Goal: Task Accomplishment & Management: Use online tool/utility

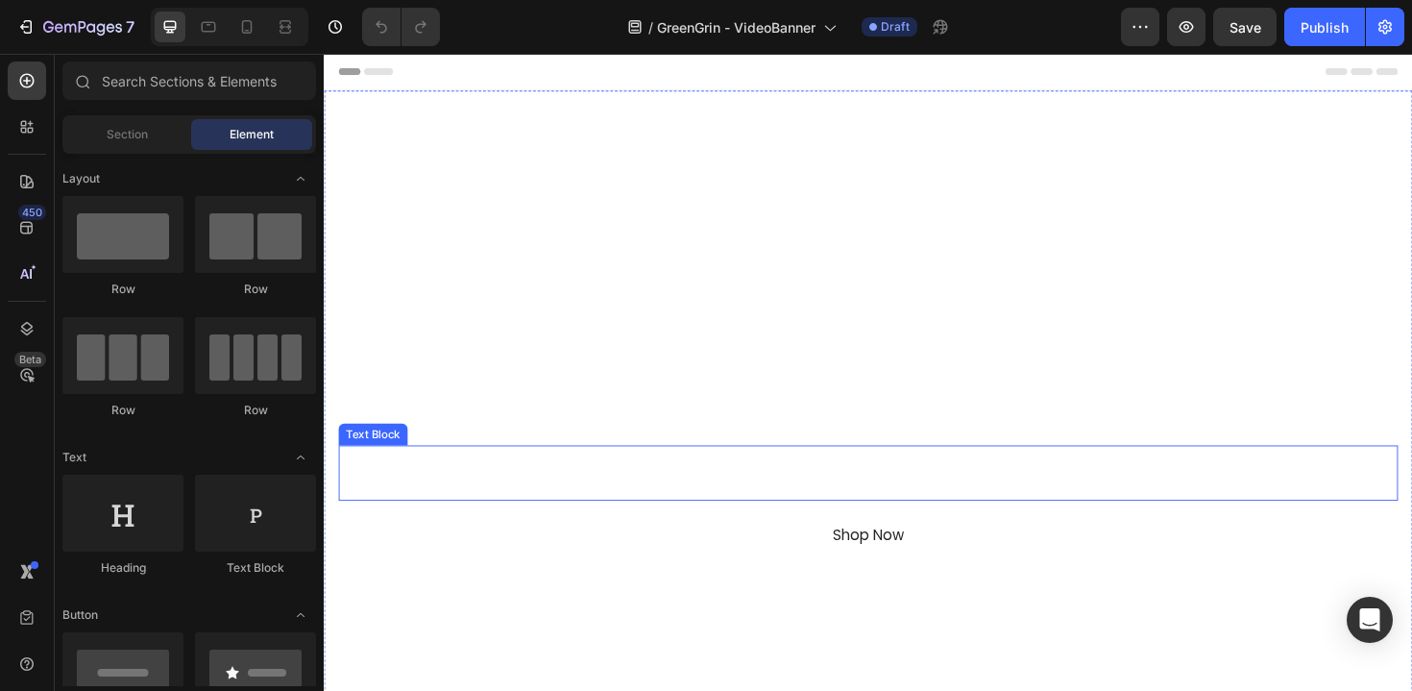
click at [1010, 483] on p "With GreenGrin, Recycling Feels Good." at bounding box center [900, 485] width 1118 height 28
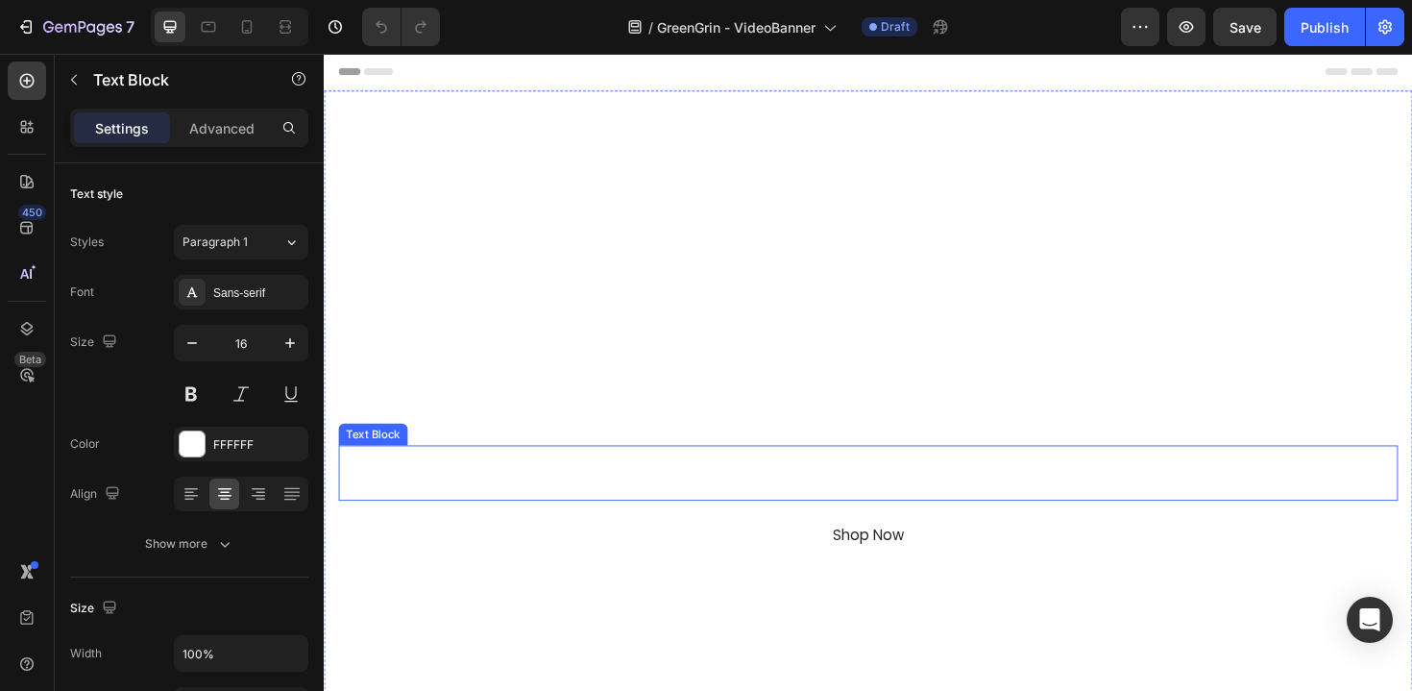
click at [1010, 483] on p "With GreenGrin, Recycling Feels Good." at bounding box center [900, 485] width 1118 height 28
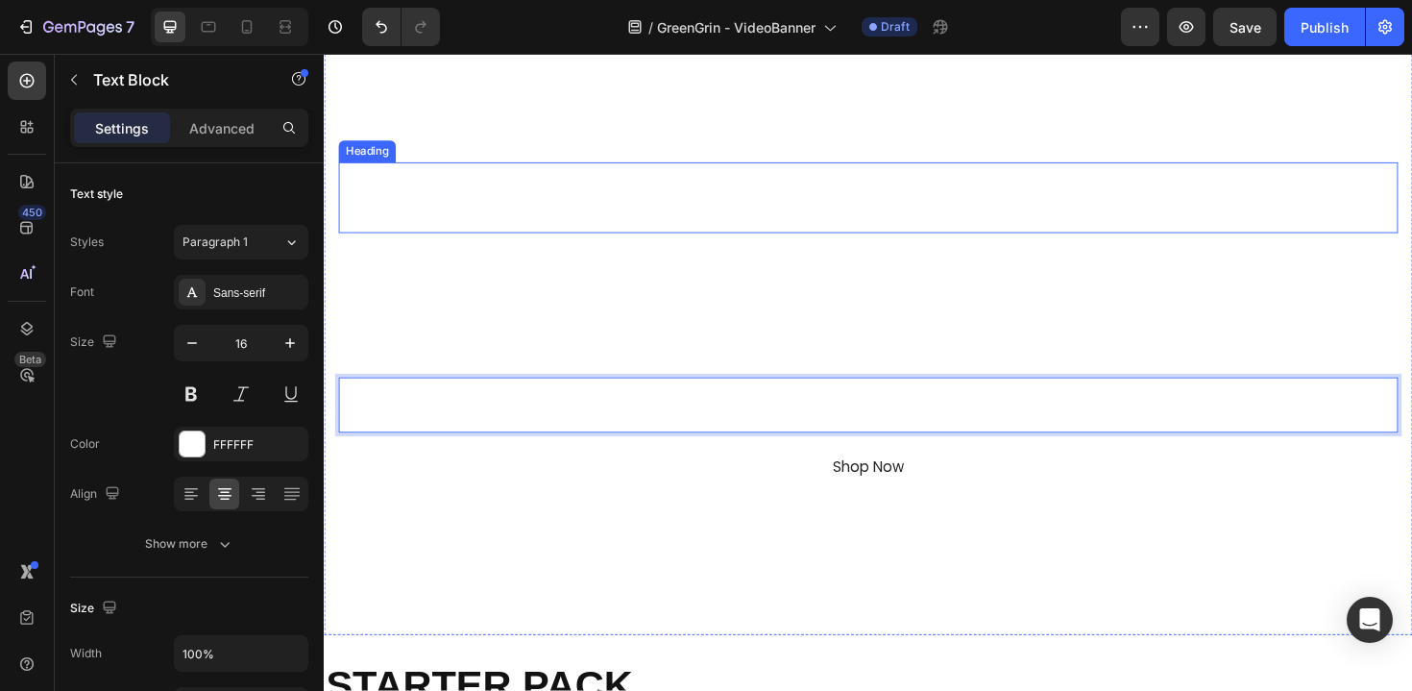
scroll to position [181, 0]
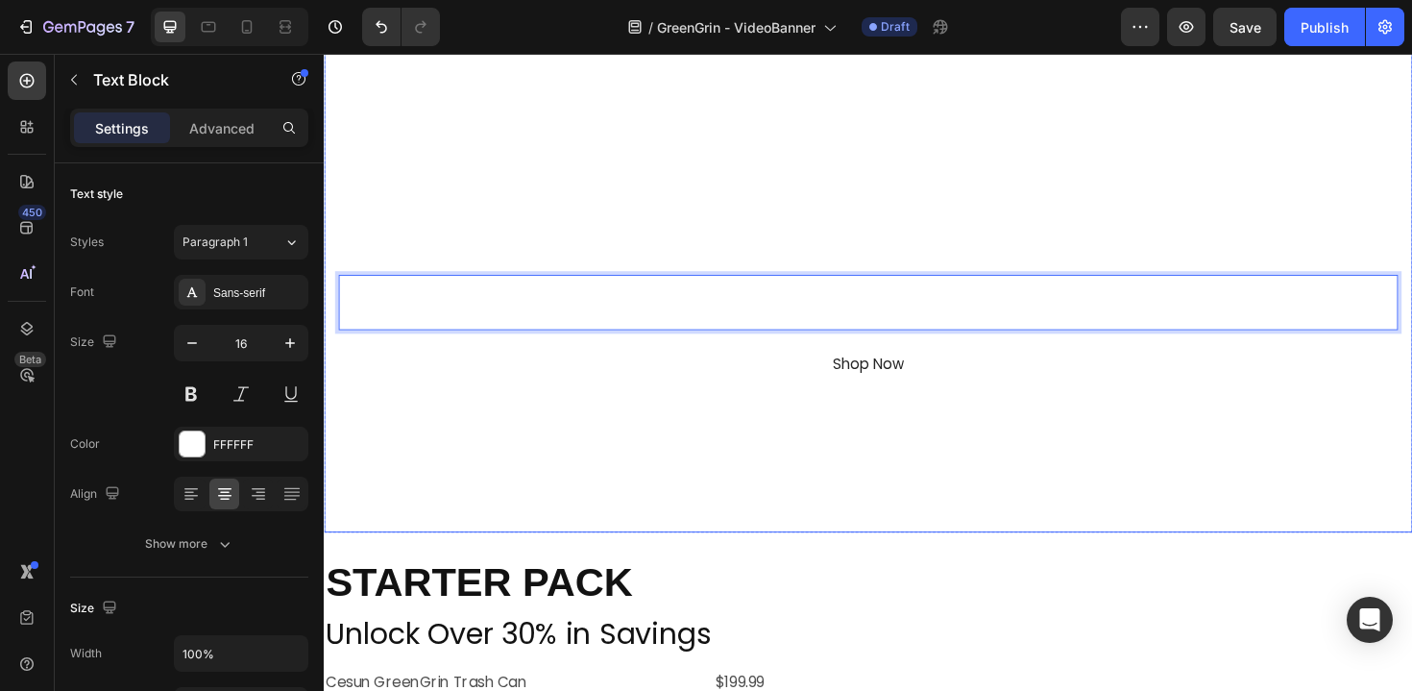
click at [742, 444] on video "Background Image" at bounding box center [900, 237] width 1153 height 648
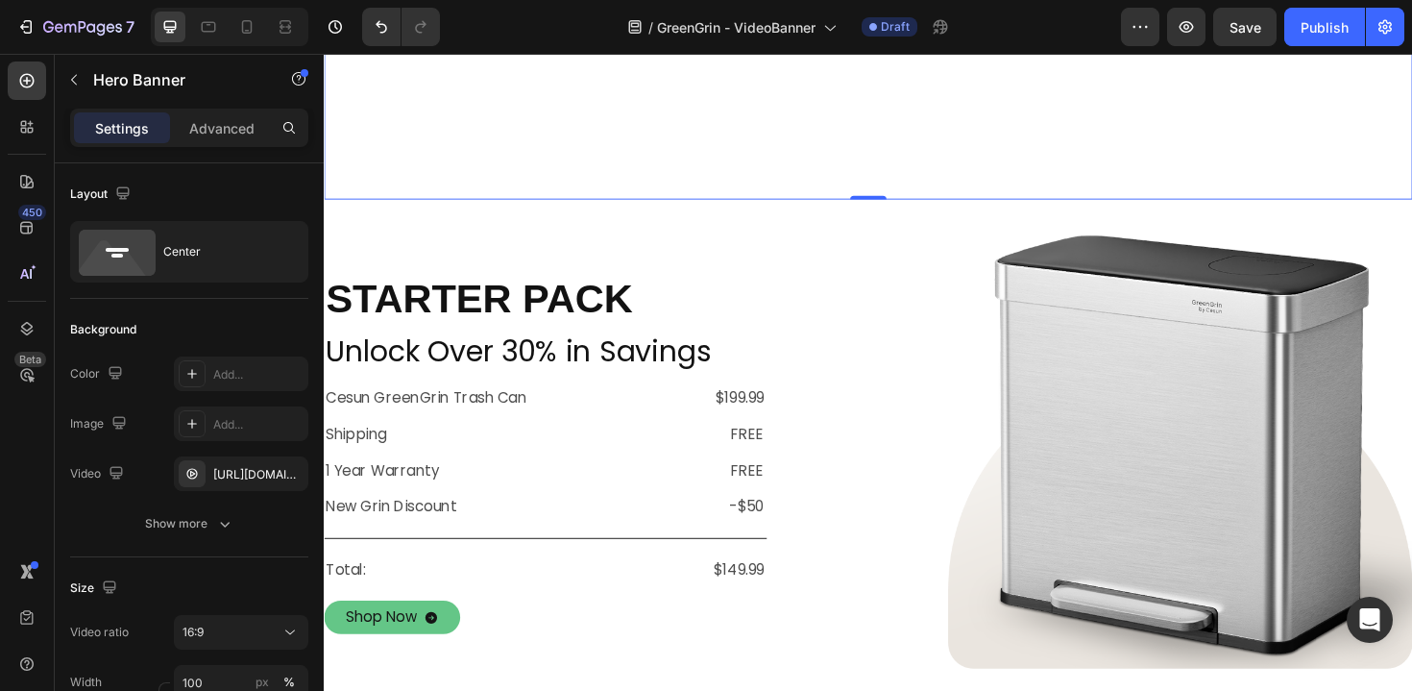
scroll to position [535, 0]
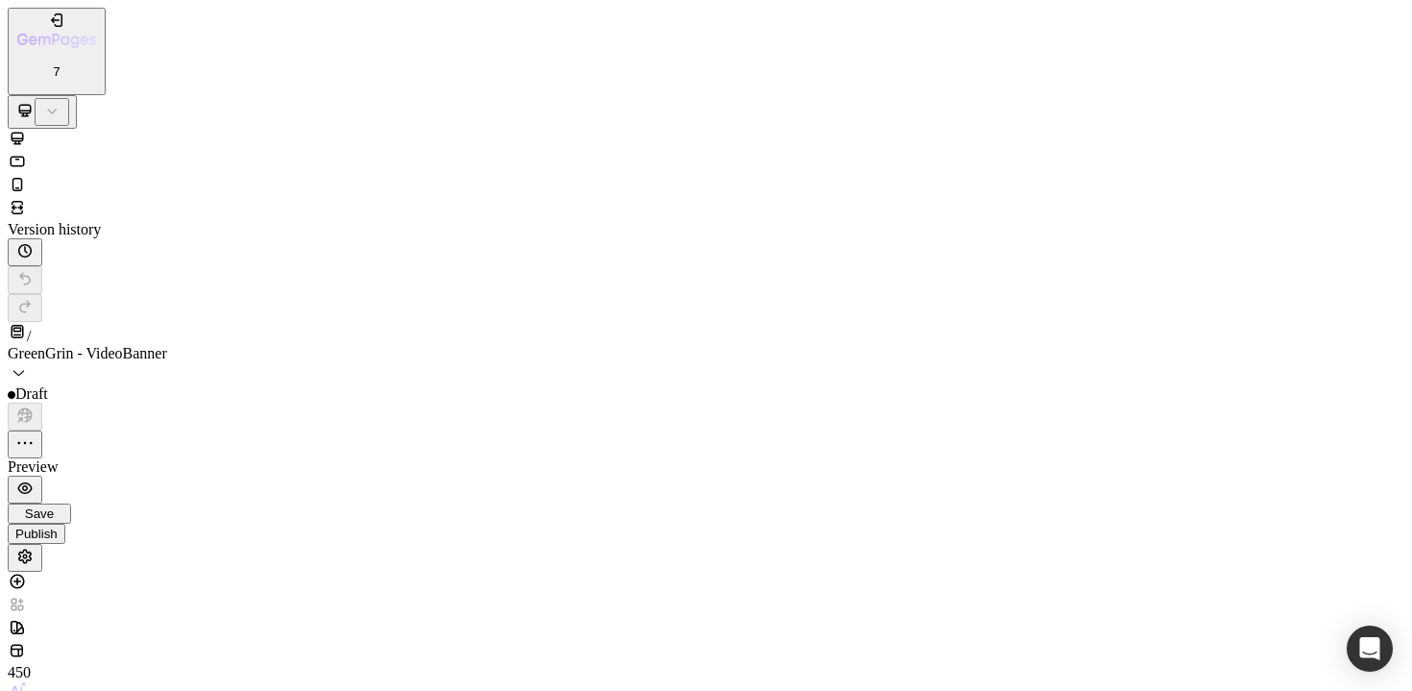
scroll to position [58, 0]
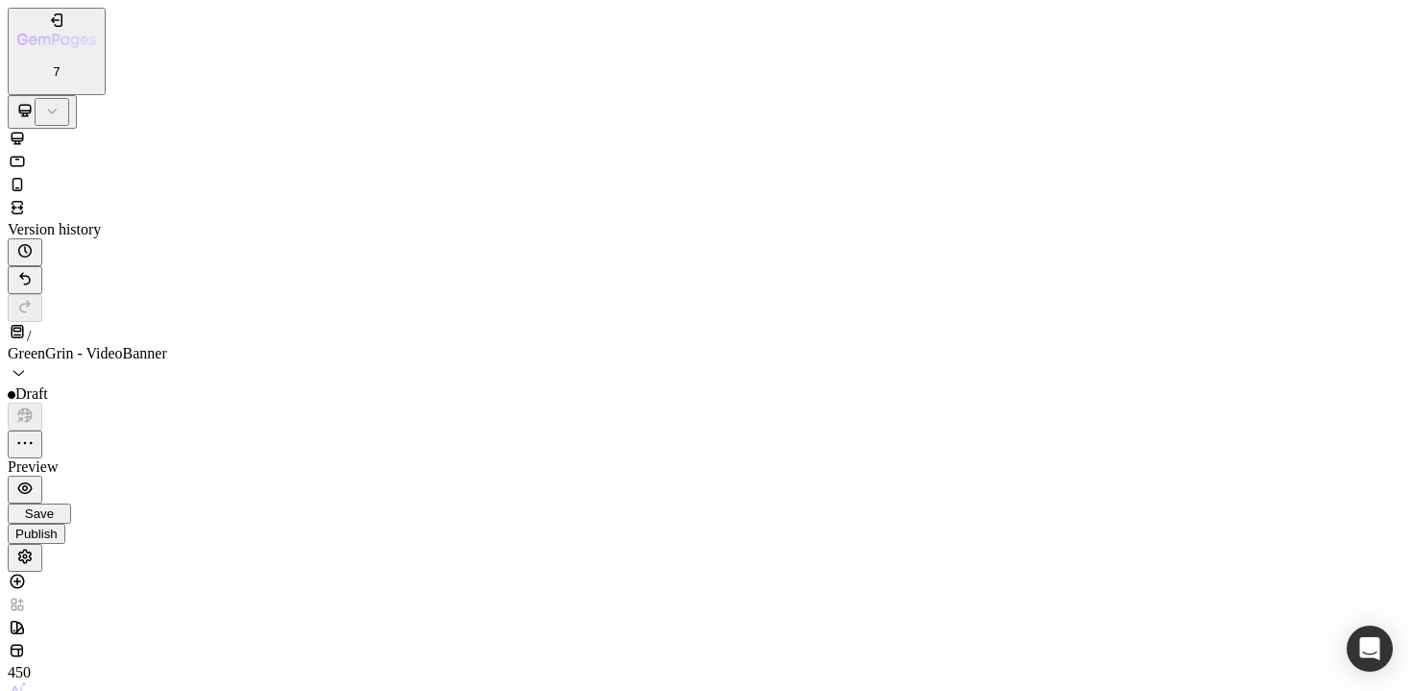
scroll to position [1233, 0]
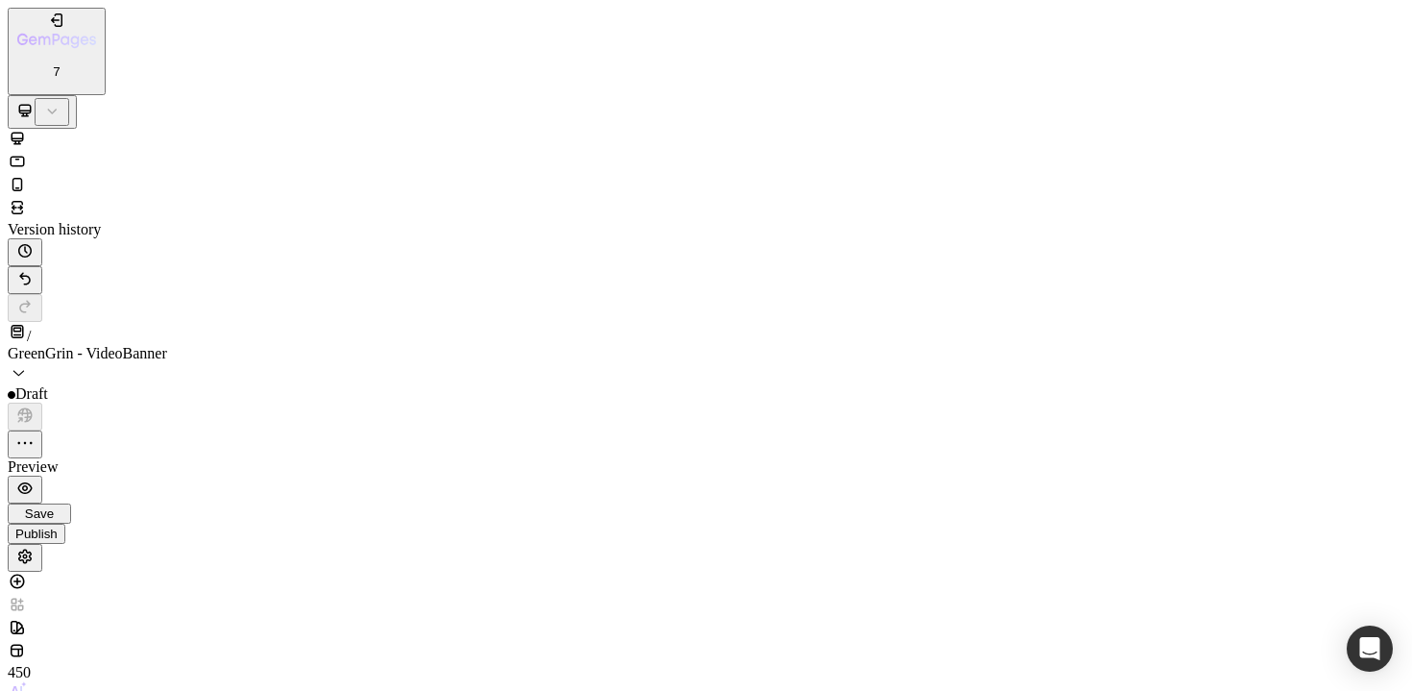
scroll to position [0, 359]
type input "https://cdn.shopify.com/videos/c/o/v/29548ddc02f04550aada73f85c0ddfca.mov"
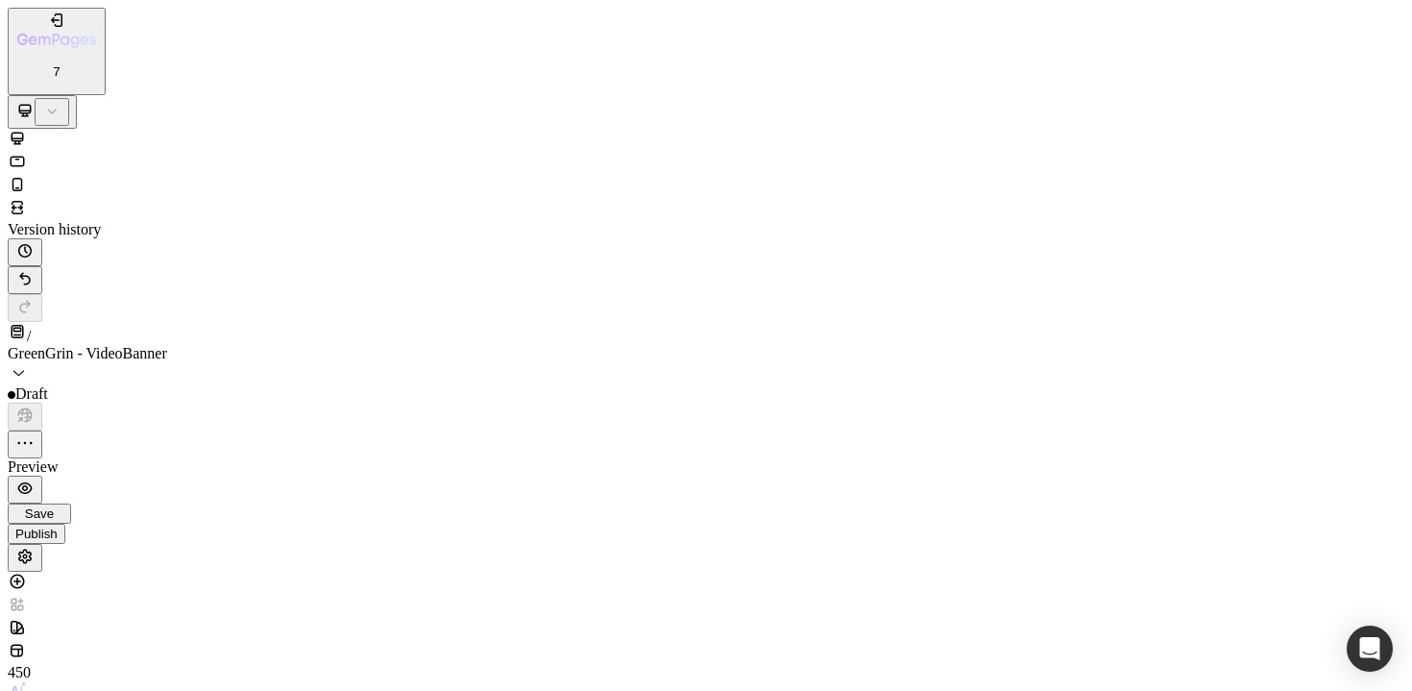
paste input "be9be074ef8142009c5dd12a4a0d31bd.movshopify.com/videos/c/o/v/"
paste input "text"
type input "https://cdn.shopify.com/videos/c/o/v/be9be074ef8142009c5dd12a4a0d31bd.mov"
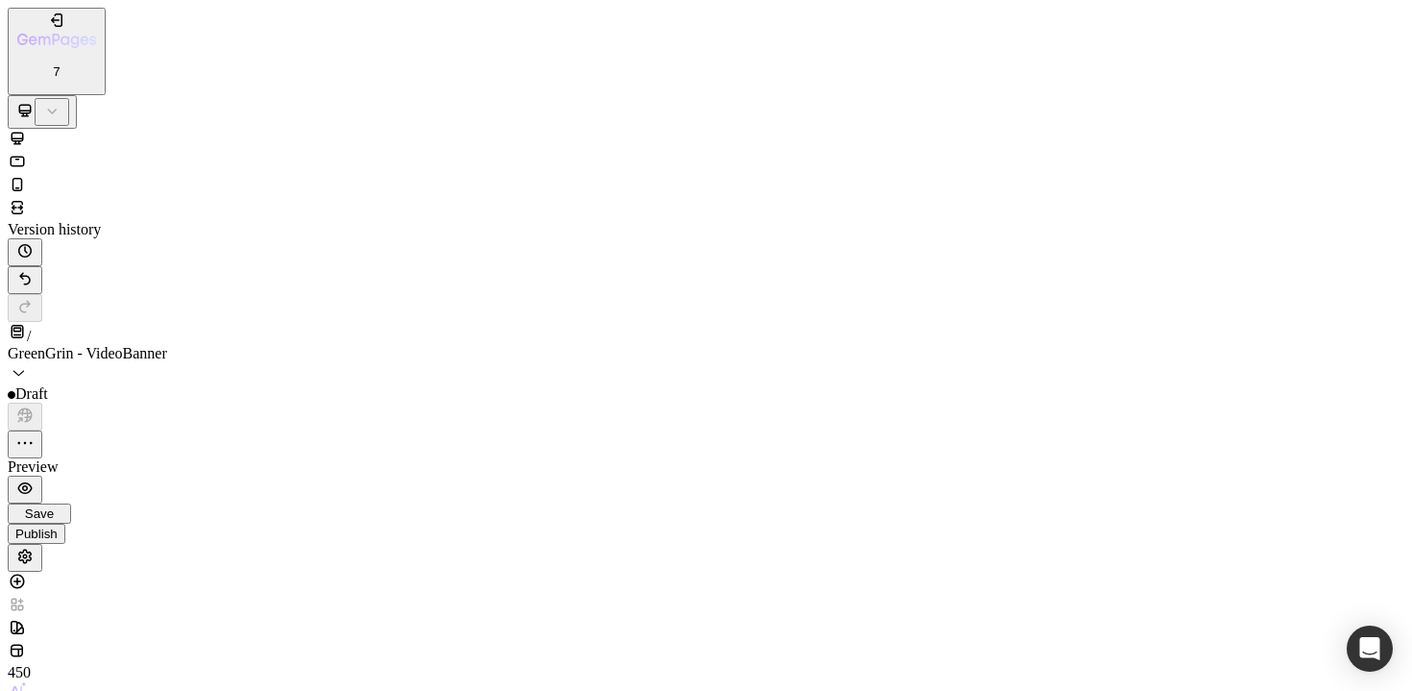
type input "https://cdn.shopify.com/videos/c/o/v/911d5211d49e4de5adf8ad3a69cf2595.mov"
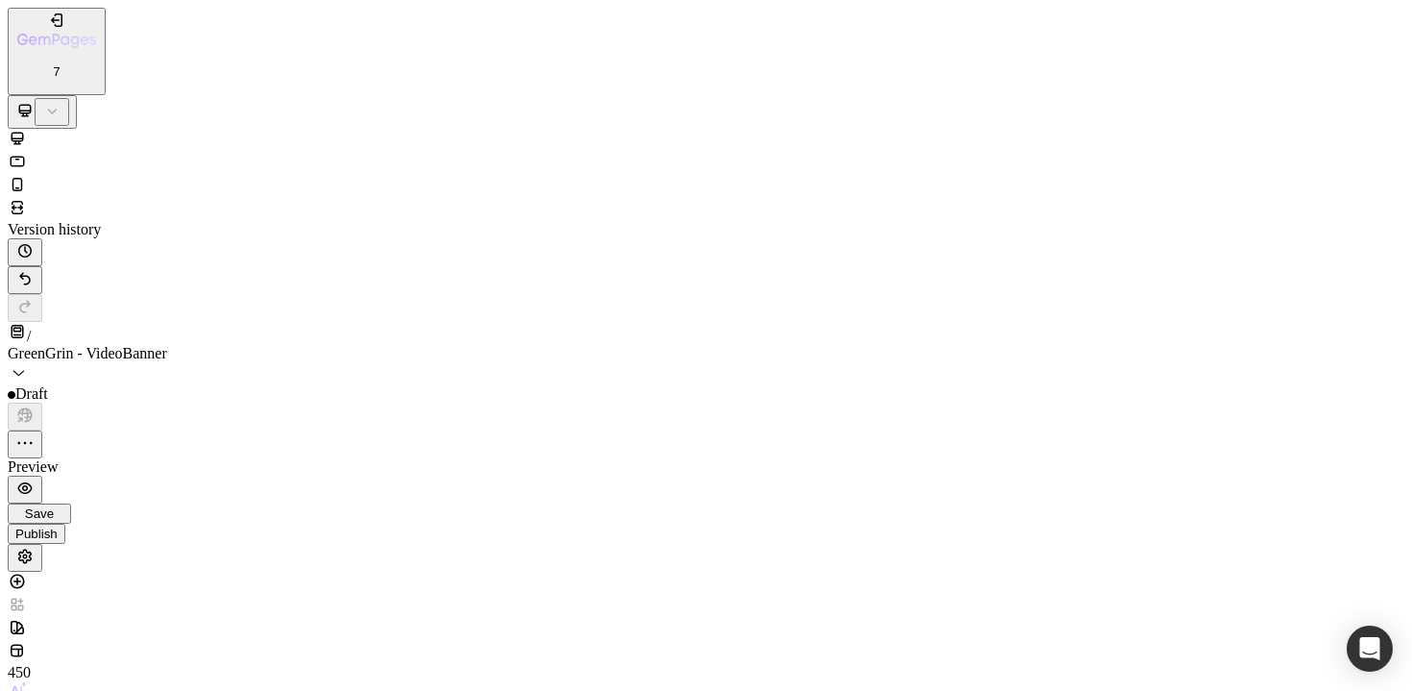
paste input "bcfacc9675c043f78add0554faf909dd.mov"
type input "https://cdn.shopify.com/videos/c/o/v/bcfacc9675c043f78add0554faf909dd.mov"
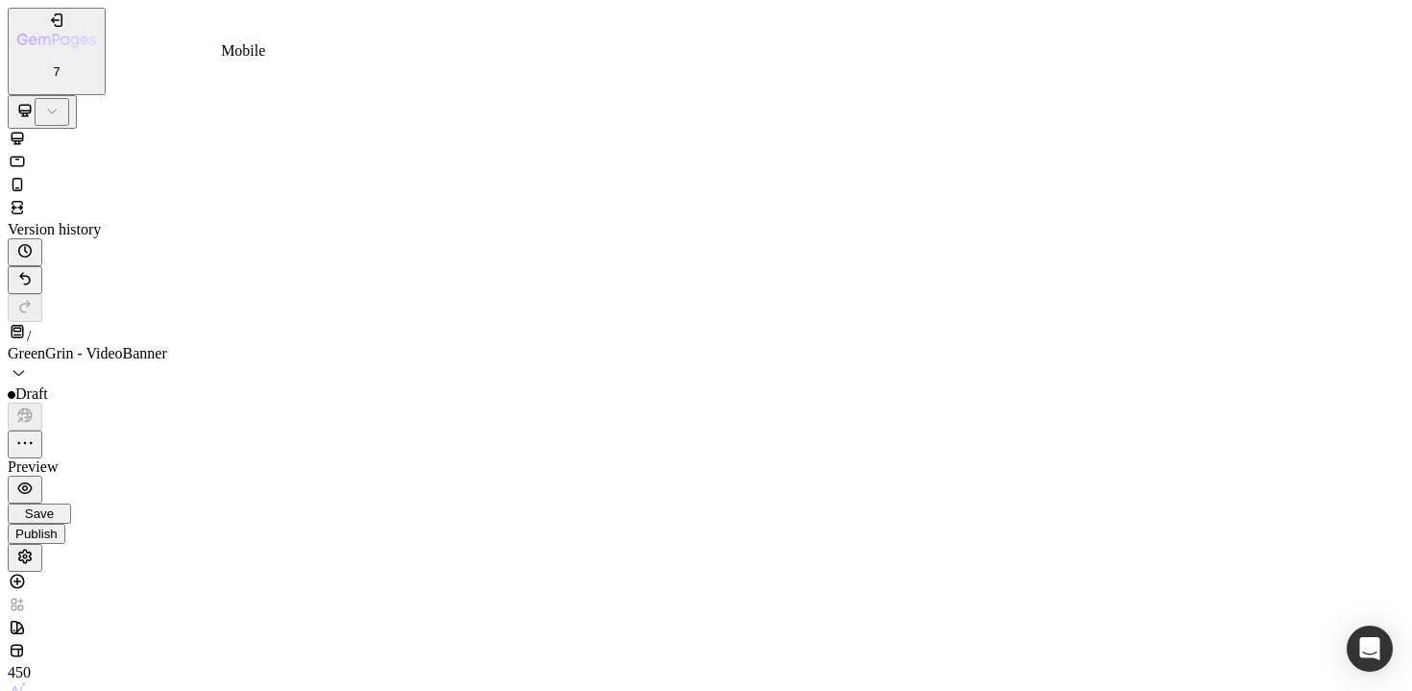
click at [27, 175] on icon at bounding box center [17, 184] width 19 height 19
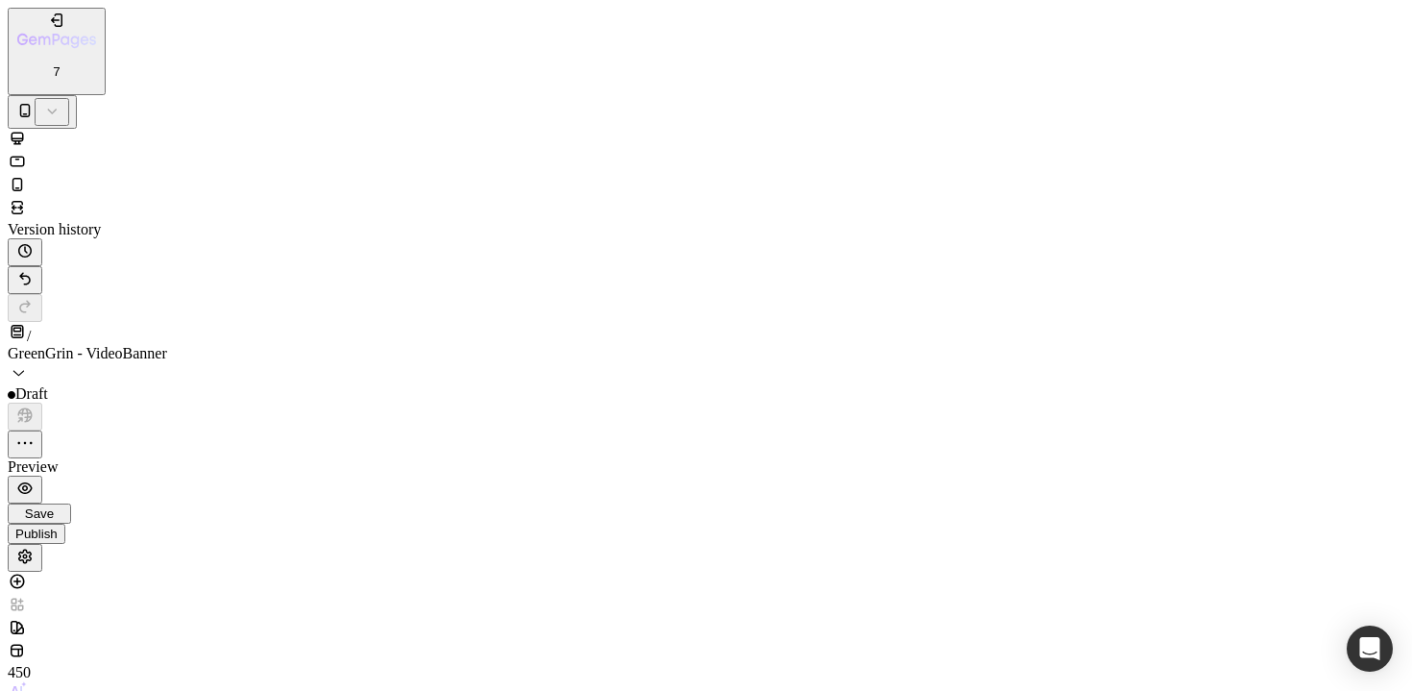
click at [27, 129] on icon at bounding box center [17, 138] width 19 height 19
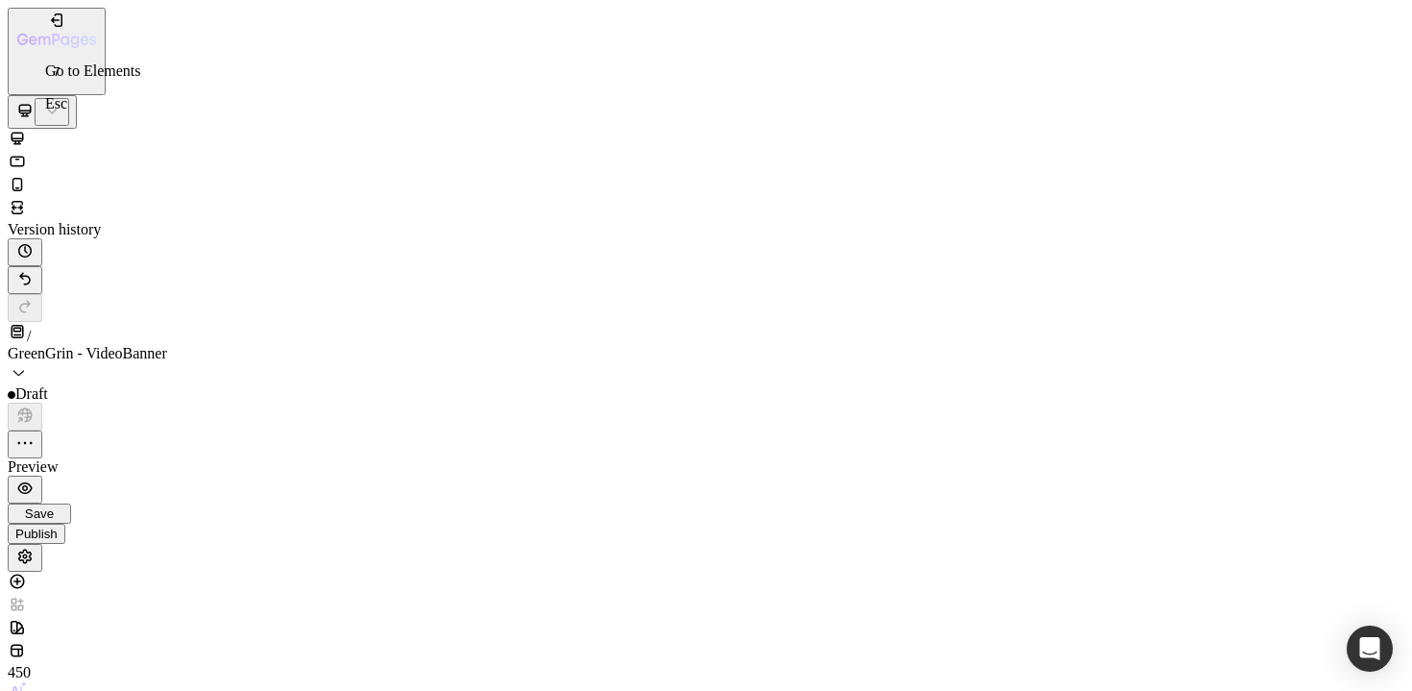
drag, startPoint x: 165, startPoint y: 2363, endPoint x: 617, endPoint y: 2229, distance: 471.1
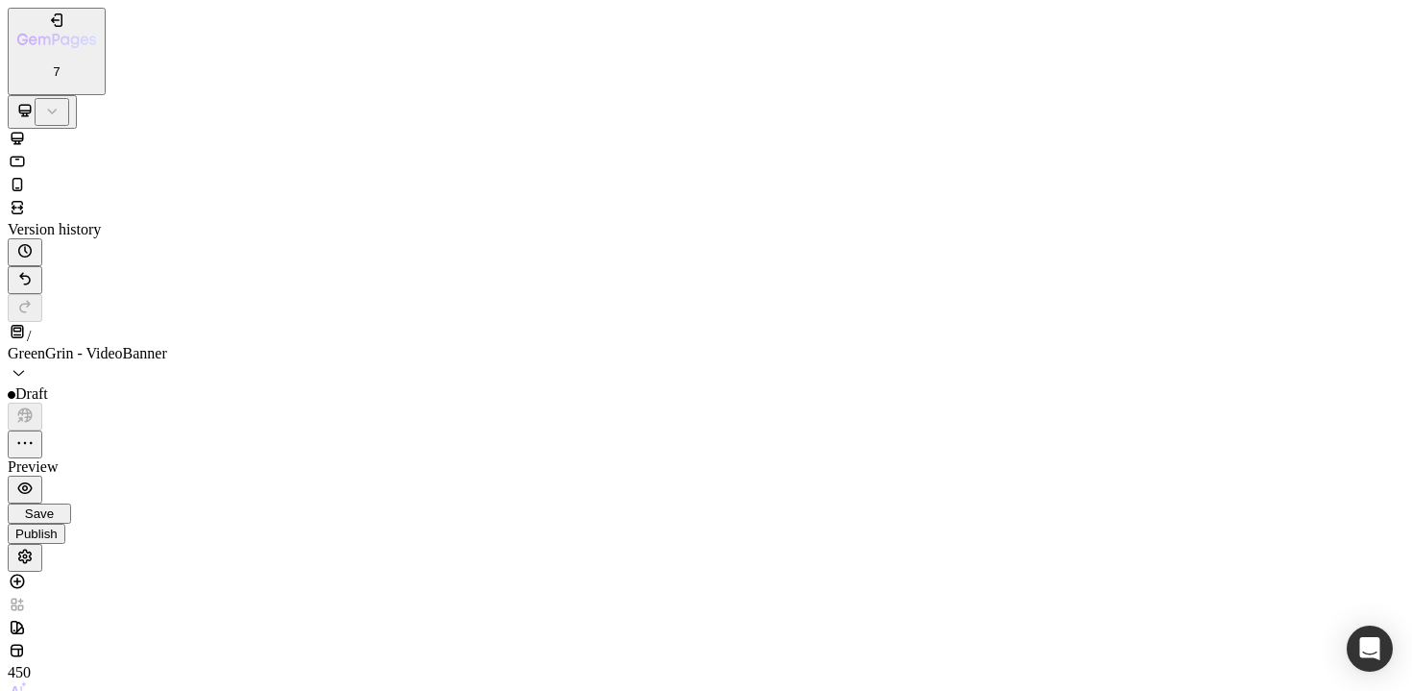
drag, startPoint x: 200, startPoint y: 2420, endPoint x: 172, endPoint y: 2281, distance: 142.1
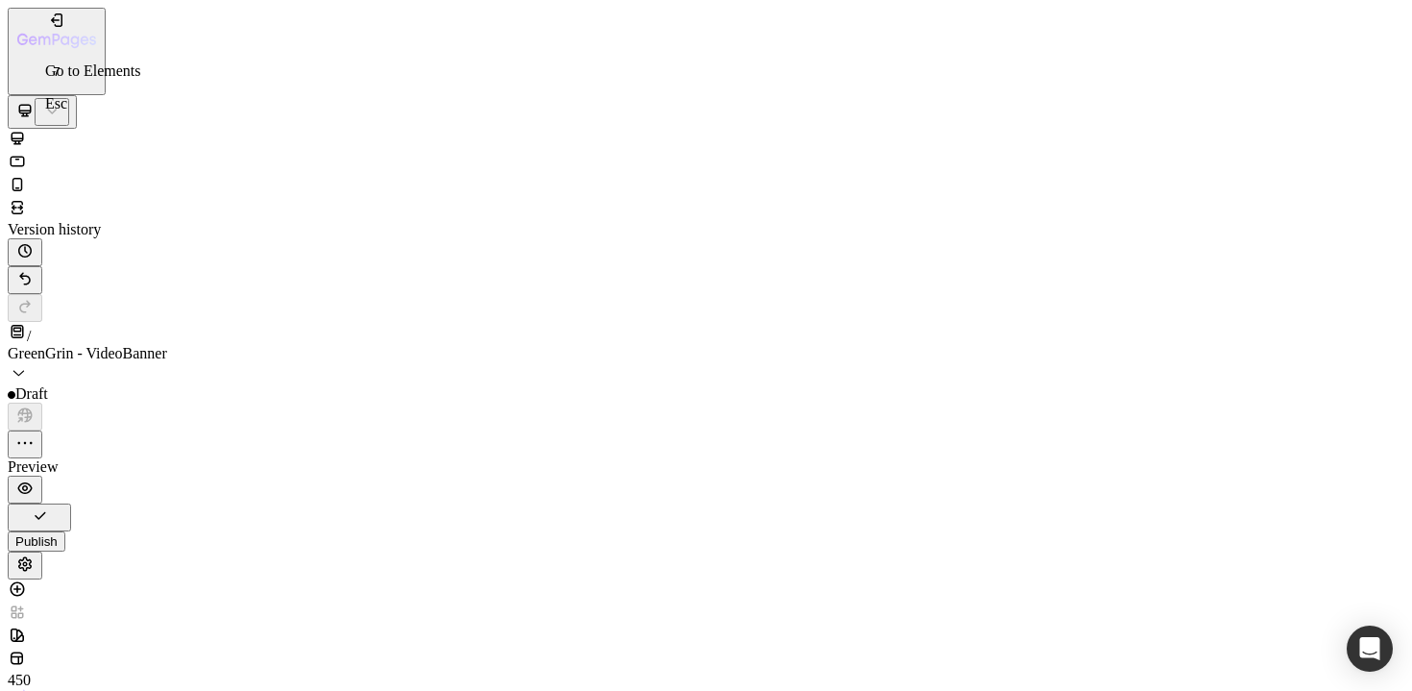
drag, startPoint x: 99, startPoint y: 2354, endPoint x: 520, endPoint y: 2311, distance: 422.9
drag, startPoint x: 349, startPoint y: 10907, endPoint x: 715, endPoint y: 10819, distance: 376.5
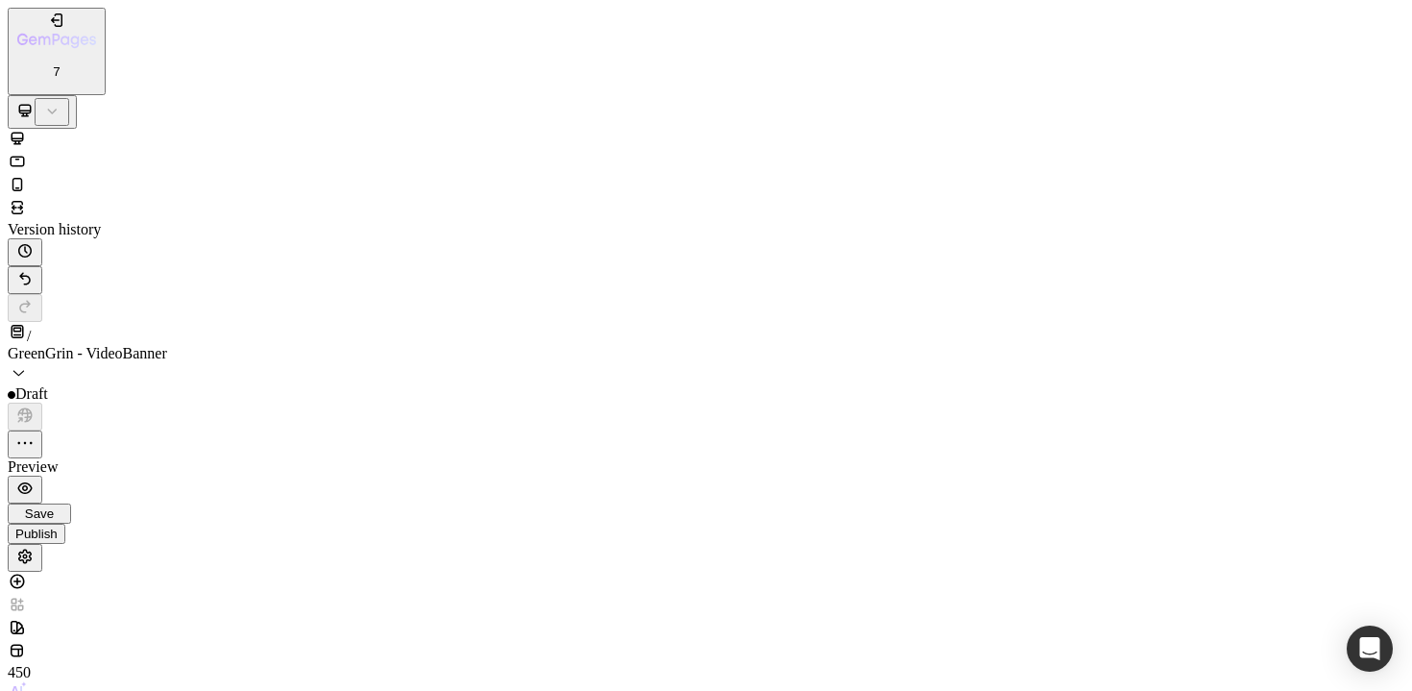
drag, startPoint x: 648, startPoint y: 10904, endPoint x: 1015, endPoint y: 10802, distance: 381.8
type input "https://cdn.shopify.com/videos/c/o/v/29548ddc02f04550aada73f85c0ddfca.mov"
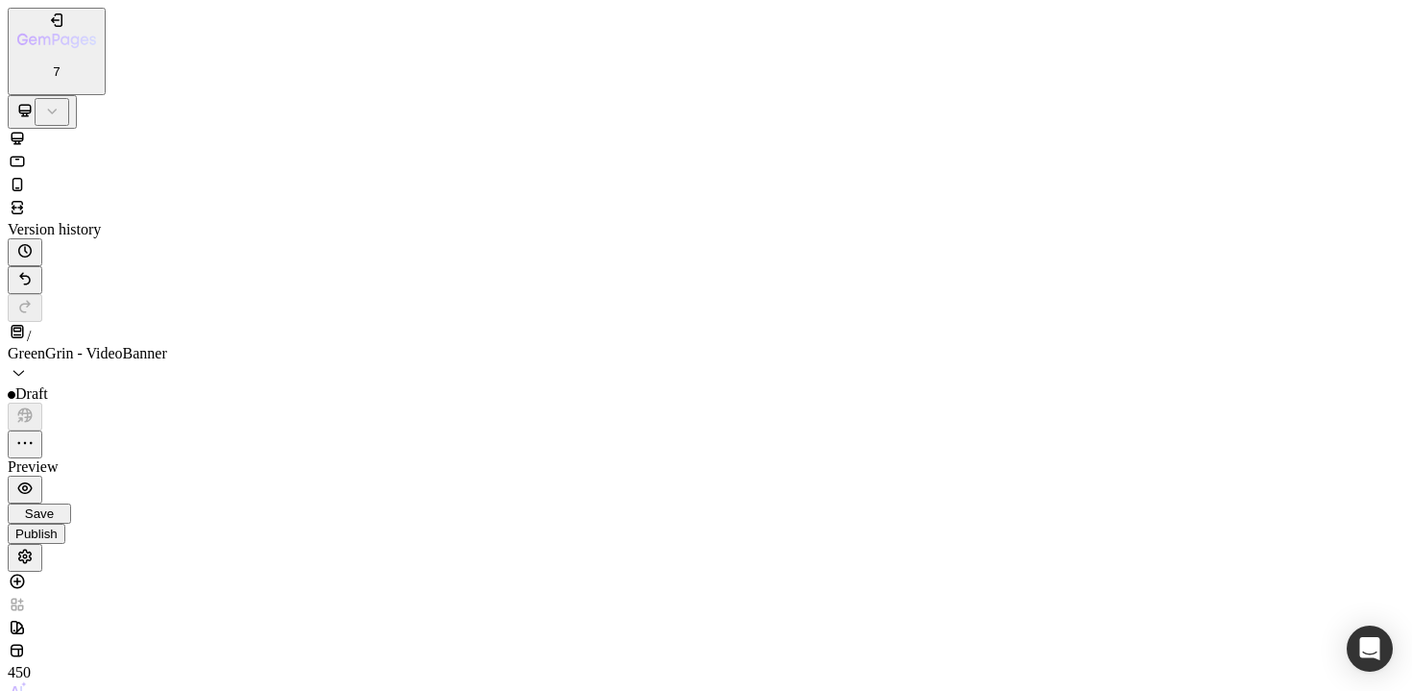
scroll to position [0, 359]
type input "https://cdn.shopify.com/videos/c/o/v/be9be074ef8142009c5dd12a4a0d31bd.mov"
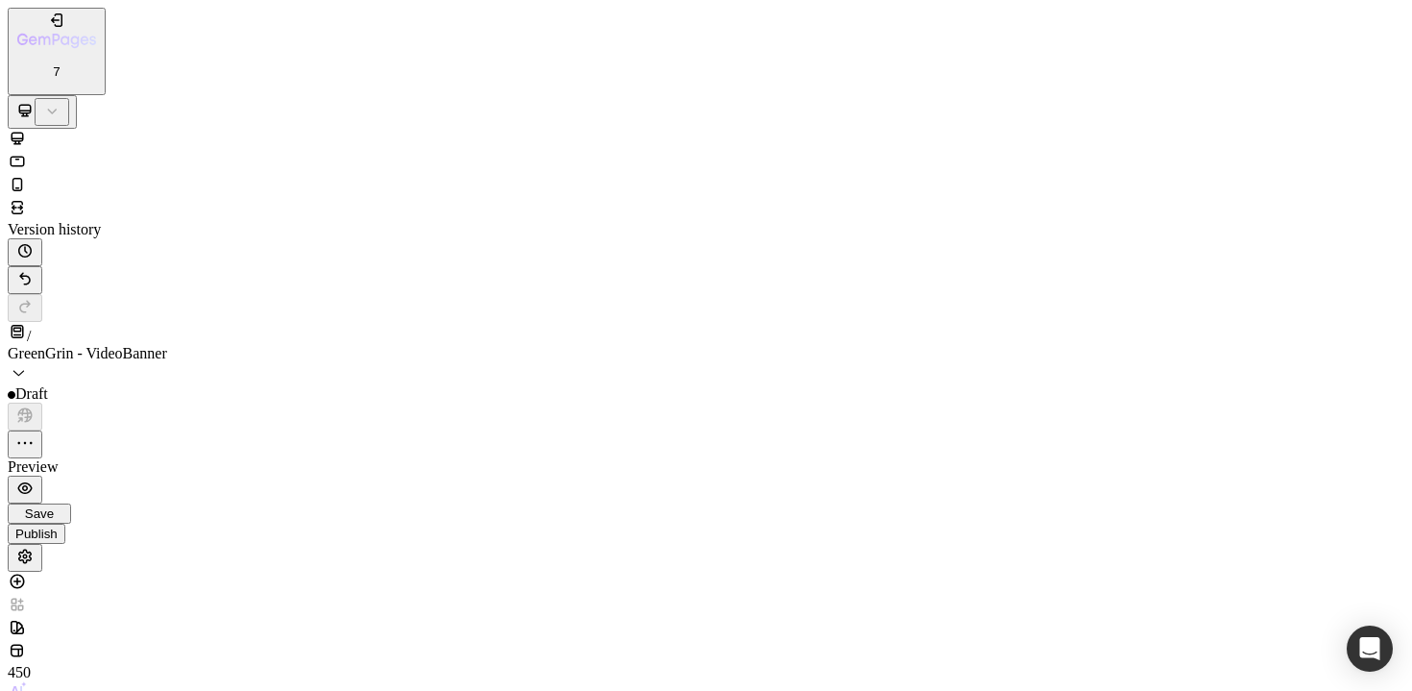
type input "https://cdn.shopify.com/videos/c/o/v/911d5211d49e4de5adf8ad3a69cf2595.mov"
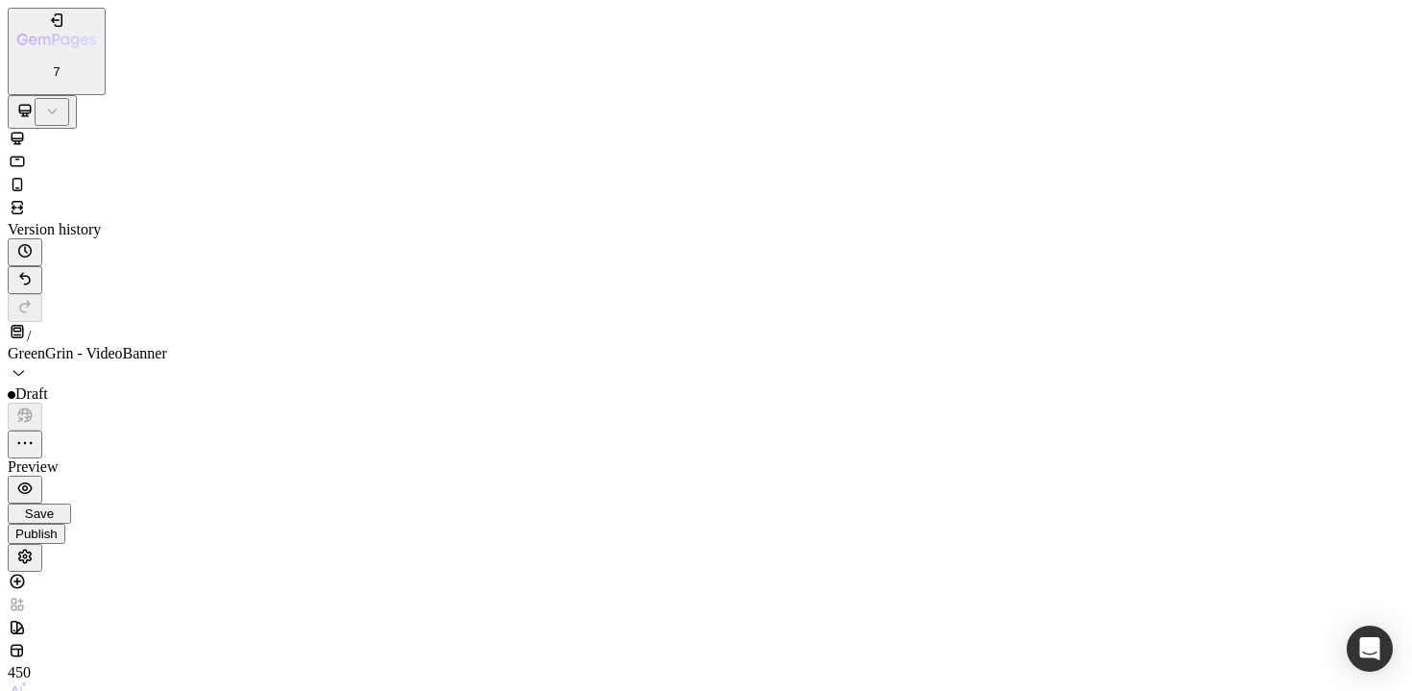
type input "https://cdn.shopify.com/videos/c/o/v/bcfacc9675c043f78add0554faf909dd.mov"
click at [27, 198] on icon at bounding box center [17, 207] width 19 height 19
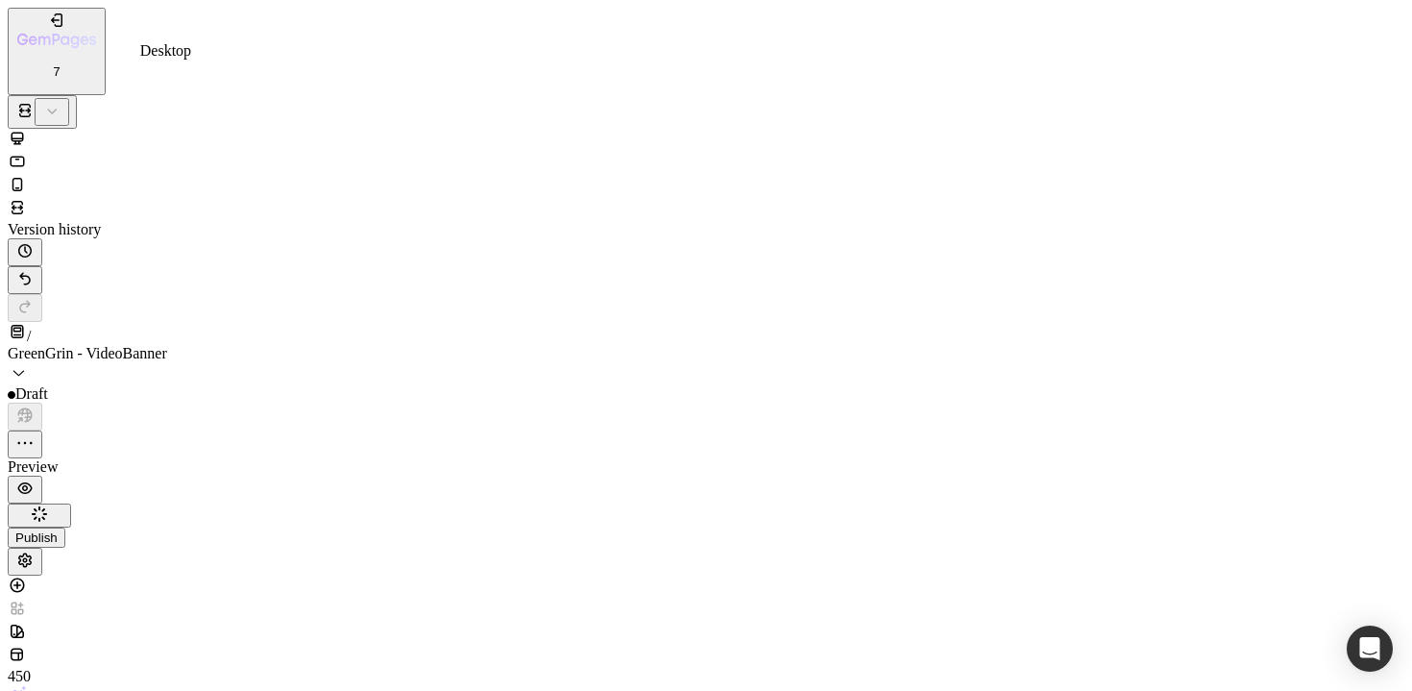
click at [24, 132] on icon at bounding box center [18, 138] width 12 height 12
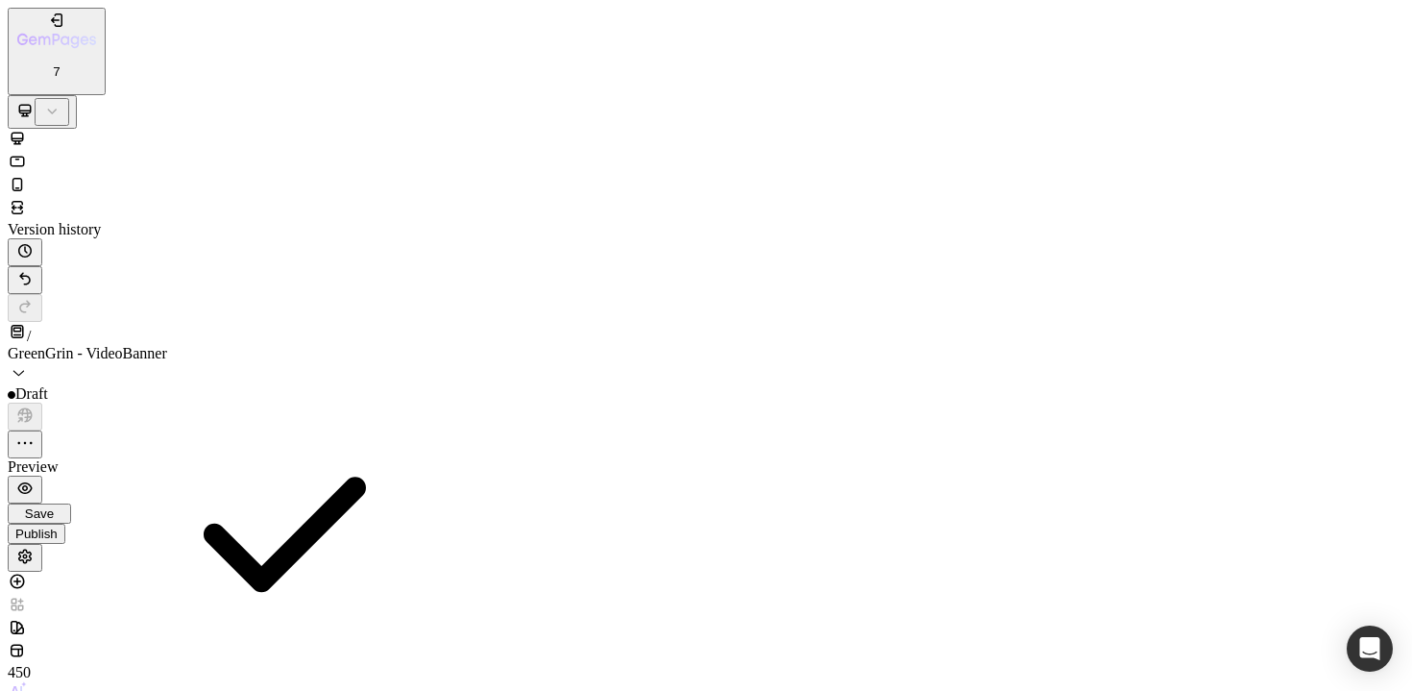
click at [27, 198] on icon at bounding box center [17, 207] width 19 height 19
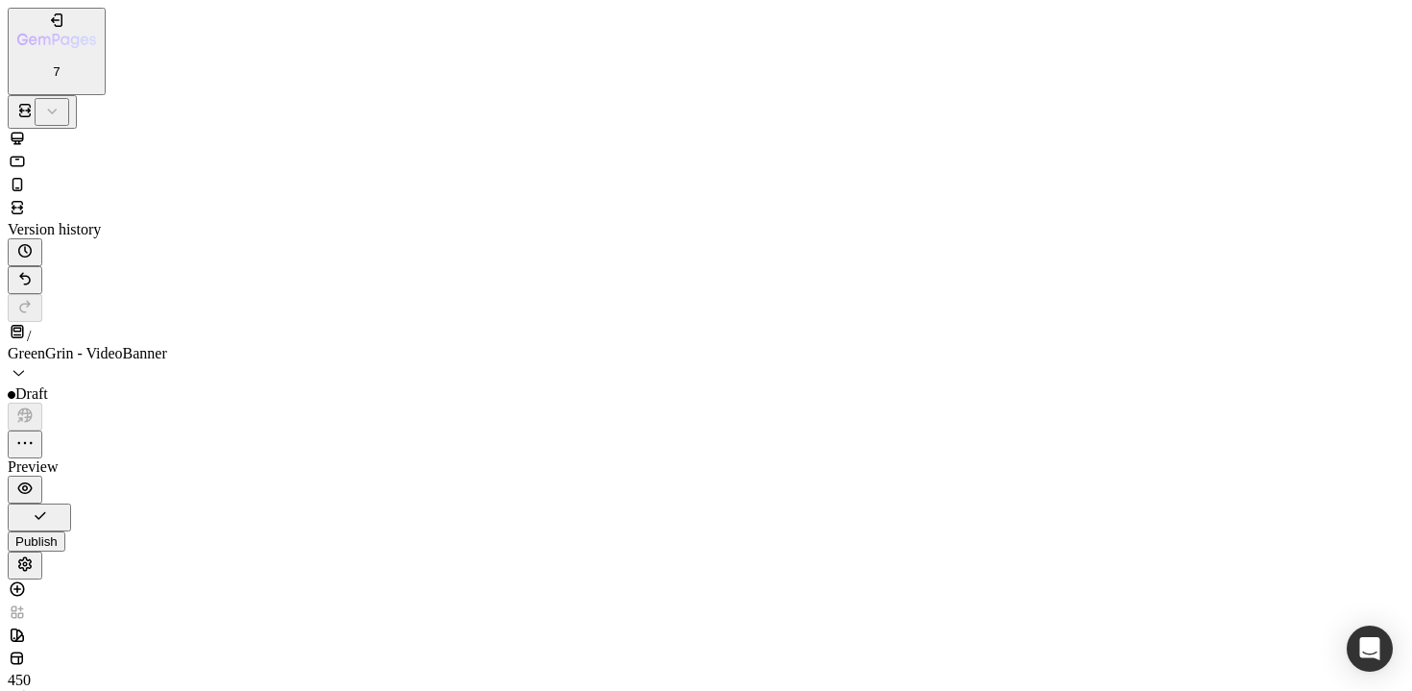
scroll to position [3069, 0]
click at [27, 129] on icon at bounding box center [17, 138] width 19 height 19
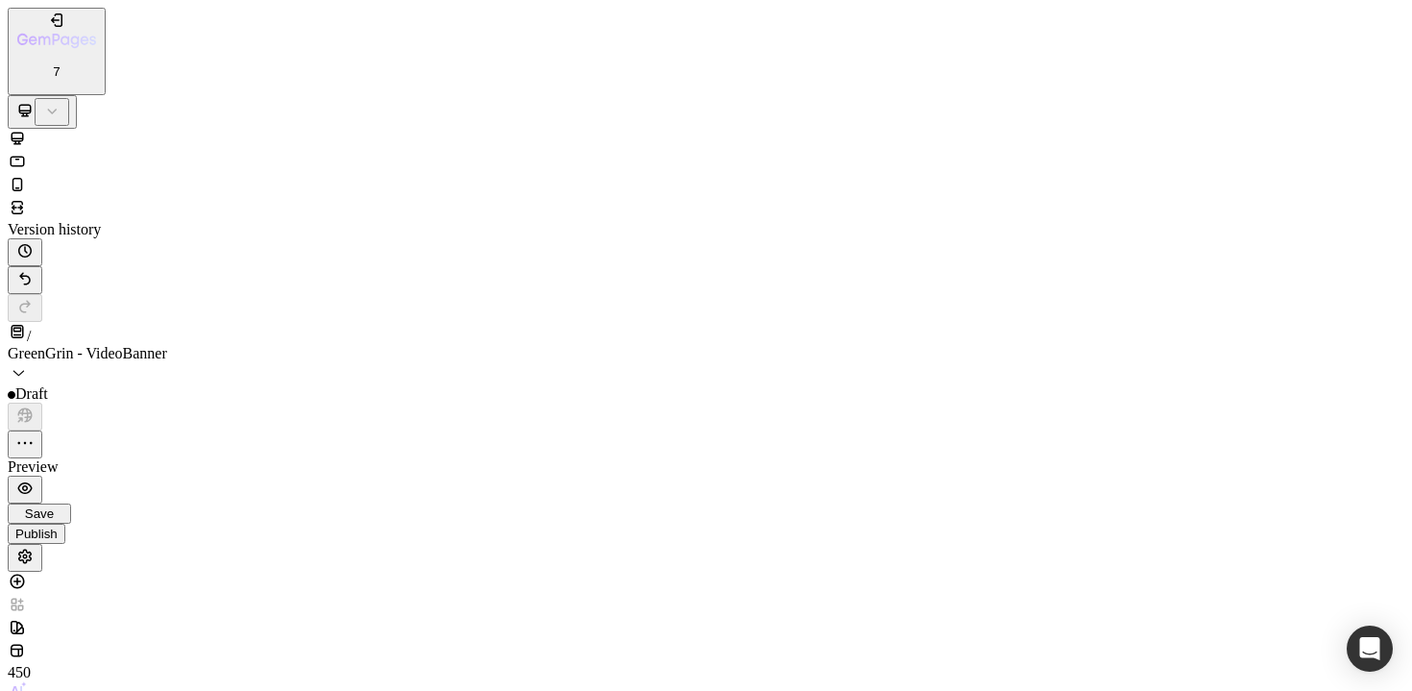
type input "3"
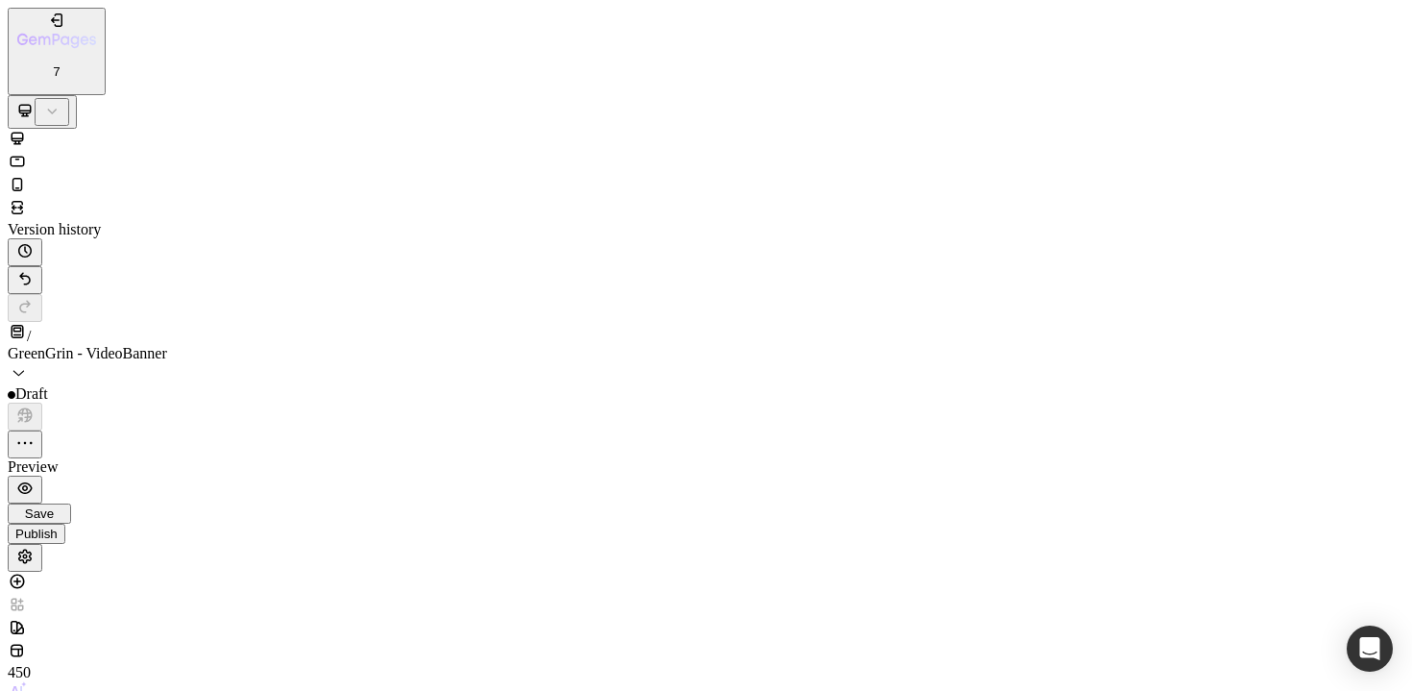
type input "3"
type input "30"
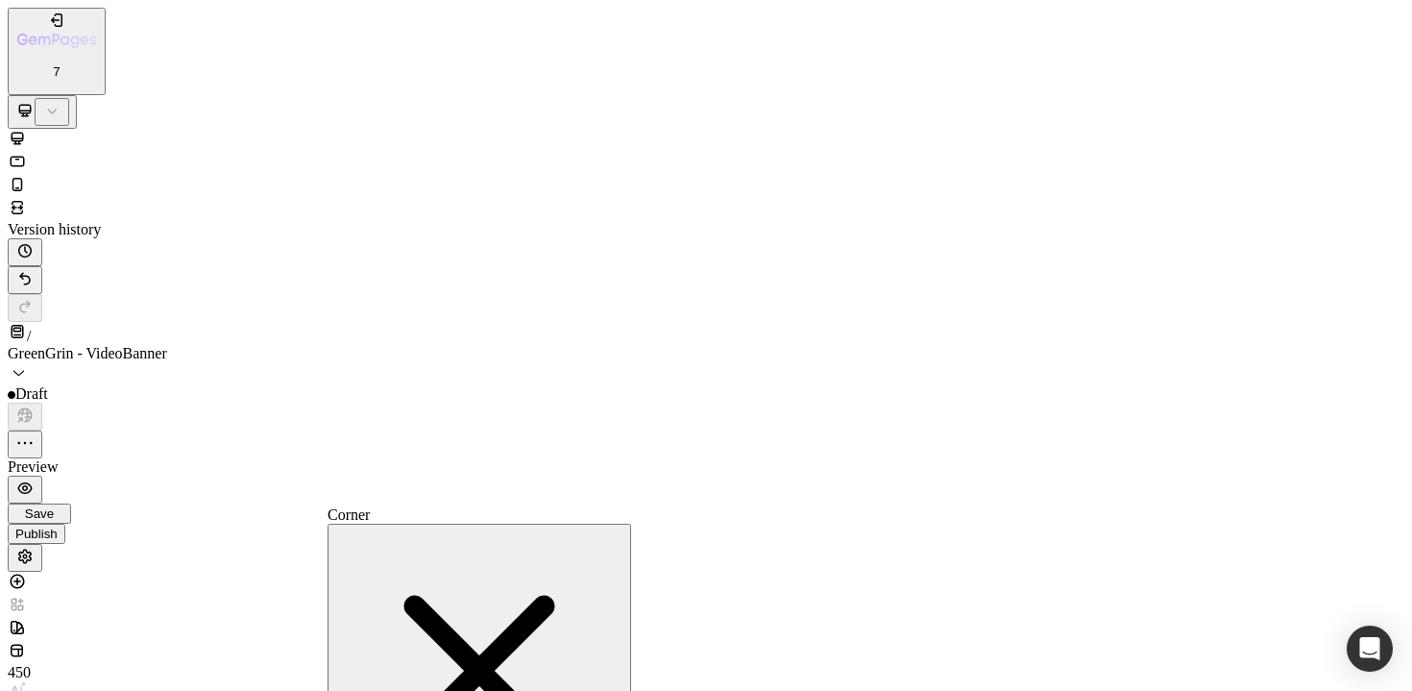
type input "2"
type input "16"
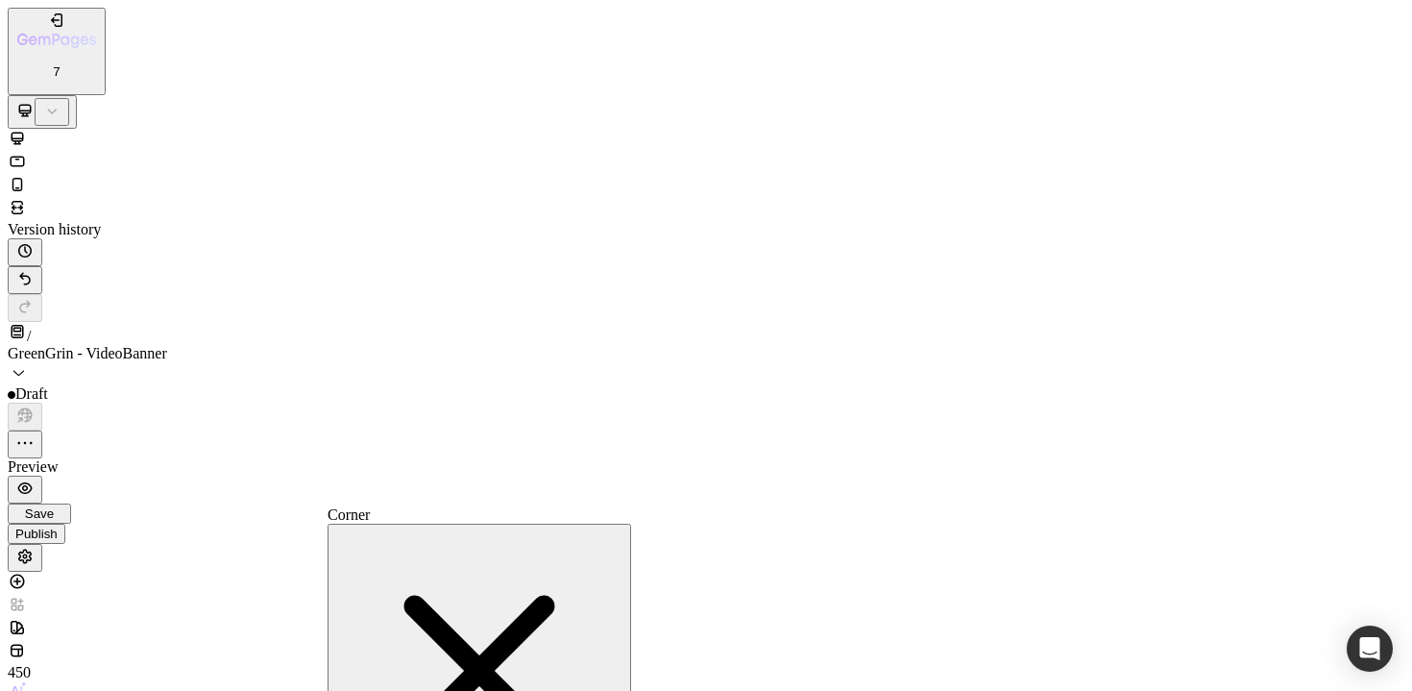
type input "16"
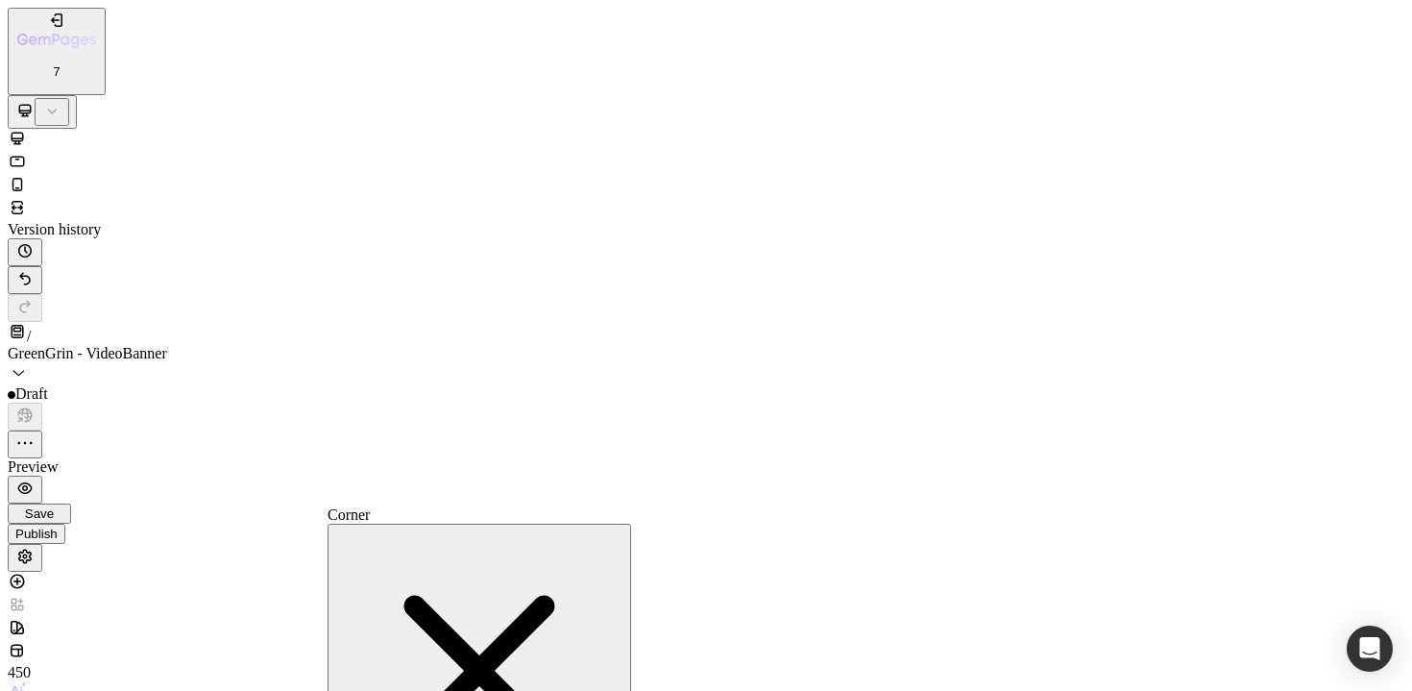
type input "16"
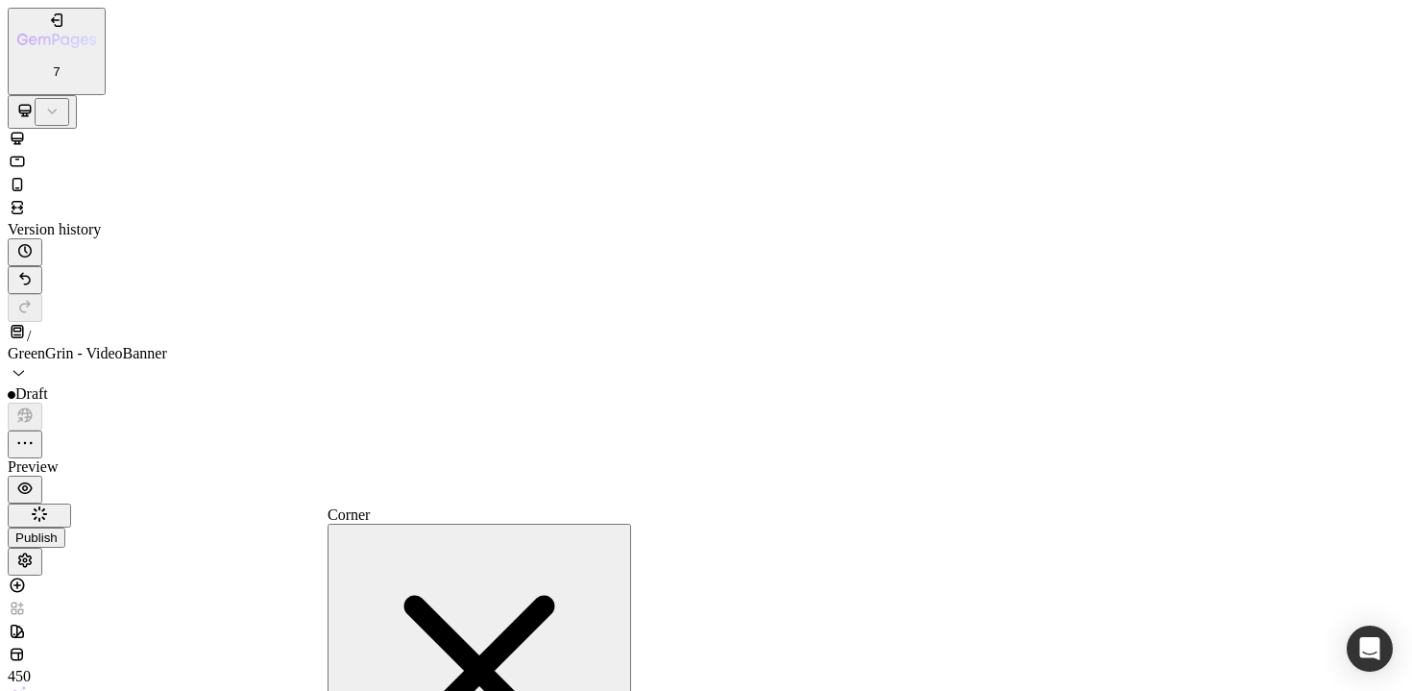
type input "16"
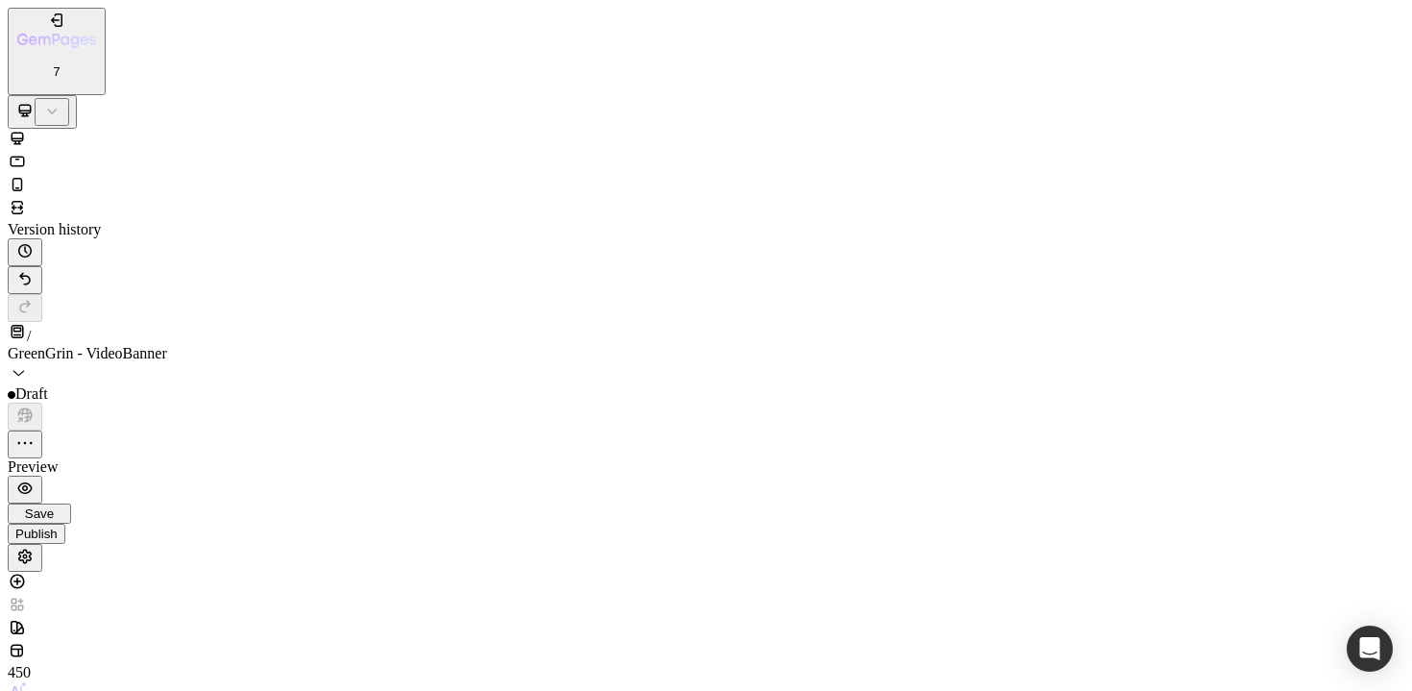
scroll to position [3096, 0]
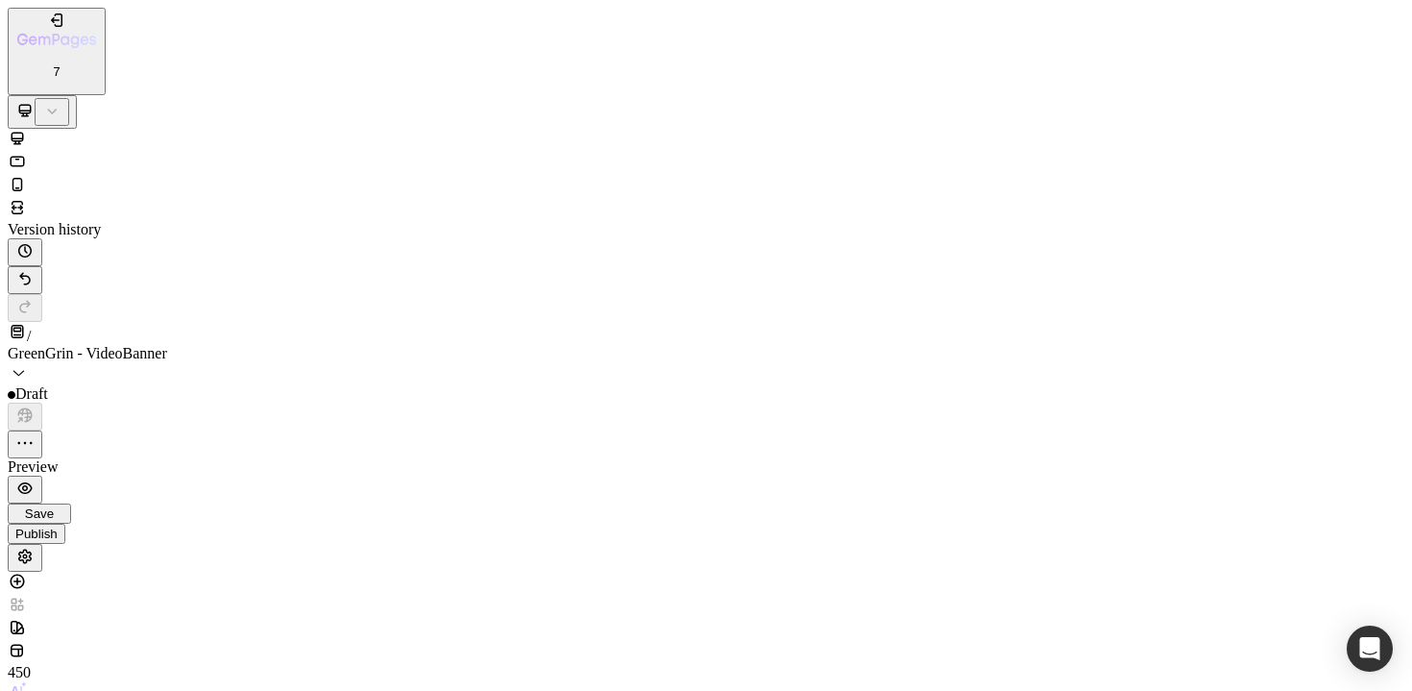
scroll to position [0, 0]
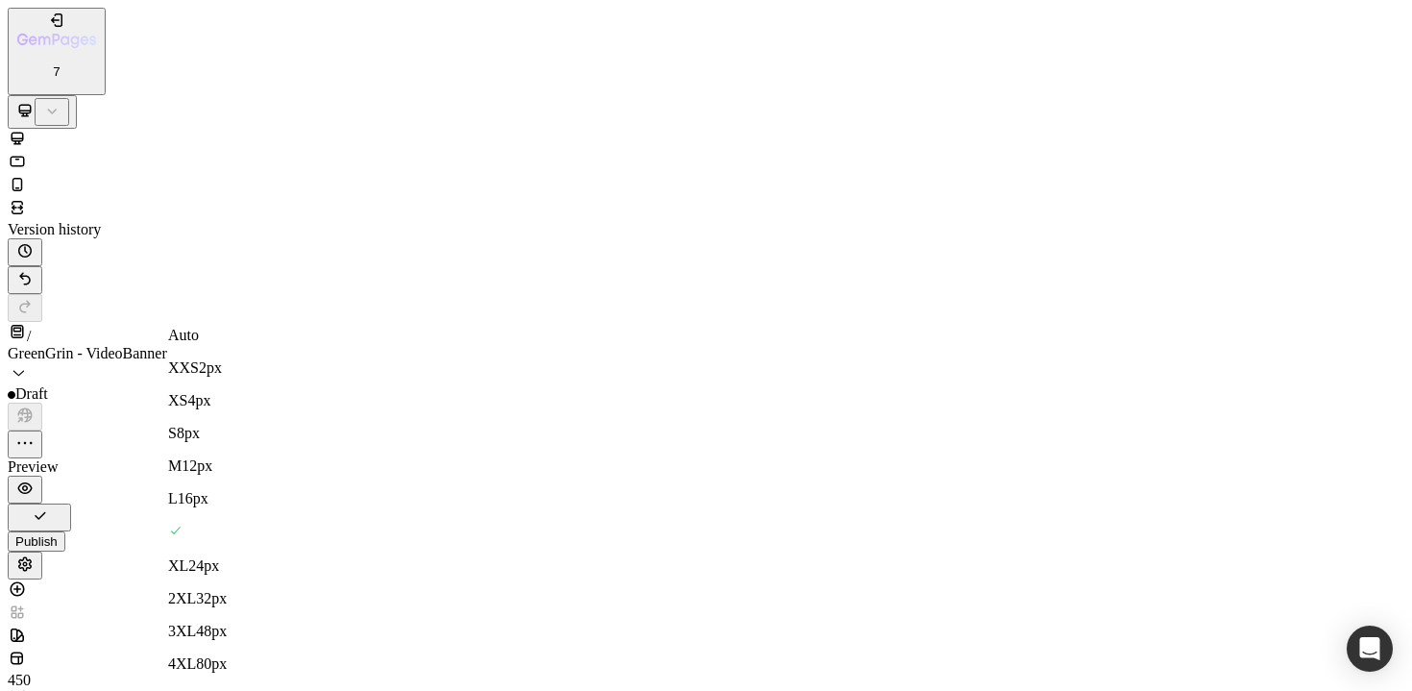
click at [251, 623] on p "3XL 48px" at bounding box center [218, 631] width 101 height 17
type input "48"
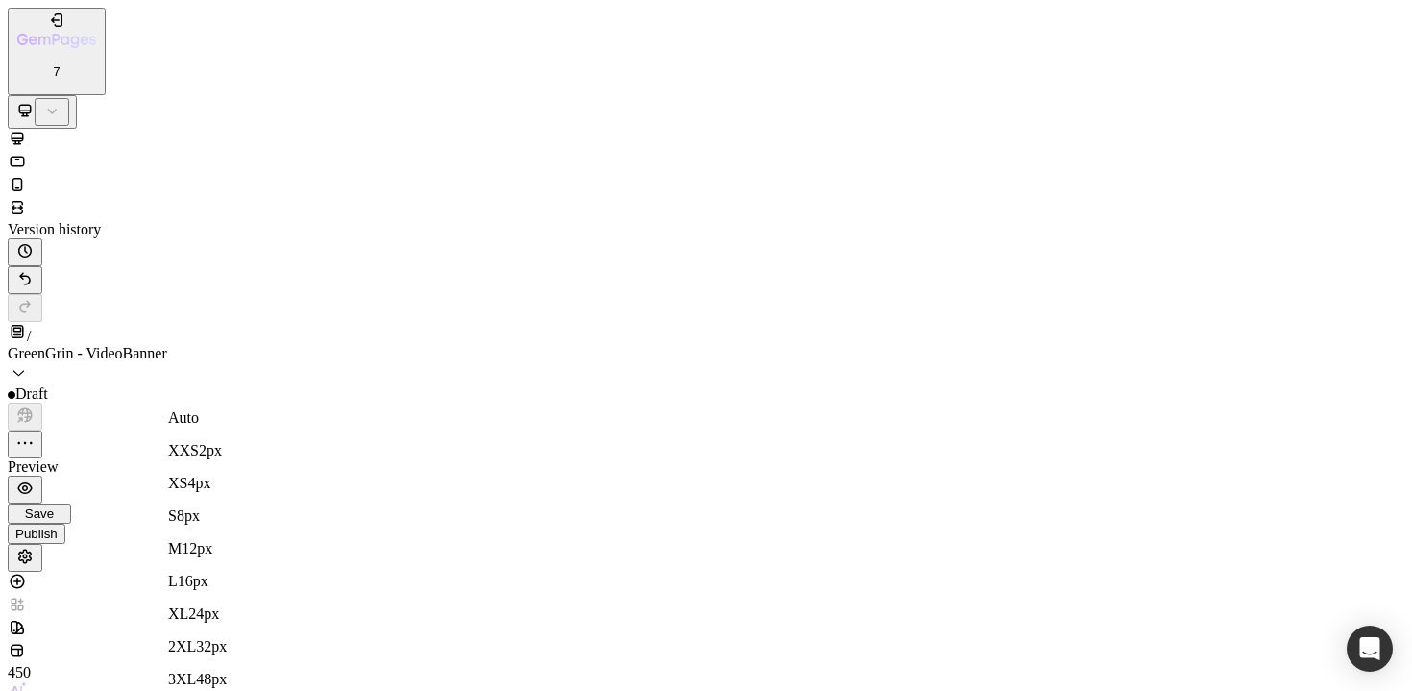
click at [227, 671] on span "48px" at bounding box center [211, 679] width 31 height 16
type input "48"
click at [27, 198] on icon at bounding box center [17, 207] width 19 height 19
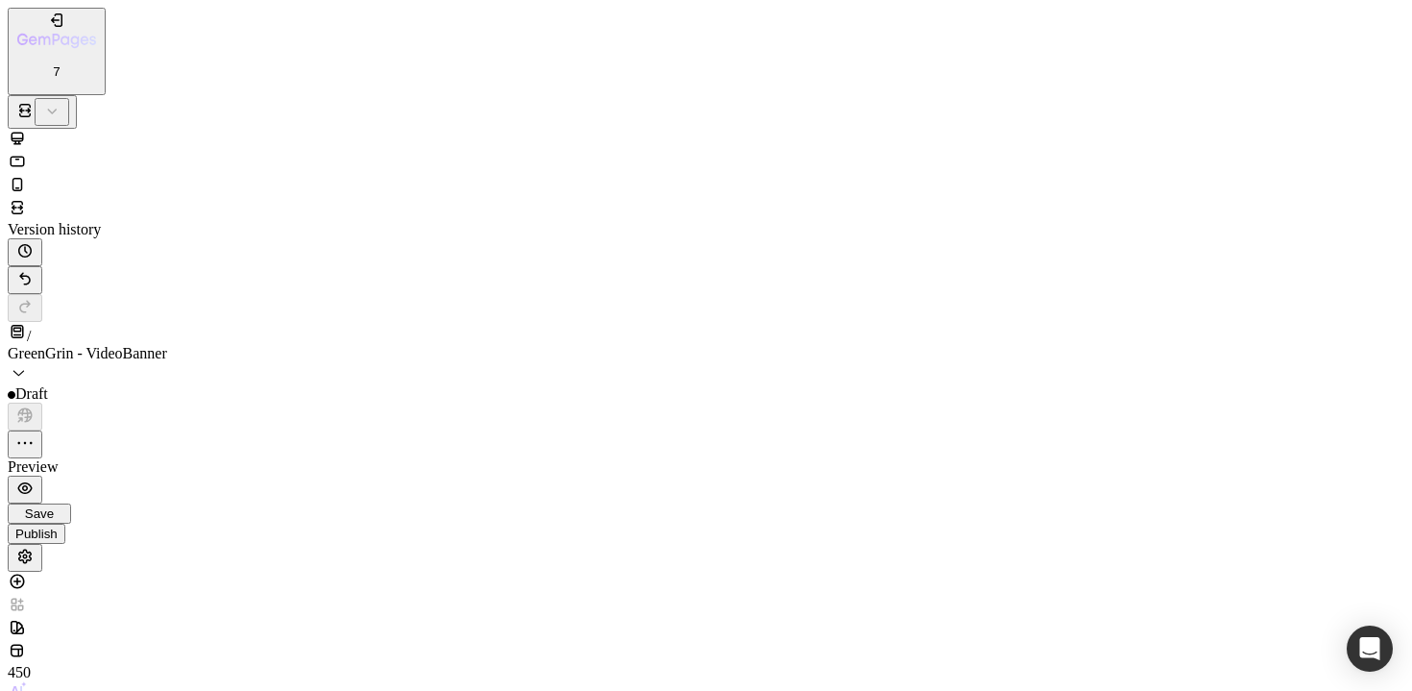
scroll to position [2624, 0]
click at [24, 132] on icon at bounding box center [18, 138] width 12 height 12
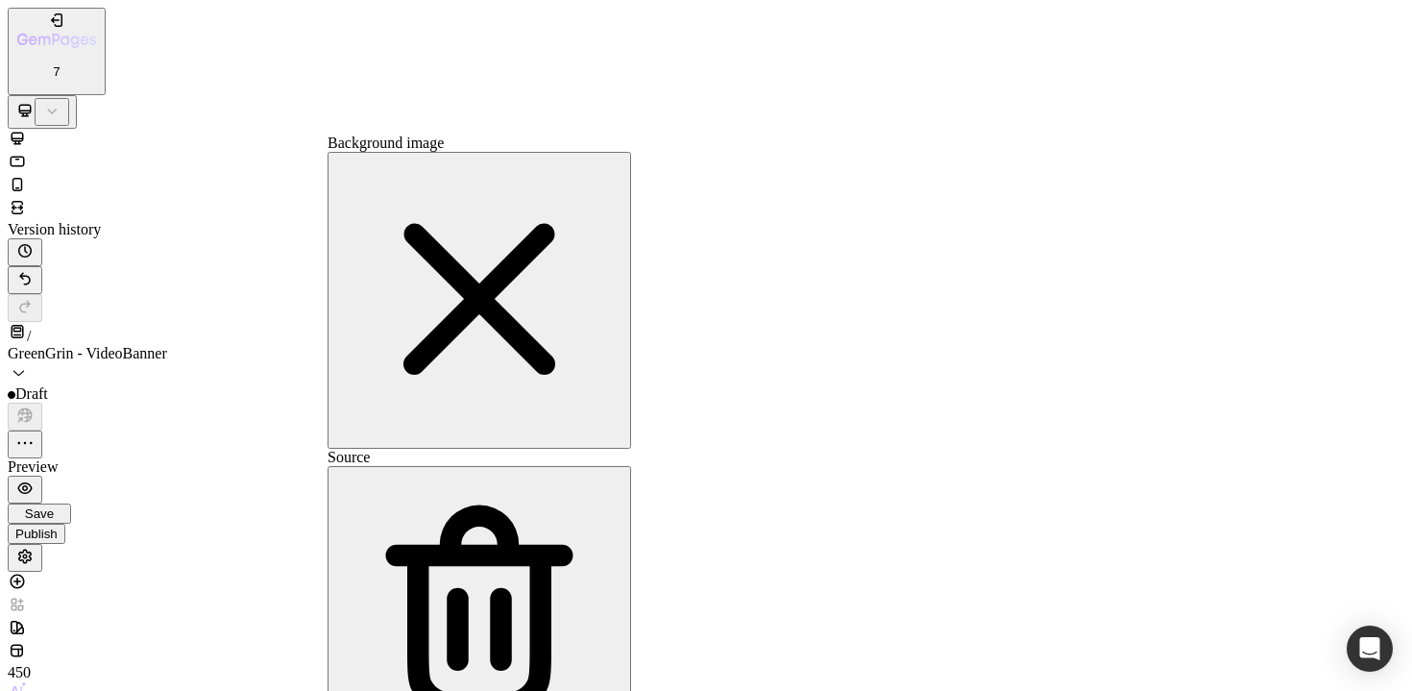
type input "https://cdn.shopify.com/s/files/1/0590/8208/0325/files/gempages_563546642523882…"
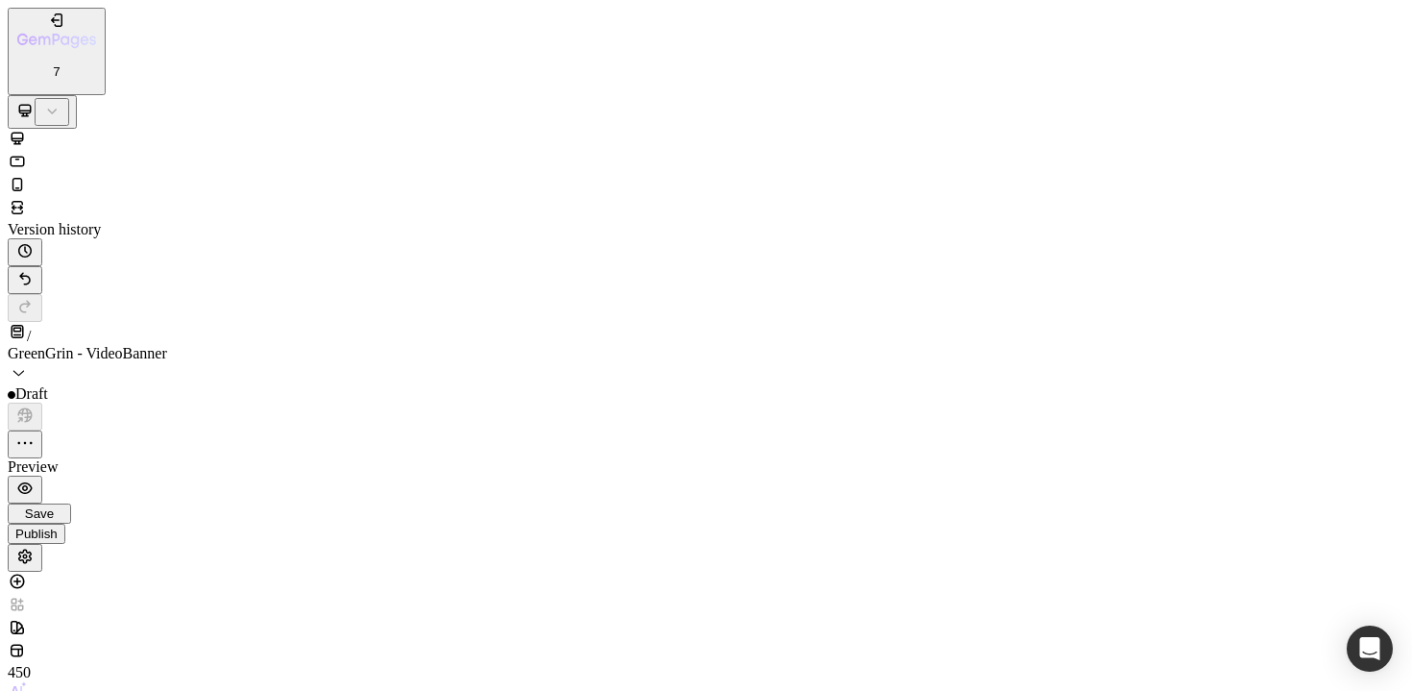
scroll to position [2634, 0]
drag, startPoint x: 735, startPoint y: 22138, endPoint x: 462, endPoint y: 22175, distance: 275.4
drag, startPoint x: 398, startPoint y: 22452, endPoint x: 783, endPoint y: 22286, distance: 419.6
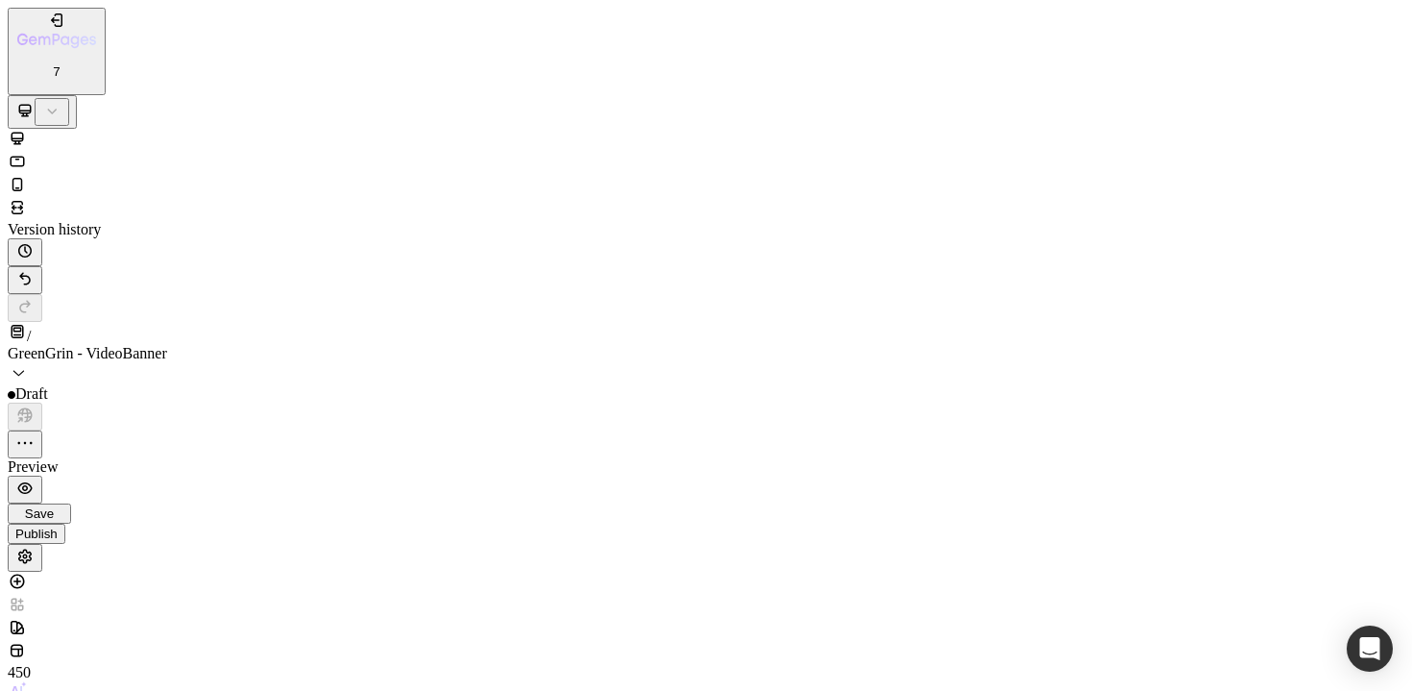
drag, startPoint x: 1065, startPoint y: 22127, endPoint x: 1072, endPoint y: 22165, distance: 38.1
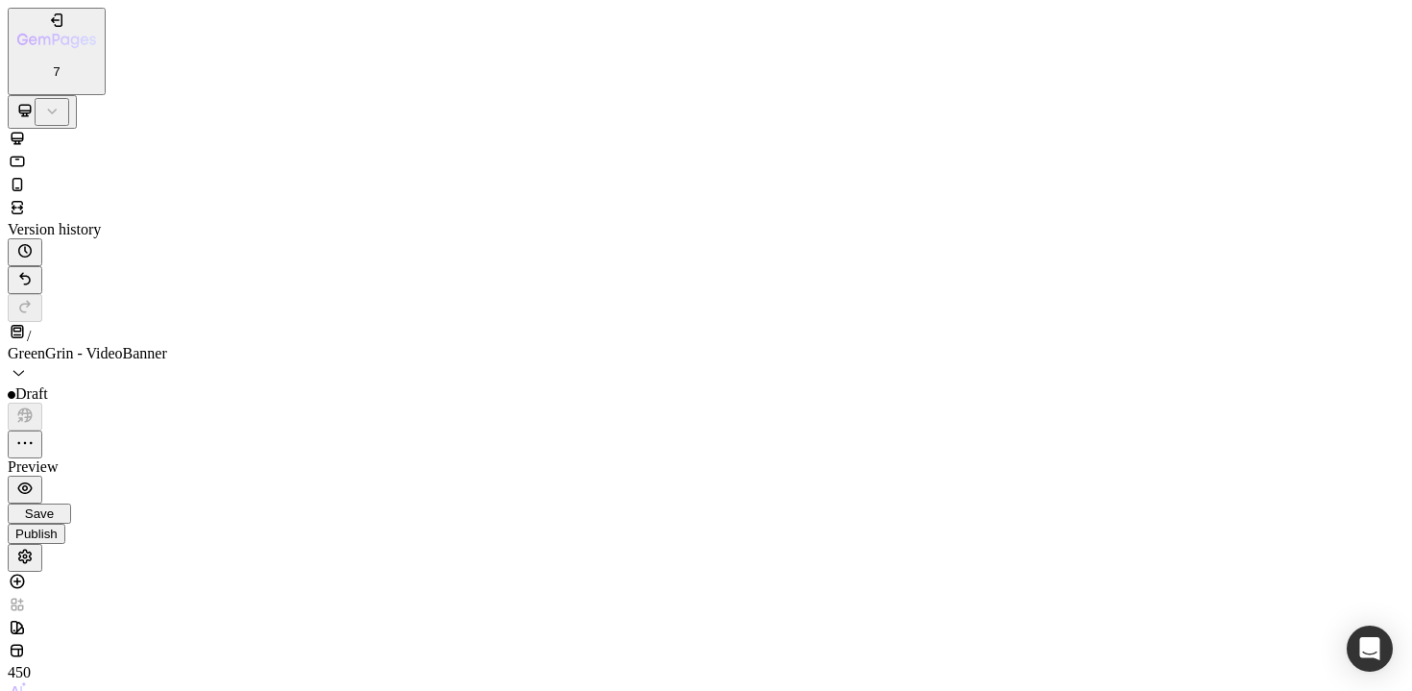
scroll to position [3885, 0]
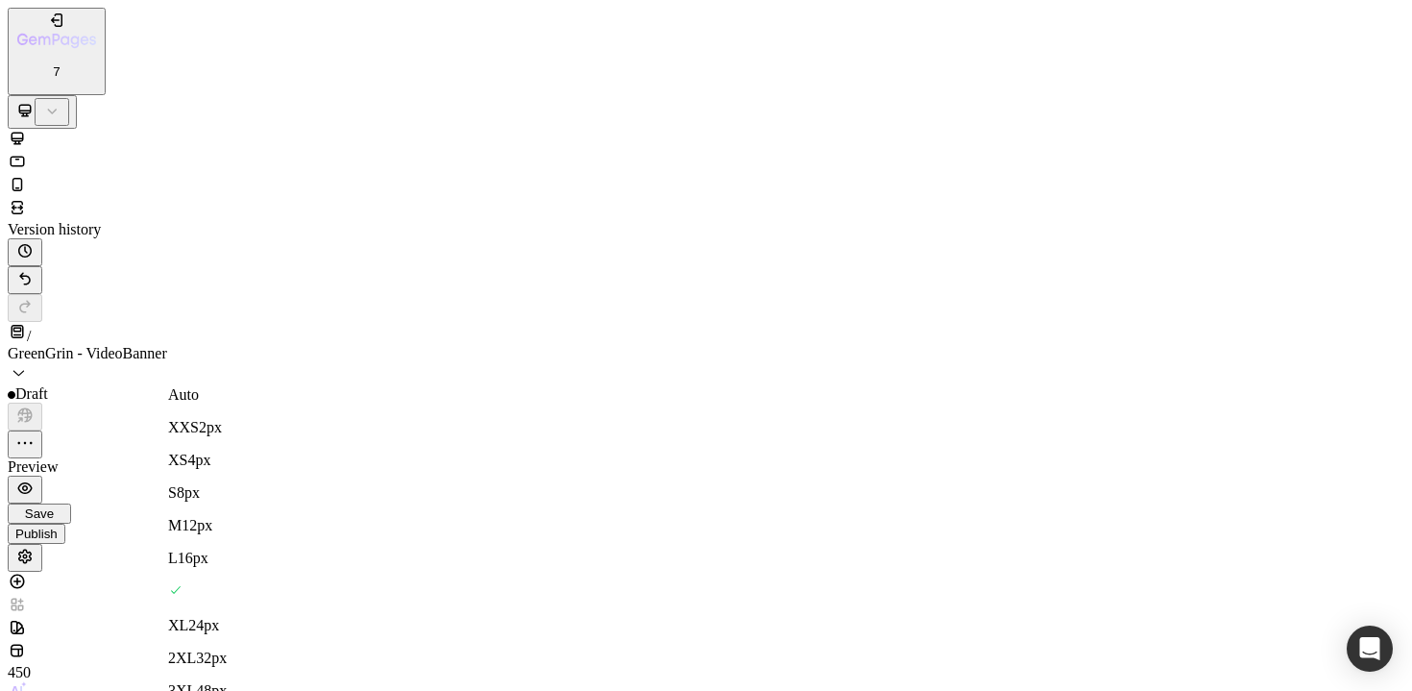
scroll to position [228, 0]
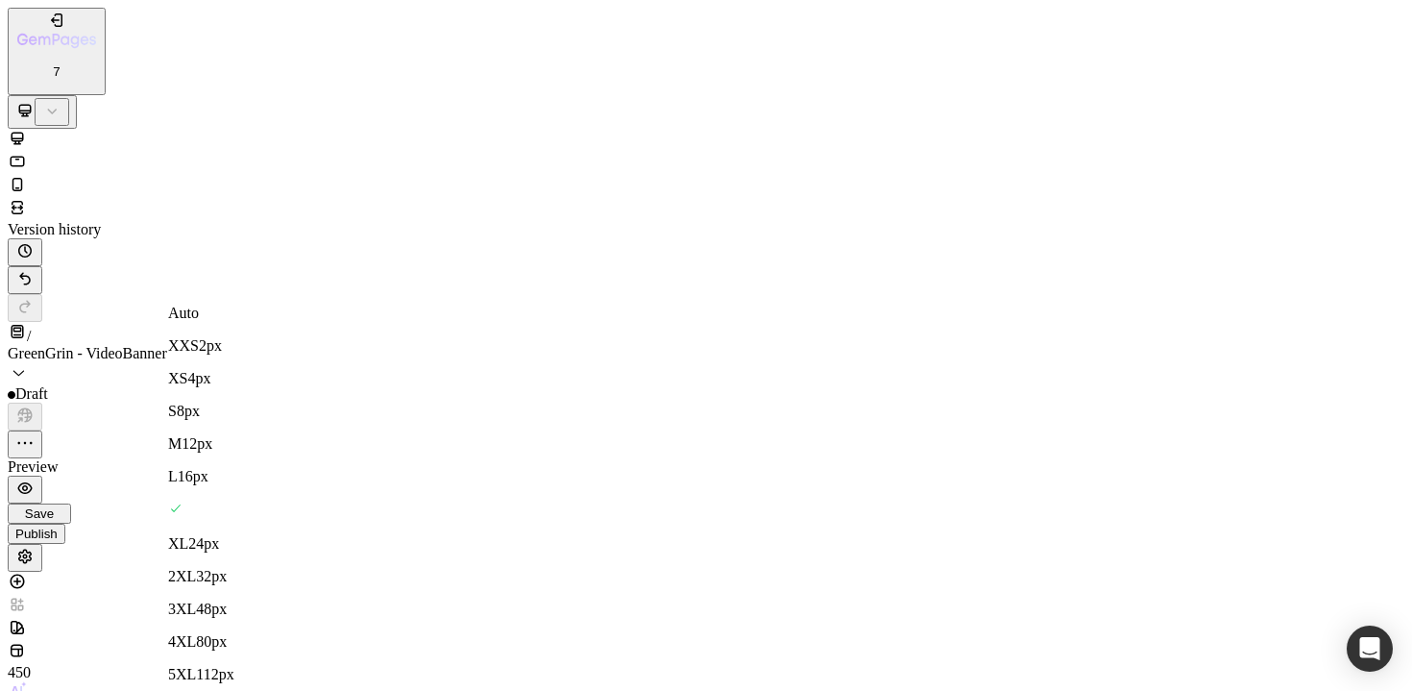
click at [227, 568] on span "32px" at bounding box center [211, 576] width 31 height 16
type input "32"
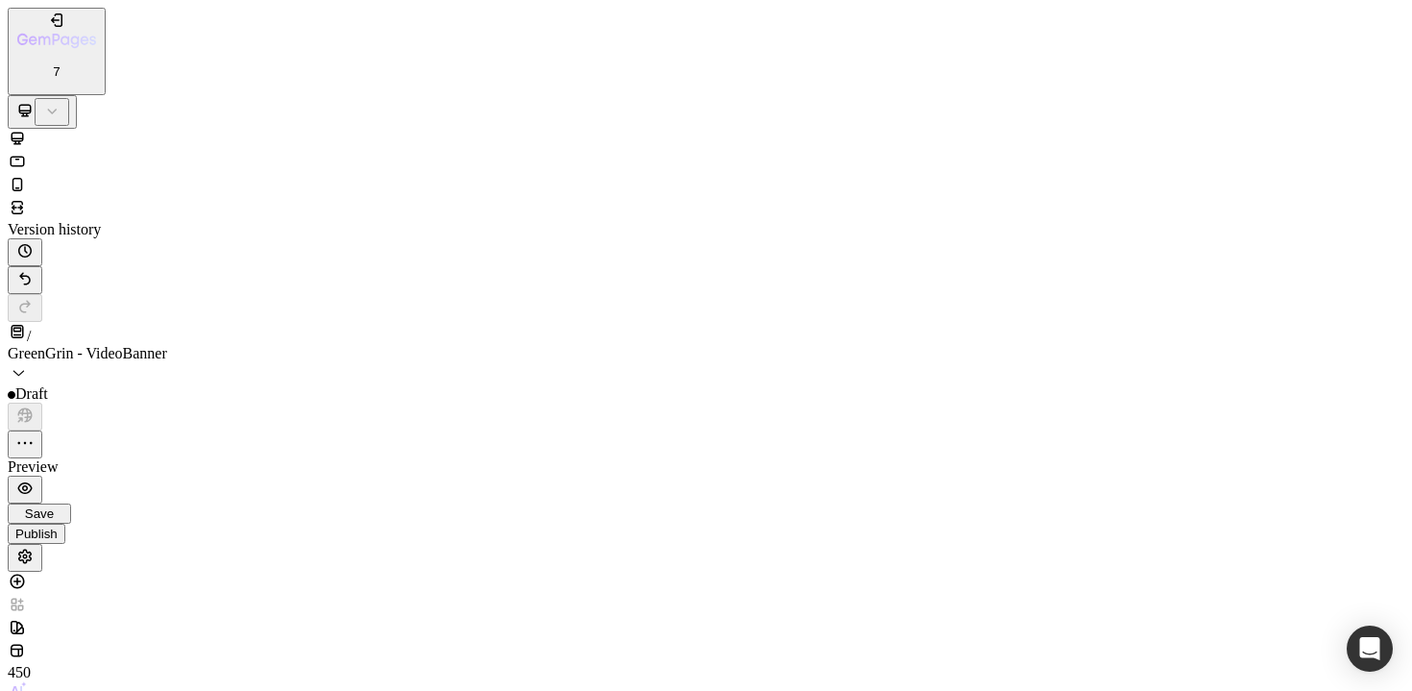
click at [227, 616] on span "32px" at bounding box center [211, 624] width 31 height 16
type input "32"
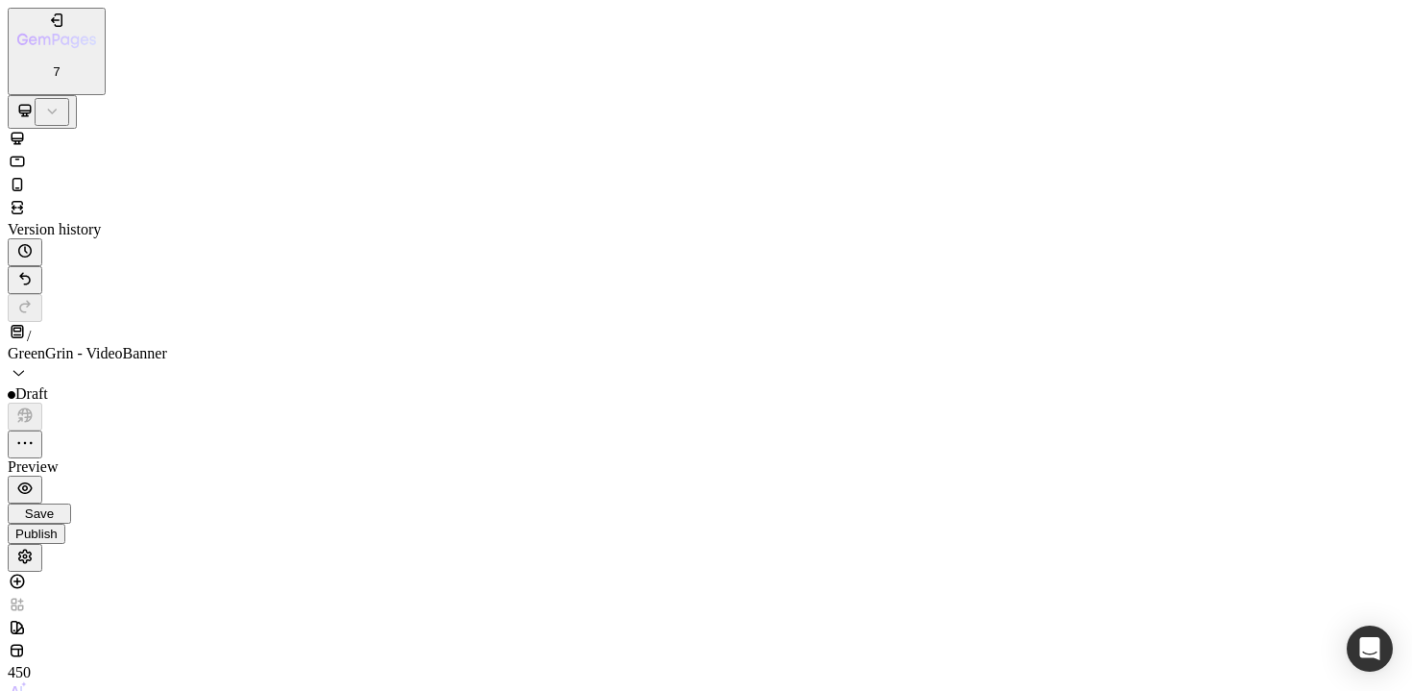
type input "20"
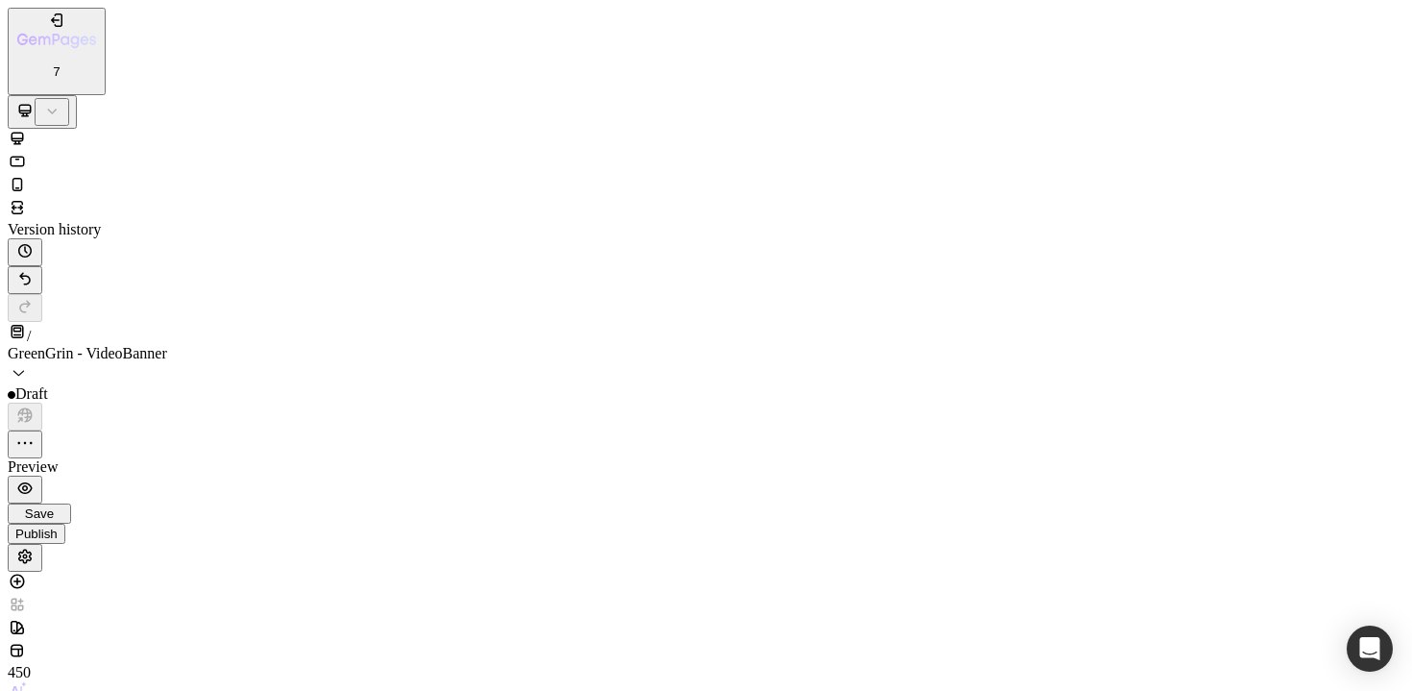
scroll to position [138, 0]
type input "70%"
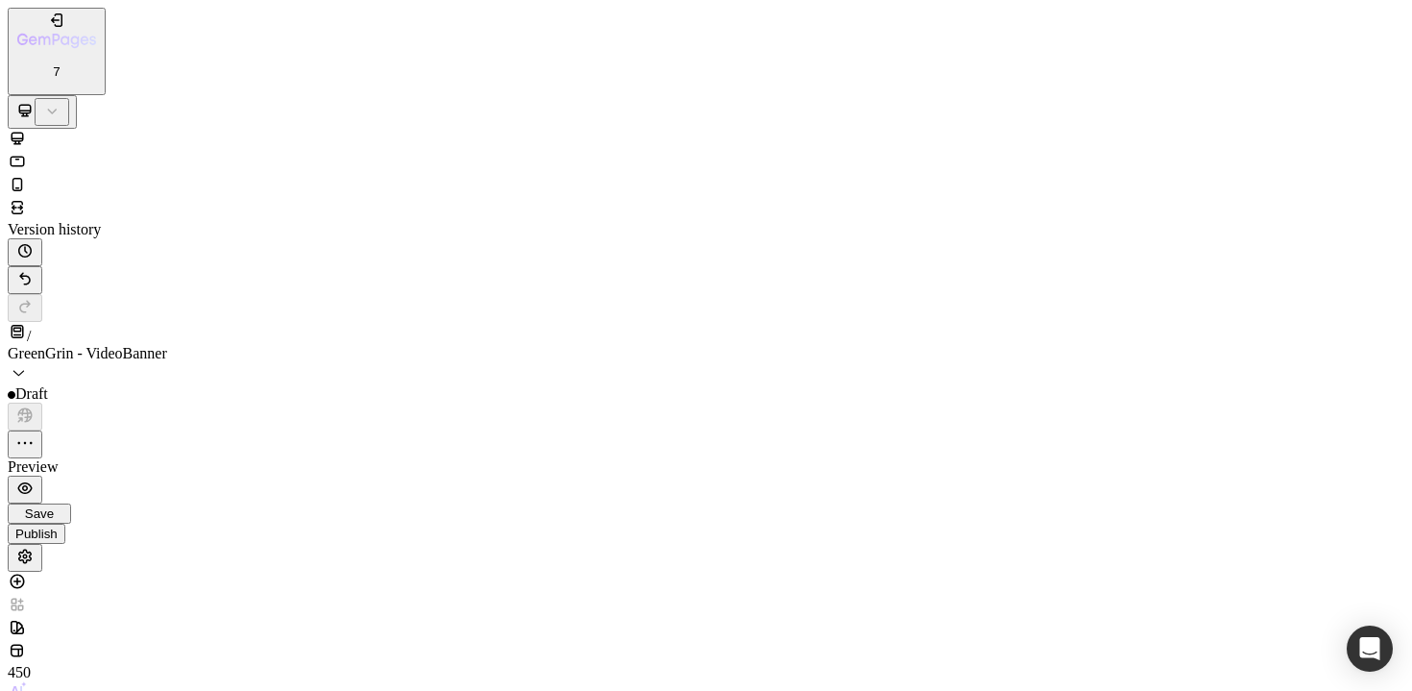
type input "50"
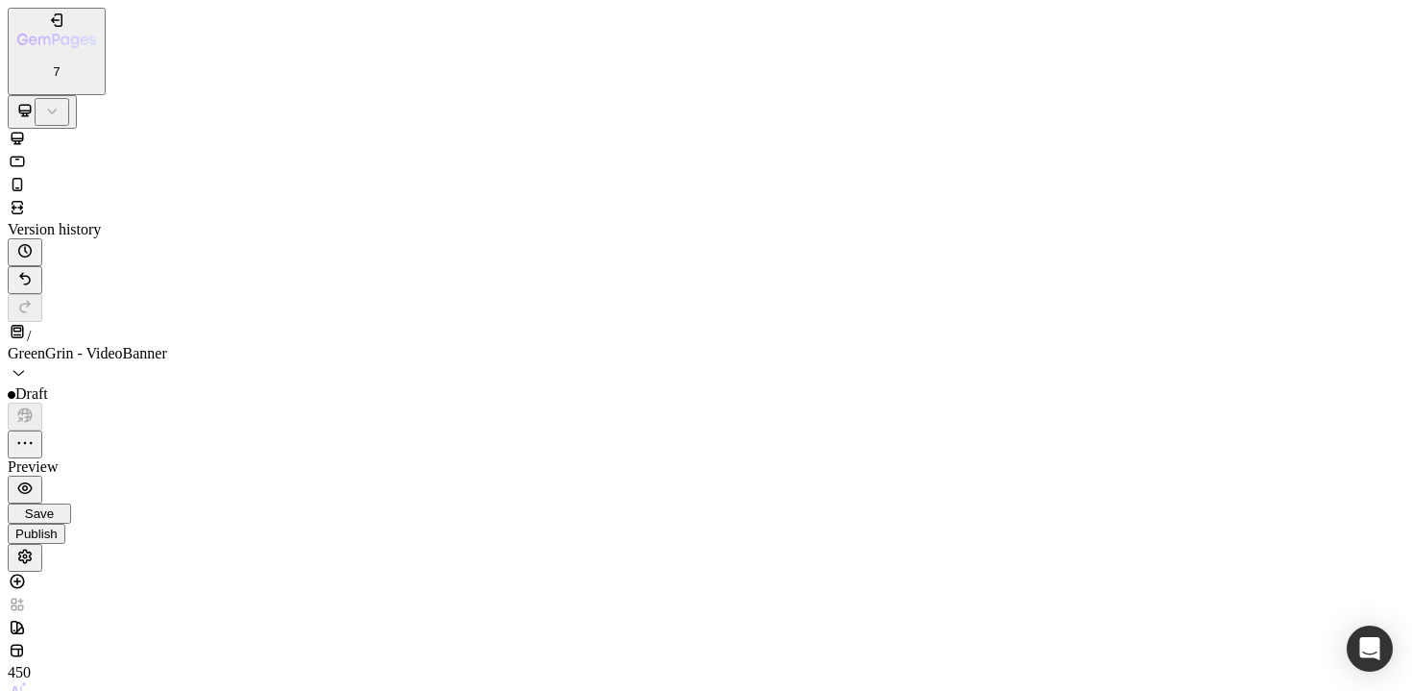
type input "84"
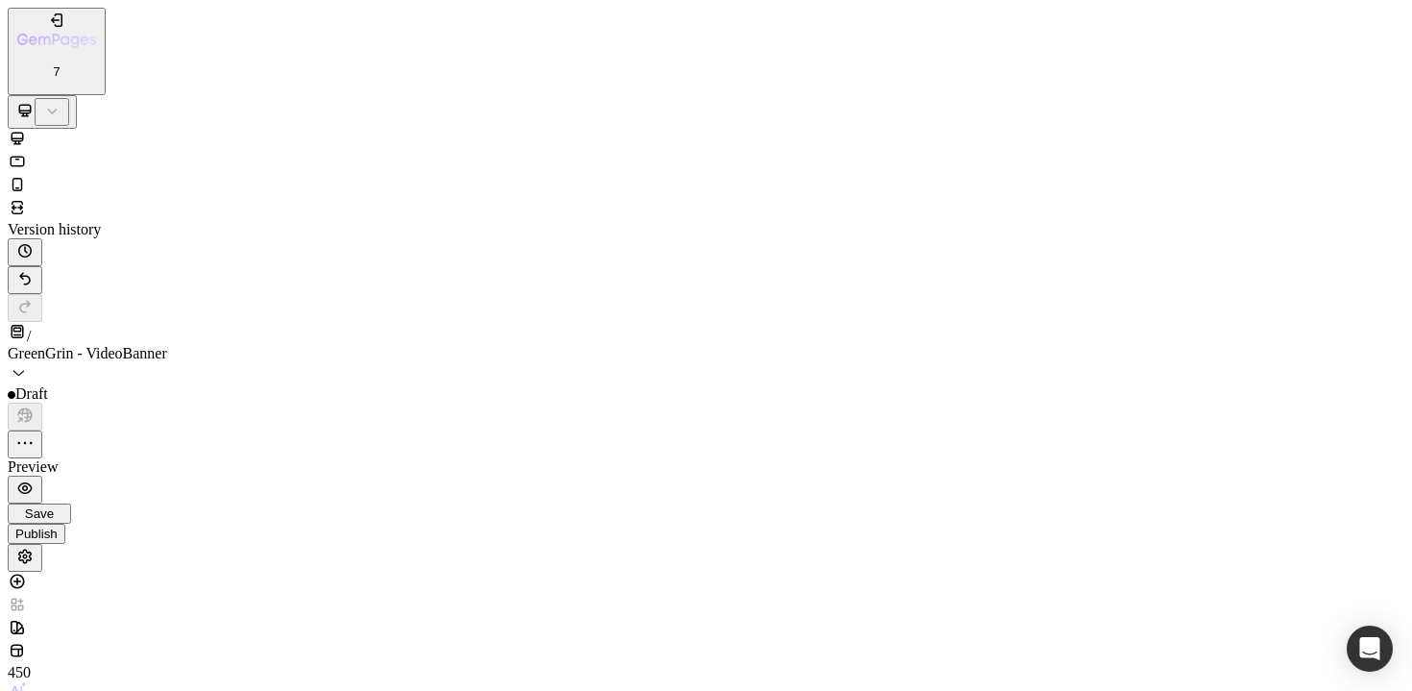
type input "41"
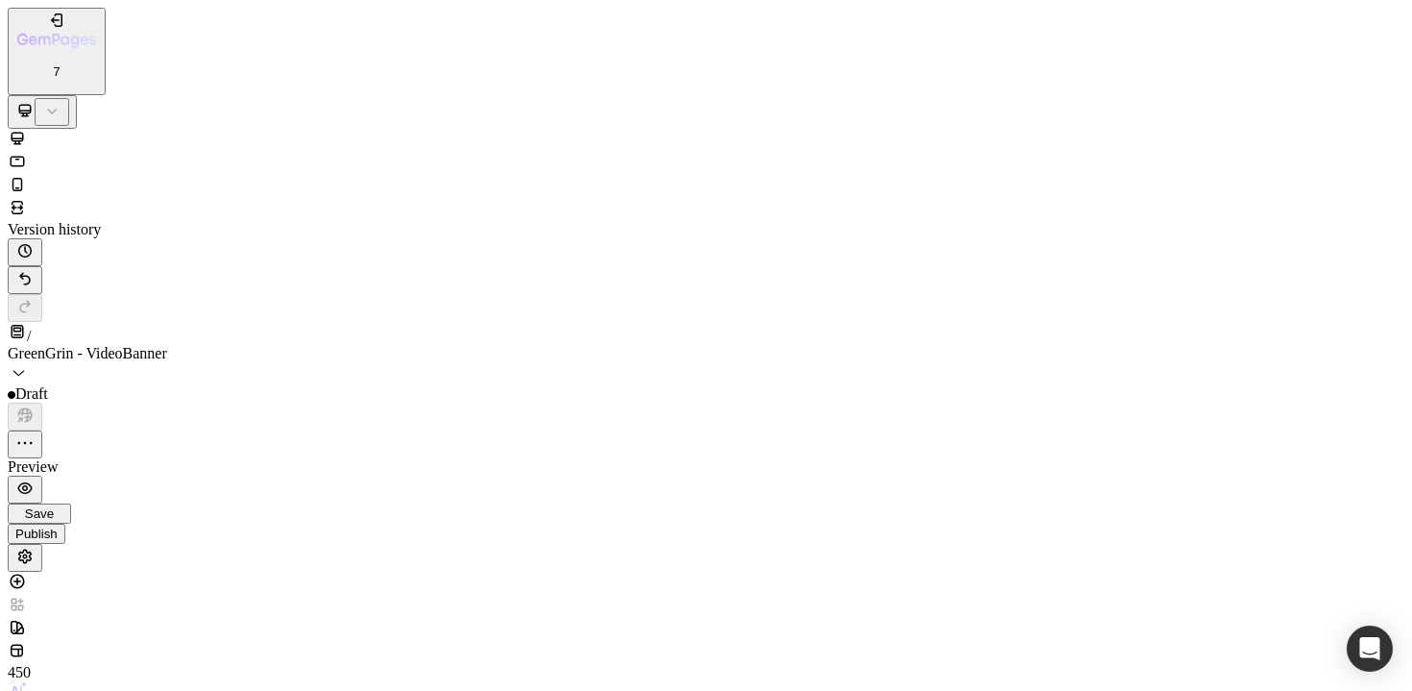
type input "2"
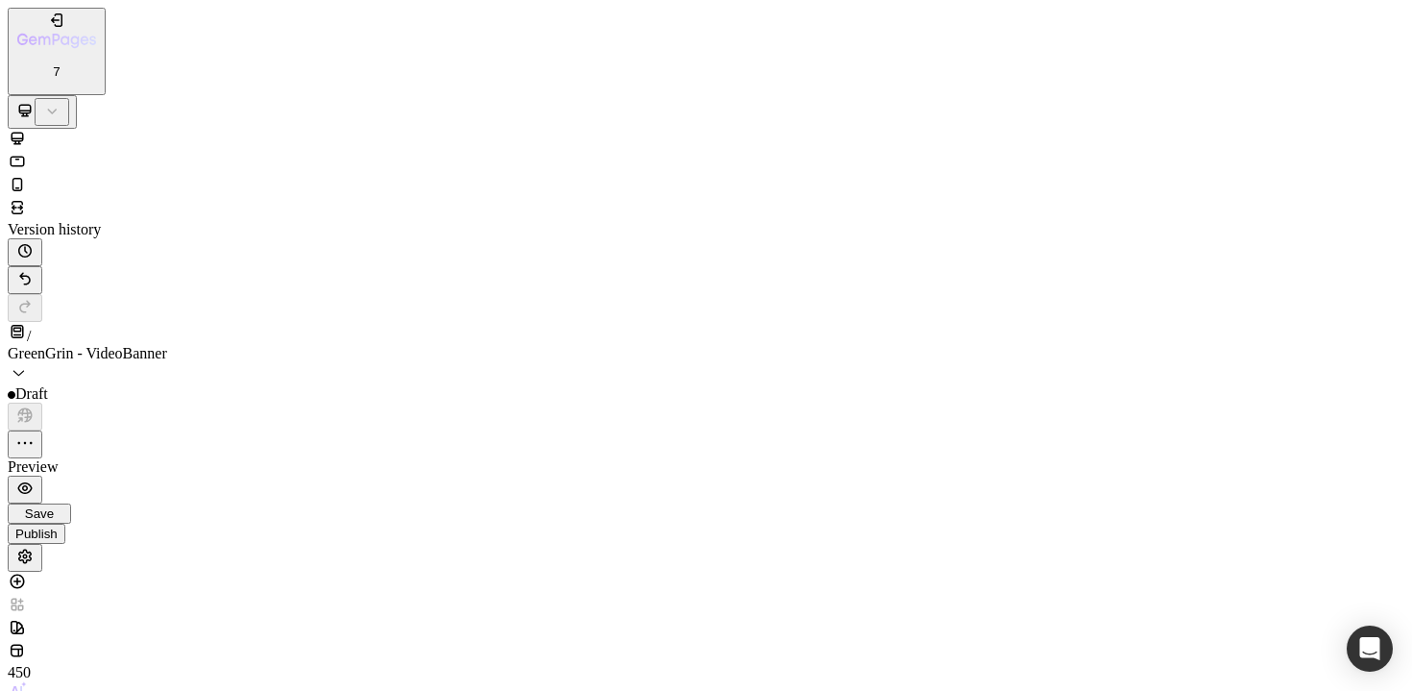
type input "69%"
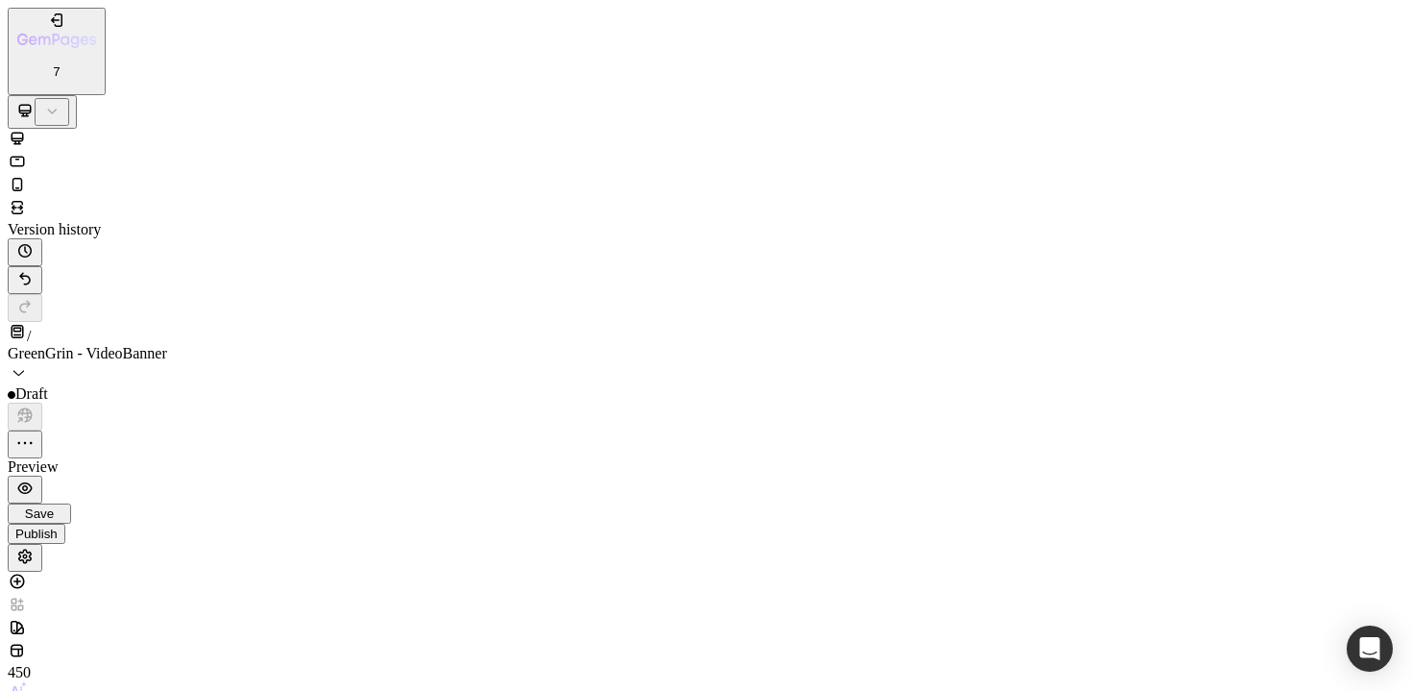
type input "23"
type input "78%"
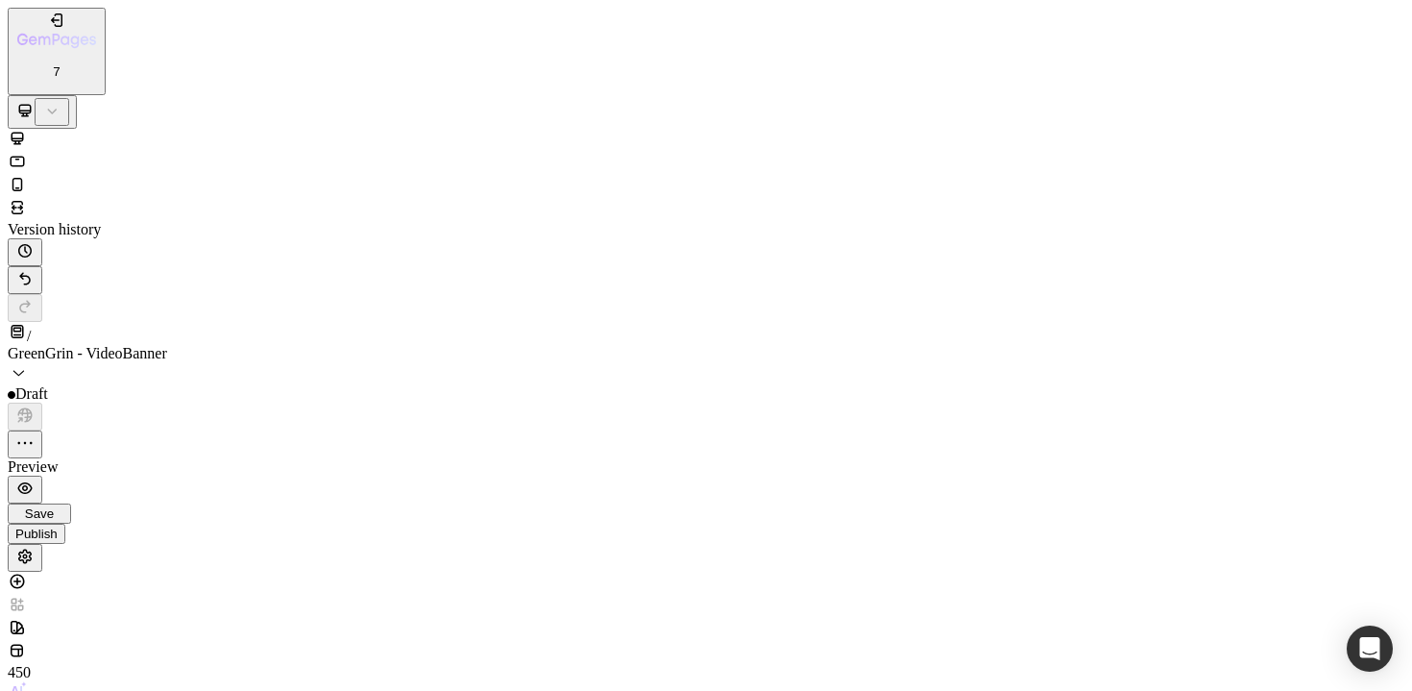
scroll to position [0, 0]
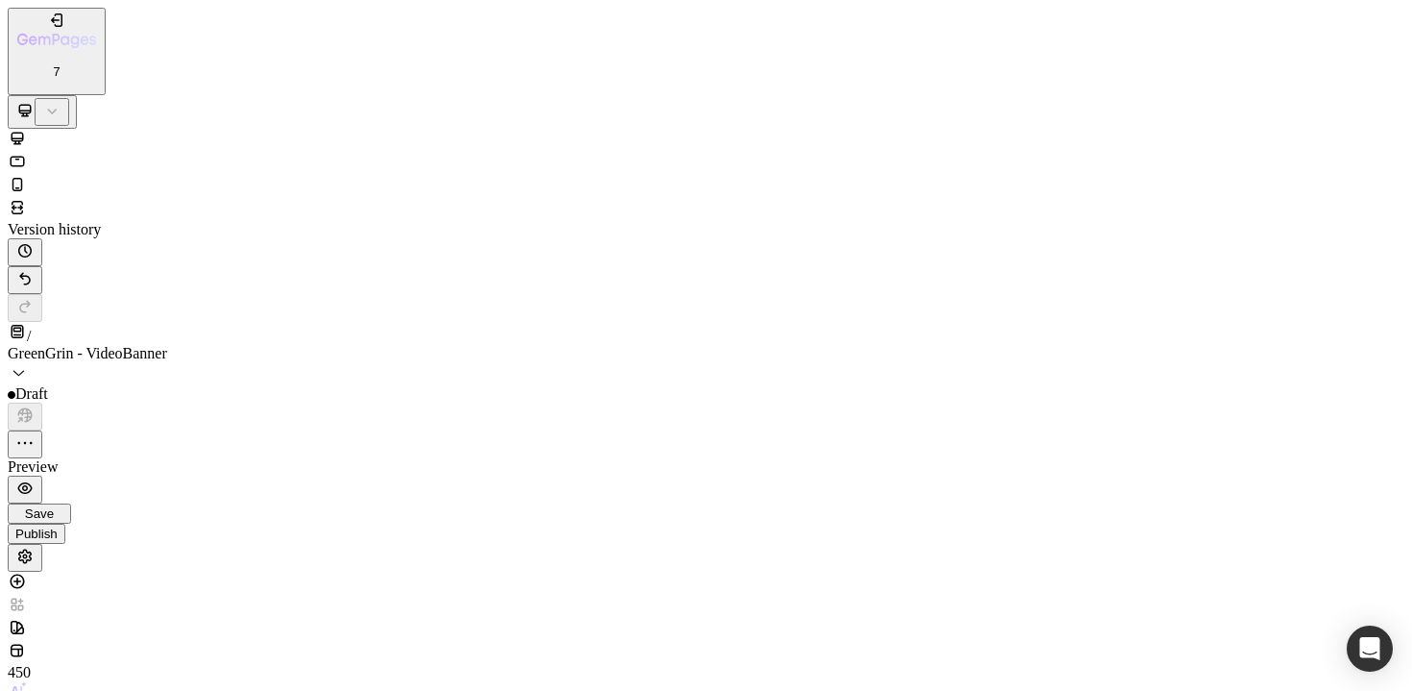
click at [27, 198] on icon at bounding box center [17, 207] width 19 height 19
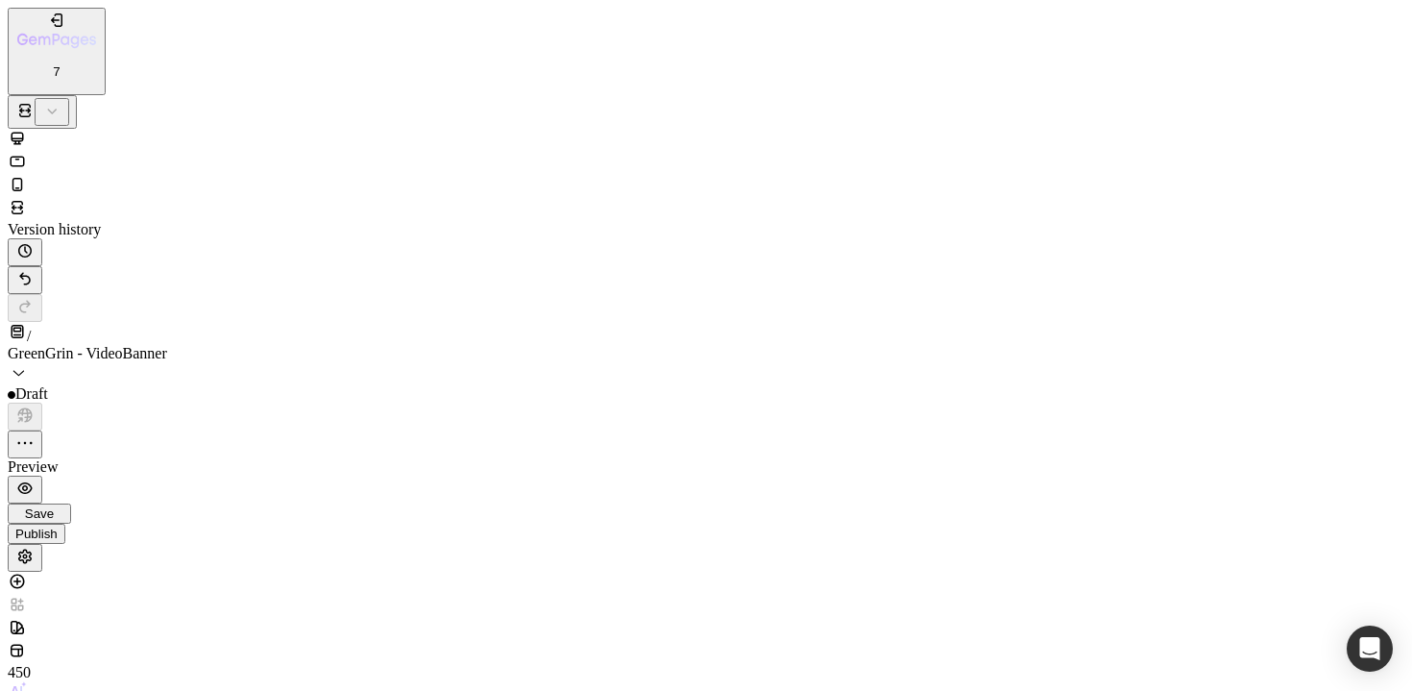
scroll to position [3731, 0]
click at [24, 132] on icon at bounding box center [18, 138] width 12 height 12
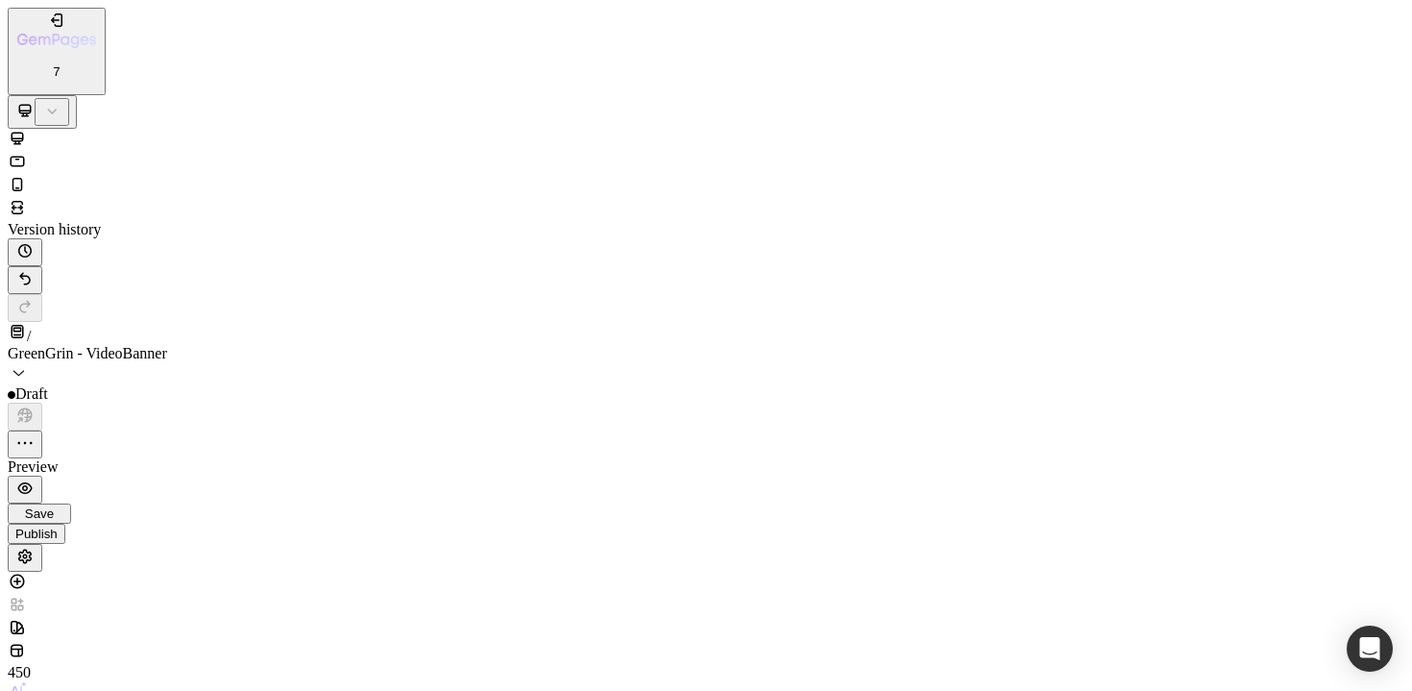
click at [152, 677] on p "2XL 32px" at bounding box center [123, 685] width 101 height 17
type input "16"
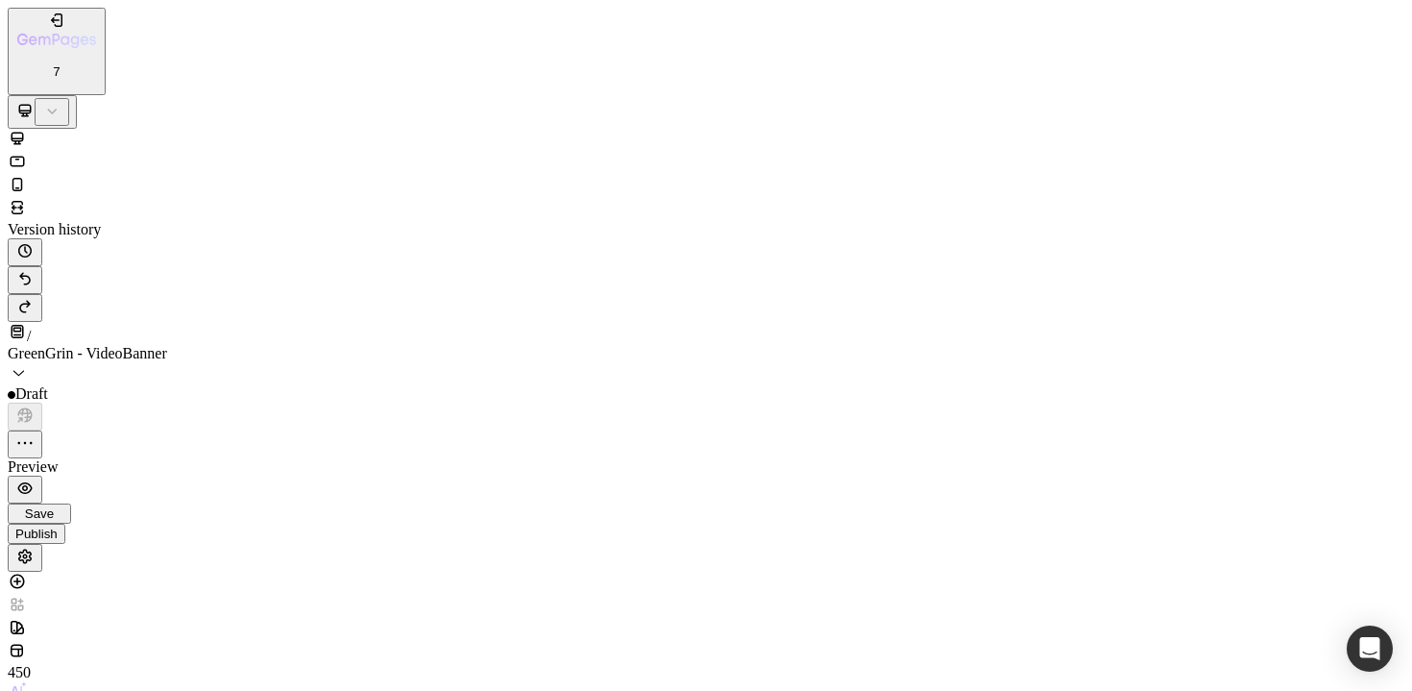
type input "0"
type input "1"
type input "0"
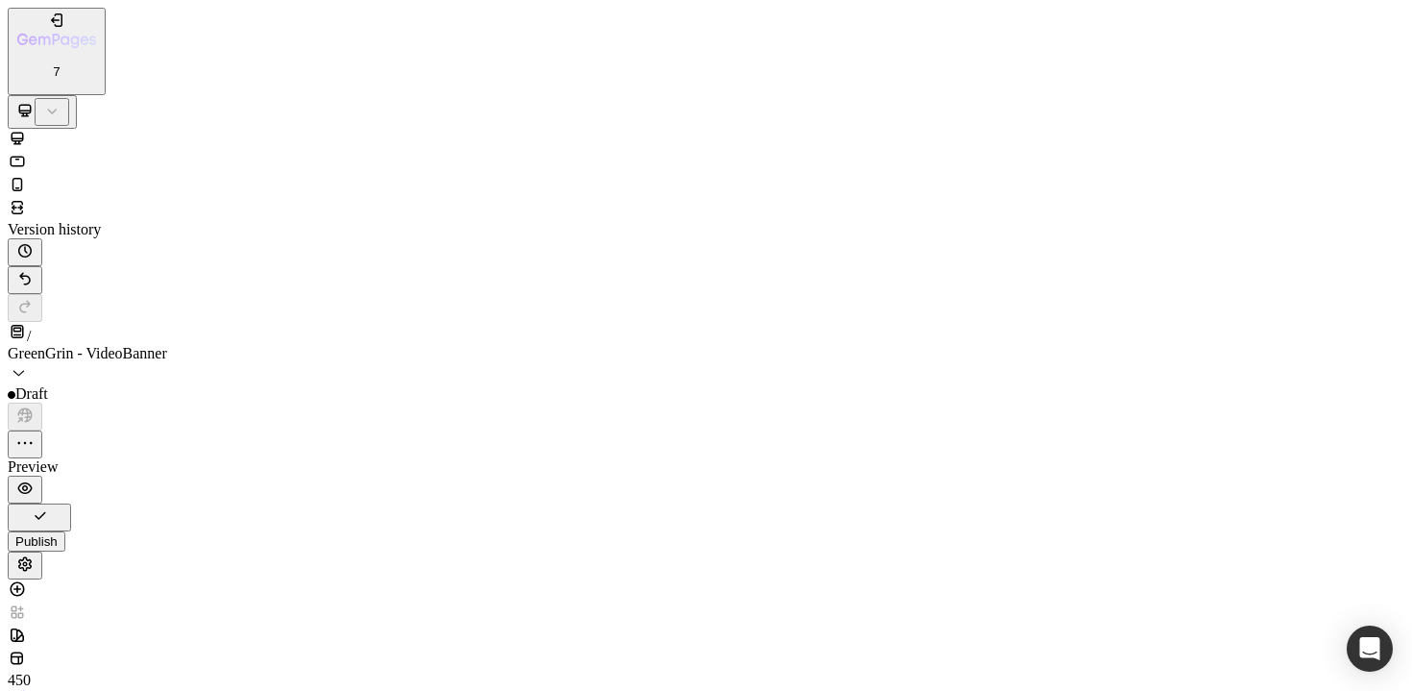
type input "-"
type input "2"
type input "0"
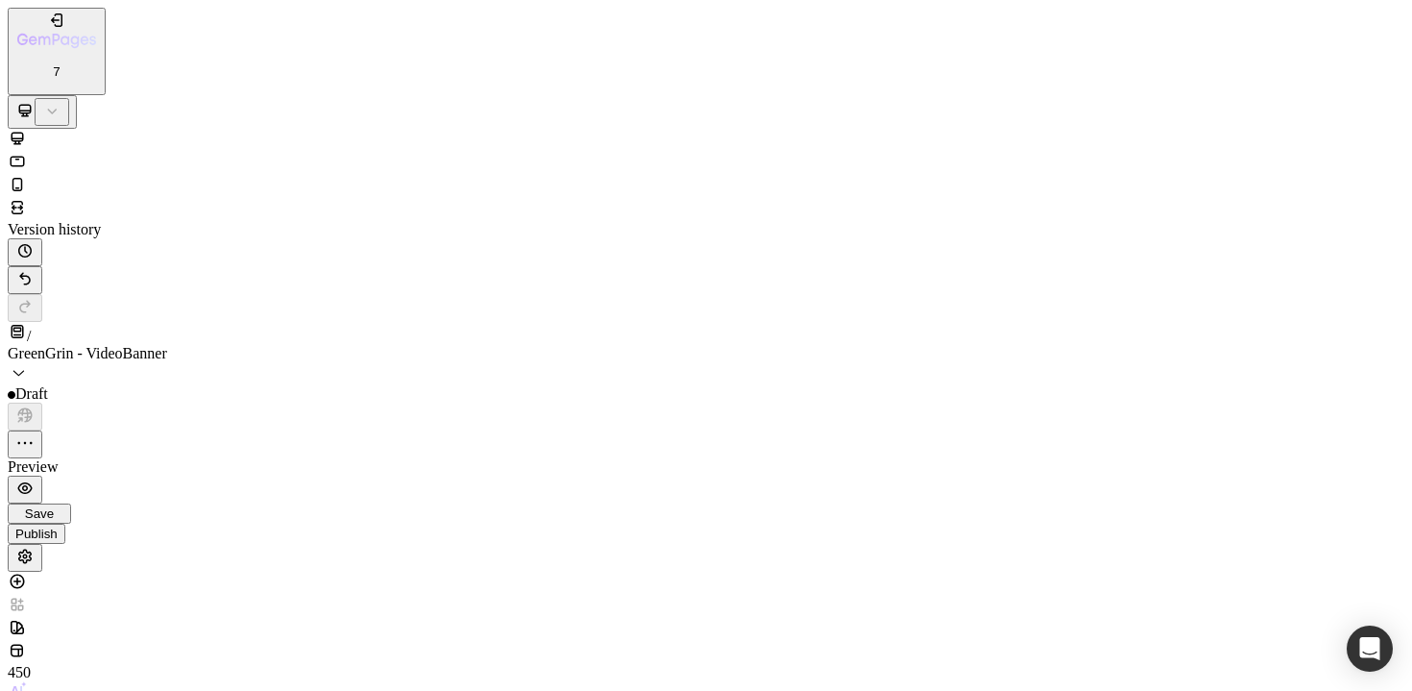
type input "0"
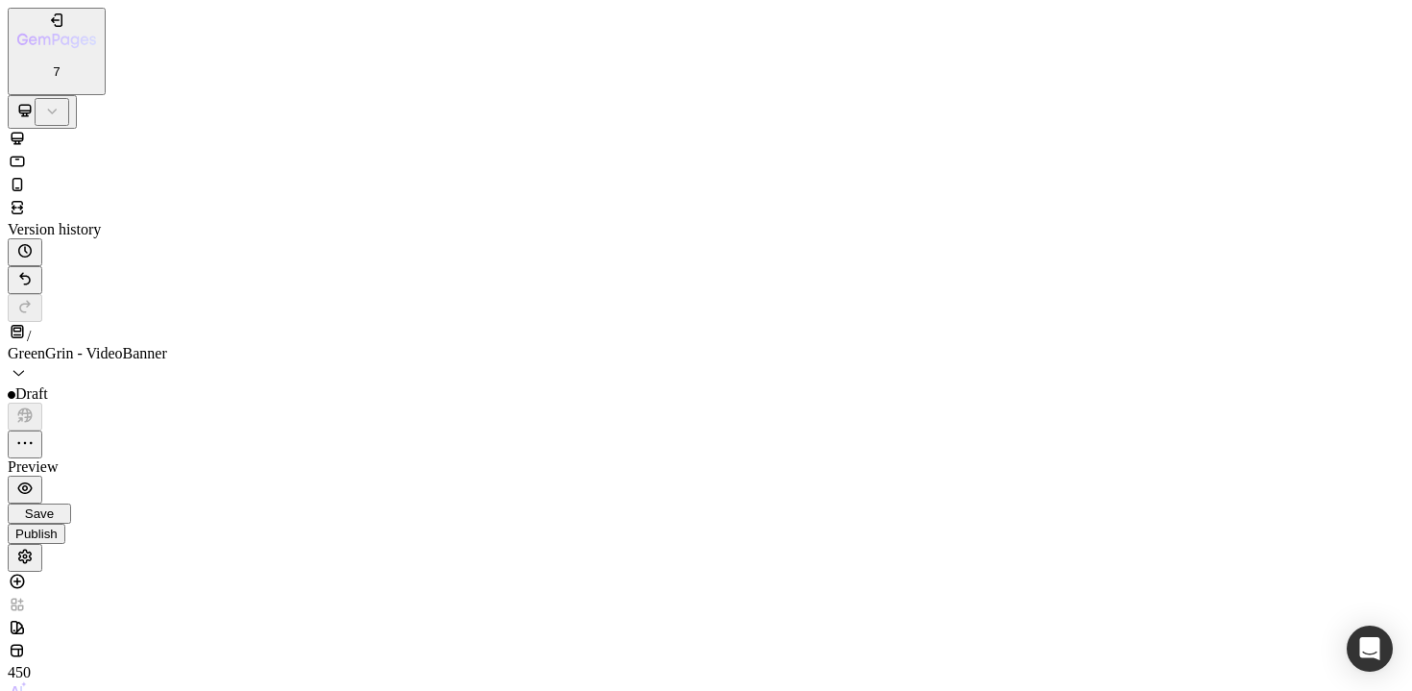
type input "75"
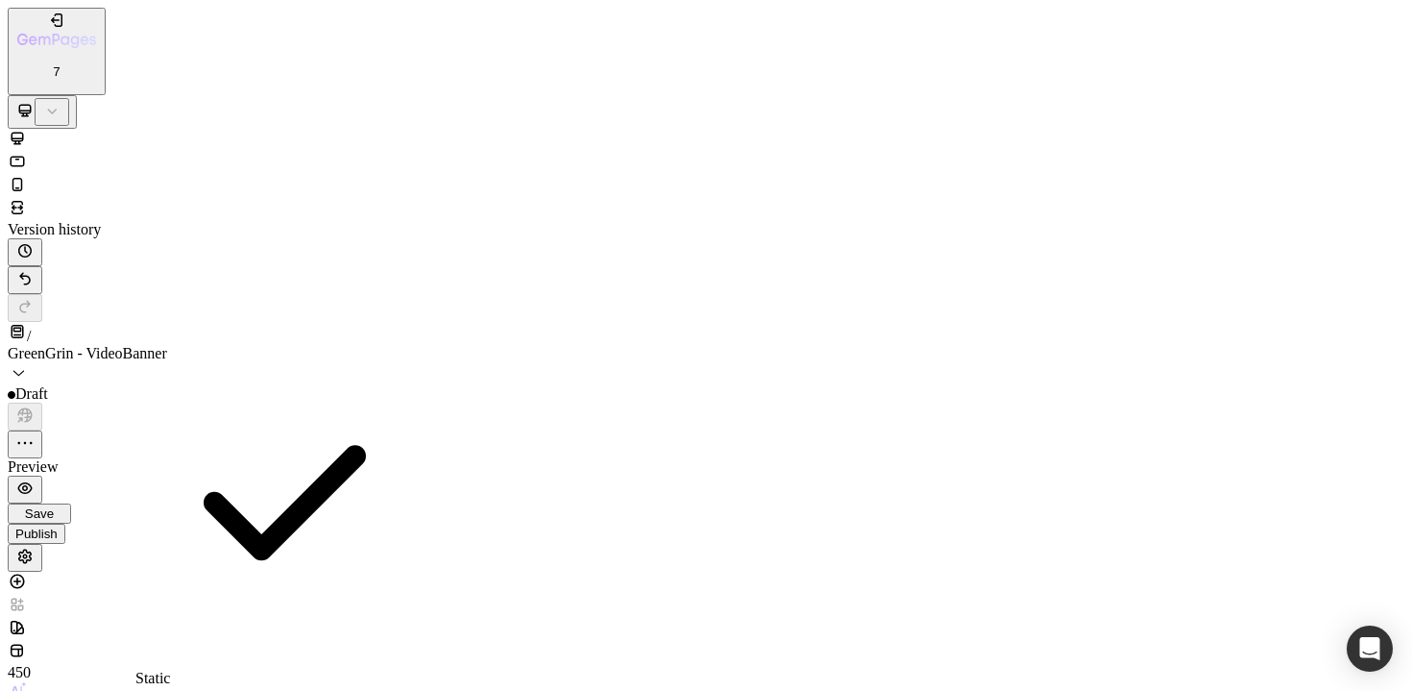
type input "45"
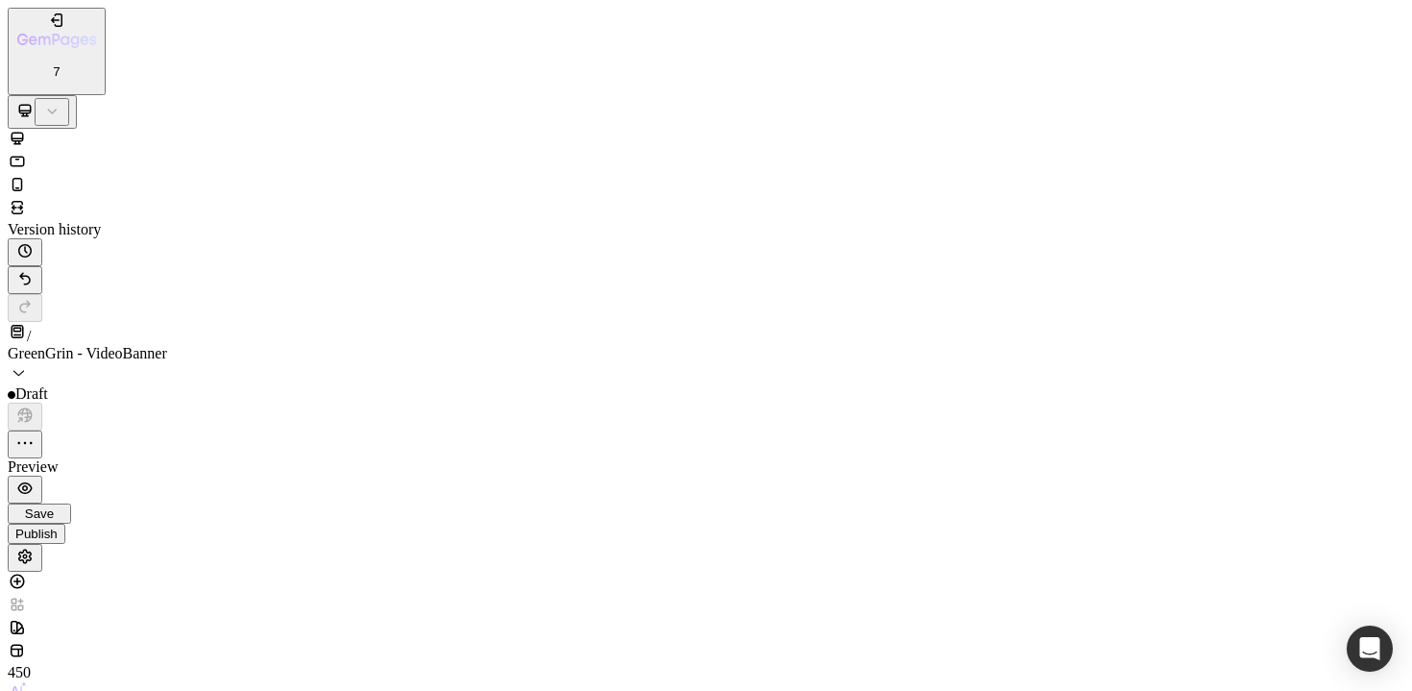
scroll to position [474, 0]
type input "100"
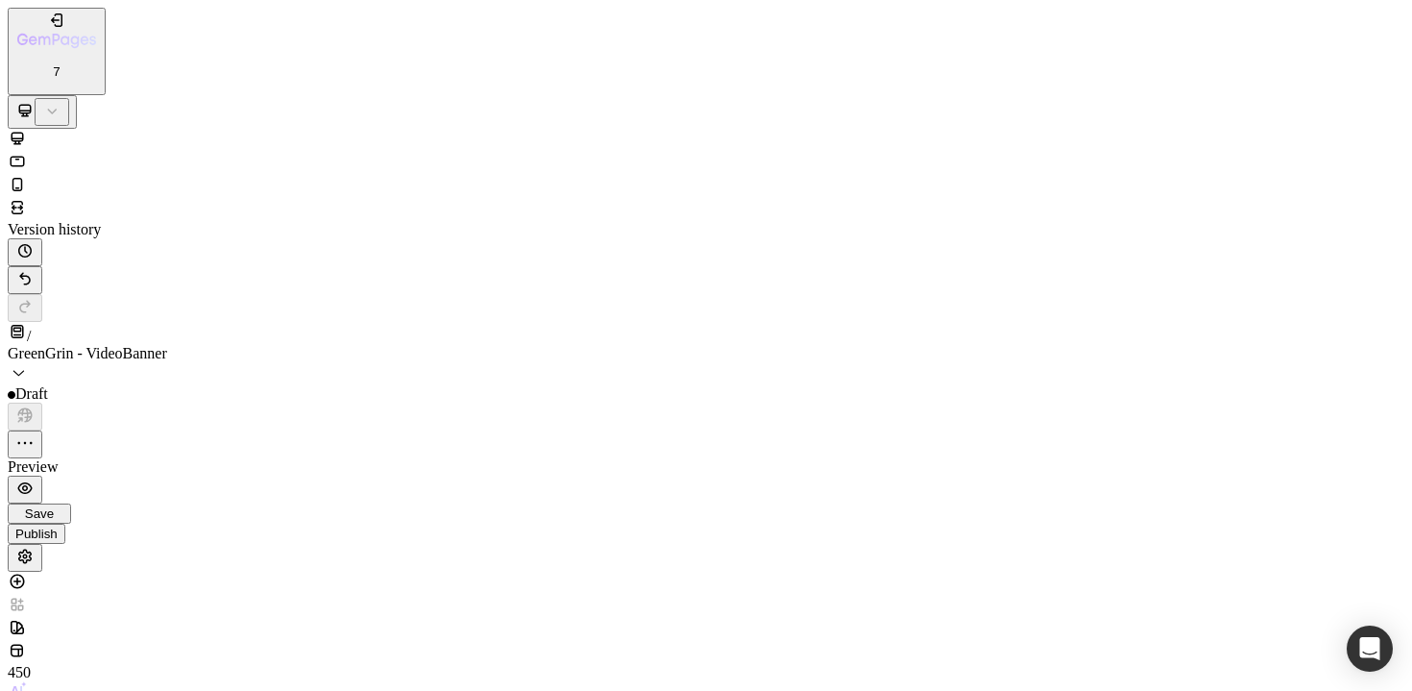
type input "1"
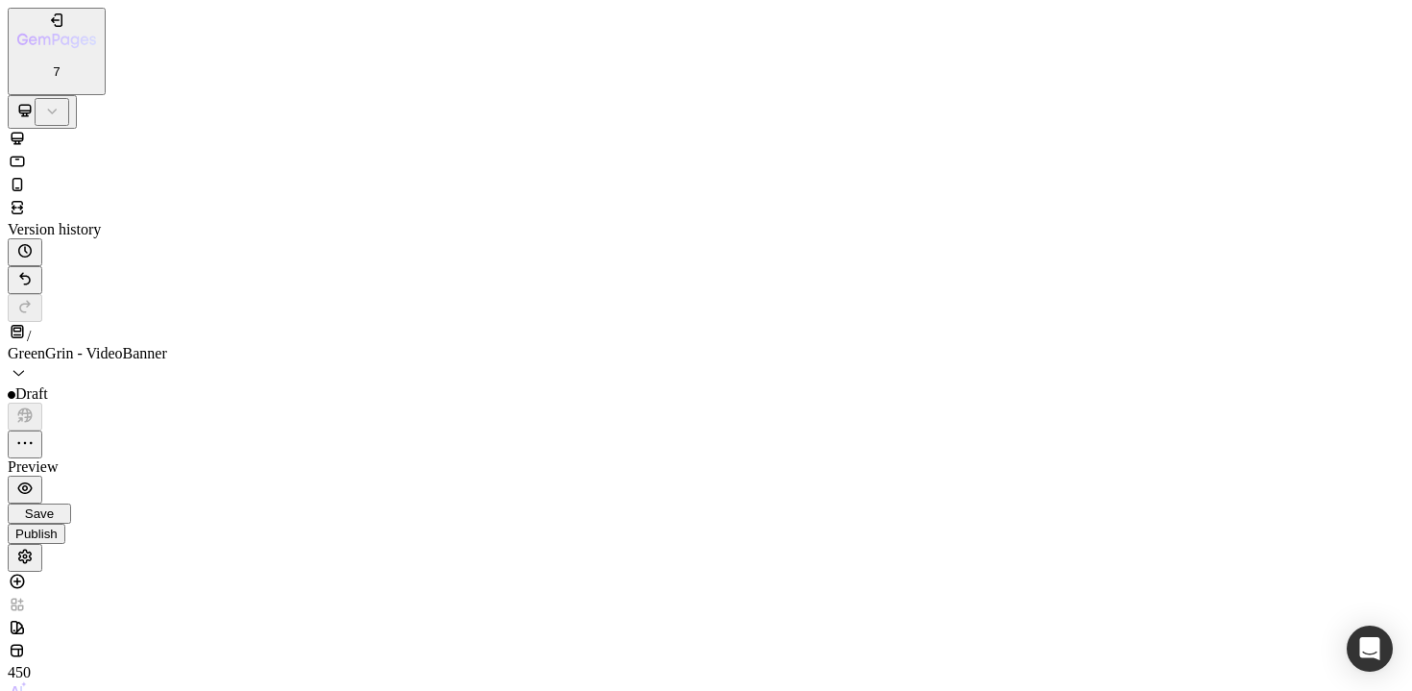
type input "100"
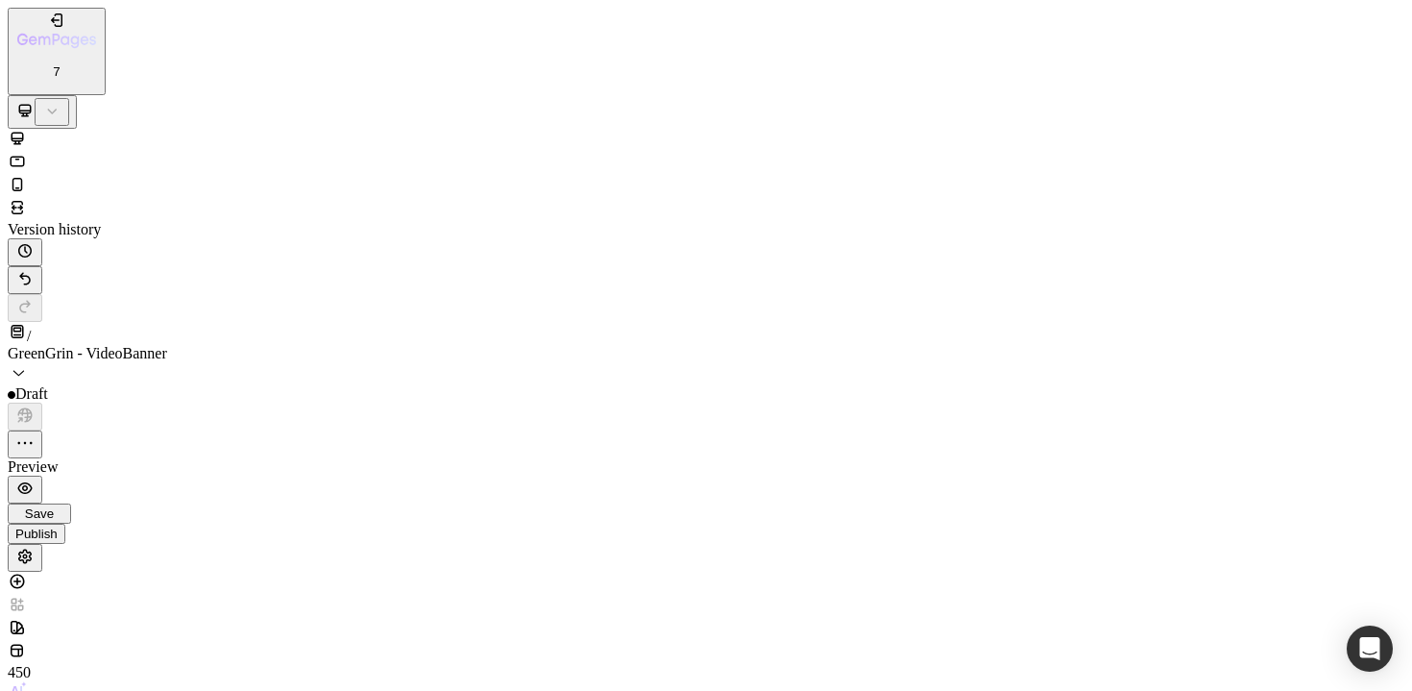
scroll to position [0, 0]
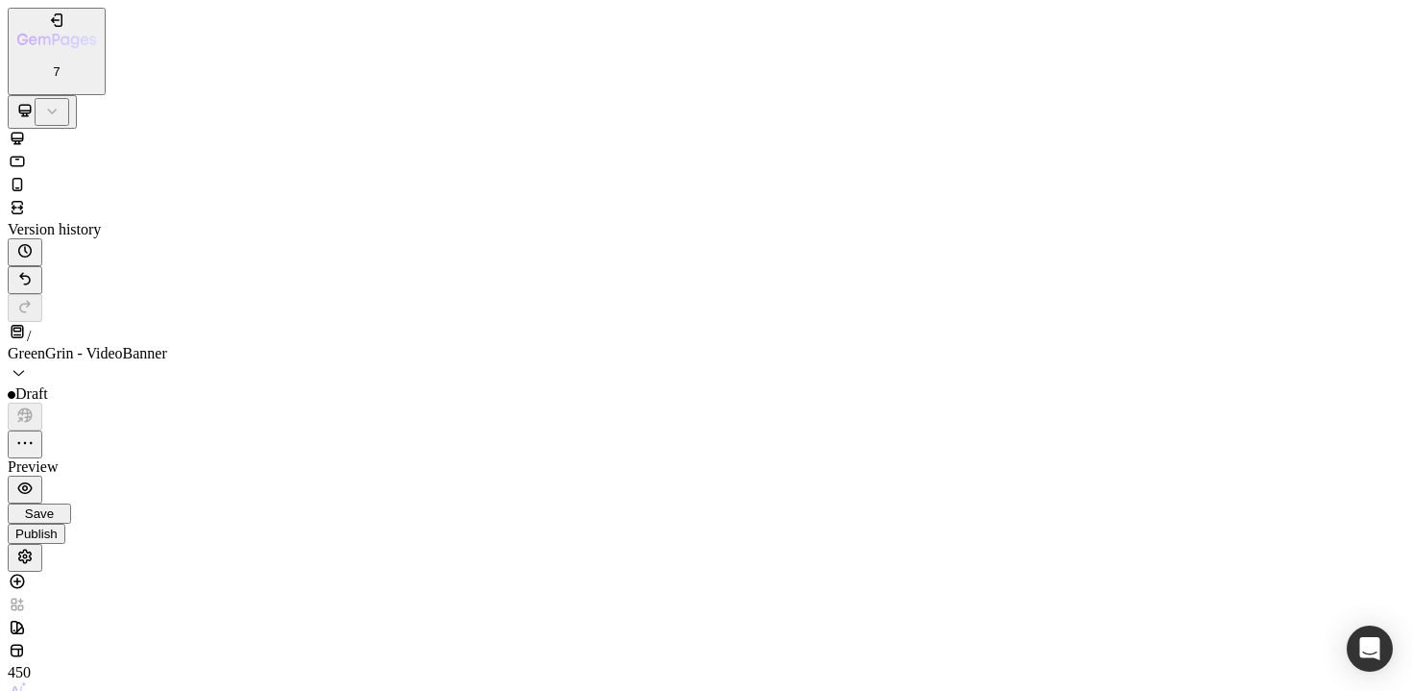
type input "42"
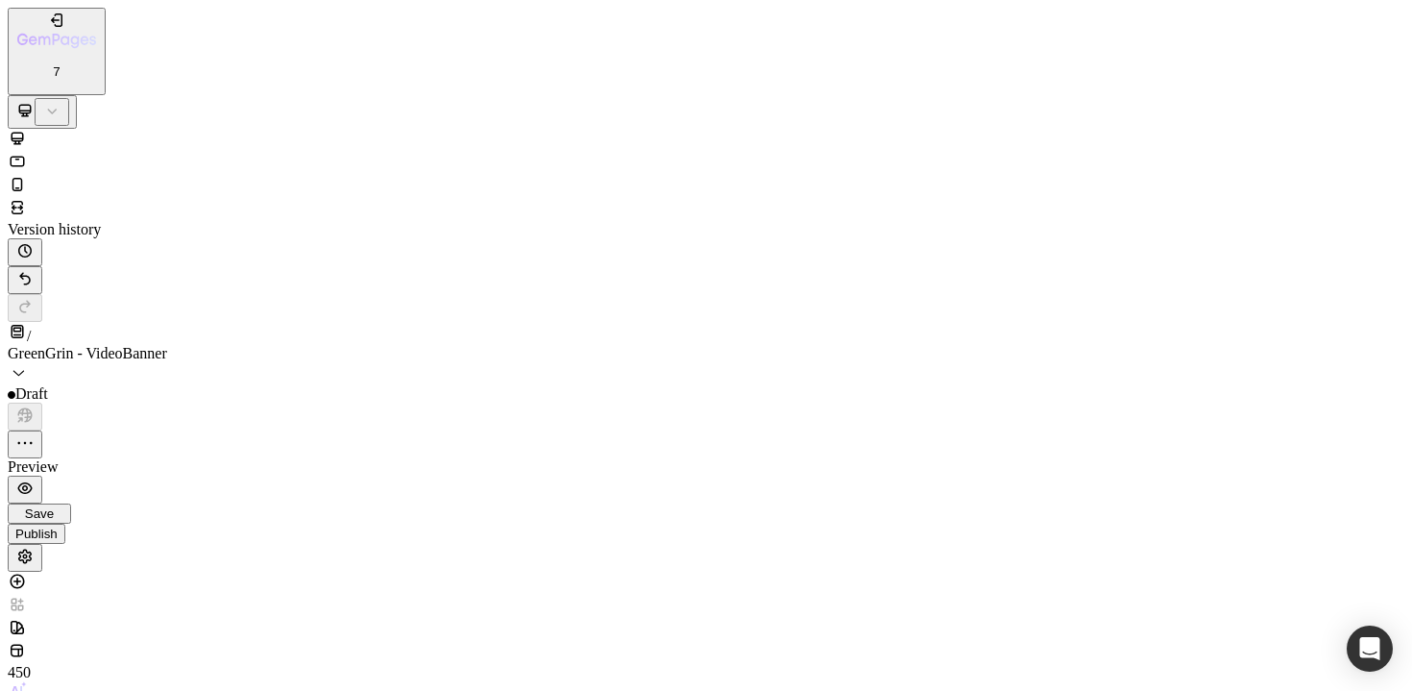
scroll to position [3268, 0]
click at [238, 175] on div at bounding box center [706, 186] width 1397 height 23
type input "16"
type input "100%"
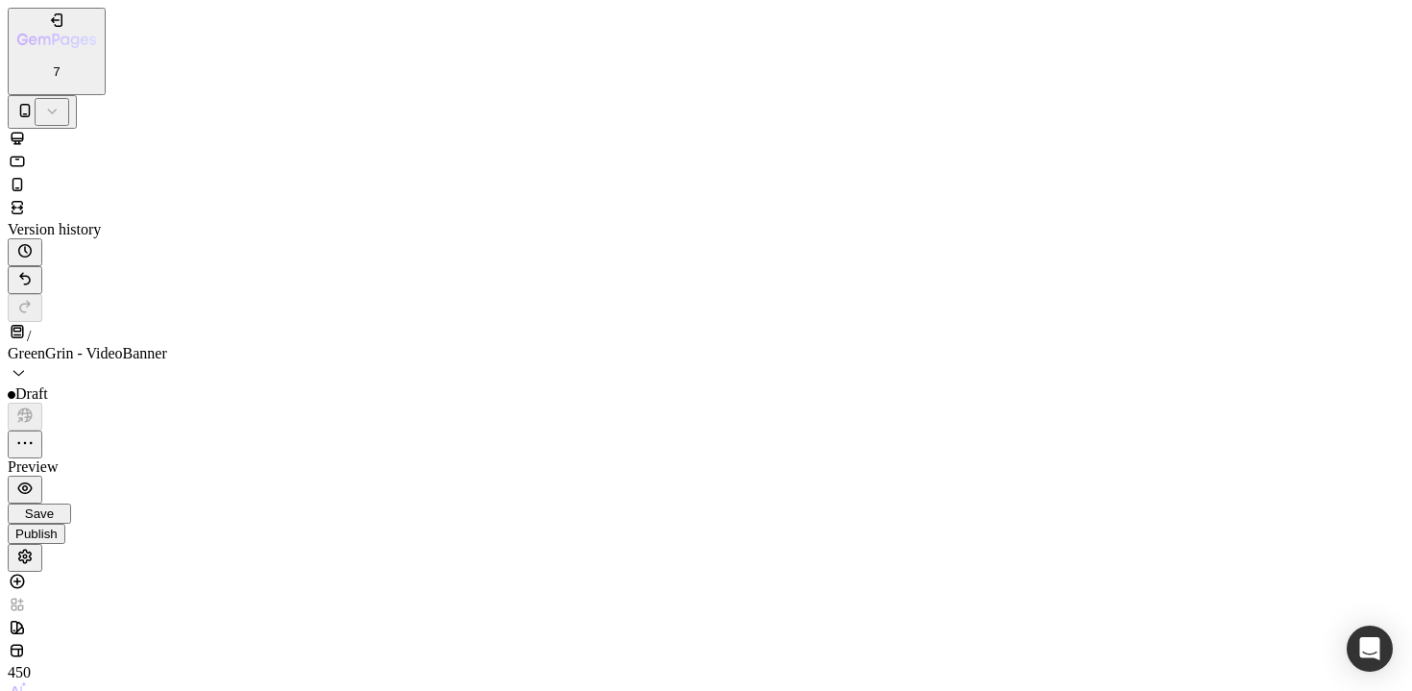
scroll to position [3455, 0]
click at [27, 129] on icon at bounding box center [17, 138] width 19 height 19
type input "0"
type input "1200"
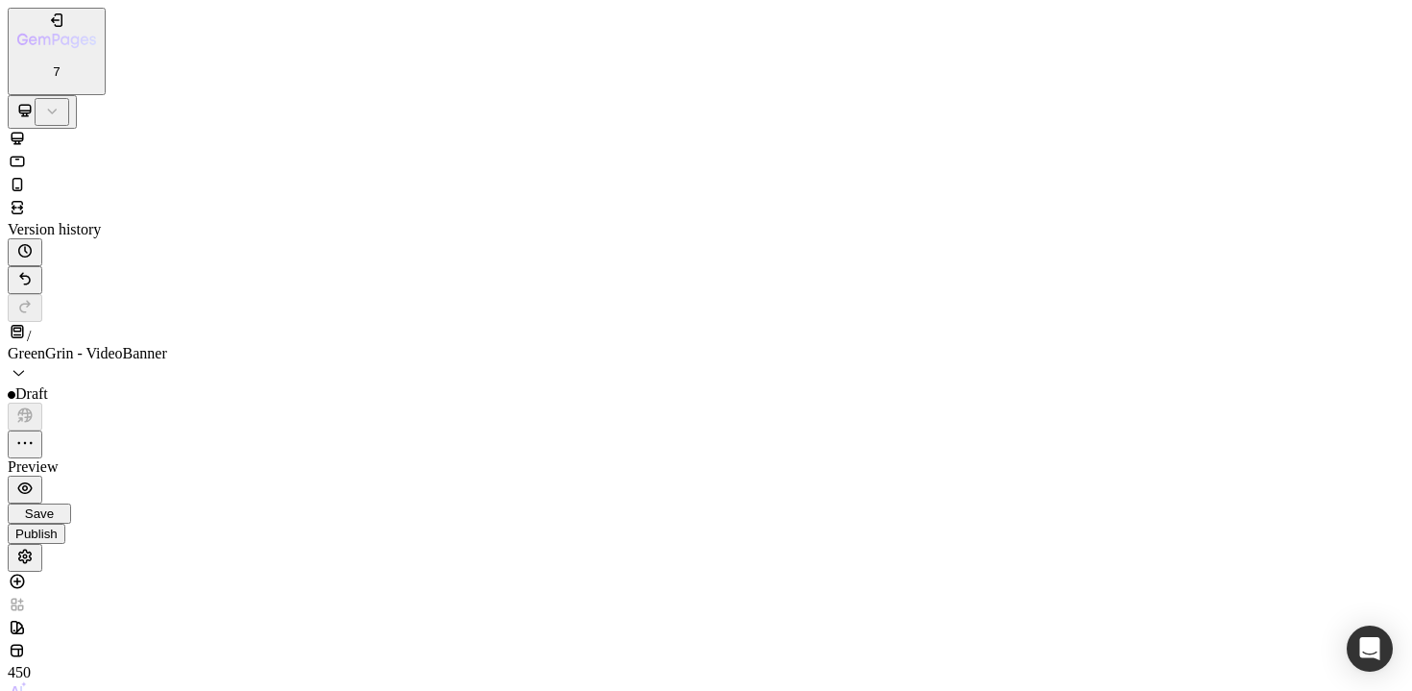
scroll to position [3500, 0]
drag, startPoint x: 97, startPoint y: 2468, endPoint x: 628, endPoint y: 2433, distance: 532.5
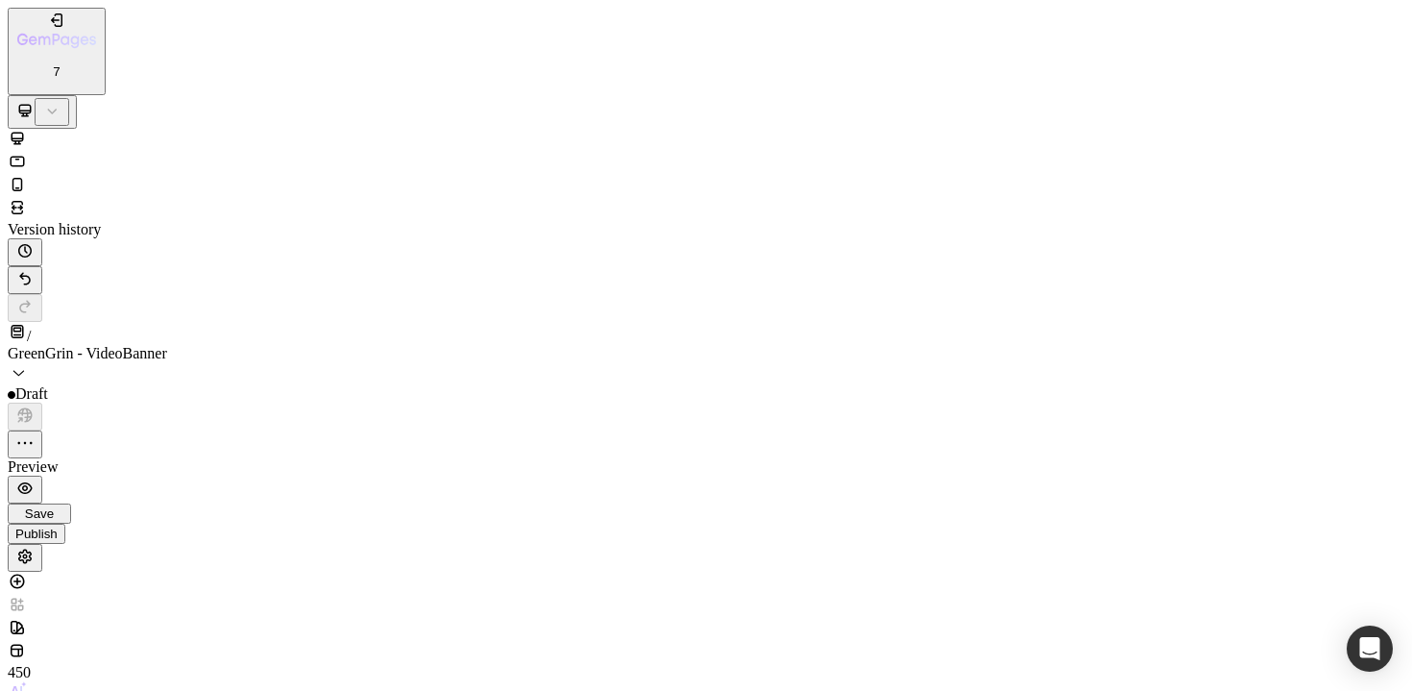
scroll to position [2503, 0]
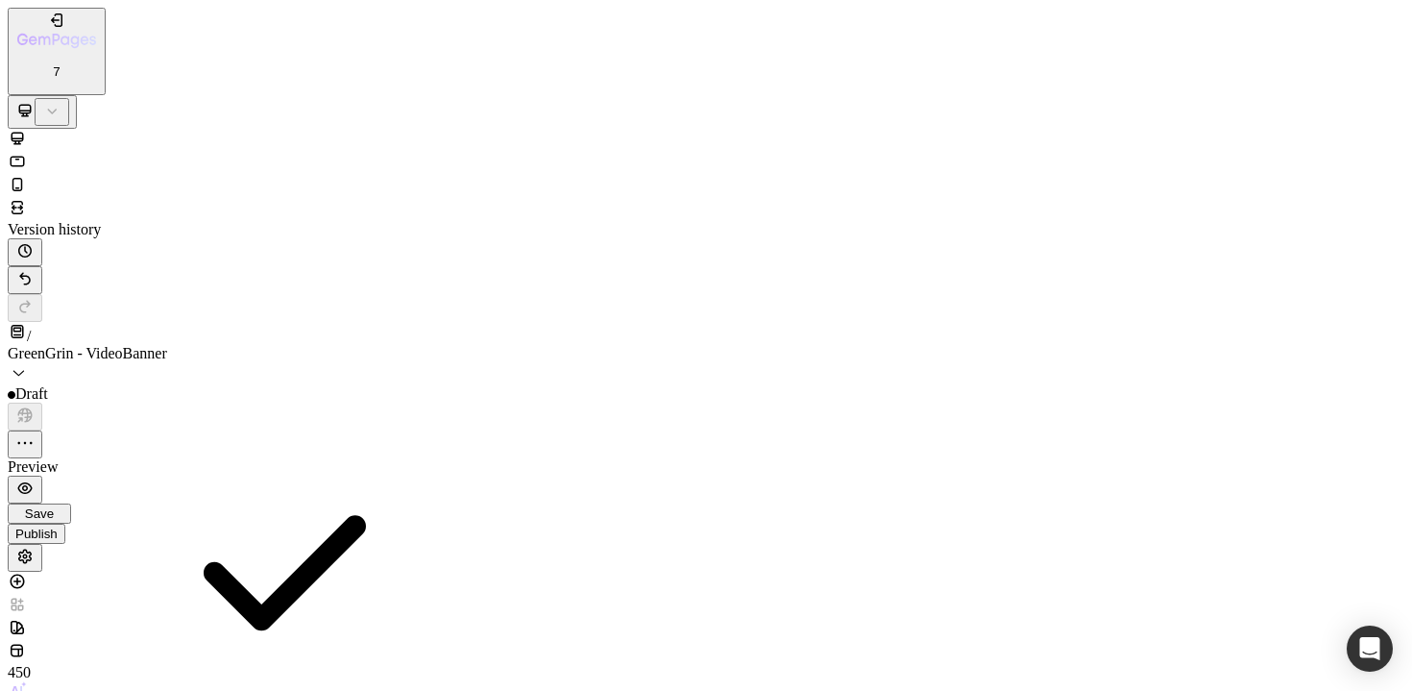
scroll to position [86, 0]
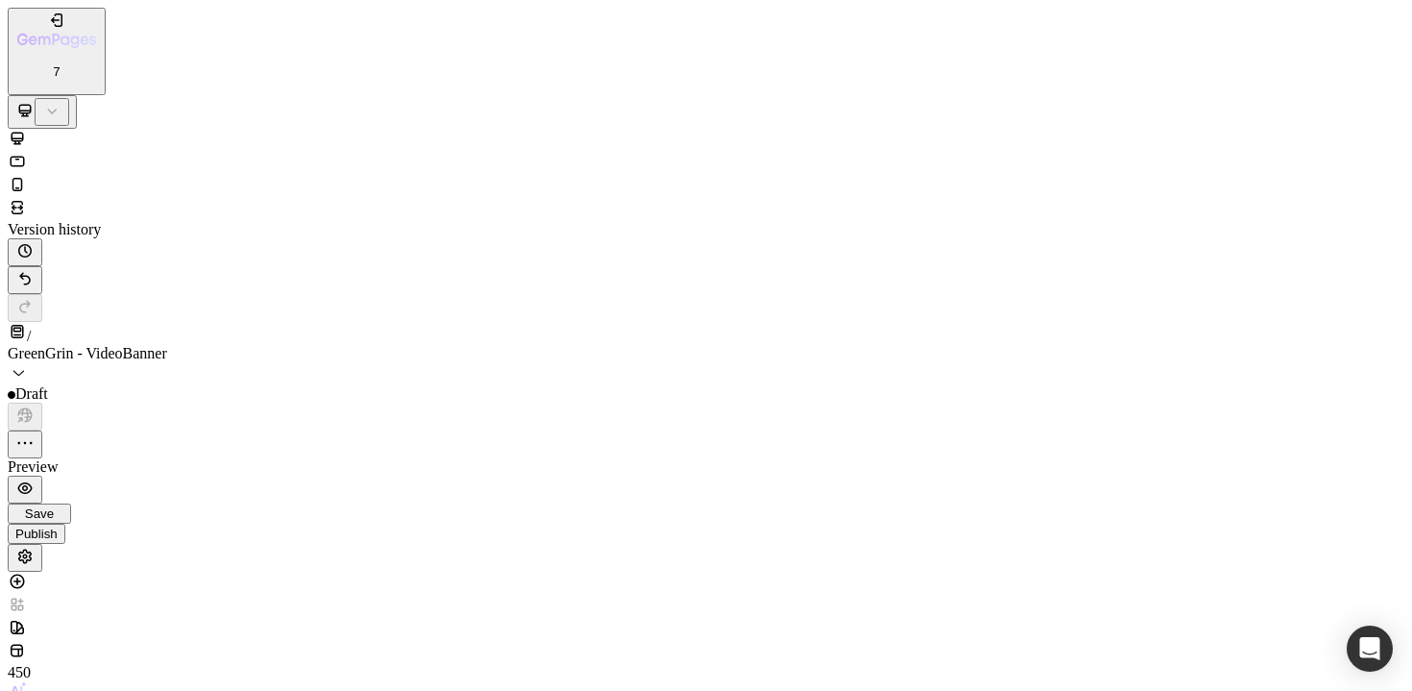
scroll to position [208, 0]
click at [232, 614] on p "L 16px" at bounding box center [217, 622] width 101 height 17
type input "16"
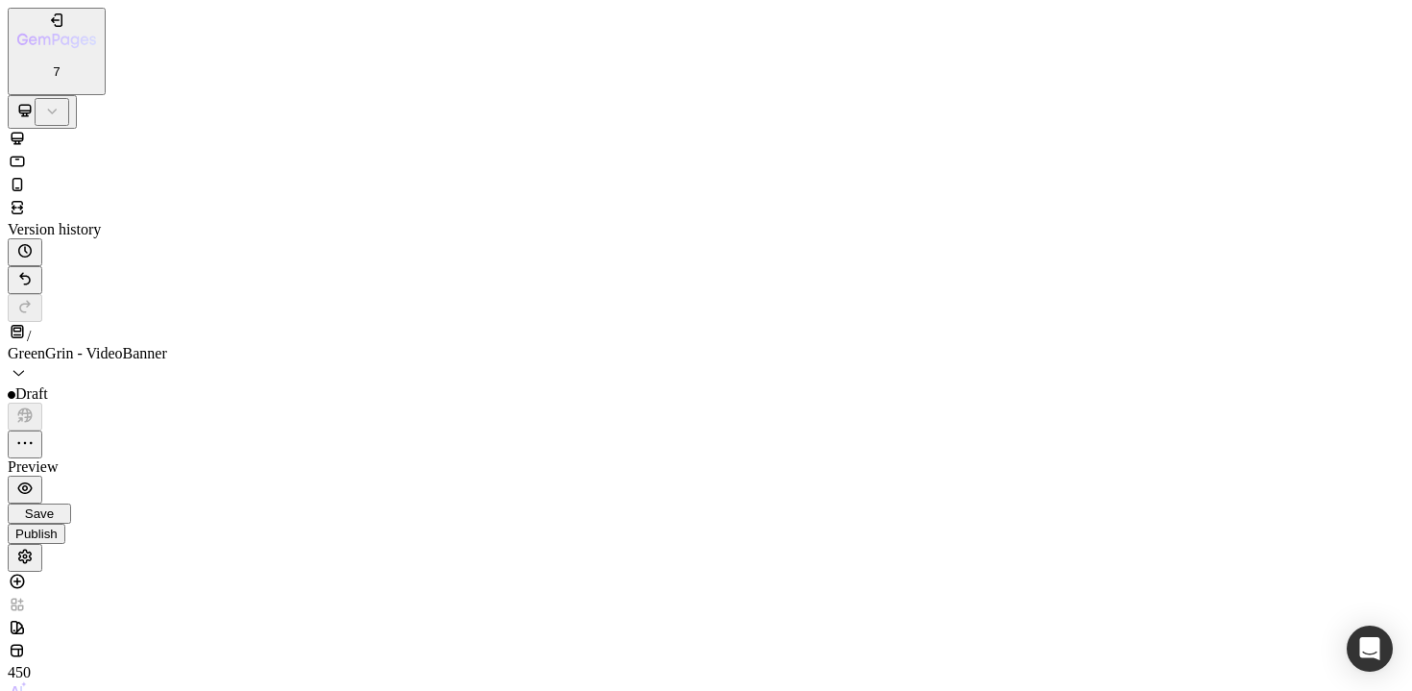
scroll to position [0, 0]
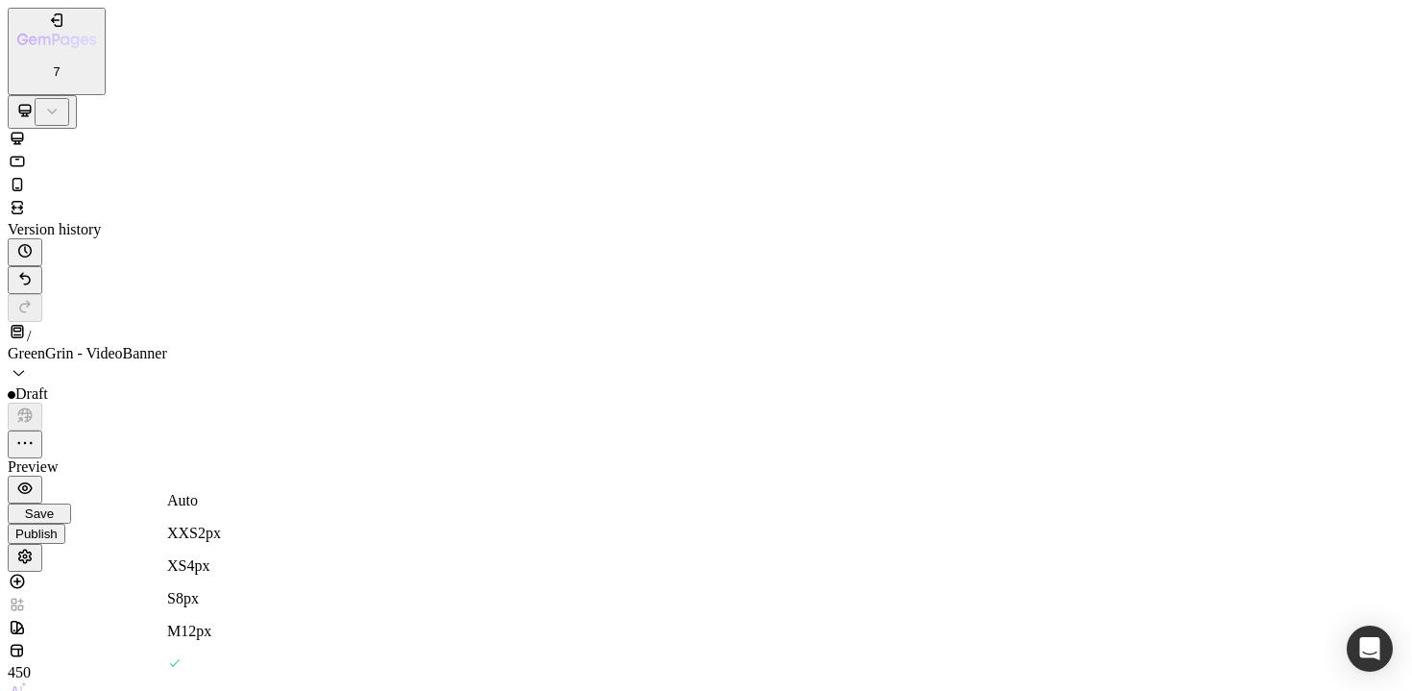
type input "24"
click at [274, 198] on div at bounding box center [706, 209] width 1397 height 23
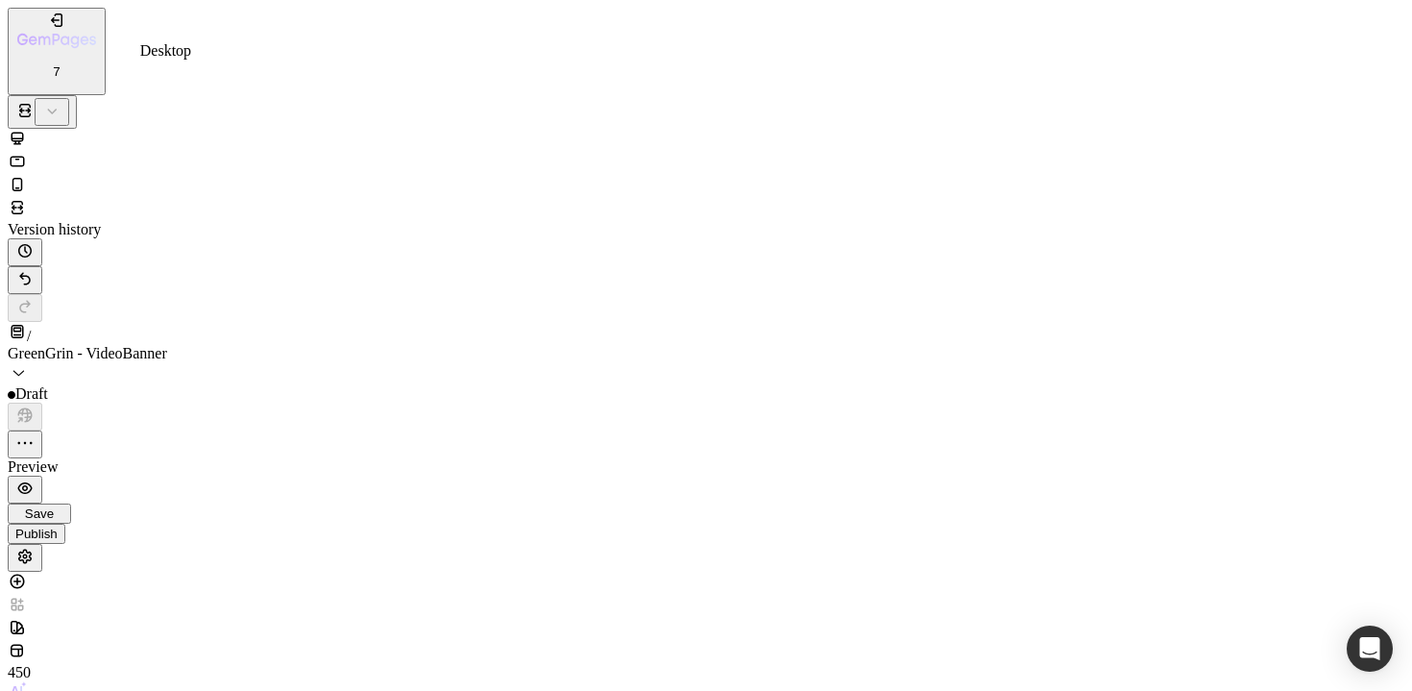
click at [24, 132] on icon at bounding box center [18, 138] width 12 height 12
type input "48"
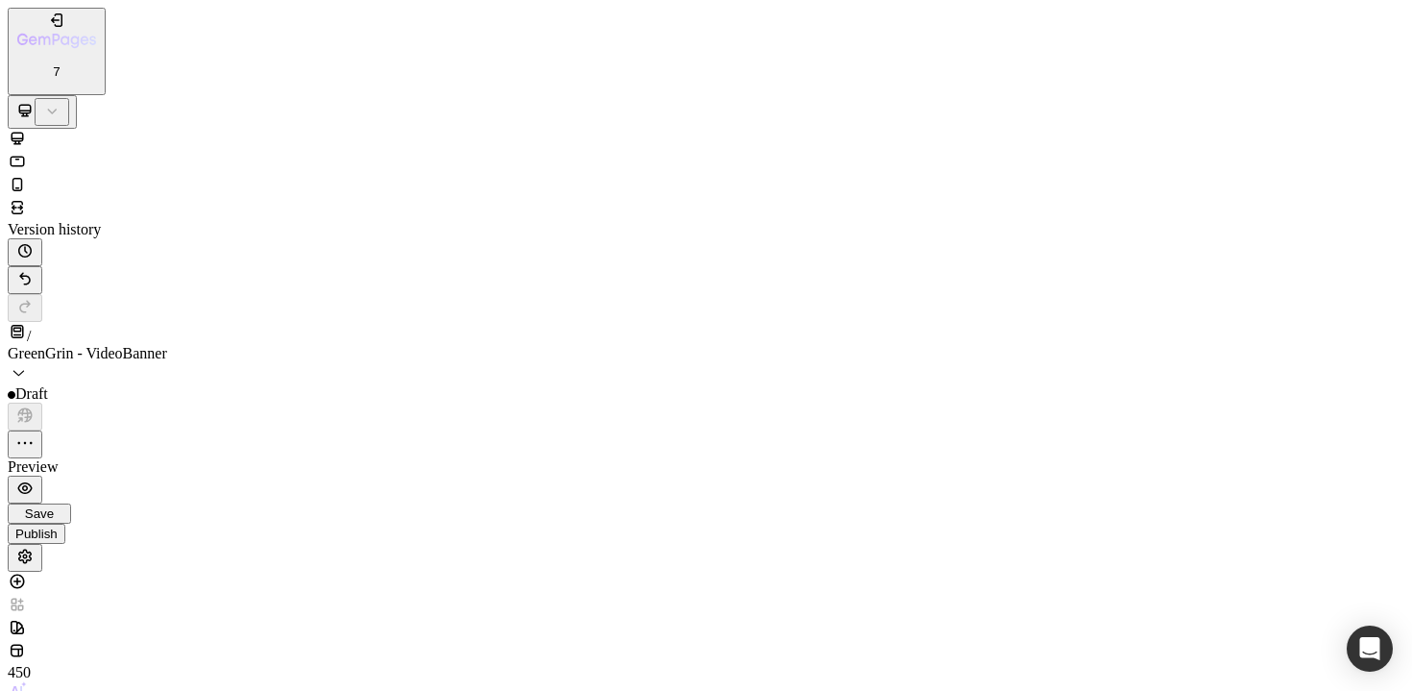
scroll to position [2786, 0]
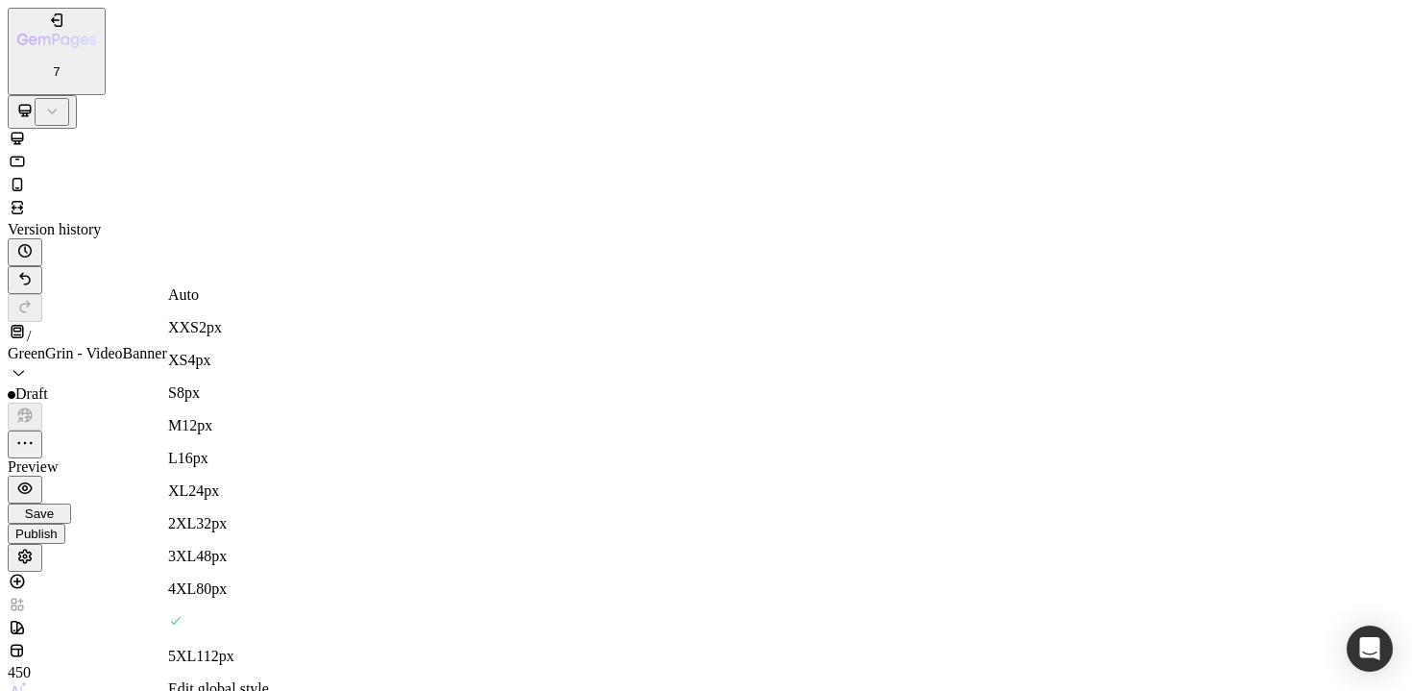
scroll to position [389, 0]
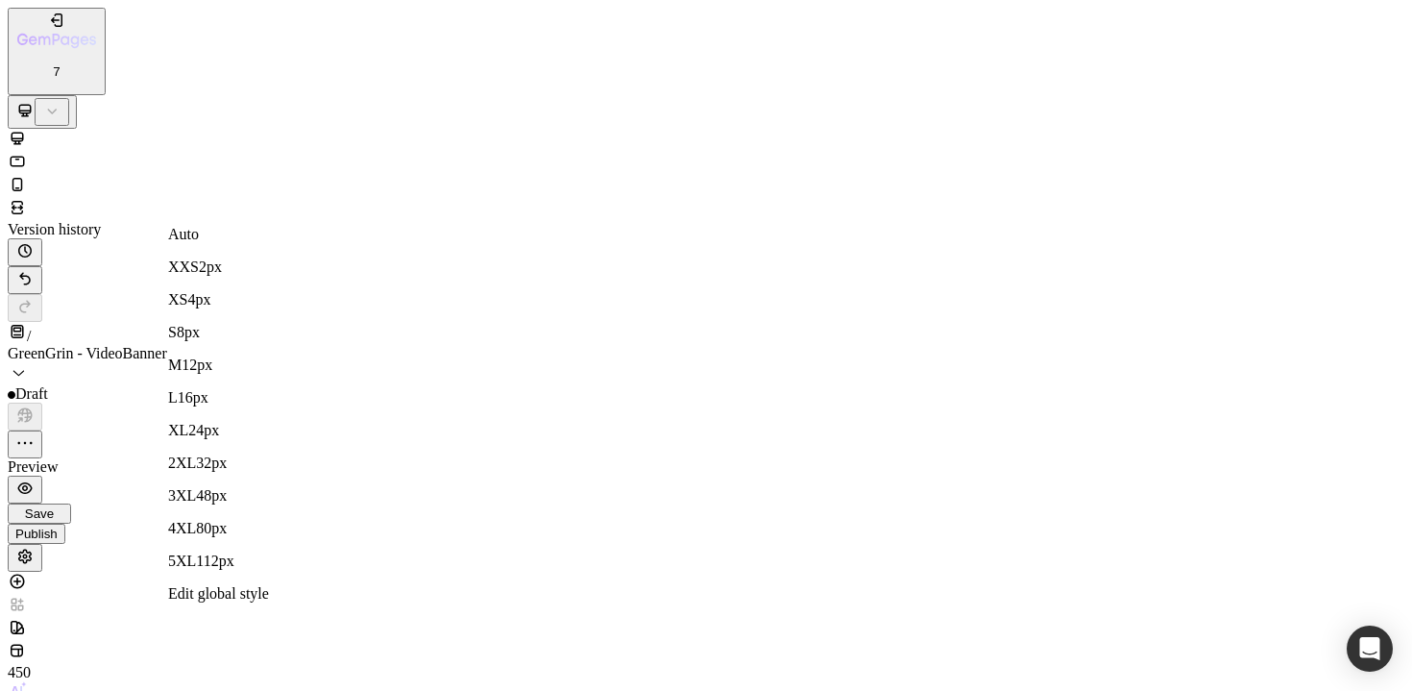
click at [269, 520] on div "4XL 80px" at bounding box center [218, 528] width 101 height 17
type input "80"
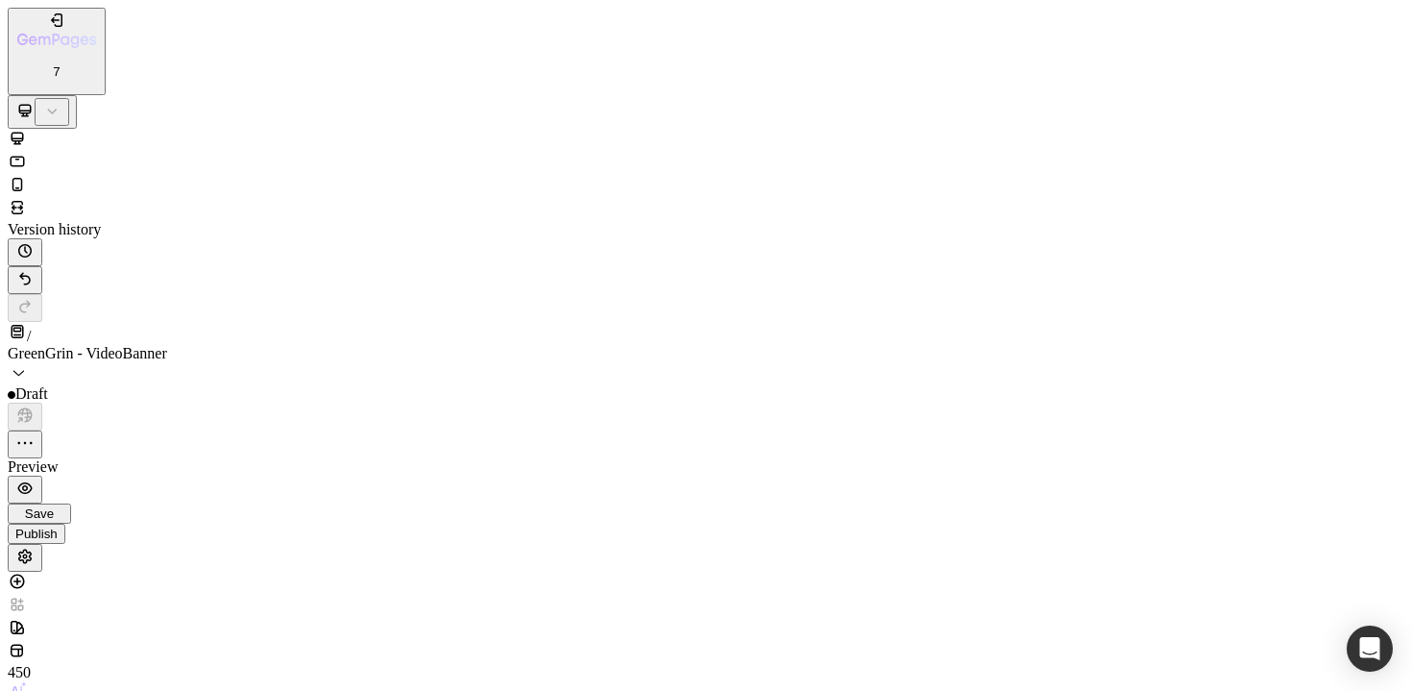
scroll to position [187, 0]
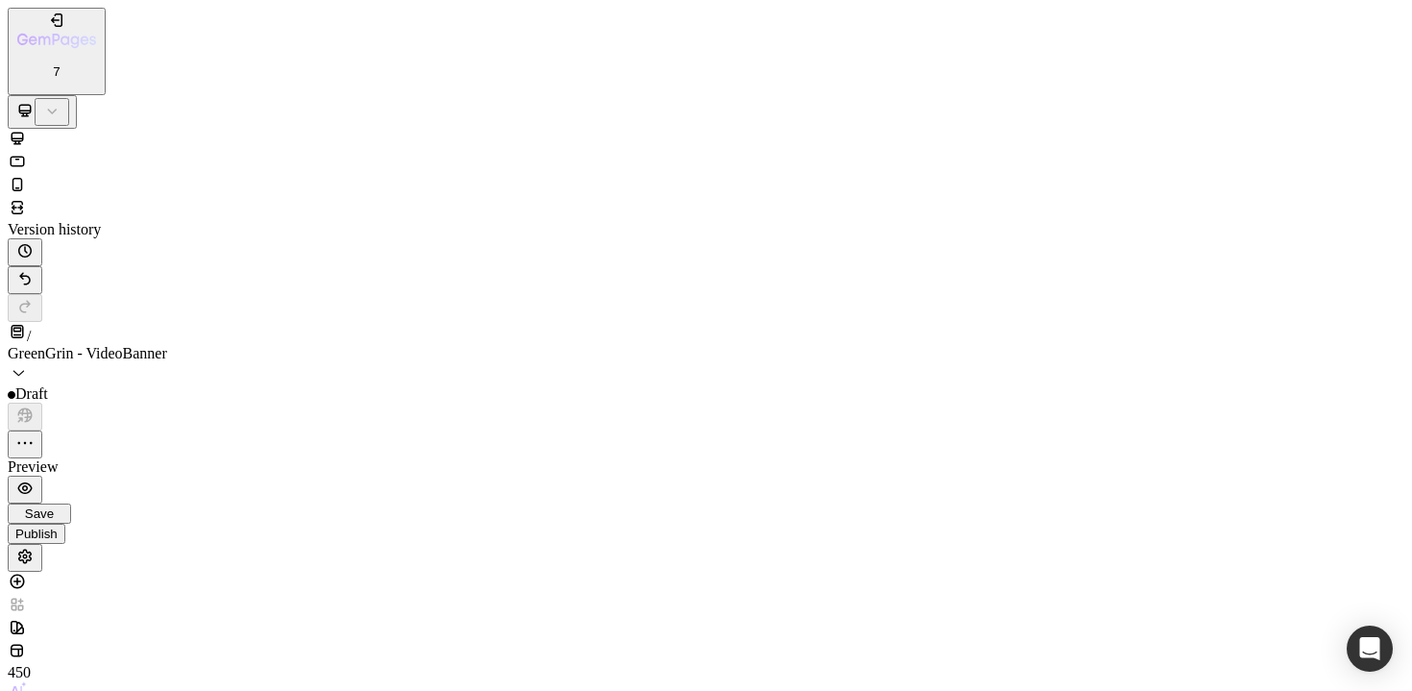
click at [265, 529] on p "Auto" at bounding box center [218, 537] width 101 height 17
type input "Auto"
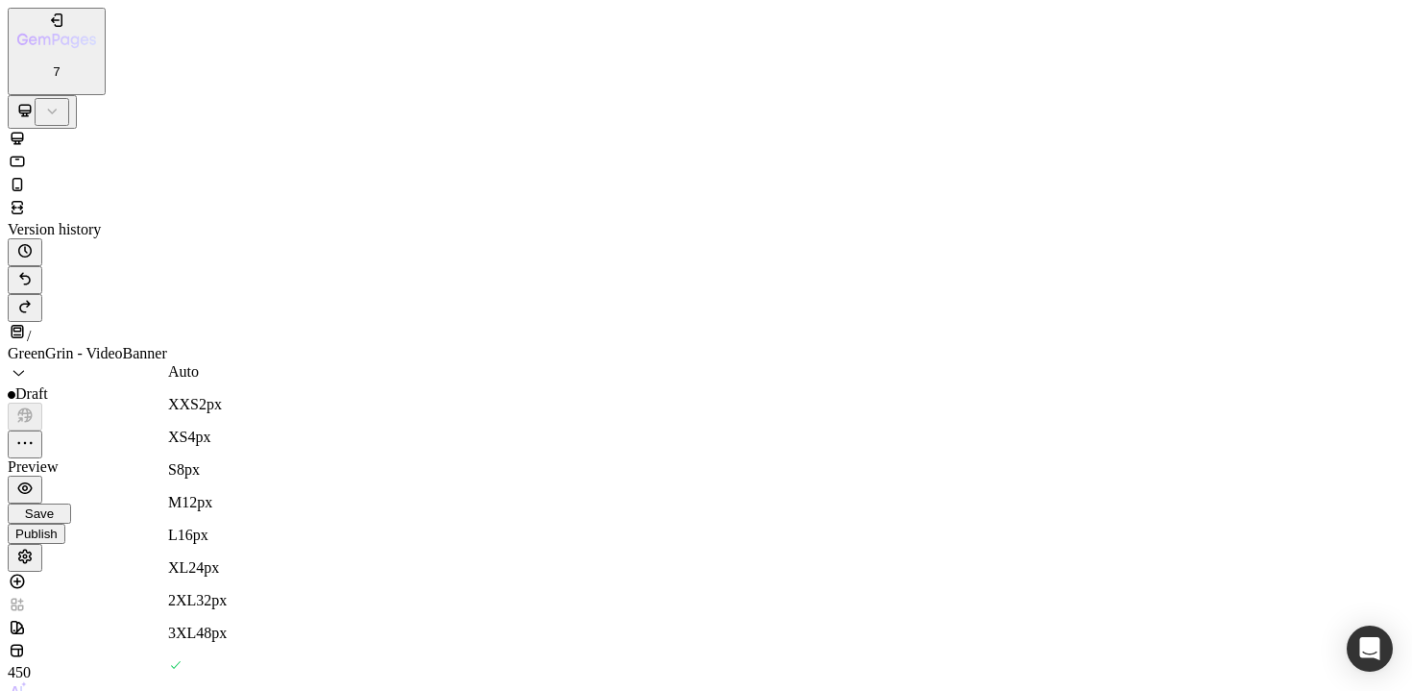
scroll to position [264, 0]
click at [260, 612] on div "3XL 48px" at bounding box center [218, 620] width 101 height 17
type input "48"
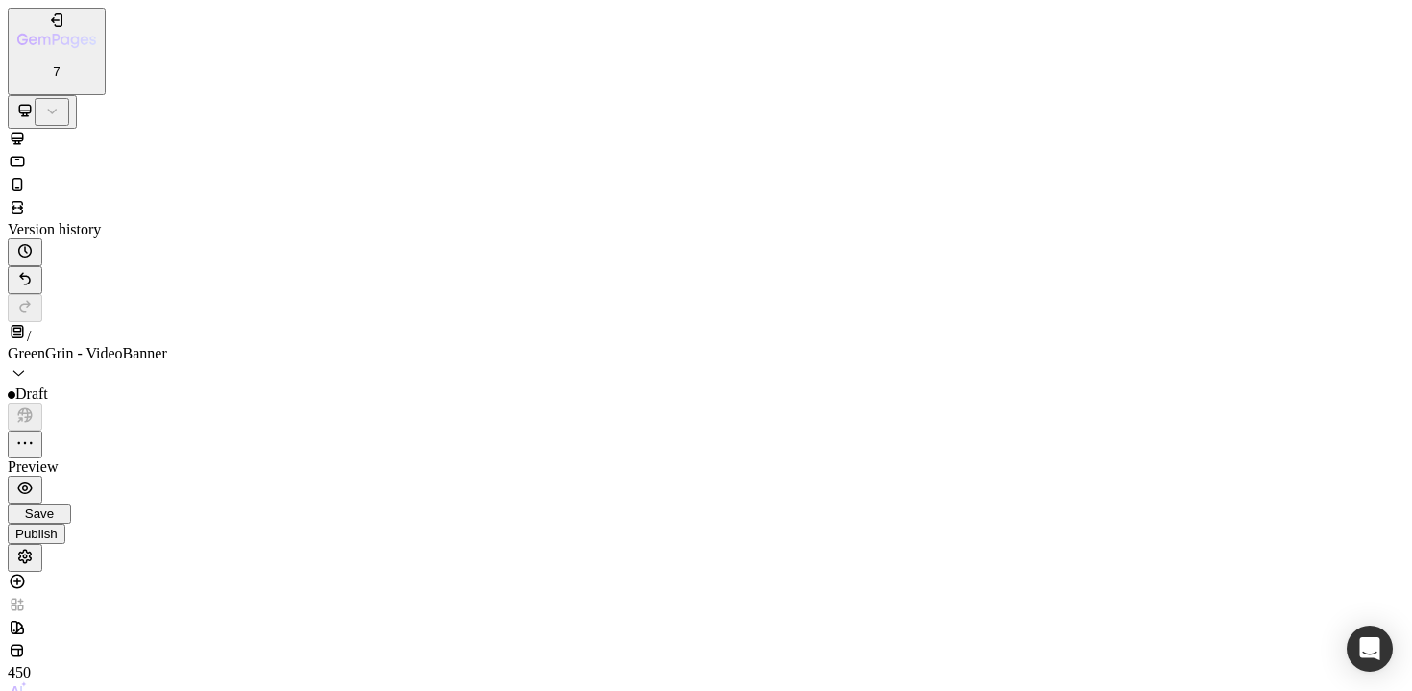
scroll to position [968, 0]
click at [27, 175] on icon at bounding box center [17, 184] width 19 height 19
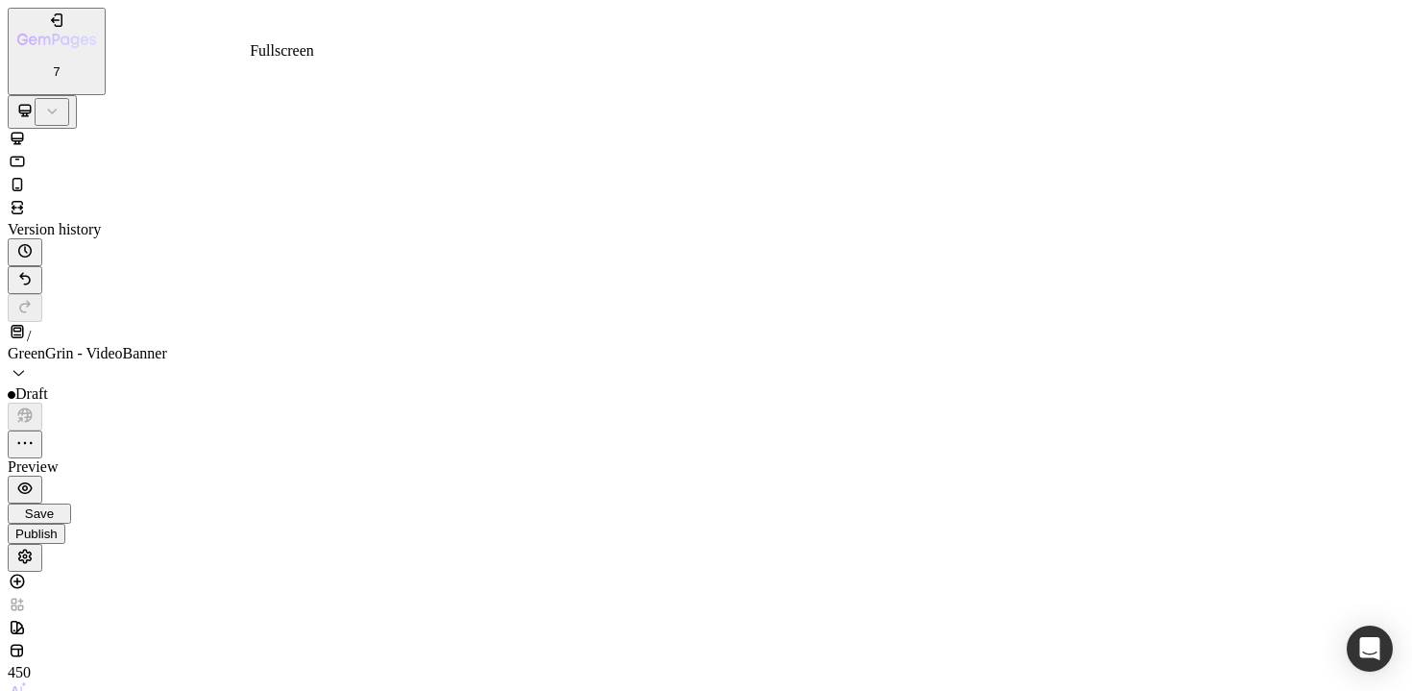
type input "100%"
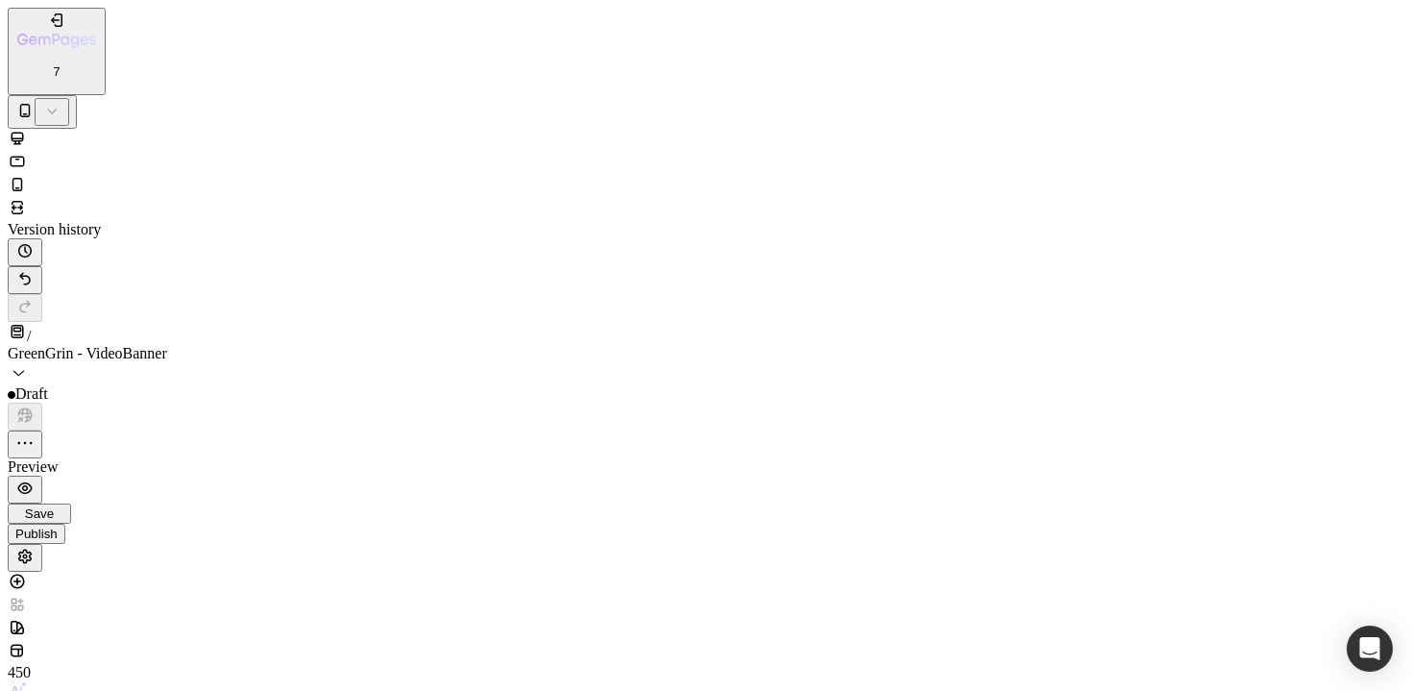
click at [253, 657] on p "XL 24px" at bounding box center [218, 665] width 101 height 17
type input "24"
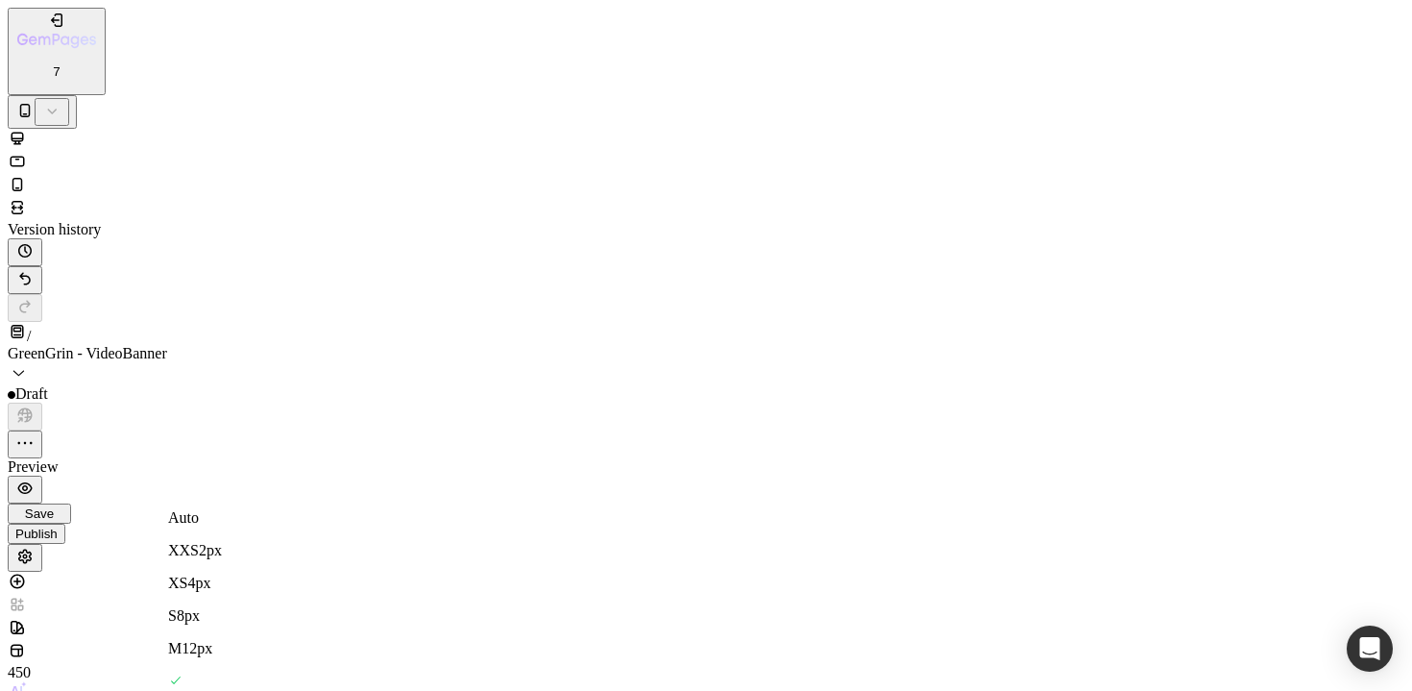
type input "24"
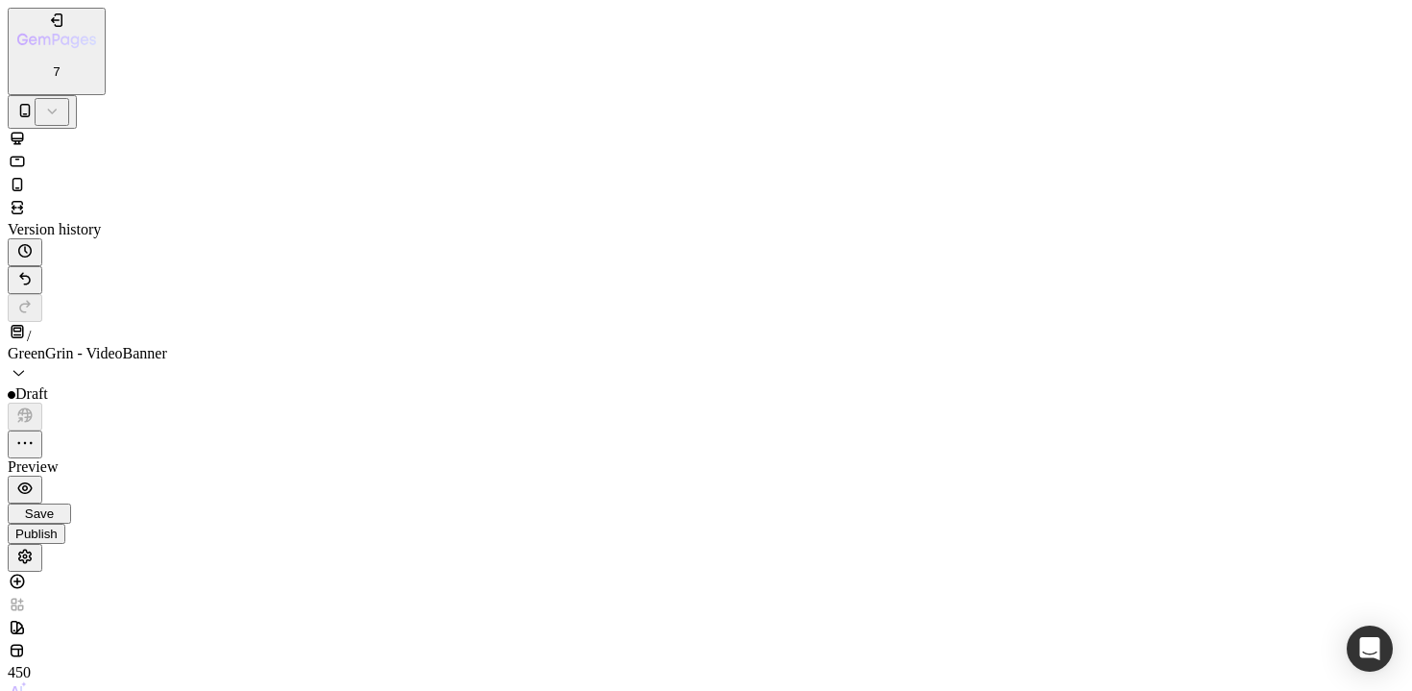
type input "300%"
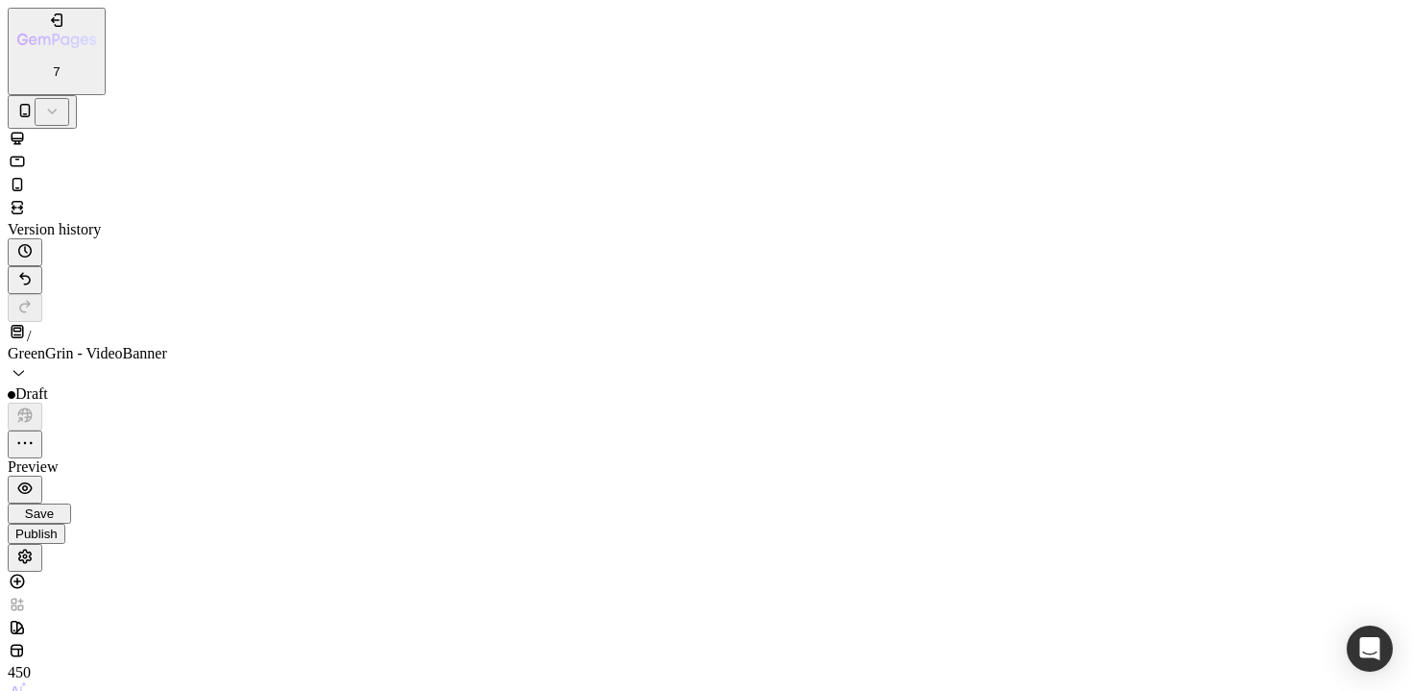
type input "300%"
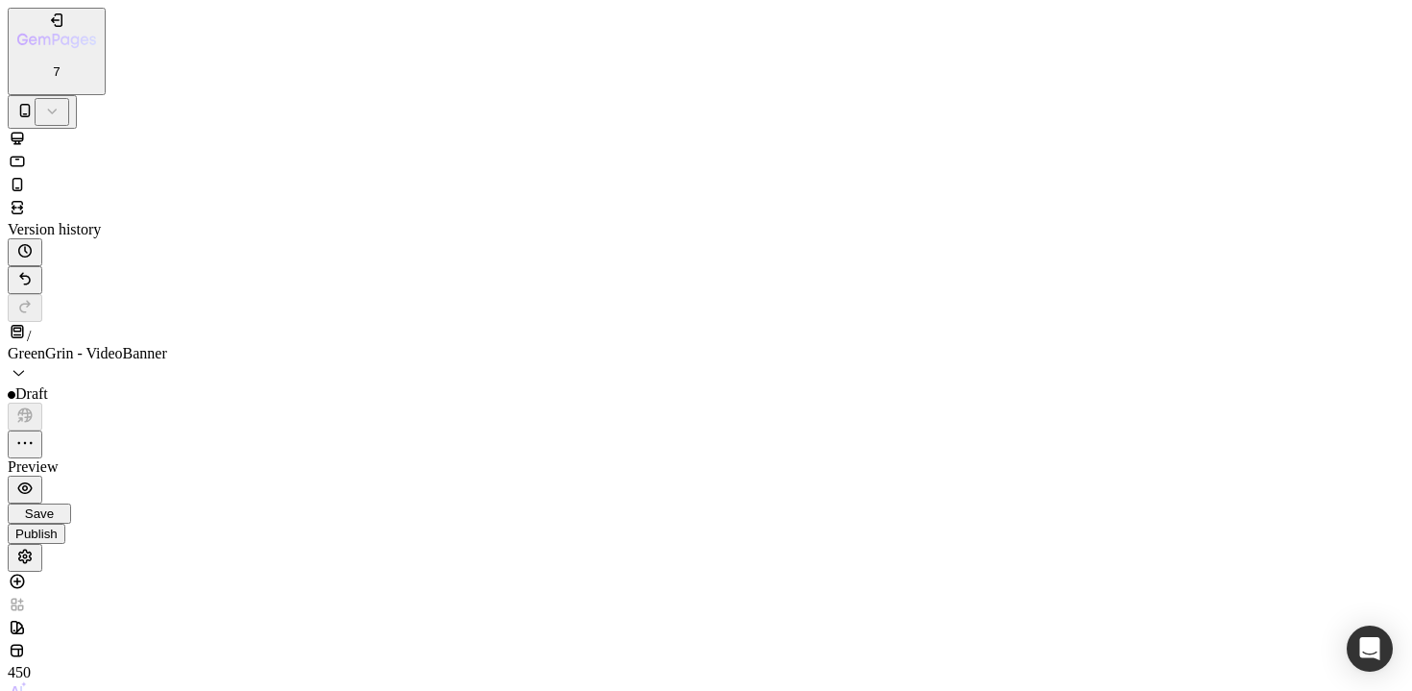
type input "300%"
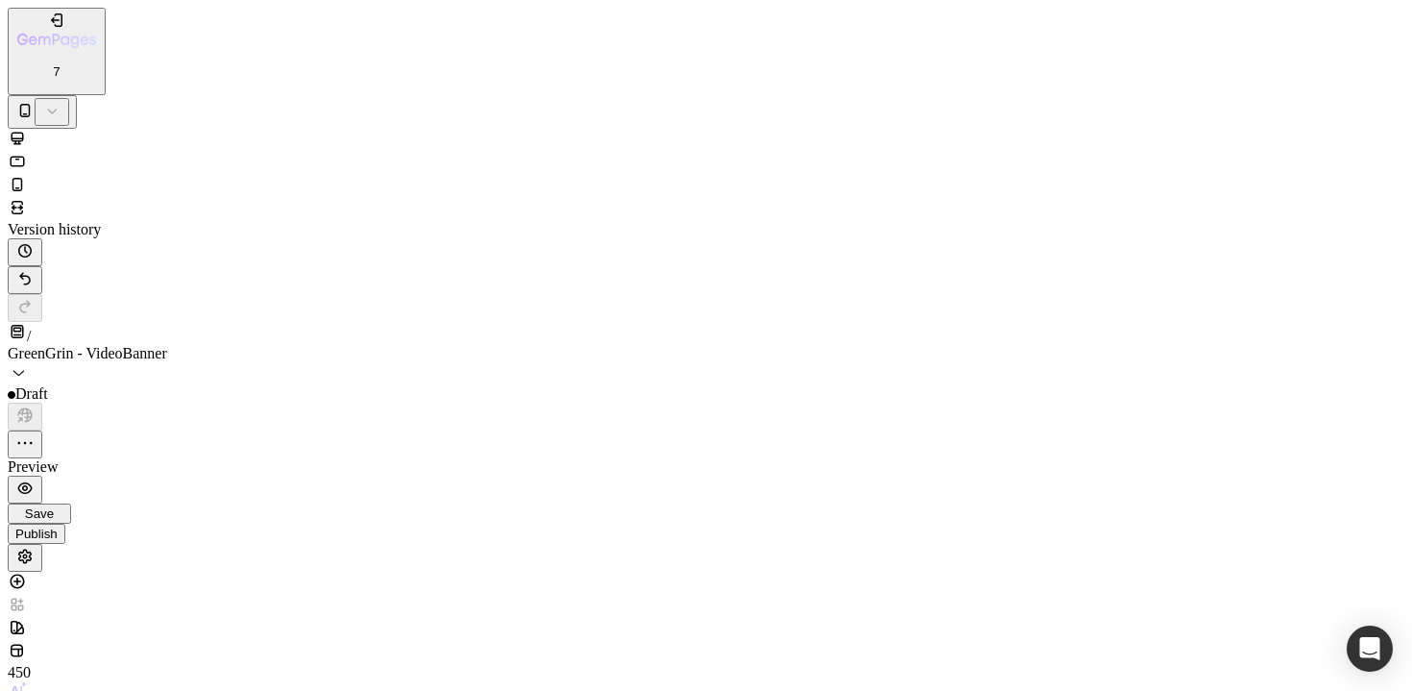
type input "300%"
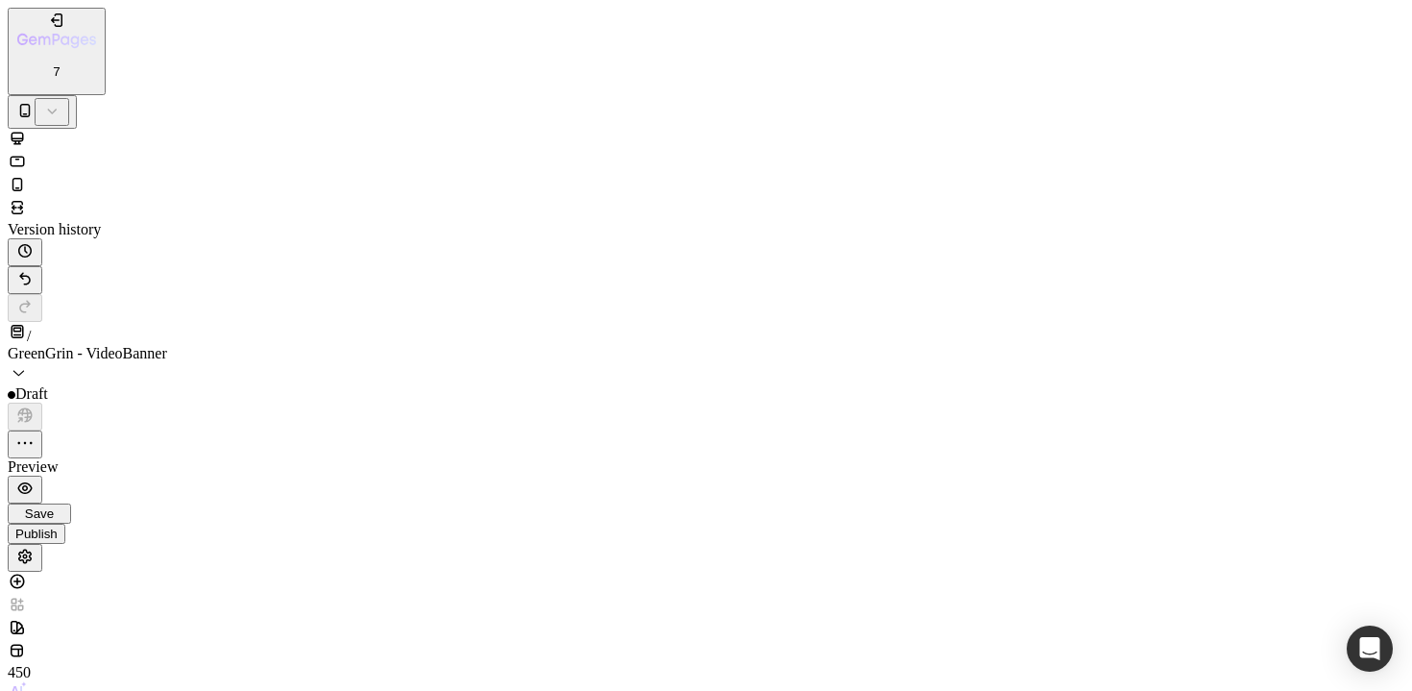
type input "Auto"
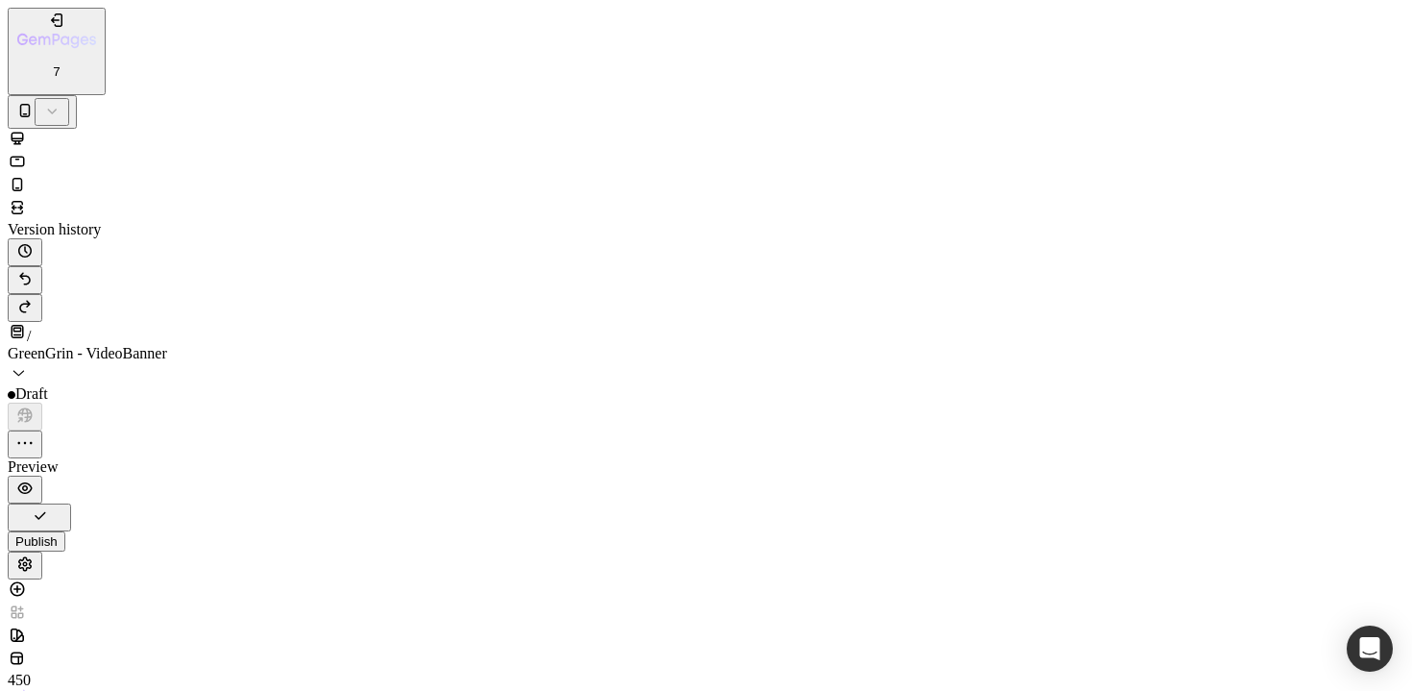
type input "300%"
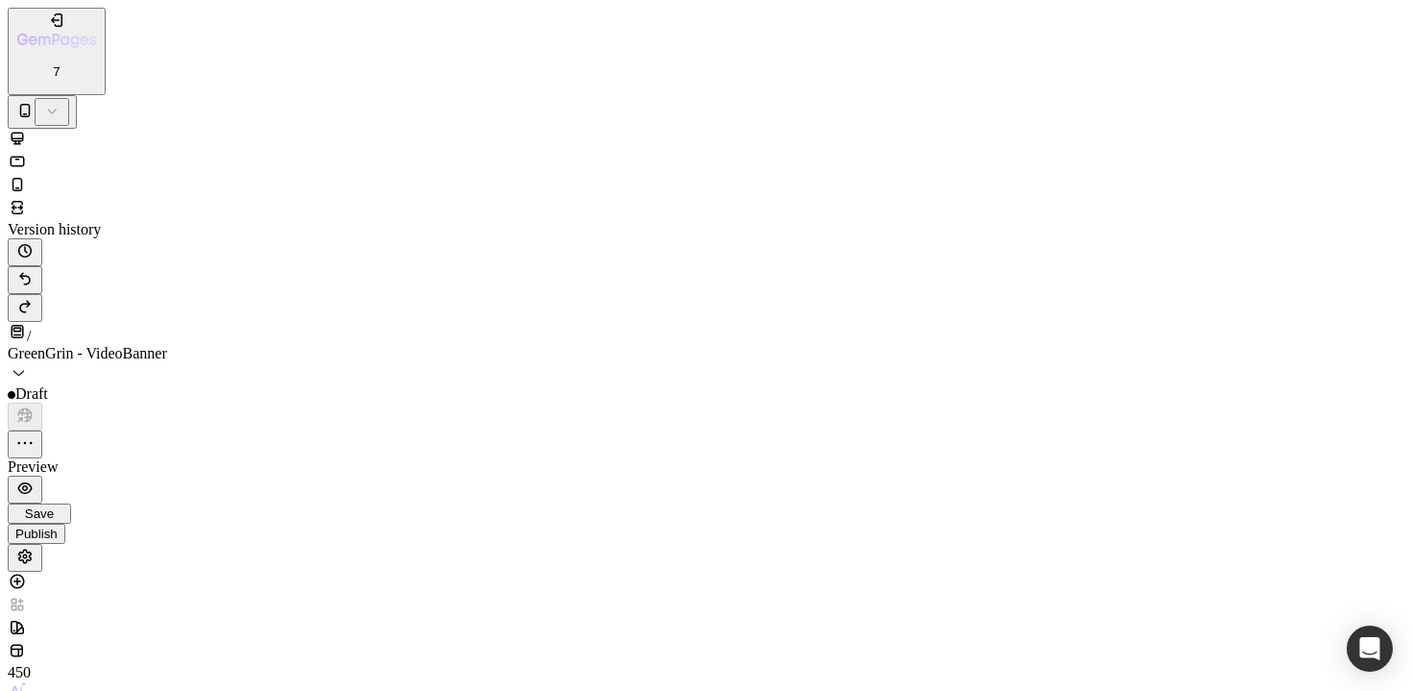
type input "230%"
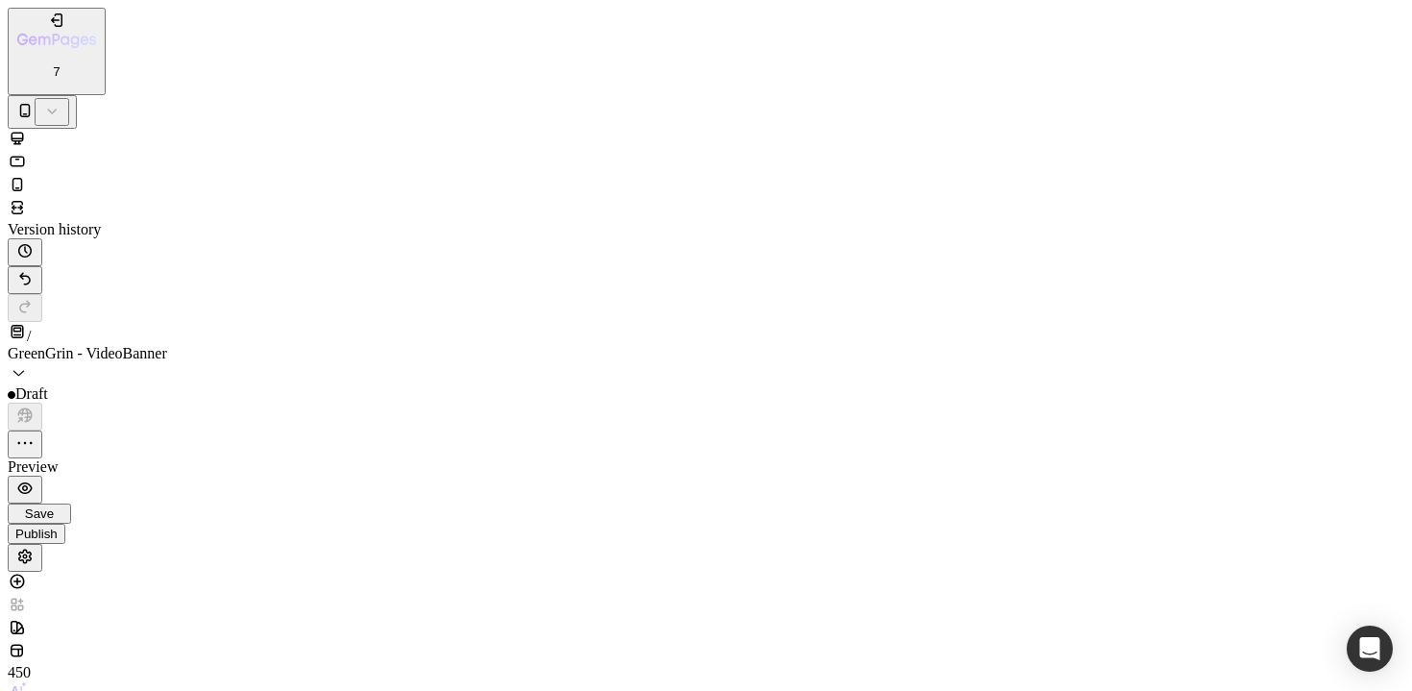
type input "230%"
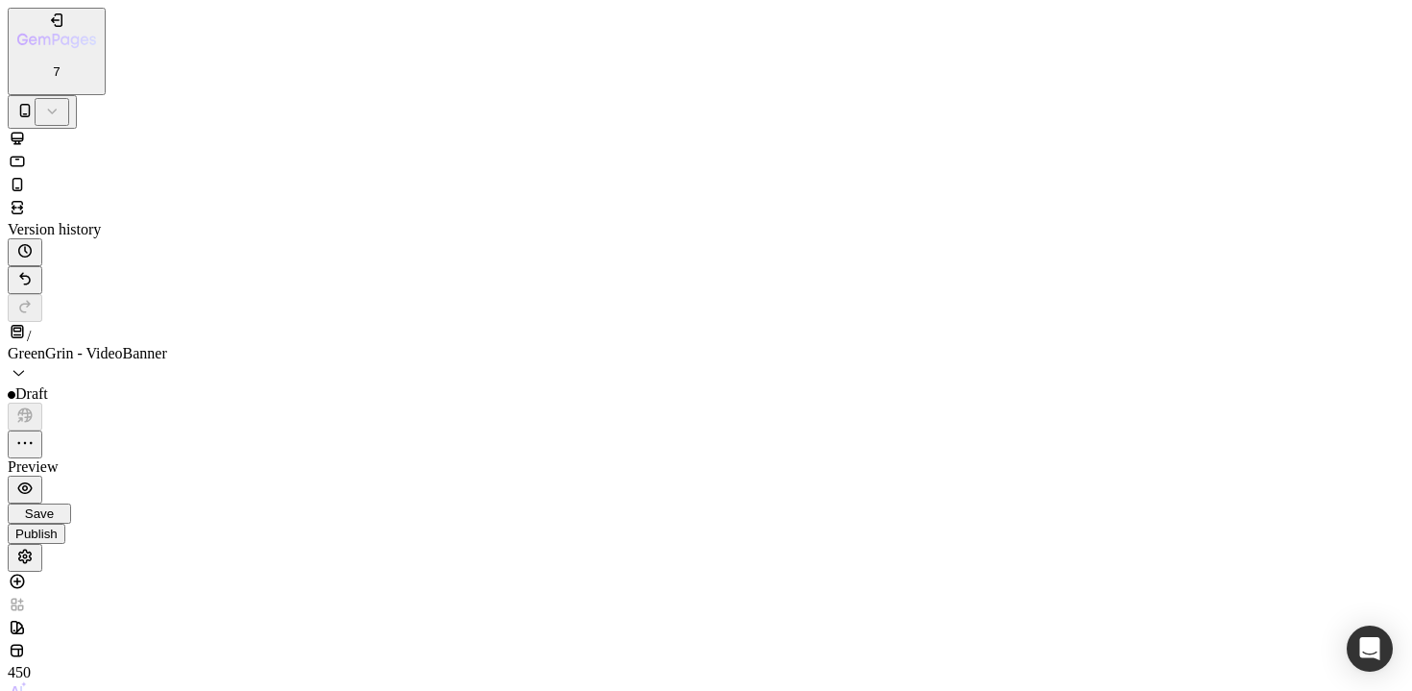
scroll to position [306, 0]
type input "150%"
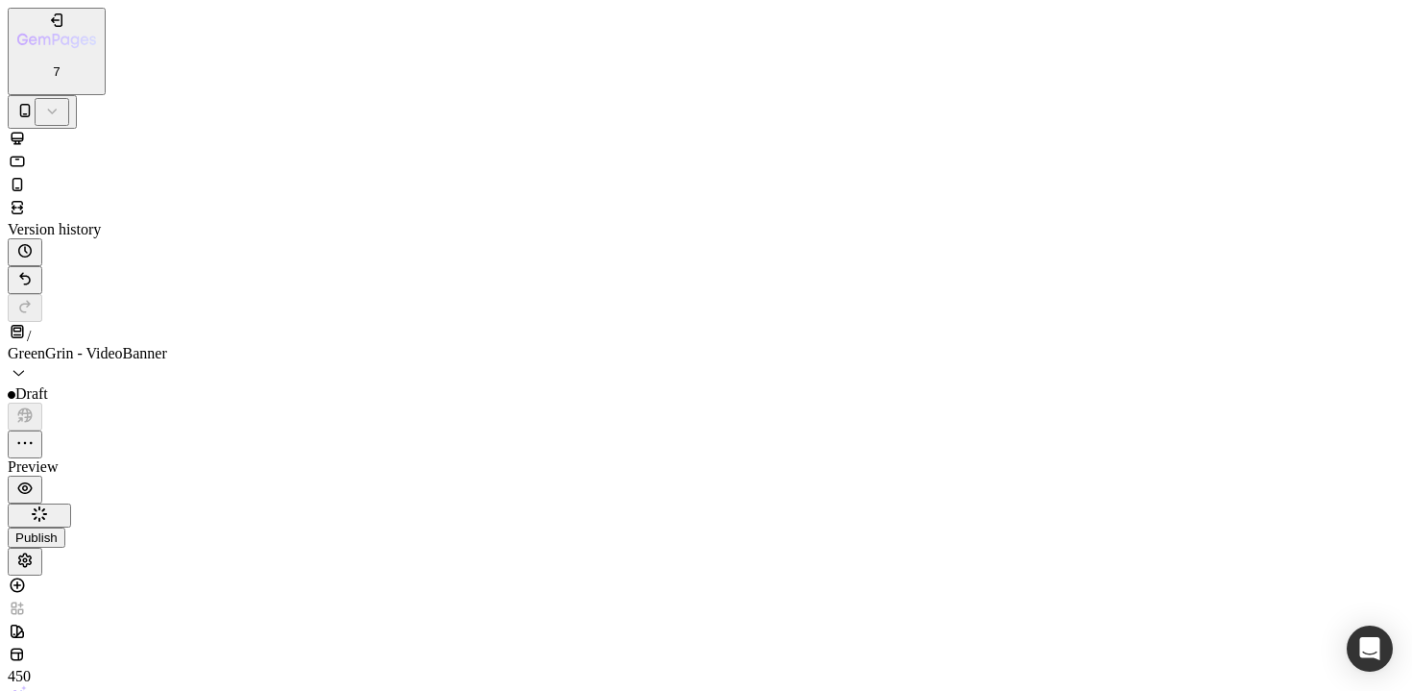
type input "180%"
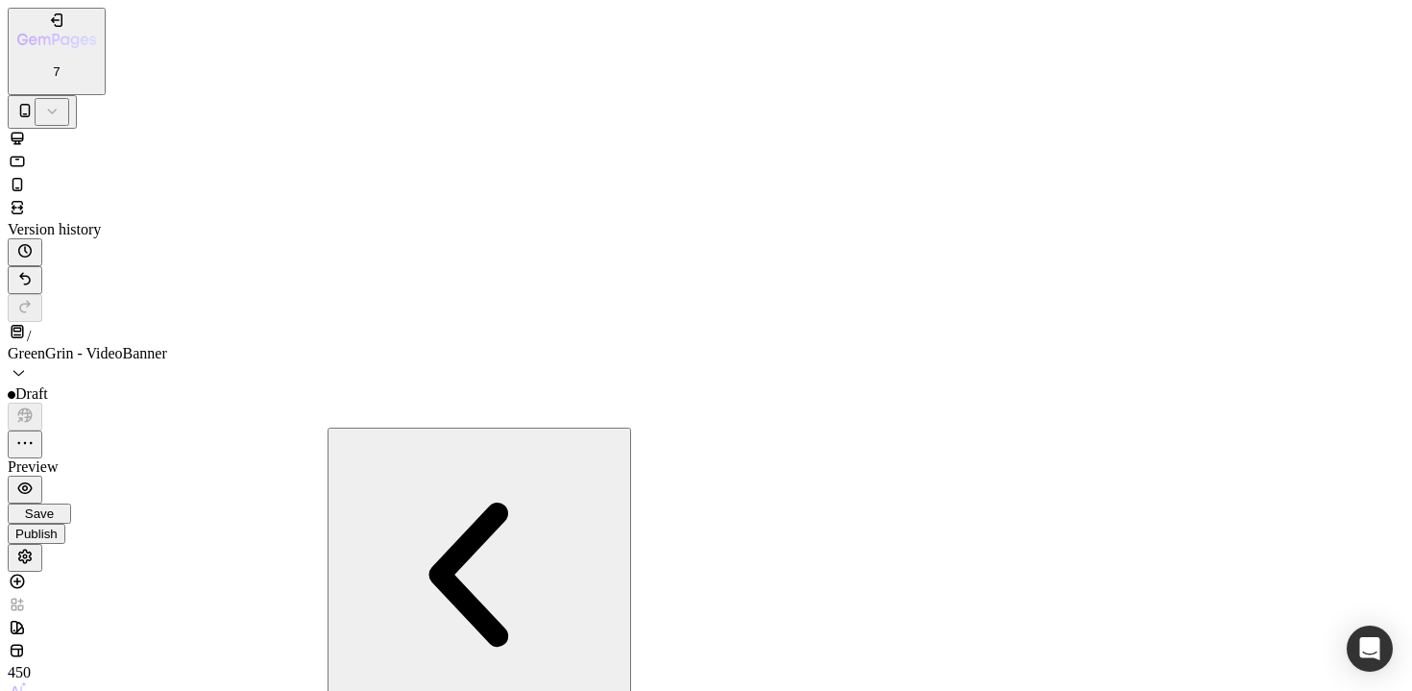
type input "F5FFFB"
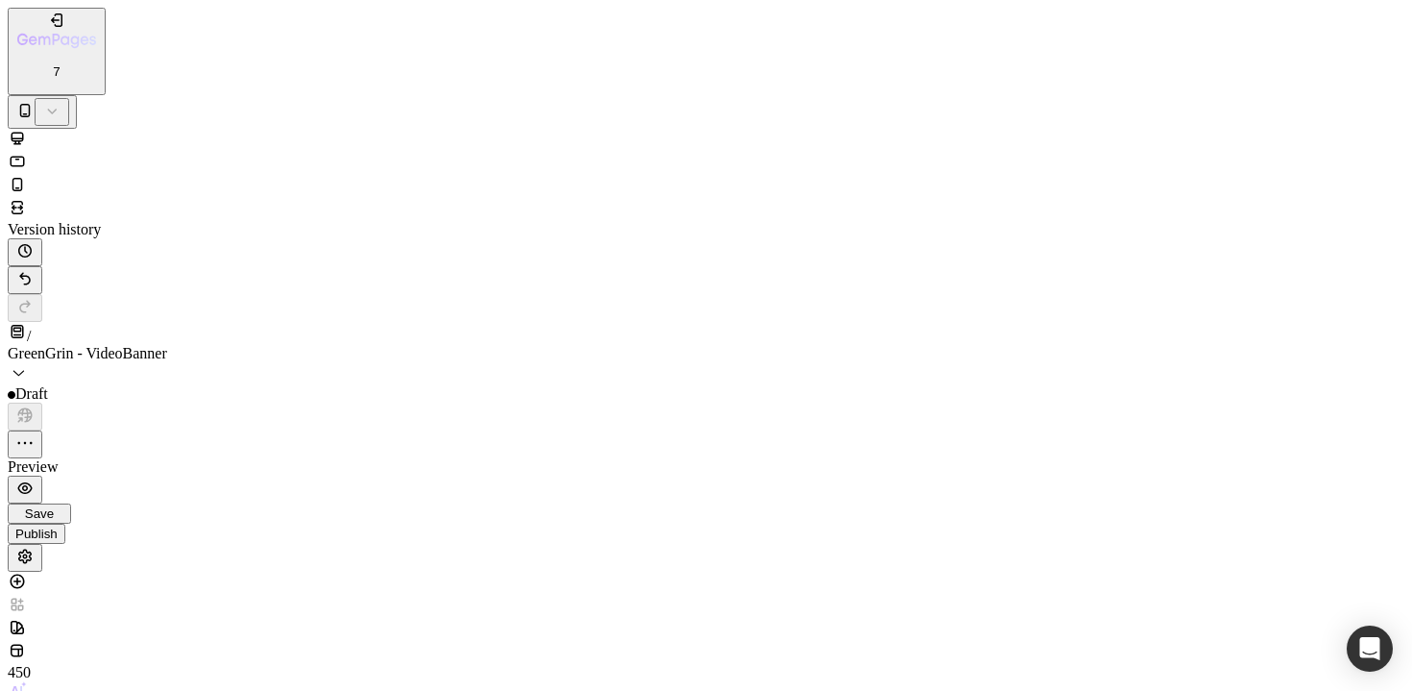
scroll to position [1156, 0]
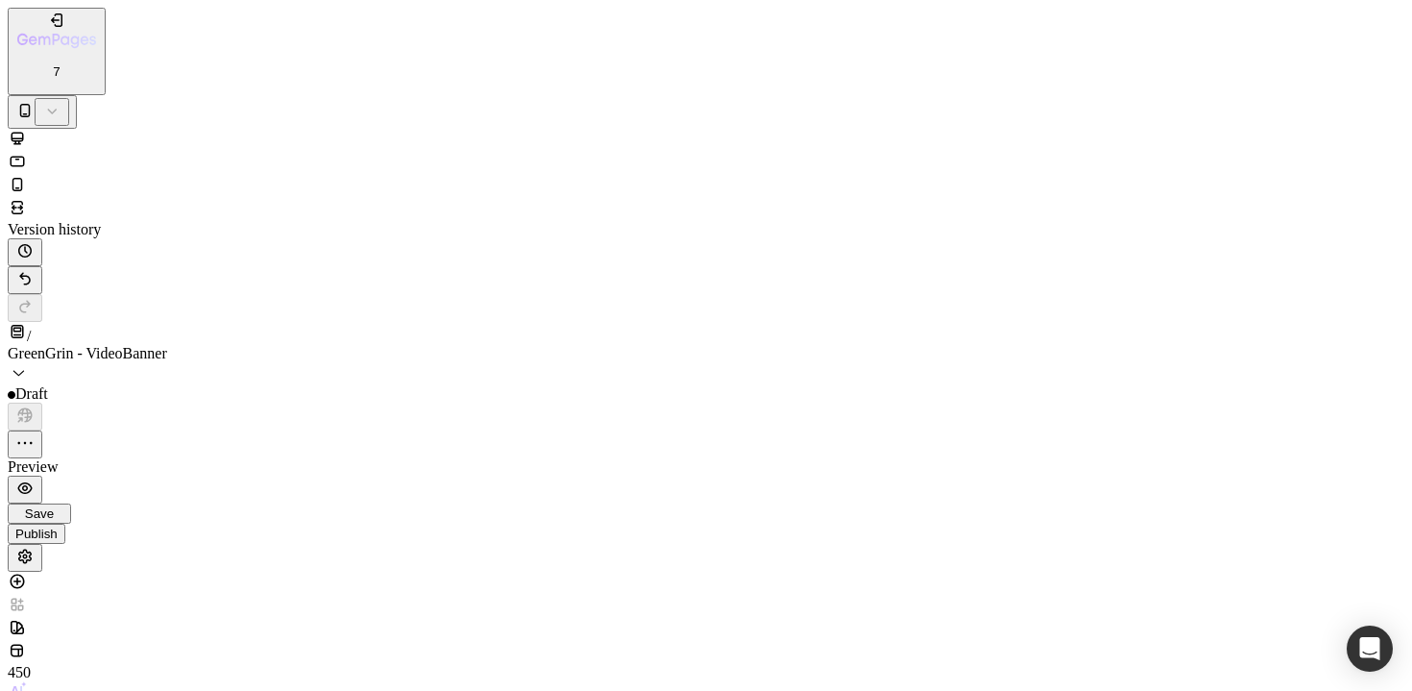
scroll to position [0, 0]
click at [27, 129] on icon at bounding box center [17, 138] width 19 height 19
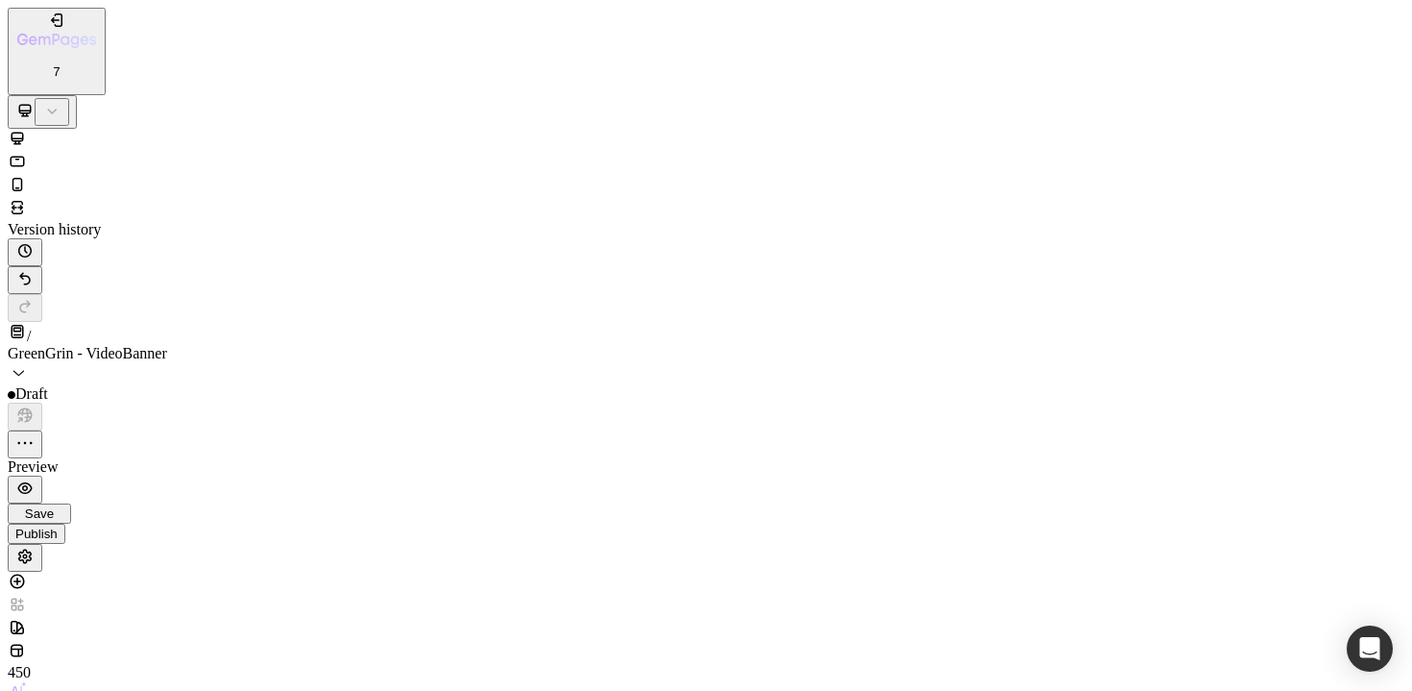
scroll to position [2732, 0]
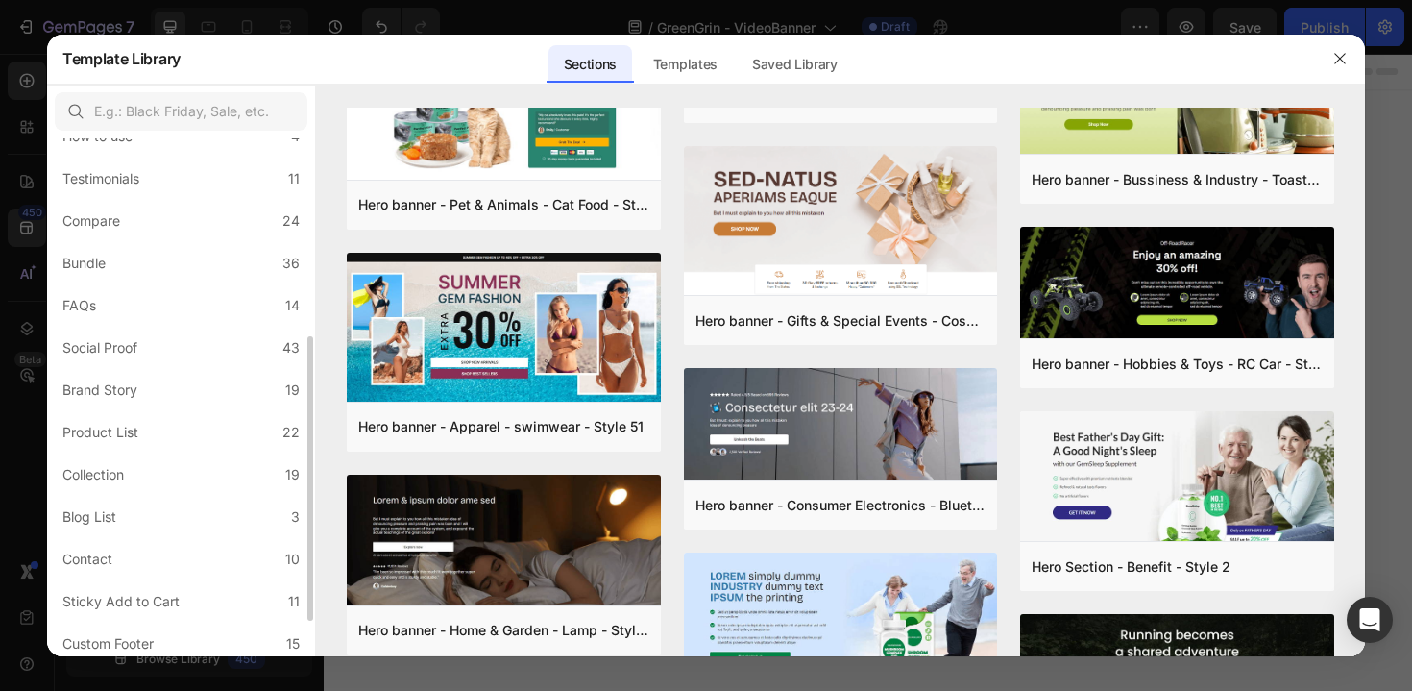
scroll to position [389, 0]
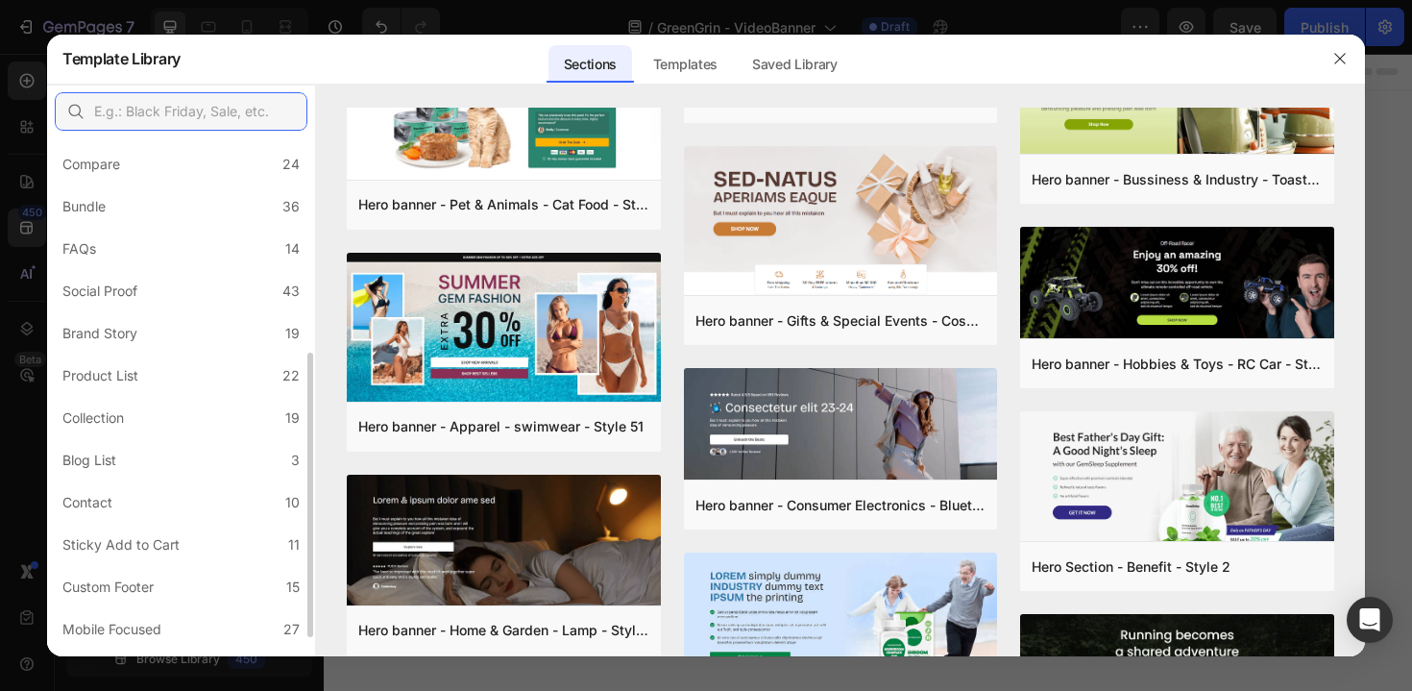
click at [218, 101] on input "text" at bounding box center [181, 111] width 253 height 38
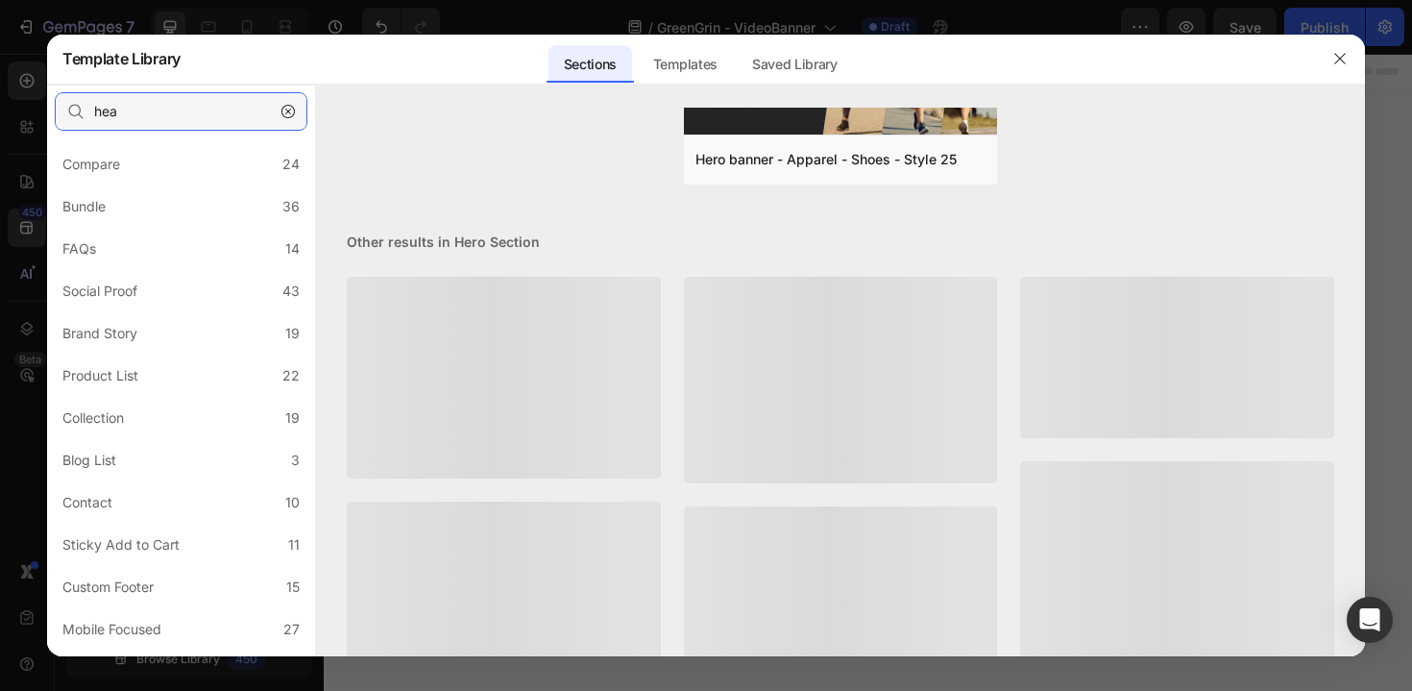
scroll to position [0, 0]
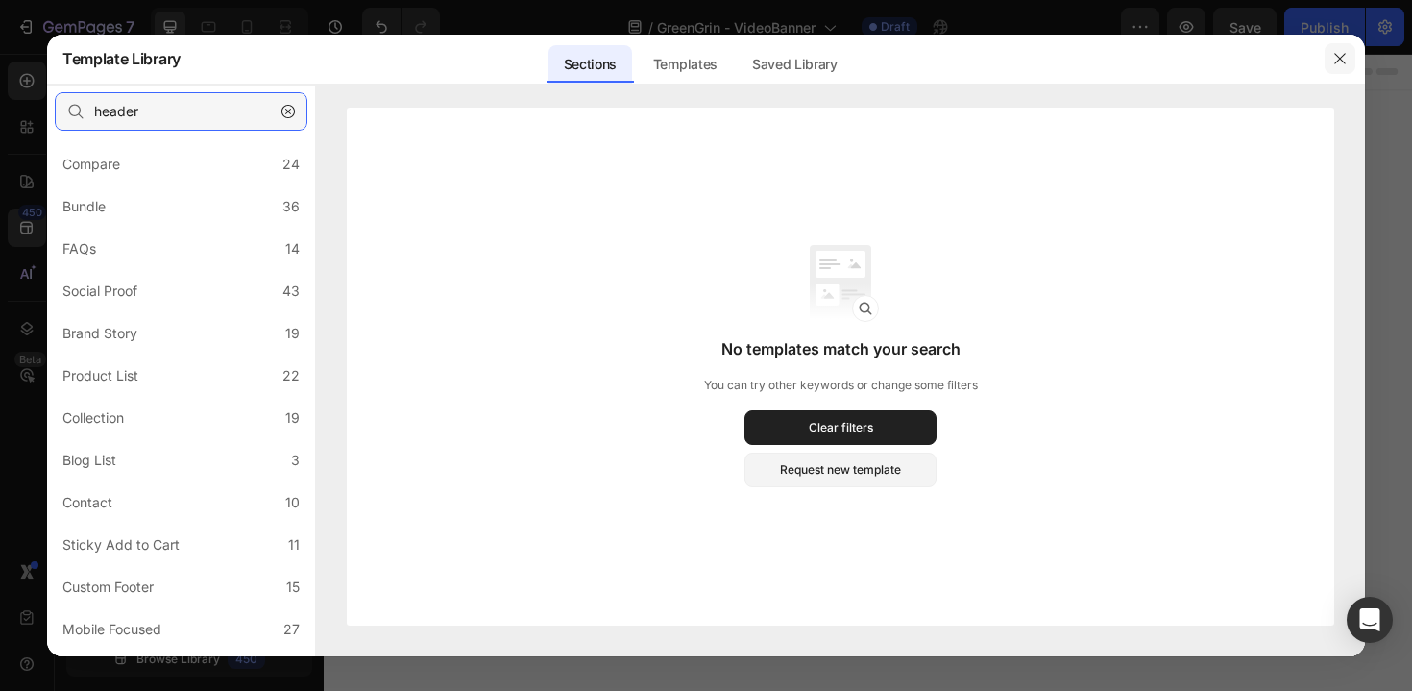
type input "header"
click at [1339, 61] on icon "button" at bounding box center [1340, 58] width 15 height 15
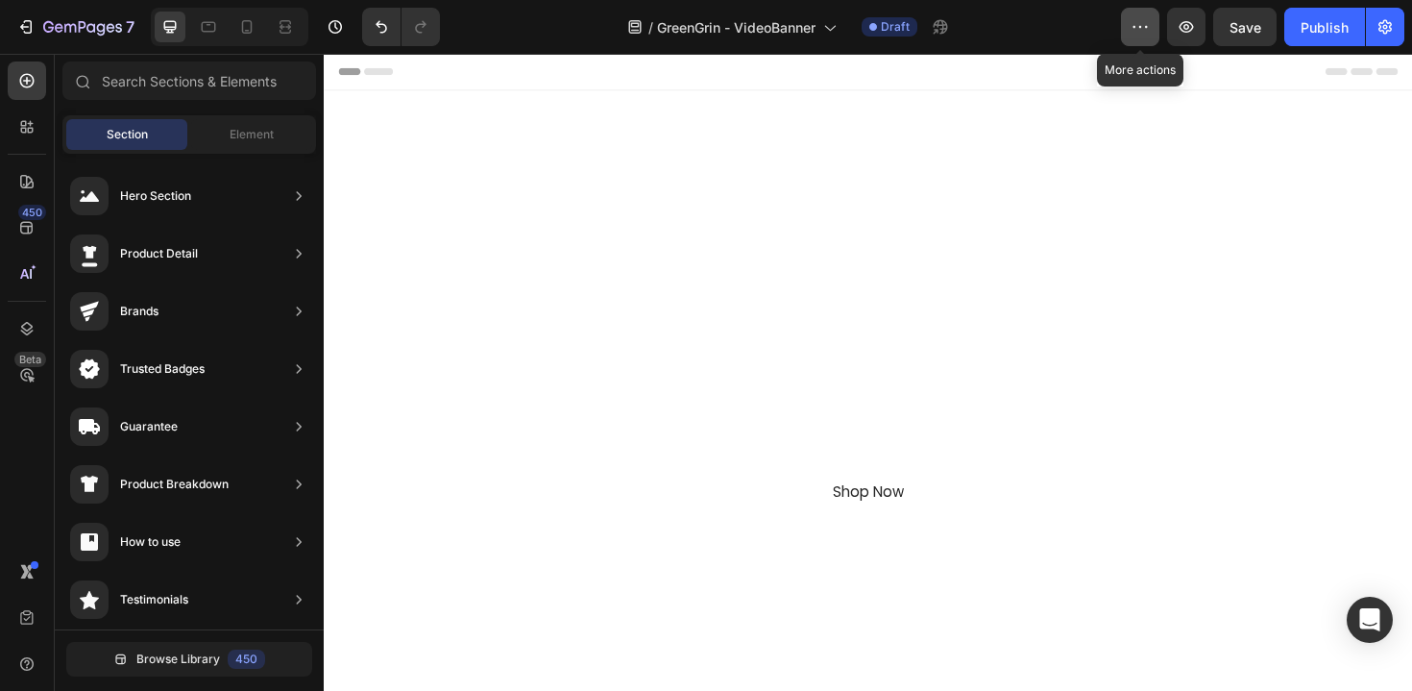
click at [1147, 44] on button "button" at bounding box center [1140, 27] width 38 height 38
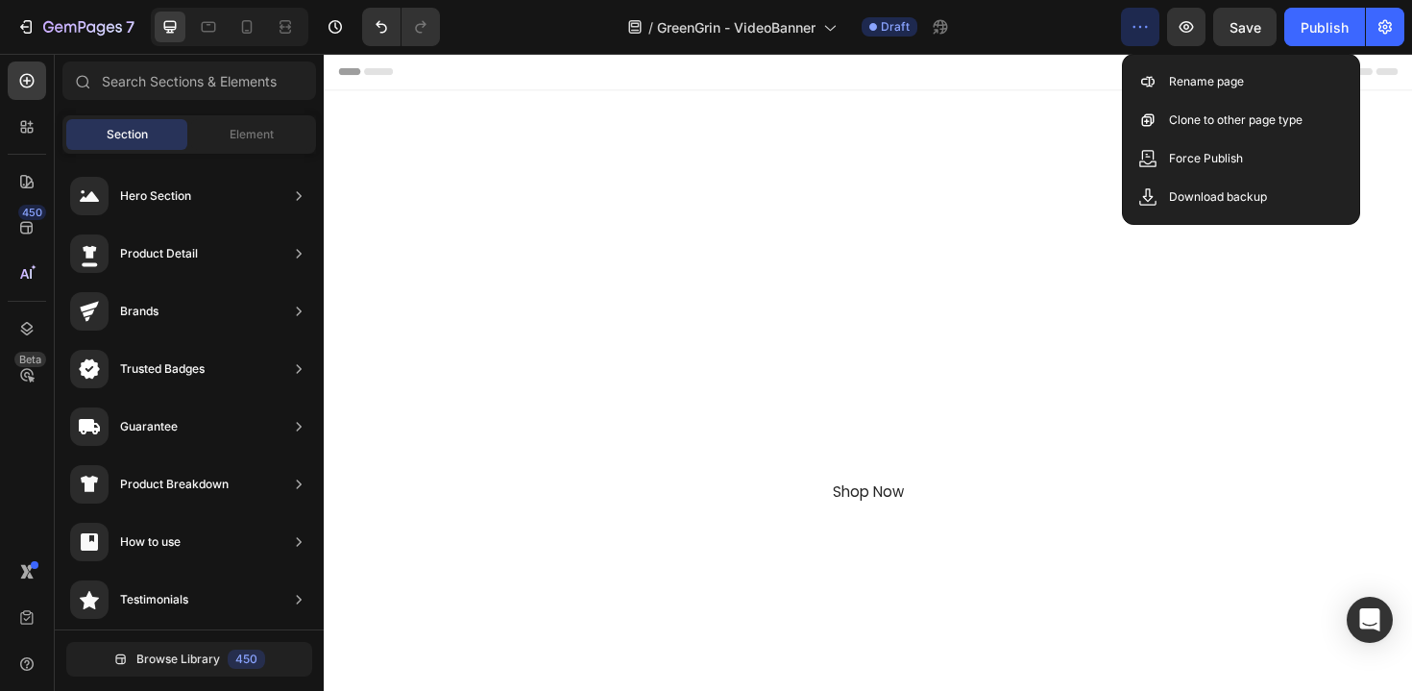
click at [1147, 43] on button "button" at bounding box center [1140, 27] width 38 height 38
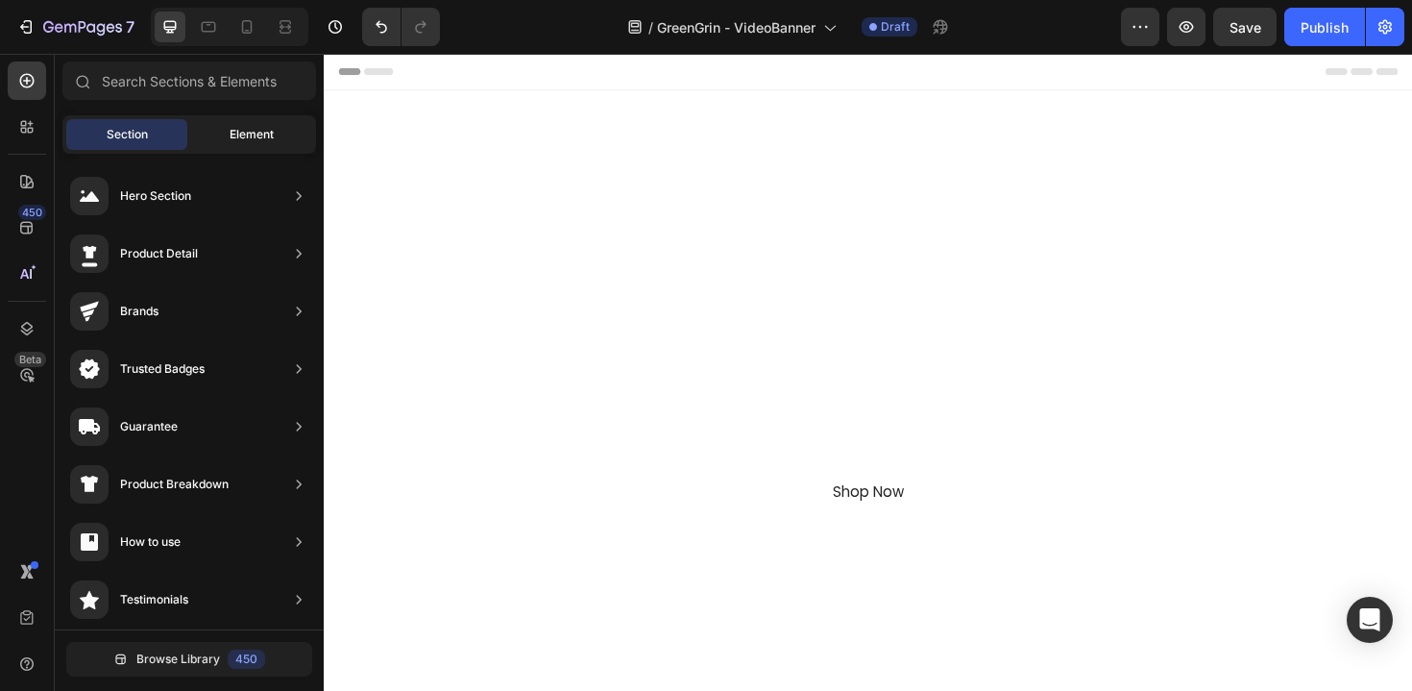
click at [251, 134] on span "Element" at bounding box center [252, 134] width 44 height 17
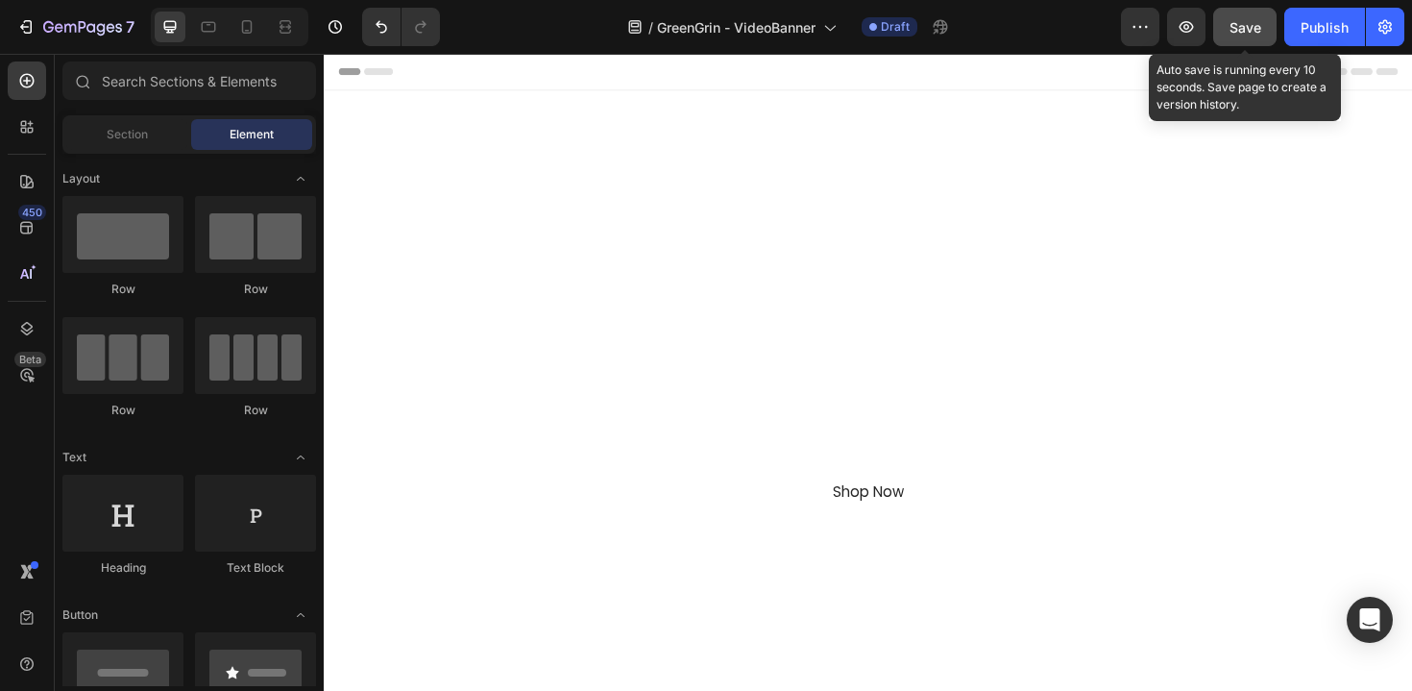
click at [1249, 43] on button "Save" at bounding box center [1244, 27] width 63 height 38
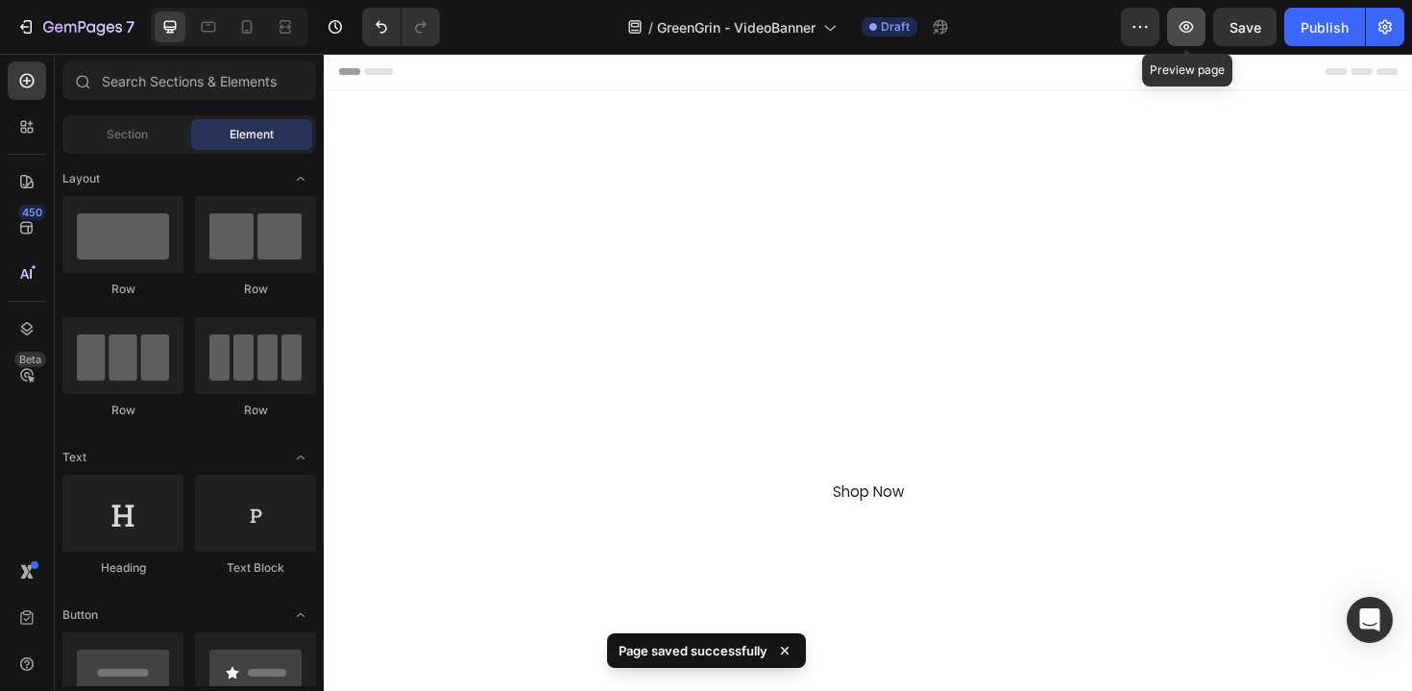
click at [1191, 41] on button "button" at bounding box center [1186, 27] width 38 height 38
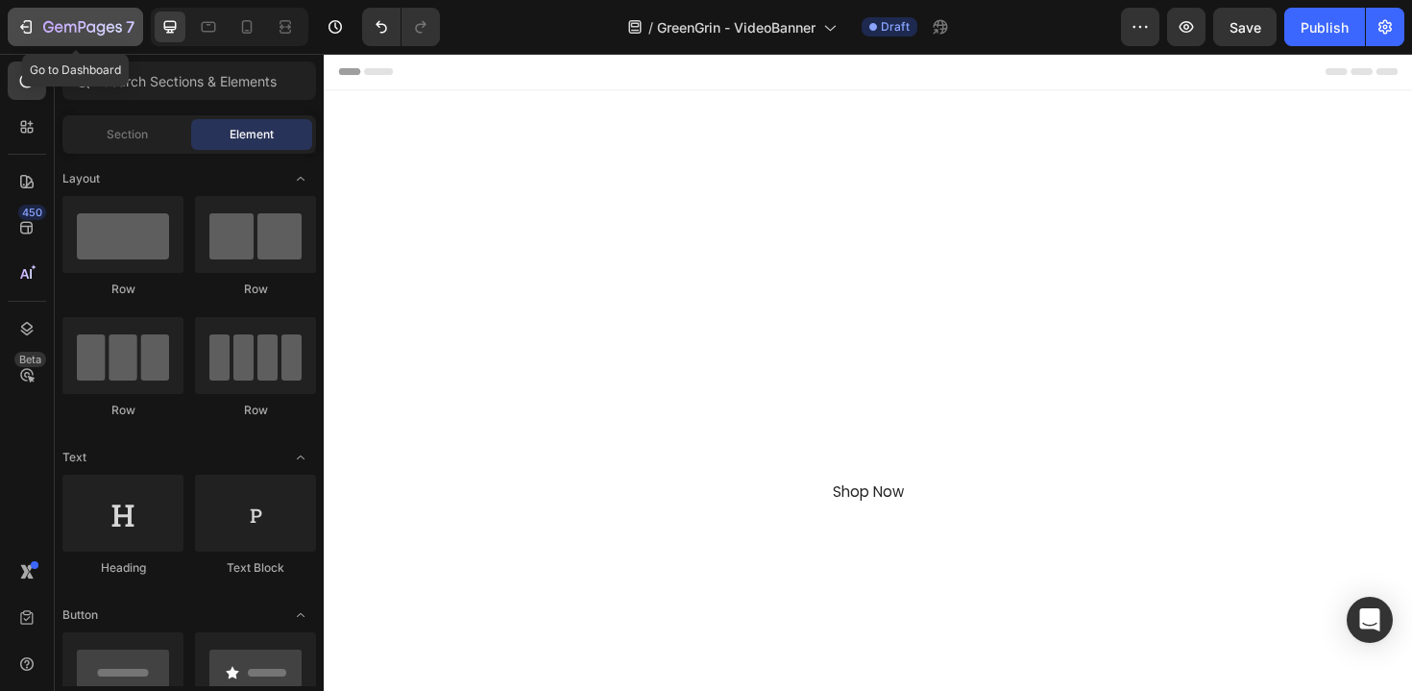
click at [95, 31] on icon "button" at bounding box center [82, 28] width 79 height 16
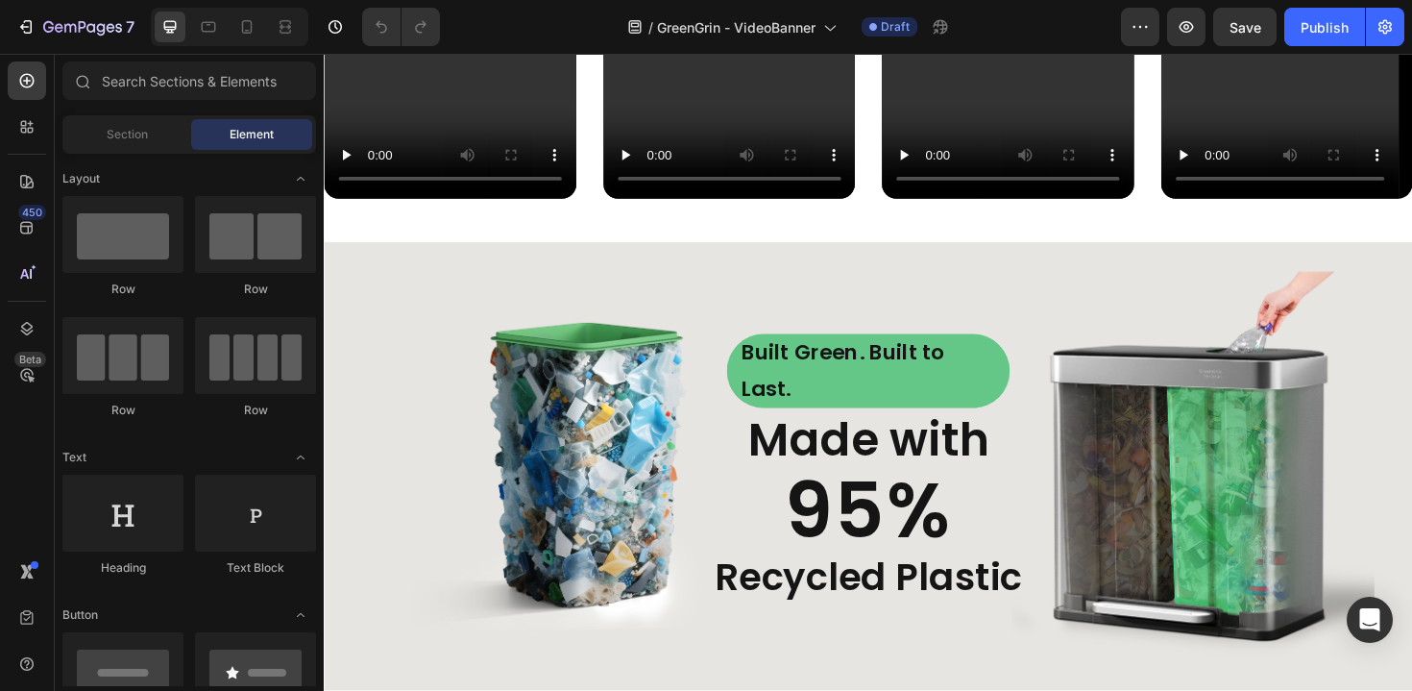
scroll to position [4476, 0]
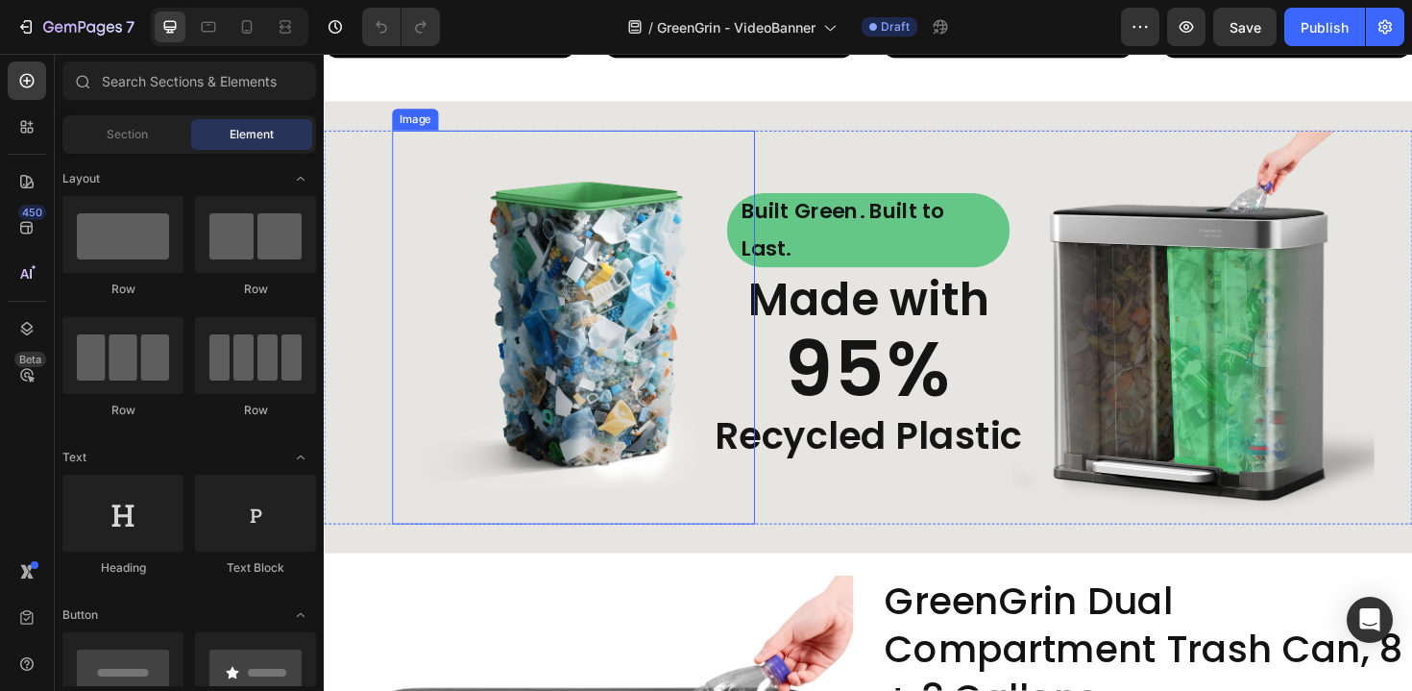
click at [629, 376] on img at bounding box center [588, 343] width 384 height 417
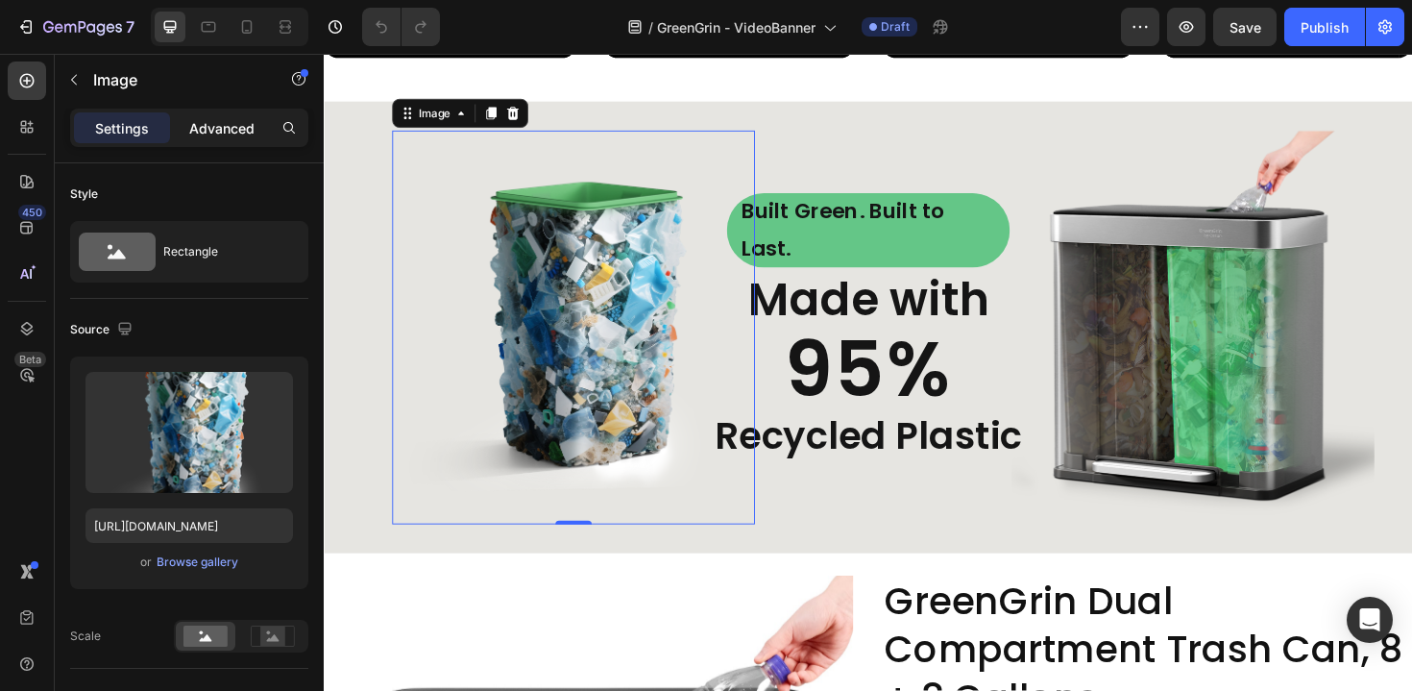
click at [196, 128] on p "Advanced" at bounding box center [221, 128] width 65 height 20
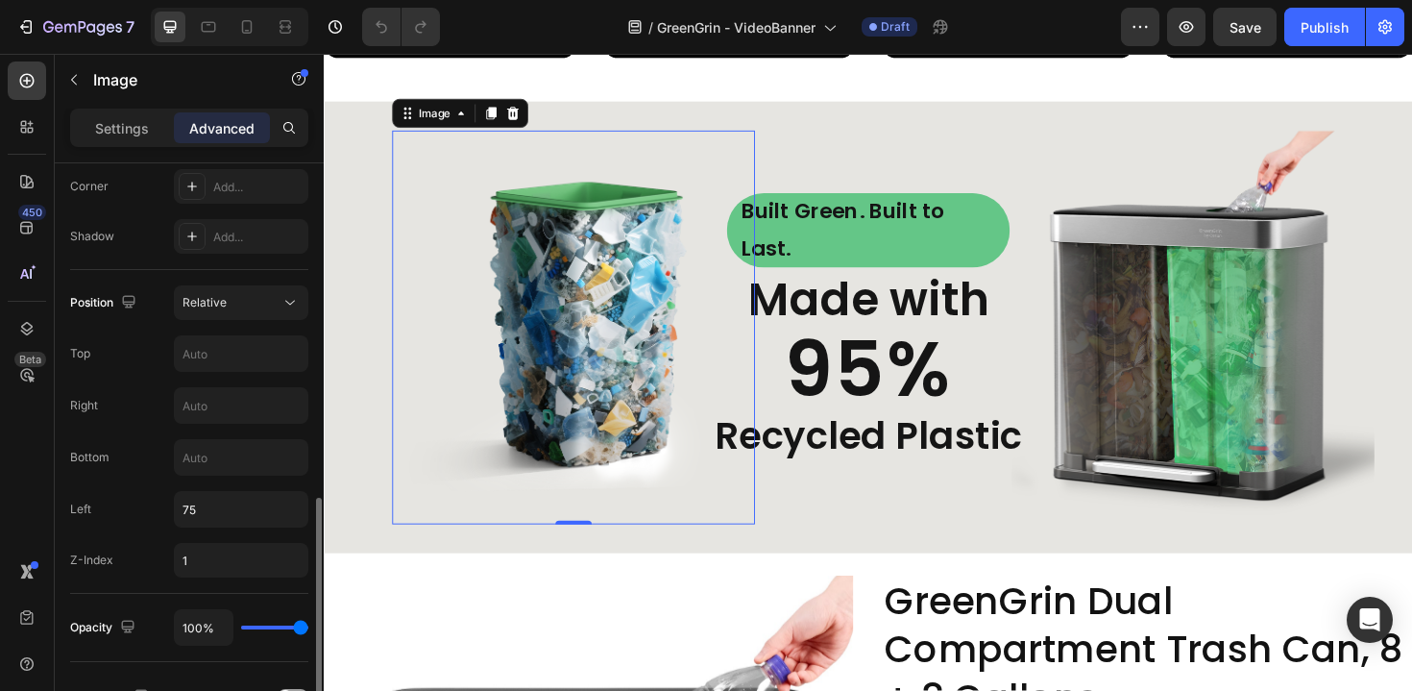
scroll to position [684, 0]
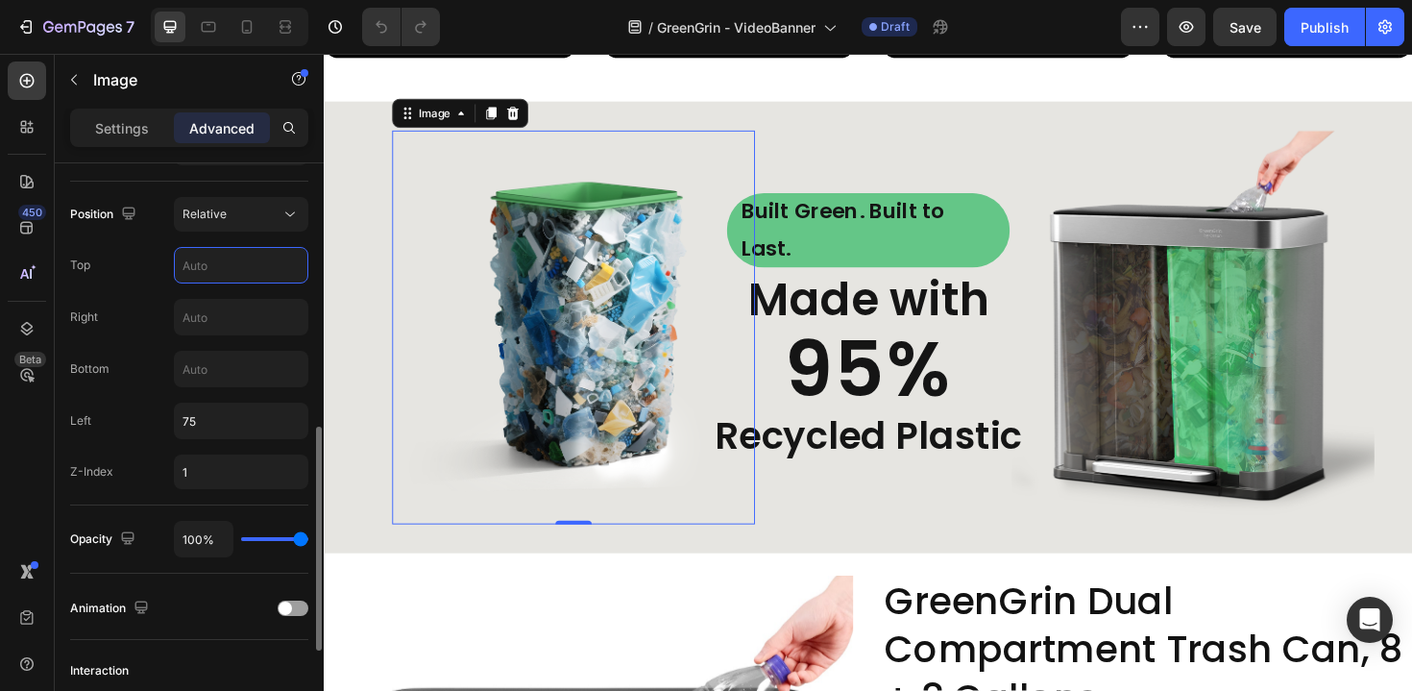
click at [229, 252] on input "text" at bounding box center [241, 265] width 133 height 35
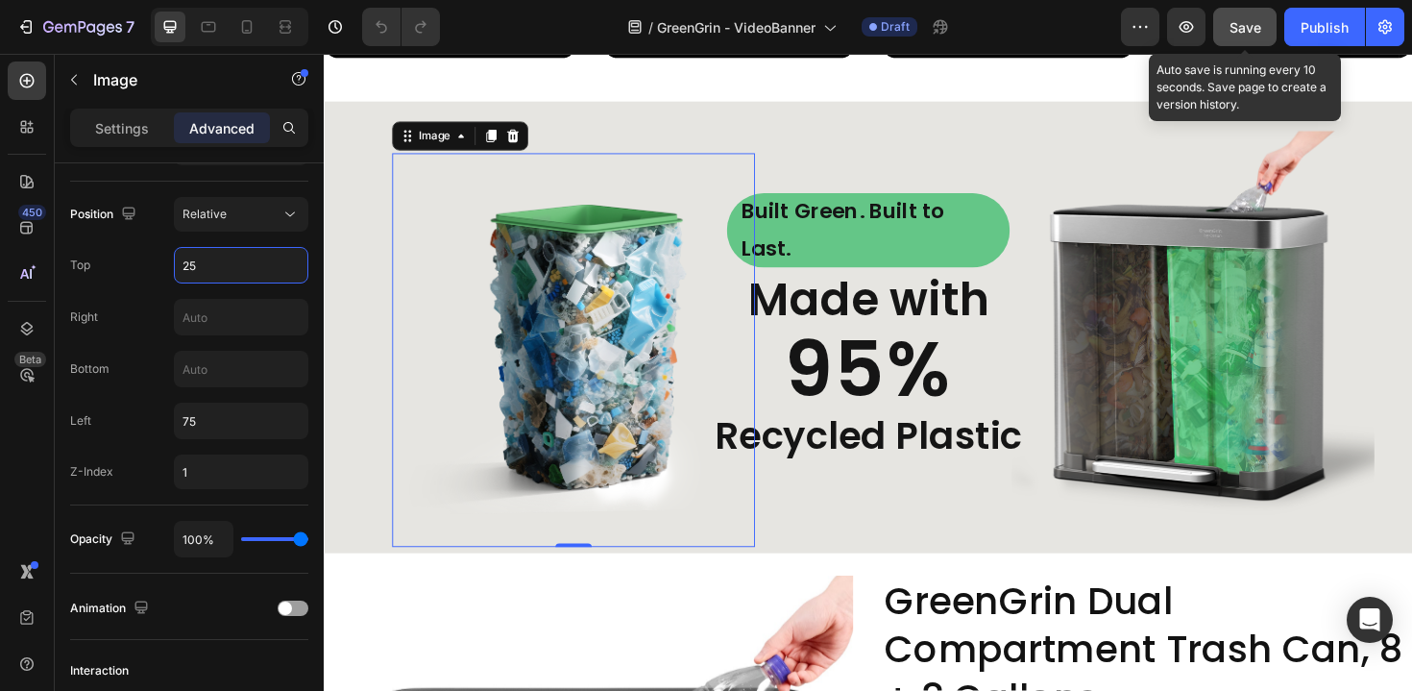
type input "25"
click at [1255, 14] on button "Save" at bounding box center [1244, 27] width 63 height 38
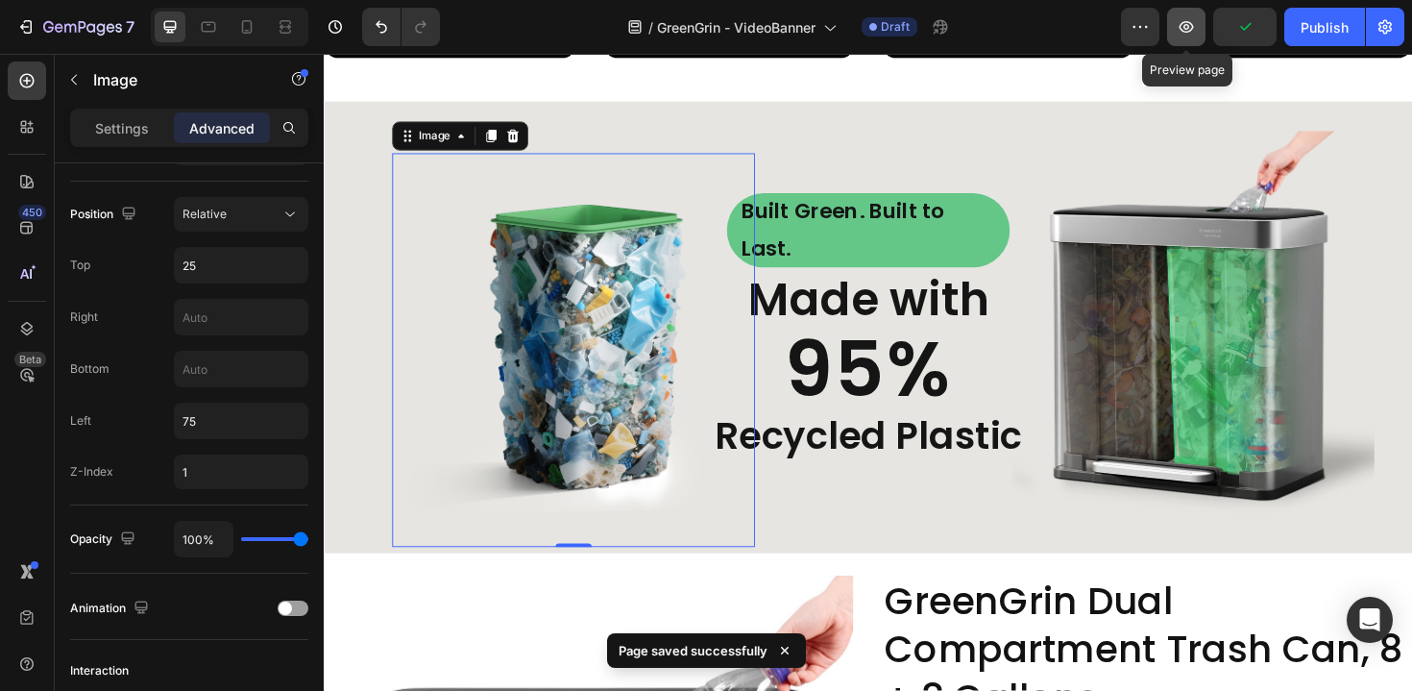
click at [1190, 35] on icon "button" at bounding box center [1186, 26] width 19 height 19
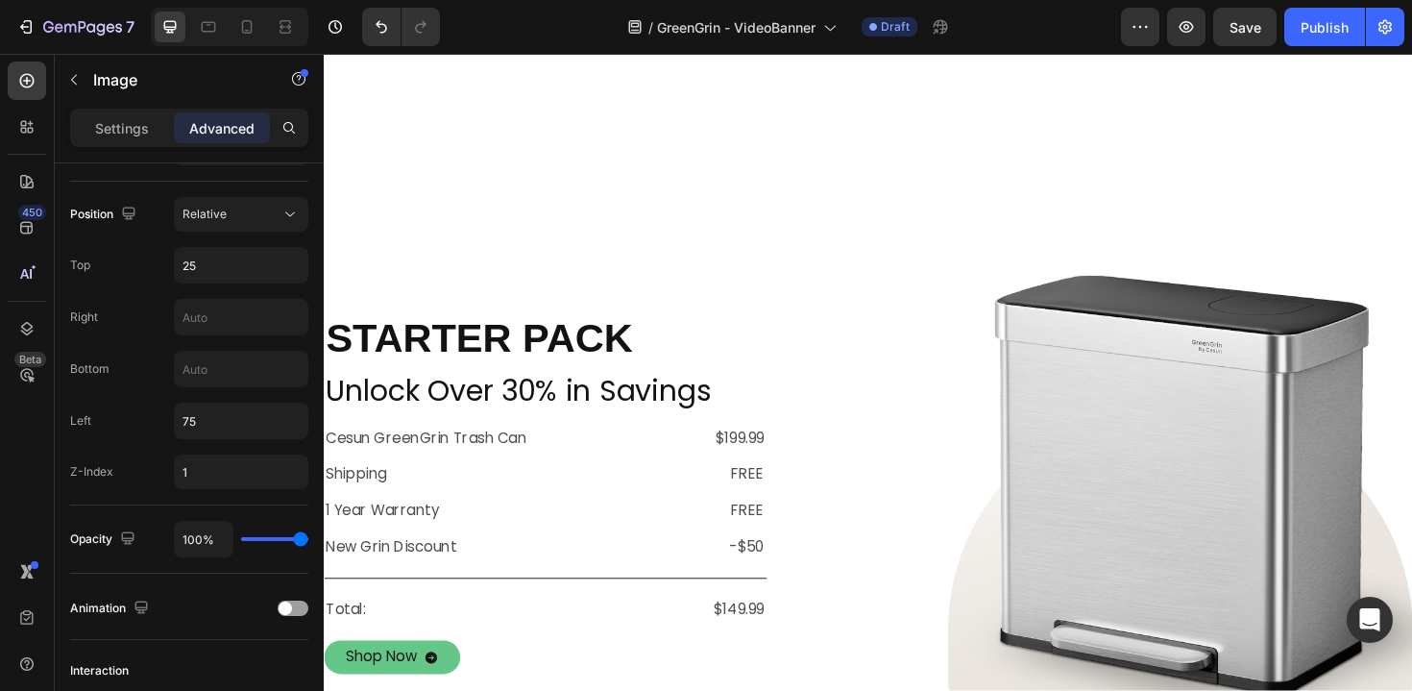
scroll to position [0, 0]
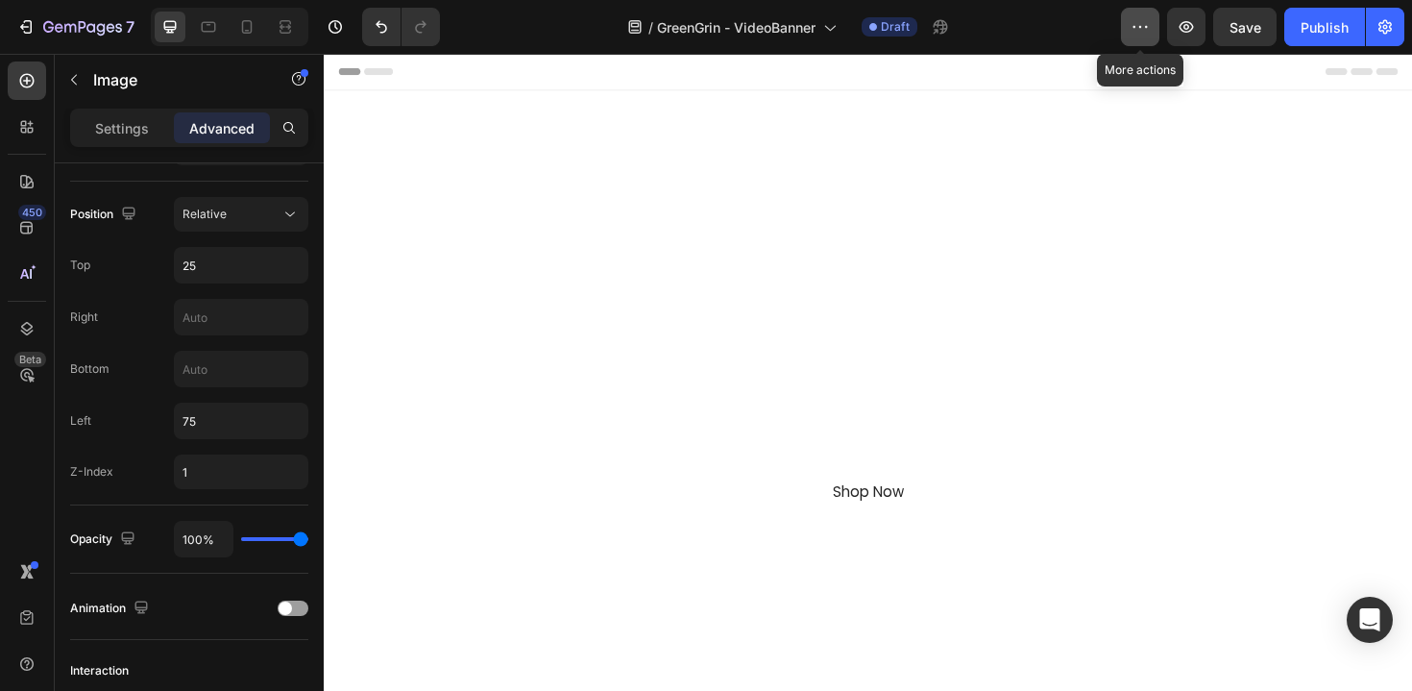
click at [1133, 35] on icon "button" at bounding box center [1140, 26] width 19 height 19
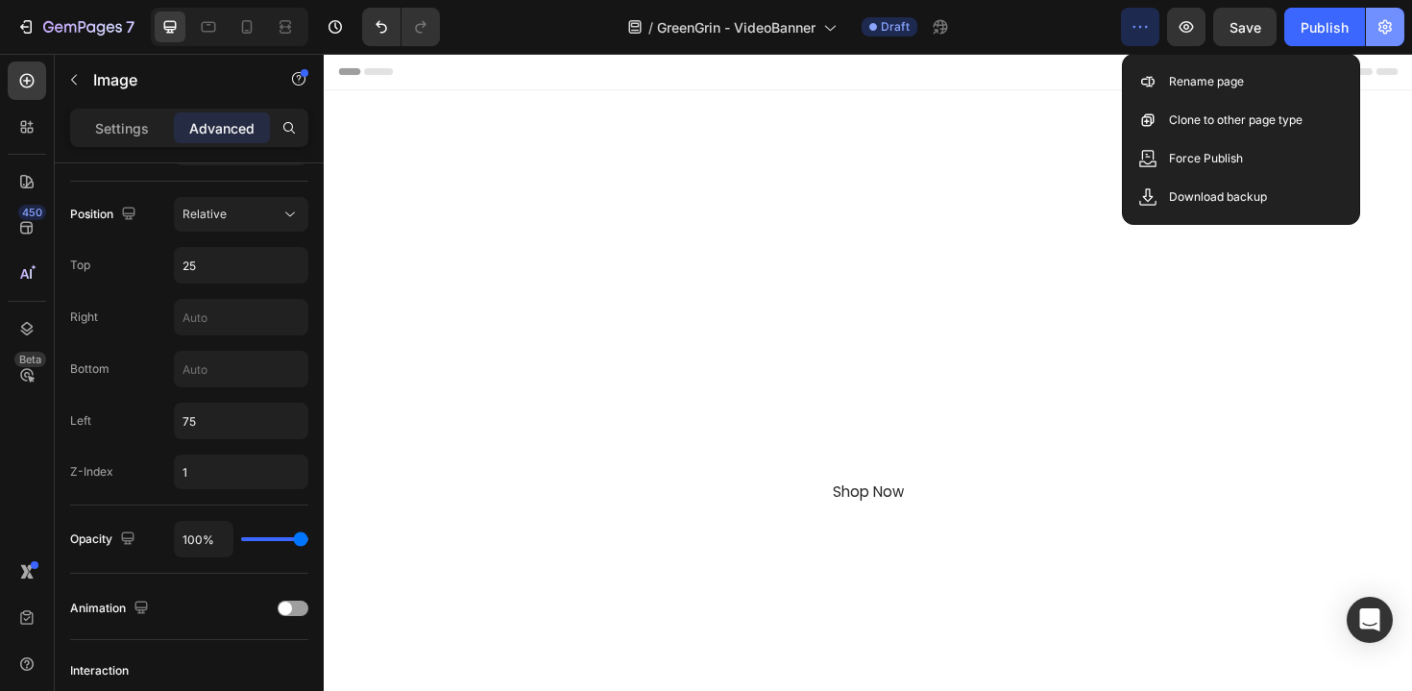
click at [1393, 25] on icon "button" at bounding box center [1385, 26] width 19 height 19
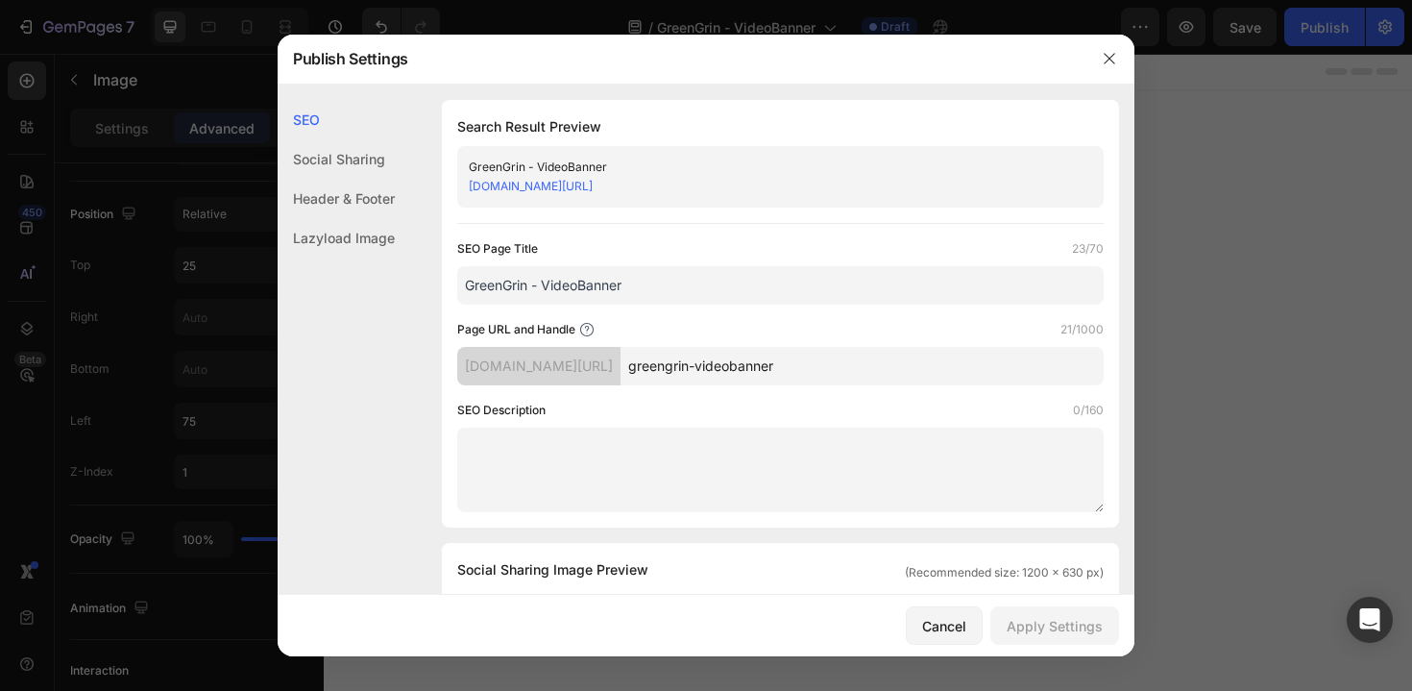
click at [389, 218] on div "Header & Footer" at bounding box center [336, 237] width 117 height 39
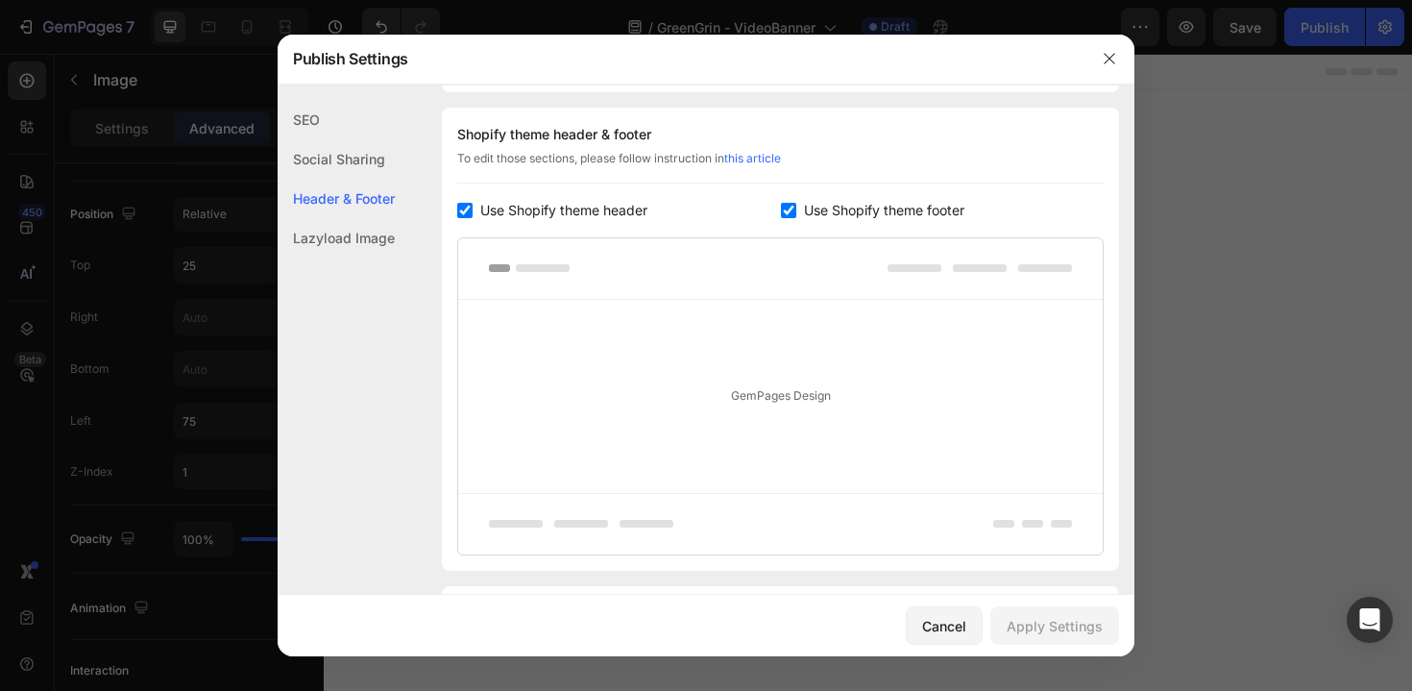
scroll to position [900, 0]
click at [503, 199] on span "Use Shopify theme header" at bounding box center [563, 206] width 167 height 23
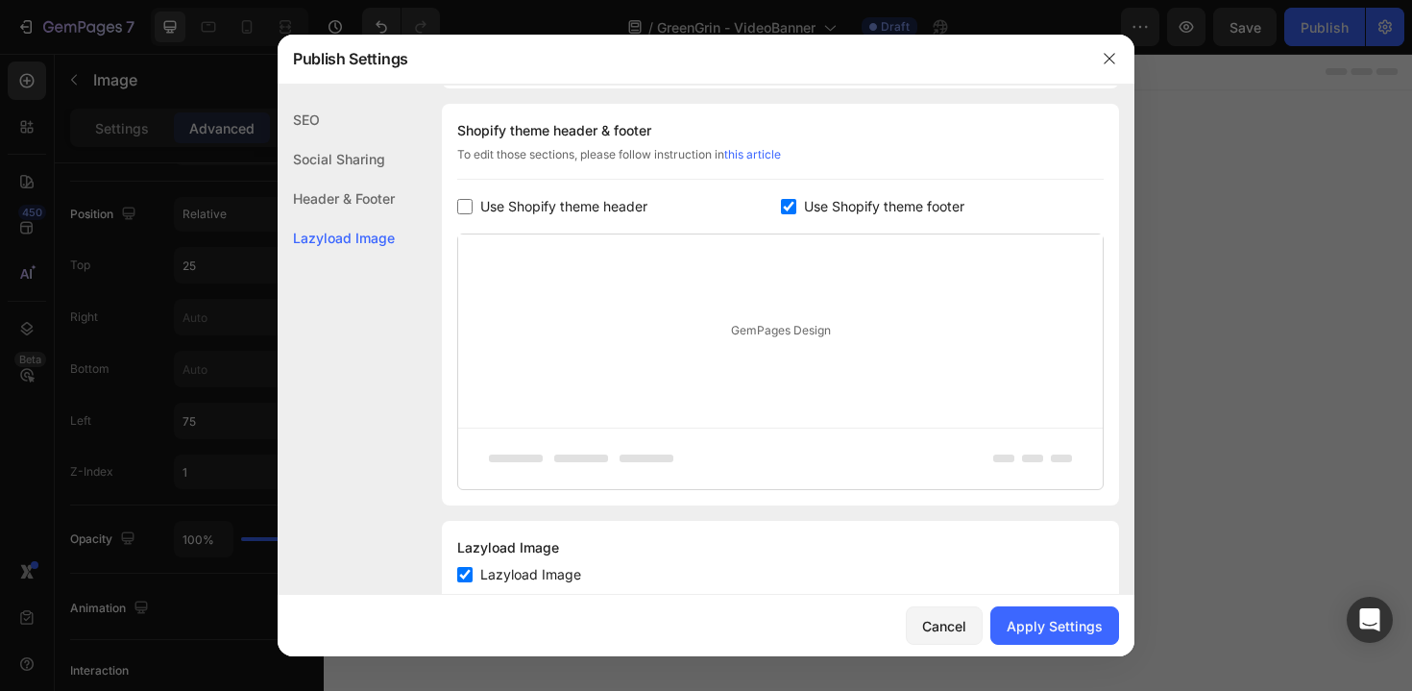
click at [503, 199] on span "Use Shopify theme header" at bounding box center [563, 206] width 167 height 23
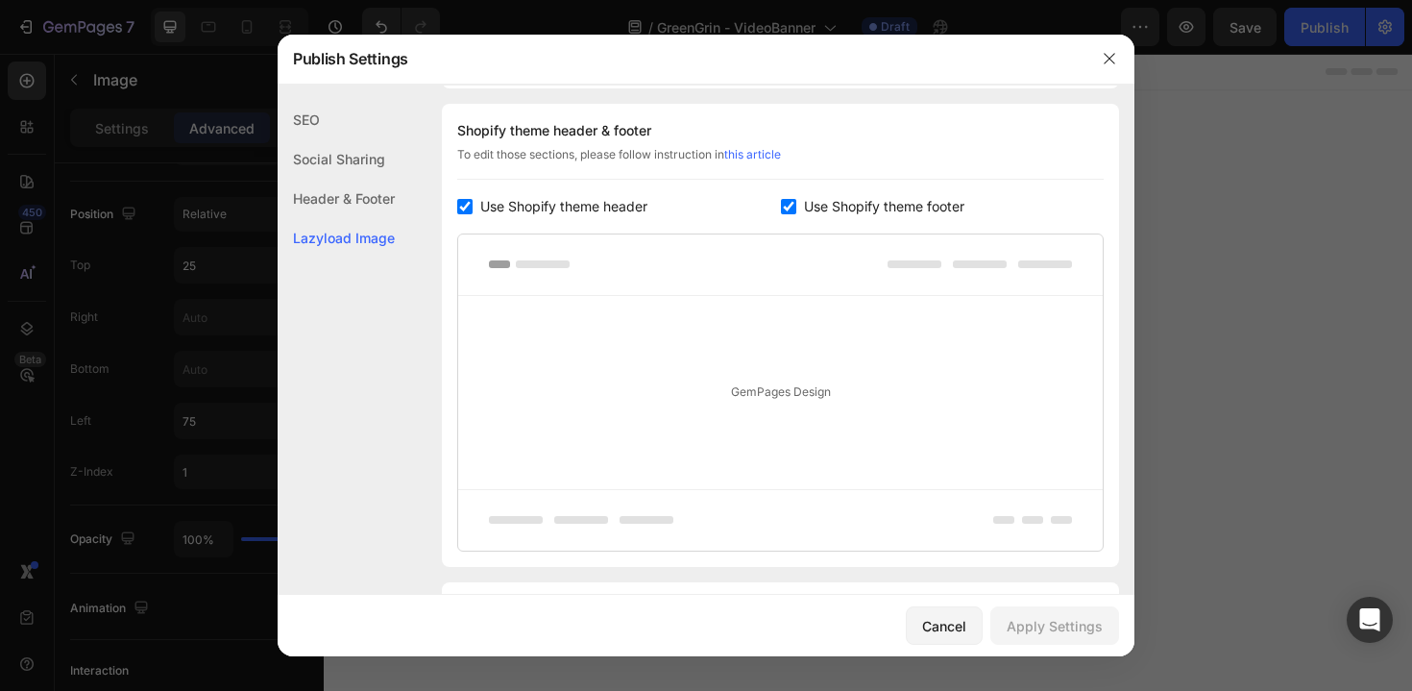
click at [503, 199] on span "Use Shopify theme header" at bounding box center [563, 206] width 167 height 23
checkbox input "false"
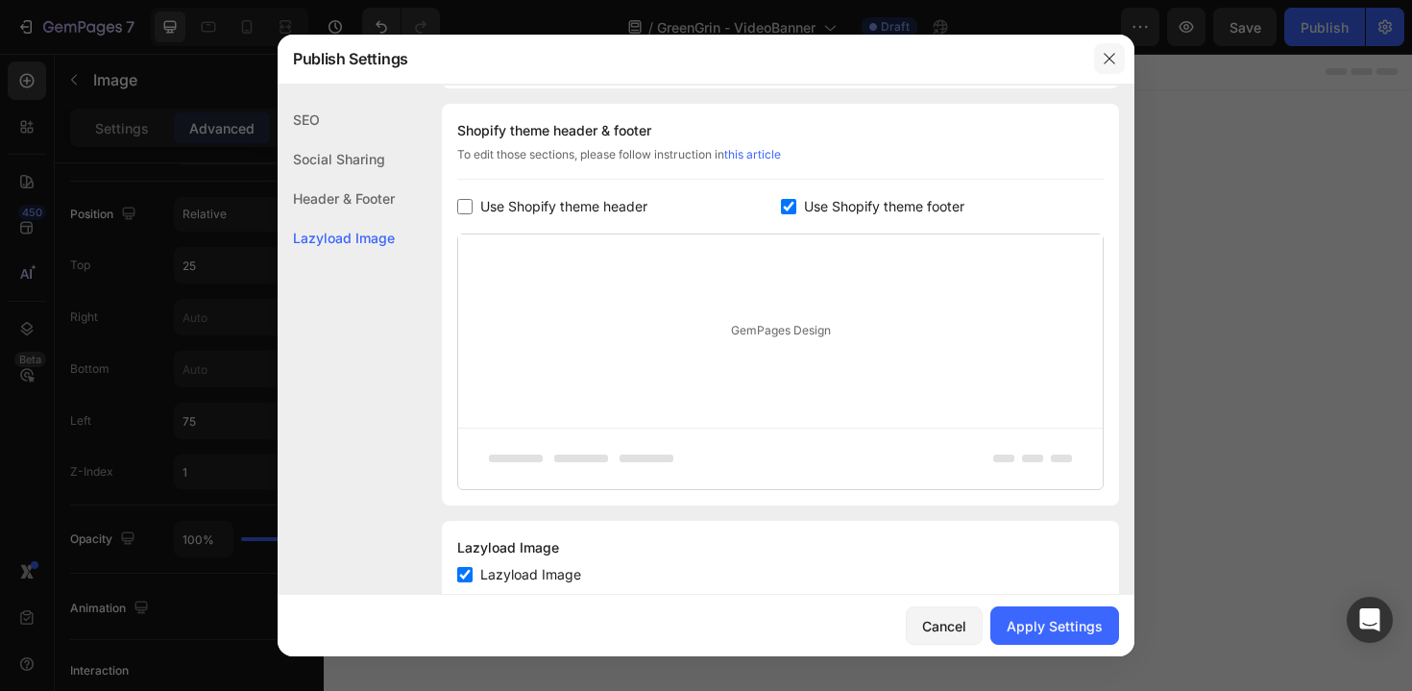
click at [1102, 67] on button "button" at bounding box center [1109, 58] width 31 height 31
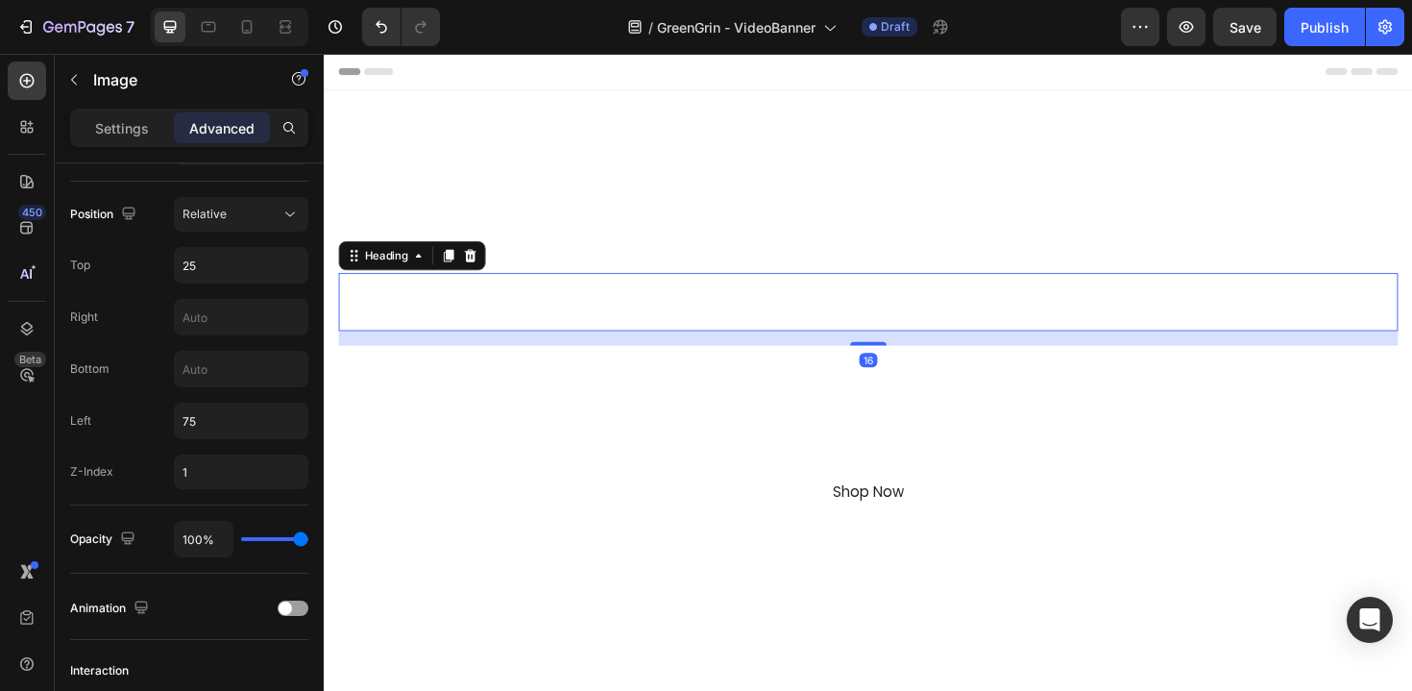
click at [619, 328] on h2 "GreenGrin" at bounding box center [900, 316] width 1122 height 61
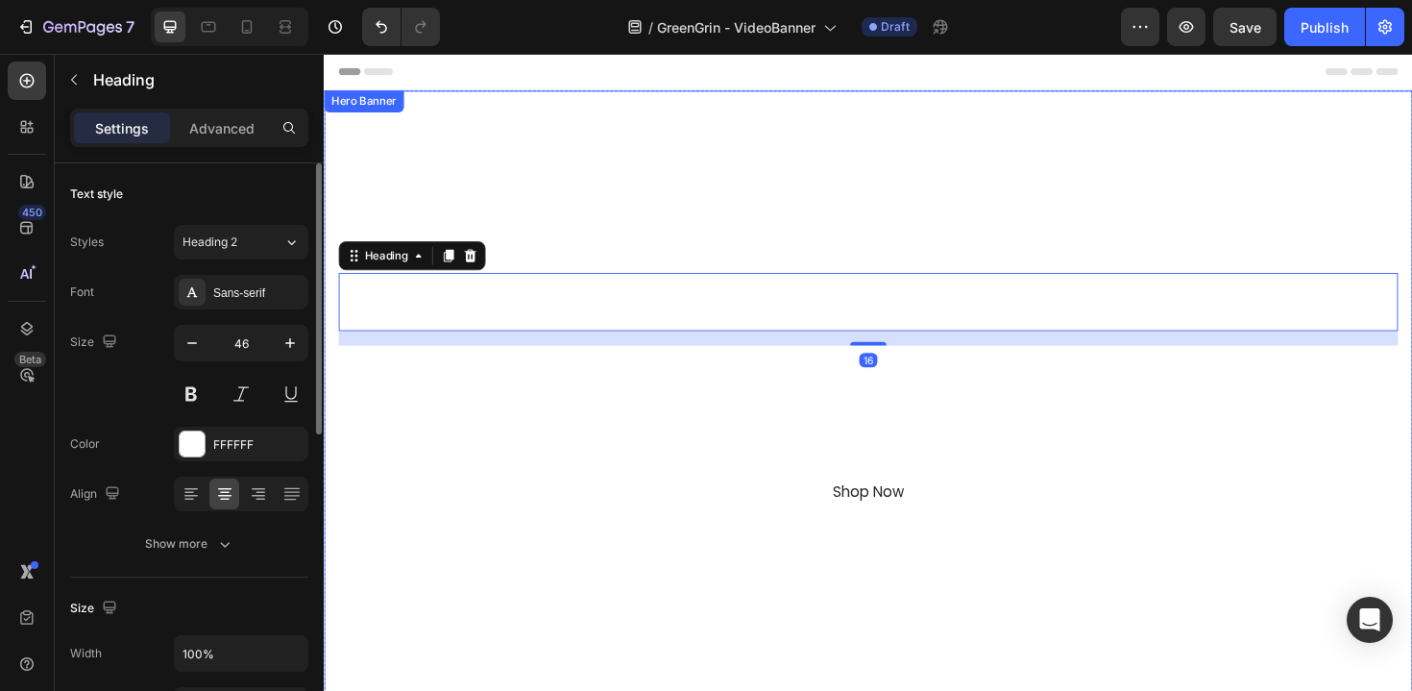
click at [506, 149] on video "Background Image" at bounding box center [900, 417] width 1153 height 648
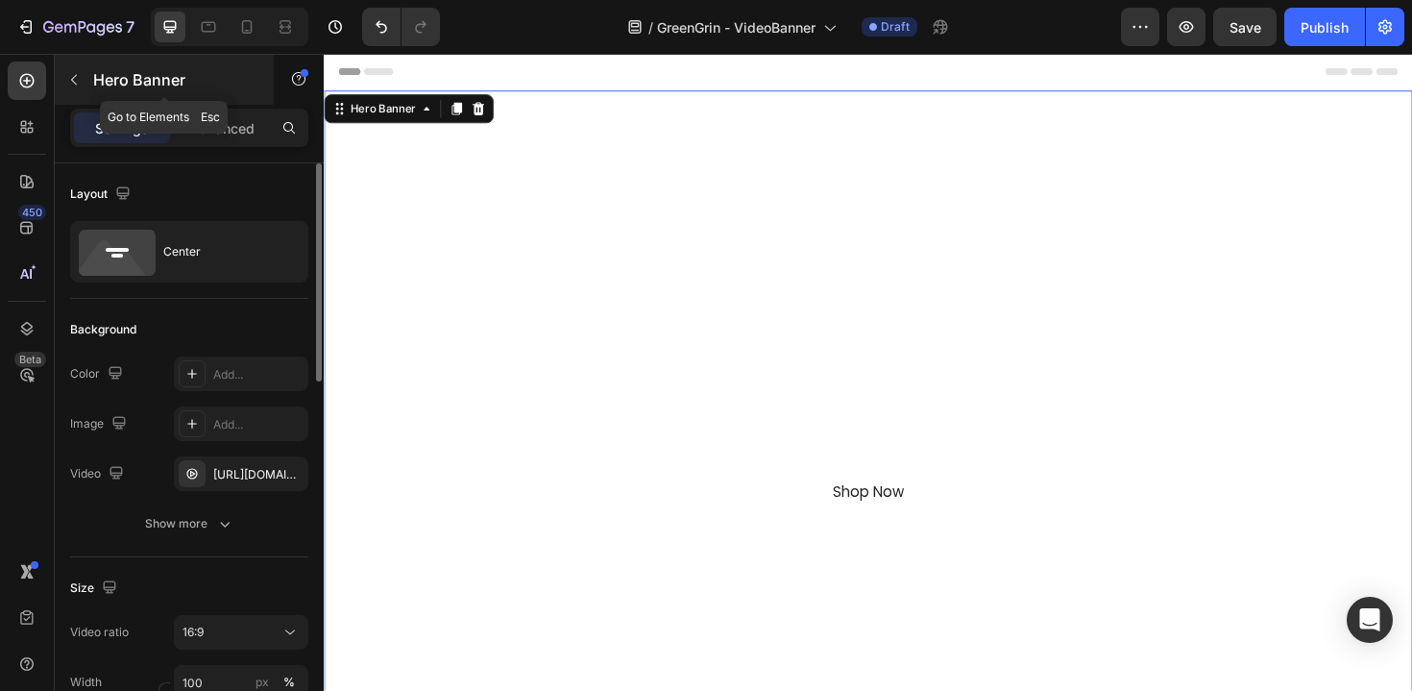
click at [146, 99] on div "Hero Banner" at bounding box center [164, 80] width 219 height 50
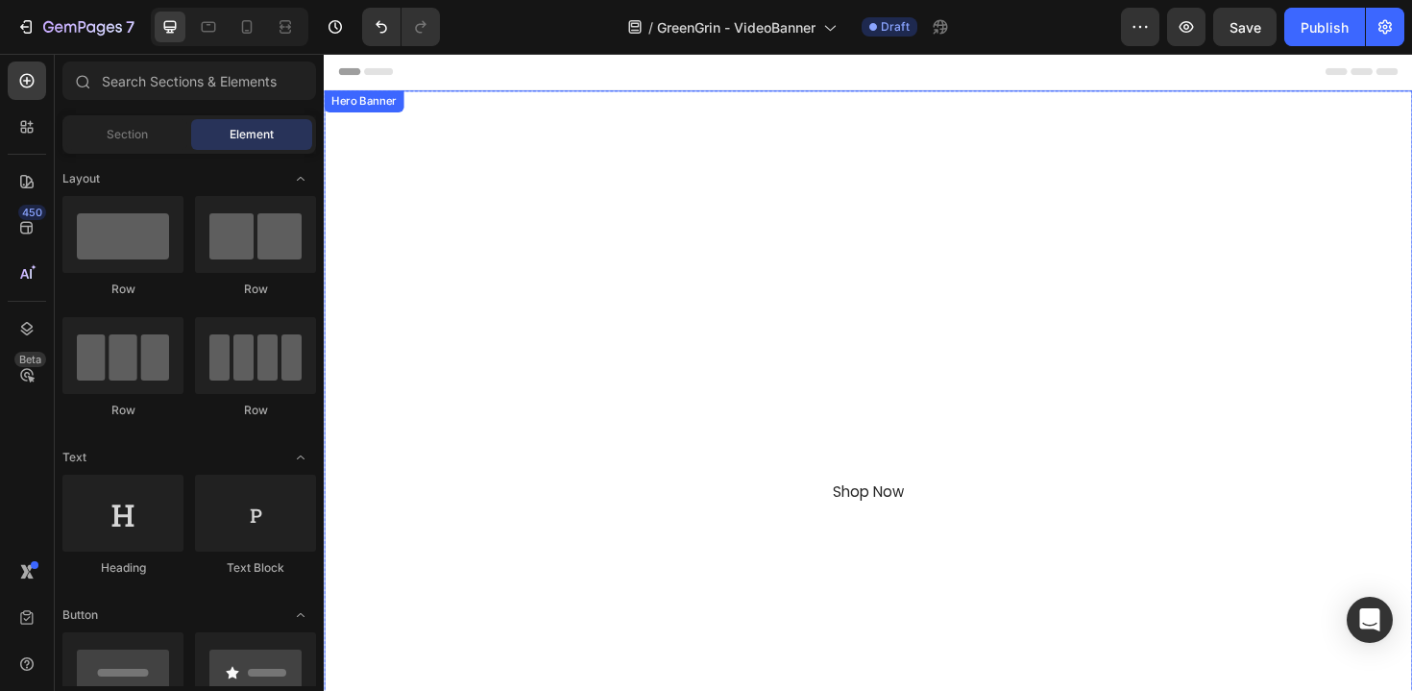
click at [438, 146] on video "Background Image" at bounding box center [900, 417] width 1153 height 648
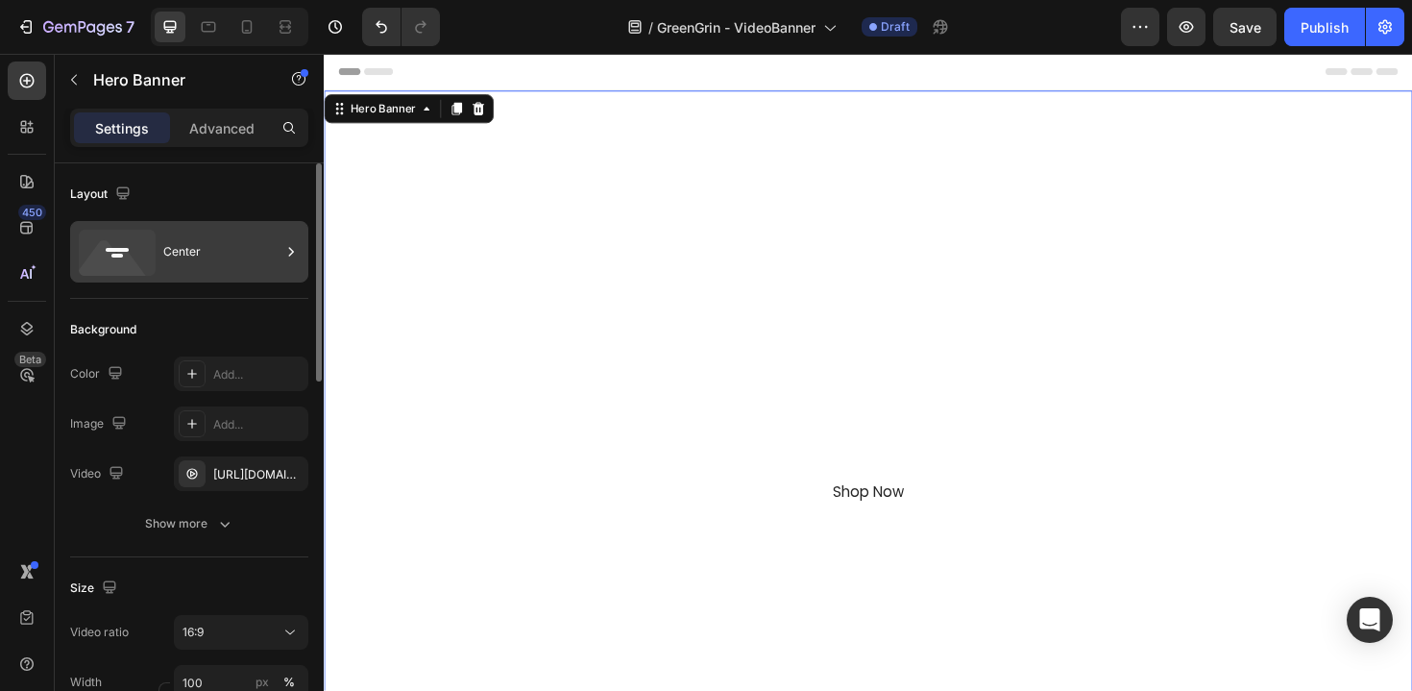
click at [214, 273] on div "Center" at bounding box center [221, 252] width 117 height 44
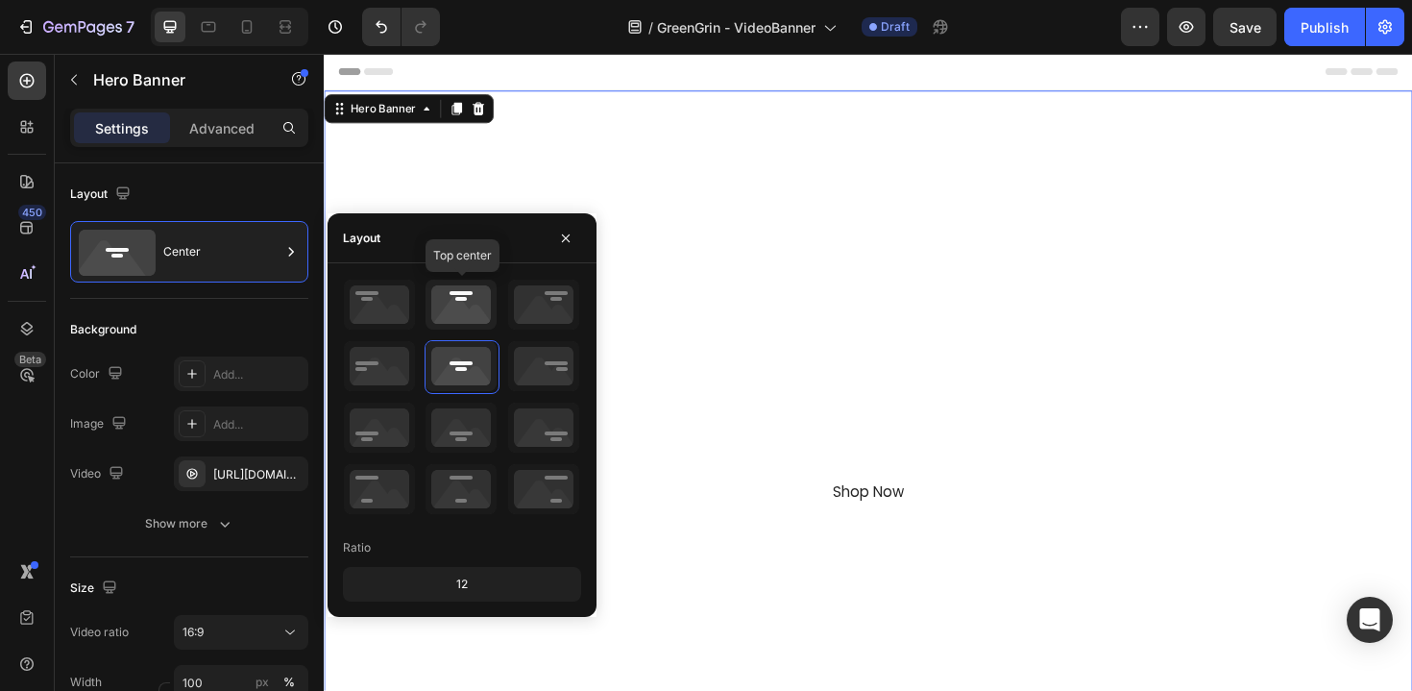
click at [467, 304] on icon at bounding box center [461, 305] width 71 height 50
click at [466, 364] on icon at bounding box center [461, 366] width 71 height 50
click at [258, 317] on div "Background" at bounding box center [189, 329] width 238 height 31
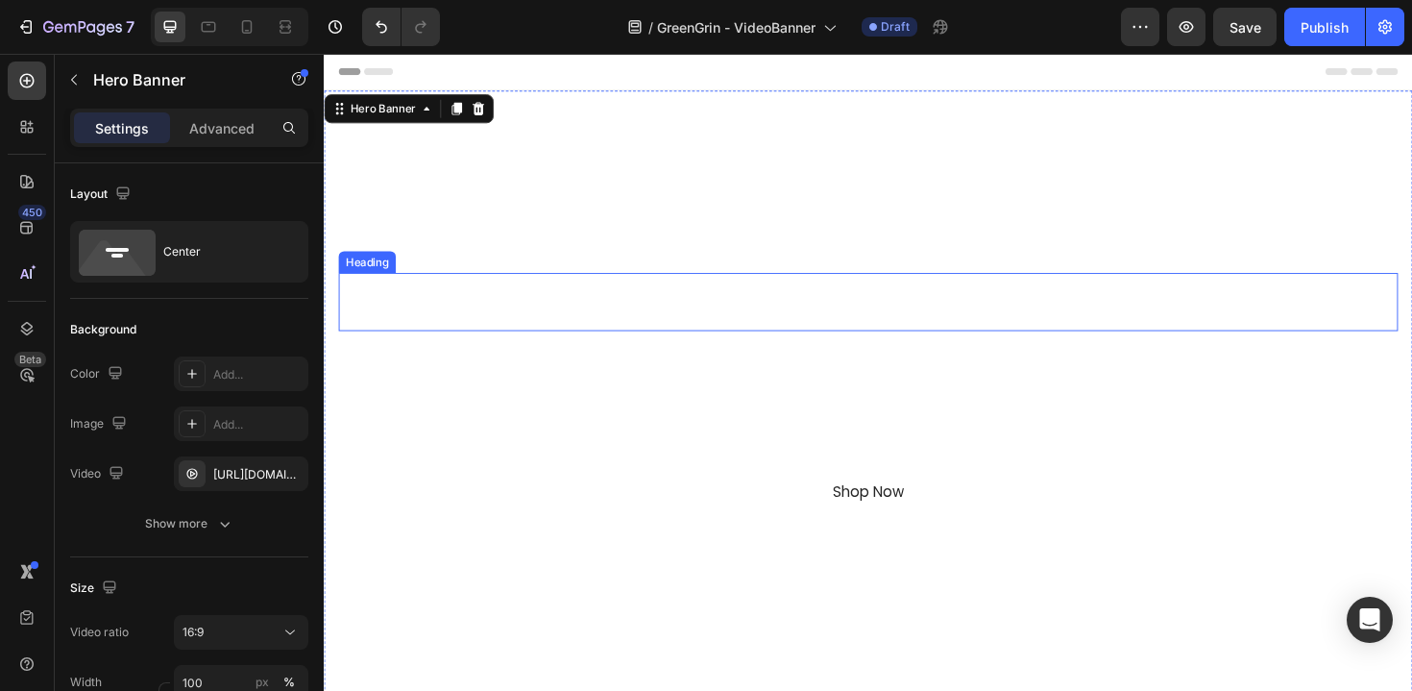
click at [749, 242] on video "Background Image" at bounding box center [900, 417] width 1153 height 648
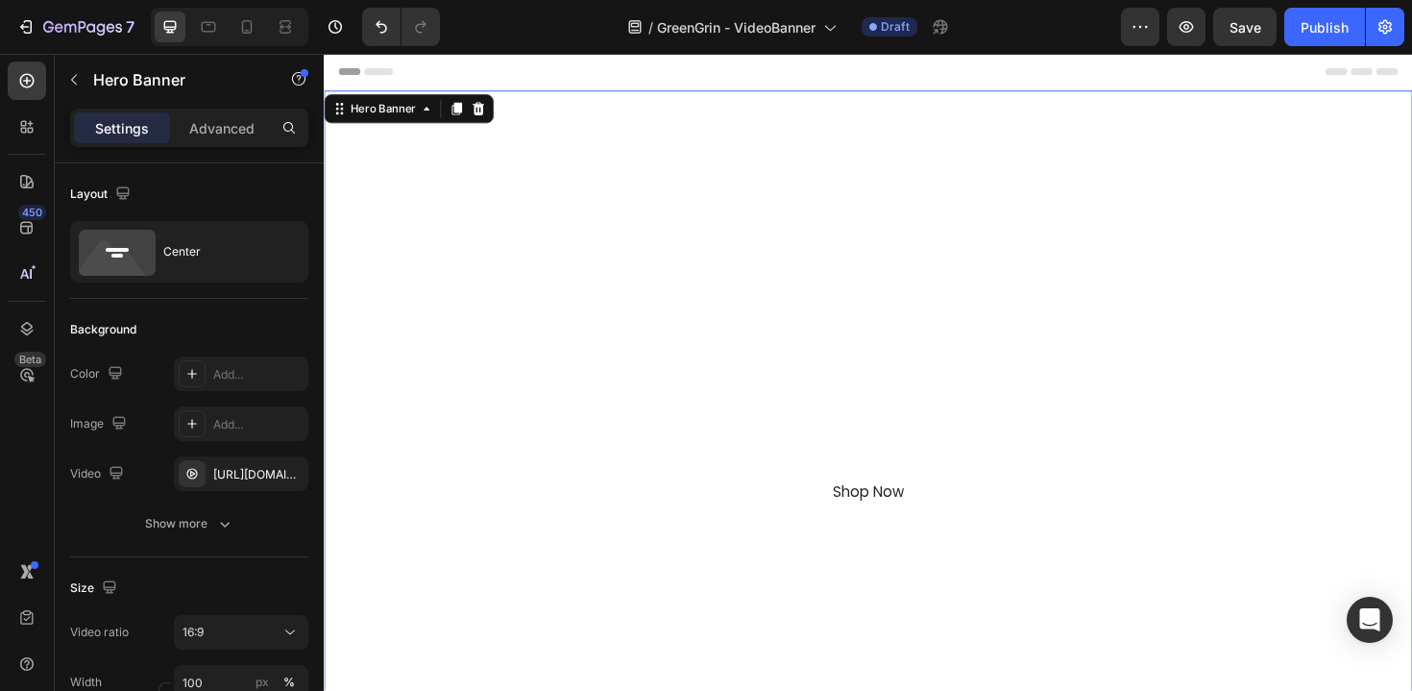
click at [231, 146] on div "Settings Advanced" at bounding box center [189, 128] width 238 height 38
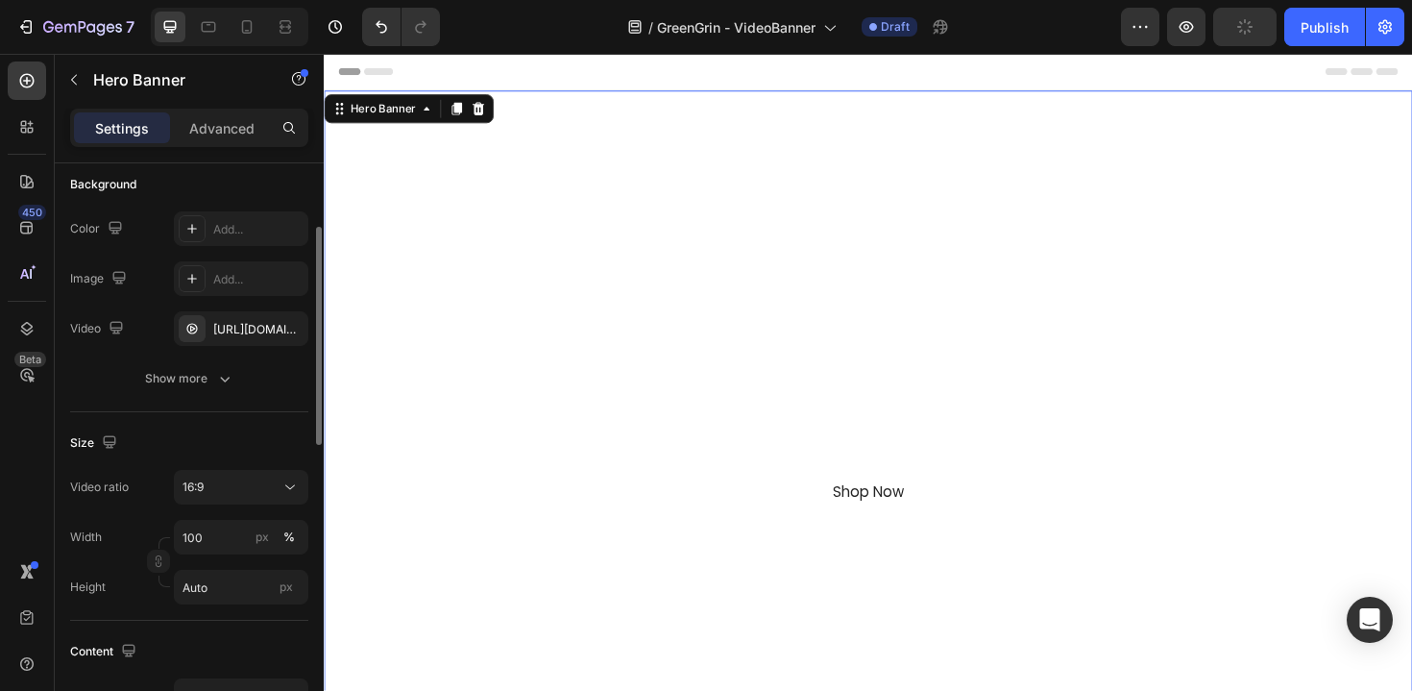
scroll to position [157, 0]
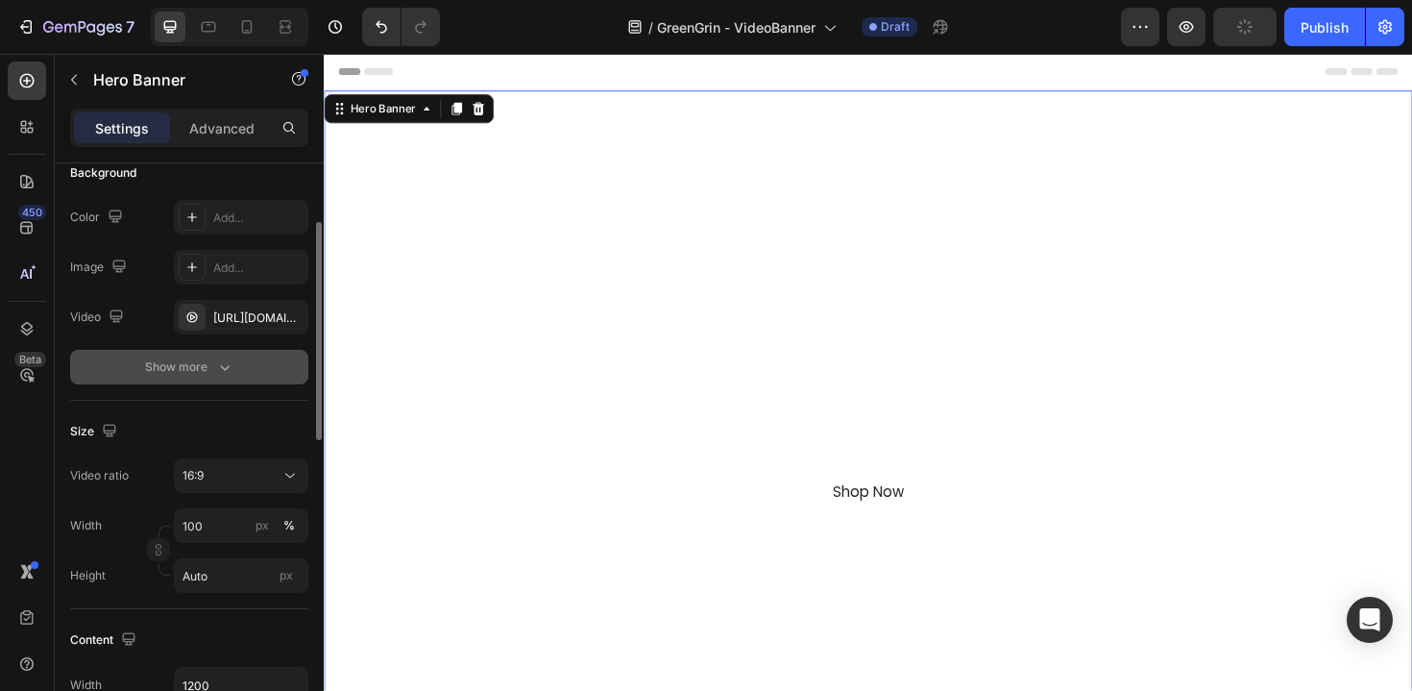
click at [200, 366] on div "Show more" at bounding box center [189, 366] width 89 height 19
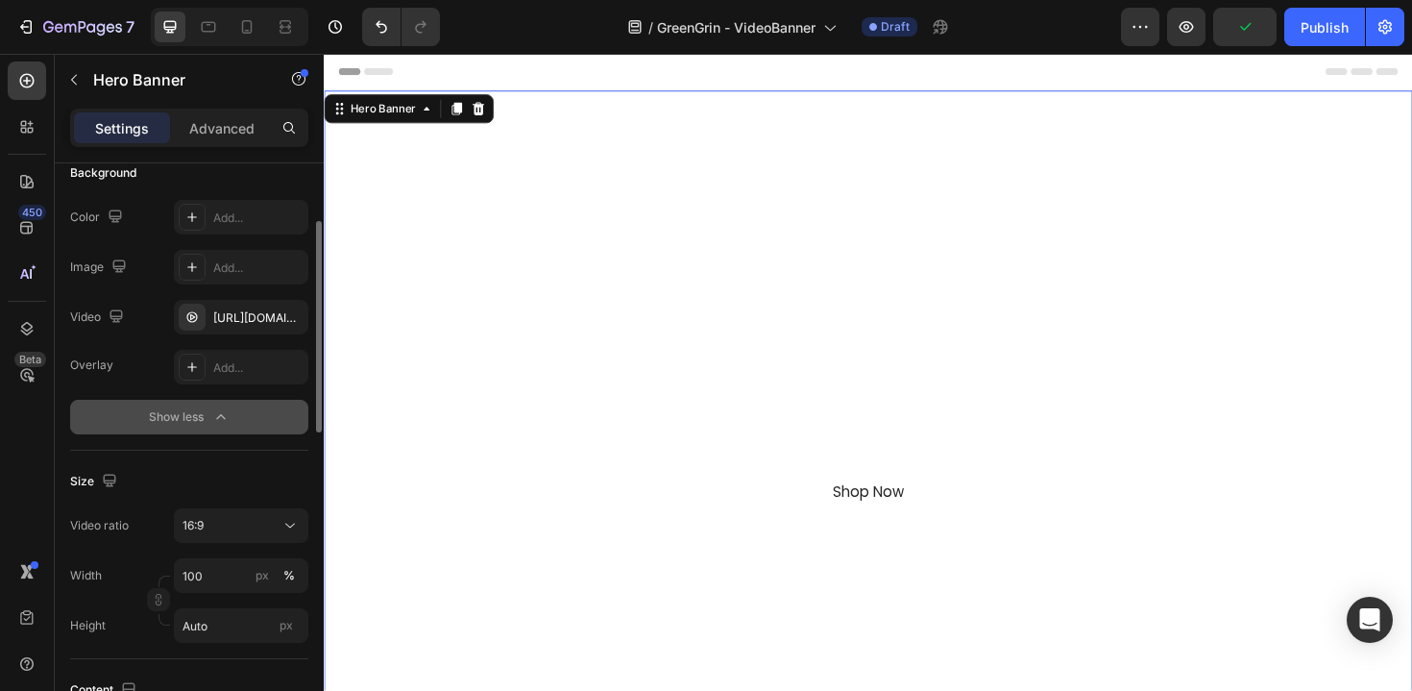
scroll to position [202, 0]
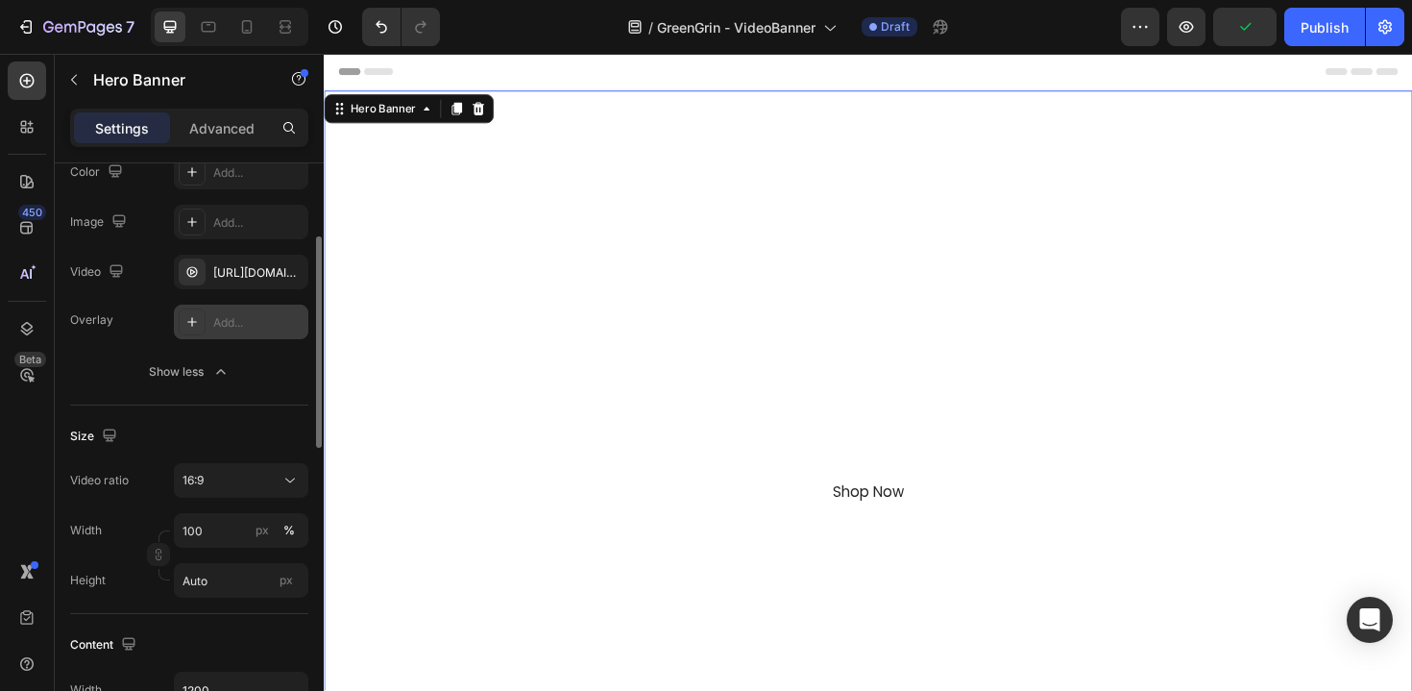
click at [221, 329] on div "Add..." at bounding box center [258, 322] width 90 height 17
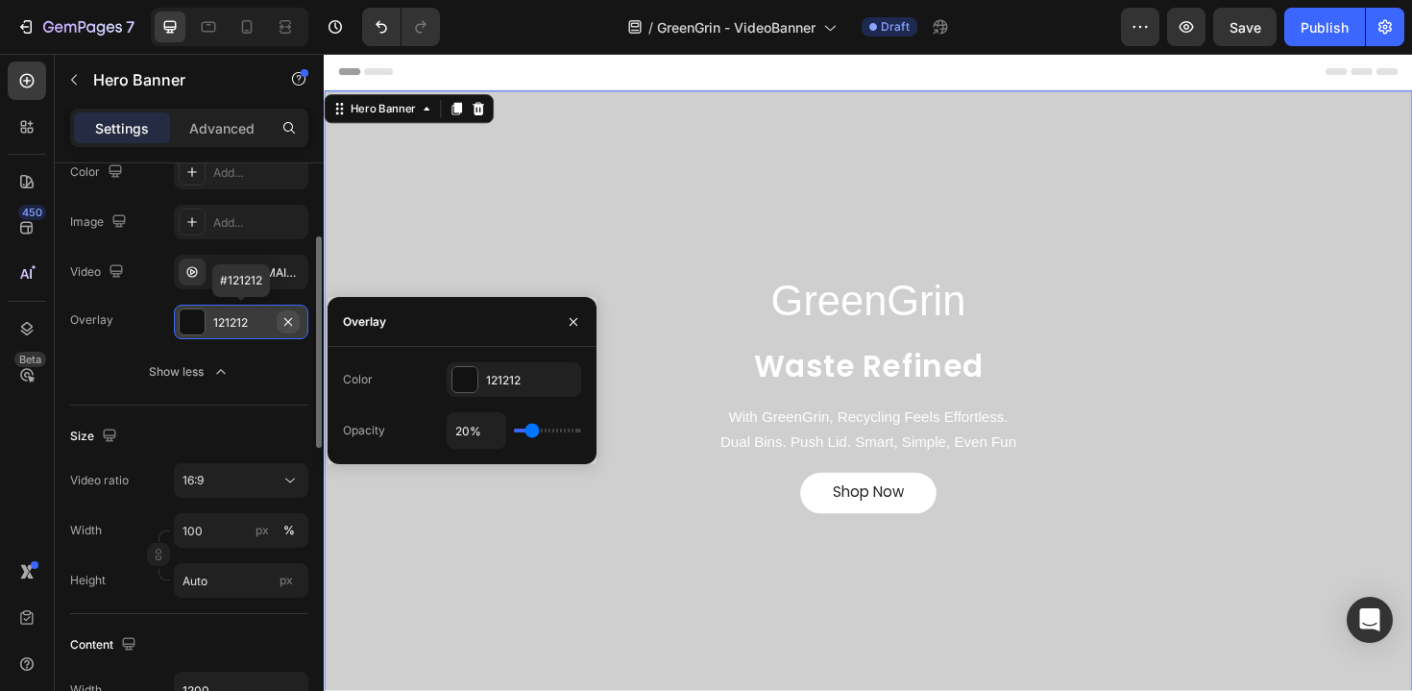
click at [290, 325] on icon "button" at bounding box center [288, 321] width 15 height 15
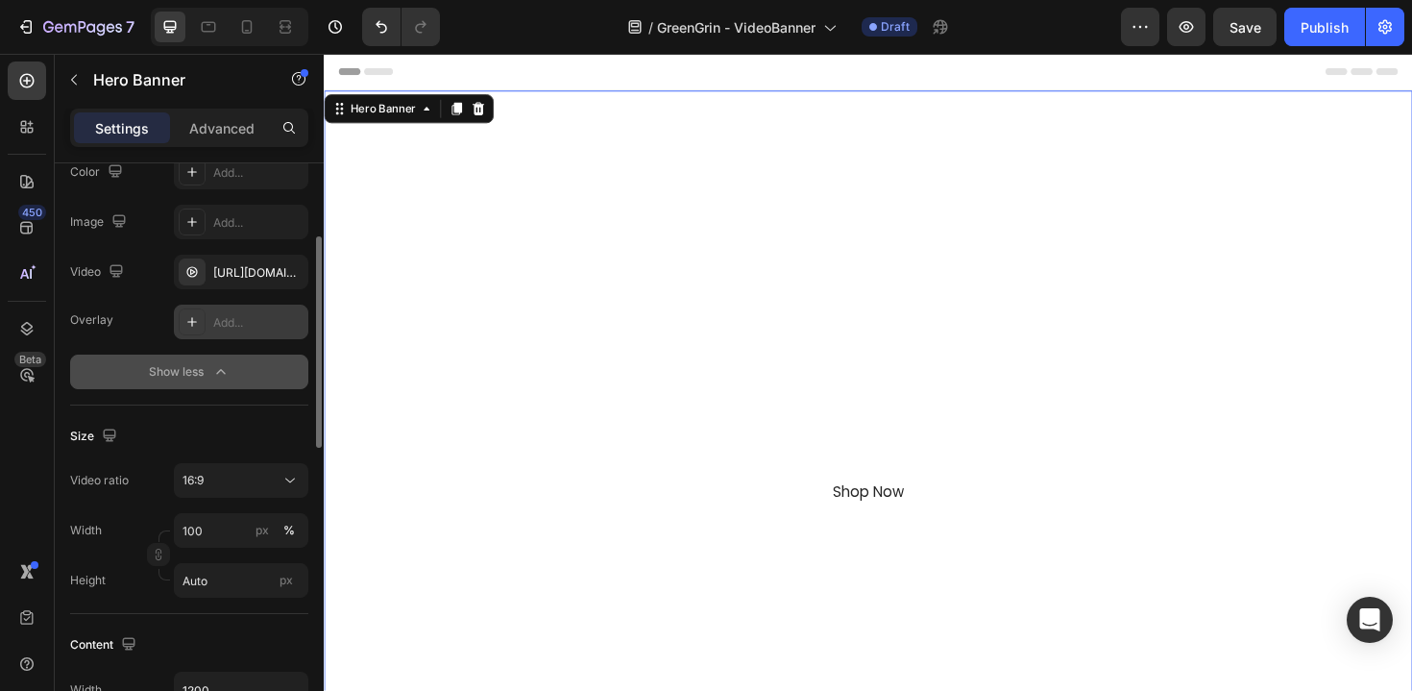
click at [281, 369] on button "Show less" at bounding box center [189, 372] width 238 height 35
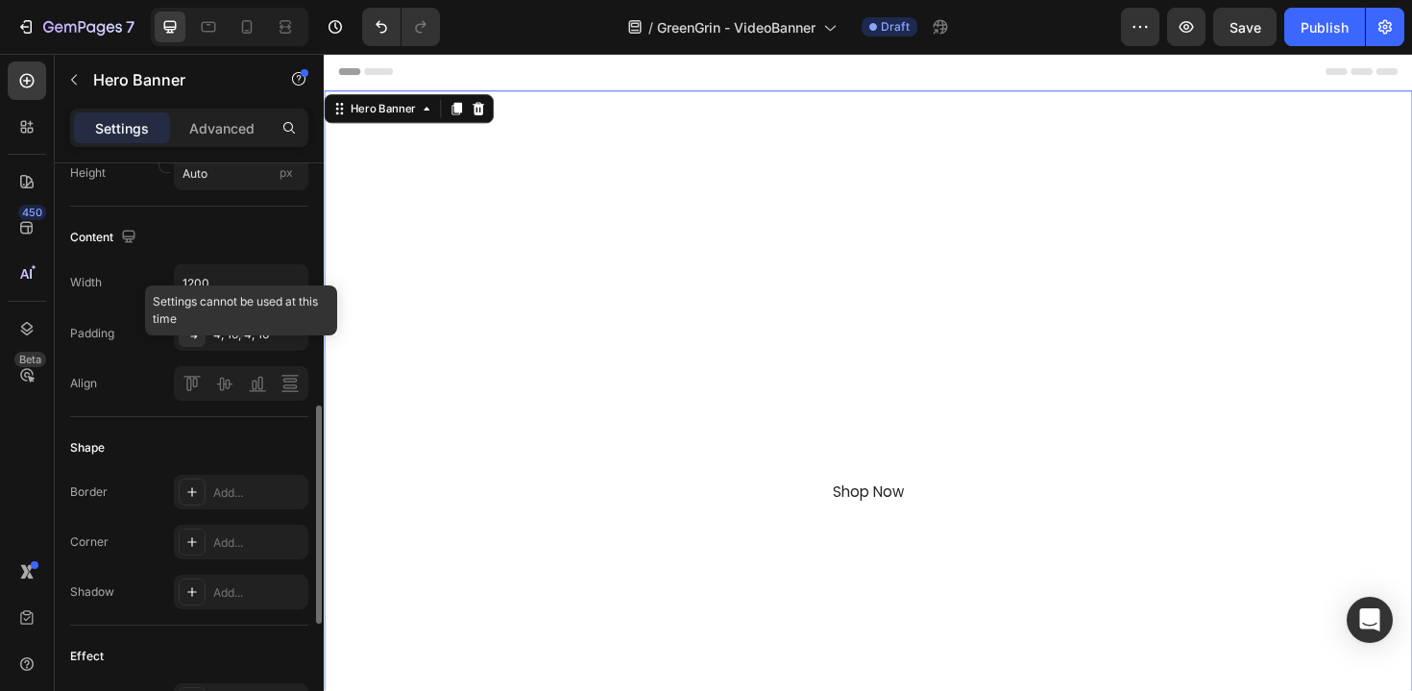
scroll to position [599, 0]
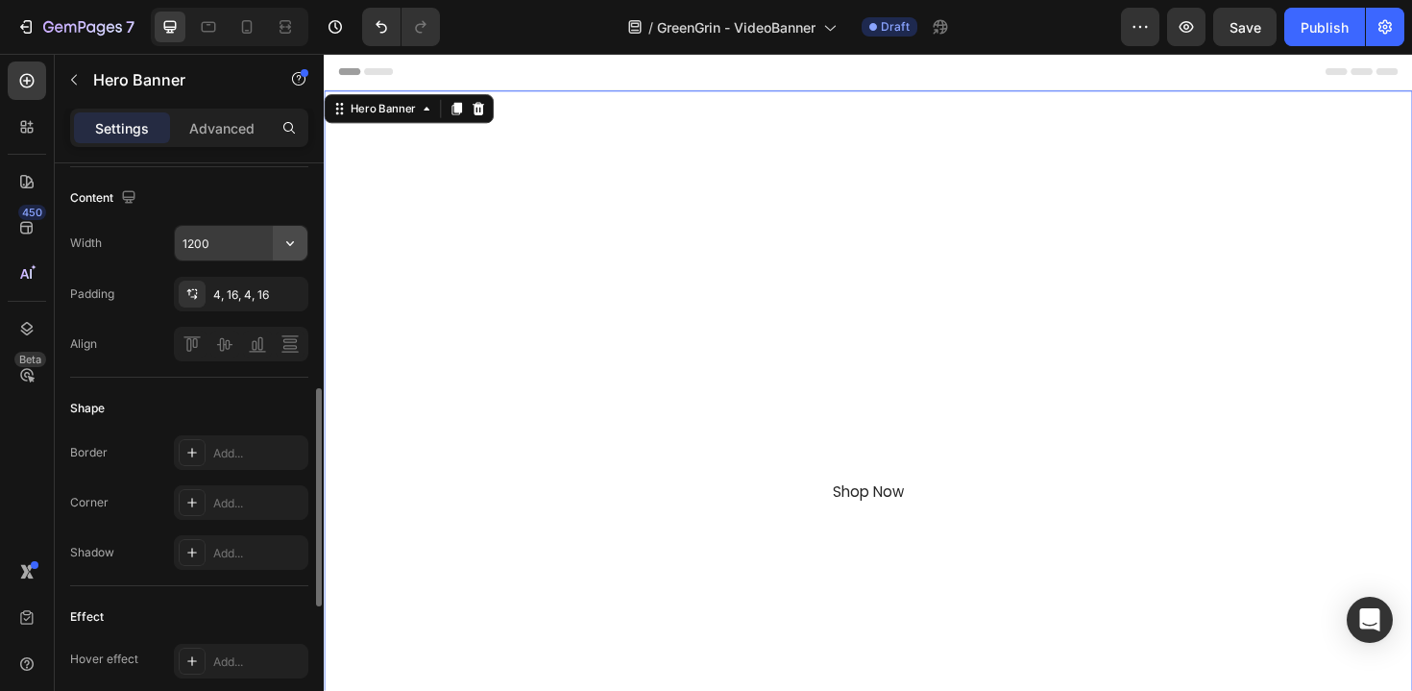
click at [286, 243] on icon "button" at bounding box center [290, 242] width 19 height 19
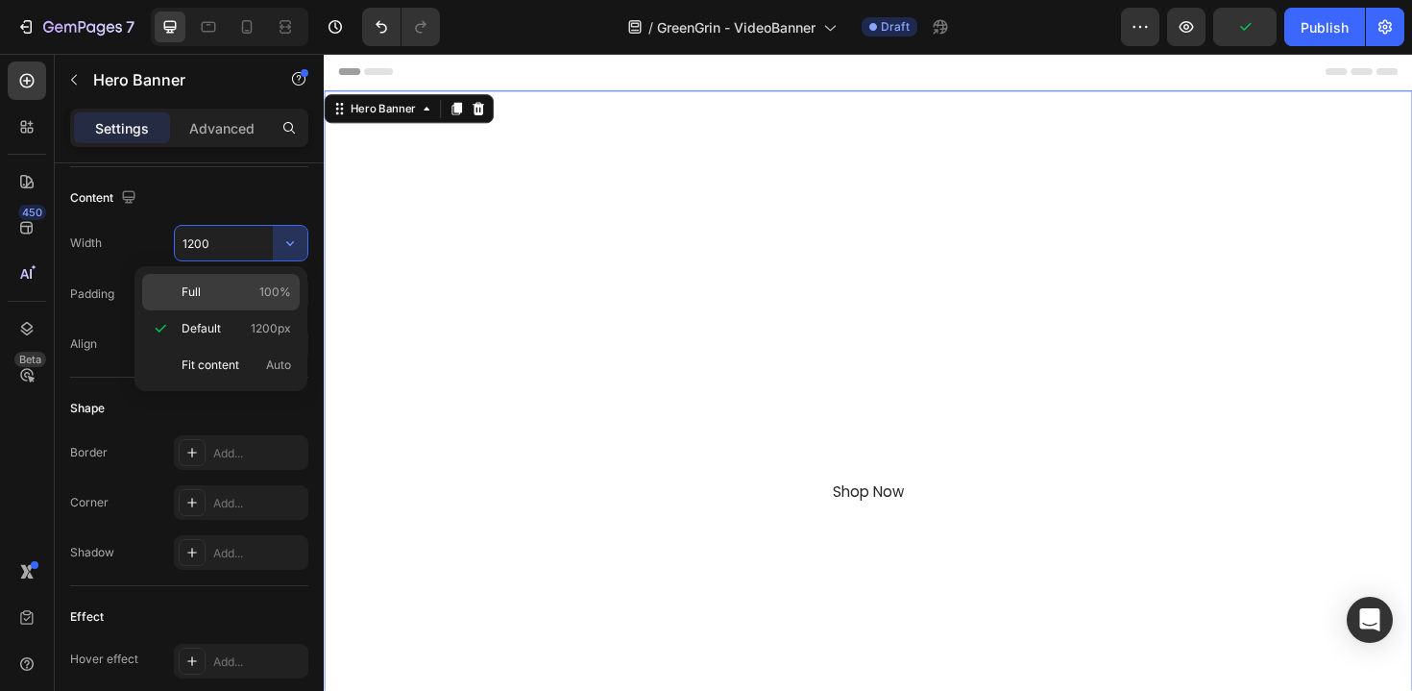
click at [241, 303] on div "Full 100%" at bounding box center [221, 292] width 158 height 37
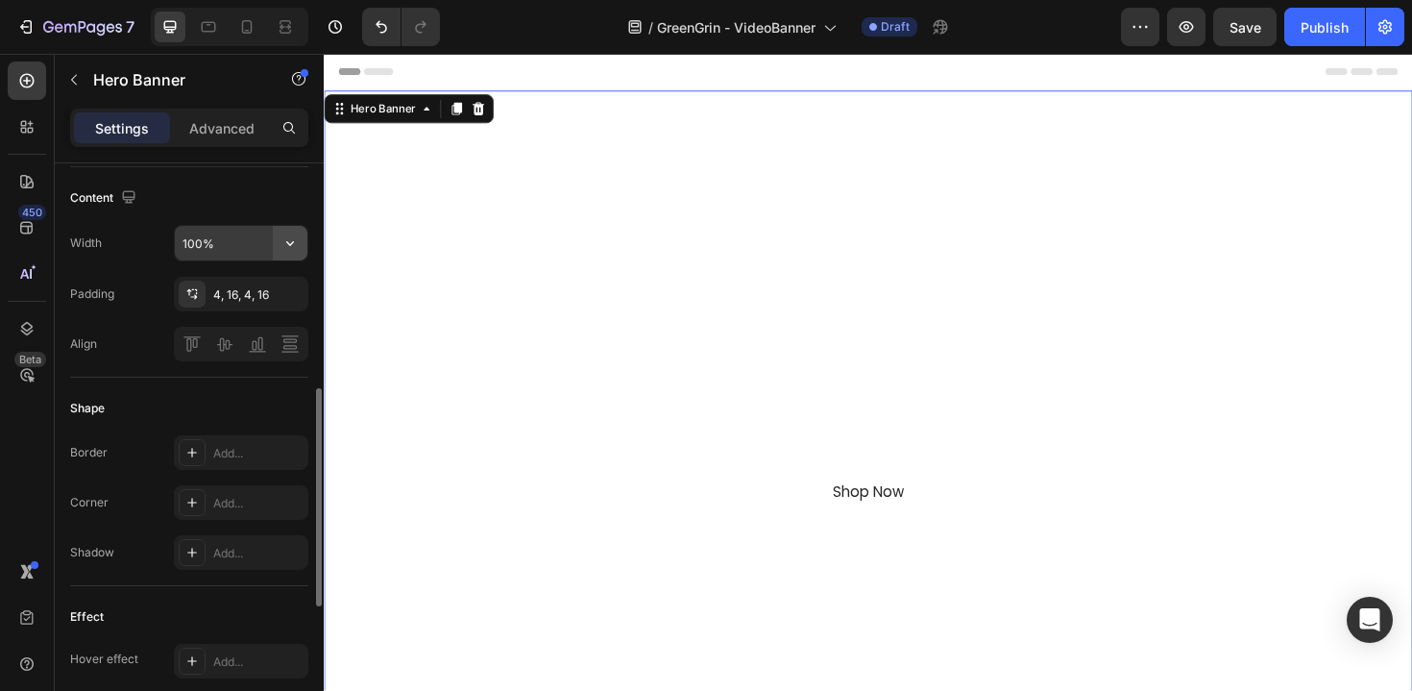
click at [285, 251] on icon "button" at bounding box center [290, 242] width 19 height 19
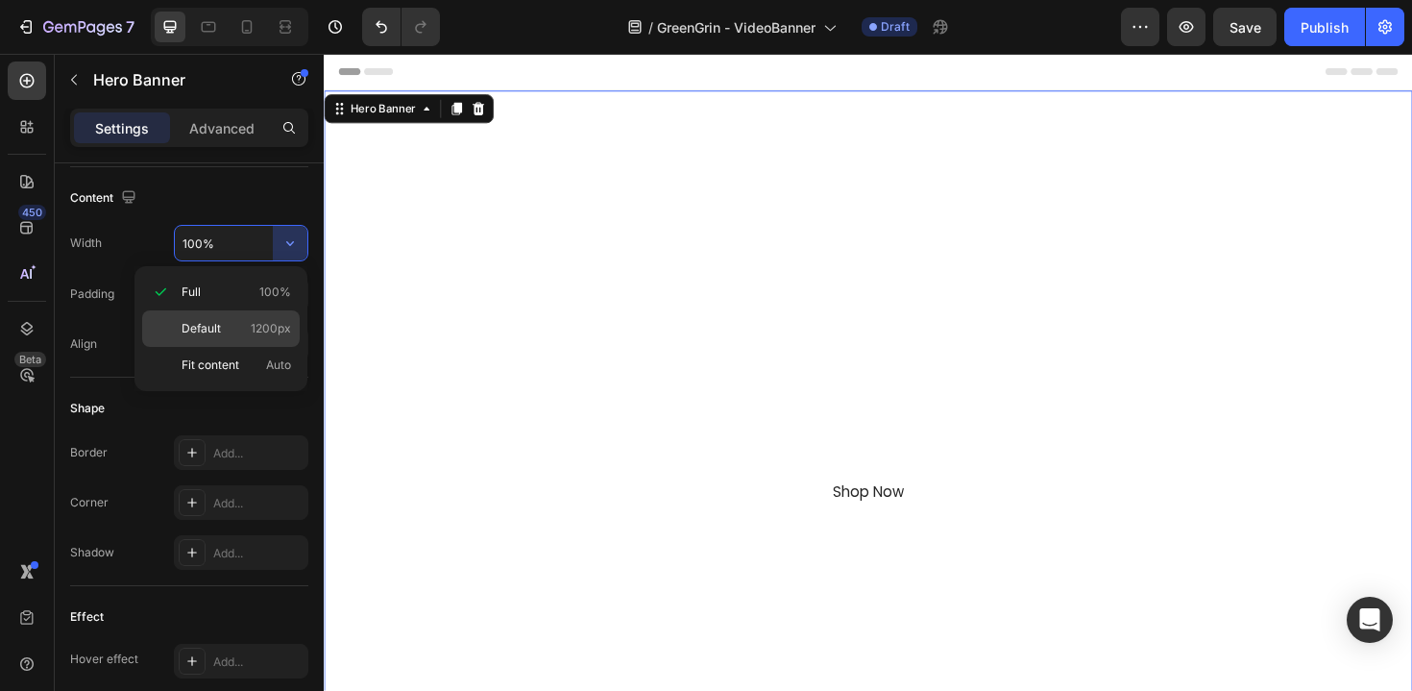
click at [260, 323] on span "1200px" at bounding box center [271, 328] width 40 height 17
type input "1200"
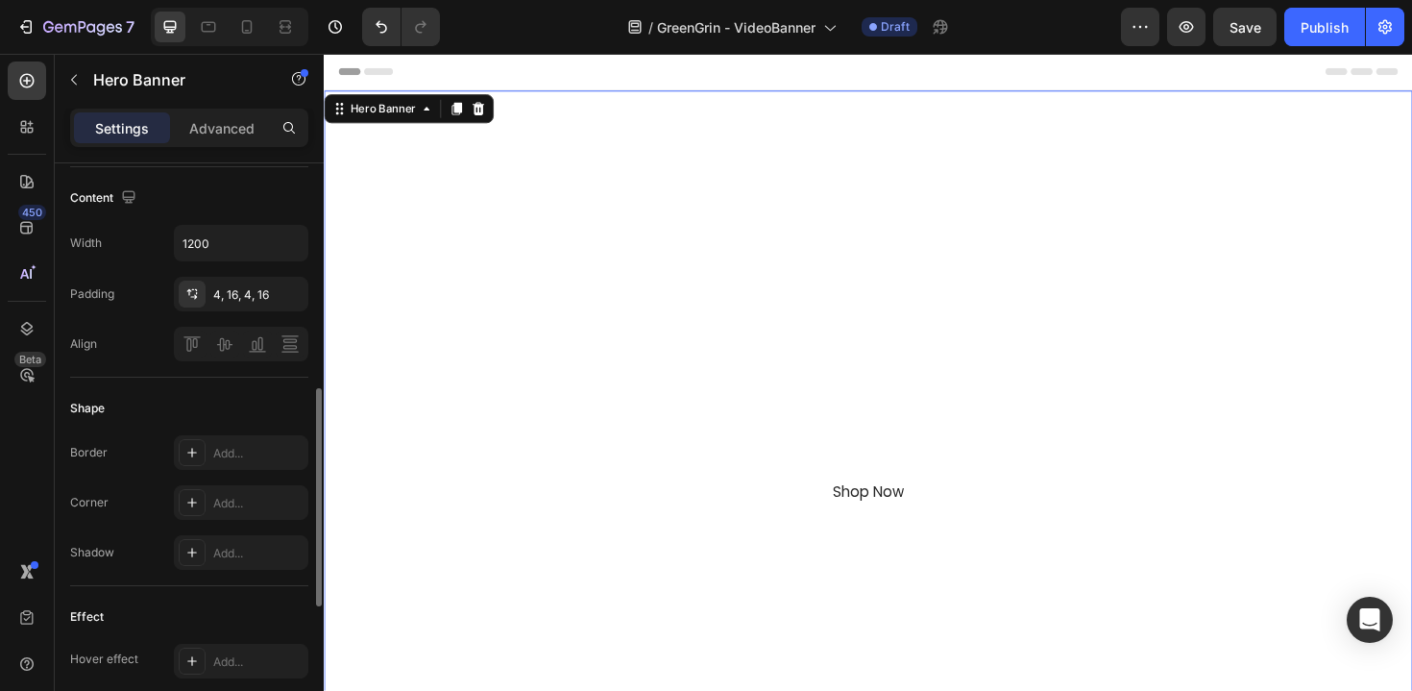
click at [153, 277] on div "Padding 4, 16, 4, 16" at bounding box center [189, 294] width 238 height 35
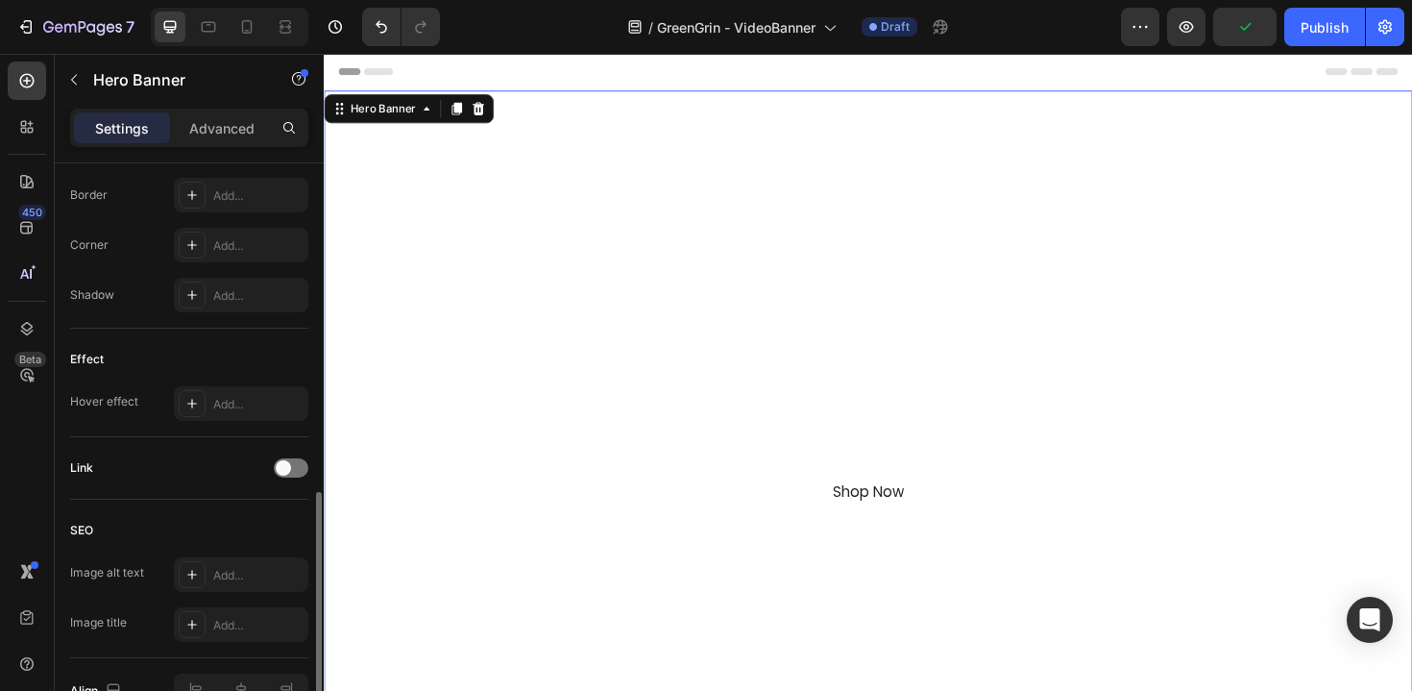
scroll to position [966, 0]
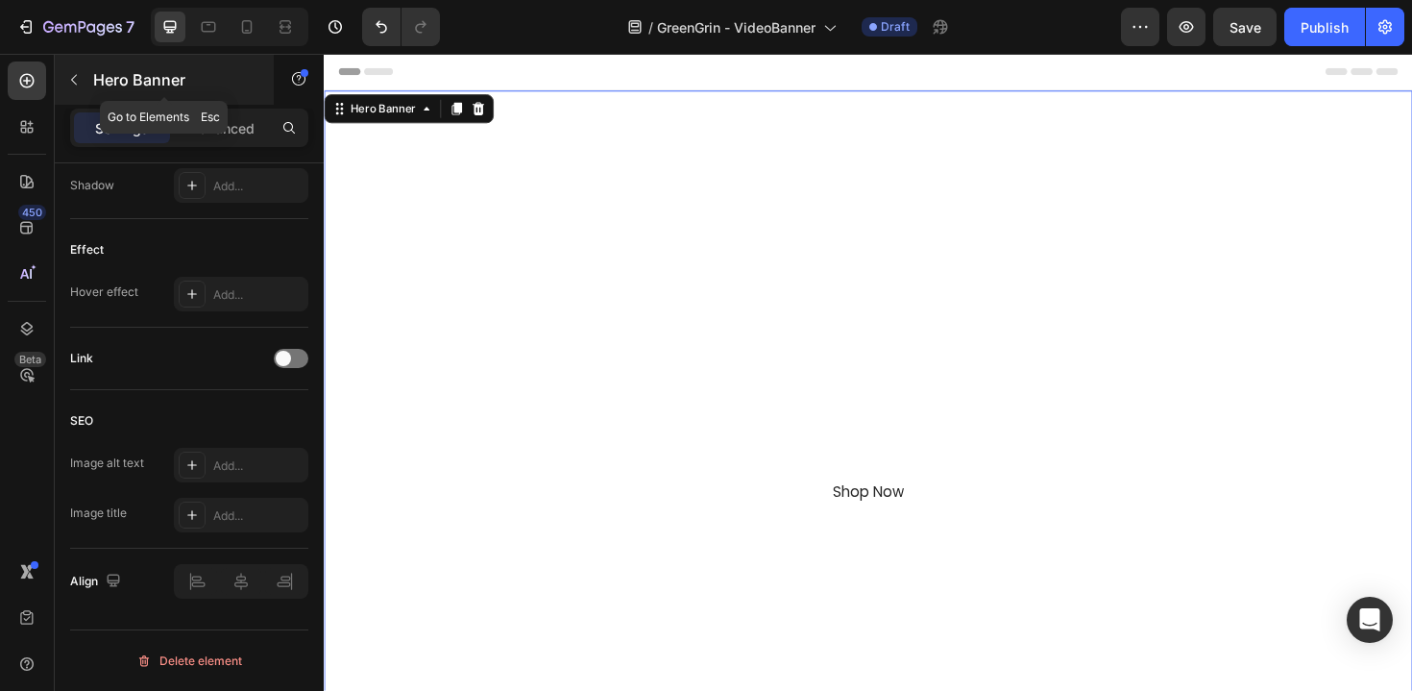
click at [82, 86] on button "button" at bounding box center [74, 79] width 31 height 31
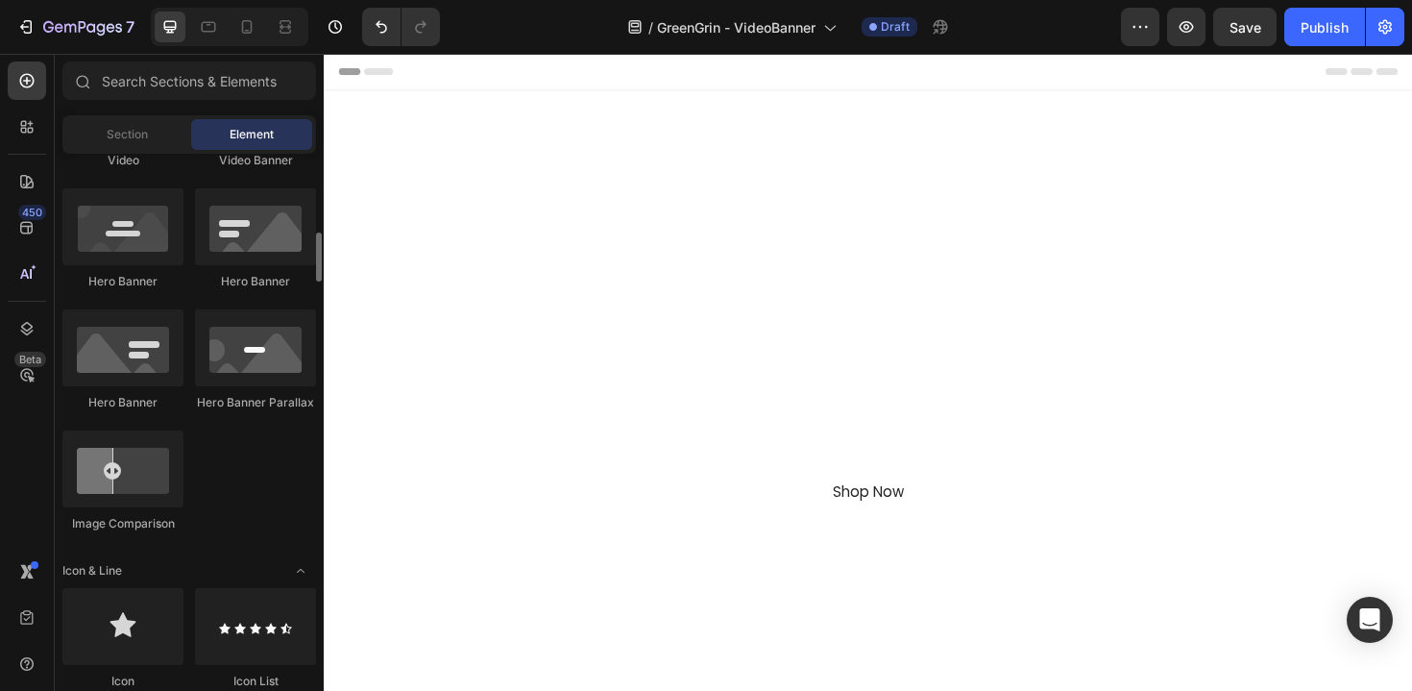
scroll to position [853, 0]
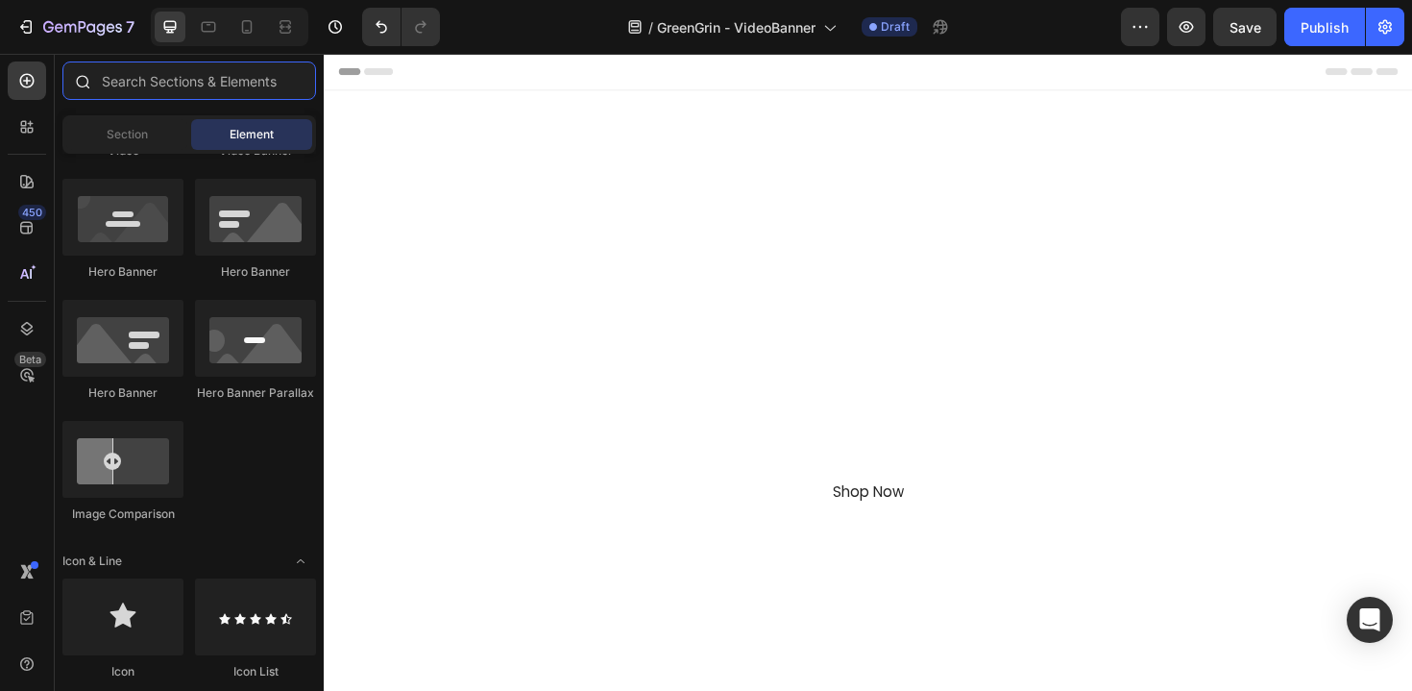
click at [216, 74] on input "text" at bounding box center [189, 80] width 254 height 38
click at [150, 138] on div "Section" at bounding box center [126, 134] width 121 height 31
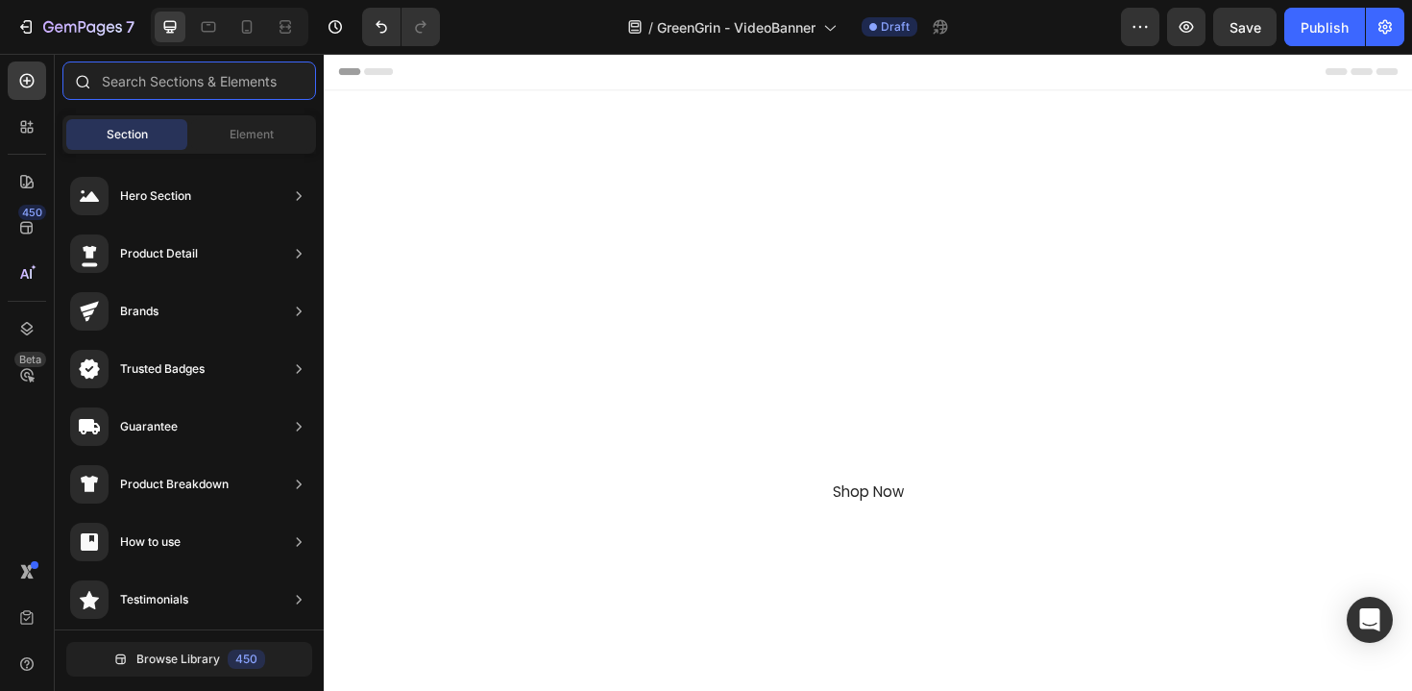
click at [211, 74] on input "text" at bounding box center [189, 80] width 254 height 38
click at [211, 87] on input "text" at bounding box center [189, 80] width 254 height 38
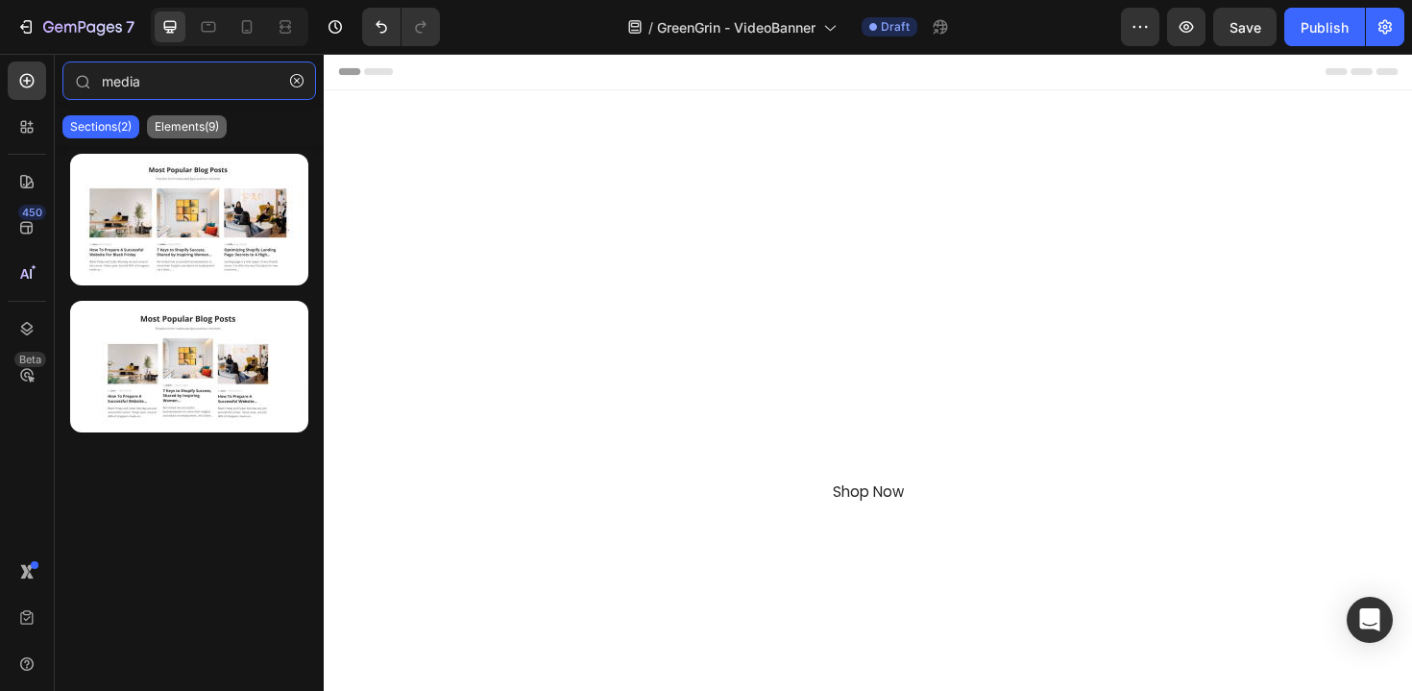
type input "media"
click at [200, 135] on div "Elements(9)" at bounding box center [187, 126] width 80 height 23
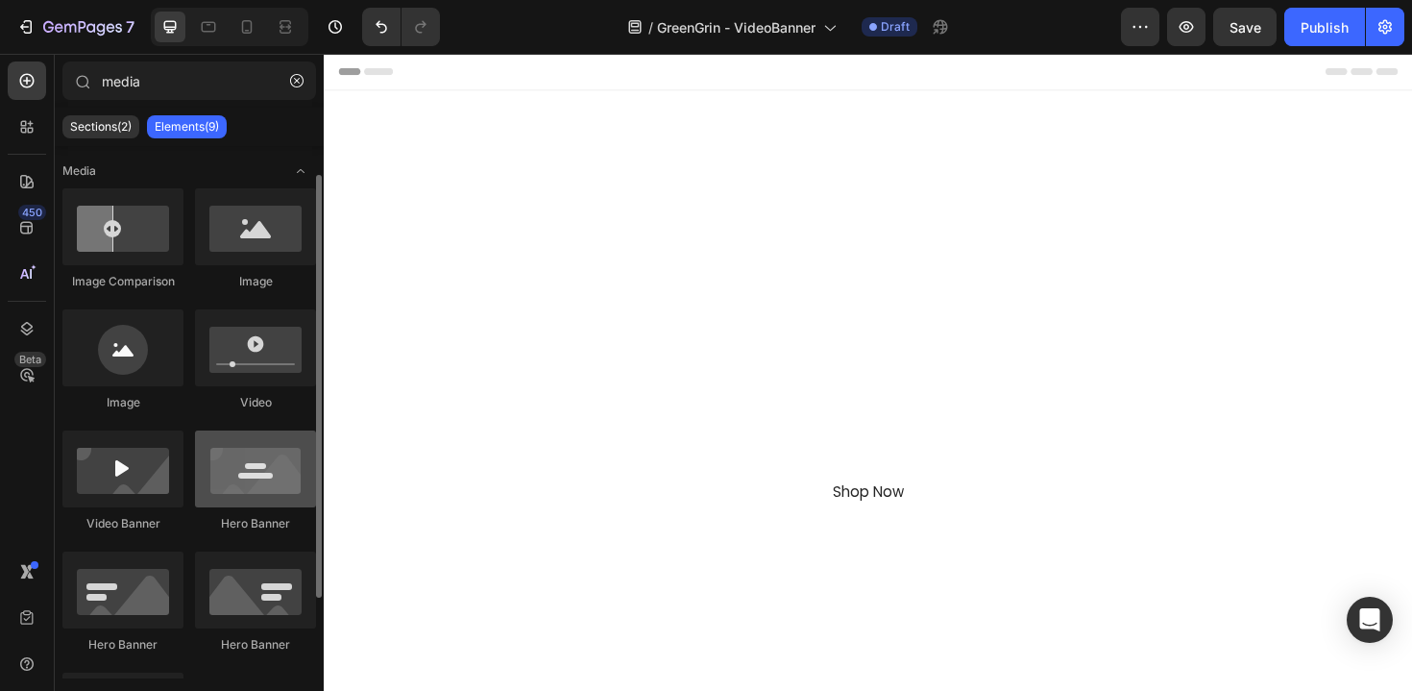
scroll to position [136, 0]
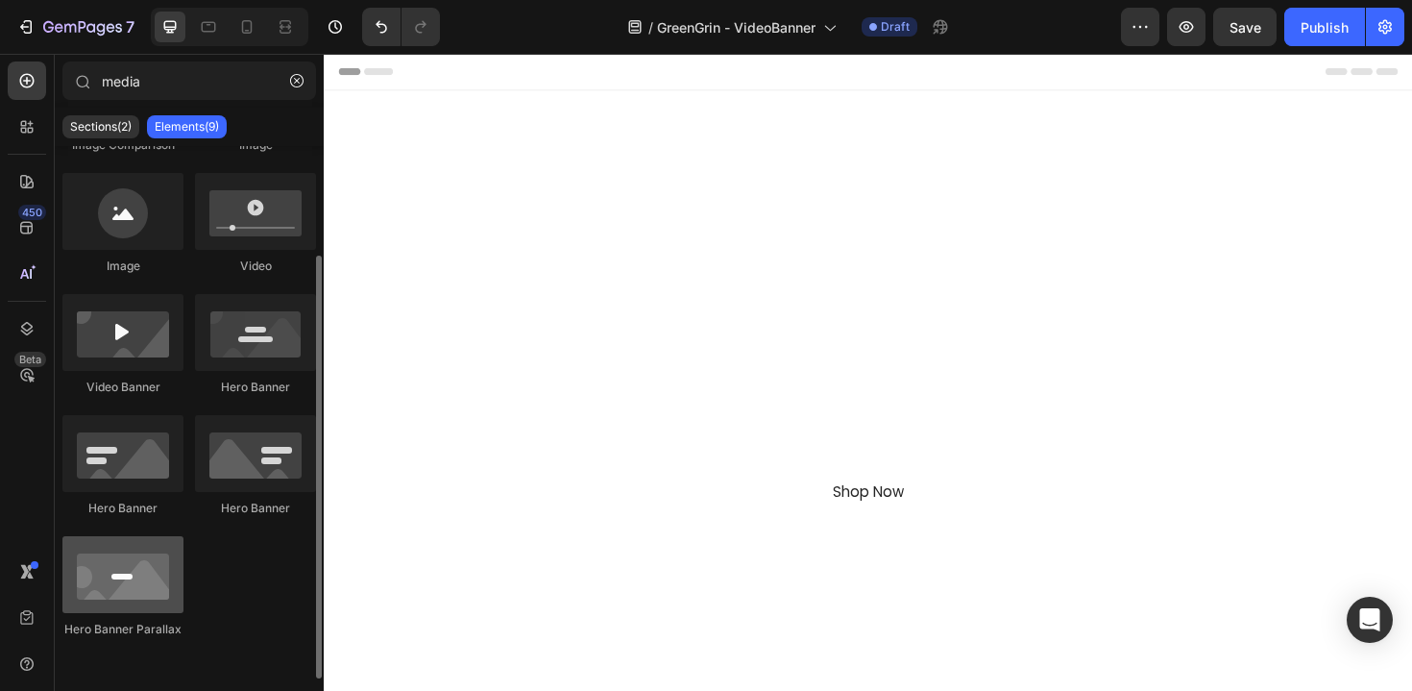
click at [132, 582] on div at bounding box center [122, 574] width 121 height 77
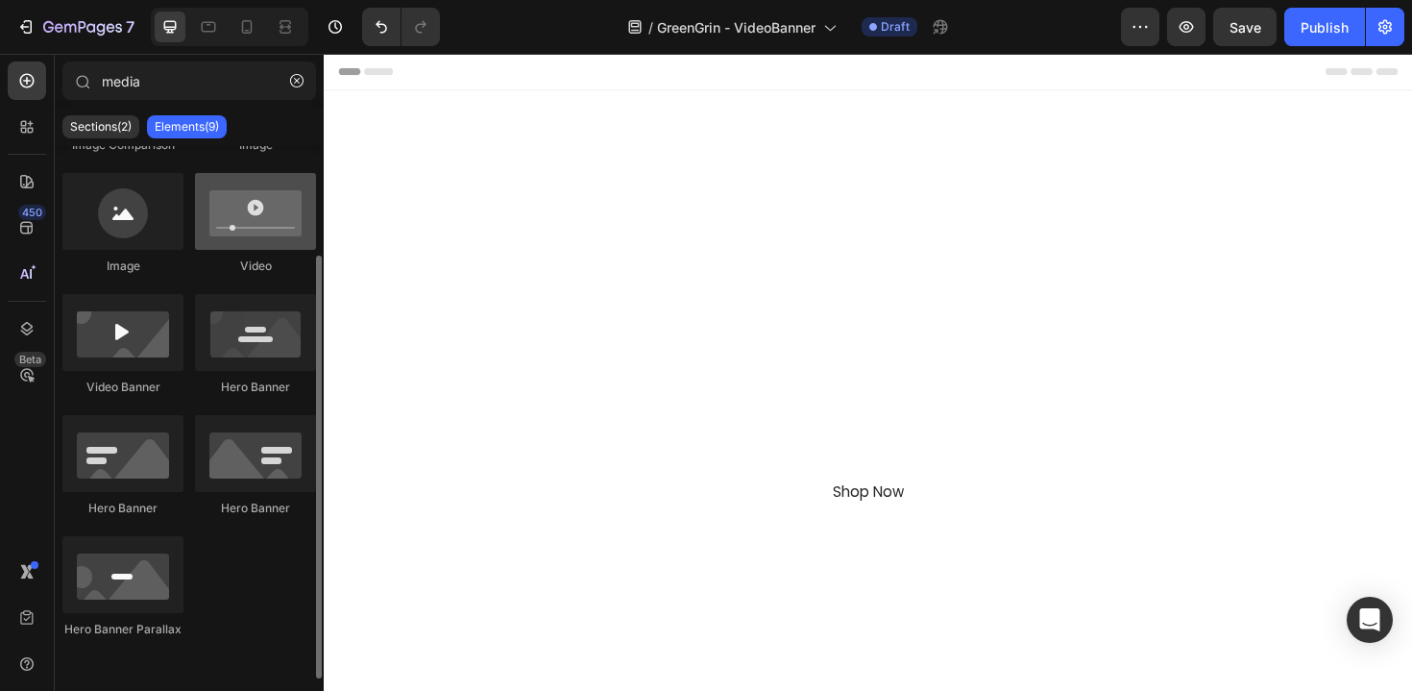
scroll to position [0, 0]
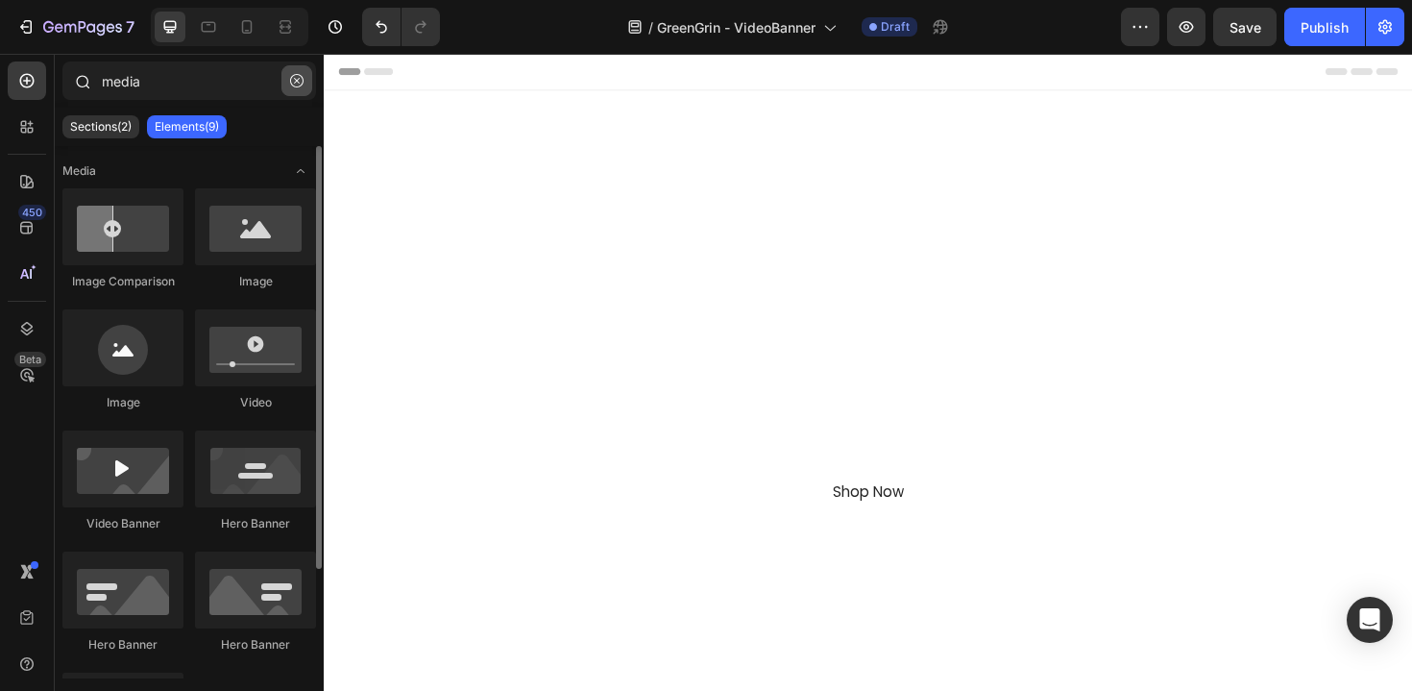
click at [296, 77] on icon "button" at bounding box center [296, 80] width 13 height 13
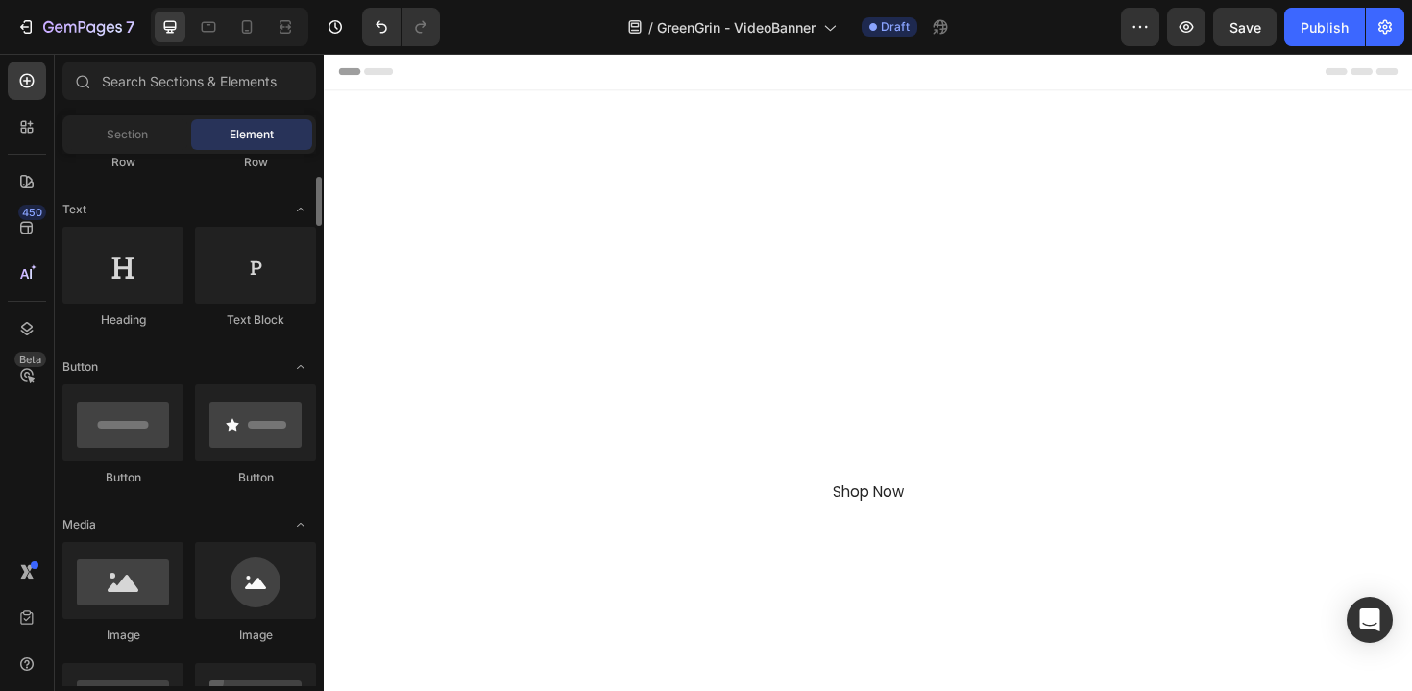
scroll to position [205, 0]
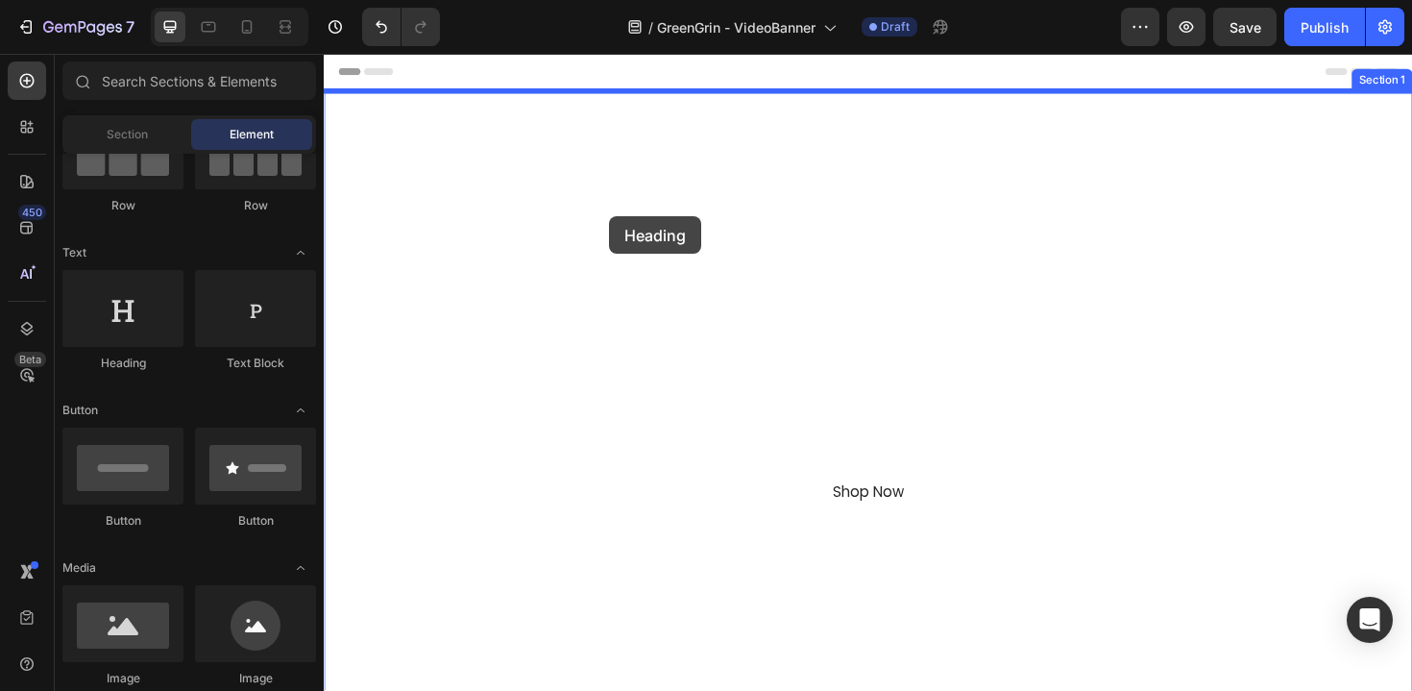
drag, startPoint x: 444, startPoint y: 378, endPoint x: 624, endPoint y: 226, distance: 235.9
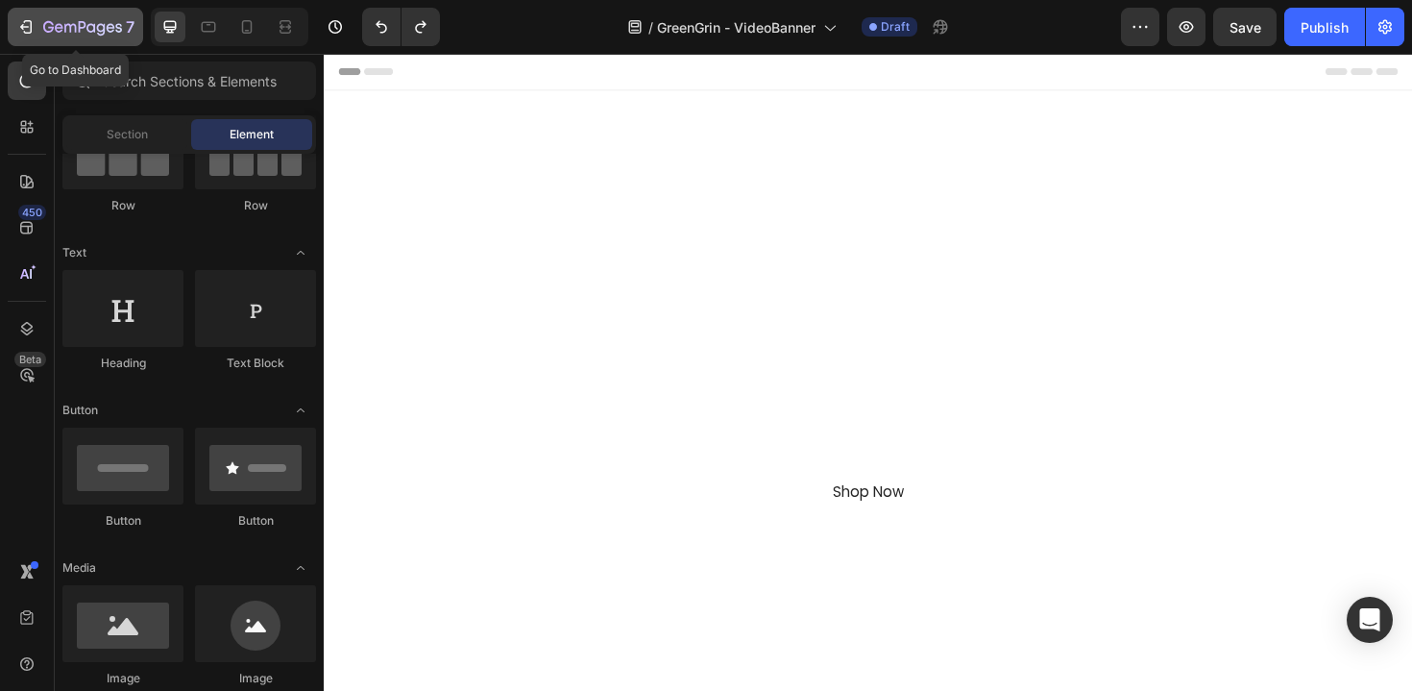
click at [46, 16] on div "7" at bounding box center [88, 26] width 91 height 23
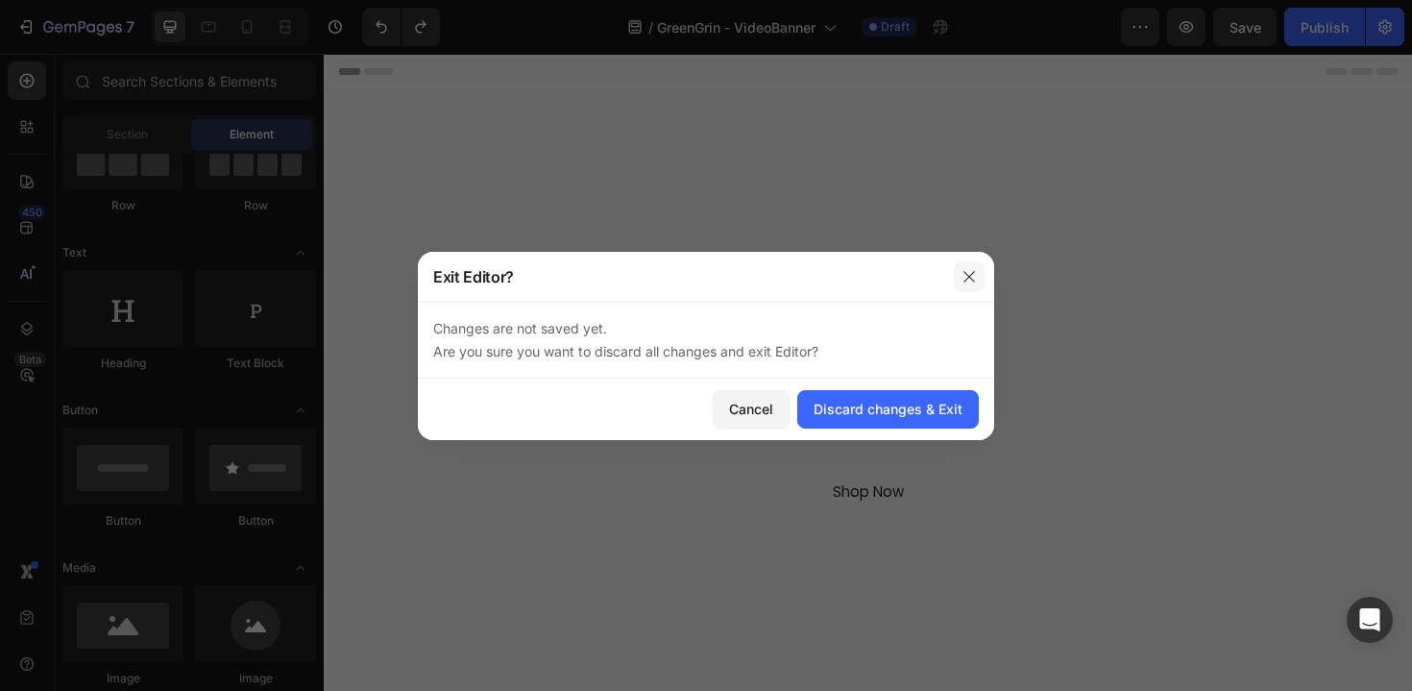
click at [965, 281] on icon "button" at bounding box center [969, 276] width 15 height 15
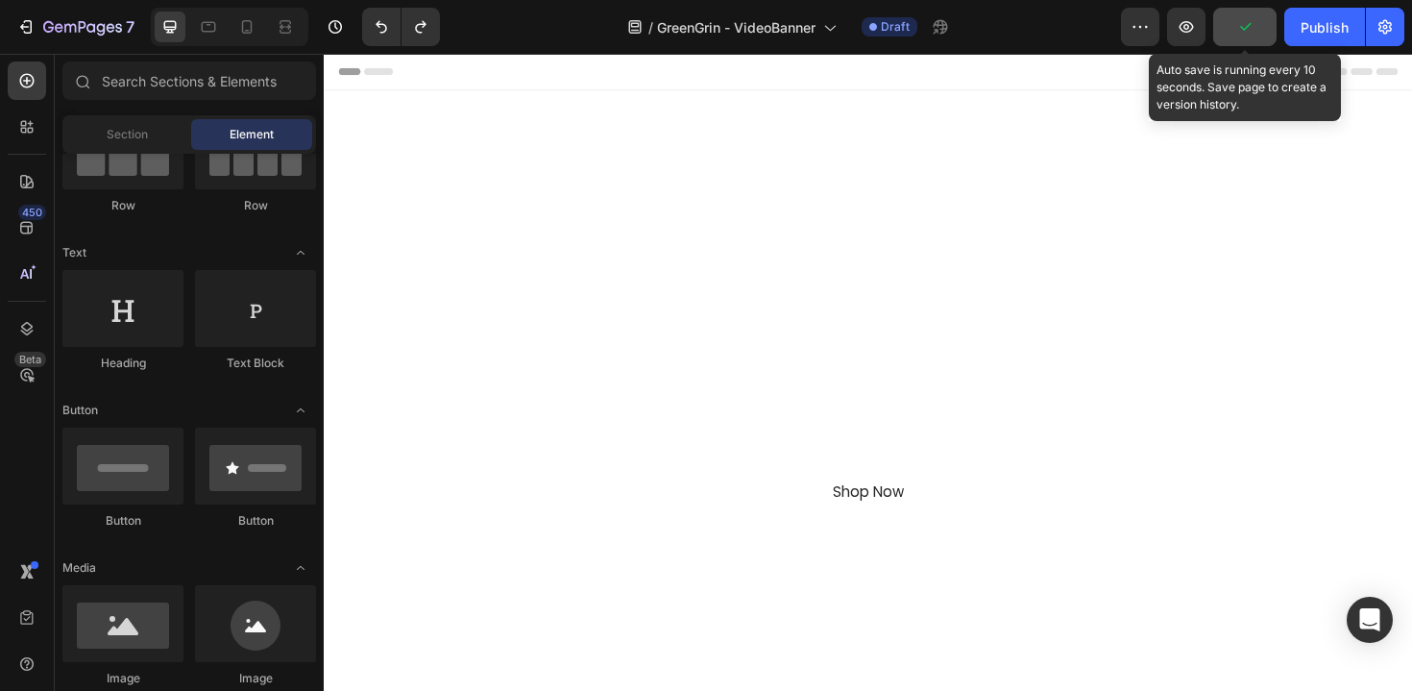
click at [1237, 22] on icon "button" at bounding box center [1244, 26] width 19 height 19
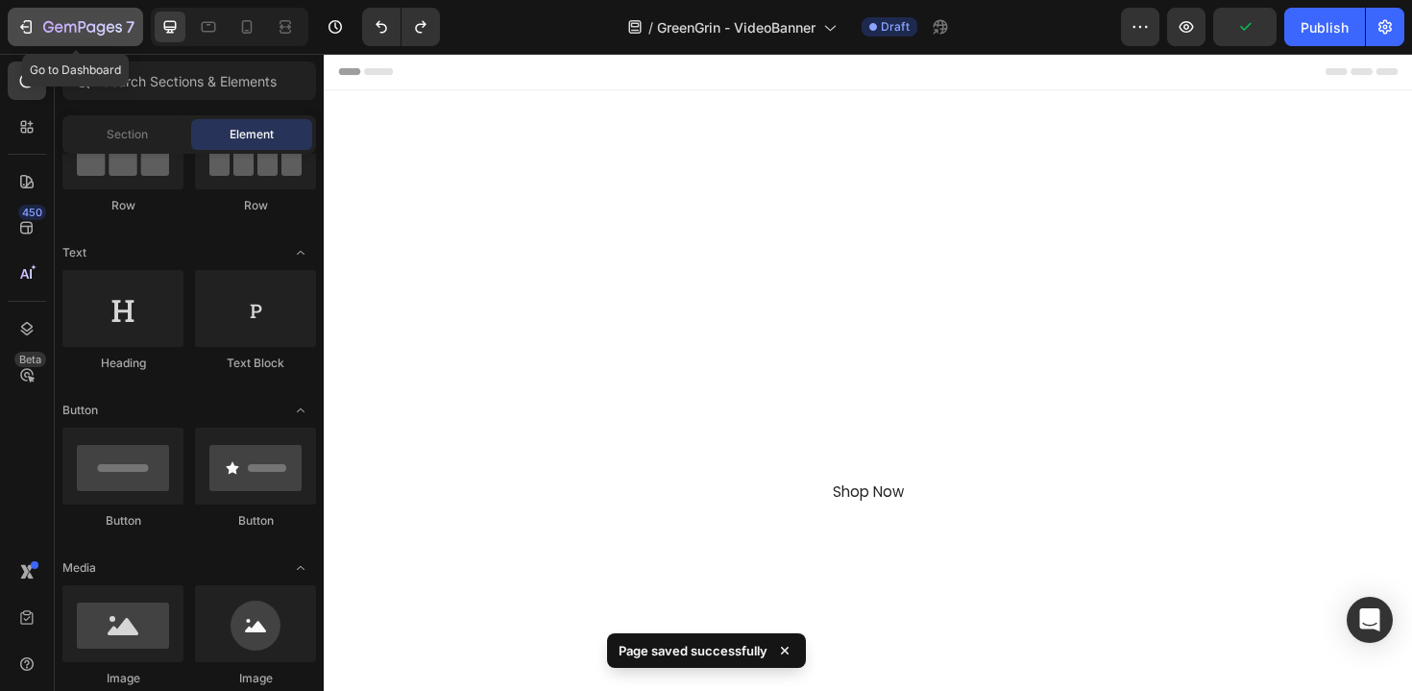
click at [115, 23] on icon "button" at bounding box center [82, 28] width 79 height 16
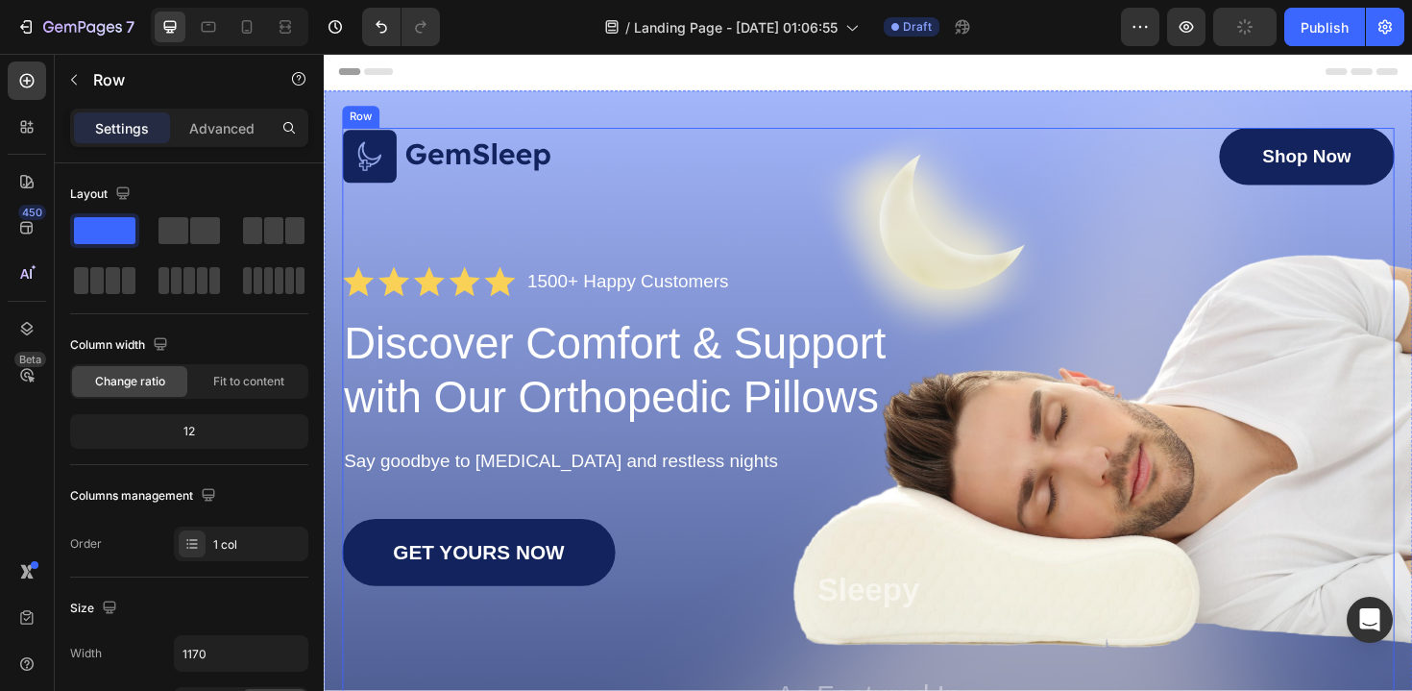
click at [436, 193] on div "Image Shop Now Button Row Icon Icon Icon Icon Icon Icon List 1500+ Happy Custom…" at bounding box center [900, 489] width 1114 height 713
click at [374, 122] on div "Row" at bounding box center [383, 114] width 32 height 17
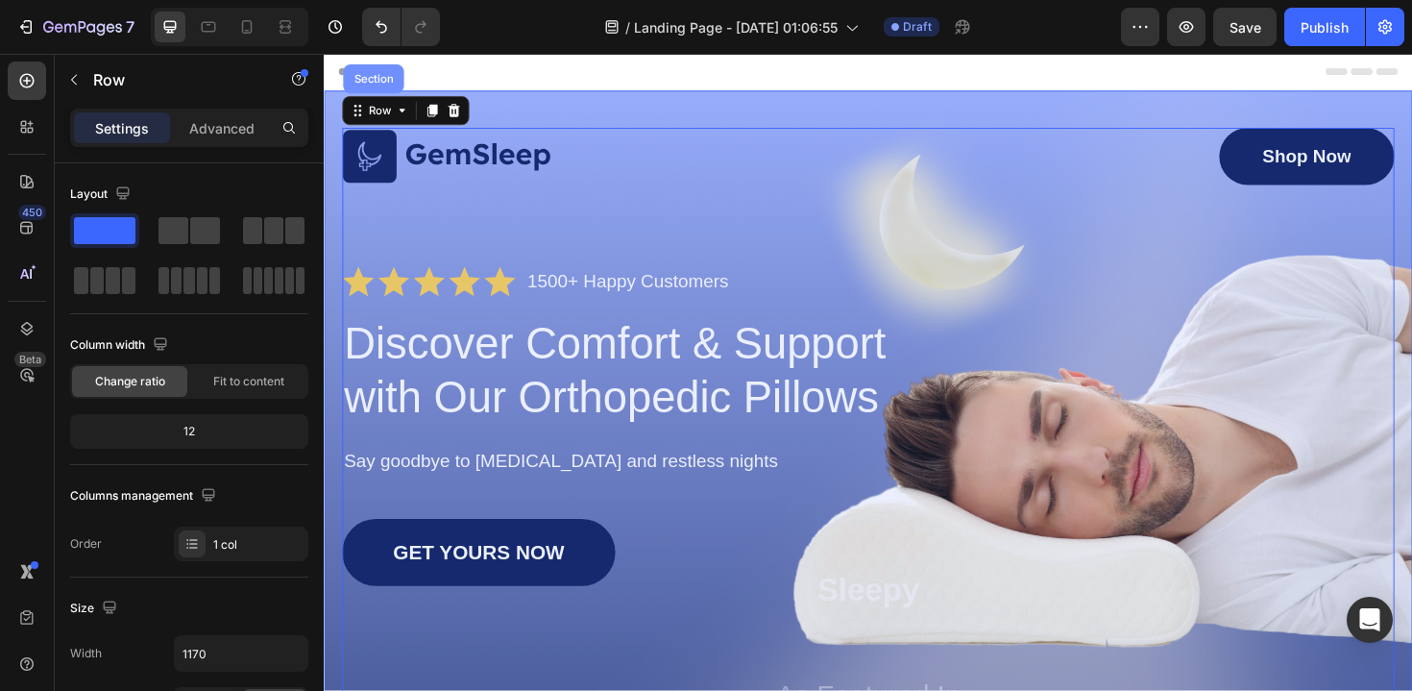
click at [380, 84] on div "Section" at bounding box center [376, 81] width 49 height 12
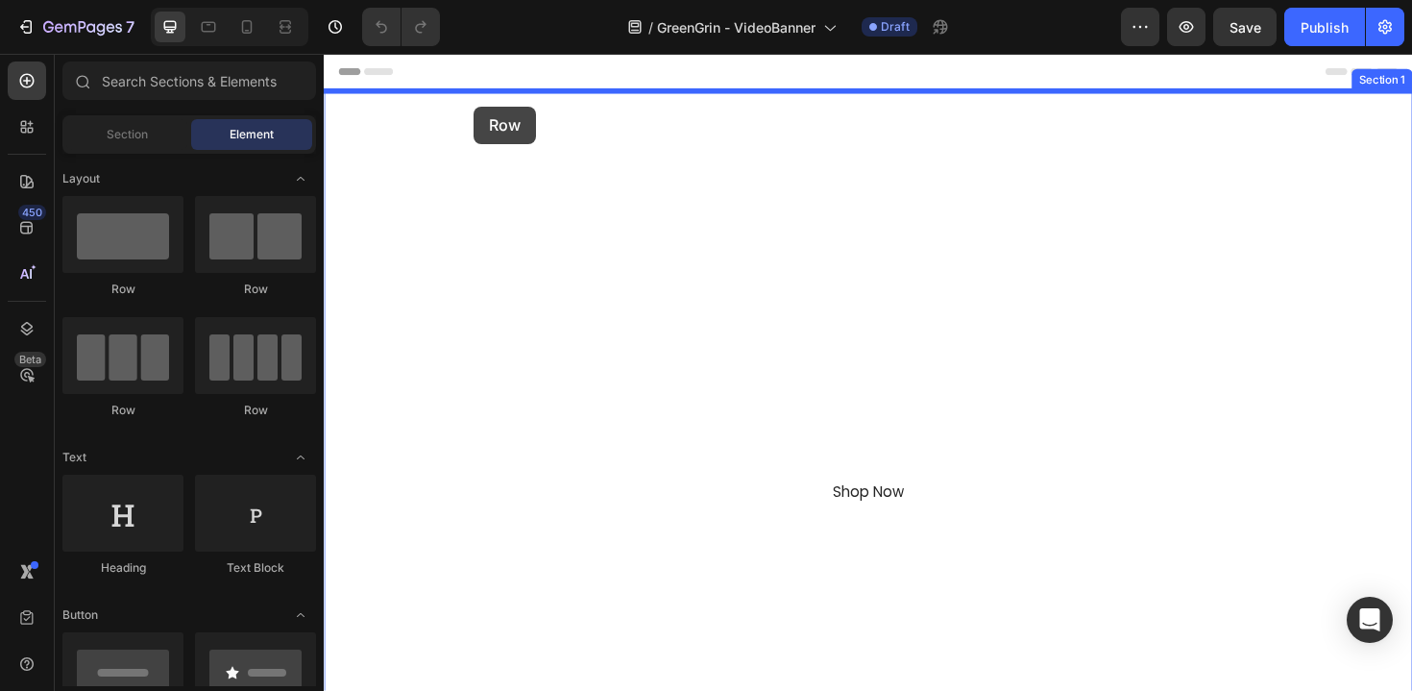
drag, startPoint x: 465, startPoint y: 279, endPoint x: 482, endPoint y: 110, distance: 170.0
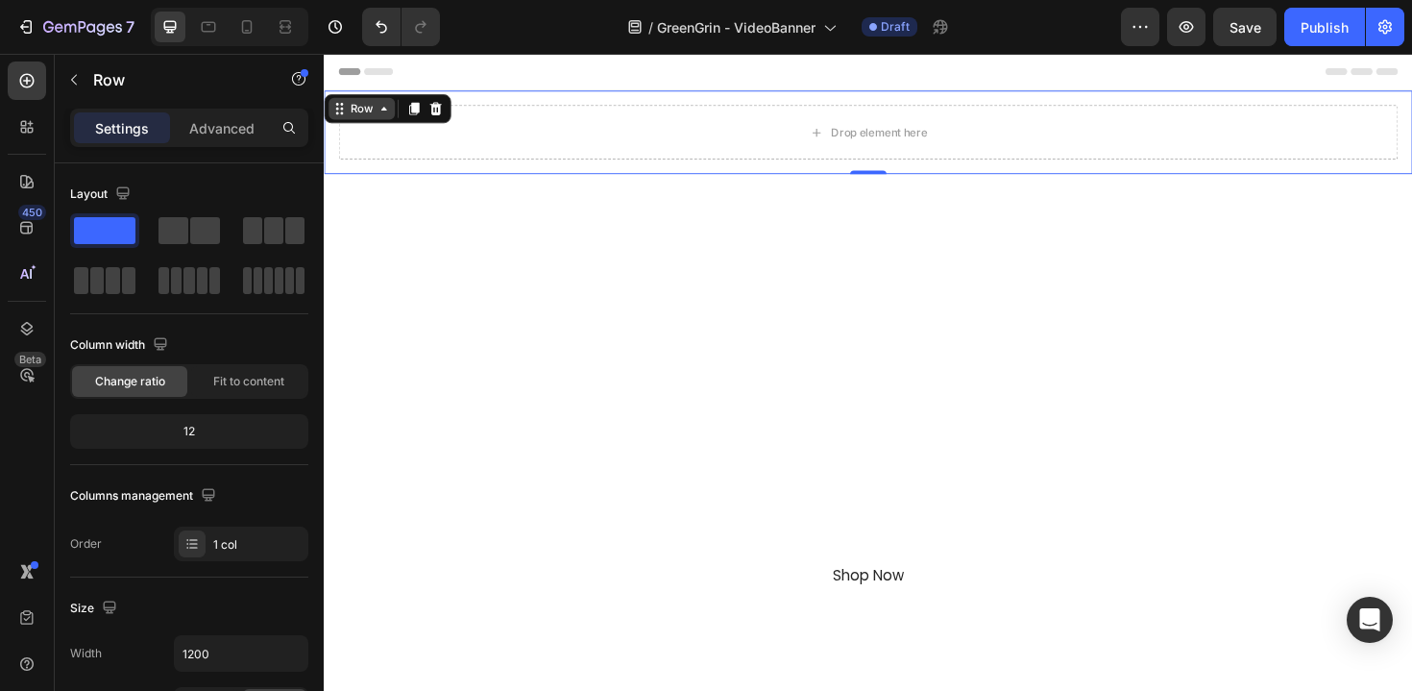
click at [374, 104] on div "Row" at bounding box center [364, 112] width 32 height 17
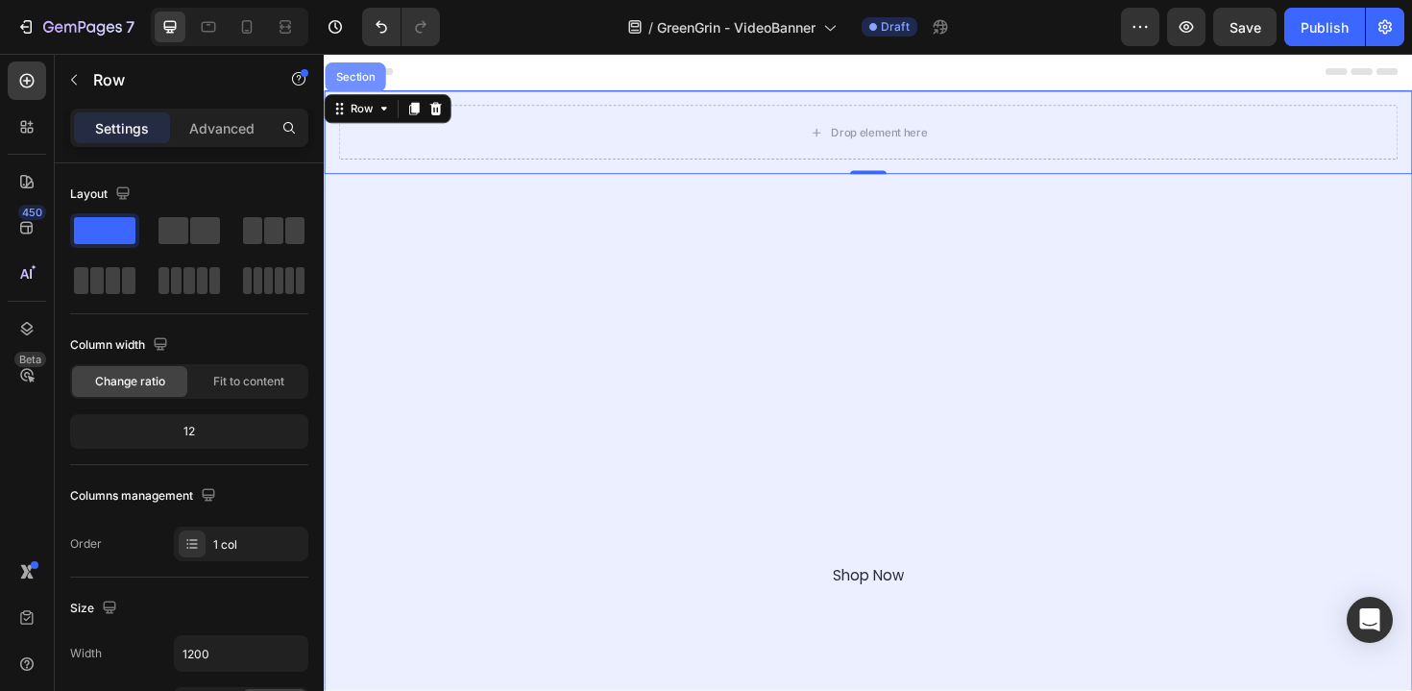
click at [359, 87] on div "Section" at bounding box center [357, 78] width 64 height 31
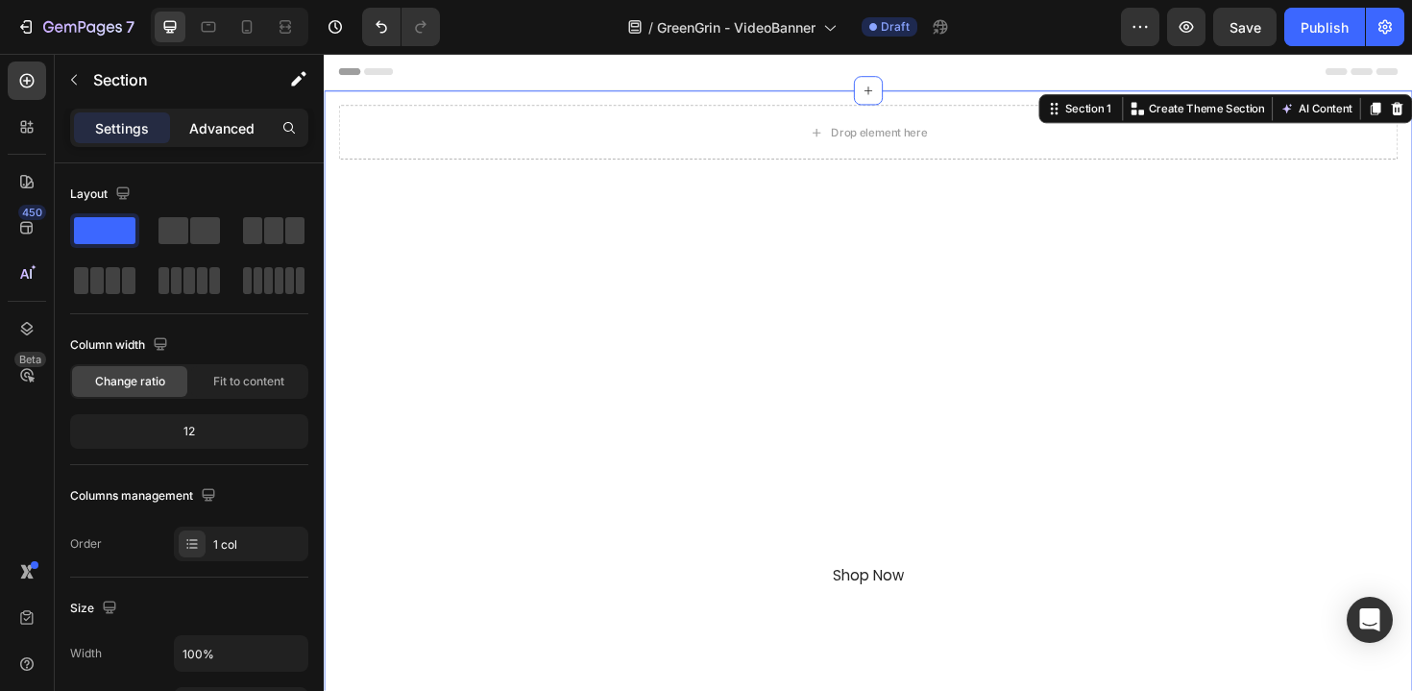
click at [232, 119] on p "Advanced" at bounding box center [221, 128] width 65 height 20
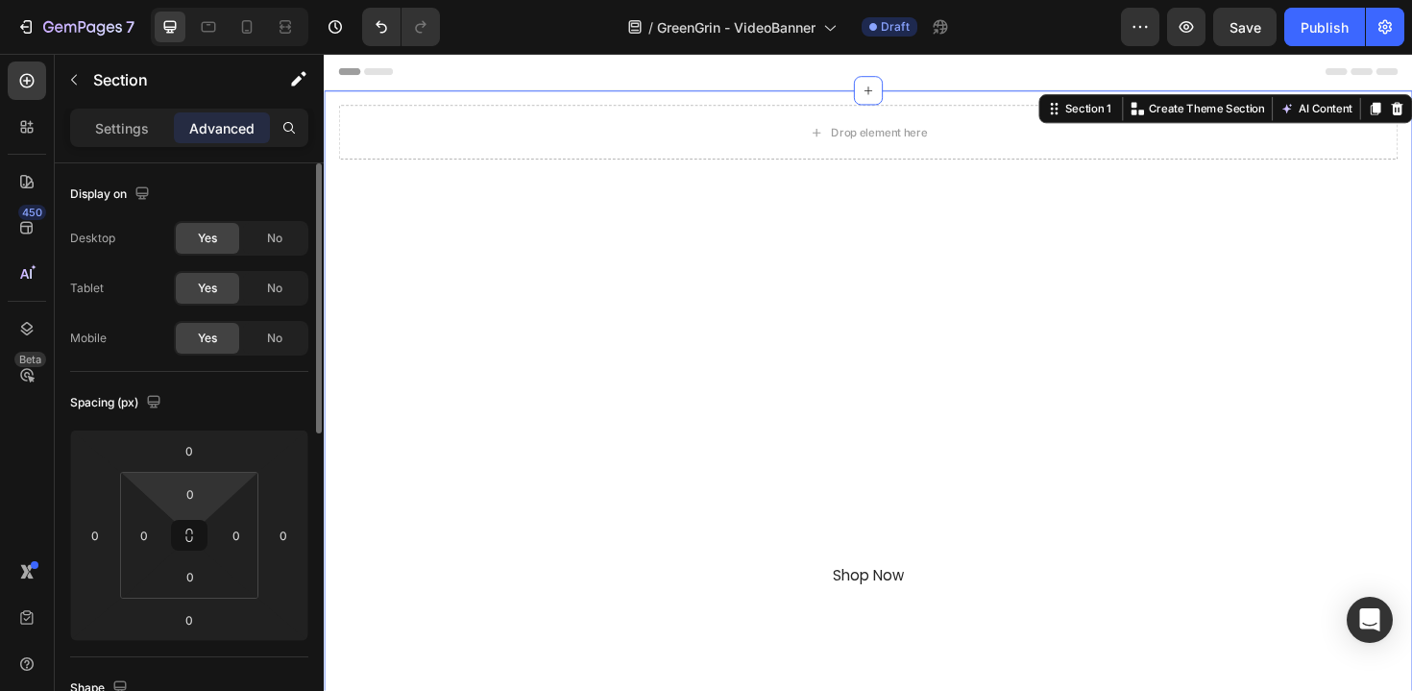
click at [189, 0] on html "7 Version history / GreenGrin - VideoBanner Draft Preview Save Publish 450 Beta…" at bounding box center [706, 0] width 1412 height 0
click at [192, 495] on input "0" at bounding box center [190, 493] width 38 height 29
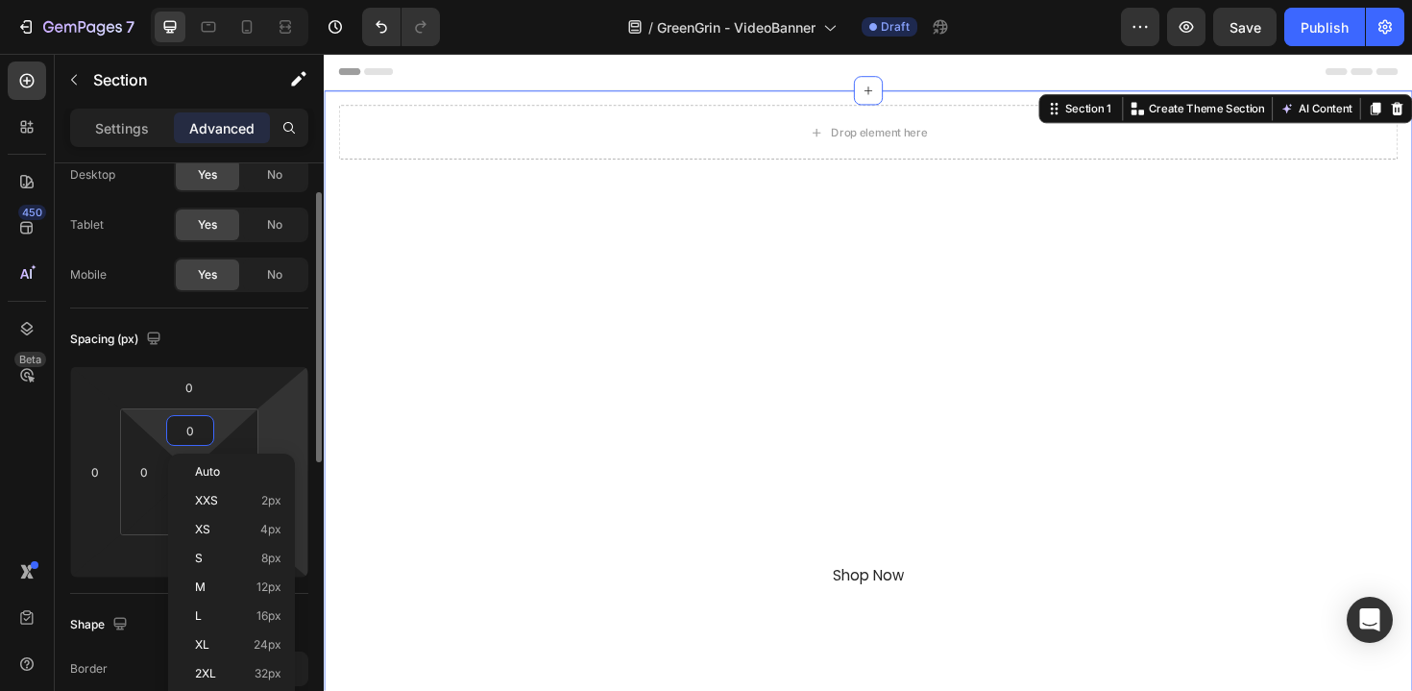
scroll to position [171, 0]
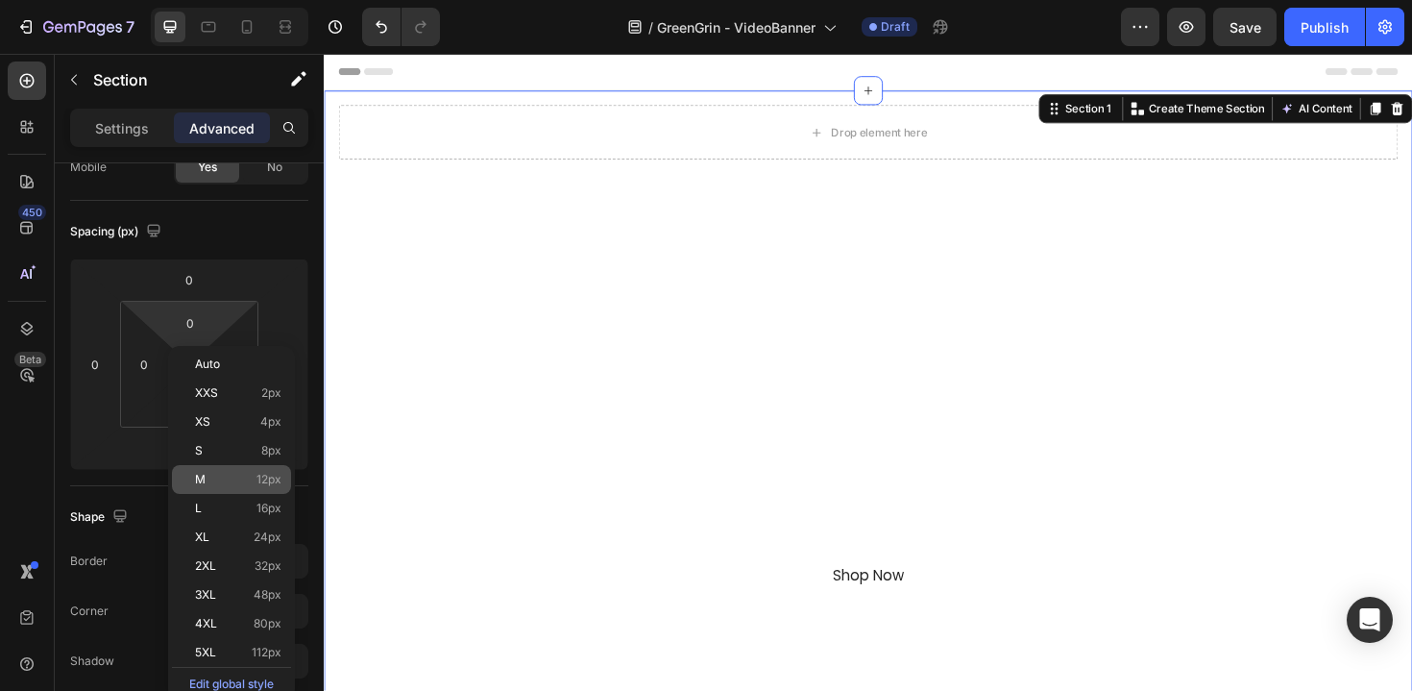
click at [257, 488] on div "M 12px" at bounding box center [231, 479] width 119 height 29
type input "12"
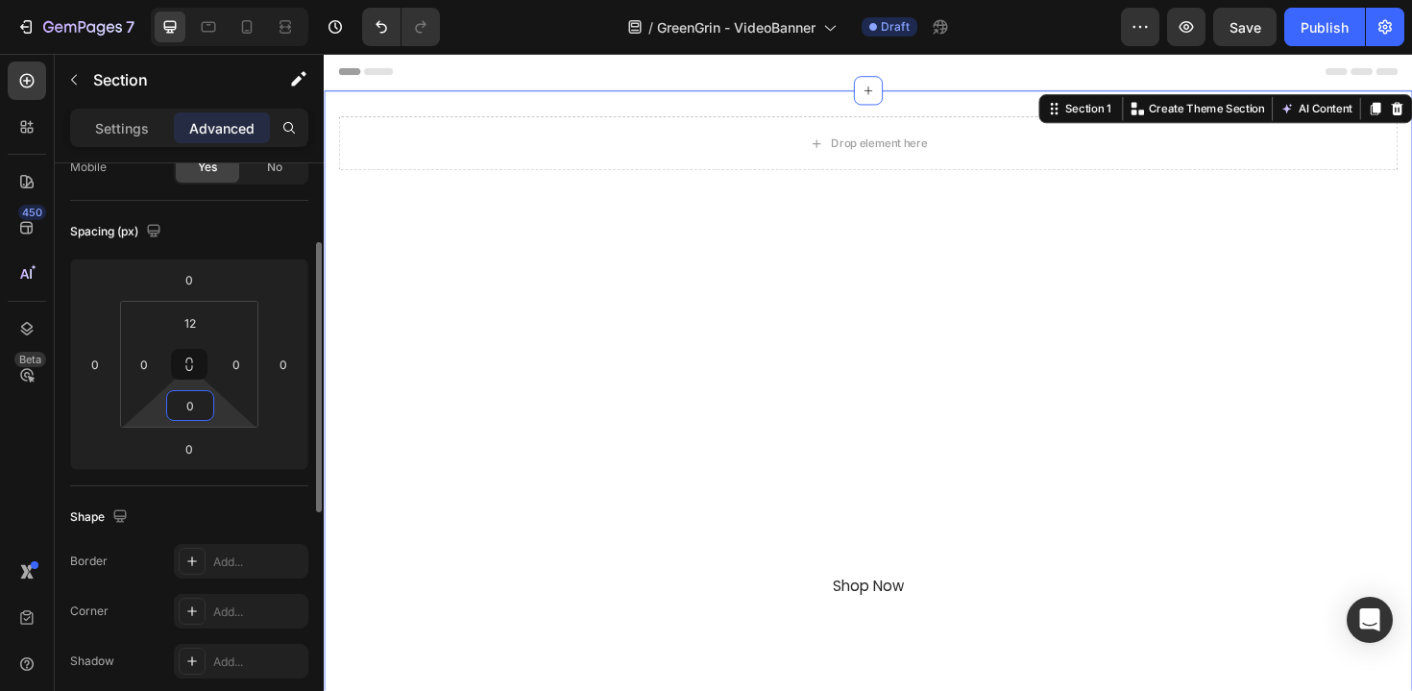
click at [188, 409] on input "0" at bounding box center [190, 405] width 38 height 29
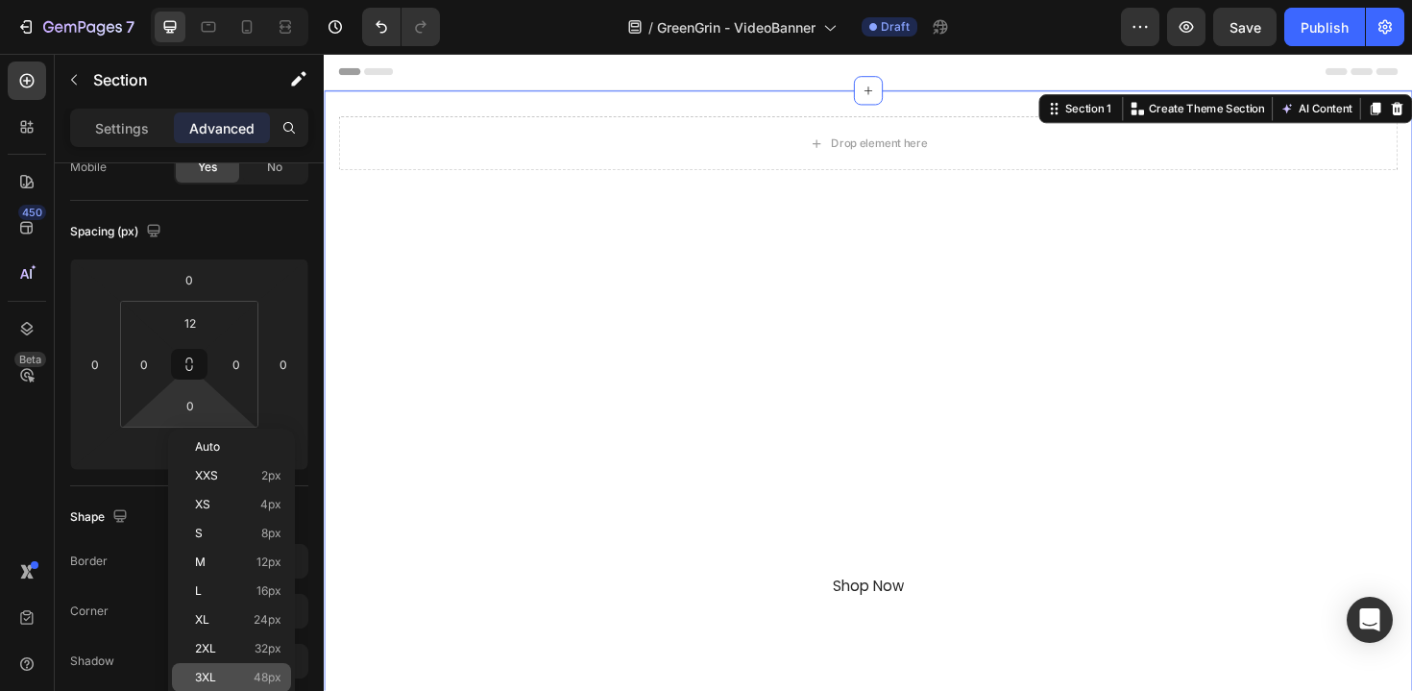
click at [262, 663] on div "3XL 48px" at bounding box center [231, 677] width 119 height 29
type input "48"
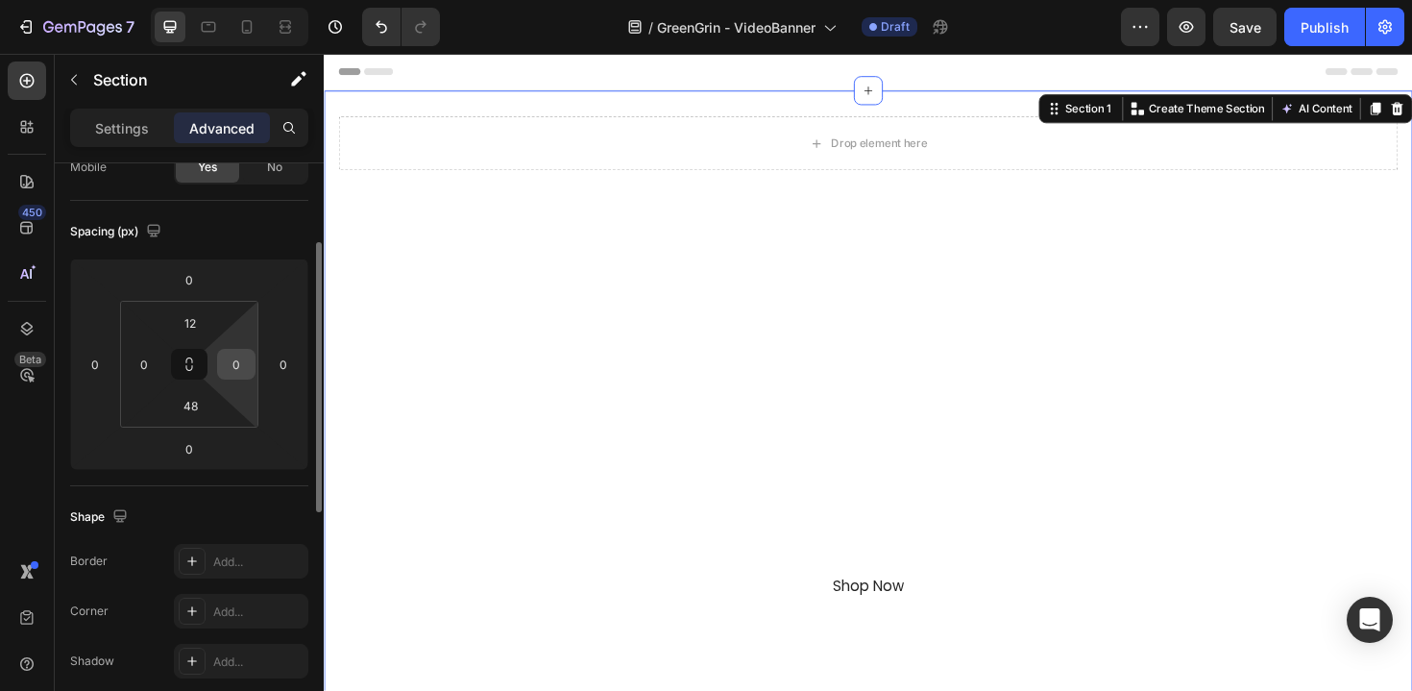
click at [235, 372] on input "0" at bounding box center [236, 364] width 29 height 29
type input "48"
click at [155, 359] on input "0" at bounding box center [144, 364] width 29 height 29
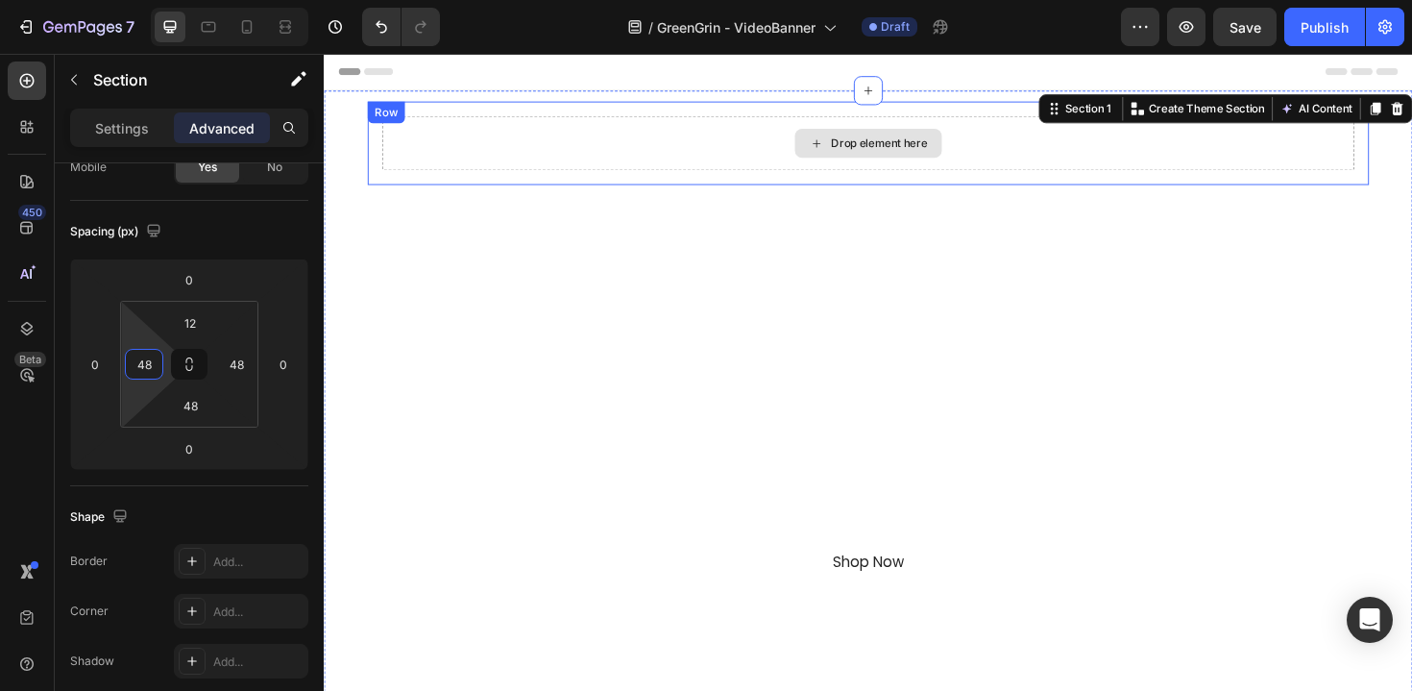
type input "0"
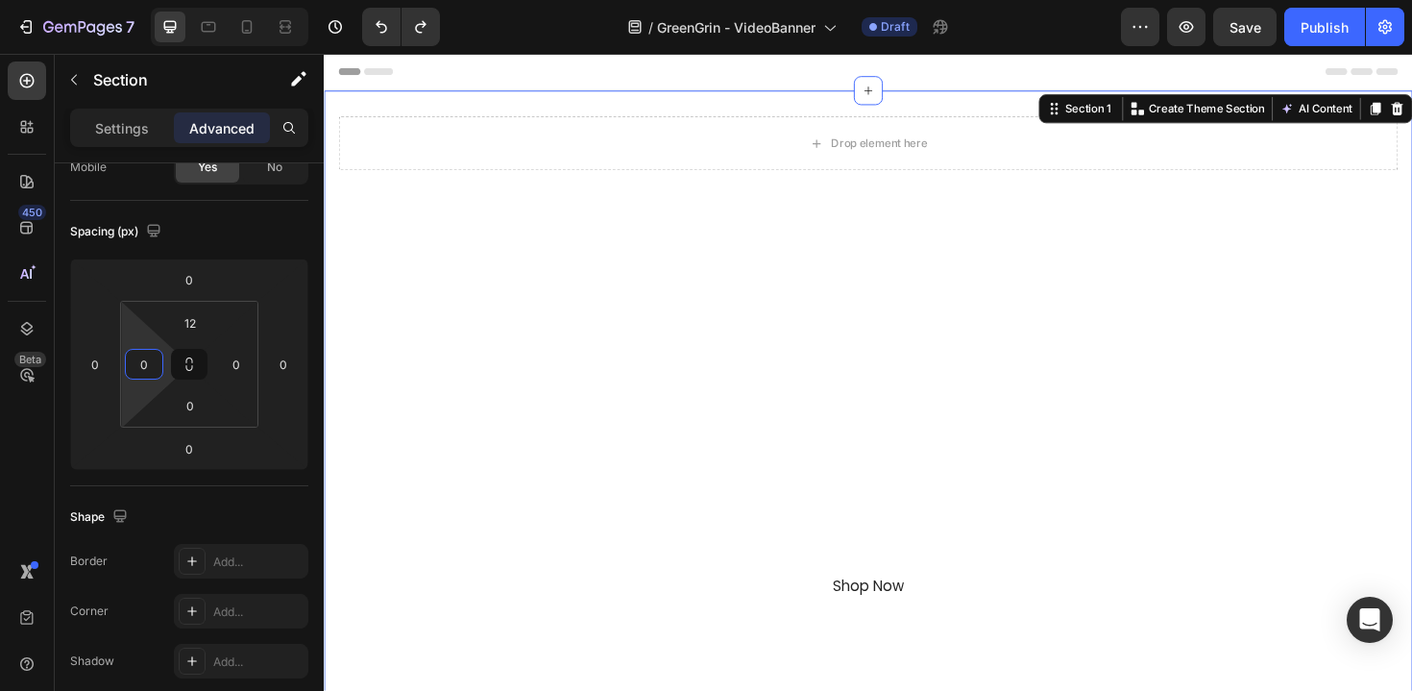
type input "0"
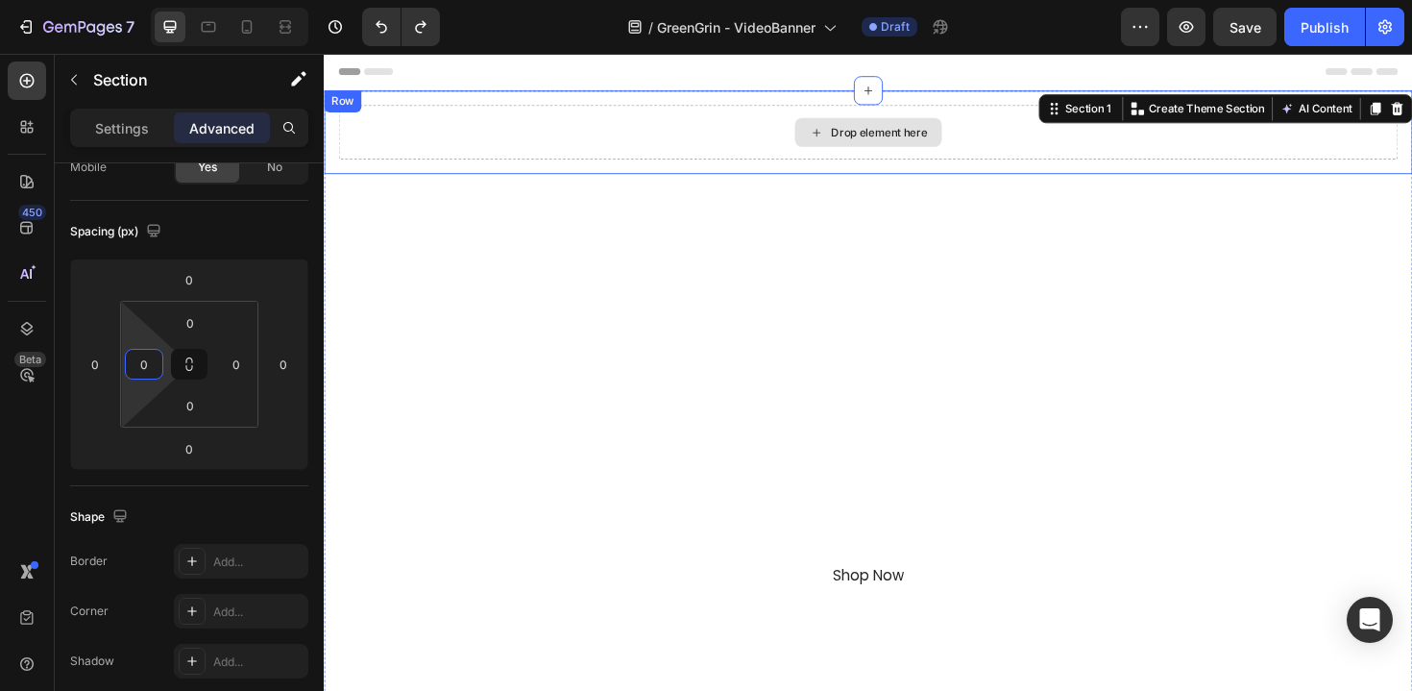
click at [718, 120] on div "Drop element here" at bounding box center [900, 138] width 1122 height 58
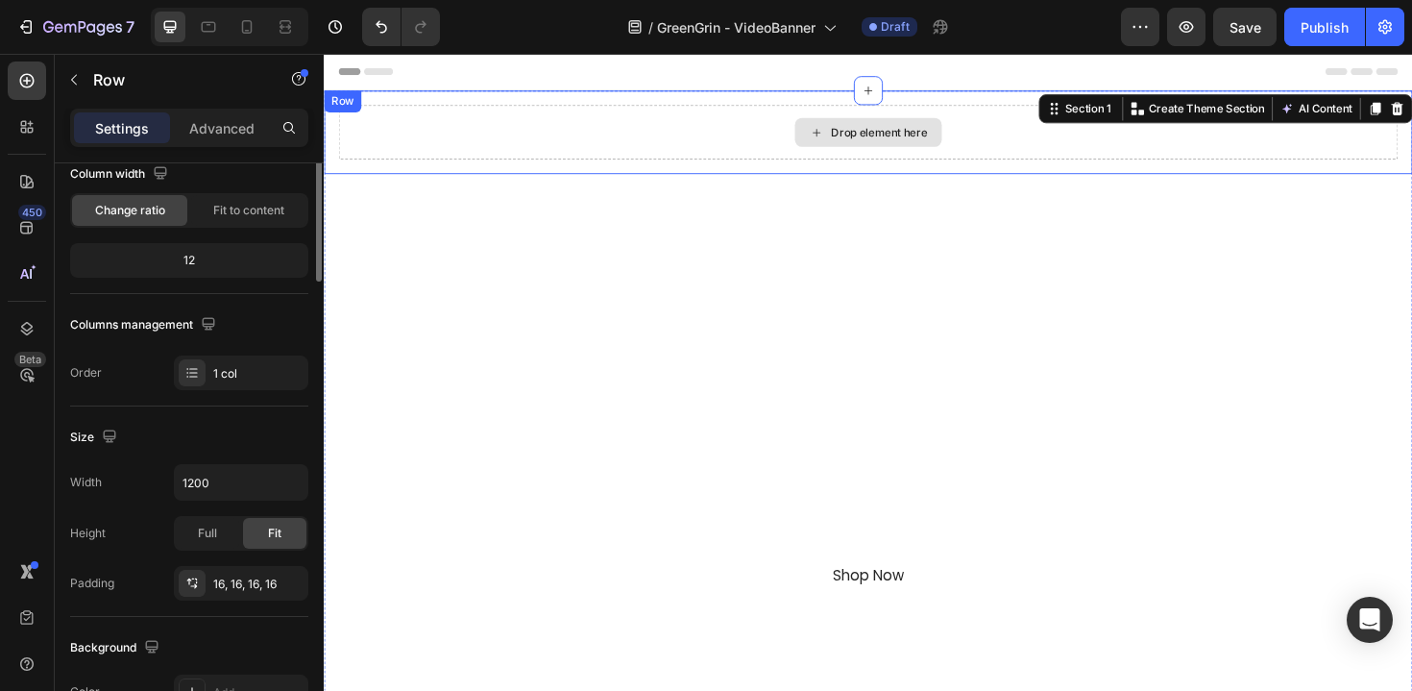
scroll to position [0, 0]
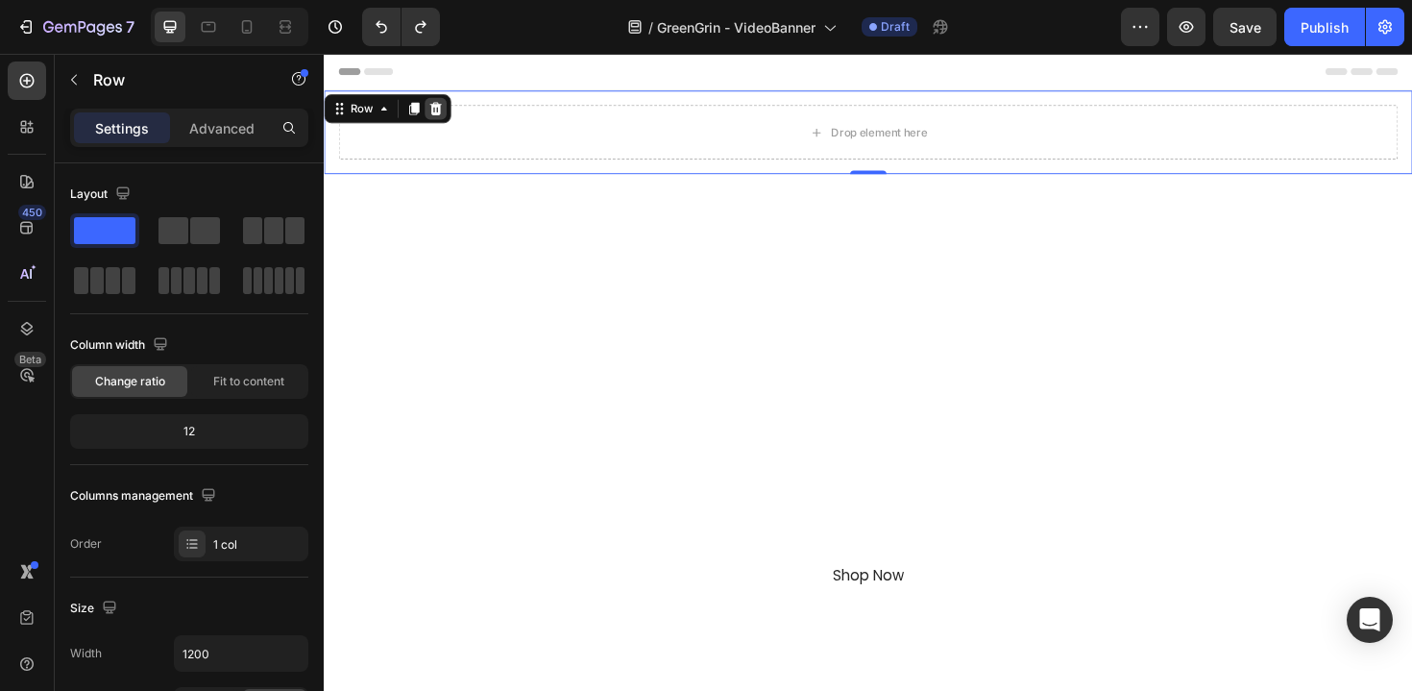
click at [440, 111] on icon at bounding box center [441, 112] width 15 height 15
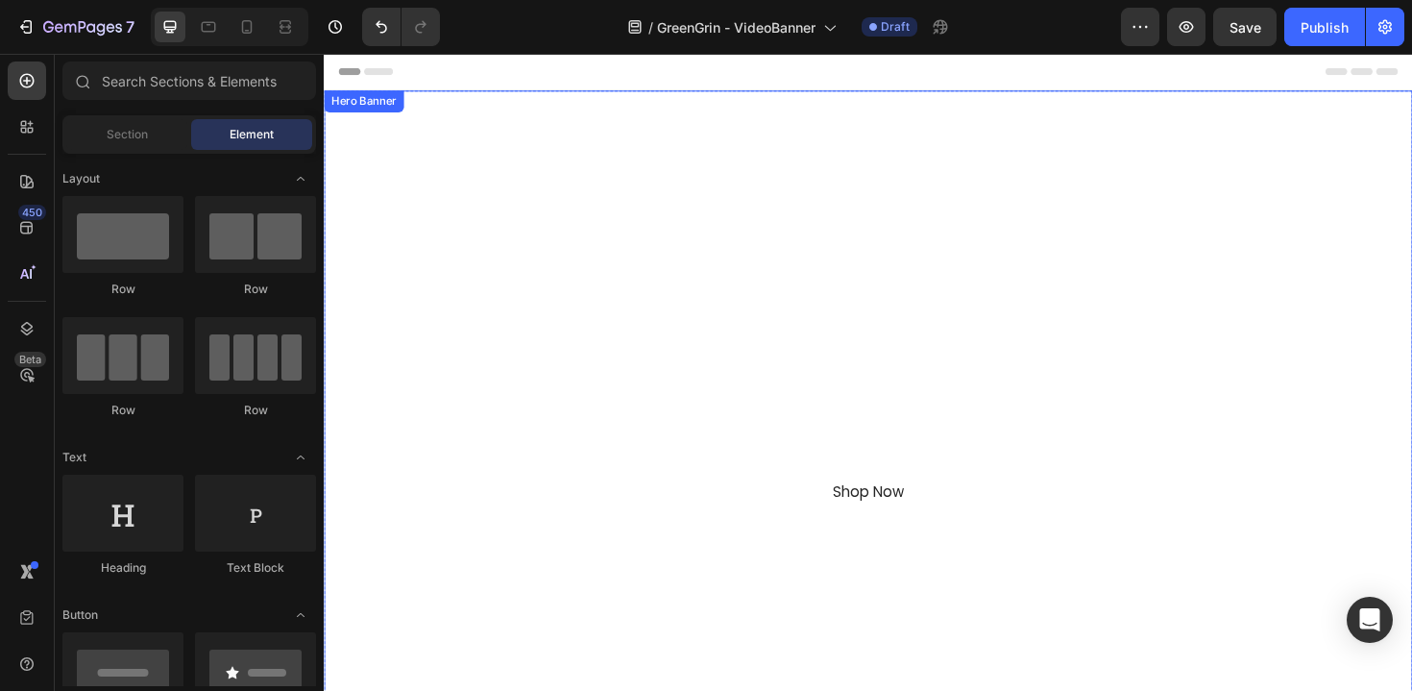
click at [788, 138] on div "Overlay" at bounding box center [900, 417] width 1153 height 648
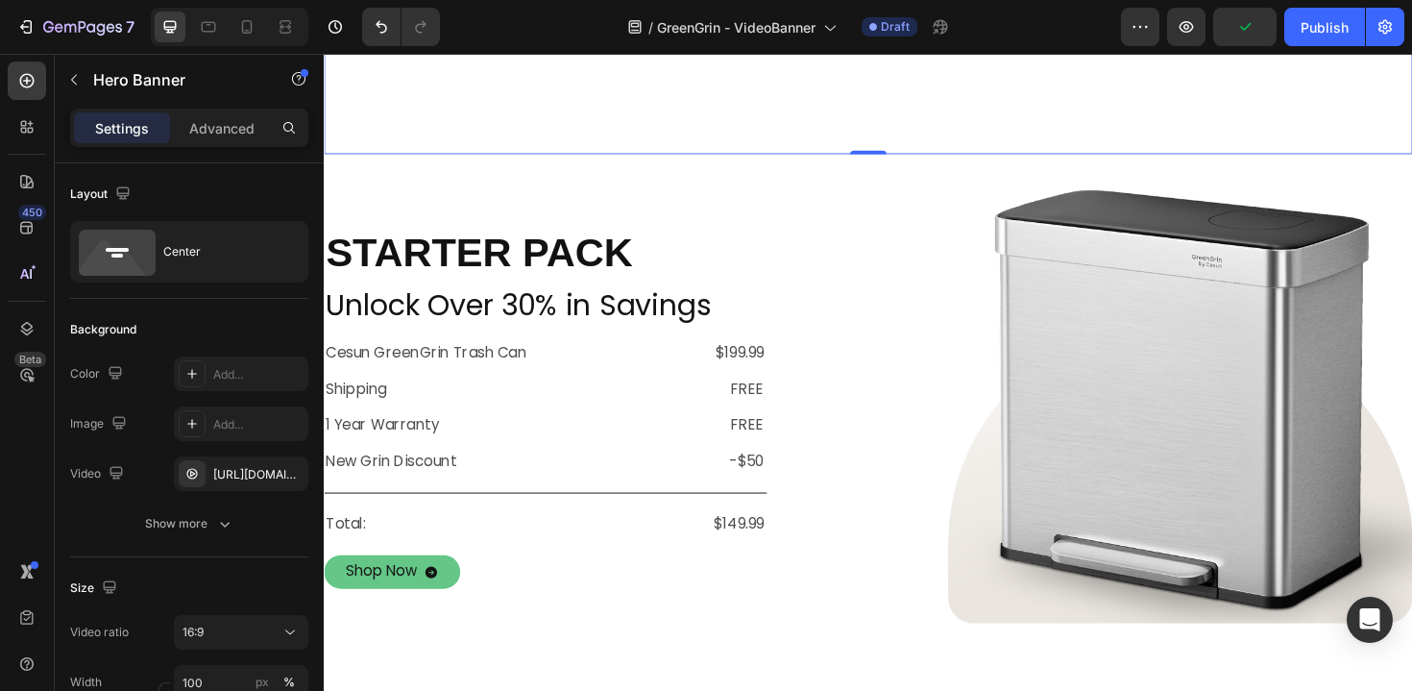
scroll to position [577, 0]
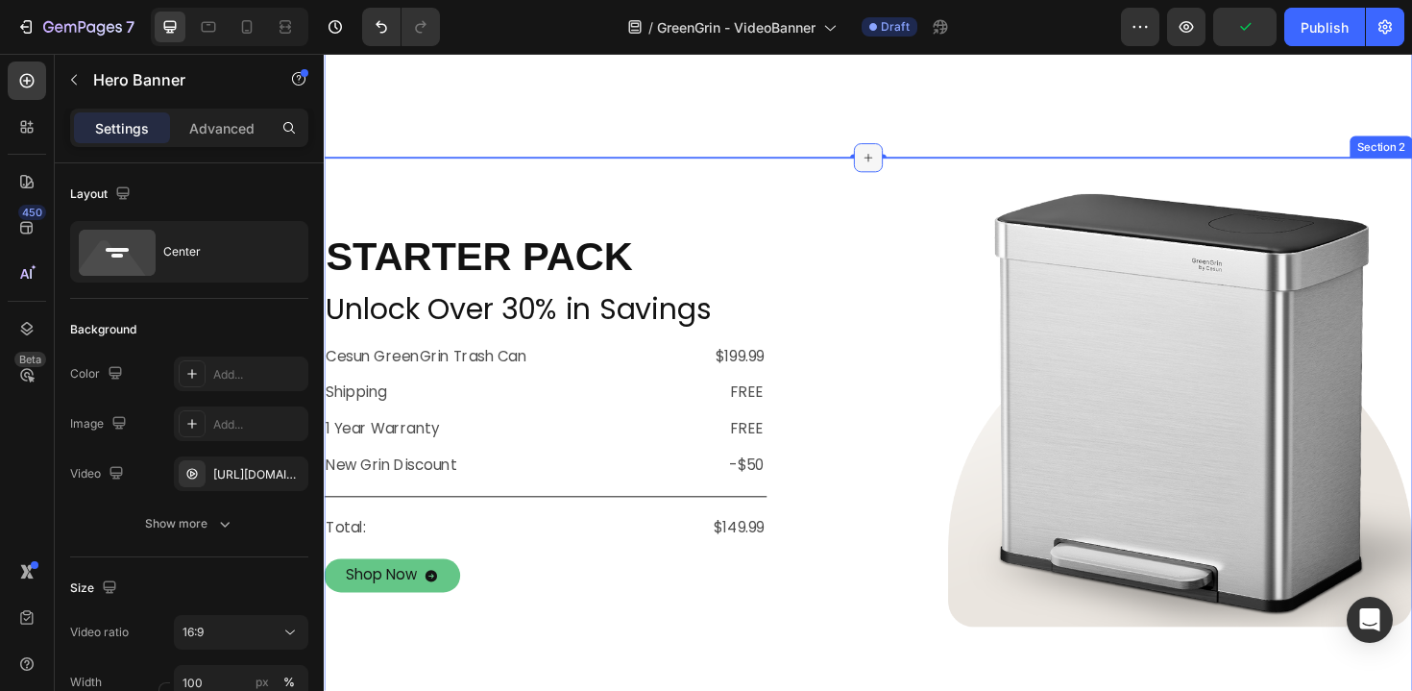
click at [895, 166] on icon at bounding box center [899, 164] width 15 height 15
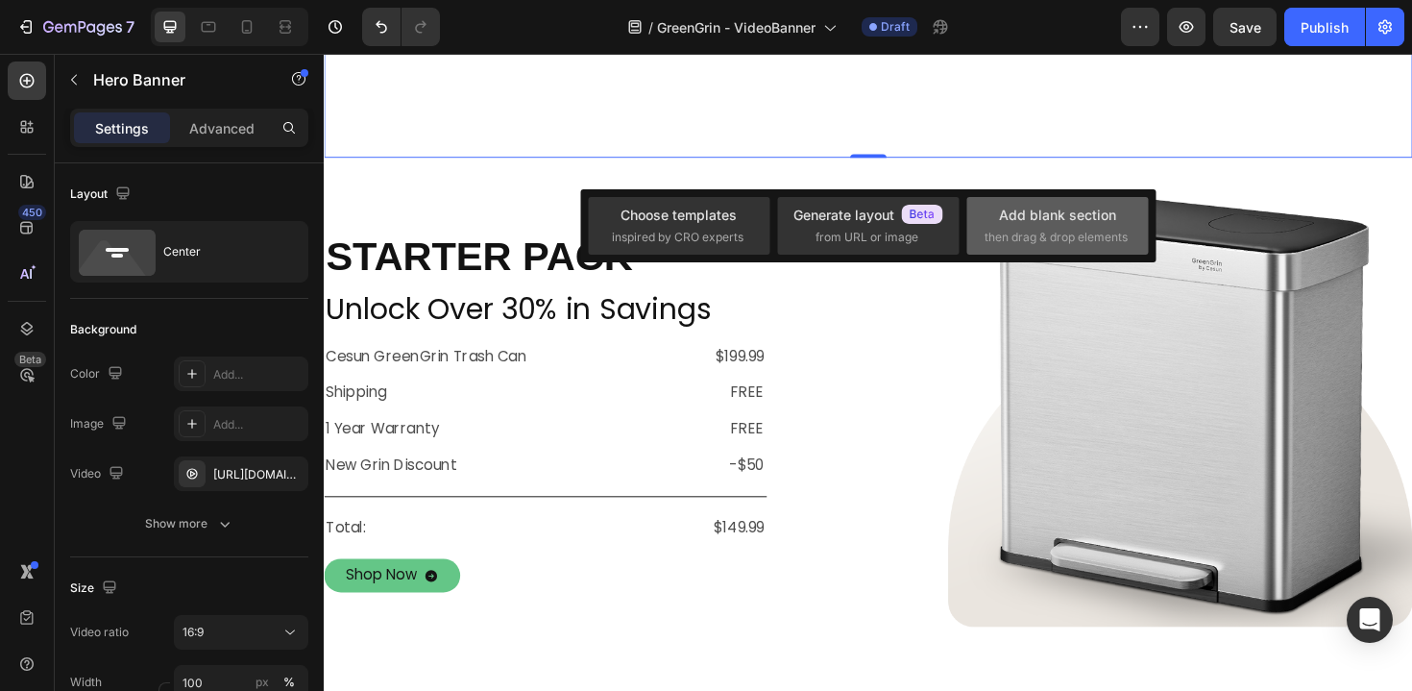
click at [1098, 226] on div "Add blank section then drag & drop elements" at bounding box center [1058, 225] width 146 height 41
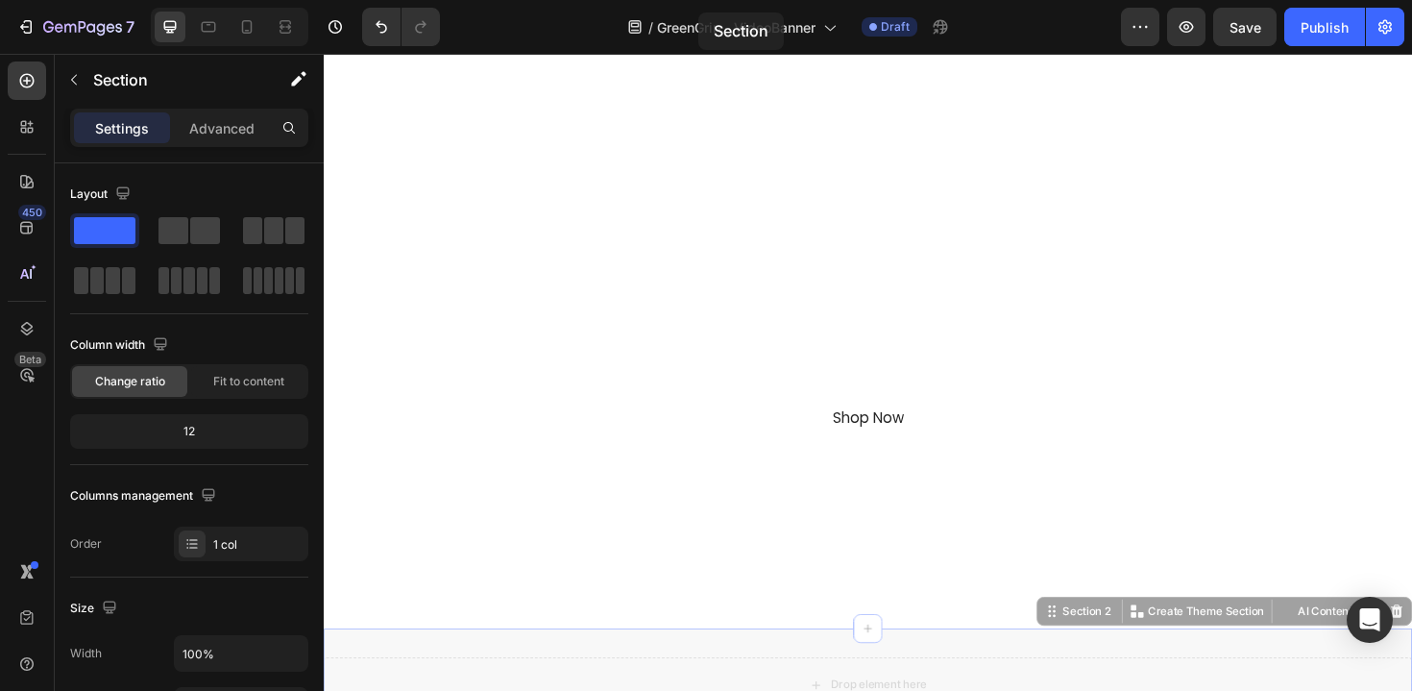
scroll to position [0, 0]
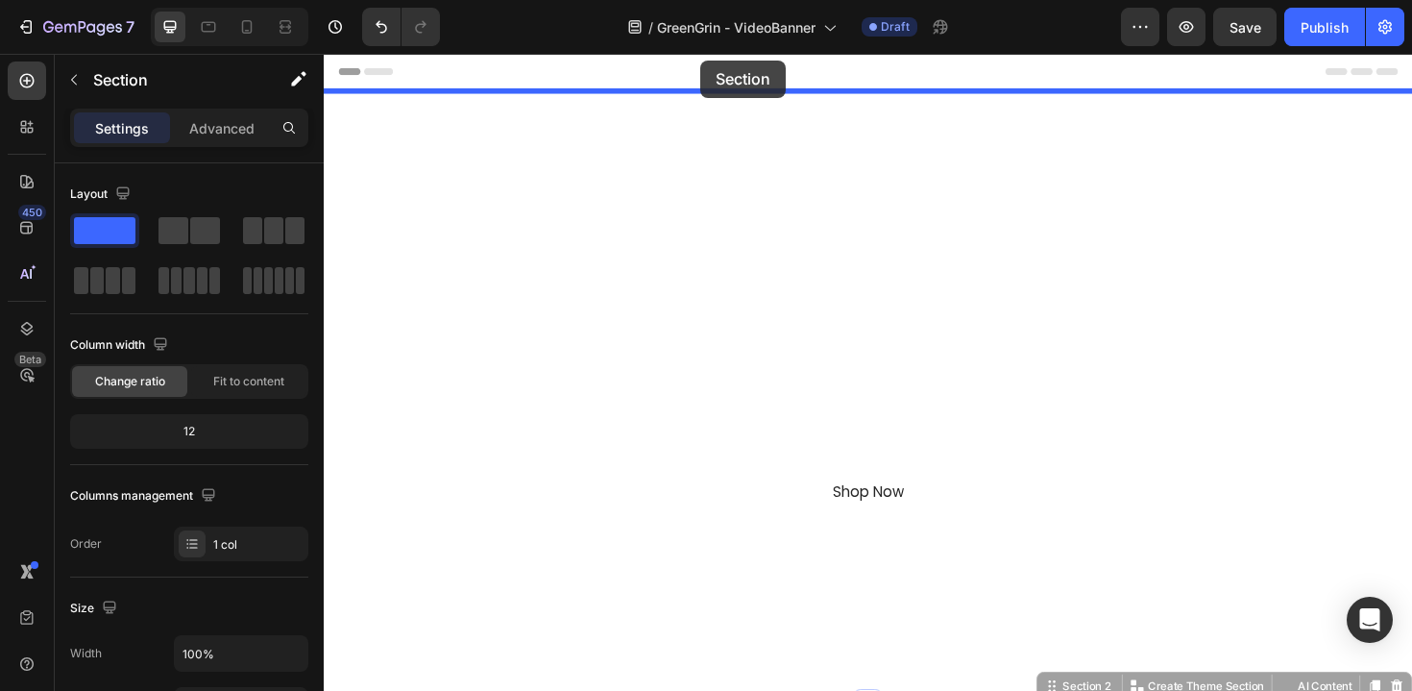
drag, startPoint x: 724, startPoint y: 180, endPoint x: 722, endPoint y: 61, distance: 119.1
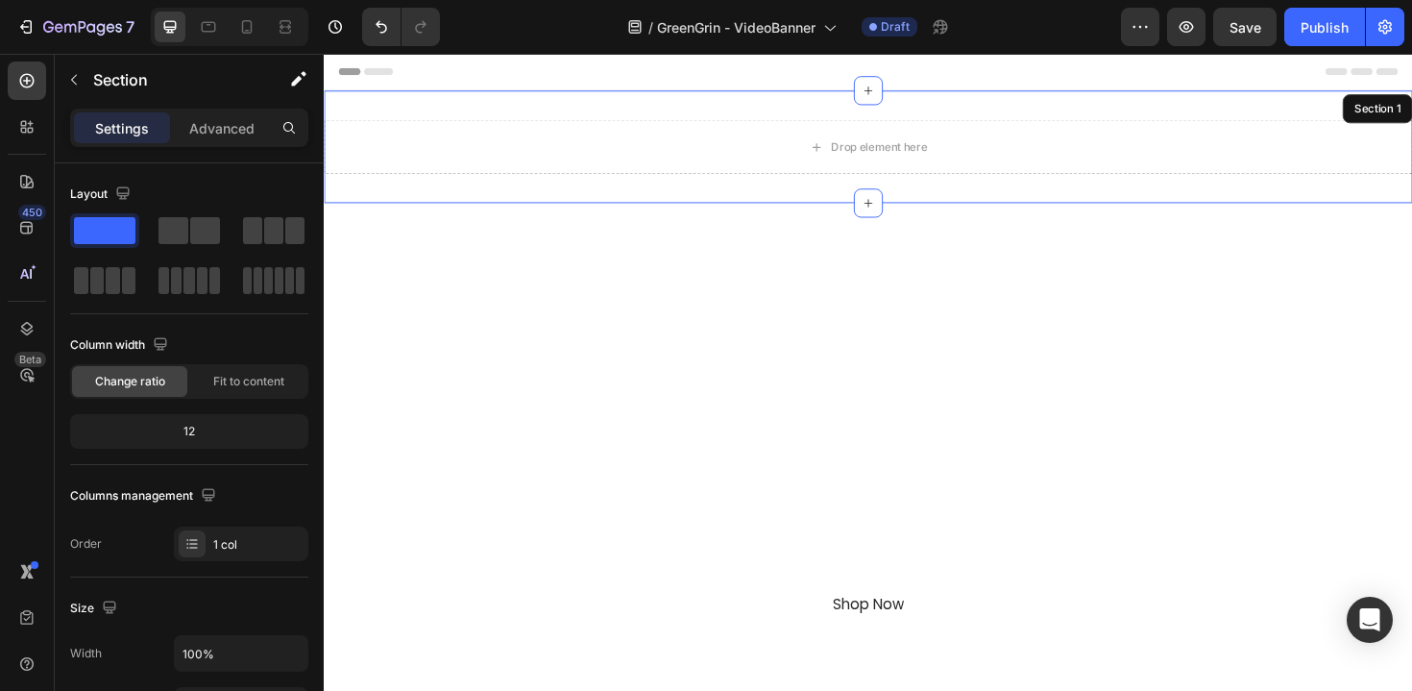
click at [641, 117] on div "Drop element here Section 1" at bounding box center [900, 152] width 1153 height 119
click at [230, 118] on p "Advanced" at bounding box center [221, 128] width 65 height 20
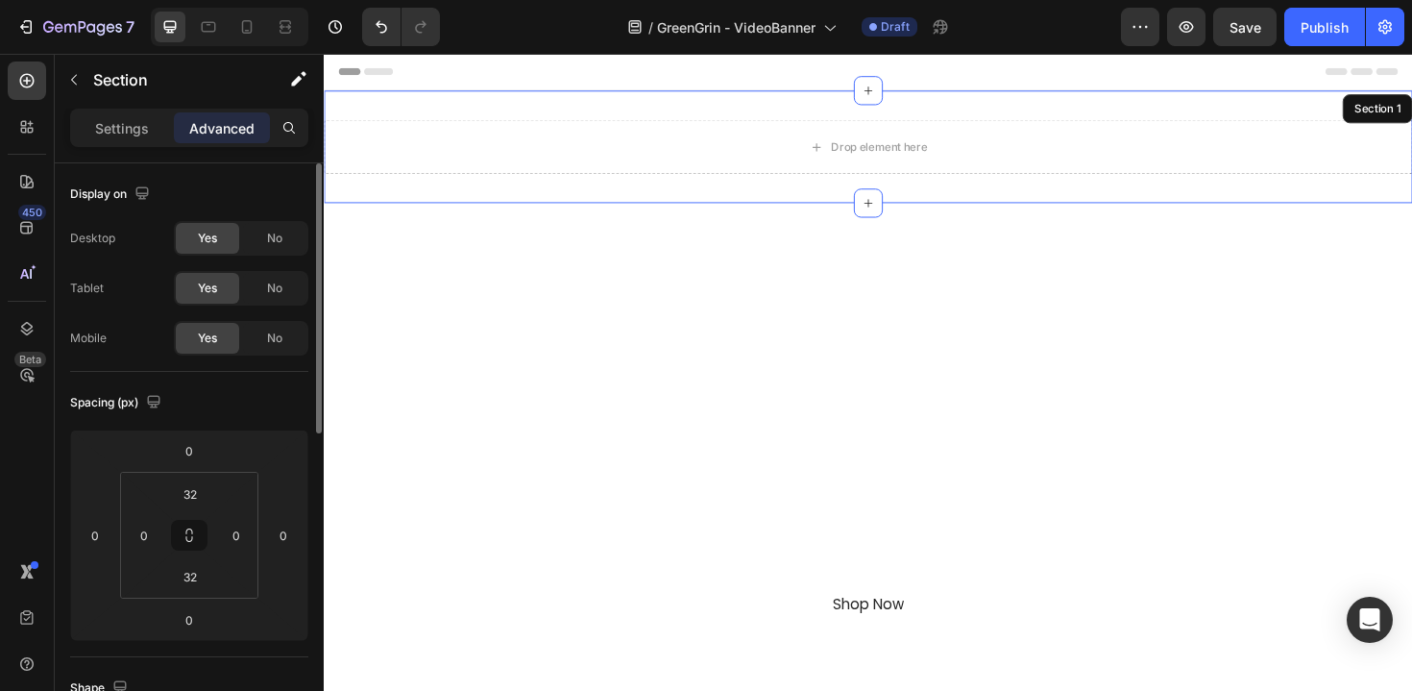
scroll to position [144, 0]
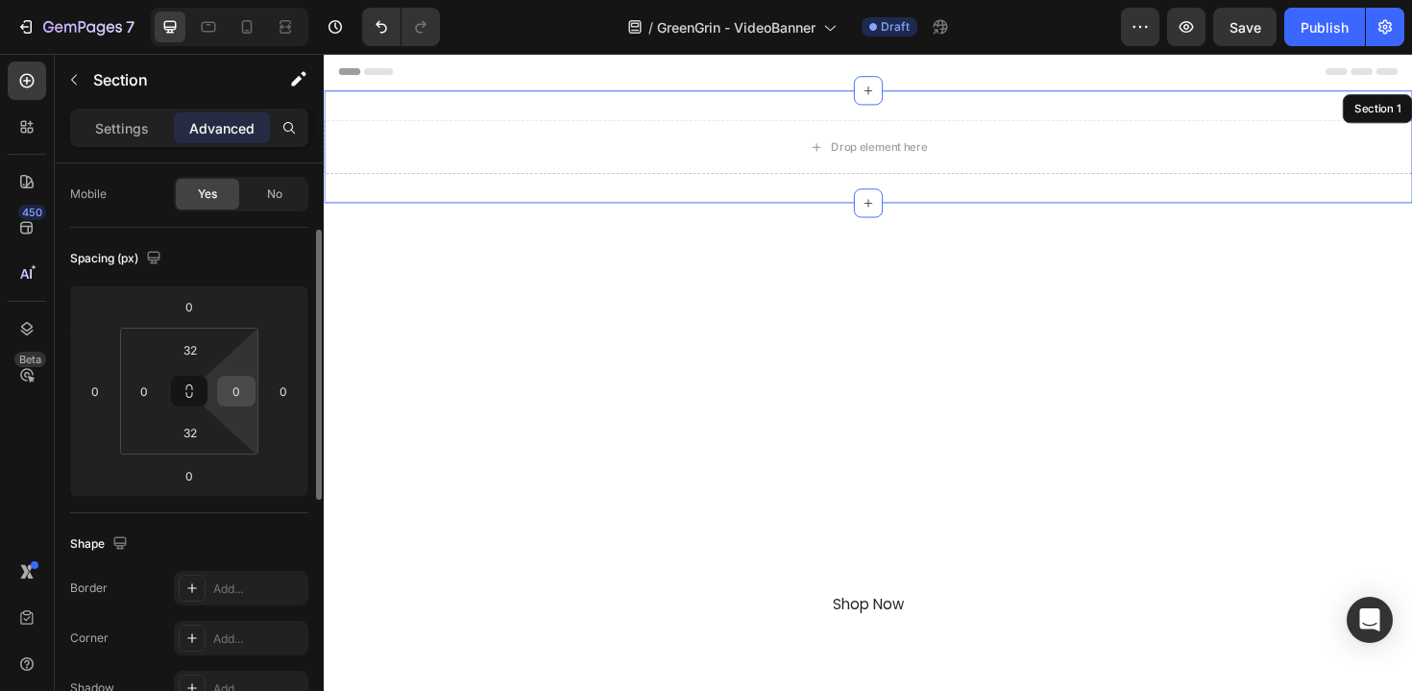
click at [226, 395] on input "0" at bounding box center [236, 391] width 29 height 29
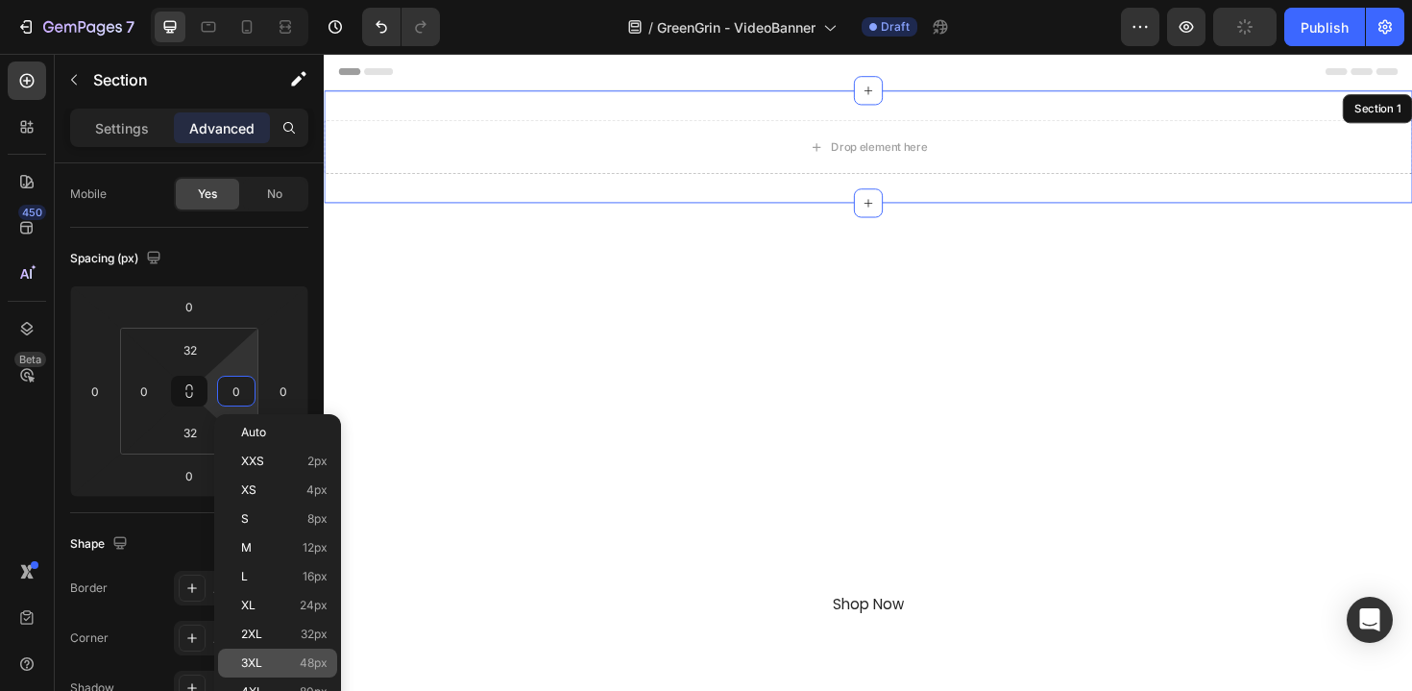
click at [306, 659] on span "48px" at bounding box center [314, 662] width 28 height 13
type input "48"
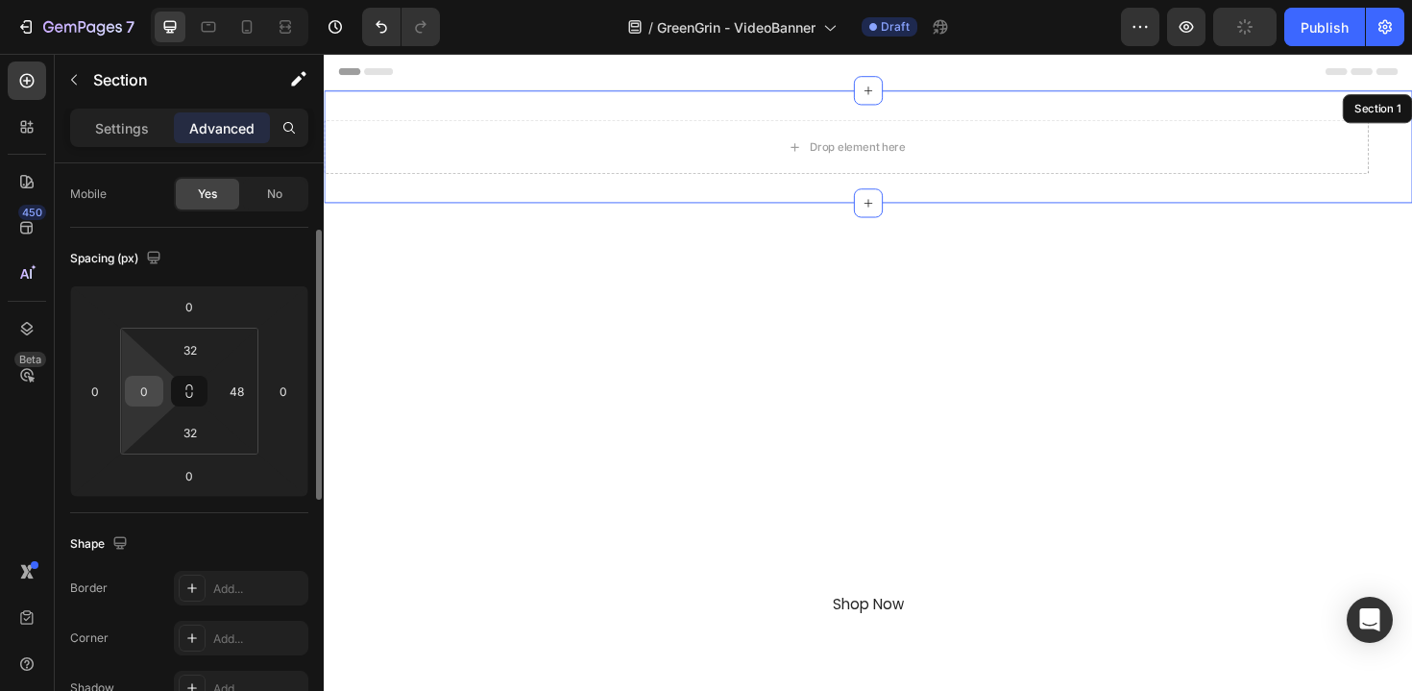
click at [148, 392] on input "0" at bounding box center [144, 391] width 29 height 29
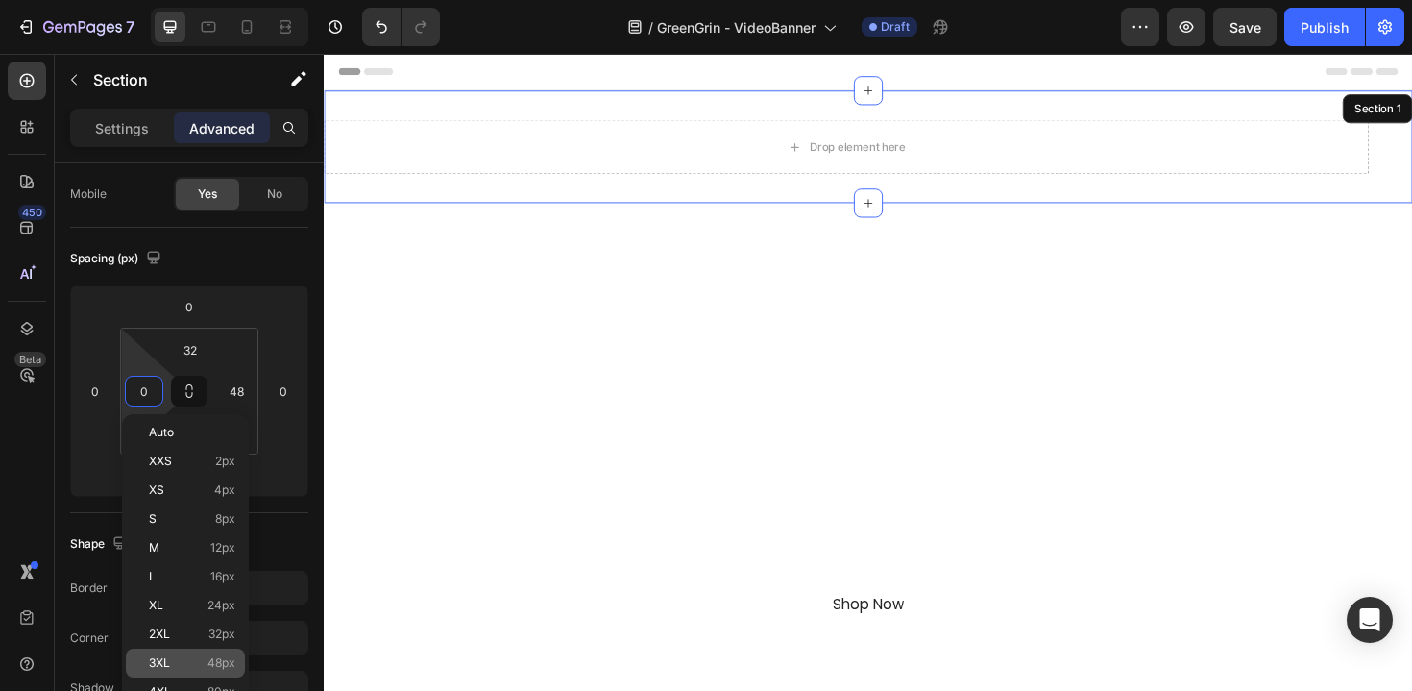
click at [214, 654] on div "3XL 48px" at bounding box center [185, 662] width 119 height 29
type input "48"
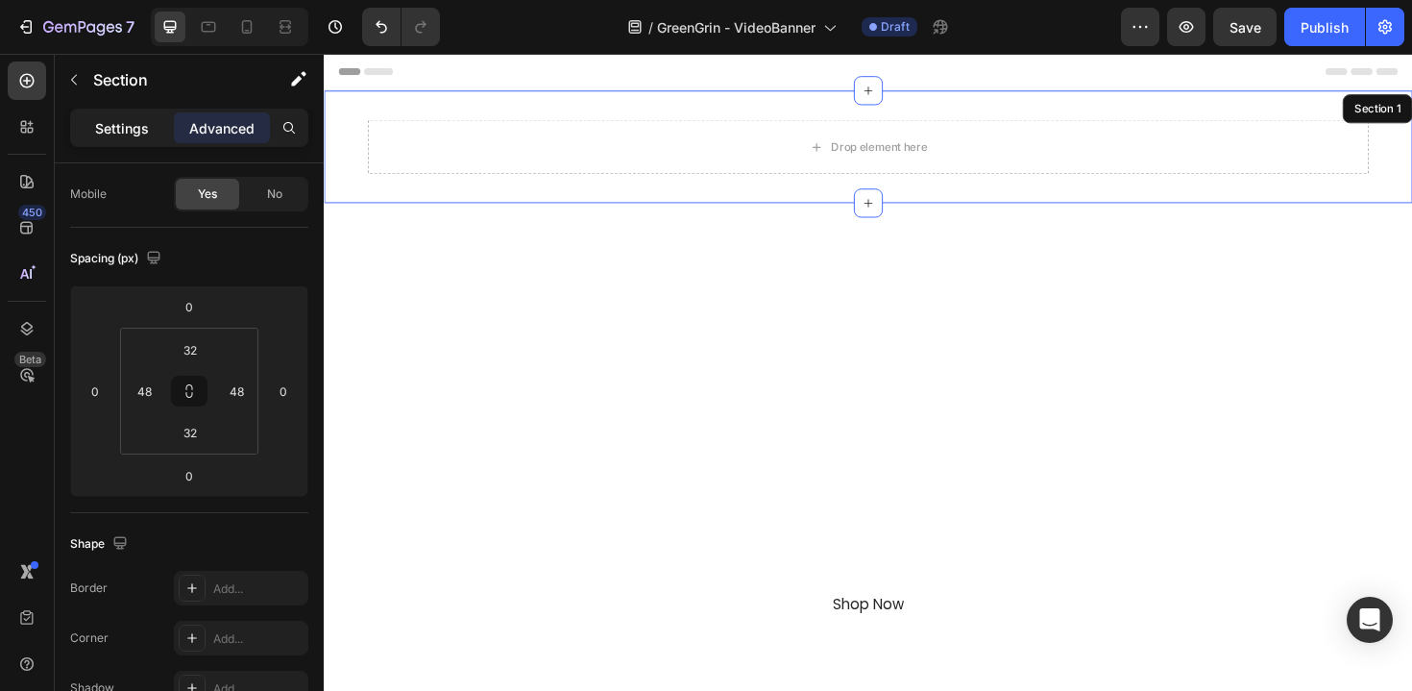
click at [121, 120] on p "Settings" at bounding box center [122, 128] width 54 height 20
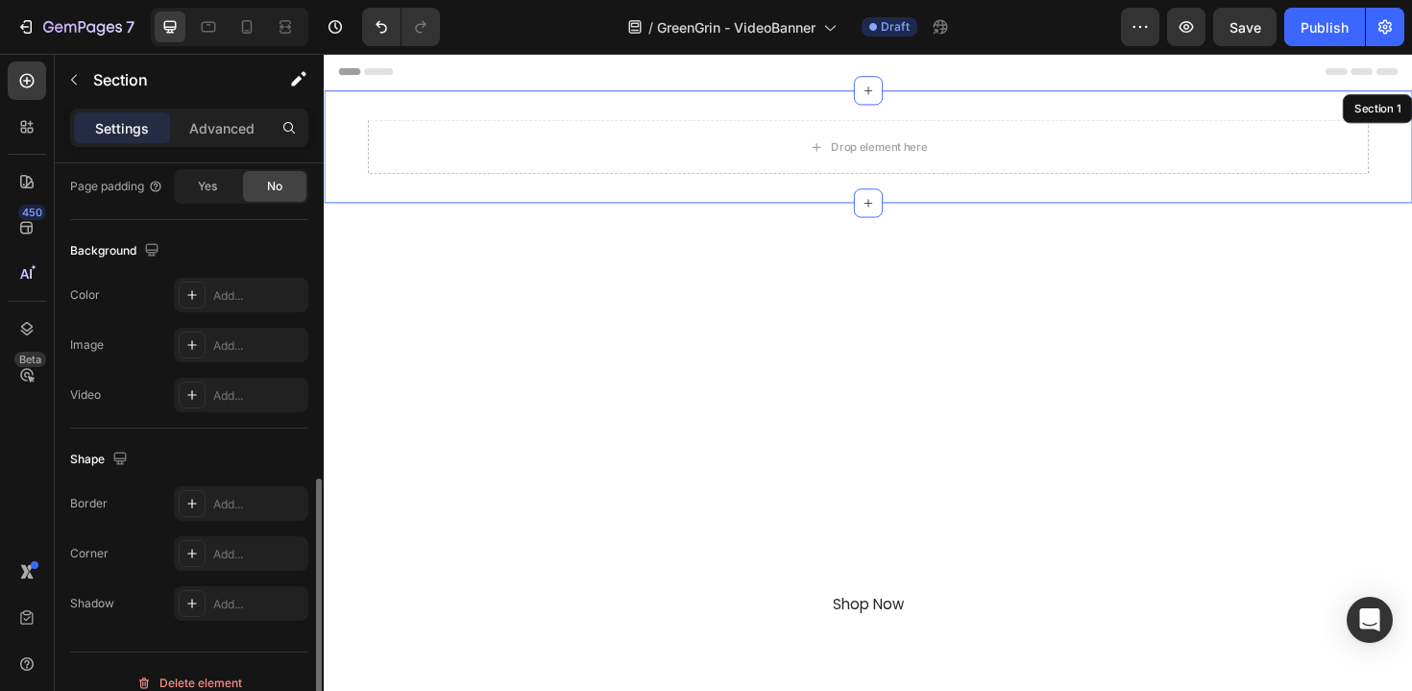
scroll to position [590, 0]
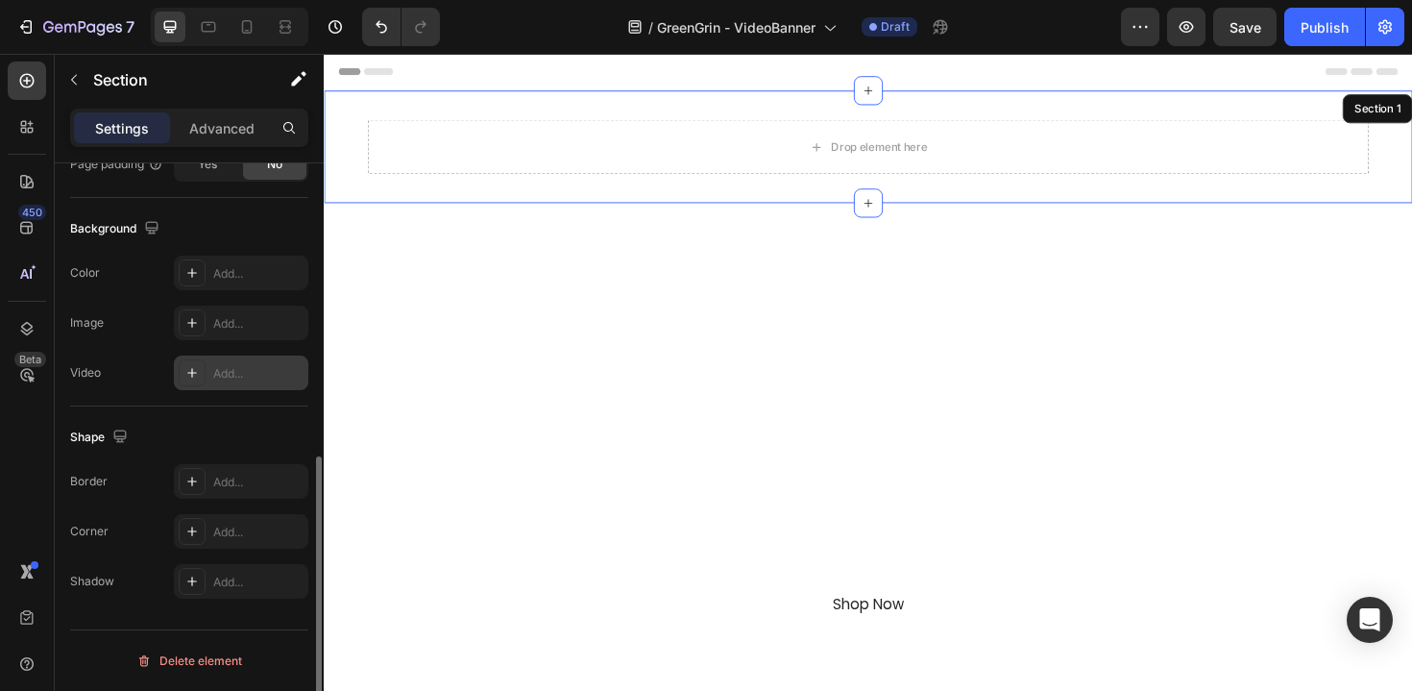
click at [245, 366] on div "Add..." at bounding box center [258, 373] width 90 height 17
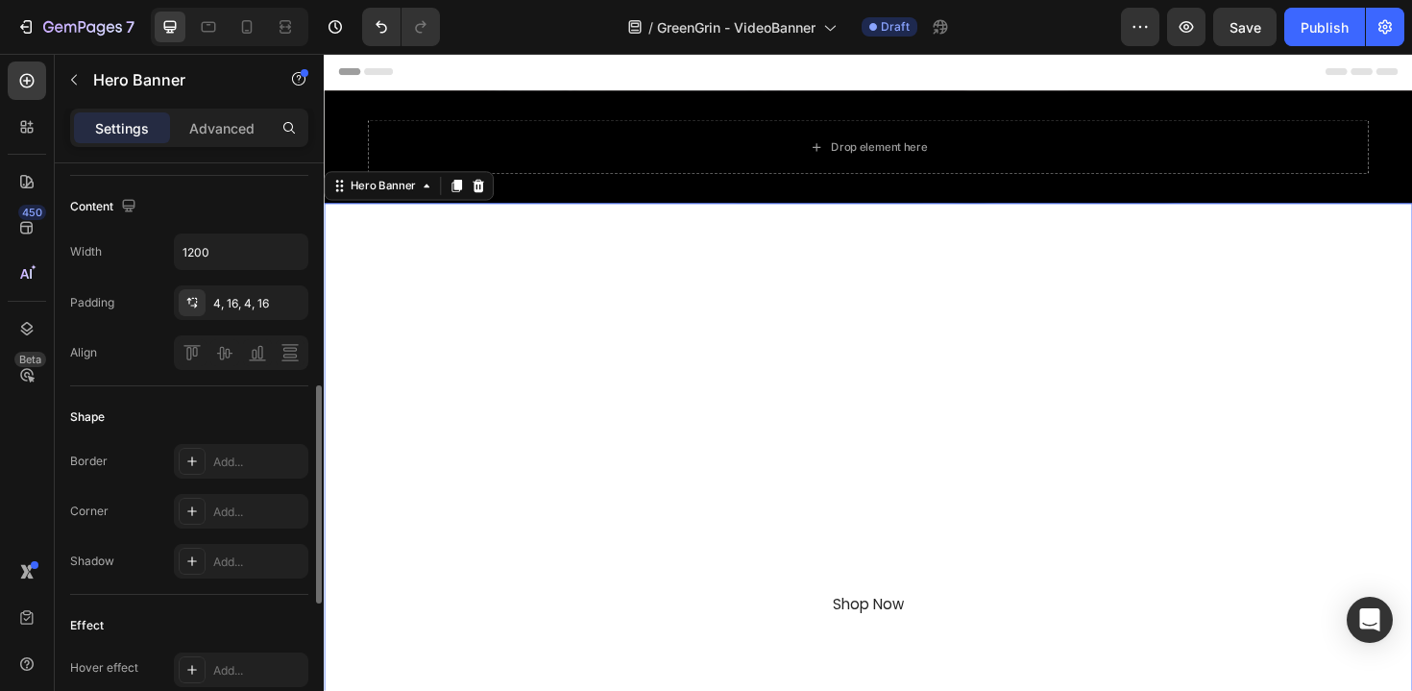
click at [747, 357] on div "Overlay" at bounding box center [900, 536] width 1153 height 648
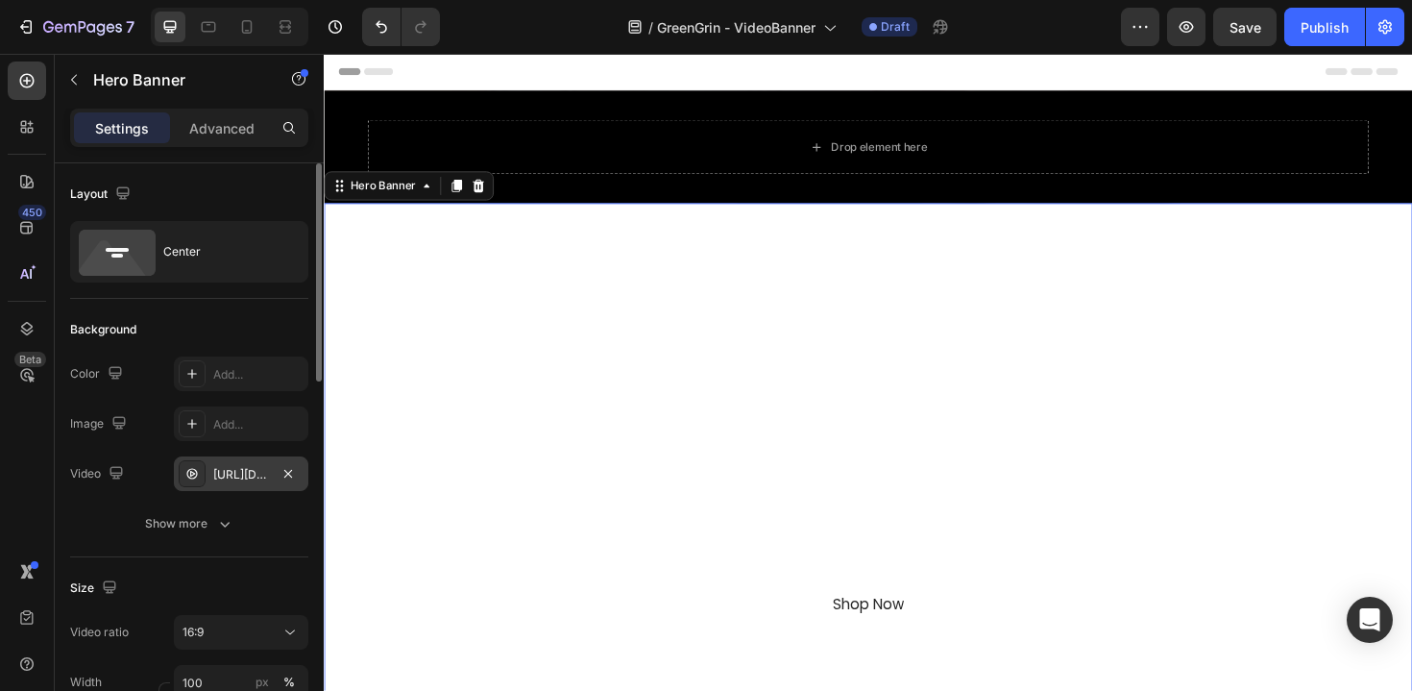
click at [218, 468] on div "[URL][DOMAIN_NAME]" at bounding box center [241, 474] width 56 height 17
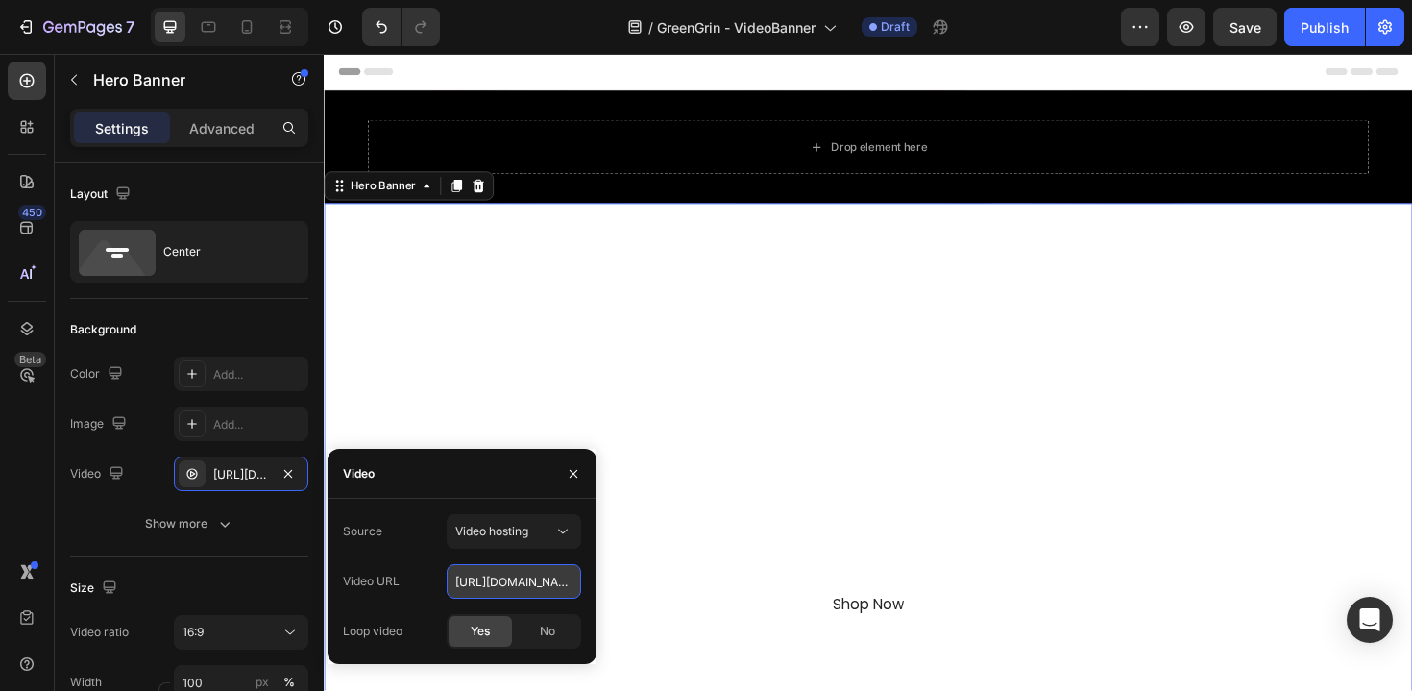
click at [523, 580] on input "[URL][DOMAIN_NAME]" at bounding box center [514, 581] width 134 height 35
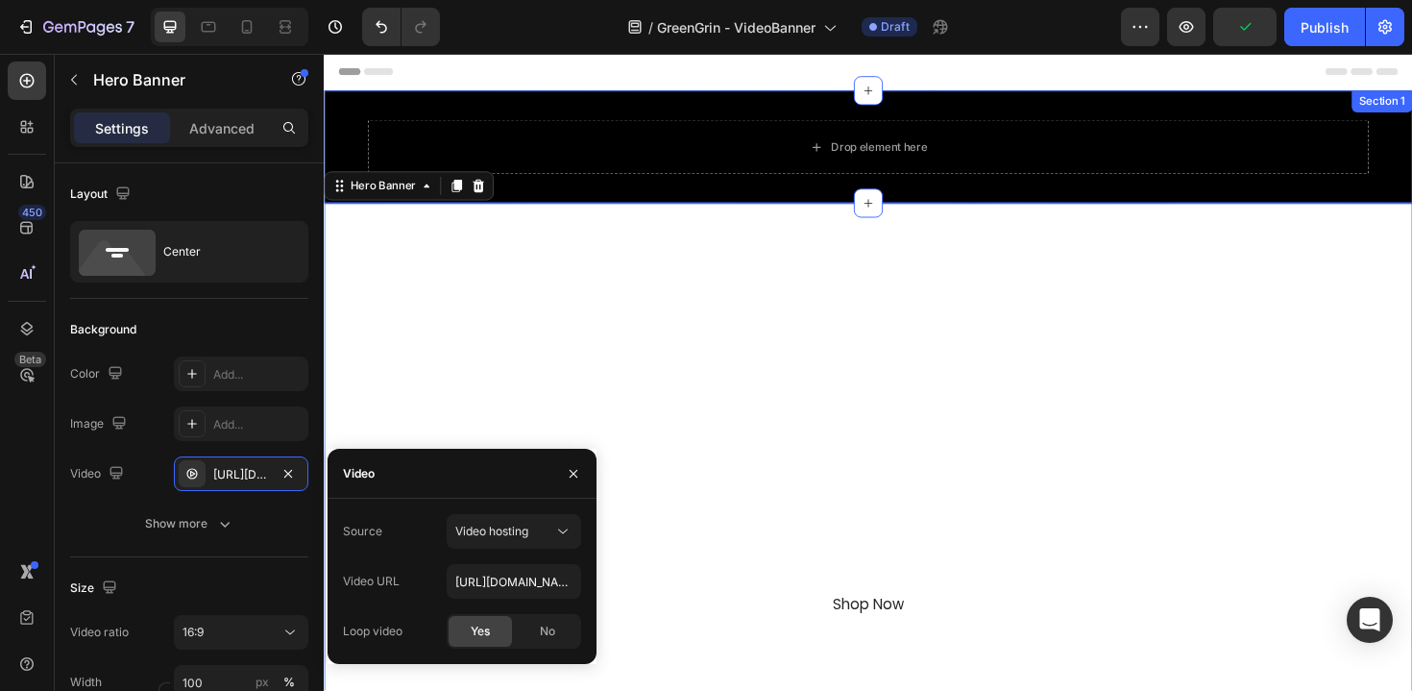
click at [452, 105] on div at bounding box center [900, 152] width 1153 height 119
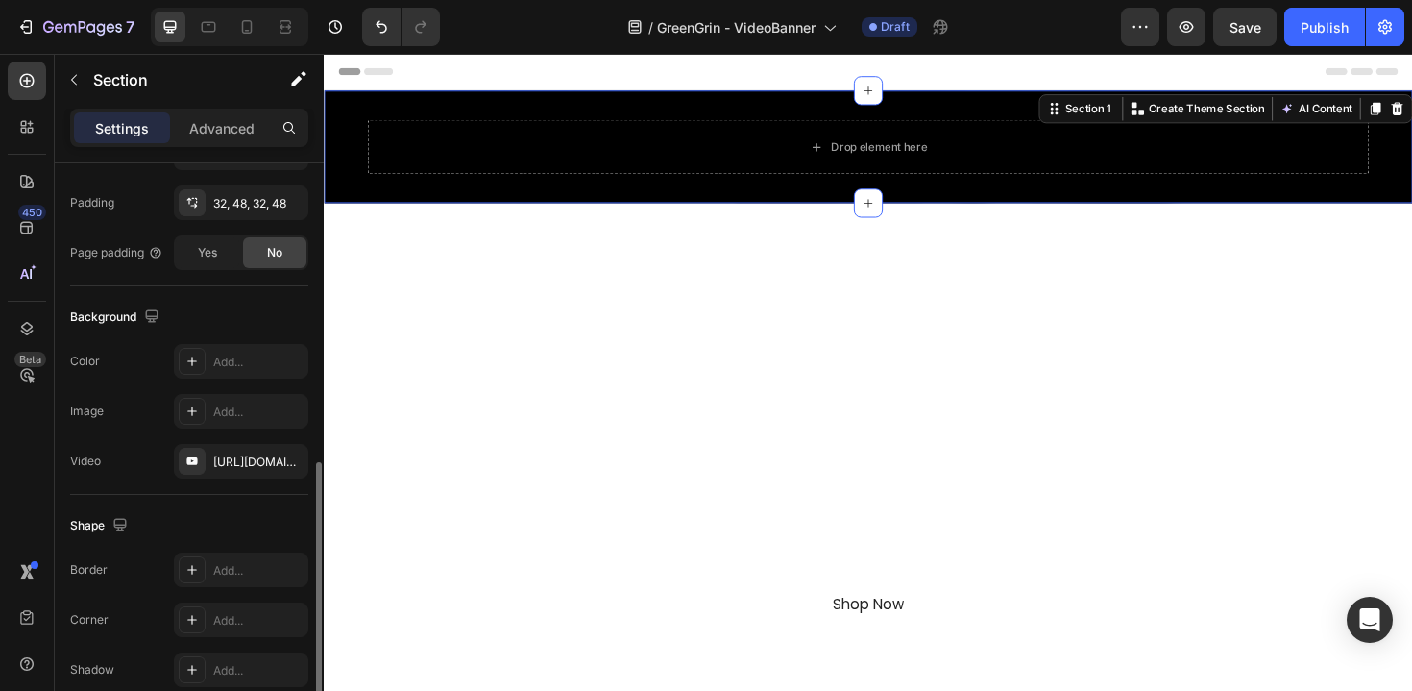
scroll to position [535, 0]
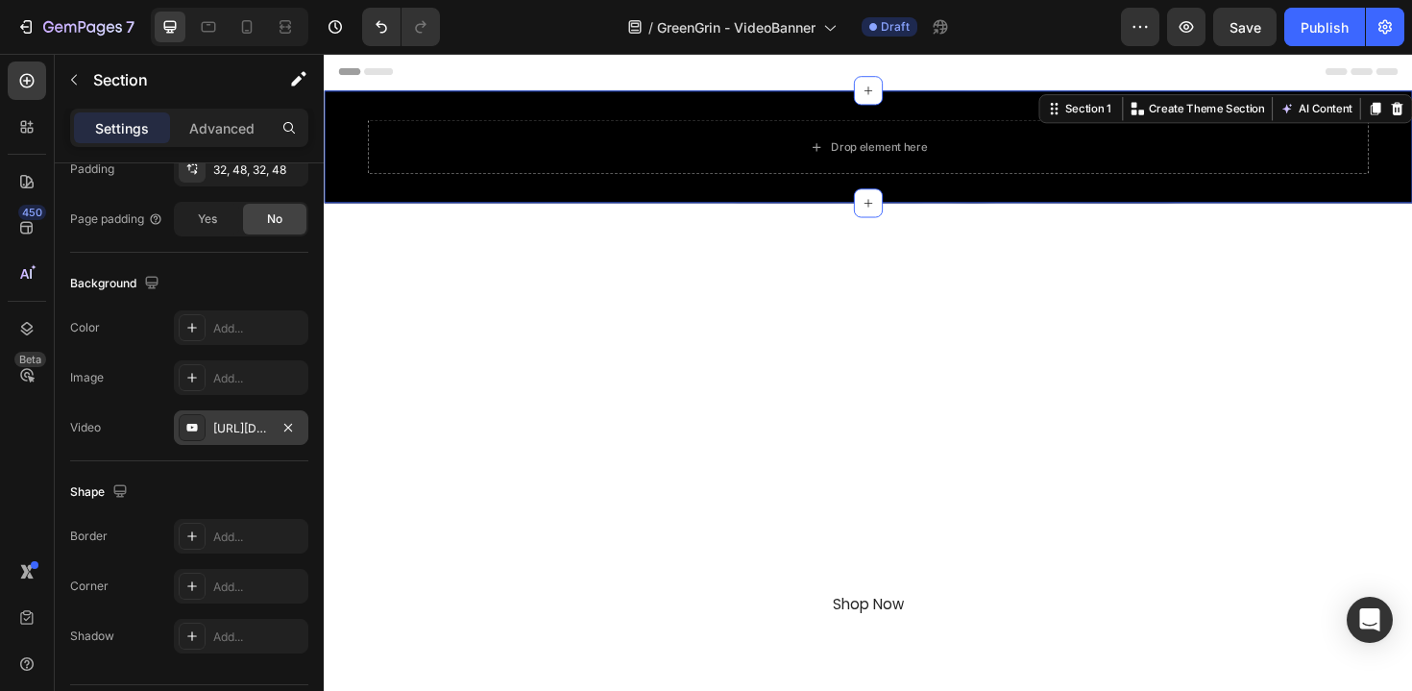
click at [240, 421] on div "https://www.youtube.com/watch?v=drIt4RH_kyQ" at bounding box center [241, 428] width 56 height 17
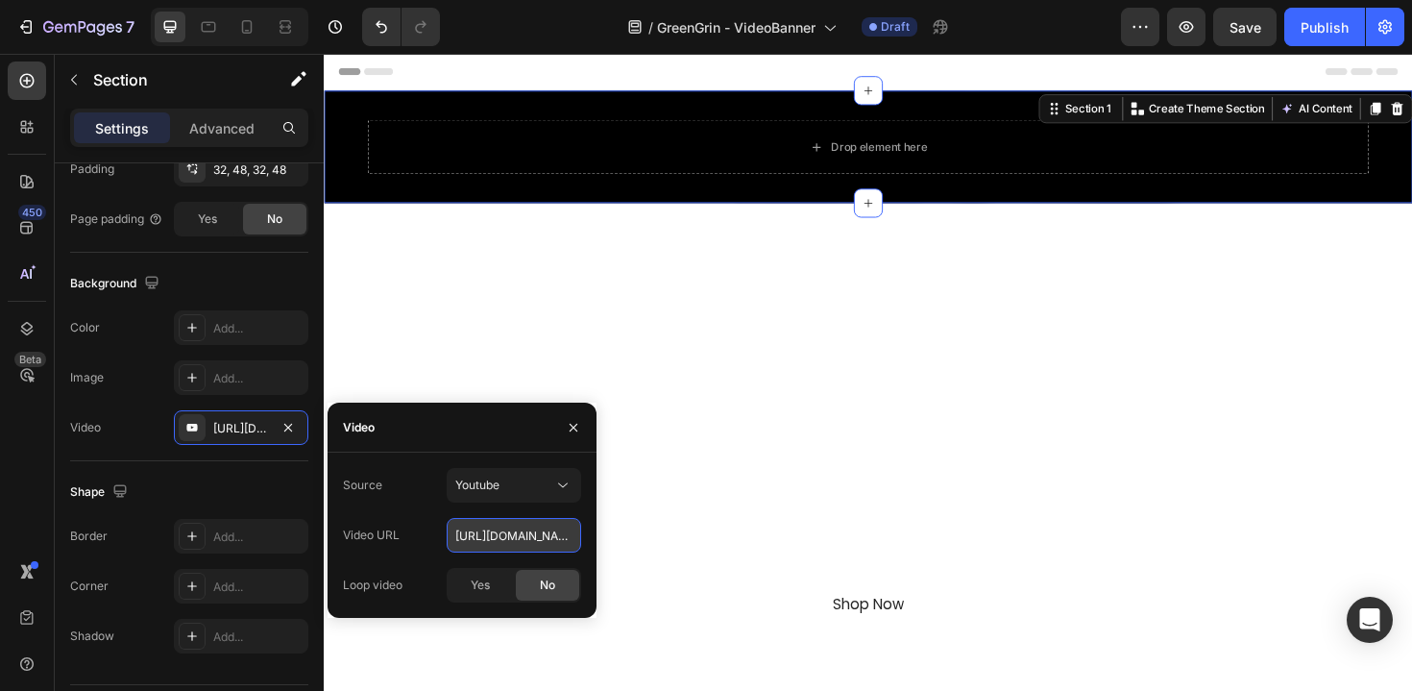
click at [495, 533] on input "https://www.youtube.com/watch?v=drIt4RH_kyQ" at bounding box center [514, 535] width 134 height 35
paste input "cdn.shopify.com/videos/c/o/v/c899b13f7ab44e8bb83c5d9e0ed9f67a.mov"
type input "[URL][DOMAIN_NAME]"
click at [518, 488] on div "Youtube" at bounding box center [504, 485] width 98 height 17
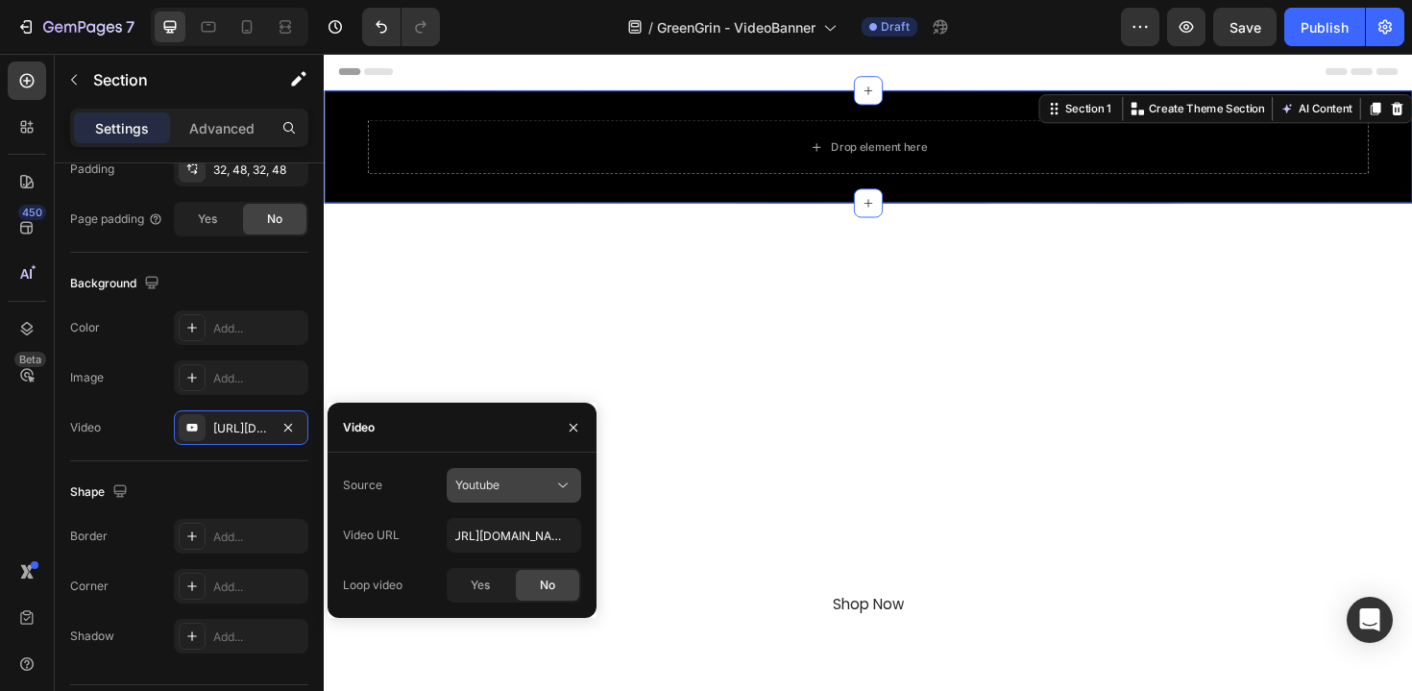
scroll to position [0, 0]
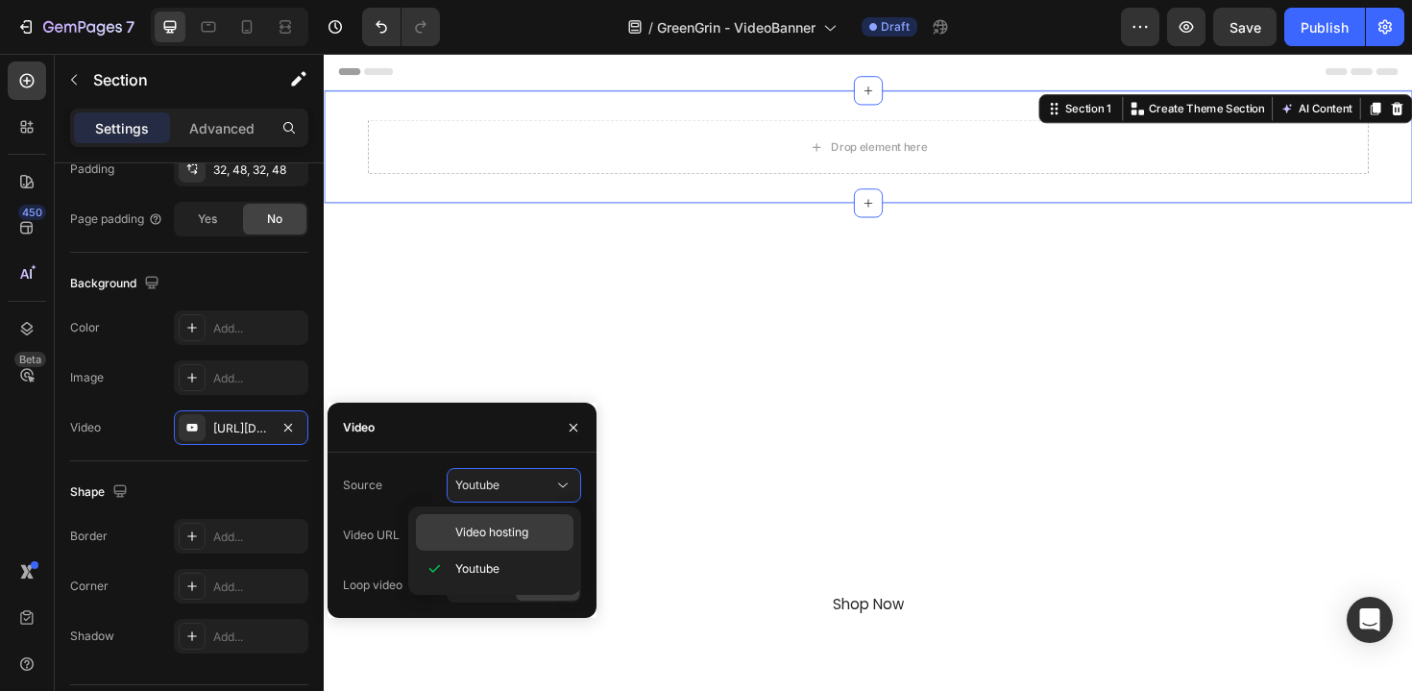
click at [518, 536] on span "Video hosting" at bounding box center [491, 532] width 73 height 17
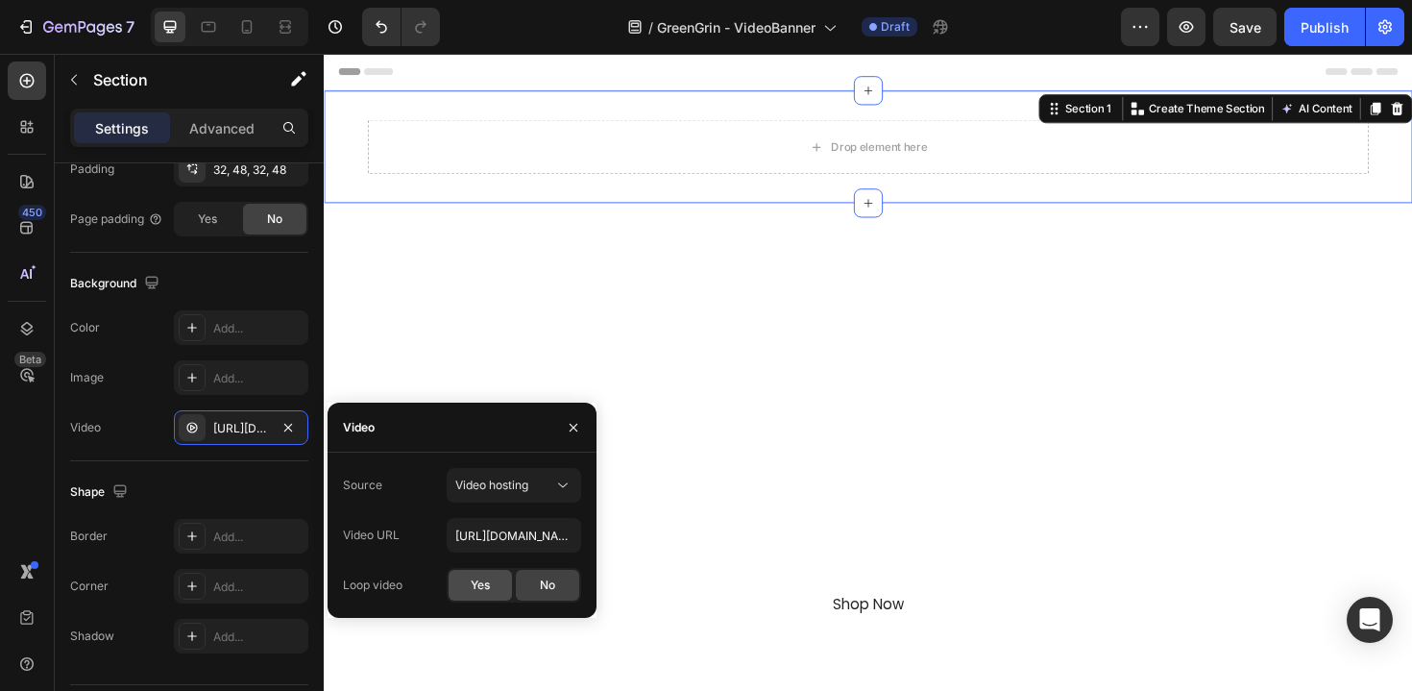
click at [480, 587] on span "Yes" at bounding box center [480, 584] width 19 height 17
click at [506, 544] on input "https://media.w3.org/2010/05/sintel/trailer.mp4" at bounding box center [514, 535] width 134 height 35
paste input "cdn.shopify.com/videos/c/o/v/c899b13f7ab44e8bb83c5d9e0ed9f67a.mov"
type input "[URL][DOMAIN_NAME]"
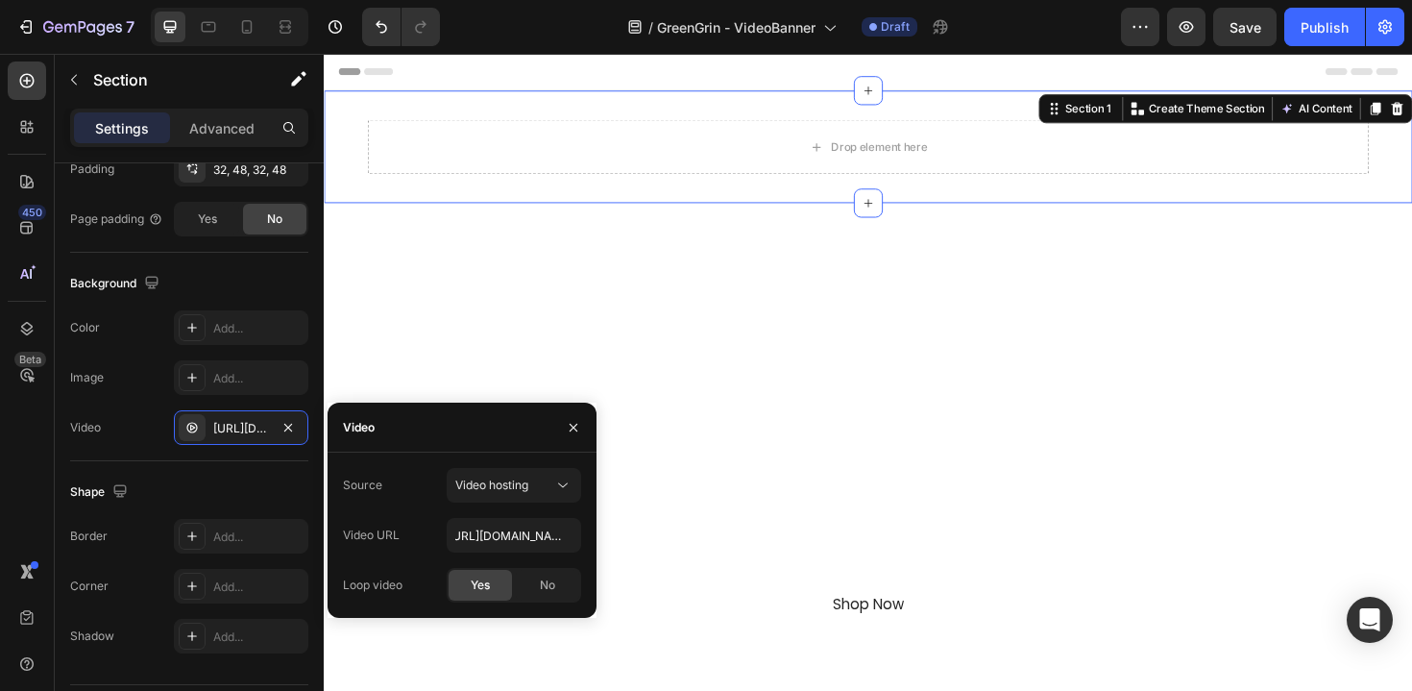
click at [504, 426] on div "Video" at bounding box center [462, 428] width 269 height 50
click at [112, 95] on div "Section" at bounding box center [155, 80] width 200 height 50
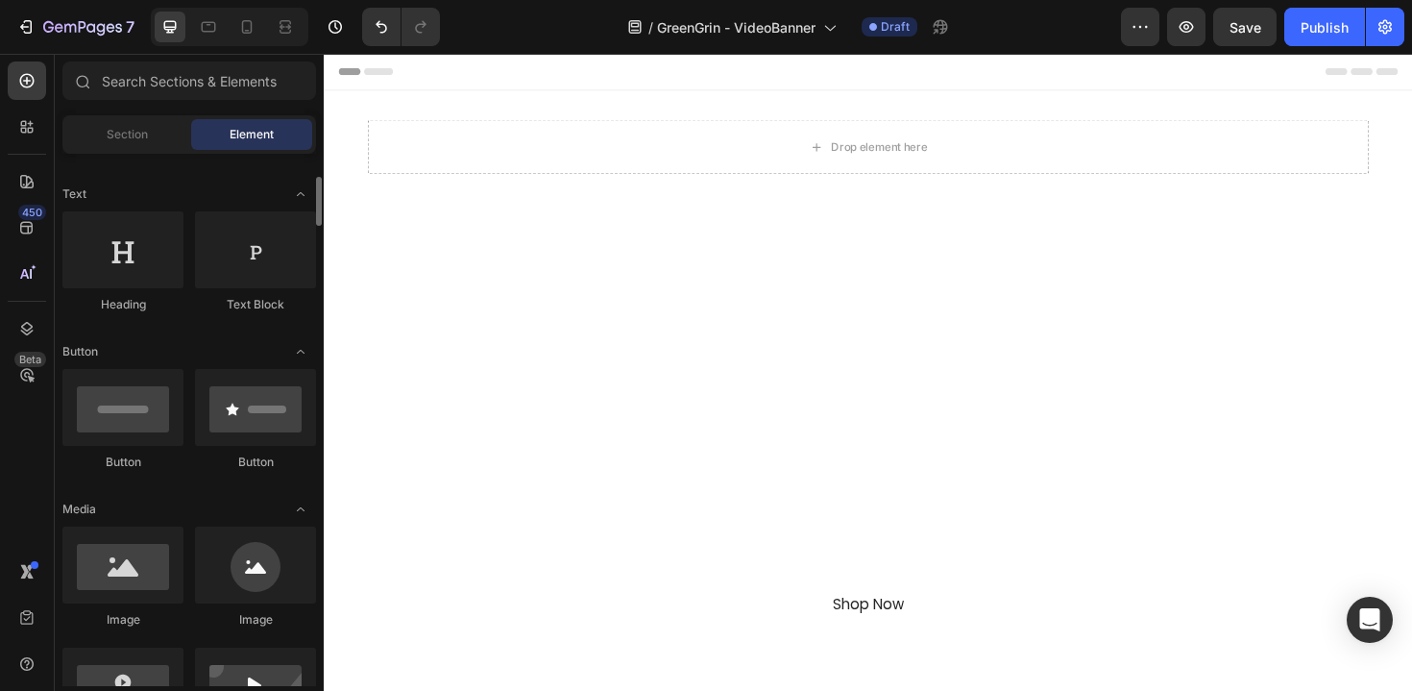
scroll to position [64, 0]
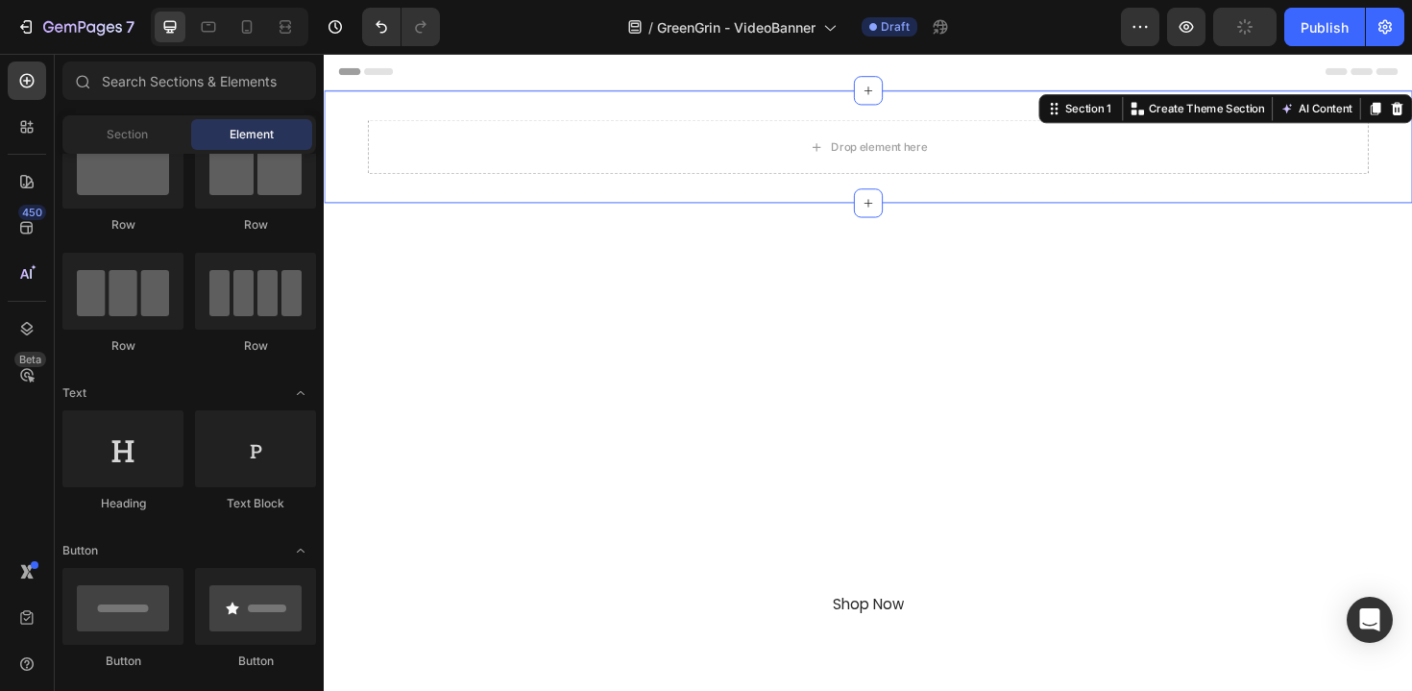
click at [351, 133] on div at bounding box center [900, 152] width 1153 height 119
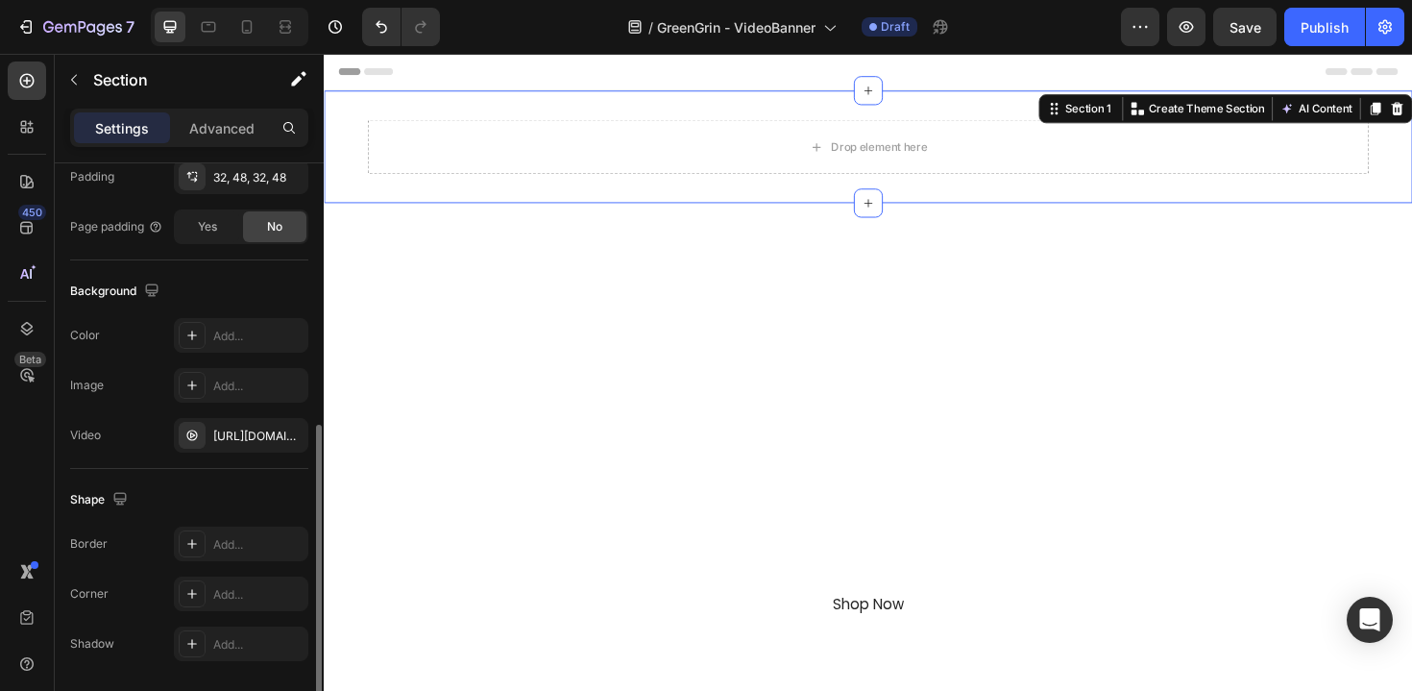
scroll to position [486, 0]
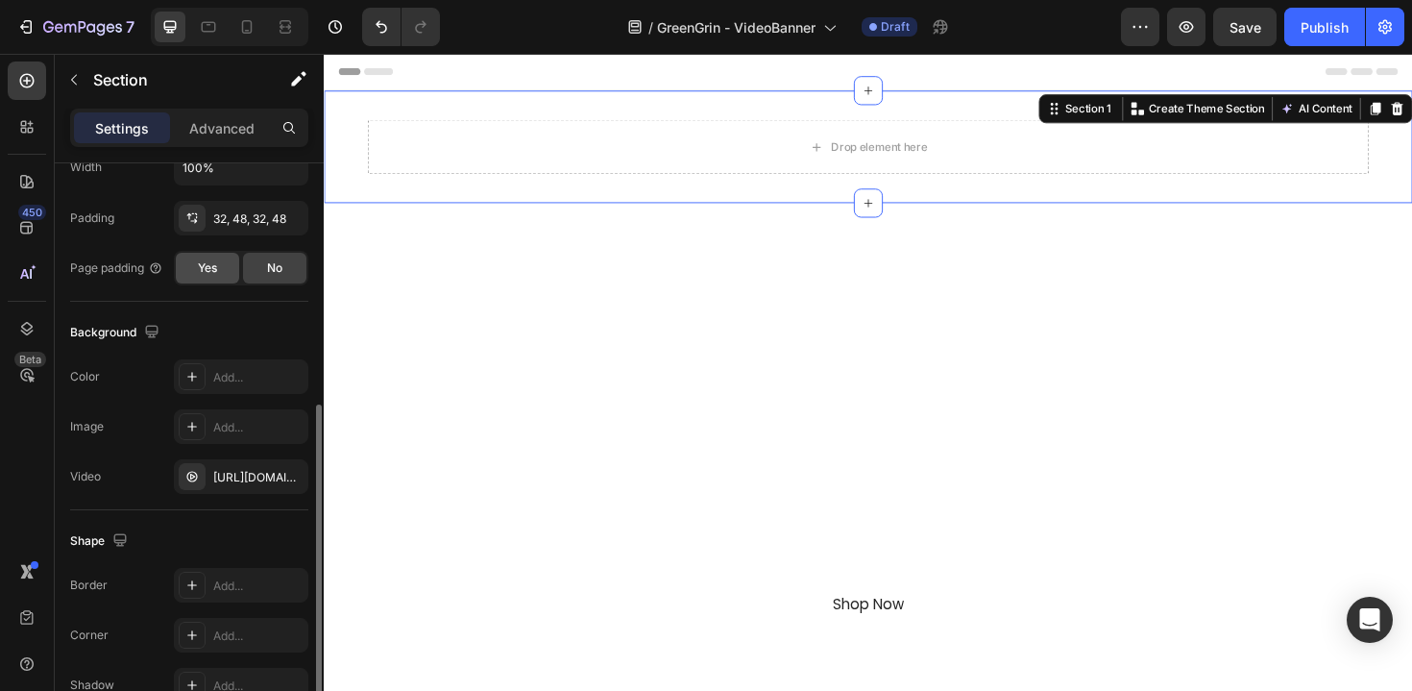
click at [209, 266] on span "Yes" at bounding box center [207, 267] width 19 height 17
click at [257, 268] on div "No" at bounding box center [274, 268] width 63 height 31
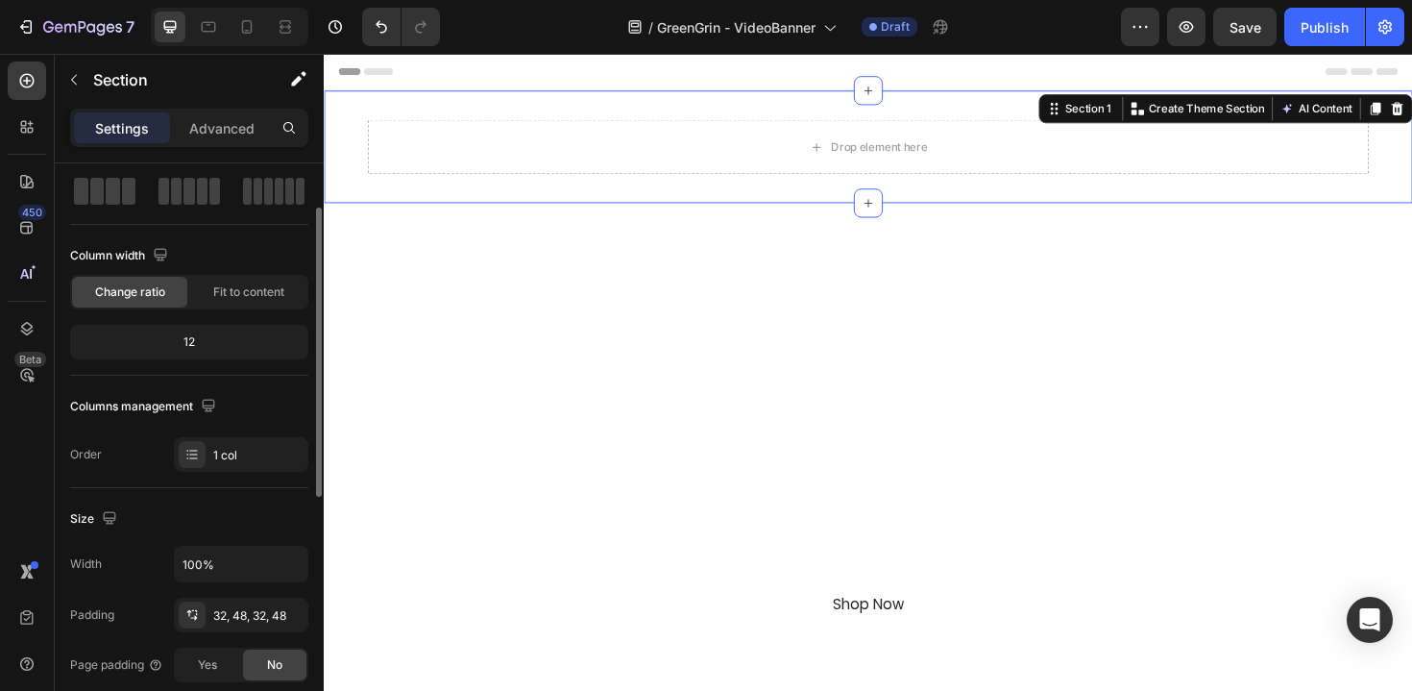
scroll to position [75, 0]
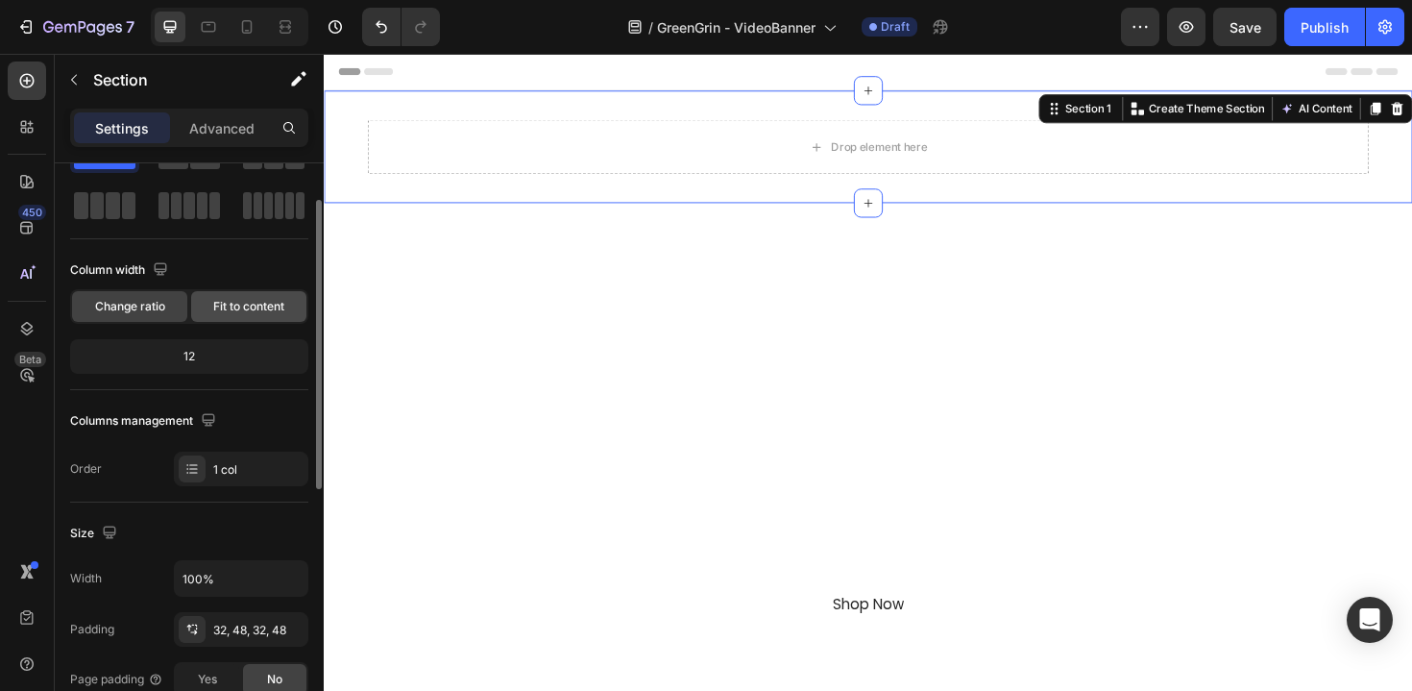
click at [240, 304] on span "Fit to content" at bounding box center [248, 306] width 71 height 17
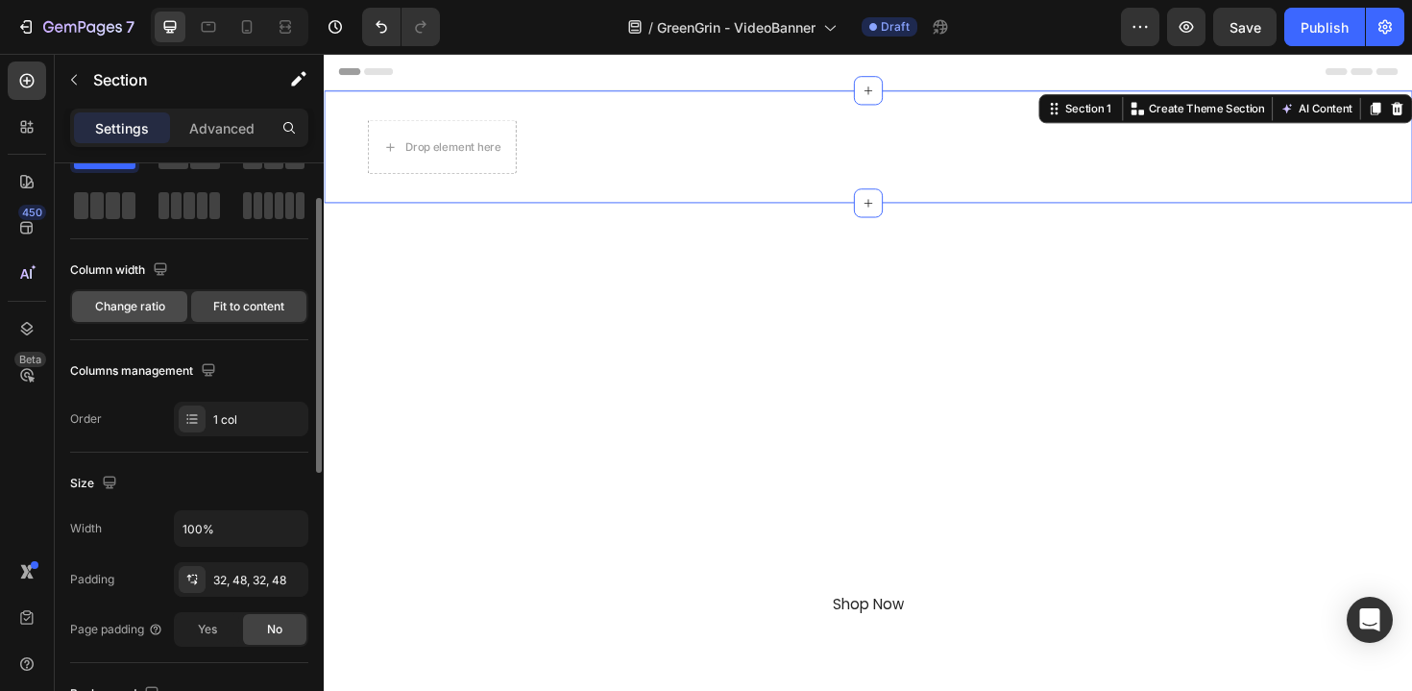
click at [168, 305] on div "Change ratio" at bounding box center [129, 306] width 115 height 31
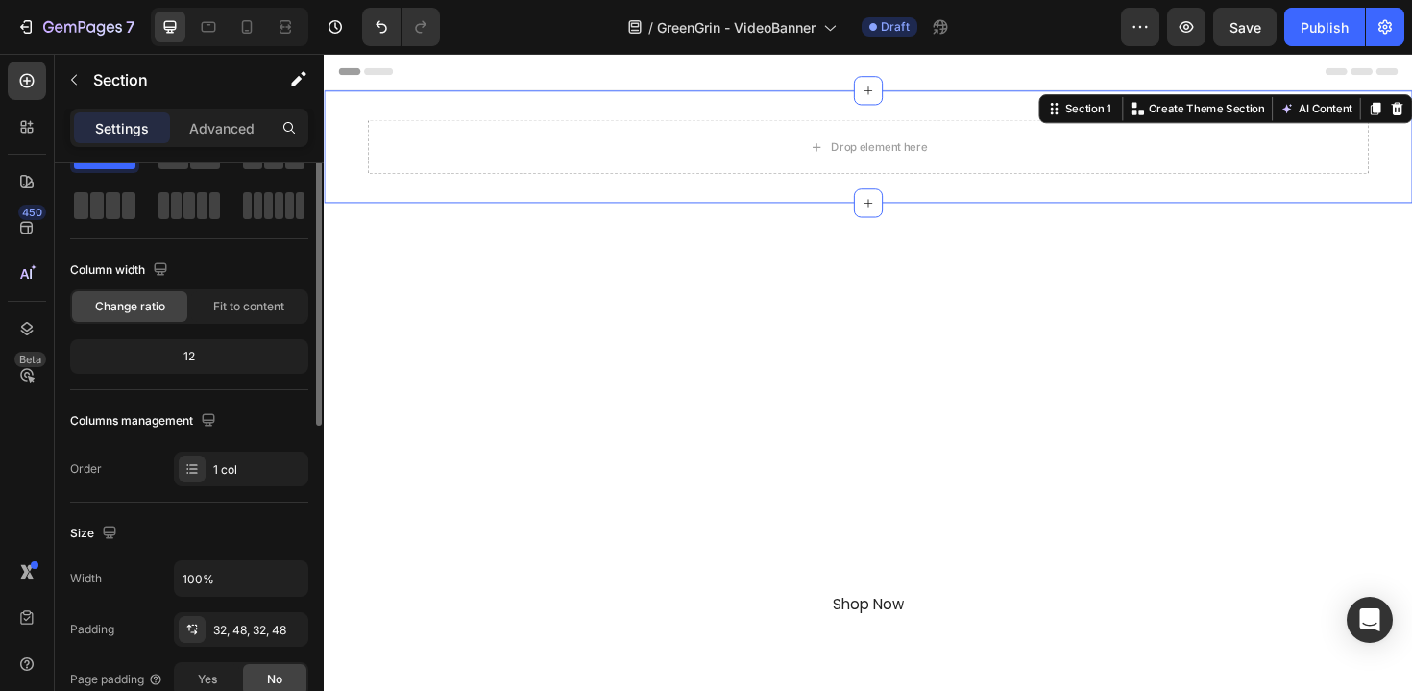
scroll to position [0, 0]
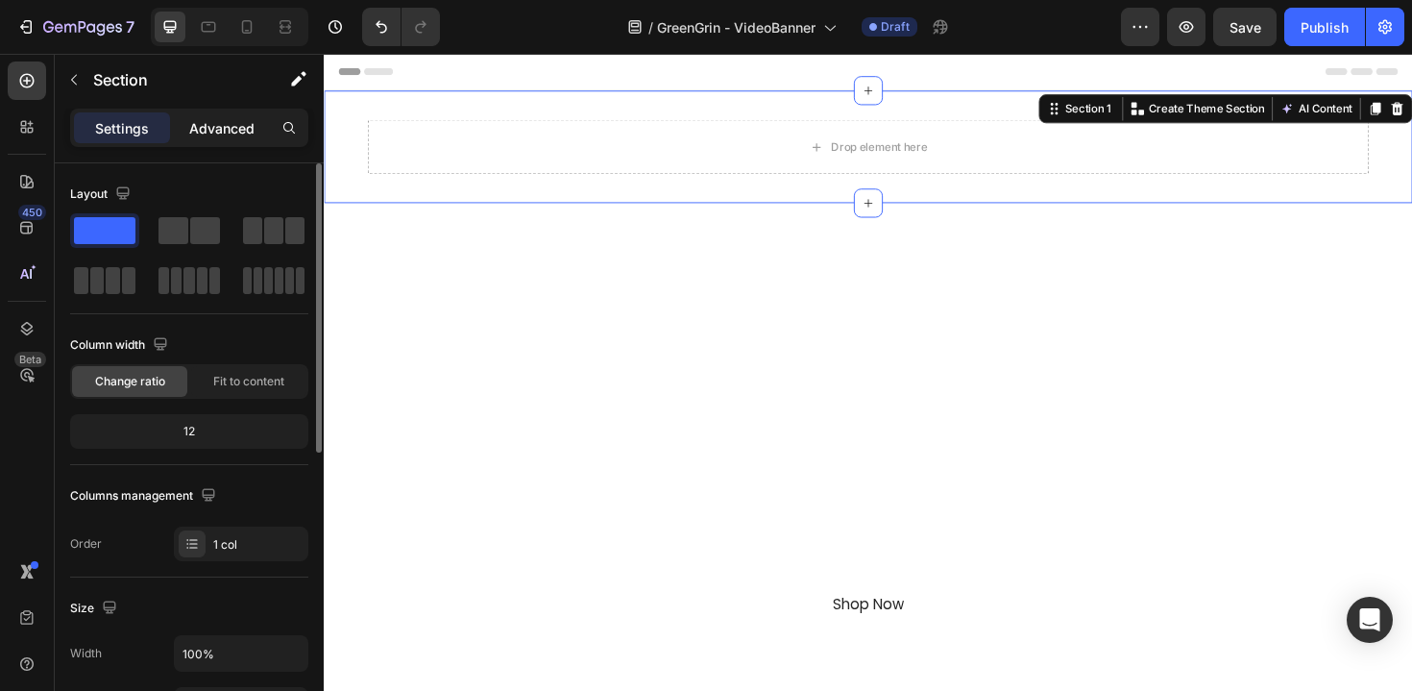
click at [223, 127] on p "Advanced" at bounding box center [221, 128] width 65 height 20
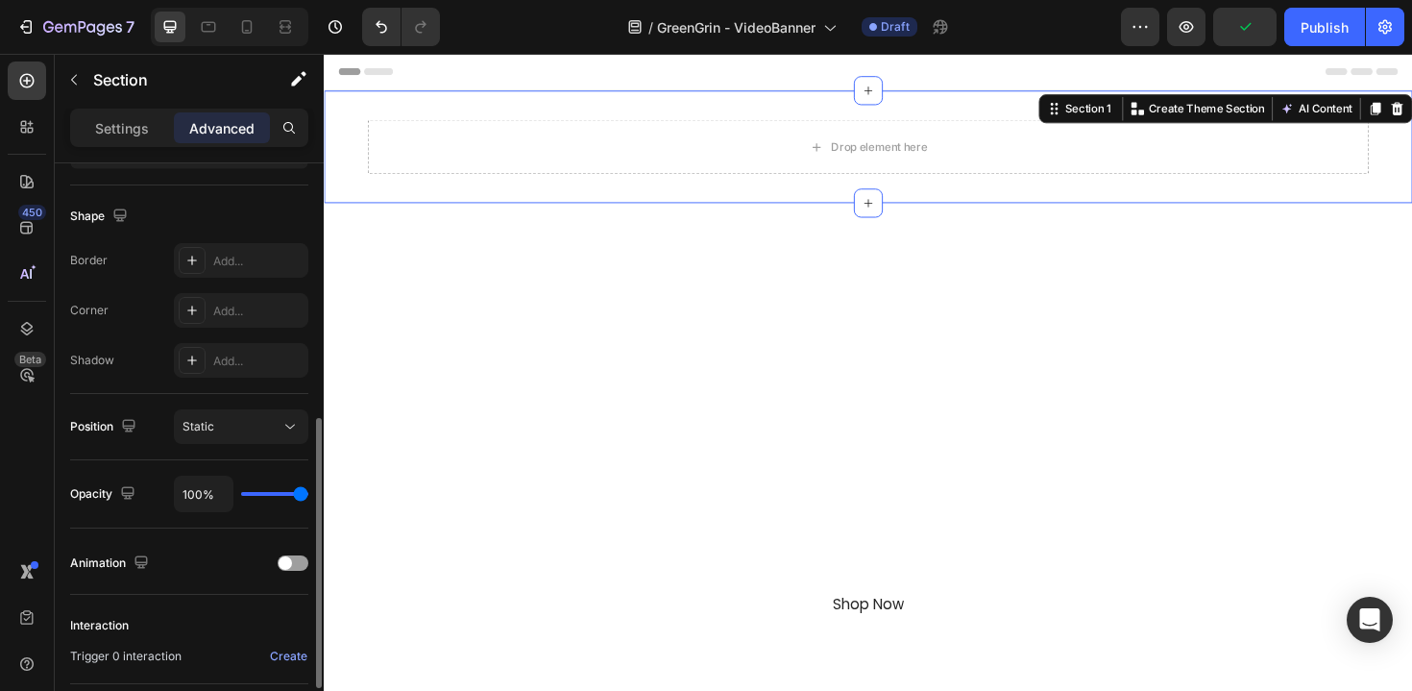
scroll to position [457, 0]
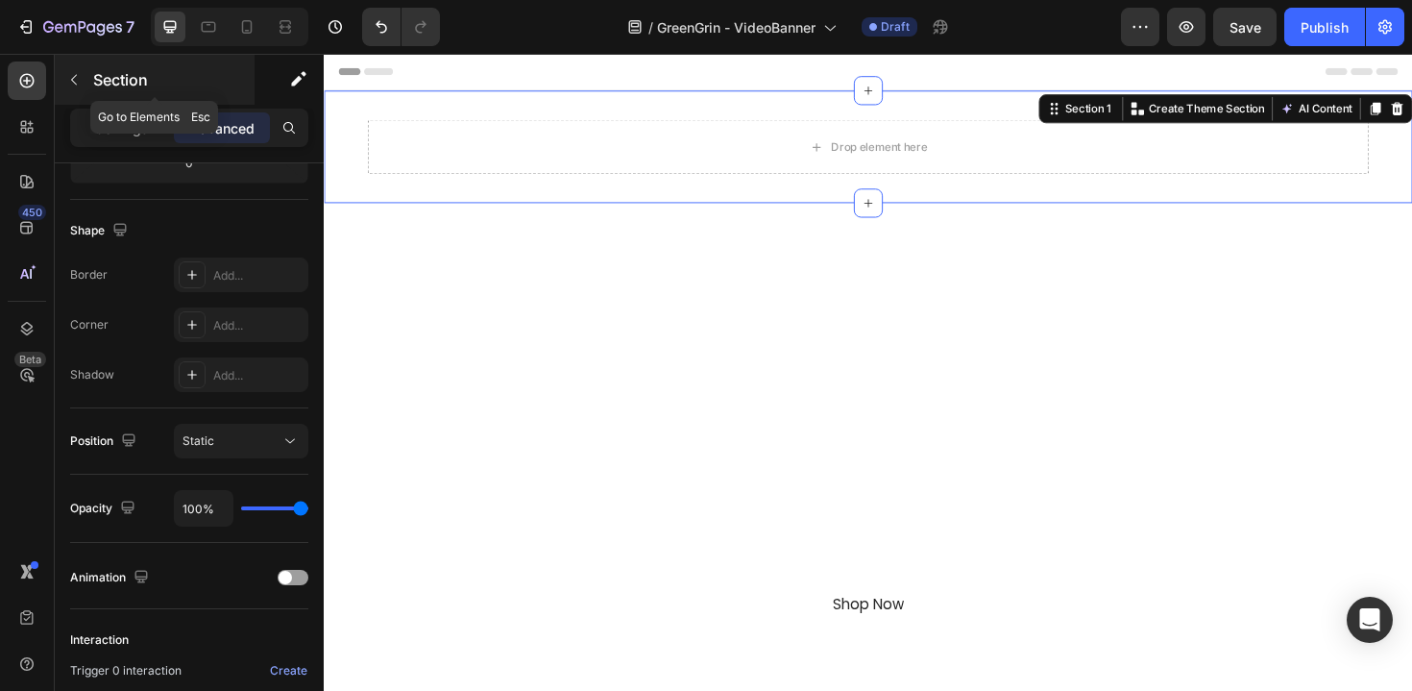
click at [130, 91] on div "Section" at bounding box center [155, 80] width 200 height 50
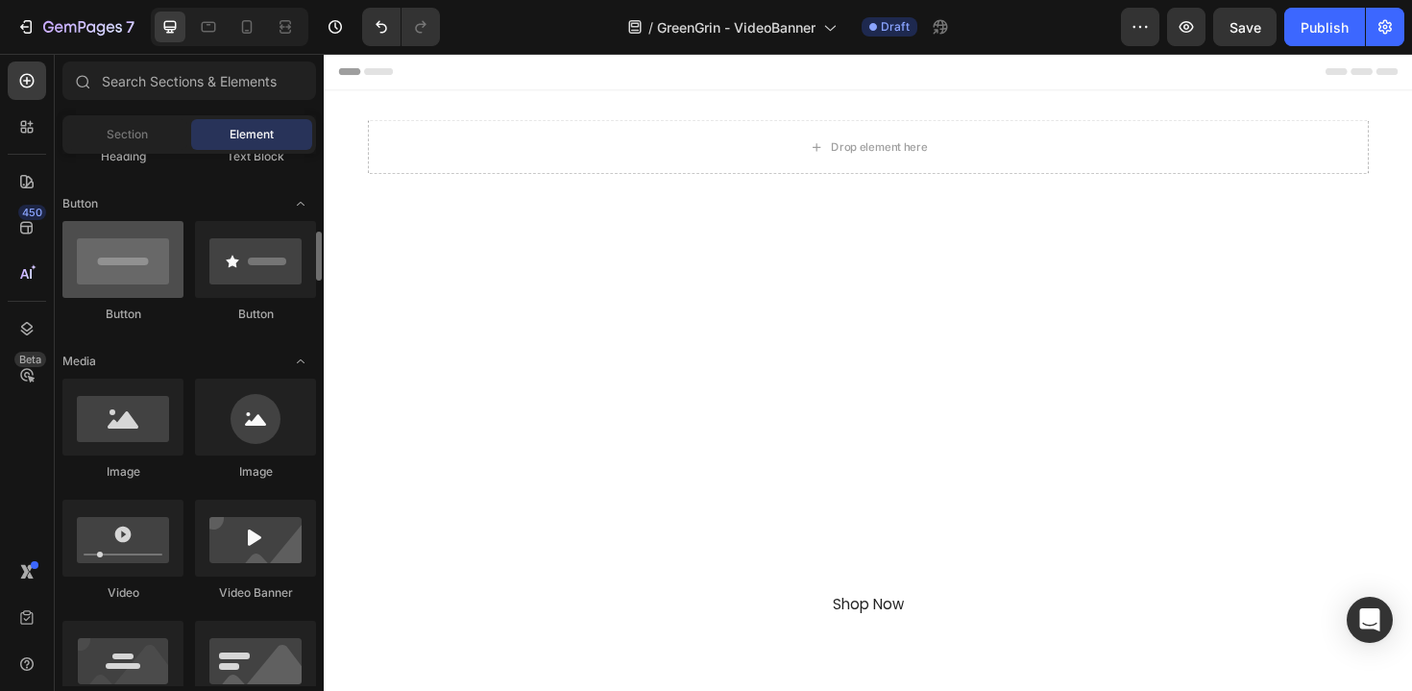
scroll to position [503, 0]
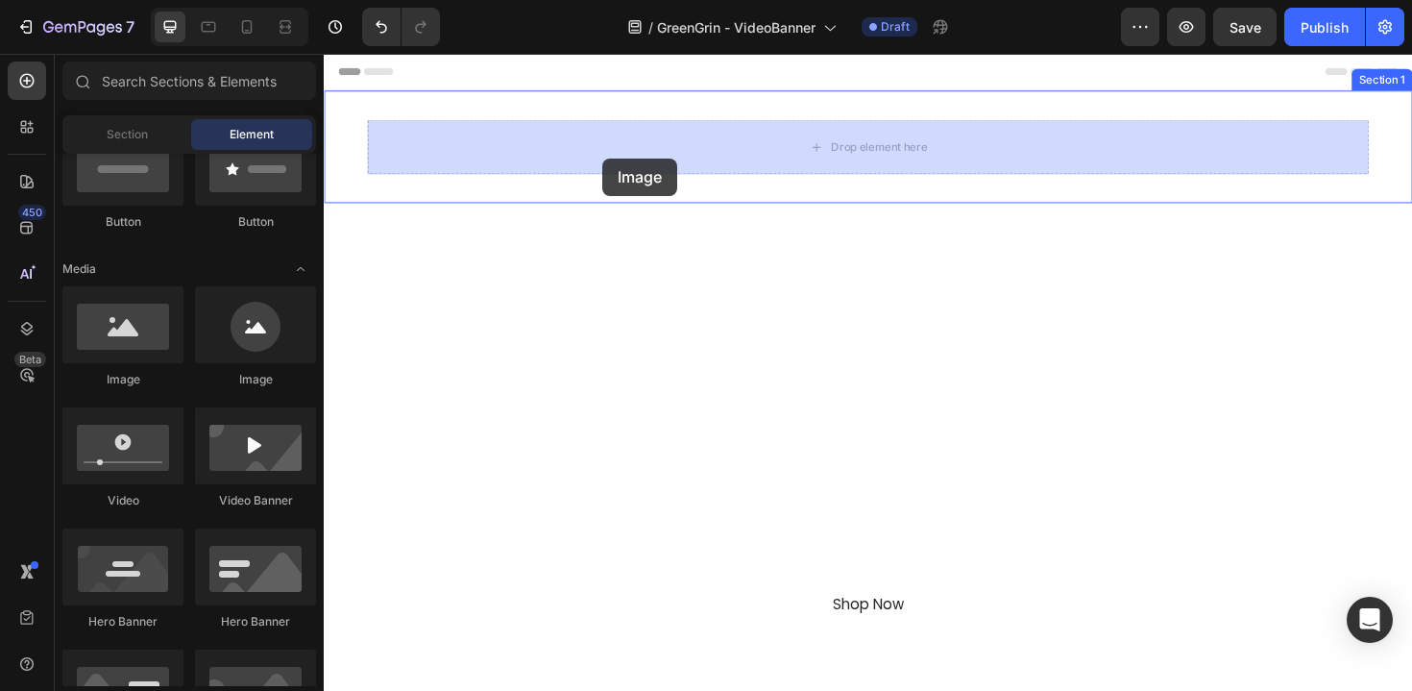
drag, startPoint x: 466, startPoint y: 398, endPoint x: 619, endPoint y: 164, distance: 279.0
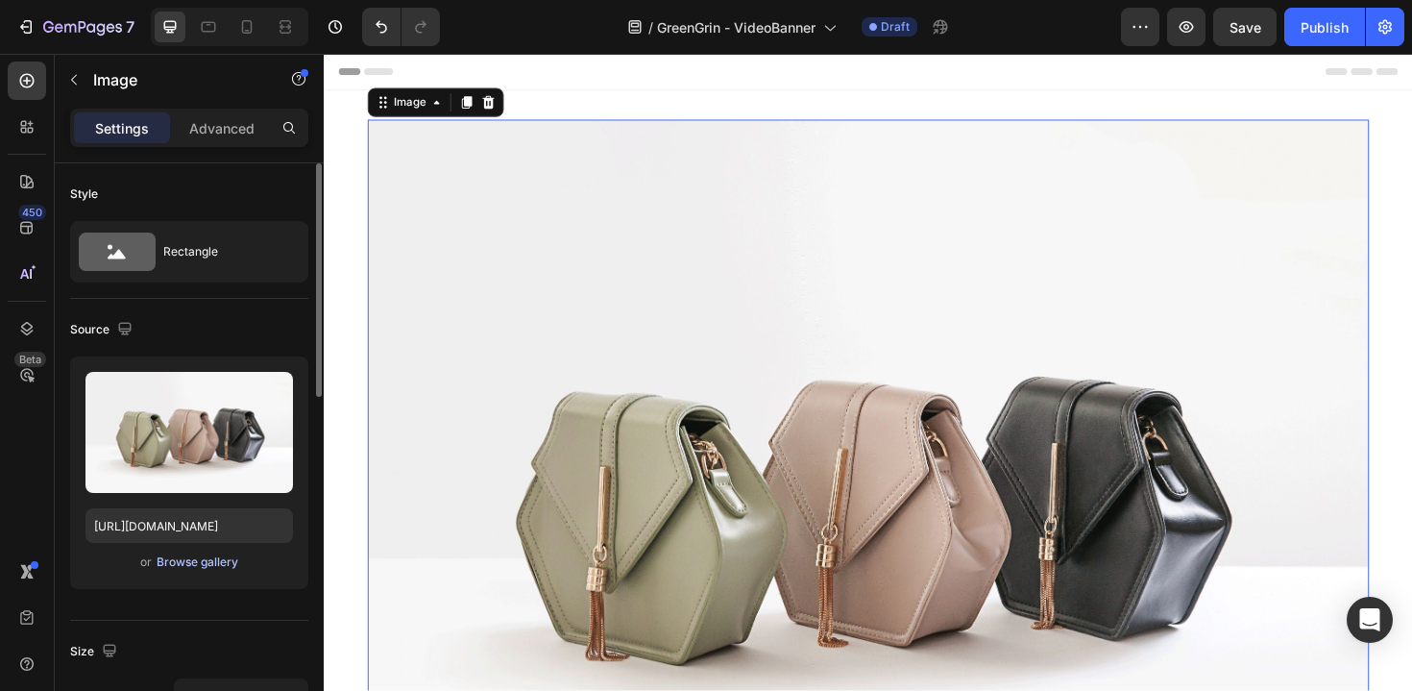
click at [214, 562] on div "Browse gallery" at bounding box center [198, 561] width 82 height 17
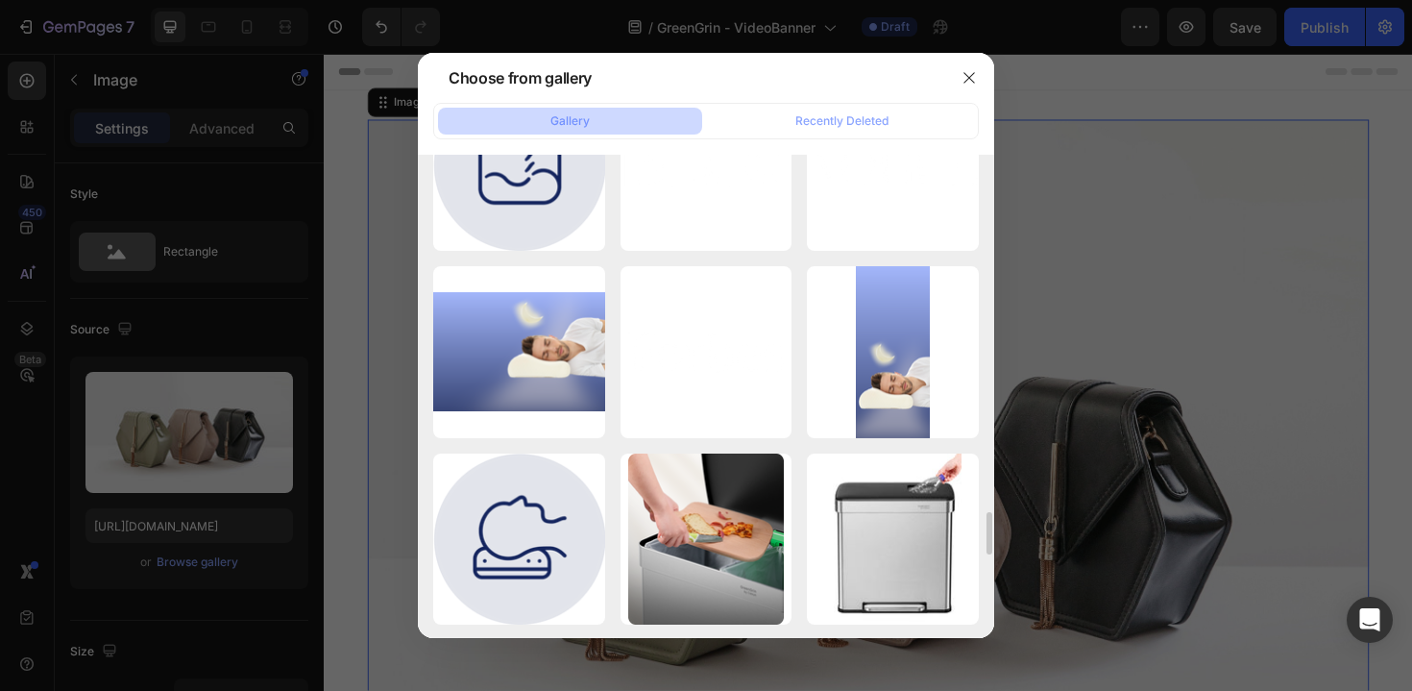
scroll to position [313, 0]
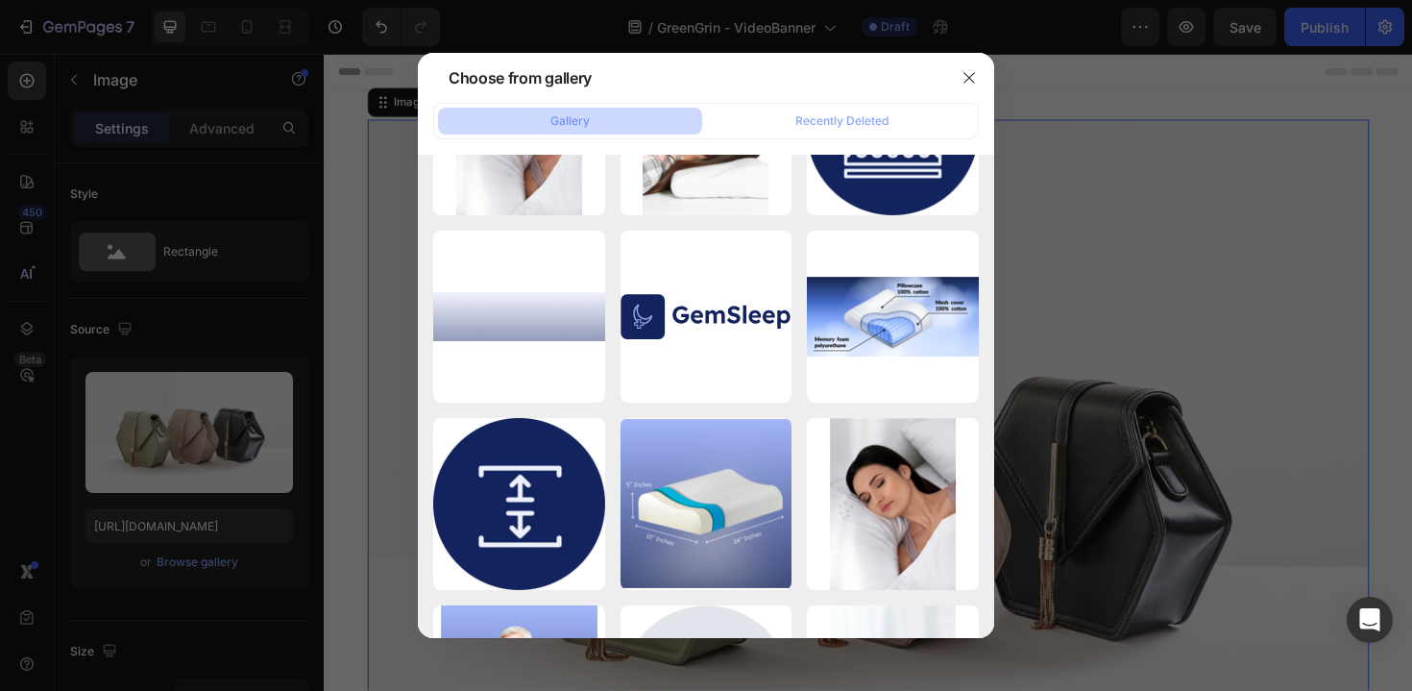
click at [953, 85] on div at bounding box center [969, 78] width 50 height 50
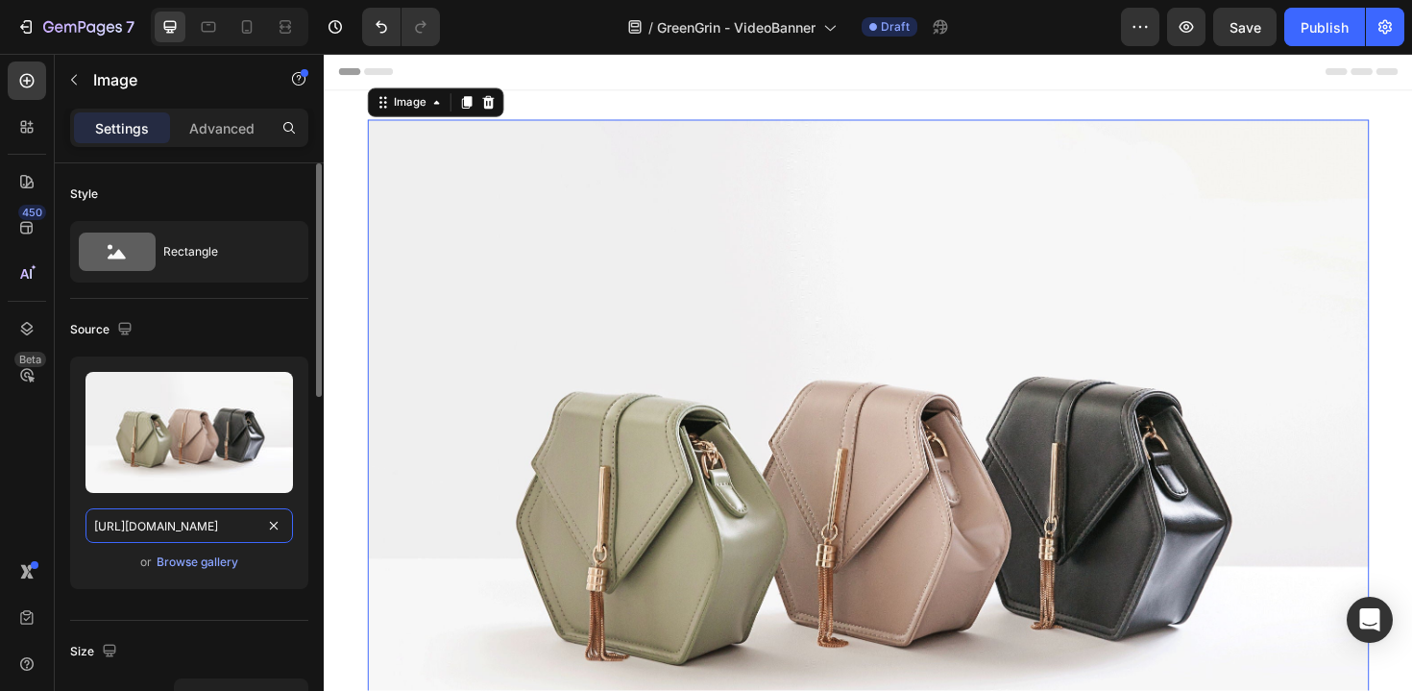
click at [208, 538] on input "https://cdn.shopify.com/s/files/1/2005/9307/files/image_demo.jpg" at bounding box center [190, 525] width 208 height 35
paste input "0590/8208/0325/files/Cesun_web_logo_footer_890x_76d0f609-5ae8-46b2-aa67-142cd09…"
type input "https://cdn.shopify.com/s/files/1/0590/8208/0325/files/Cesun_web_logo_footer_89…"
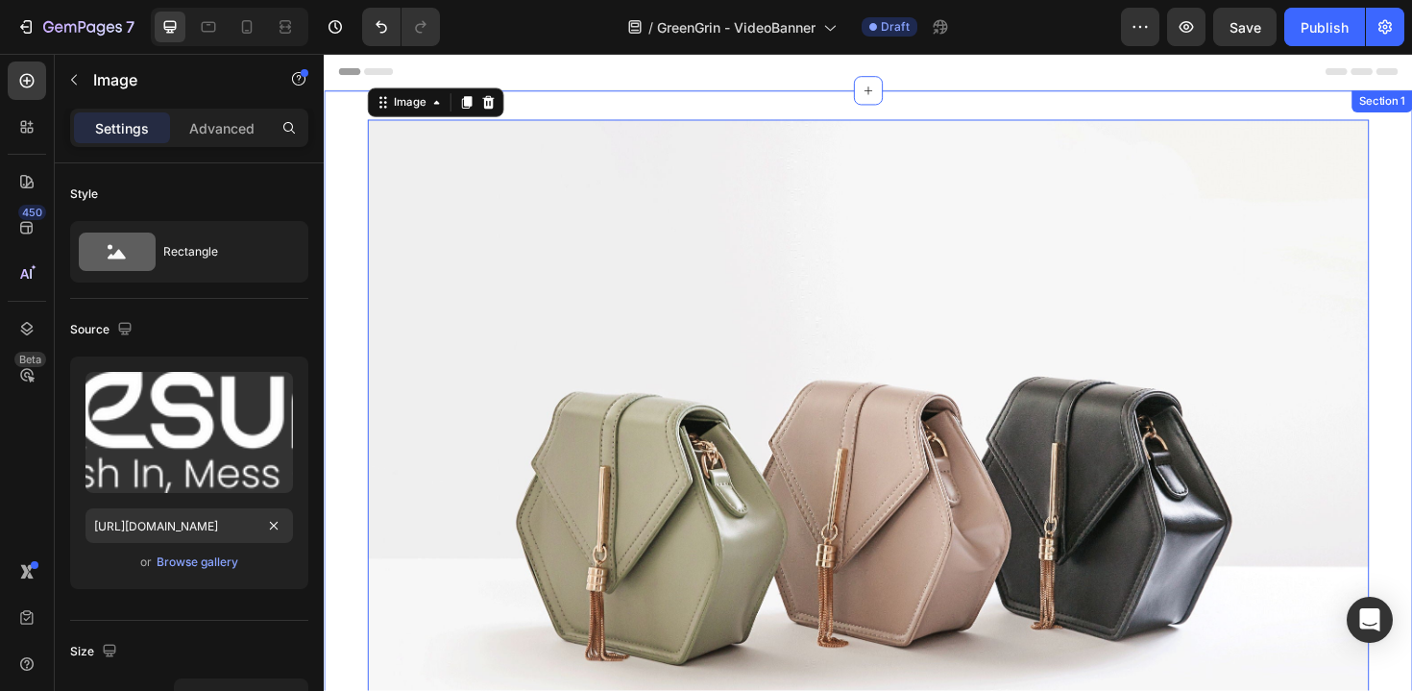
click at [330, 453] on div at bounding box center [900, 521] width 1153 height 857
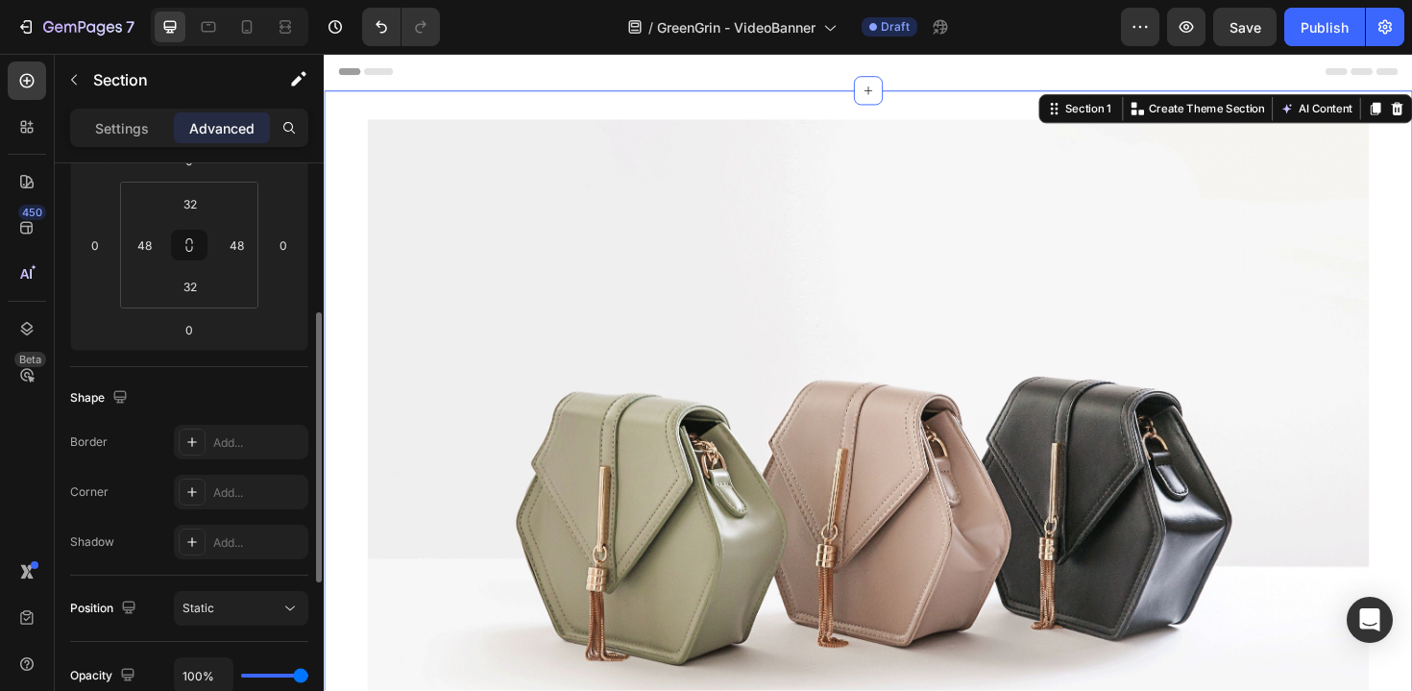
scroll to position [300, 0]
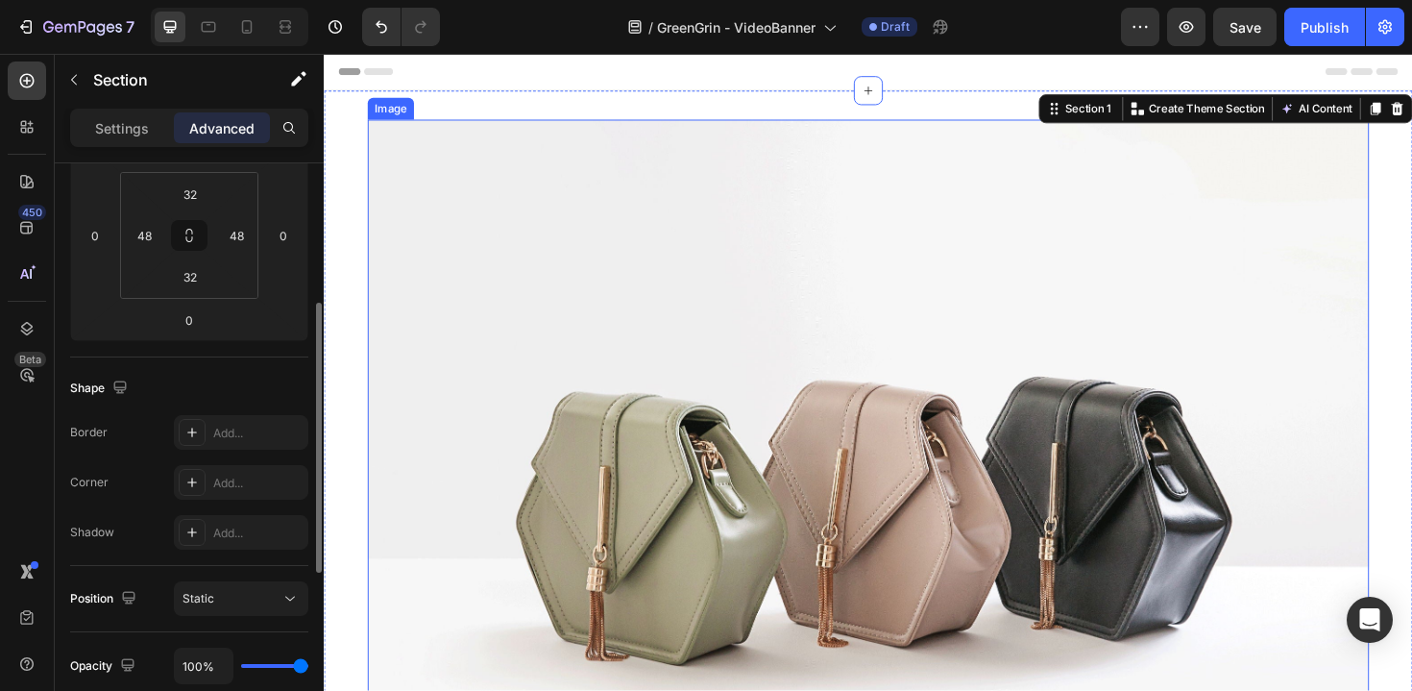
click at [623, 384] on img at bounding box center [900, 521] width 1061 height 795
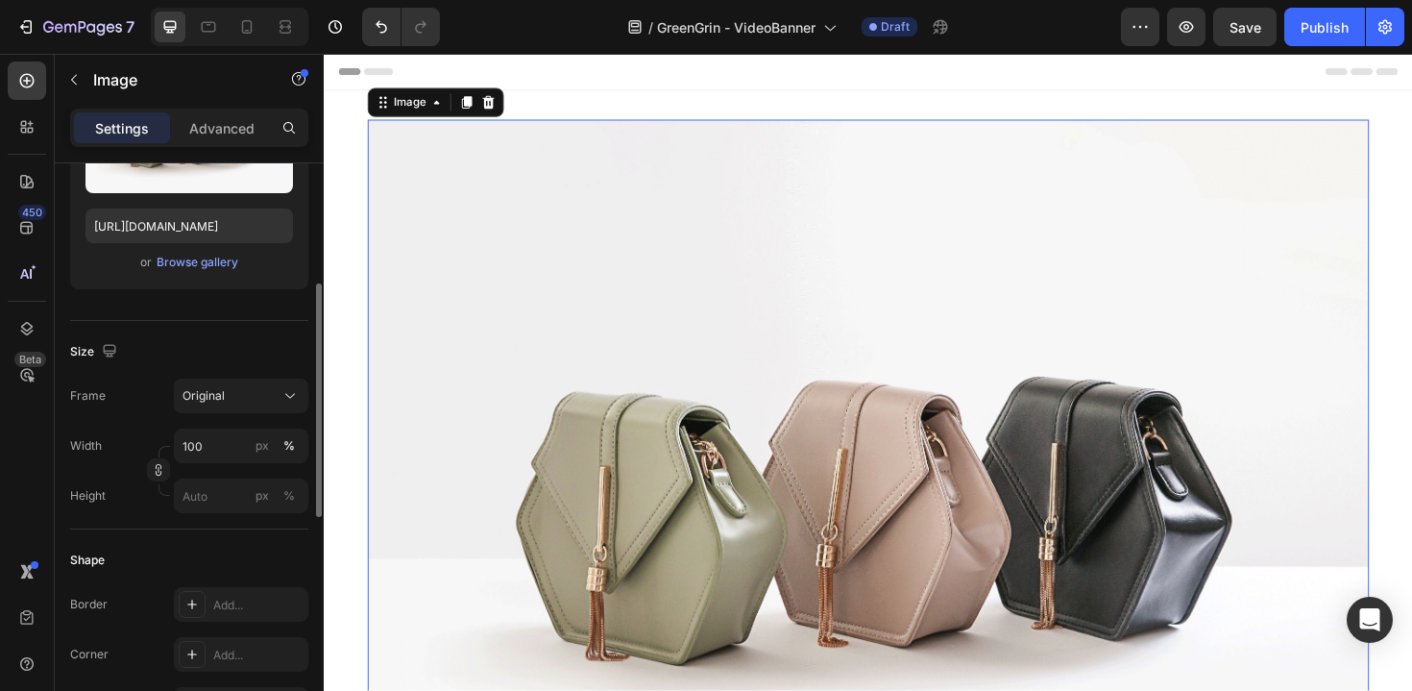
scroll to position [0, 0]
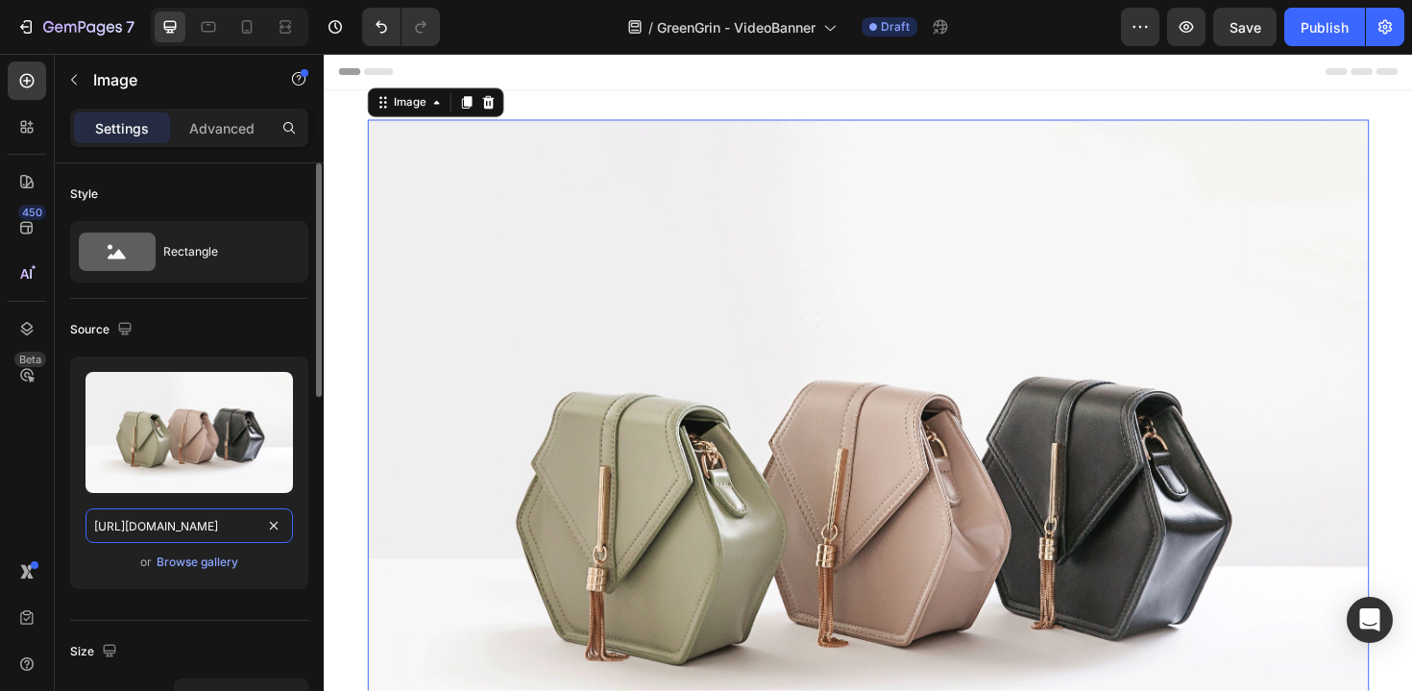
click at [204, 524] on input "https://cdn.shopify.com/s/files/1/2005/9307/files/image_demo.jpg" at bounding box center [190, 525] width 208 height 35
paste input "0590/8208/0325/files/Cesun_web_logo_footer_890x_76d0f609-5ae8-46b2-aa67-142cd09…"
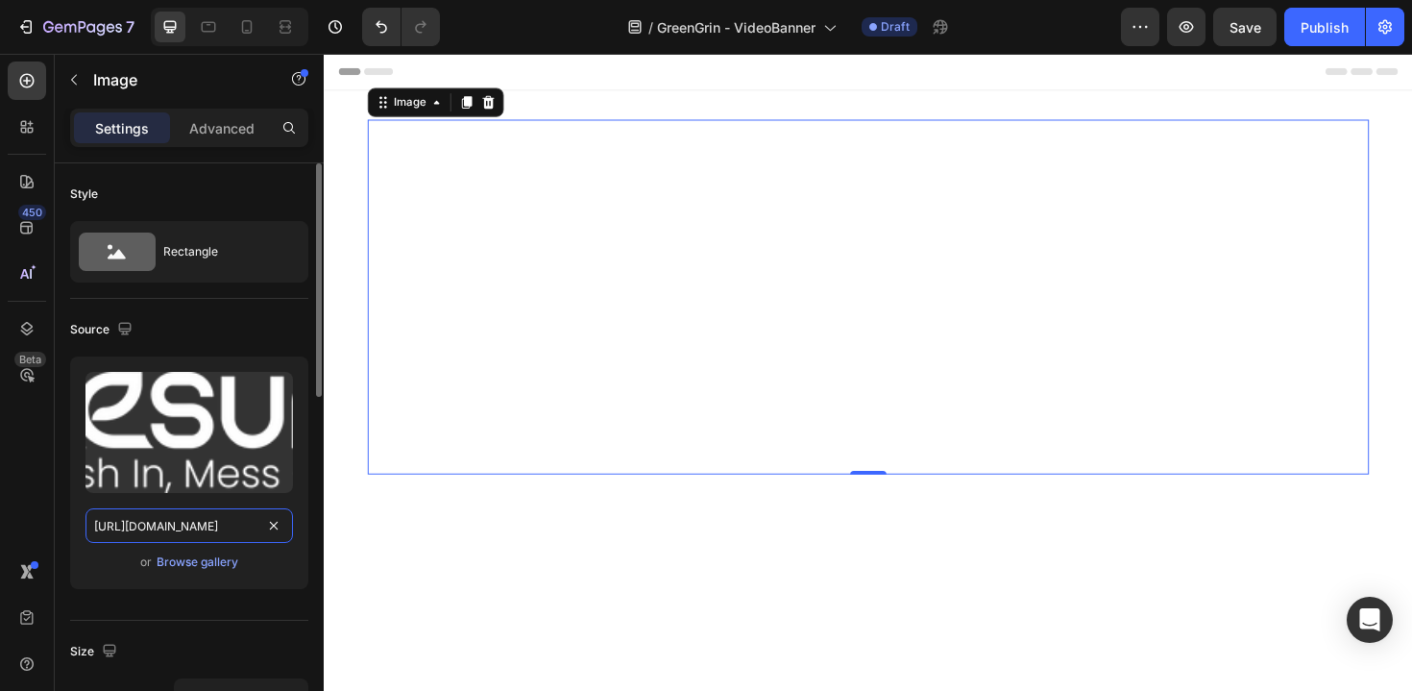
type input "https://cdn.shopify.com/s/files/1/0590/8208/0325/files/Cesun_web_logo_footer_89…"
click at [83, 589] on div "Upload Image https://cdn.shopify.com/s/files/1/0590/8208/0325/files/Cesun_web_l…" at bounding box center [189, 480] width 238 height 248
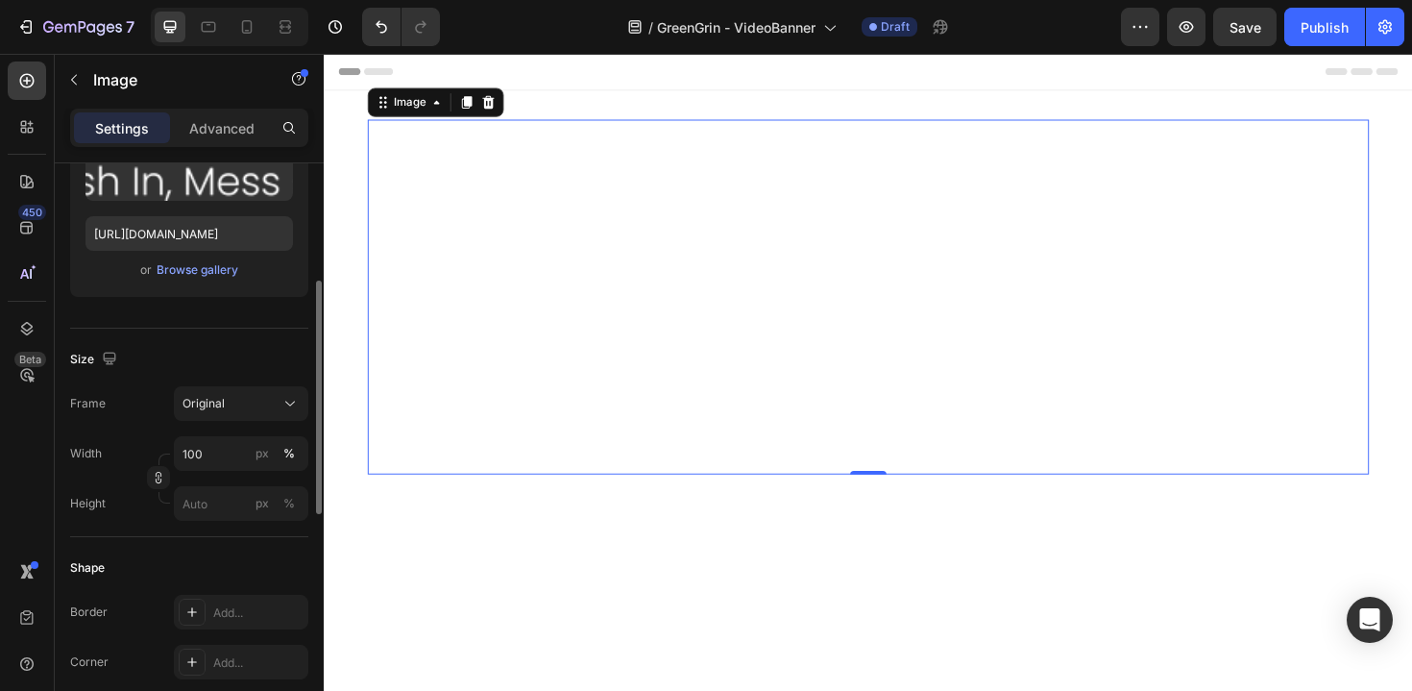
scroll to position [390, 0]
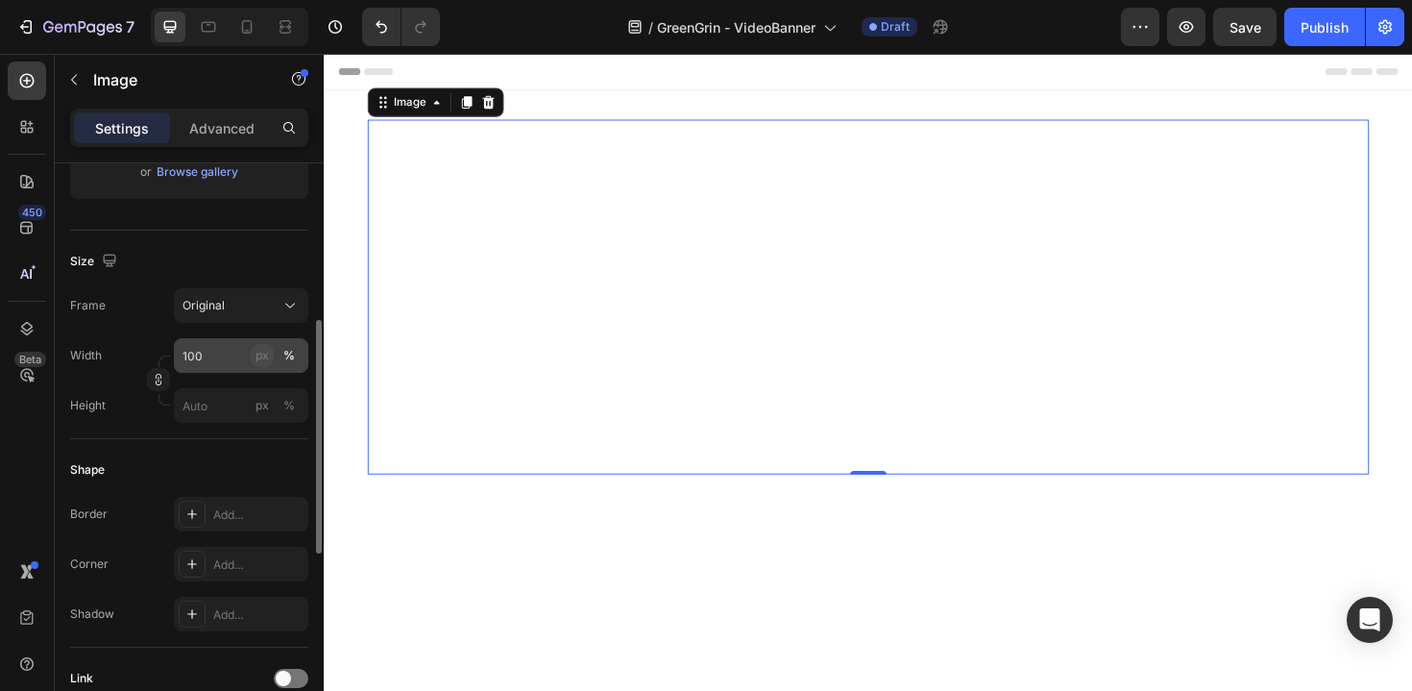
click at [258, 362] on div "px" at bounding box center [262, 355] width 13 height 17
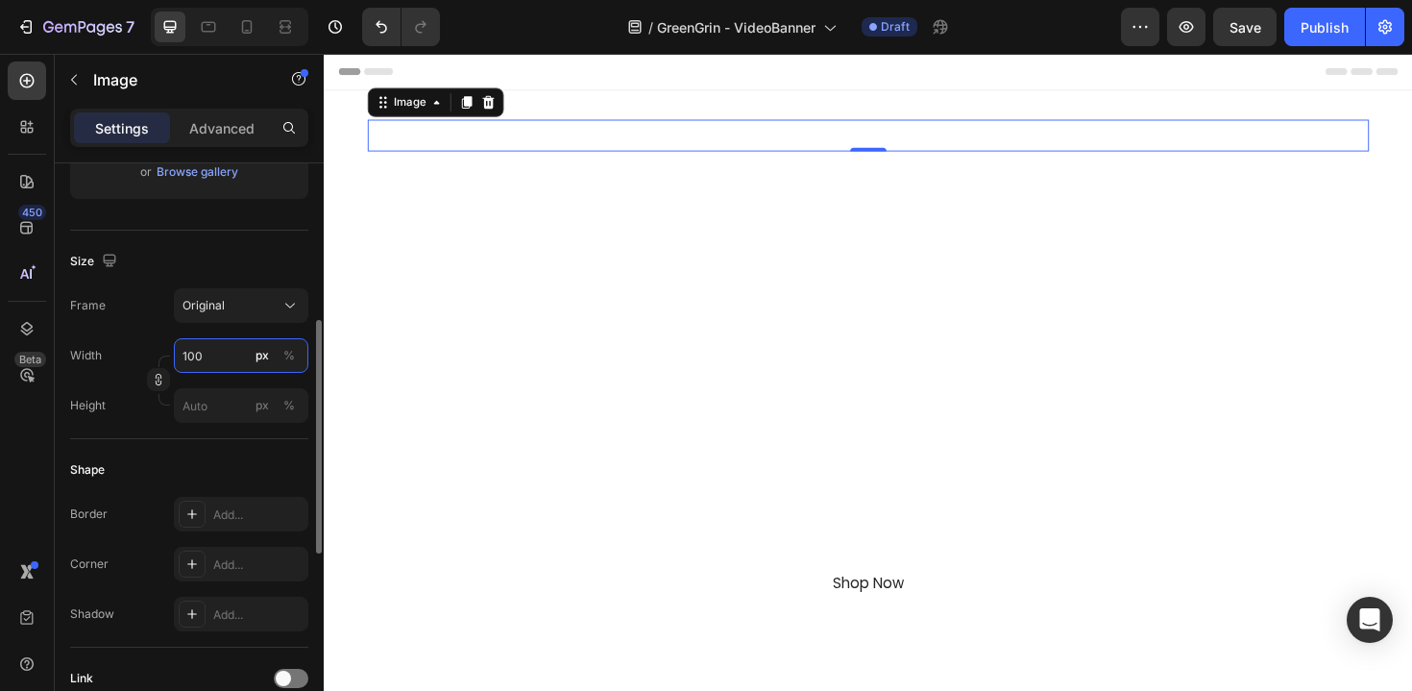
click at [201, 362] on input "100" at bounding box center [241, 355] width 134 height 35
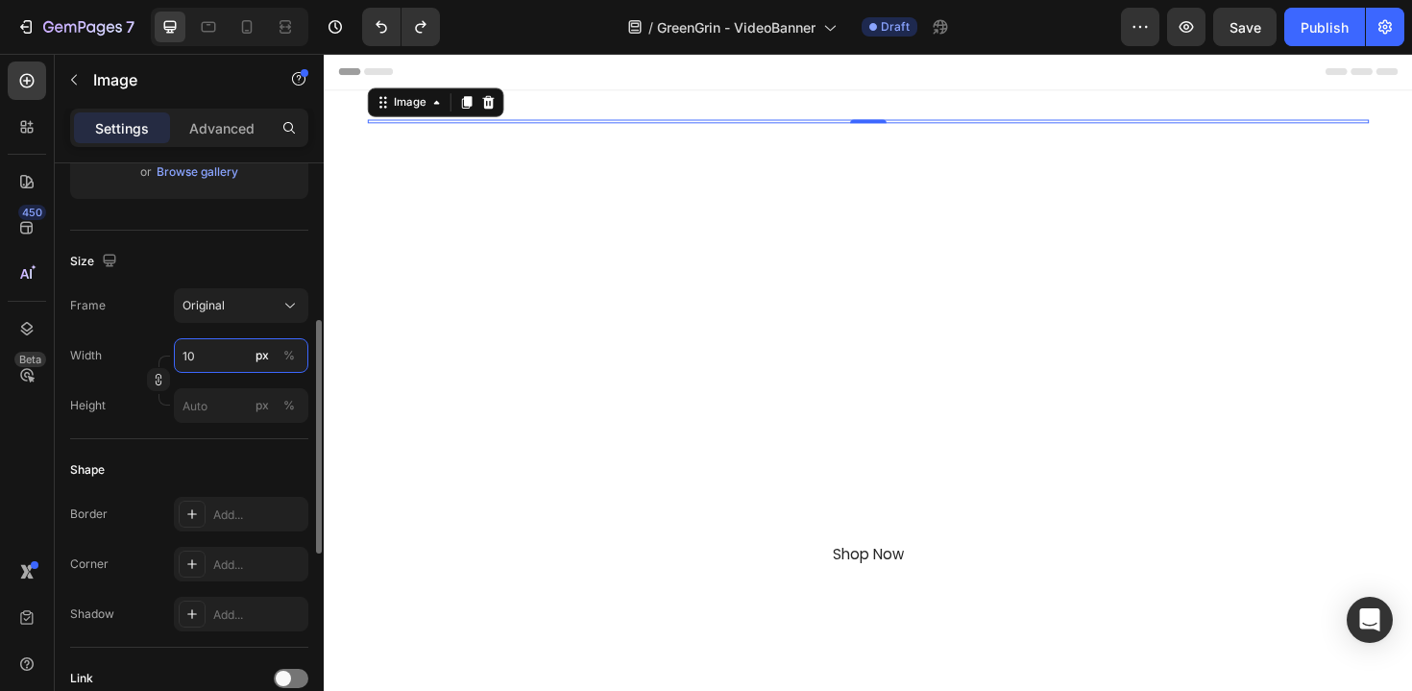
type input "1"
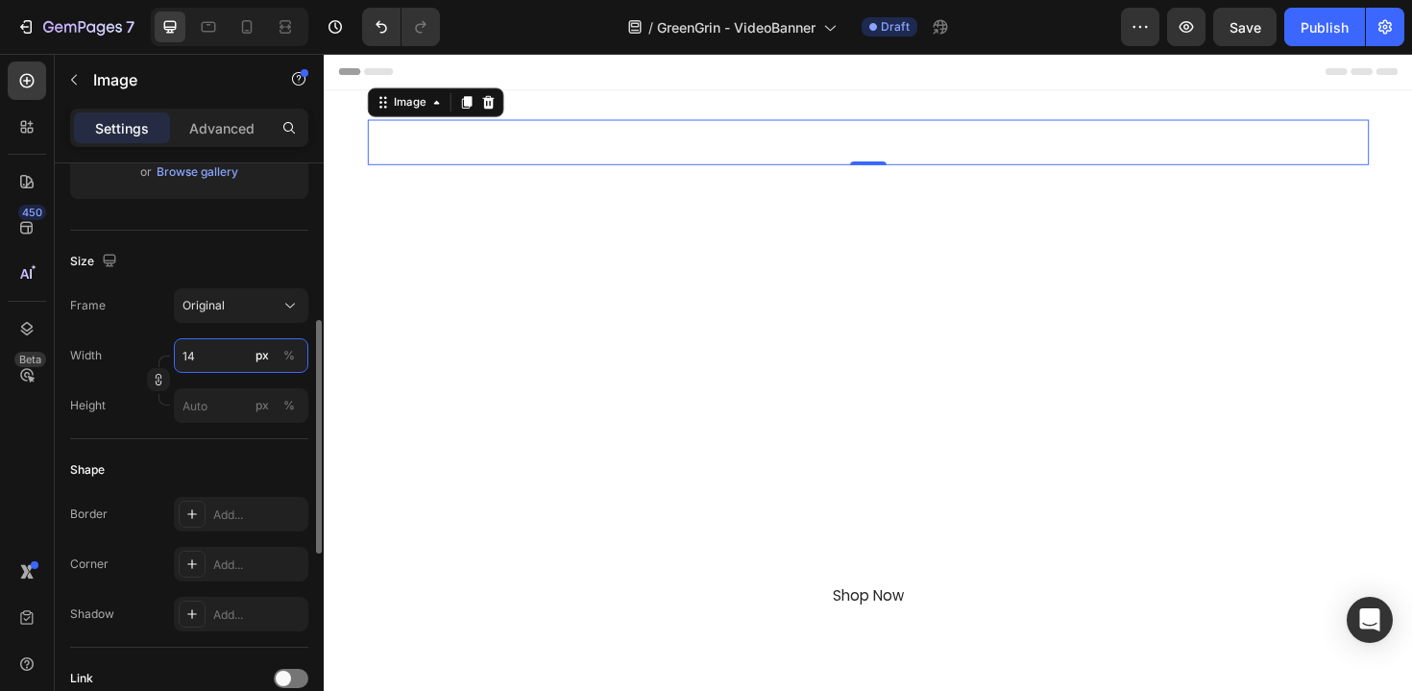
type input "1"
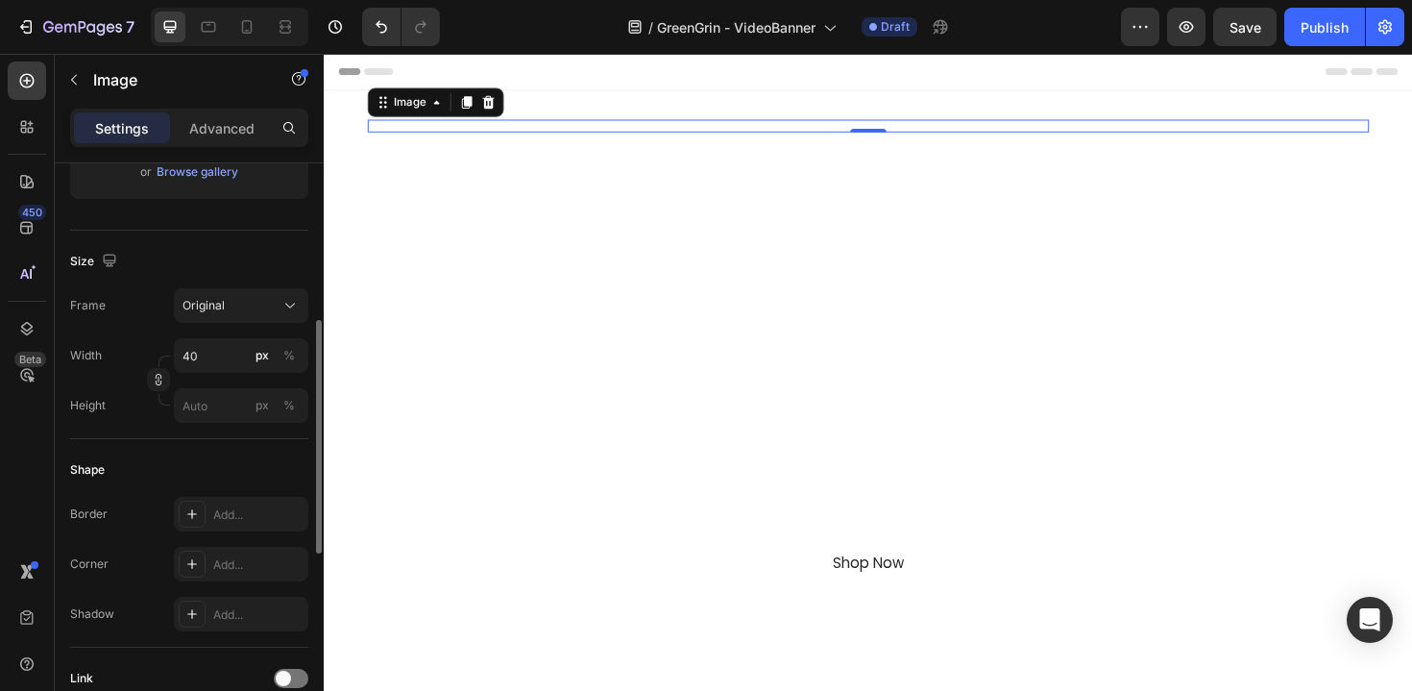
click at [224, 279] on div "Size Frame Original Width 40 px % Height px %" at bounding box center [189, 335] width 238 height 208
click at [238, 305] on div "Original" at bounding box center [230, 305] width 94 height 17
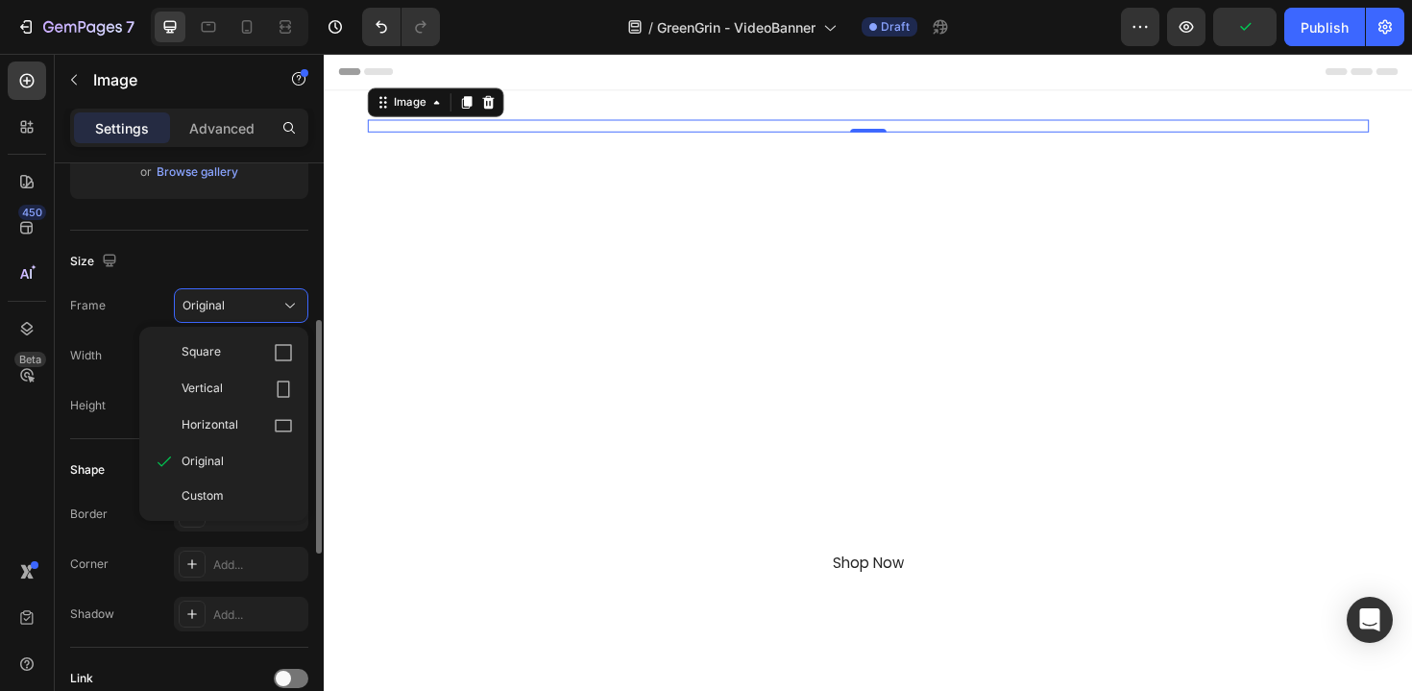
click at [235, 270] on div "Size" at bounding box center [189, 261] width 238 height 31
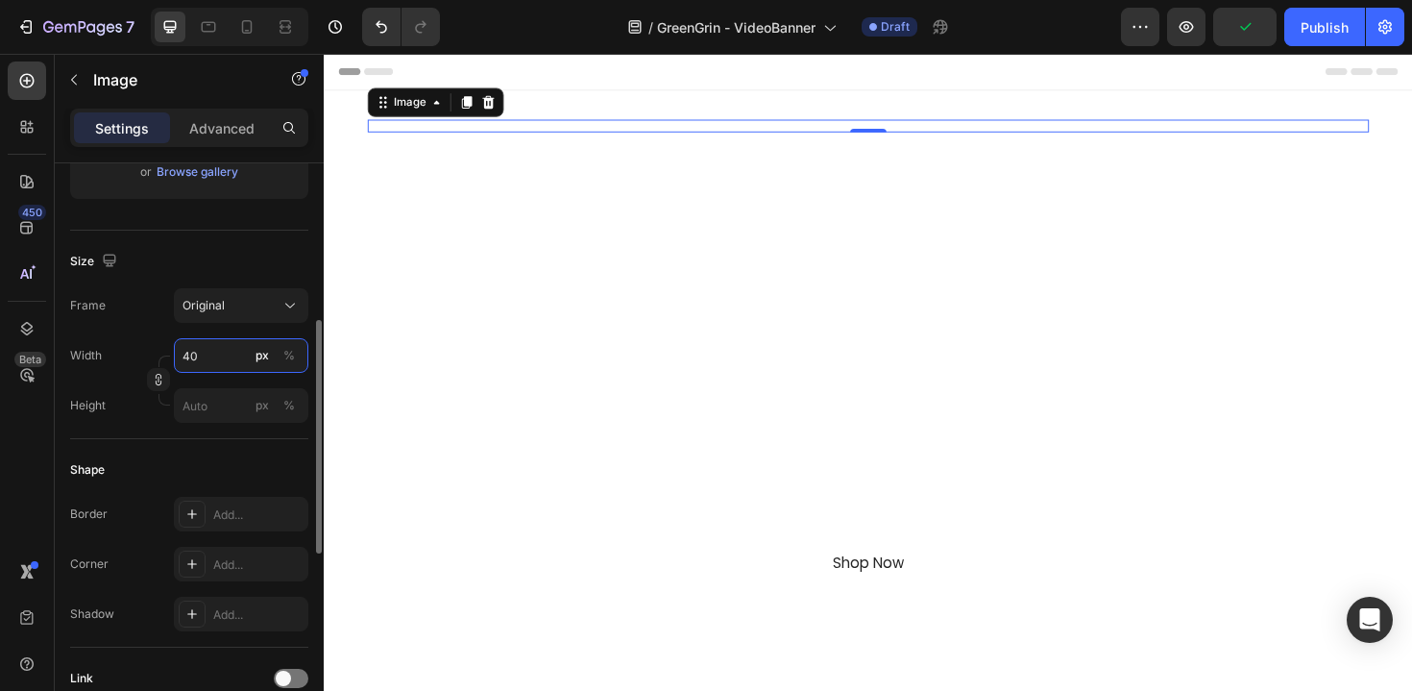
click at [205, 368] on input "40" at bounding box center [241, 355] width 134 height 35
type input "60"
click at [241, 260] on div "Size" at bounding box center [189, 261] width 238 height 31
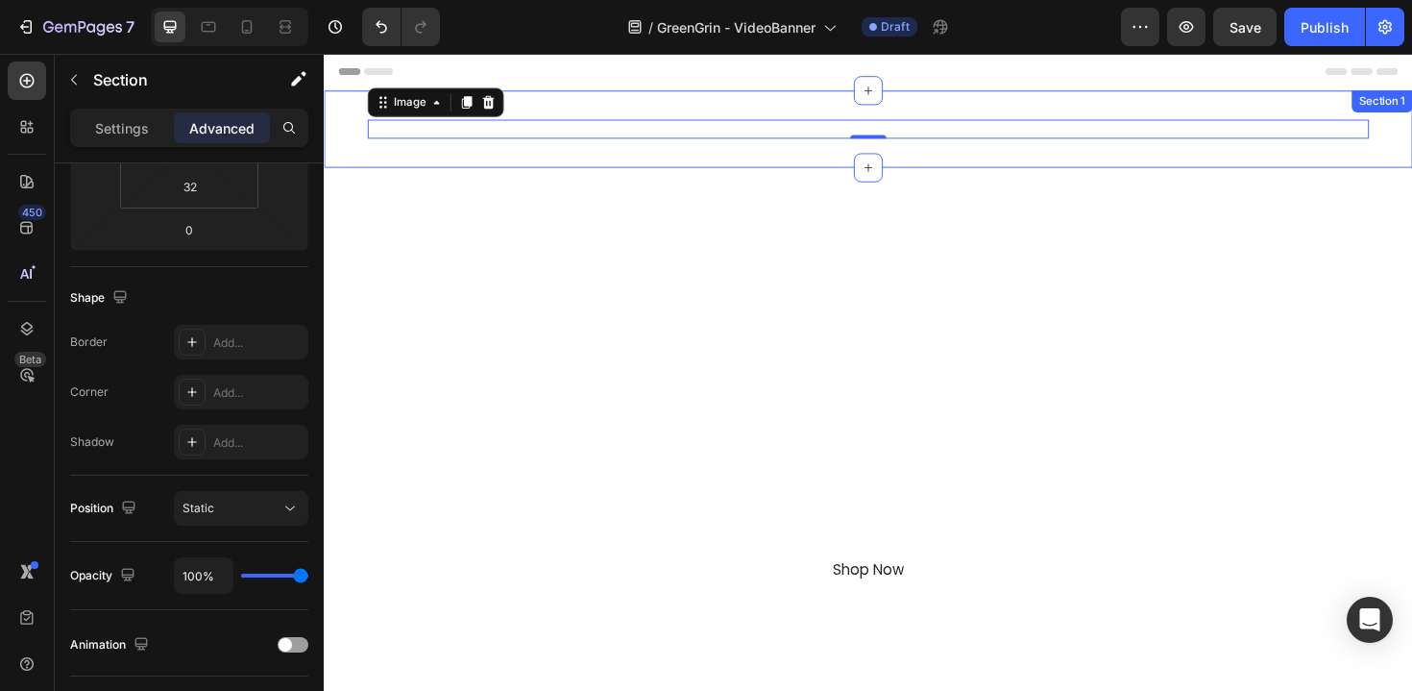
click at [603, 109] on div at bounding box center [900, 134] width 1153 height 82
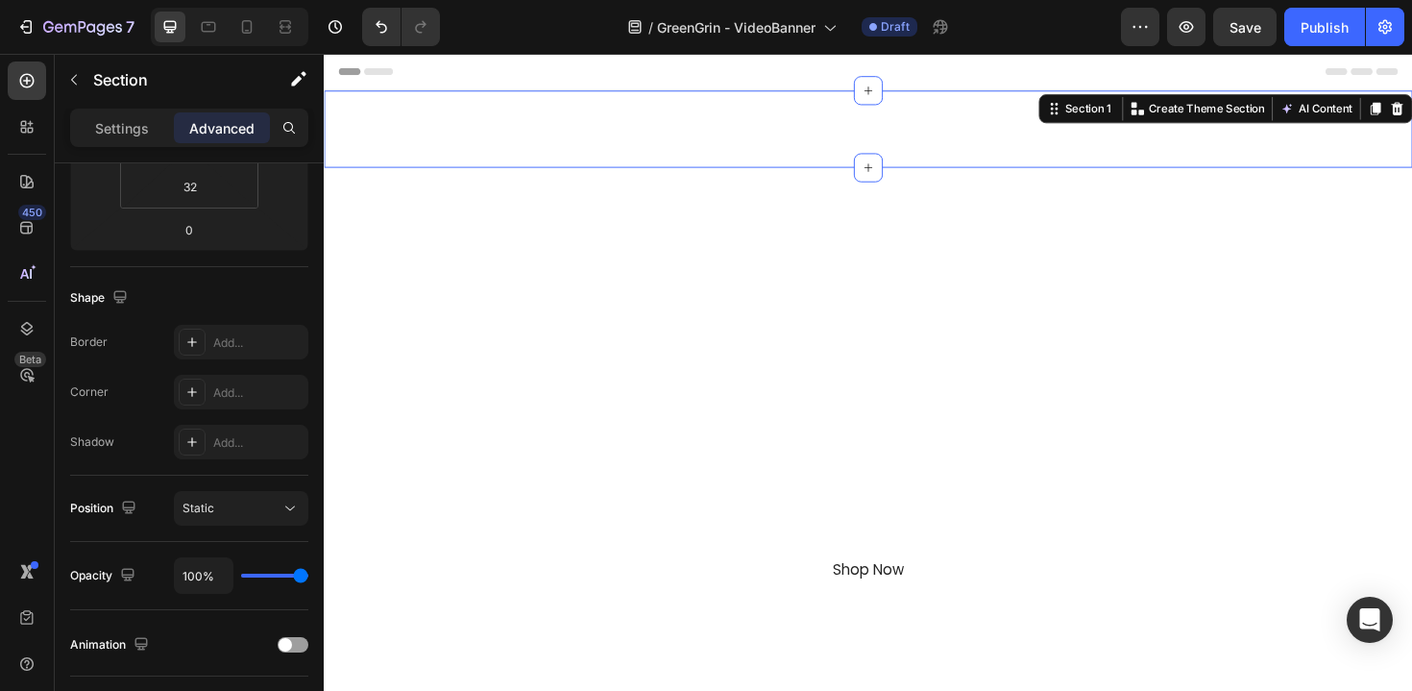
scroll to position [0, 0]
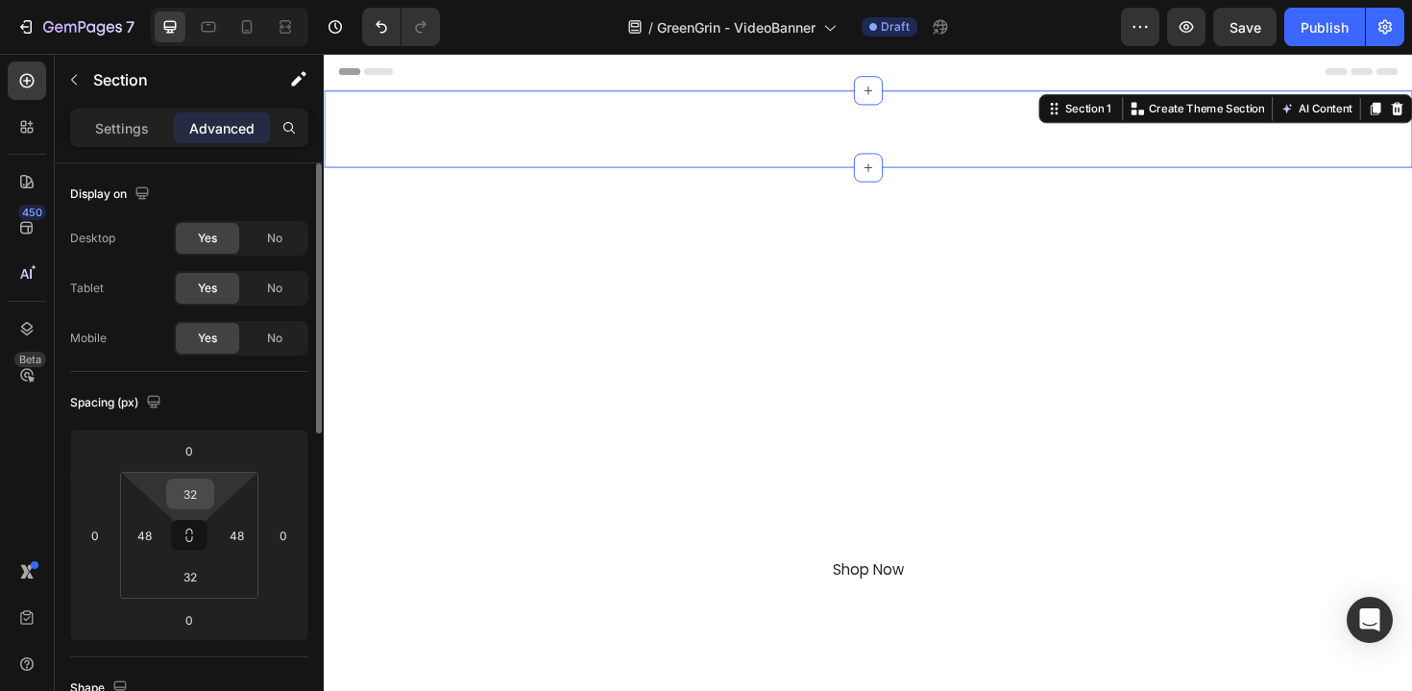
click at [197, 484] on input "32" at bounding box center [190, 493] width 38 height 29
type input "0"
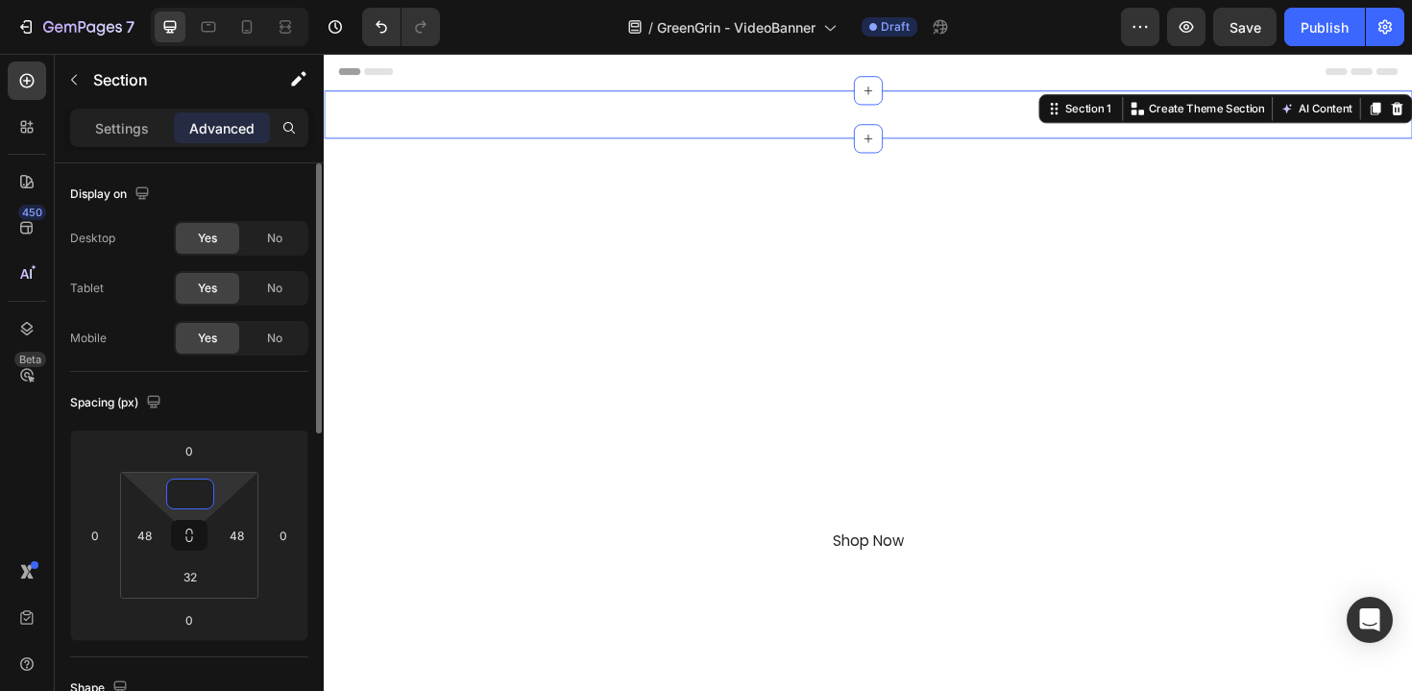
type input "8"
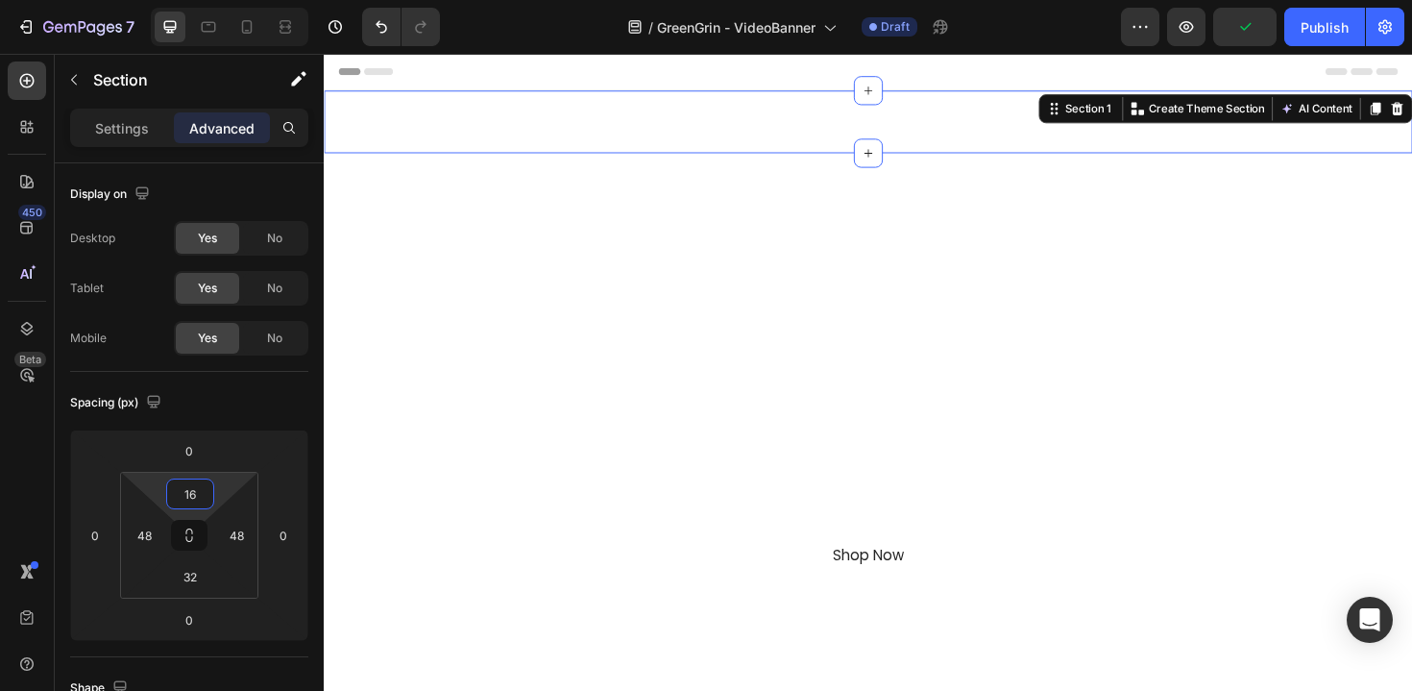
type input "16"
click at [636, 153] on div at bounding box center [900, 126] width 1153 height 66
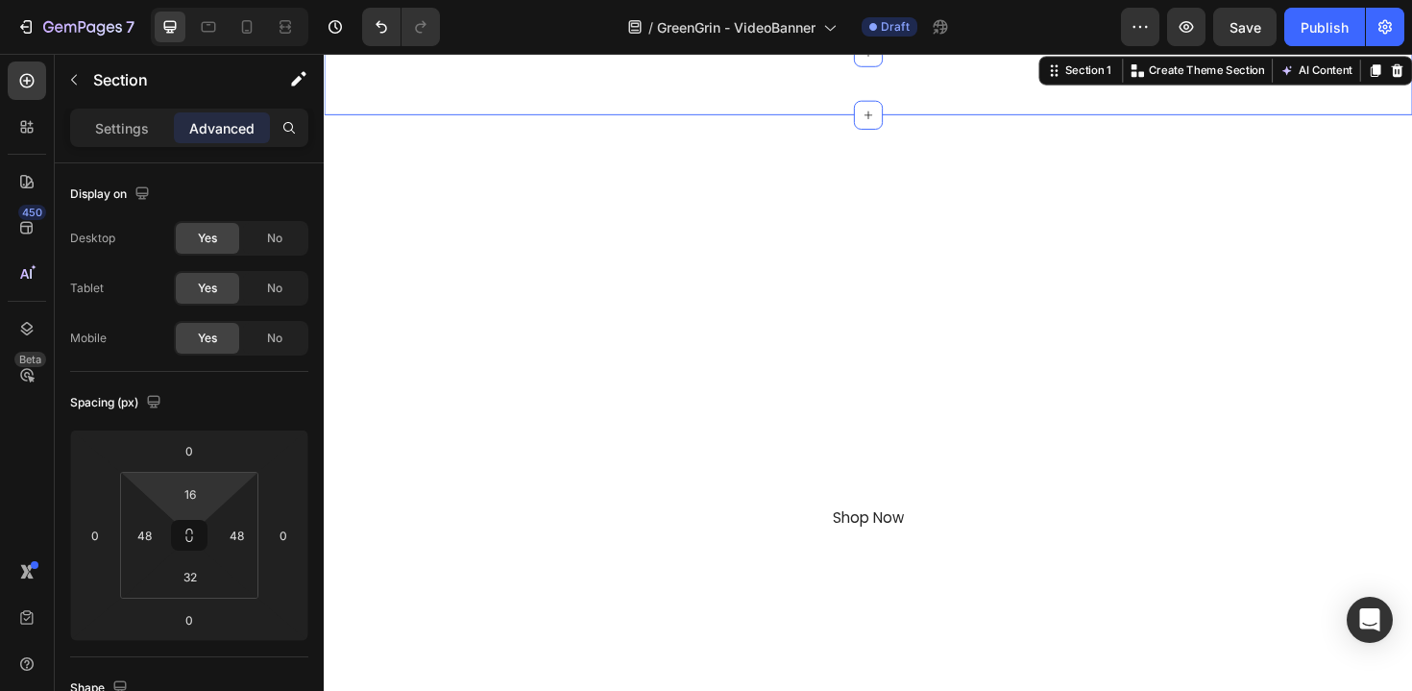
scroll to position [47, 0]
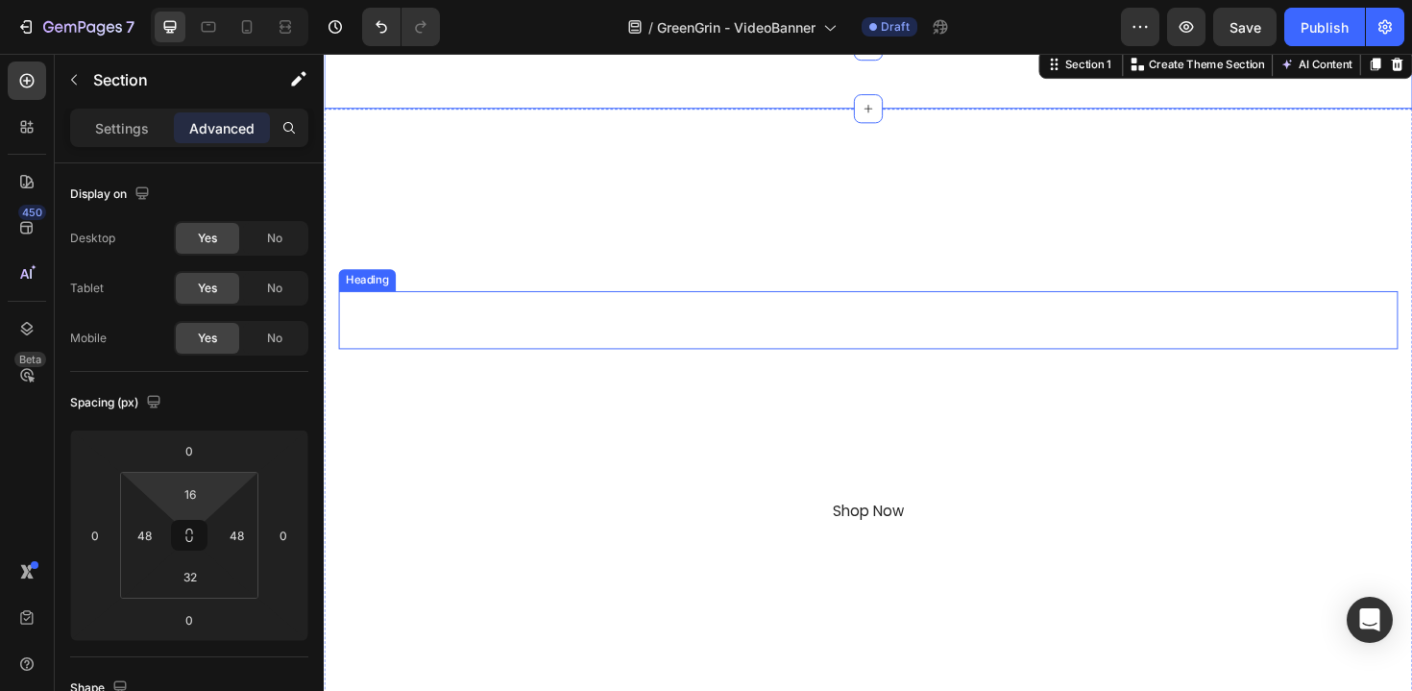
click at [591, 345] on h2 "GreenGrin" at bounding box center [900, 336] width 1122 height 61
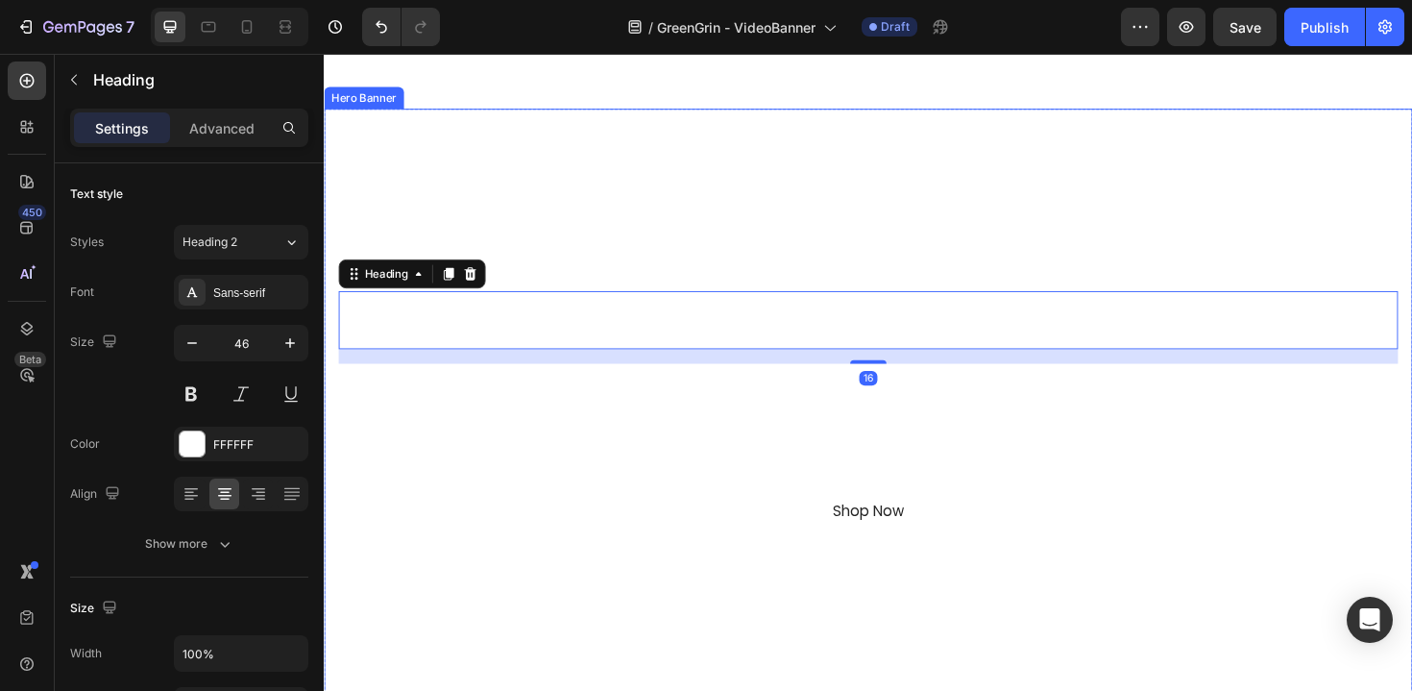
scroll to position [0, 0]
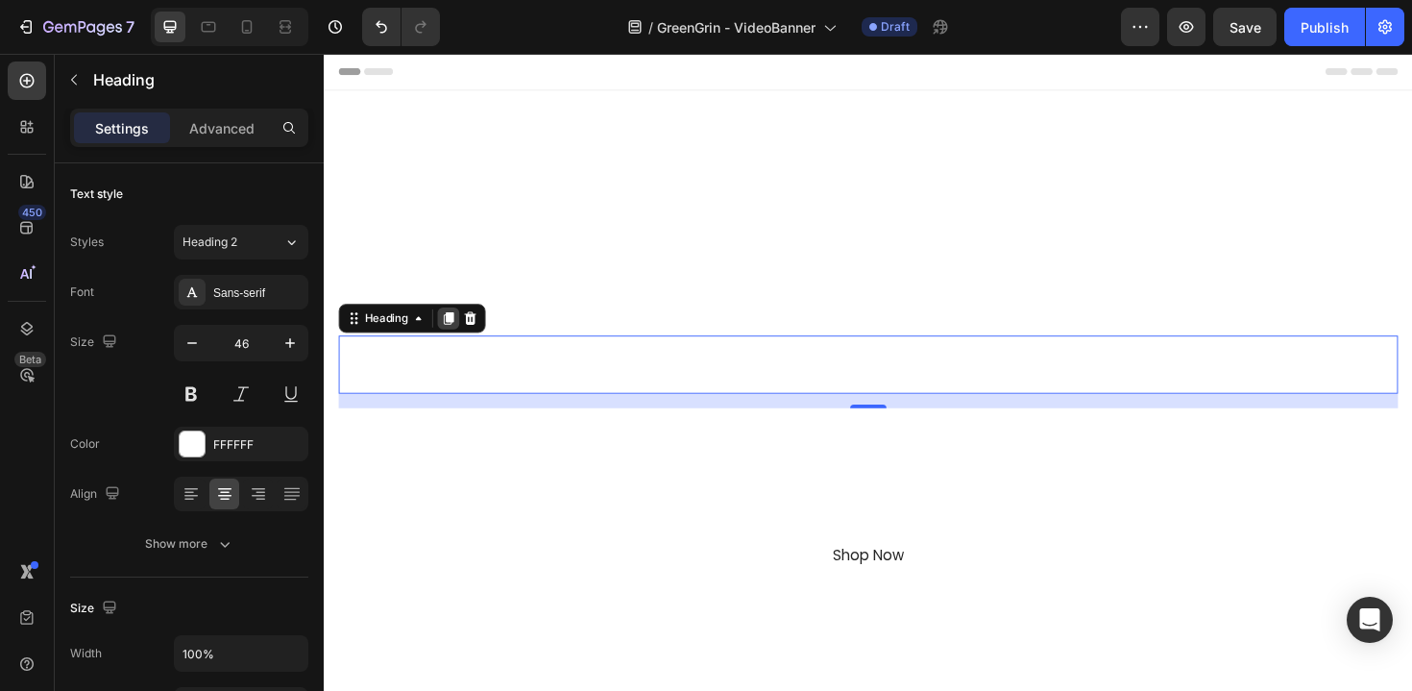
click at [457, 337] on icon at bounding box center [456, 334] width 11 height 13
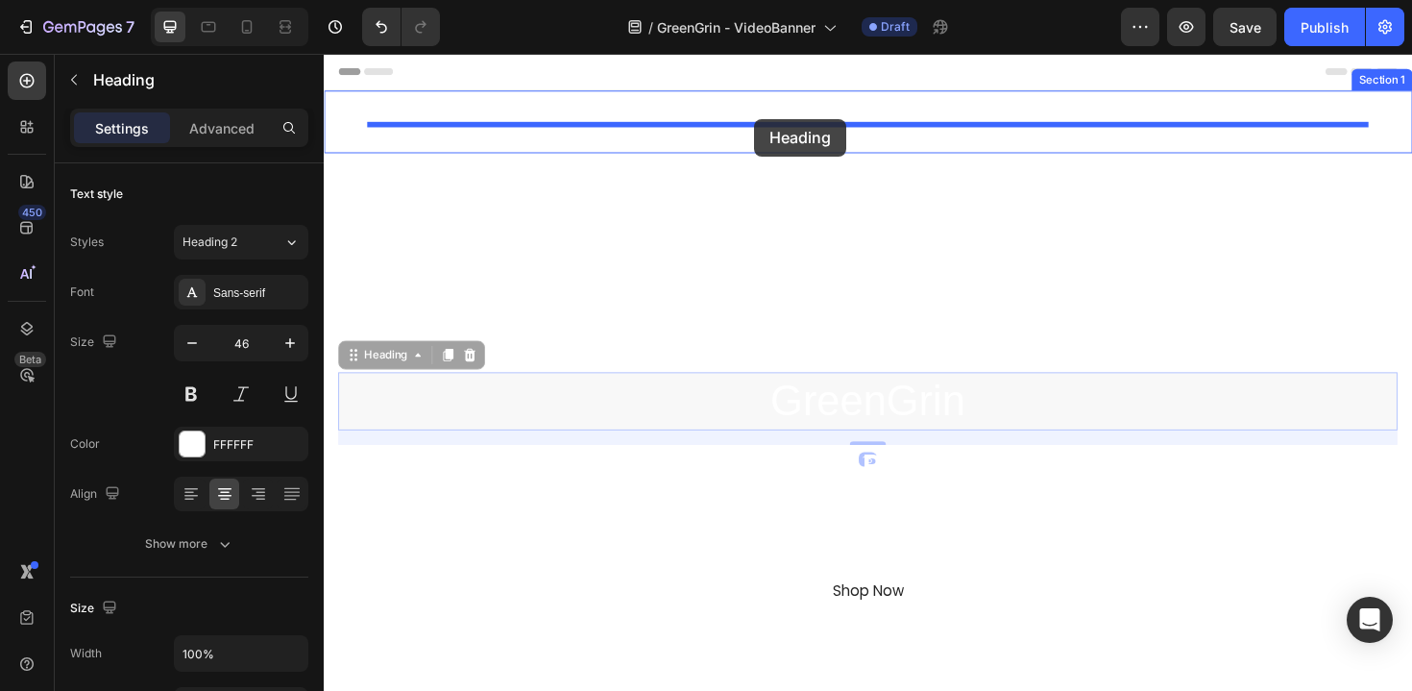
drag, startPoint x: 353, startPoint y: 374, endPoint x: 780, endPoint y: 123, distance: 495.6
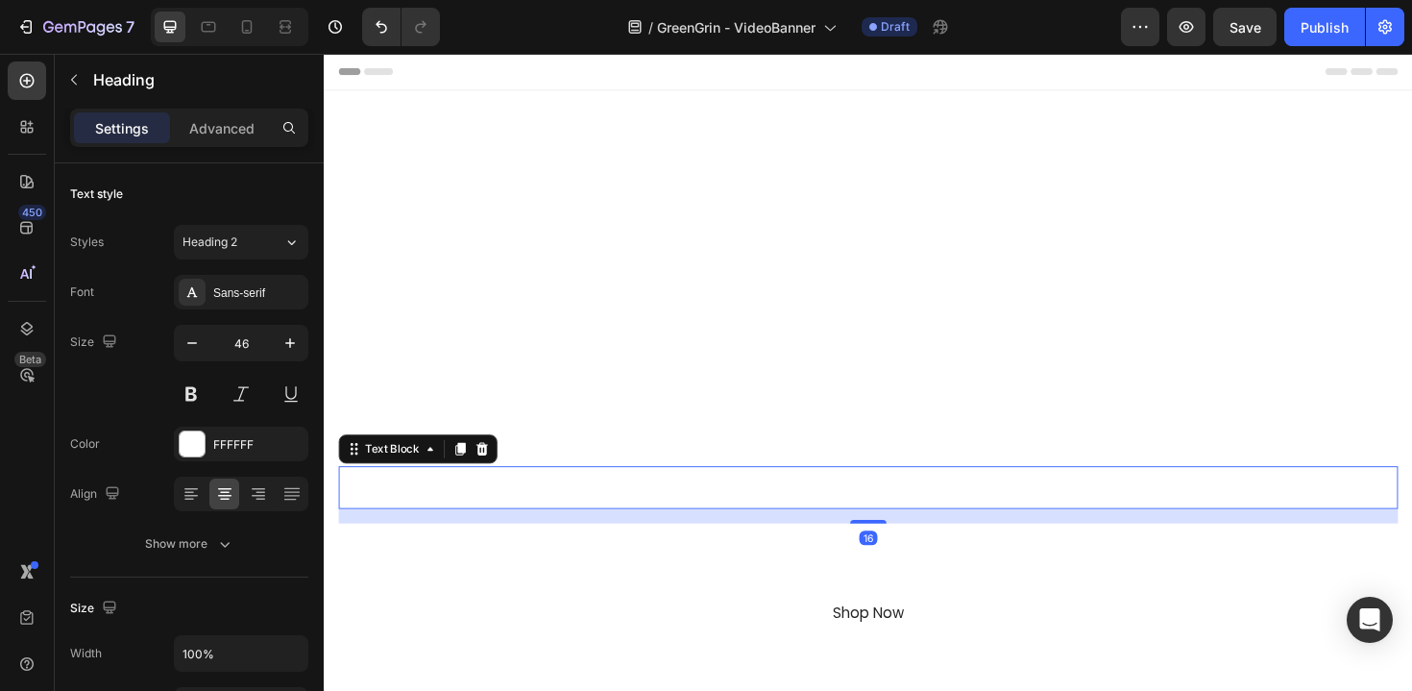
click at [745, 516] on p "Waste Refined" at bounding box center [900, 513] width 1118 height 41
click at [470, 473] on icon at bounding box center [468, 472] width 11 height 13
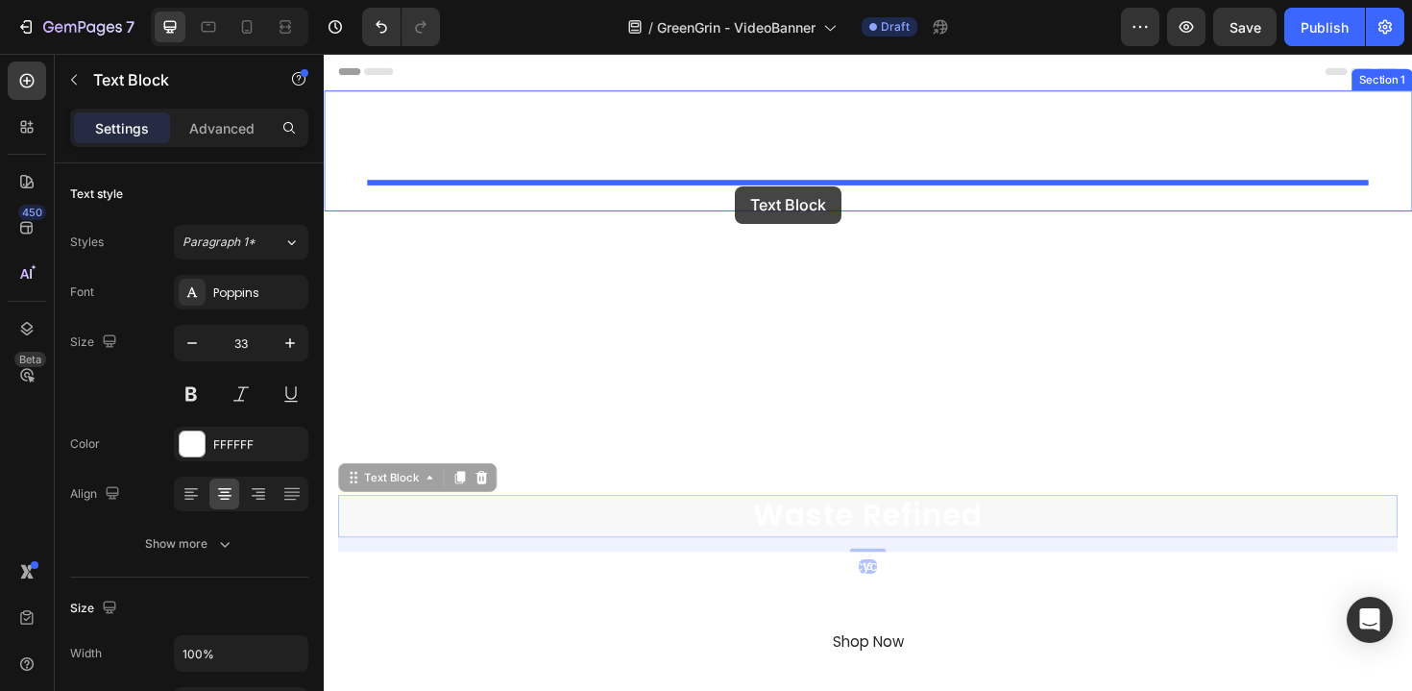
drag, startPoint x: 353, startPoint y: 505, endPoint x: 759, endPoint y: 194, distance: 511.9
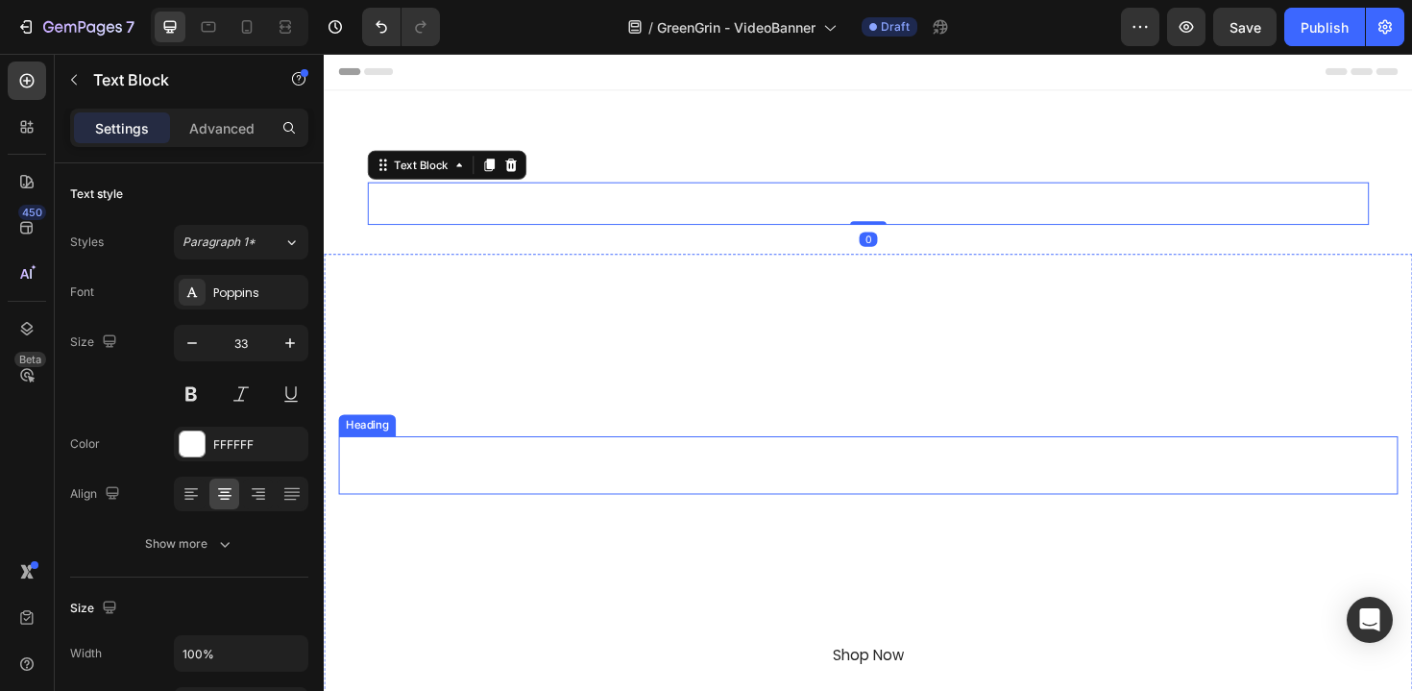
scroll to position [108, 0]
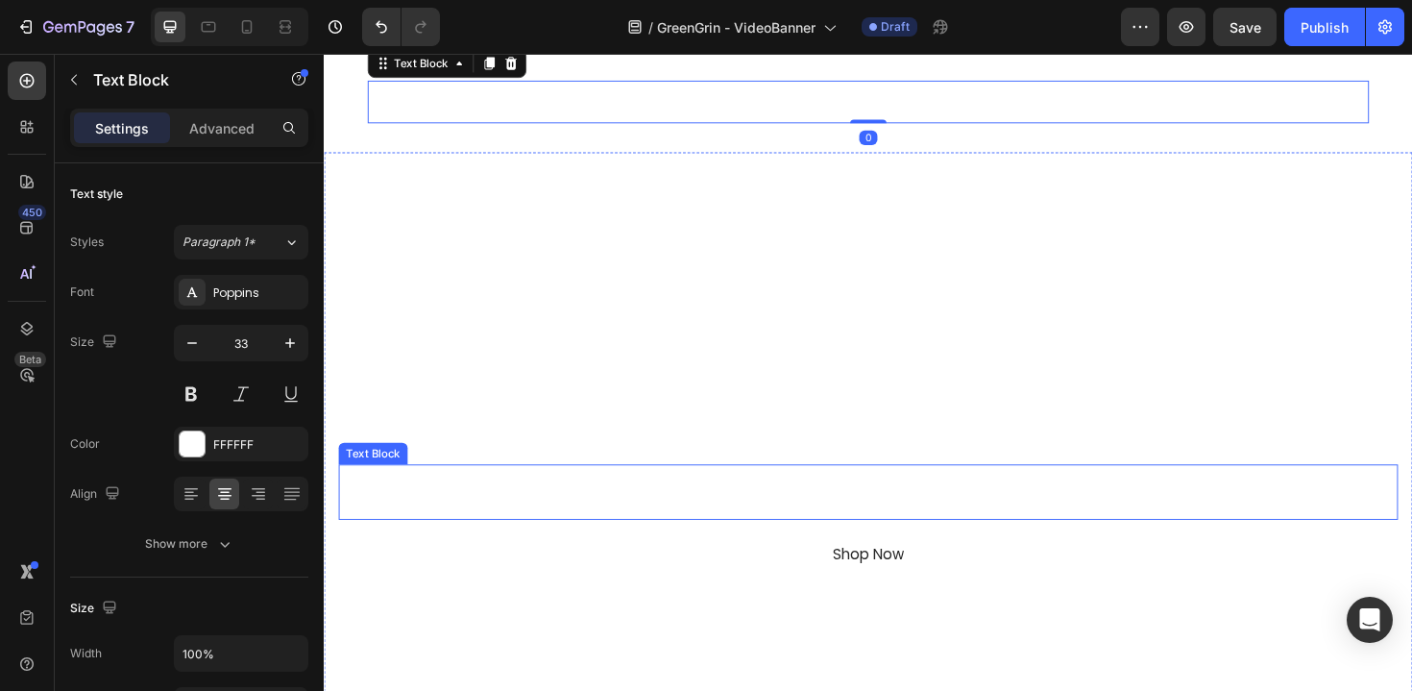
click at [755, 531] on p "Dual Bins. Push Lid. Smart, Simple, Even Fun" at bounding box center [900, 532] width 1118 height 28
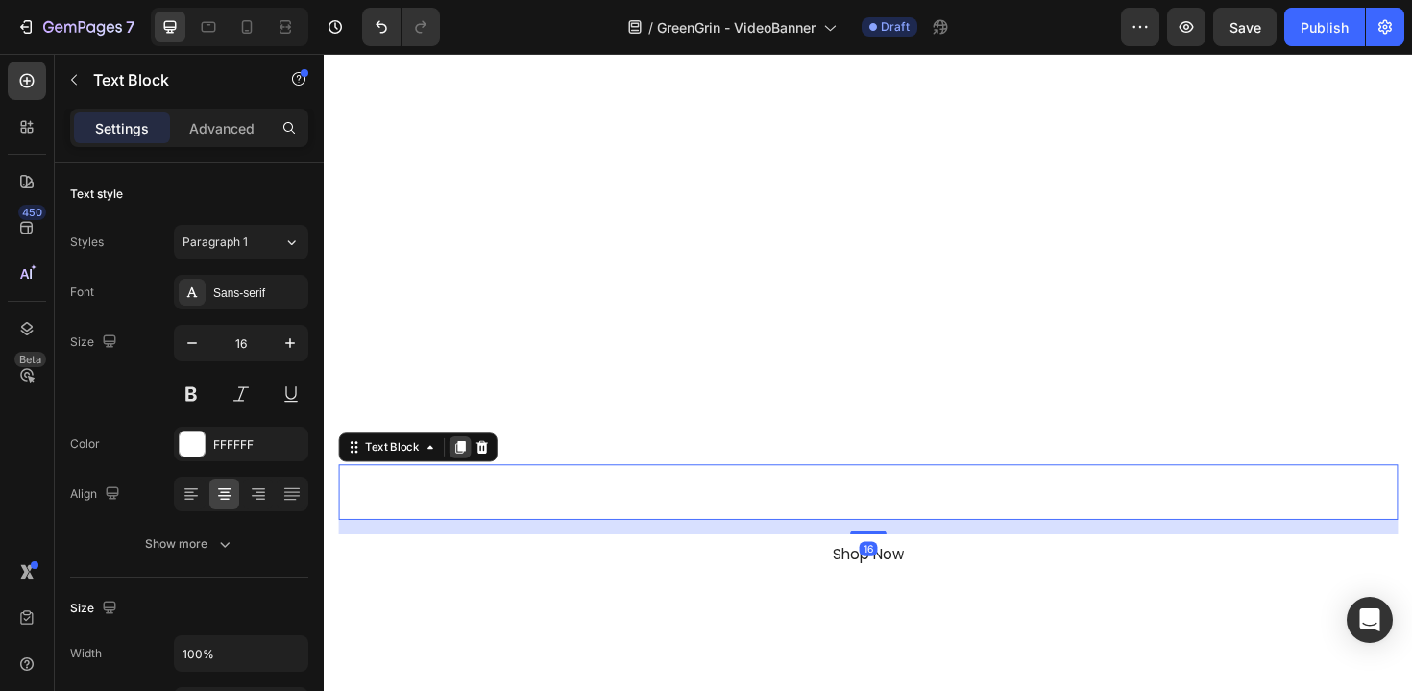
click at [465, 476] on icon at bounding box center [468, 470] width 11 height 13
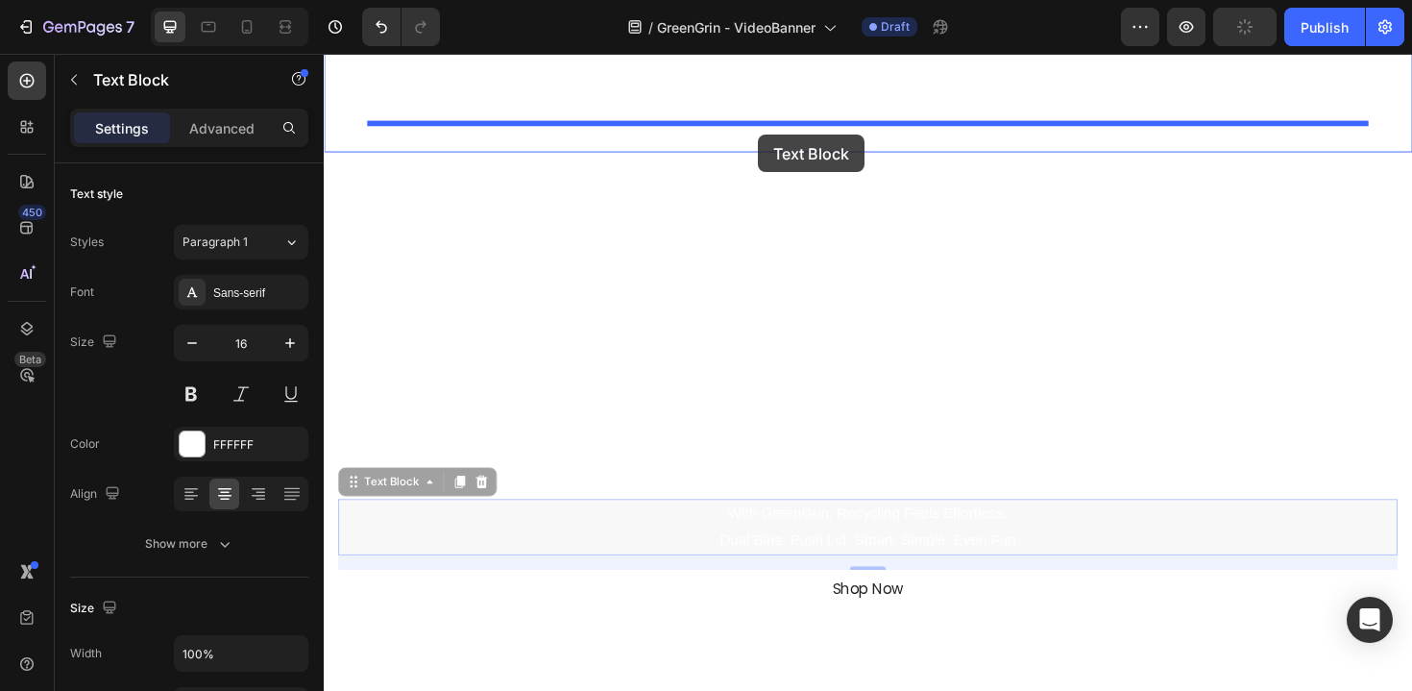
drag, startPoint x: 355, startPoint y: 506, endPoint x: 784, endPoint y: 139, distance: 564.2
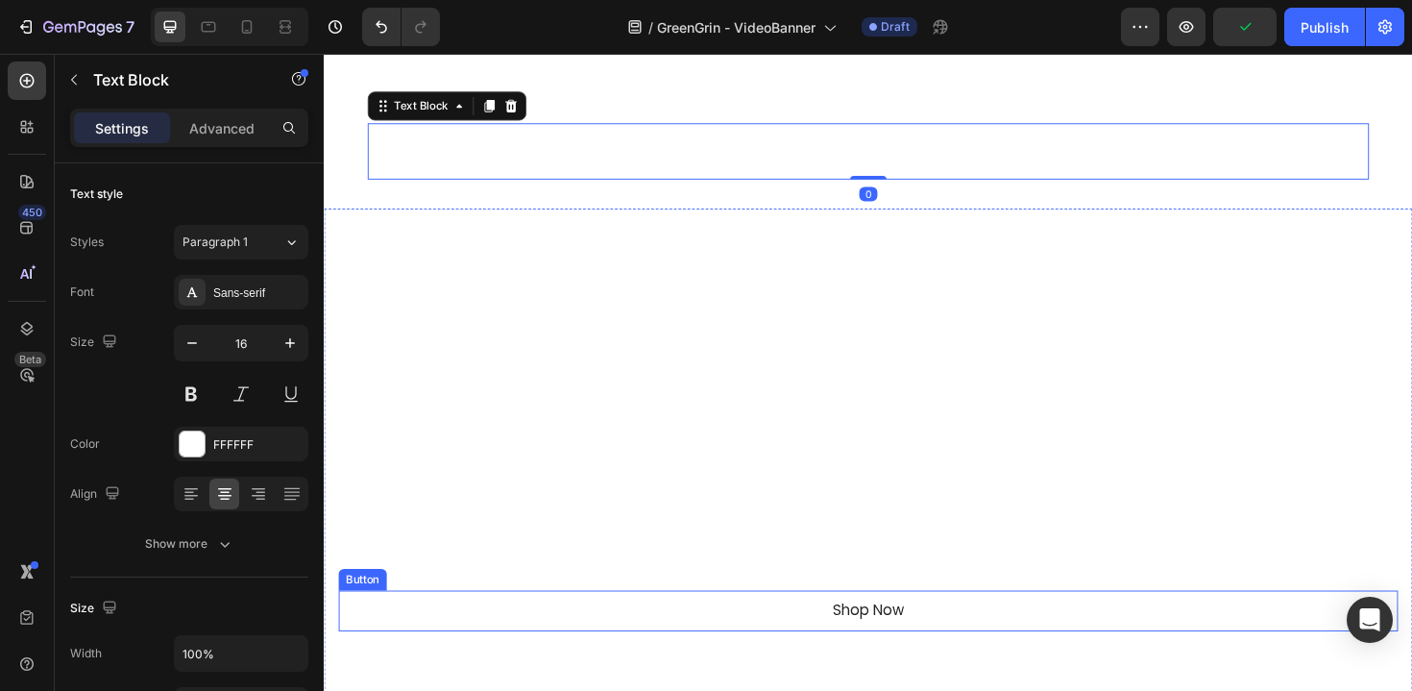
click at [784, 648] on div "Shop Now Button" at bounding box center [900, 644] width 1122 height 43
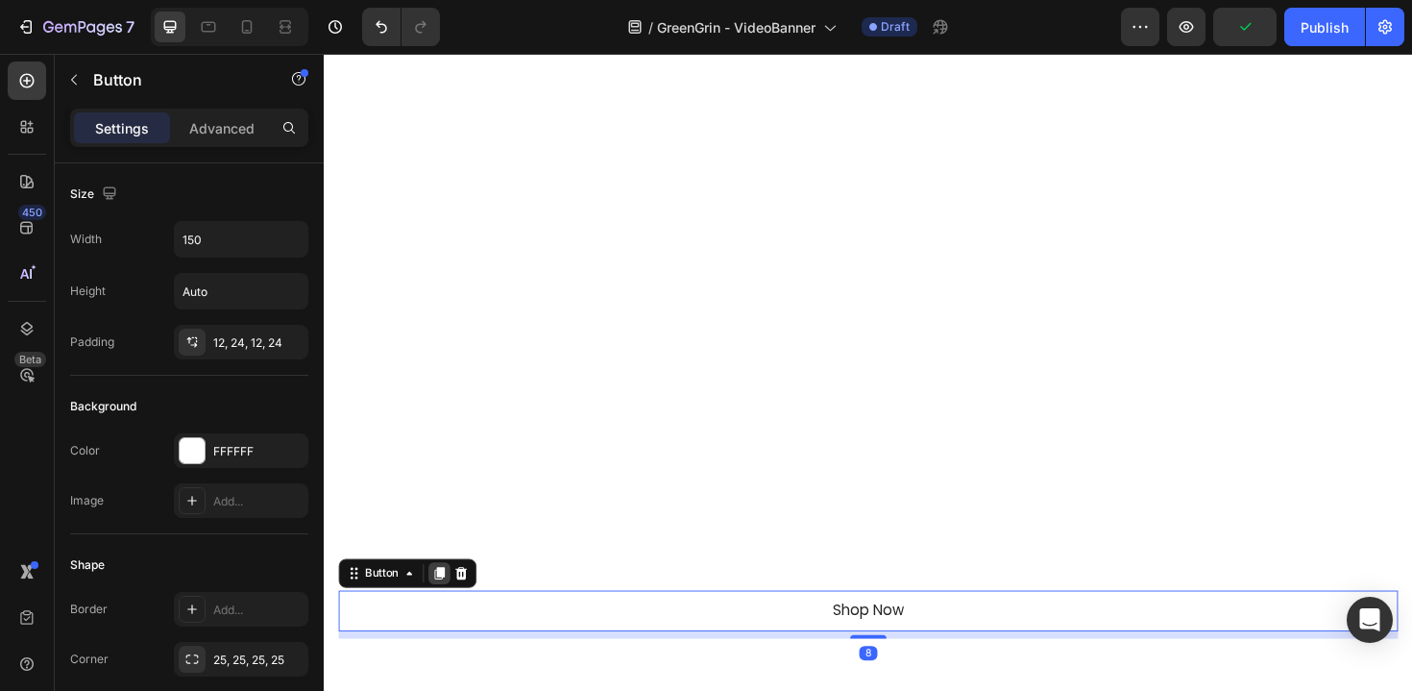
click at [446, 610] on icon at bounding box center [446, 604] width 11 height 13
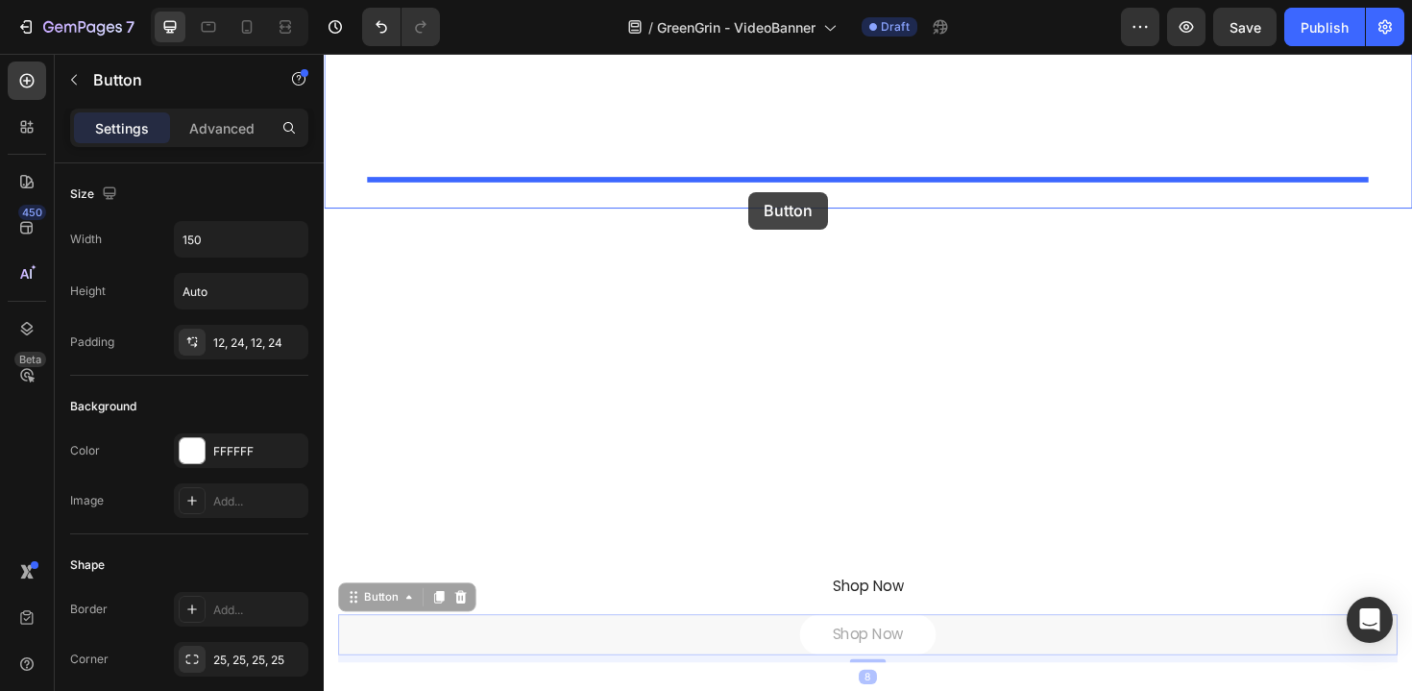
drag, startPoint x: 356, startPoint y: 635, endPoint x: 773, endPoint y: 200, distance: 602.7
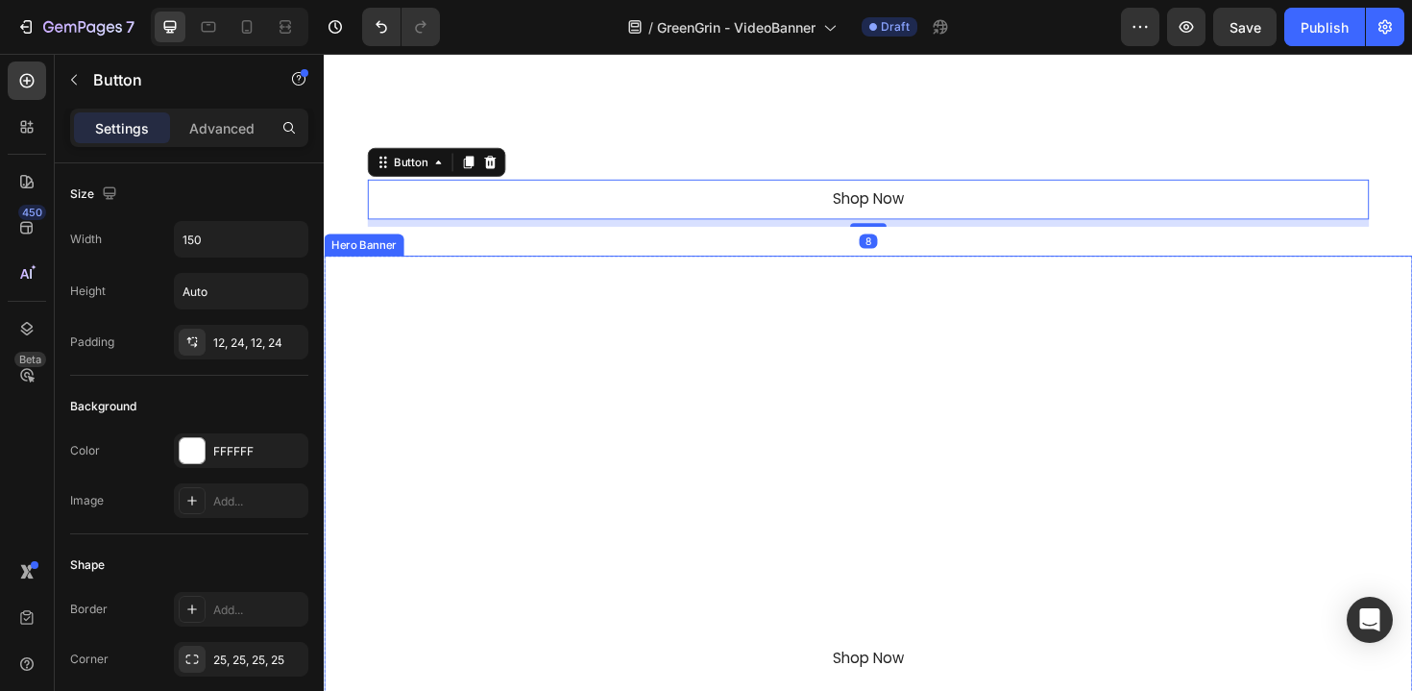
scroll to position [0, 0]
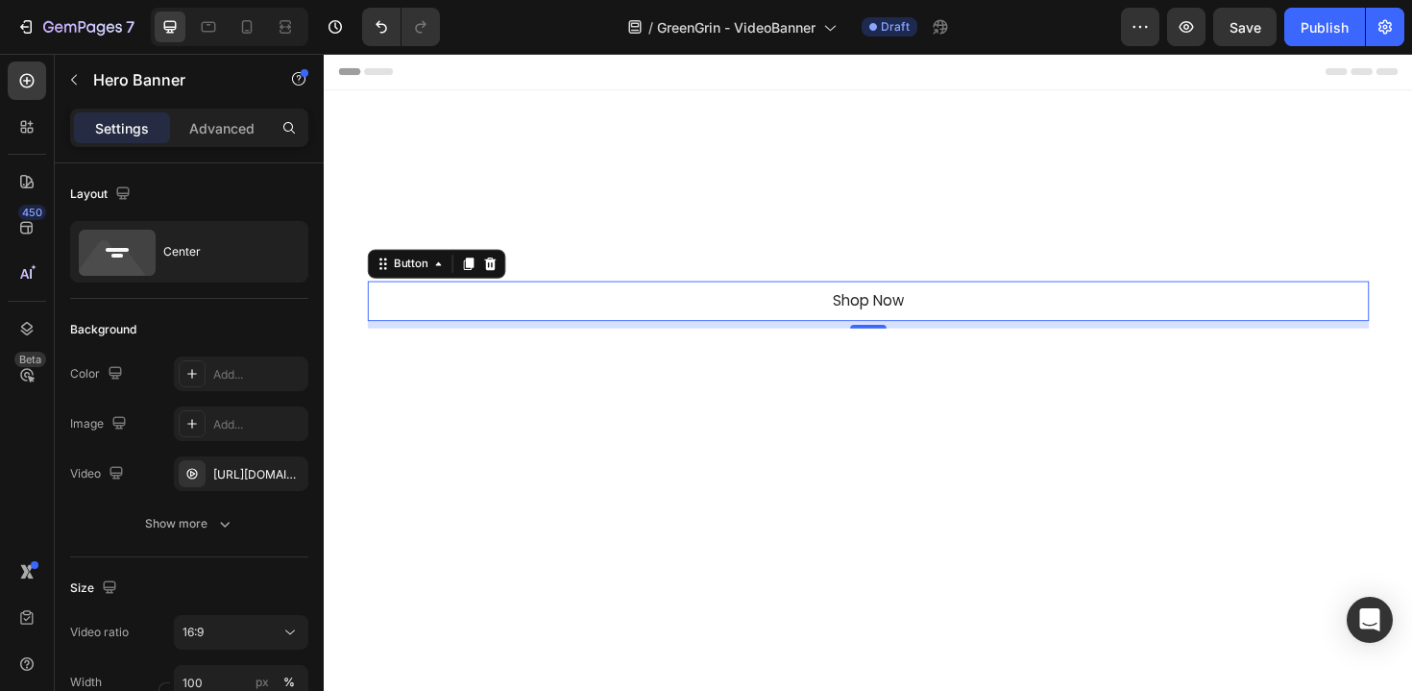
click at [498, 431] on div "Overlay" at bounding box center [900, 700] width 1153 height 648
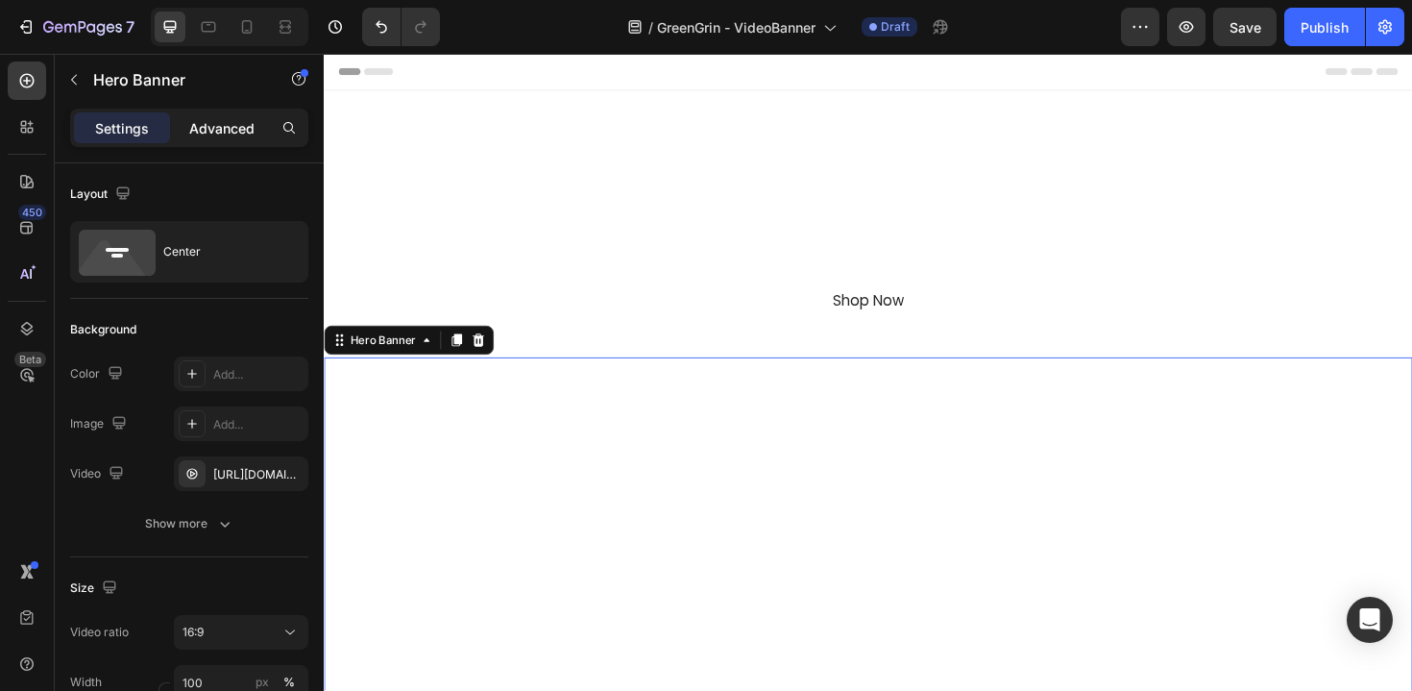
click at [233, 131] on p "Advanced" at bounding box center [221, 128] width 65 height 20
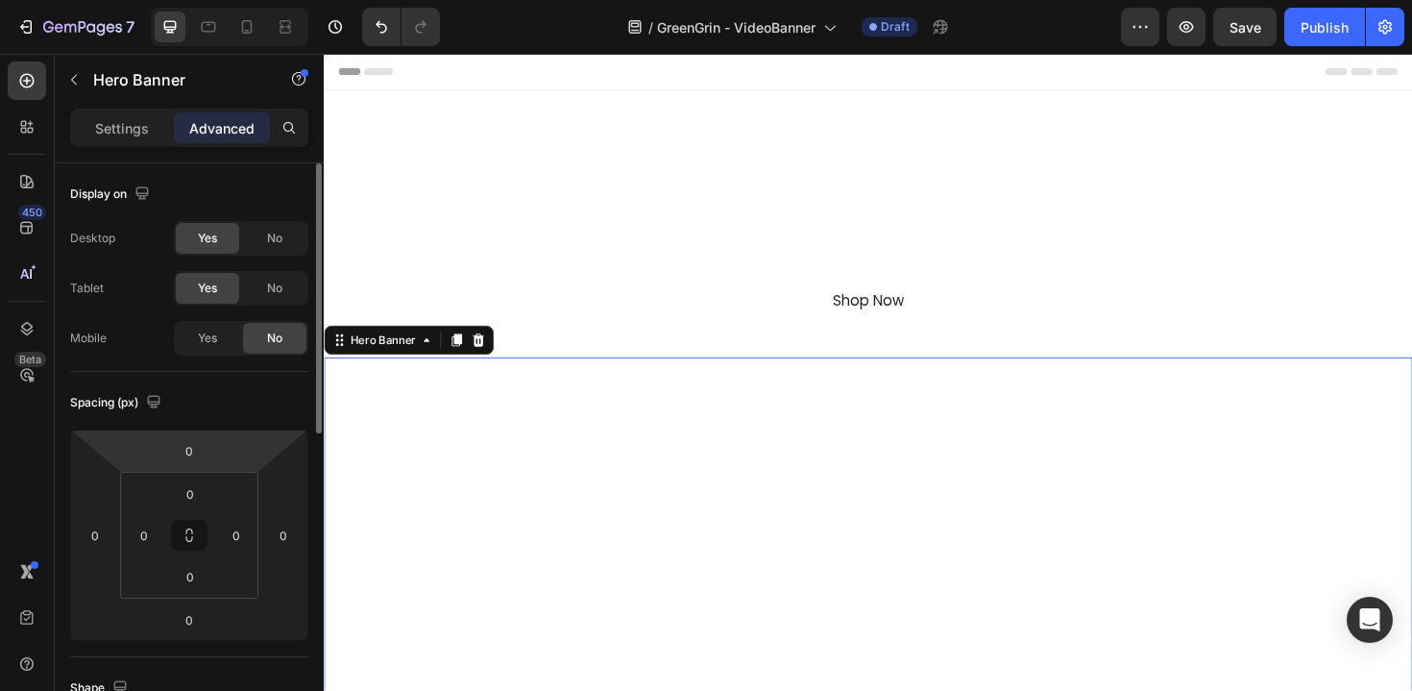
click at [214, 0] on html "7 Version history / GreenGrin - VideoBanner Draft Preview Save Publish 450 Beta…" at bounding box center [706, 0] width 1412 height 0
type input "80"
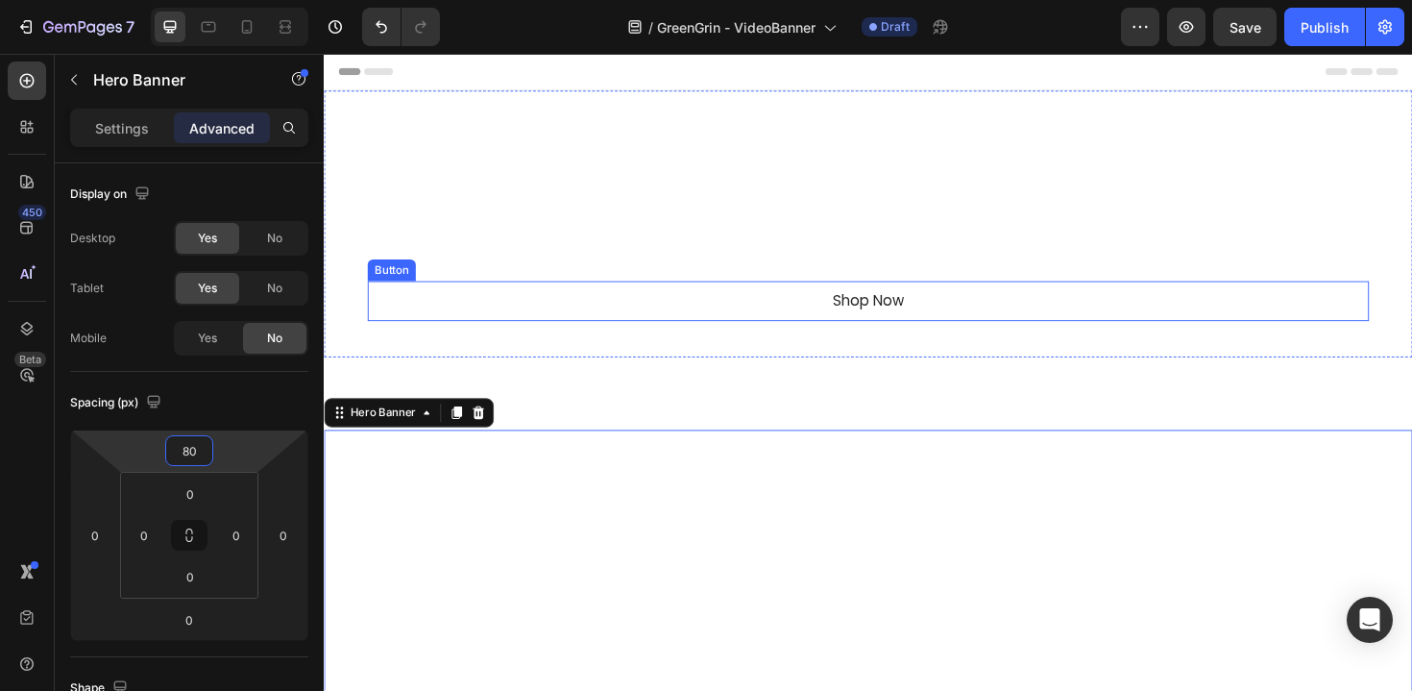
click at [542, 323] on div "Shop Now Button" at bounding box center [900, 316] width 1061 height 43
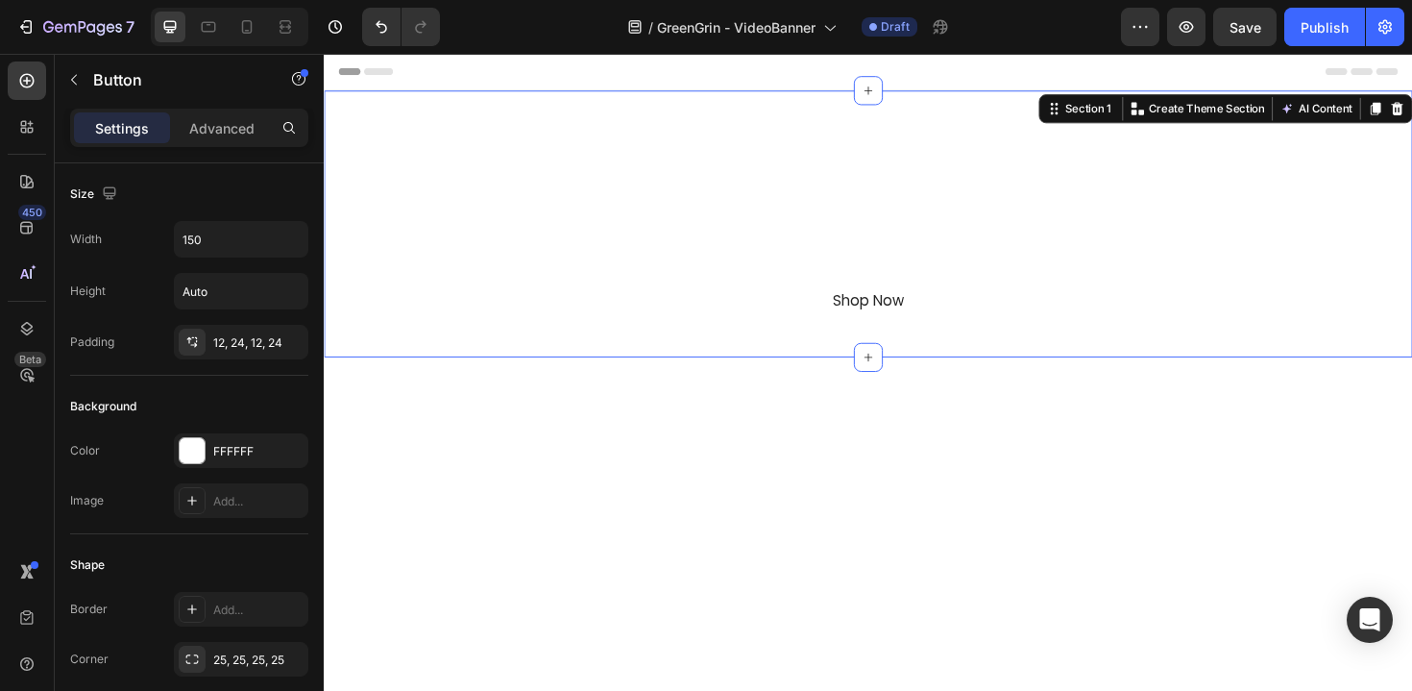
click at [332, 311] on div at bounding box center [900, 234] width 1153 height 282
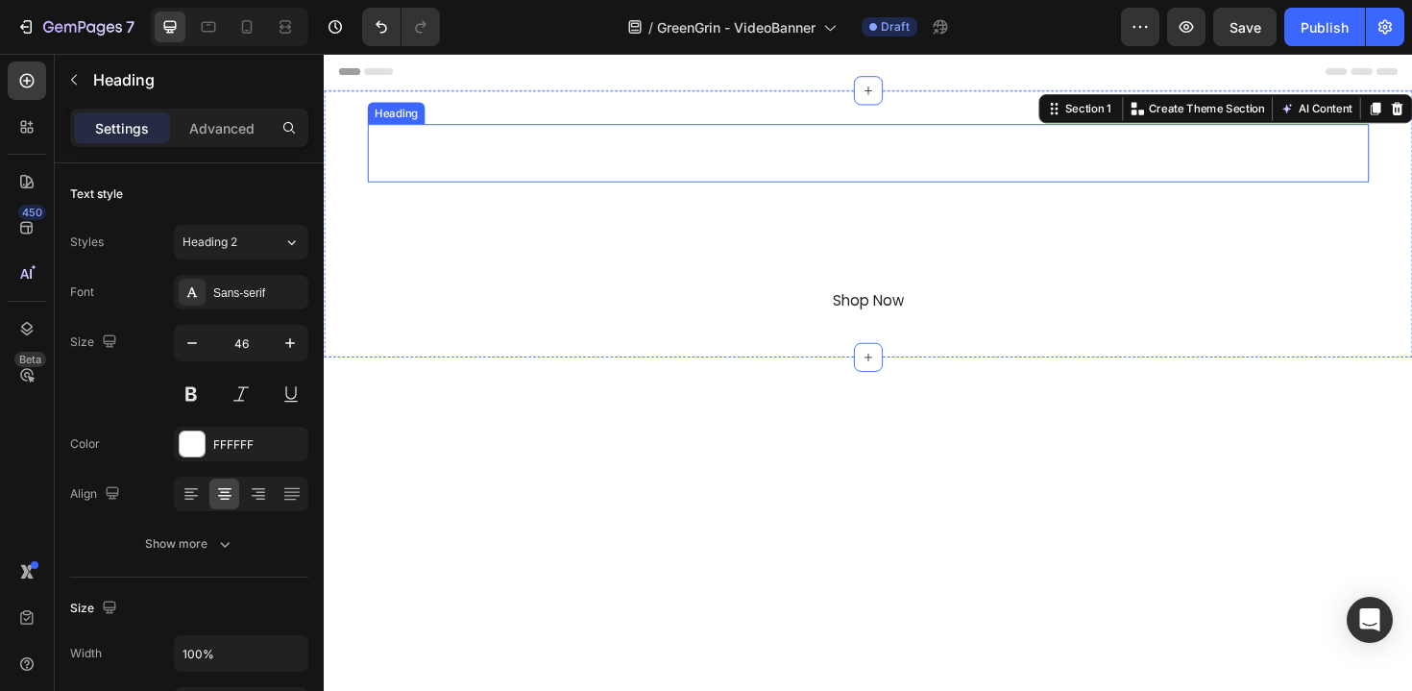
click at [721, 144] on h2 "GreenGrin" at bounding box center [900, 159] width 1061 height 61
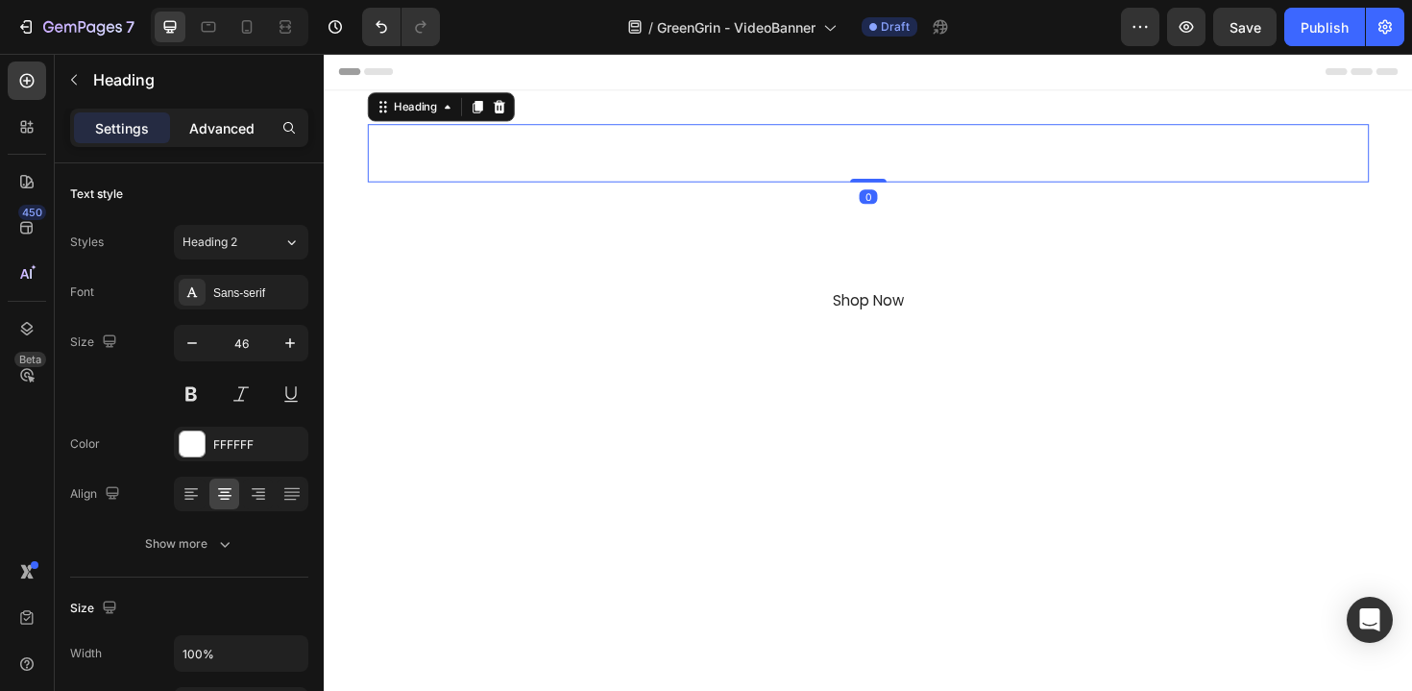
click at [222, 135] on p "Advanced" at bounding box center [221, 128] width 65 height 20
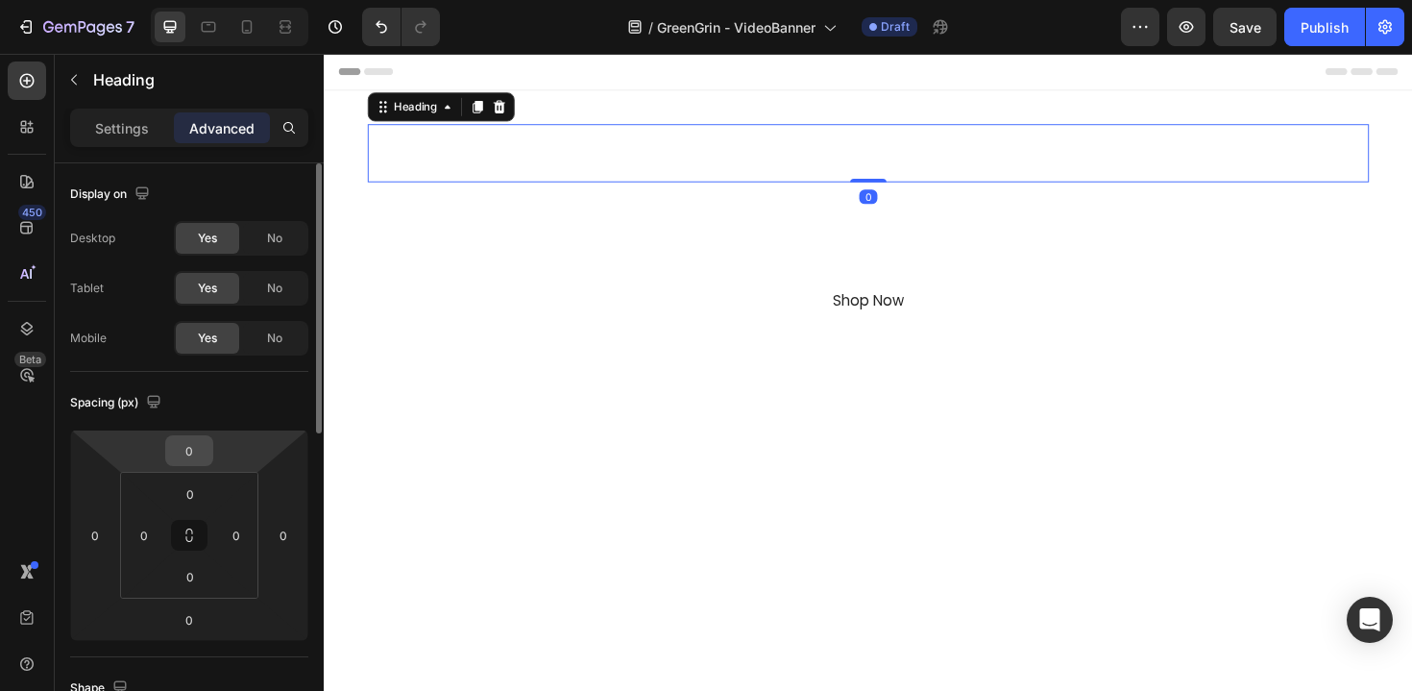
click at [197, 450] on input "0" at bounding box center [189, 450] width 38 height 29
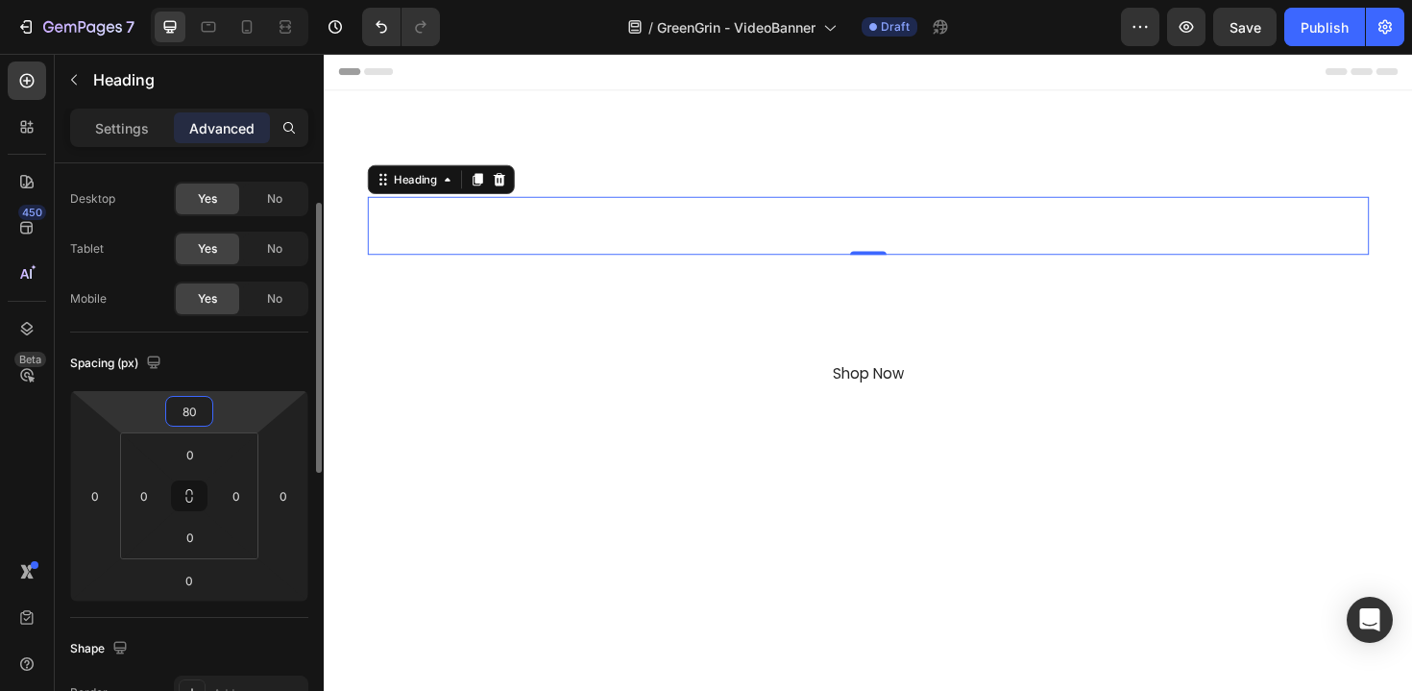
scroll to position [54, 0]
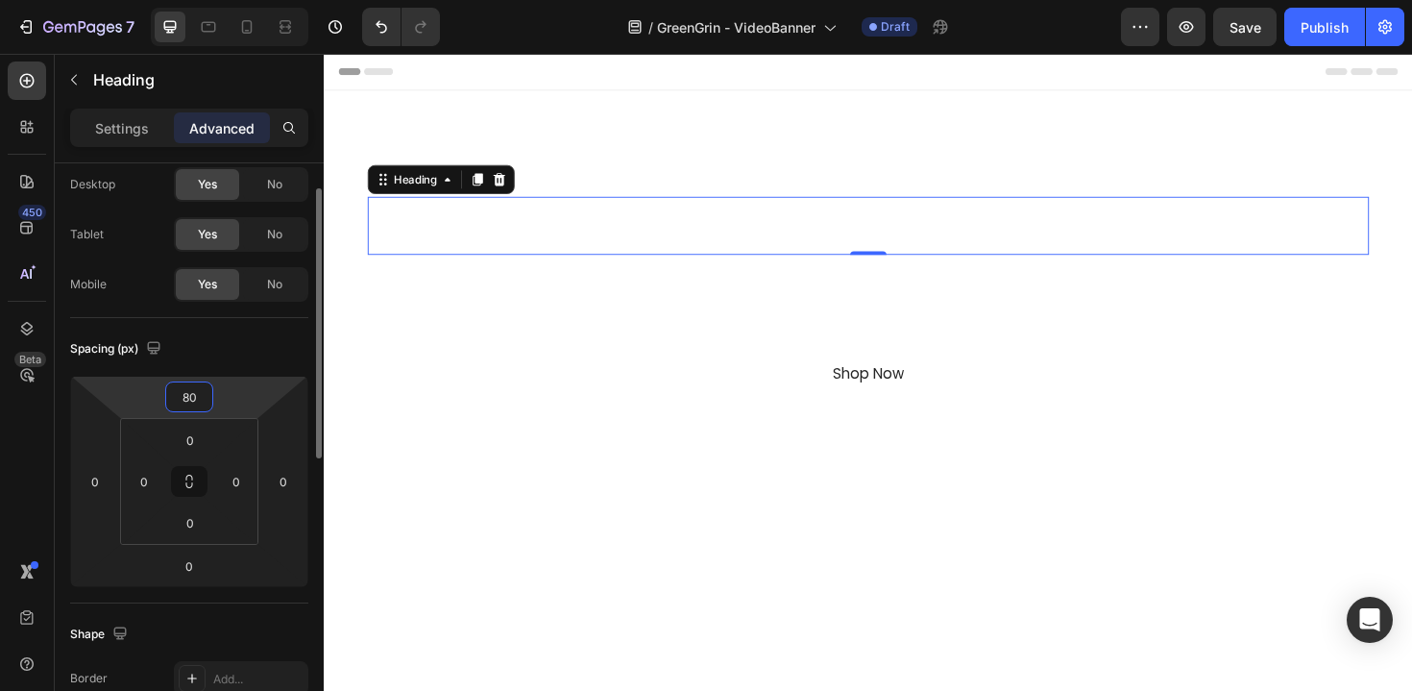
click at [0, 0] on div "Spacing (px) 80 0 0 0 0 0 0 0" at bounding box center [0, 0] width 0 height 0
click at [202, 395] on input "80" at bounding box center [189, 396] width 38 height 29
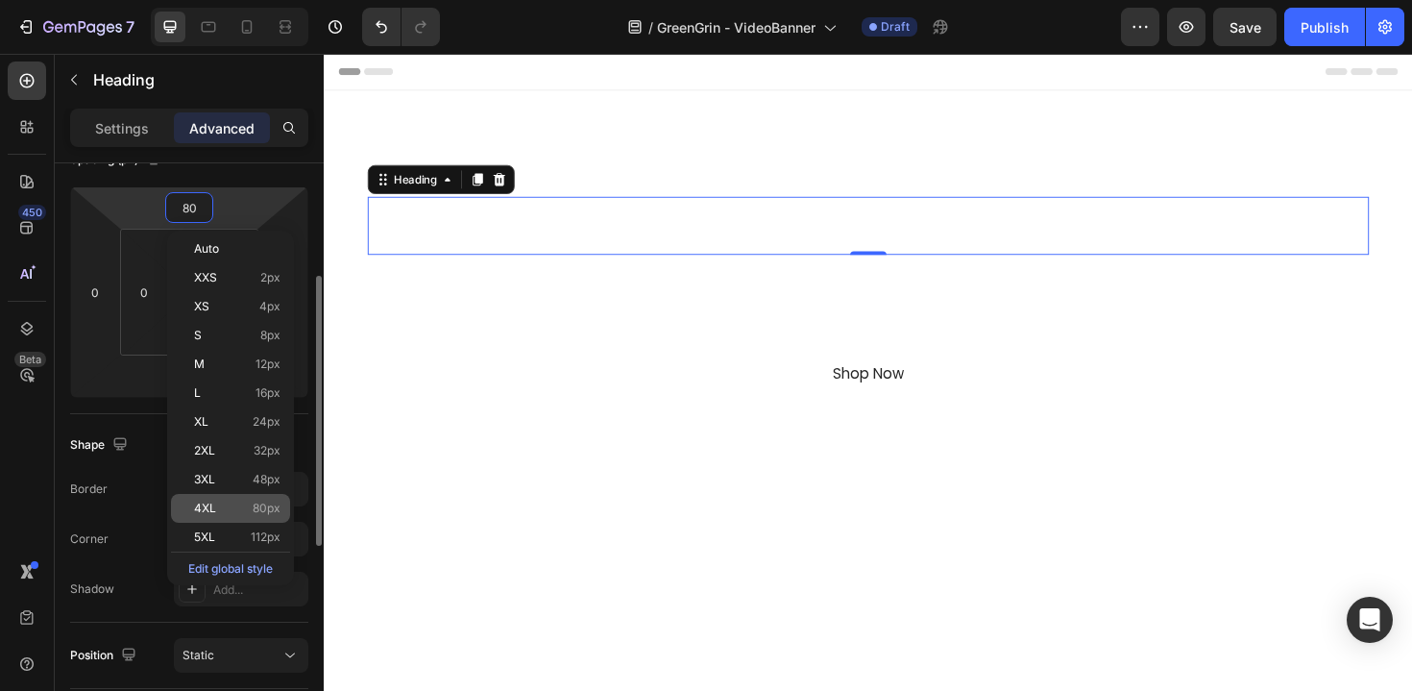
scroll to position [248, 0]
click at [268, 526] on span "112px" at bounding box center [266, 532] width 30 height 13
type input "112"
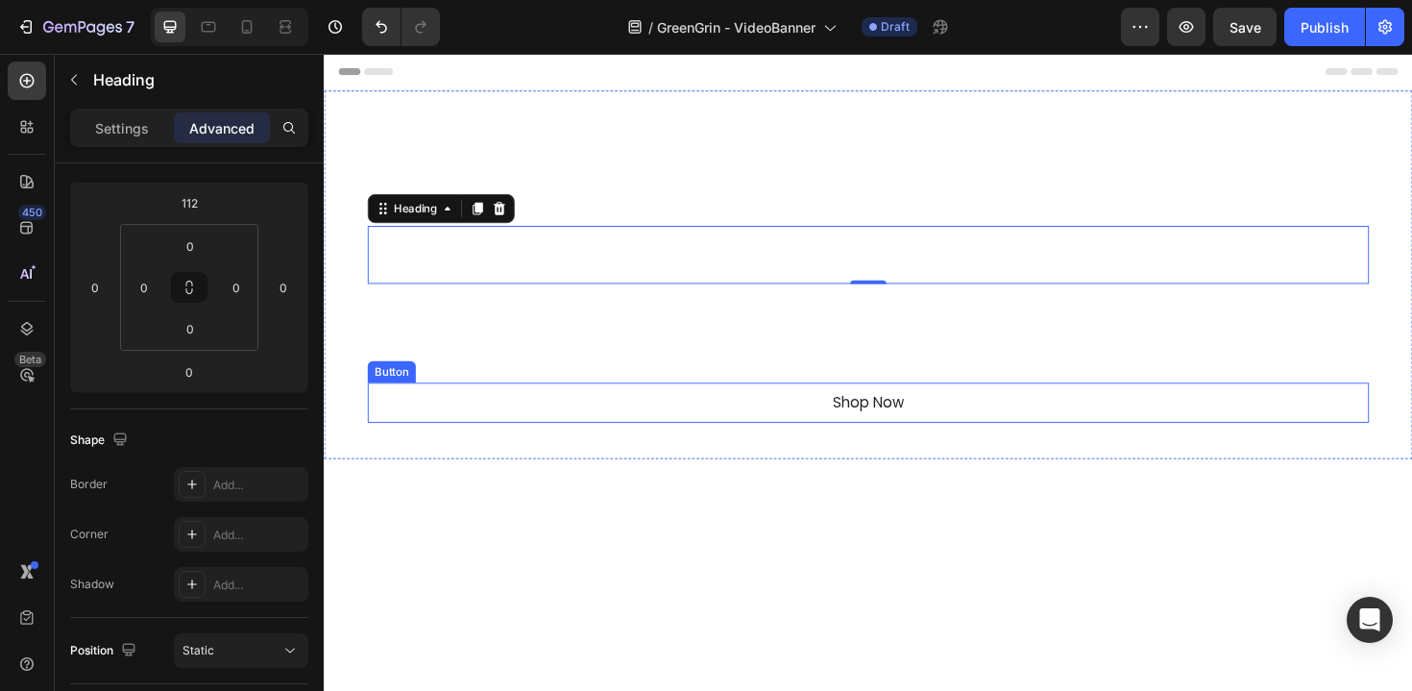
click at [750, 428] on div "Shop Now Button" at bounding box center [900, 424] width 1061 height 43
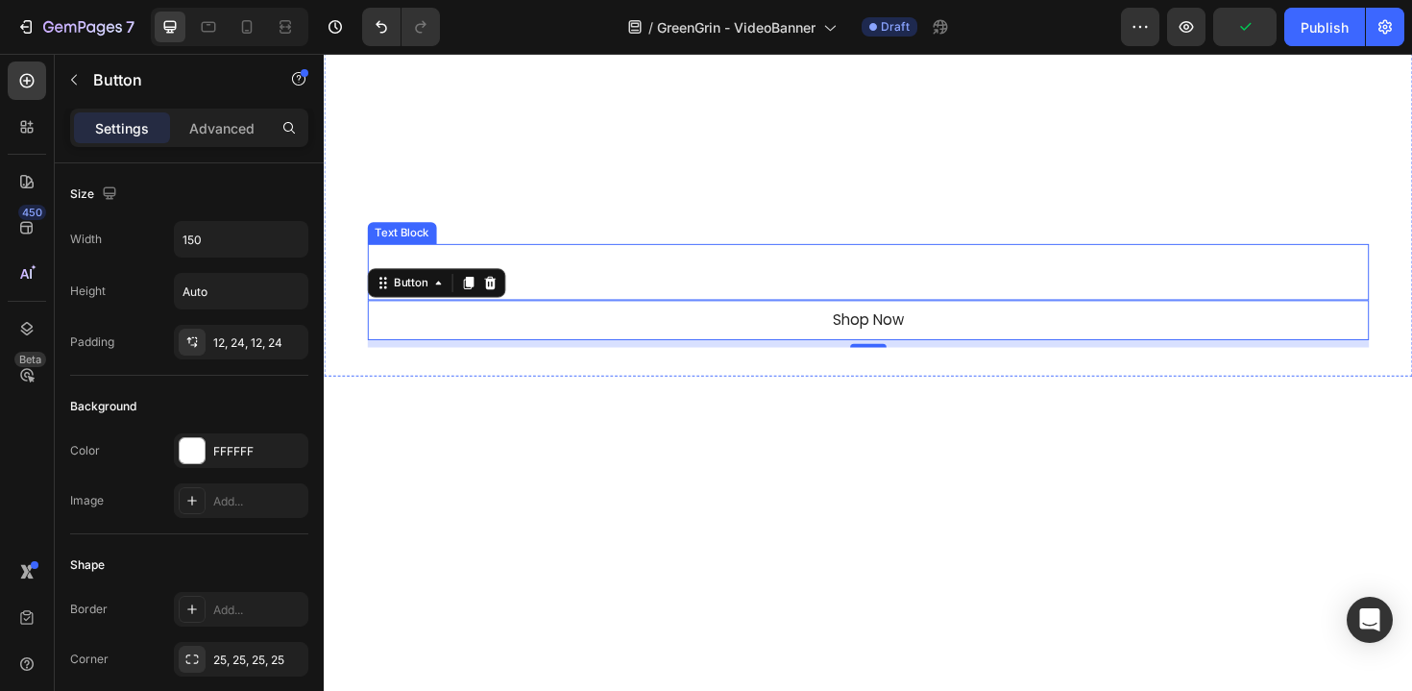
scroll to position [71, 0]
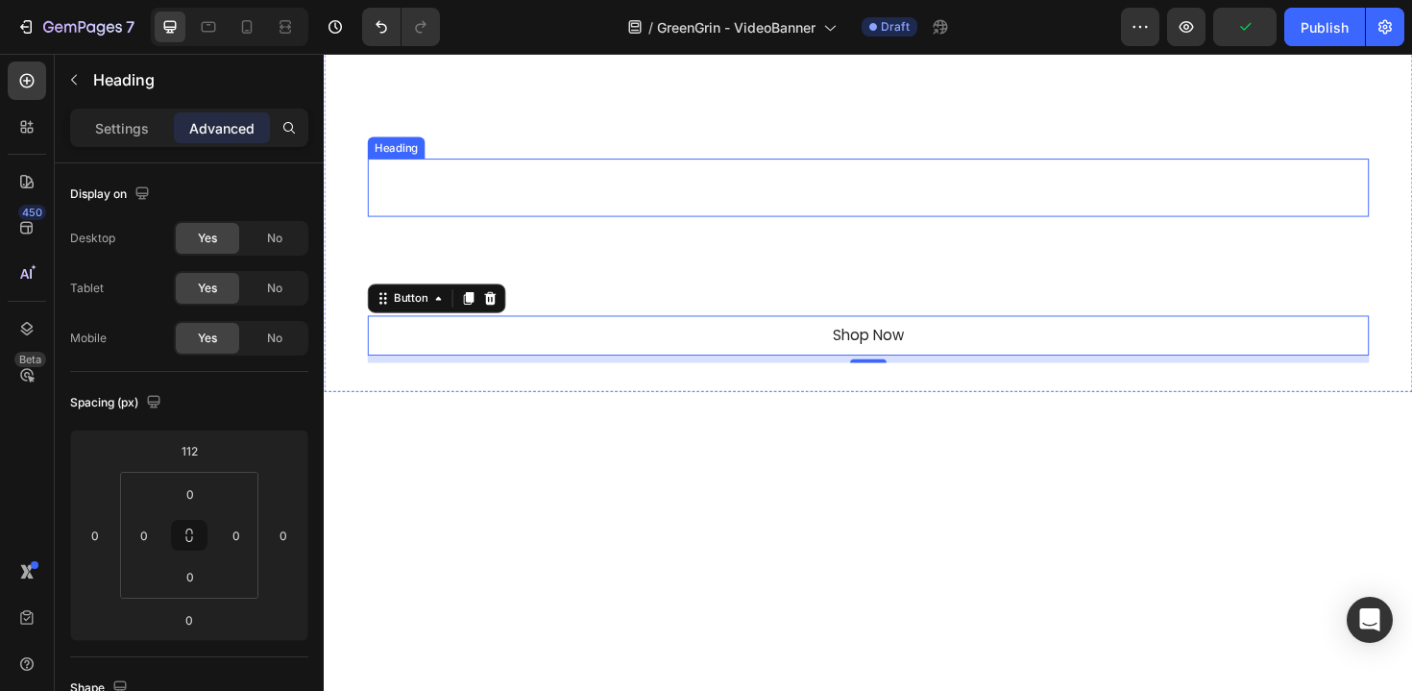
click at [771, 207] on h2 "GreenGrin" at bounding box center [900, 195] width 1061 height 61
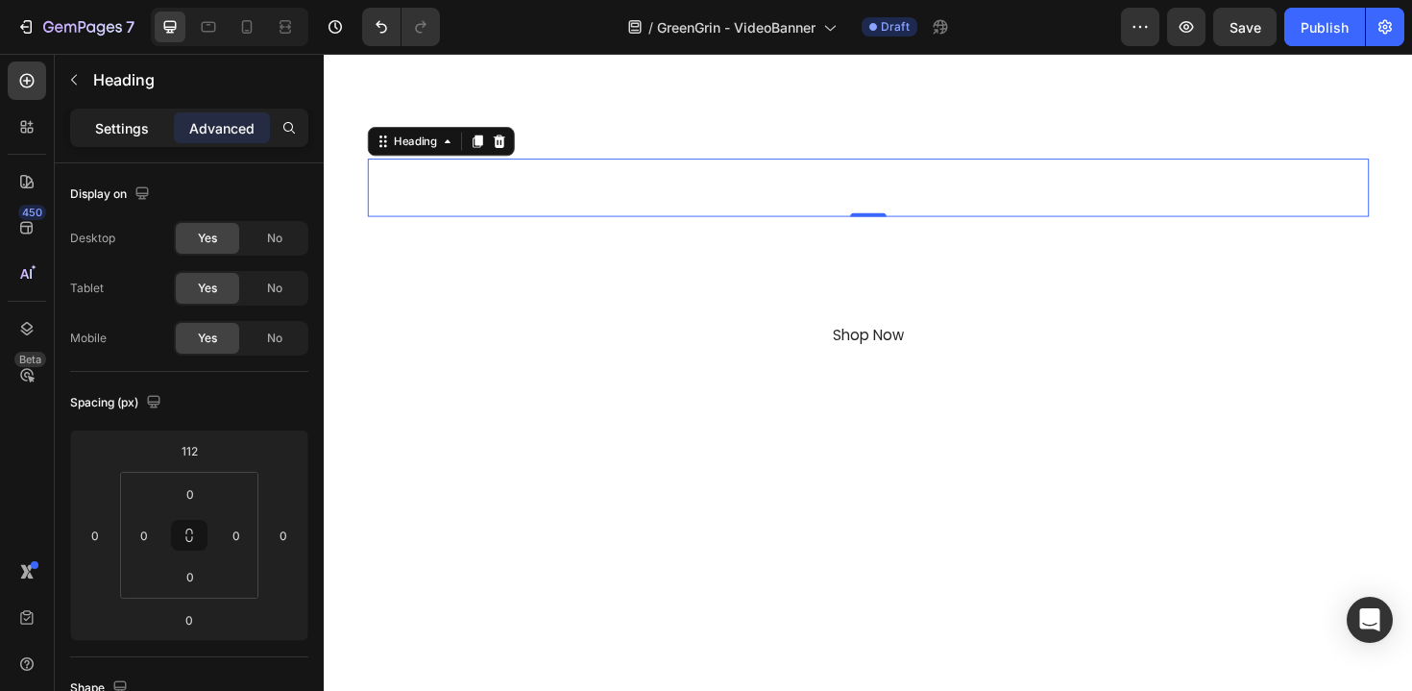
click at [132, 136] on p "Settings" at bounding box center [122, 128] width 54 height 20
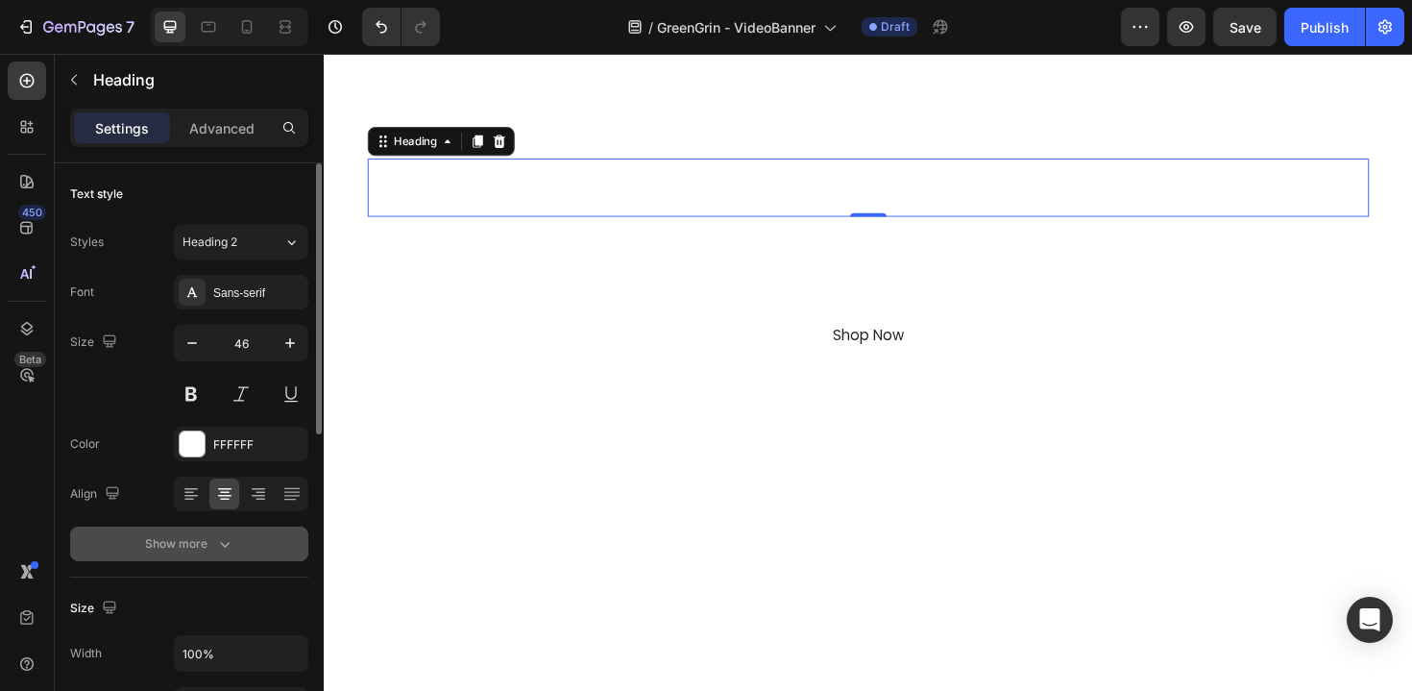
click at [183, 542] on div "Show more" at bounding box center [189, 543] width 89 height 19
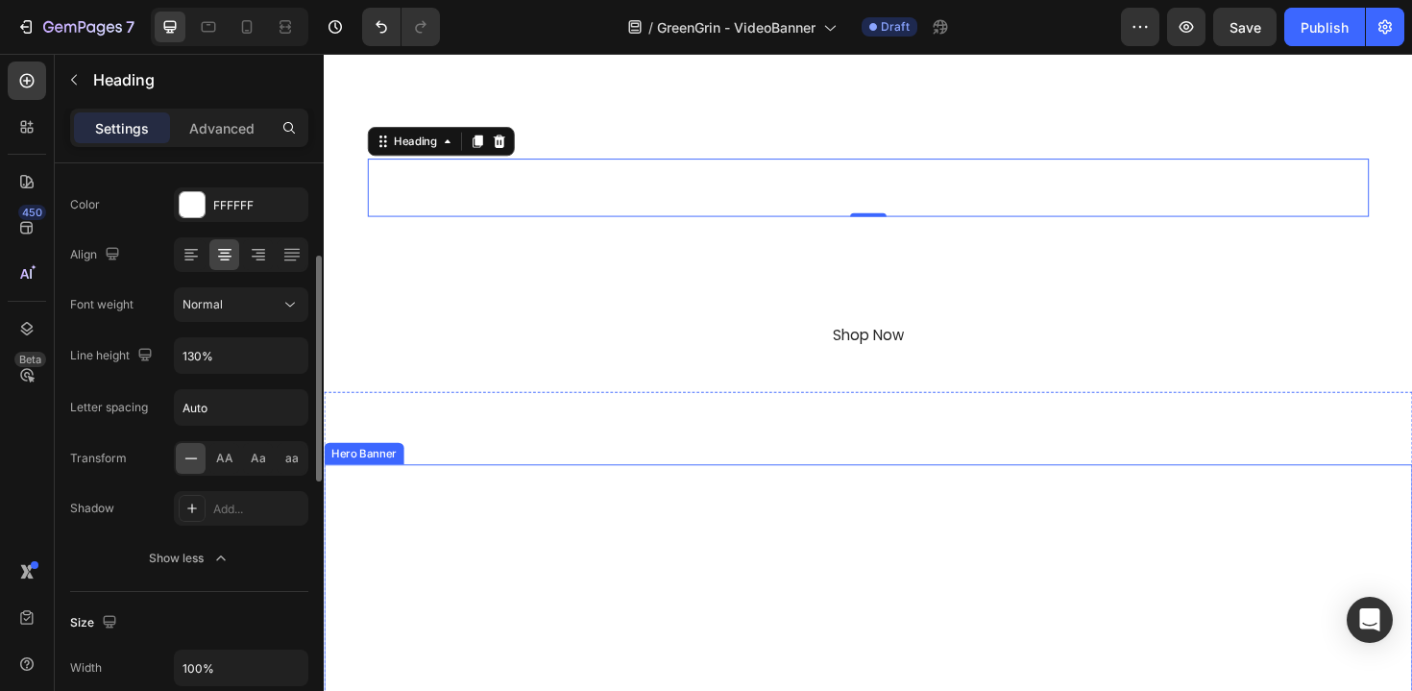
scroll to position [333, 0]
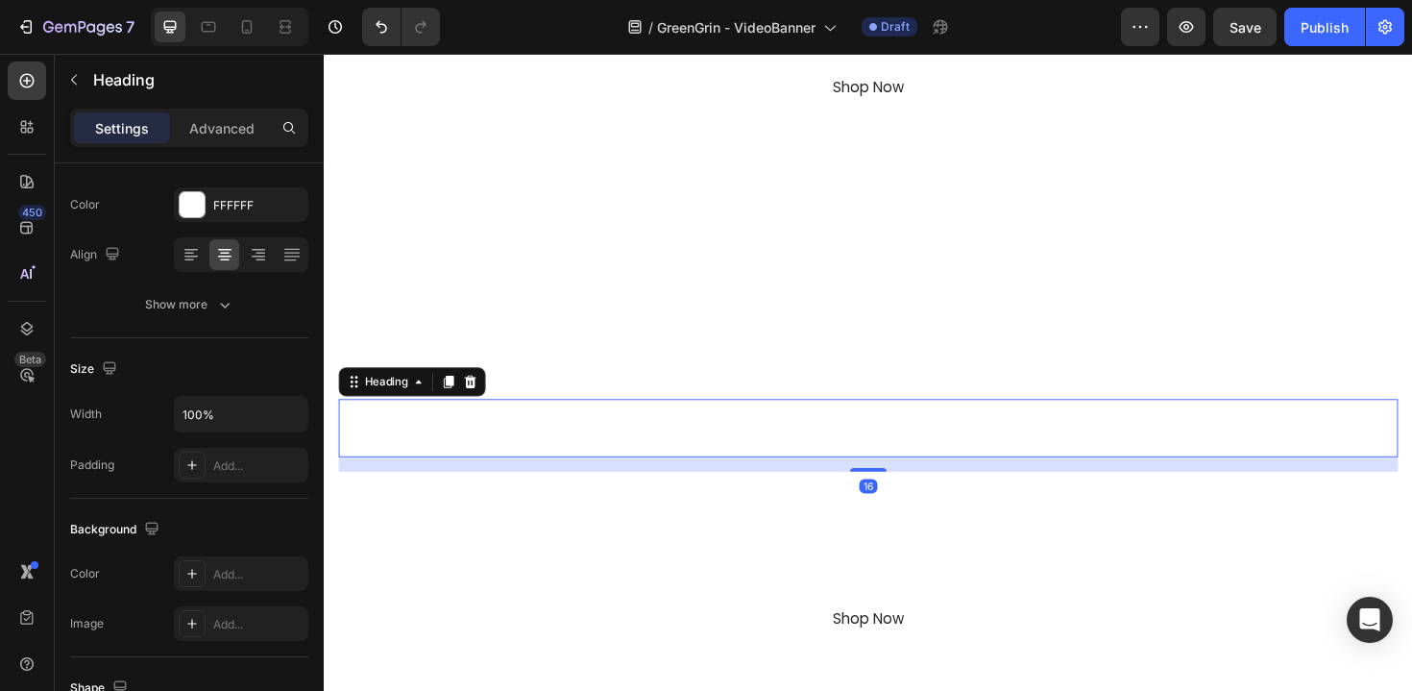
click at [817, 465] on h2 "GreenGrin" at bounding box center [900, 450] width 1122 height 61
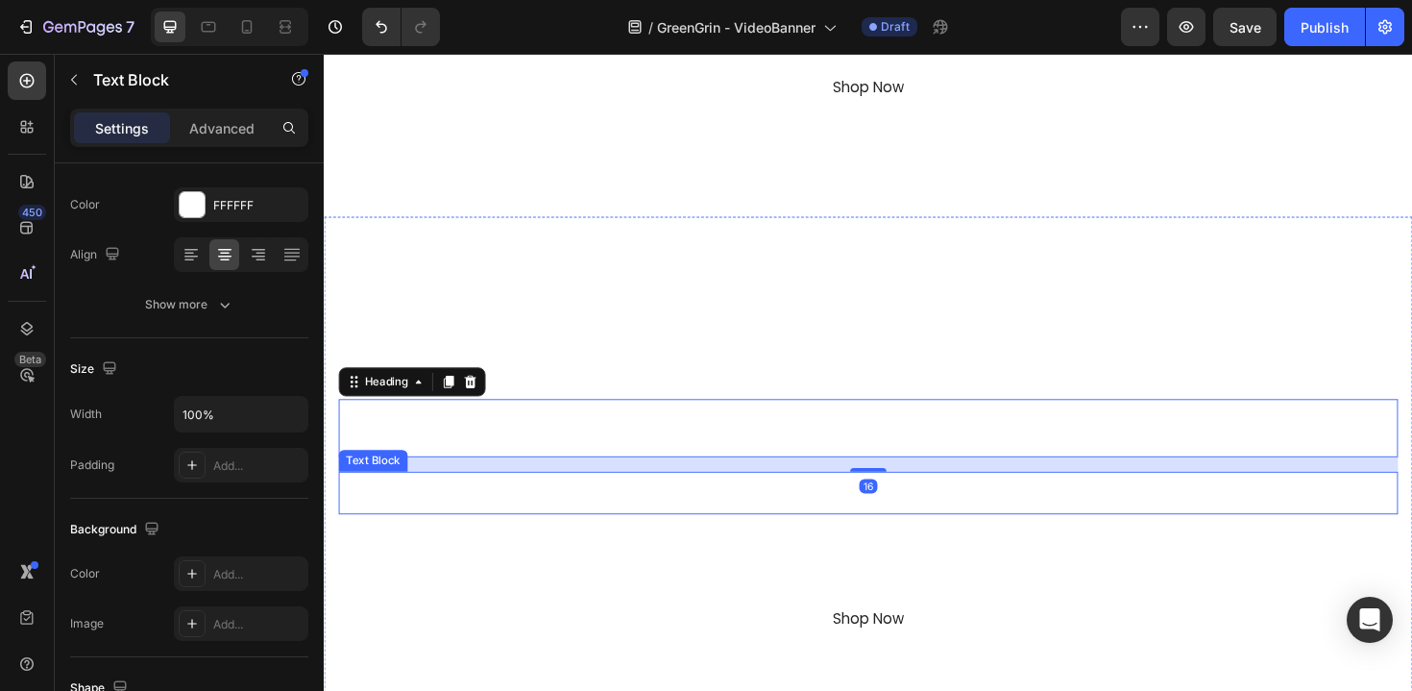
click at [848, 521] on p "Waste Refined" at bounding box center [900, 519] width 1118 height 41
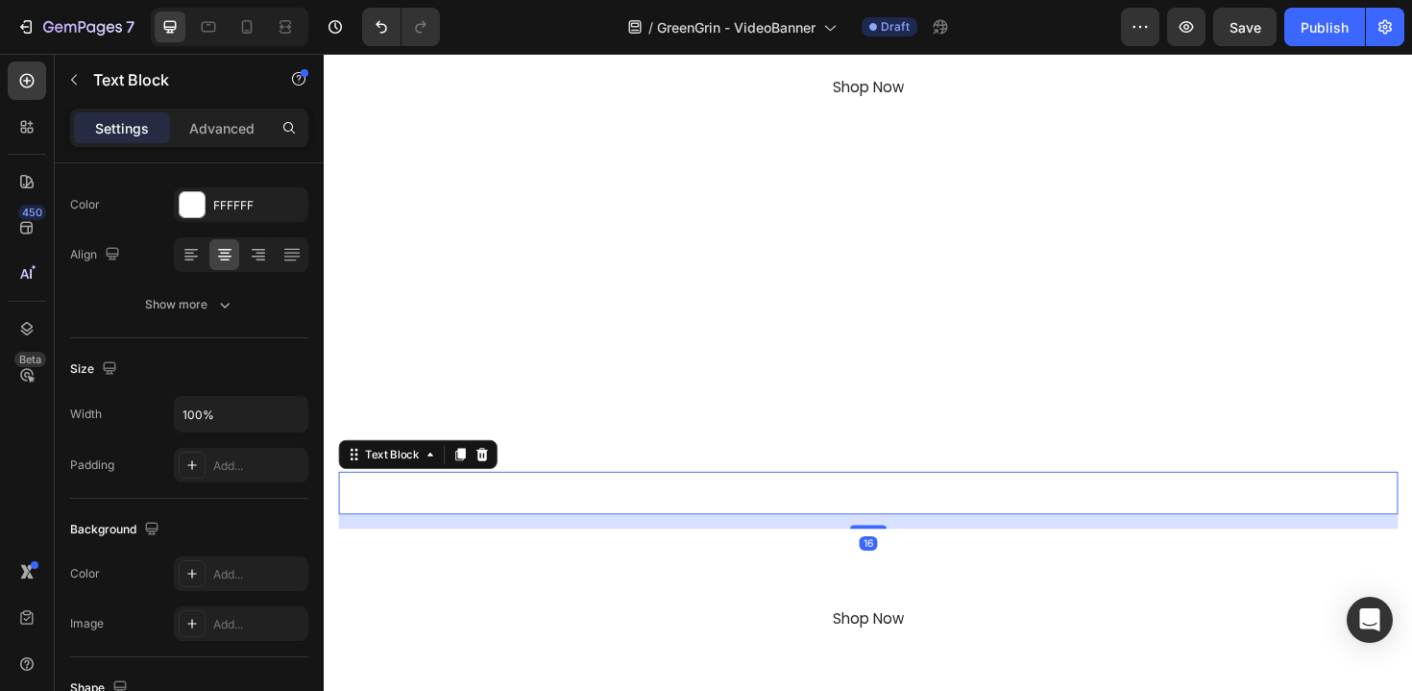
scroll to position [0, 0]
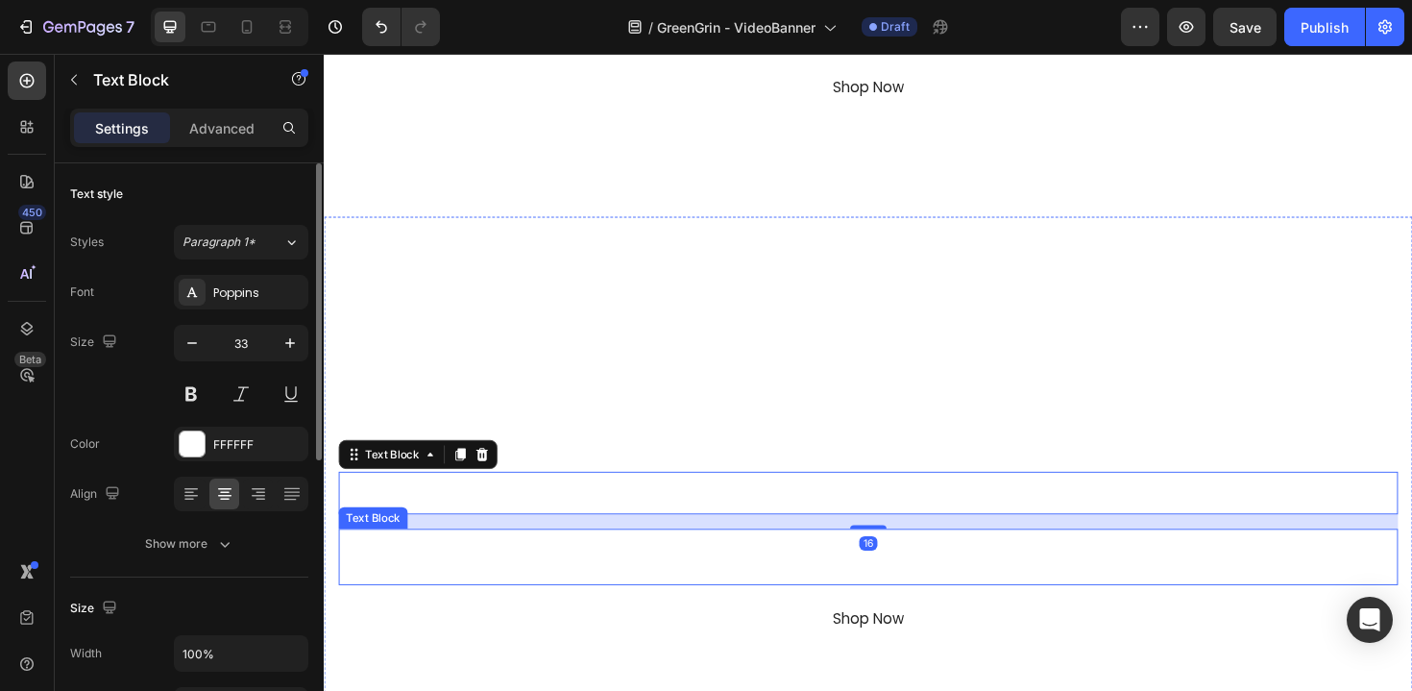
click at [847, 588] on p "Dual Bins. Push Lid. Smart, Simple, Even Fun" at bounding box center [900, 601] width 1118 height 28
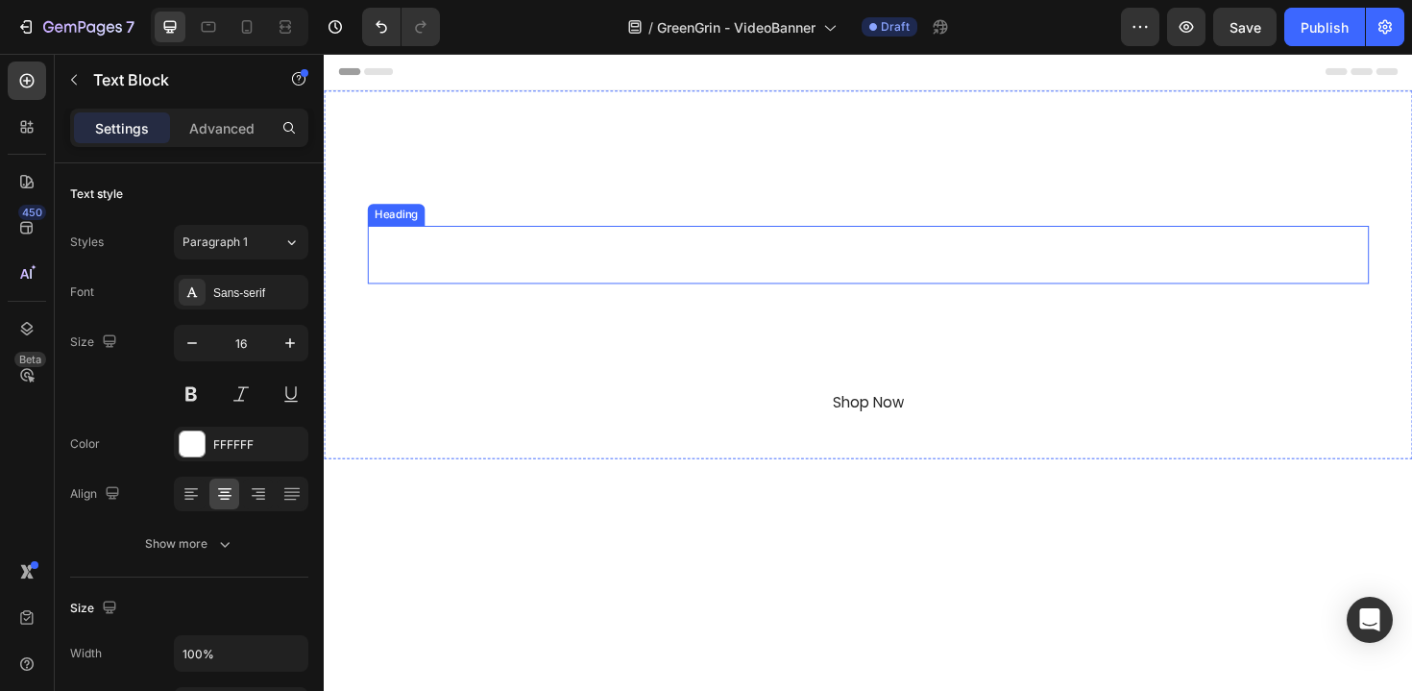
click at [860, 272] on h2 "GreenGrin" at bounding box center [900, 266] width 1061 height 61
click at [224, 128] on p "Advanced" at bounding box center [221, 128] width 65 height 20
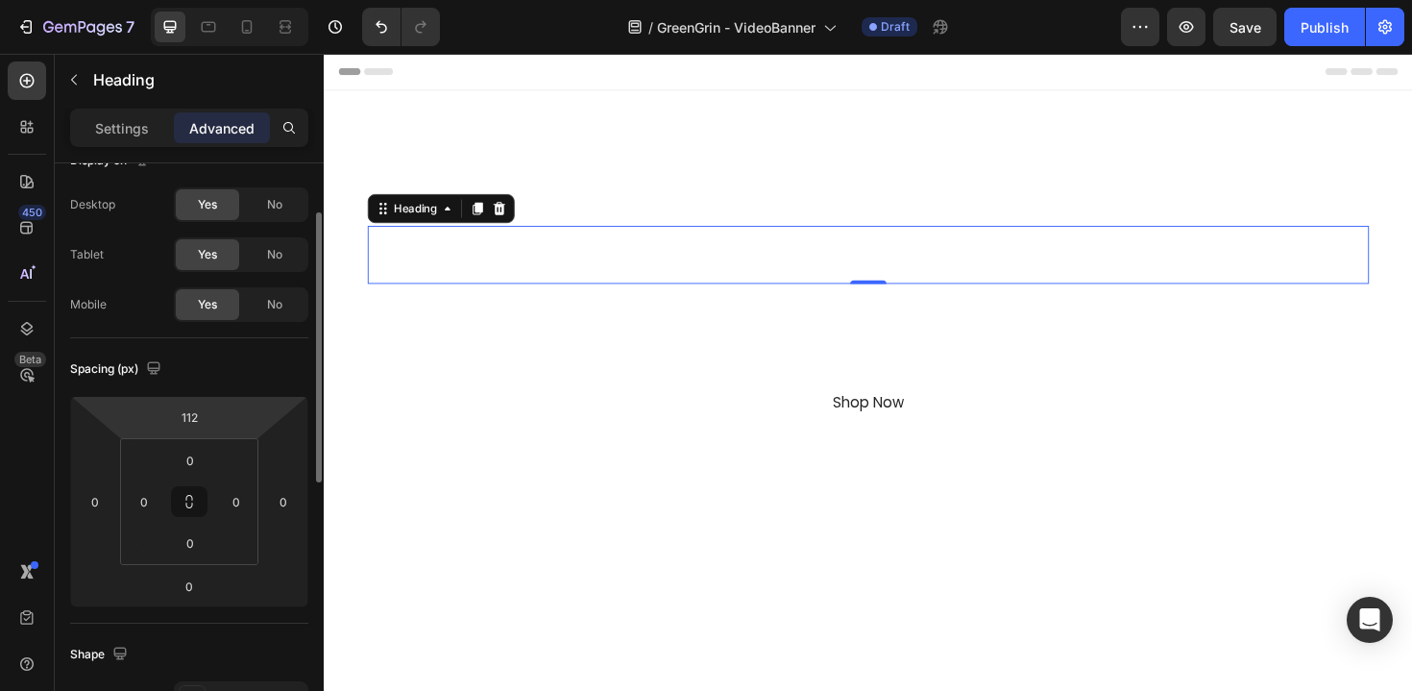
scroll to position [57, 0]
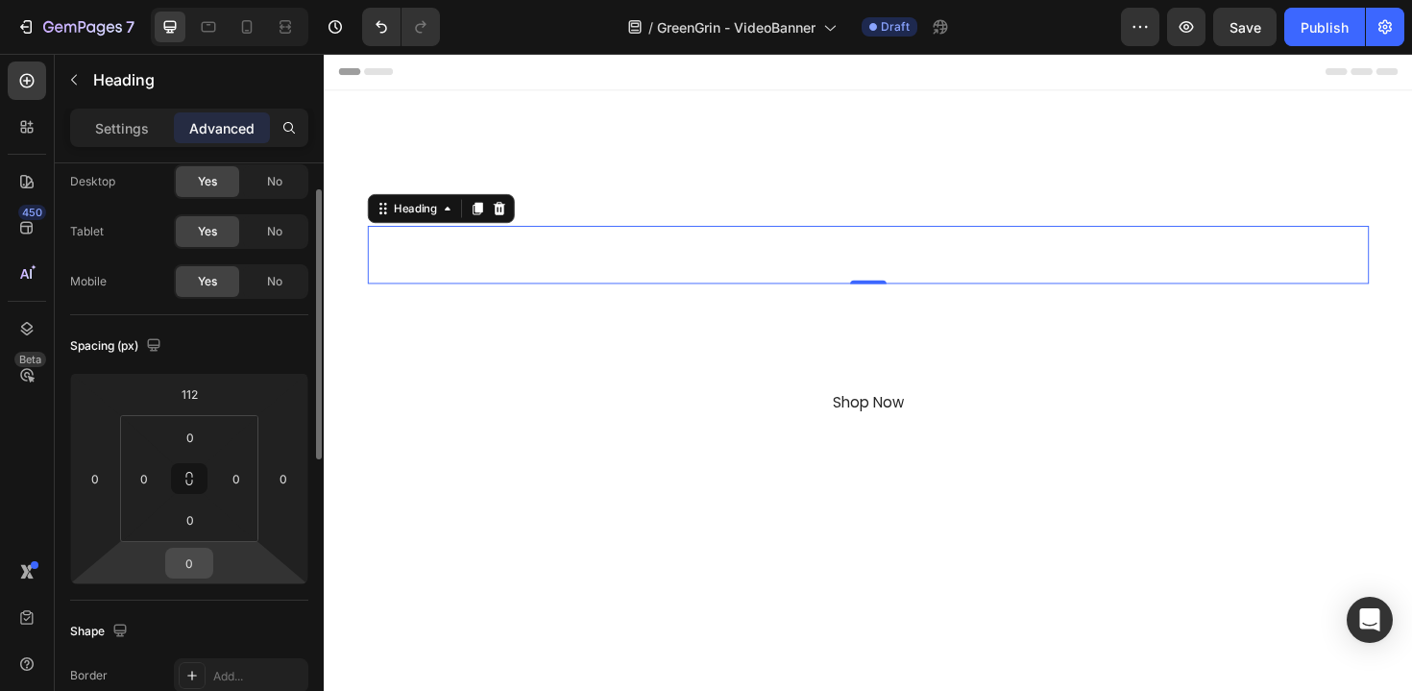
click at [196, 563] on input "0" at bounding box center [189, 563] width 38 height 29
type input "16"
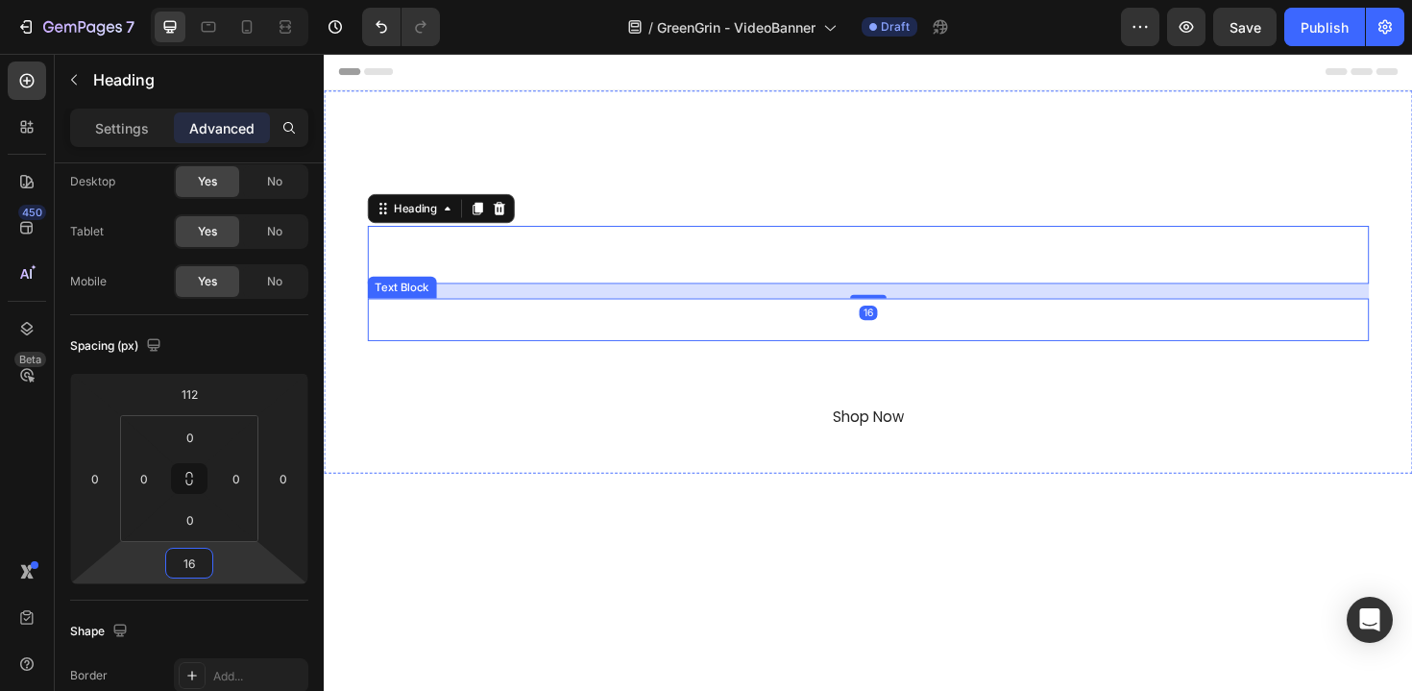
click at [801, 333] on p "Waste Refined" at bounding box center [900, 335] width 1057 height 41
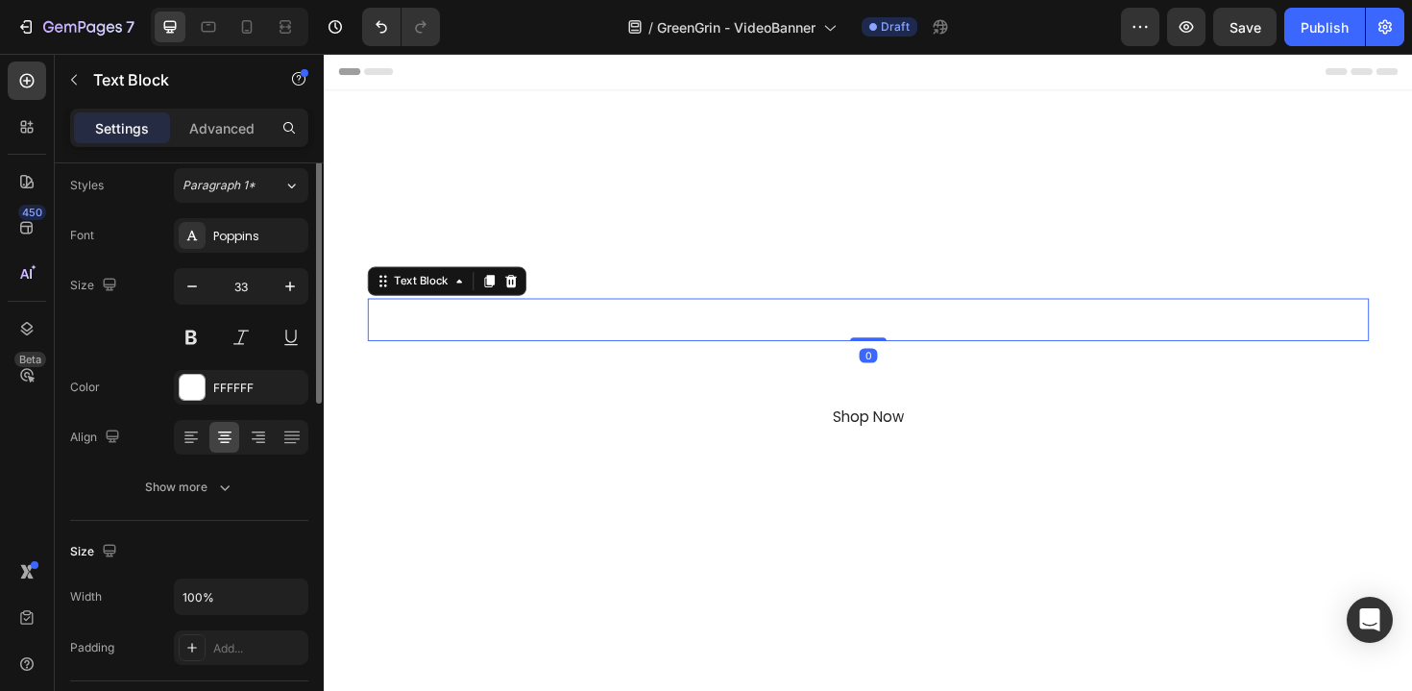
scroll to position [0, 0]
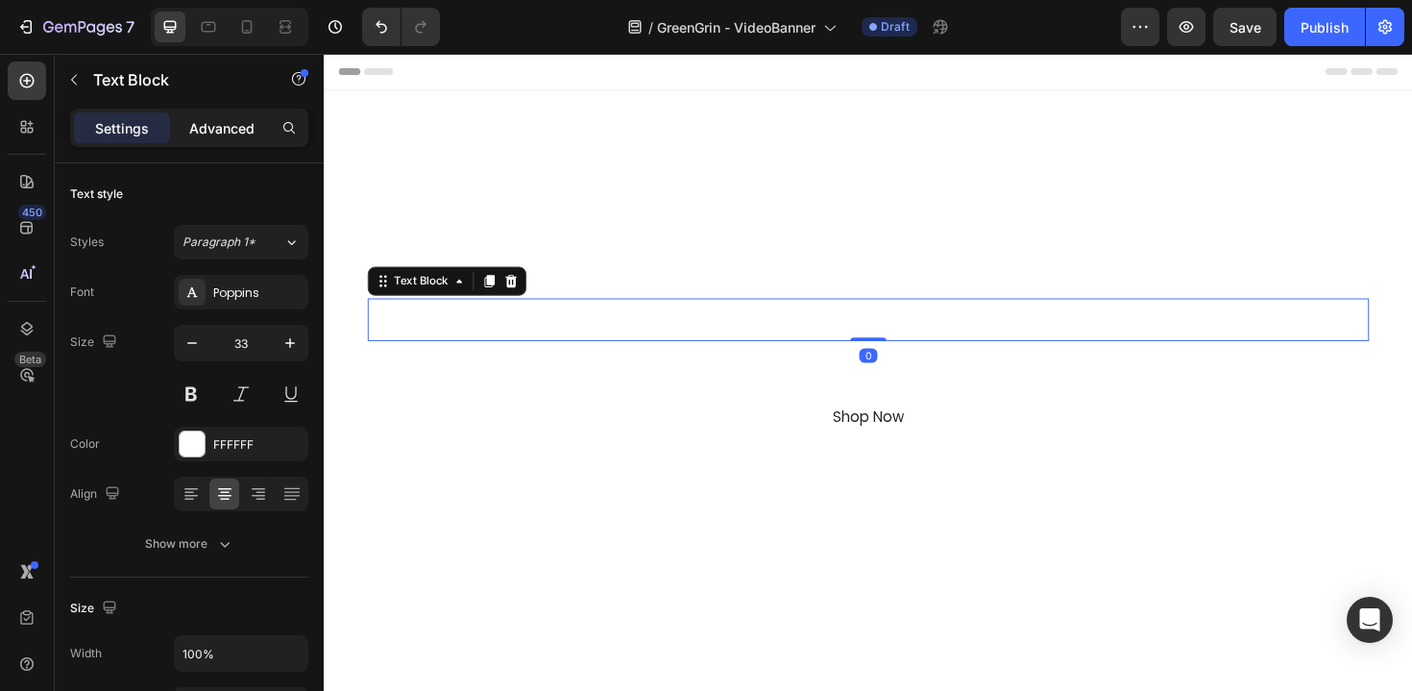
click at [225, 137] on p "Advanced" at bounding box center [221, 128] width 65 height 20
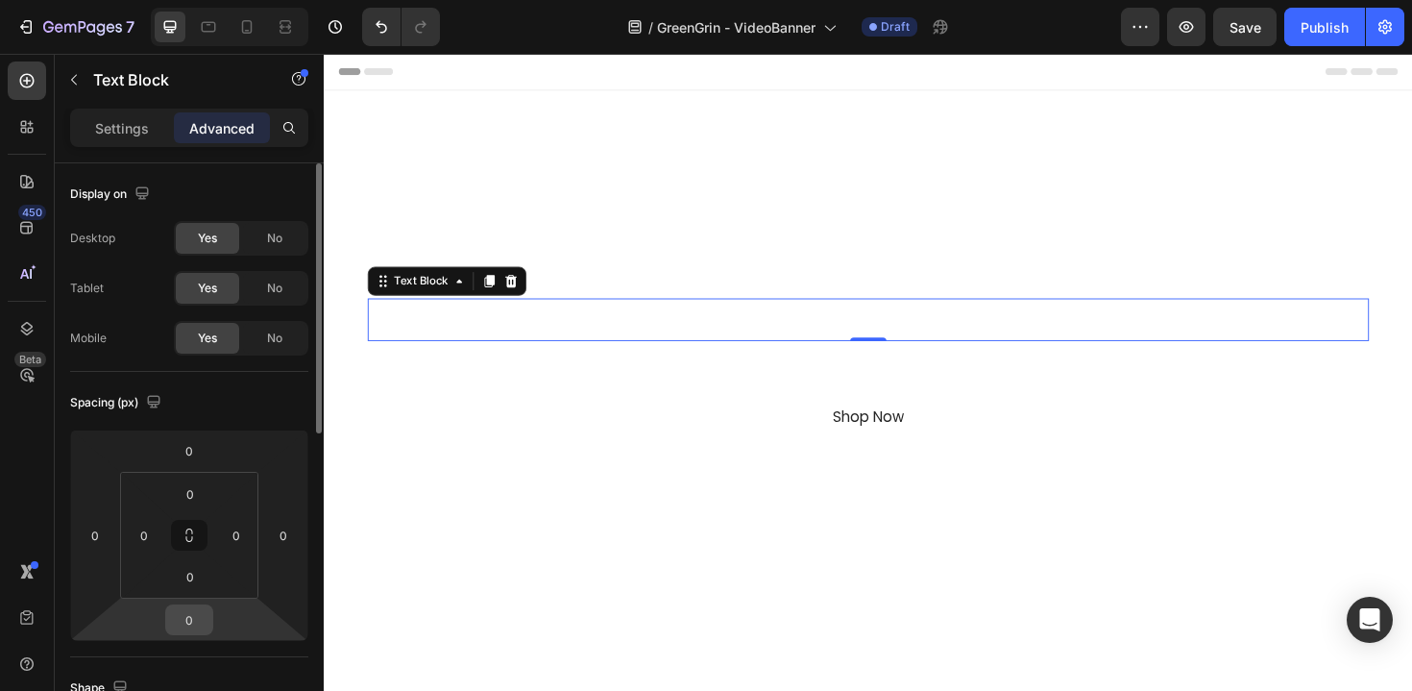
click at [196, 613] on input "0" at bounding box center [189, 619] width 38 height 29
type input "16"
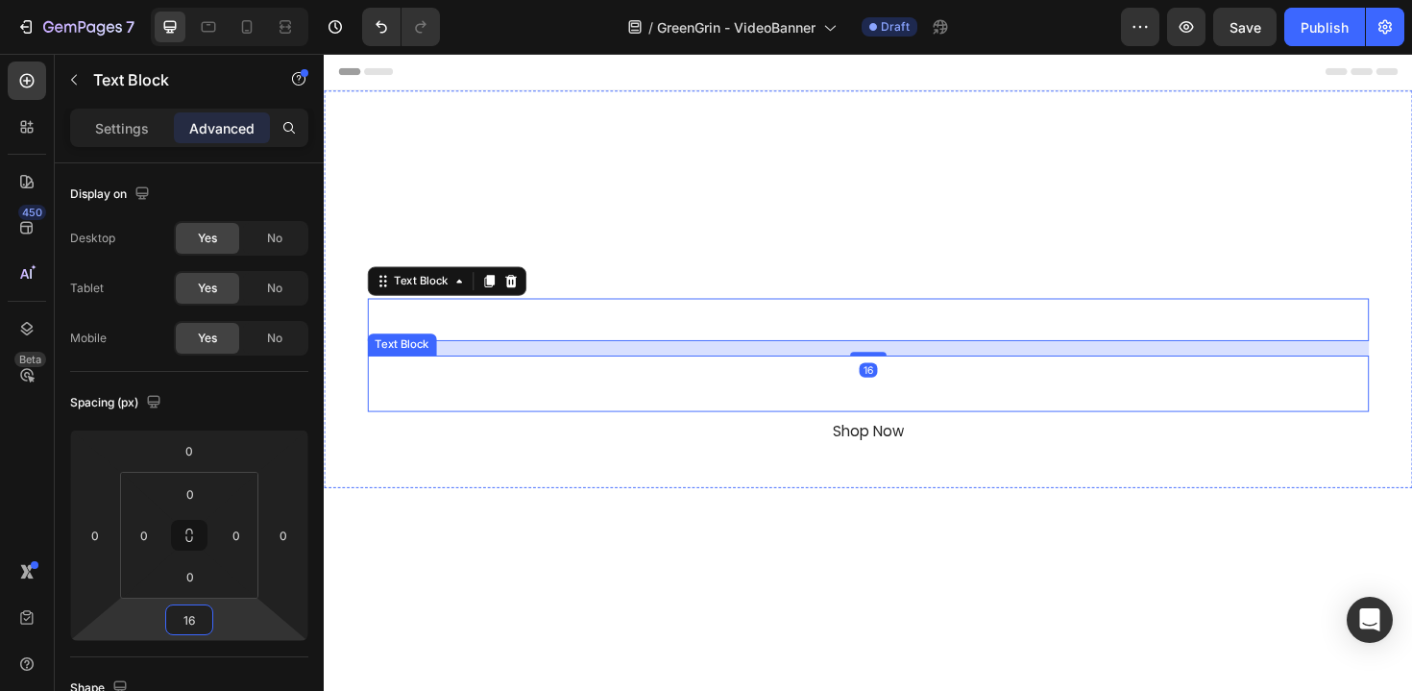
click at [664, 425] on p "Dual Bins. Push Lid. Smart, Simple, Even Fun" at bounding box center [900, 417] width 1057 height 28
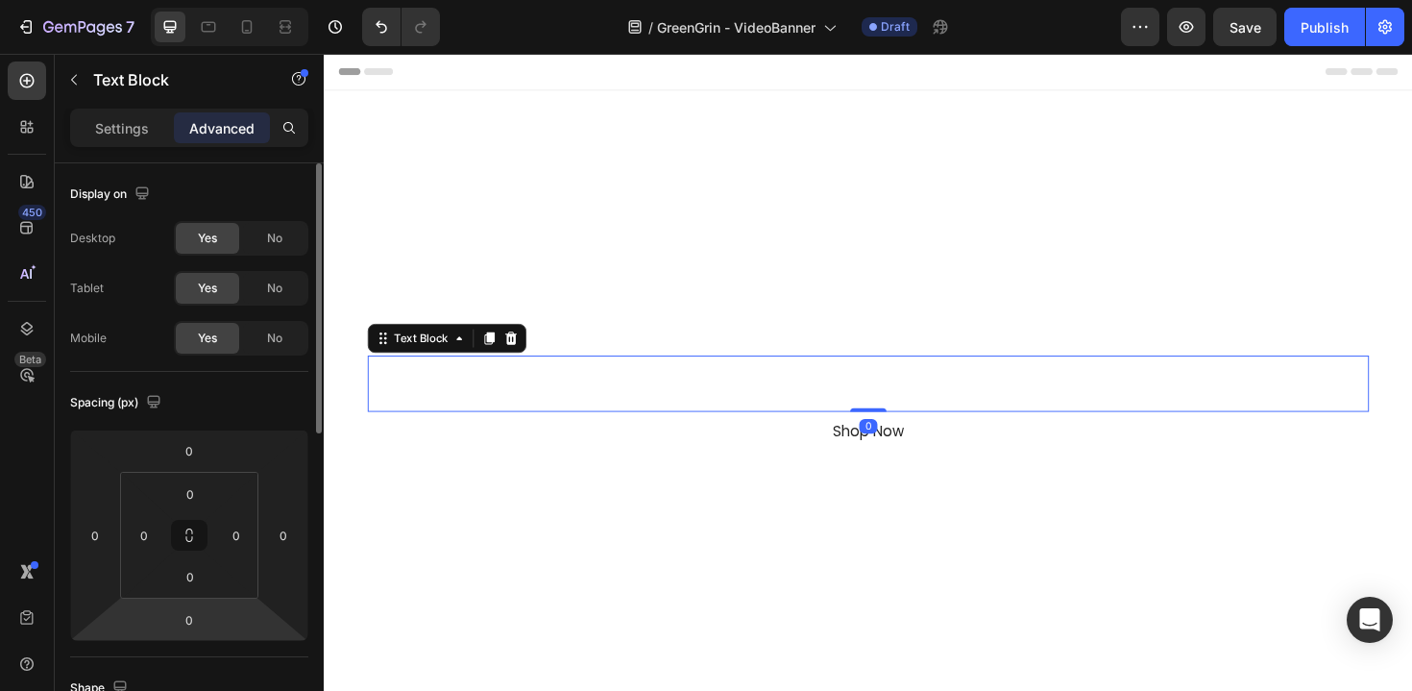
click at [197, 0] on html "7 Version history / GreenGrin - VideoBanner Draft Preview Save Publish 450 Beta…" at bounding box center [706, 0] width 1412 height 0
type input "16"
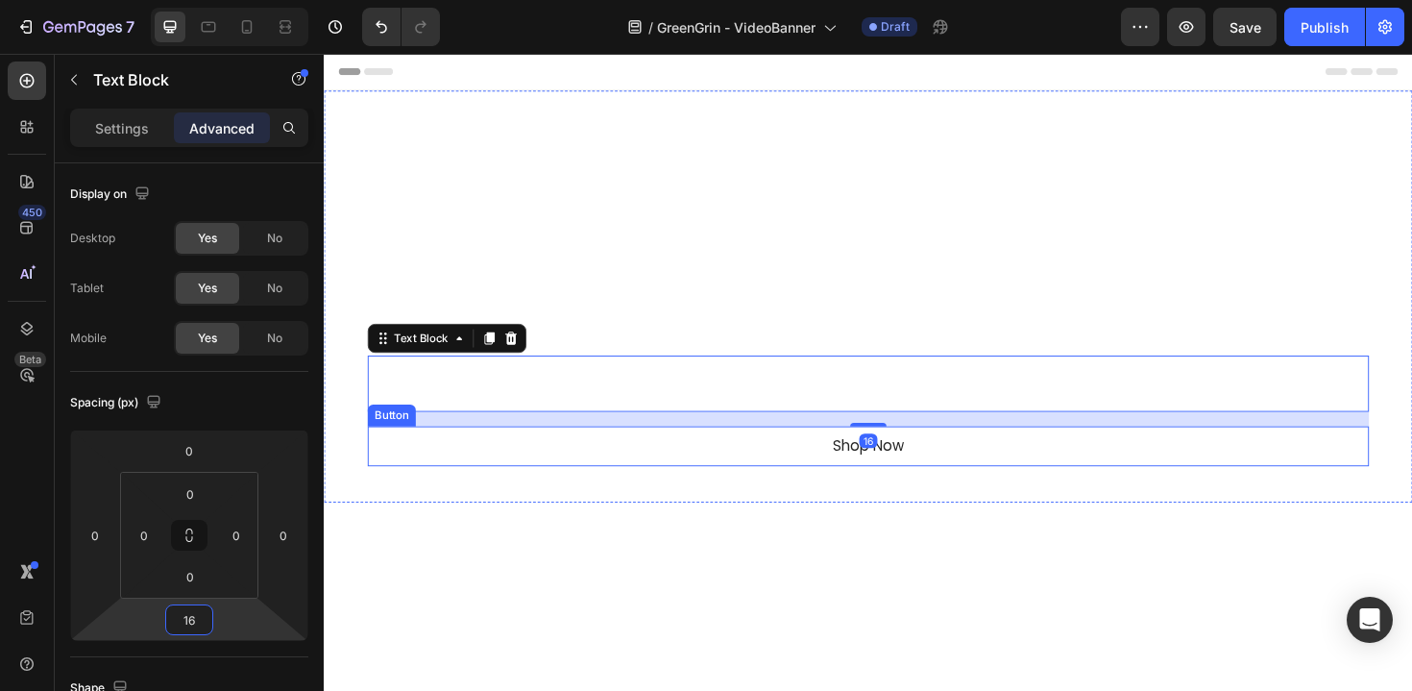
click at [677, 468] on div "Shop Now Button" at bounding box center [900, 470] width 1061 height 43
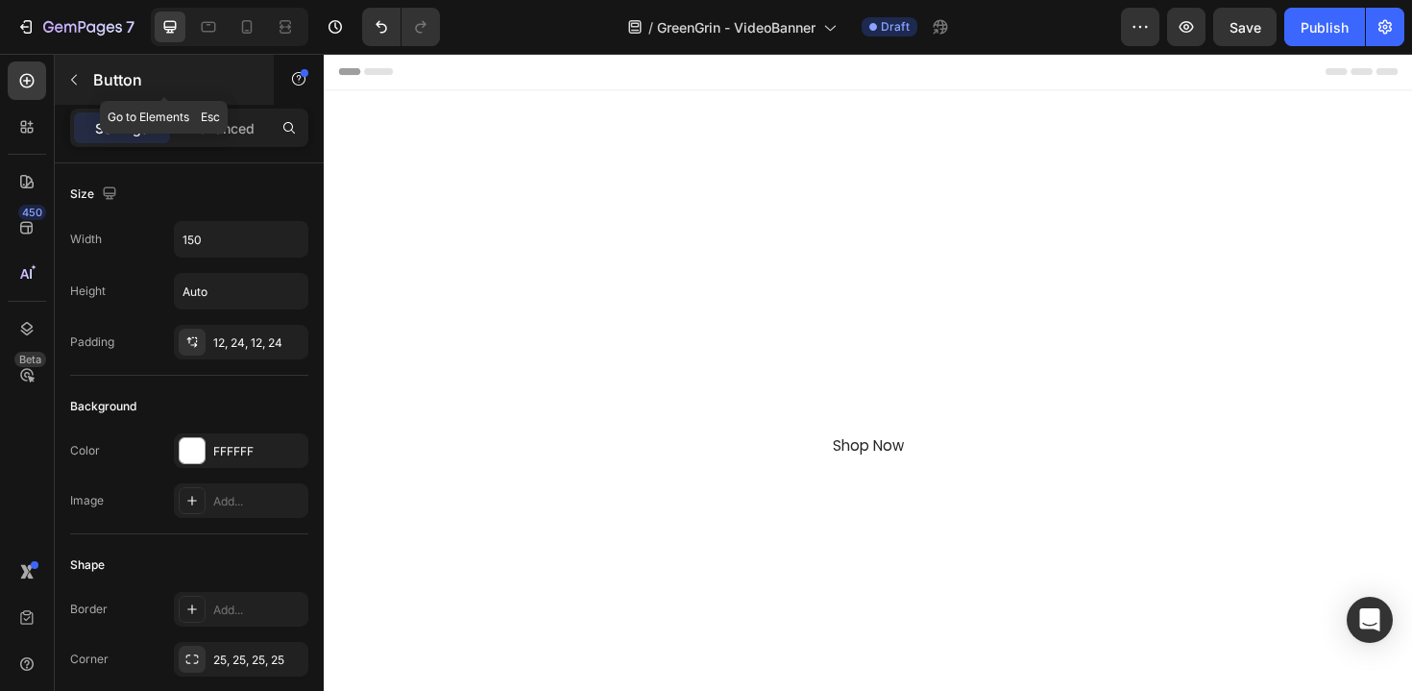
click at [207, 91] on div "Button" at bounding box center [164, 80] width 219 height 50
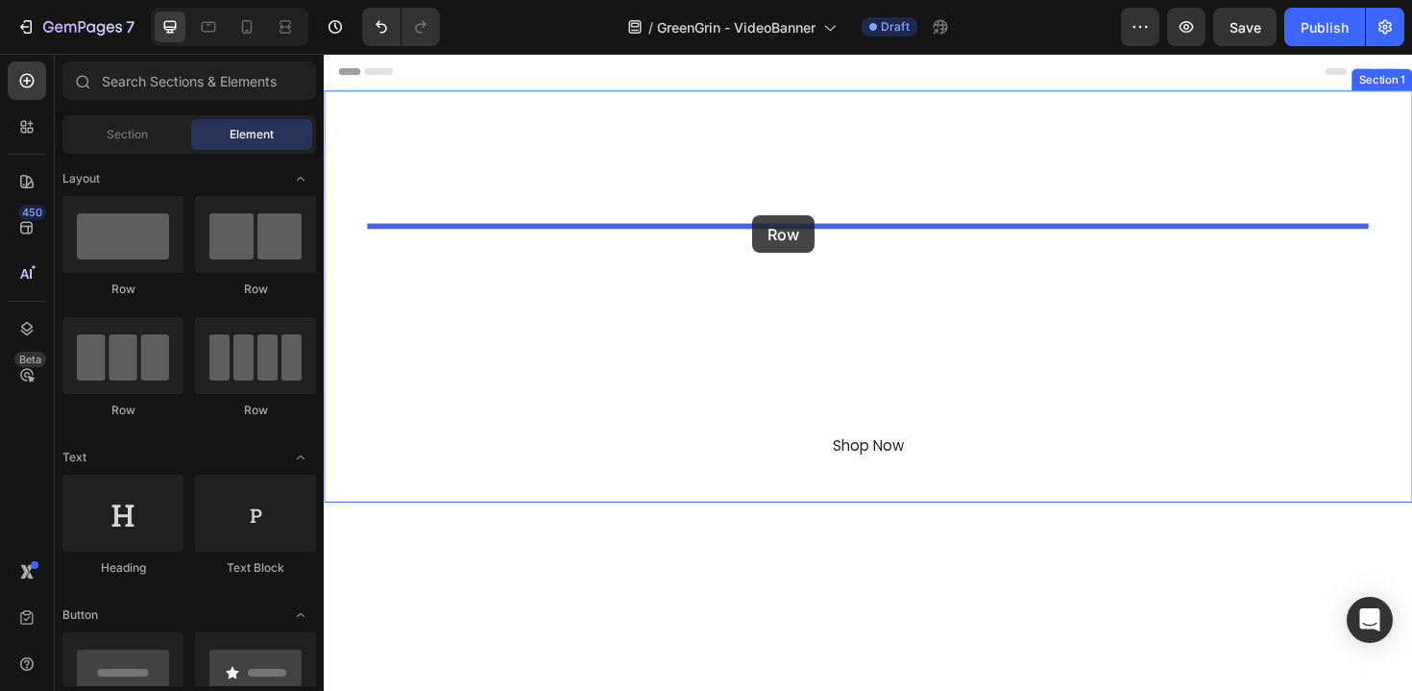
drag, startPoint x: 475, startPoint y: 327, endPoint x: 777, endPoint y: 225, distance: 319.3
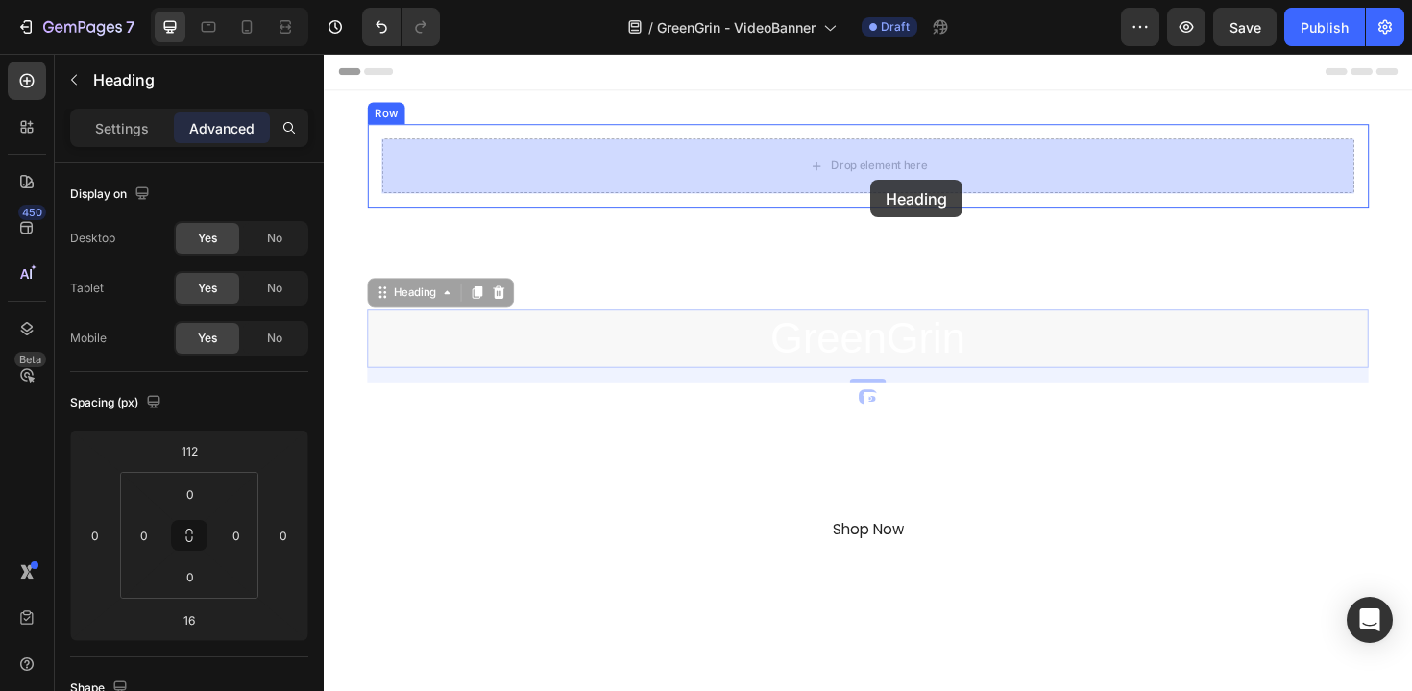
drag, startPoint x: 887, startPoint y: 365, endPoint x: 903, endPoint y: 187, distance: 178.5
type input "0"
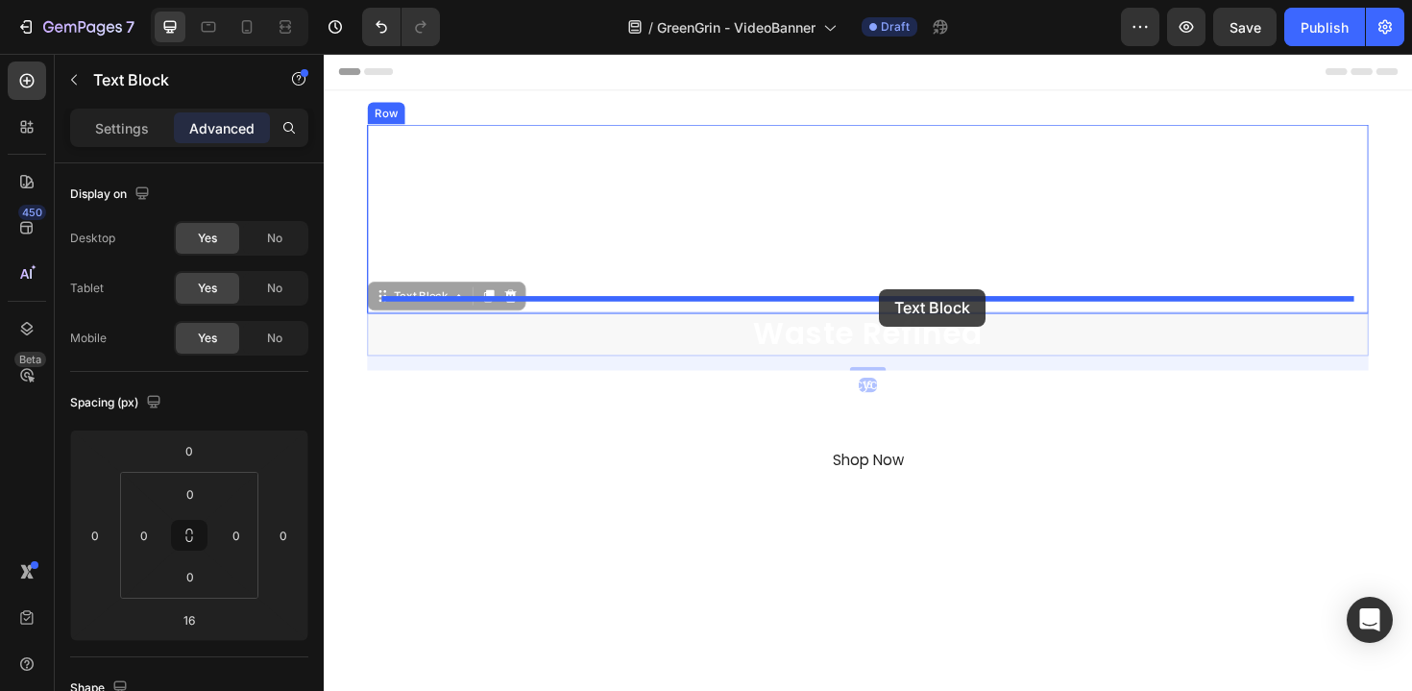
drag, startPoint x: 897, startPoint y: 365, endPoint x: 912, endPoint y: 303, distance: 64.1
type input "0"
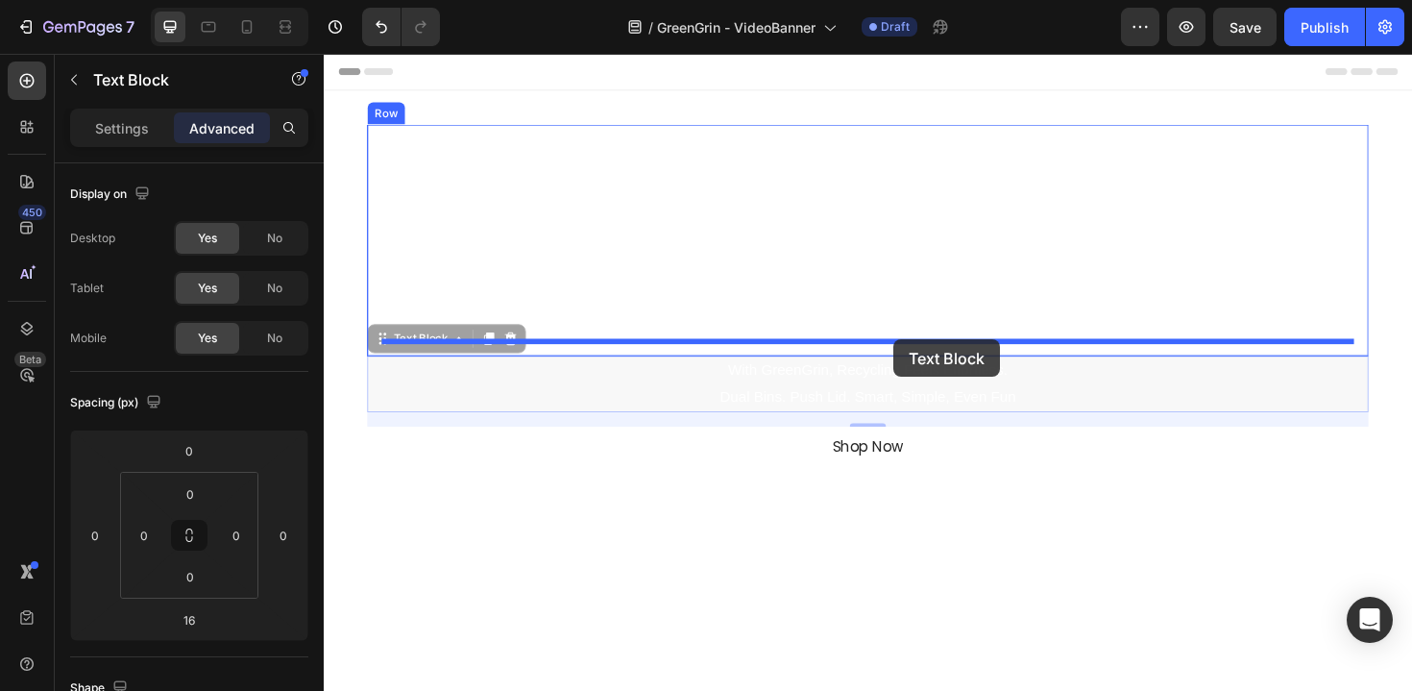
drag, startPoint x: 923, startPoint y: 391, endPoint x: 927, endPoint y: 356, distance: 34.8
type input "0"
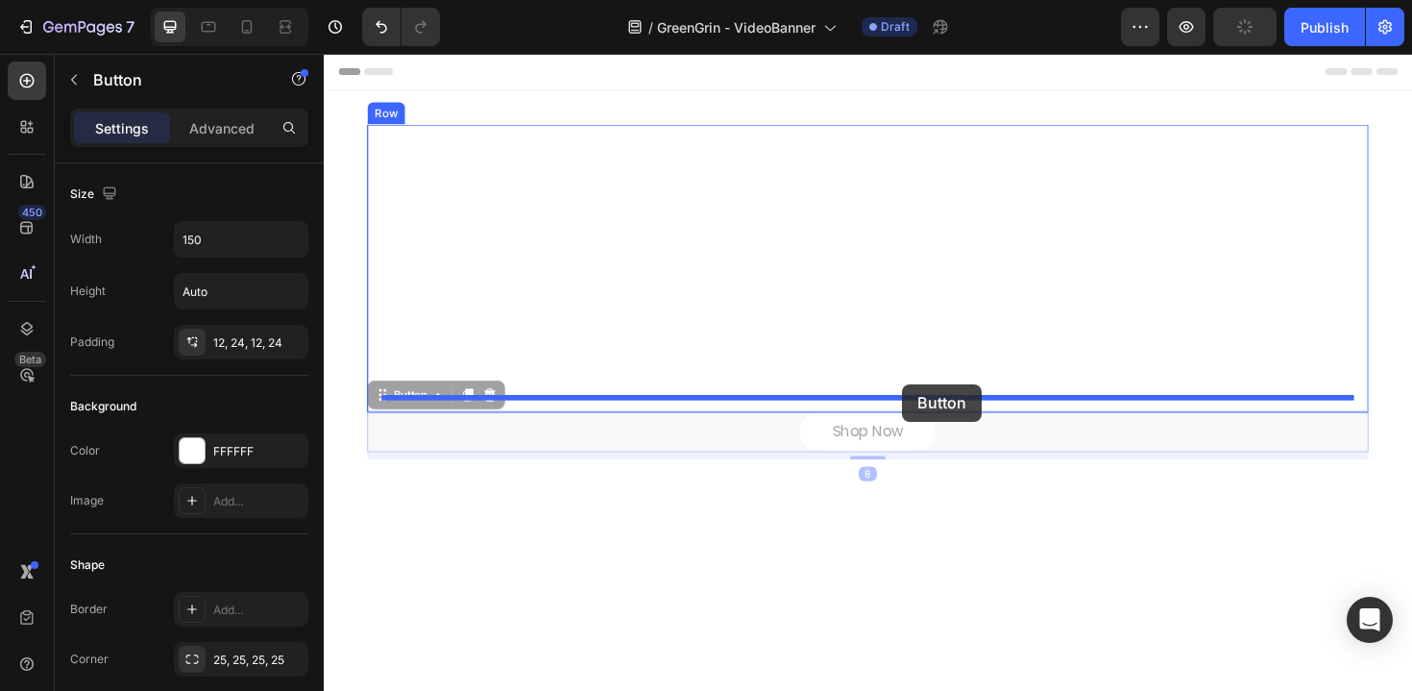
drag, startPoint x: 936, startPoint y: 445, endPoint x: 937, endPoint y: 403, distance: 41.3
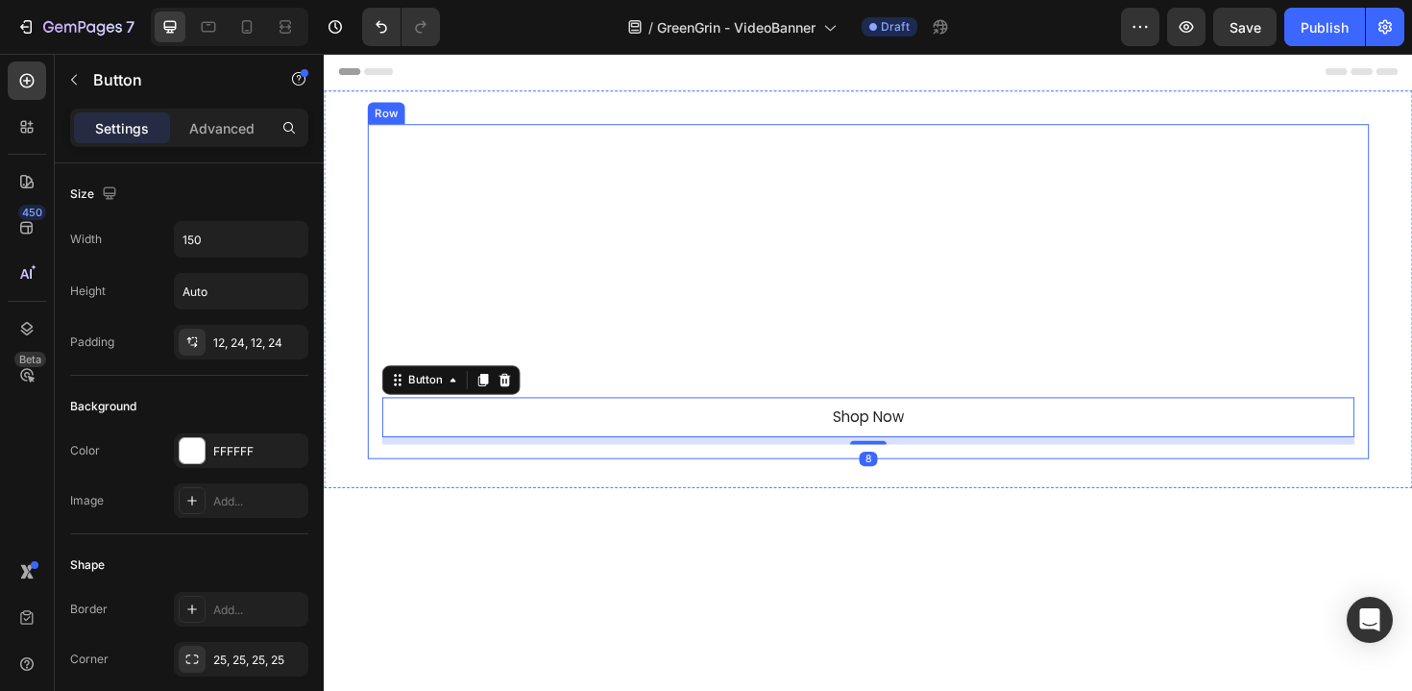
click at [616, 217] on div "GreenGrin Heading Waste Refined Text Block With GreenGrin, Recycling Feels Effo…" at bounding box center [900, 306] width 1030 height 324
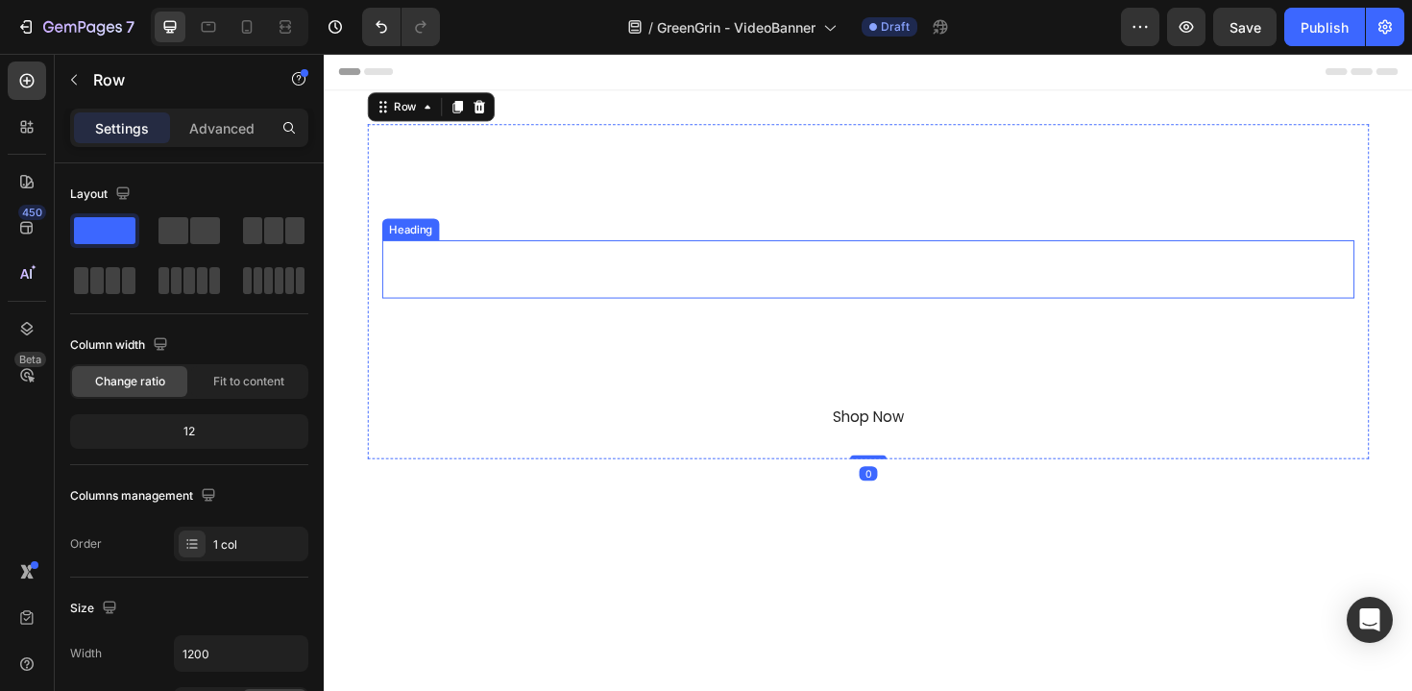
click at [662, 284] on h2 "GreenGrin" at bounding box center [900, 282] width 1030 height 61
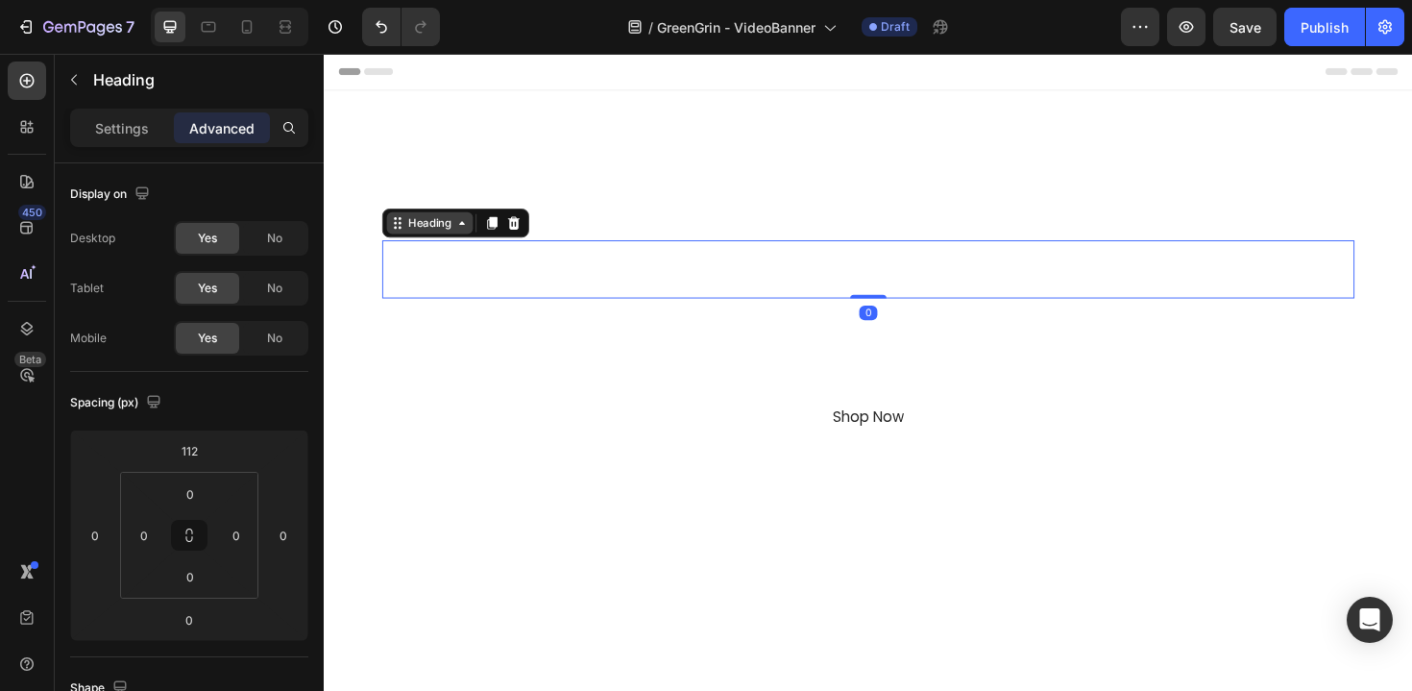
click at [423, 244] on div "Heading" at bounding box center [435, 233] width 91 height 23
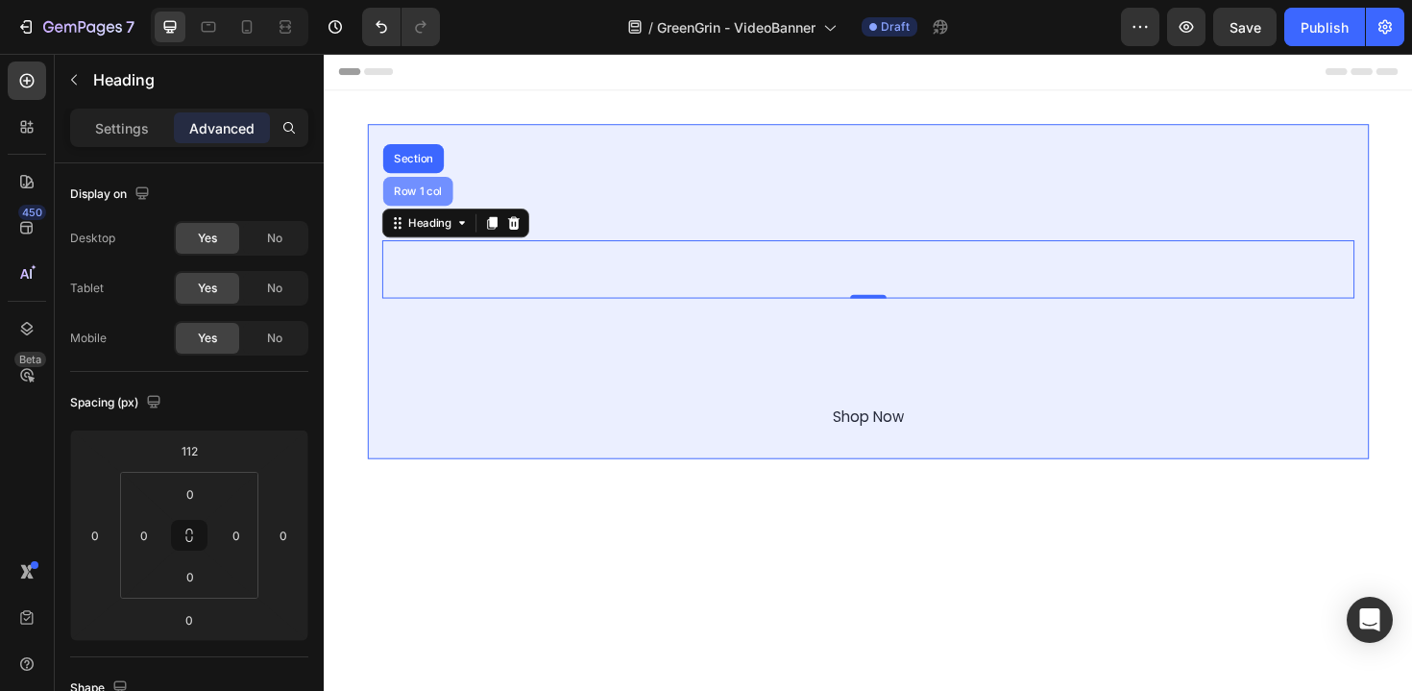
click at [430, 208] on div "Row 1 col" at bounding box center [423, 199] width 74 height 31
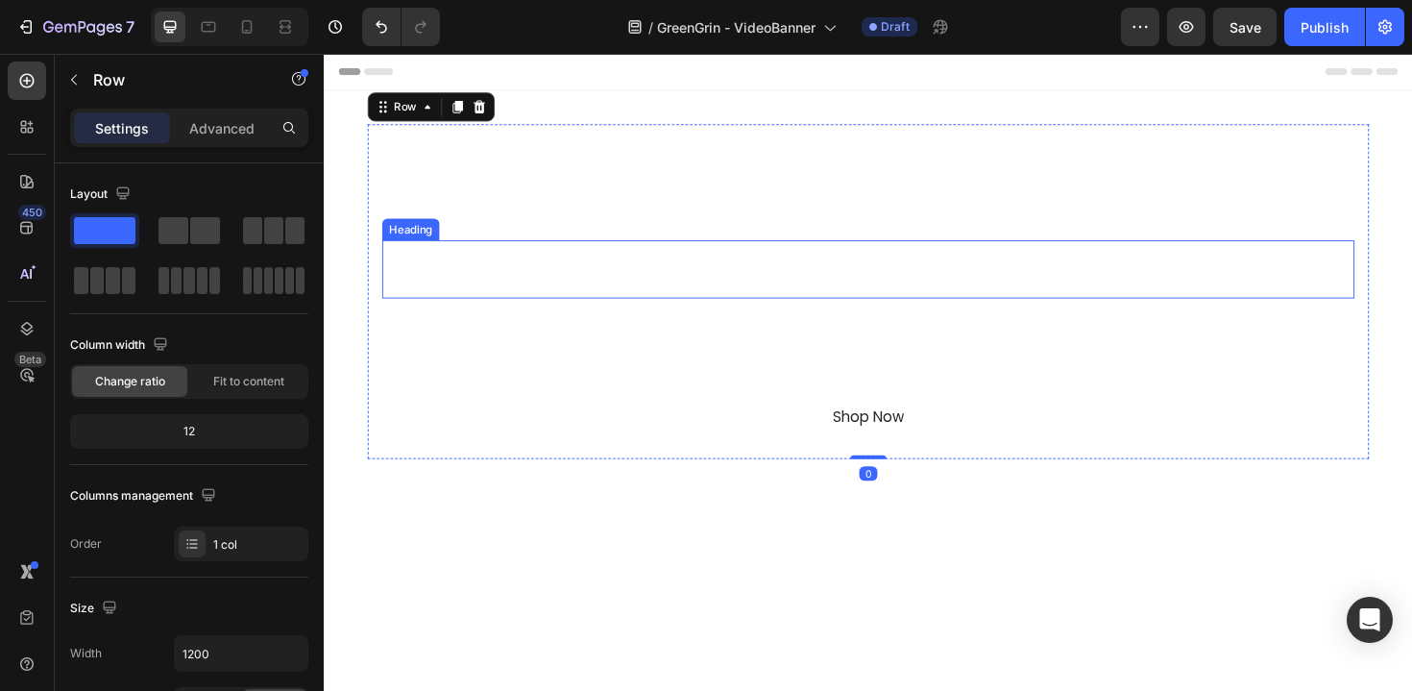
click at [587, 288] on h2 "GreenGrin" at bounding box center [900, 282] width 1030 height 61
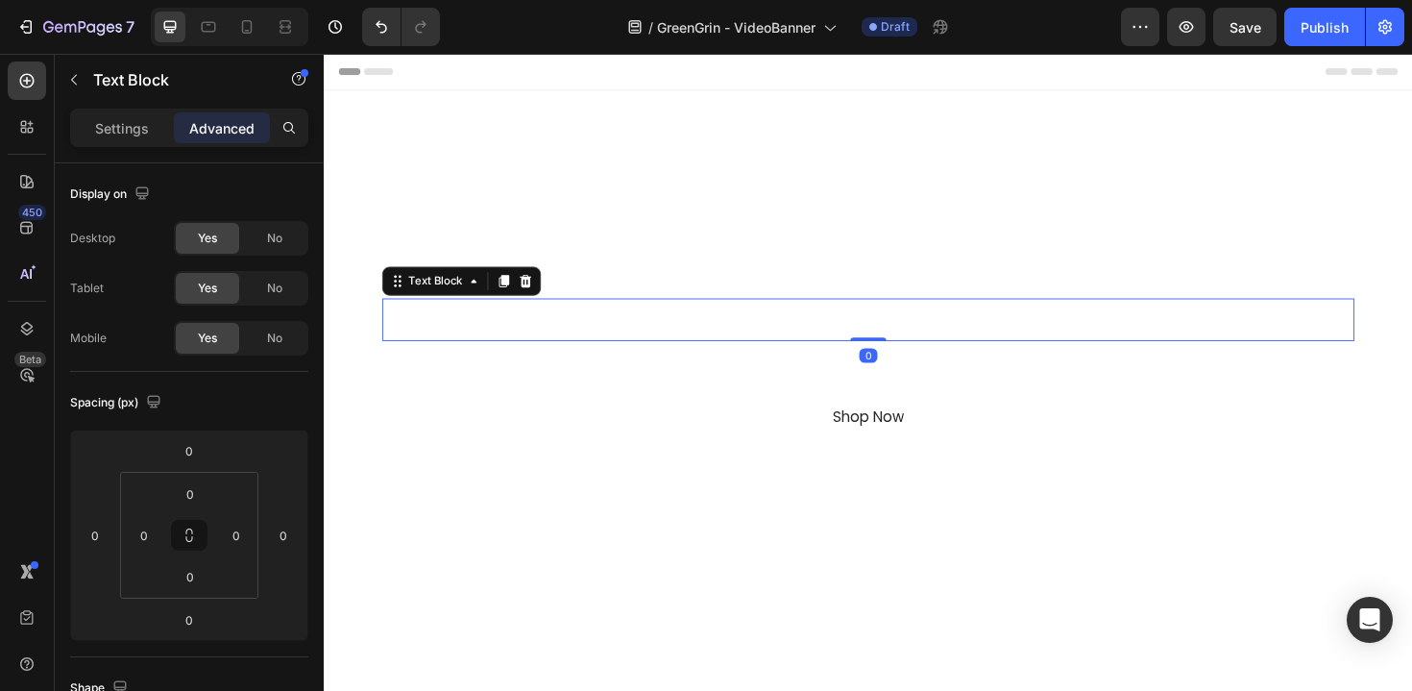
click at [597, 322] on p "Waste Refined" at bounding box center [900, 335] width 1026 height 41
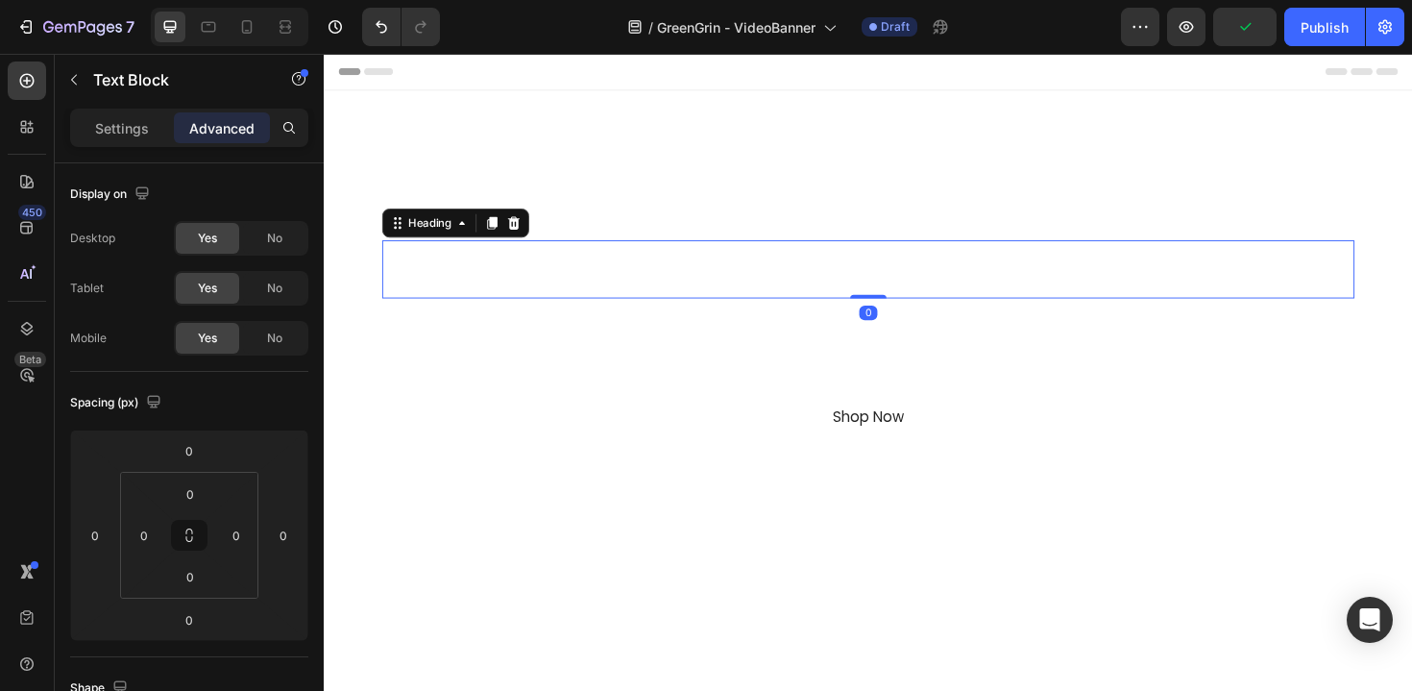
click at [610, 293] on h2 "GreenGrin" at bounding box center [900, 282] width 1030 height 61
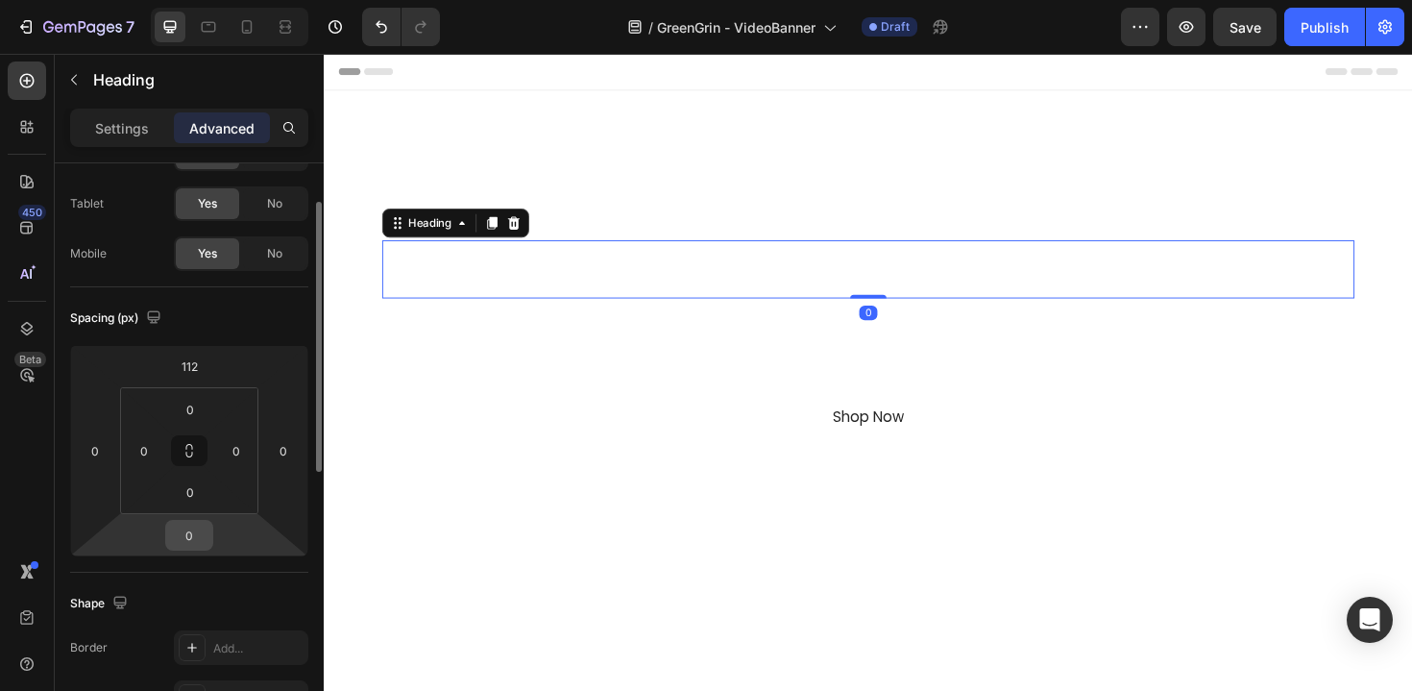
click at [205, 547] on input "0" at bounding box center [189, 535] width 38 height 29
type input "16"
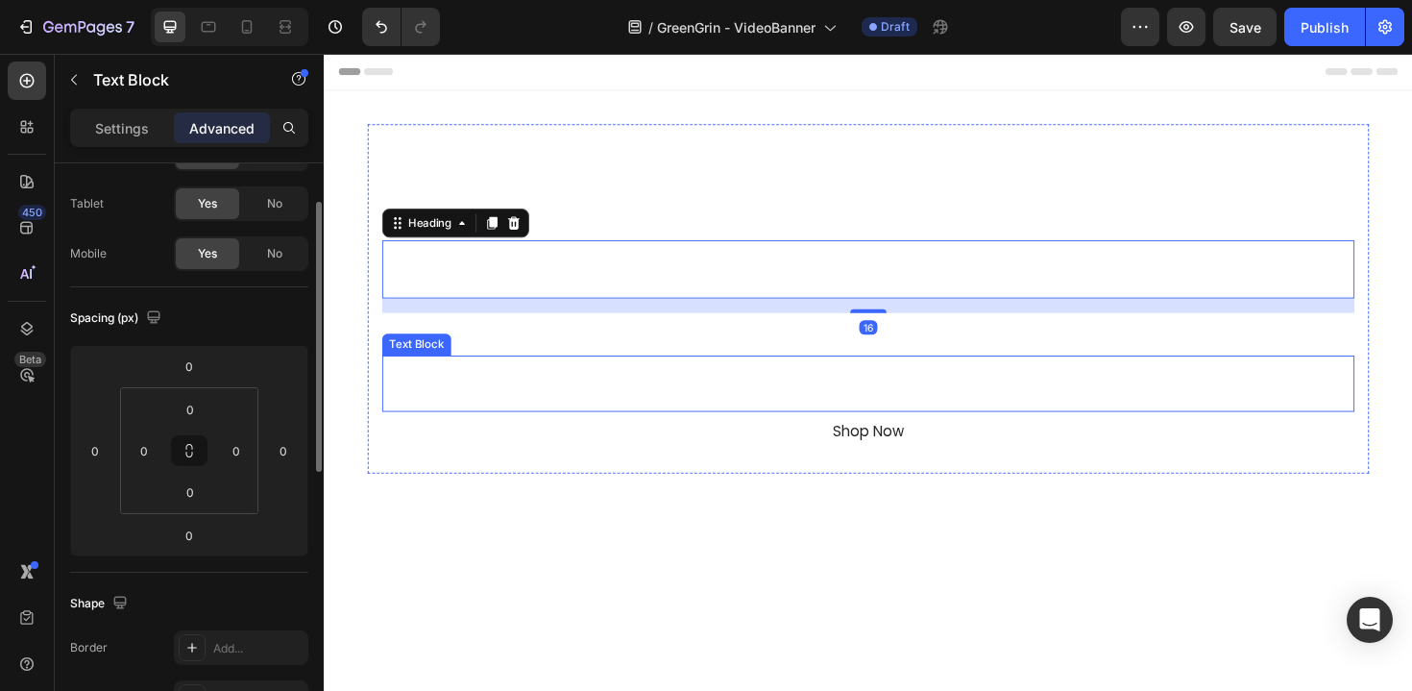
click at [515, 365] on p "Waste Refined" at bounding box center [900, 350] width 1026 height 41
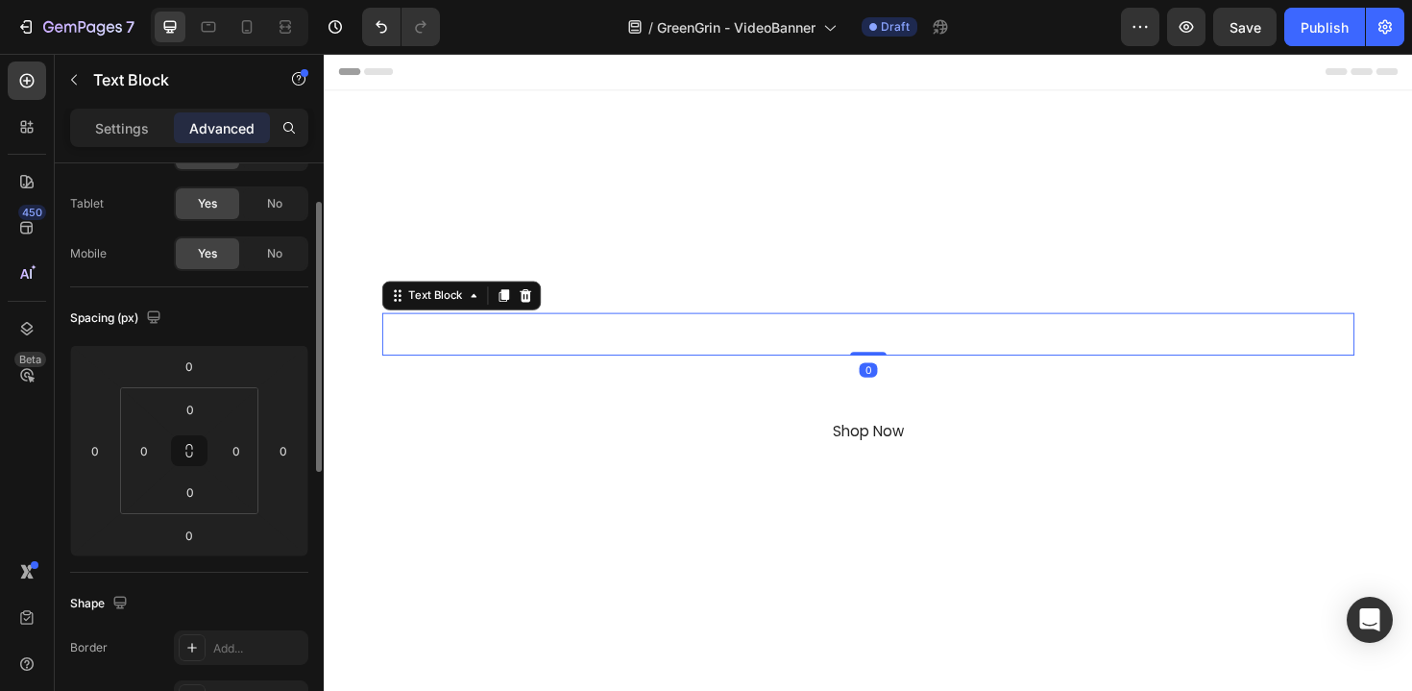
scroll to position [0, 0]
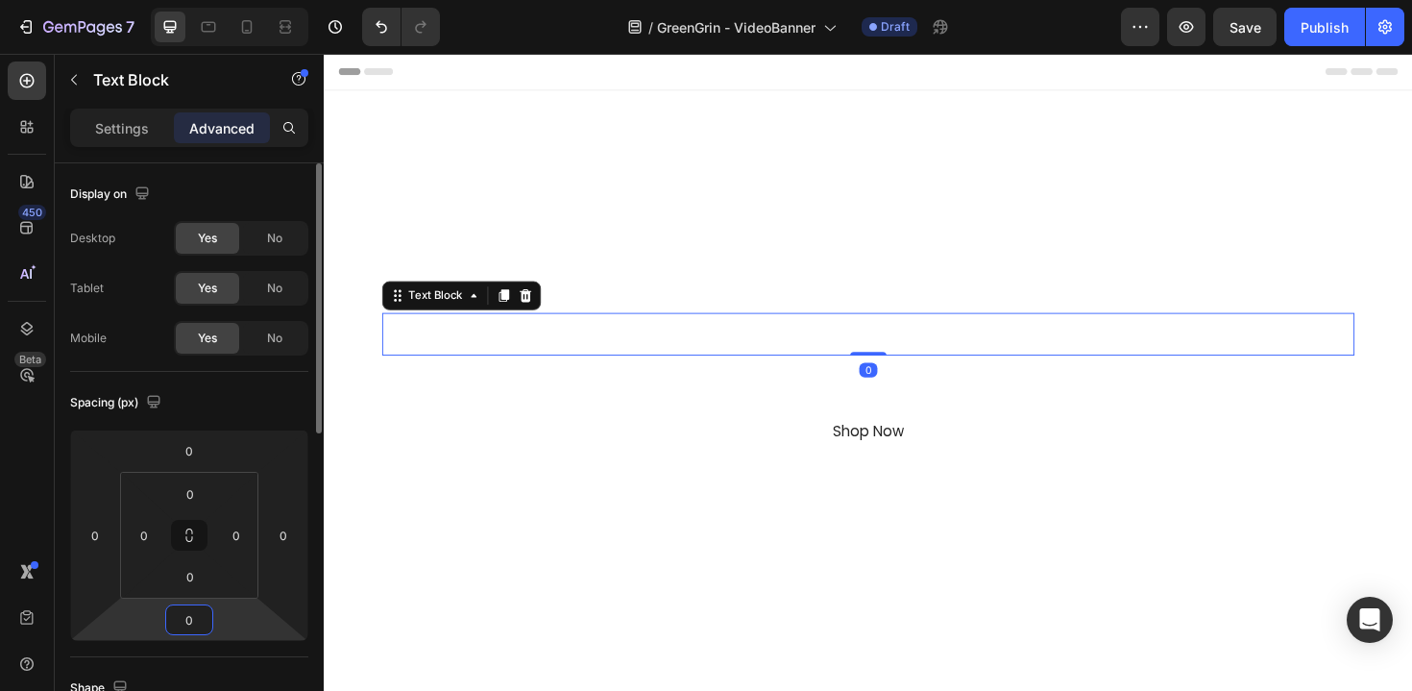
click at [203, 623] on input "0" at bounding box center [189, 619] width 38 height 29
type input "16"
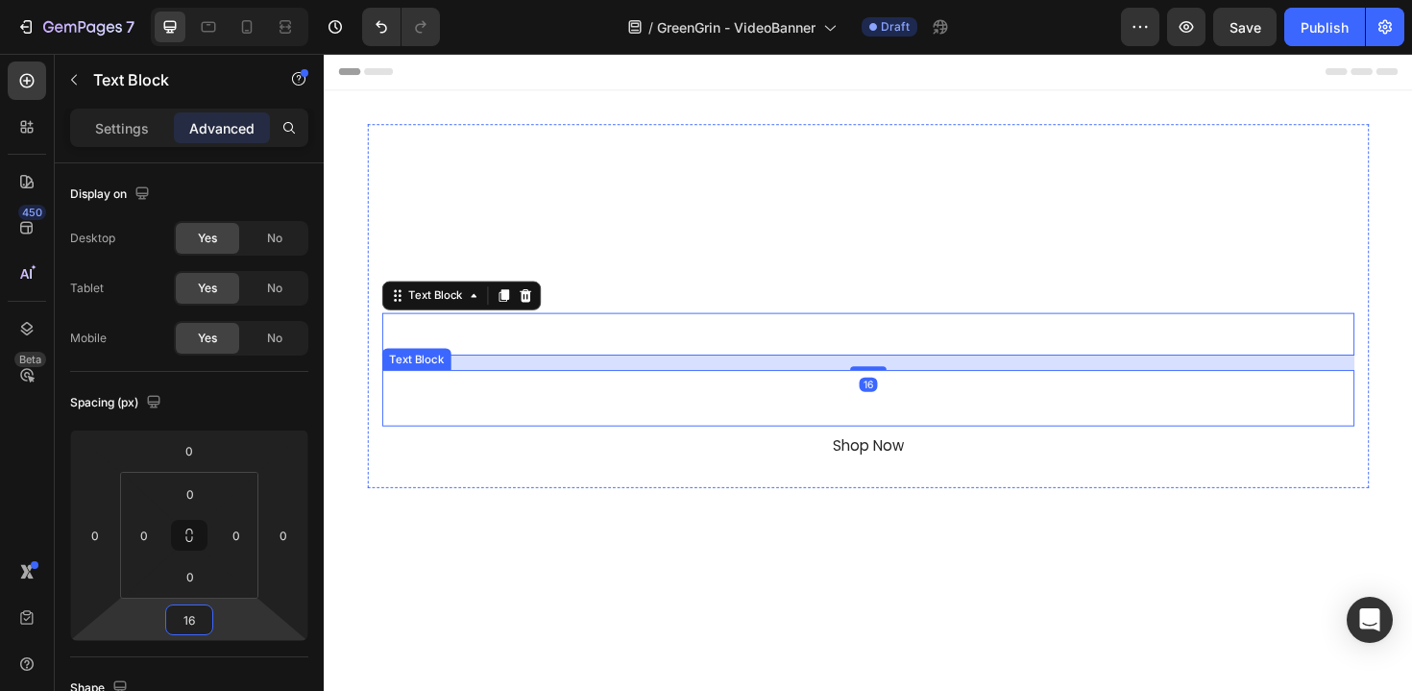
click at [637, 431] on p "Dual Bins. Push Lid. Smart, Simple, Even Fun" at bounding box center [900, 433] width 1026 height 28
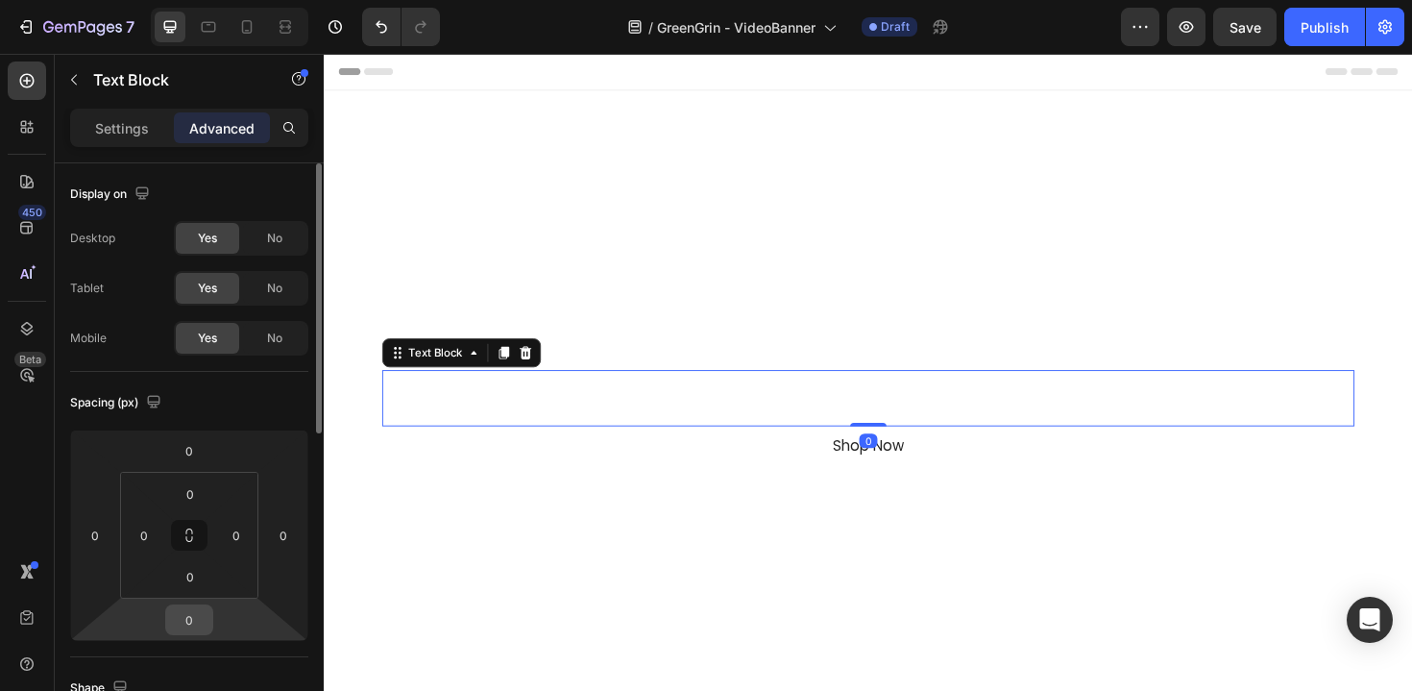
click at [185, 627] on input "0" at bounding box center [189, 619] width 38 height 29
type input "16"
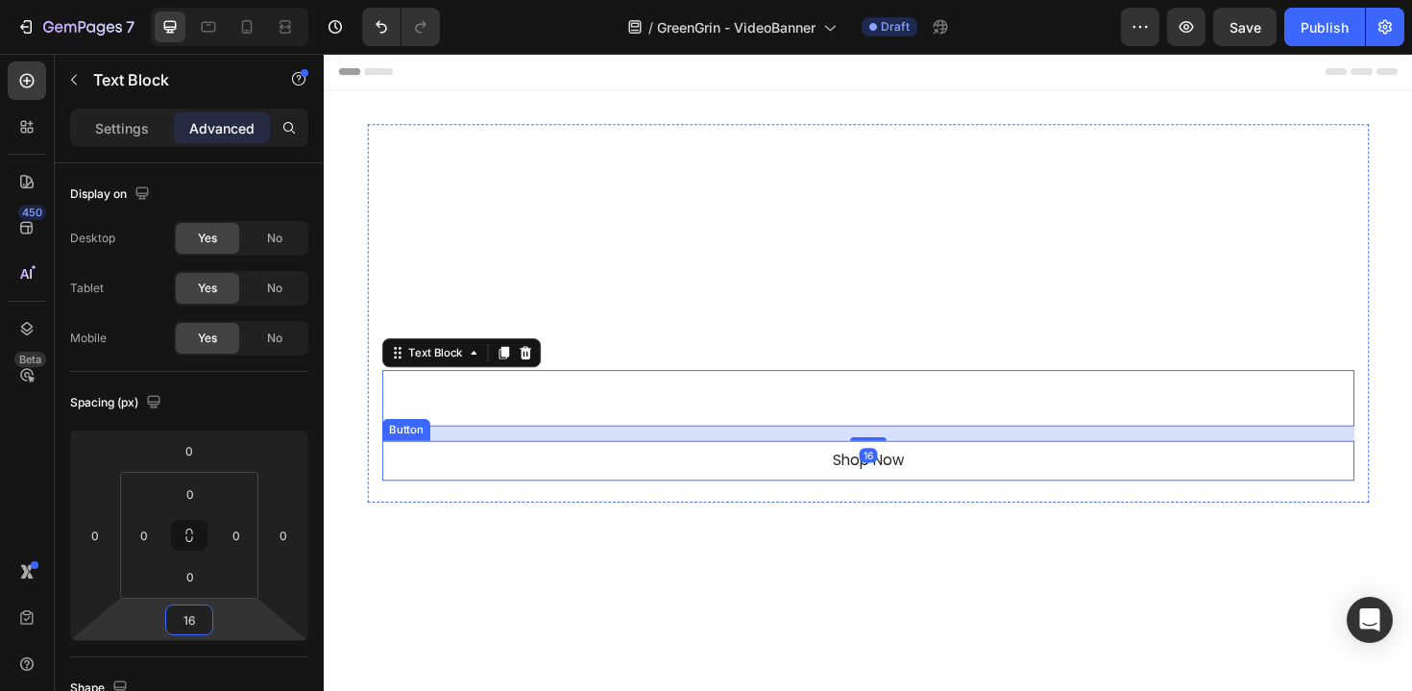
click at [560, 487] on div "Shop Now Button" at bounding box center [900, 485] width 1030 height 43
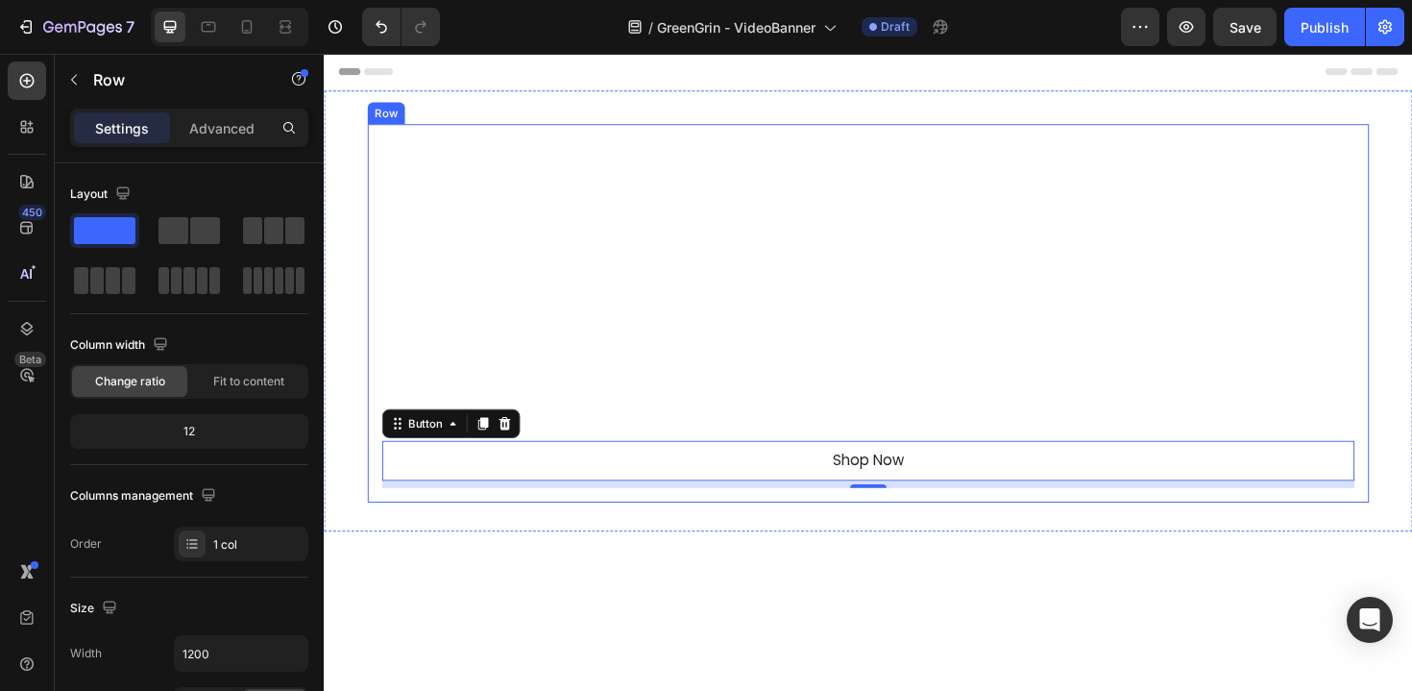
click at [551, 183] on div "GreenGrin Heading Waste Refined Text Block With GreenGrin, Recycling Feels Effo…" at bounding box center [900, 329] width 1030 height 370
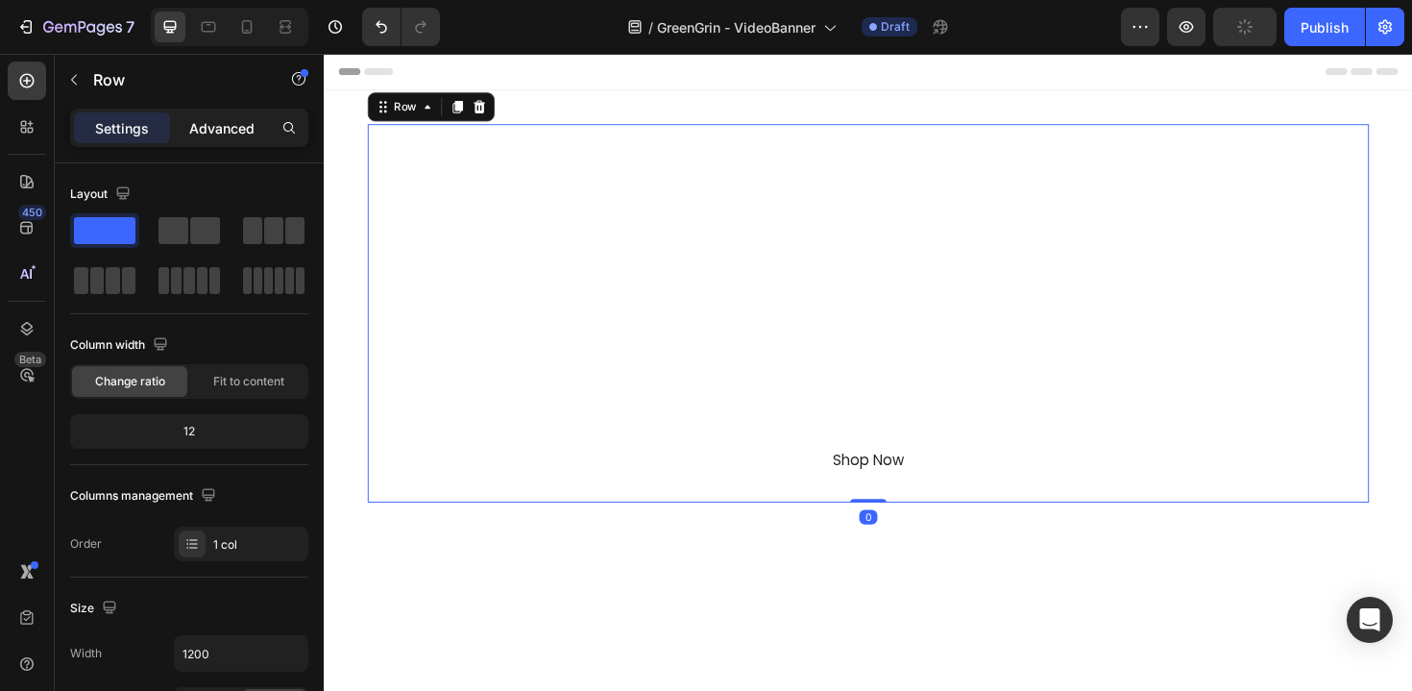
click at [201, 133] on p "Advanced" at bounding box center [221, 128] width 65 height 20
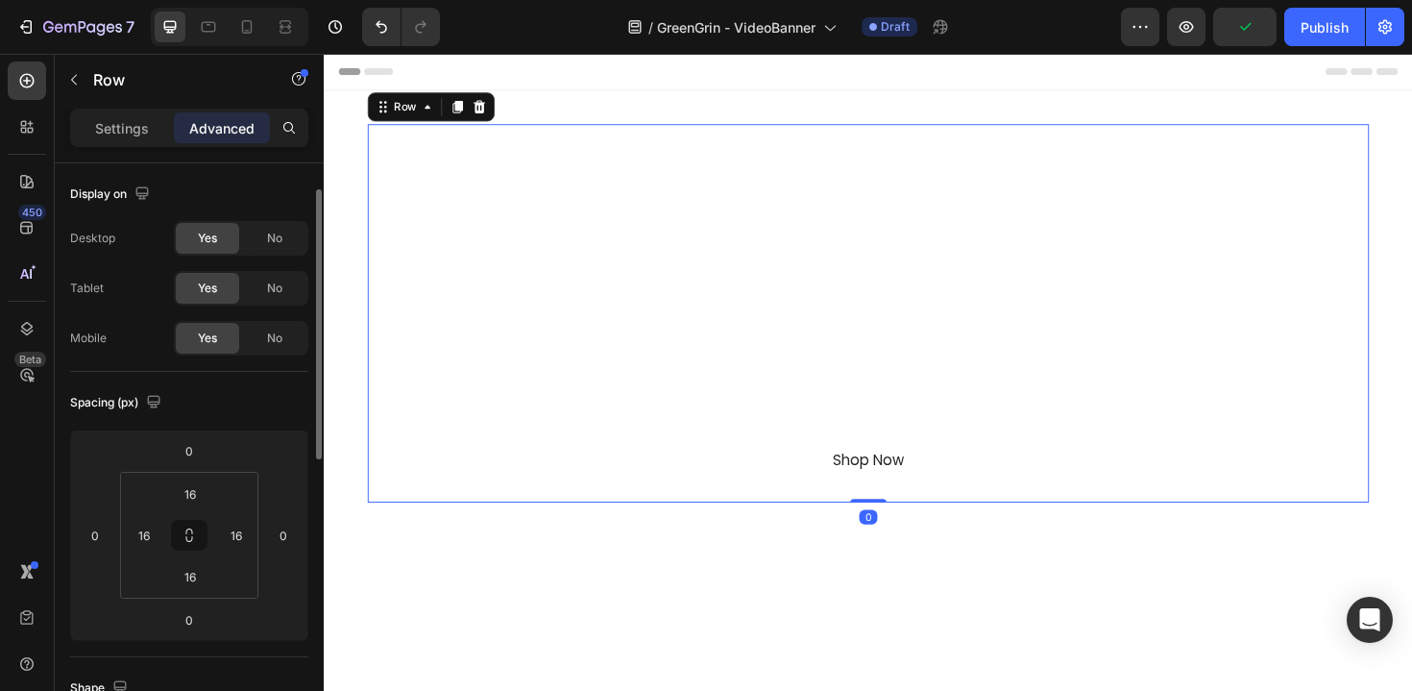
scroll to position [109, 0]
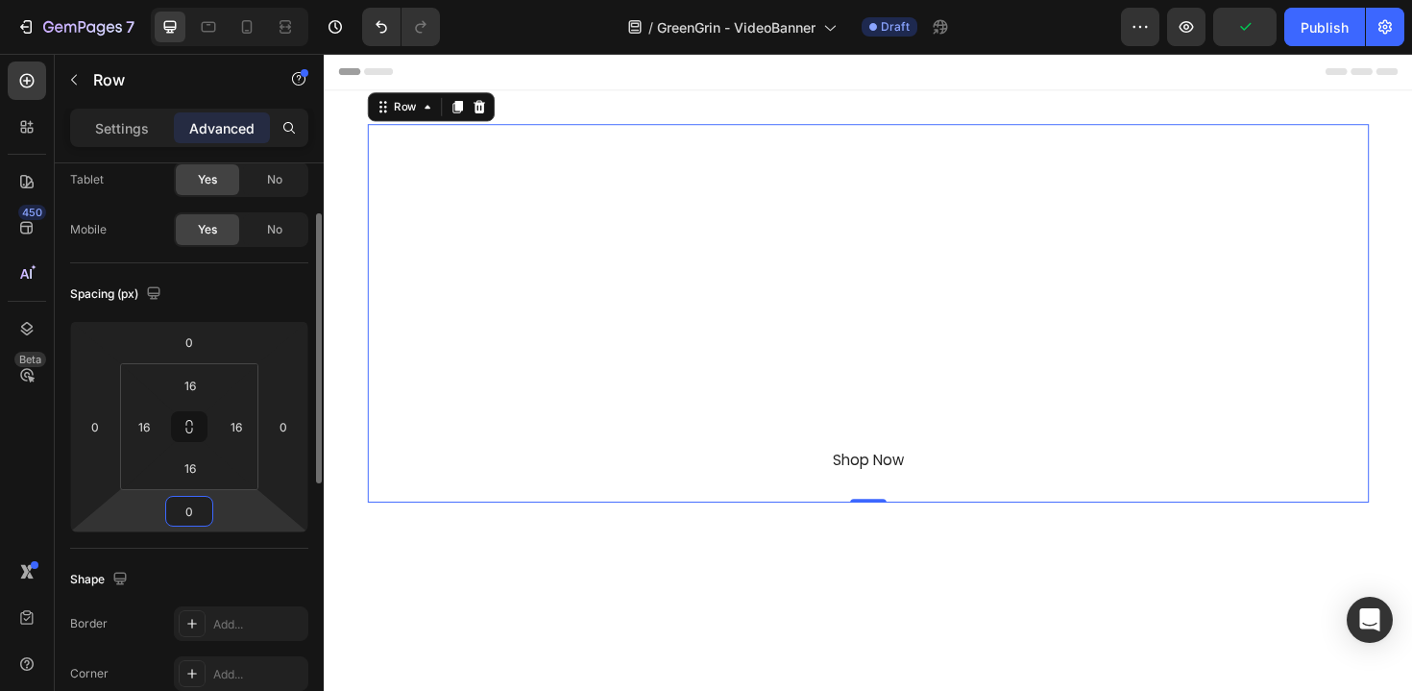
click at [198, 506] on input "0" at bounding box center [189, 511] width 38 height 29
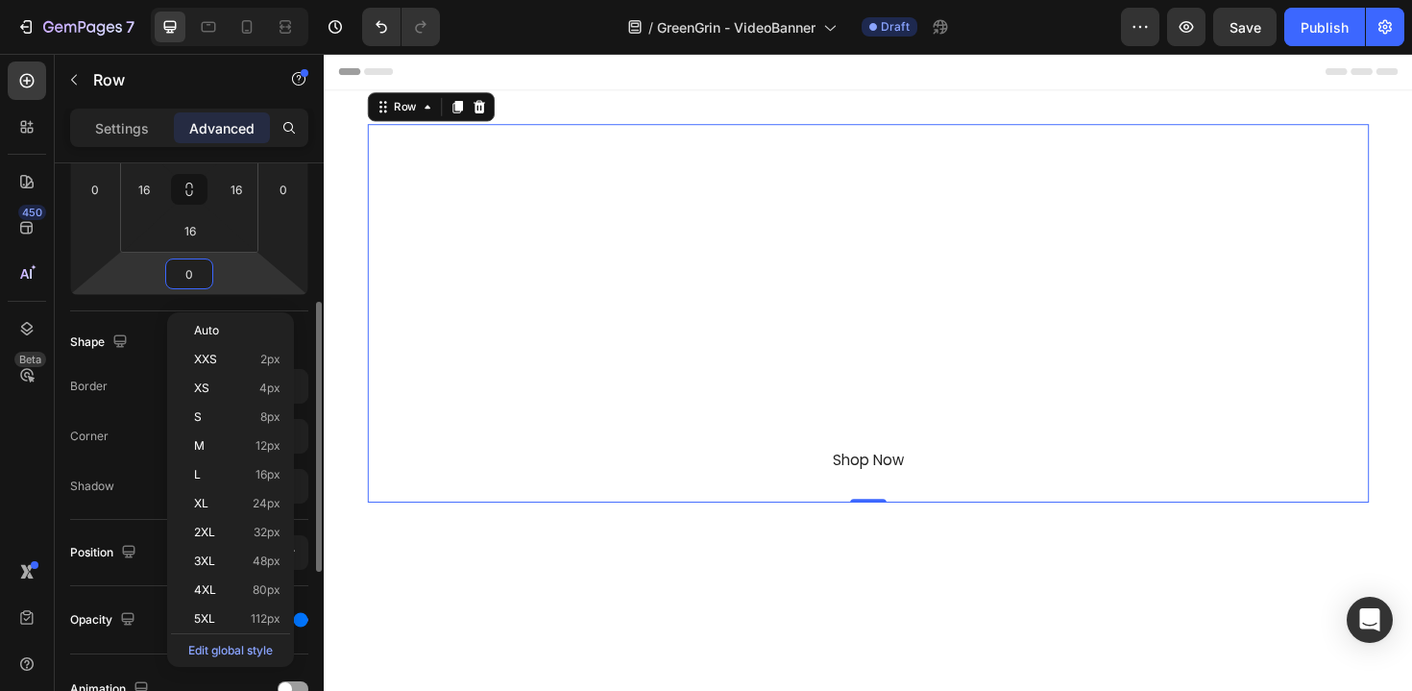
scroll to position [359, 0]
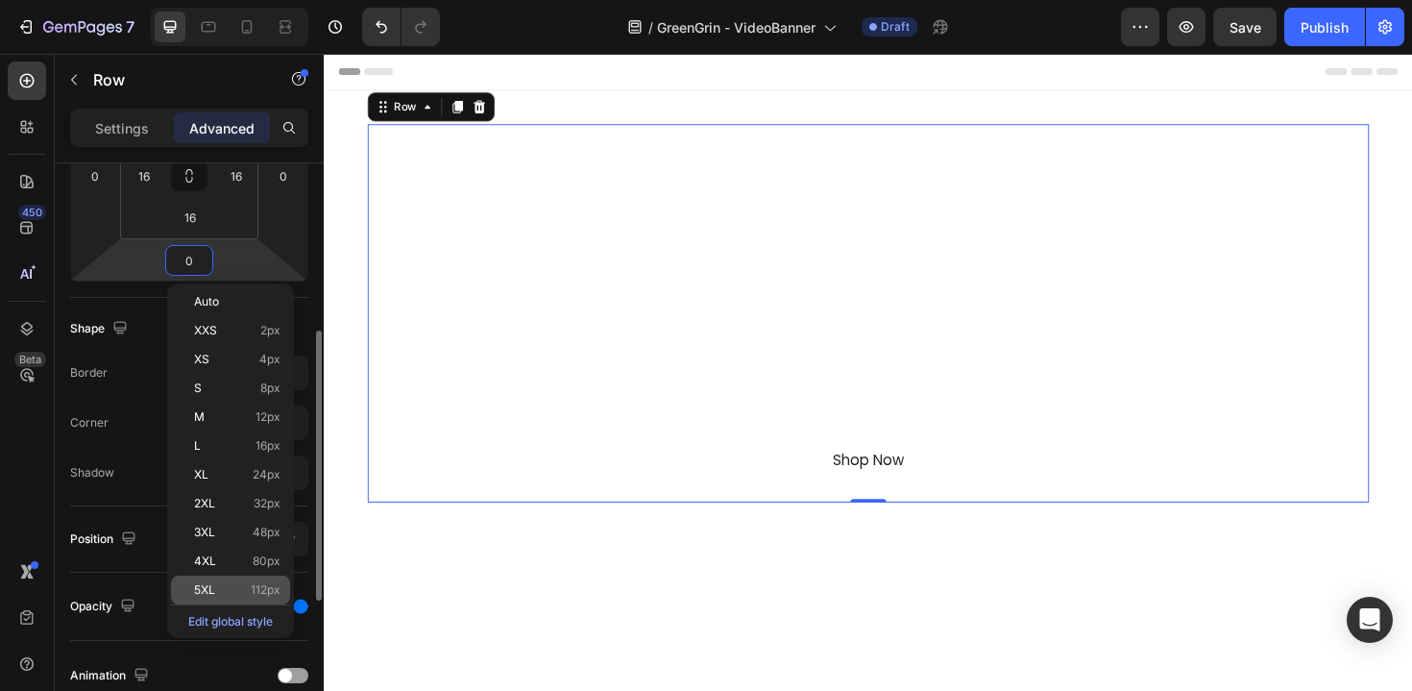
click at [267, 591] on span "112px" at bounding box center [266, 589] width 30 height 13
type input "112"
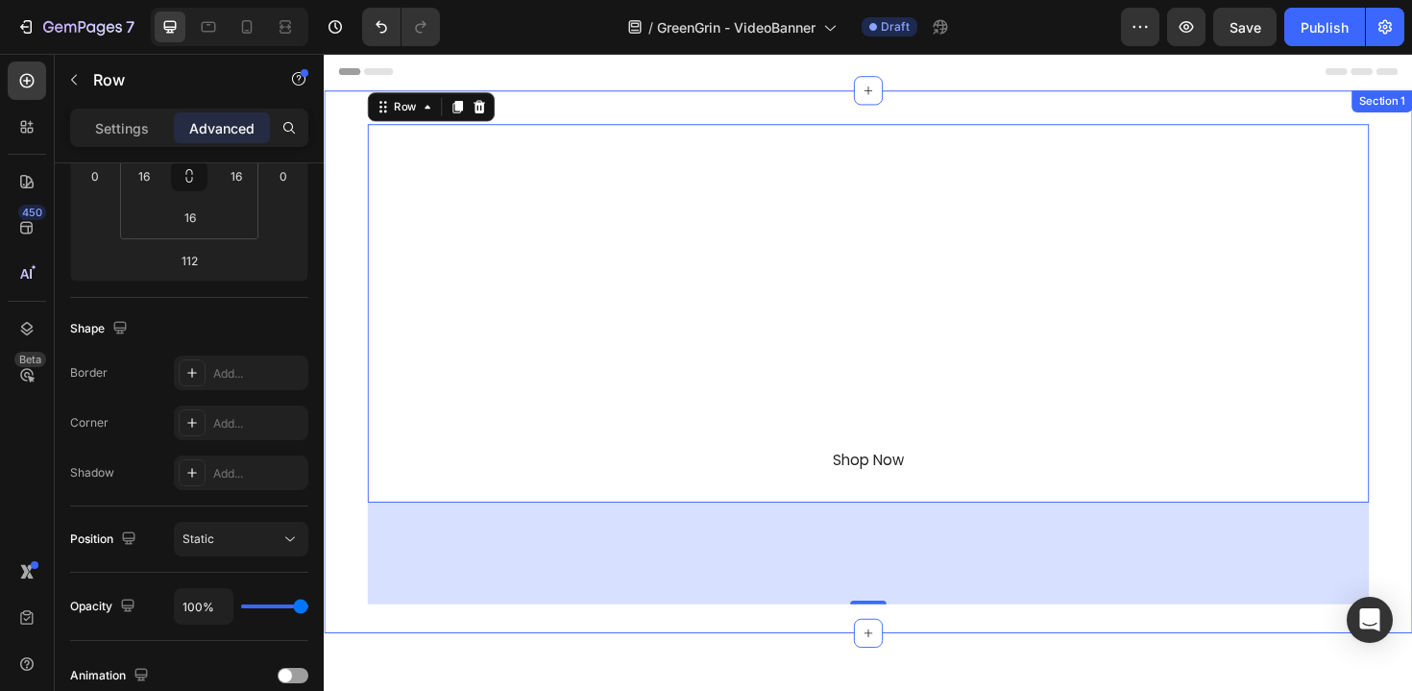
click at [363, 644] on div at bounding box center [900, 380] width 1153 height 575
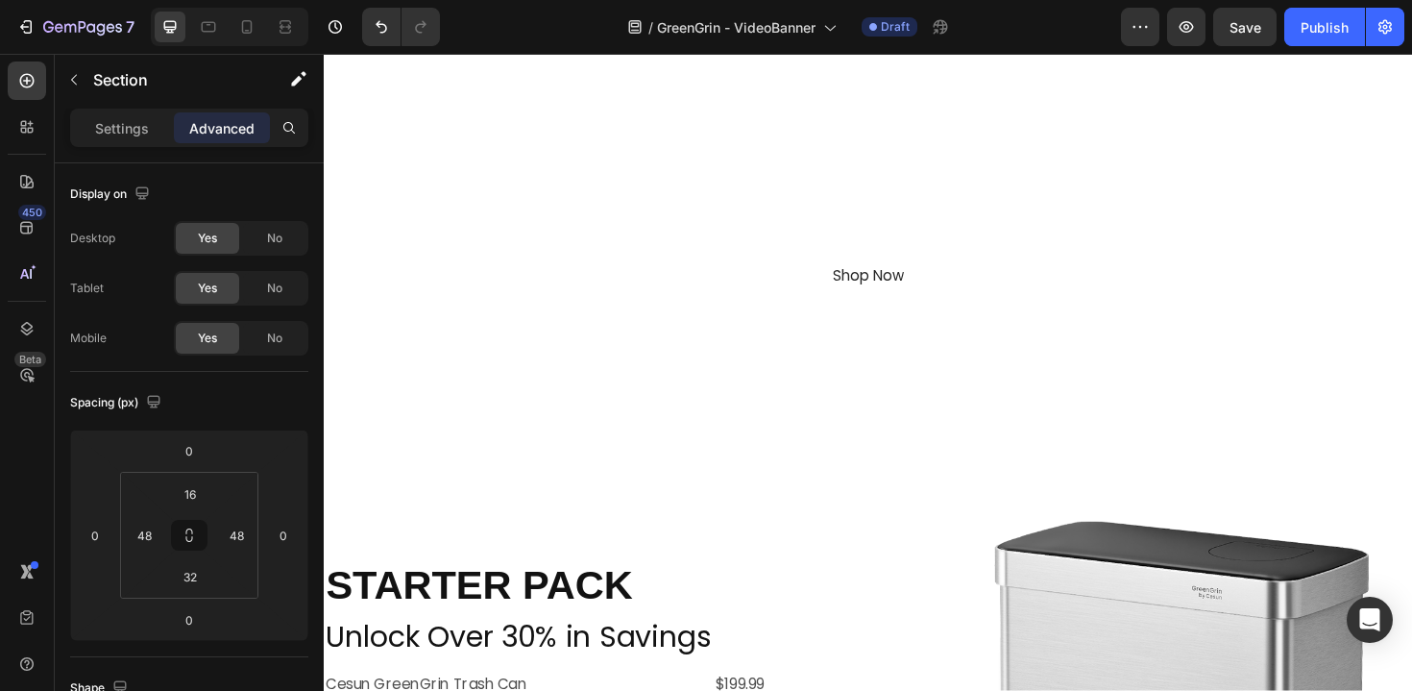
scroll to position [640, 0]
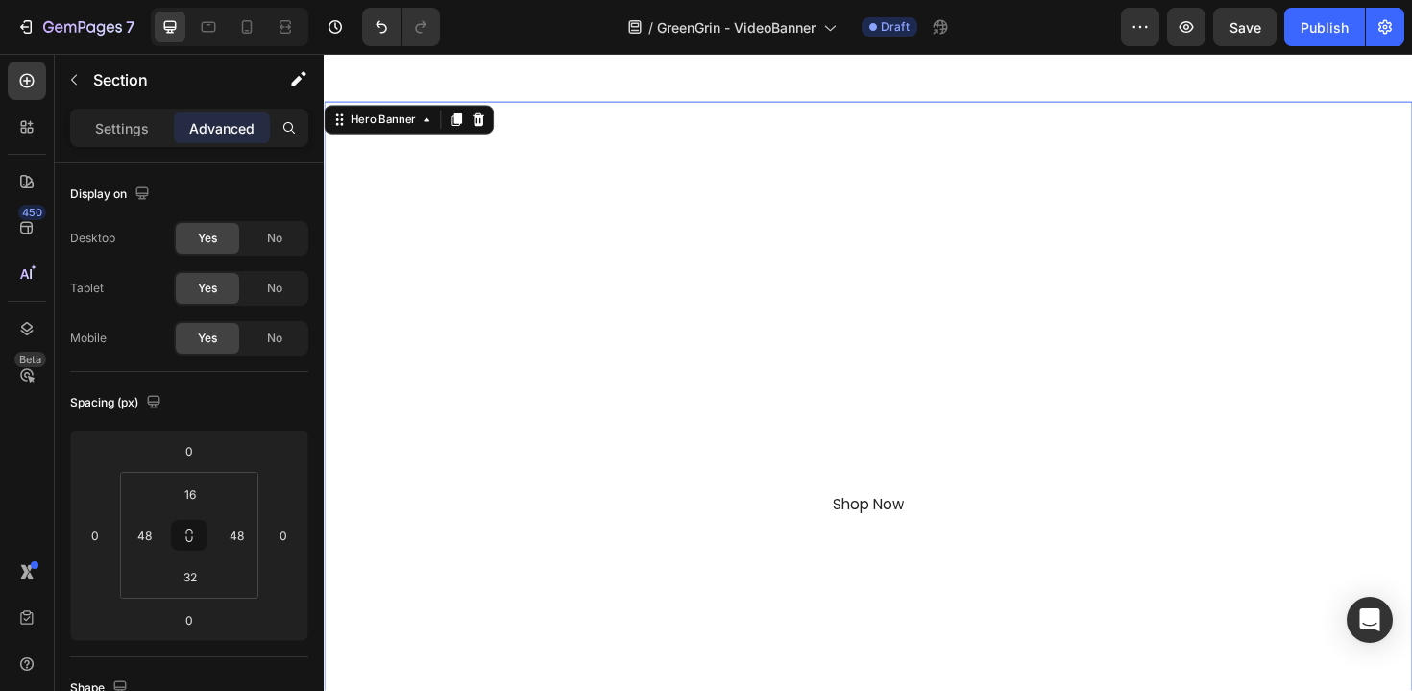
click at [365, 560] on div "Shop Now Button" at bounding box center [900, 535] width 1122 height 51
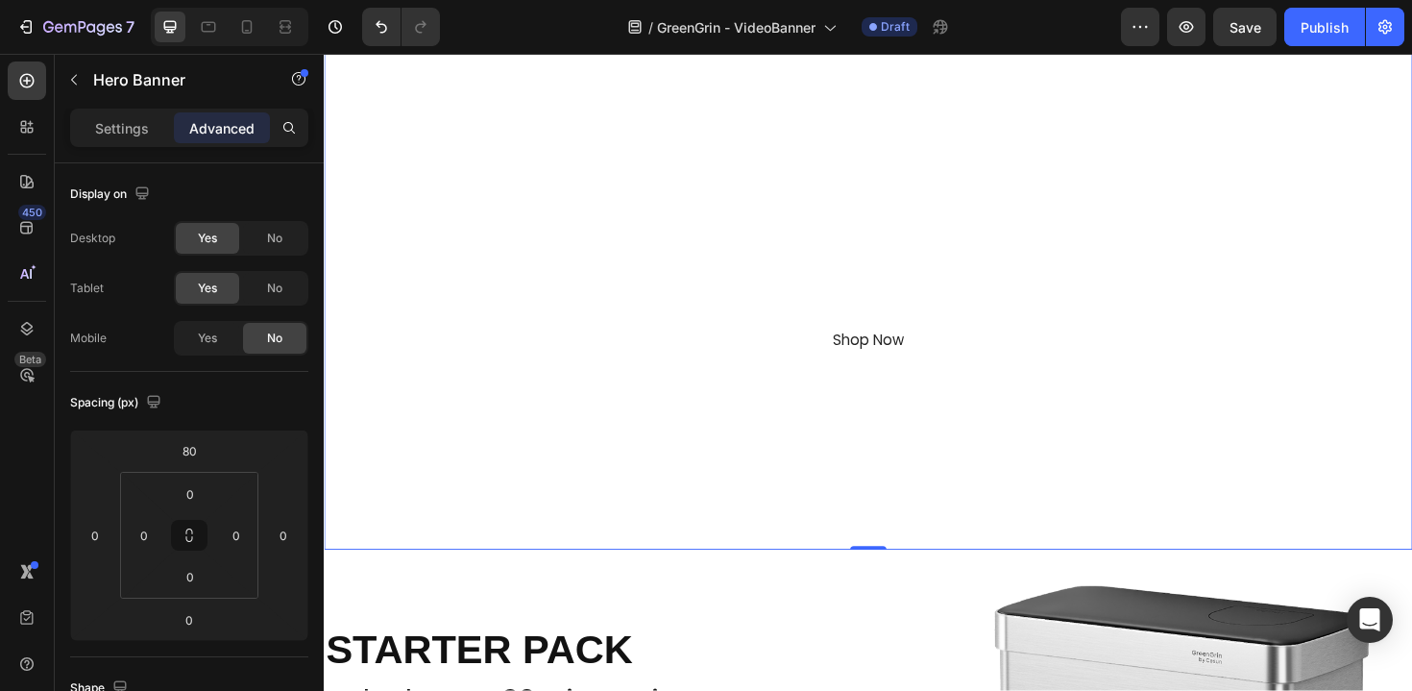
scroll to position [691, 0]
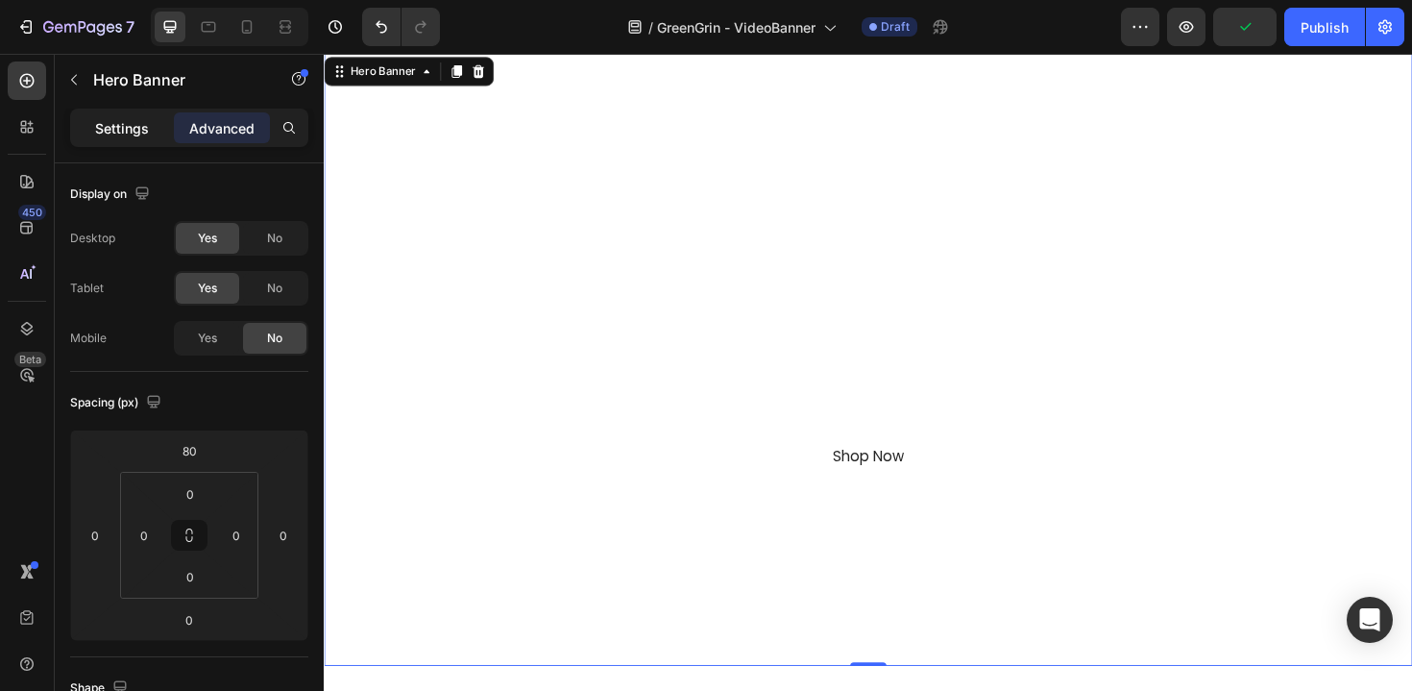
click at [149, 134] on div "Settings" at bounding box center [122, 127] width 96 height 31
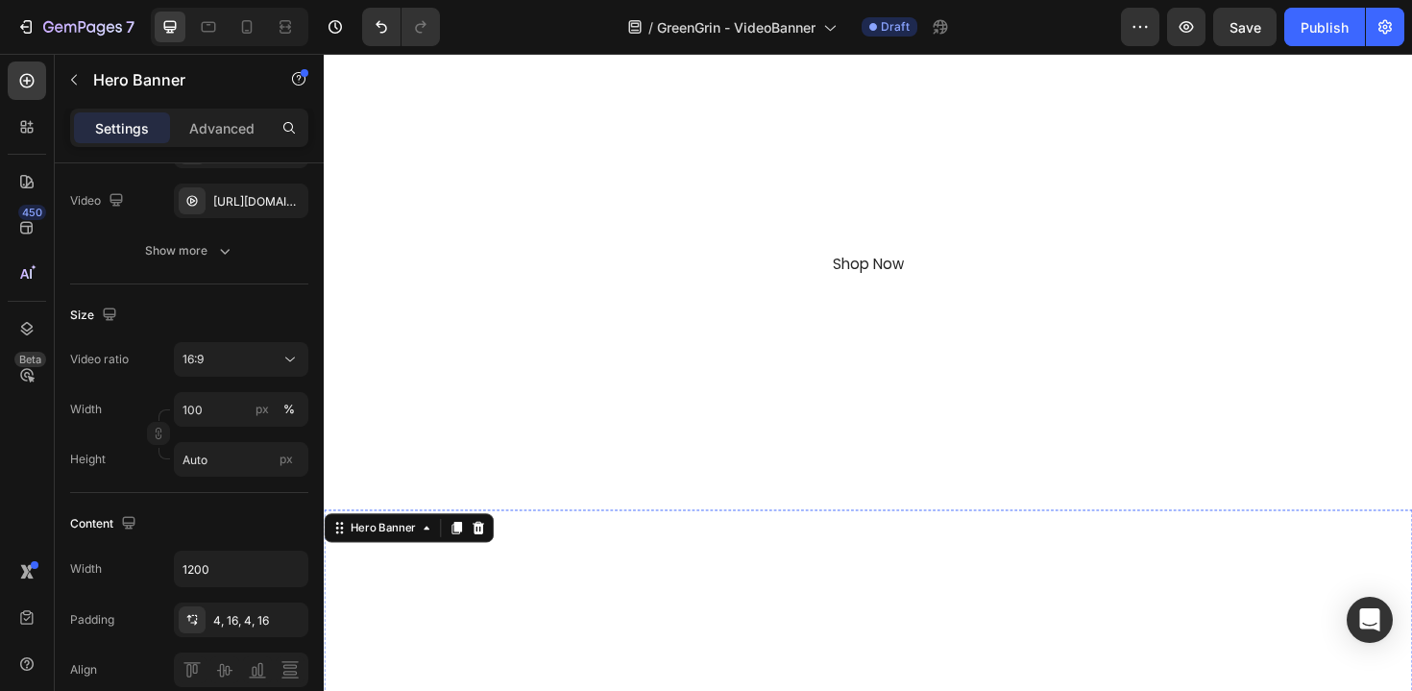
scroll to position [178, 0]
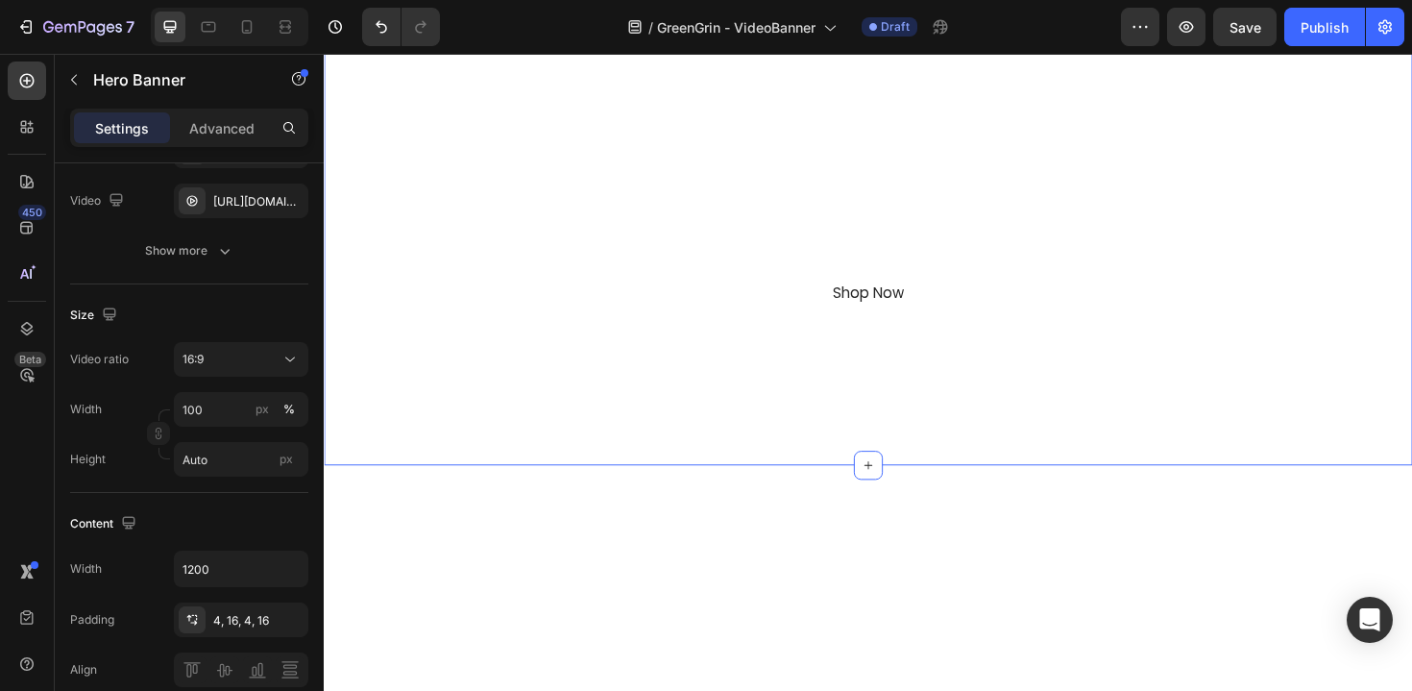
click at [355, 376] on div at bounding box center [900, 202] width 1153 height 575
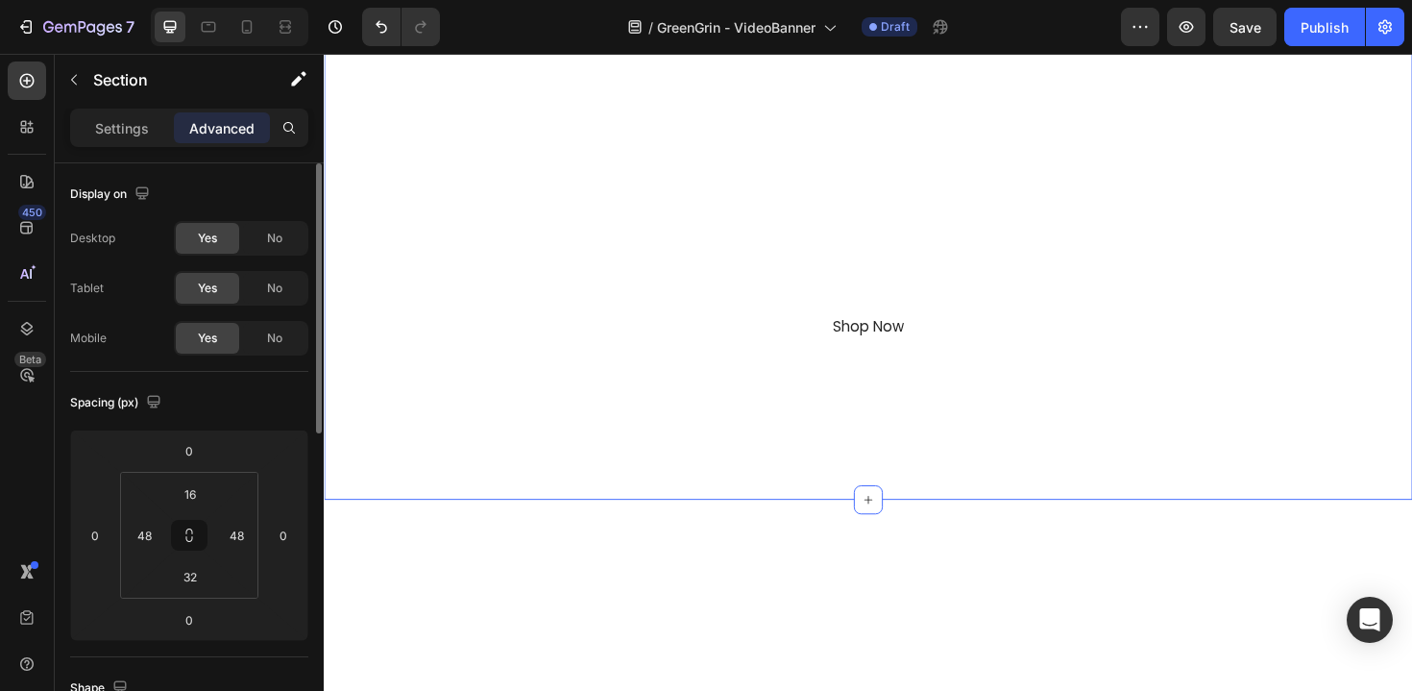
scroll to position [135, 0]
click at [142, 120] on p "Settings" at bounding box center [122, 128] width 54 height 20
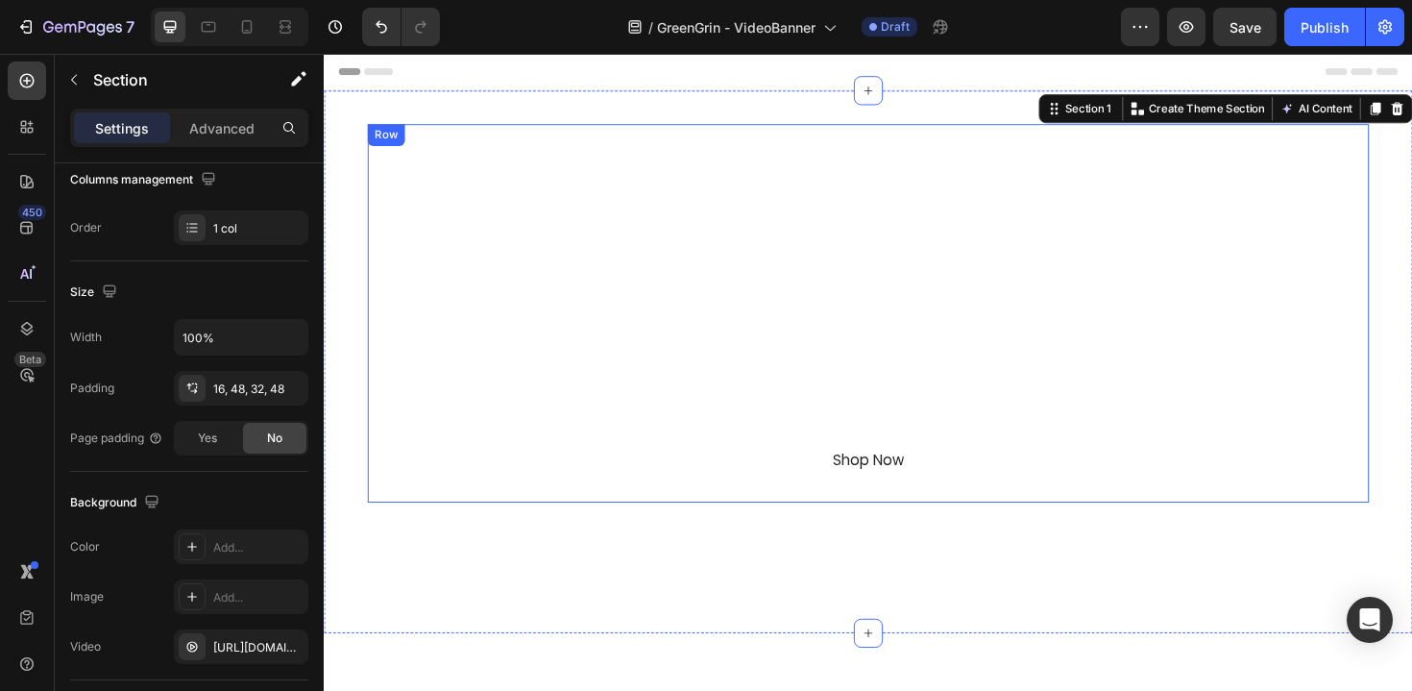
scroll to position [28, 0]
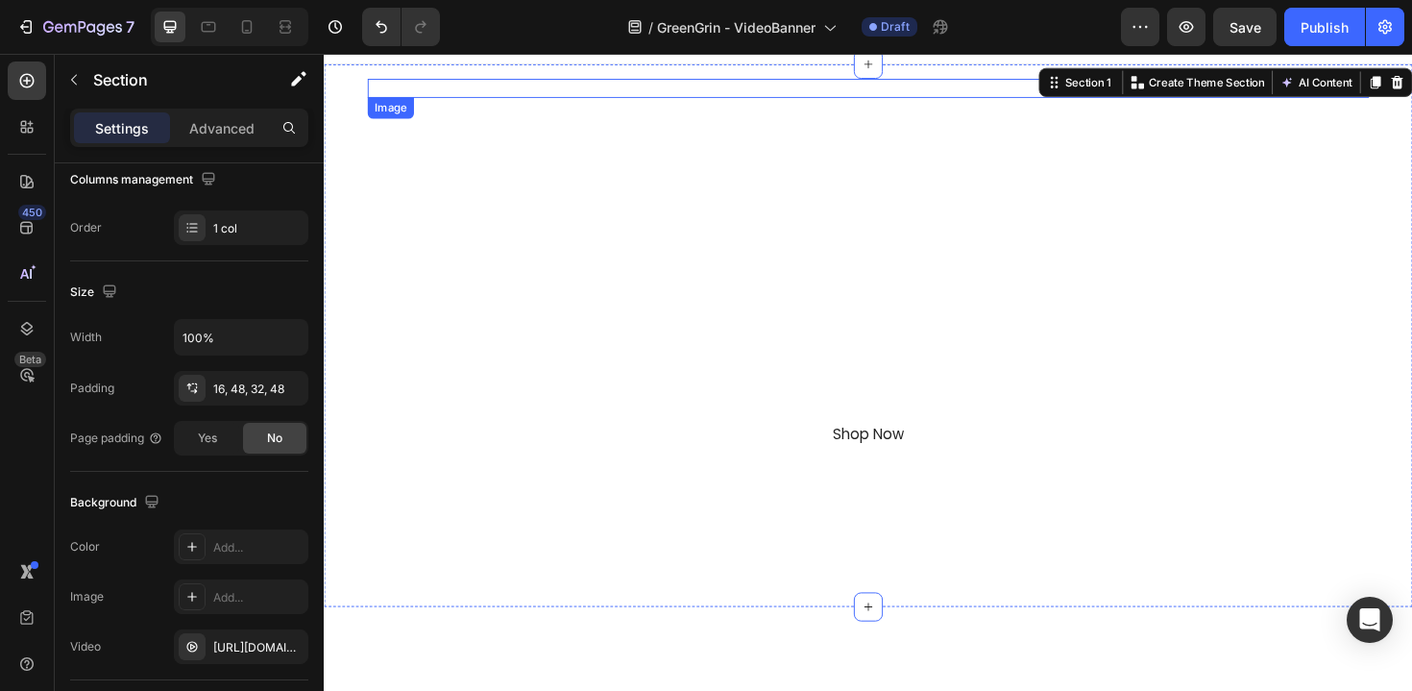
click at [855, 89] on div at bounding box center [900, 91] width 1061 height 20
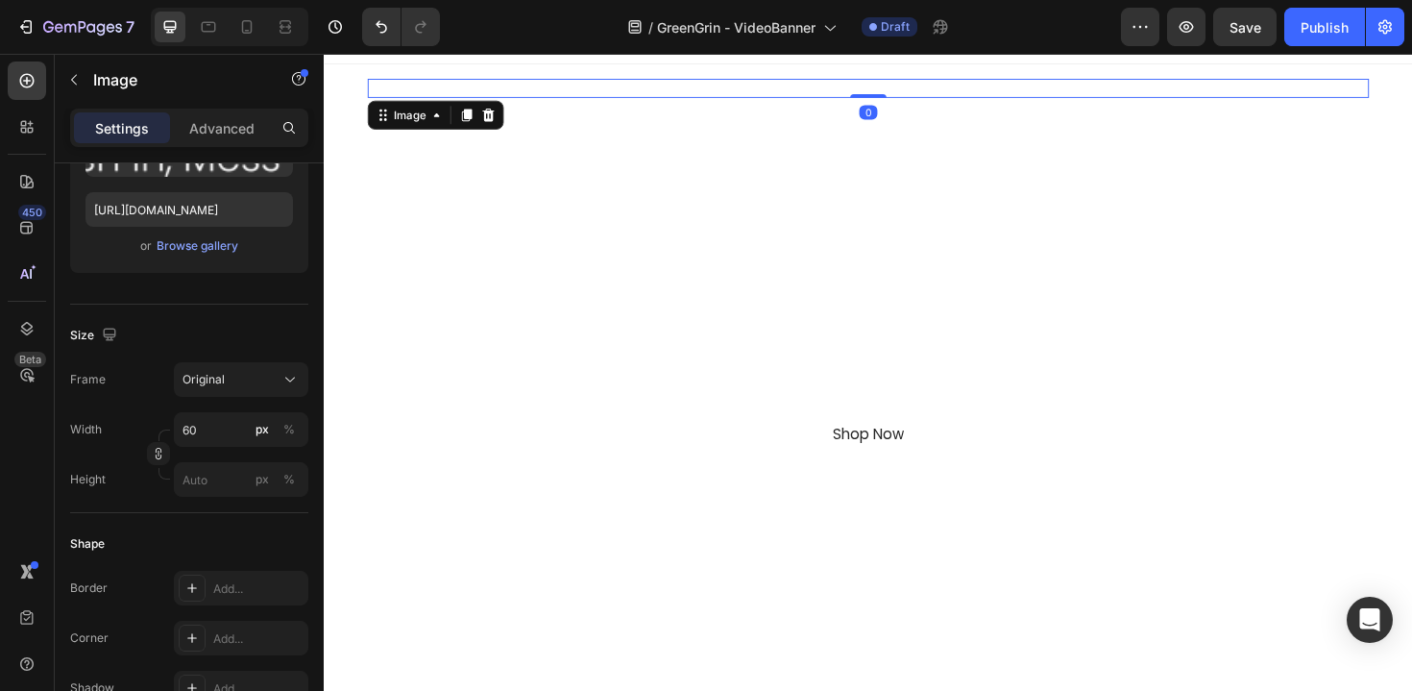
scroll to position [0, 0]
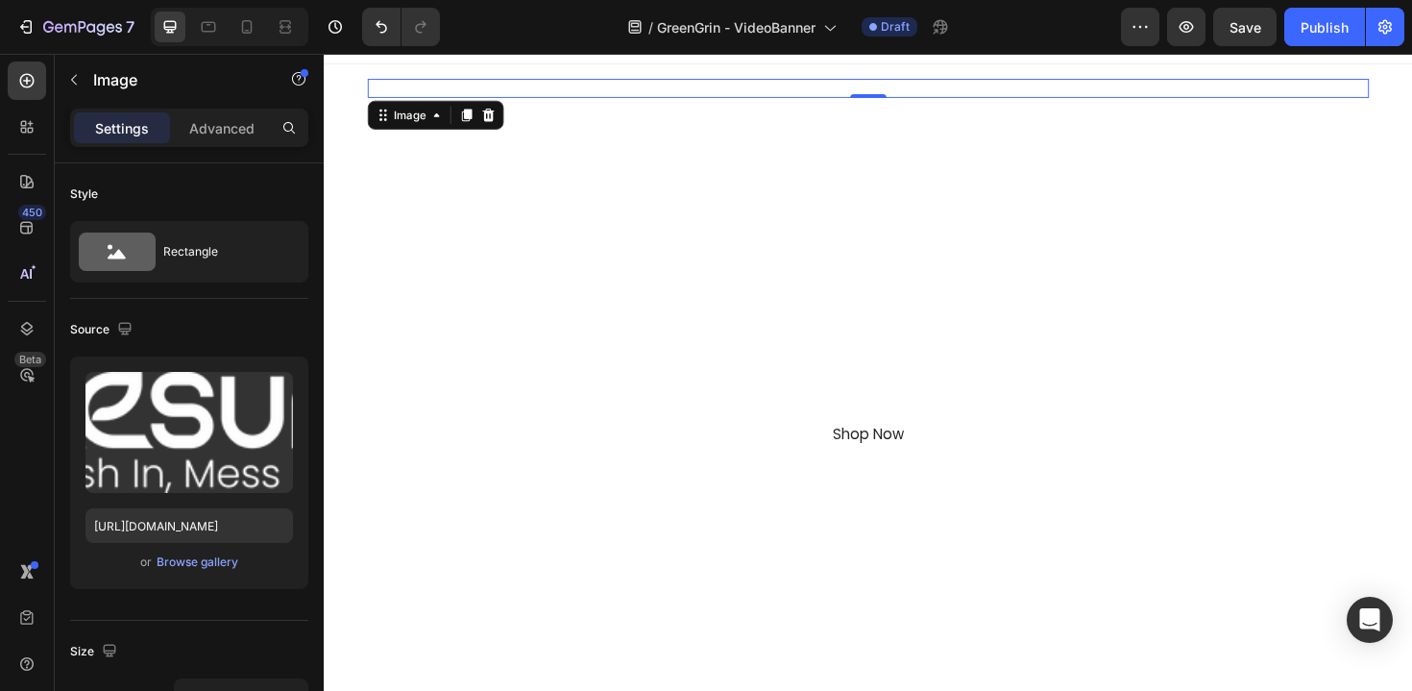
click at [898, 90] on img at bounding box center [900, 91] width 58 height 20
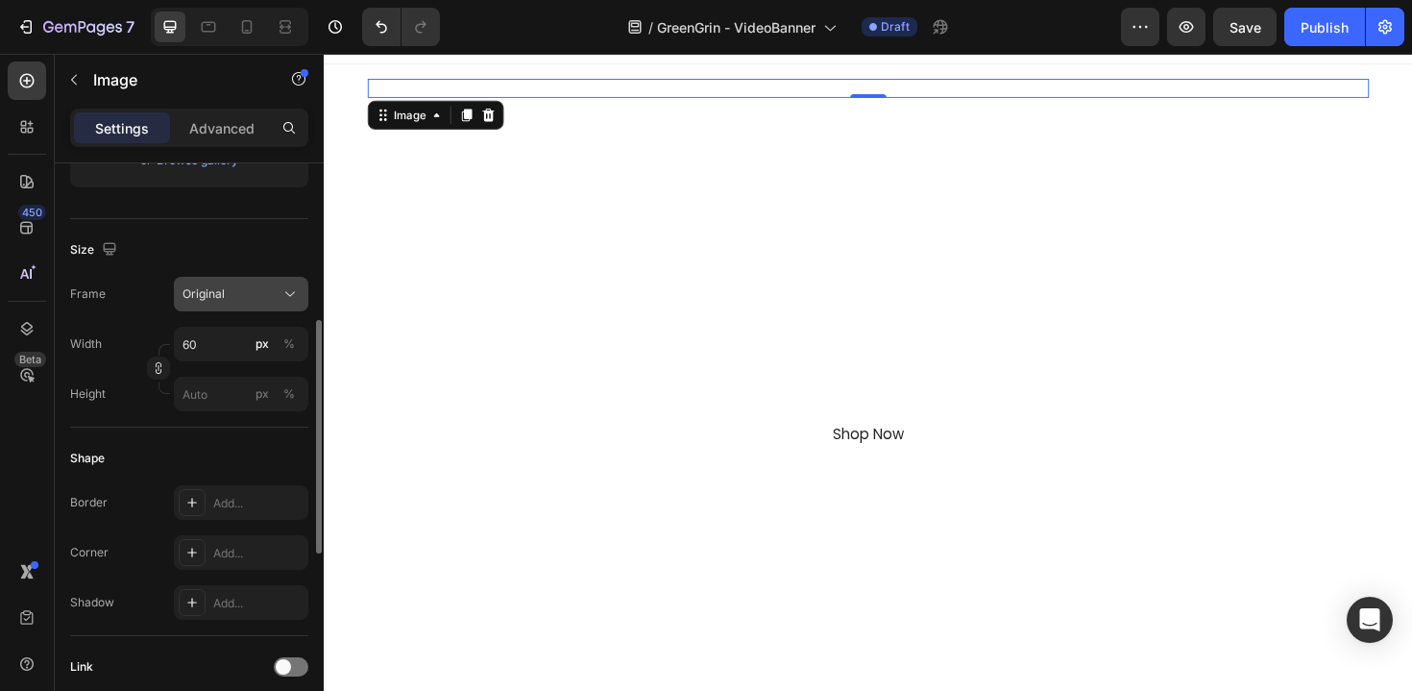
scroll to position [390, 0]
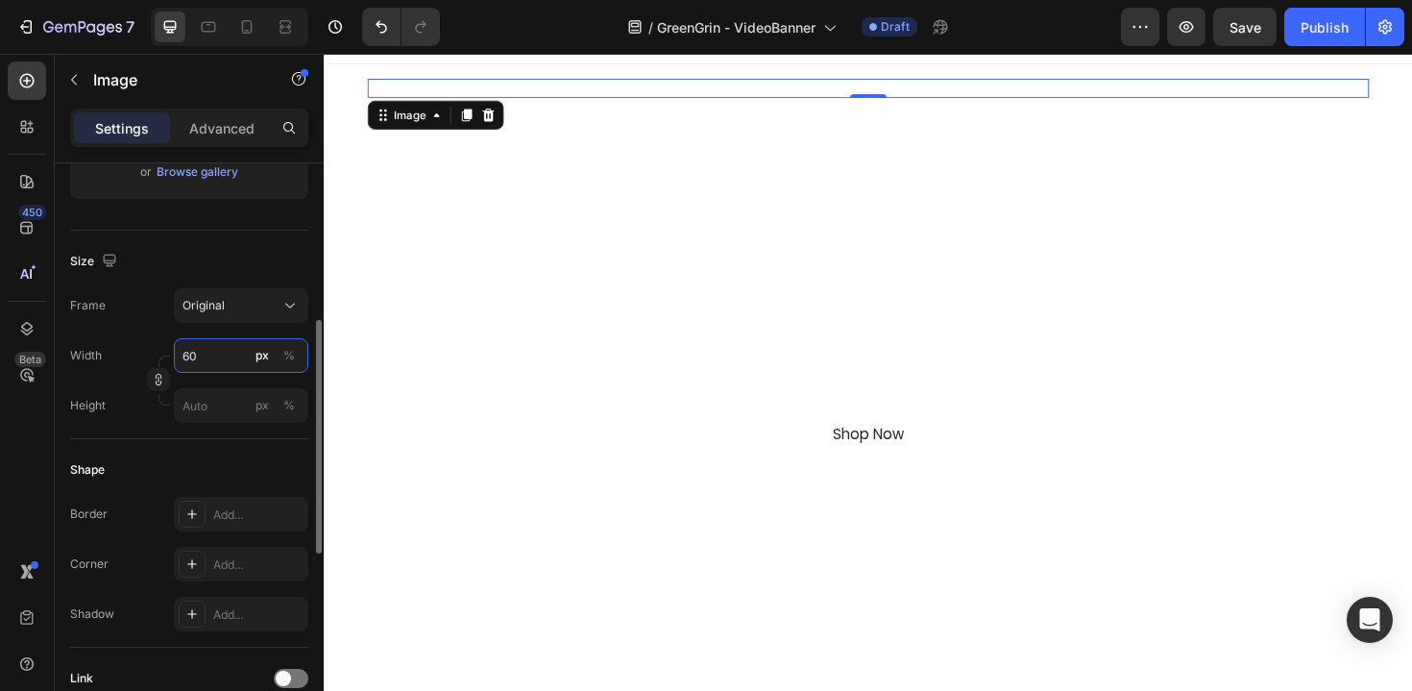
click at [234, 353] on input "60" at bounding box center [241, 355] width 134 height 35
type input "80"
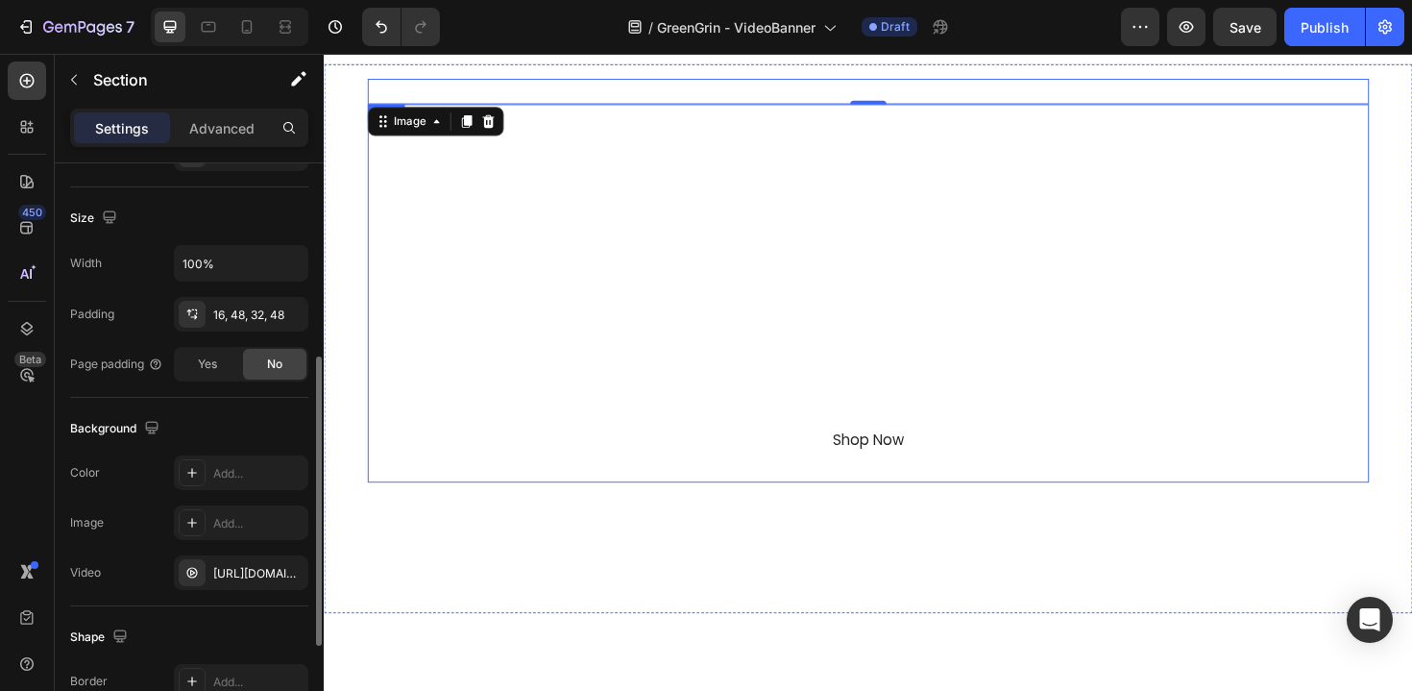
click at [728, 551] on div "Image 0 GreenGrin Heading Waste Refined Text Block With GreenGrin, Recycling Fe…" at bounding box center [900, 348] width 1061 height 535
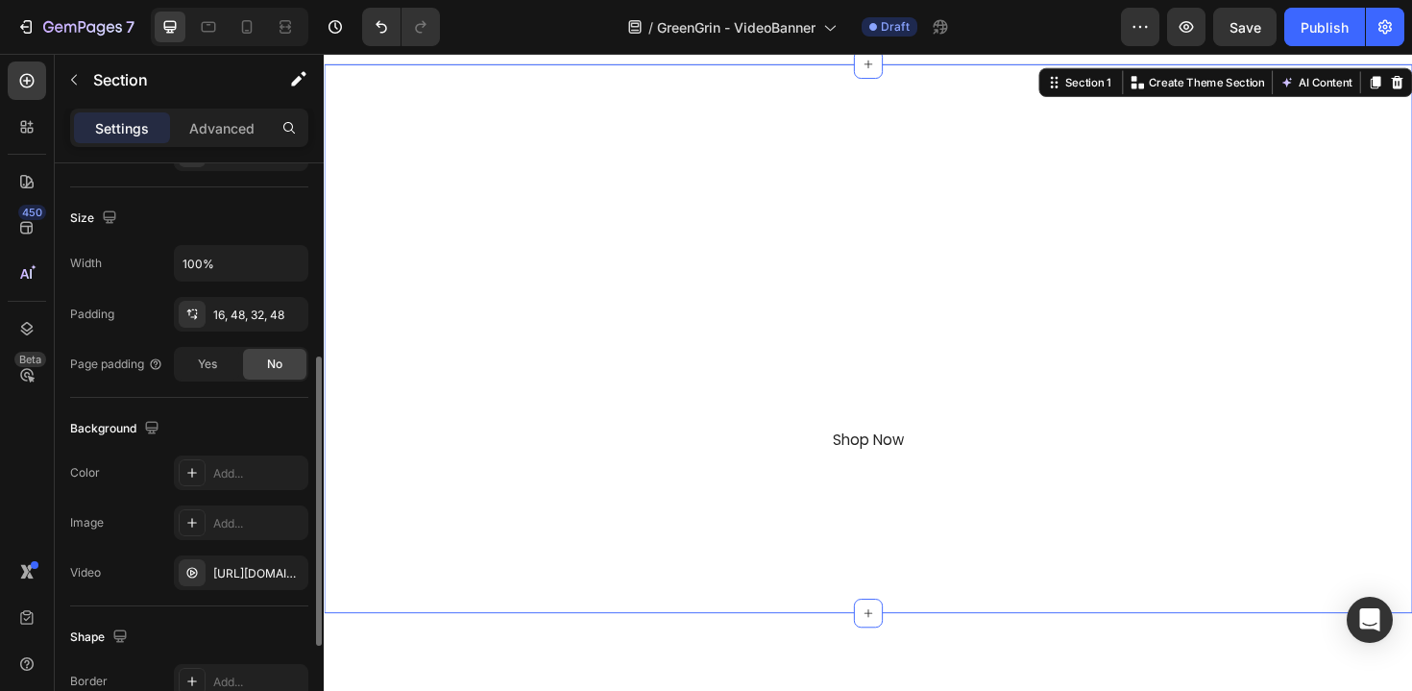
scroll to position [0, 0]
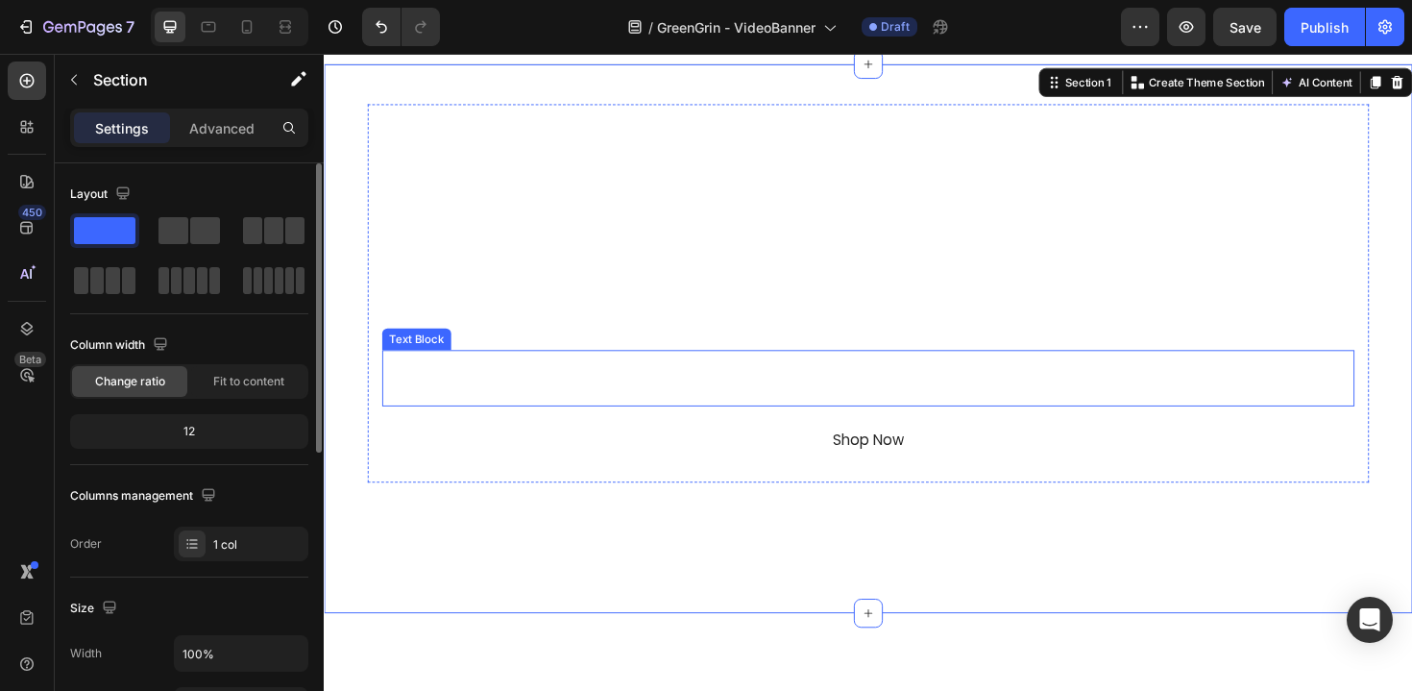
click at [871, 414] on p "Dual Bins. Push Lid. Smart, Simple, Even Fun" at bounding box center [900, 412] width 1026 height 28
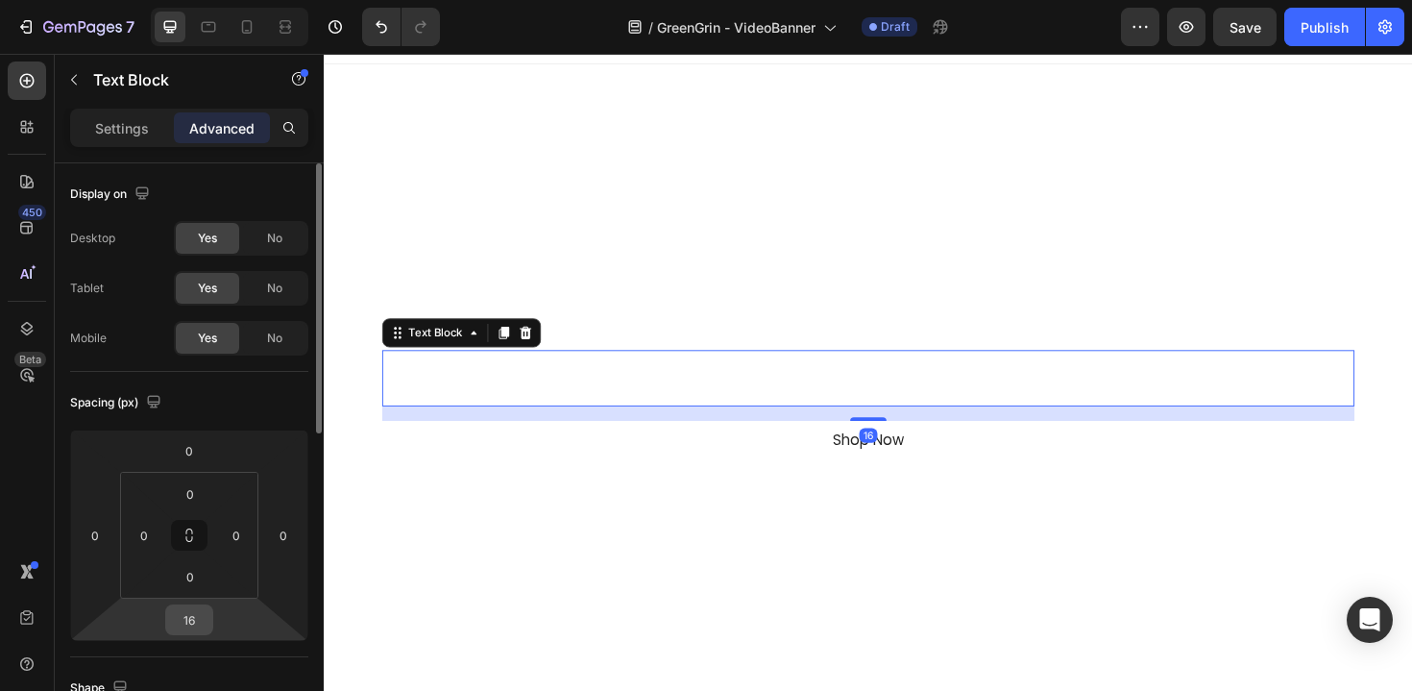
click at [192, 619] on input "16" at bounding box center [189, 619] width 38 height 29
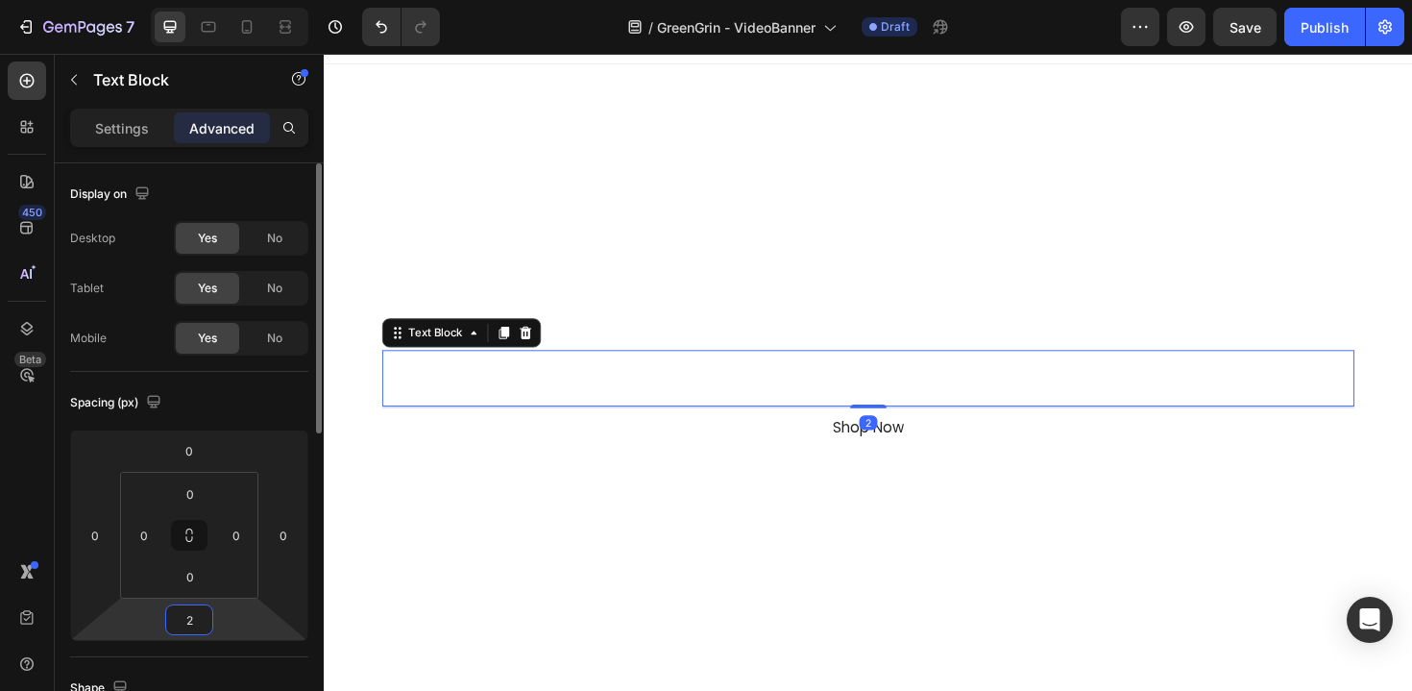
type input "24"
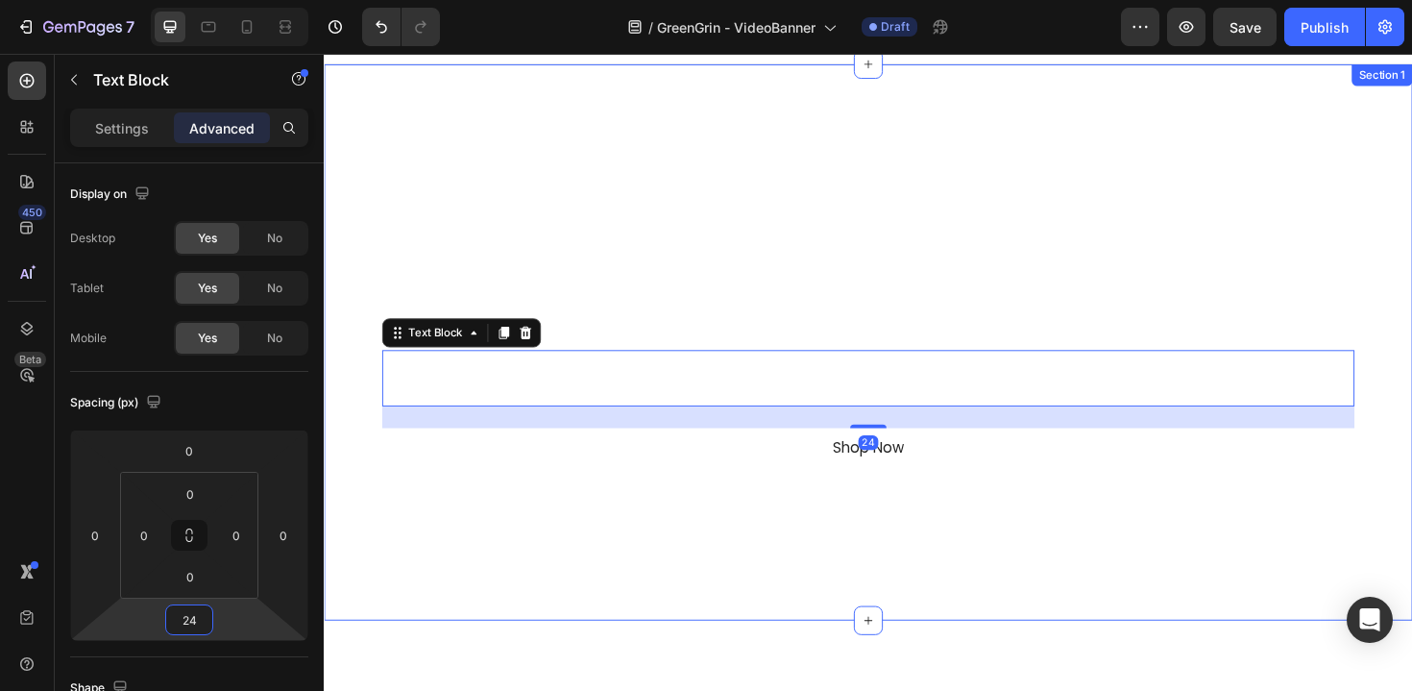
click at [556, 534] on div "Image GreenGrin Heading Waste Refined Text Block With GreenGrin, Recycling Feel…" at bounding box center [900, 352] width 1061 height 543
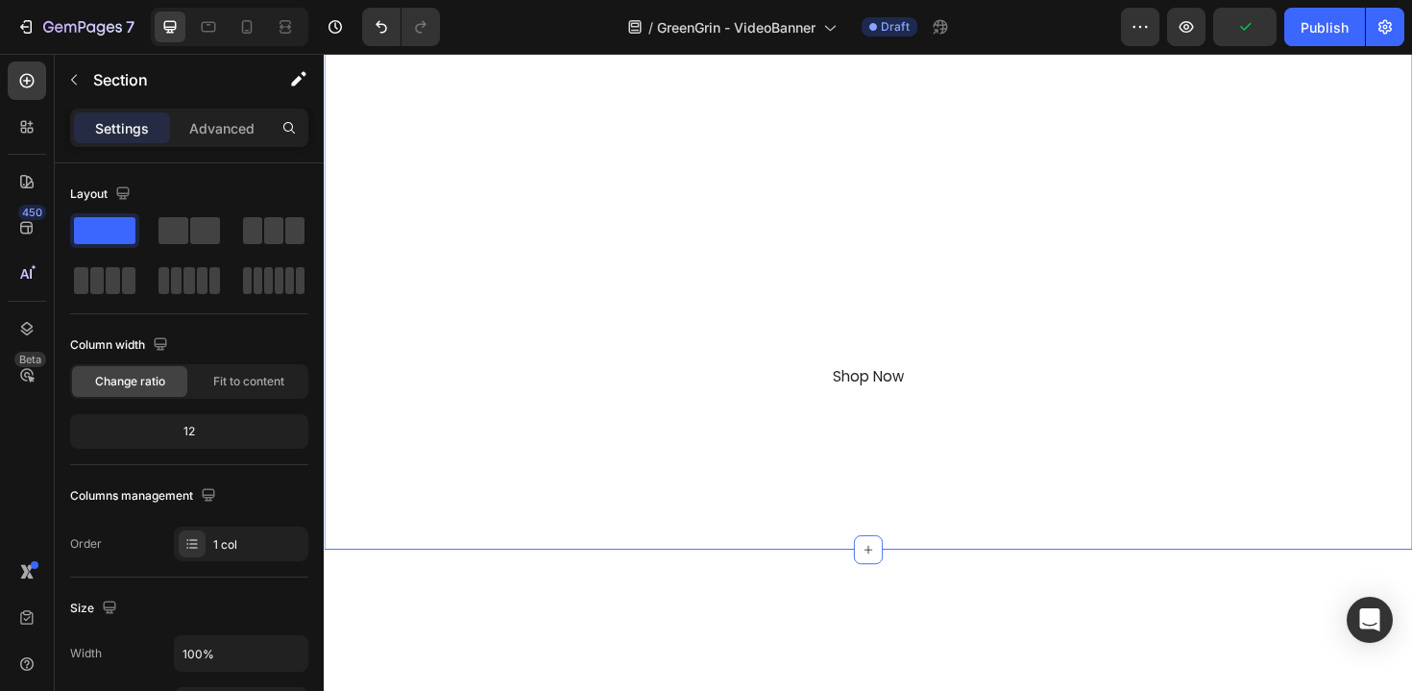
scroll to position [132, 0]
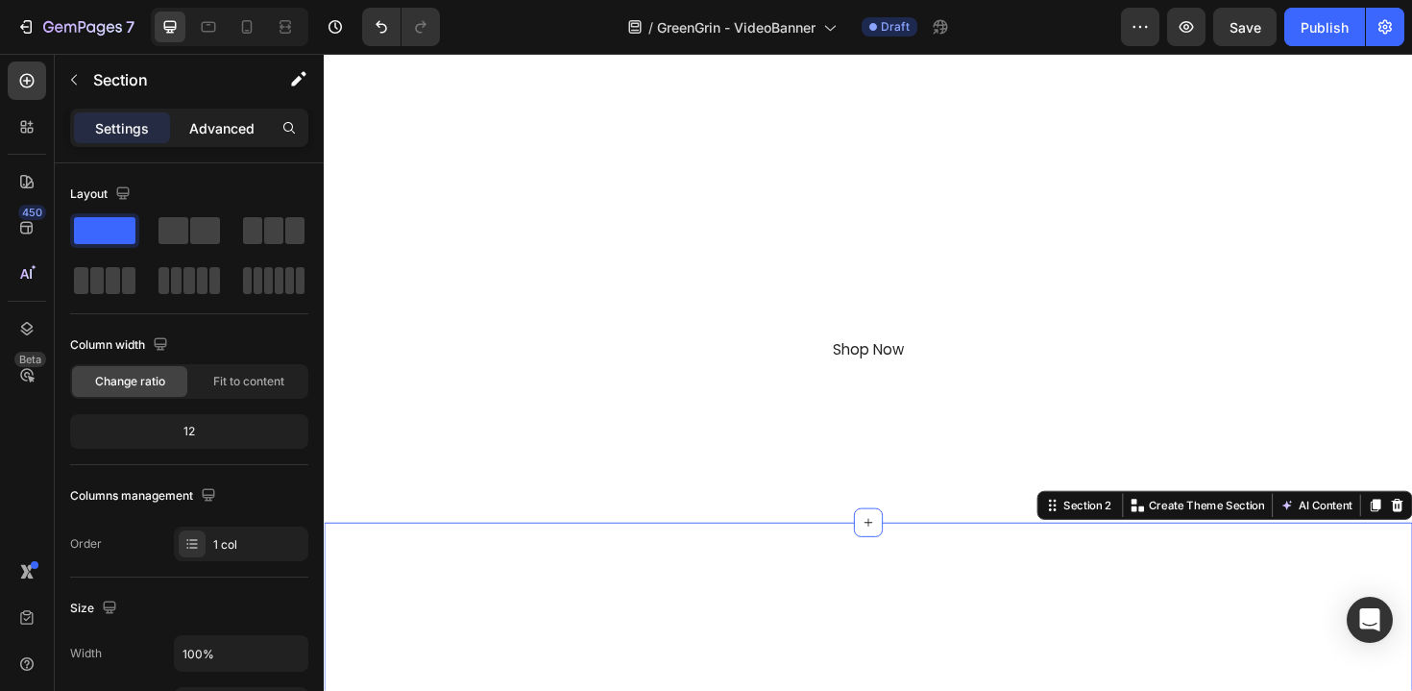
click at [253, 129] on p "Advanced" at bounding box center [221, 128] width 65 height 20
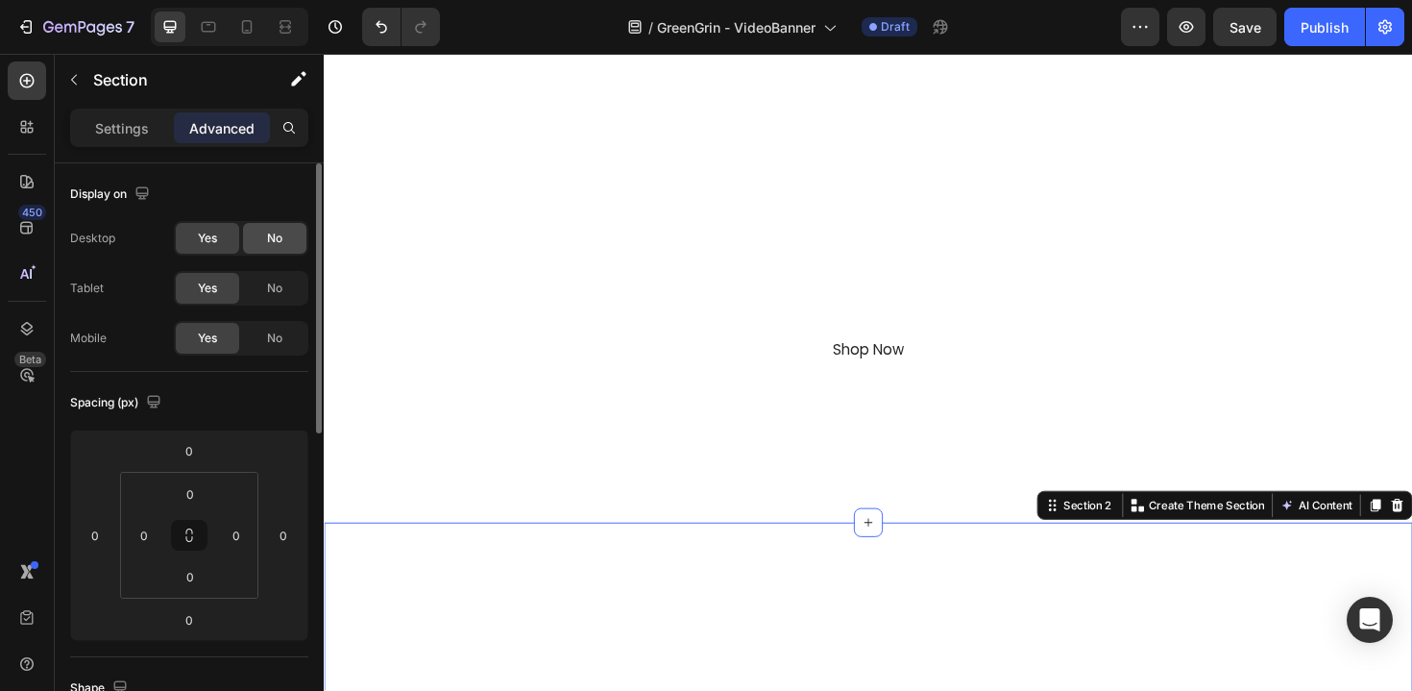
click at [267, 234] on span "No" at bounding box center [274, 238] width 15 height 17
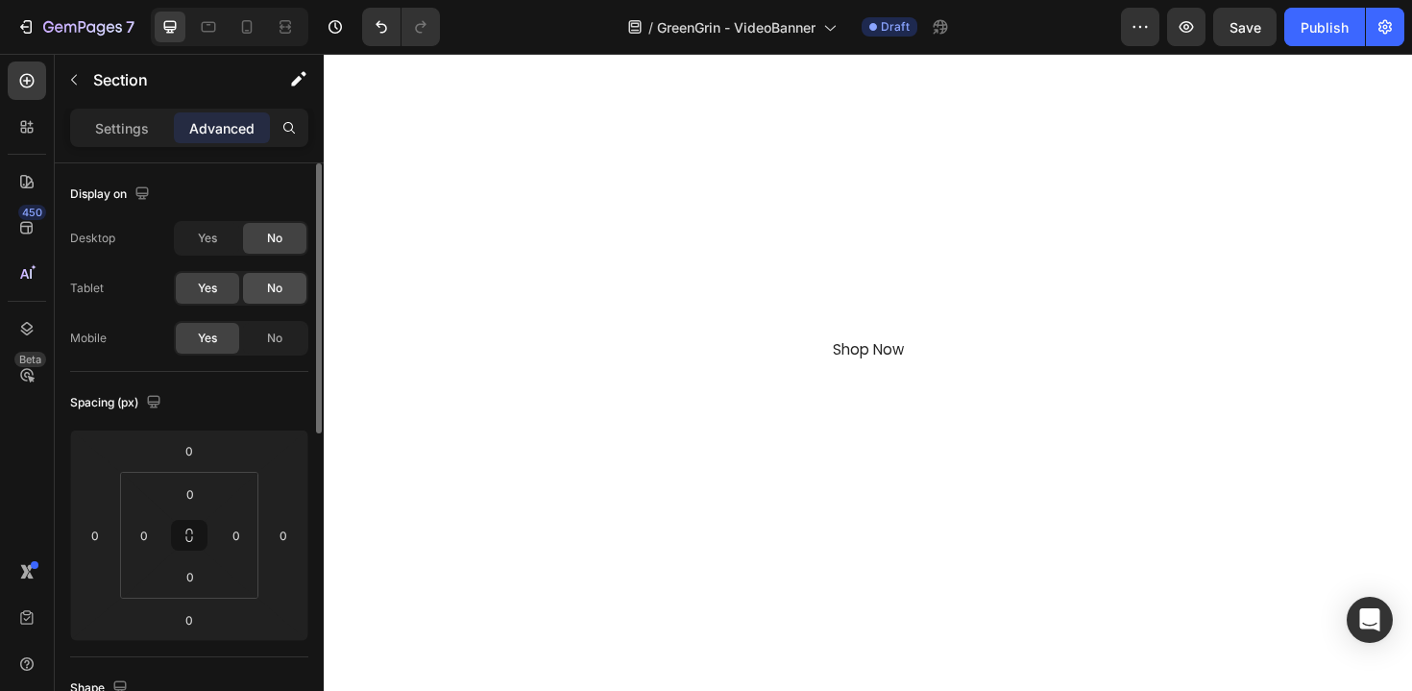
click at [275, 291] on span "No" at bounding box center [274, 288] width 15 height 17
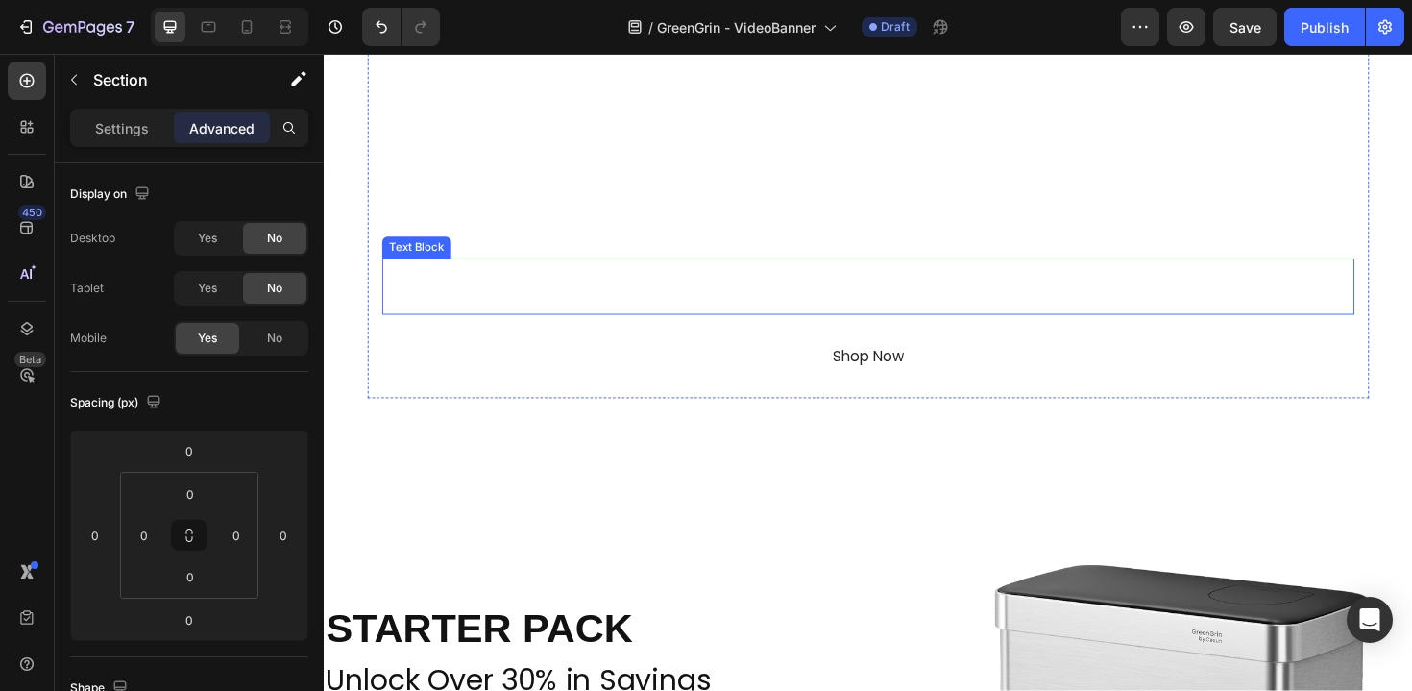
scroll to position [0, 0]
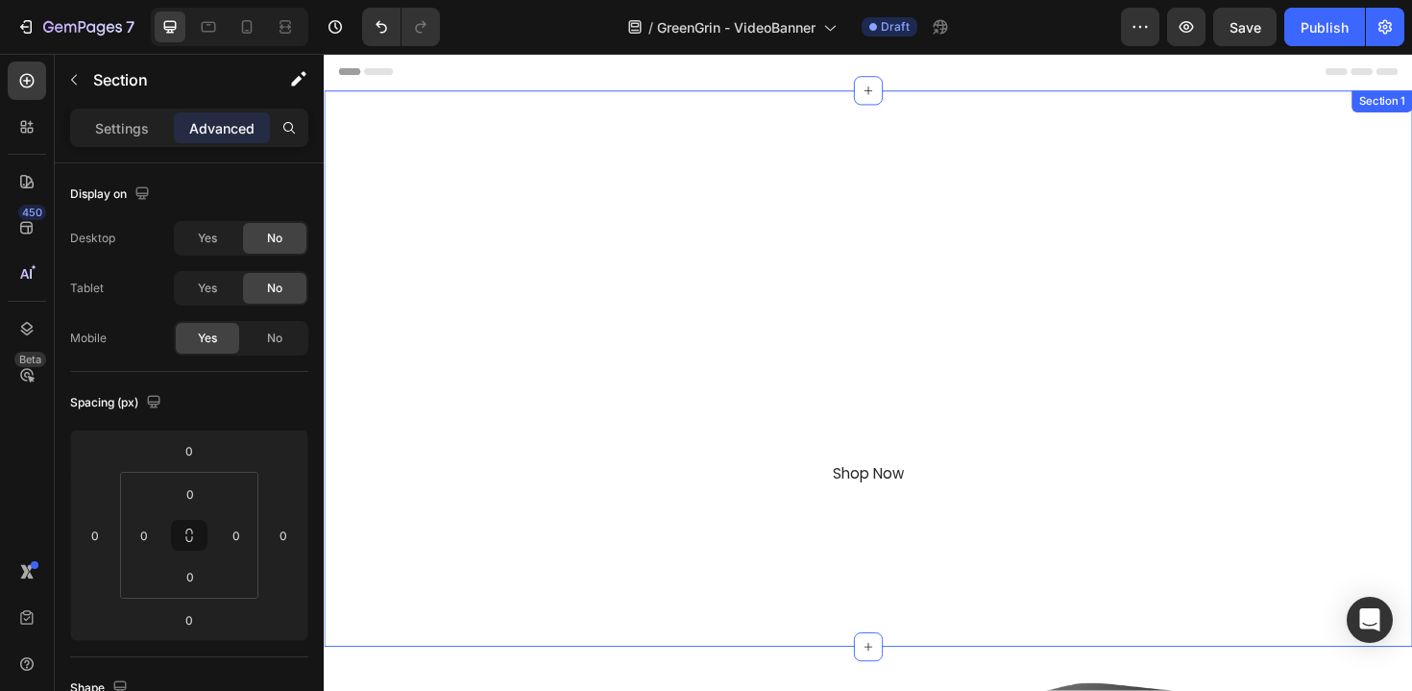
click at [347, 134] on div at bounding box center [900, 387] width 1153 height 589
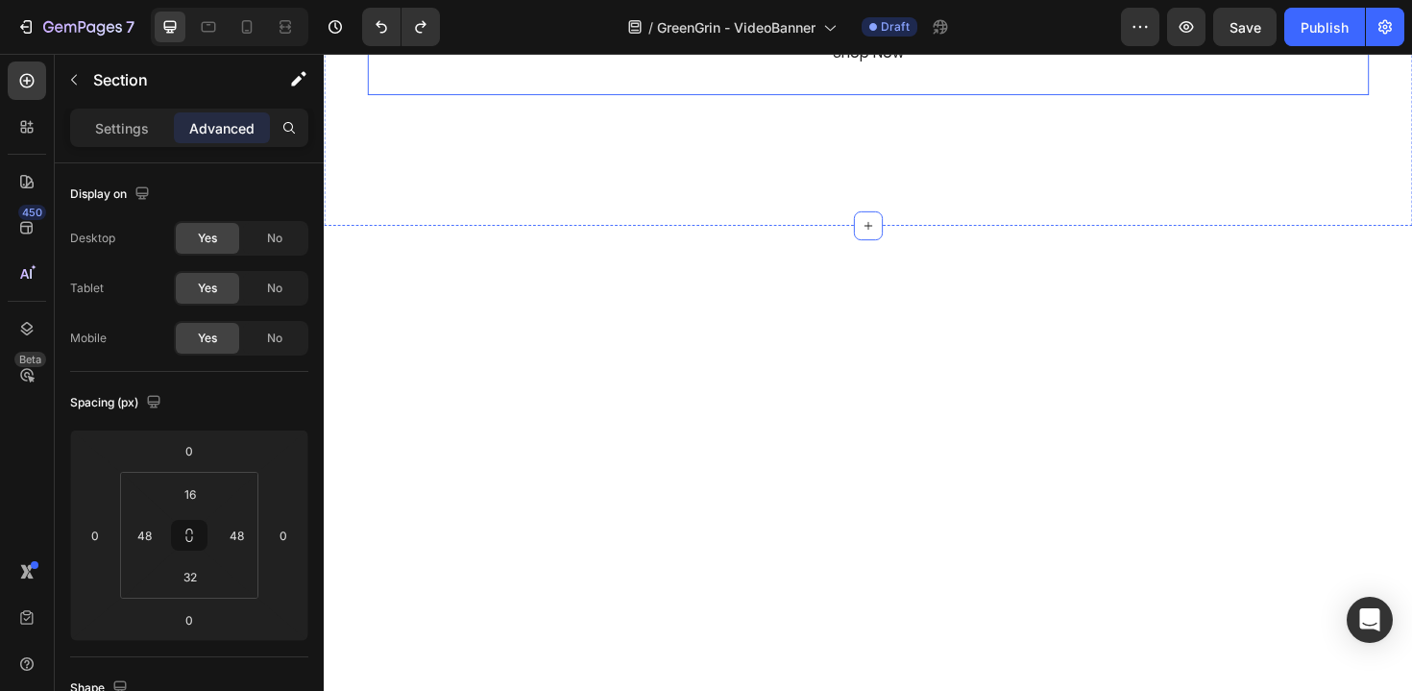
scroll to position [493, 0]
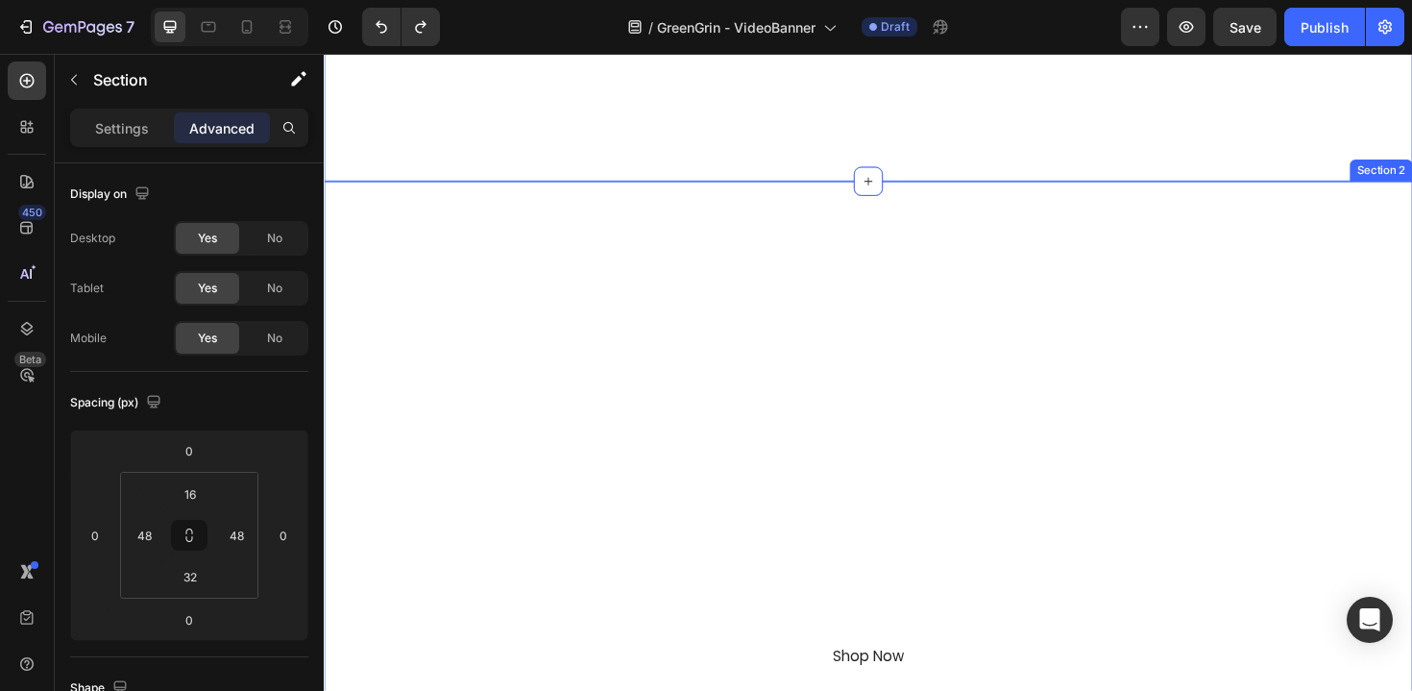
click at [444, 256] on div "GreenGrin Heading Waste Refined Text Block With GreenGrin, Recycling Feels Effo…" at bounding box center [900, 551] width 1153 height 725
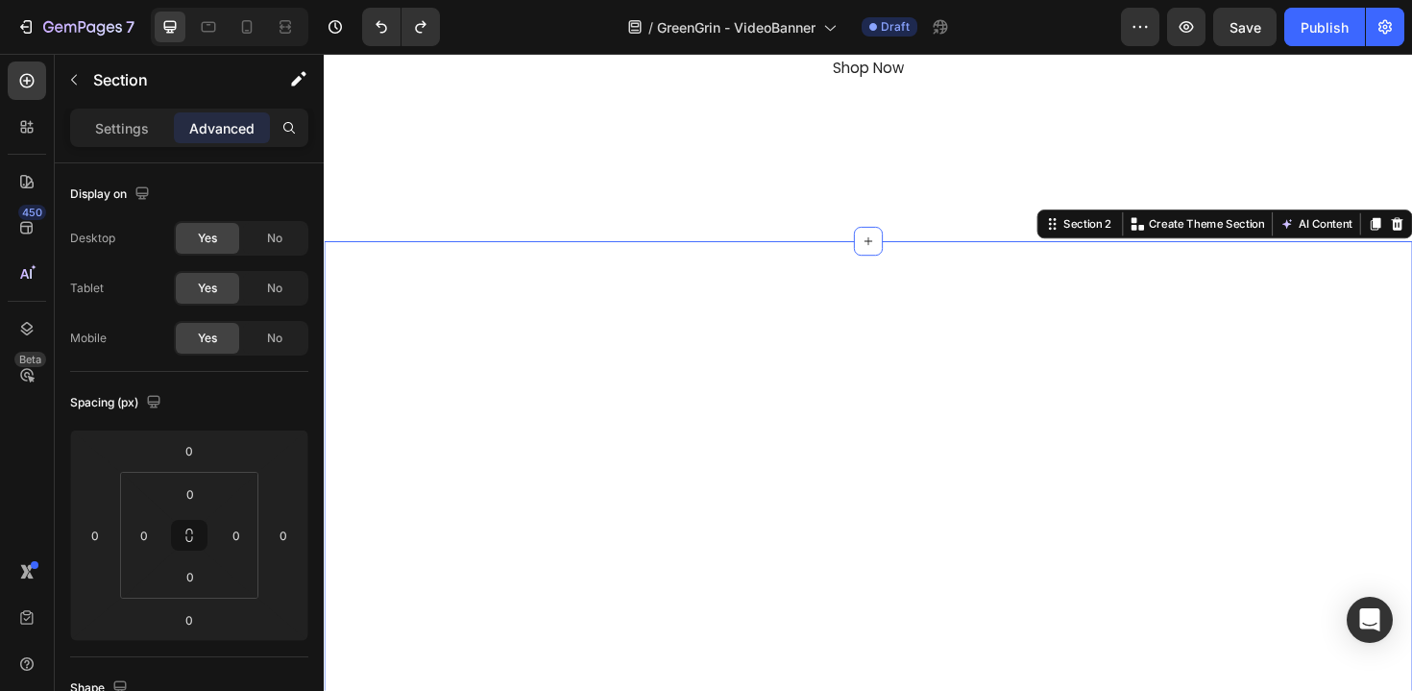
scroll to position [0, 0]
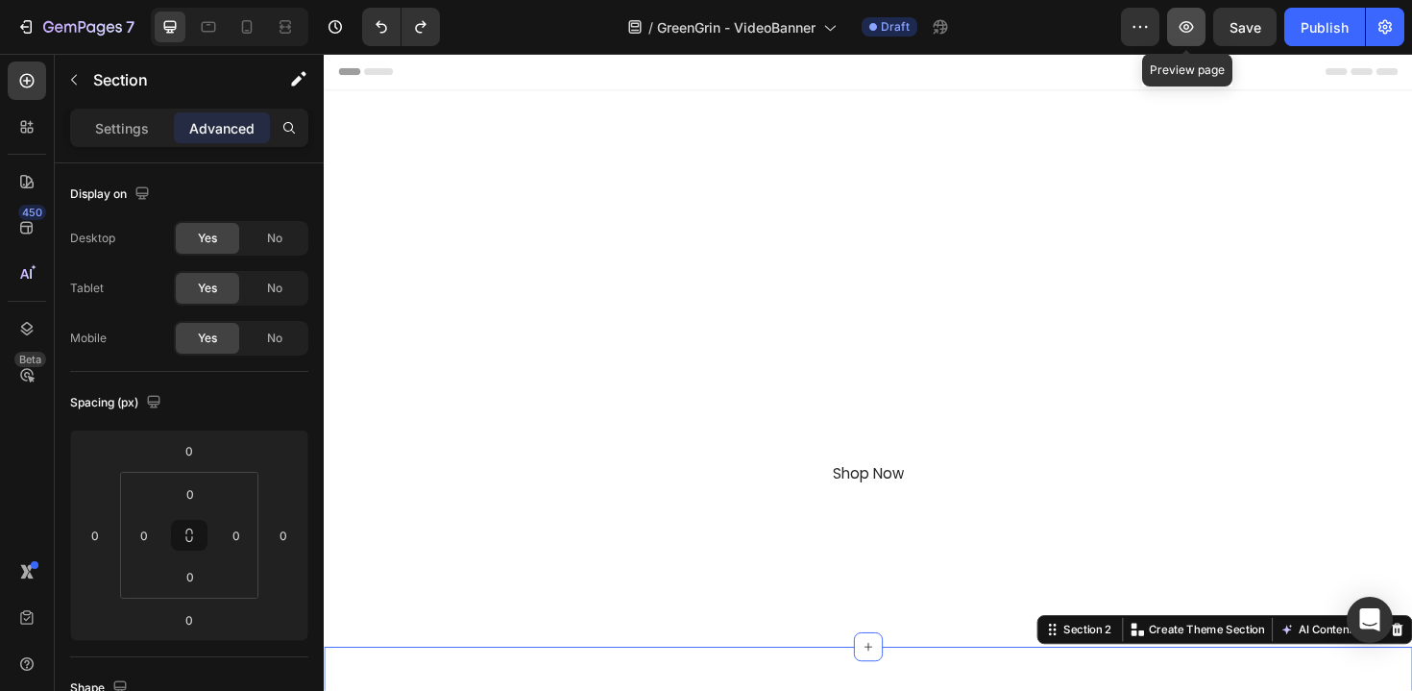
click at [1174, 26] on button "button" at bounding box center [1186, 27] width 38 height 38
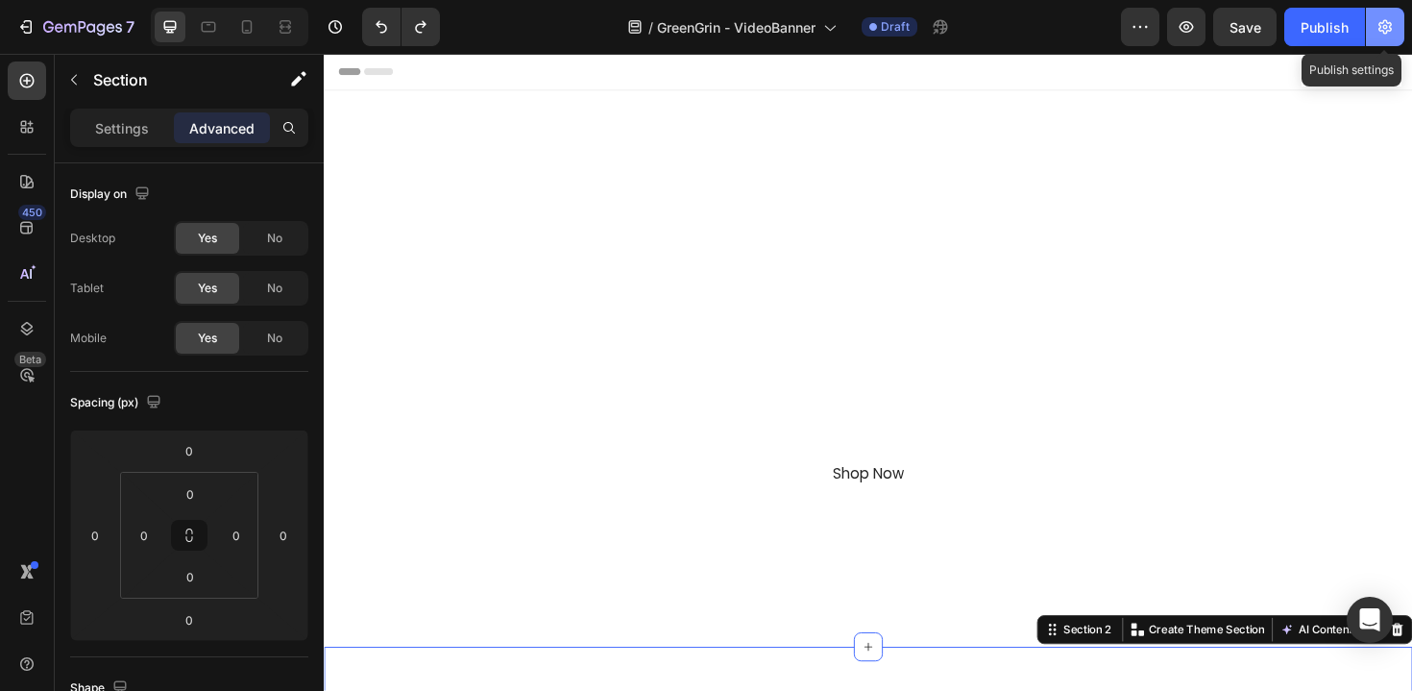
click at [1383, 38] on button "button" at bounding box center [1385, 27] width 38 height 38
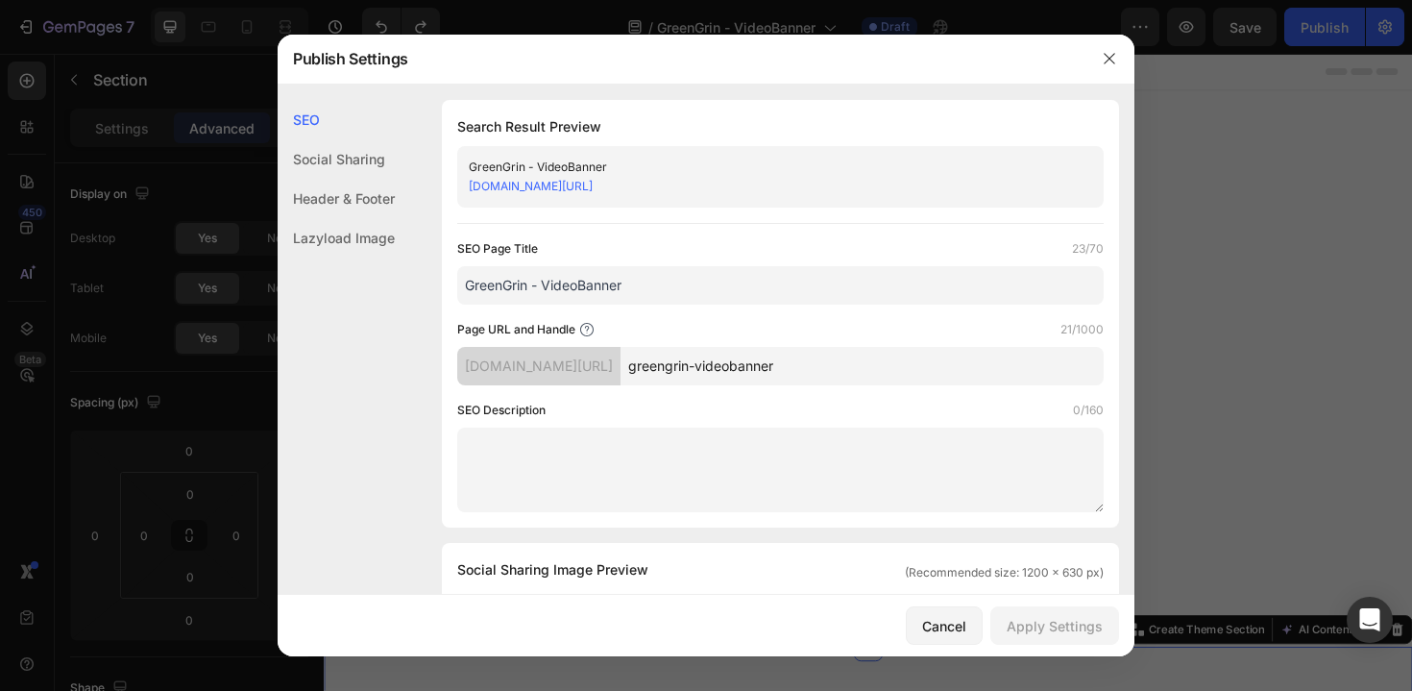
click at [388, 218] on div "Header & Footer" at bounding box center [336, 237] width 117 height 39
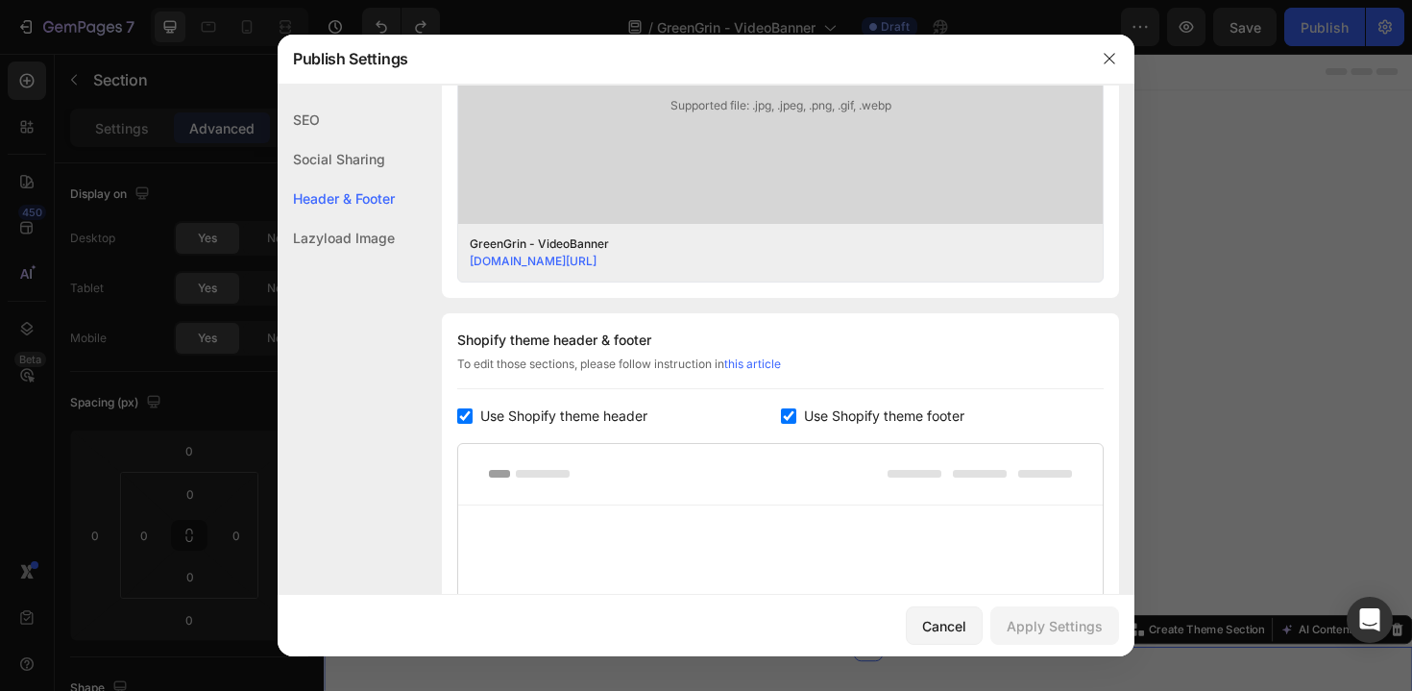
scroll to position [900, 0]
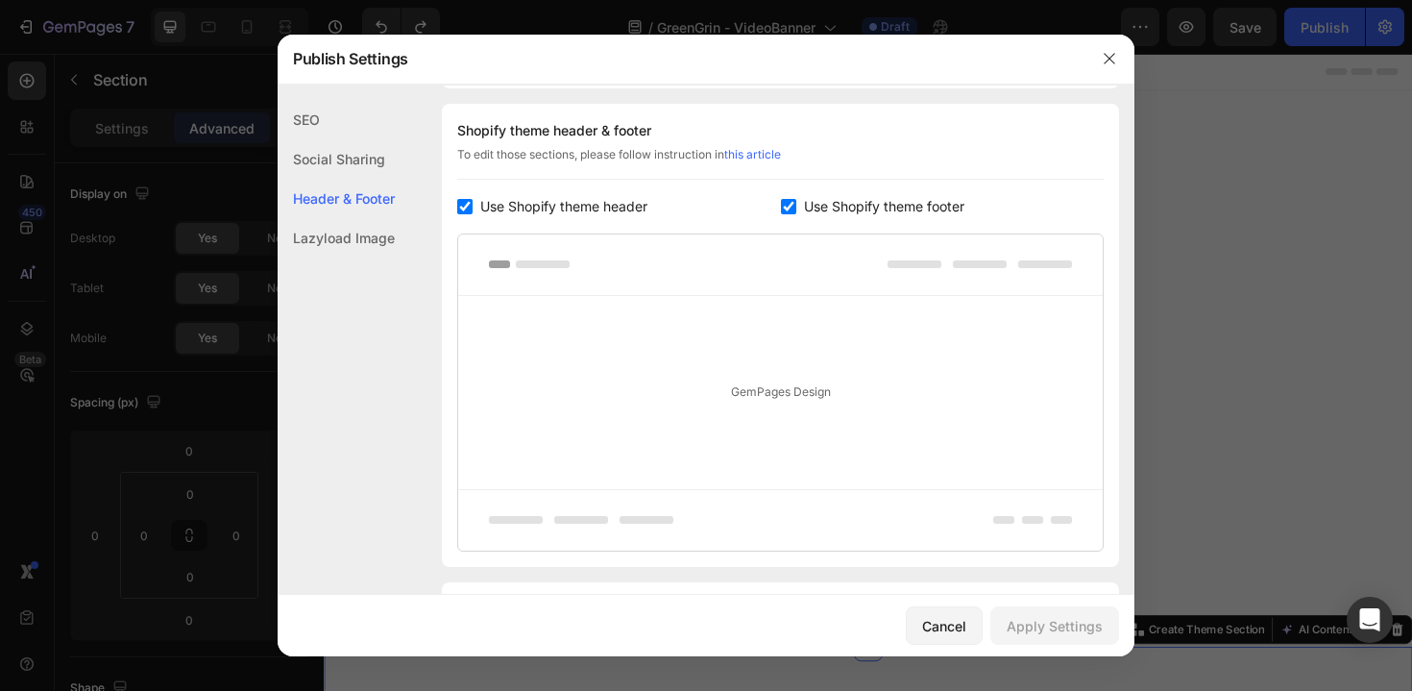
click at [571, 203] on span "Use Shopify theme header" at bounding box center [563, 206] width 167 height 23
checkbox input "false"
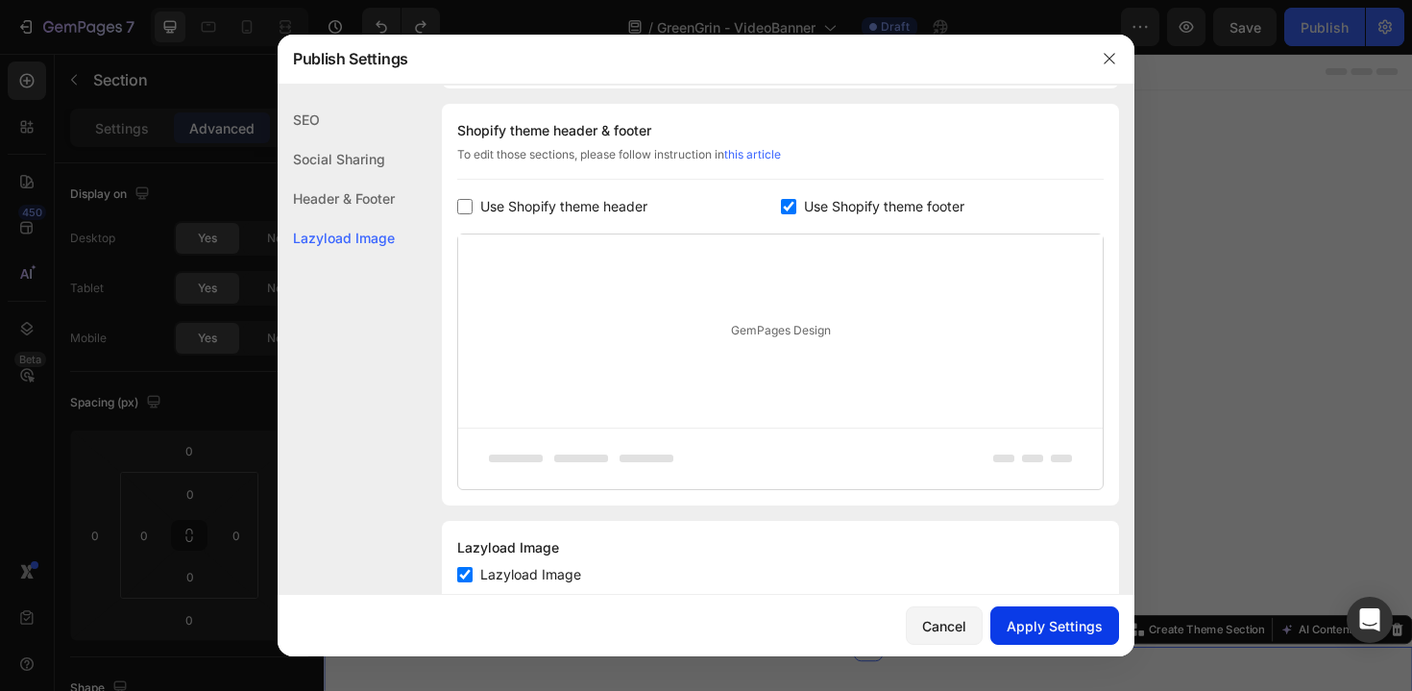
click at [1053, 622] on div "Apply Settings" at bounding box center [1055, 626] width 96 height 20
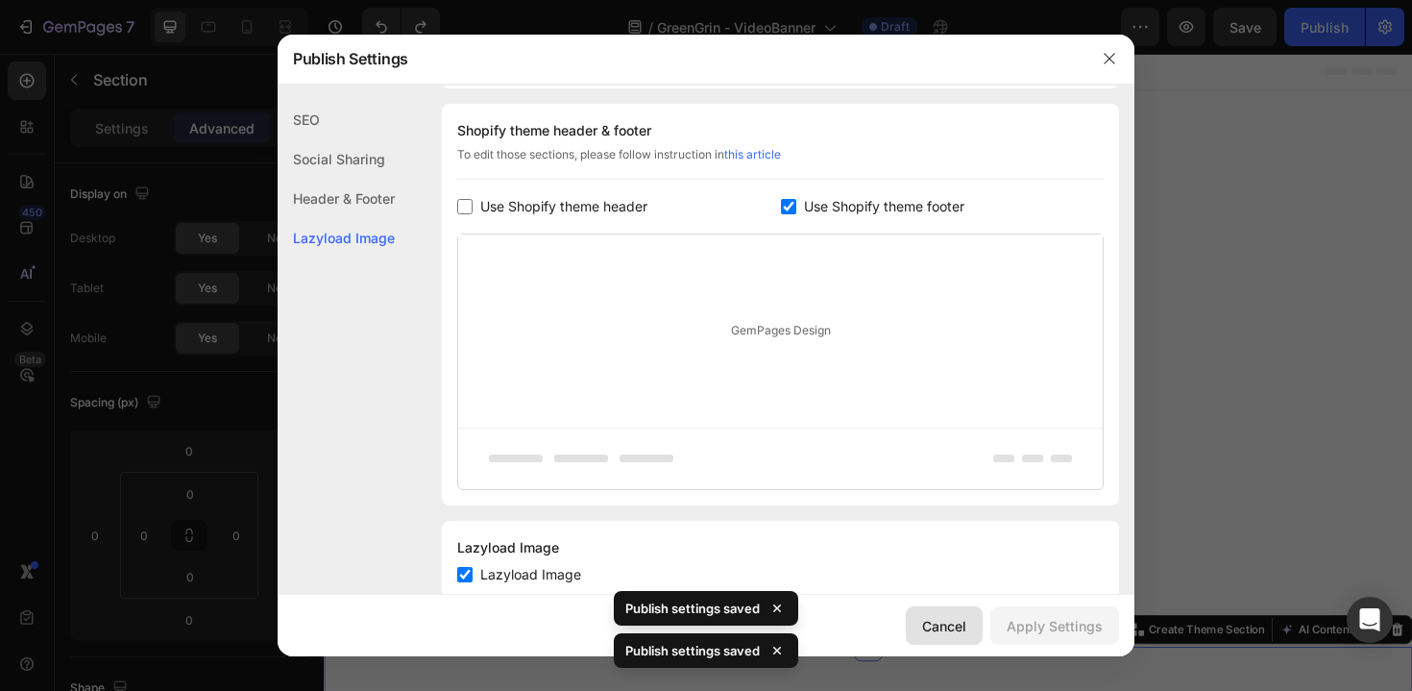
click at [962, 624] on div "Cancel" at bounding box center [944, 626] width 44 height 20
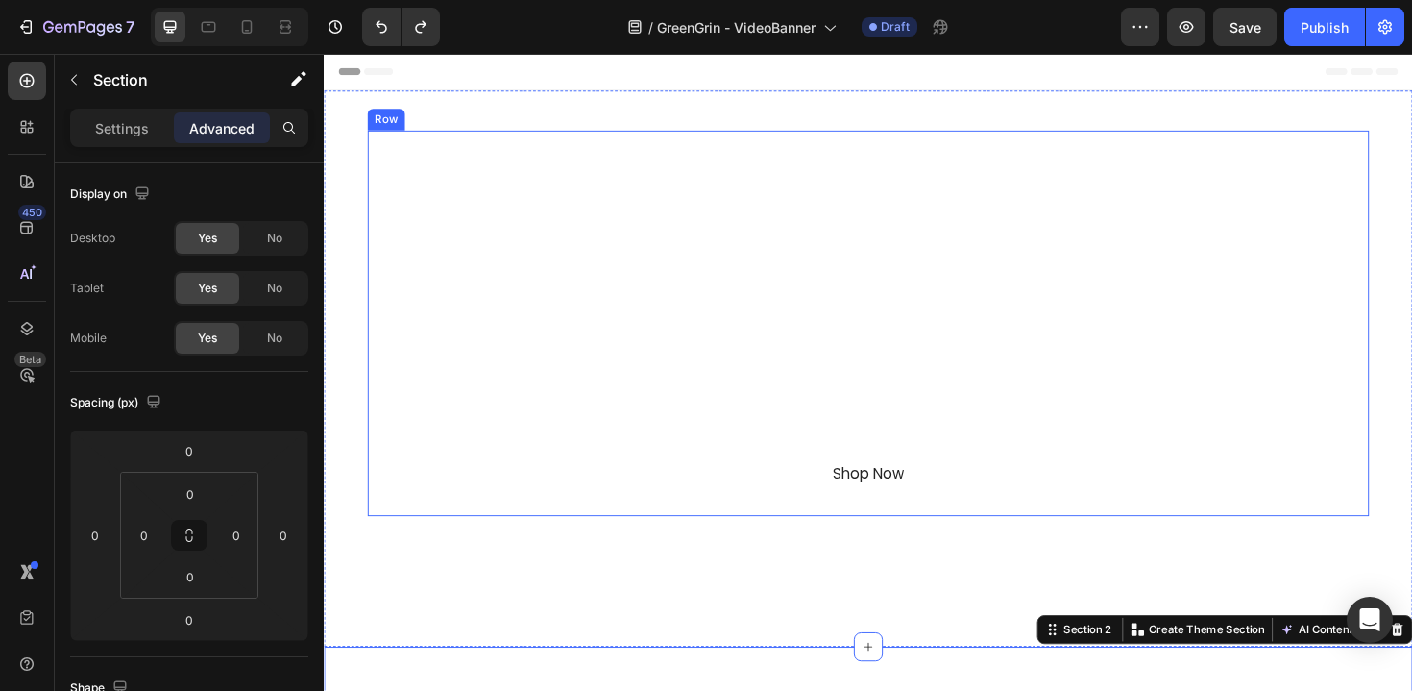
click at [403, 221] on div "GreenGrin Heading Waste Refined Text Block With GreenGrin, Recycling Feels Effo…" at bounding box center [900, 340] width 1030 height 378
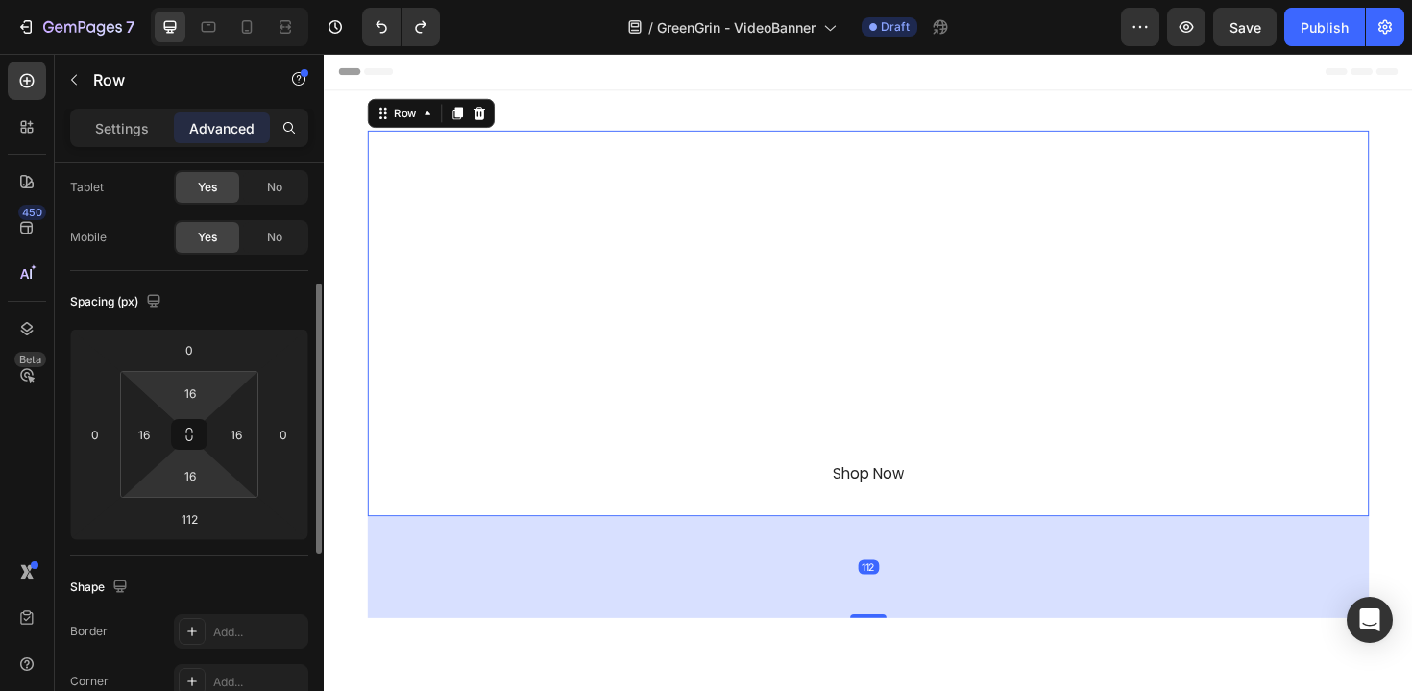
scroll to position [202, 0]
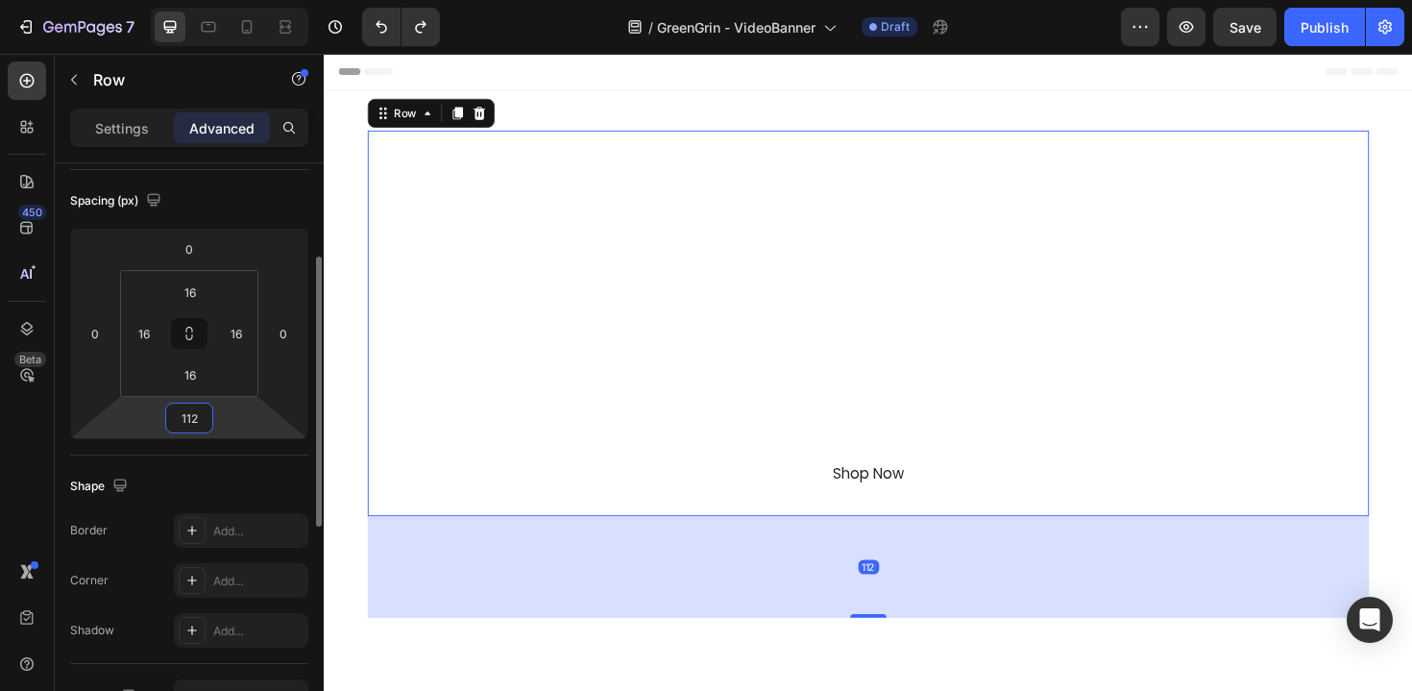
click at [192, 414] on input "112" at bounding box center [189, 417] width 38 height 29
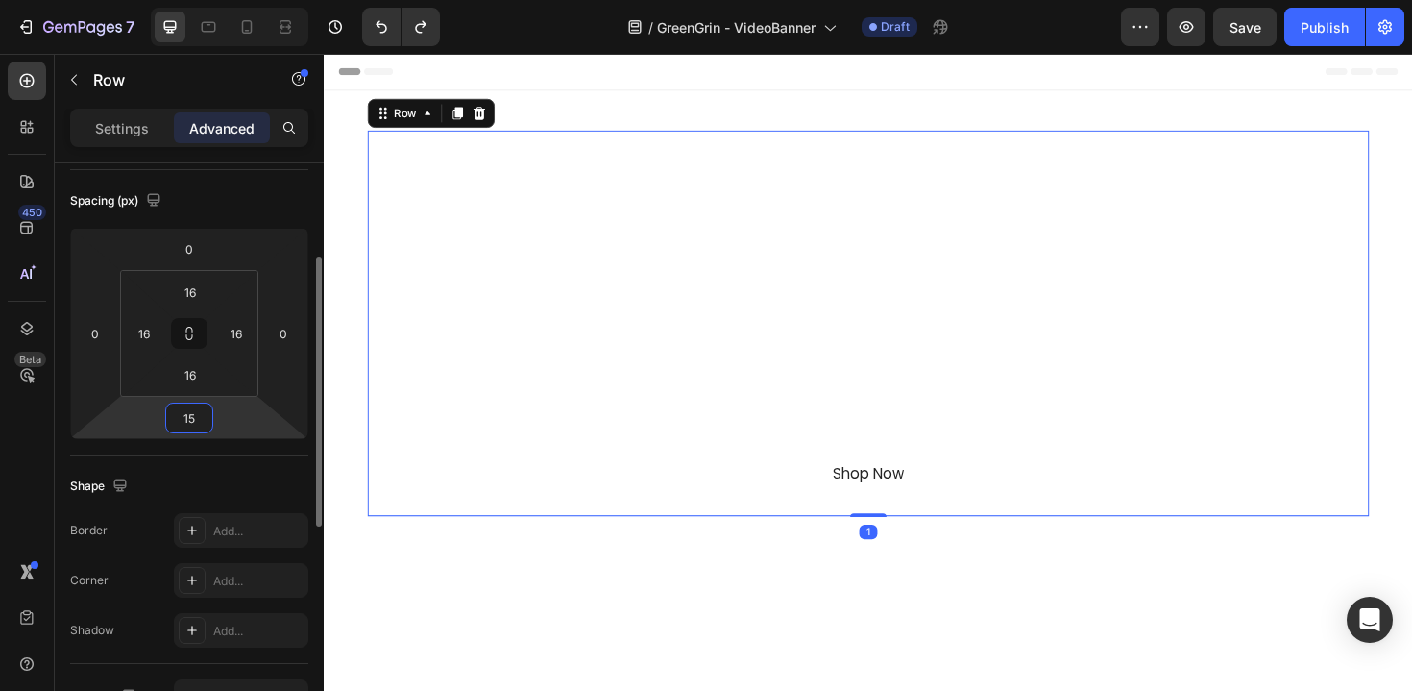
type input "150"
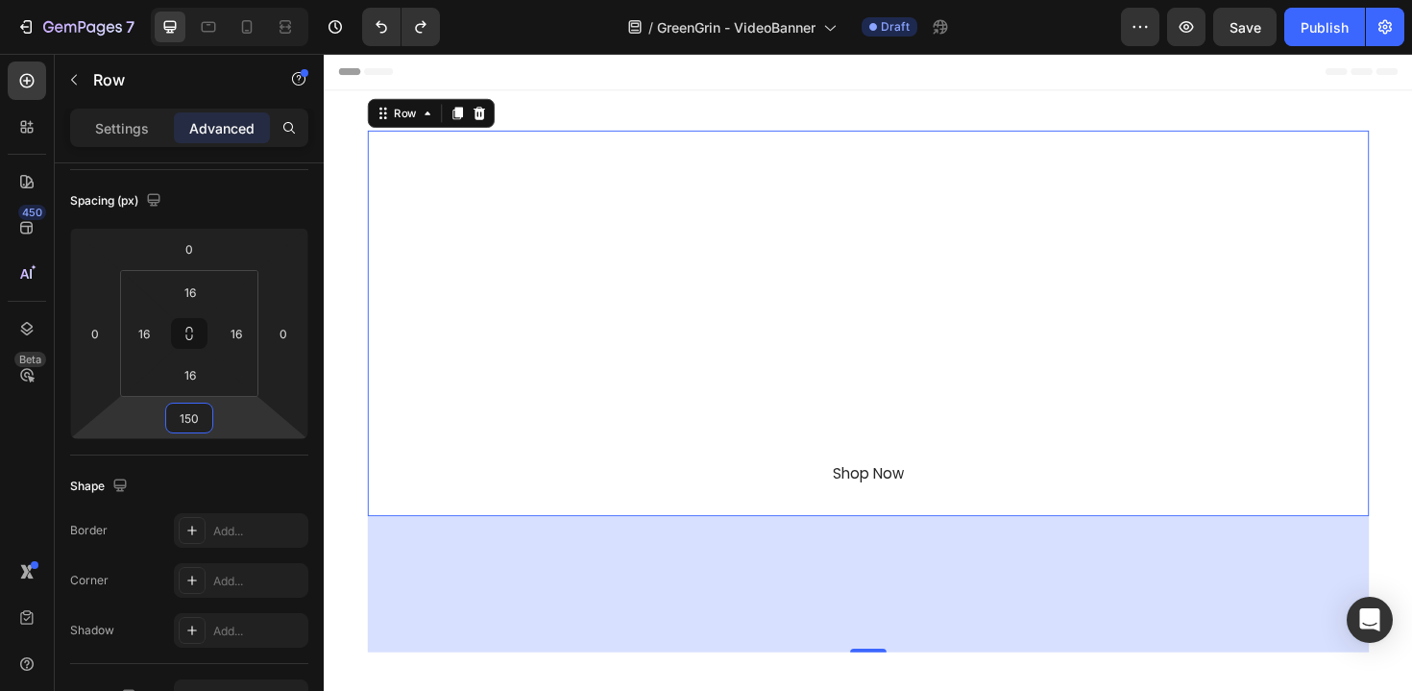
click at [1239, 66] on div "Header" at bounding box center [900, 73] width 1122 height 38
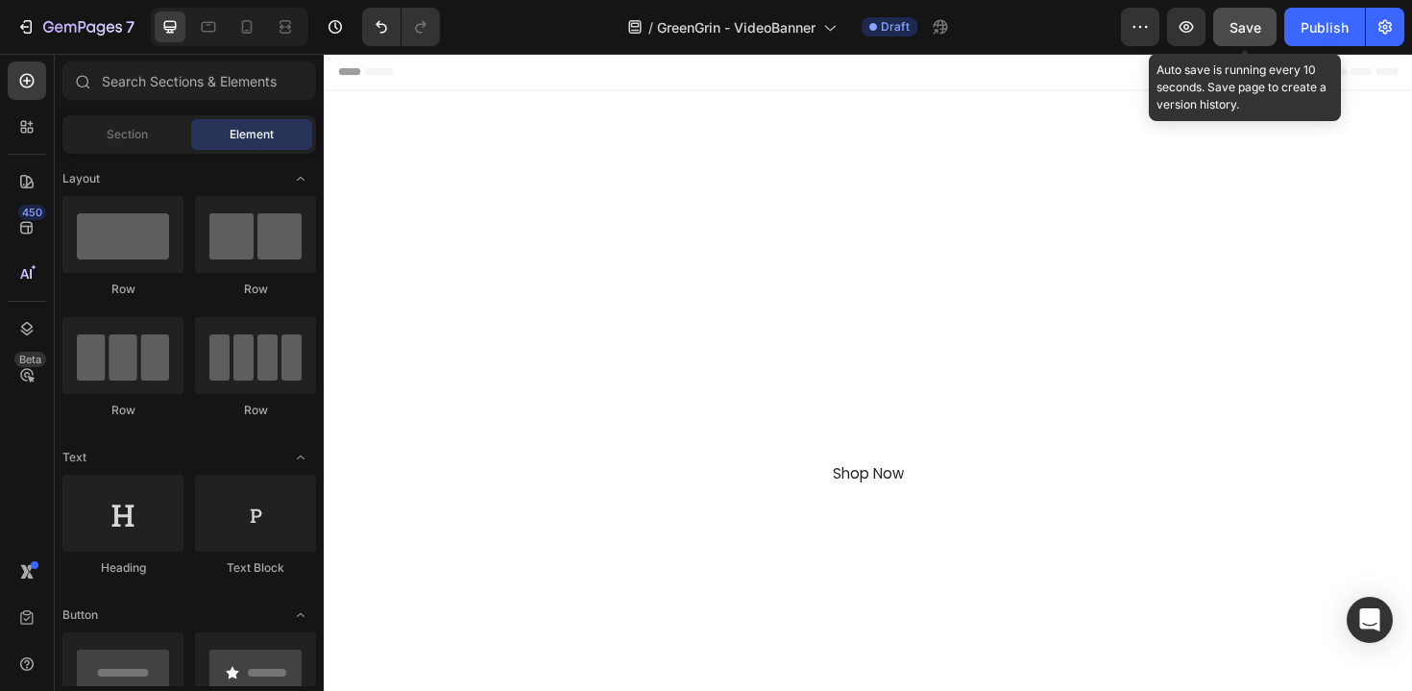
click at [1225, 27] on button "Save" at bounding box center [1244, 27] width 63 height 38
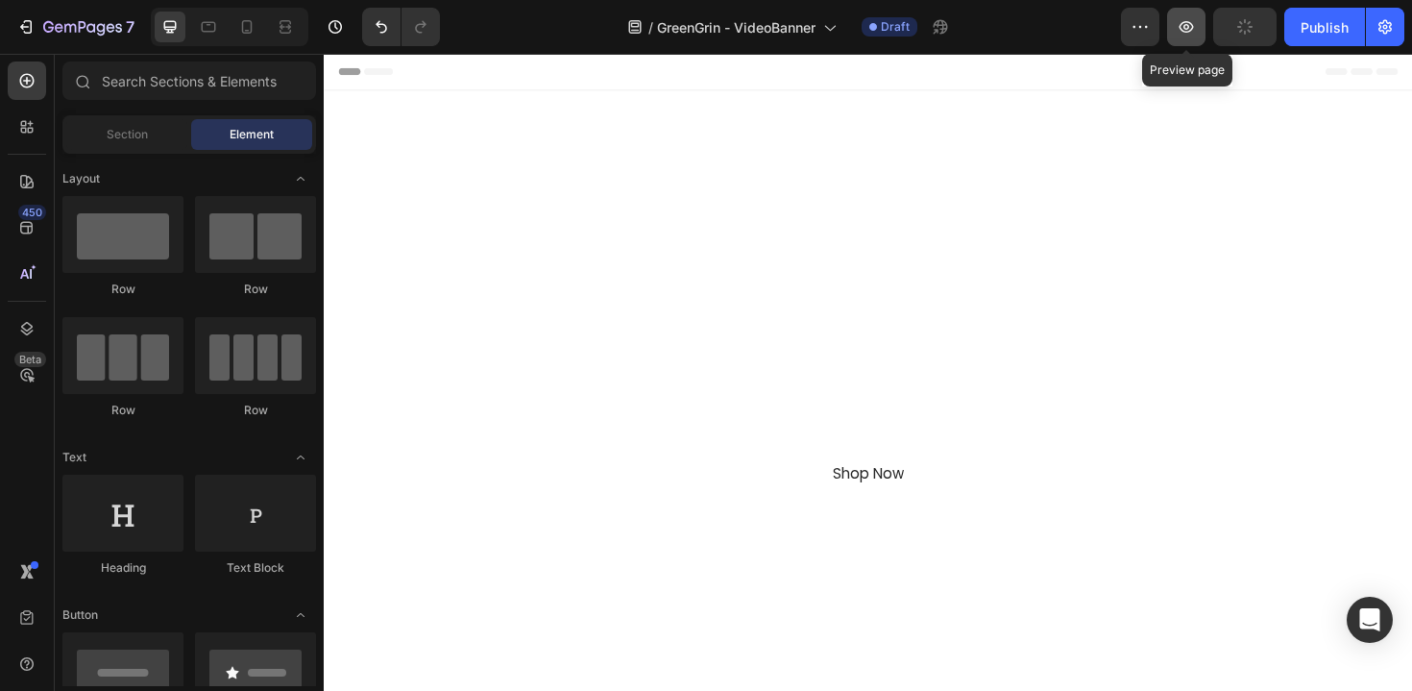
click at [1182, 27] on icon "button" at bounding box center [1186, 26] width 19 height 19
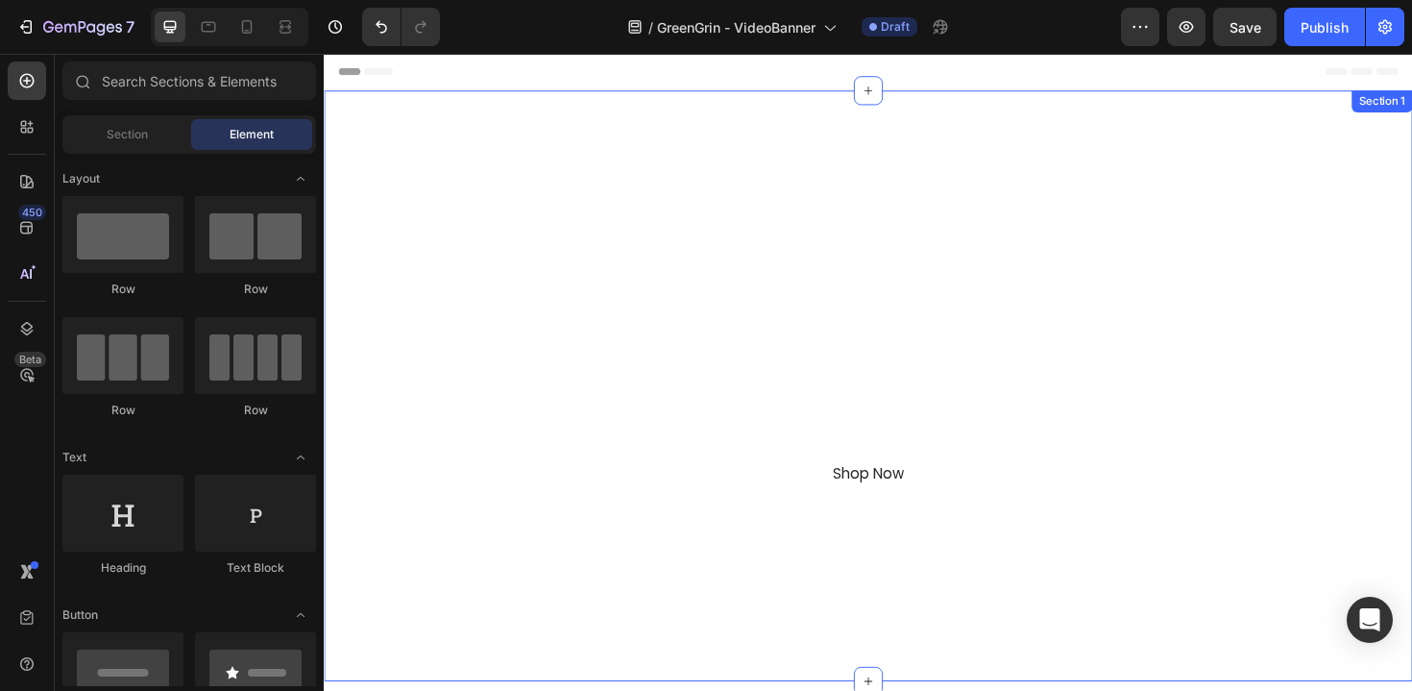
click at [353, 163] on div at bounding box center [900, 405] width 1153 height 625
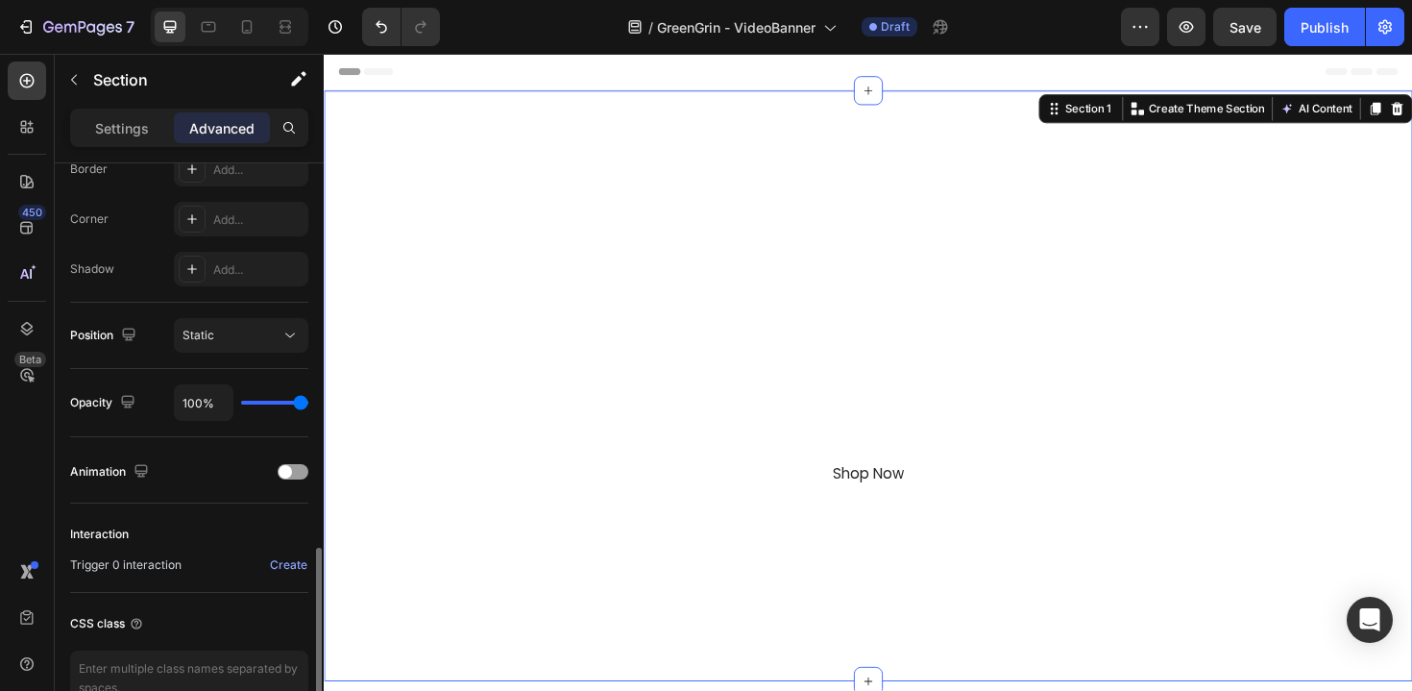
scroll to position [668, 0]
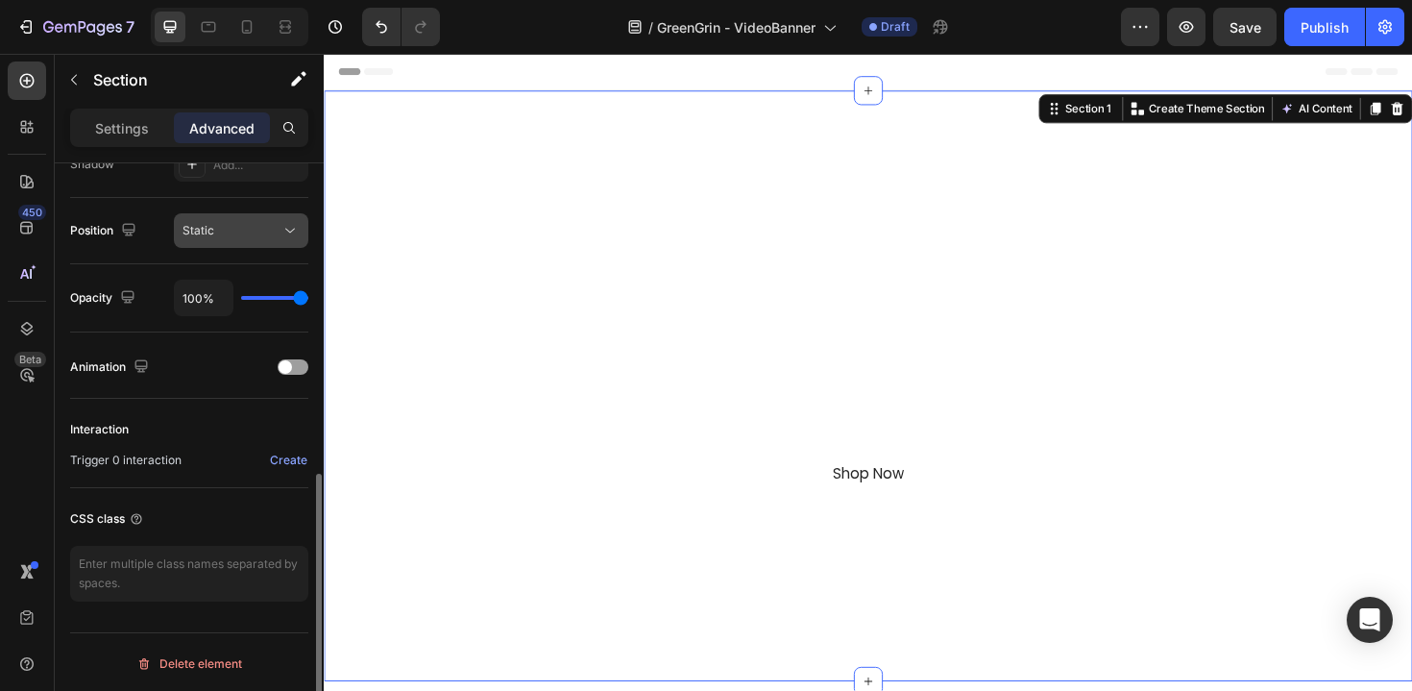
click at [250, 230] on div "Static" at bounding box center [232, 230] width 98 height 17
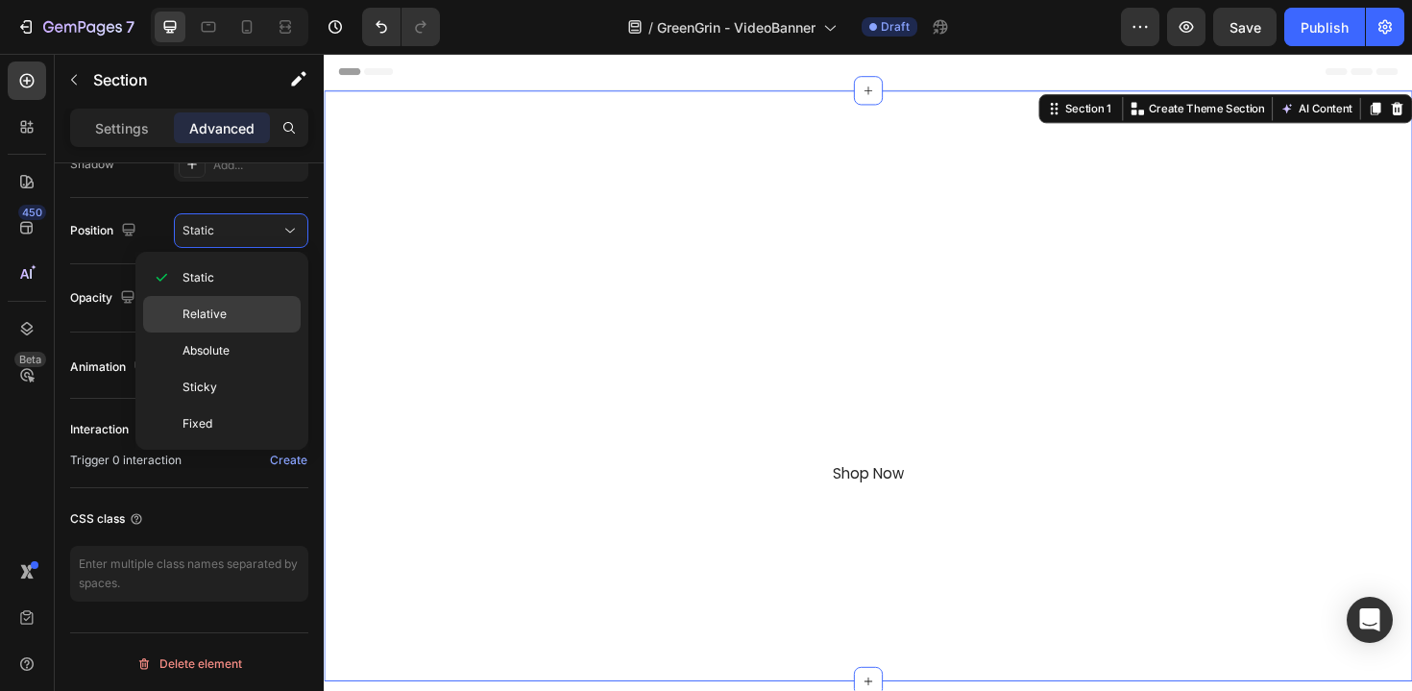
click at [247, 309] on p "Relative" at bounding box center [238, 314] width 110 height 17
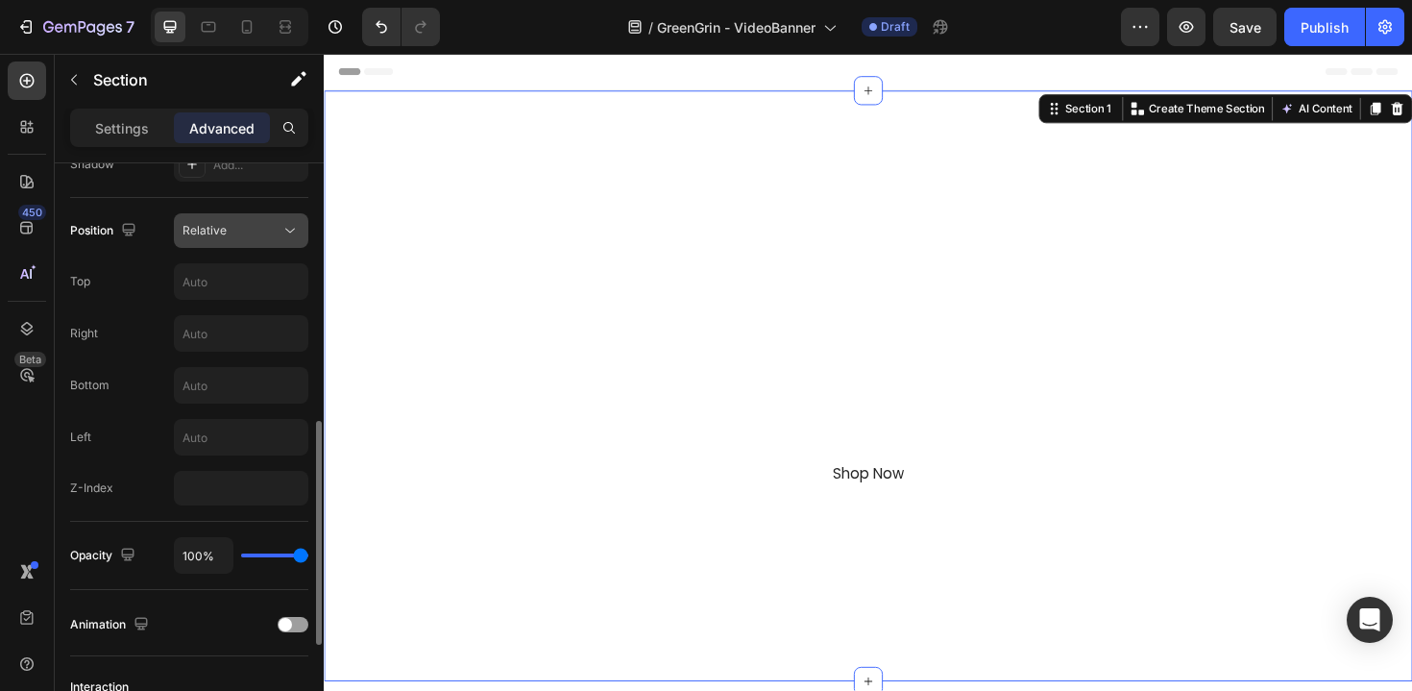
click at [252, 231] on div "Relative" at bounding box center [232, 230] width 98 height 17
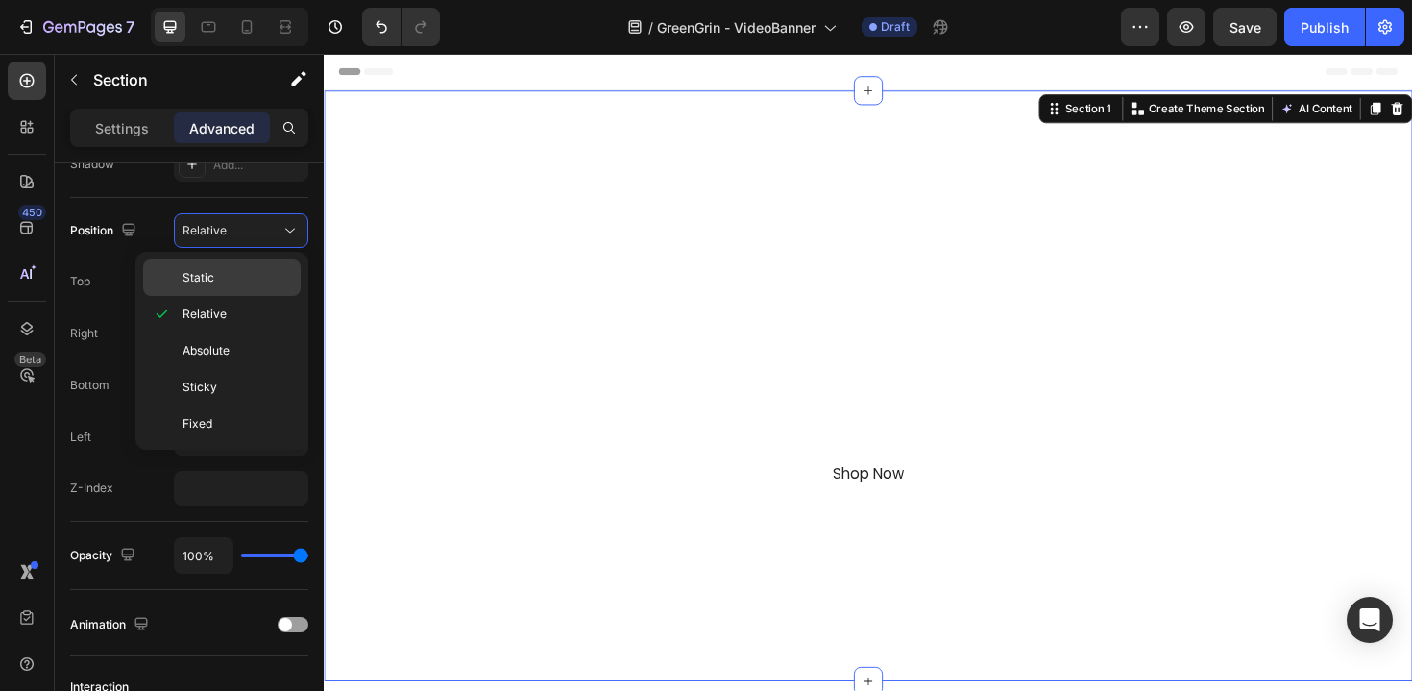
click at [252, 266] on div "Static" at bounding box center [222, 277] width 158 height 37
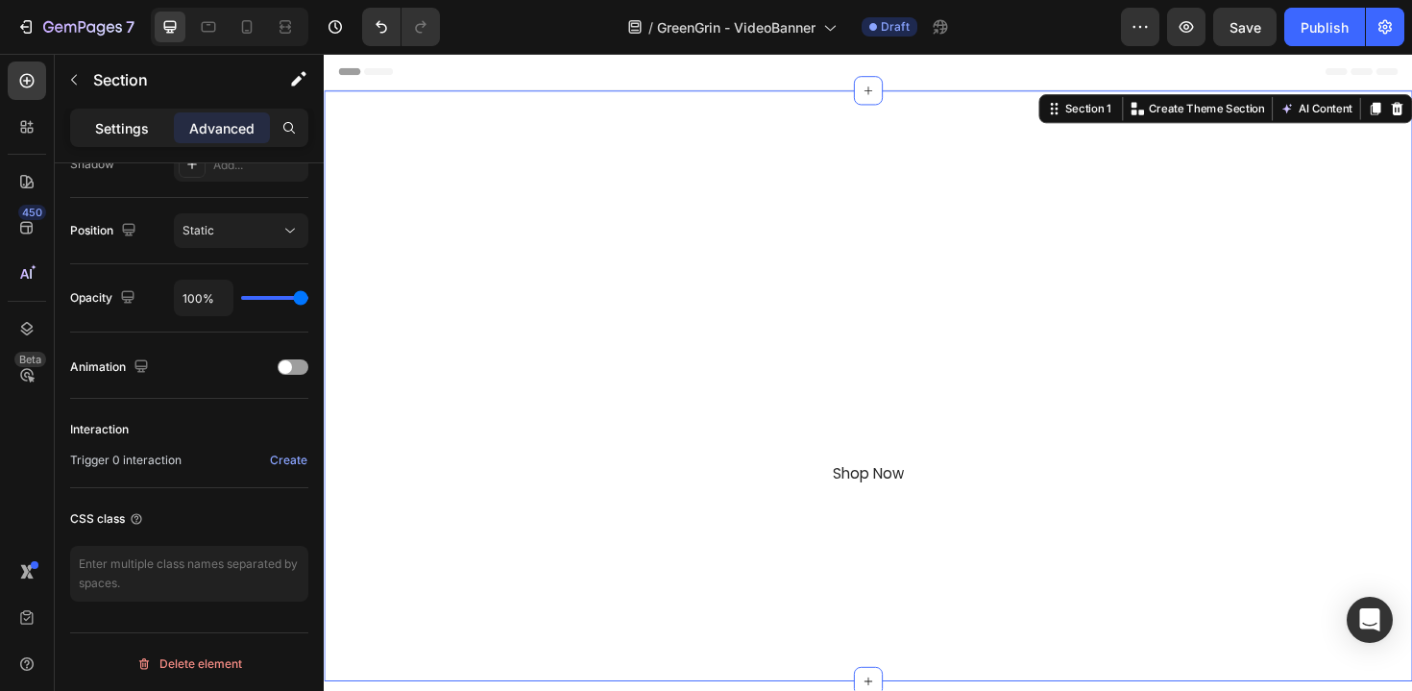
click at [141, 132] on p "Settings" at bounding box center [122, 128] width 54 height 20
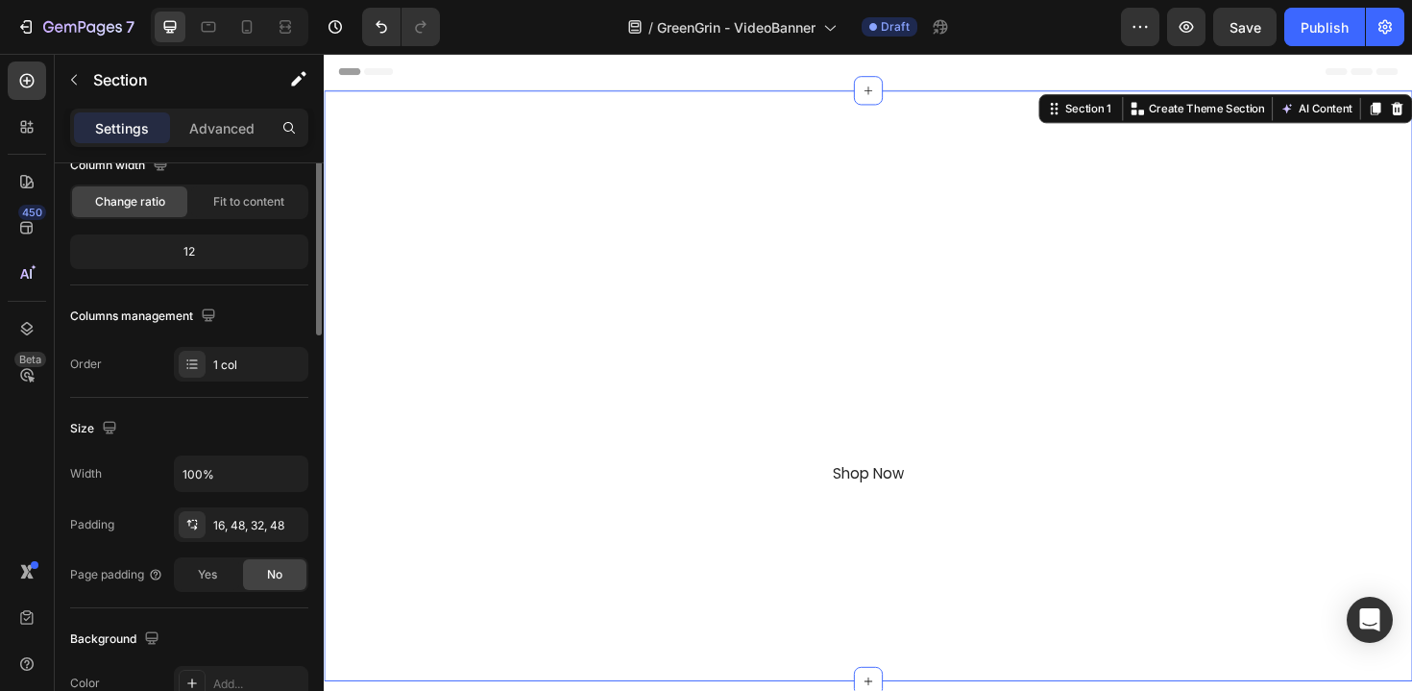
scroll to position [0, 0]
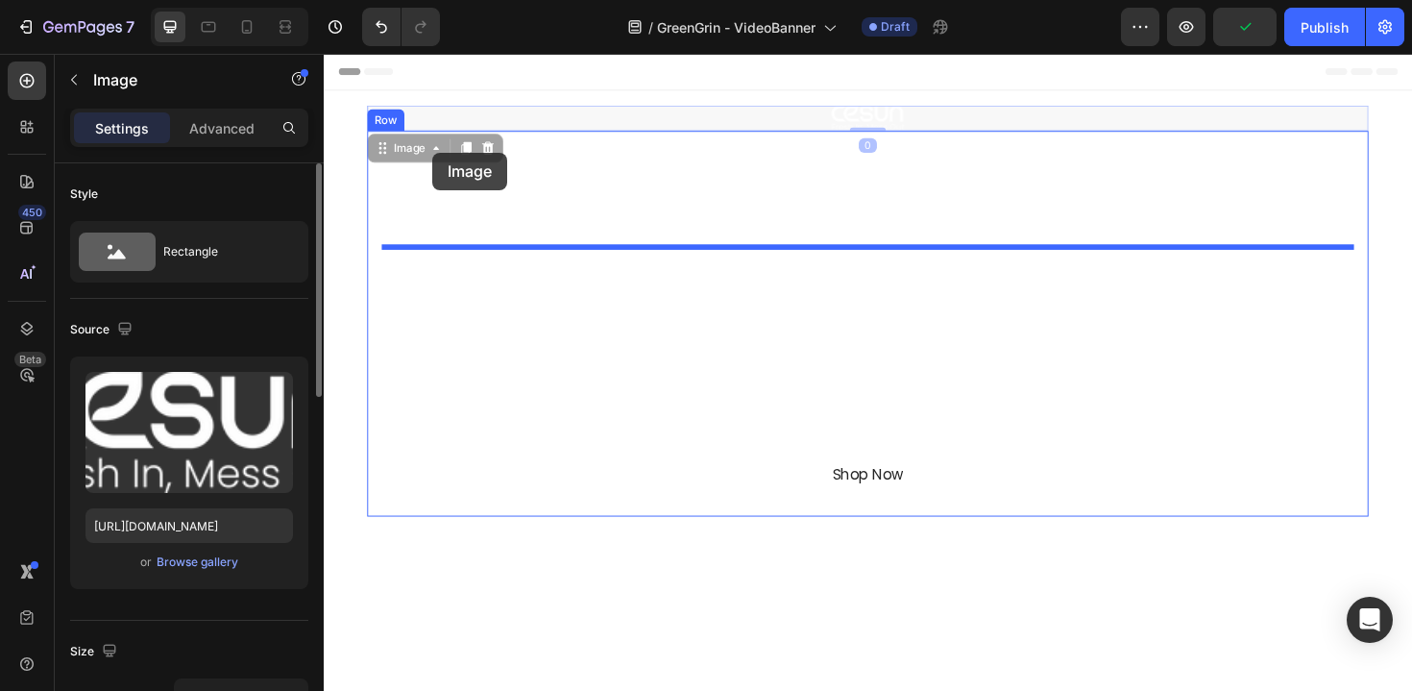
drag, startPoint x: 419, startPoint y: 114, endPoint x: 439, endPoint y: 159, distance: 48.6
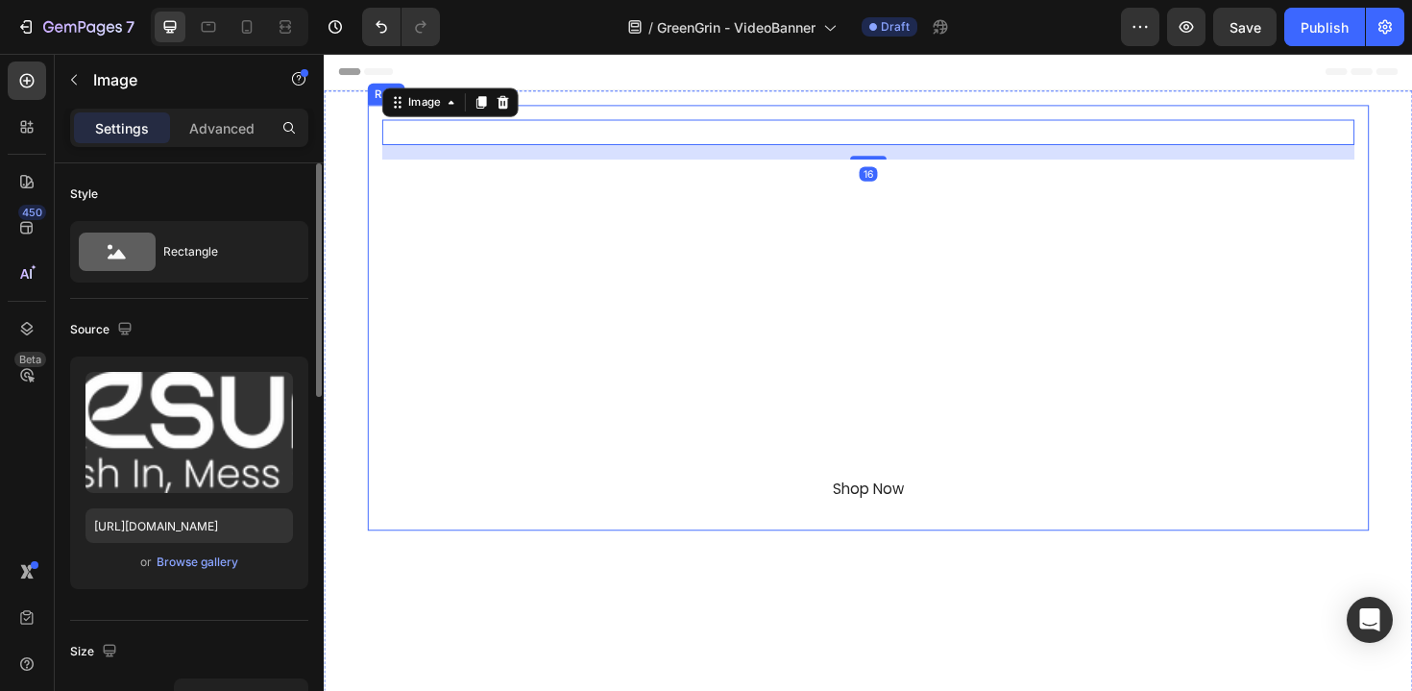
click at [379, 249] on div "Image 16 GreenGrin Heading Waste Refined Text Block With GreenGrin, Recycling F…" at bounding box center [900, 334] width 1061 height 451
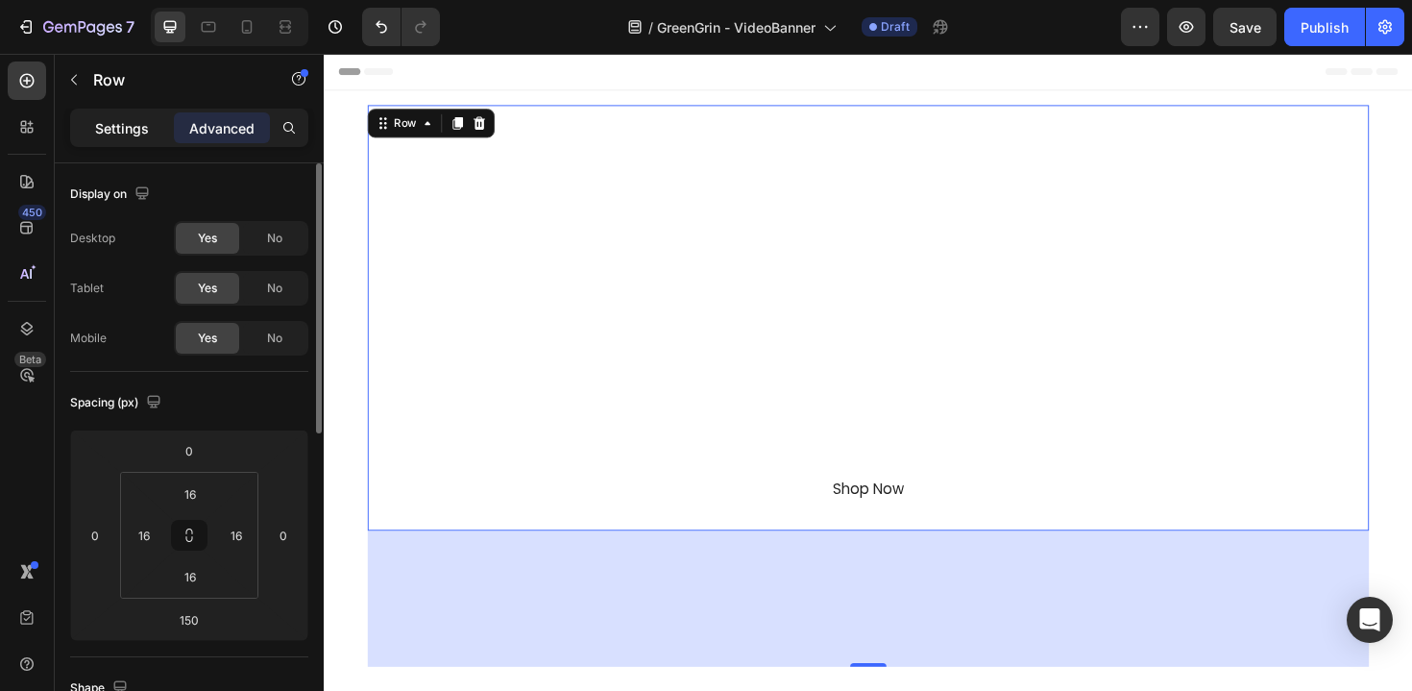
click at [137, 141] on div "Settings" at bounding box center [122, 127] width 96 height 31
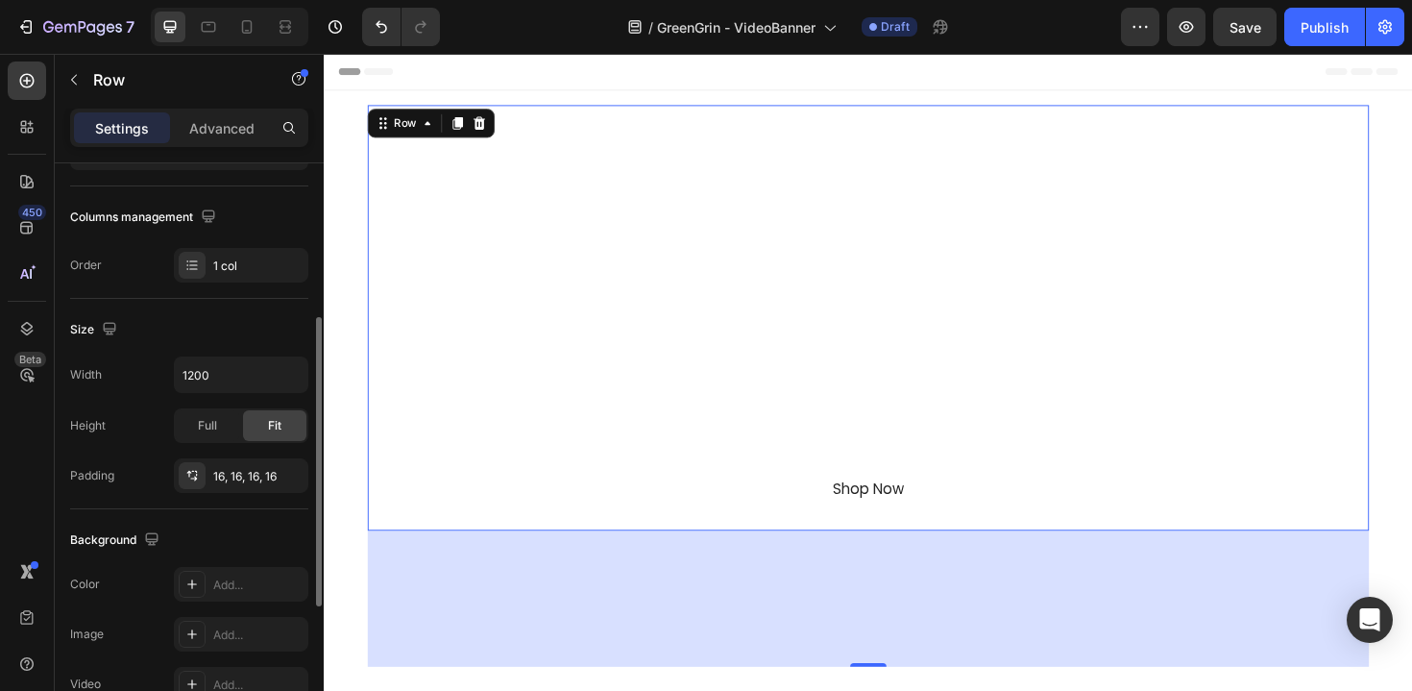
scroll to position [289, 0]
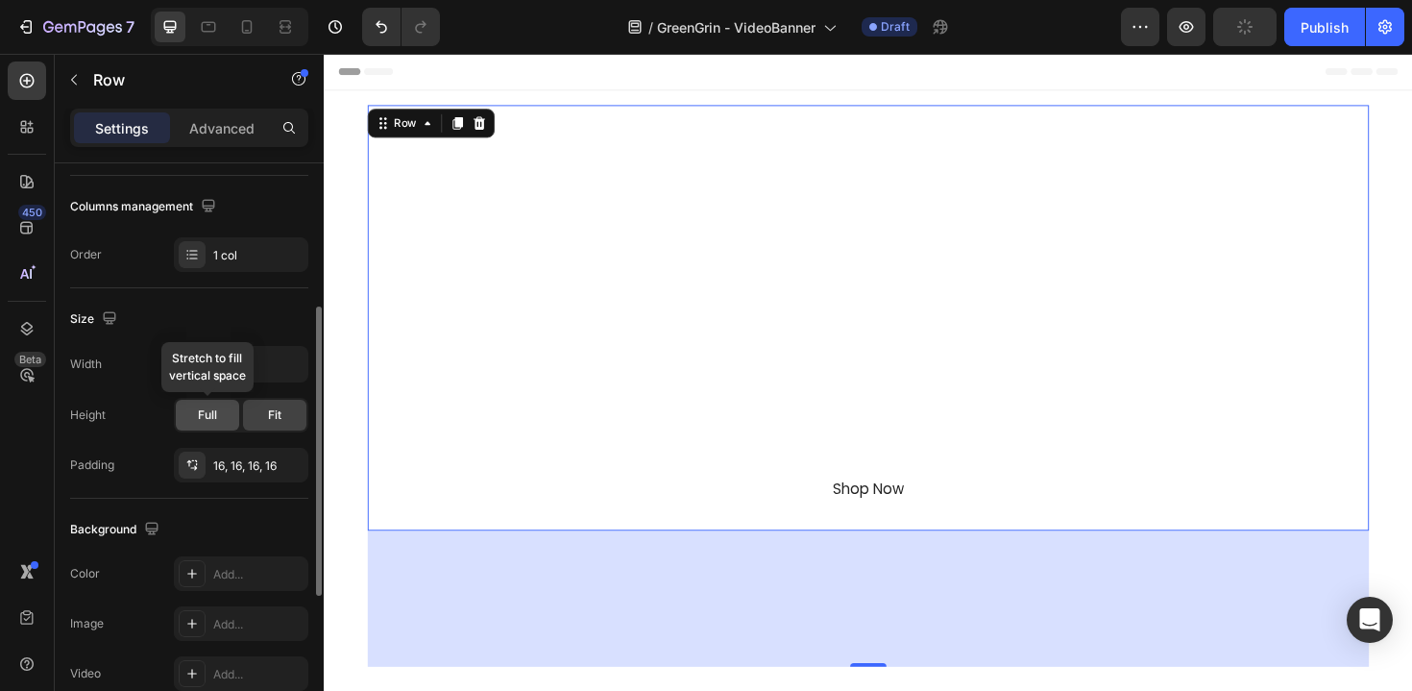
click at [225, 423] on div "Full" at bounding box center [207, 415] width 63 height 31
click at [250, 420] on div "Fit" at bounding box center [274, 415] width 63 height 31
click at [225, 420] on div "Full" at bounding box center [207, 415] width 63 height 31
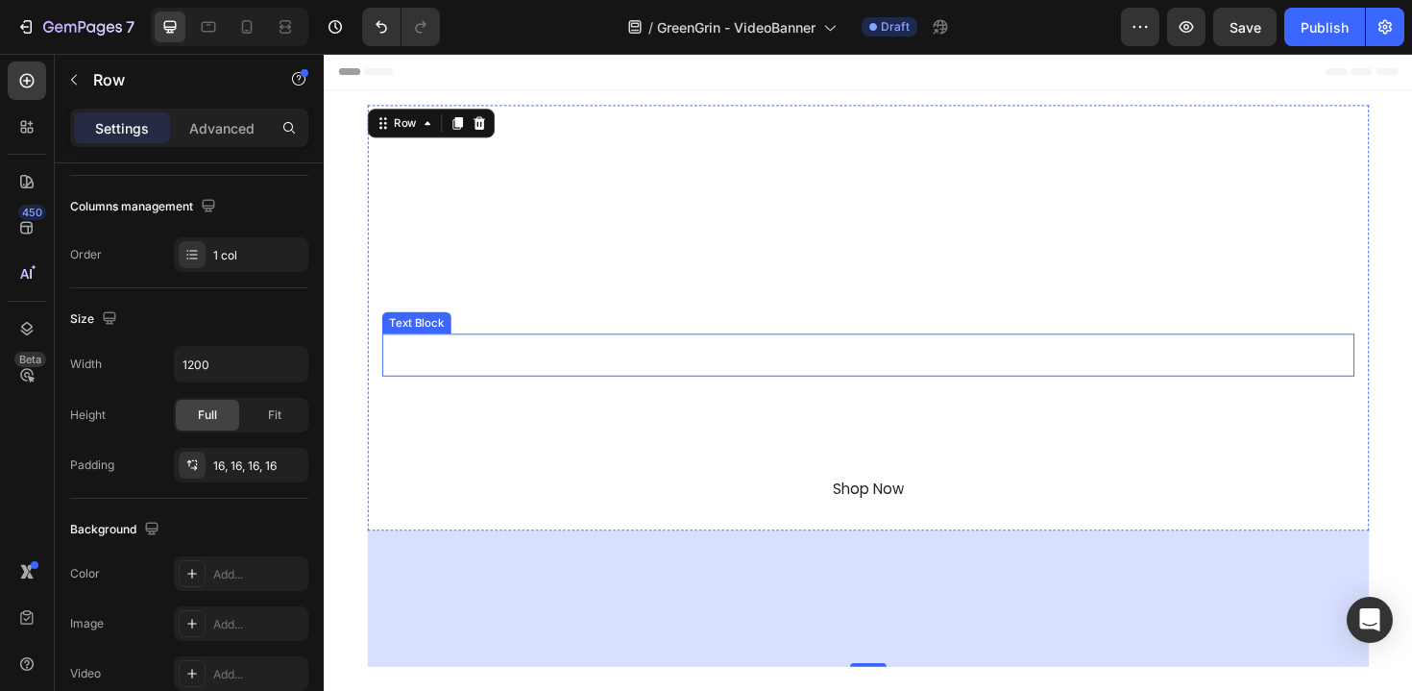
scroll to position [90, 0]
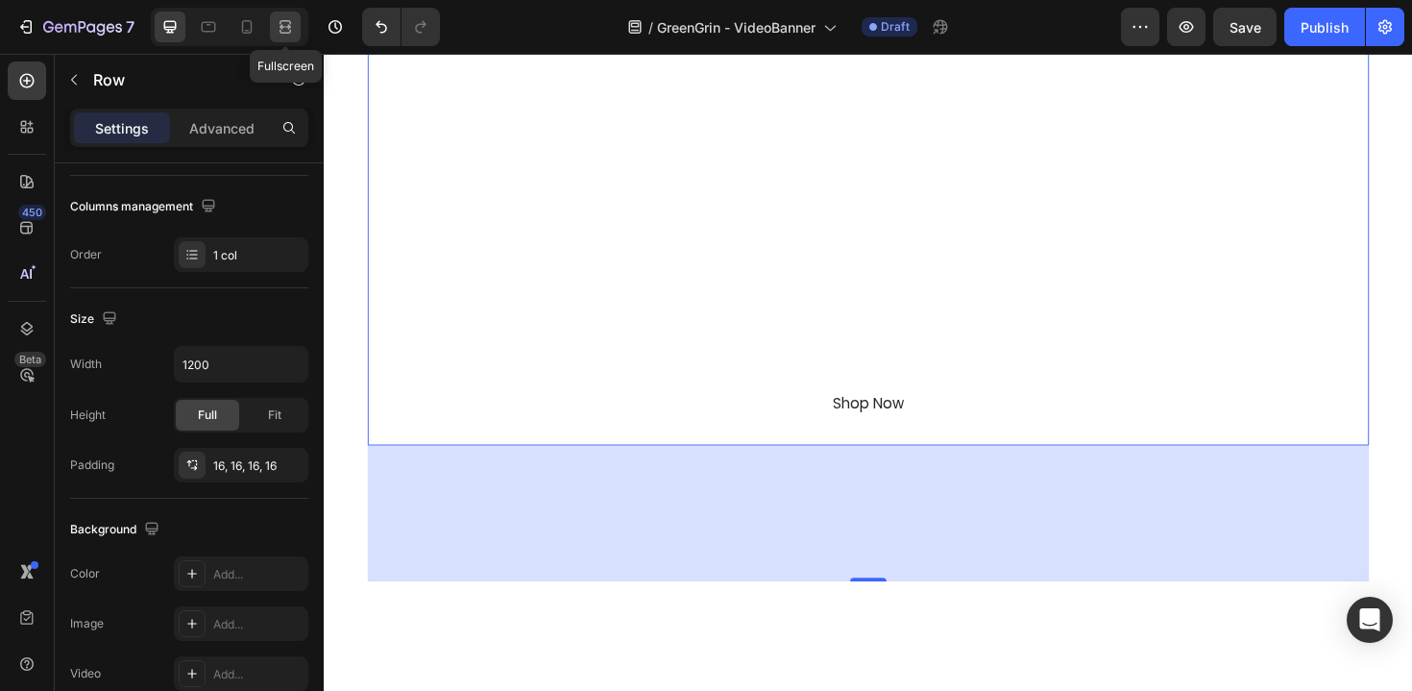
click at [287, 34] on icon at bounding box center [285, 26] width 19 height 19
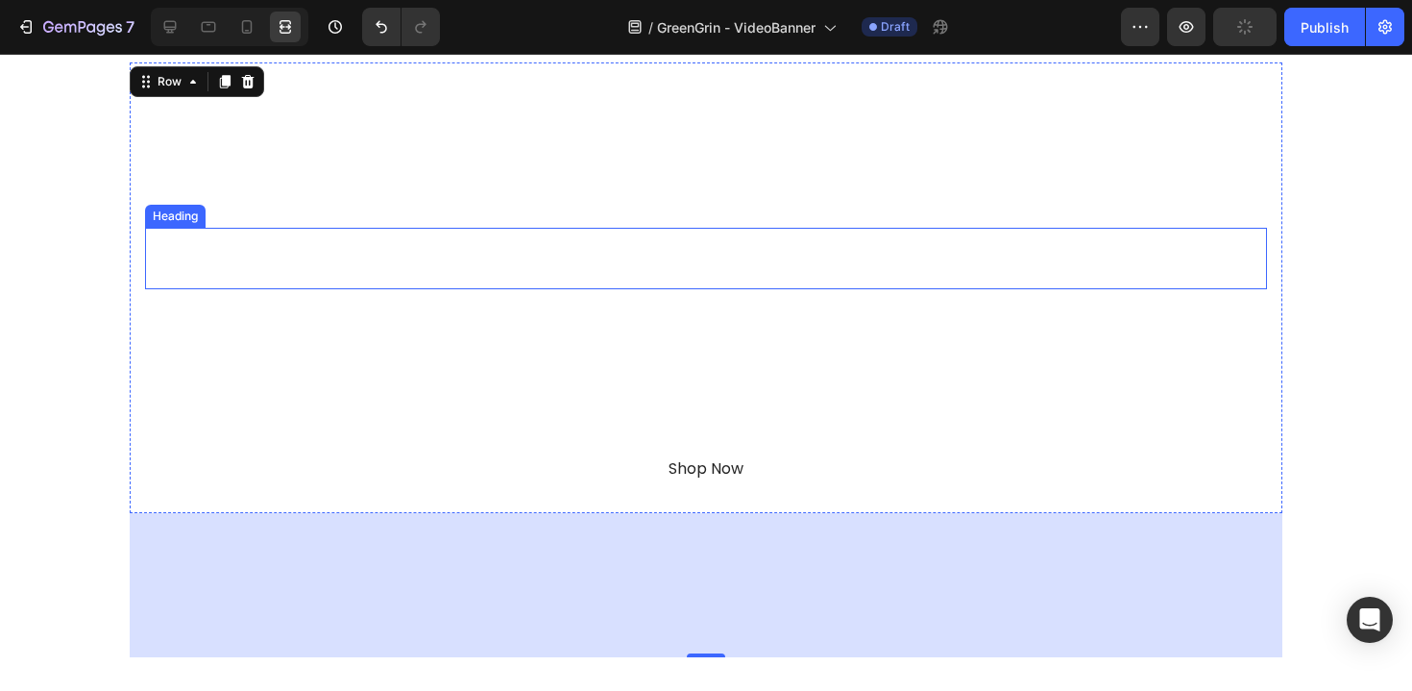
scroll to position [44, 0]
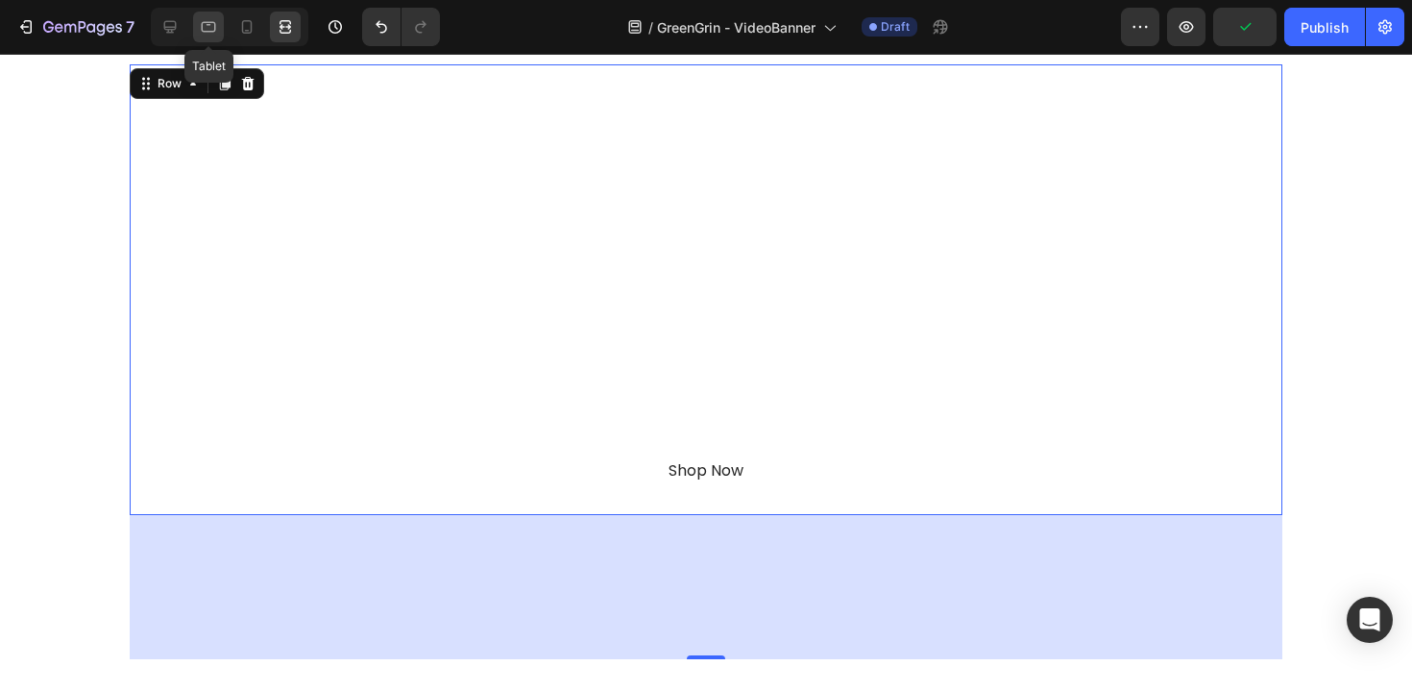
click at [214, 38] on div at bounding box center [208, 27] width 31 height 31
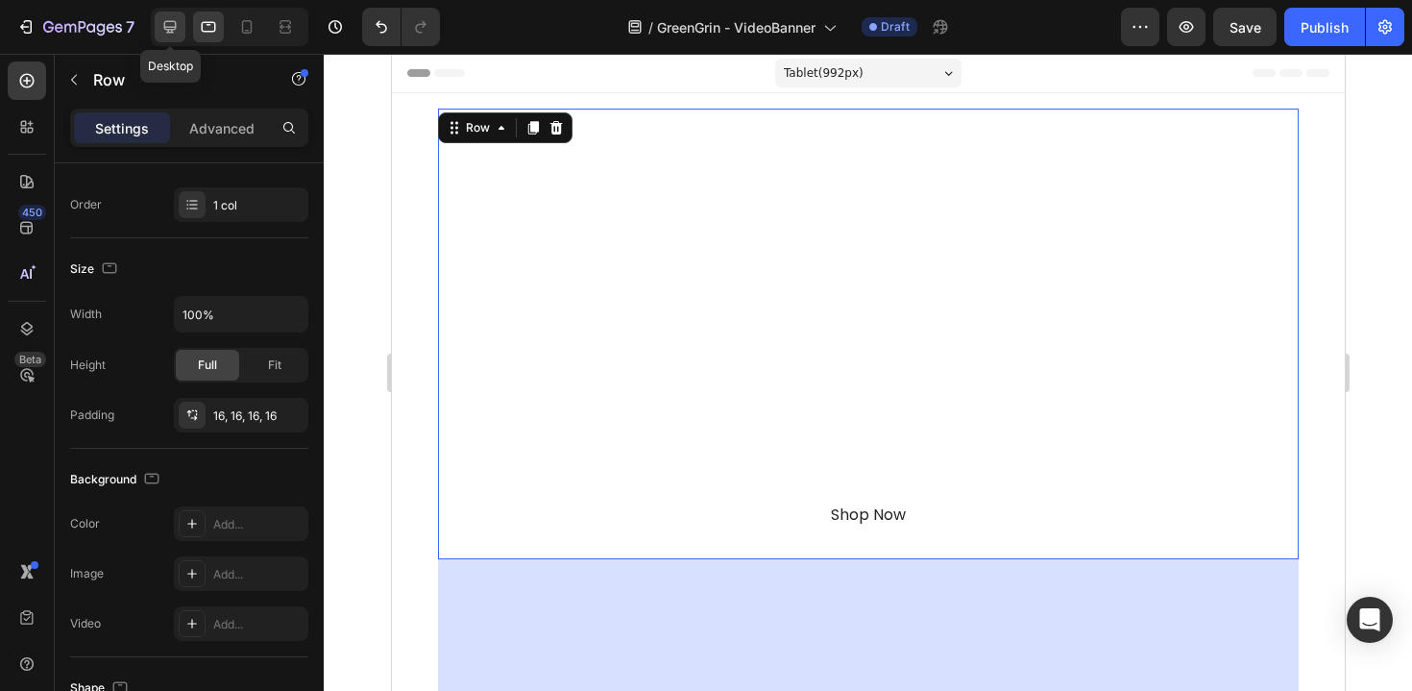
click at [181, 34] on div at bounding box center [170, 27] width 31 height 31
type input "1200"
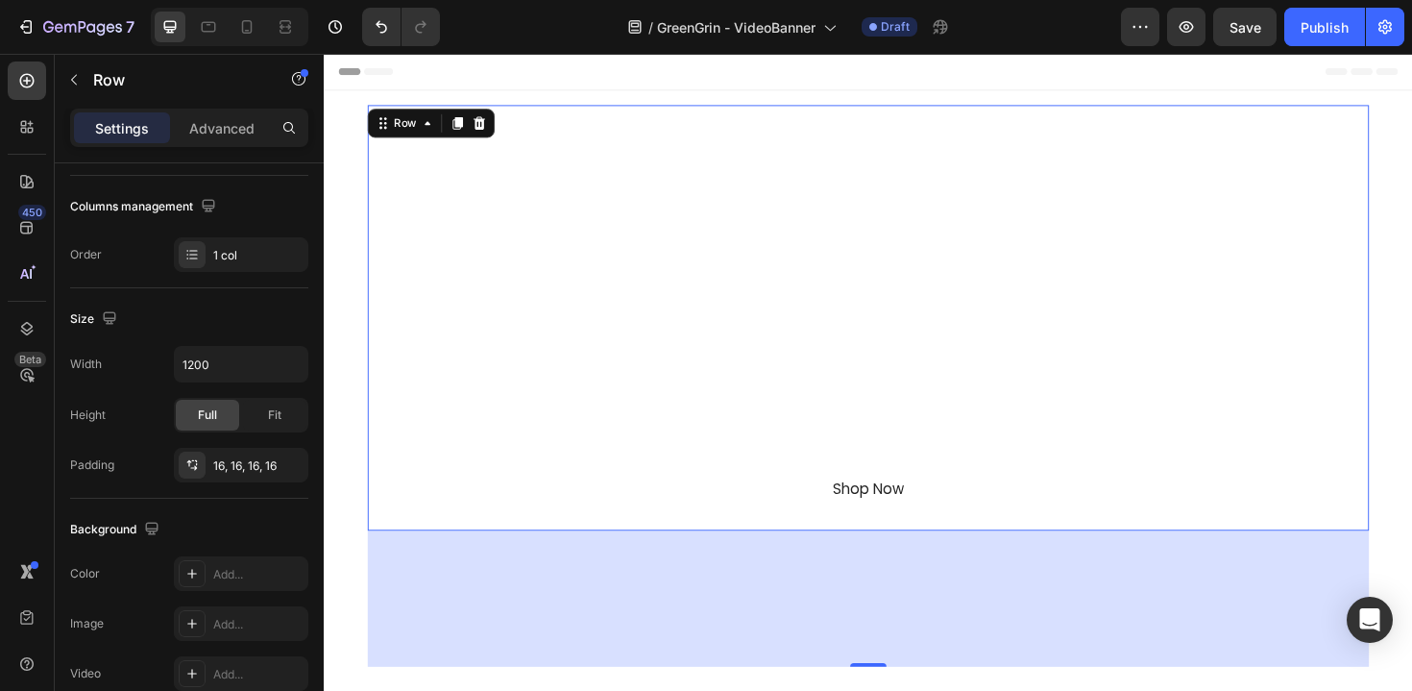
scroll to position [23, 0]
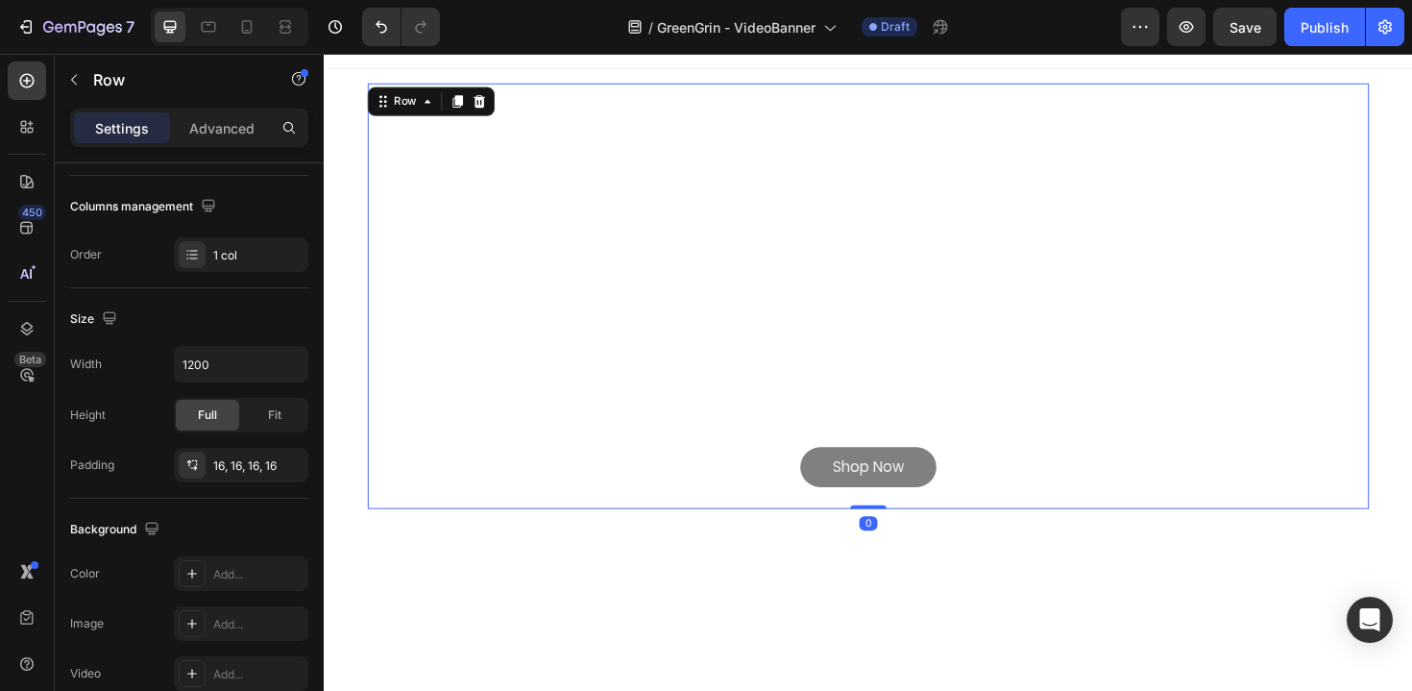
drag, startPoint x: 886, startPoint y: 679, endPoint x: 881, endPoint y: 507, distance: 172.0
click at [883, 507] on div "Image GreenGrin Heading Waste Refined Text Block With GreenGrin, Recycling Feel…" at bounding box center [900, 311] width 1061 height 451
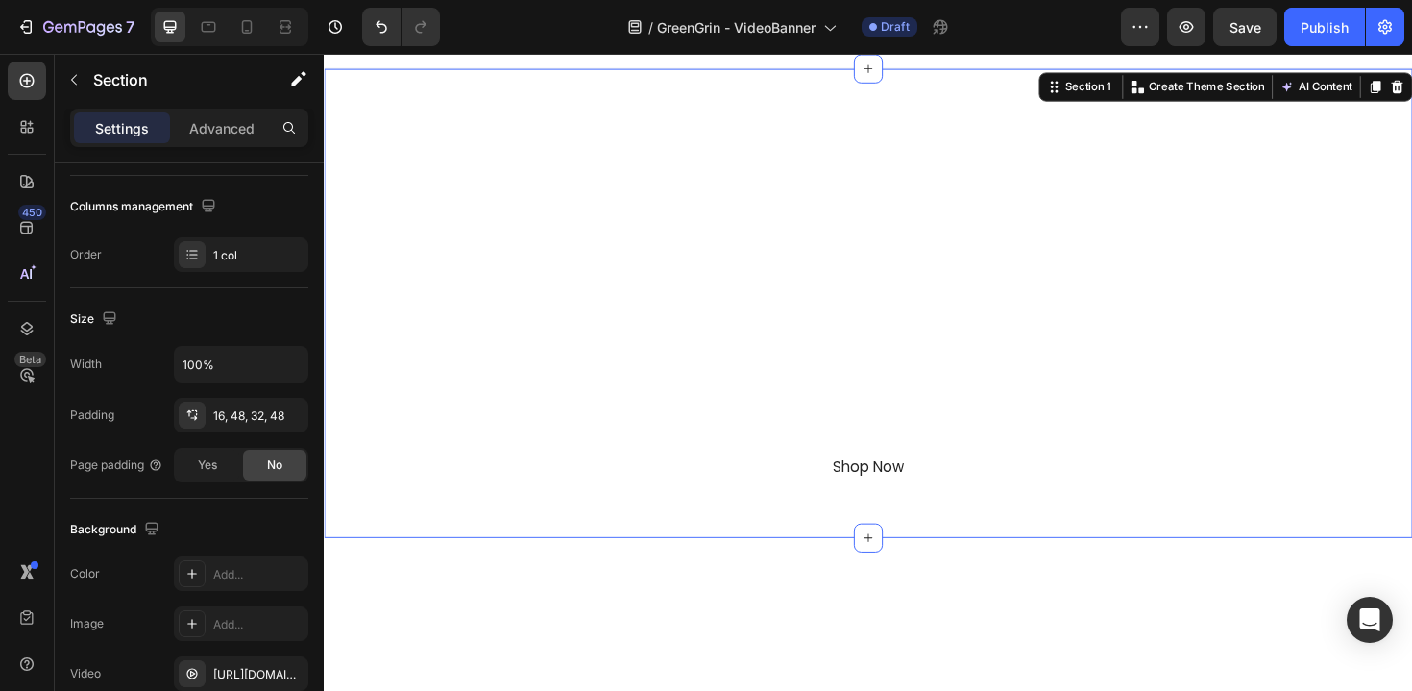
click at [348, 537] on div at bounding box center [900, 318] width 1153 height 497
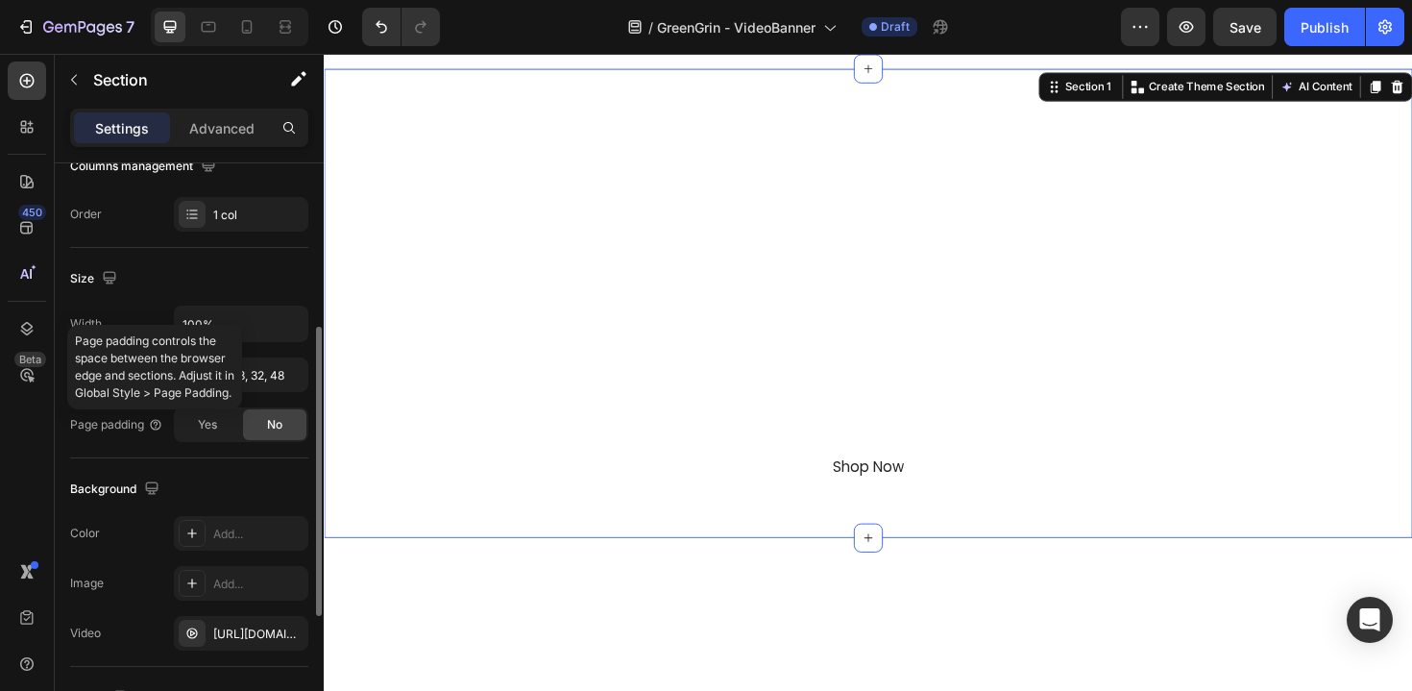
scroll to position [0, 0]
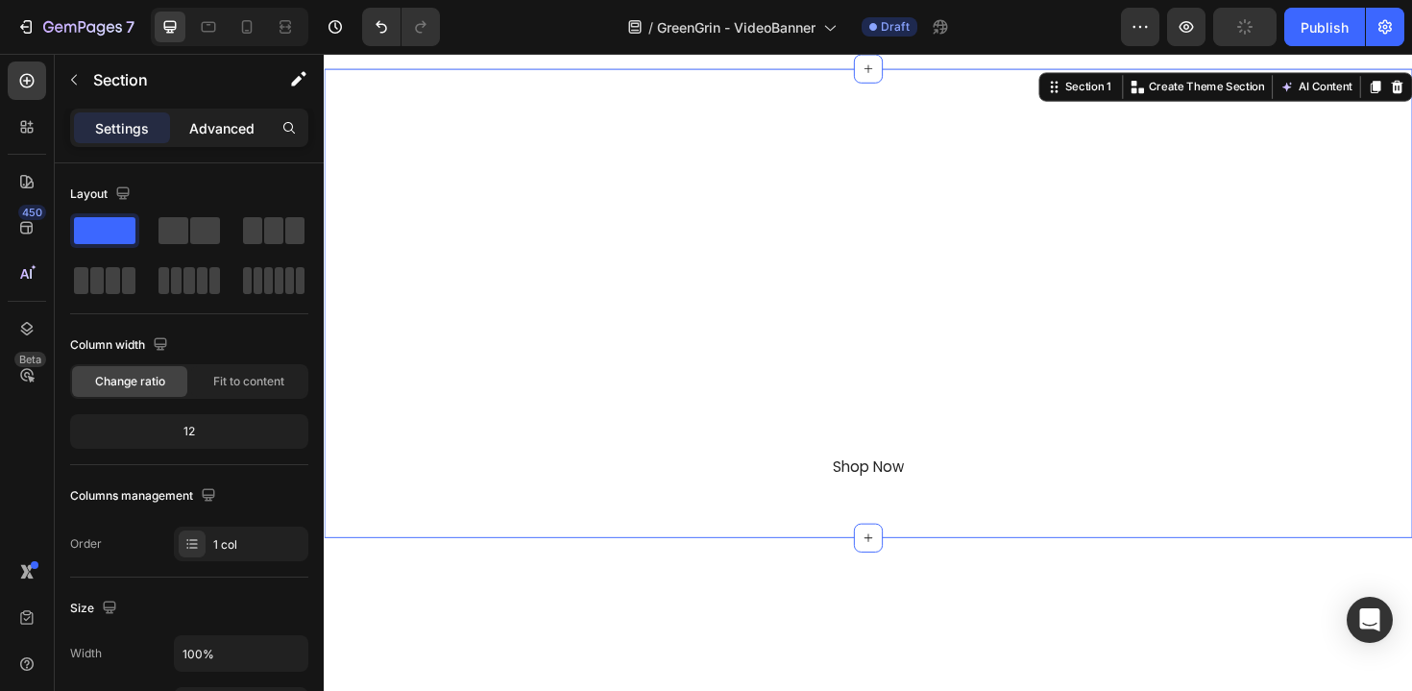
click at [228, 134] on p "Advanced" at bounding box center [221, 128] width 65 height 20
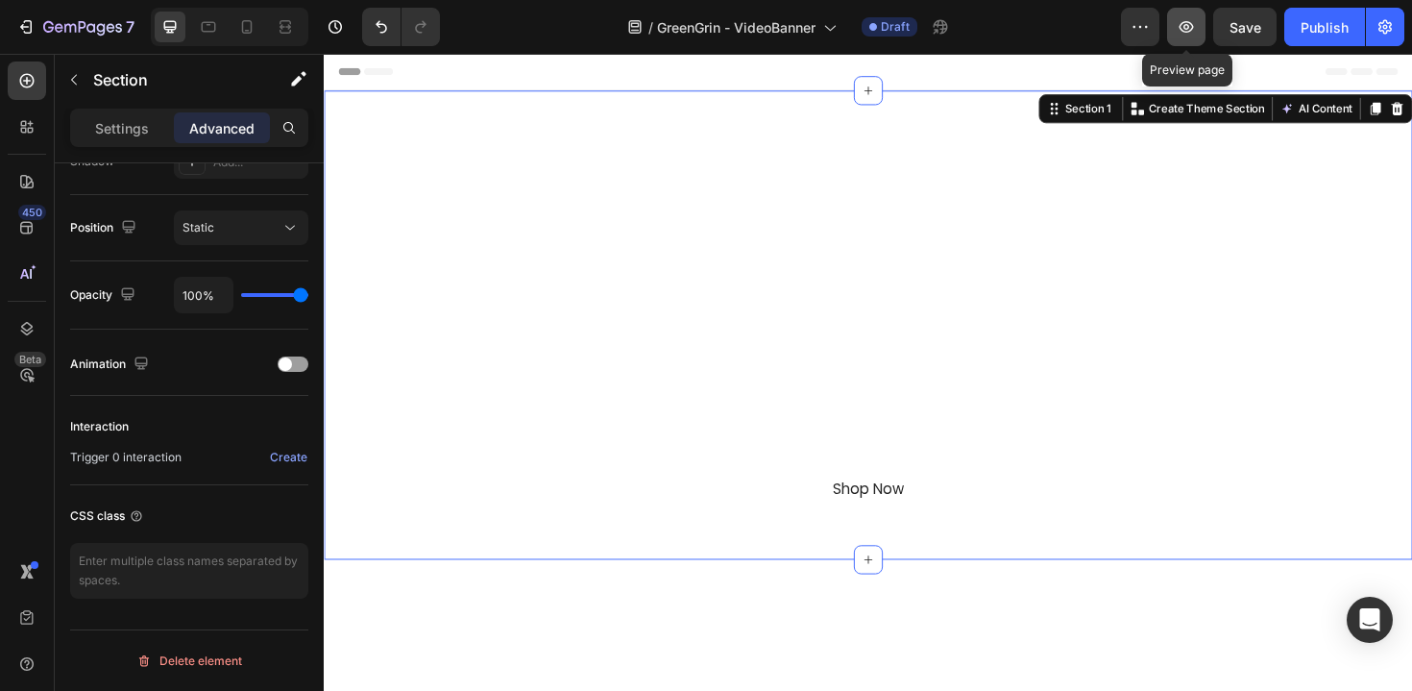
click at [1186, 32] on icon "button" at bounding box center [1187, 27] width 14 height 12
click at [353, 206] on div at bounding box center [900, 341] width 1153 height 497
click at [352, 246] on div at bounding box center [900, 341] width 1153 height 497
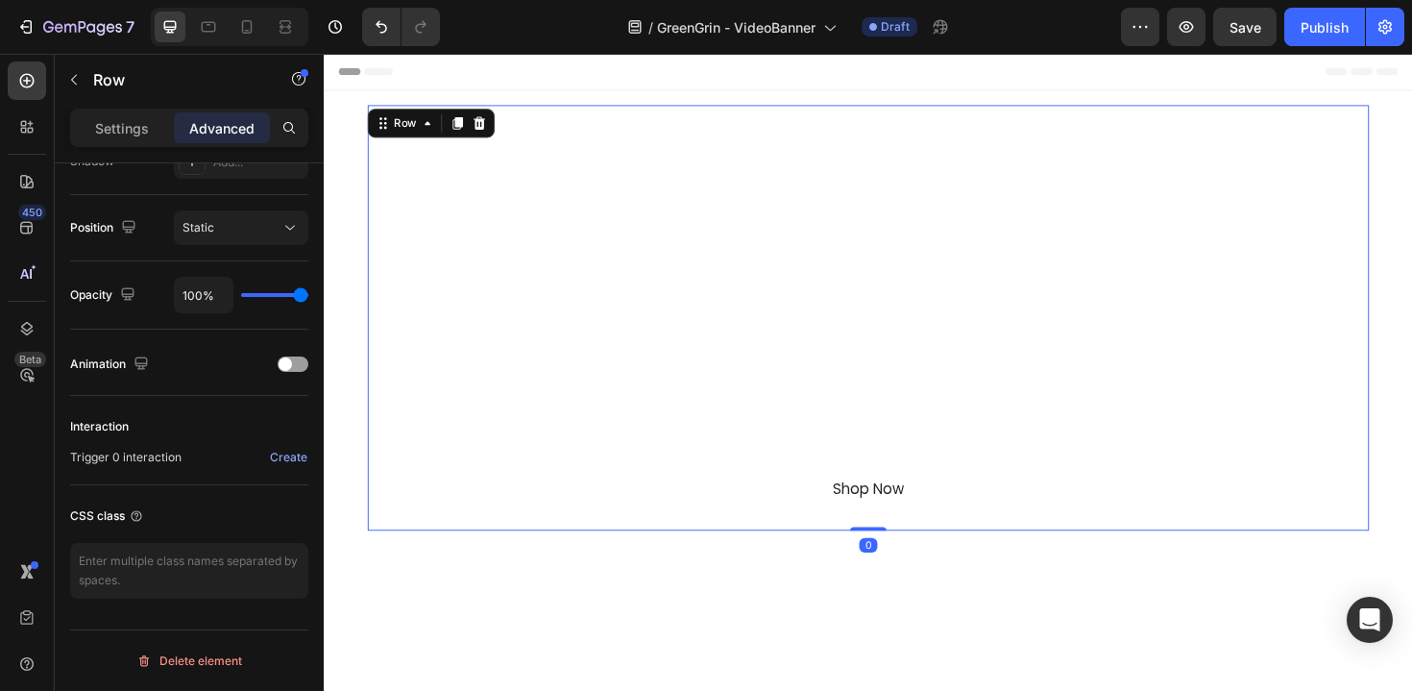
click at [422, 256] on div "Image GreenGrin Heading Waste Refined Text Block With GreenGrin, Recycling Feel…" at bounding box center [900, 334] width 1030 height 420
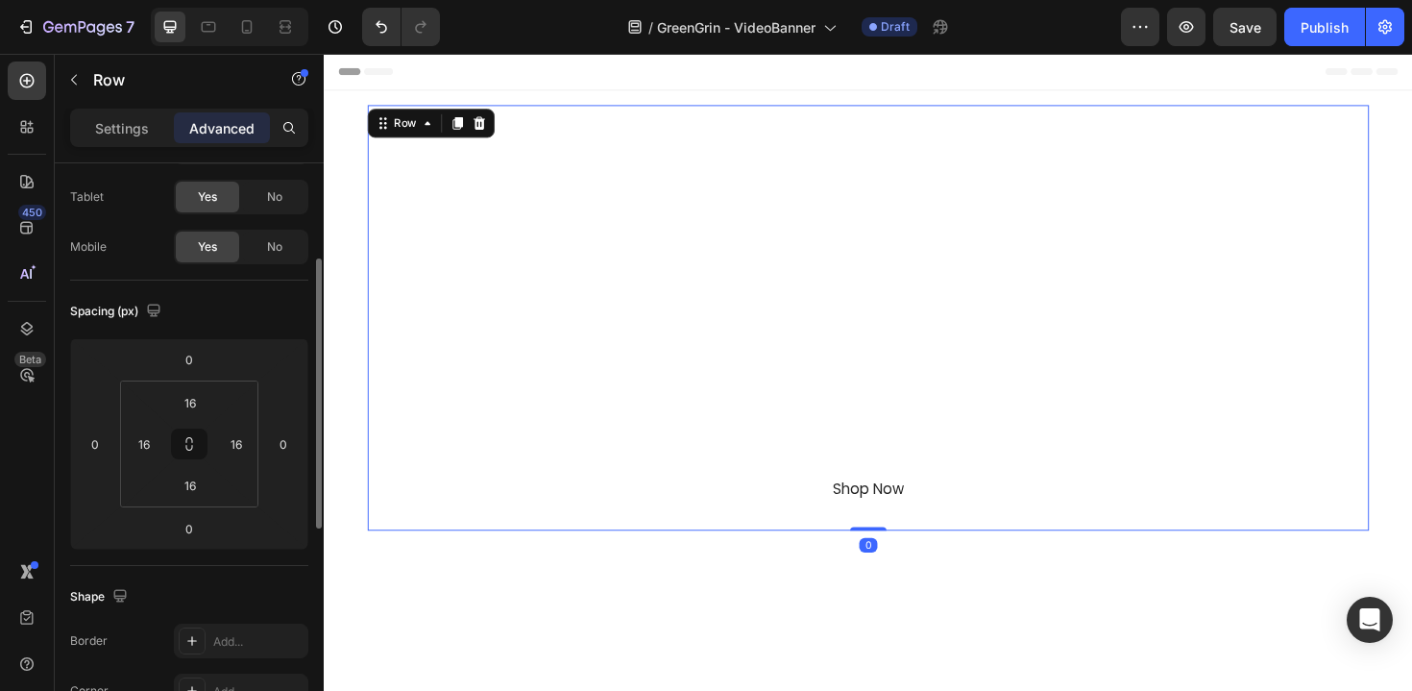
scroll to position [128, 0]
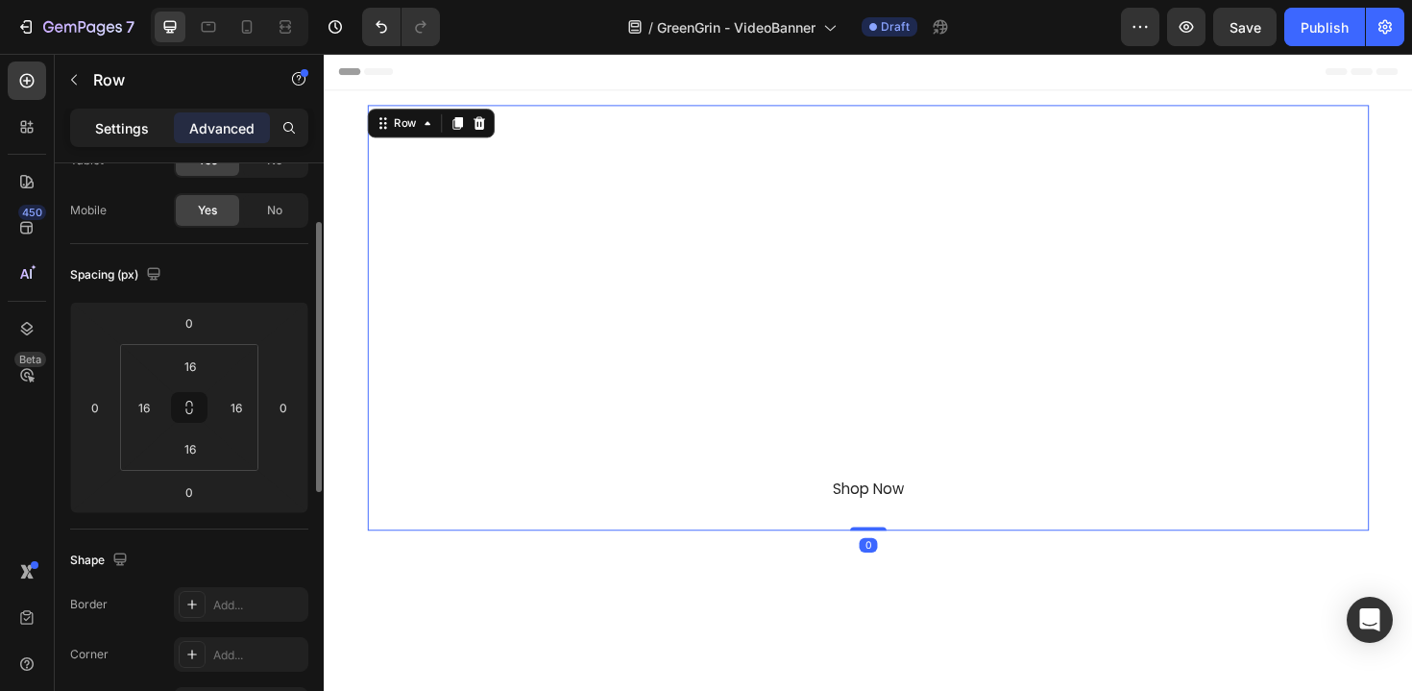
click at [139, 137] on p "Settings" at bounding box center [122, 128] width 54 height 20
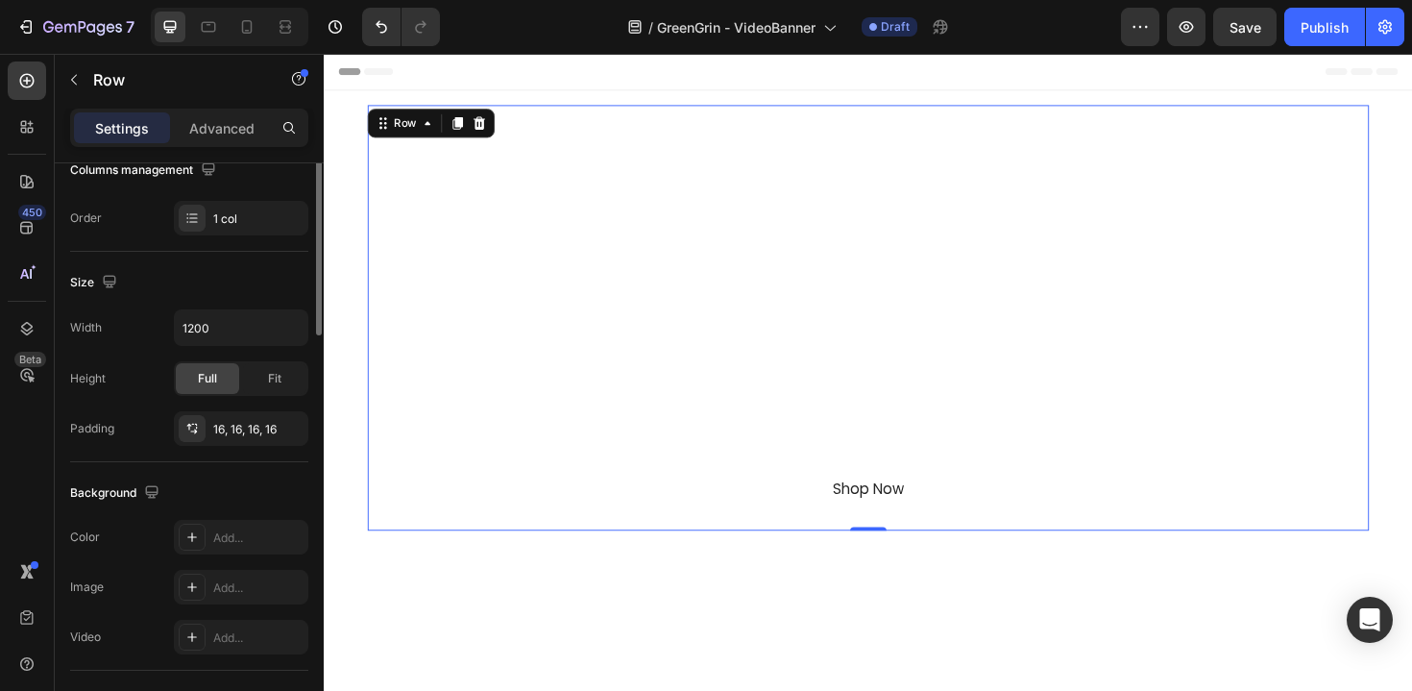
scroll to position [0, 0]
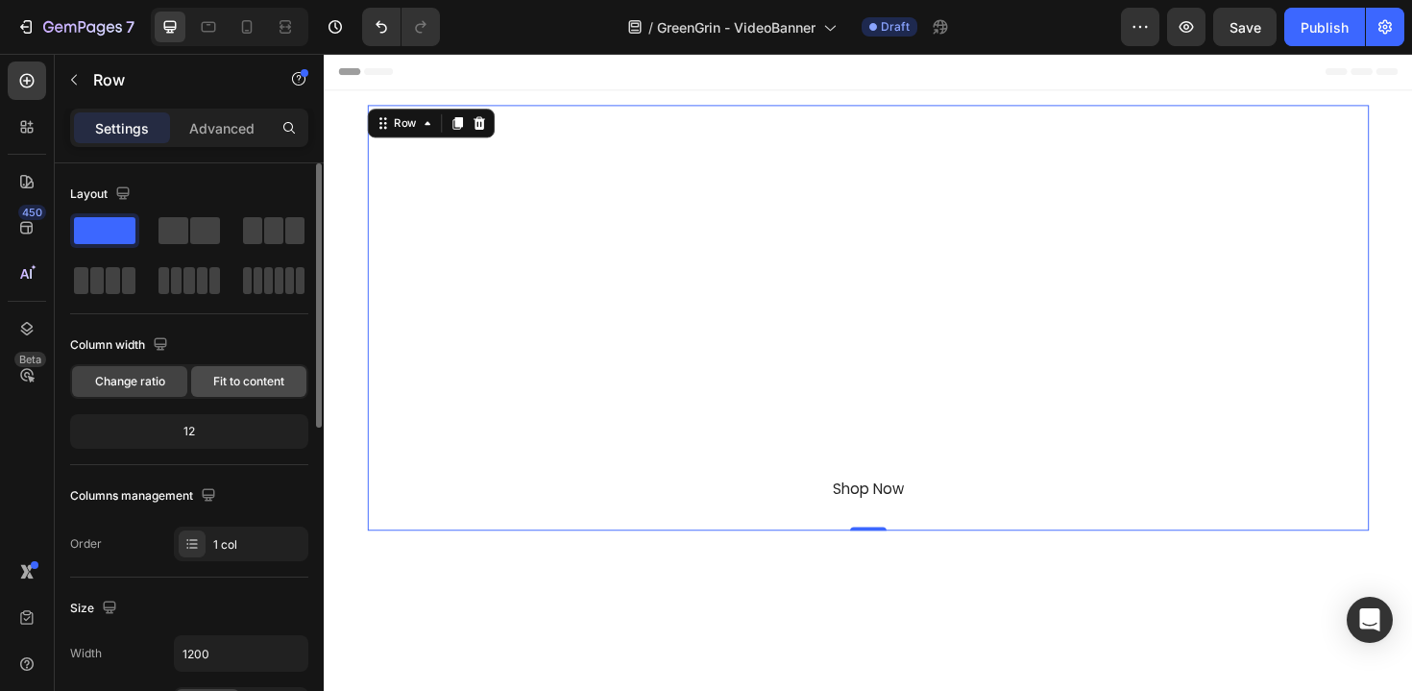
click at [230, 378] on span "Fit to content" at bounding box center [248, 381] width 71 height 17
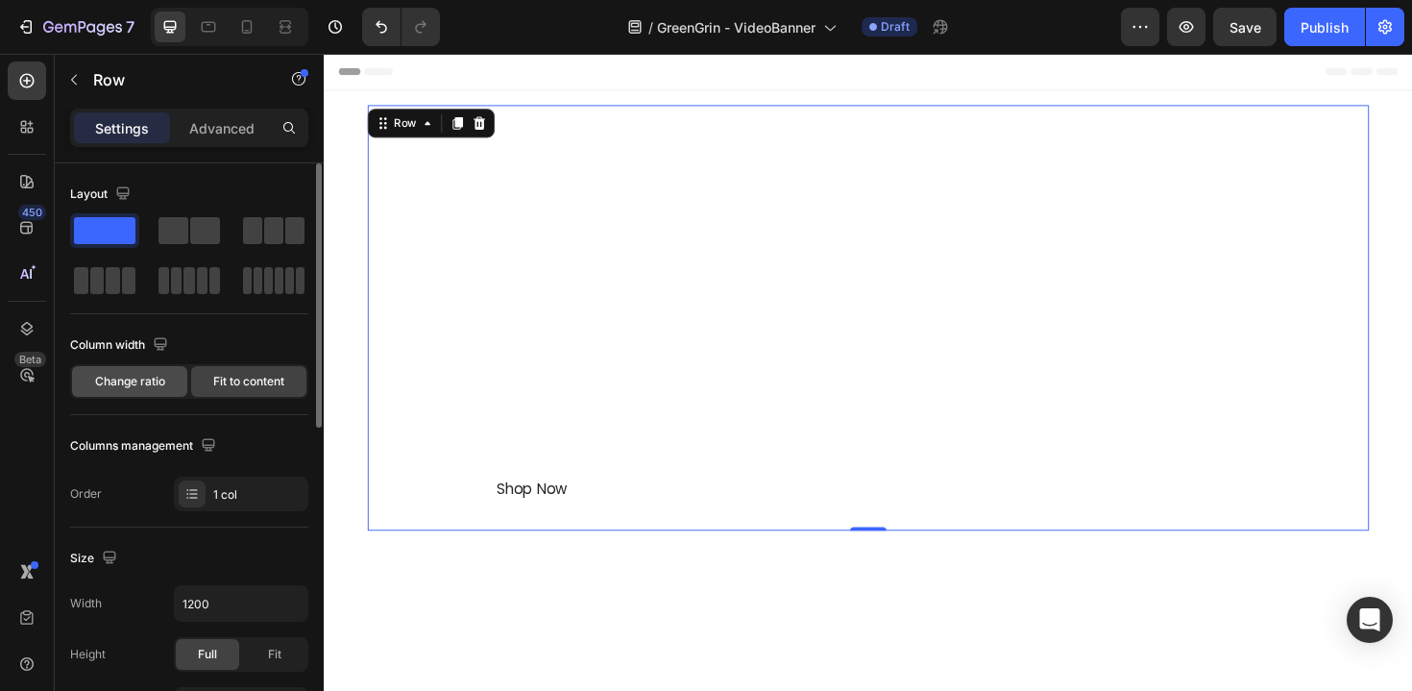
click at [165, 382] on div "Change ratio" at bounding box center [129, 381] width 115 height 31
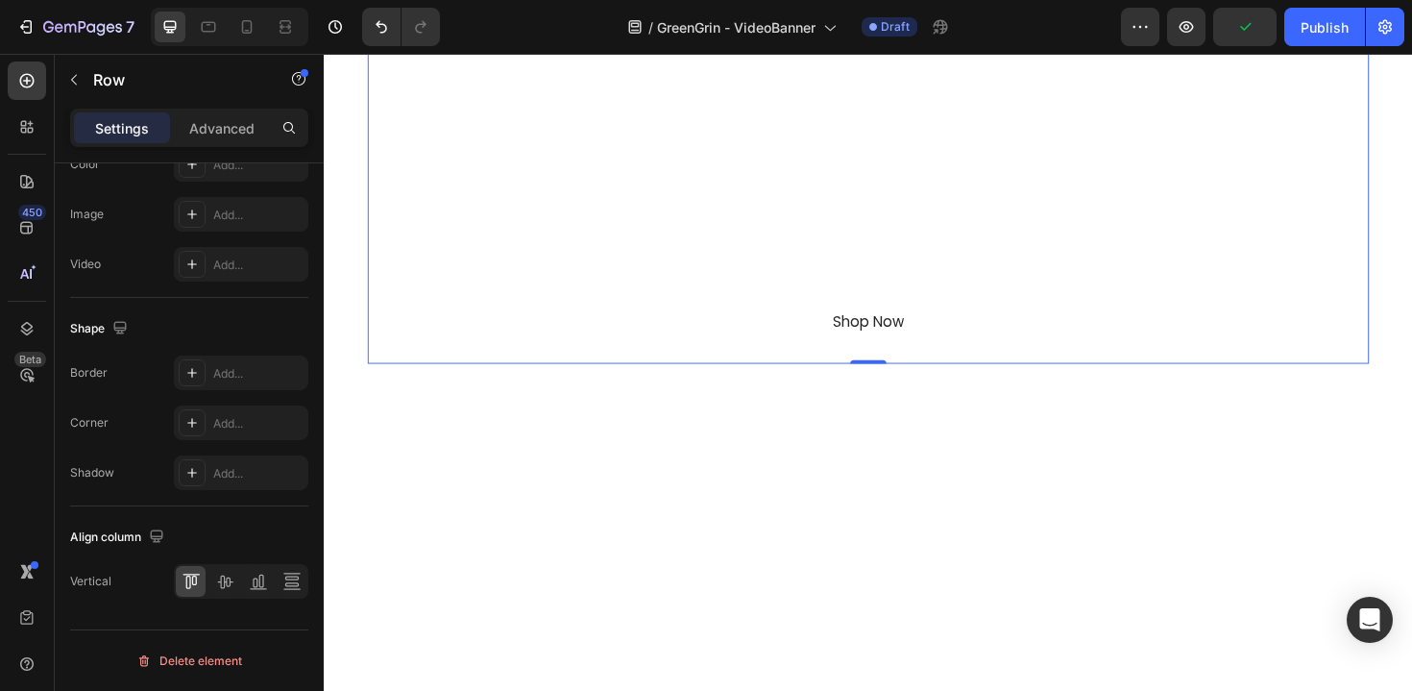
scroll to position [384, 0]
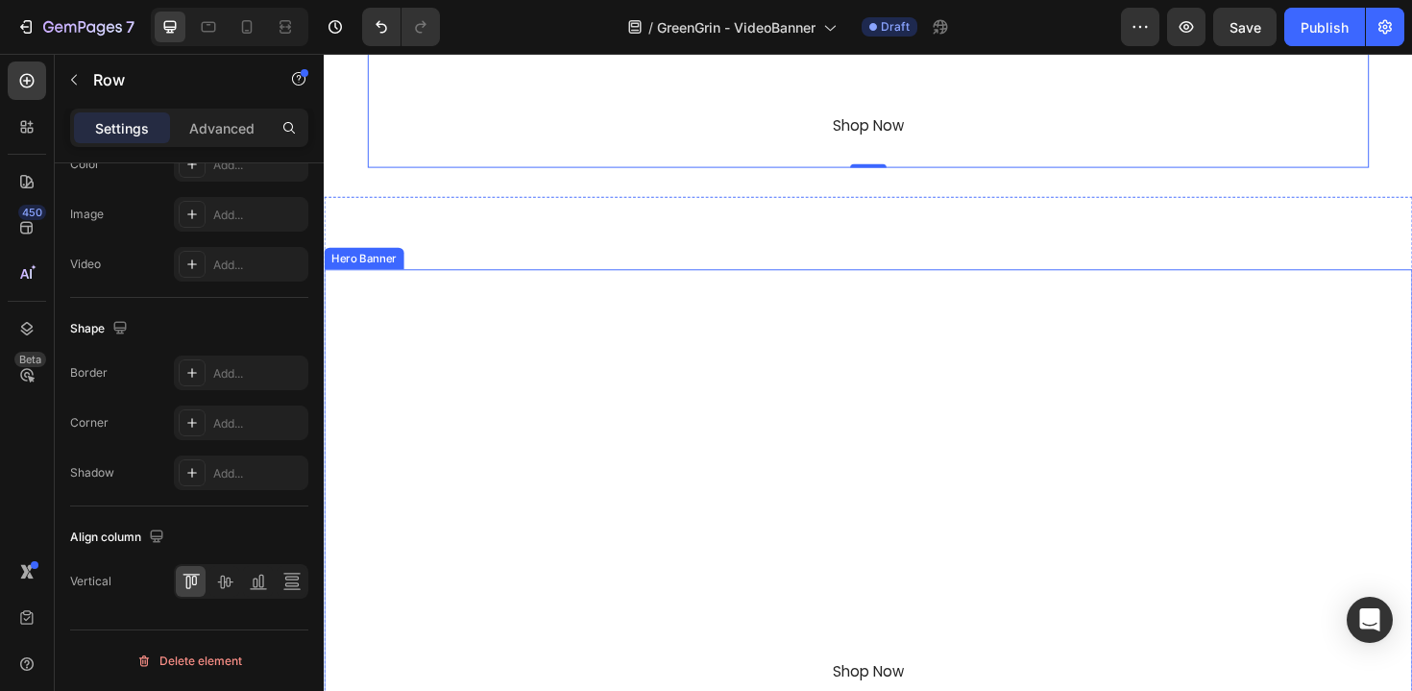
click at [590, 453] on div "Overlay" at bounding box center [900, 606] width 1153 height 648
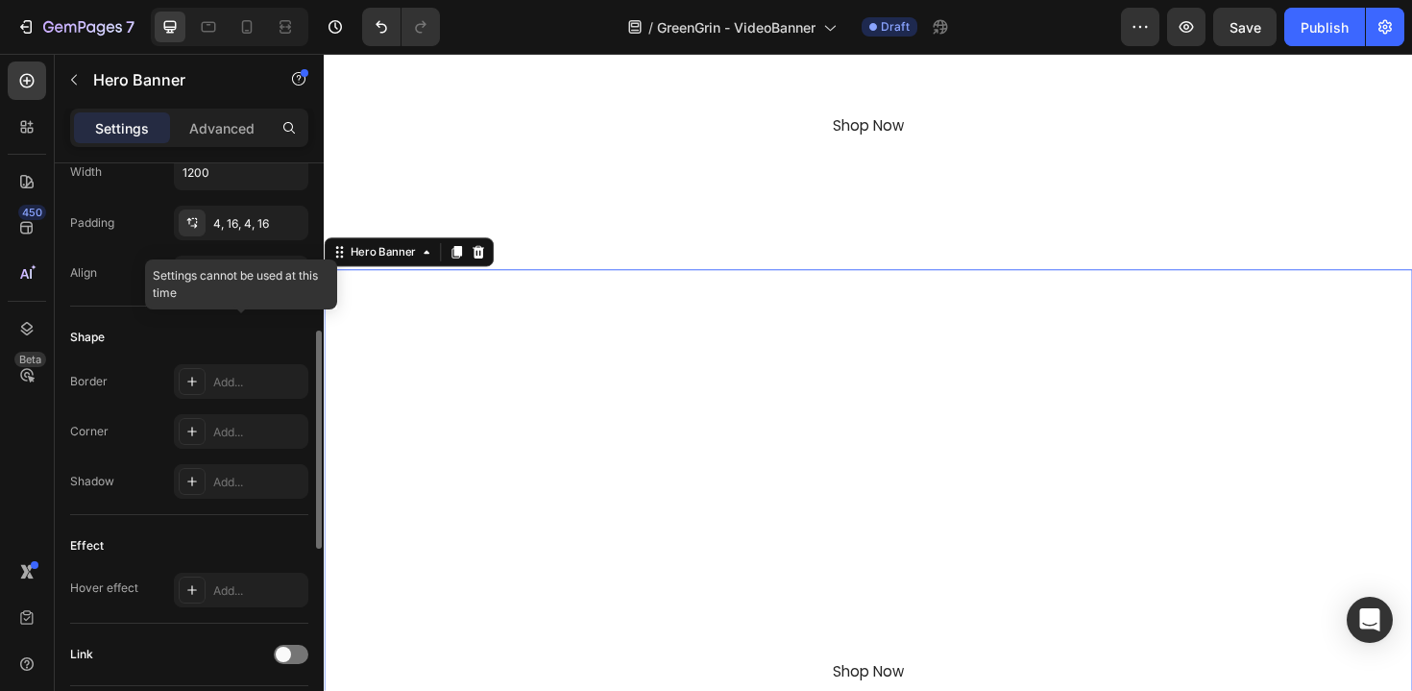
scroll to position [482, 0]
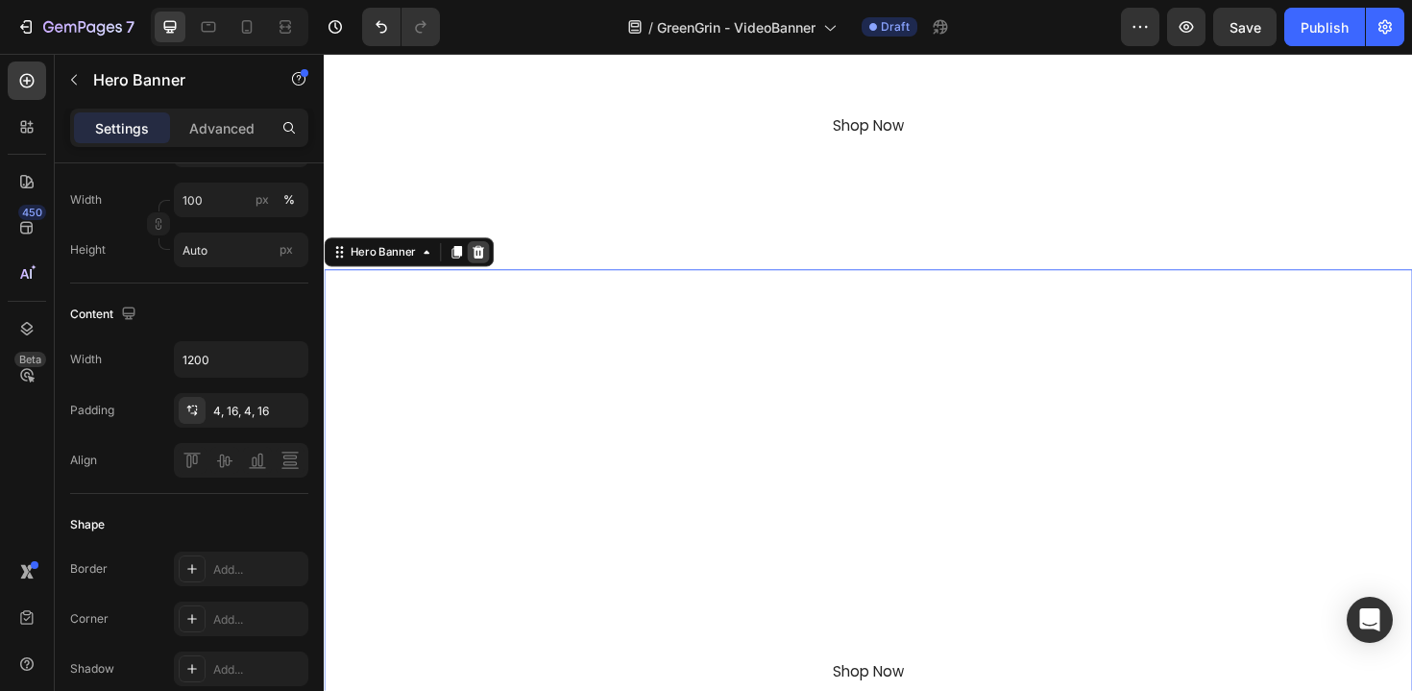
click at [486, 265] on icon at bounding box center [487, 263] width 12 height 13
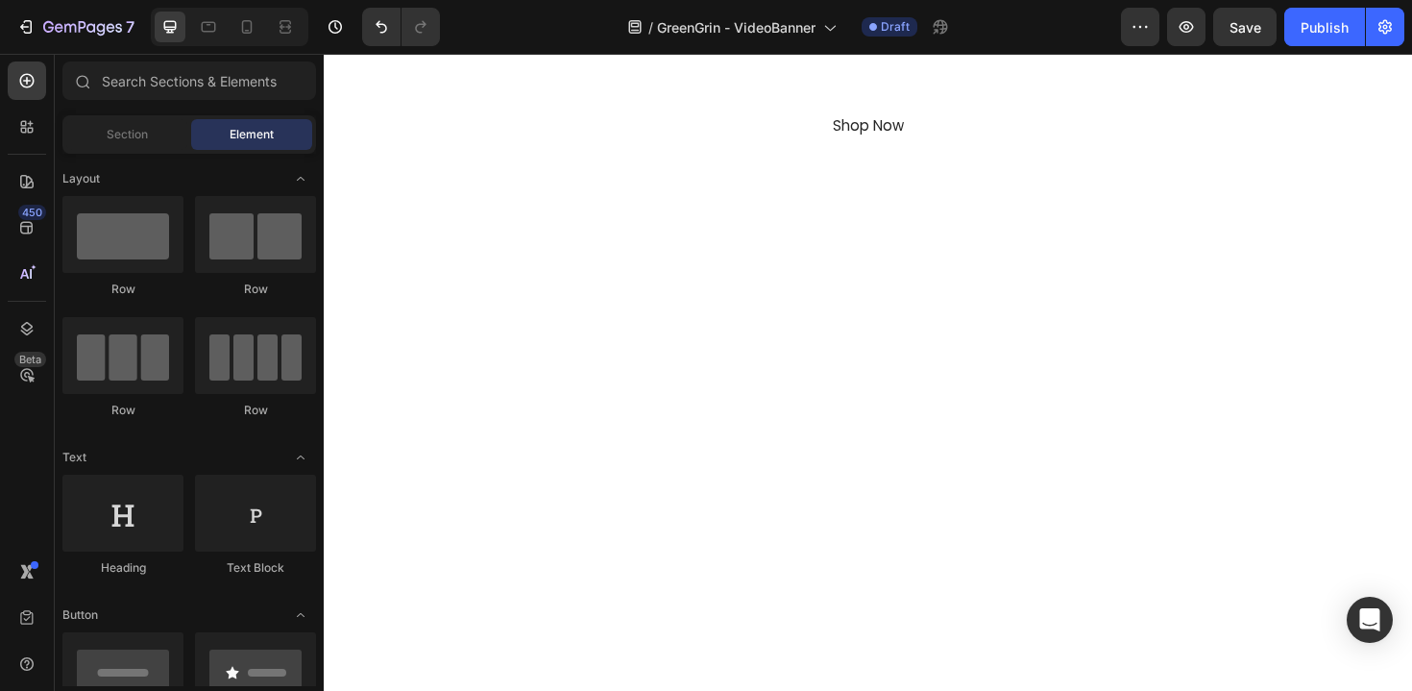
click at [550, 284] on div at bounding box center [900, 473] width 1153 height 489
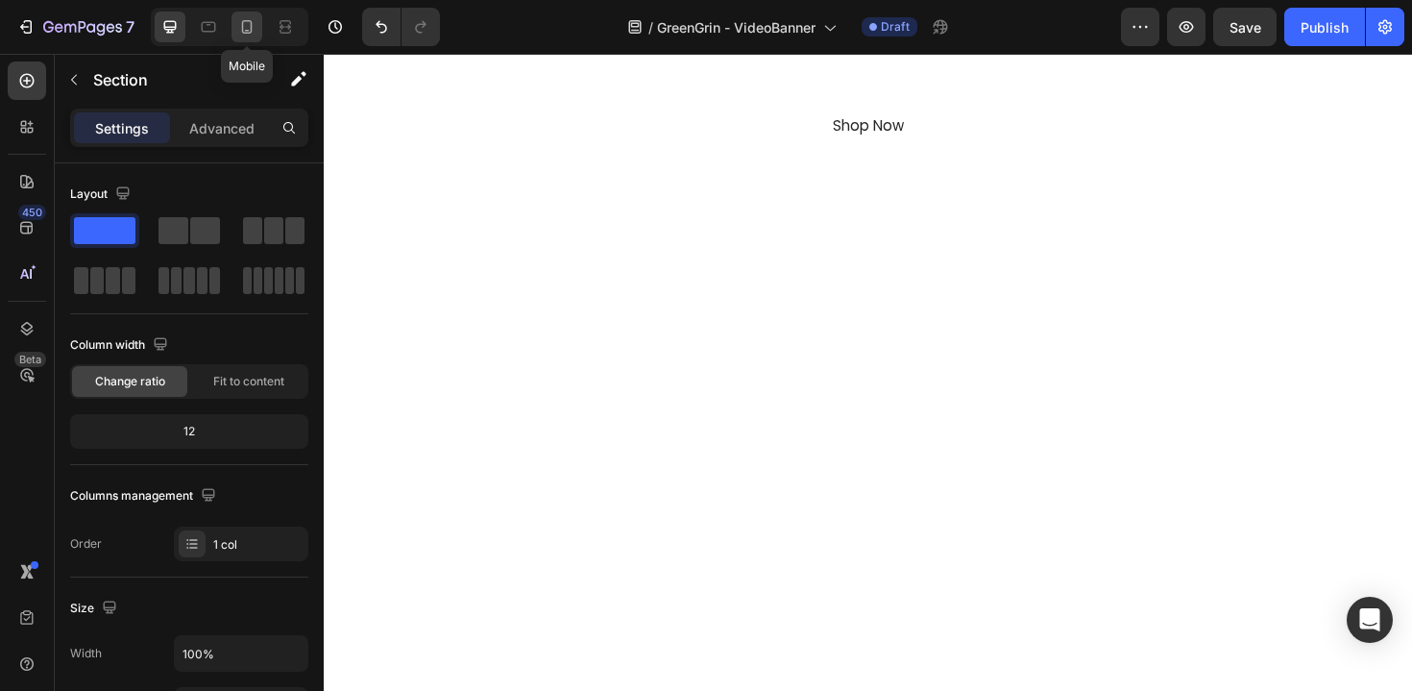
click at [251, 26] on icon at bounding box center [247, 26] width 11 height 13
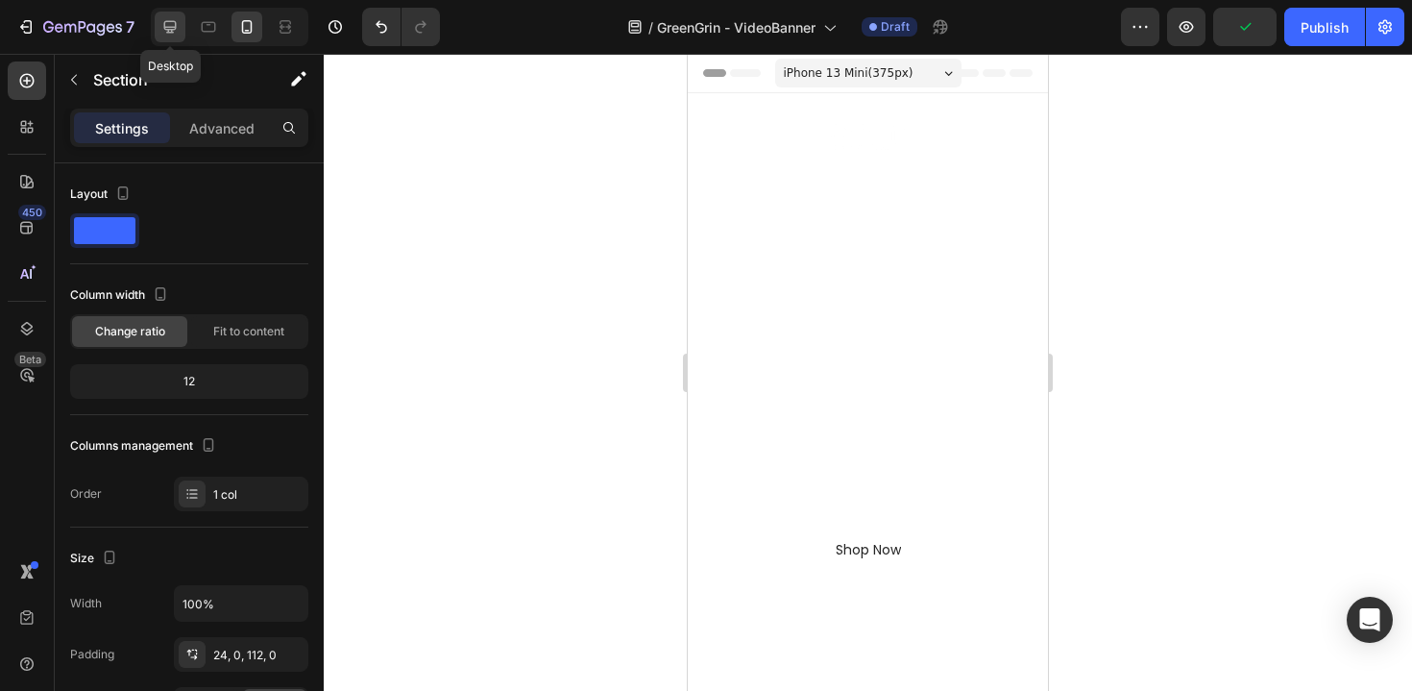
click at [163, 19] on icon at bounding box center [169, 26] width 19 height 19
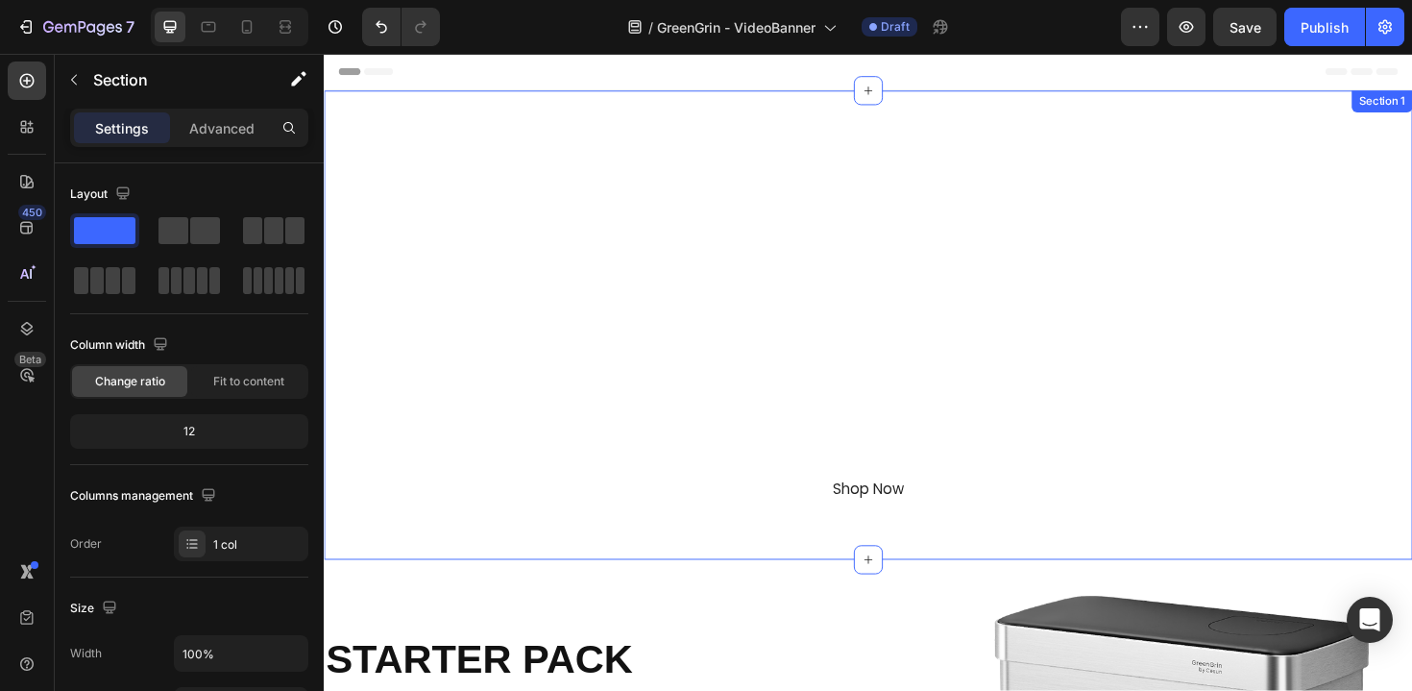
click at [355, 178] on div at bounding box center [900, 341] width 1153 height 497
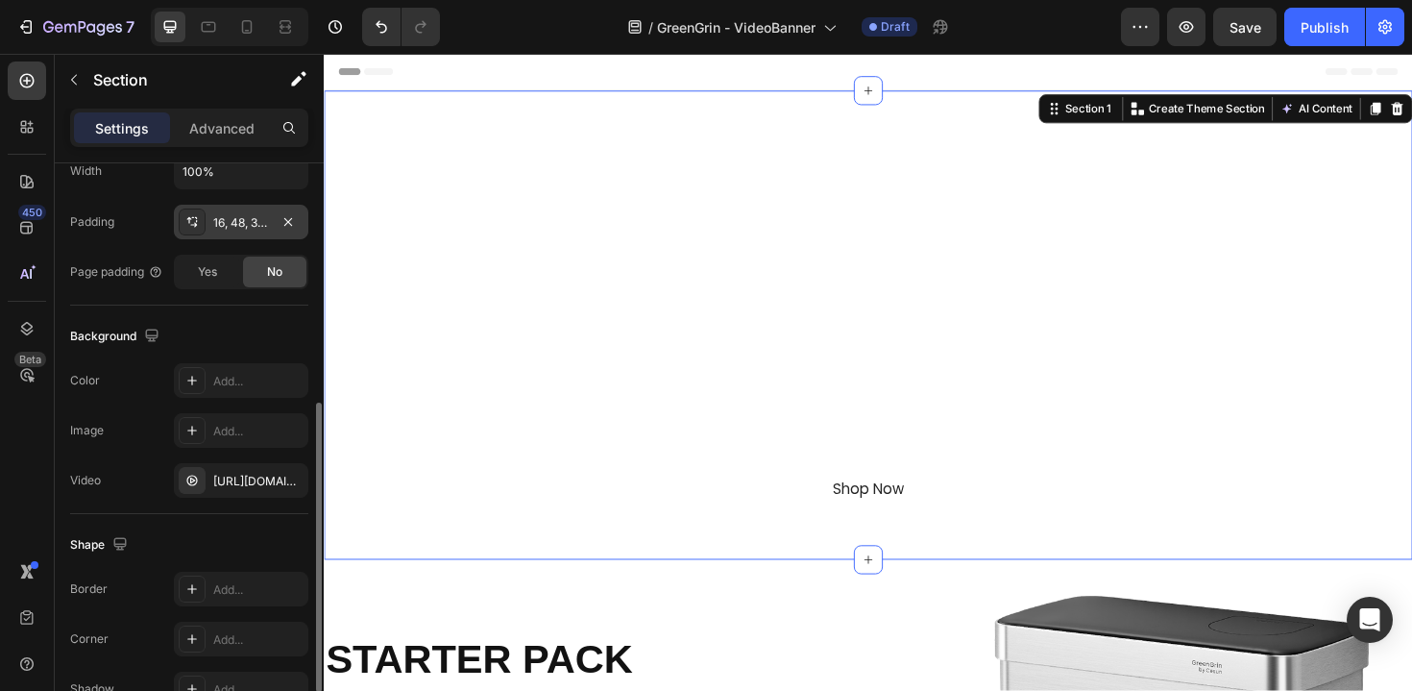
scroll to position [305, 0]
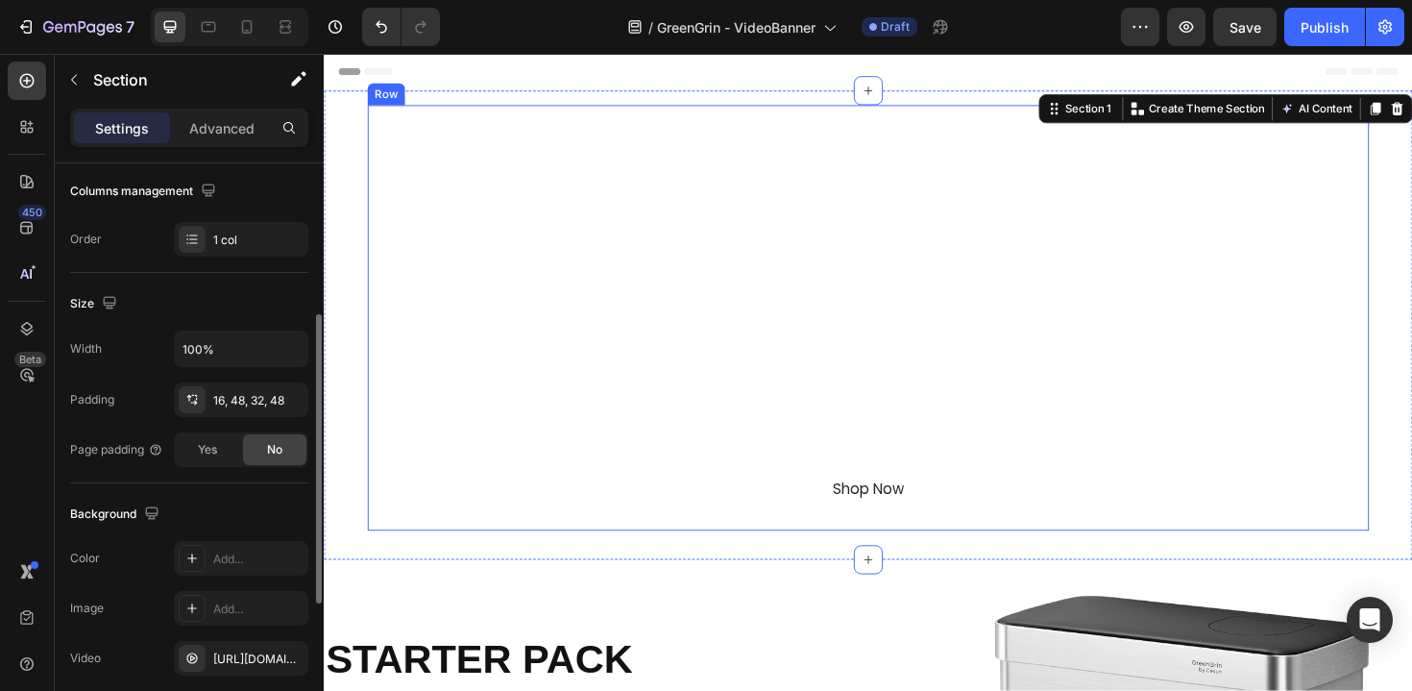
click at [408, 232] on div "Image GreenGrin Heading Waste Refined Text Block With GreenGrin, Recycling Feel…" at bounding box center [900, 334] width 1030 height 420
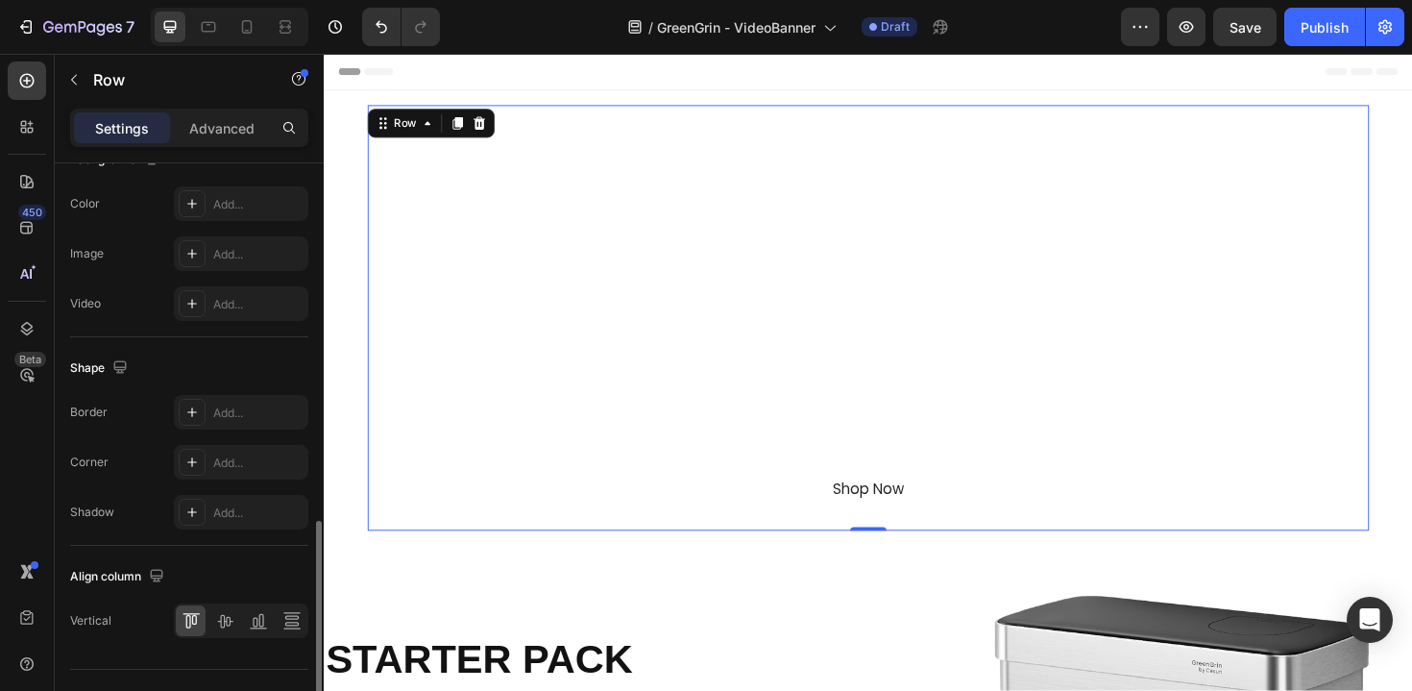
scroll to position [698, 0]
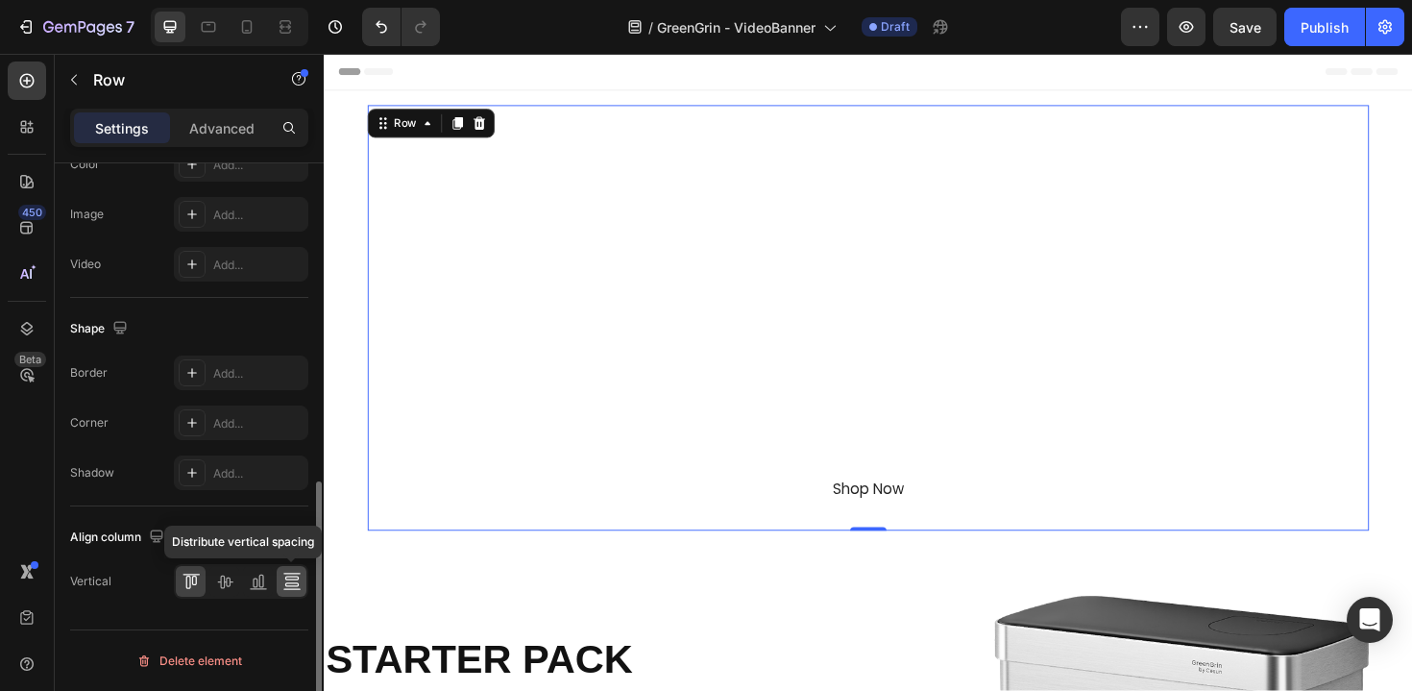
click at [299, 586] on icon at bounding box center [291, 581] width 19 height 19
click at [194, 583] on icon at bounding box center [191, 581] width 19 height 19
click at [200, 132] on p "Advanced" at bounding box center [221, 128] width 65 height 20
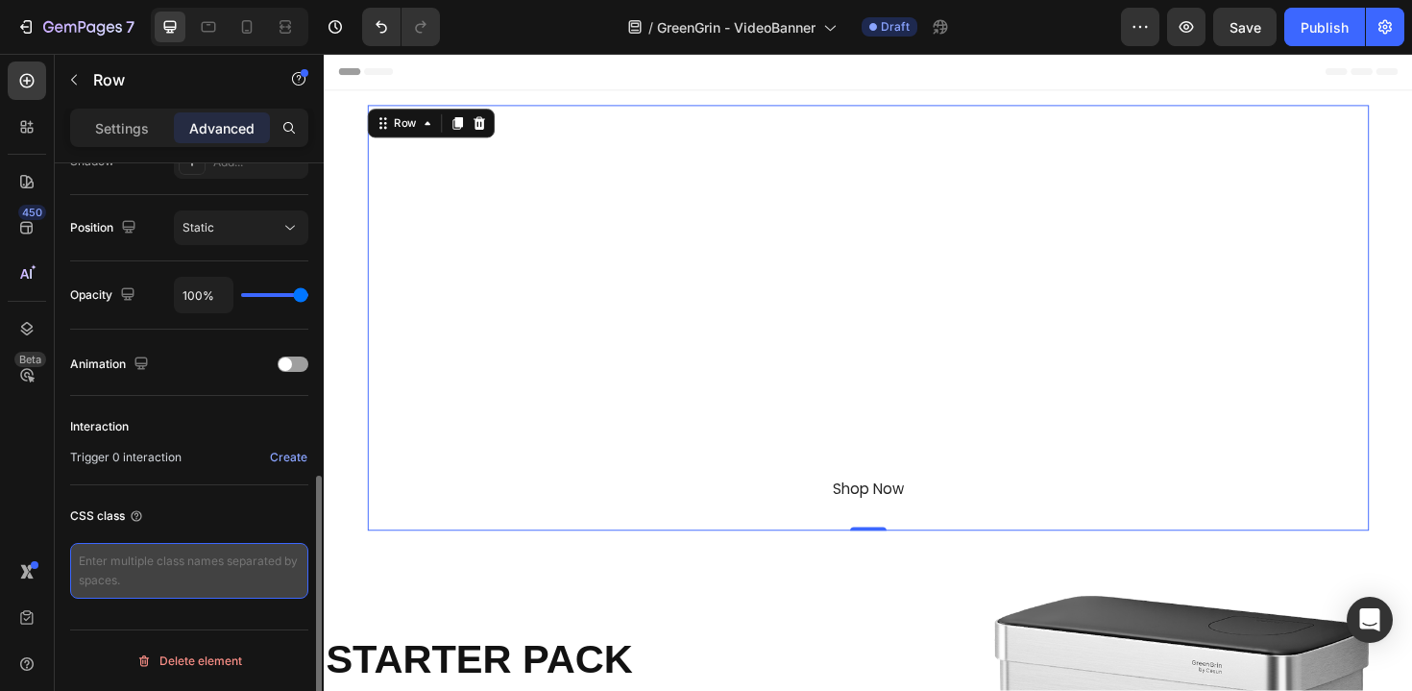
click at [167, 560] on textarea at bounding box center [189, 571] width 238 height 56
type textarea "video-banner-full-height"
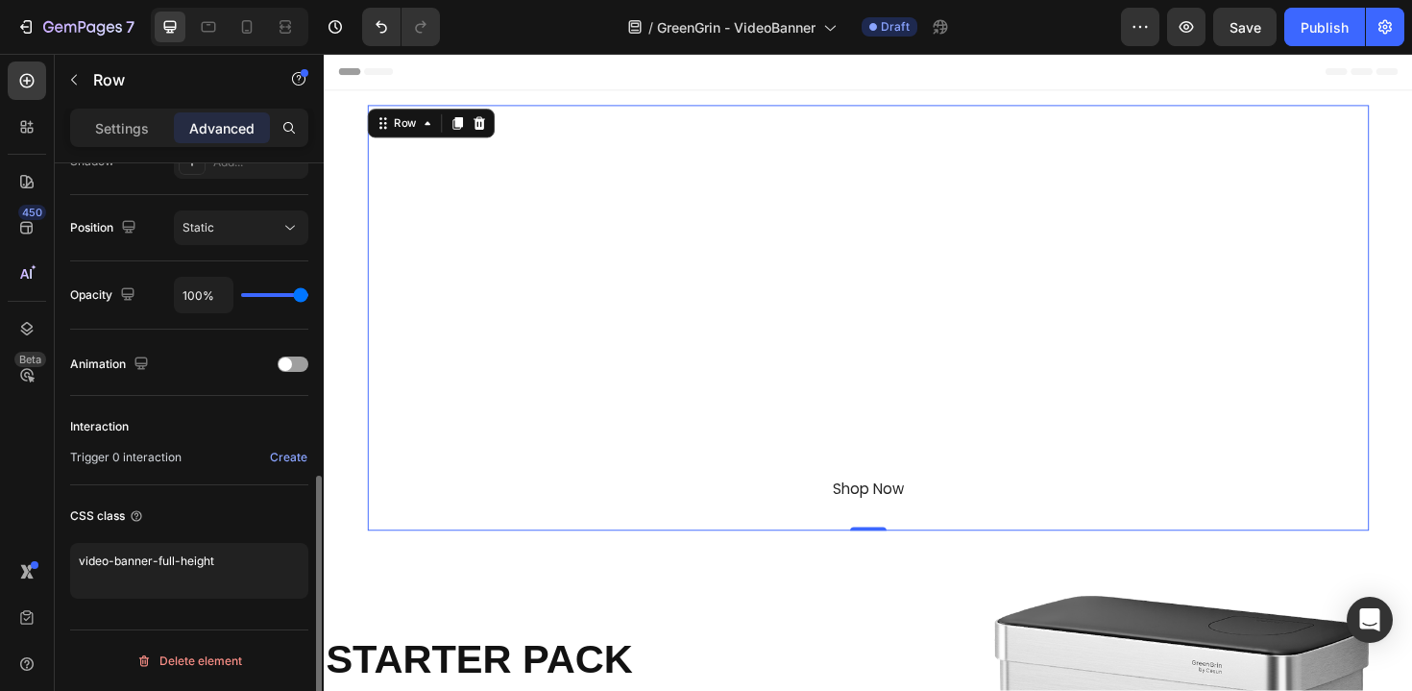
click at [197, 526] on div "CSS class" at bounding box center [189, 516] width 238 height 31
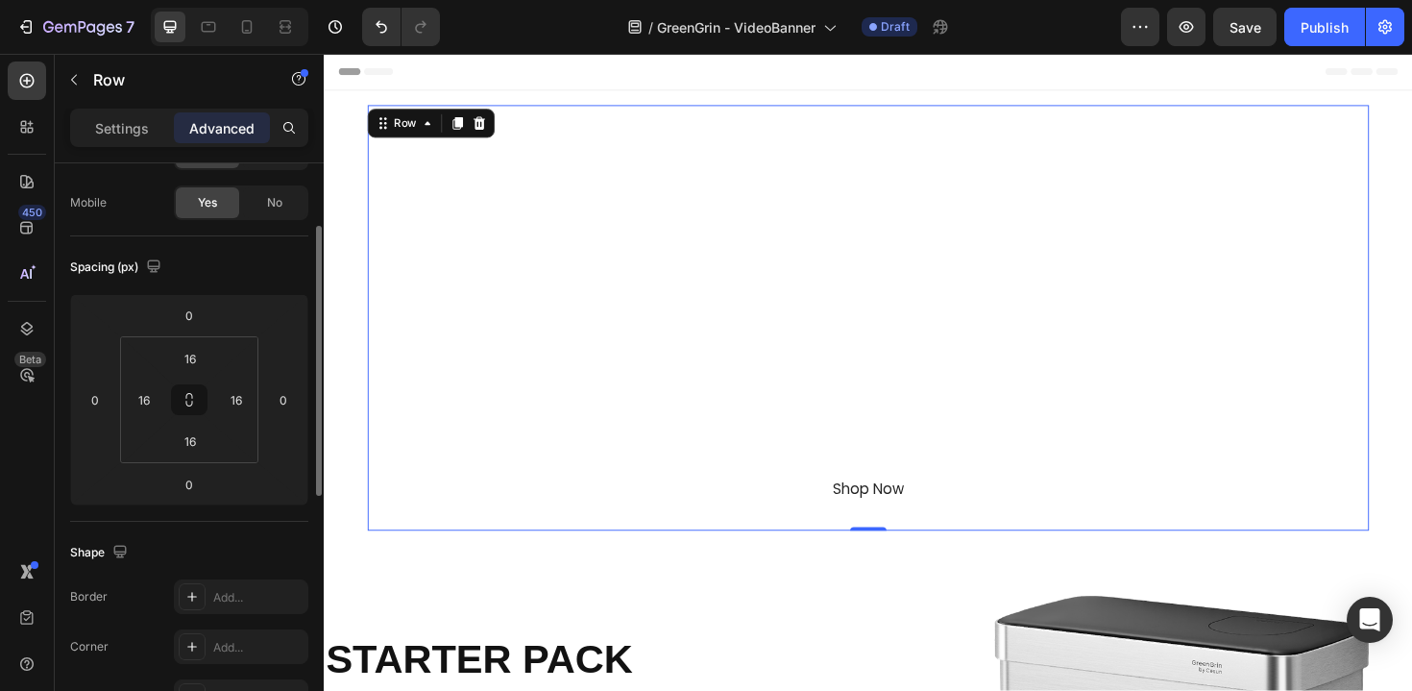
scroll to position [0, 0]
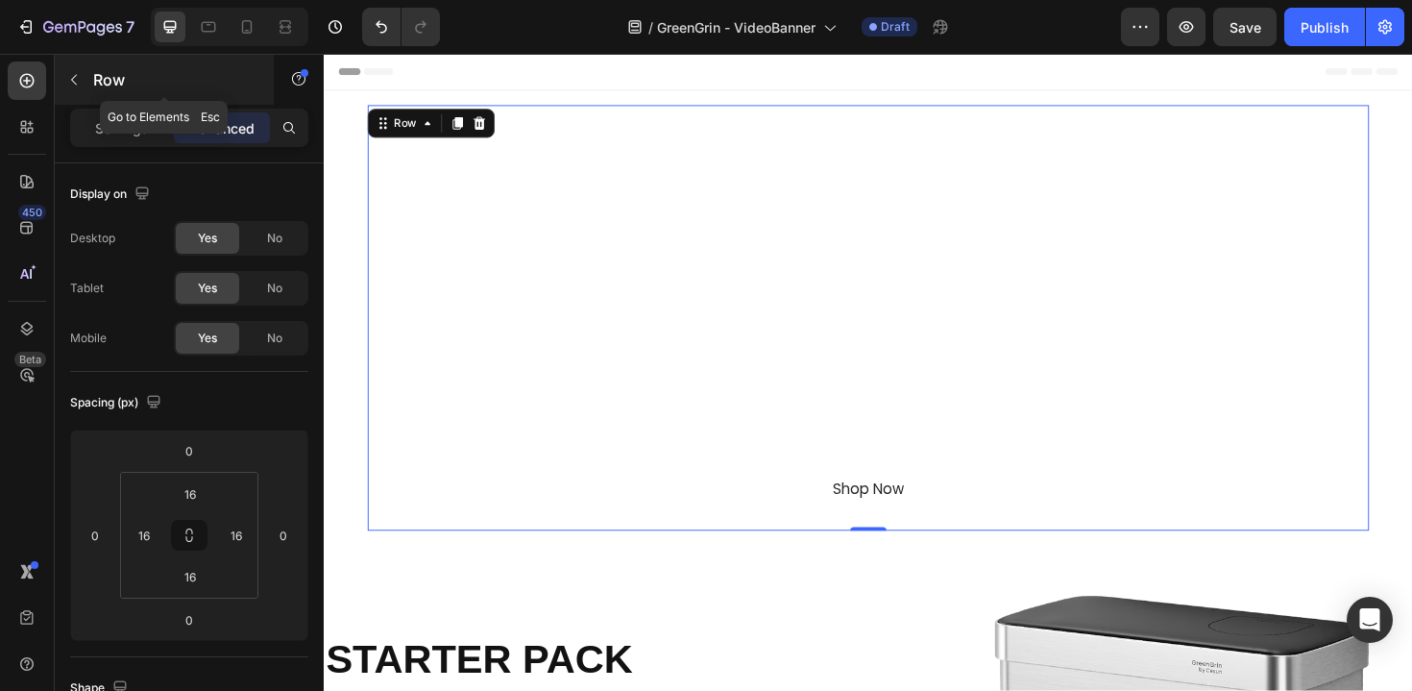
click at [108, 87] on p "Row" at bounding box center [174, 79] width 163 height 23
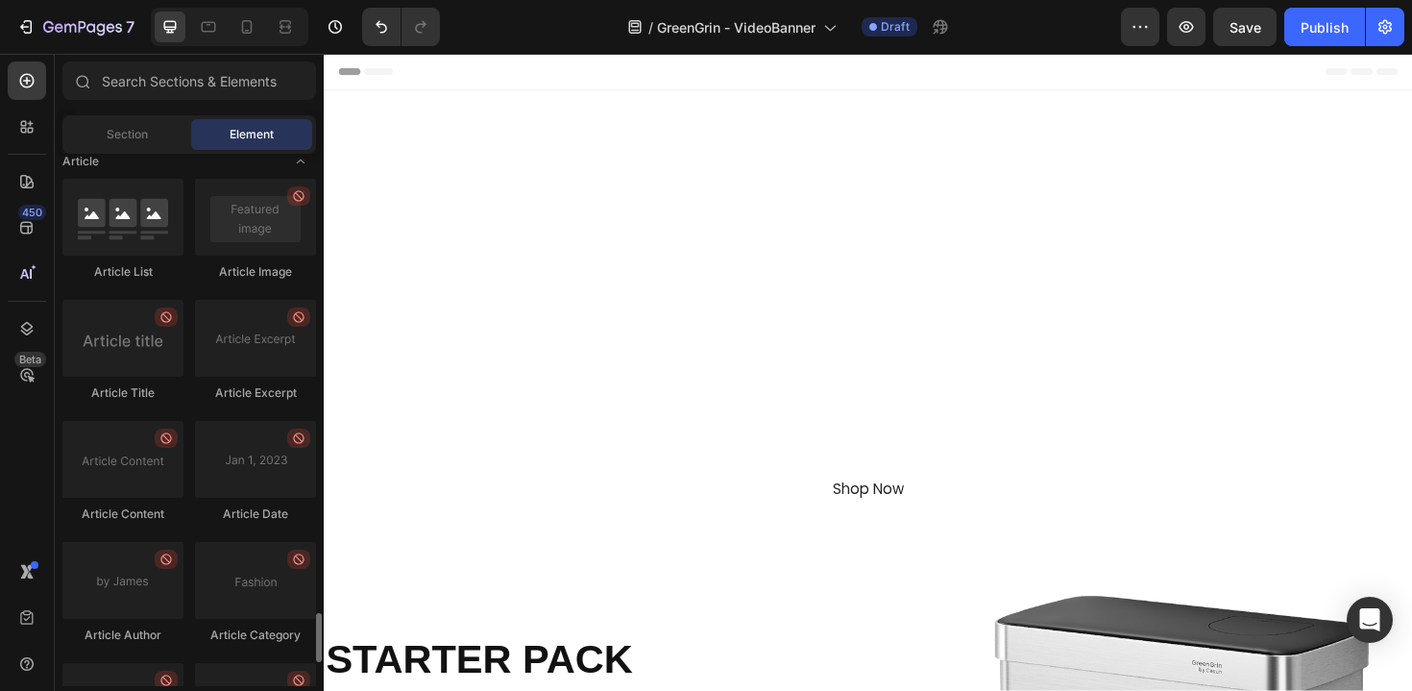
scroll to position [5162, 0]
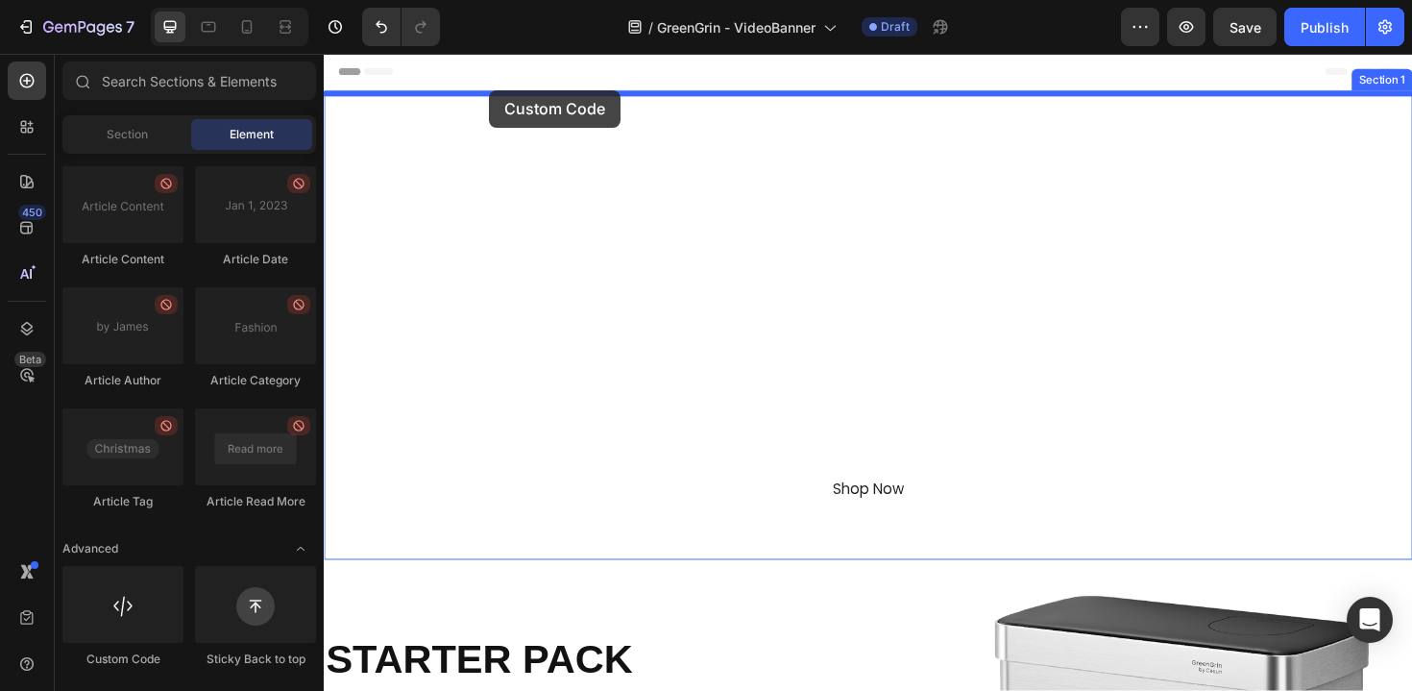
drag, startPoint x: 458, startPoint y: 661, endPoint x: 499, endPoint y: 94, distance: 568.3
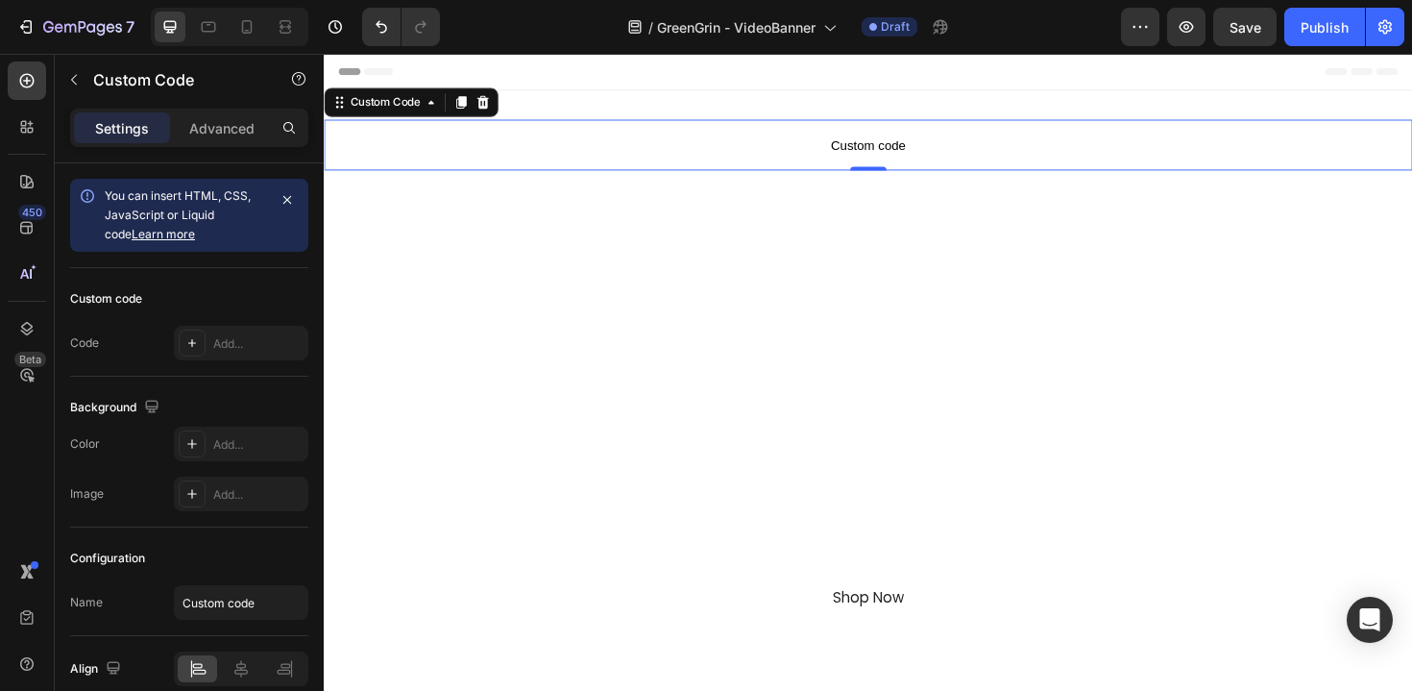
click at [689, 151] on span "Custom code" at bounding box center [900, 150] width 1153 height 23
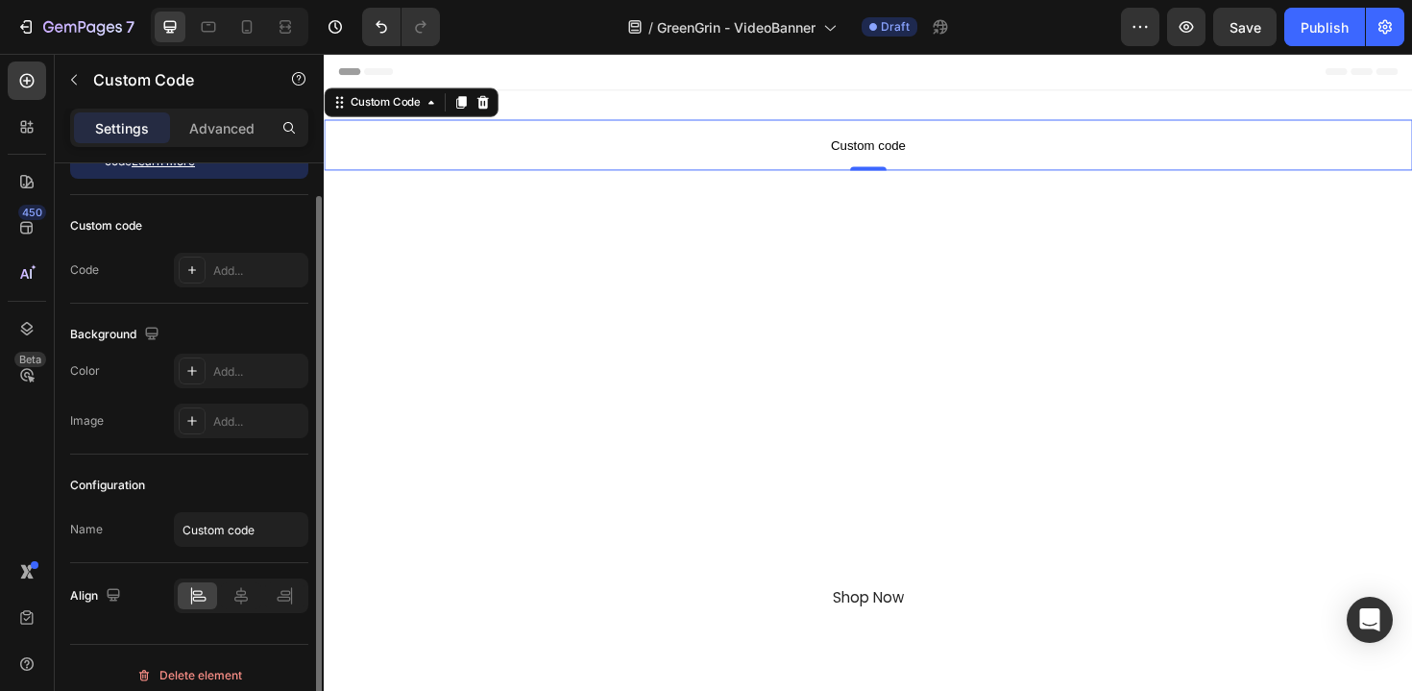
scroll to position [0, 0]
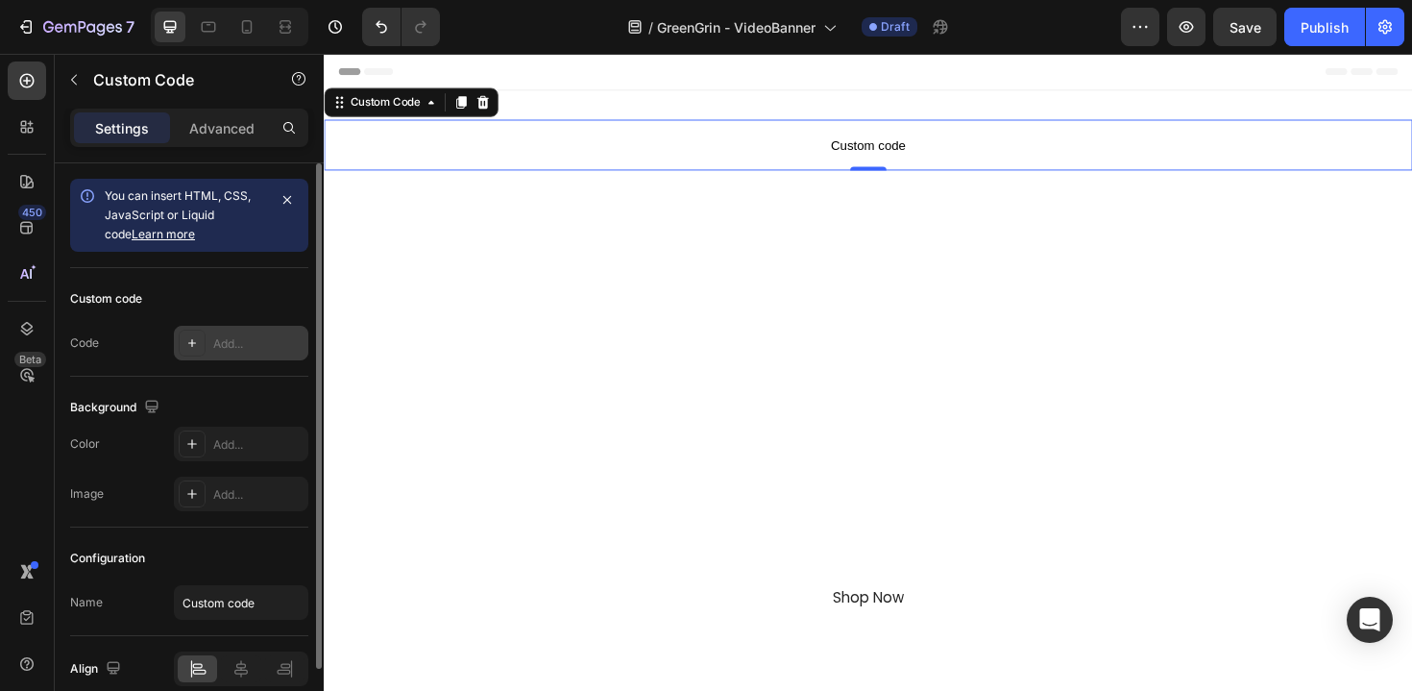
click at [226, 345] on div "Add..." at bounding box center [258, 343] width 90 height 17
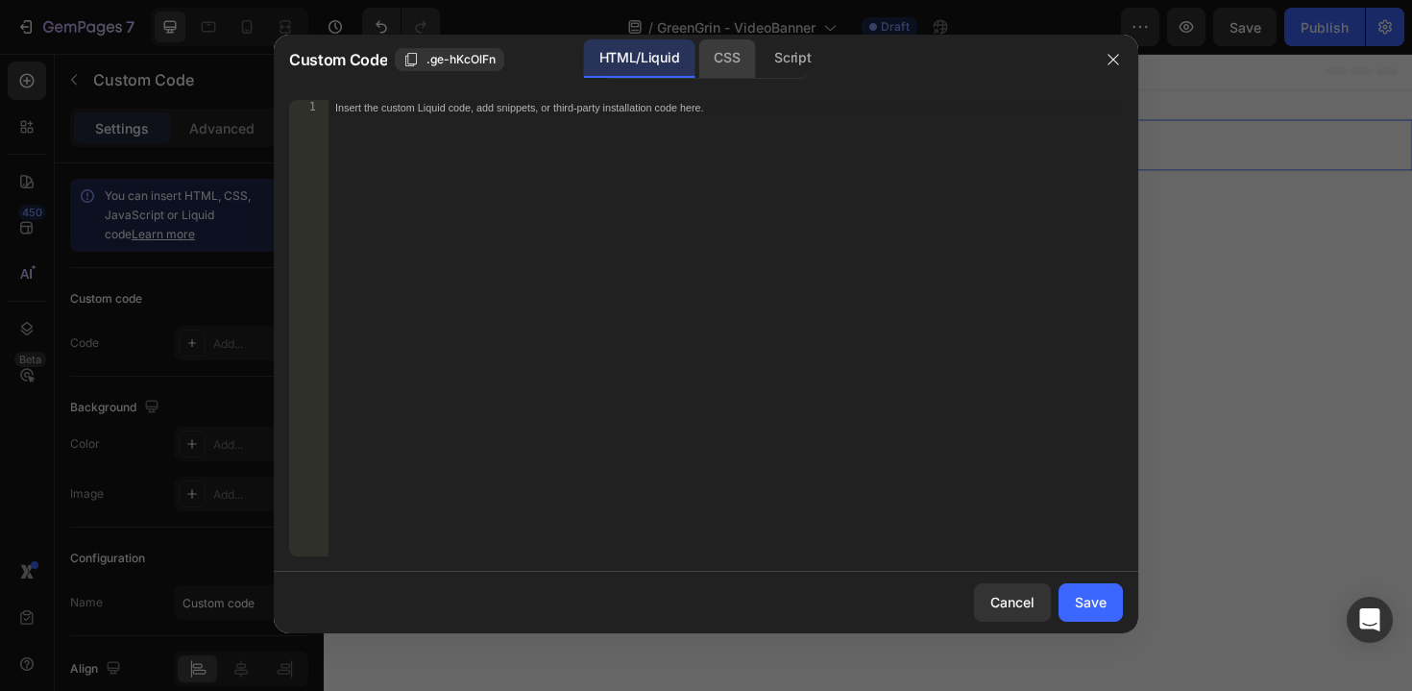
click at [759, 60] on div "CSS" at bounding box center [792, 58] width 67 height 38
click at [697, 168] on div "Insert the CSS code to style your content here." at bounding box center [725, 343] width 795 height 487
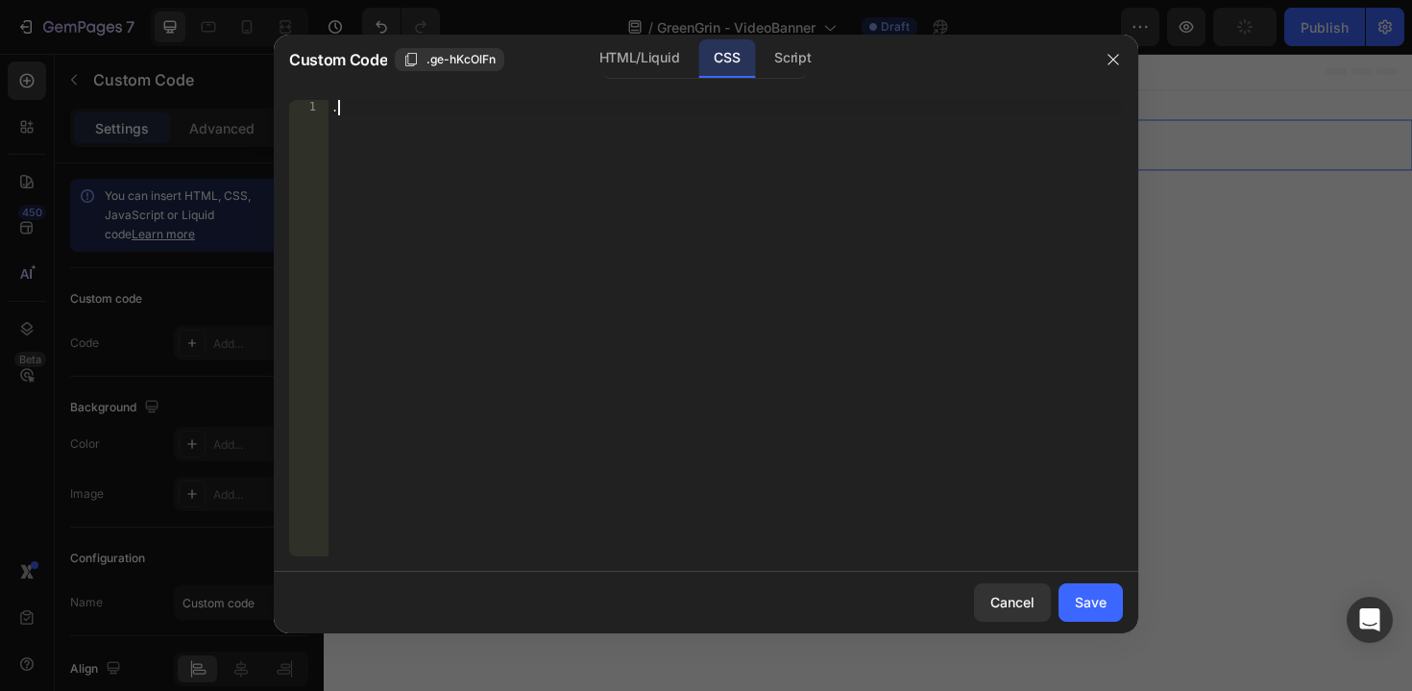
paste textarea "video-banner-full-height"
type textarea ".video-banner-full-height {"
type textarea "height: 100vh"
click at [1093, 611] on div "Save" at bounding box center [1091, 602] width 32 height 20
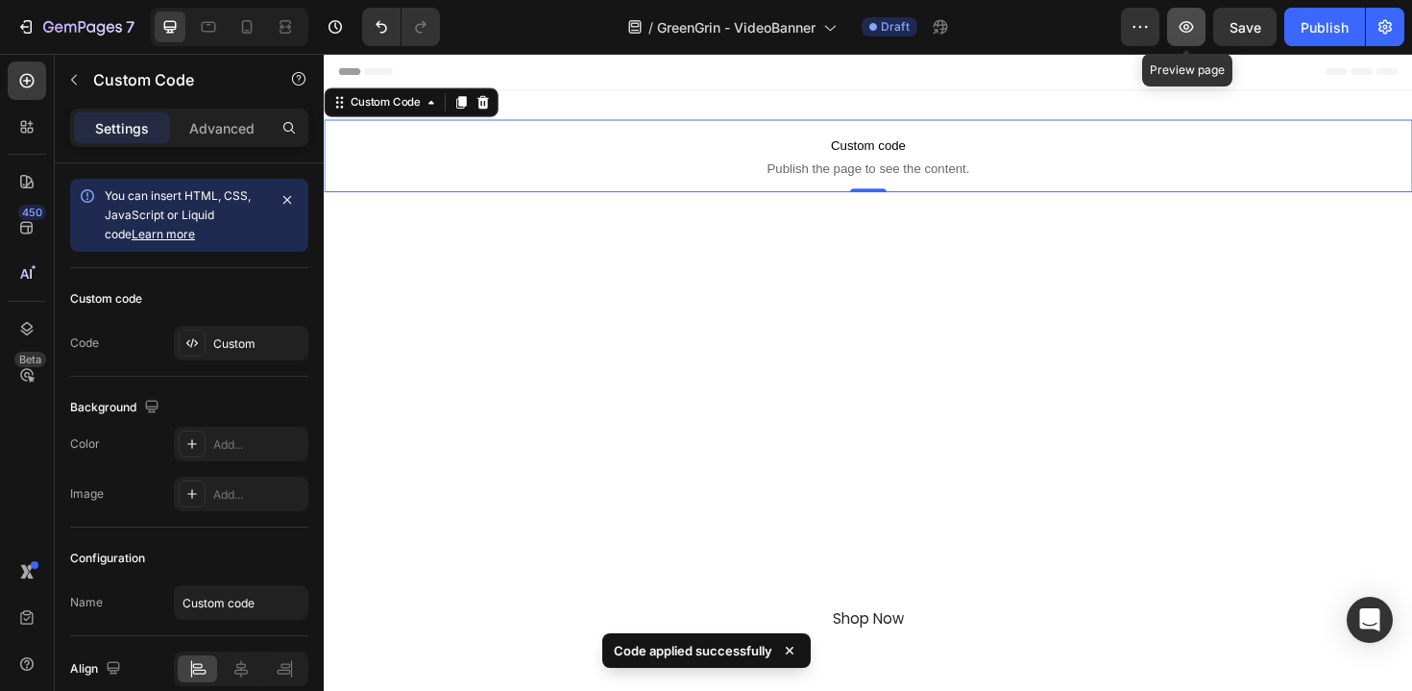
click at [1186, 34] on icon "button" at bounding box center [1186, 26] width 19 height 19
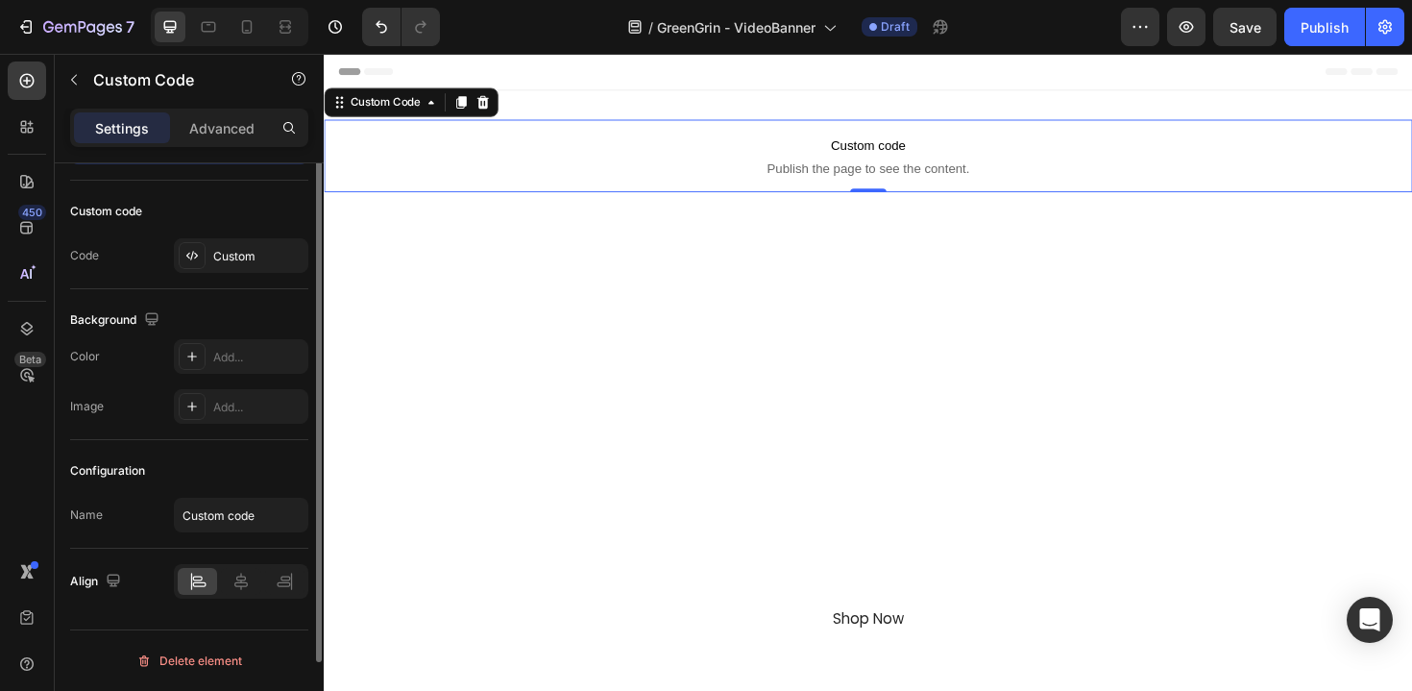
scroll to position [0, 0]
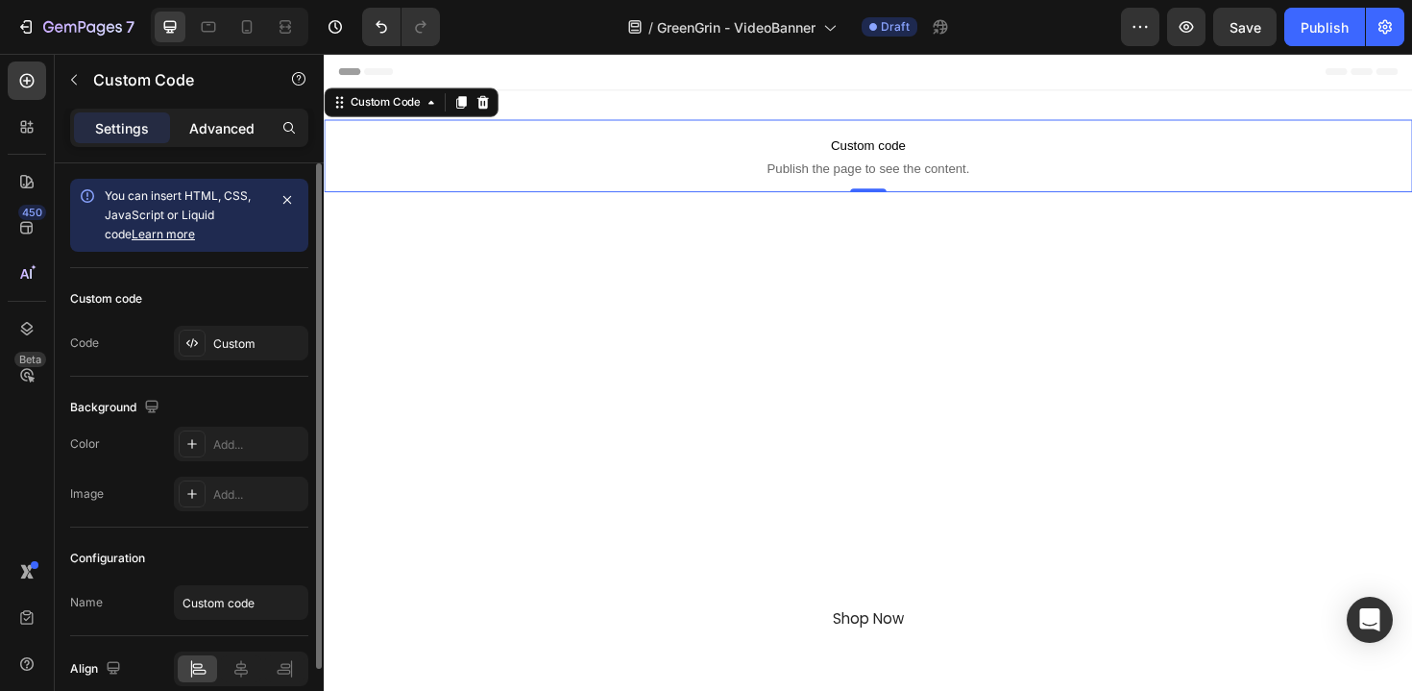
click at [233, 124] on p "Advanced" at bounding box center [221, 128] width 65 height 20
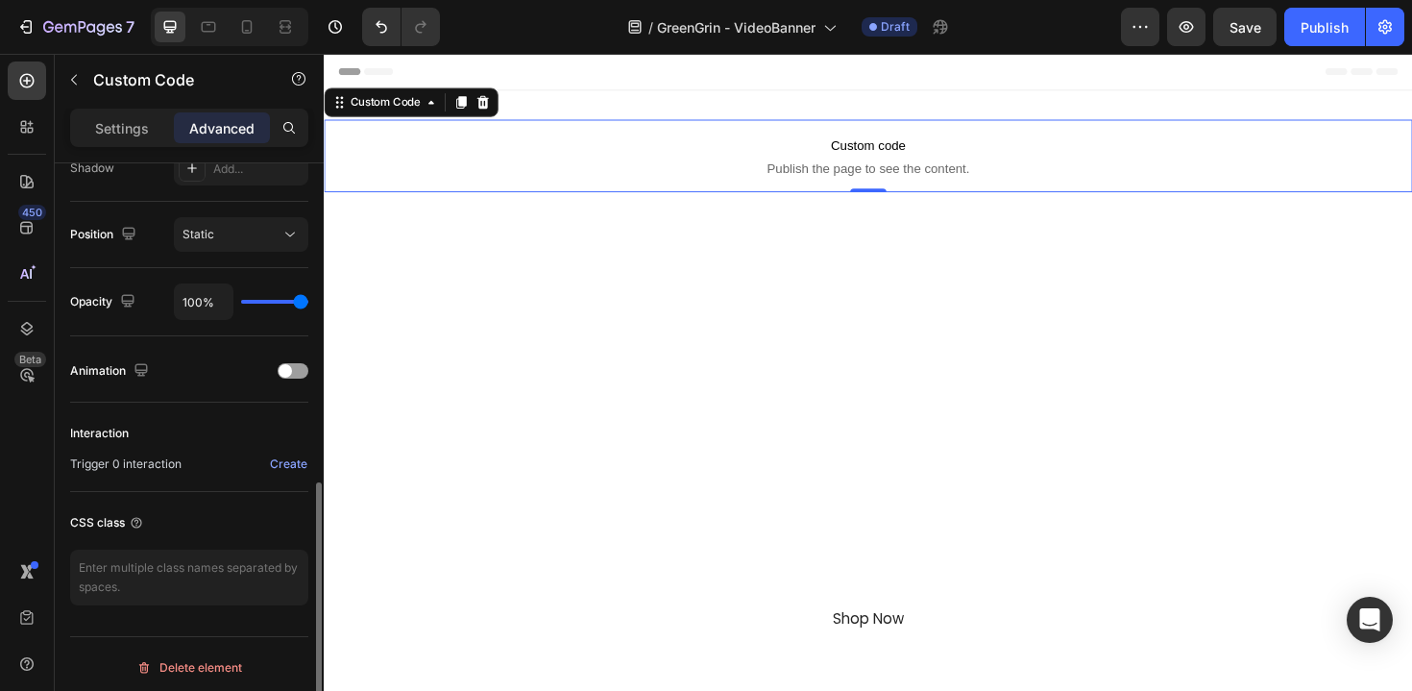
scroll to position [671, 0]
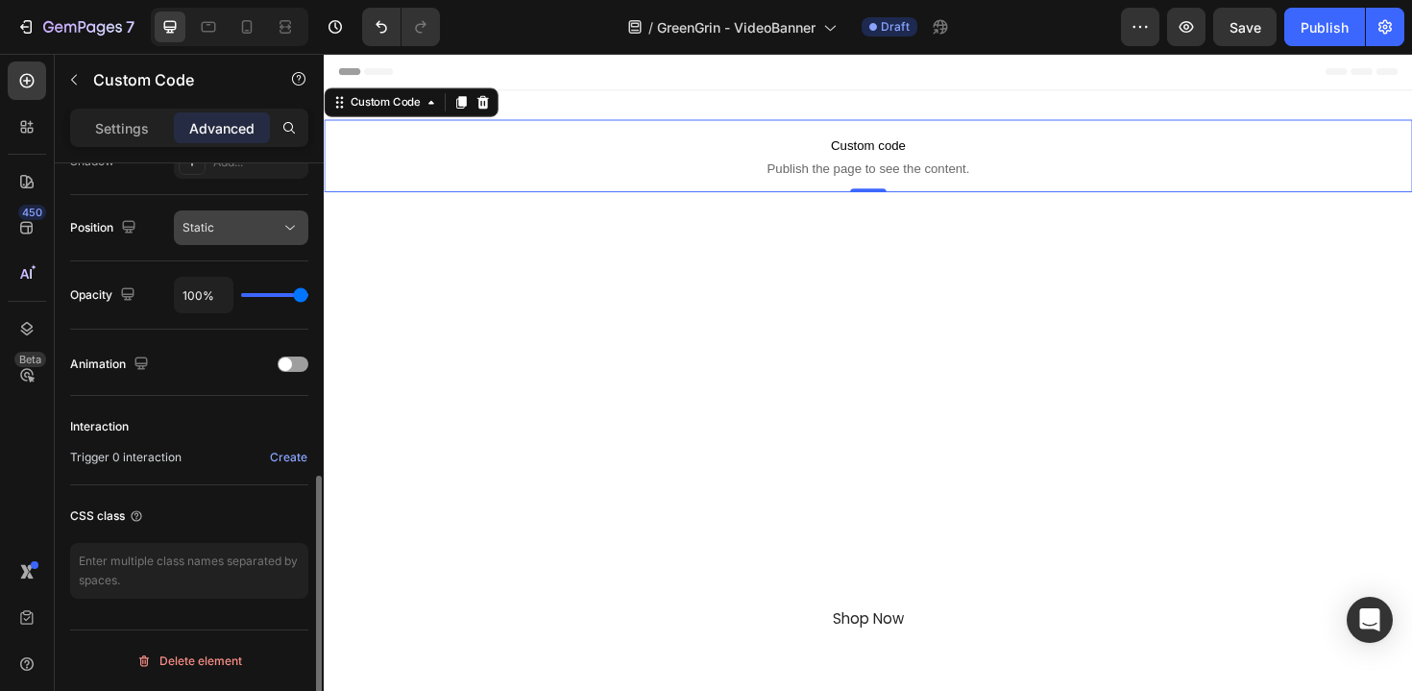
click at [230, 231] on div "Static" at bounding box center [232, 227] width 98 height 17
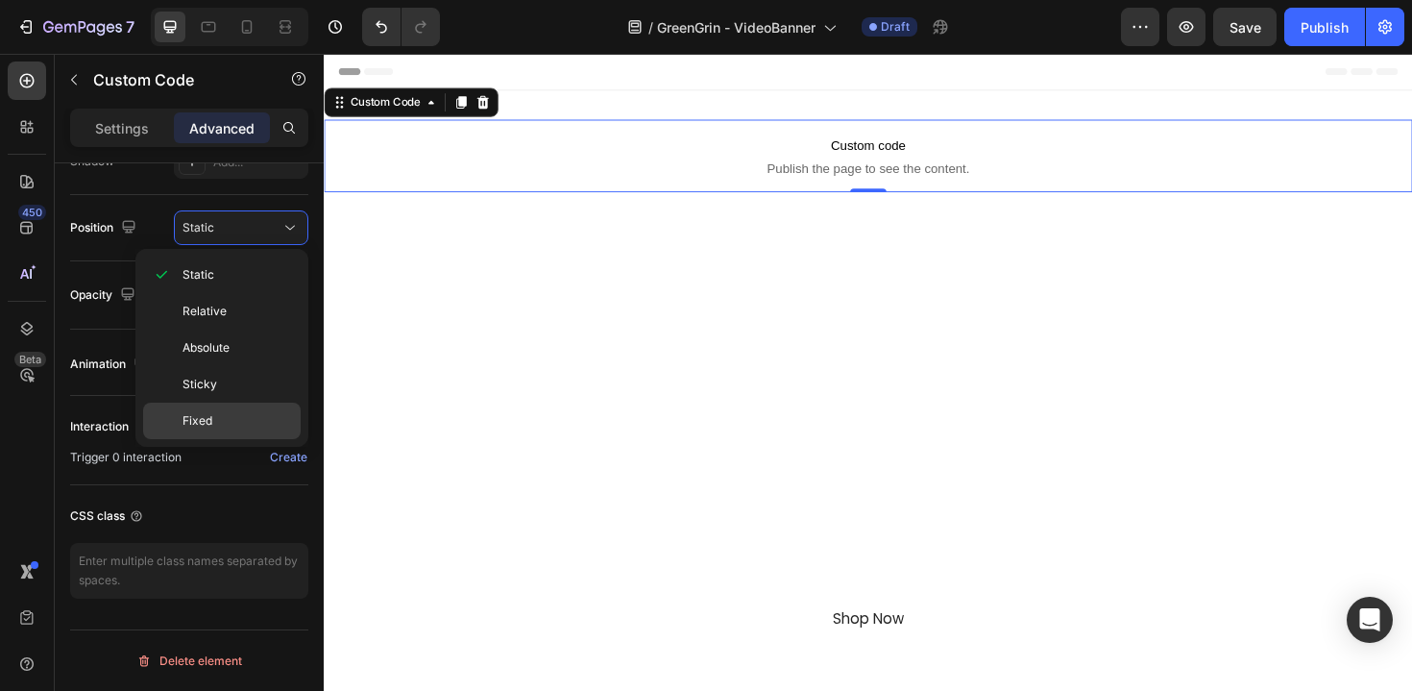
click at [222, 409] on div "Fixed" at bounding box center [222, 421] width 158 height 37
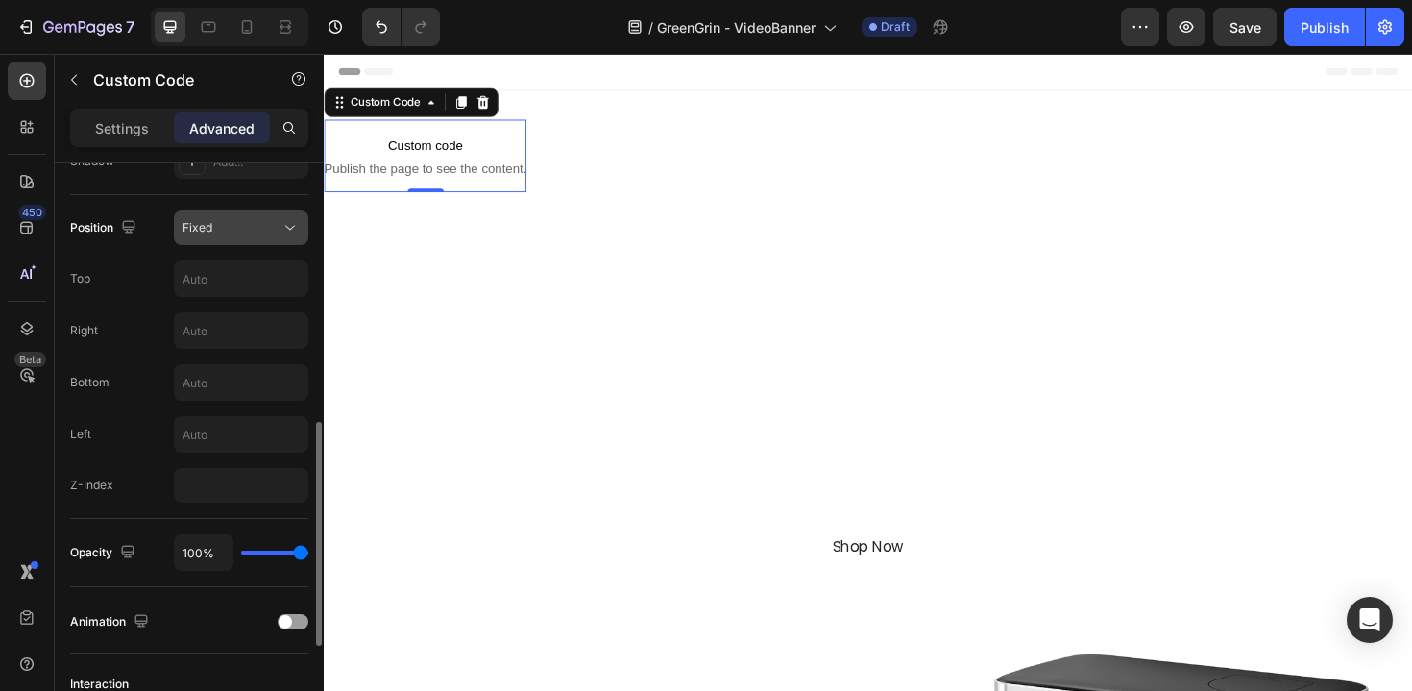
click at [237, 219] on div "Fixed" at bounding box center [232, 227] width 98 height 17
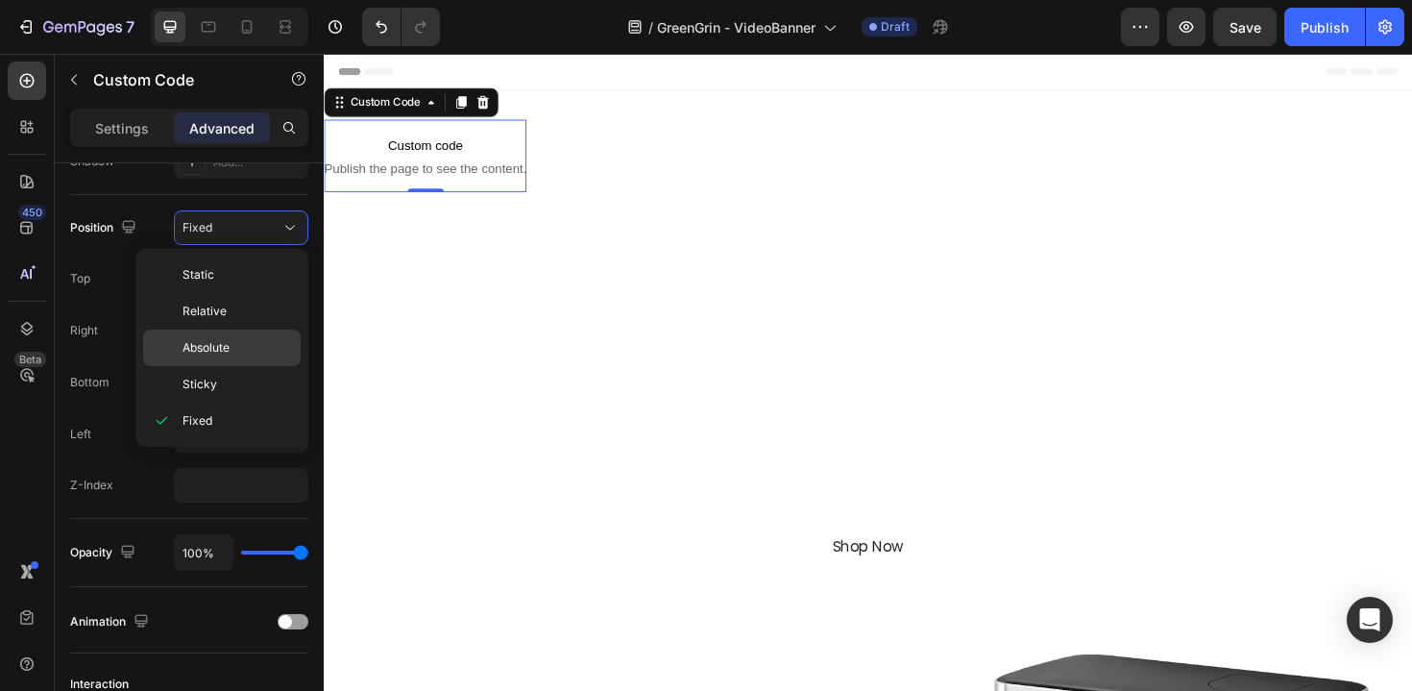
click at [244, 340] on p "Absolute" at bounding box center [238, 347] width 110 height 17
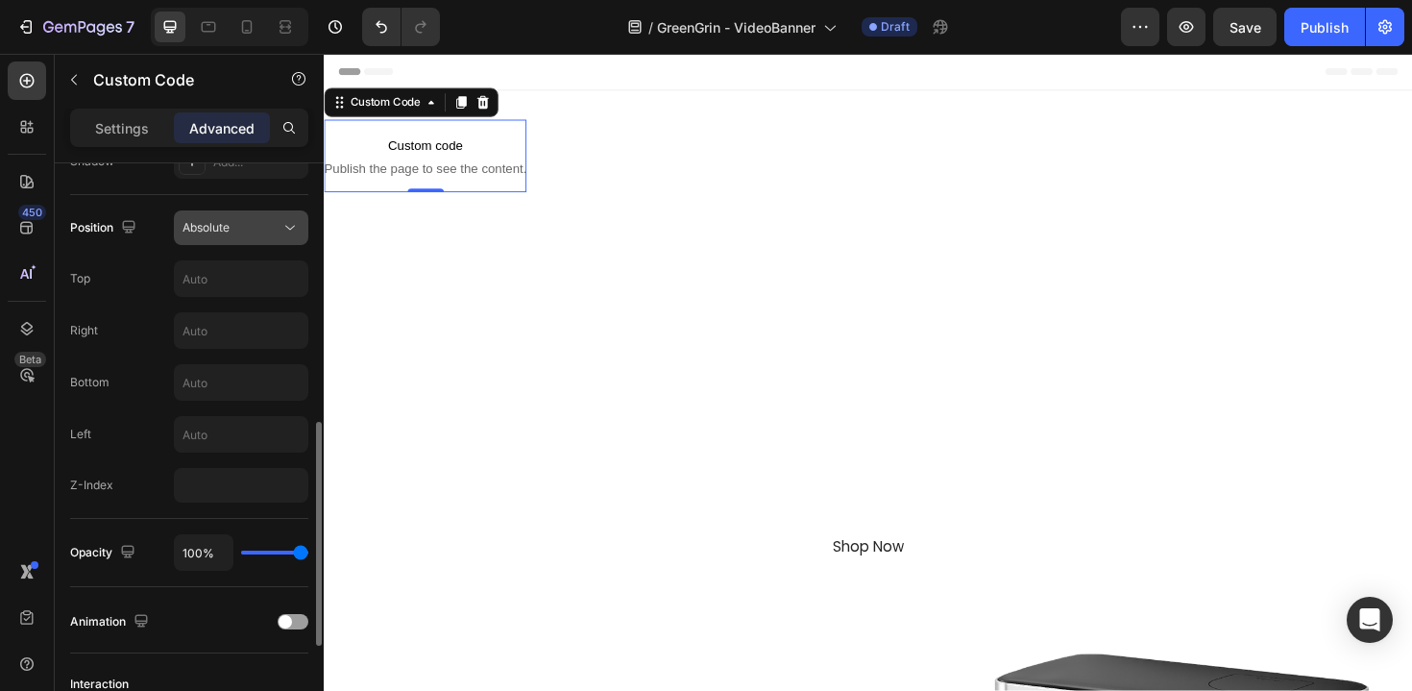
click at [264, 236] on div "Absolute" at bounding box center [241, 227] width 117 height 19
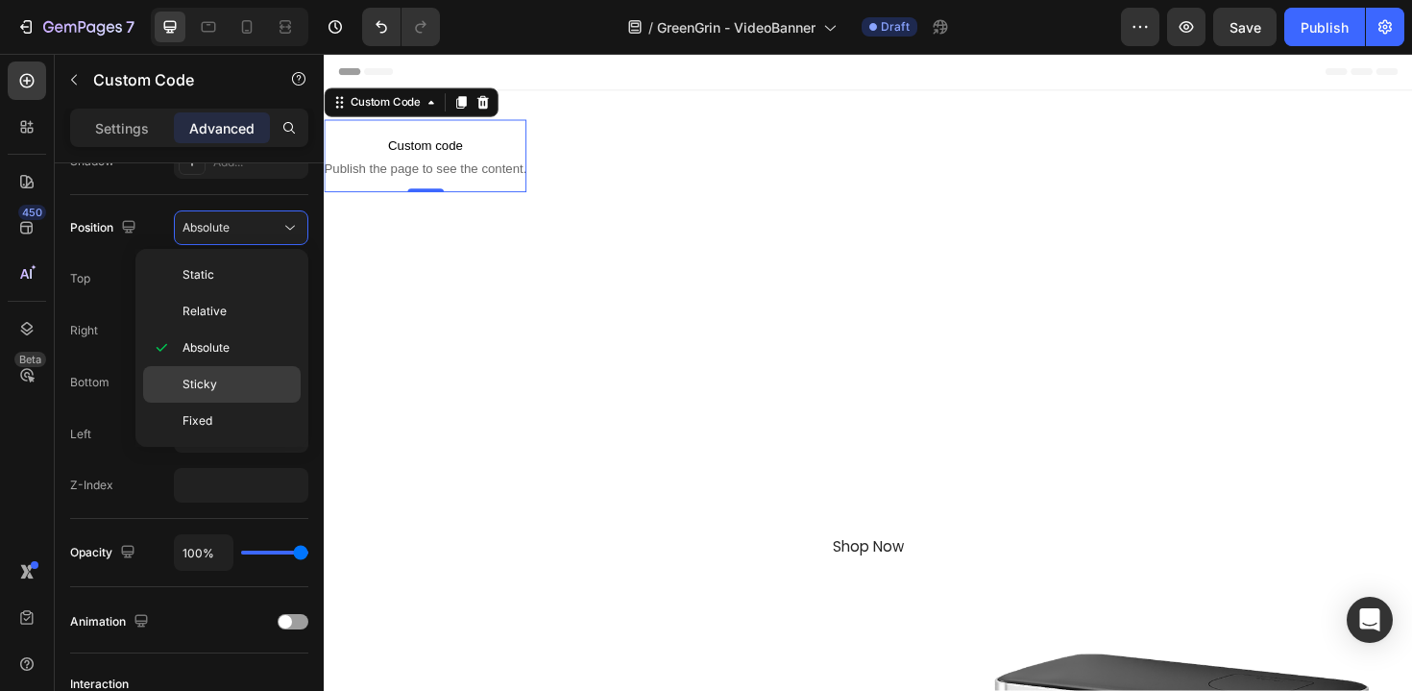
click at [250, 403] on div "Sticky" at bounding box center [222, 421] width 158 height 37
type input "0"
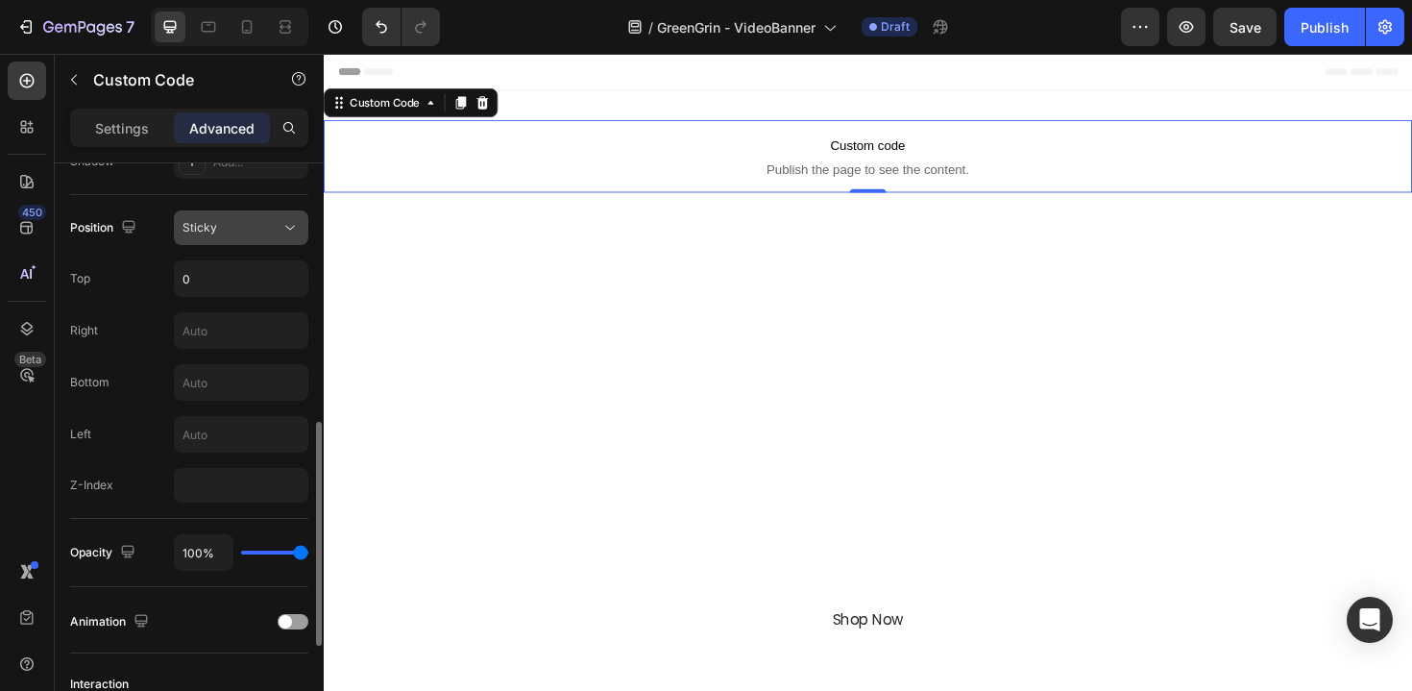
click at [264, 241] on button "Sticky" at bounding box center [241, 227] width 134 height 35
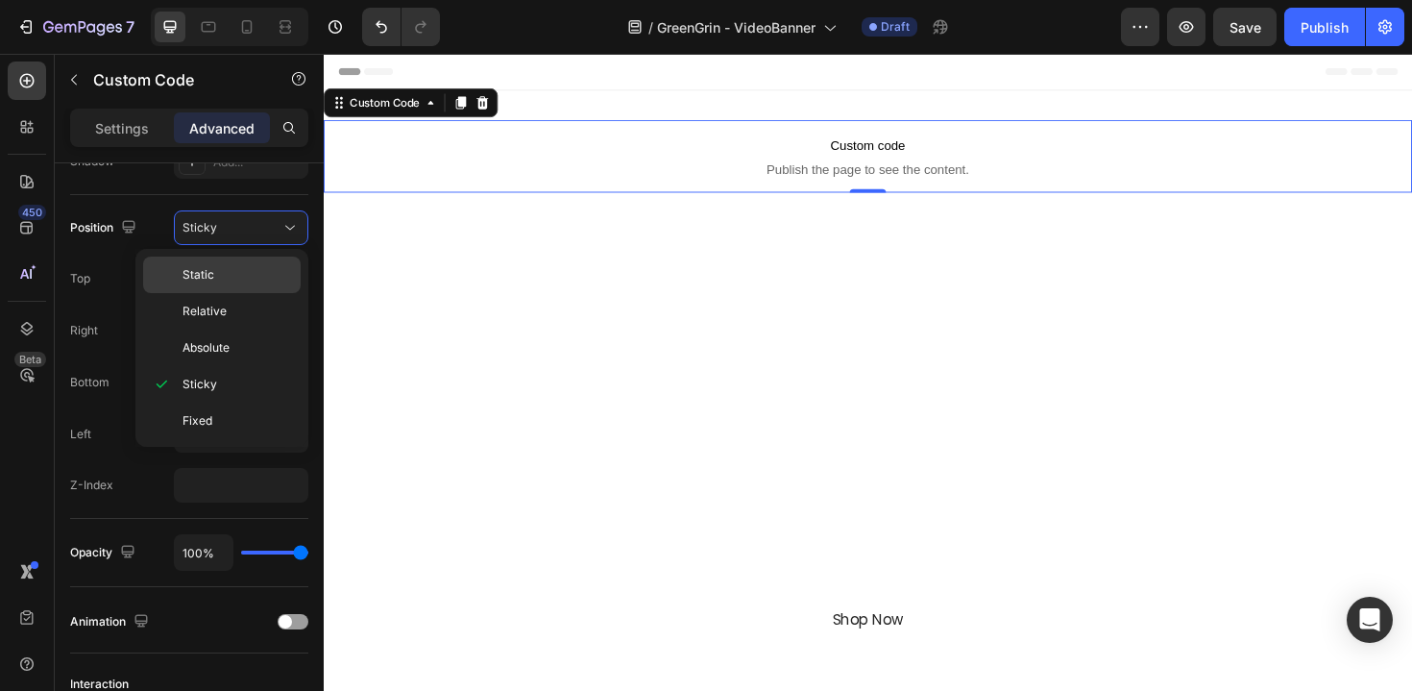
click at [258, 279] on p "Static" at bounding box center [238, 274] width 110 height 17
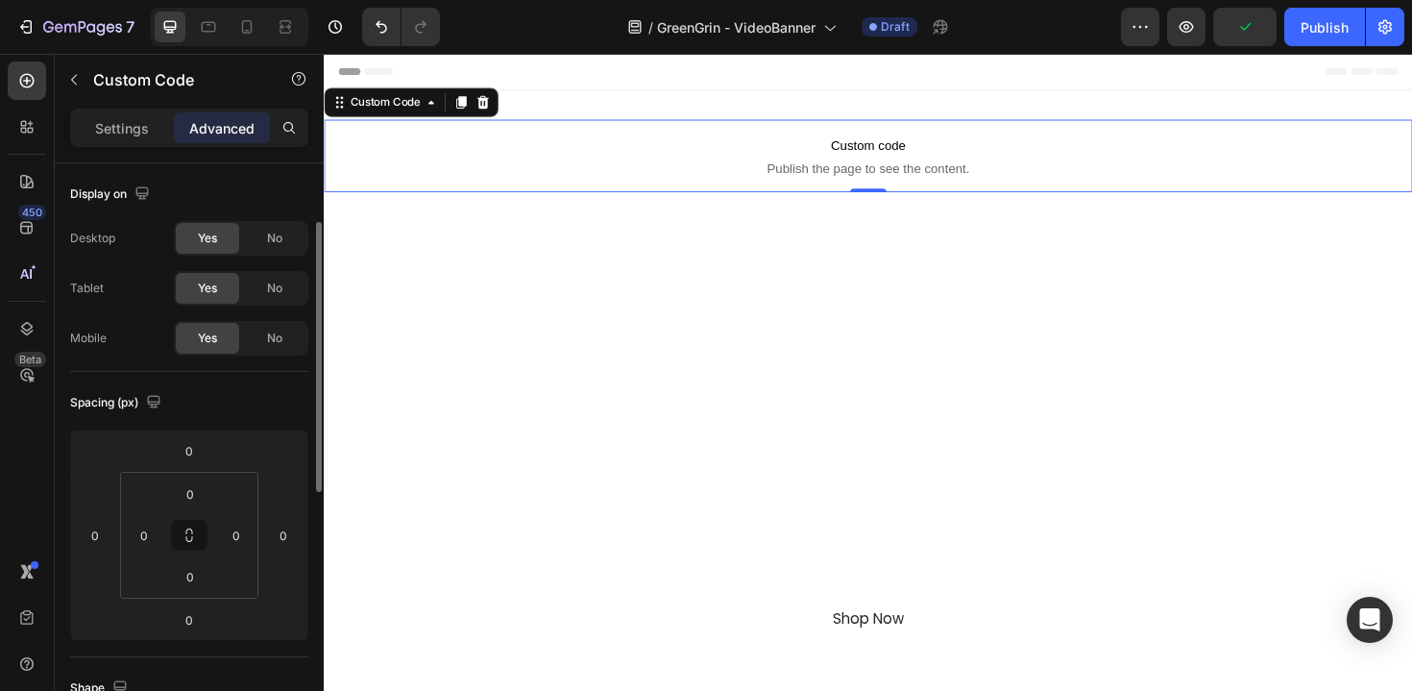
scroll to position [184, 0]
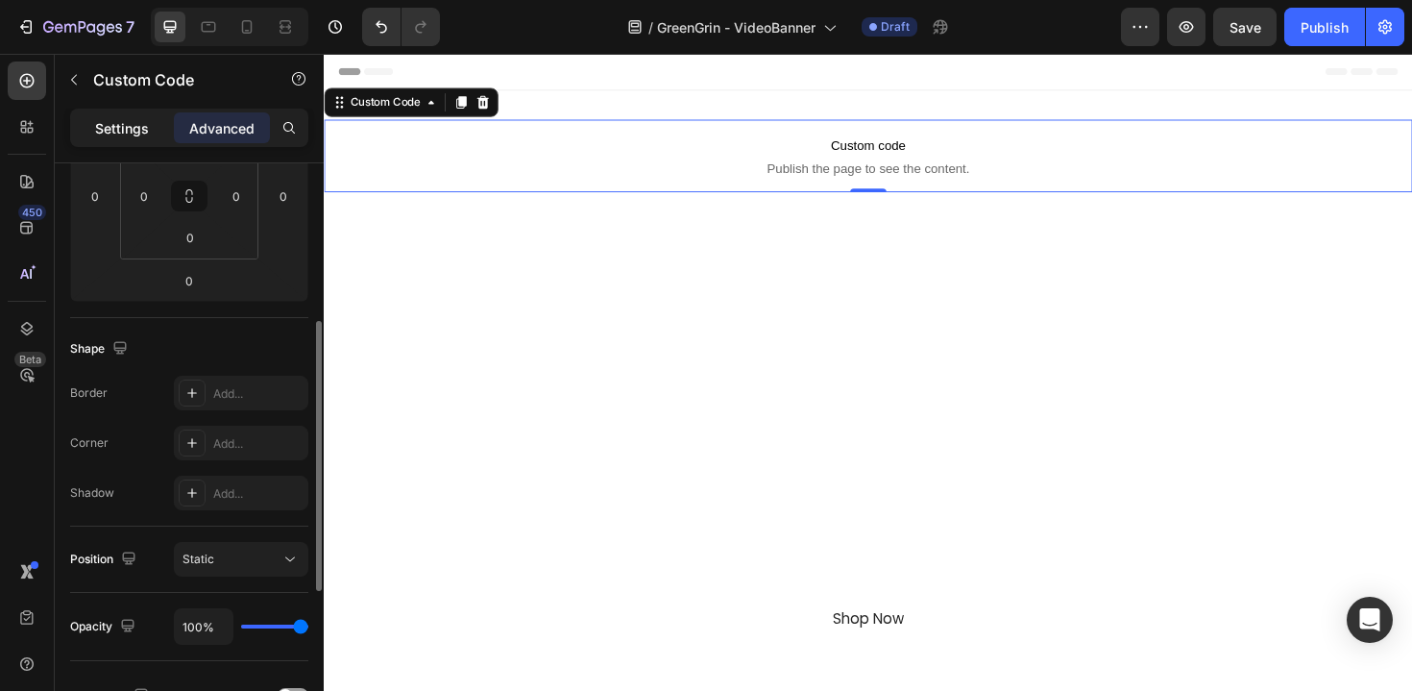
click at [134, 120] on p "Settings" at bounding box center [122, 128] width 54 height 20
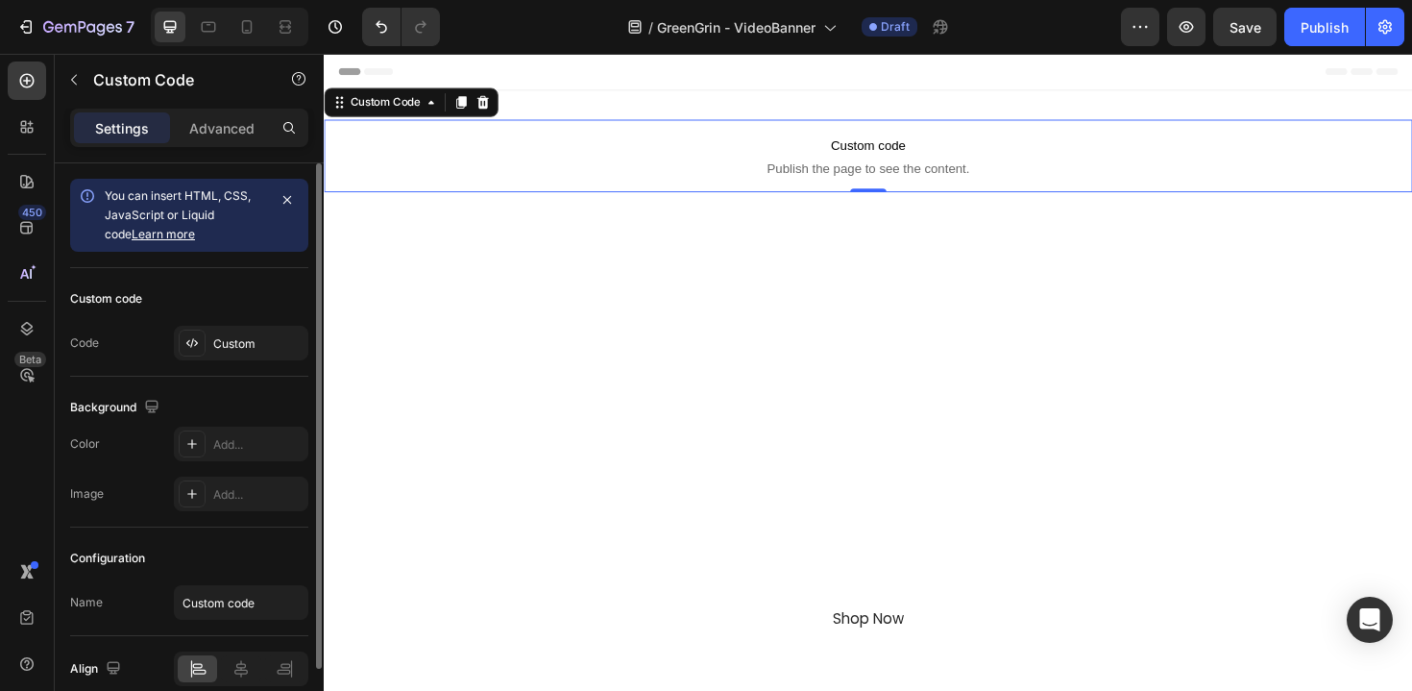
scroll to position [87, 0]
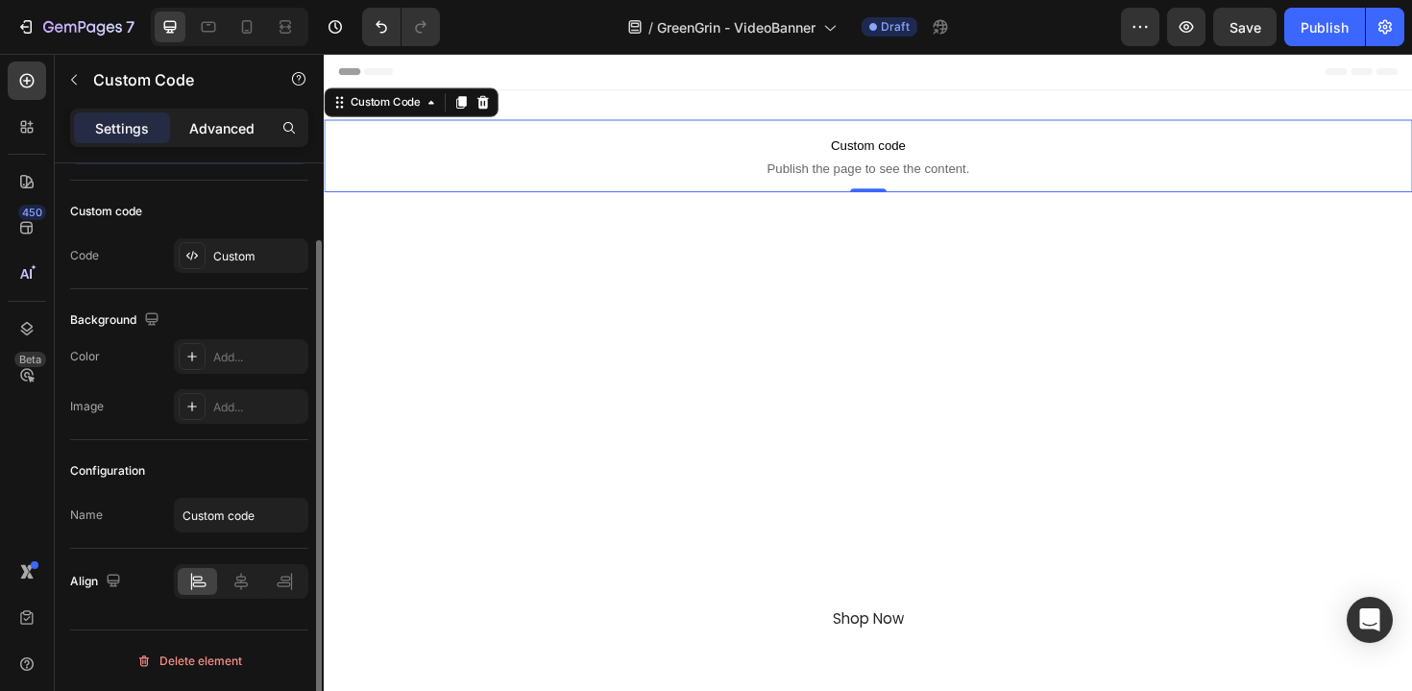
click at [222, 134] on p "Advanced" at bounding box center [221, 128] width 65 height 20
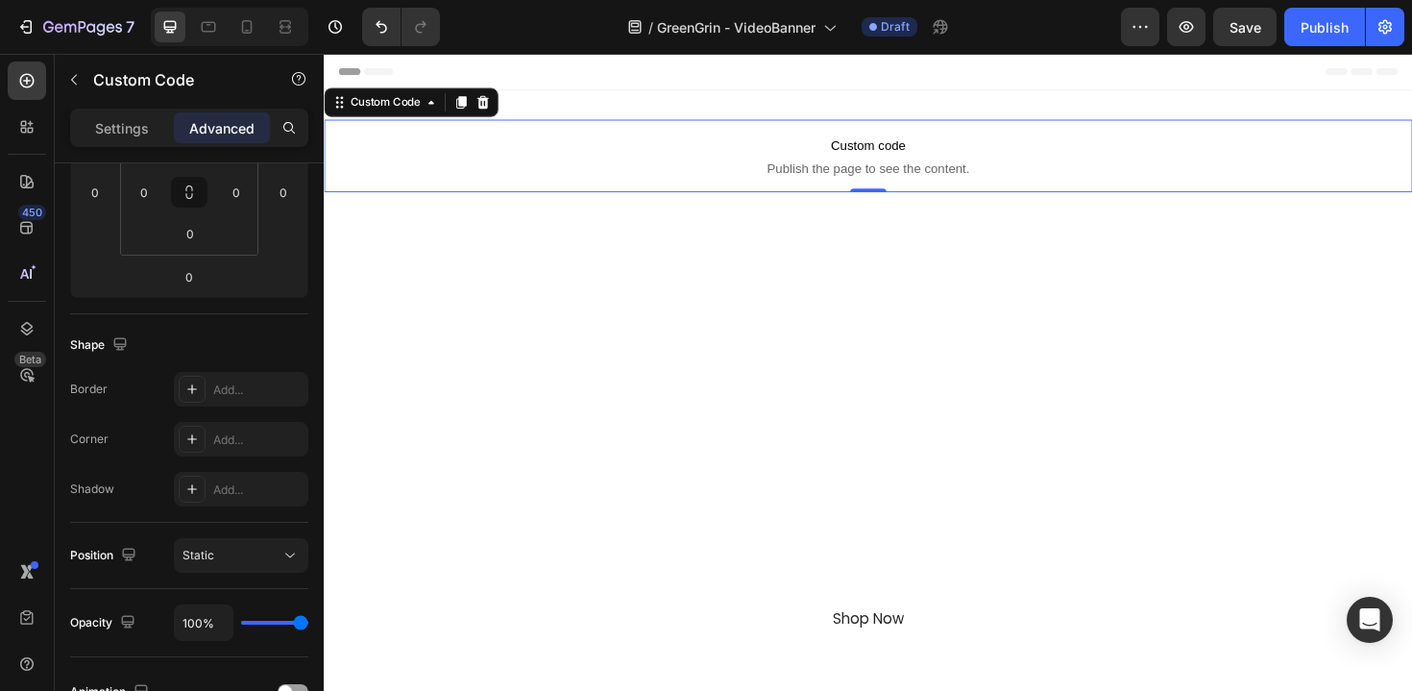
scroll to position [671, 0]
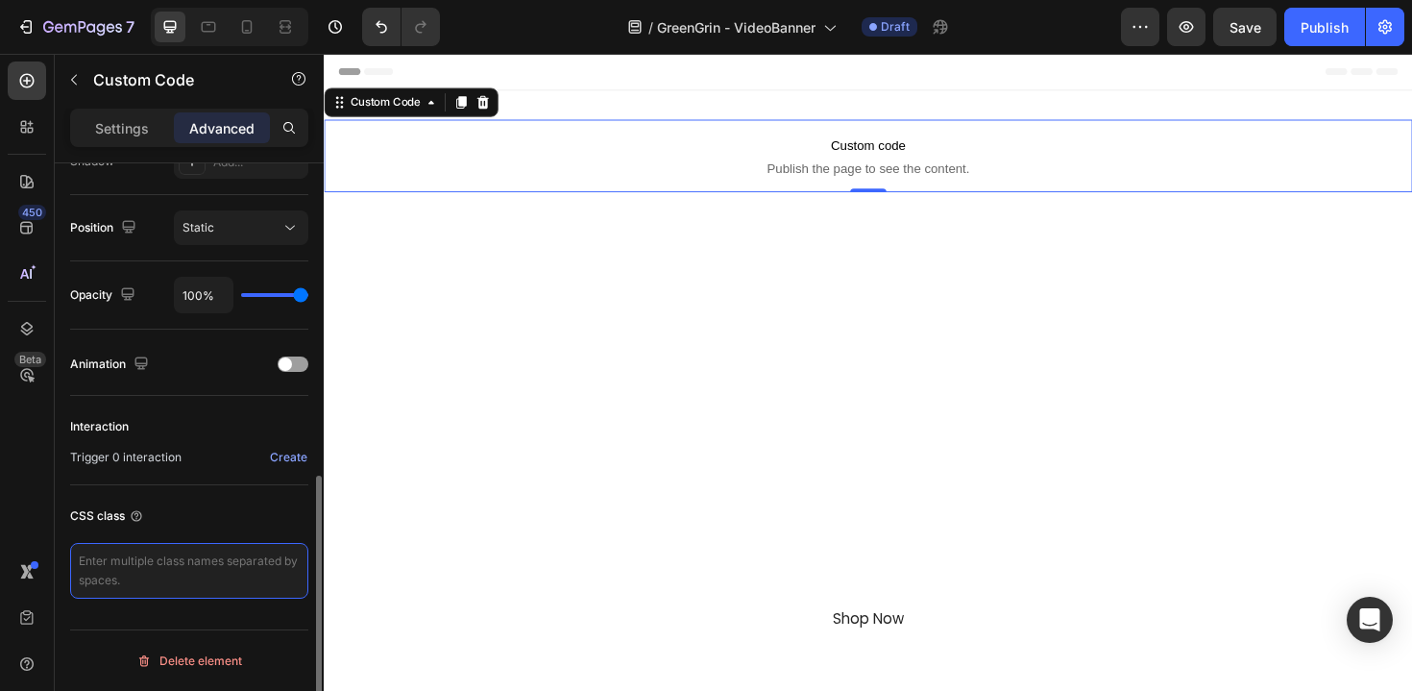
click at [207, 575] on textarea at bounding box center [189, 571] width 238 height 56
type textarea "hidden"
click at [267, 523] on div "CSS class" at bounding box center [189, 516] width 238 height 31
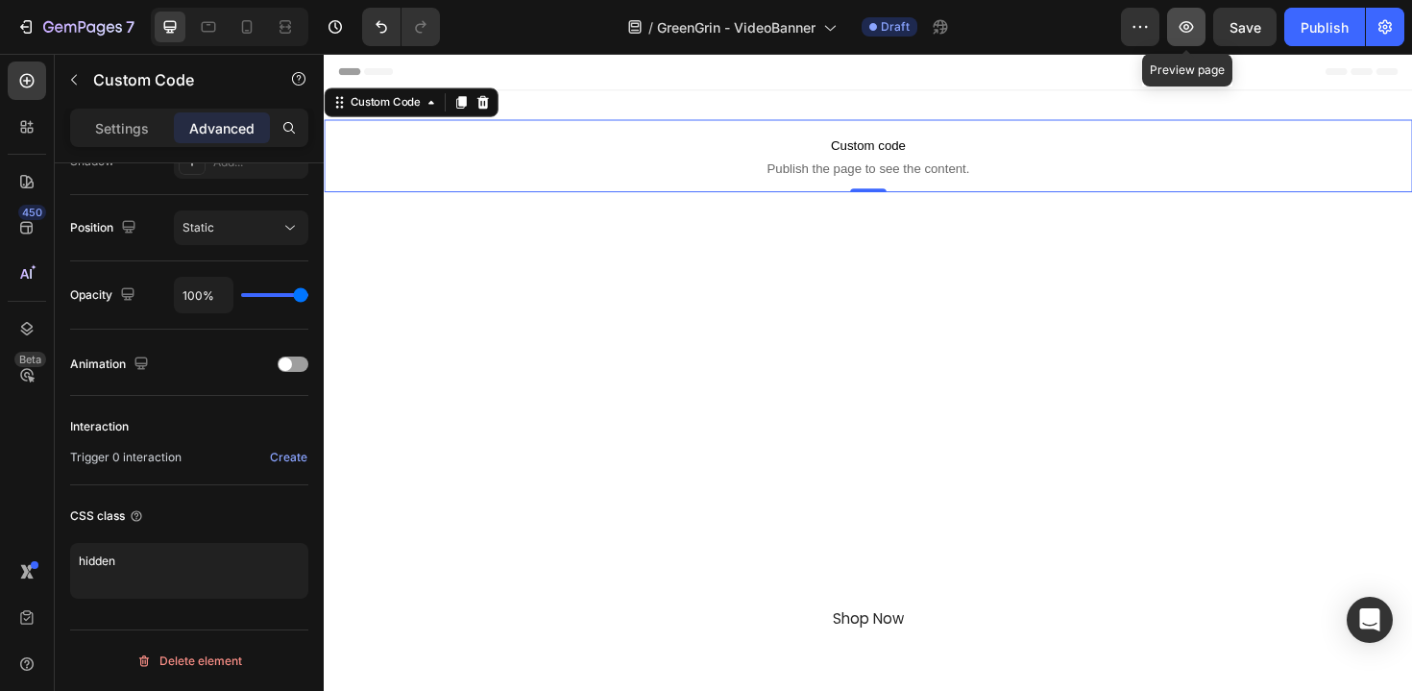
click at [1196, 36] on icon "button" at bounding box center [1186, 26] width 19 height 19
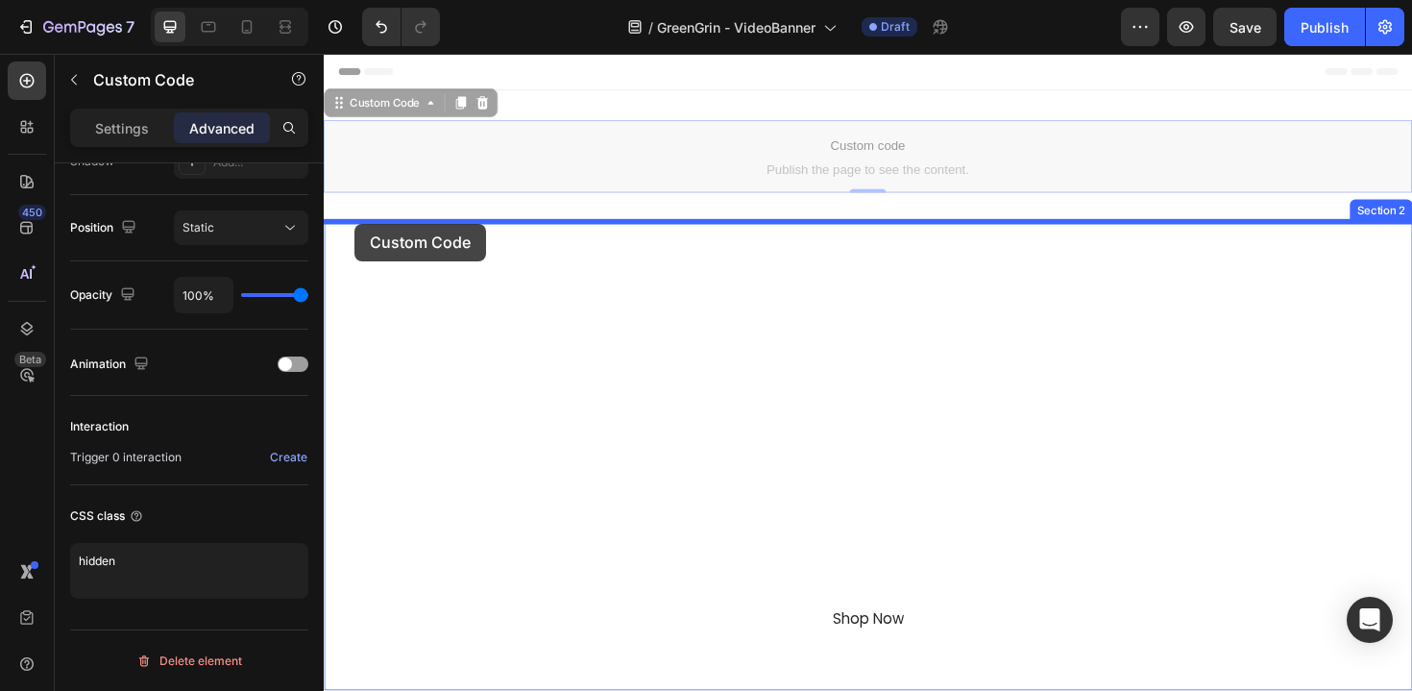
drag, startPoint x: 348, startPoint y: 106, endPoint x: 356, endPoint y: 233, distance: 128.1
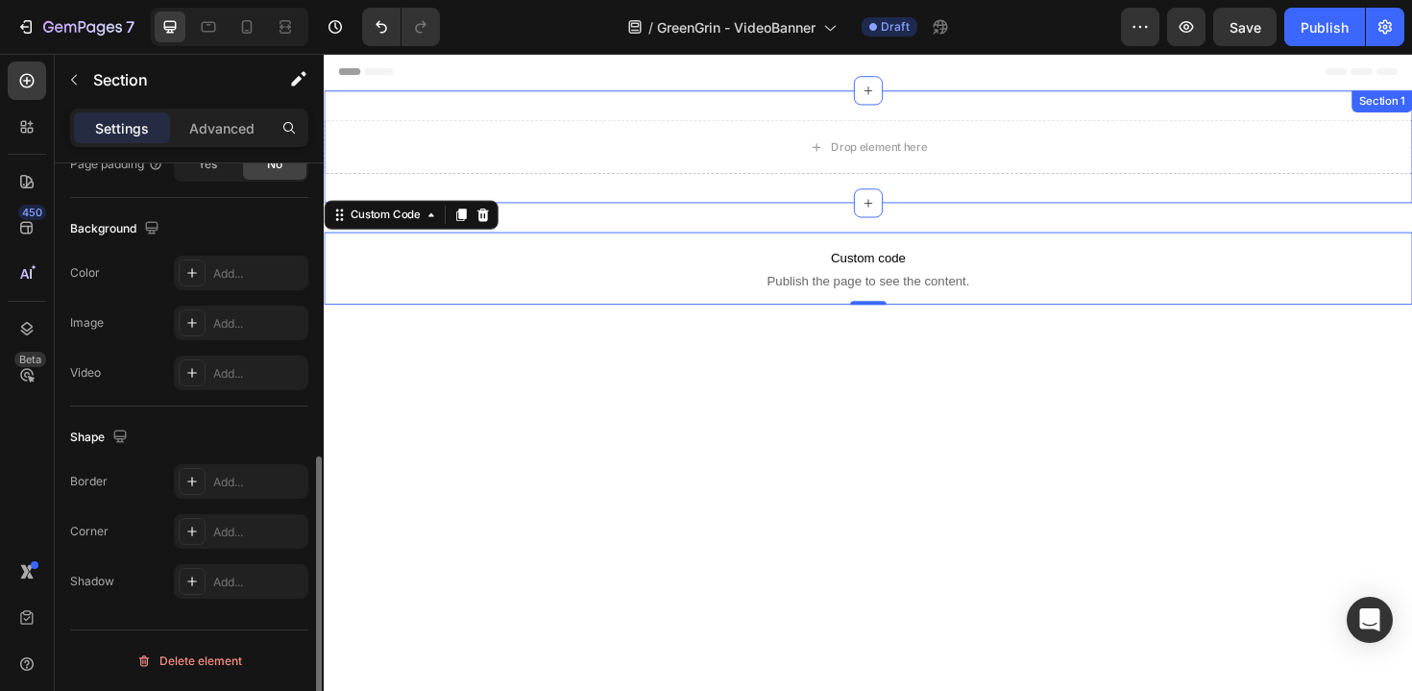
click at [1225, 117] on div "Drop element here Section 1" at bounding box center [900, 152] width 1153 height 119
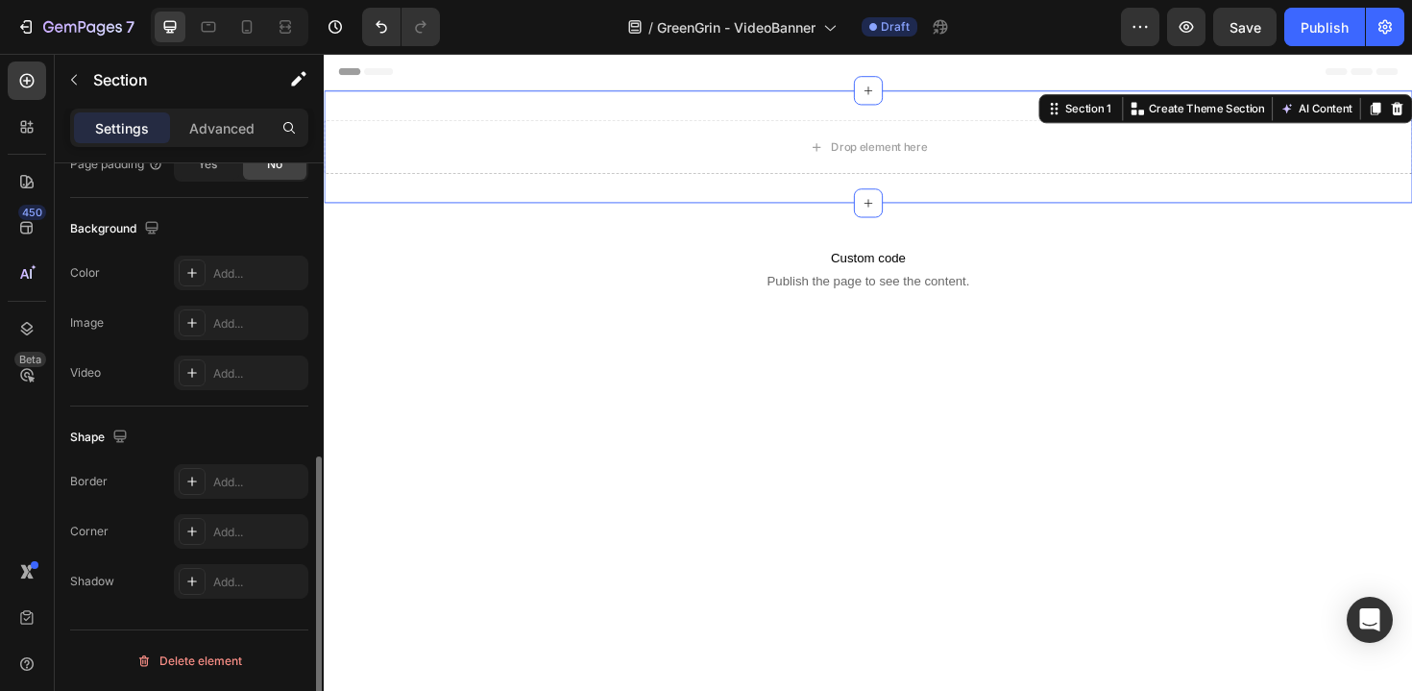
scroll to position [0, 0]
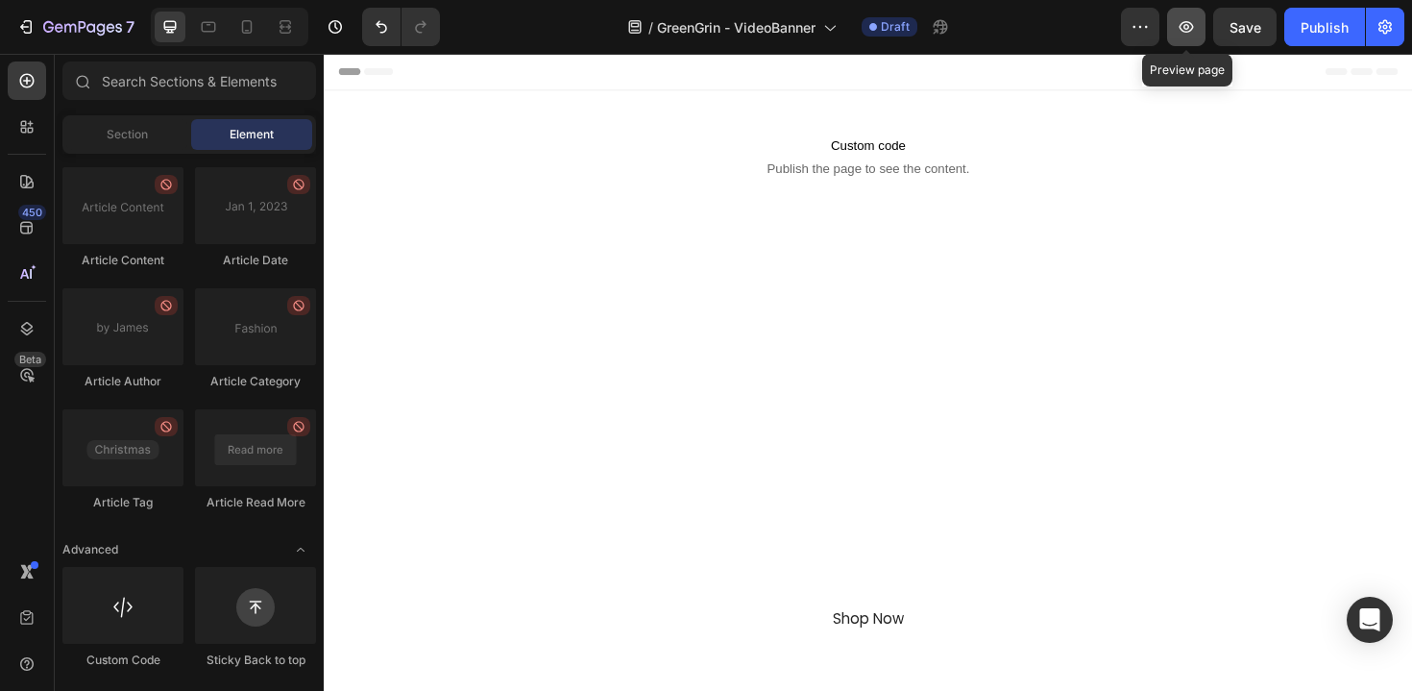
click at [1187, 37] on button "button" at bounding box center [1186, 27] width 38 height 38
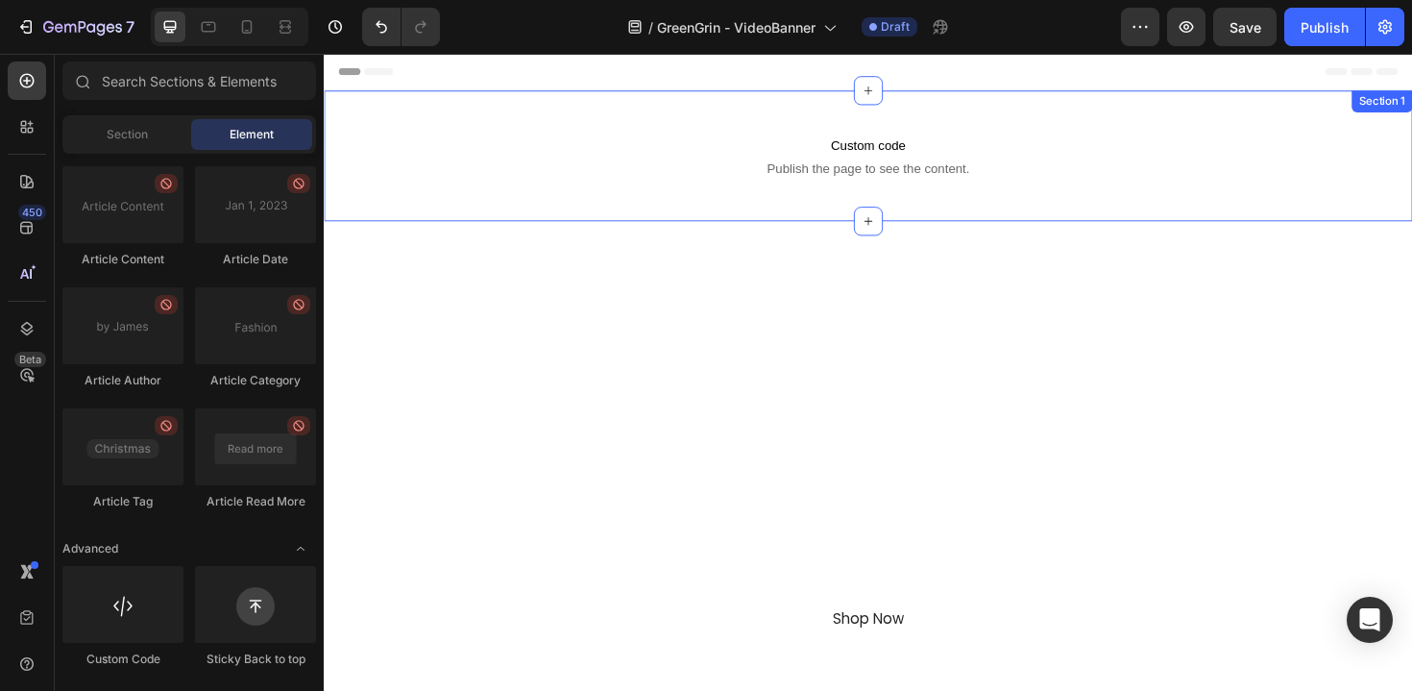
click at [1117, 194] on p "Custom code Publish the page to see the content." at bounding box center [900, 162] width 1153 height 77
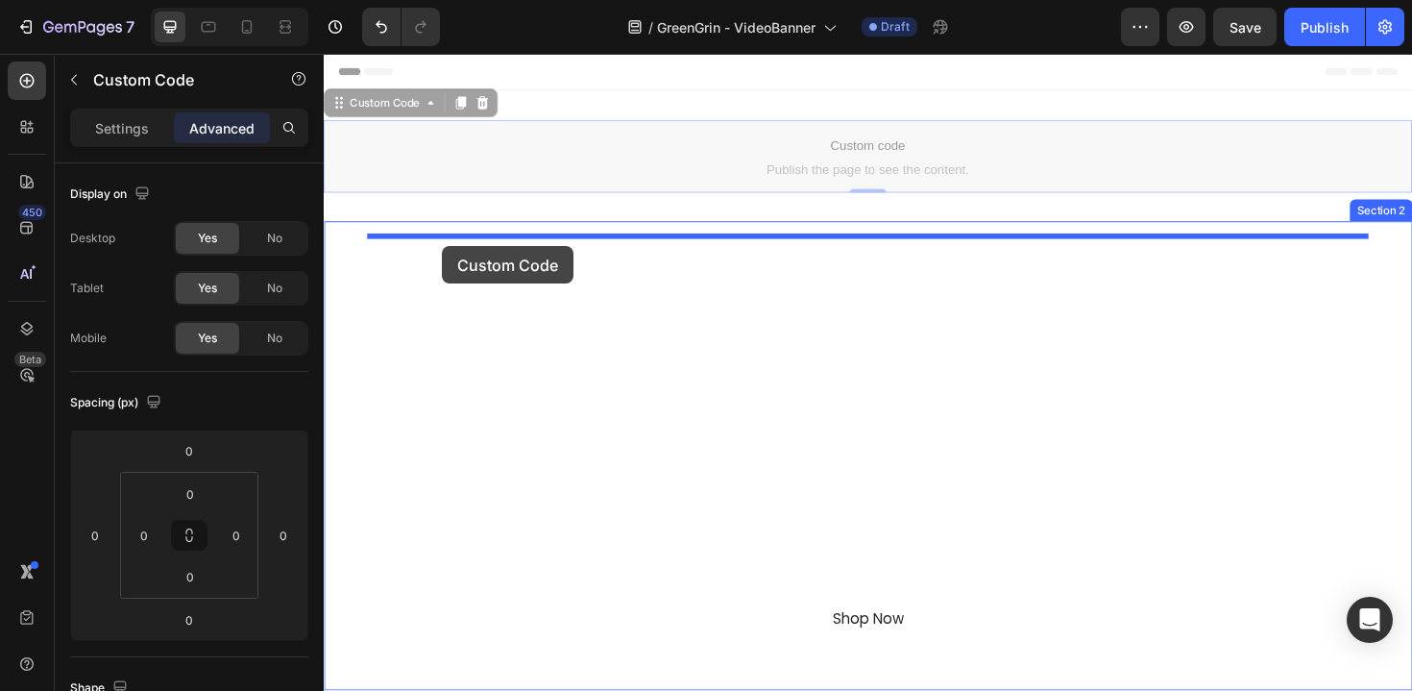
drag, startPoint x: 343, startPoint y: 109, endPoint x: 449, endPoint y: 257, distance: 182.6
type input "16"
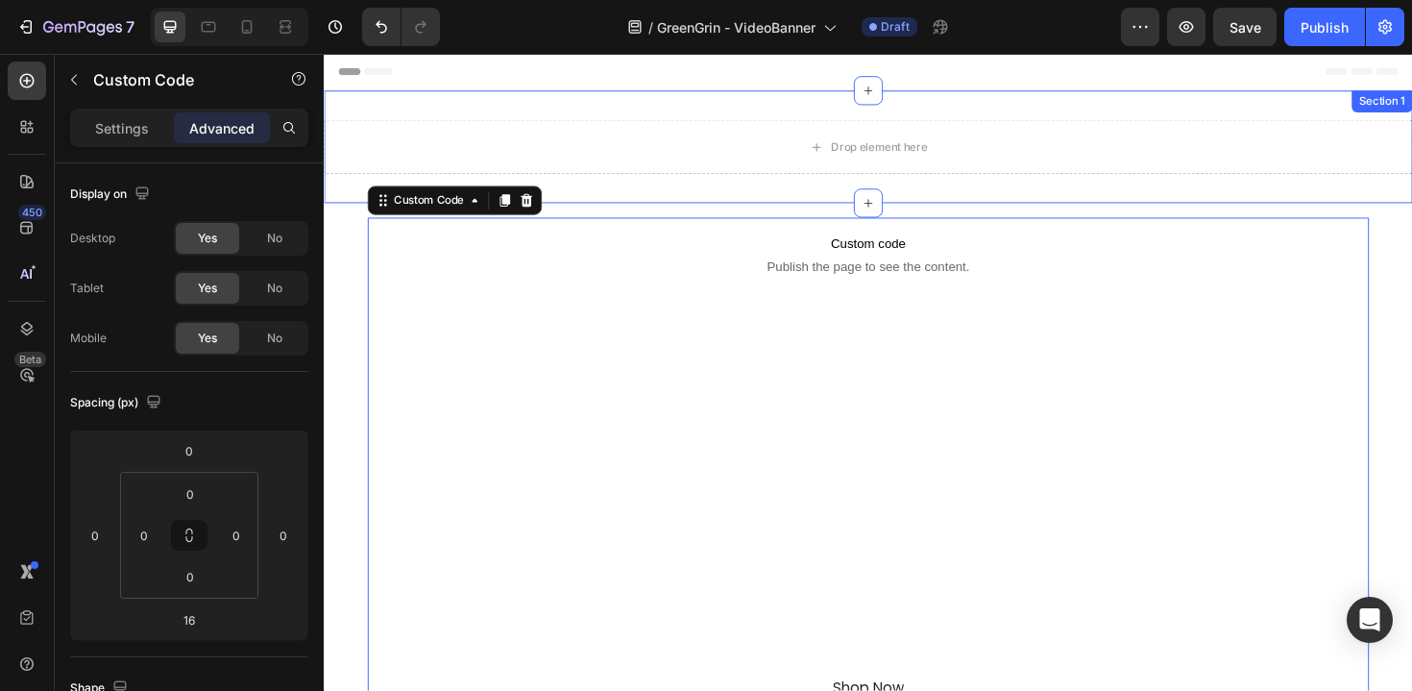
click at [690, 101] on div "Drop element here Section 1" at bounding box center [900, 152] width 1153 height 119
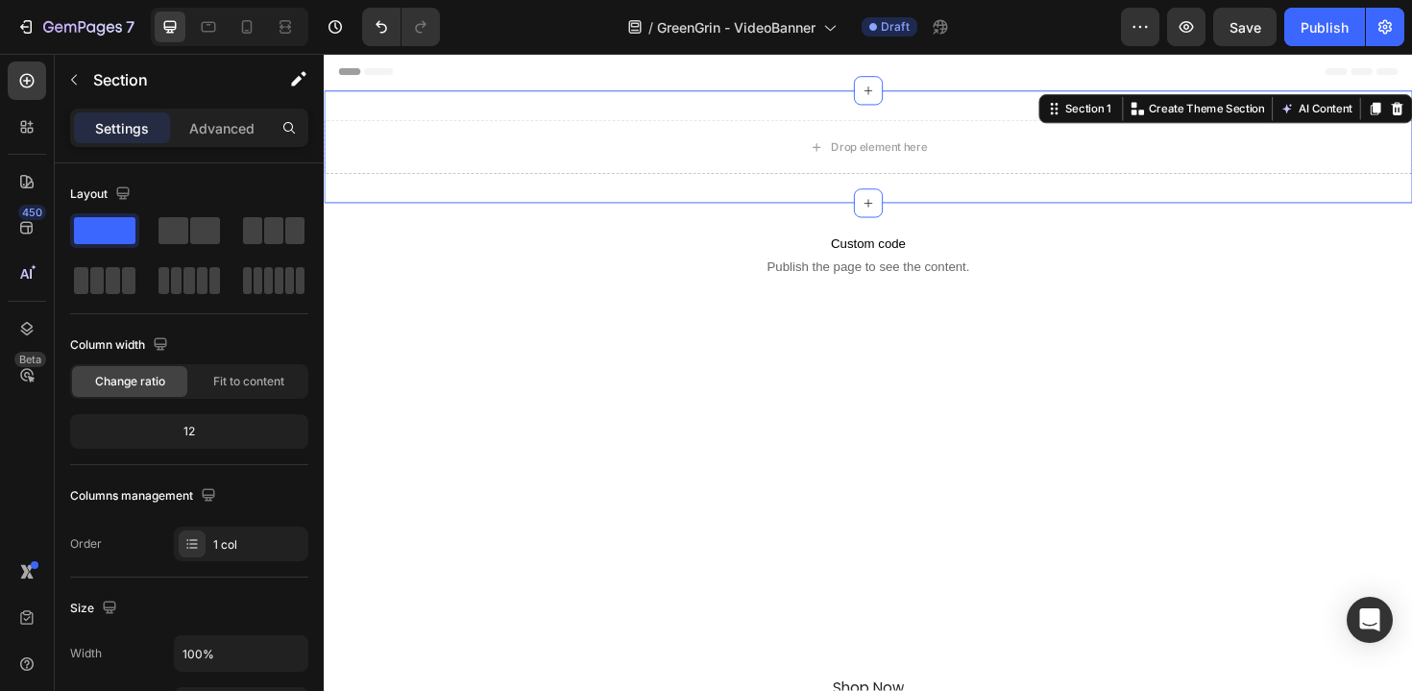
click at [1411, 114] on div "Section 1 You can create reusable sections Create Theme Section AI Content Writ…" at bounding box center [1279, 112] width 396 height 31
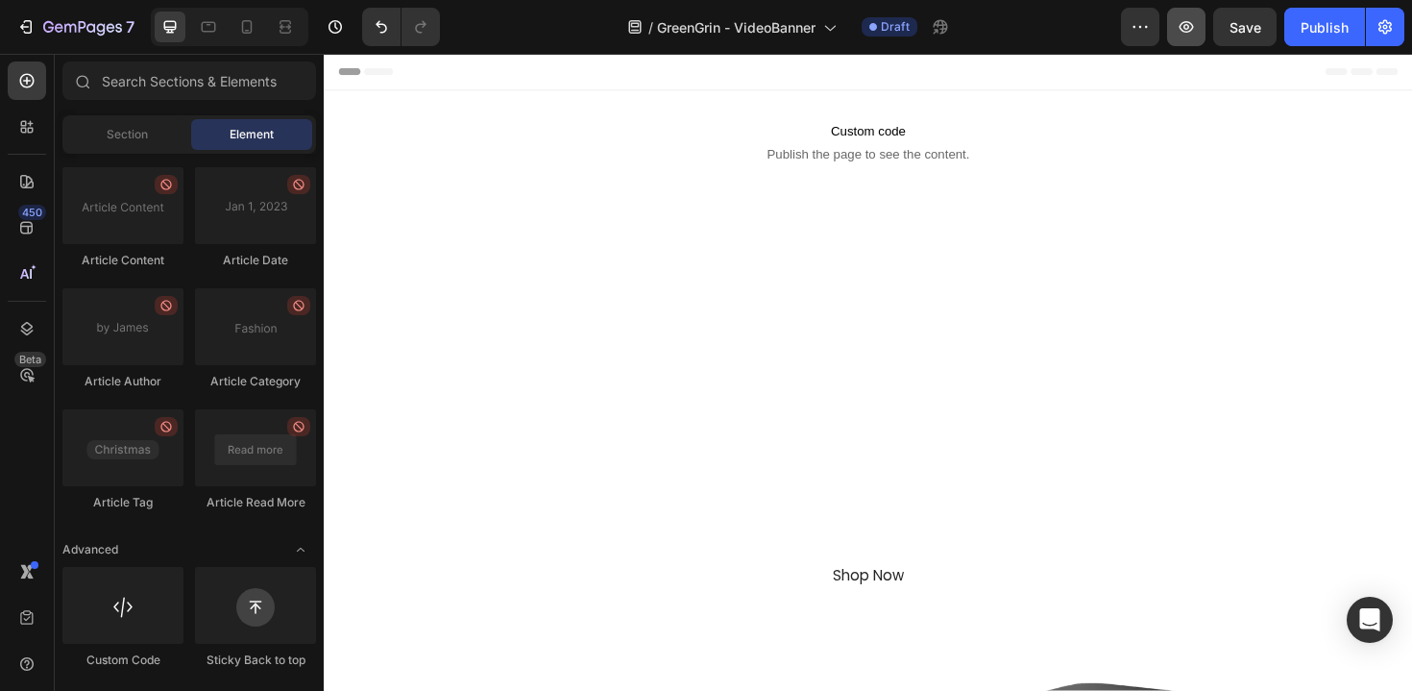
click at [1191, 45] on button "button" at bounding box center [1186, 27] width 38 height 38
click at [466, 266] on div "Image GreenGrin Heading Waste Refined Text Block With GreenGrin, Recycling Feel…" at bounding box center [900, 426] width 1030 height 420
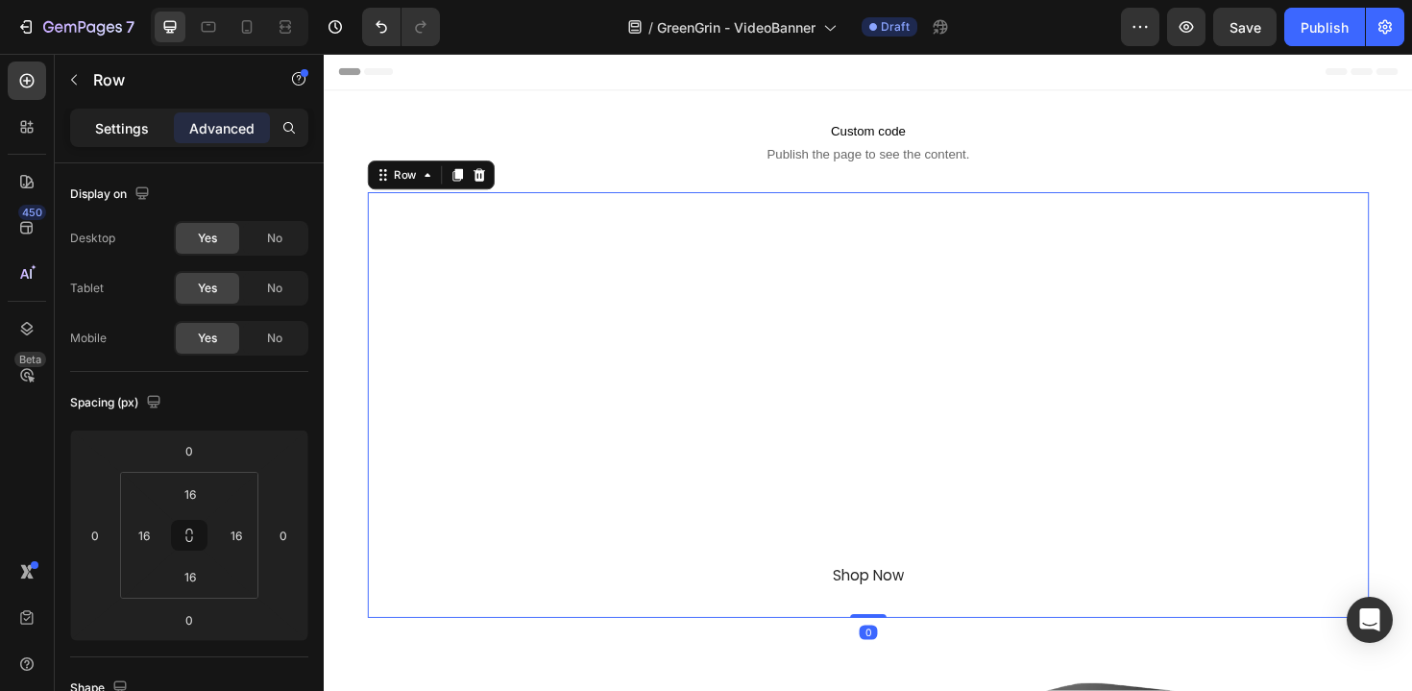
click at [133, 120] on p "Settings" at bounding box center [122, 128] width 54 height 20
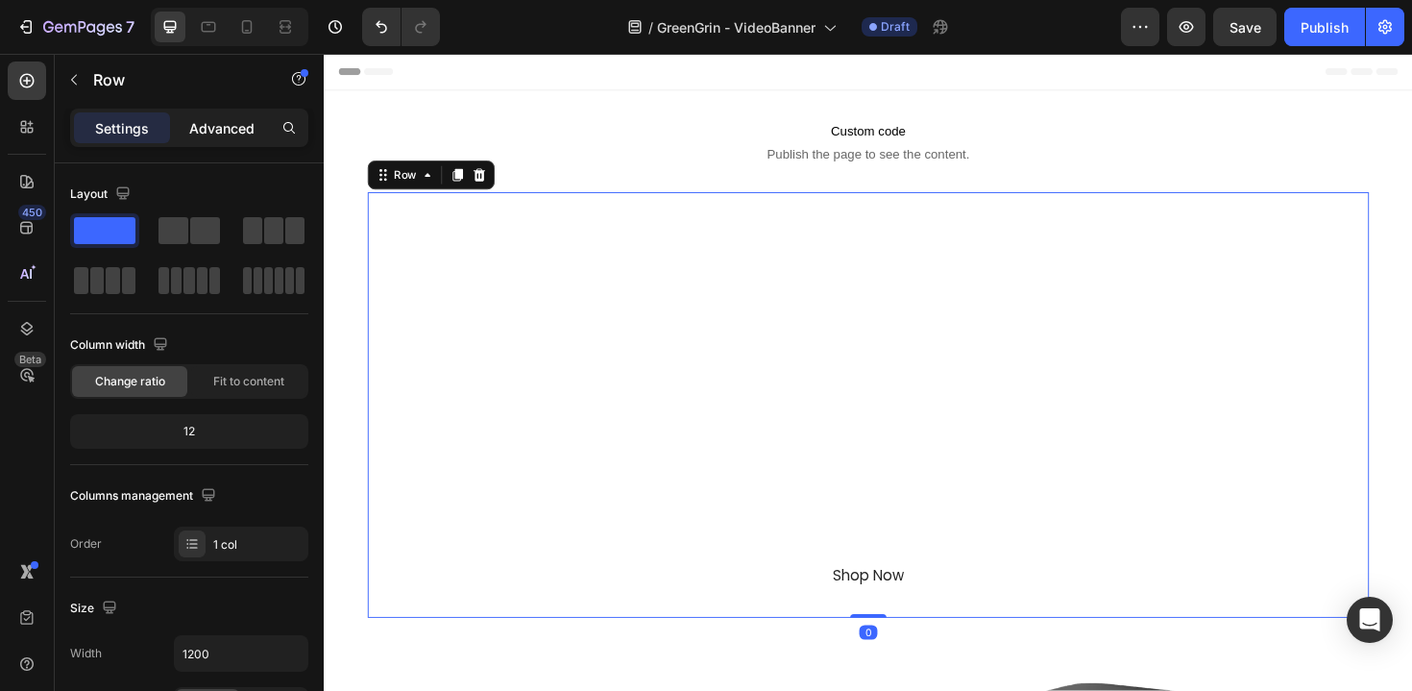
click at [199, 125] on p "Advanced" at bounding box center [221, 128] width 65 height 20
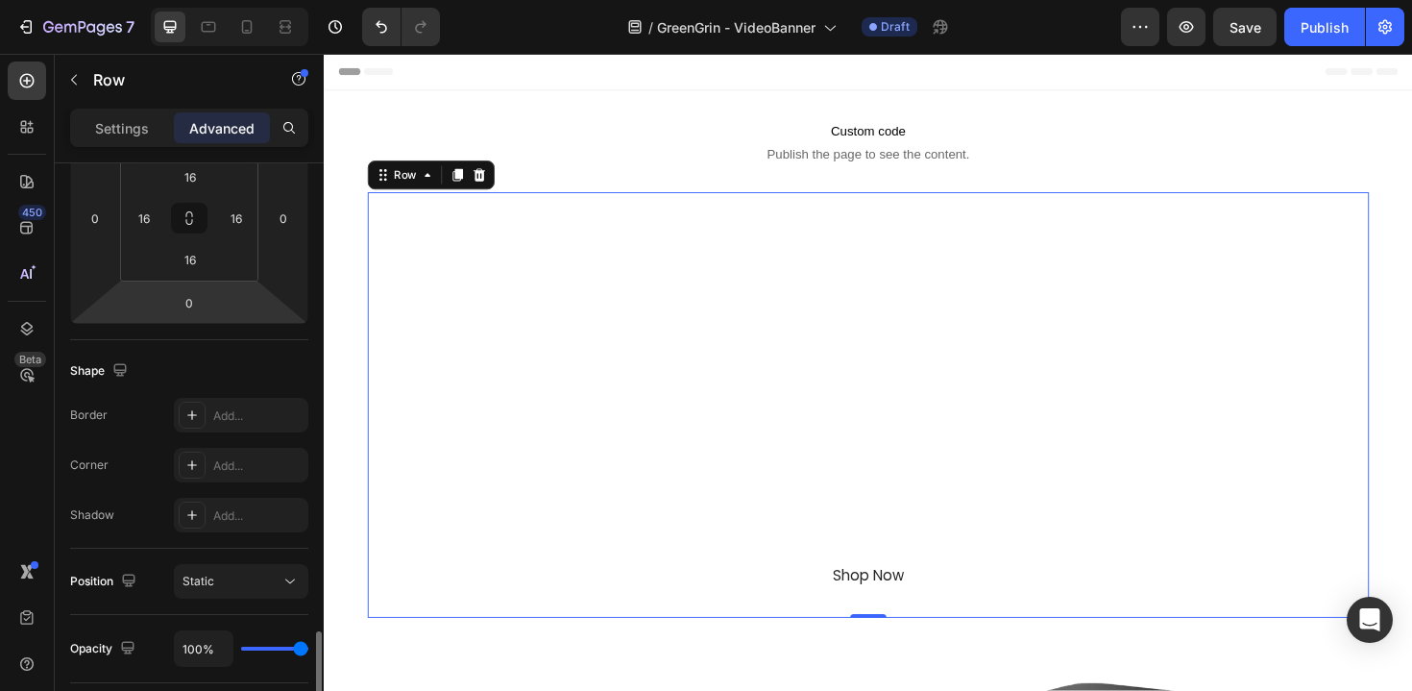
scroll to position [671, 0]
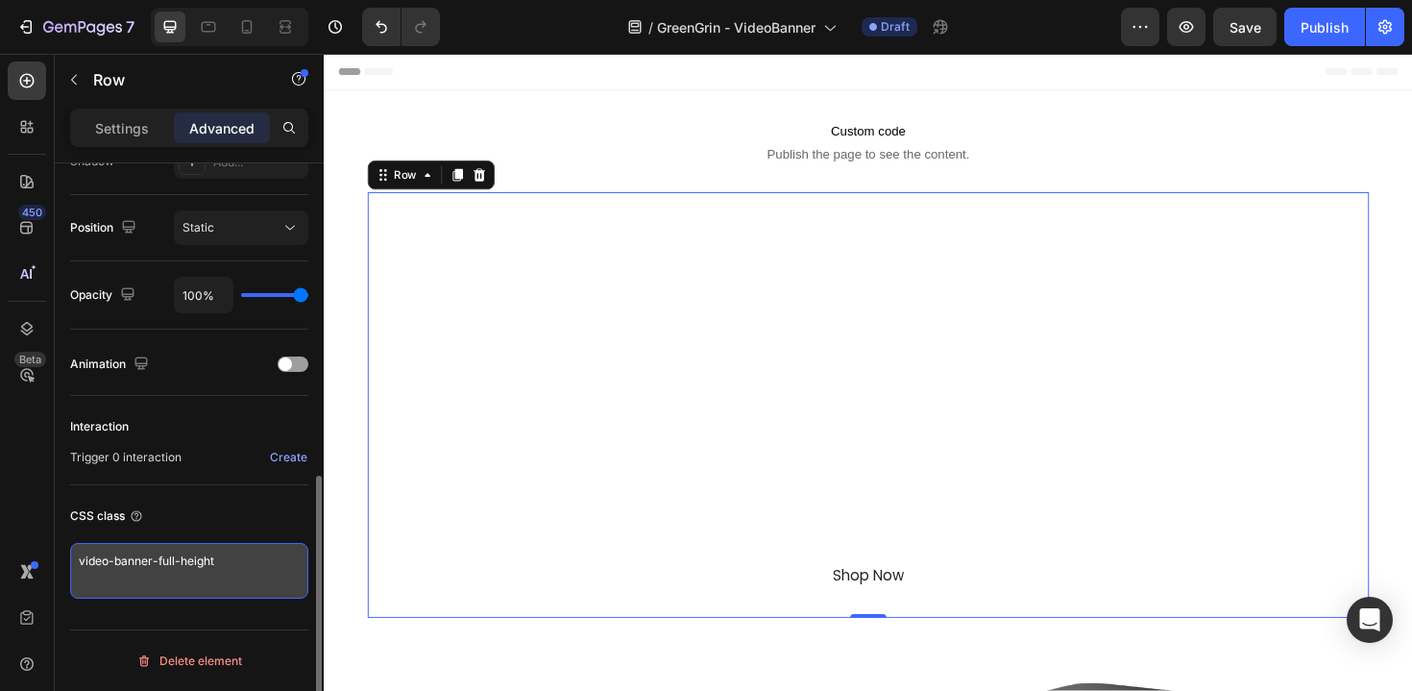
click at [218, 572] on textarea "video-banner-full-height" at bounding box center [189, 571] width 238 height 56
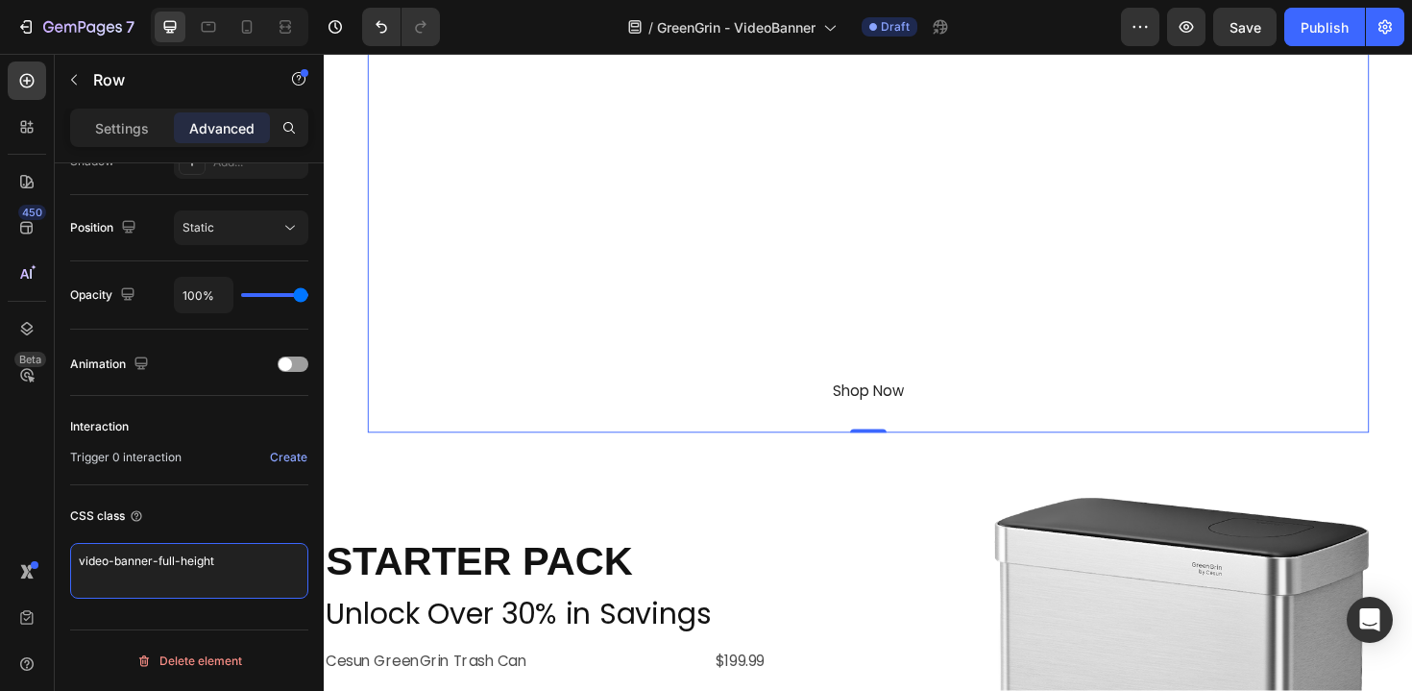
scroll to position [170, 0]
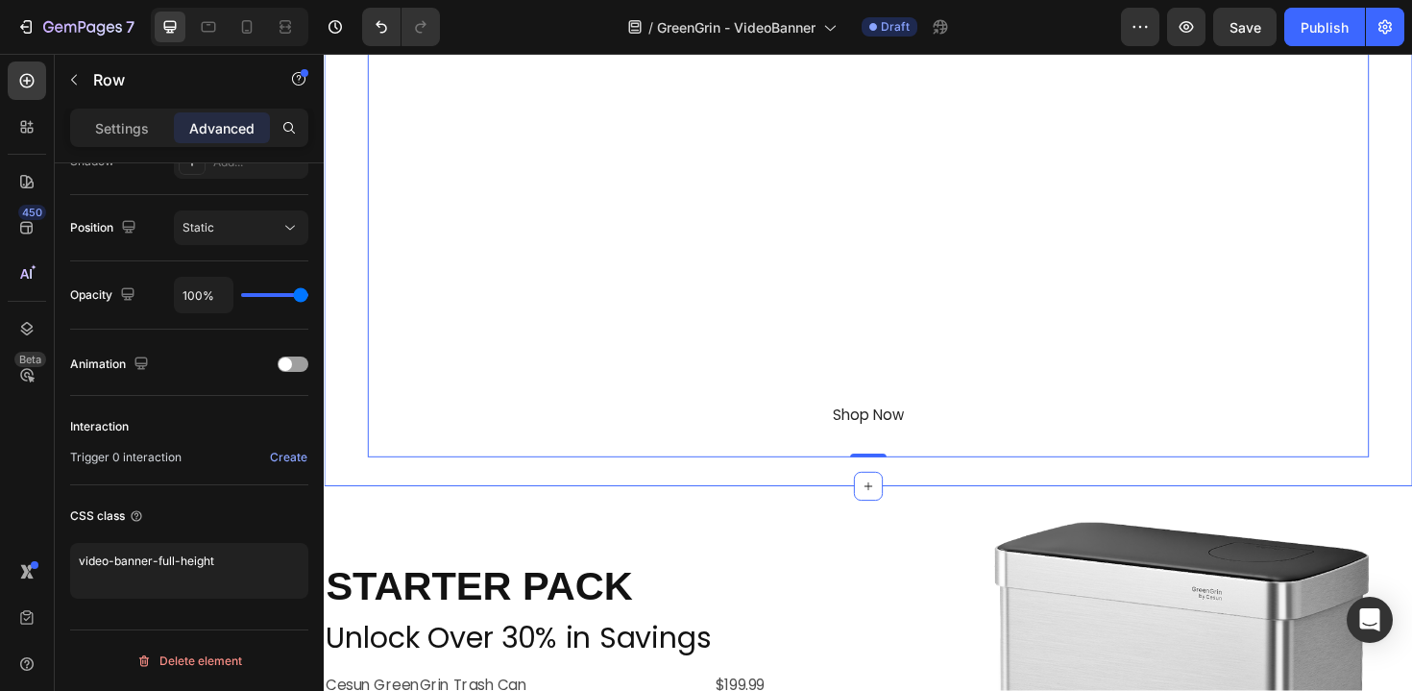
click at [353, 366] on div at bounding box center [900, 217] width 1153 height 589
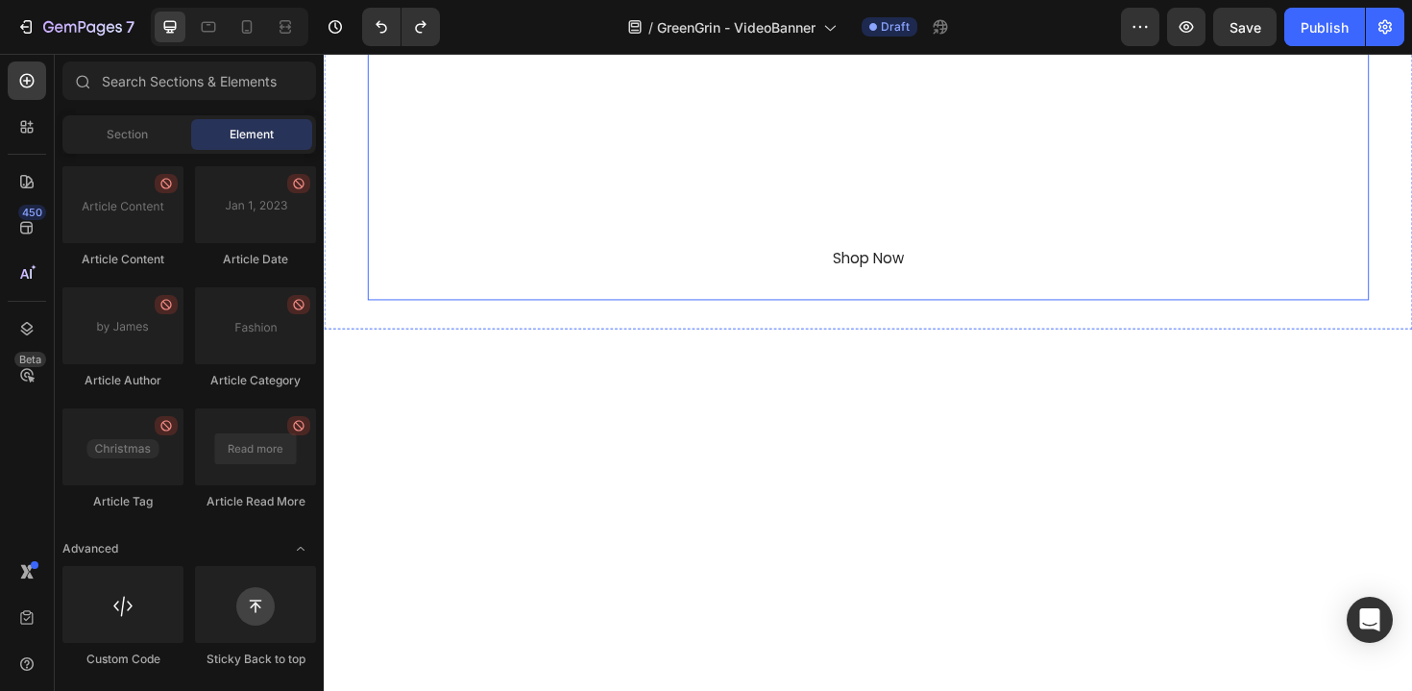
scroll to position [185, 0]
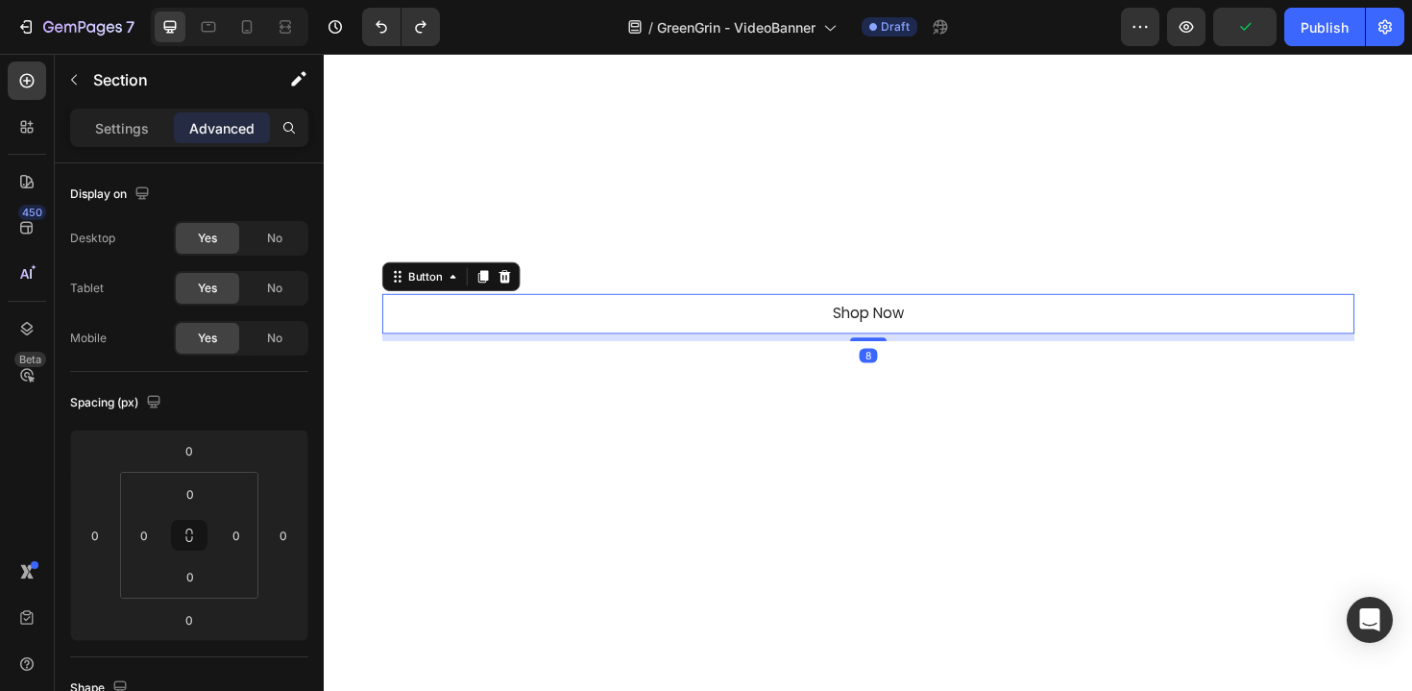
click at [537, 345] on div "Shop Now Button 8" at bounding box center [900, 329] width 1030 height 43
click at [739, 373] on div "Image GreenGrin Heading Waste Refined Text Block With GreenGrin, Recycling Feel…" at bounding box center [900, 148] width 1061 height 451
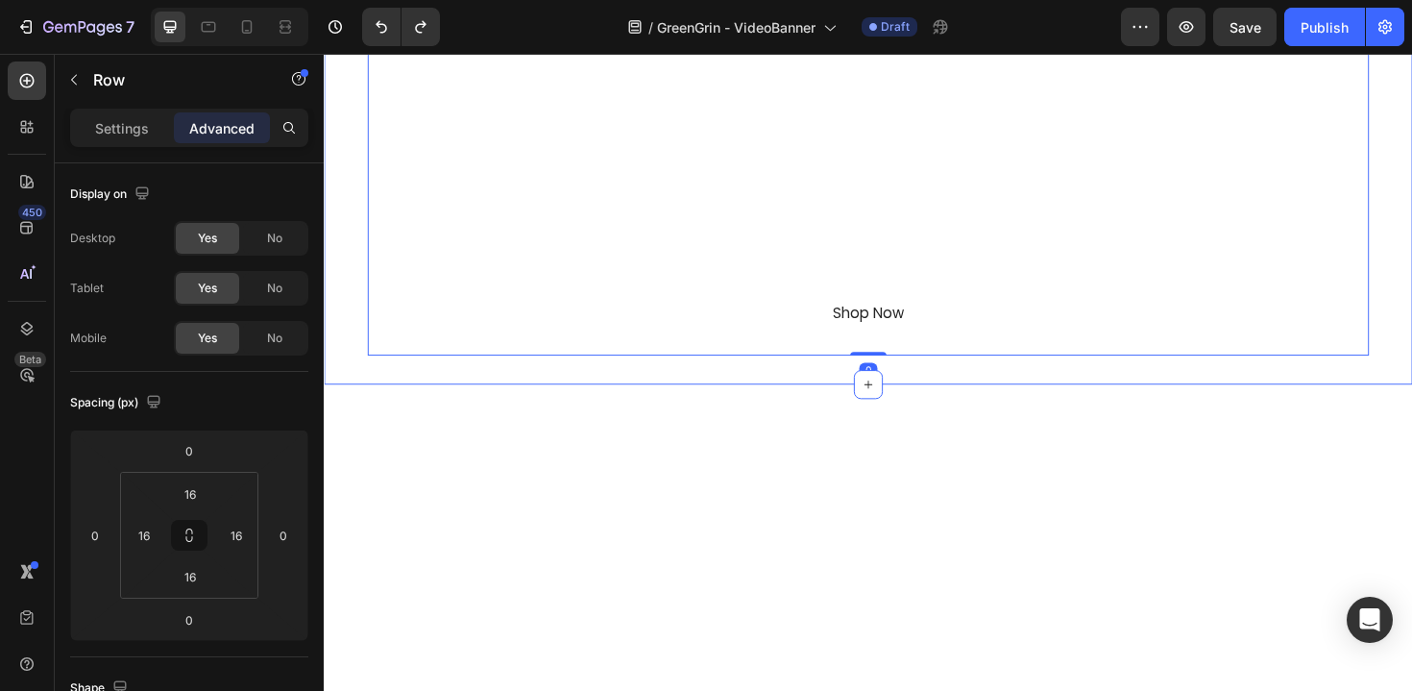
click at [350, 356] on div at bounding box center [900, 156] width 1153 height 497
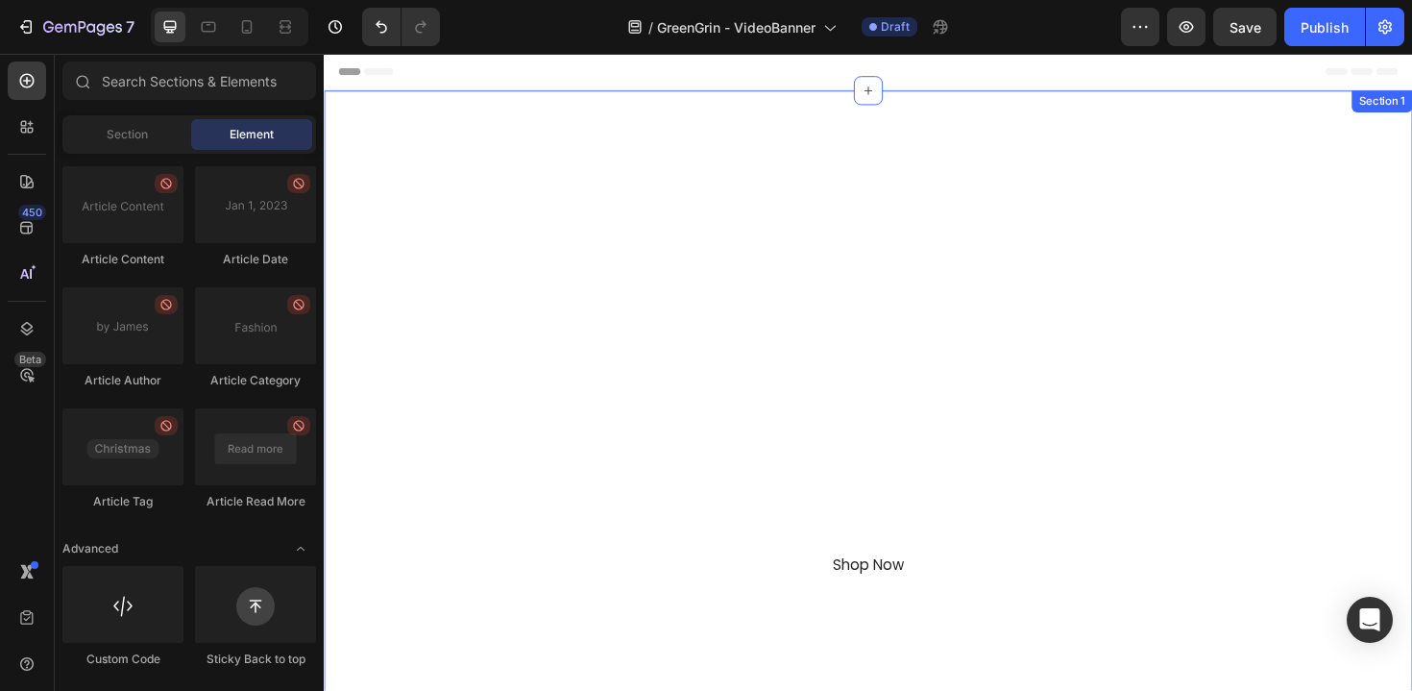
click at [909, 138] on div "GreenGrin Heading Waste Refined Text Block With GreenGrin, Recycling Feels Effo…" at bounding box center [900, 455] width 1153 height 725
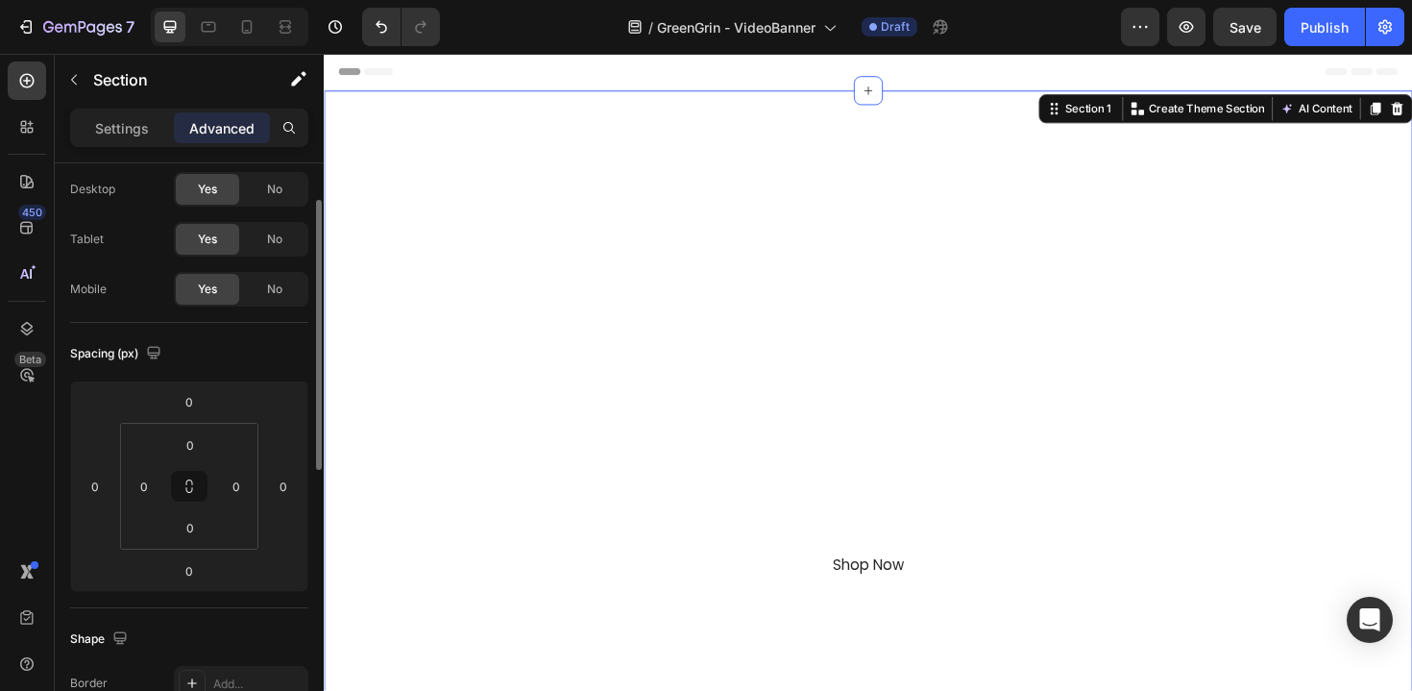
scroll to position [59, 0]
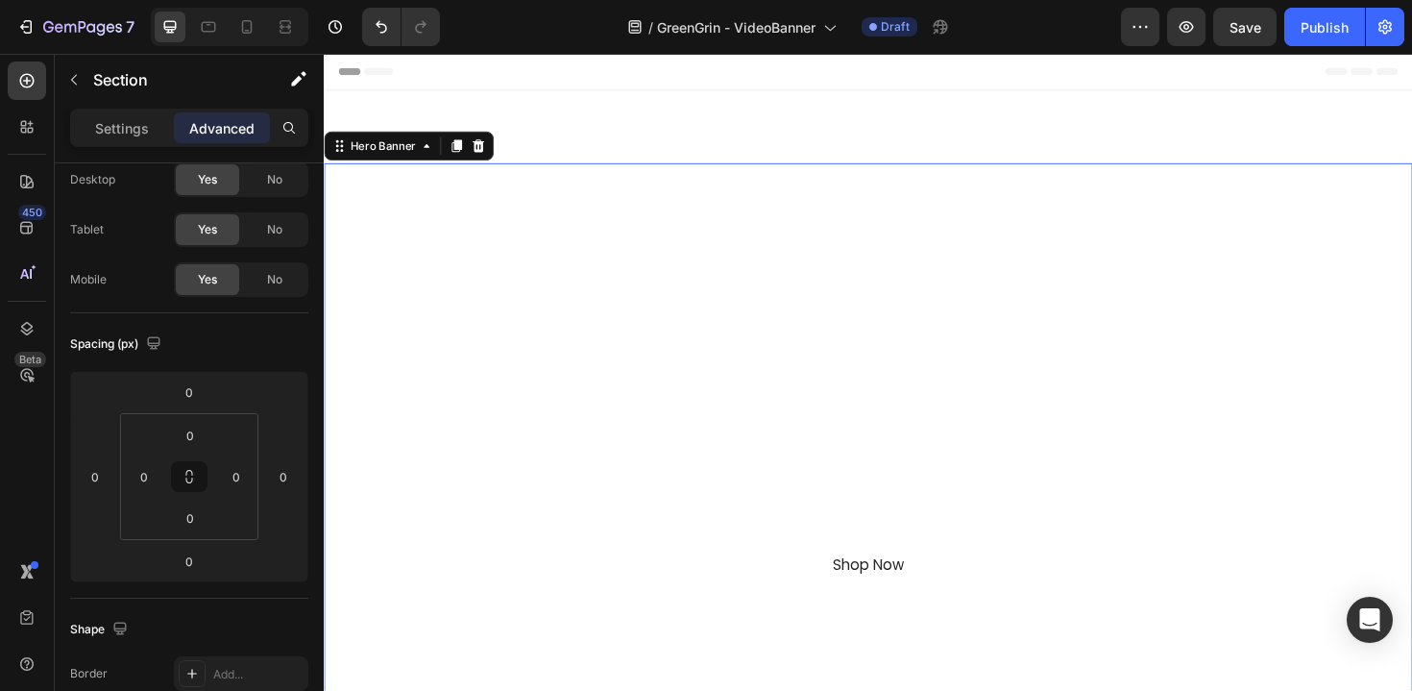
click at [636, 187] on div "Overlay" at bounding box center [900, 494] width 1153 height 648
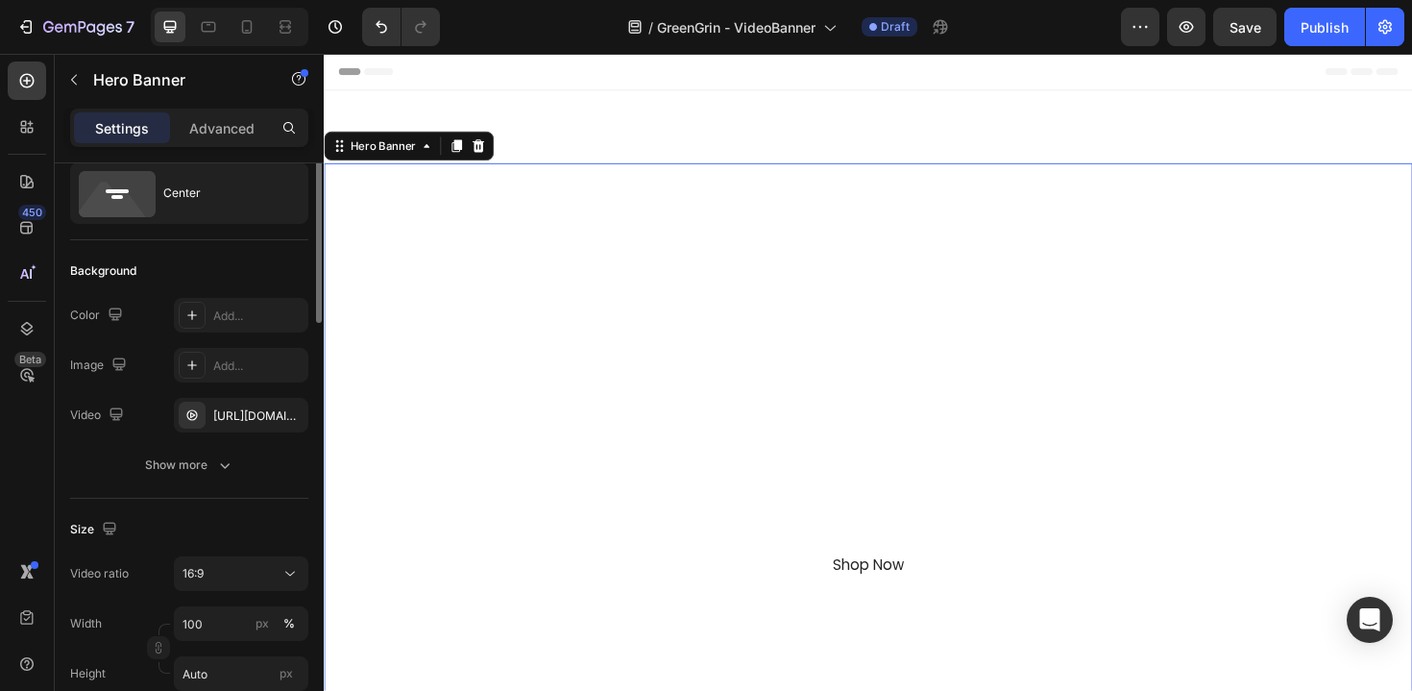
scroll to position [0, 0]
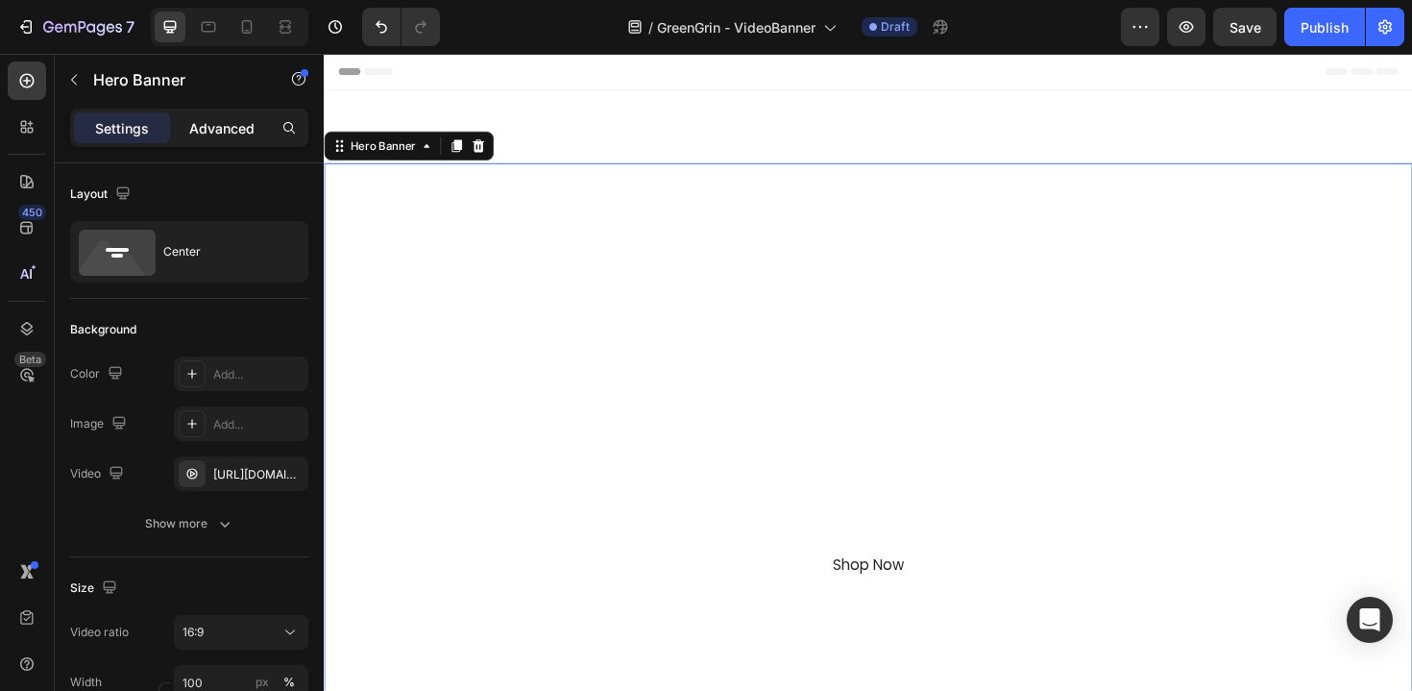
click at [190, 133] on p "Advanced" at bounding box center [221, 128] width 65 height 20
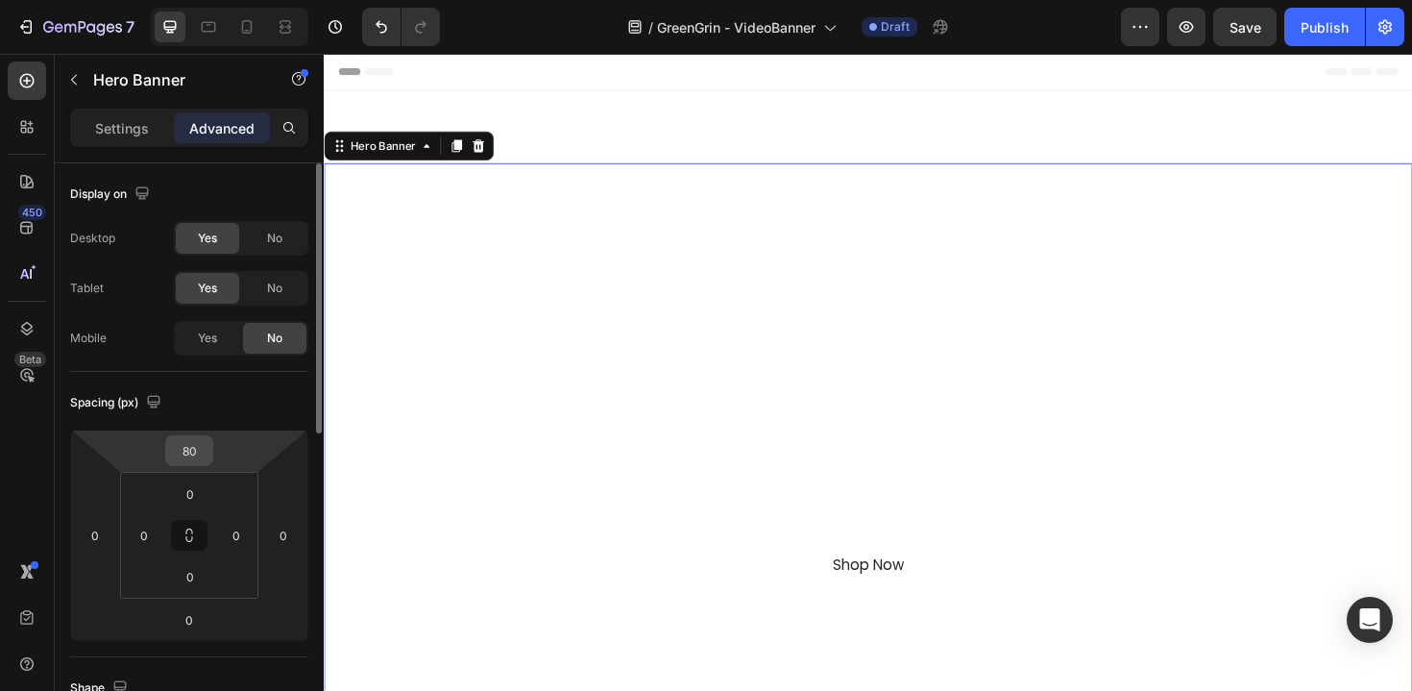
click at [183, 451] on input "80" at bounding box center [189, 450] width 38 height 29
type input "0"
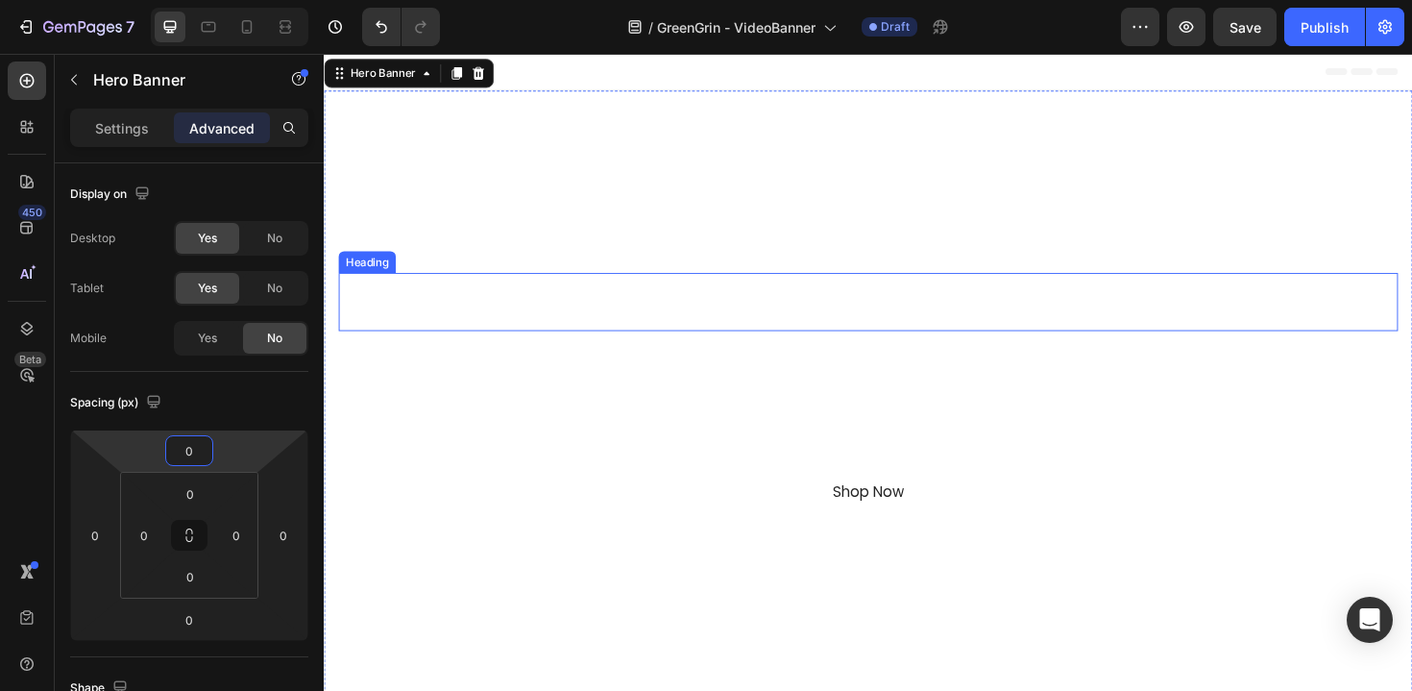
click at [547, 326] on h2 "GreenGrin" at bounding box center [900, 316] width 1122 height 61
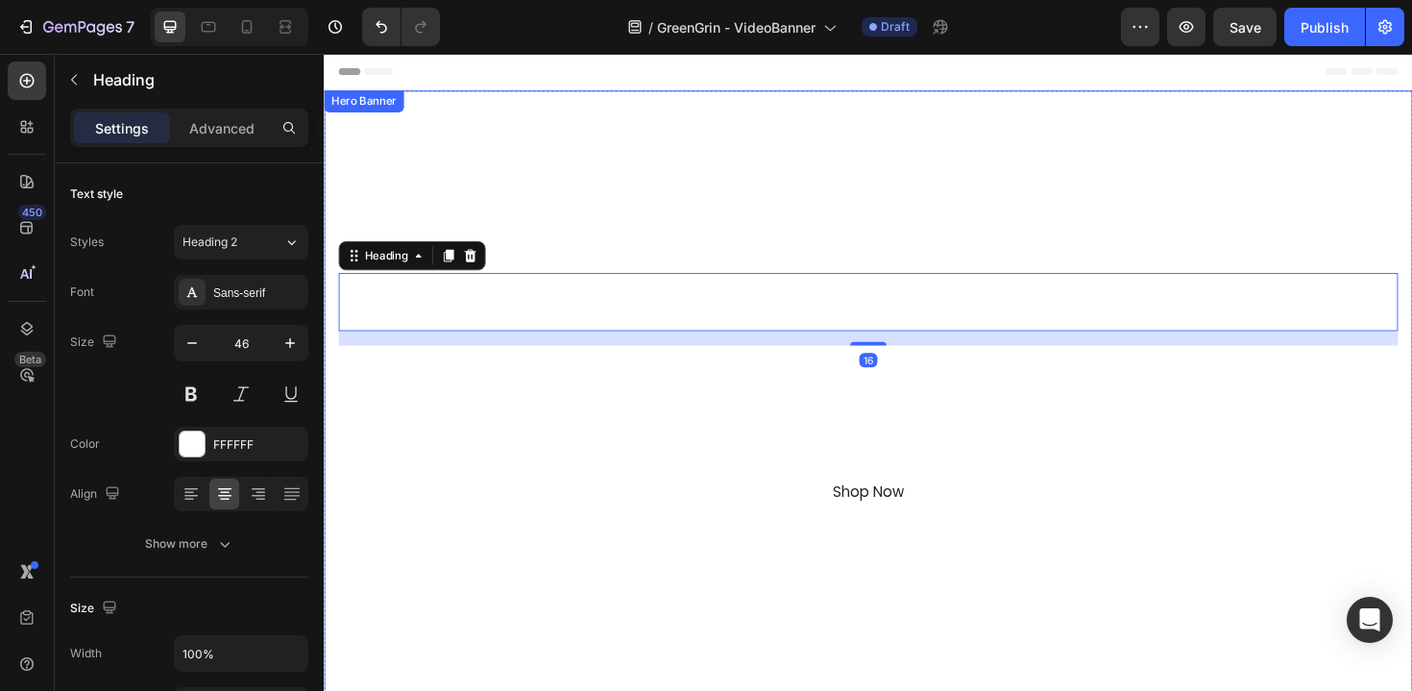
click at [522, 216] on div "Overlay" at bounding box center [900, 417] width 1153 height 648
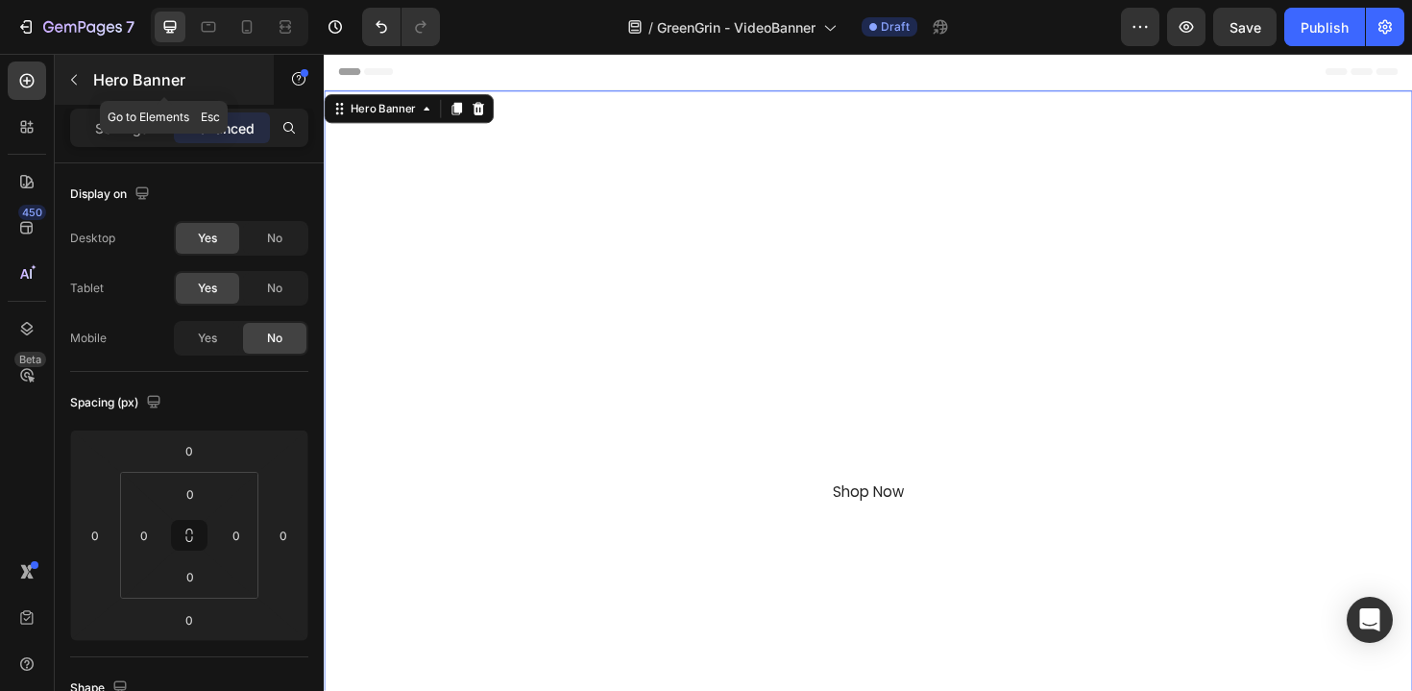
click at [99, 75] on p "Hero Banner" at bounding box center [174, 79] width 163 height 23
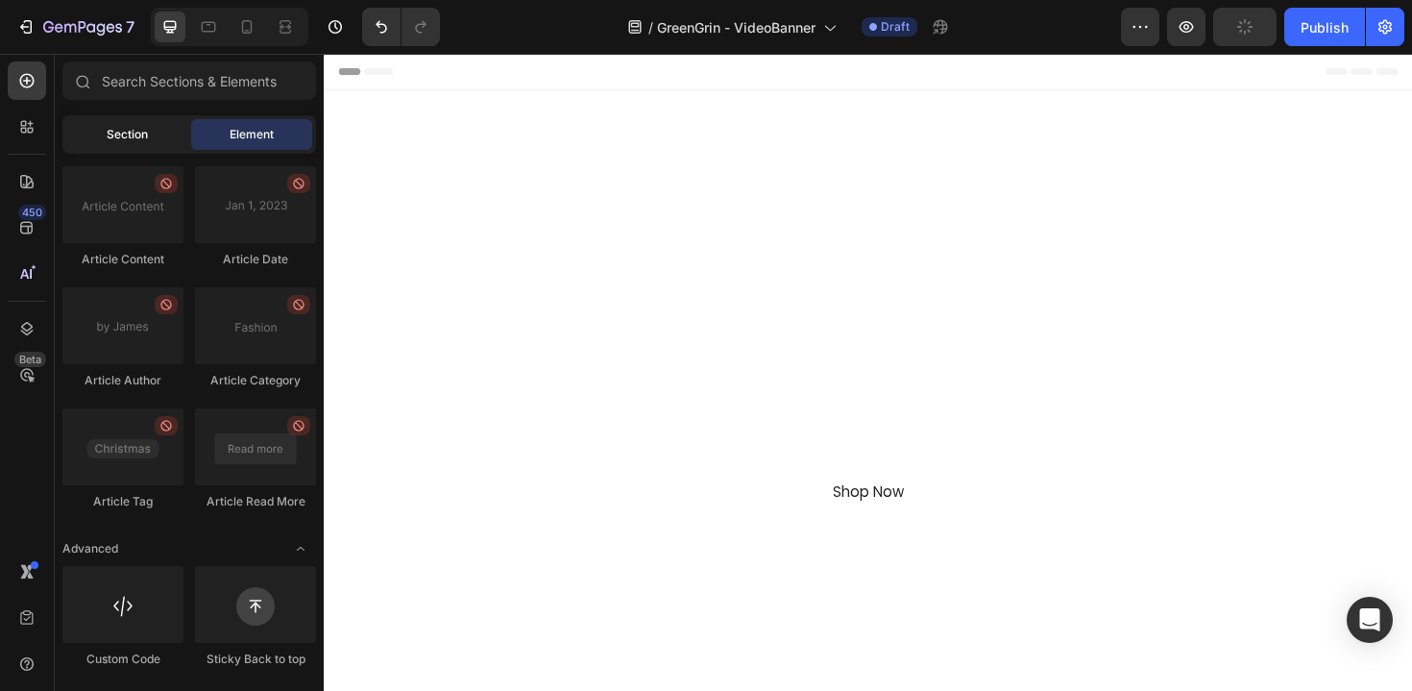
click at [157, 140] on div "Section" at bounding box center [126, 134] width 121 height 31
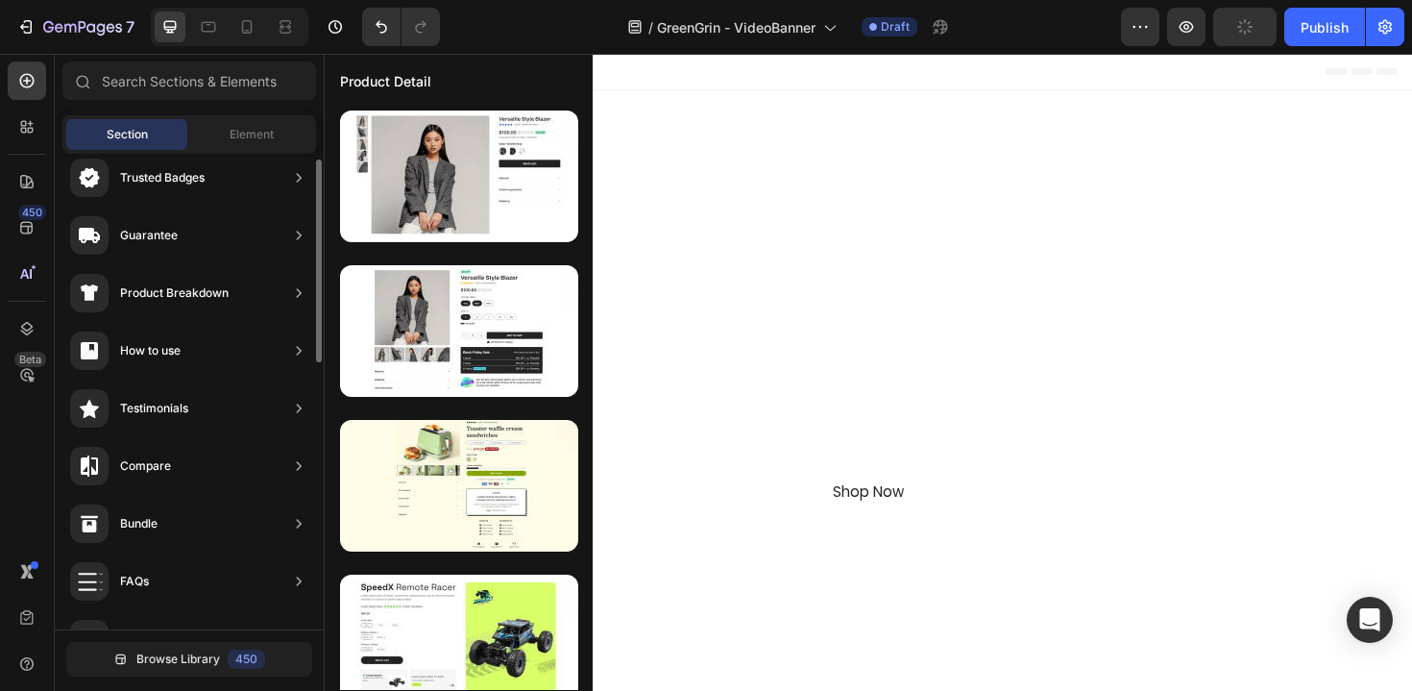
scroll to position [205, 0]
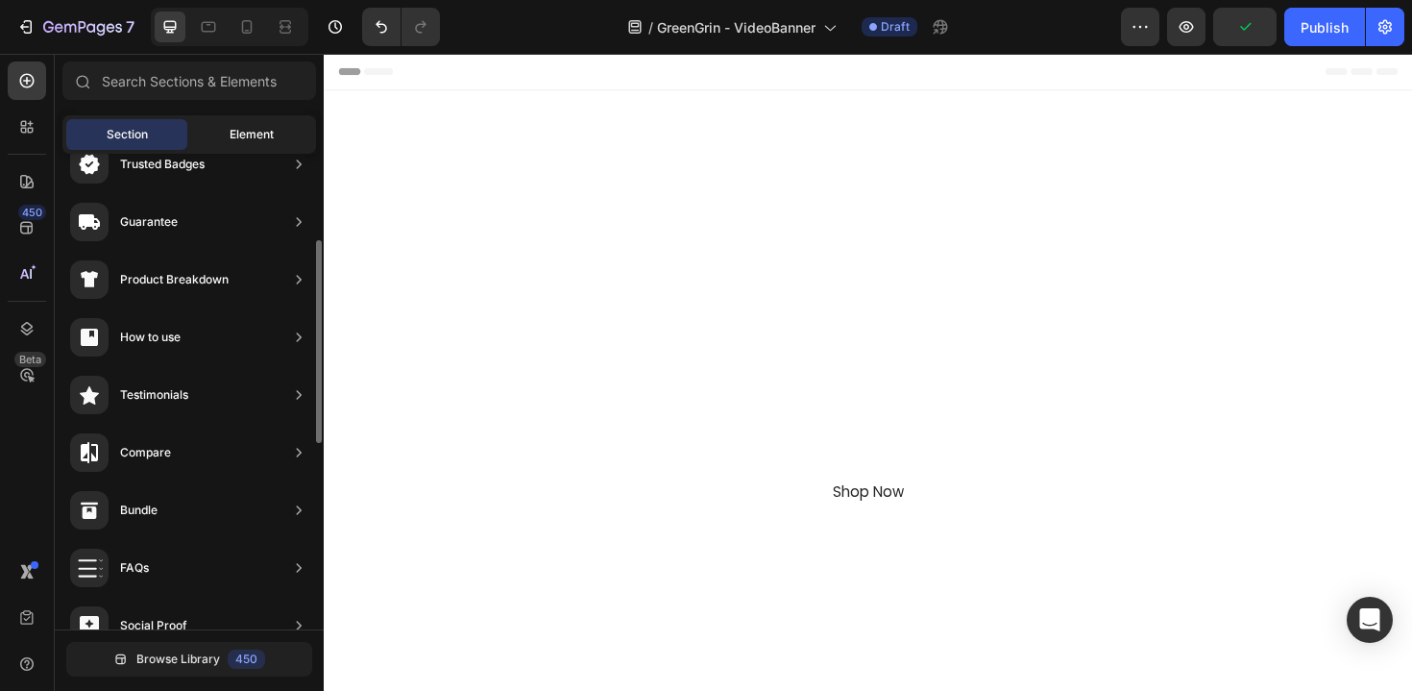
click at [251, 136] on span "Element" at bounding box center [252, 134] width 44 height 17
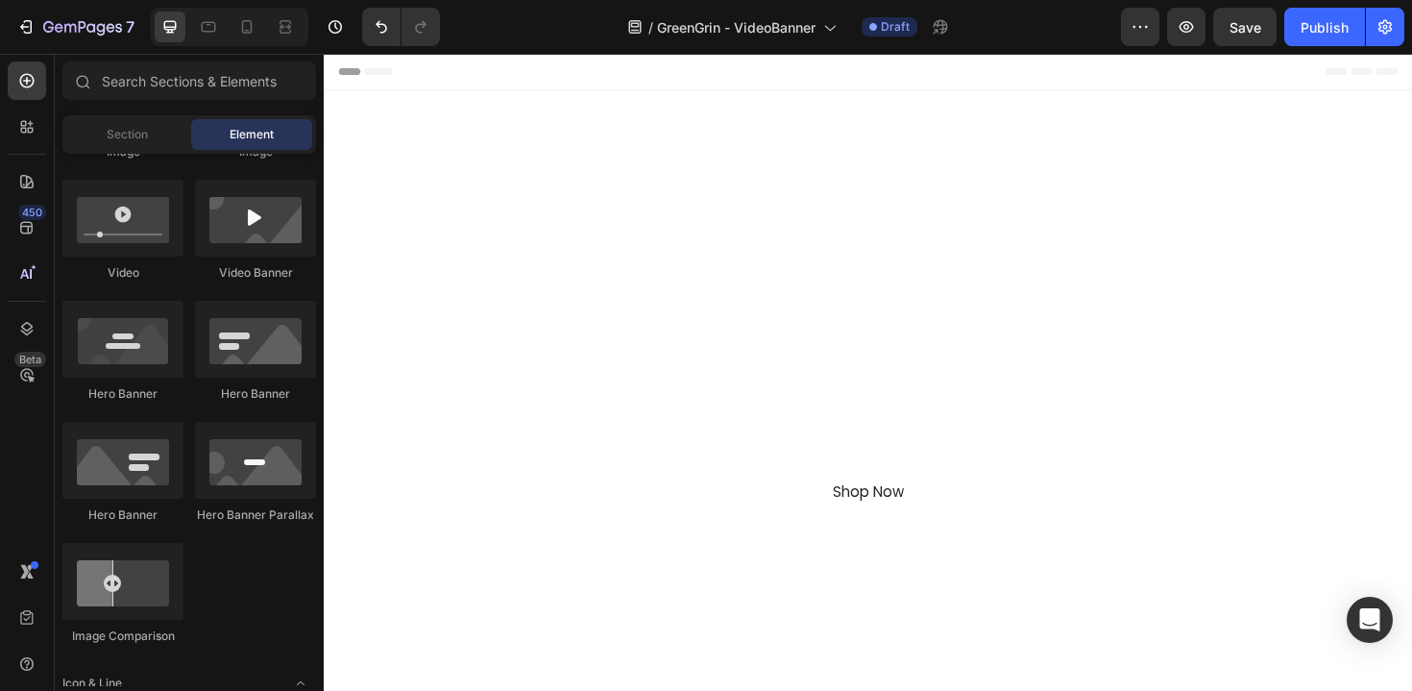
scroll to position [0, 0]
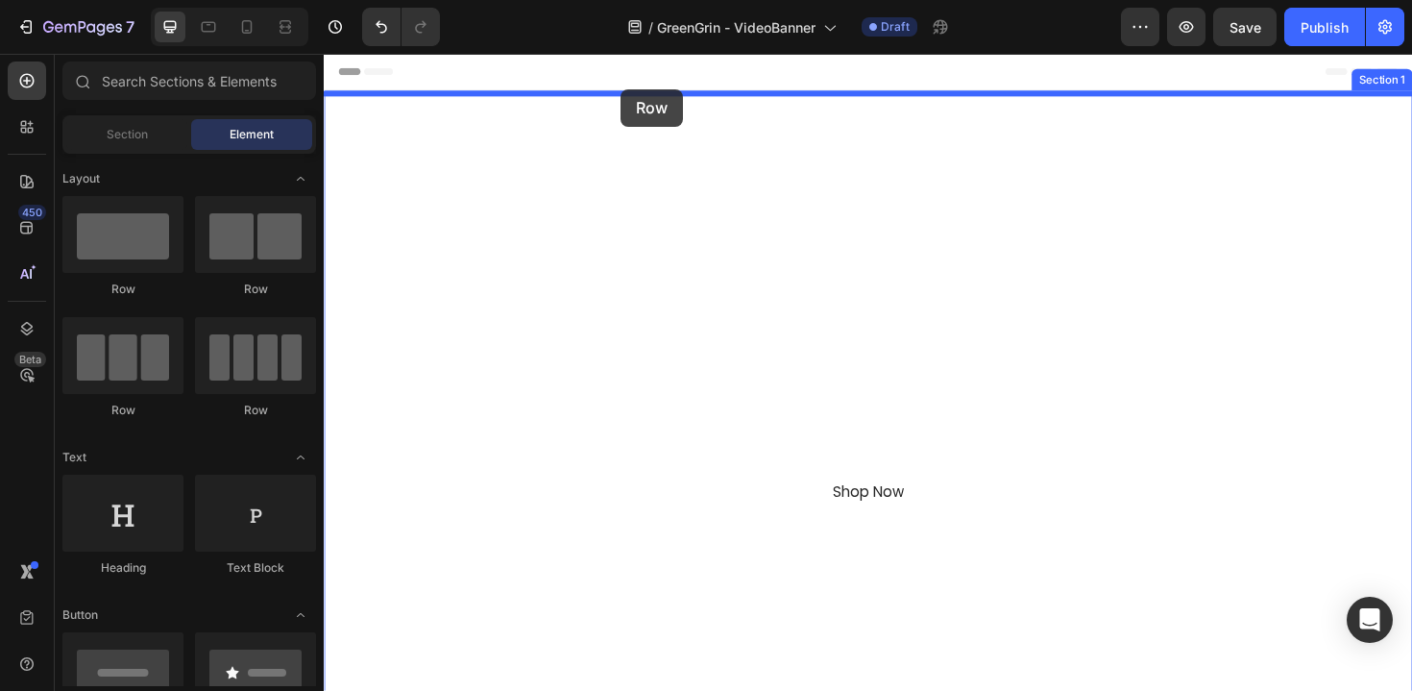
drag, startPoint x: 436, startPoint y: 305, endPoint x: 638, endPoint y: 91, distance: 293.6
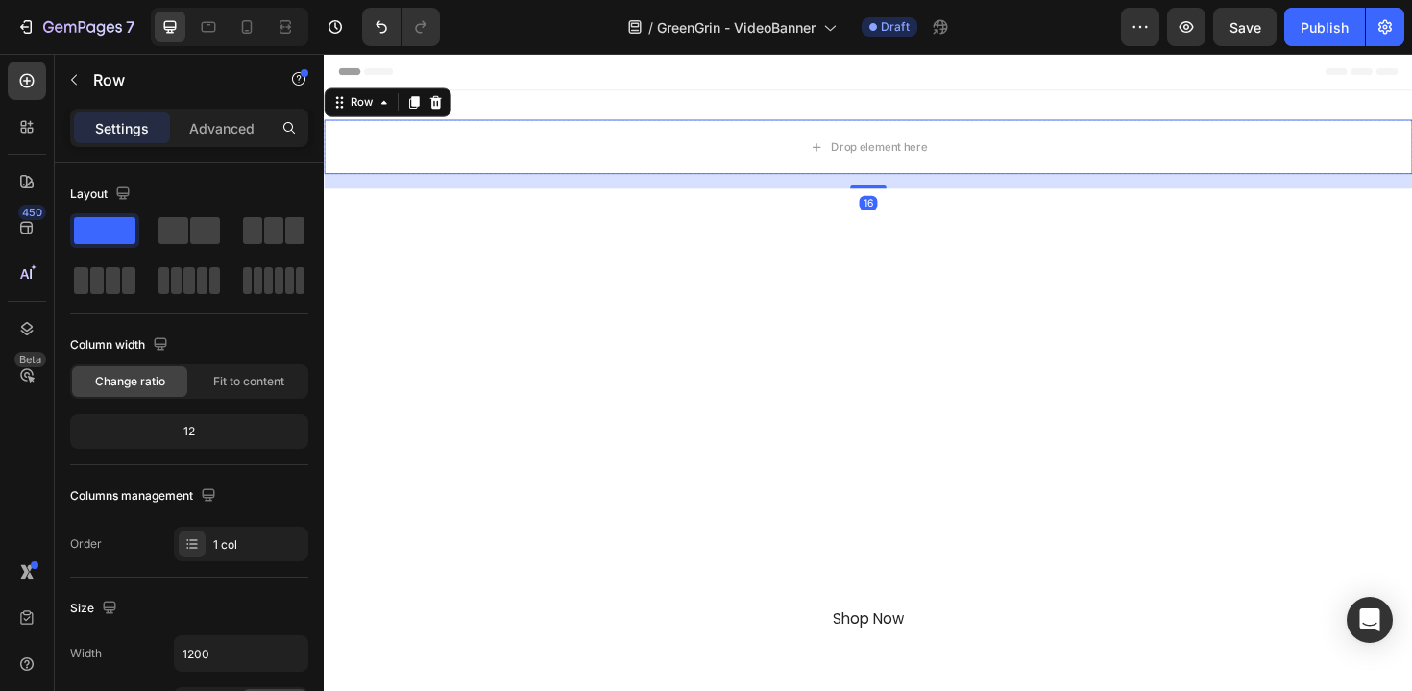
click at [221, 152] on div "Settings Advanced" at bounding box center [189, 136] width 269 height 55
click at [221, 141] on div "Advanced" at bounding box center [222, 127] width 96 height 31
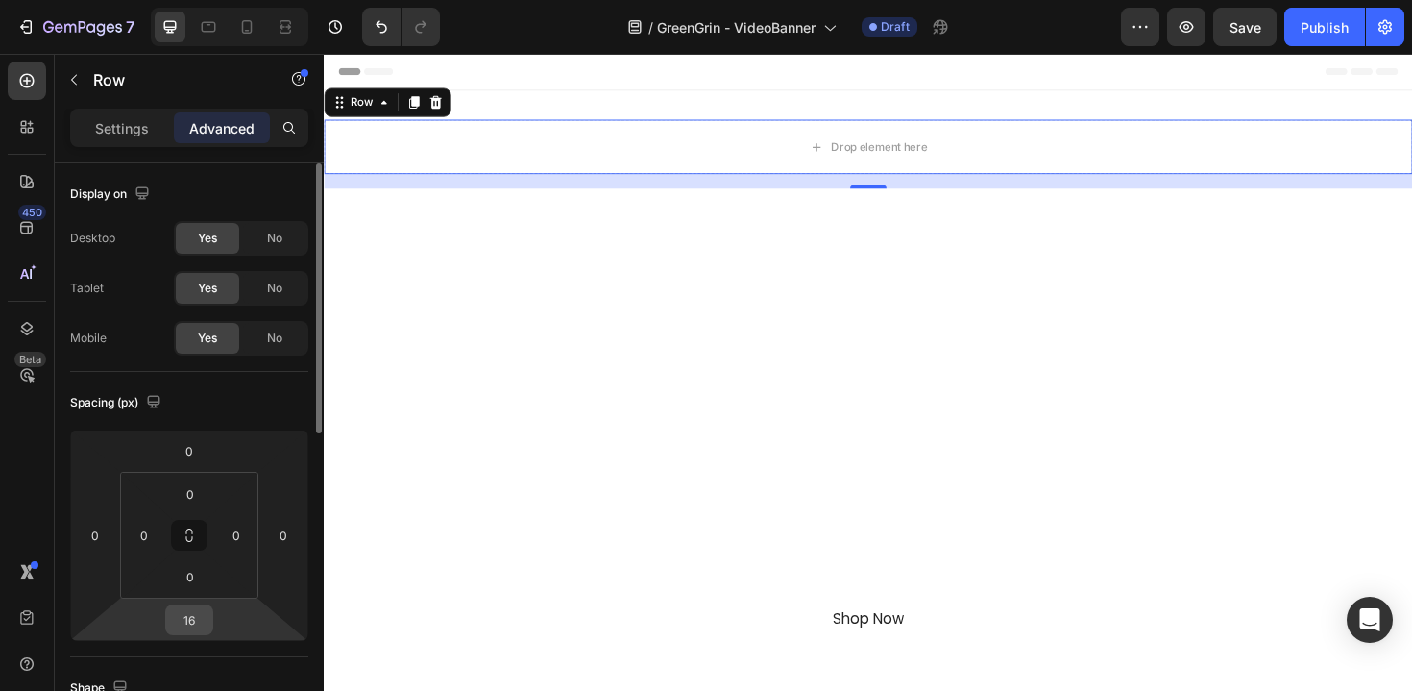
click at [186, 616] on input "16" at bounding box center [189, 619] width 38 height 29
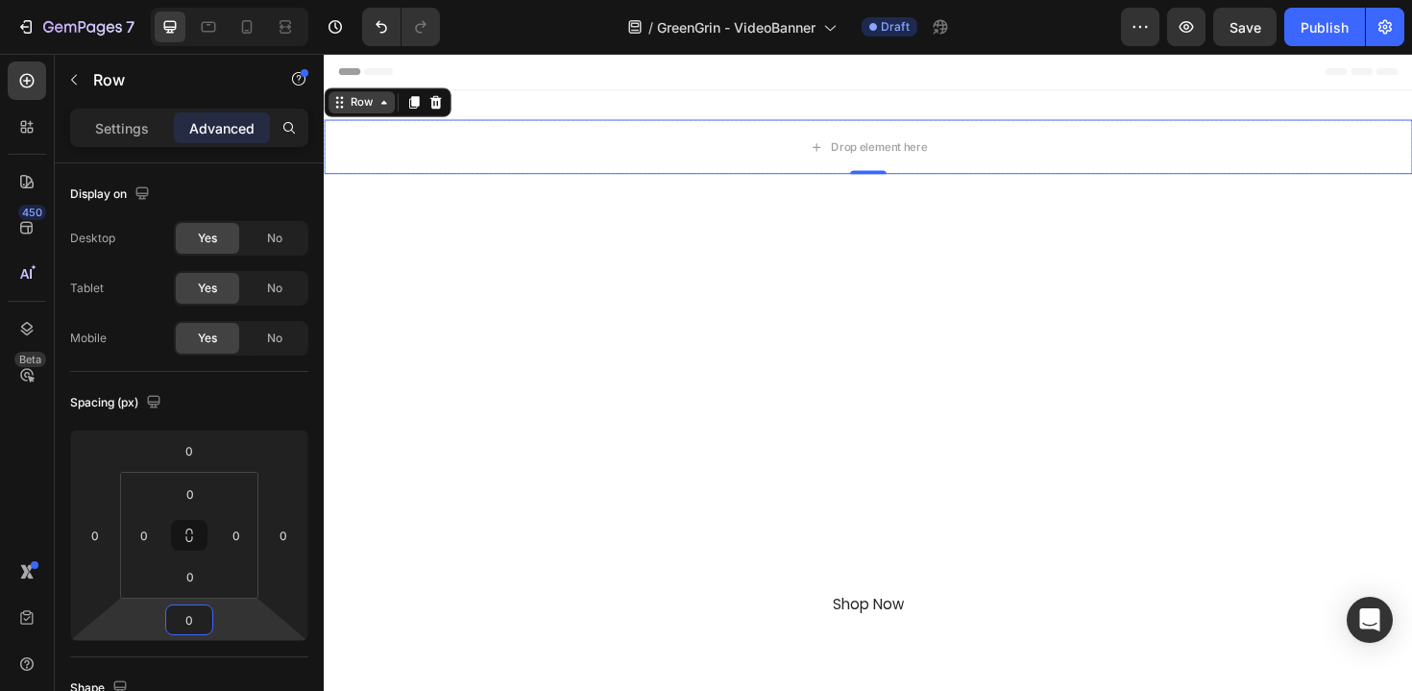
type input "0"
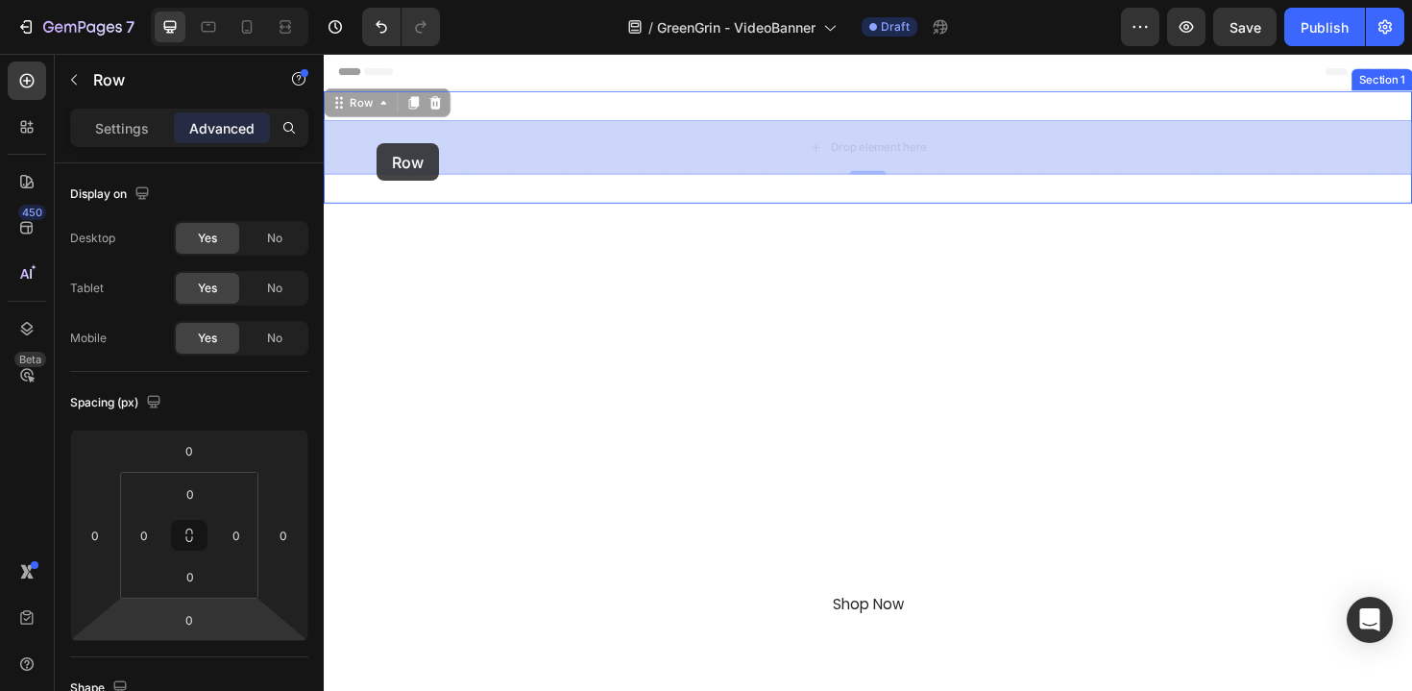
drag, startPoint x: 334, startPoint y: 104, endPoint x: 379, endPoint y: 149, distance: 63.9
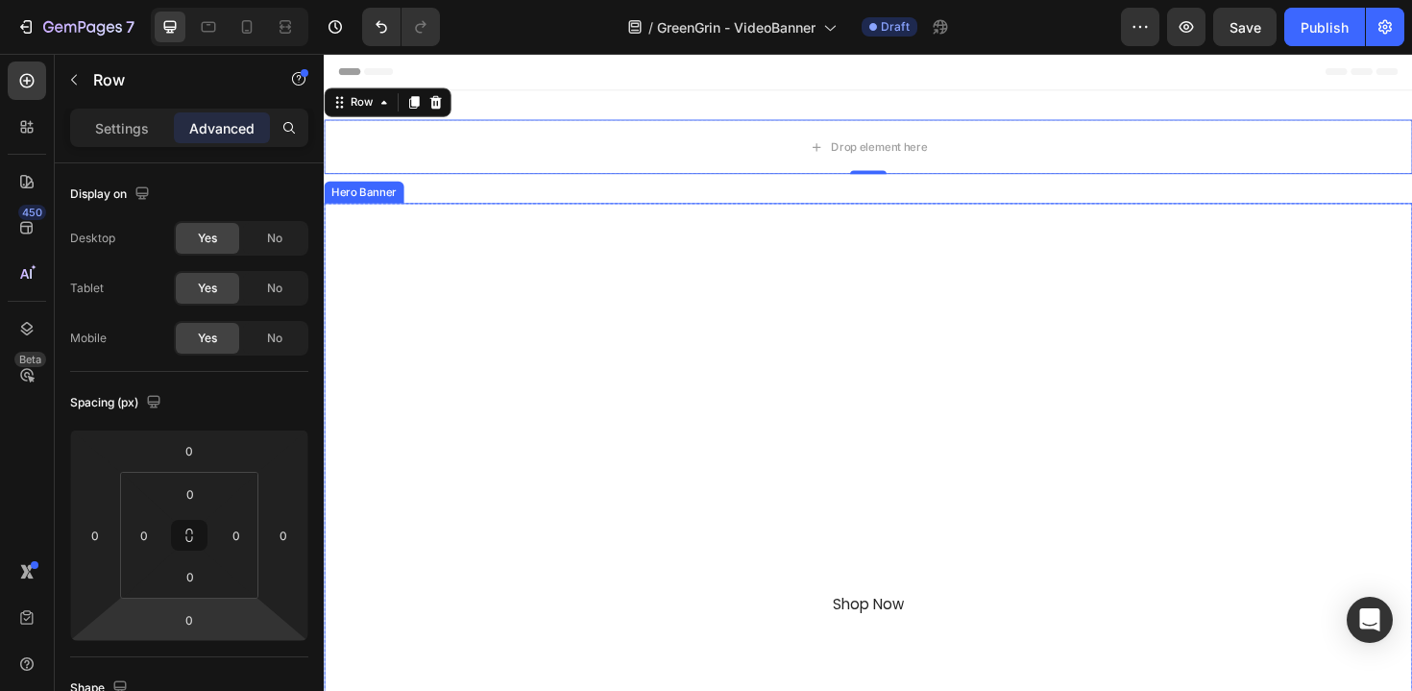
click at [451, 304] on div "Overlay" at bounding box center [900, 536] width 1153 height 648
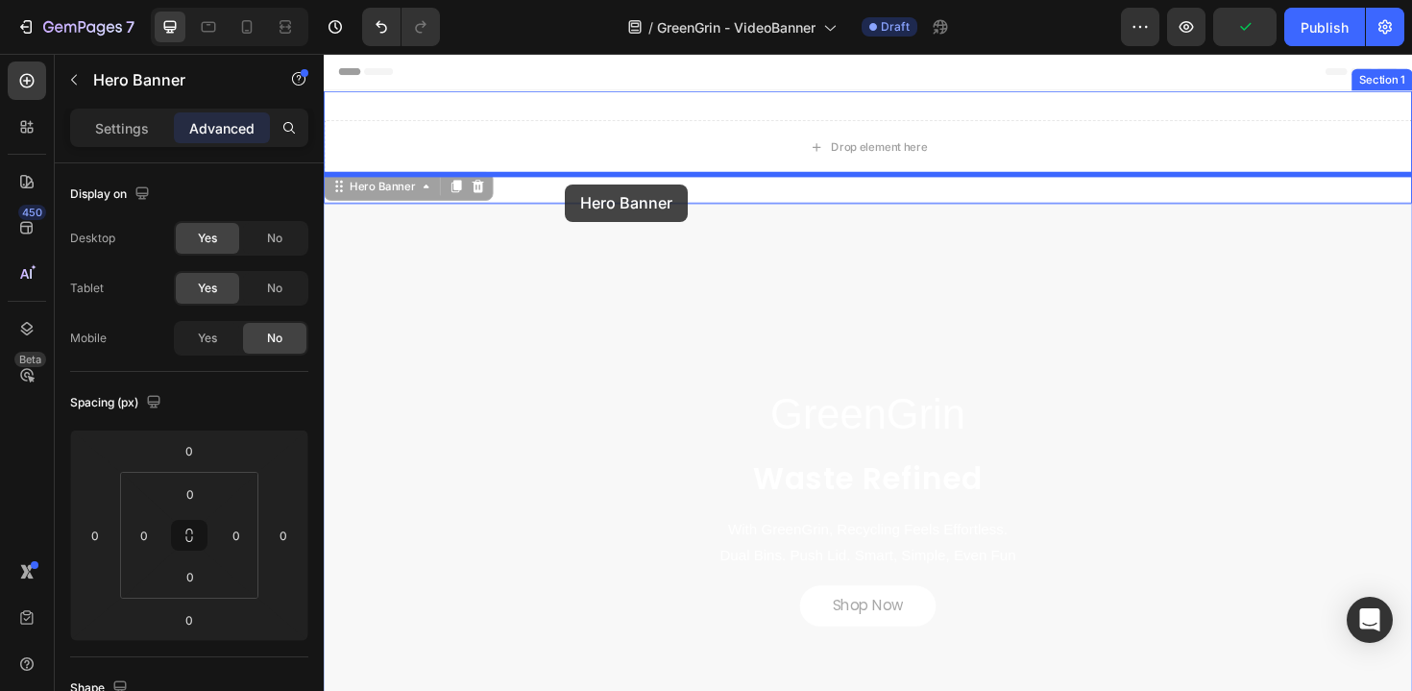
drag, startPoint x: 337, startPoint y: 195, endPoint x: 579, endPoint y: 192, distance: 242.1
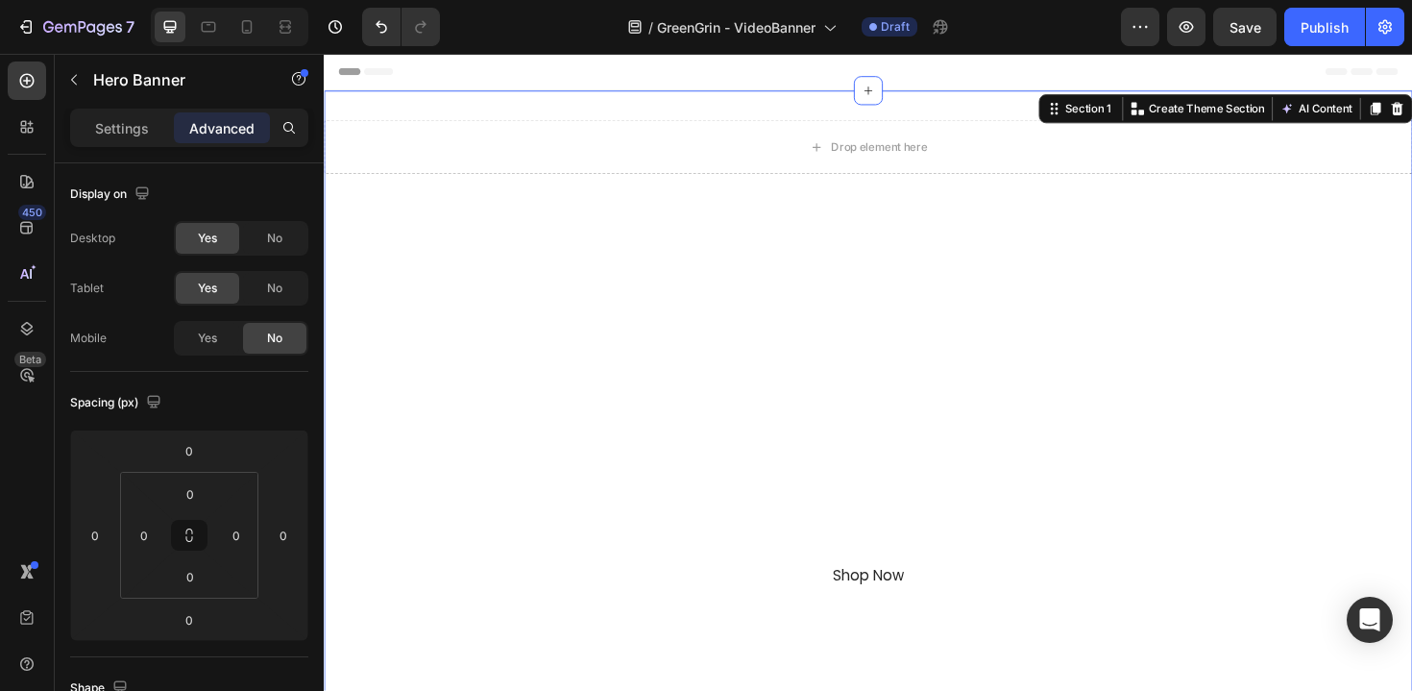
click at [682, 108] on div "Drop element here Row GreenGrin Heading Waste Refined Text Block With GreenGrin…" at bounding box center [900, 477] width 1153 height 768
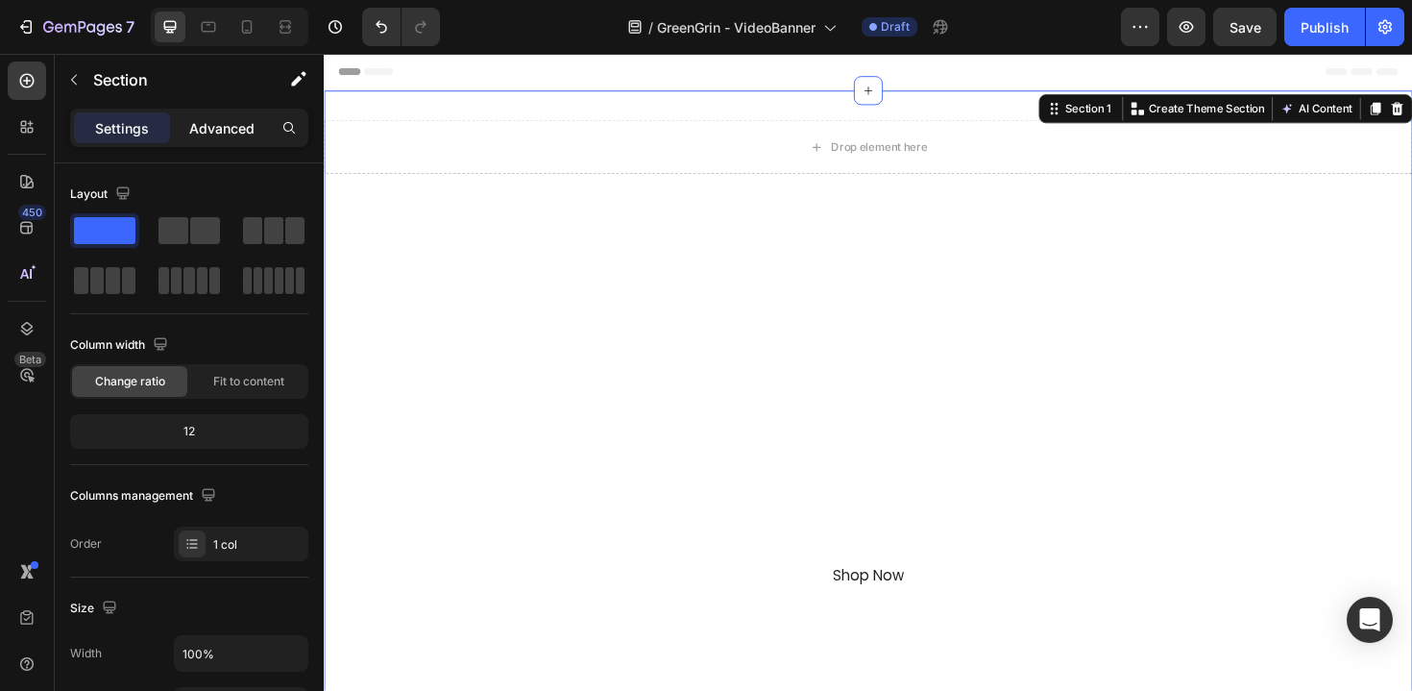
click at [241, 116] on div "Advanced" at bounding box center [222, 127] width 96 height 31
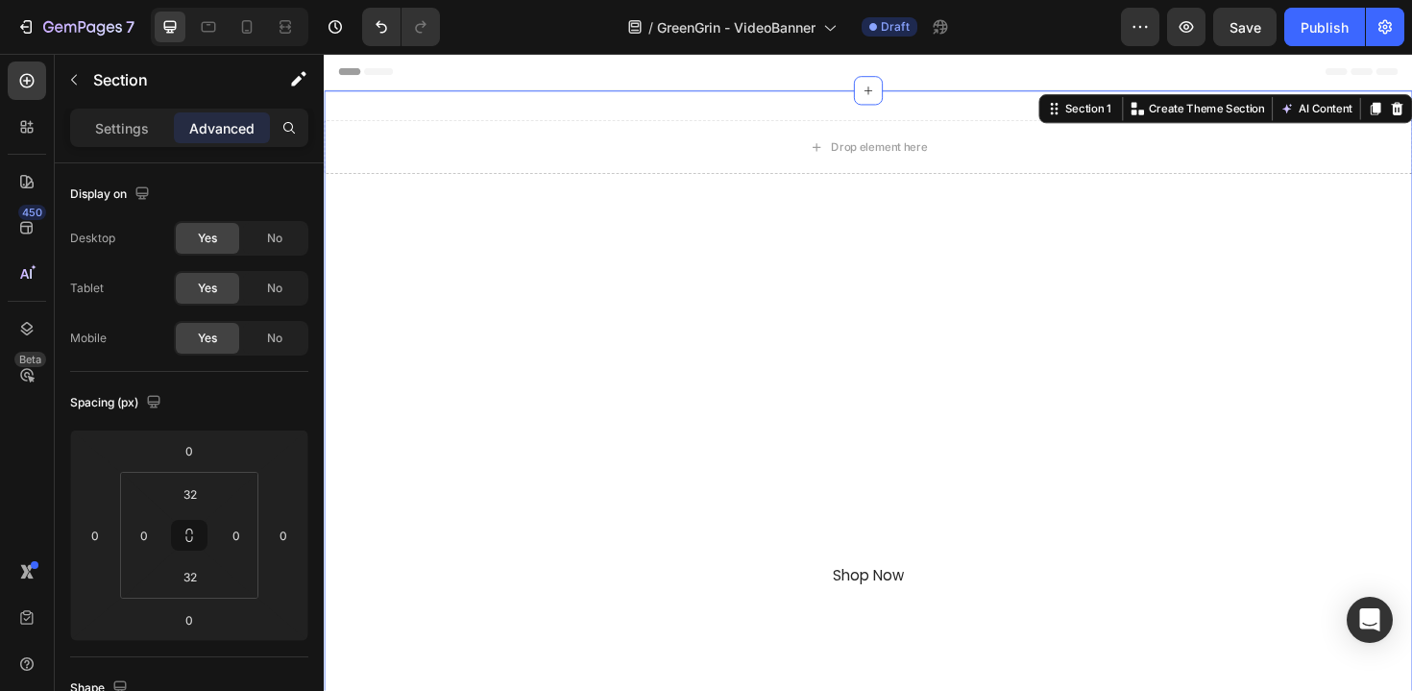
click at [241, 129] on p "Advanced" at bounding box center [221, 128] width 65 height 20
click at [202, 489] on input "32" at bounding box center [190, 493] width 38 height 29
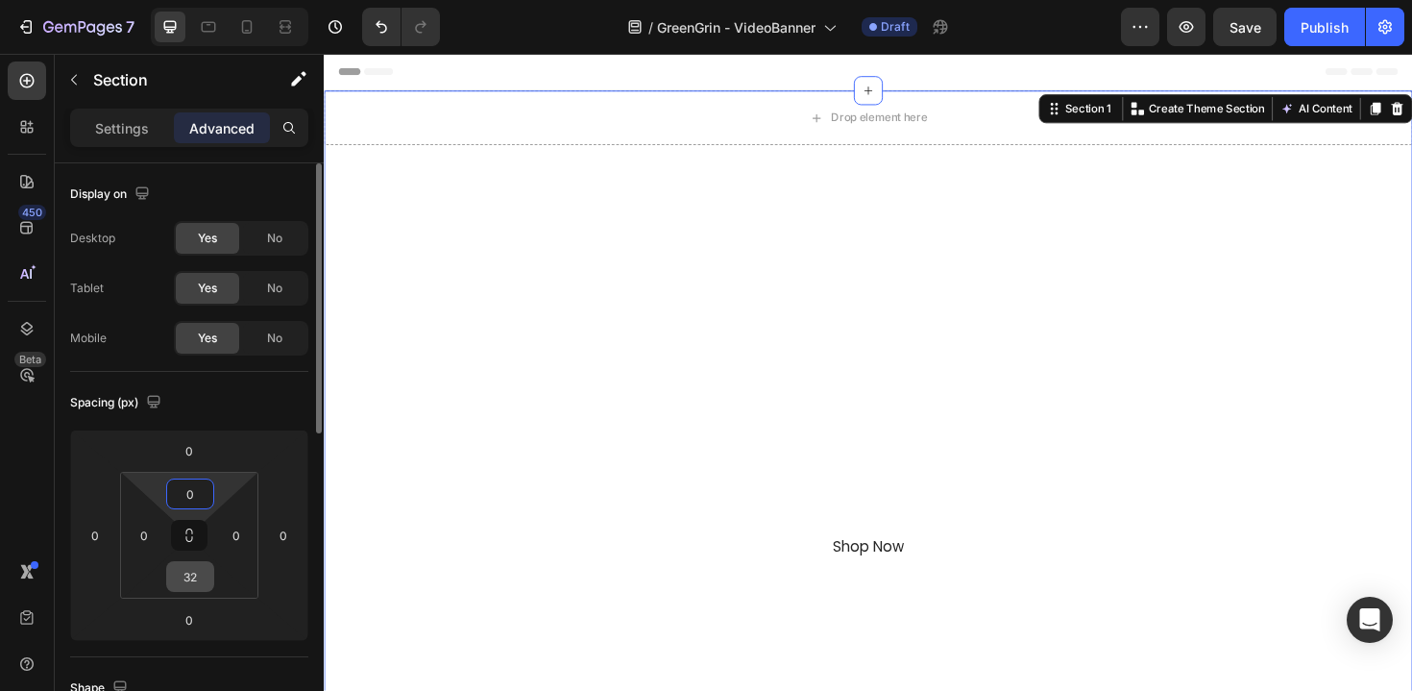
type input "0"
click at [191, 586] on input "32" at bounding box center [190, 576] width 38 height 29
type input "0"
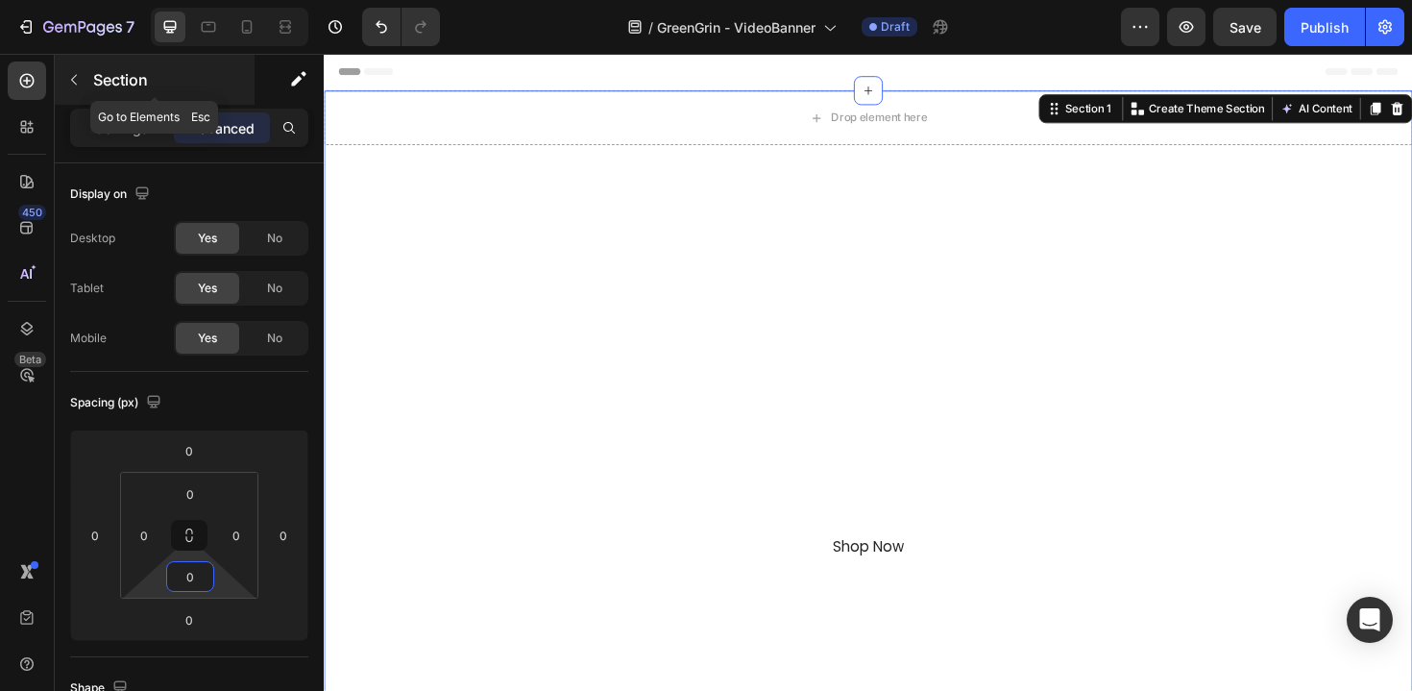
click at [111, 83] on p "Section" at bounding box center [172, 79] width 158 height 23
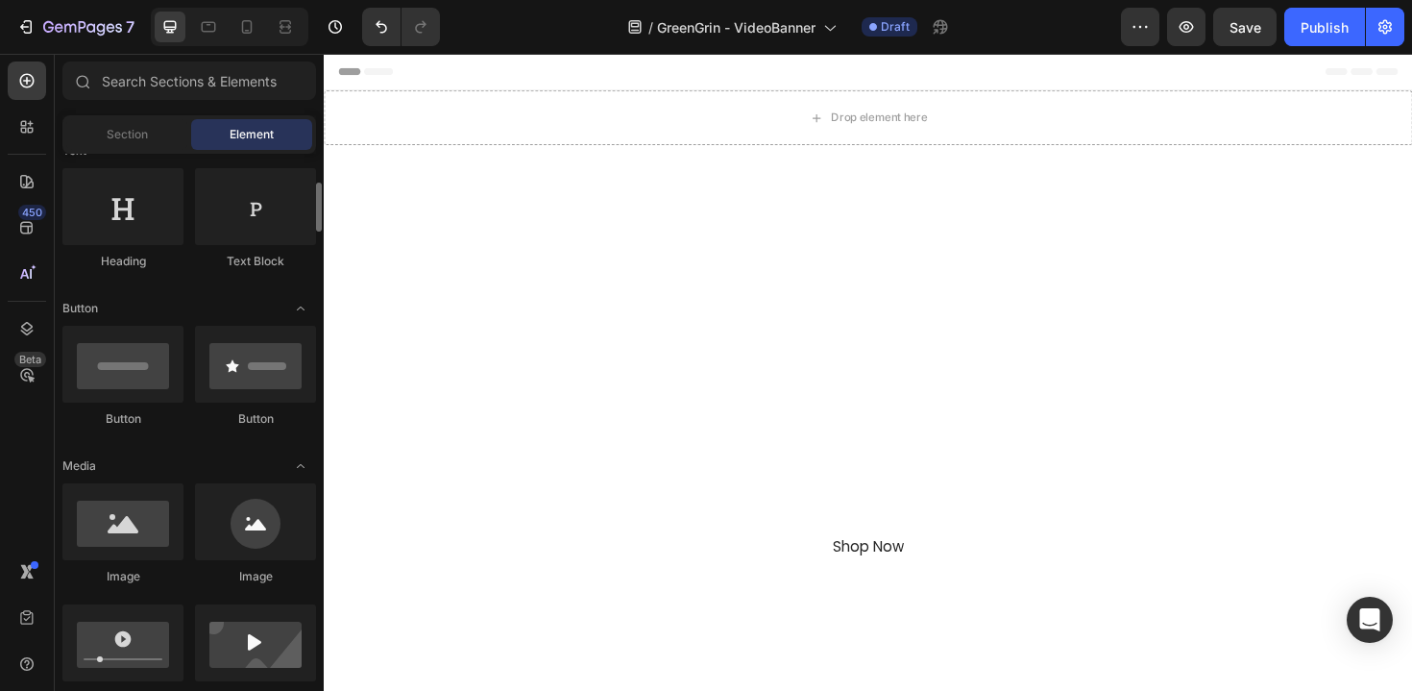
scroll to position [346, 0]
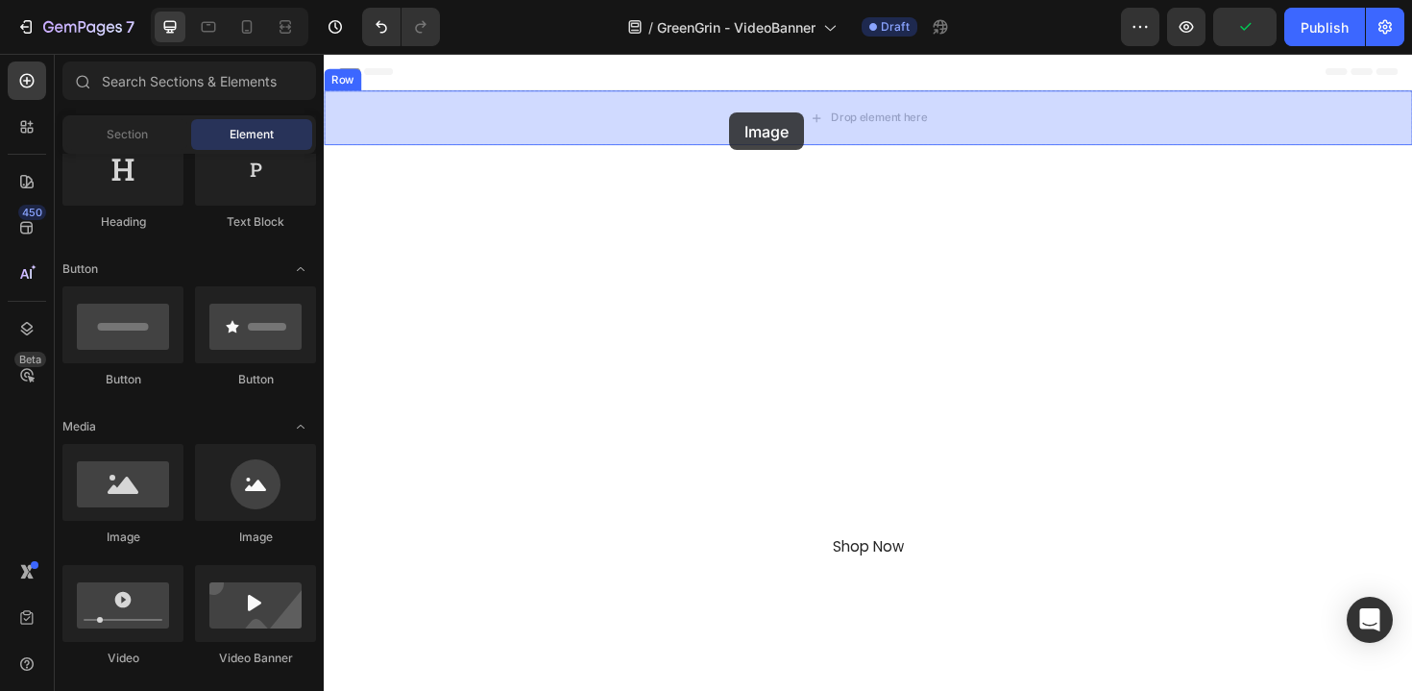
drag, startPoint x: 455, startPoint y: 559, endPoint x: 749, endPoint y: 105, distance: 541.2
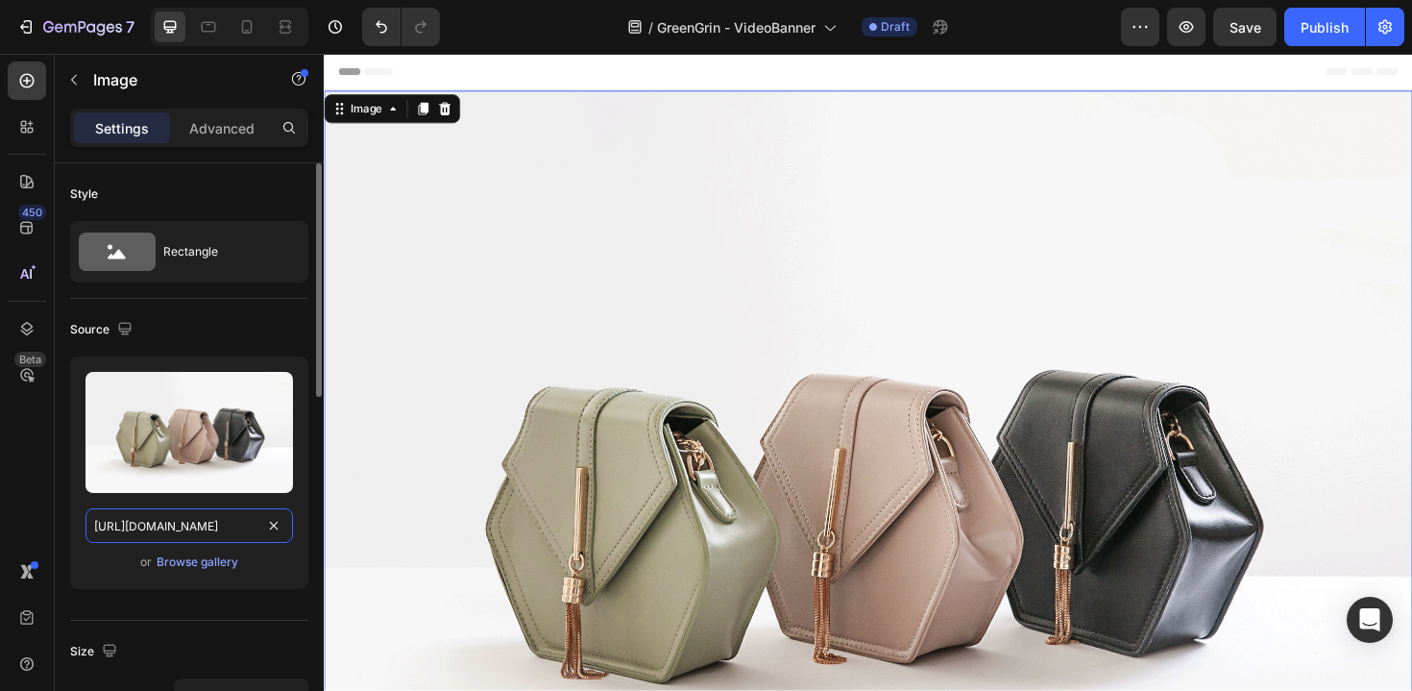
click at [216, 538] on input "https://cdn.shopify.com/s/files/1/2005/9307/files/image_demo.jpg" at bounding box center [190, 525] width 208 height 35
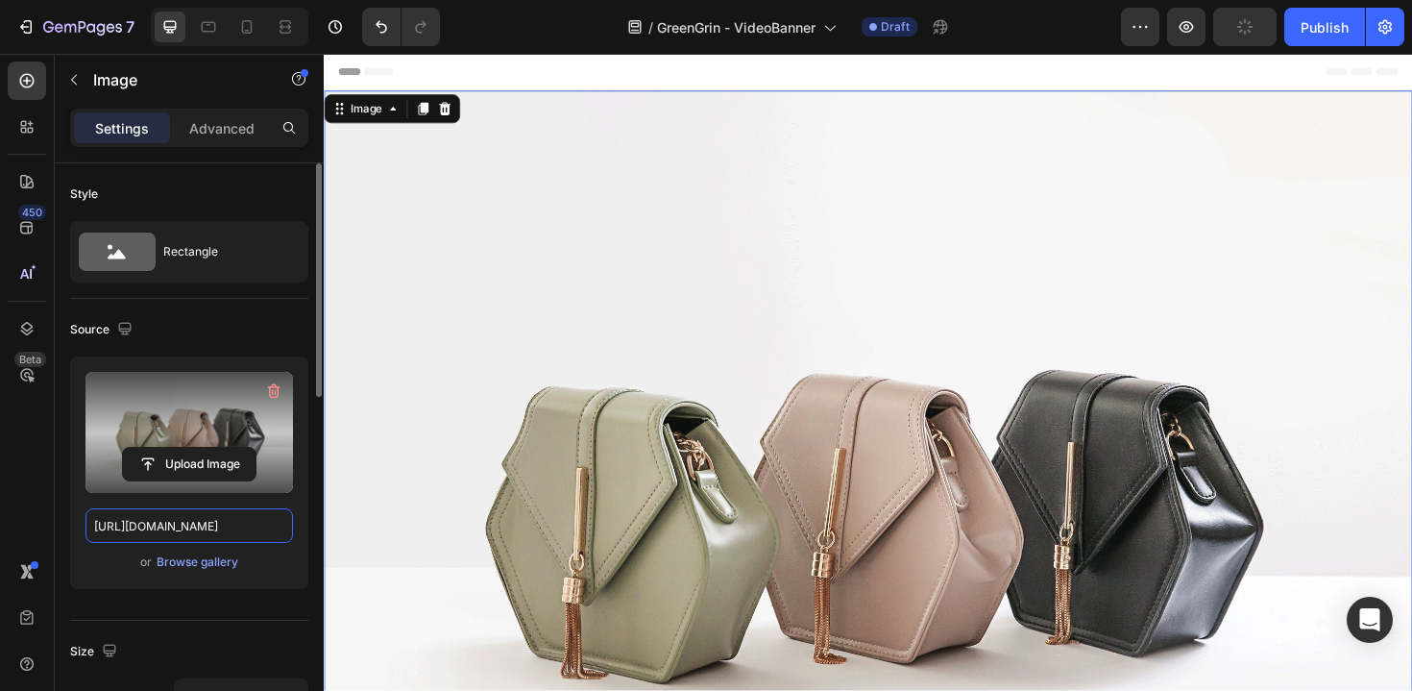
paste input "0590/8208/0325/files/cesun_logo_wslogan_white.png?v=1719761677"
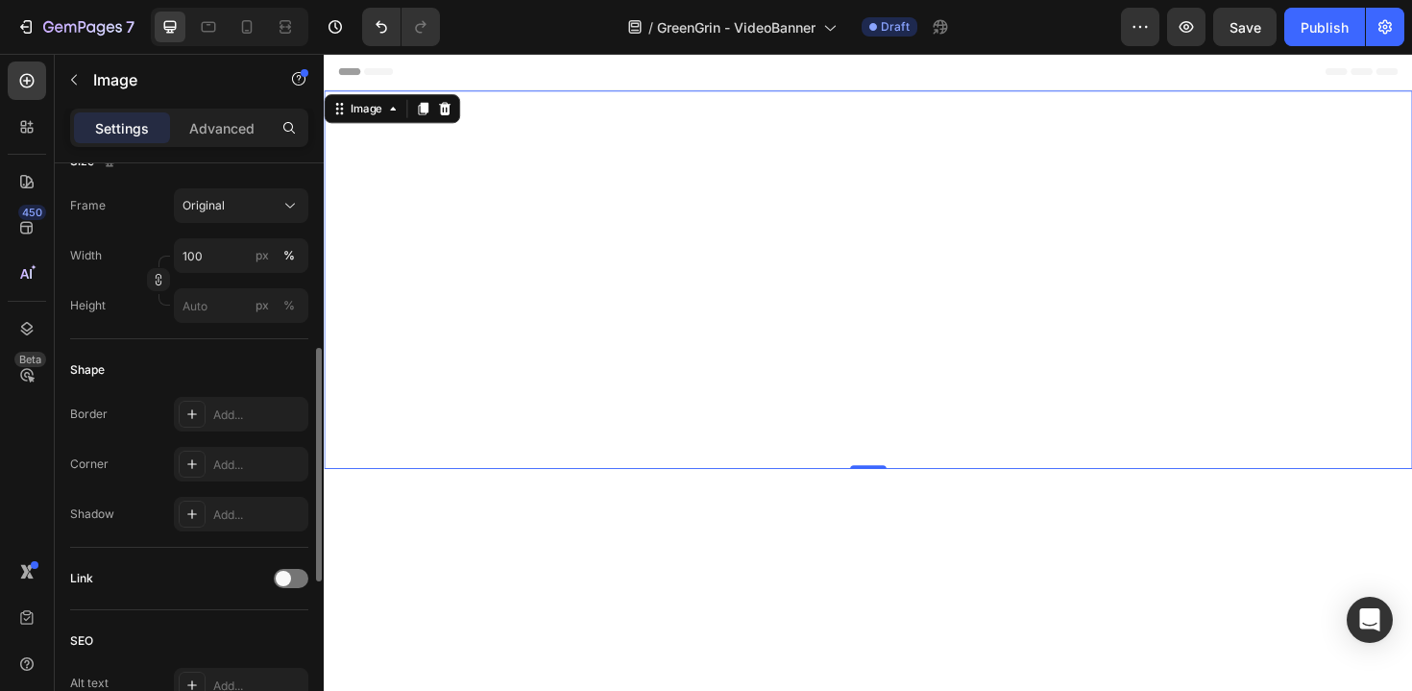
scroll to position [481, 0]
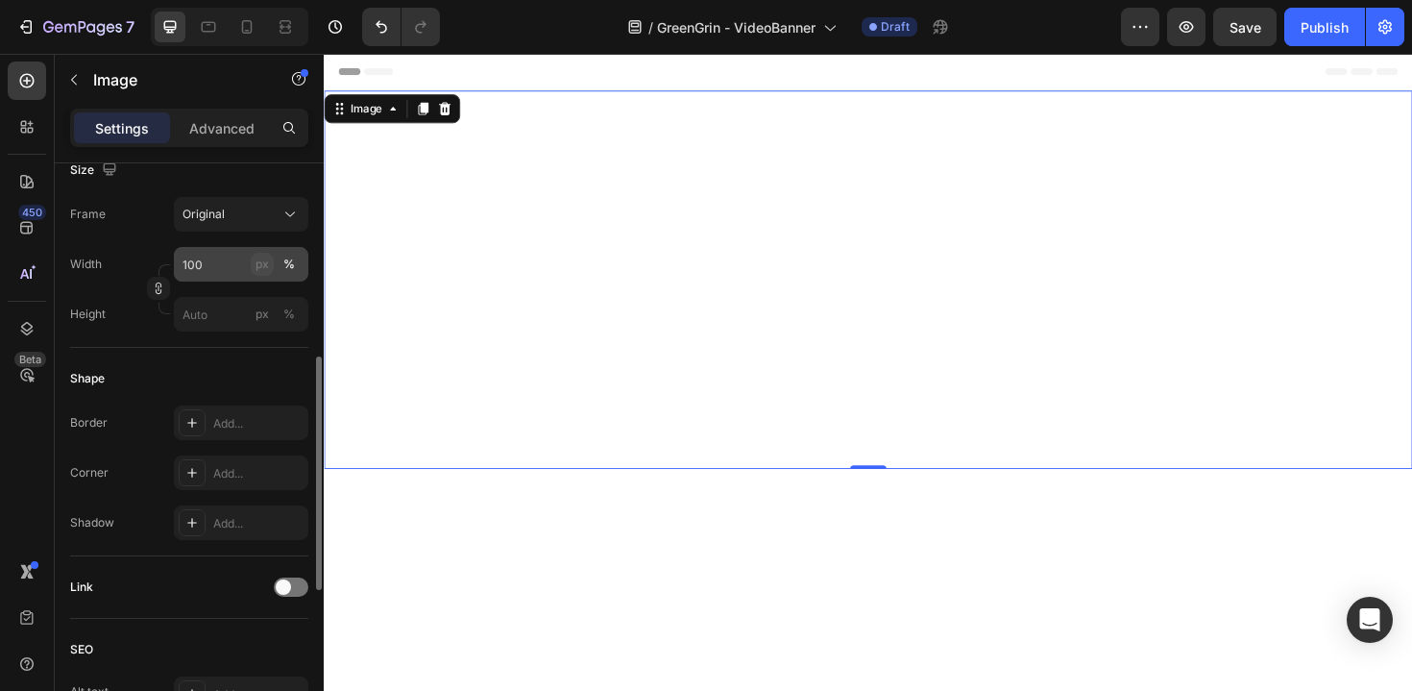
type input "https://cdn.shopify.com/s/files/1/0590/8208/0325/files/cesun_logo_wslogan_white…"
click at [259, 271] on div "px" at bounding box center [262, 264] width 13 height 17
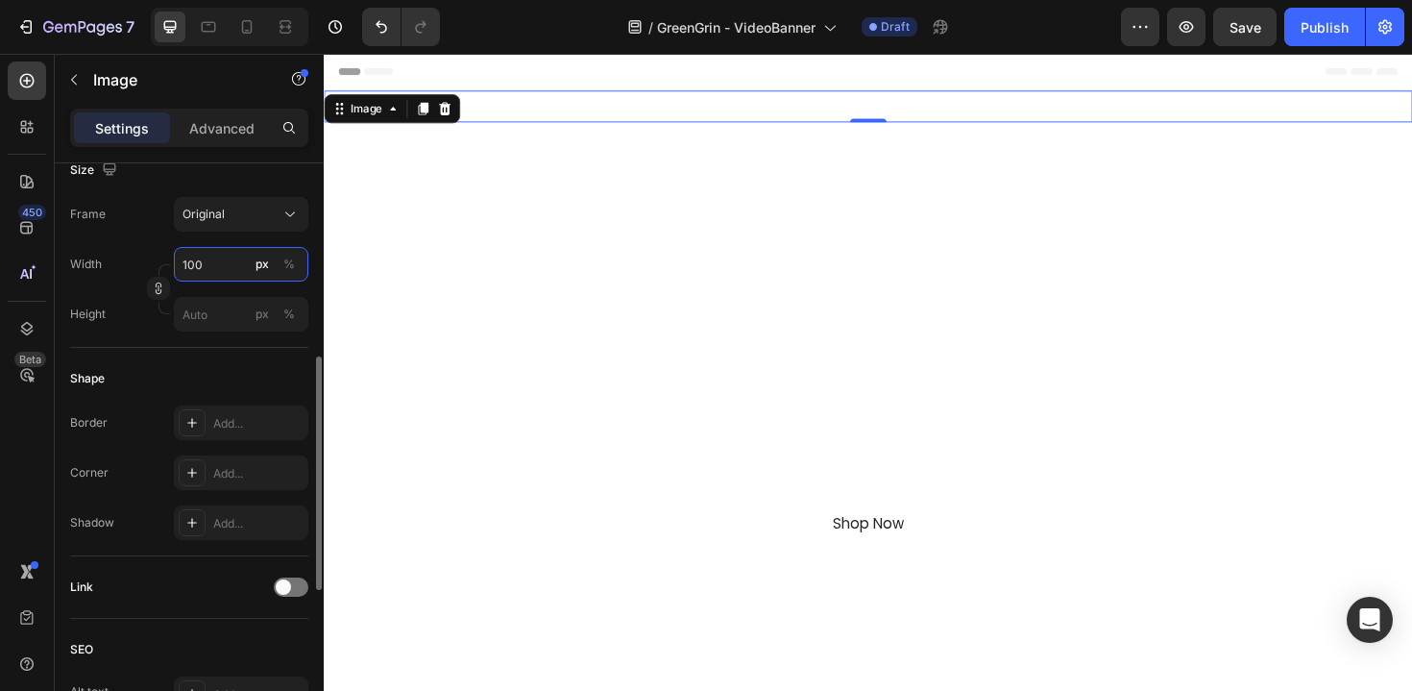
click at [219, 270] on input "100" at bounding box center [241, 264] width 134 height 35
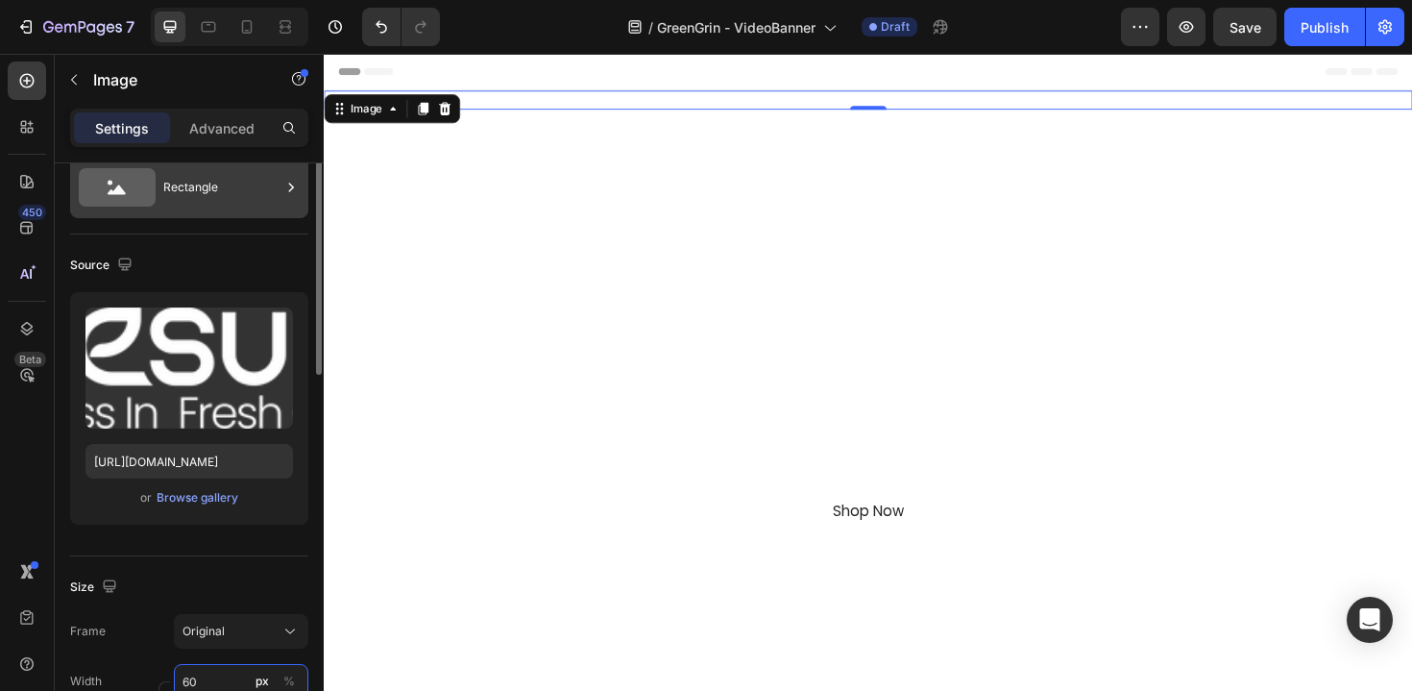
scroll to position [31, 0]
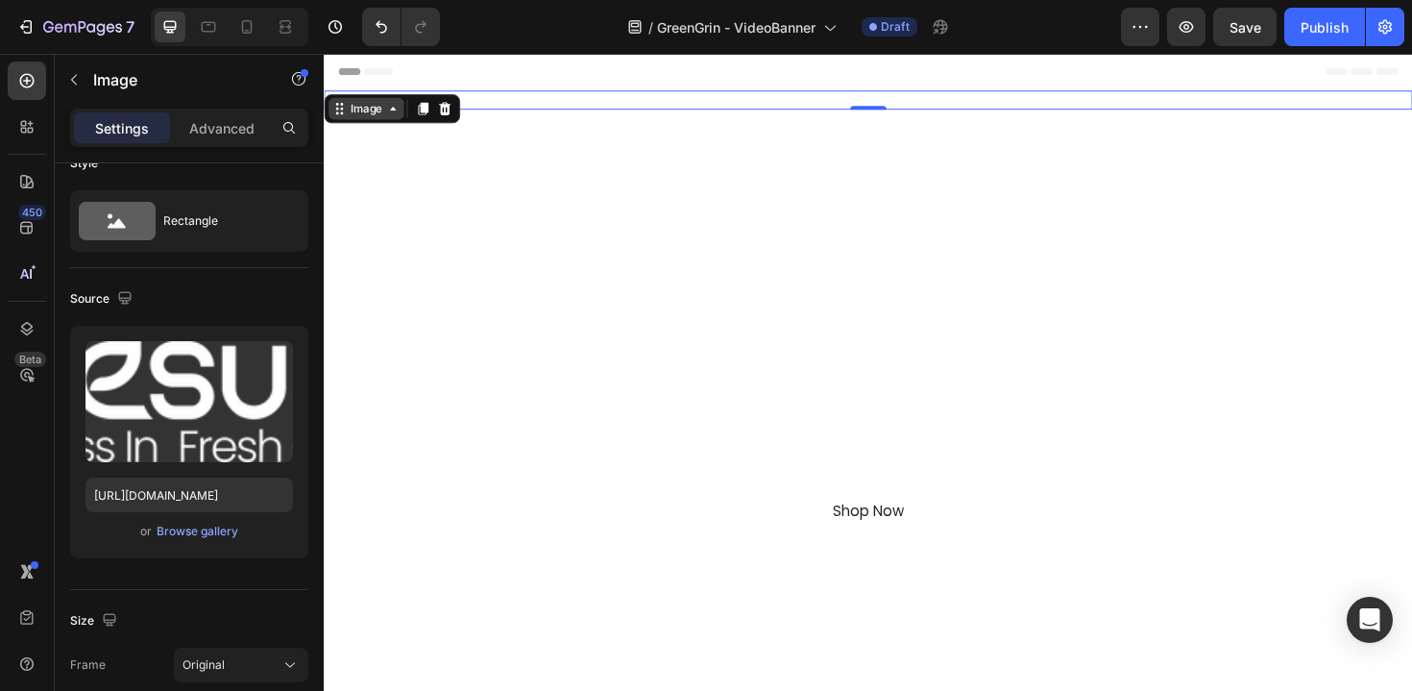
type input "60"
click at [379, 112] on div "Image 0 Row GreenGrin Heading Waste Refined Text Block With GreenGrin, Recyclin…" at bounding box center [900, 427] width 1153 height 669
click at [380, 141] on div "Image" at bounding box center [369, 131] width 80 height 23
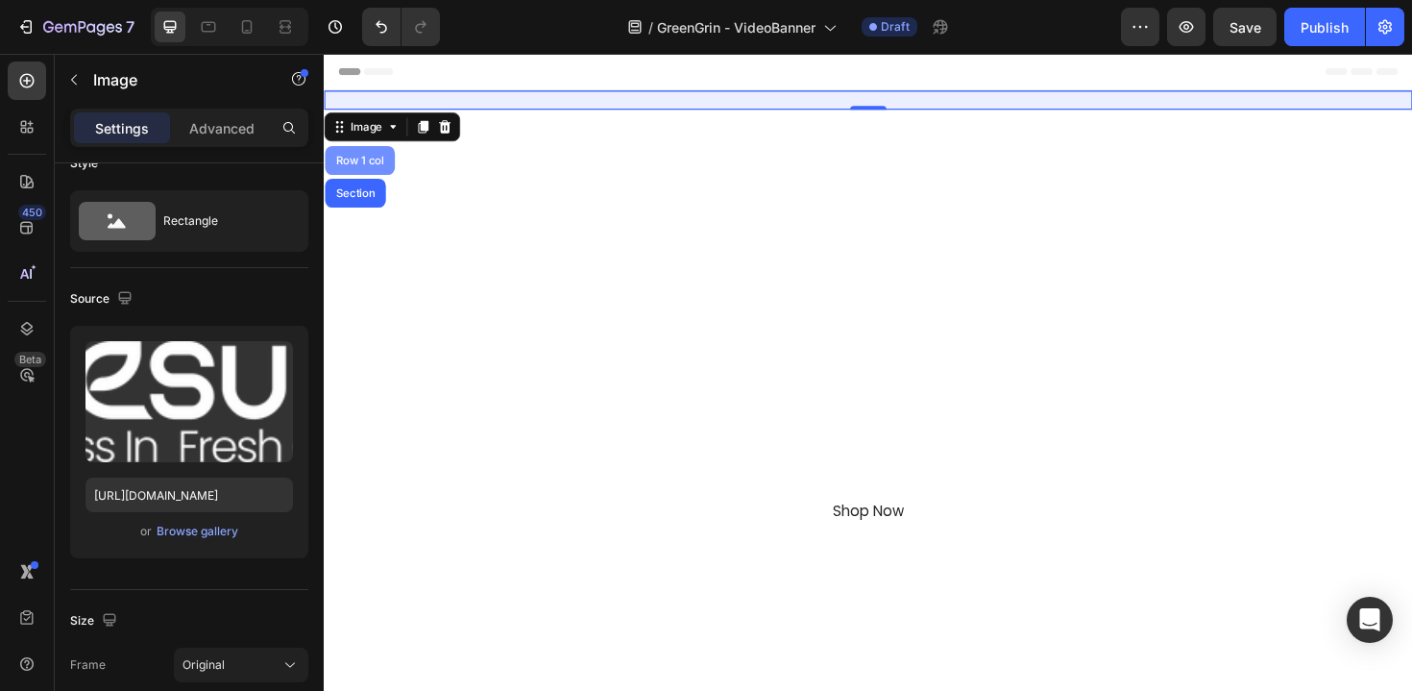
click at [373, 173] on div "Row 1 col" at bounding box center [362, 167] width 74 height 31
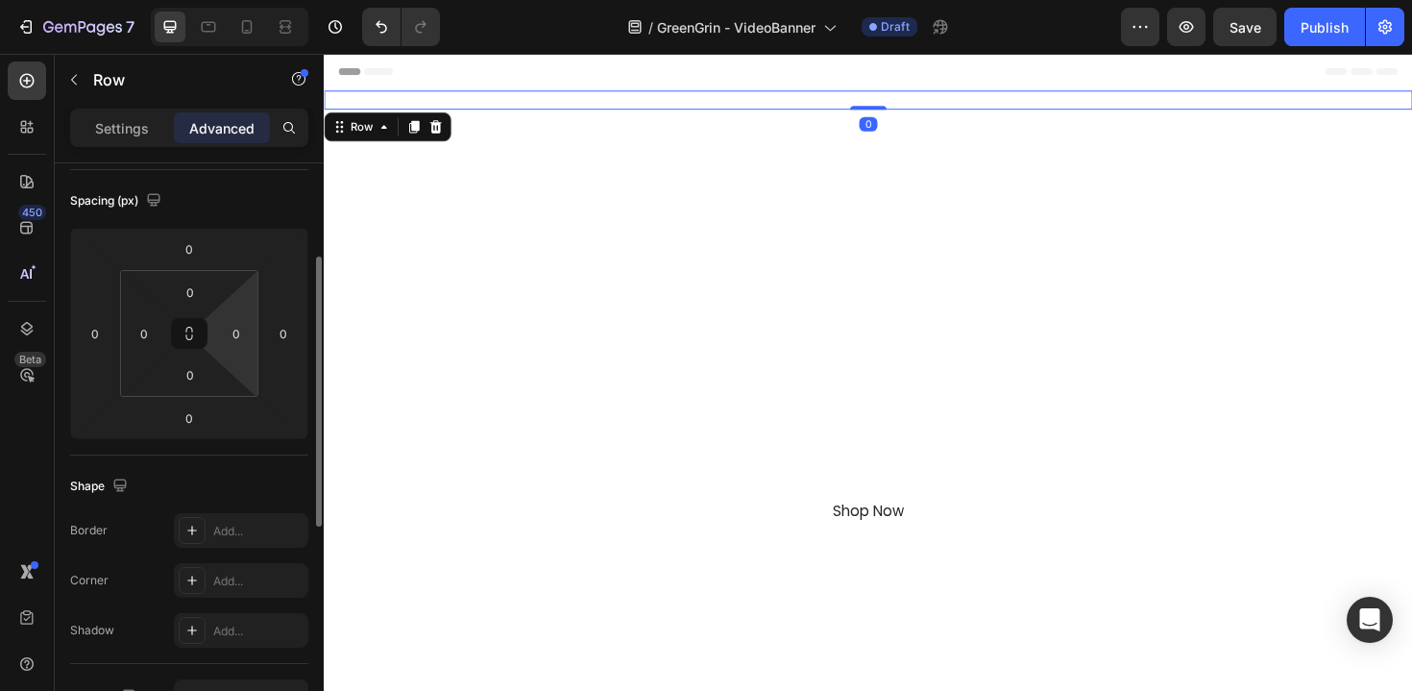
scroll to position [19, 0]
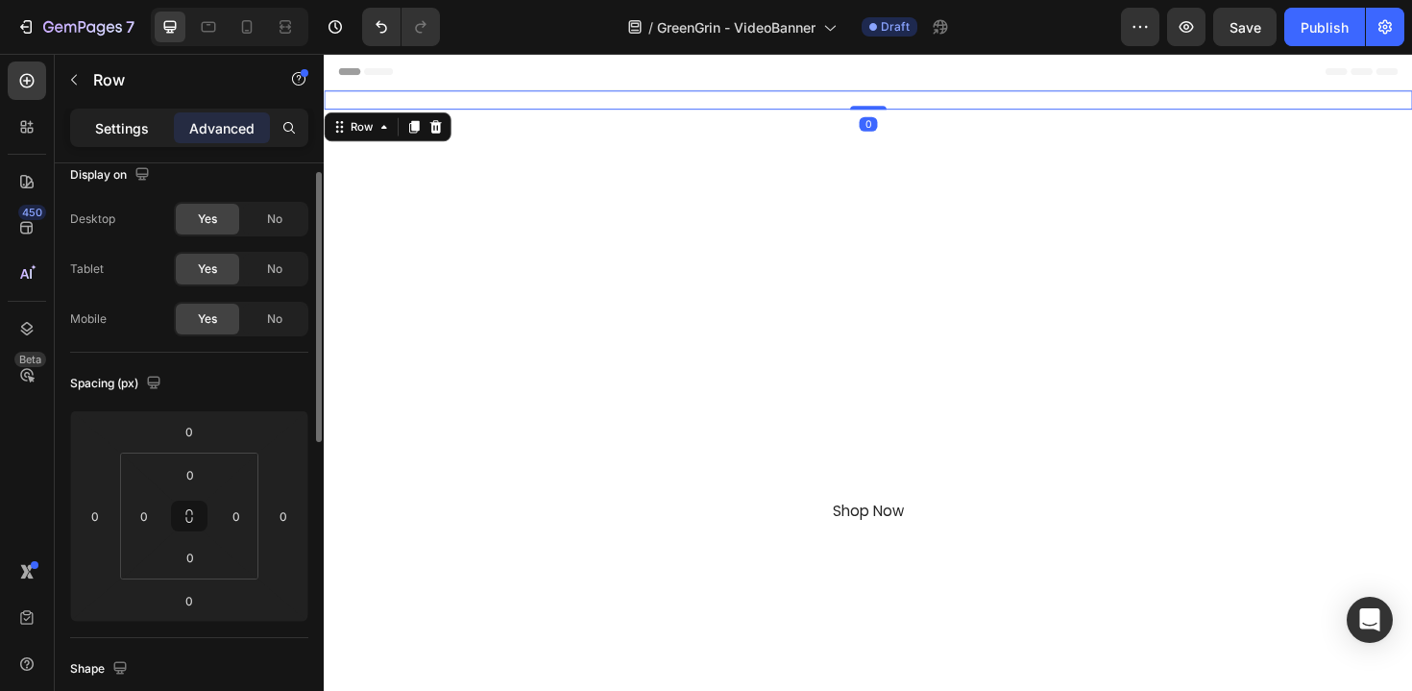
click at [129, 141] on div "Settings" at bounding box center [122, 127] width 96 height 31
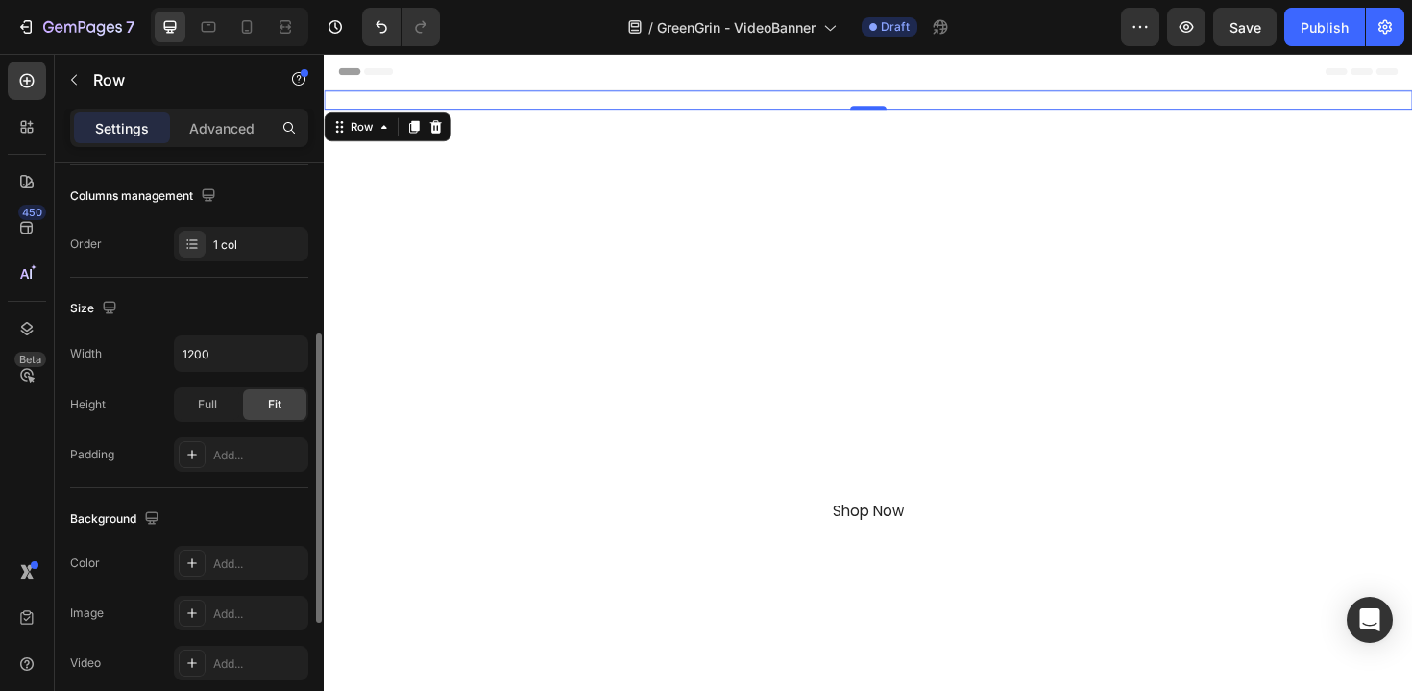
scroll to position [397, 0]
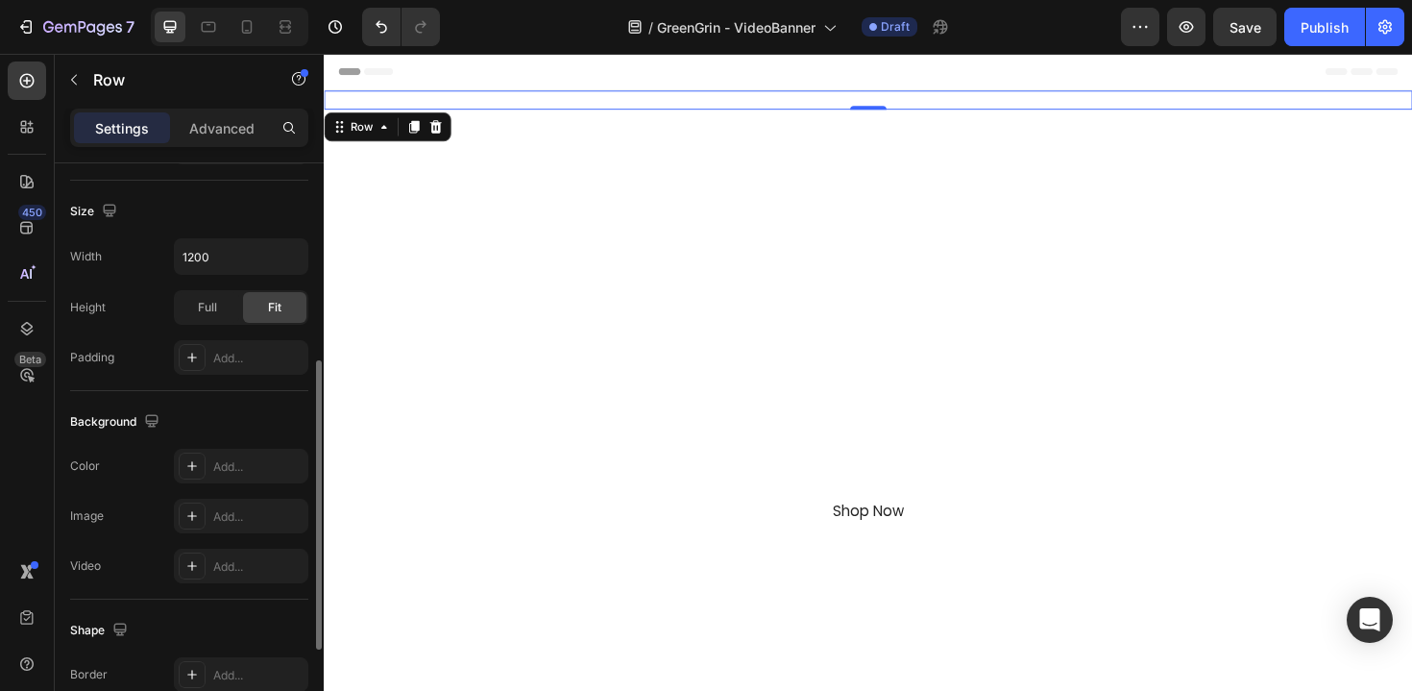
click at [257, 444] on div "Background The changes might be hidden by the video. Color Add... Image Add... …" at bounding box center [189, 495] width 238 height 208
click at [257, 469] on div "Add..." at bounding box center [258, 466] width 90 height 17
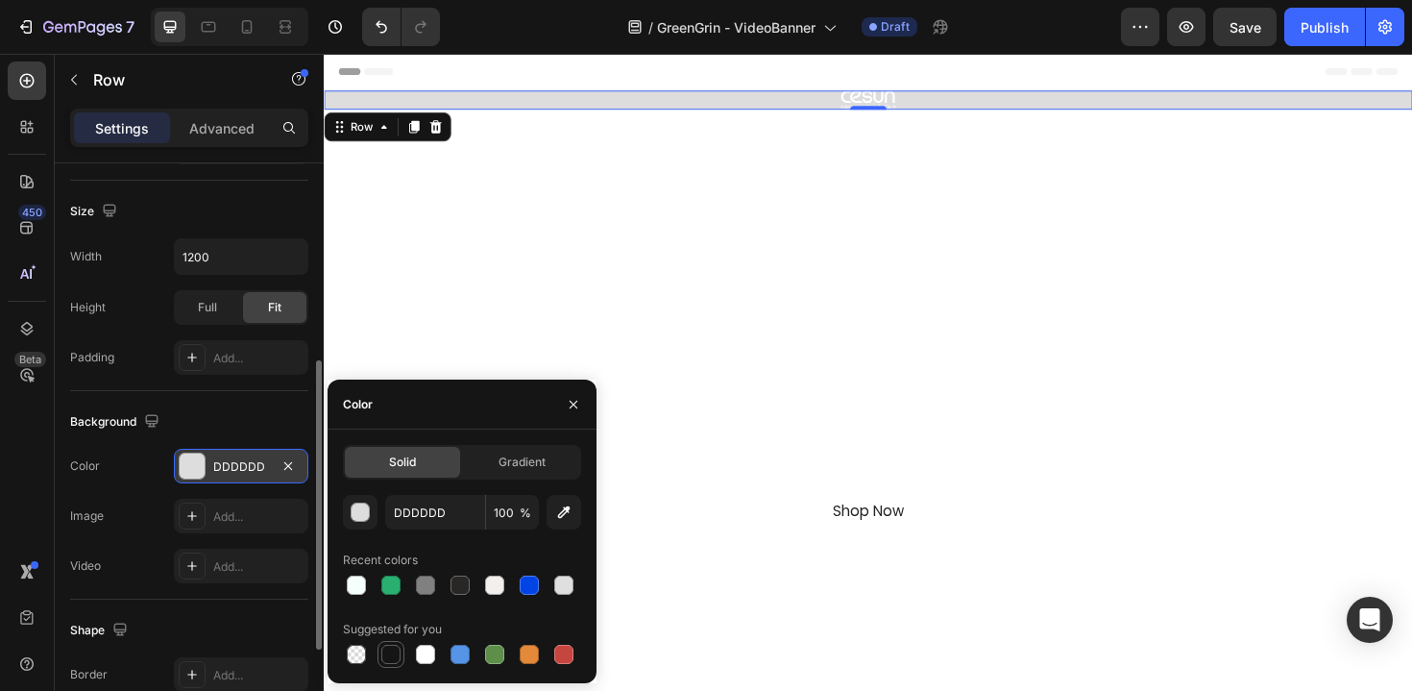
click at [398, 655] on div at bounding box center [390, 654] width 19 height 19
type input "151515"
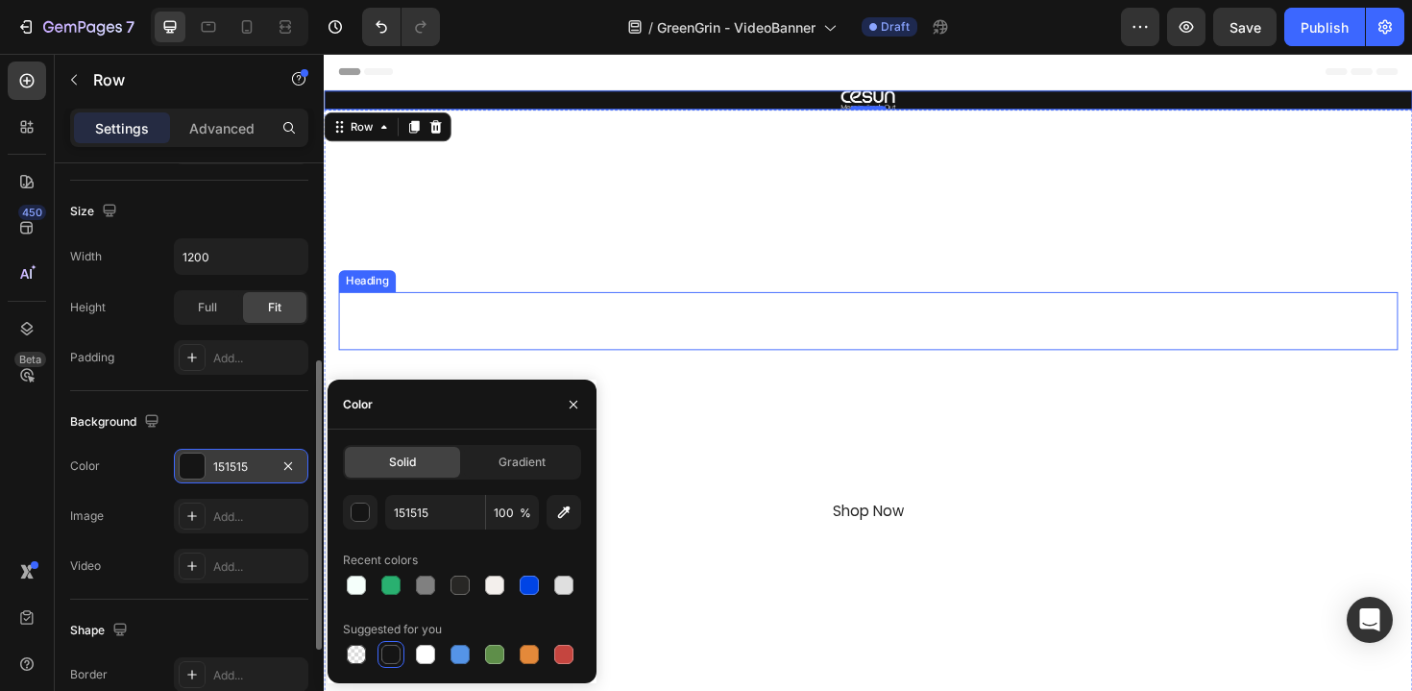
click at [552, 330] on h2 "GreenGrin" at bounding box center [900, 336] width 1122 height 61
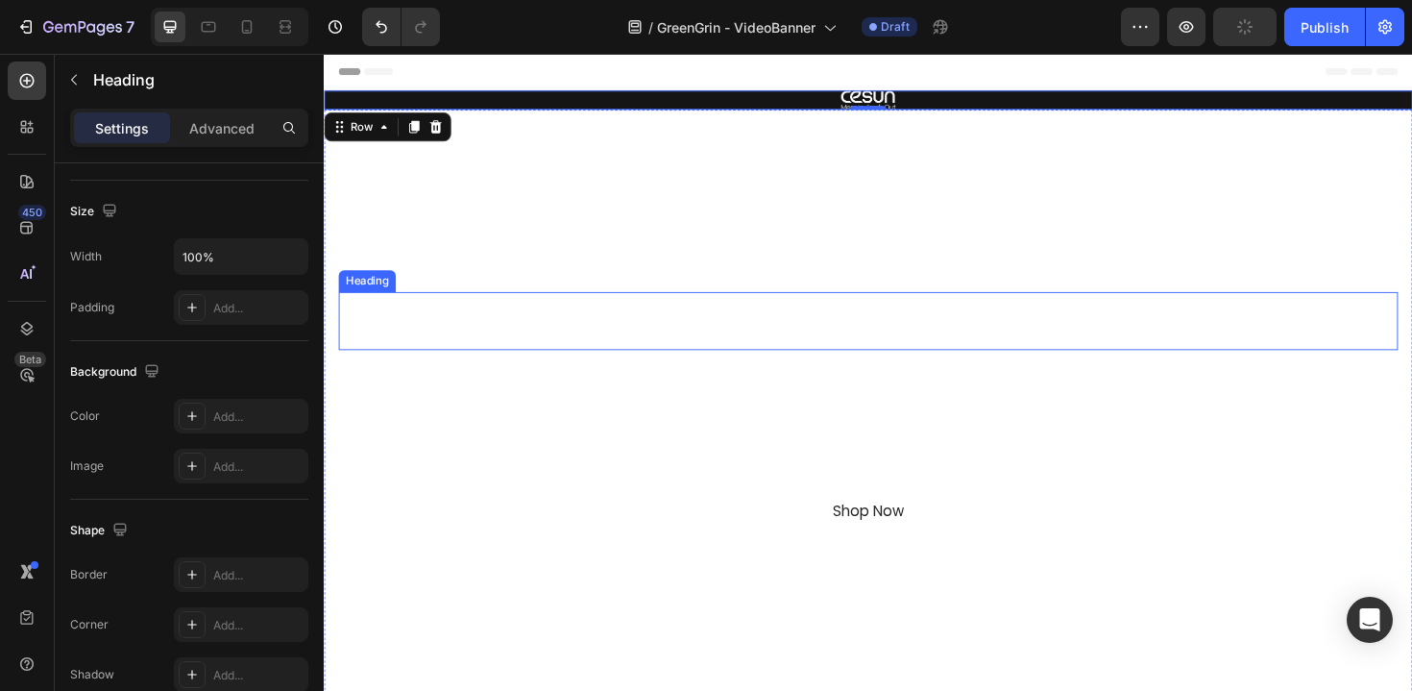
scroll to position [0, 0]
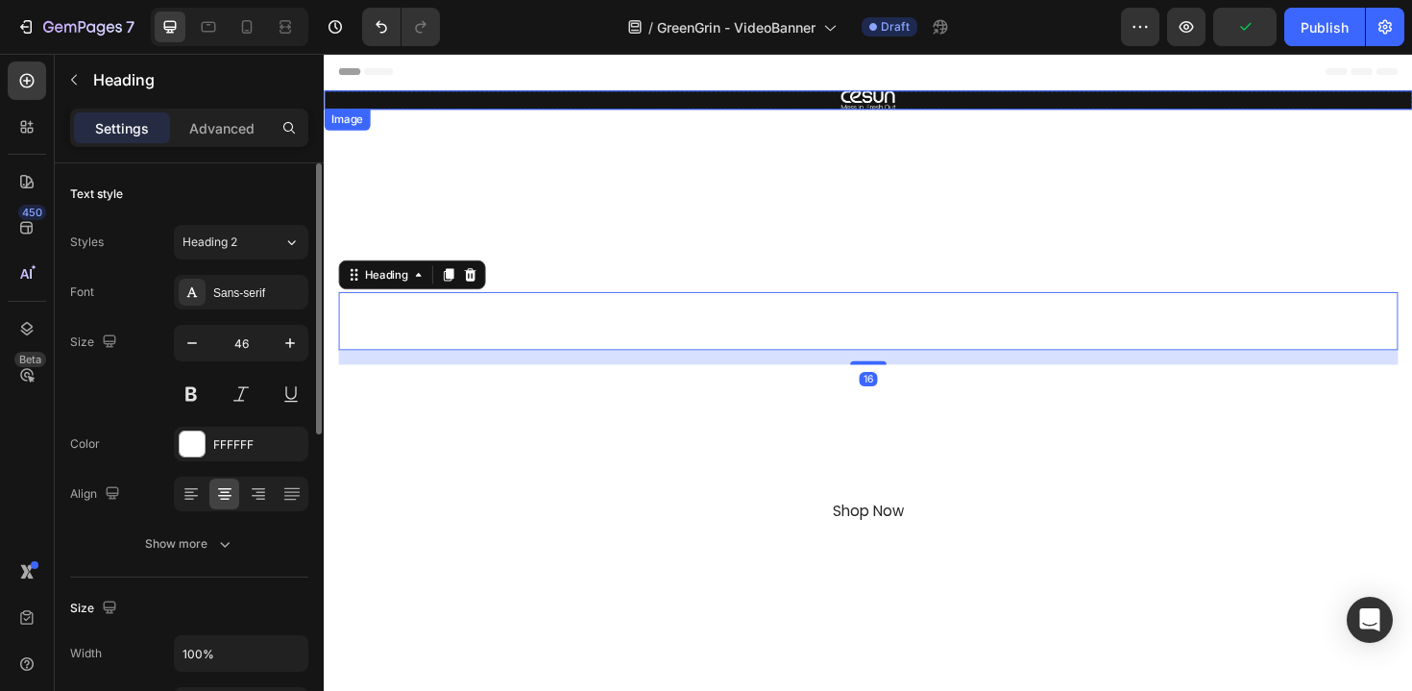
click at [665, 107] on div at bounding box center [900, 103] width 1153 height 20
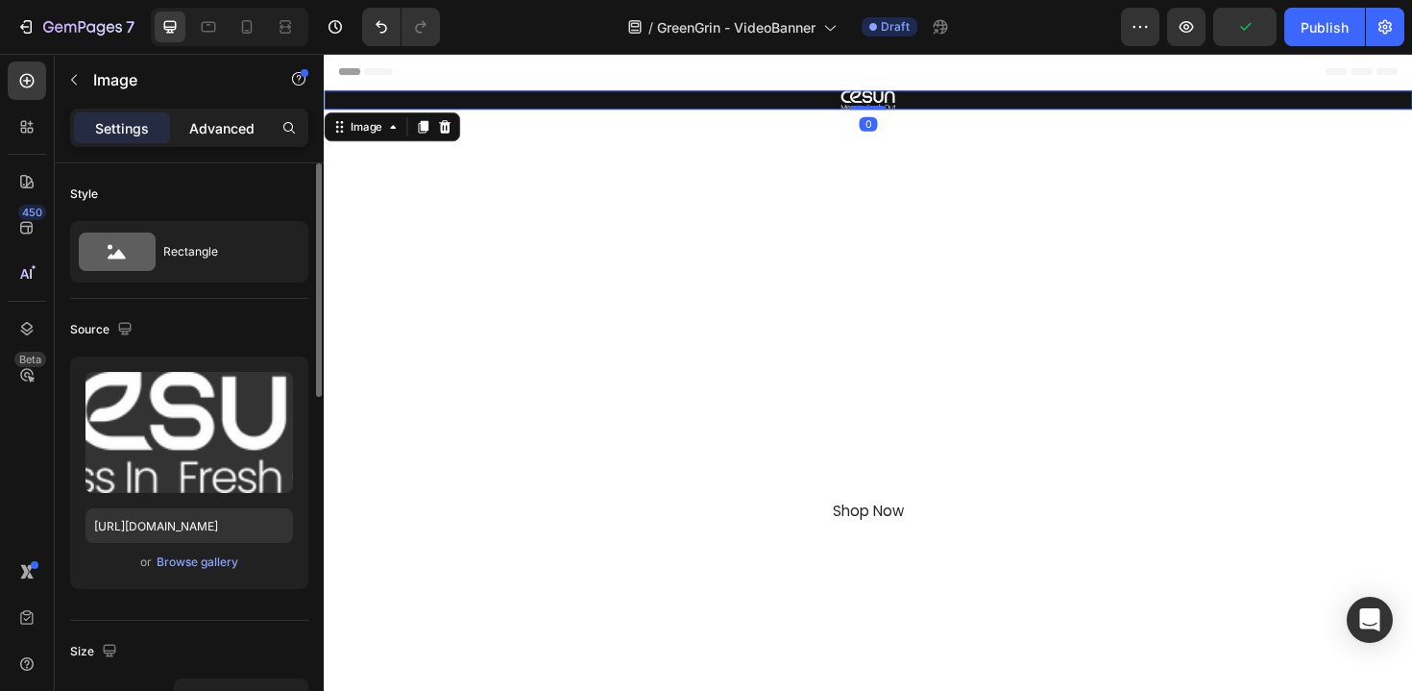
click at [208, 120] on p "Advanced" at bounding box center [221, 128] width 65 height 20
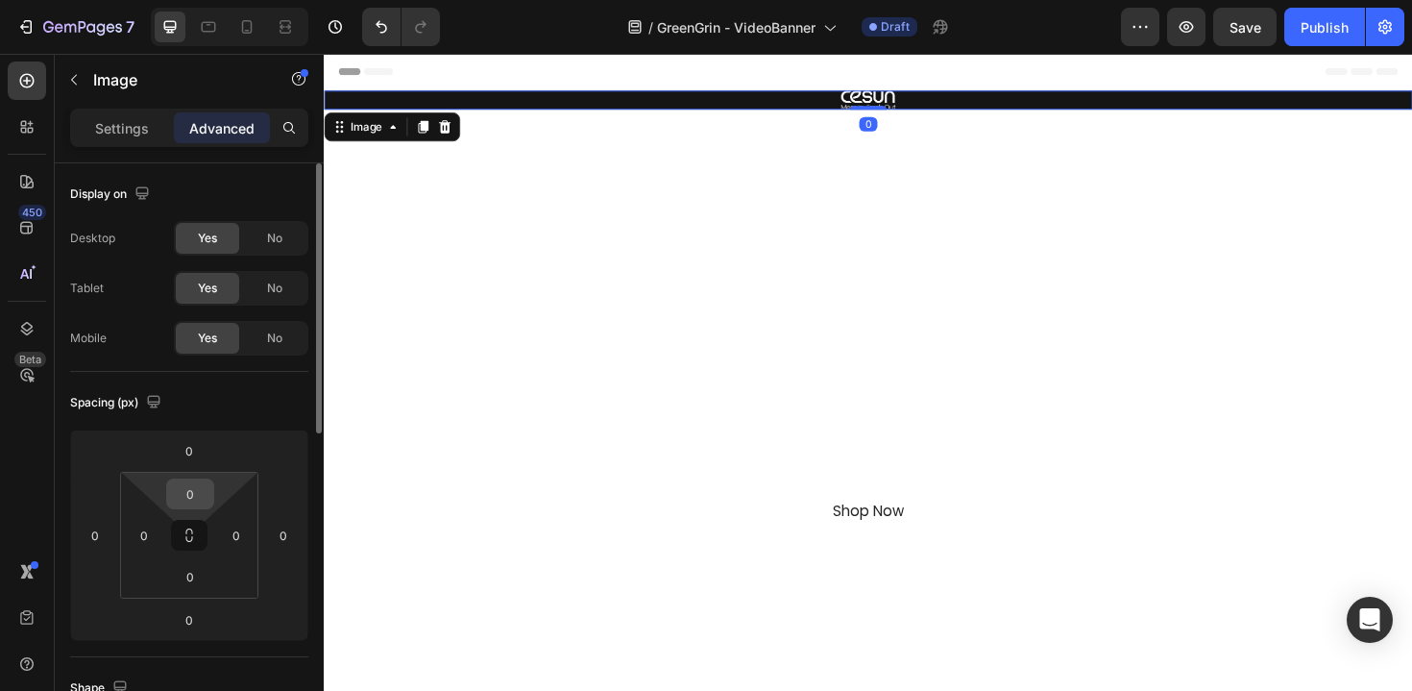
click at [183, 482] on input "0" at bounding box center [190, 493] width 38 height 29
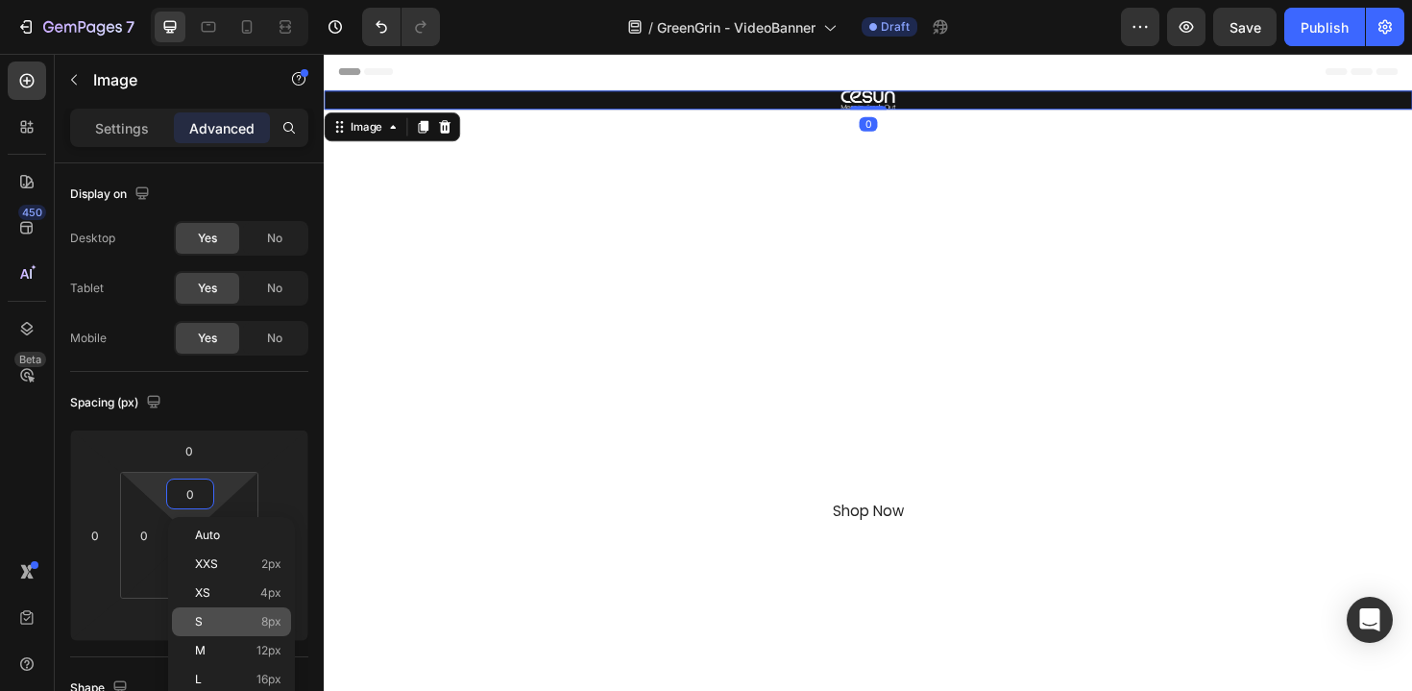
click at [258, 623] on p "S 8px" at bounding box center [238, 621] width 86 height 13
type input "8"
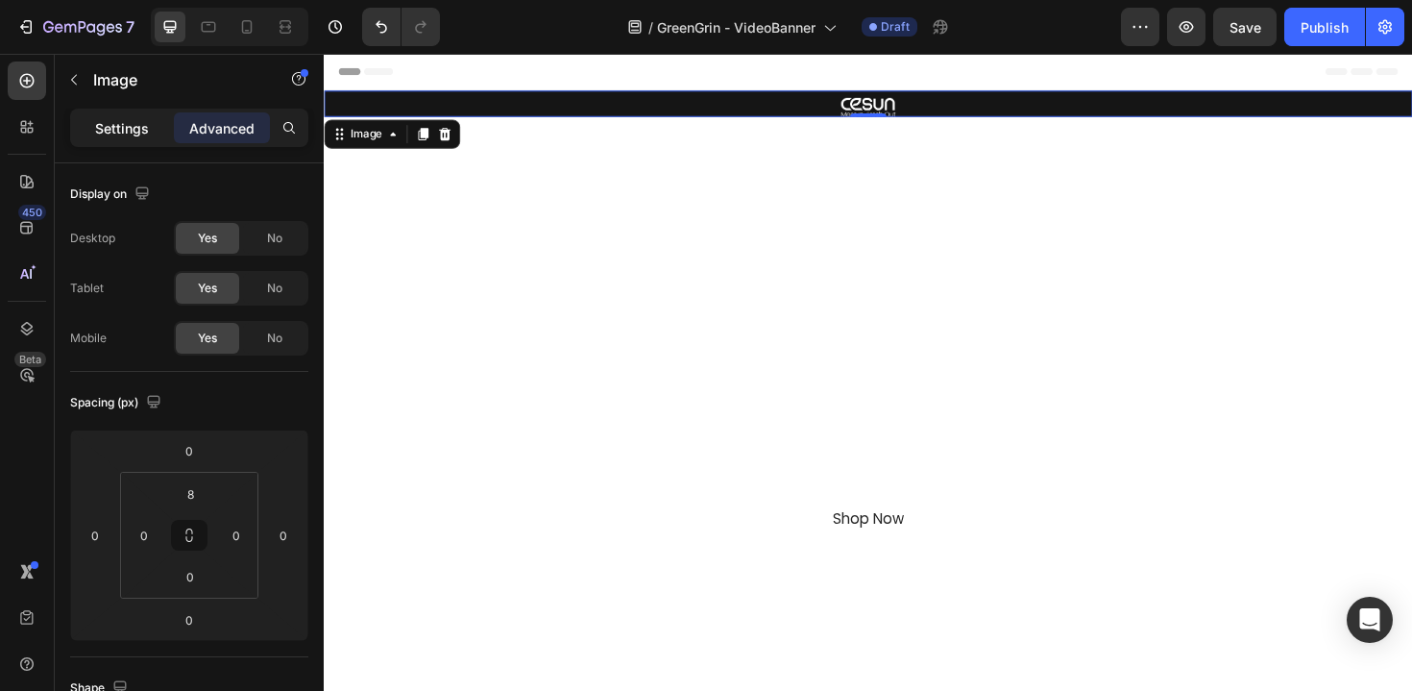
click at [140, 139] on div "Settings" at bounding box center [122, 127] width 96 height 31
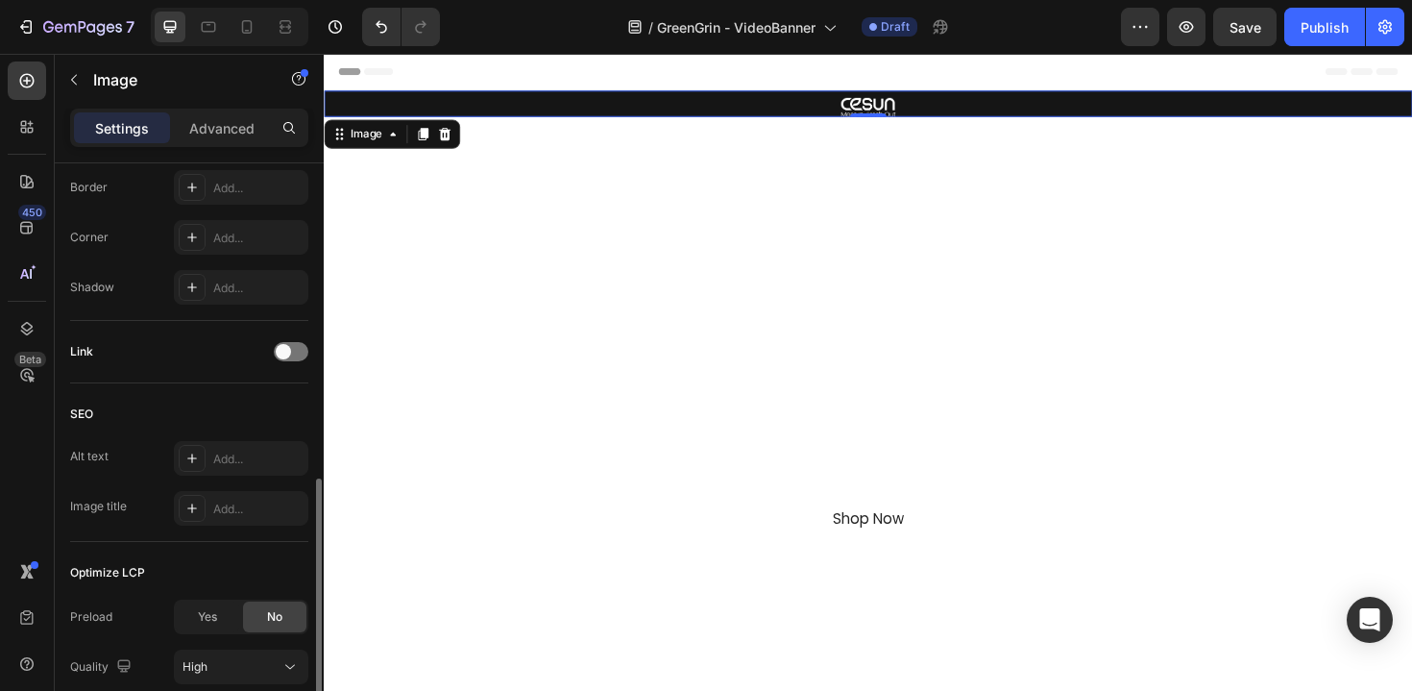
scroll to position [765, 0]
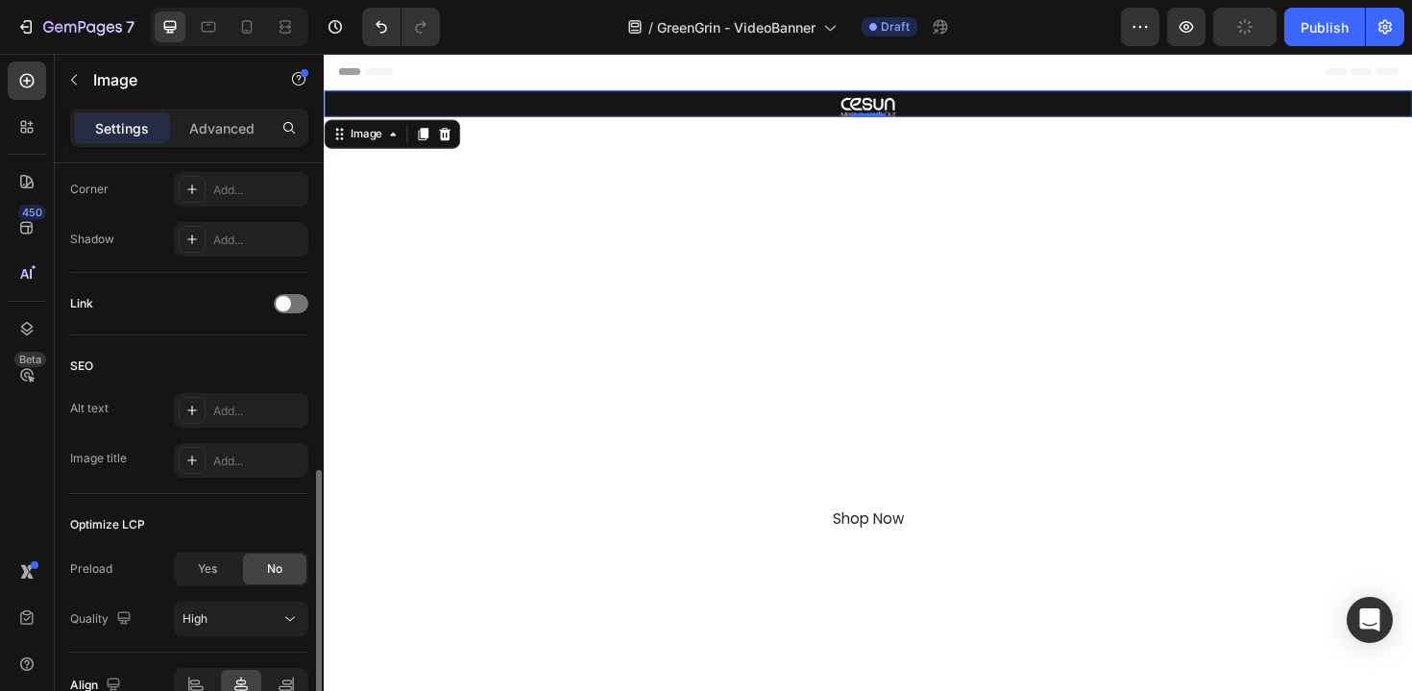
click at [384, 102] on div at bounding box center [900, 111] width 1153 height 20
click at [358, 136] on div "Image" at bounding box center [368, 139] width 41 height 17
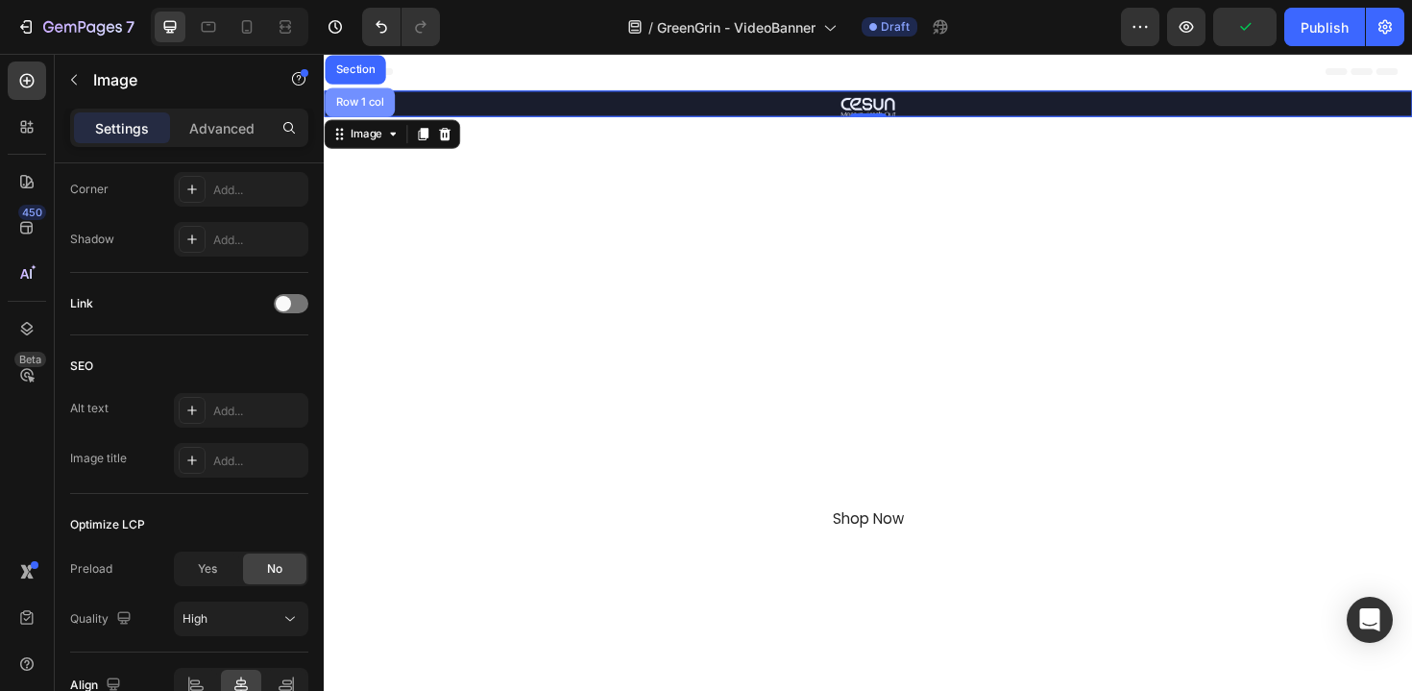
click at [362, 118] on div "Row 1 col" at bounding box center [362, 105] width 74 height 31
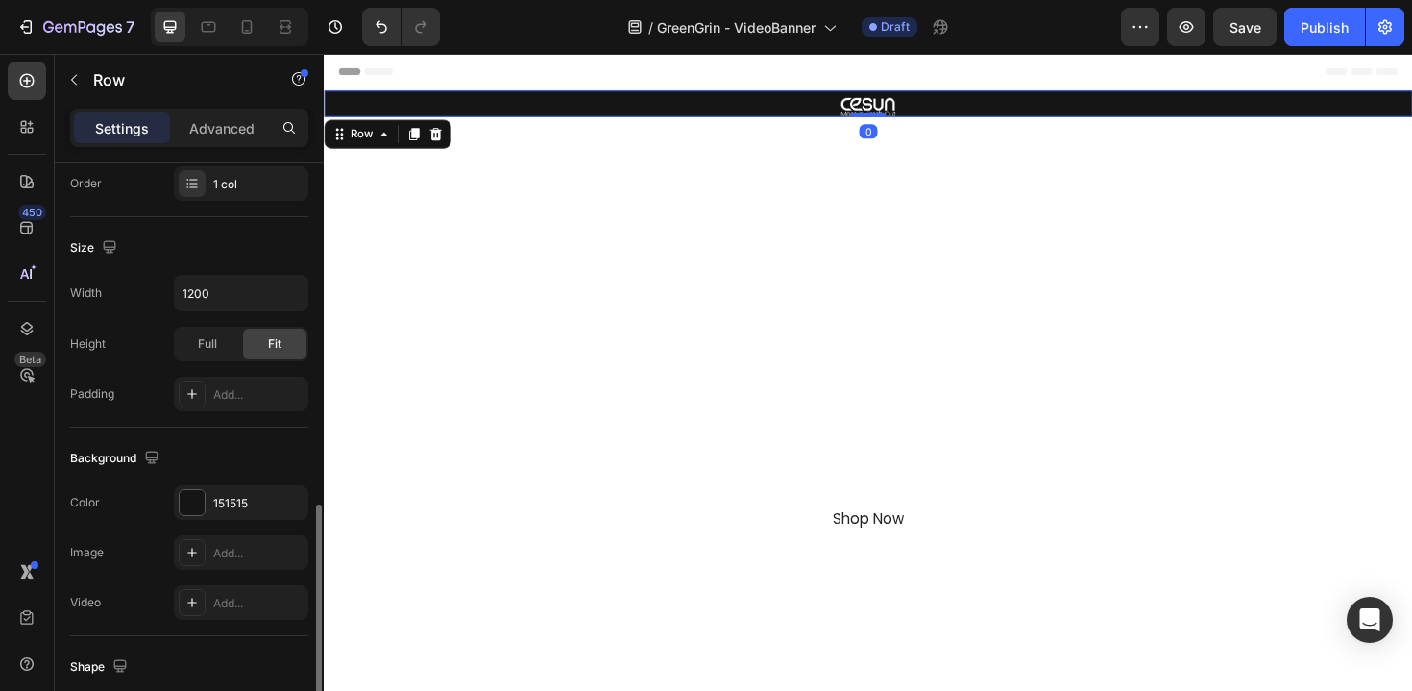
scroll to position [469, 0]
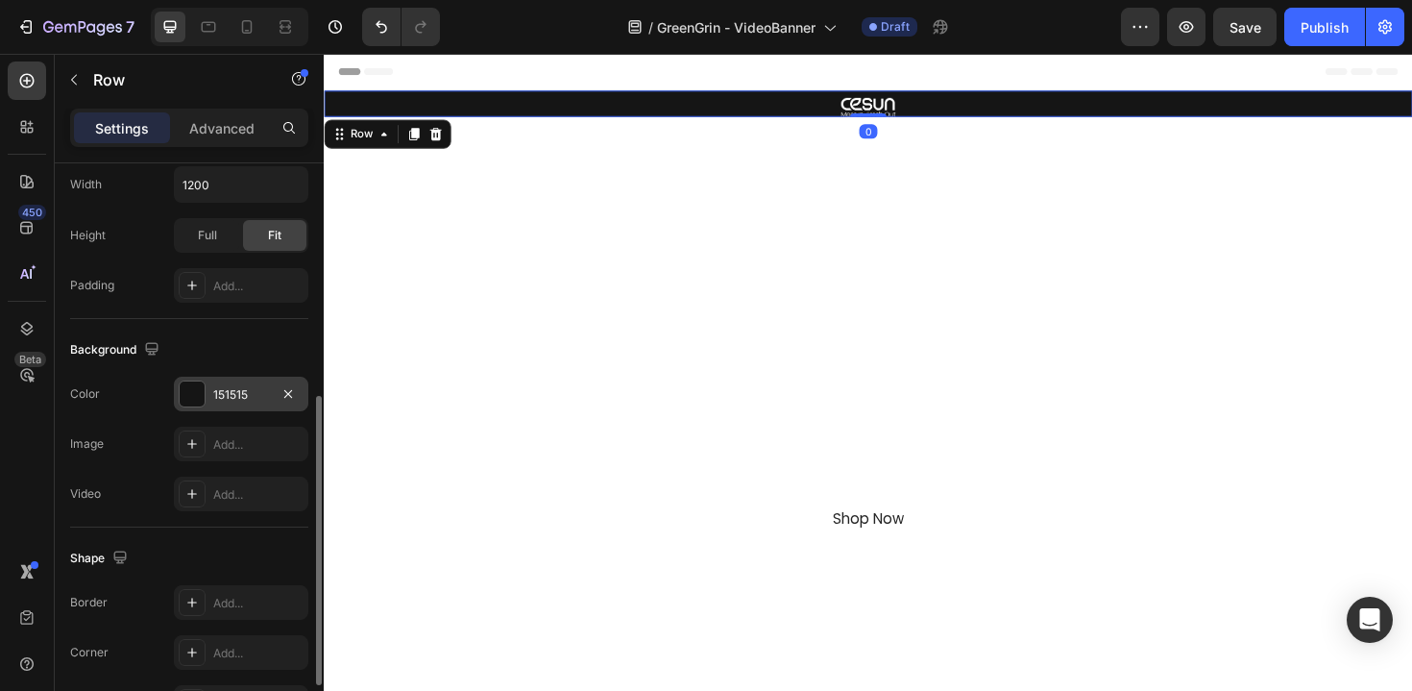
click at [242, 399] on div "151515" at bounding box center [241, 394] width 56 height 17
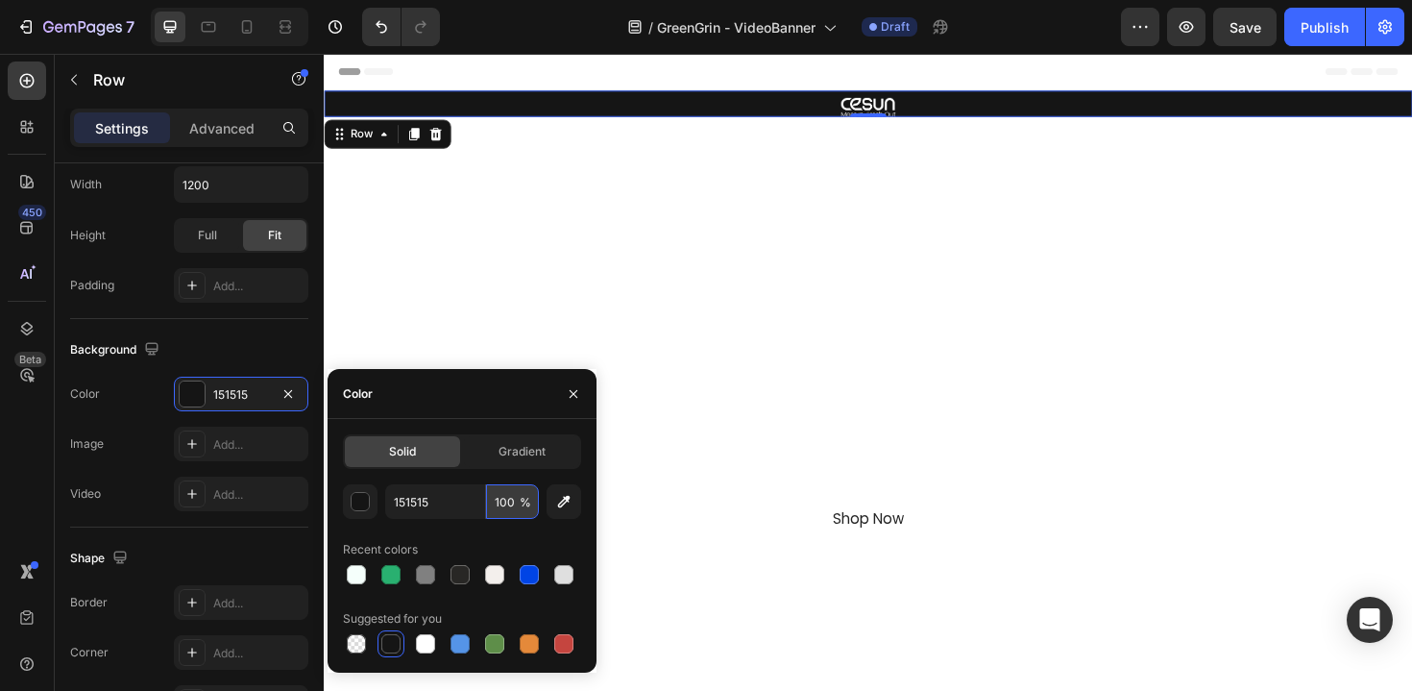
click at [504, 497] on input "100" at bounding box center [512, 501] width 53 height 35
type input "1"
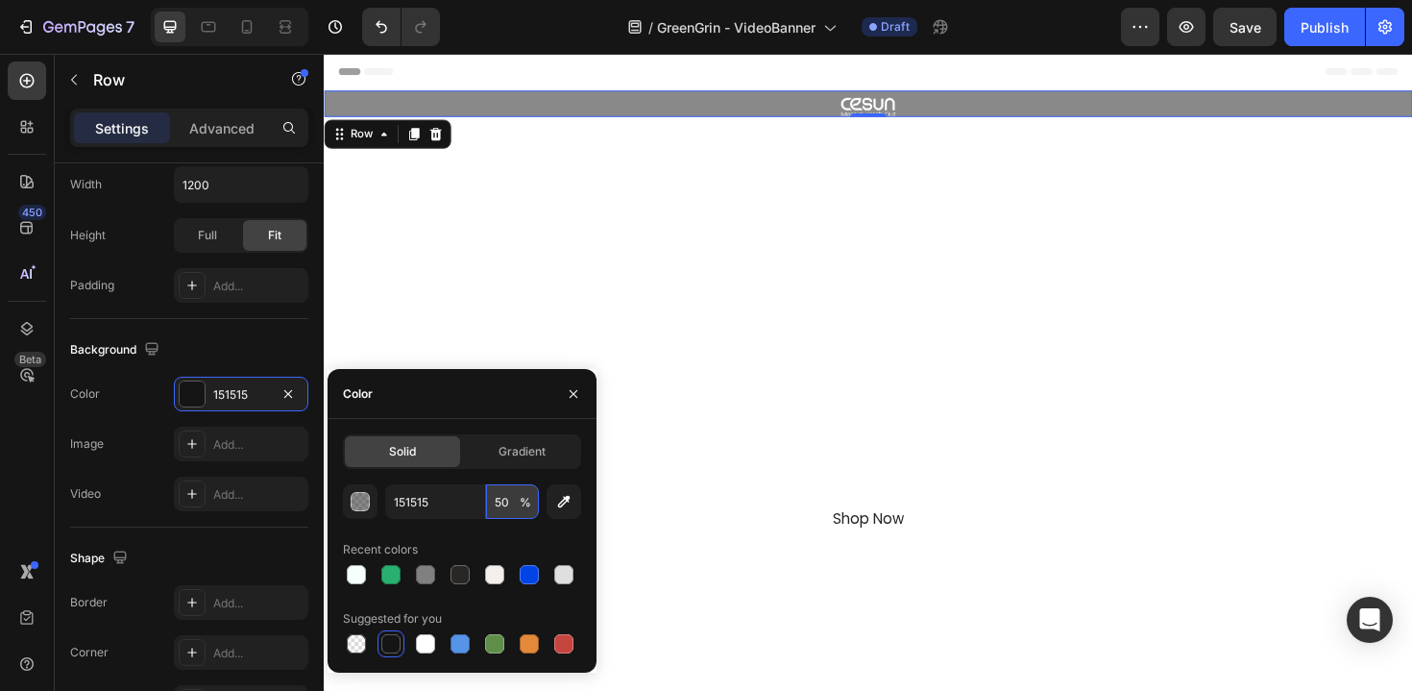
type input "5"
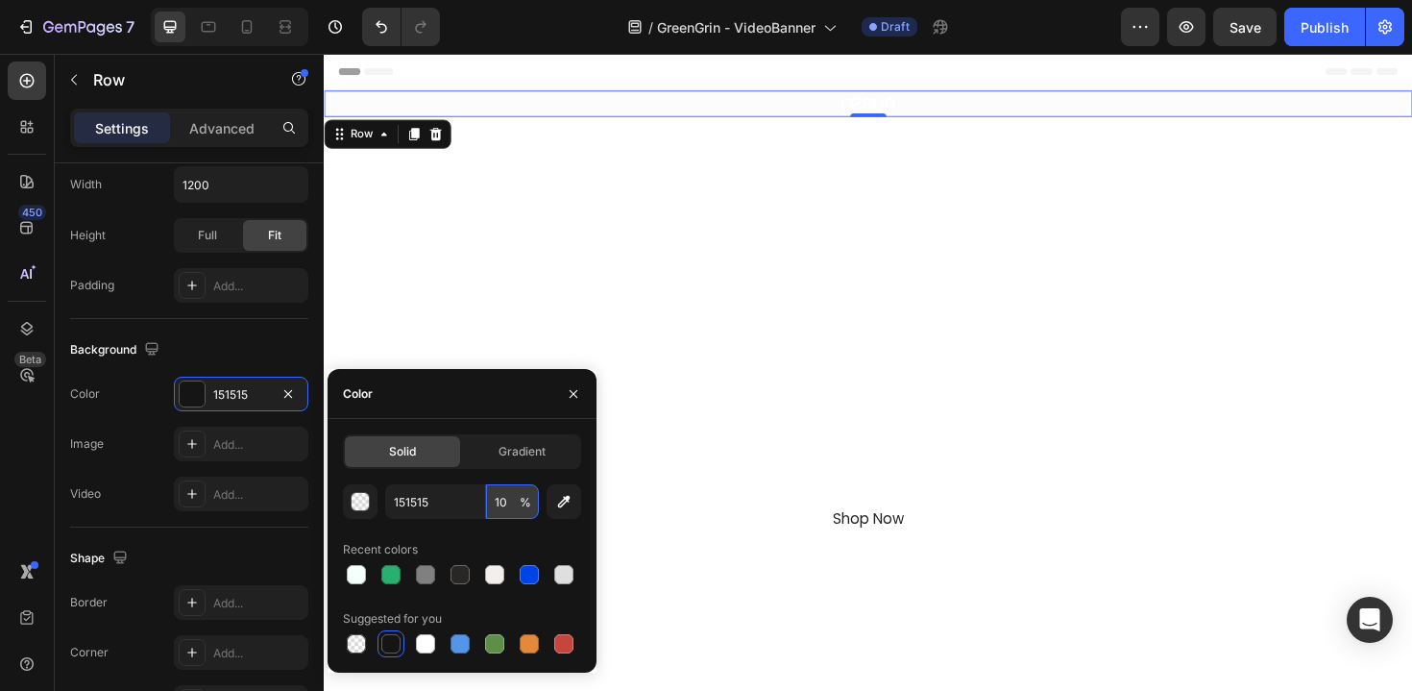
type input "100"
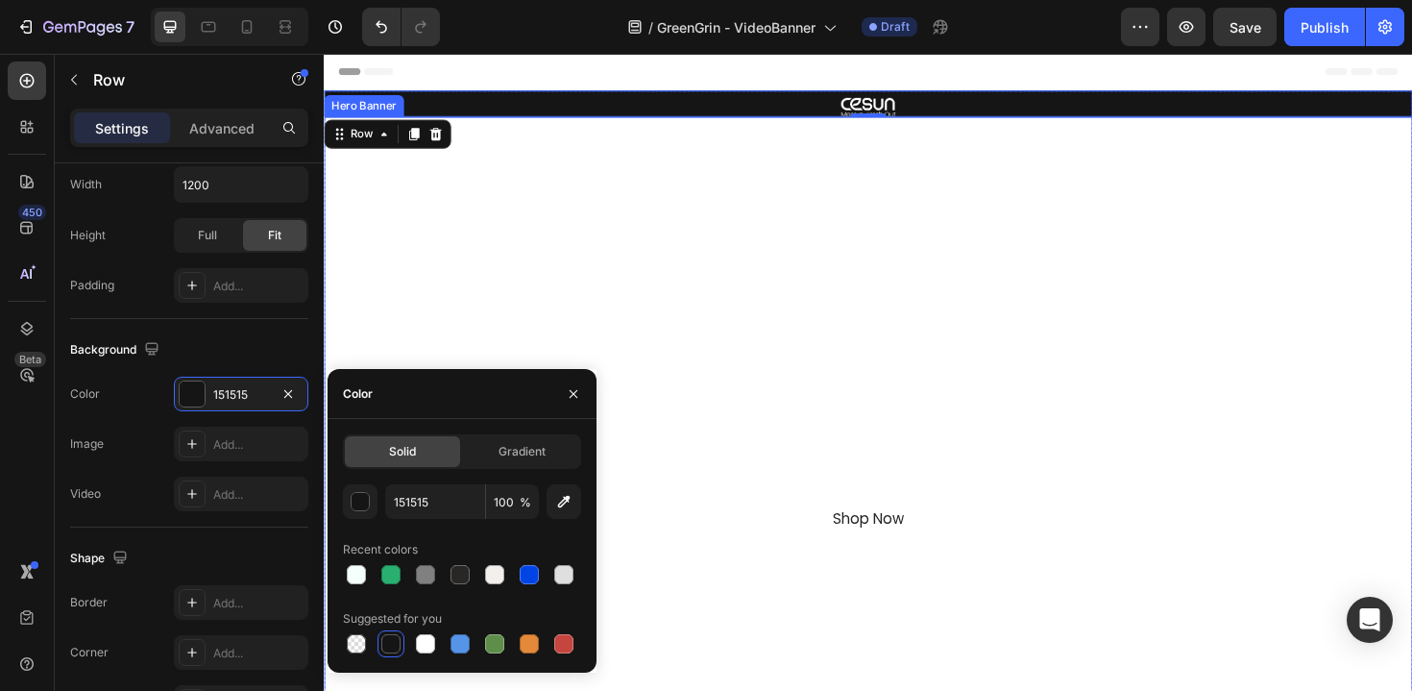
click at [805, 198] on div "Overlay" at bounding box center [900, 445] width 1153 height 648
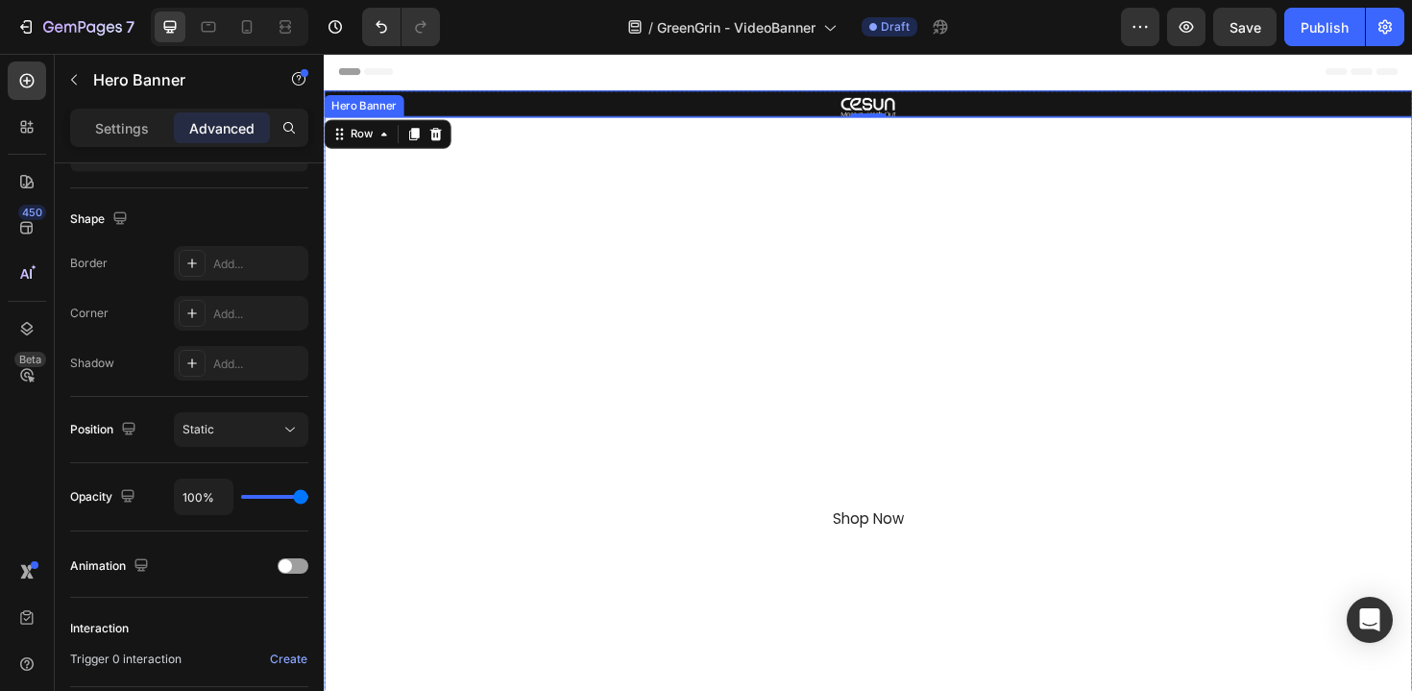
scroll to position [0, 0]
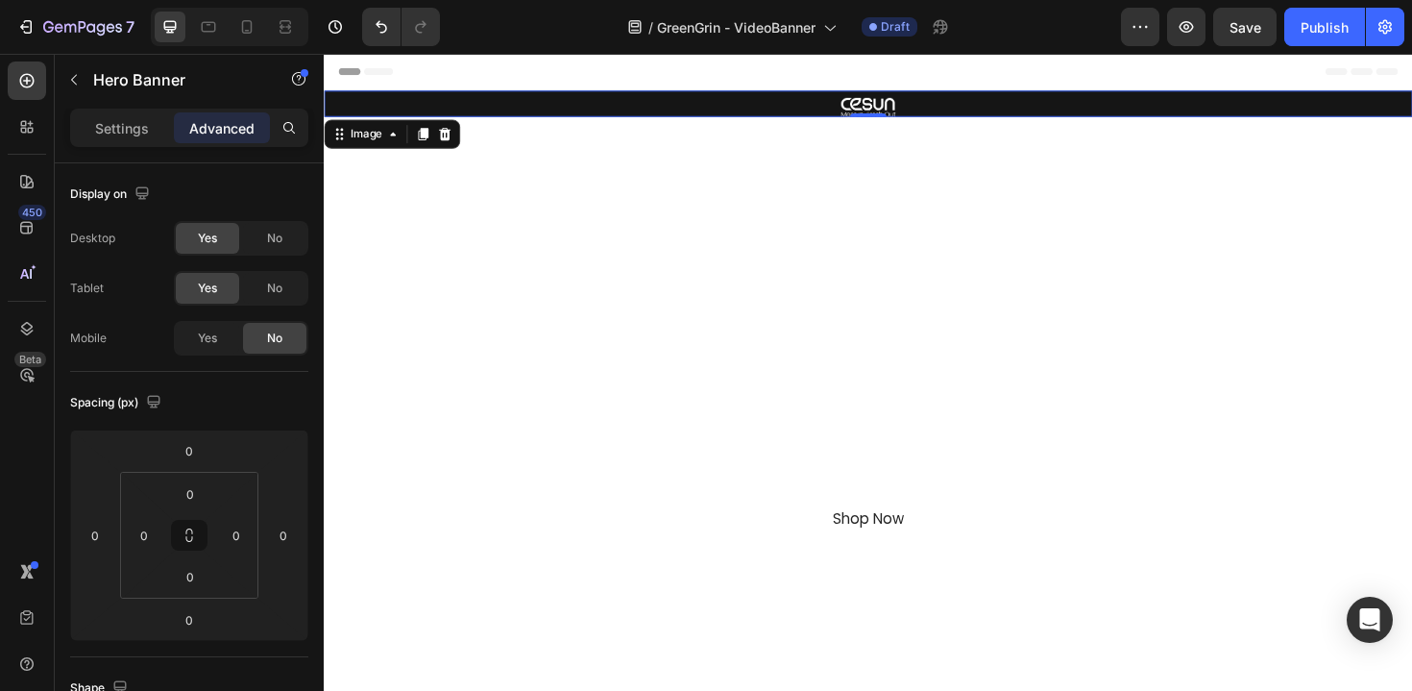
click at [730, 107] on div at bounding box center [900, 111] width 1153 height 20
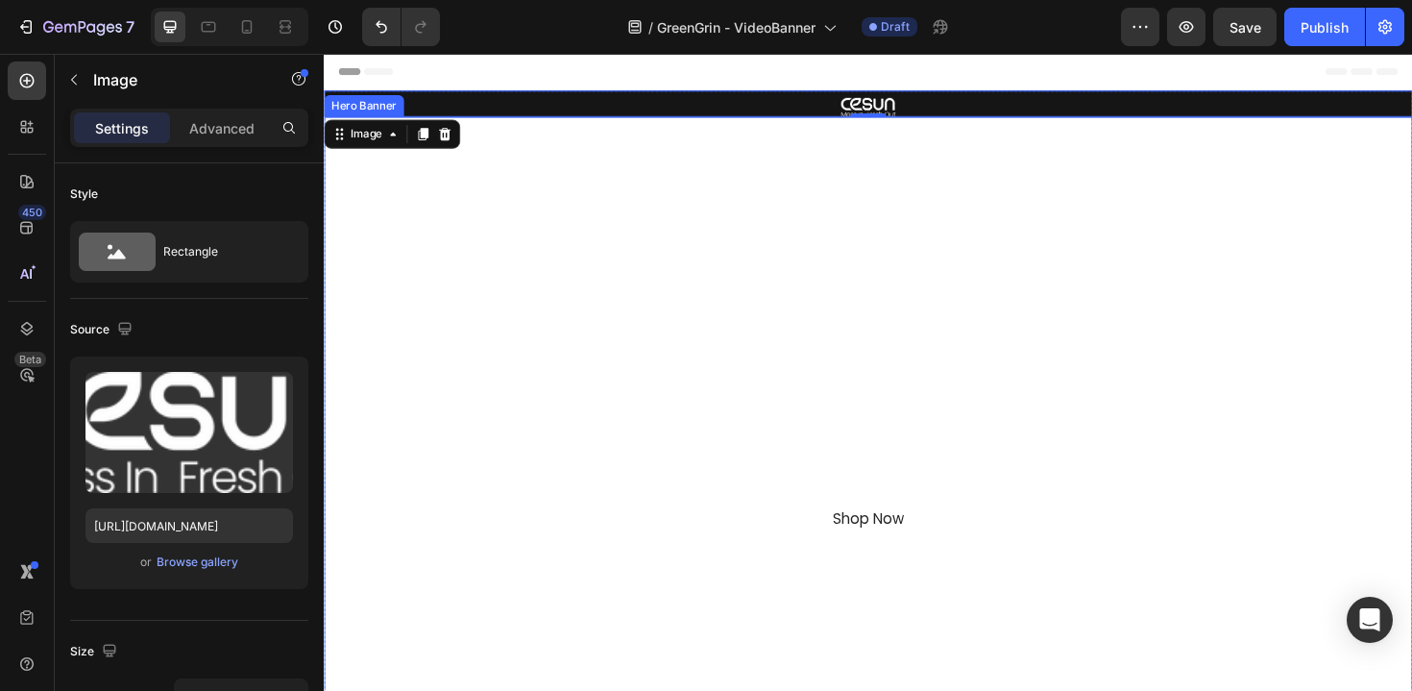
click at [534, 208] on div "Overlay" at bounding box center [900, 445] width 1153 height 648
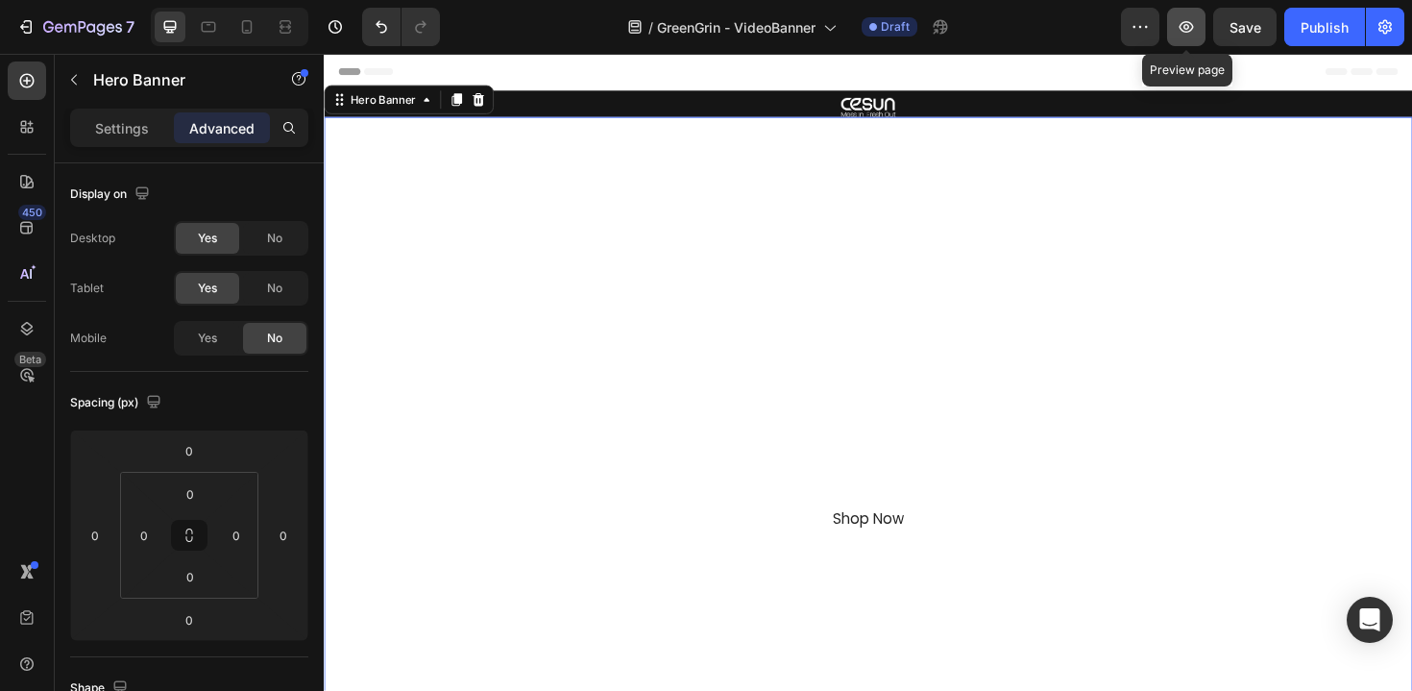
click at [1188, 30] on icon "button" at bounding box center [1186, 26] width 19 height 19
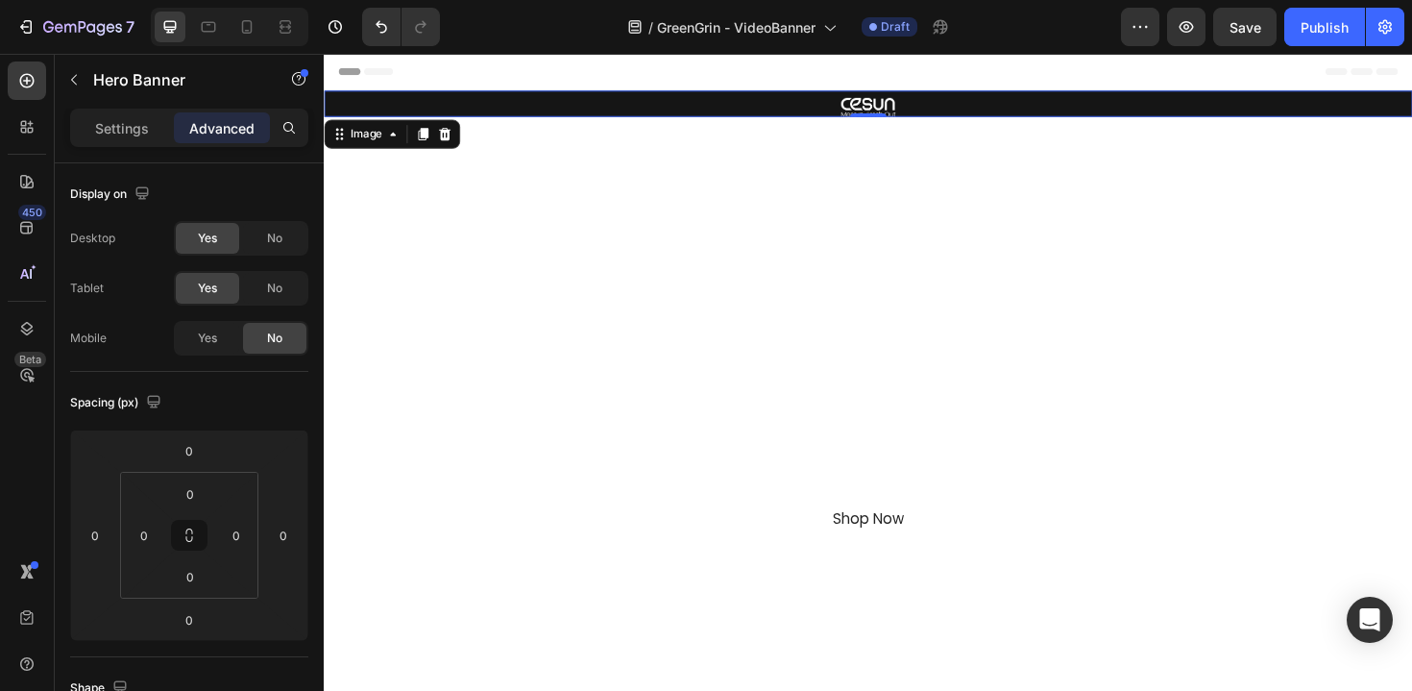
click at [526, 102] on div at bounding box center [900, 111] width 1153 height 20
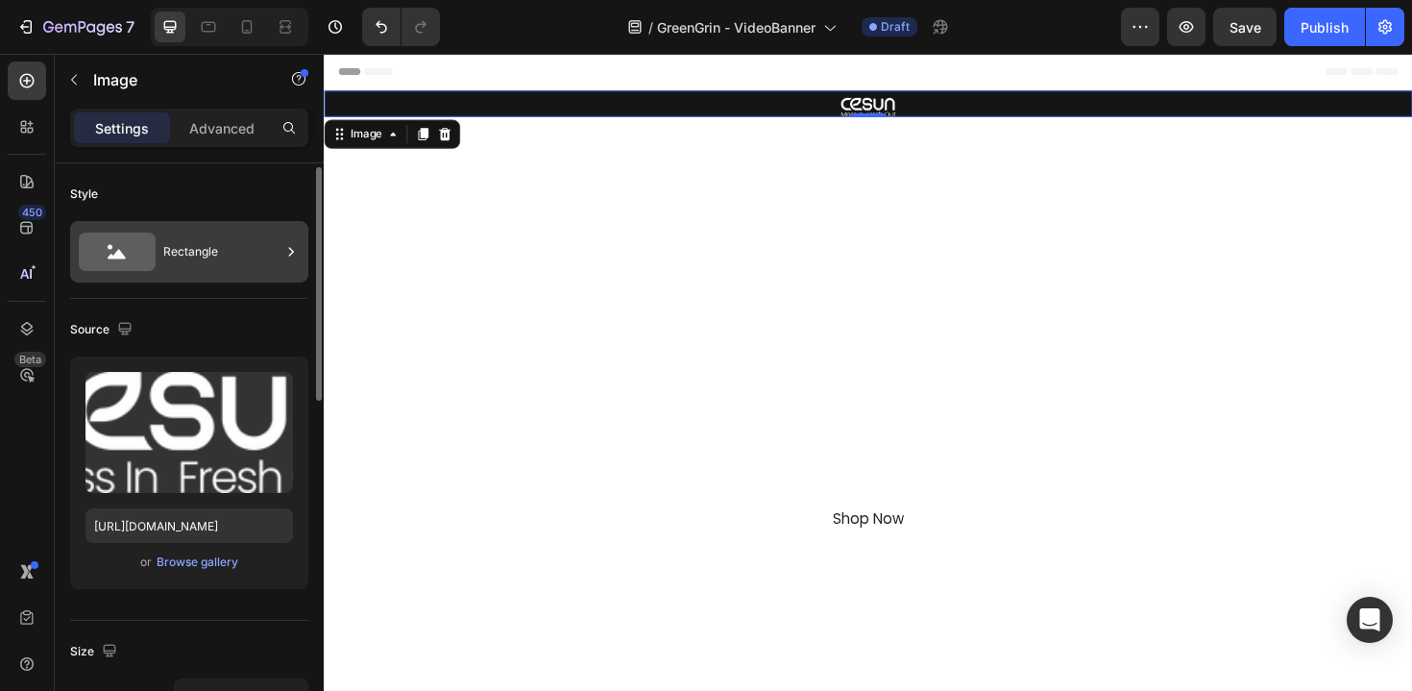
scroll to position [37, 0]
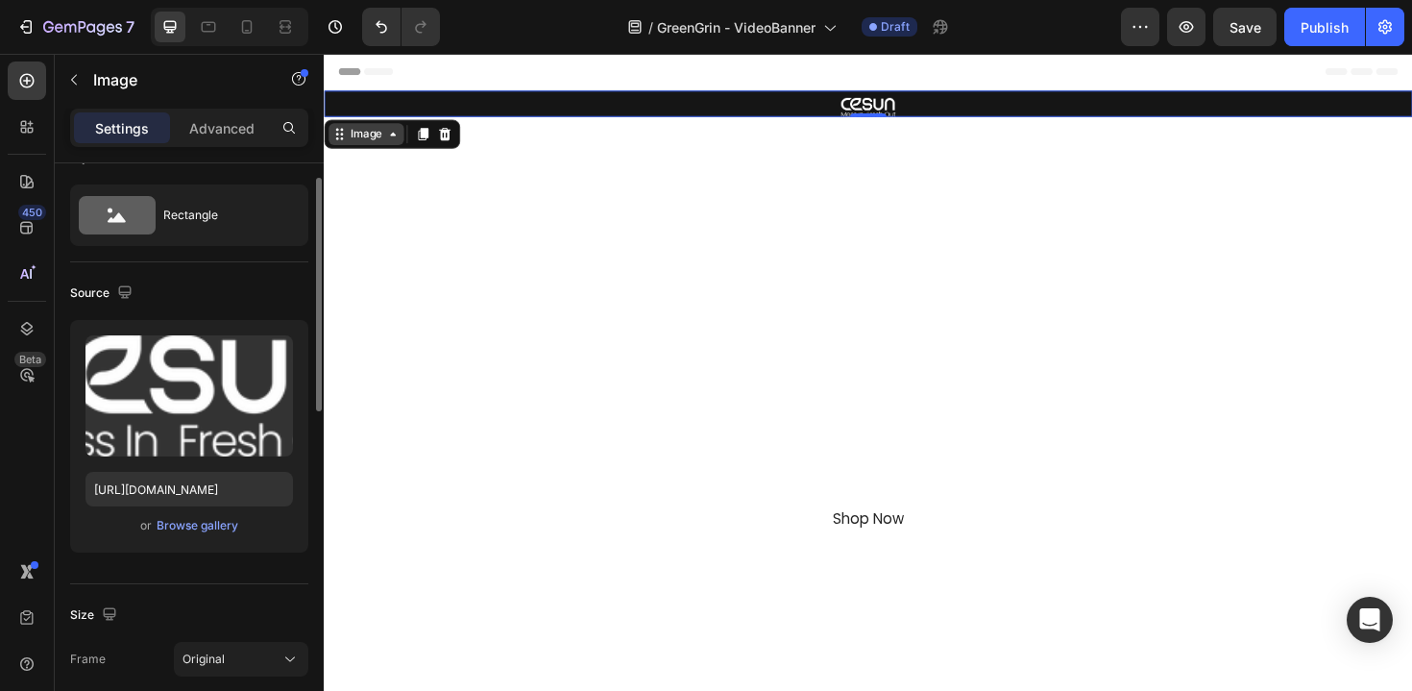
click at [357, 148] on div "Image" at bounding box center [369, 139] width 80 height 23
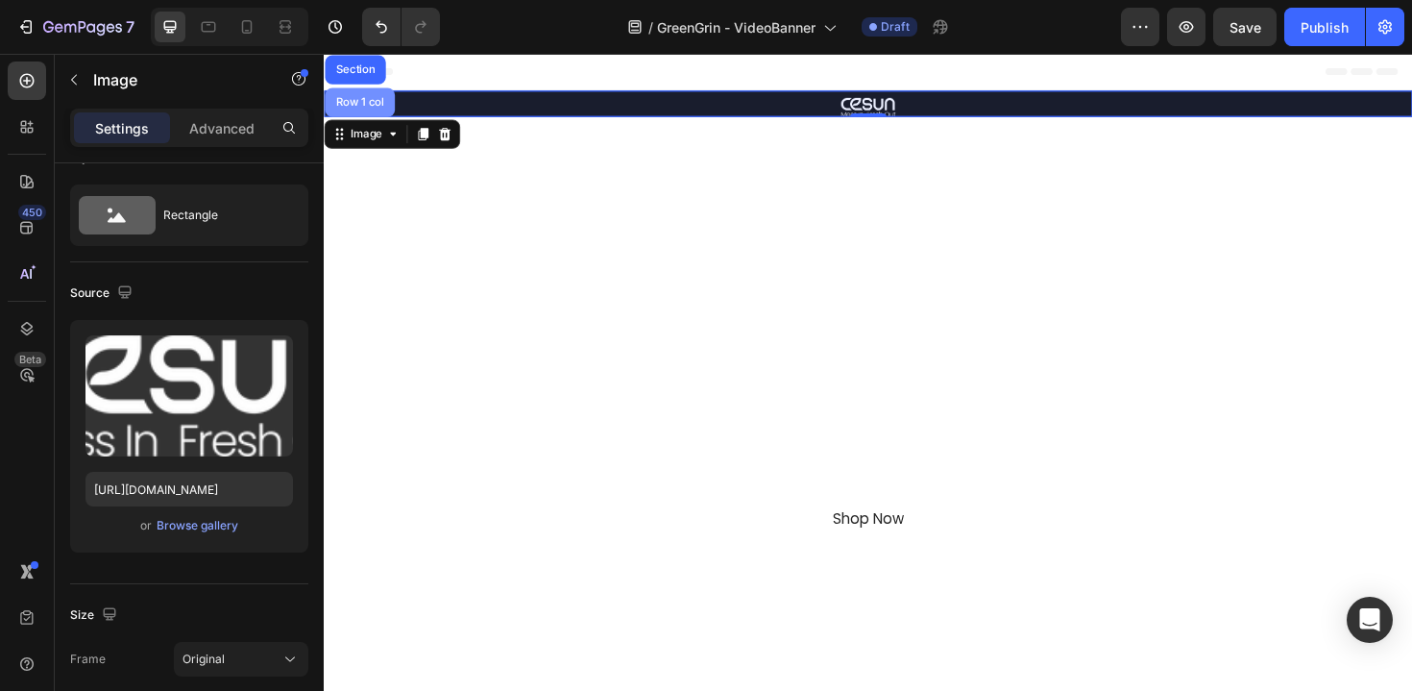
click at [360, 117] on div "Row 1 col" at bounding box center [362, 105] width 74 height 31
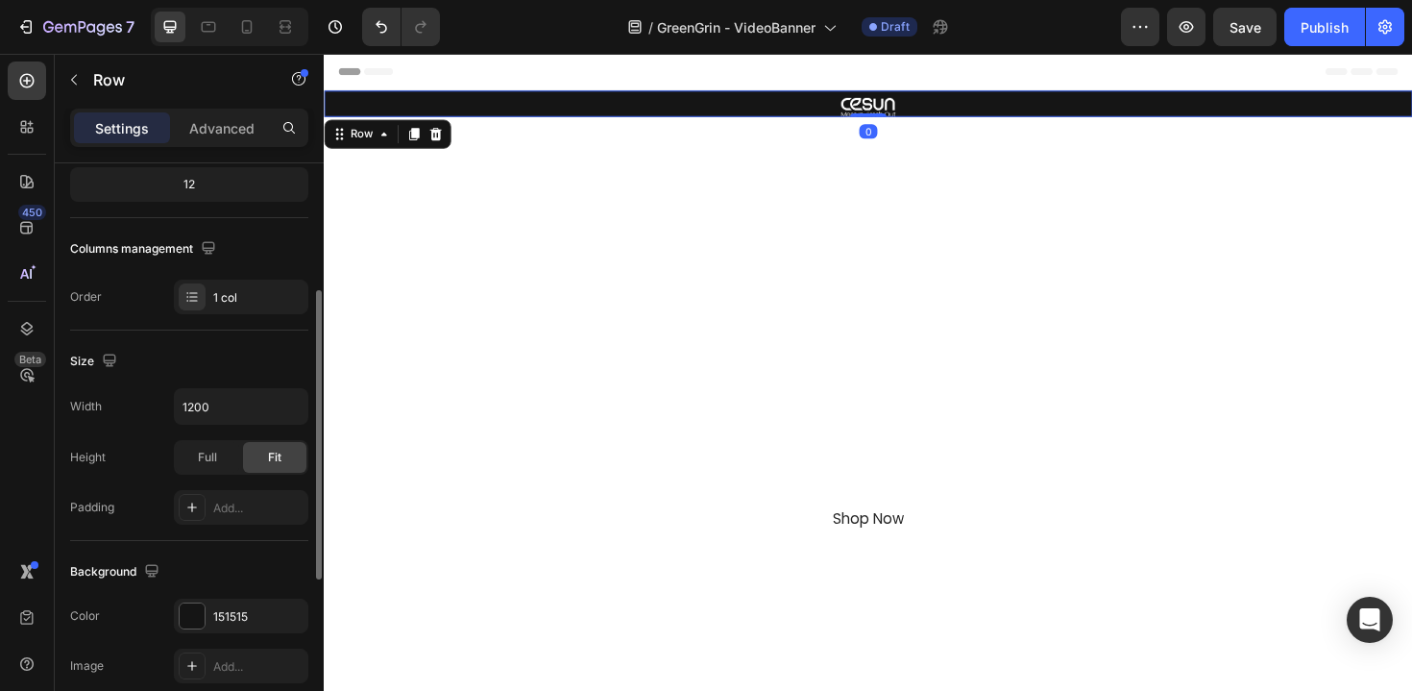
scroll to position [250, 0]
click at [214, 405] on input "1200" at bounding box center [241, 403] width 133 height 35
click at [284, 412] on icon "button" at bounding box center [290, 403] width 19 height 19
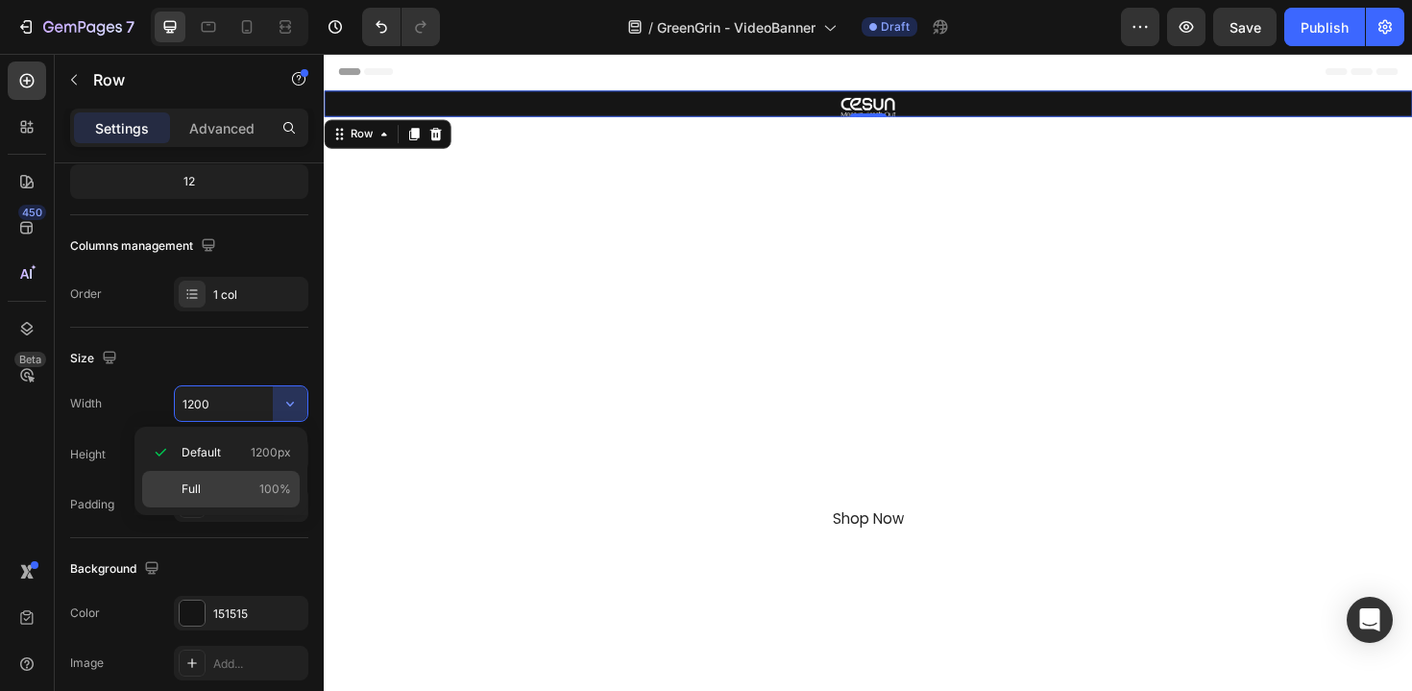
click at [264, 491] on span "100%" at bounding box center [275, 488] width 32 height 17
type input "100%"
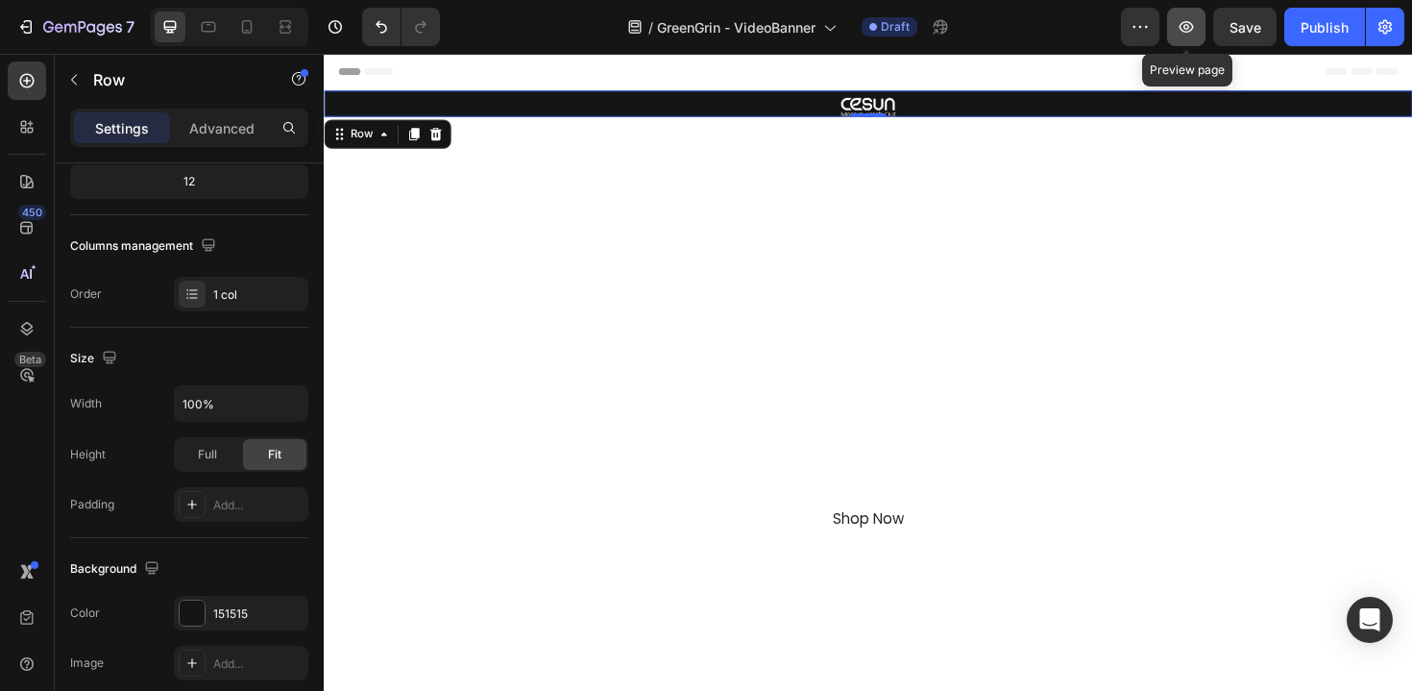
click at [1188, 31] on icon "button" at bounding box center [1187, 27] width 14 height 12
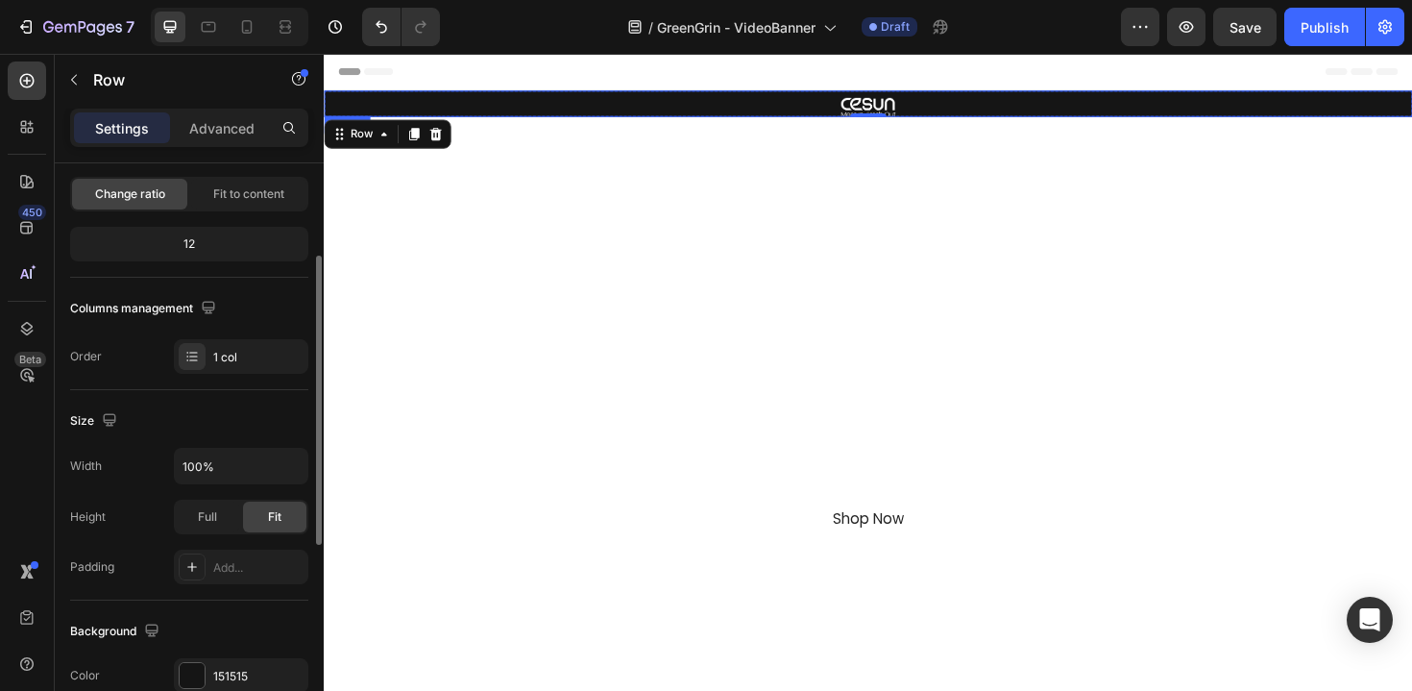
click at [886, 107] on img at bounding box center [900, 111] width 58 height 20
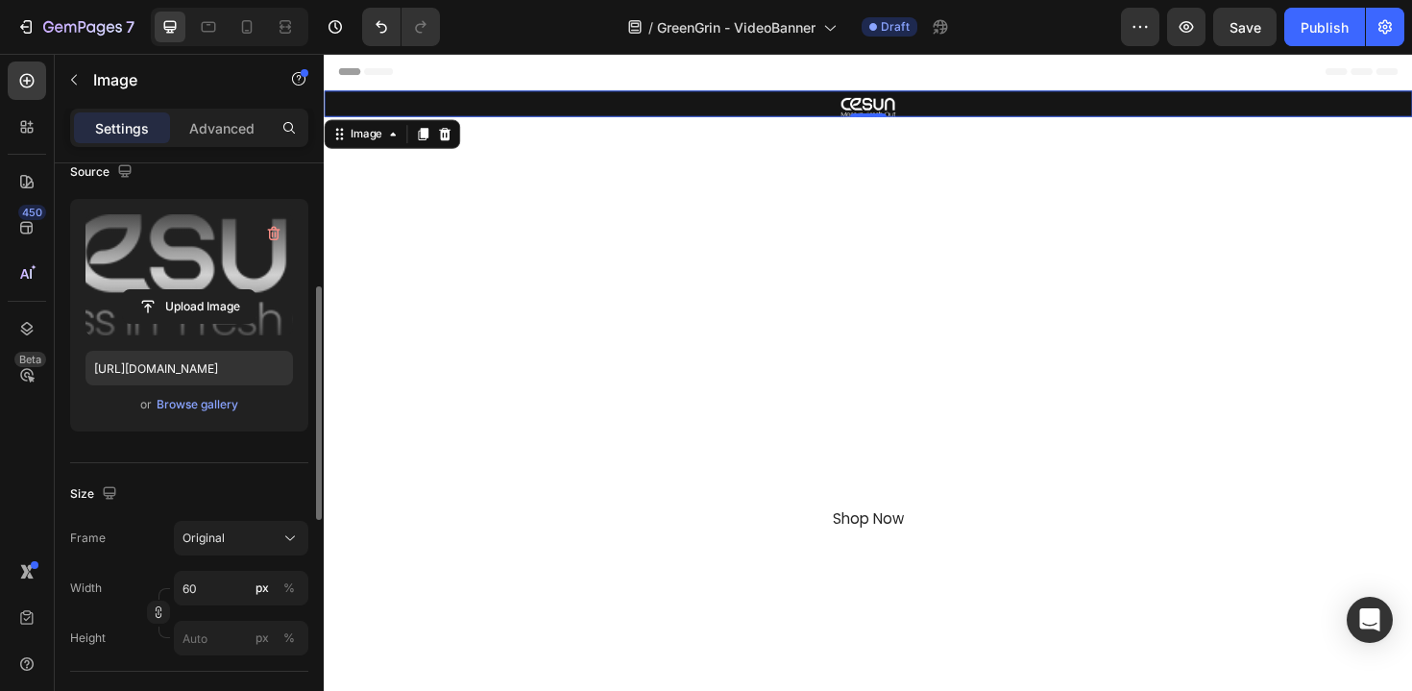
scroll to position [458, 0]
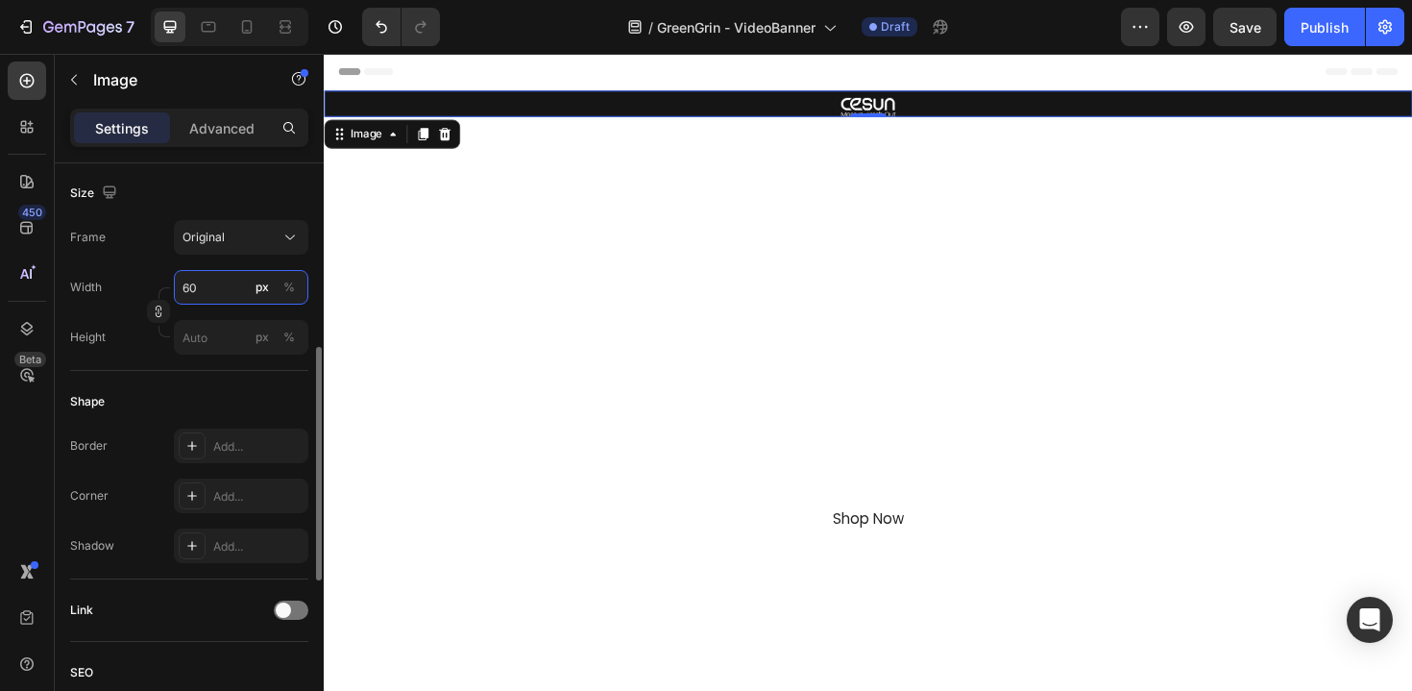
click at [209, 294] on input "60" at bounding box center [241, 287] width 134 height 35
type input "80"
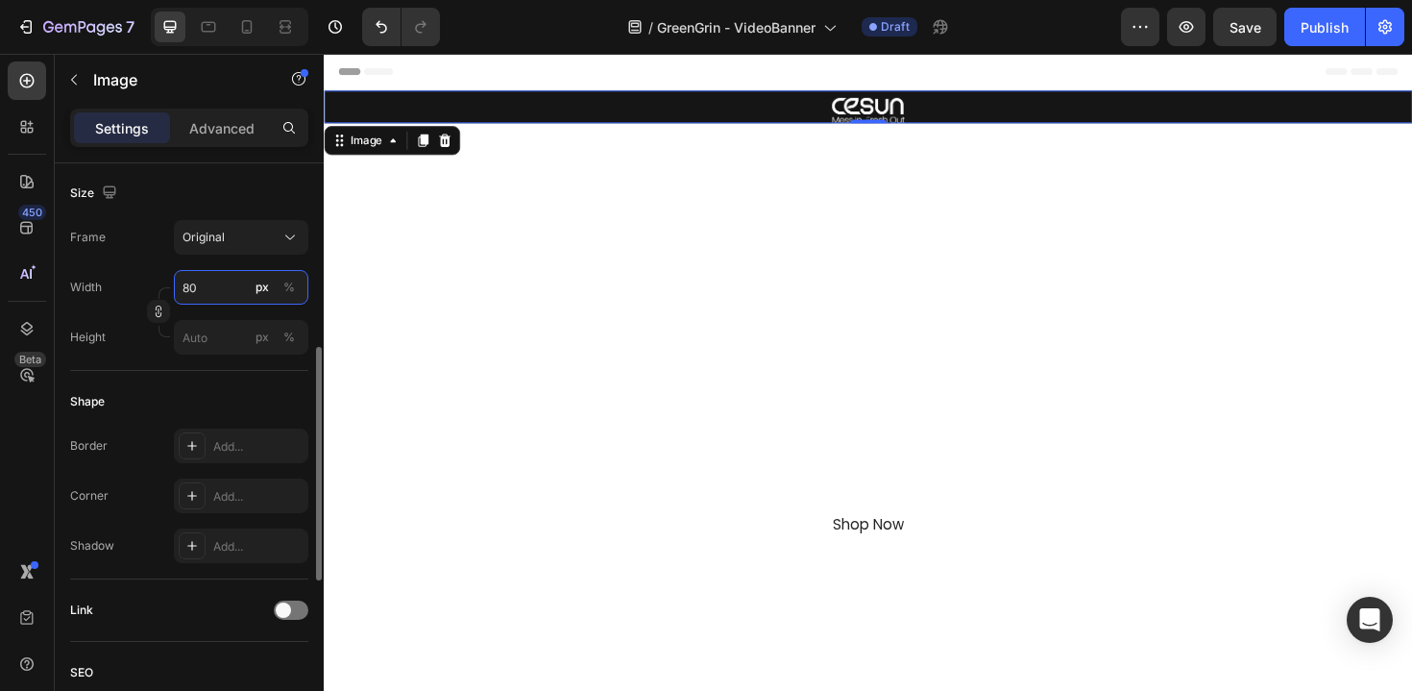
scroll to position [314, 0]
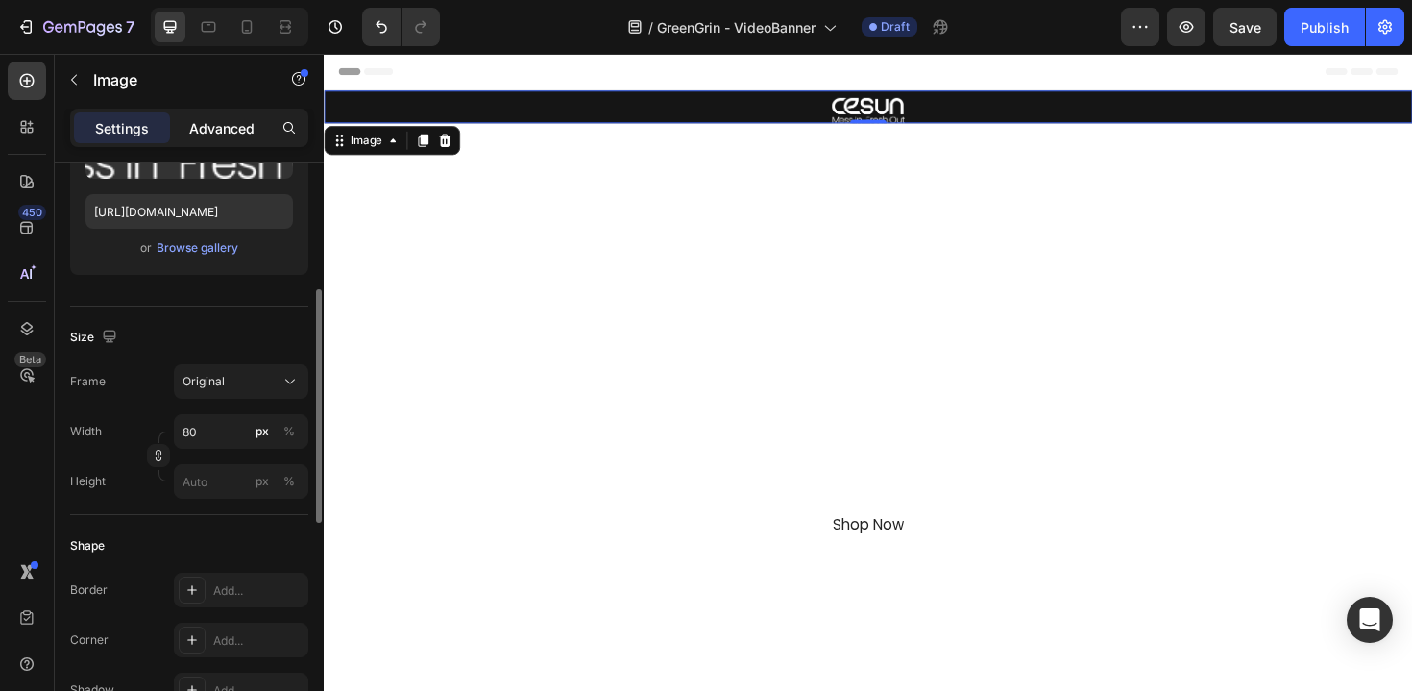
click at [220, 134] on p "Advanced" at bounding box center [221, 128] width 65 height 20
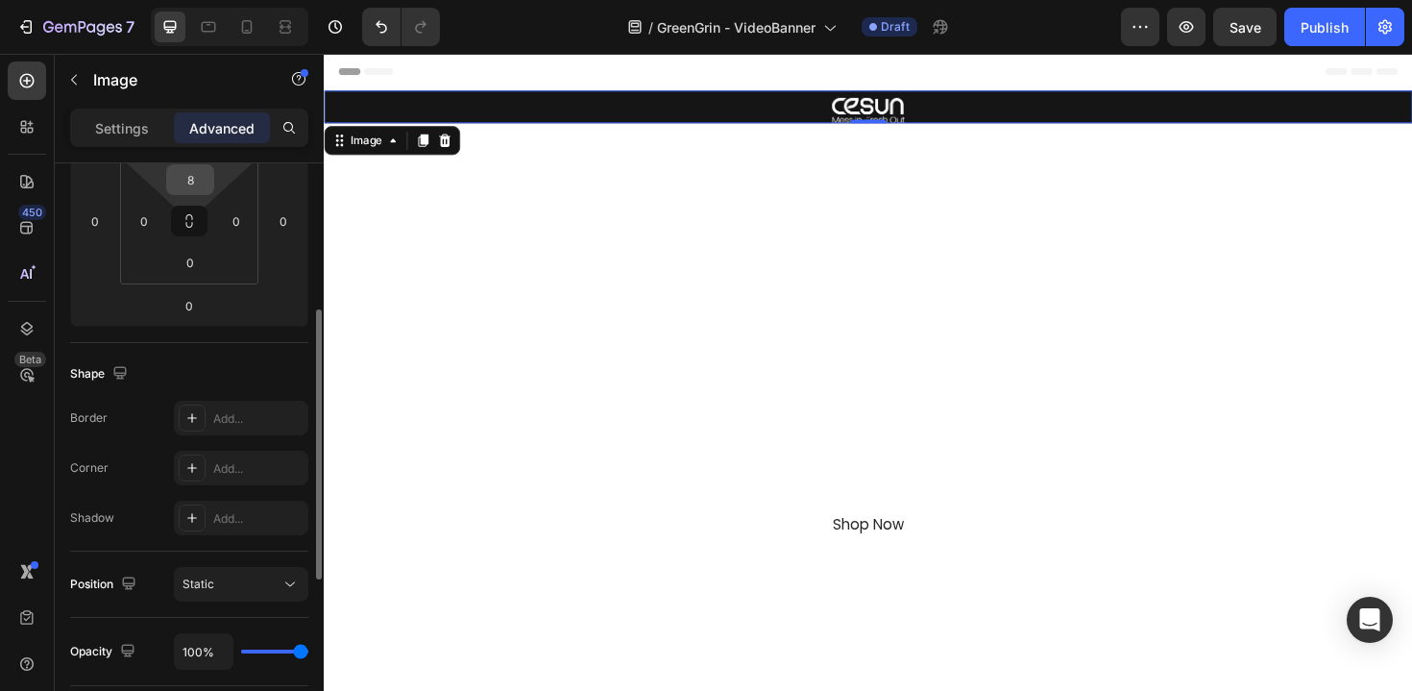
click at [198, 184] on input "8" at bounding box center [190, 179] width 38 height 29
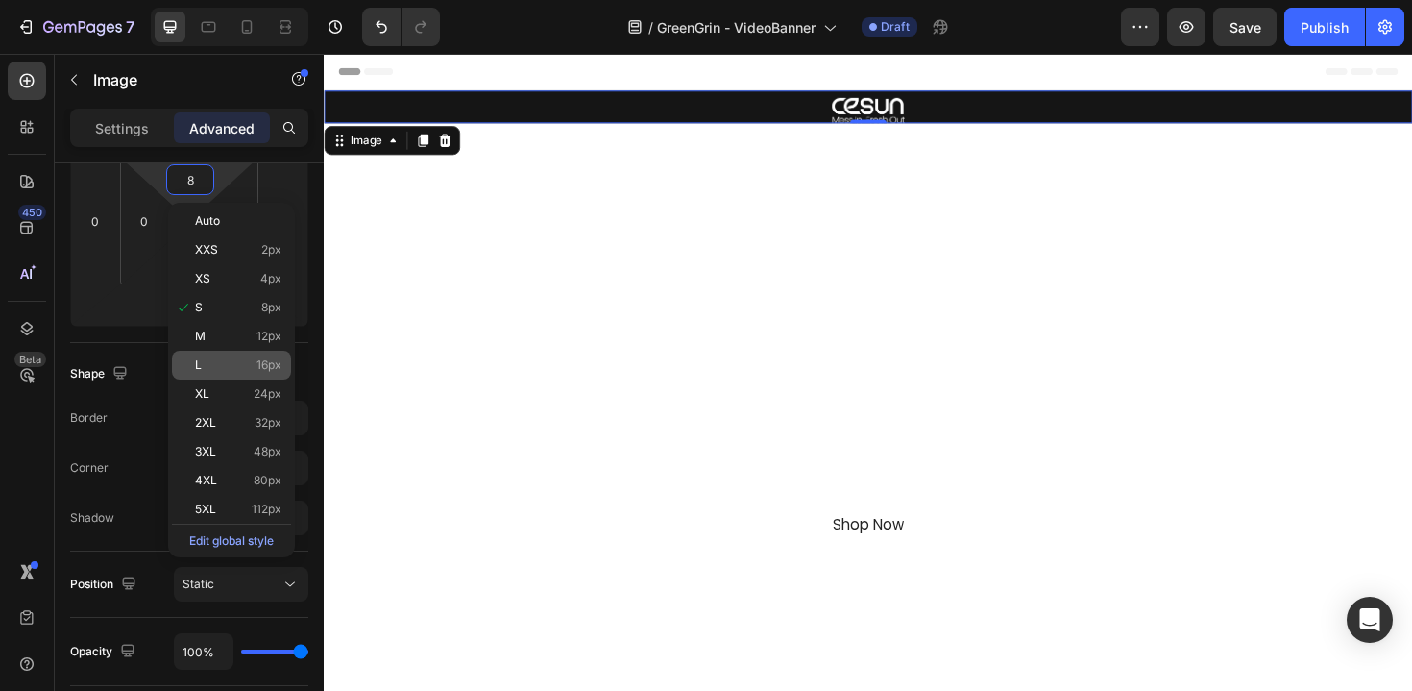
click at [247, 358] on p "L 16px" at bounding box center [238, 364] width 86 height 13
type input "16"
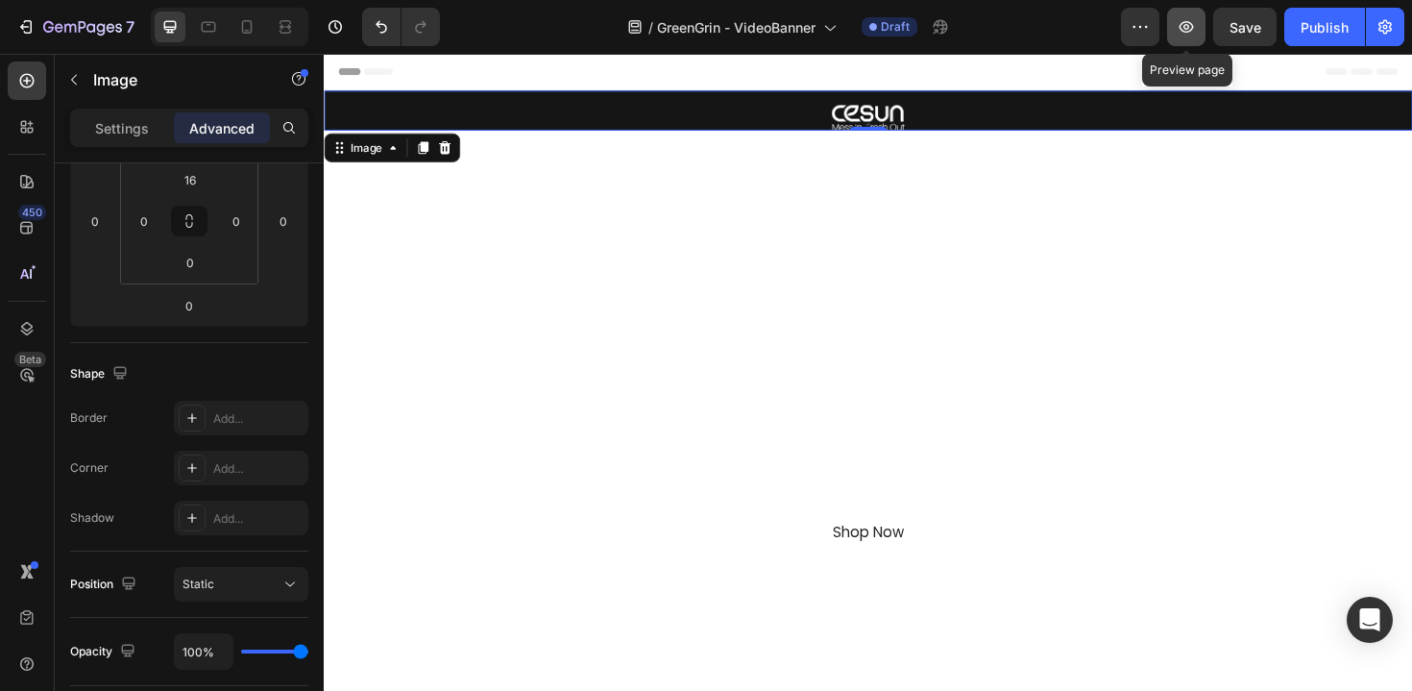
click at [1195, 27] on icon "button" at bounding box center [1186, 26] width 19 height 19
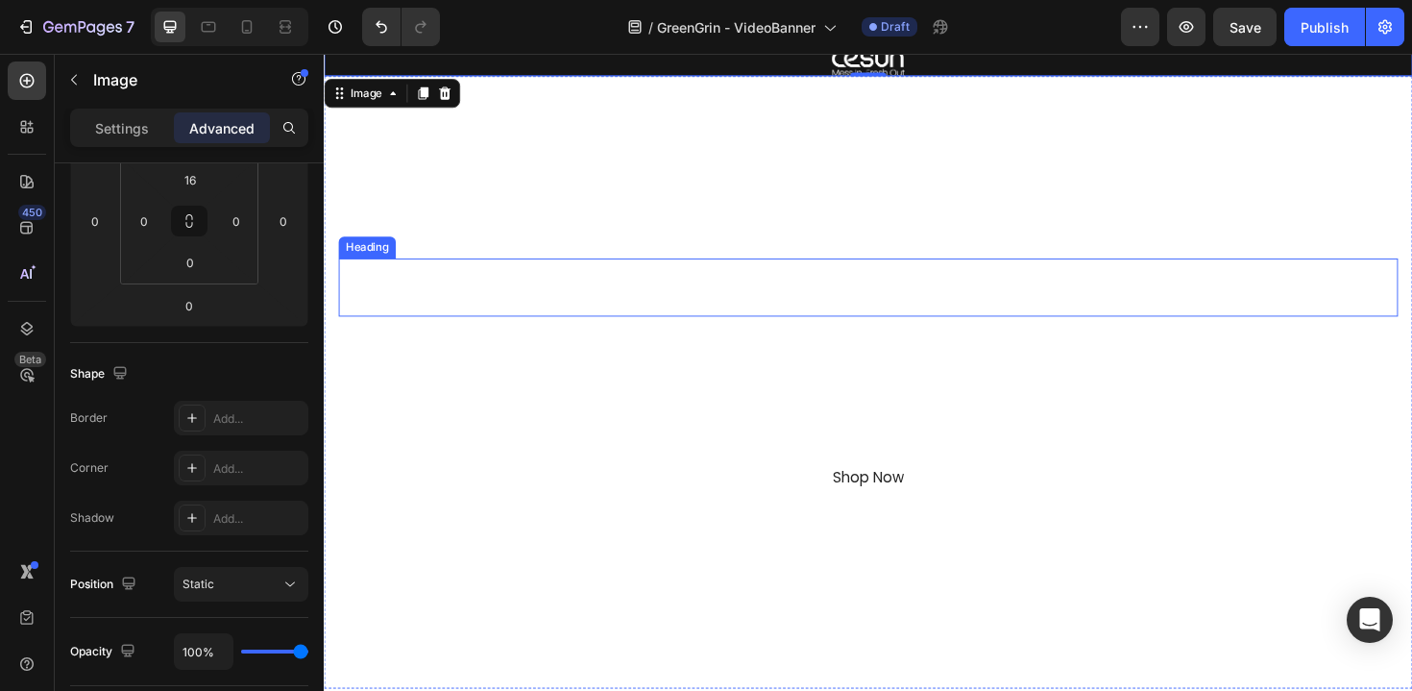
scroll to position [0, 0]
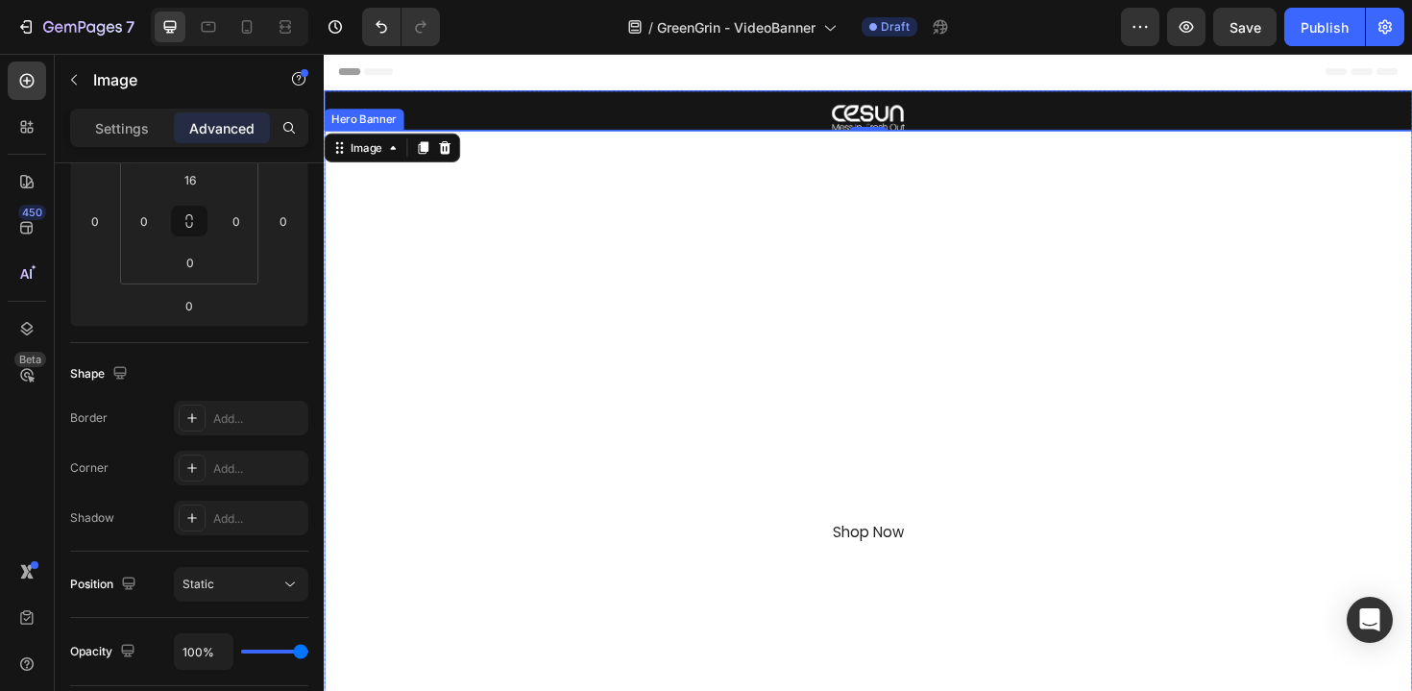
click at [526, 173] on div "Overlay" at bounding box center [900, 459] width 1153 height 648
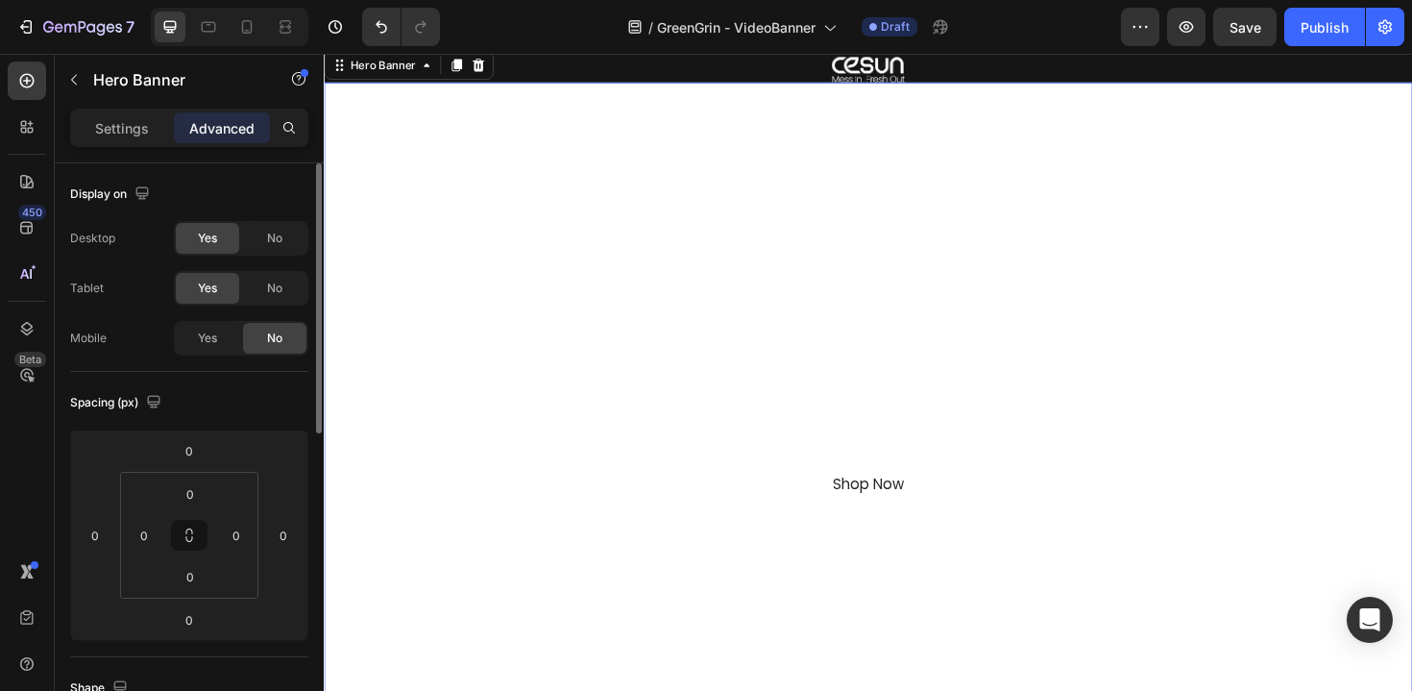
scroll to position [108, 0]
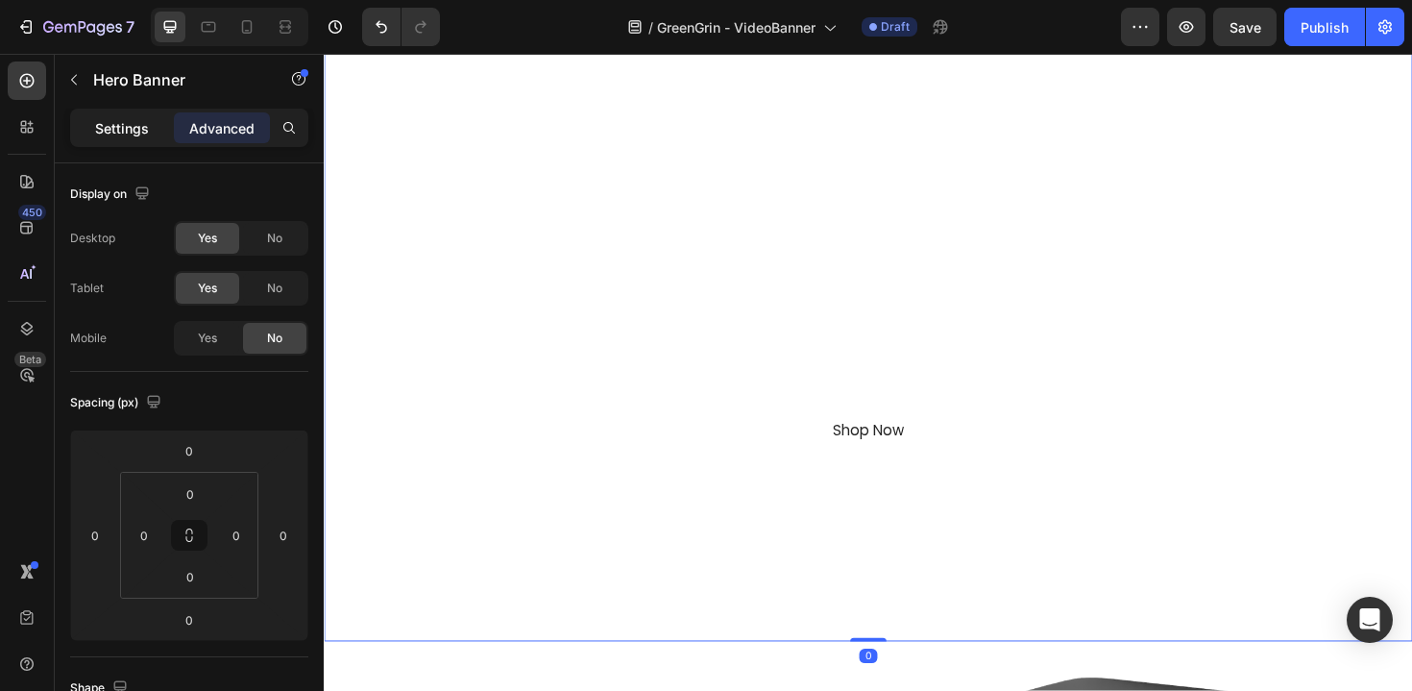
click at [132, 130] on p "Settings" at bounding box center [122, 128] width 54 height 20
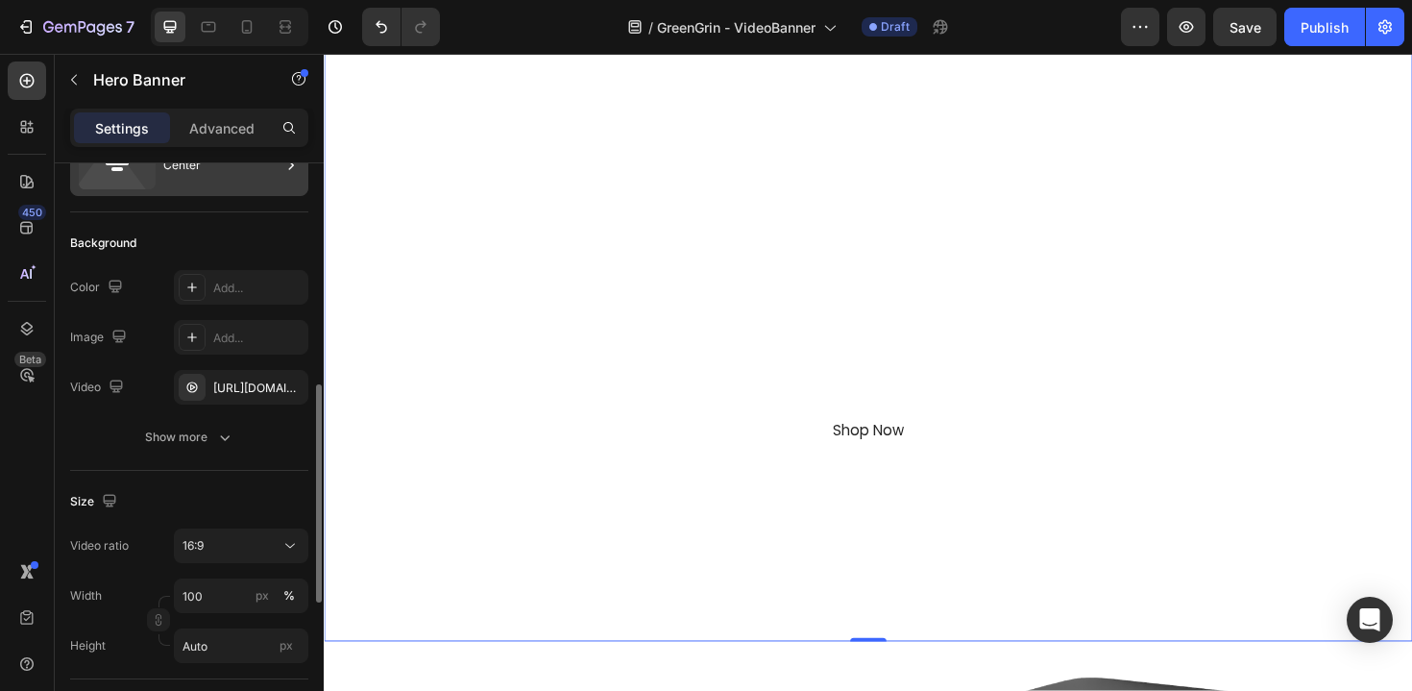
scroll to position [224, 0]
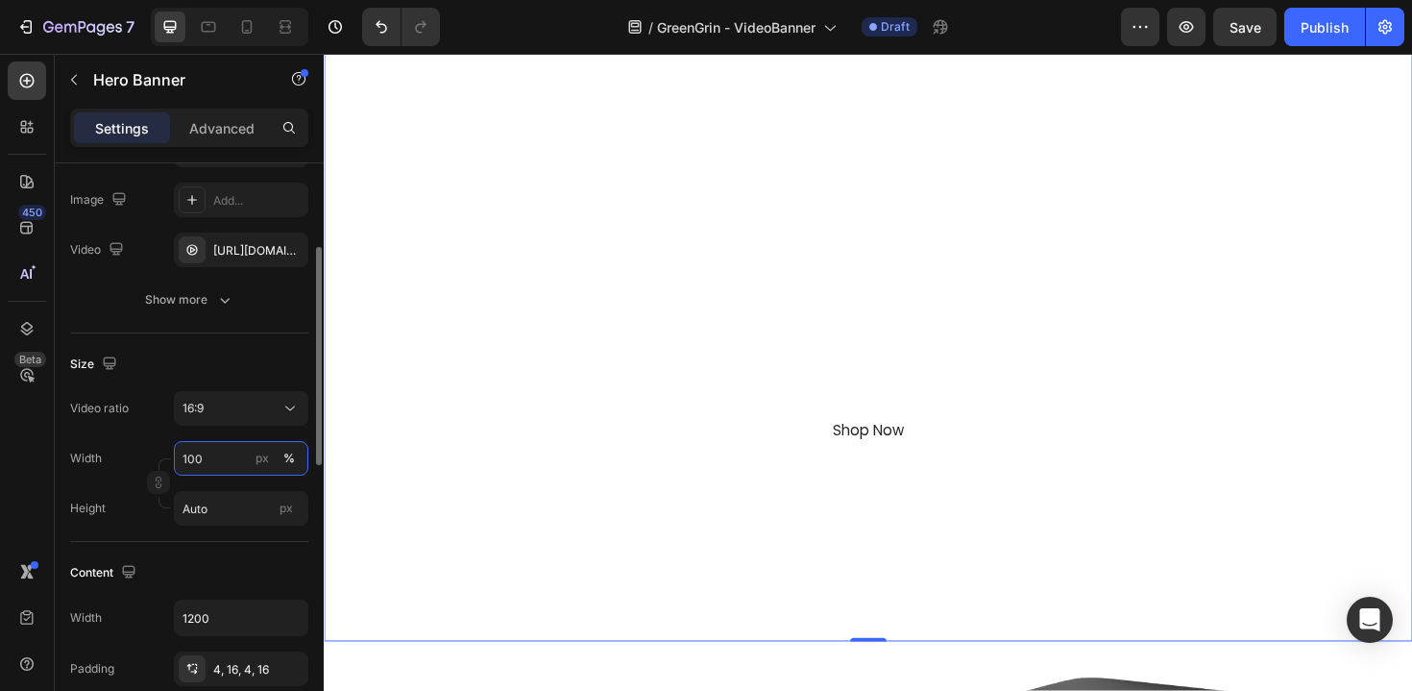
click at [232, 470] on input "100" at bounding box center [241, 458] width 134 height 35
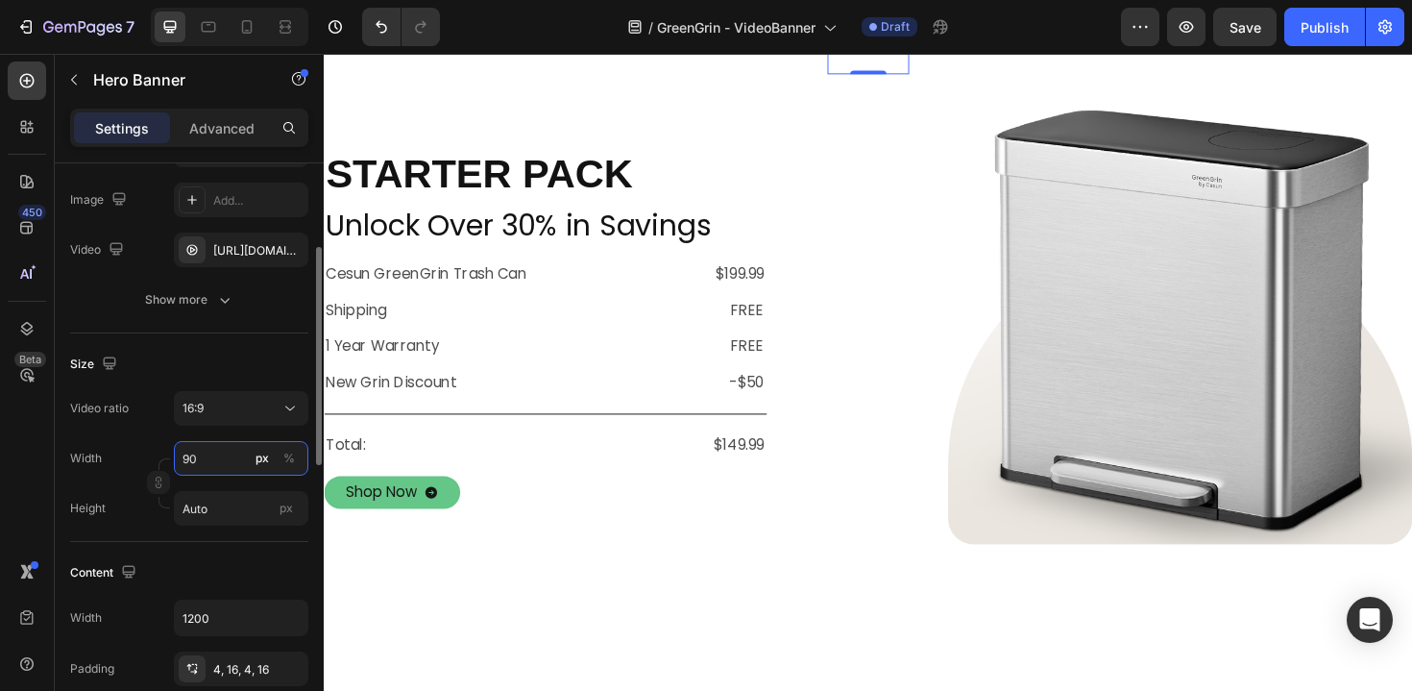
type input "9"
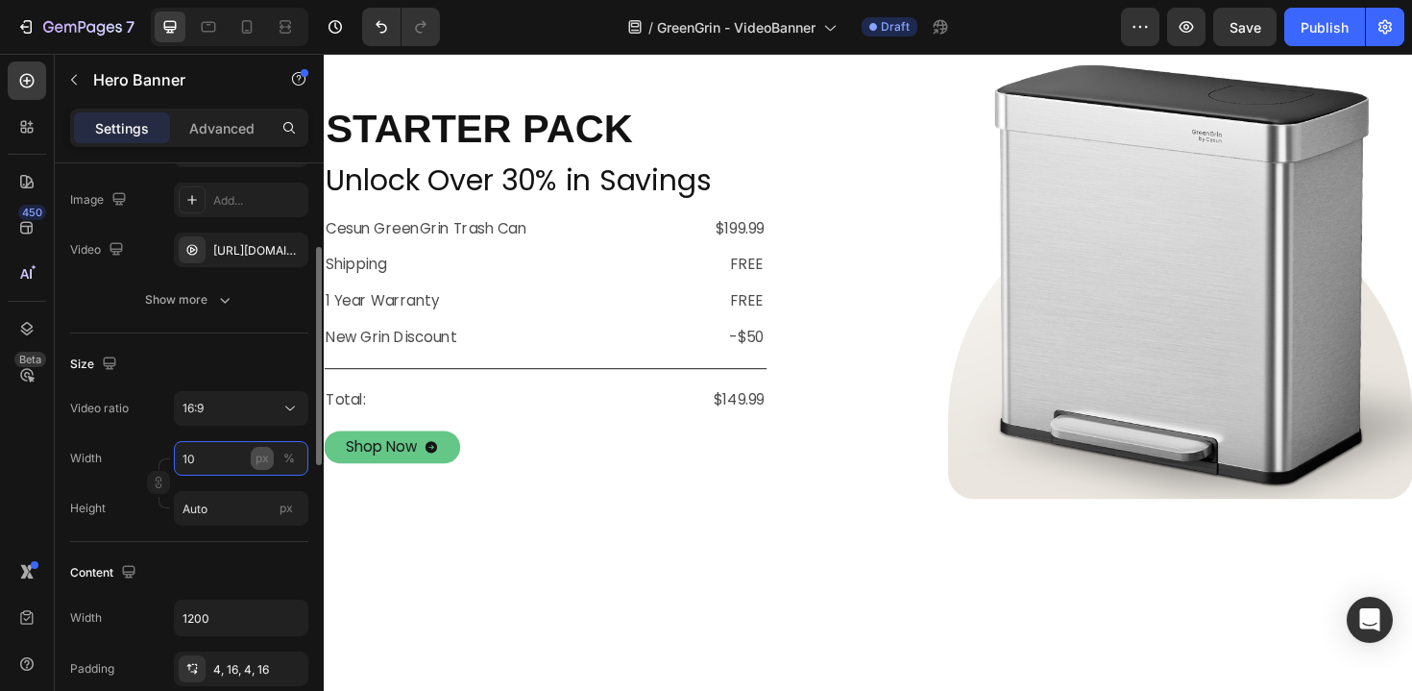
type input "100"
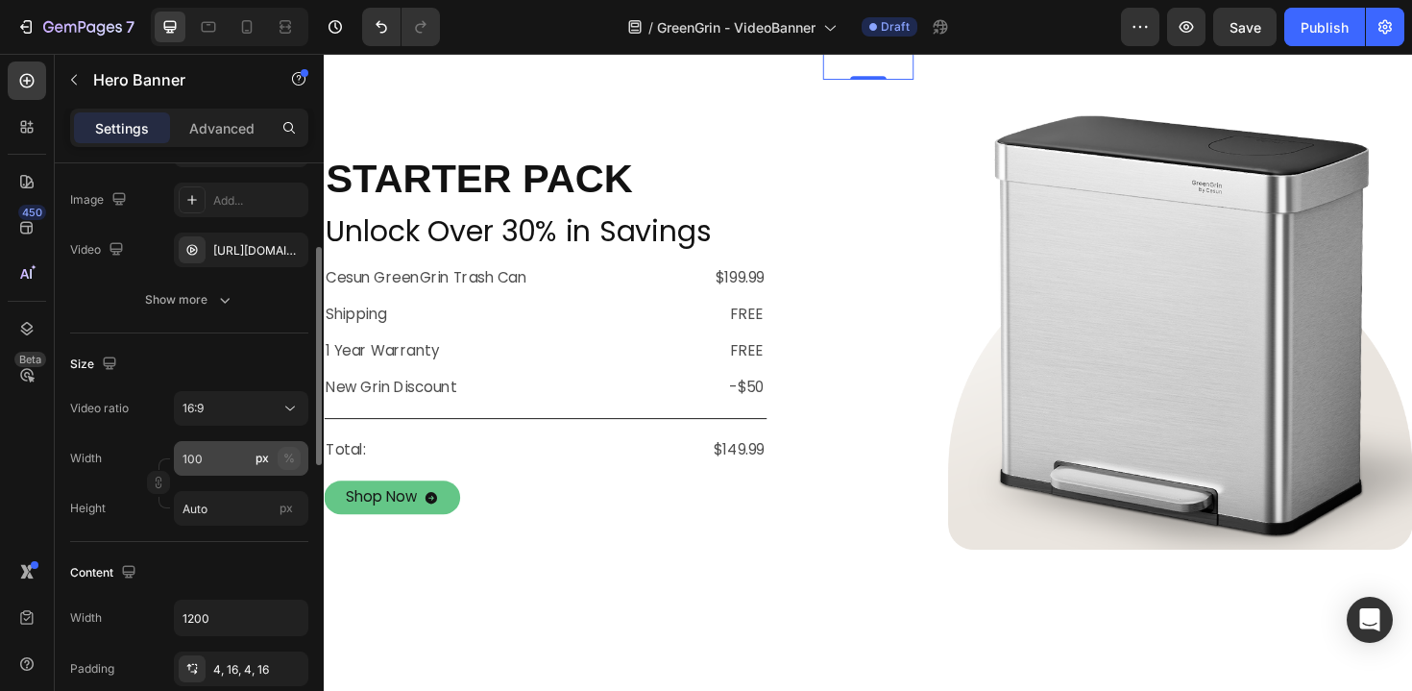
click at [290, 457] on div "%" at bounding box center [289, 458] width 12 height 17
click at [276, 498] on div "px" at bounding box center [286, 508] width 29 height 25
click at [276, 498] on input "Auto" at bounding box center [241, 508] width 134 height 35
click at [287, 516] on div "px" at bounding box center [286, 508] width 29 height 25
click at [287, 516] on input "Auto" at bounding box center [241, 508] width 134 height 35
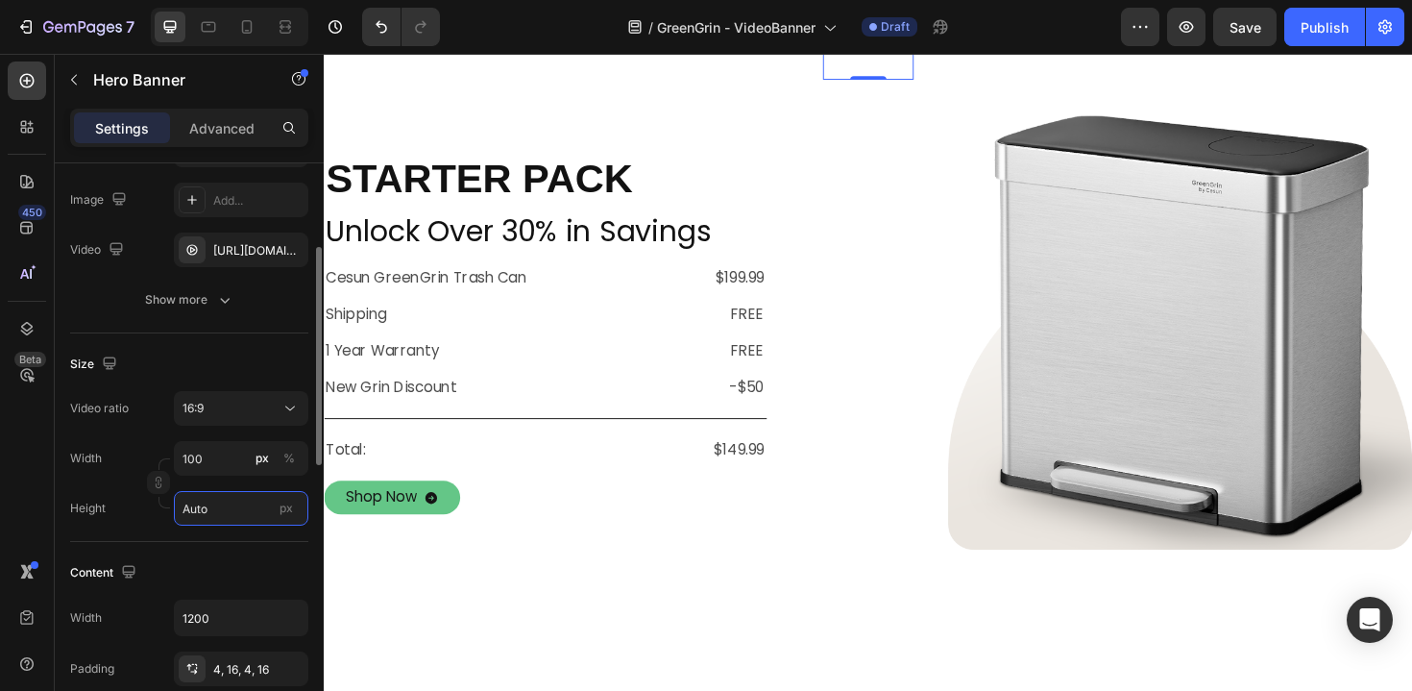
type input "1"
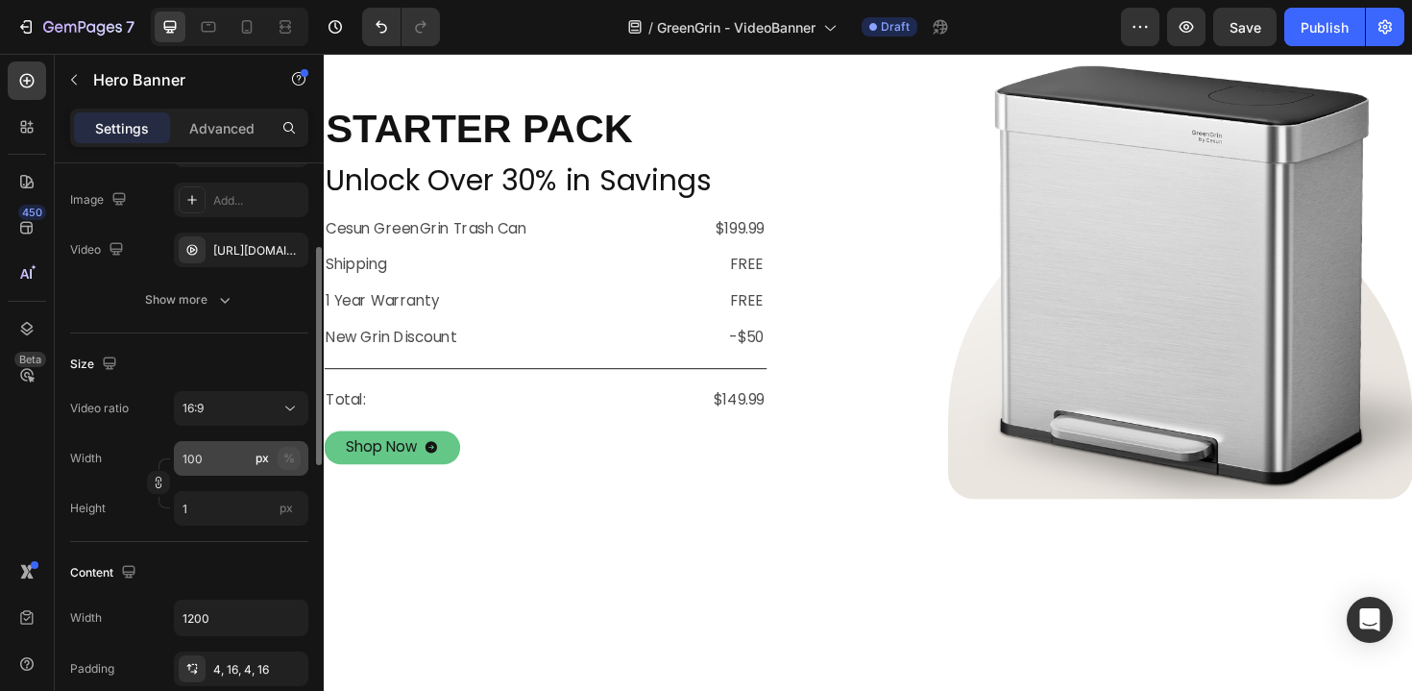
click at [287, 458] on div "%" at bounding box center [289, 458] width 12 height 17
click at [171, 485] on div "Width 100 px % Height 1 px" at bounding box center [189, 483] width 238 height 85
click at [208, 500] on input "1" at bounding box center [241, 508] width 134 height 35
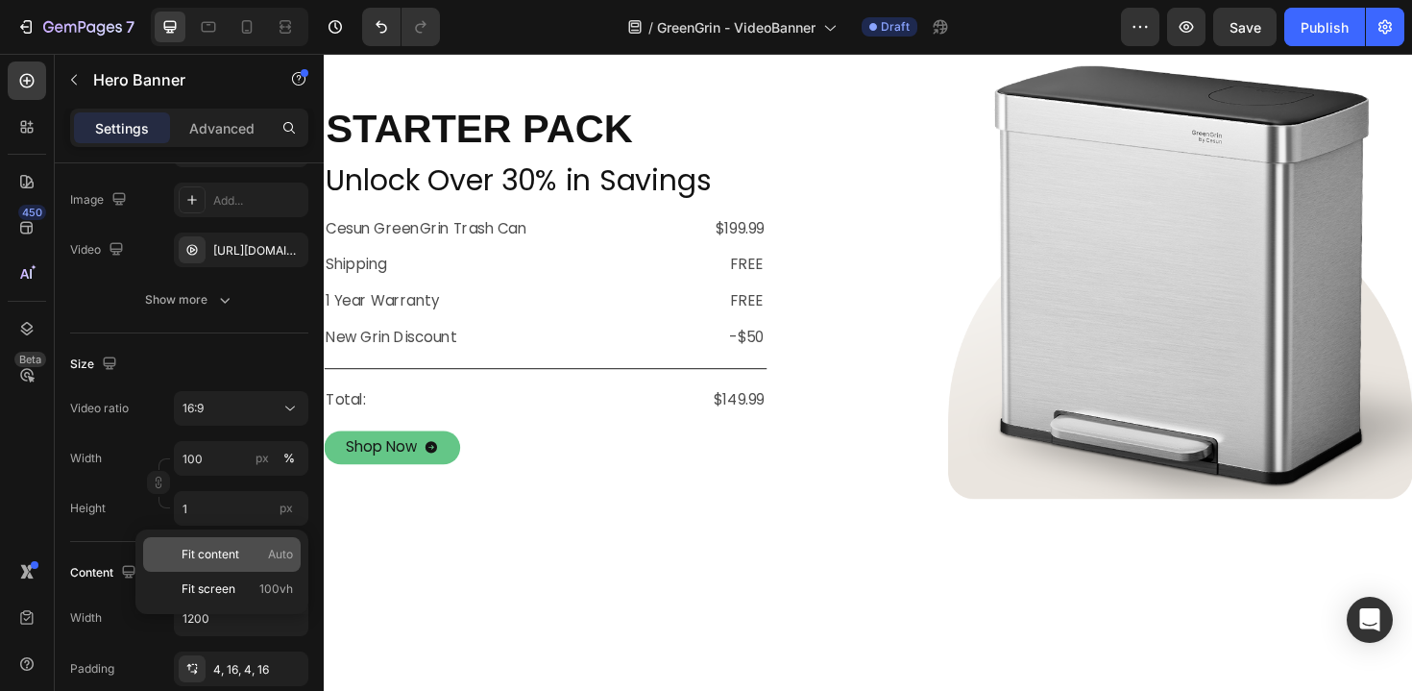
click at [228, 561] on span "Fit content" at bounding box center [211, 554] width 58 height 17
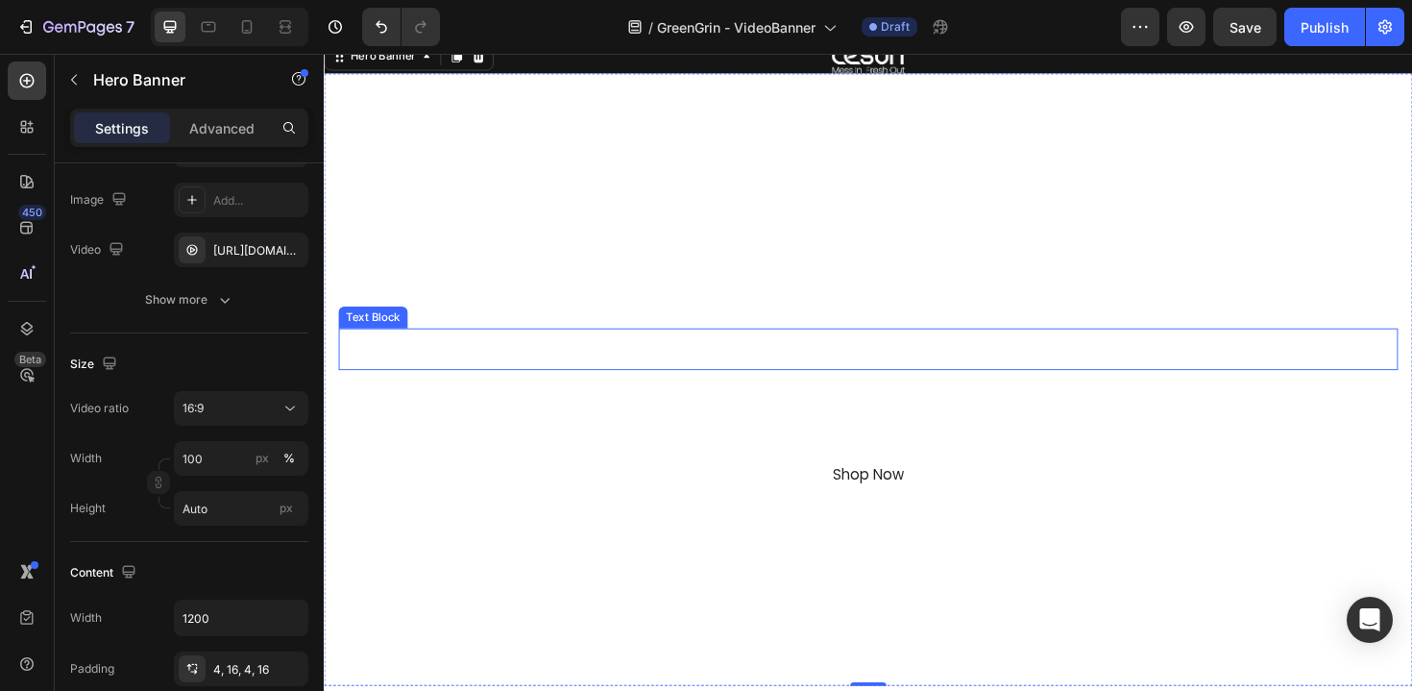
scroll to position [98, 0]
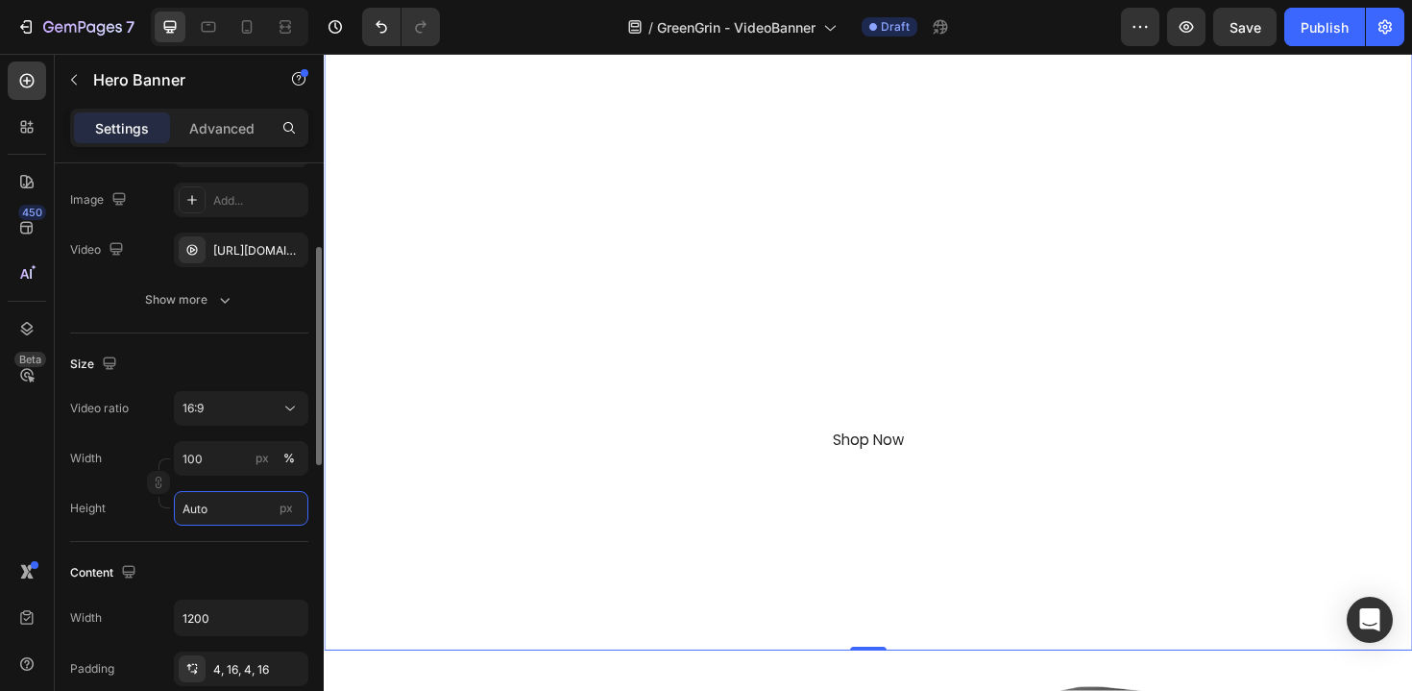
click at [219, 521] on input "Auto" at bounding box center [241, 508] width 134 height 35
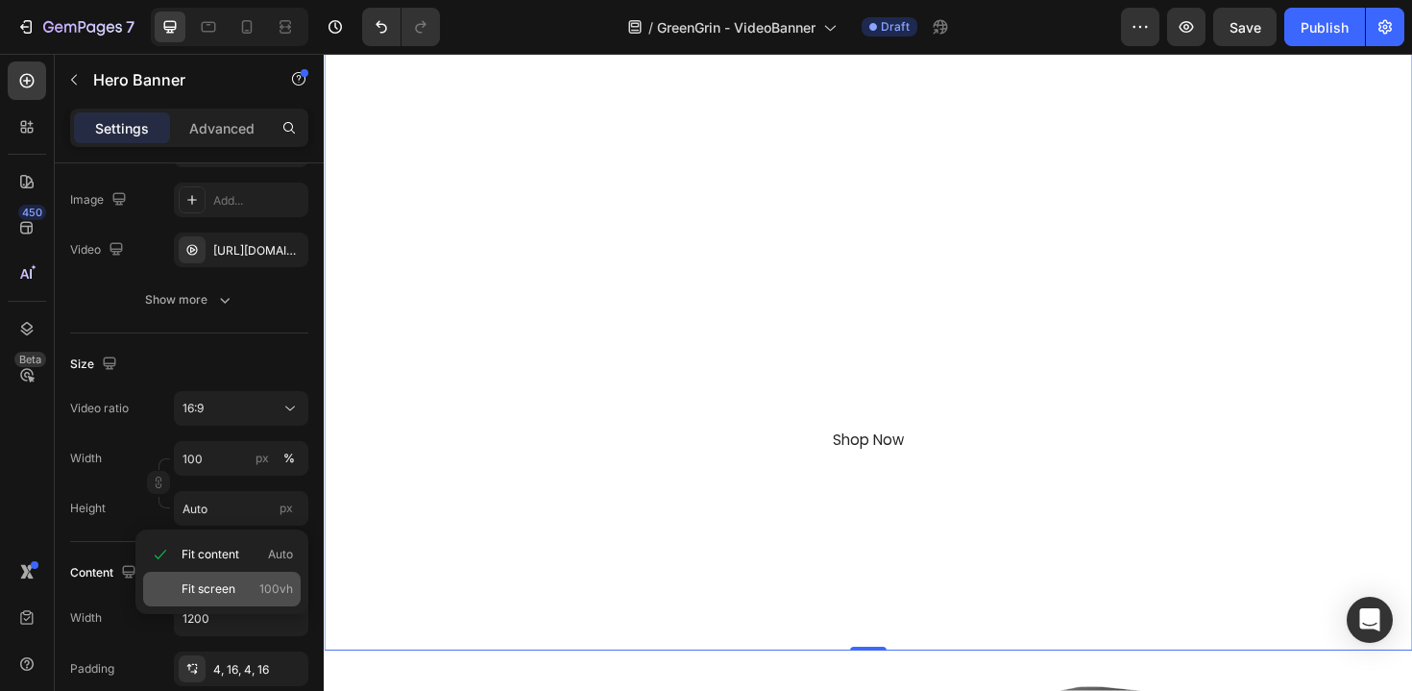
click at [255, 597] on p "Fit screen 100vh" at bounding box center [237, 588] width 111 height 17
type input "100 vh"
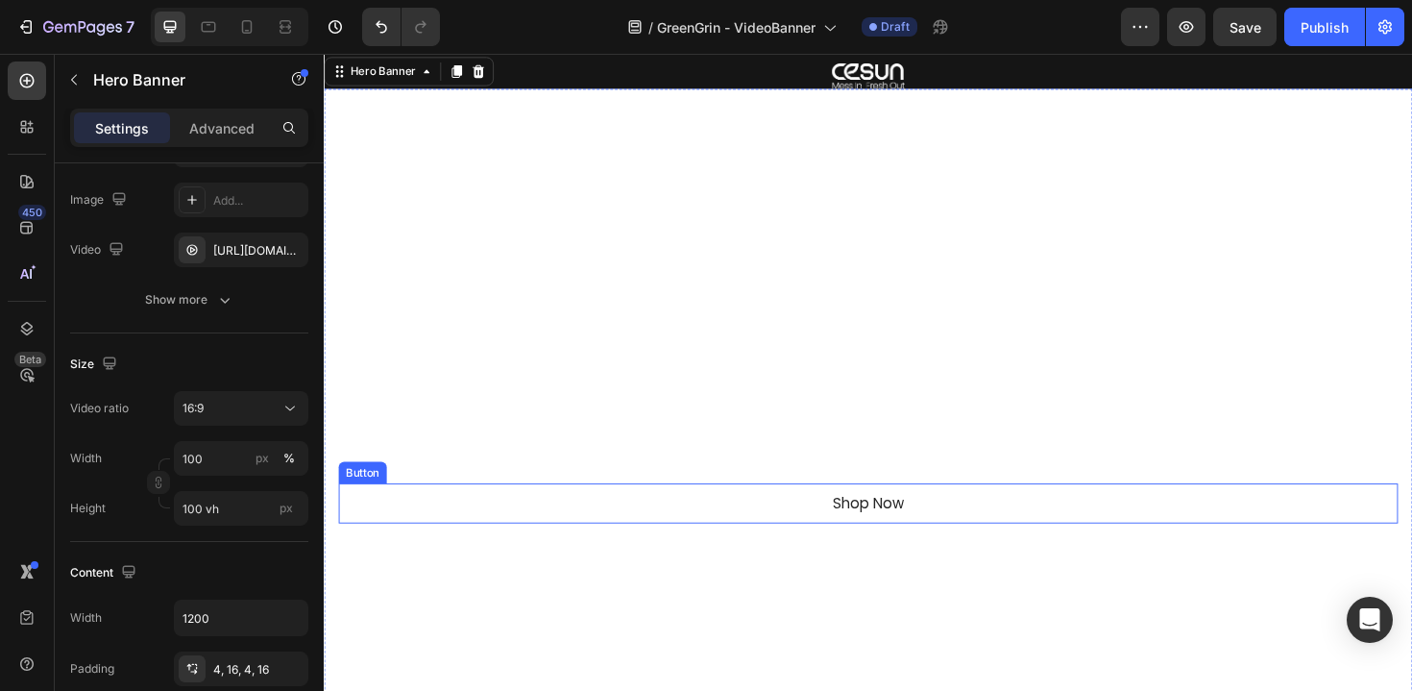
scroll to position [0, 0]
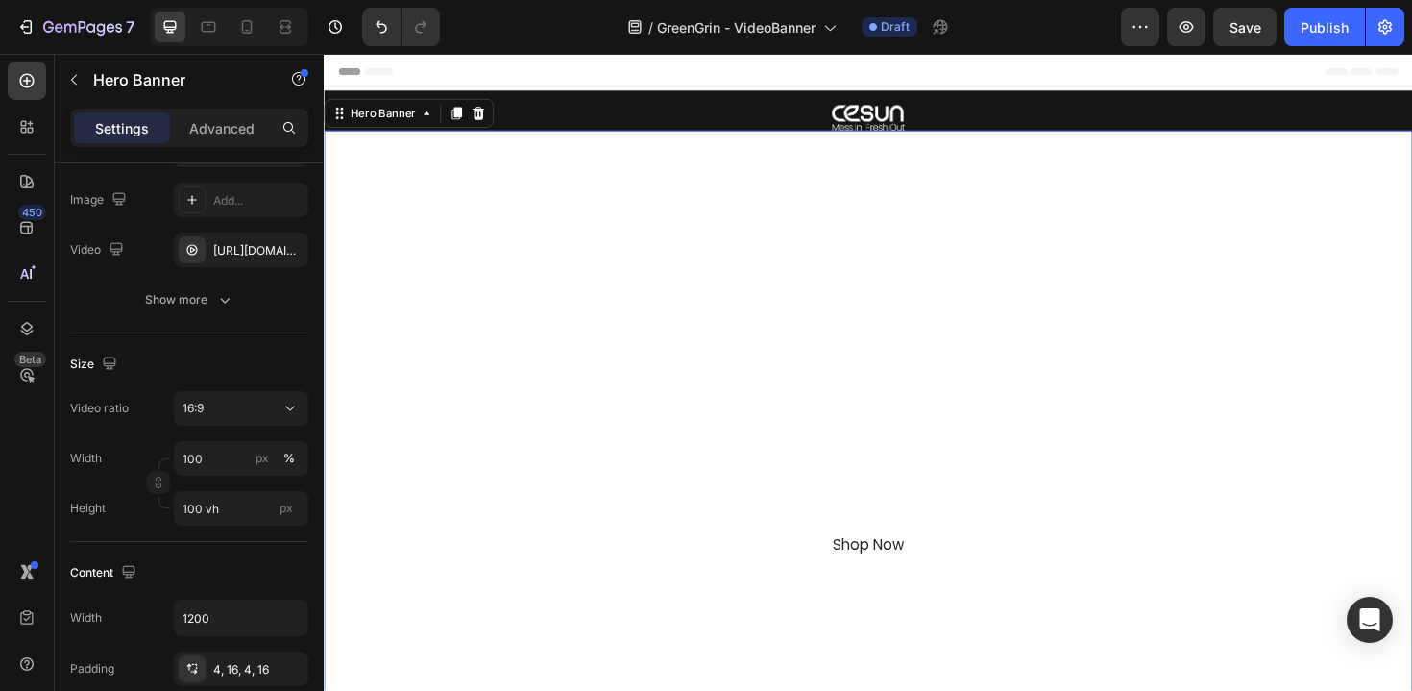
click at [518, 246] on div "Overlay" at bounding box center [900, 472] width 1153 height 674
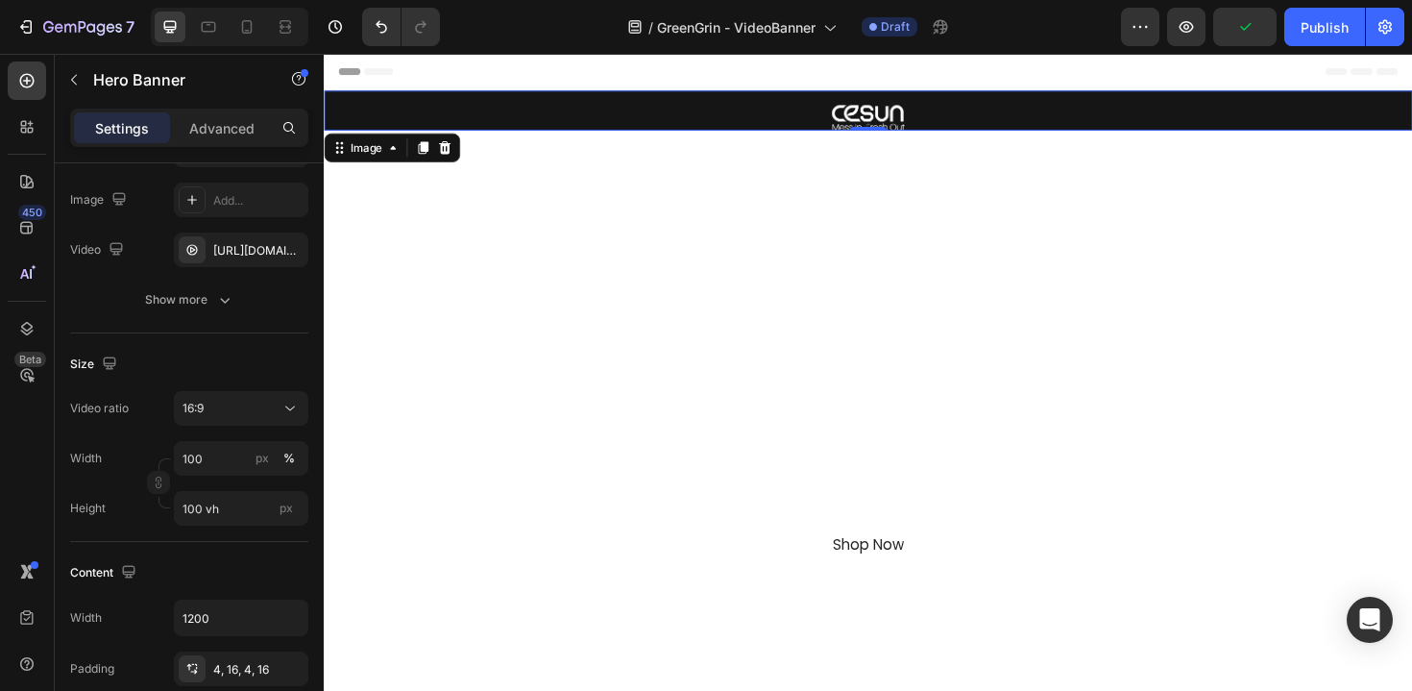
click at [776, 120] on div at bounding box center [900, 122] width 1153 height 27
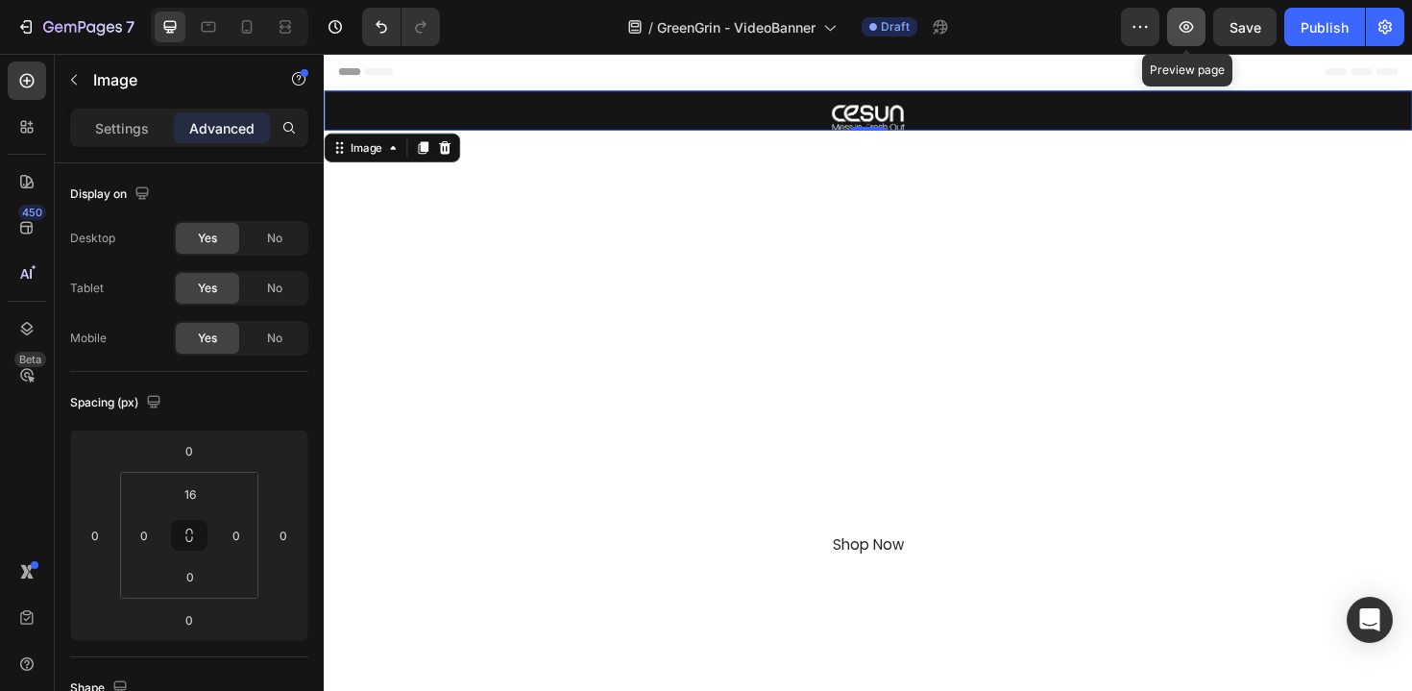
click at [1167, 39] on button "button" at bounding box center [1186, 27] width 38 height 38
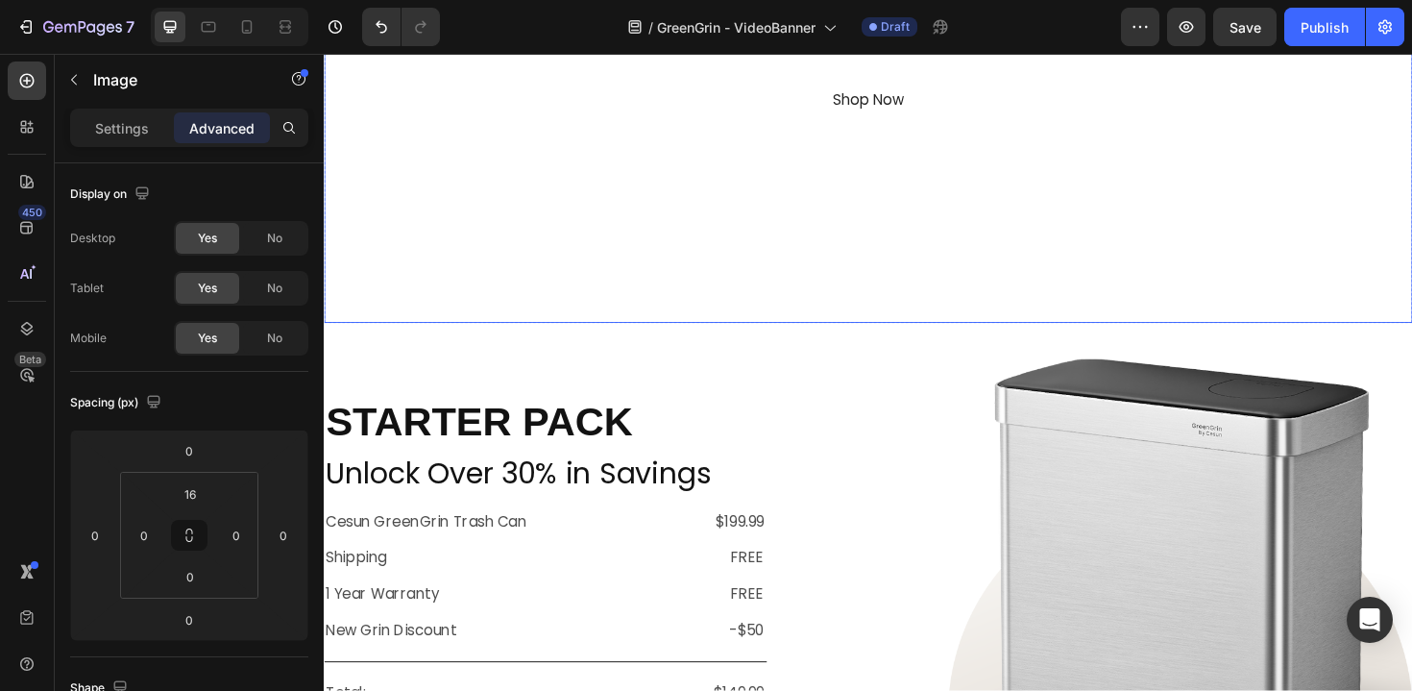
scroll to position [286, 0]
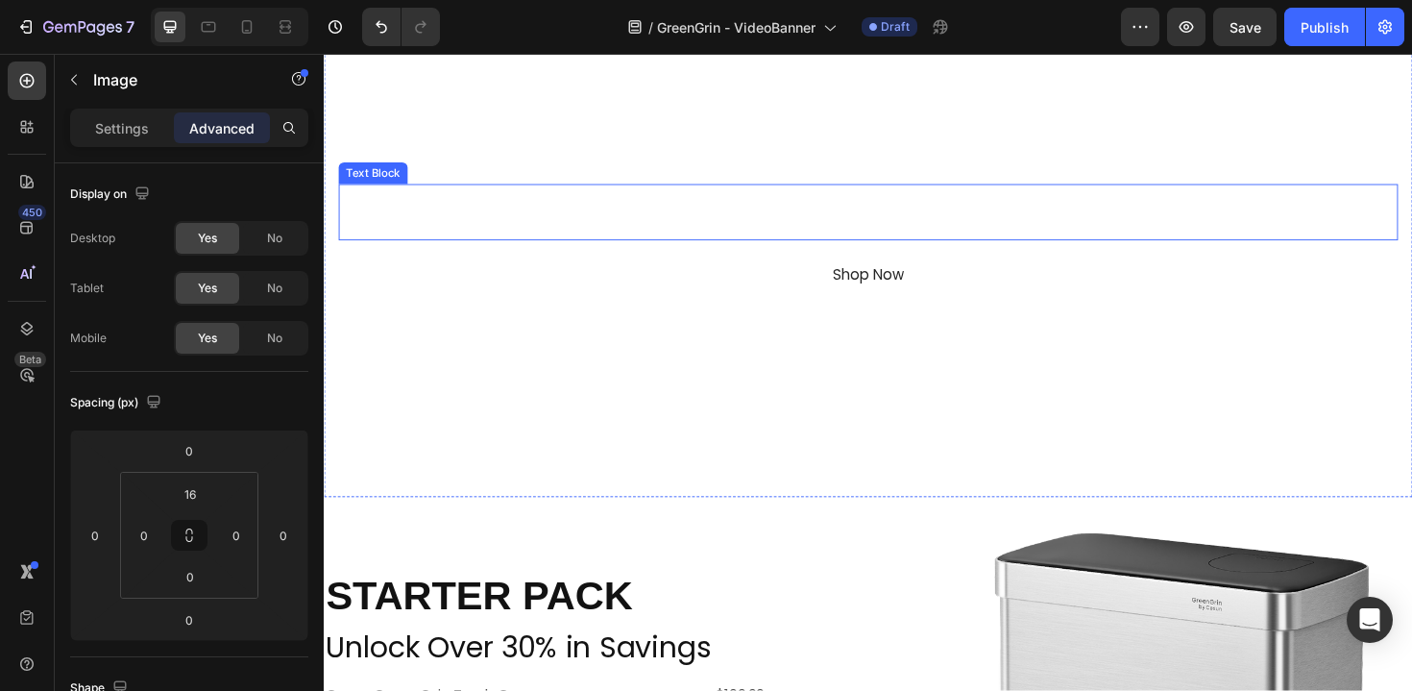
click at [838, 224] on p "Dual Bins. Push Lid. Smart, Simple, Even Fun" at bounding box center [900, 236] width 1118 height 28
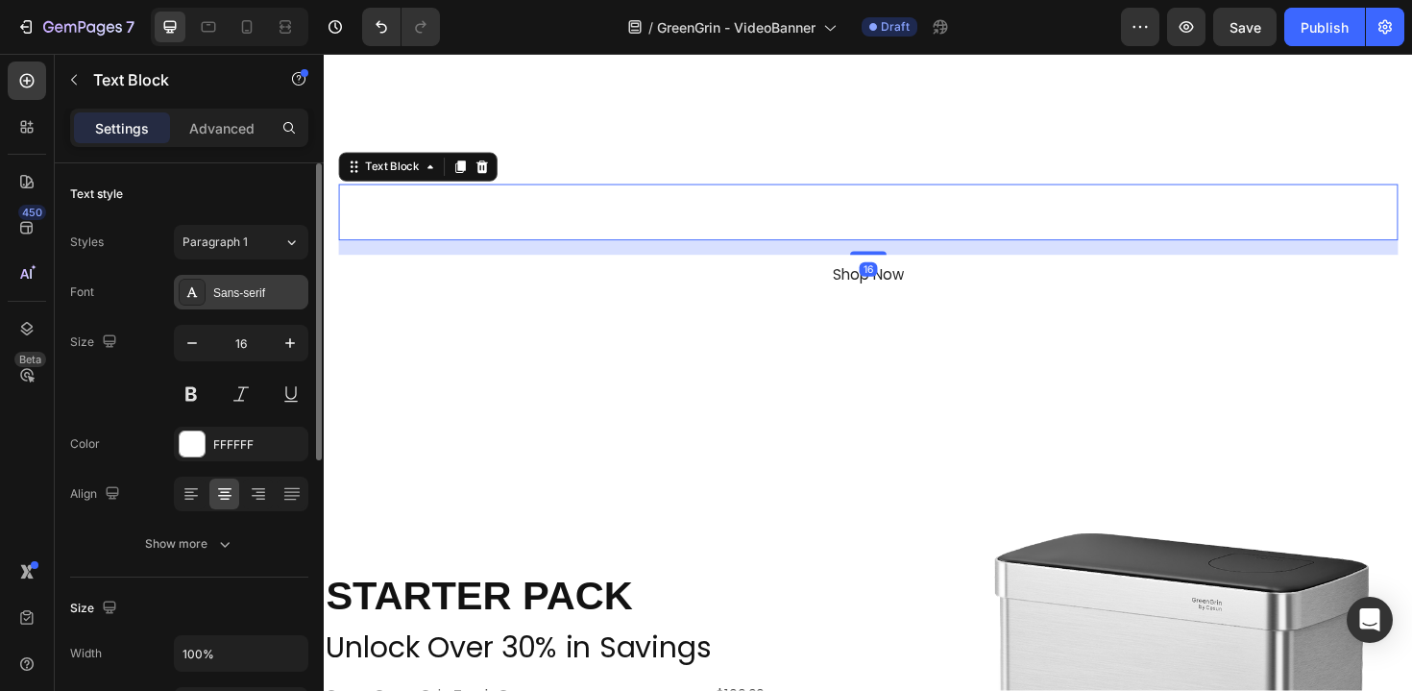
click at [264, 288] on div "Sans-serif" at bounding box center [258, 292] width 90 height 17
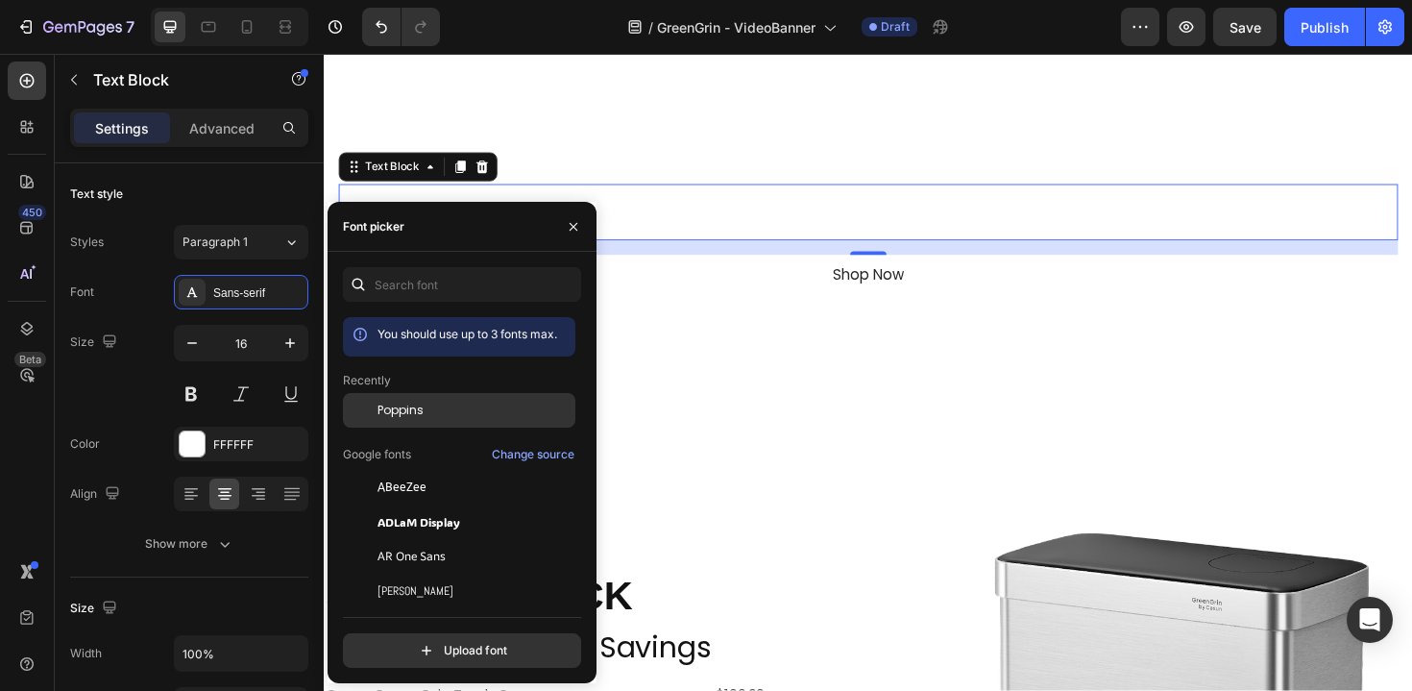
click at [431, 418] on div "Poppins" at bounding box center [475, 410] width 194 height 17
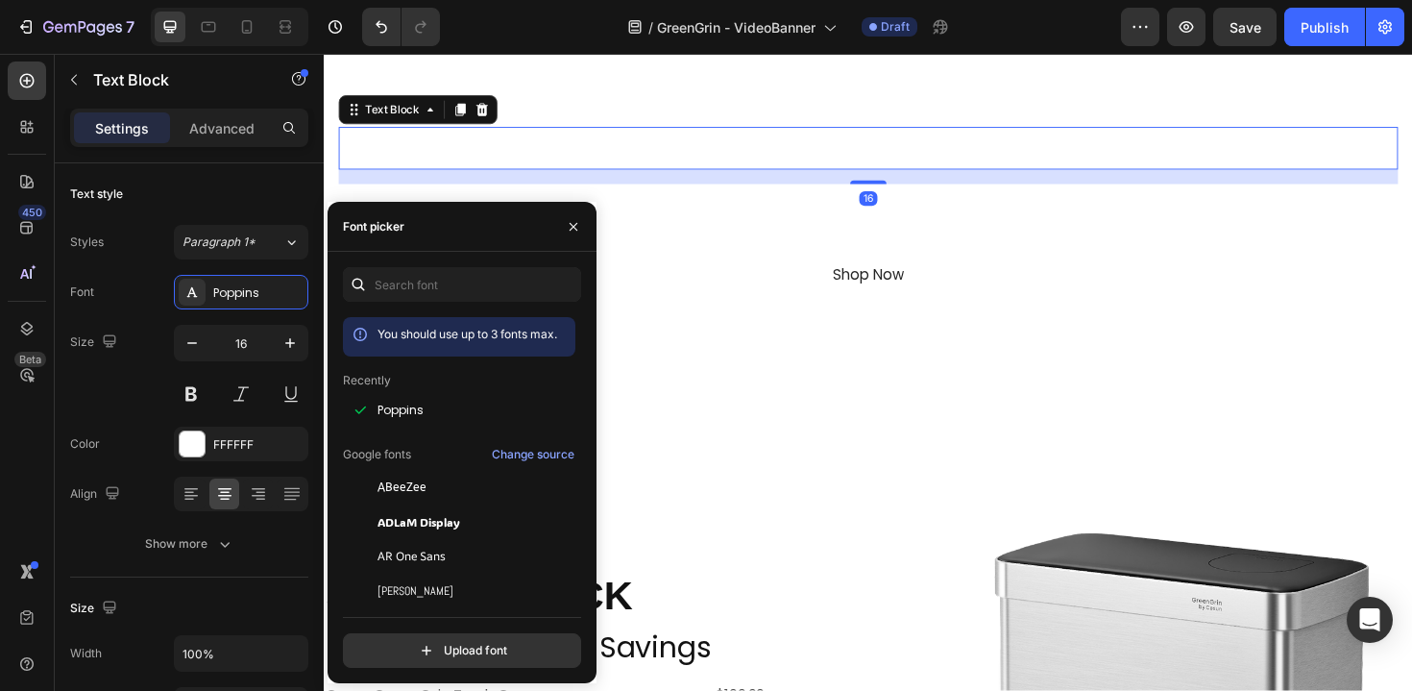
click at [797, 146] on p "Waste Refined" at bounding box center [900, 154] width 1118 height 41
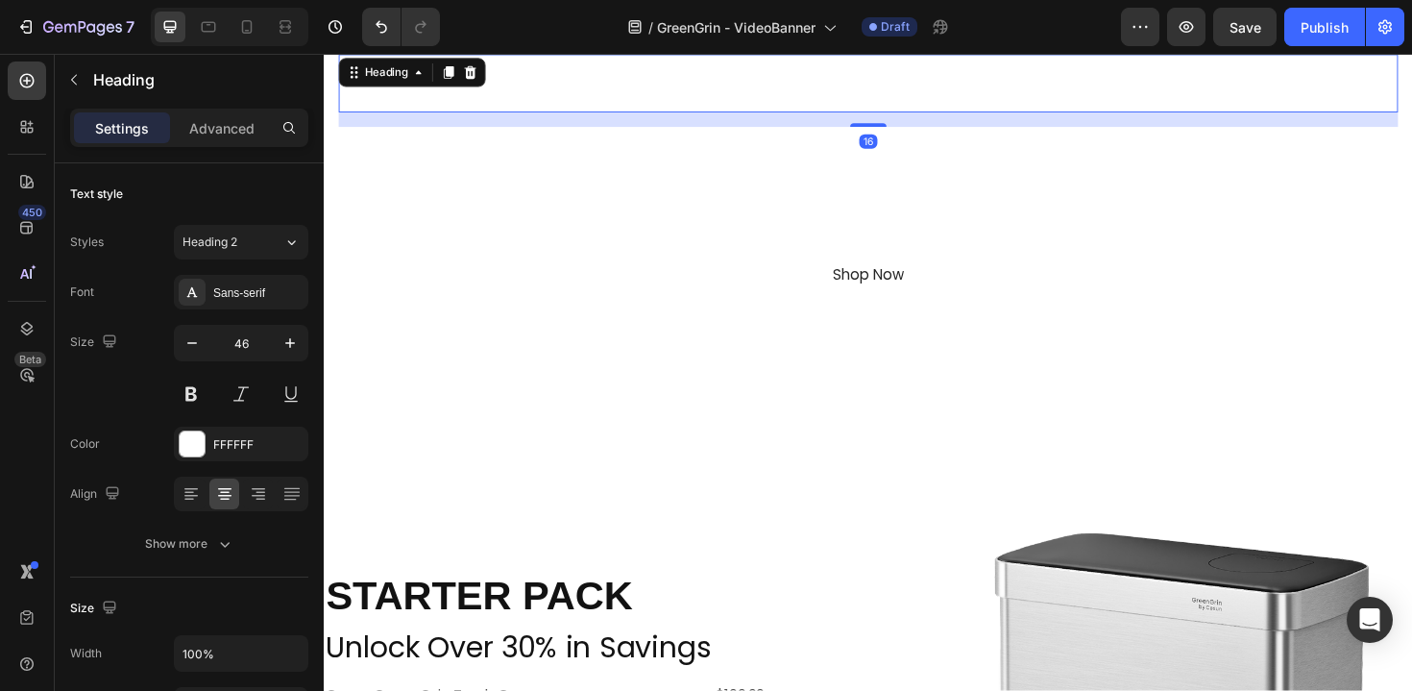
click at [690, 97] on h2 "GreenGrin" at bounding box center [900, 85] width 1122 height 61
click at [245, 293] on div "Sans-serif" at bounding box center [258, 292] width 90 height 17
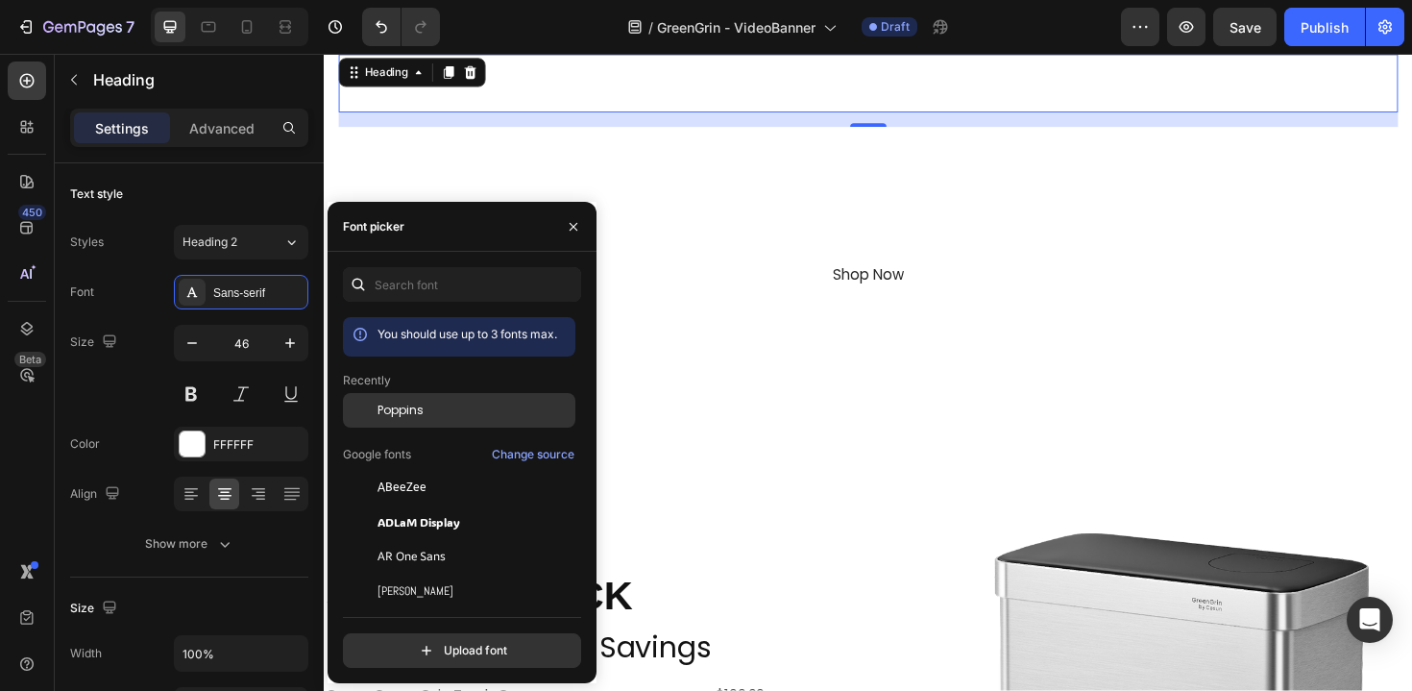
click at [431, 539] on div "Poppins" at bounding box center [459, 556] width 232 height 35
click at [792, 281] on div "Shop Now Button" at bounding box center [900, 288] width 1122 height 43
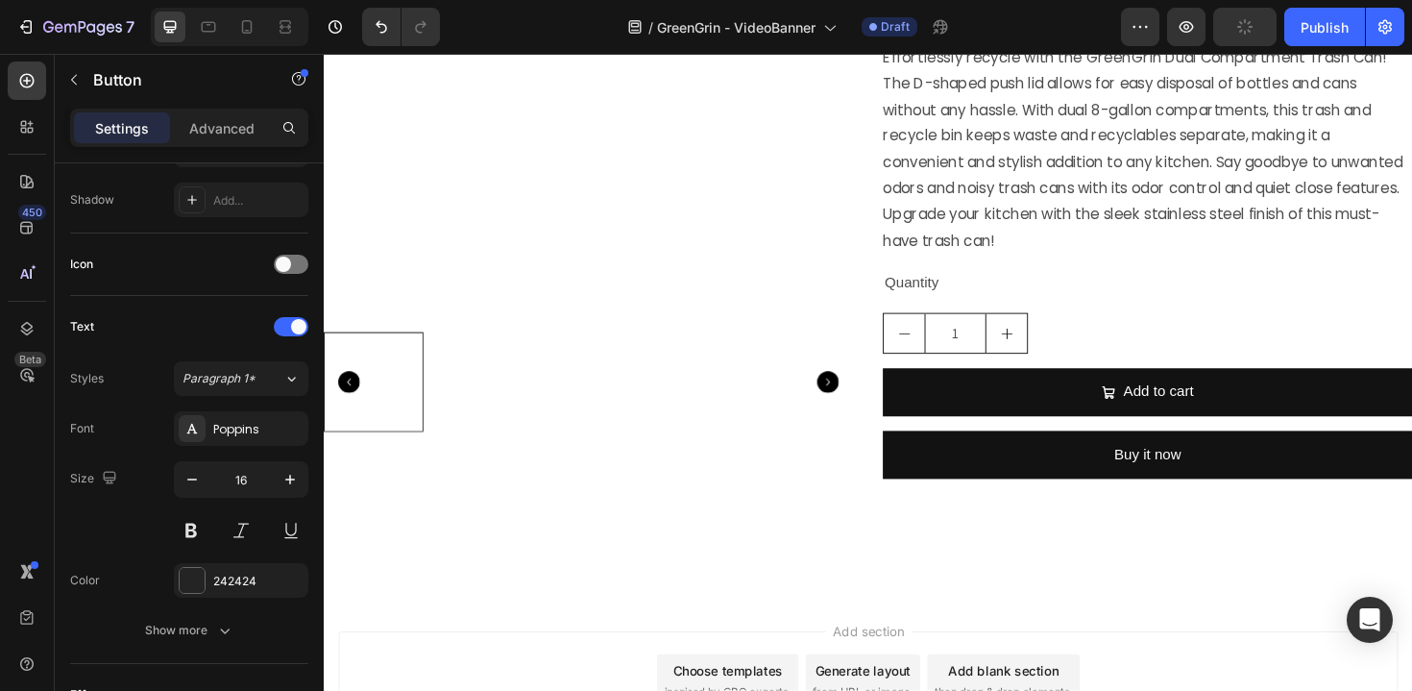
scroll to position [4895, 0]
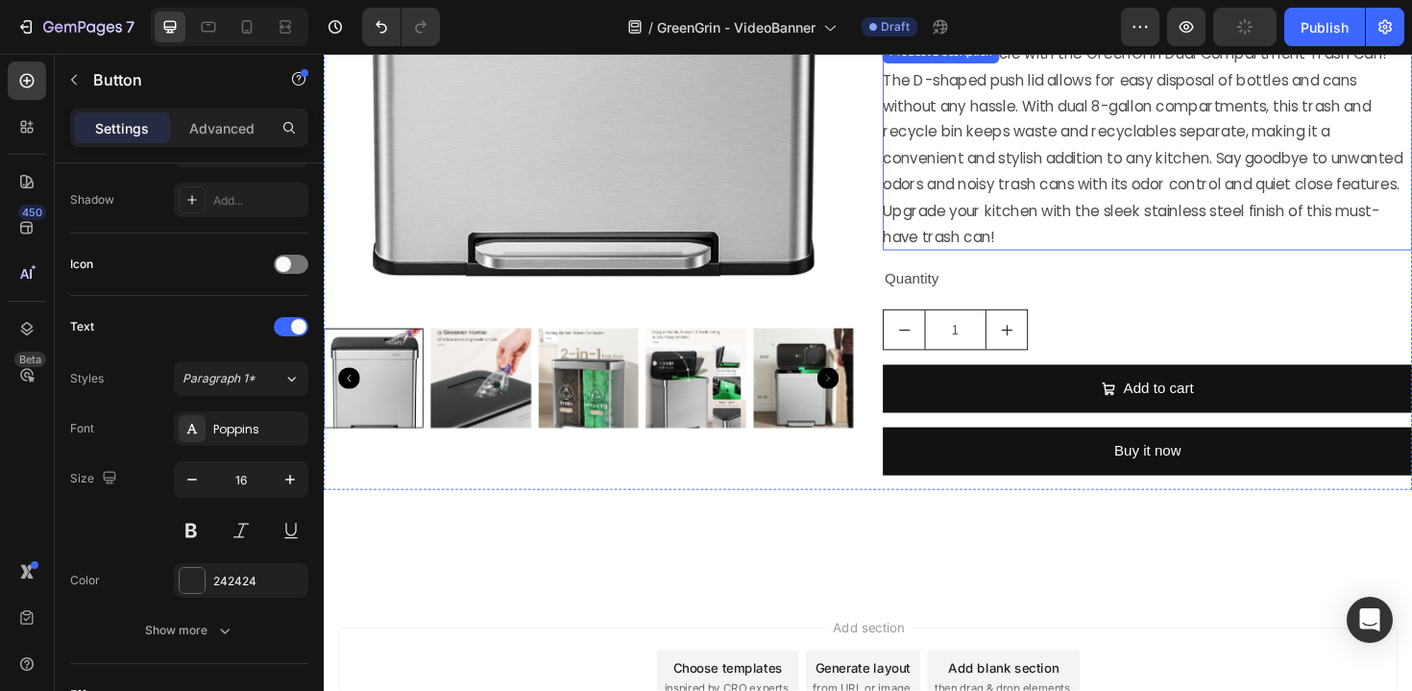
click at [1055, 146] on p "Effortlessly recycle with the GreenGrin Dual Compartment Trash Can! The D-shape…" at bounding box center [1191, 151] width 550 height 216
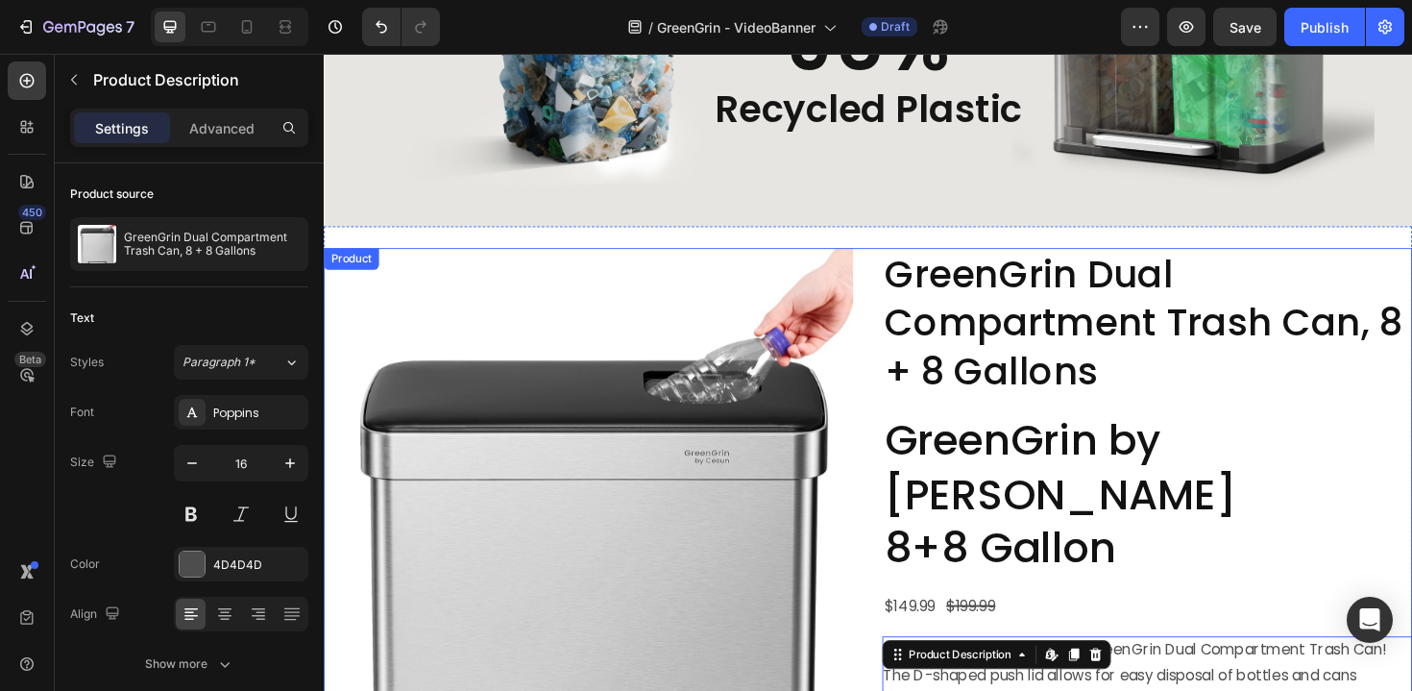
scroll to position [4332, 0]
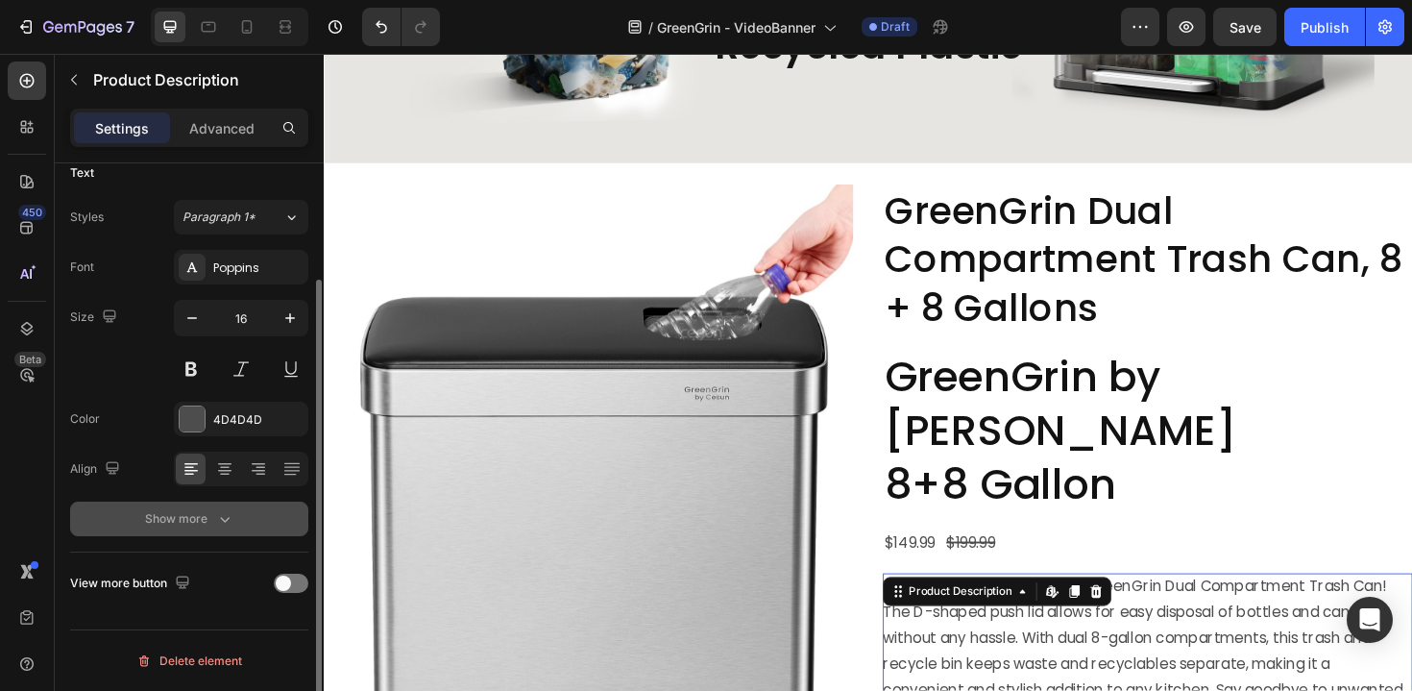
click at [215, 517] on icon "button" at bounding box center [224, 518] width 19 height 19
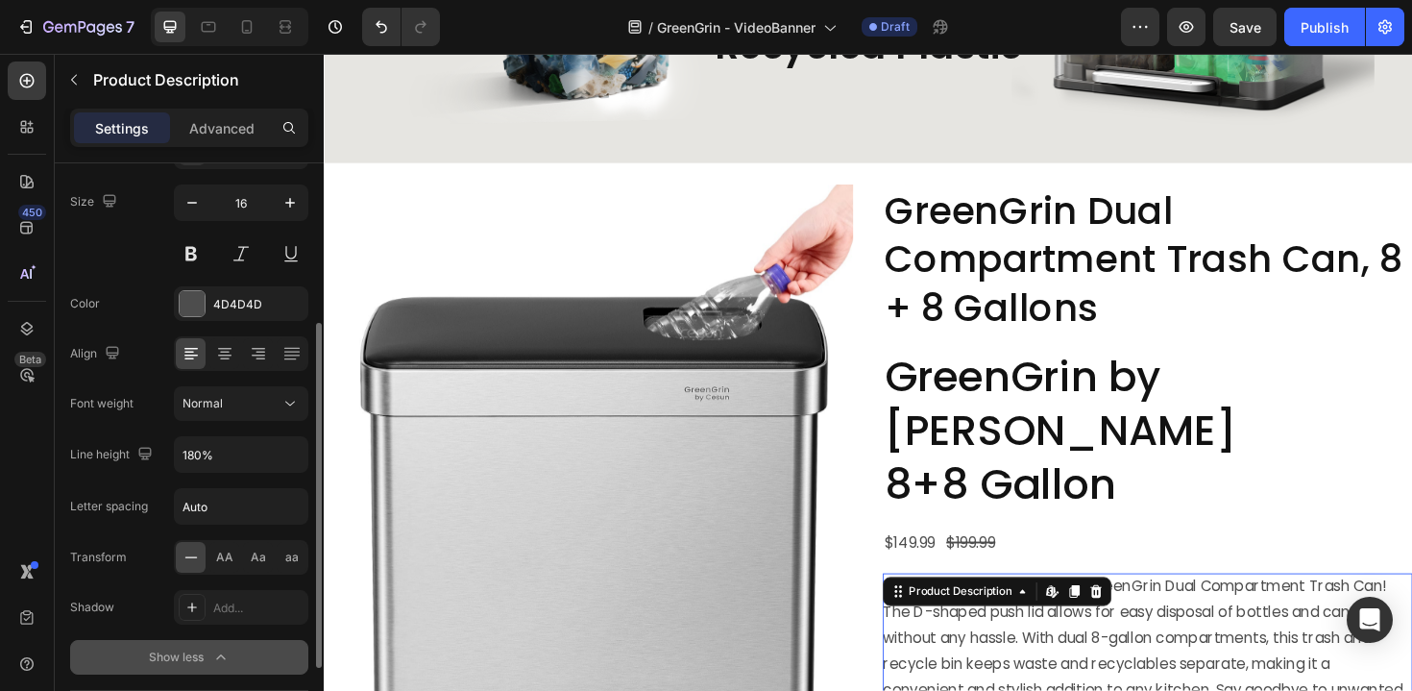
scroll to position [264, 0]
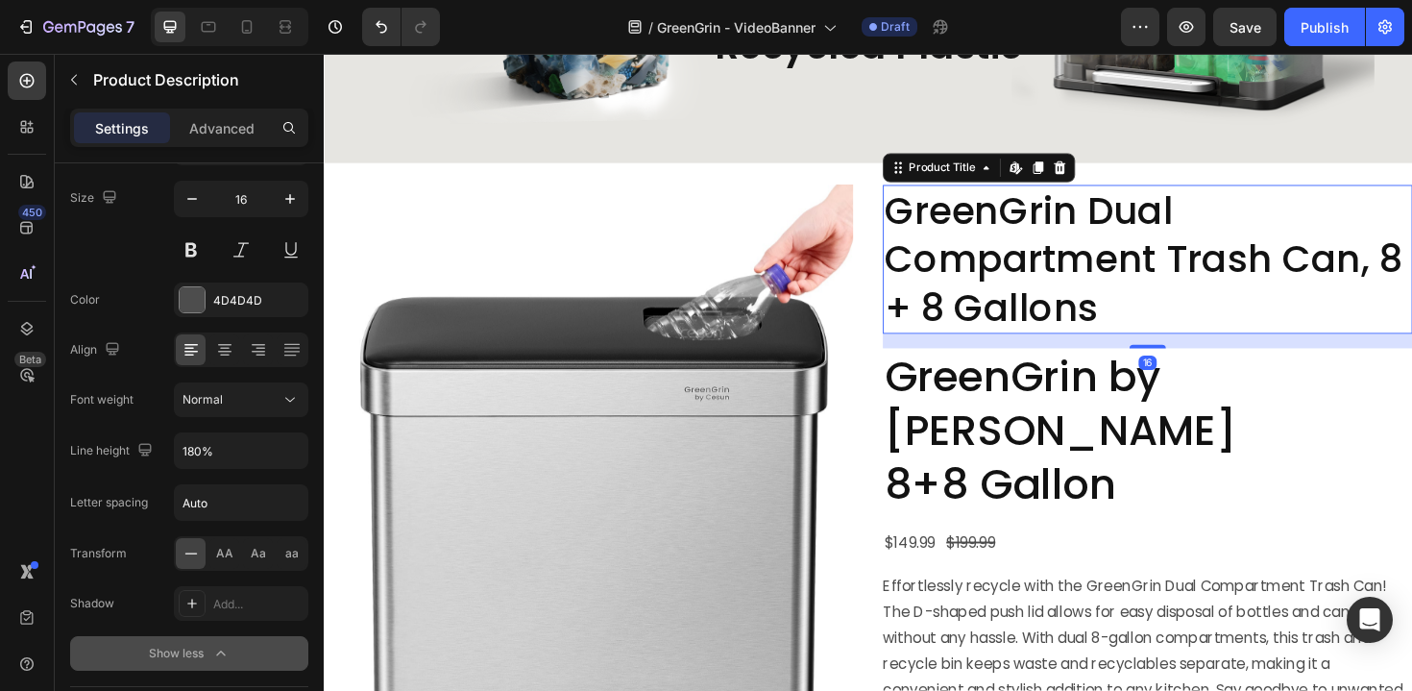
click at [1132, 317] on h2 "GreenGrin Dual Compartment Trash Can, 8 + 8 Gallons" at bounding box center [1196, 272] width 561 height 158
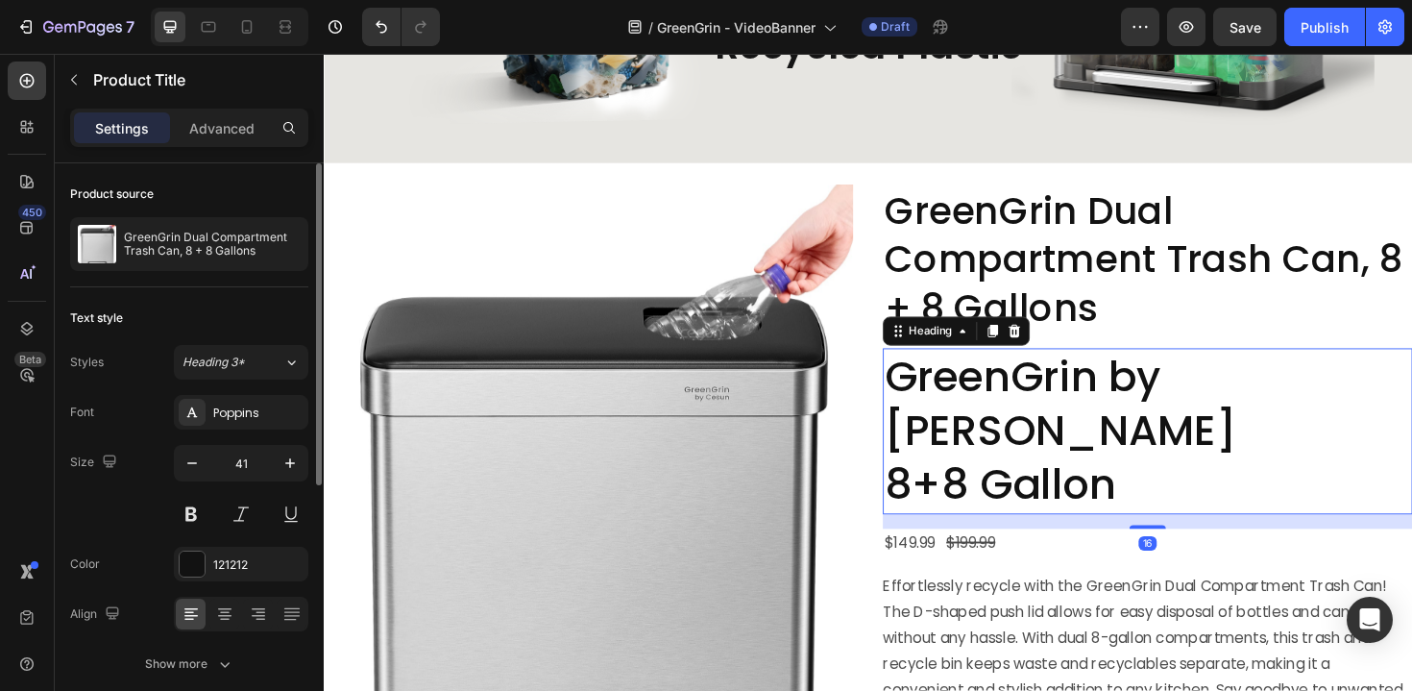
click at [1122, 413] on h2 "GreenGrin by Cesun 8+8 Gallon" at bounding box center [1196, 454] width 561 height 176
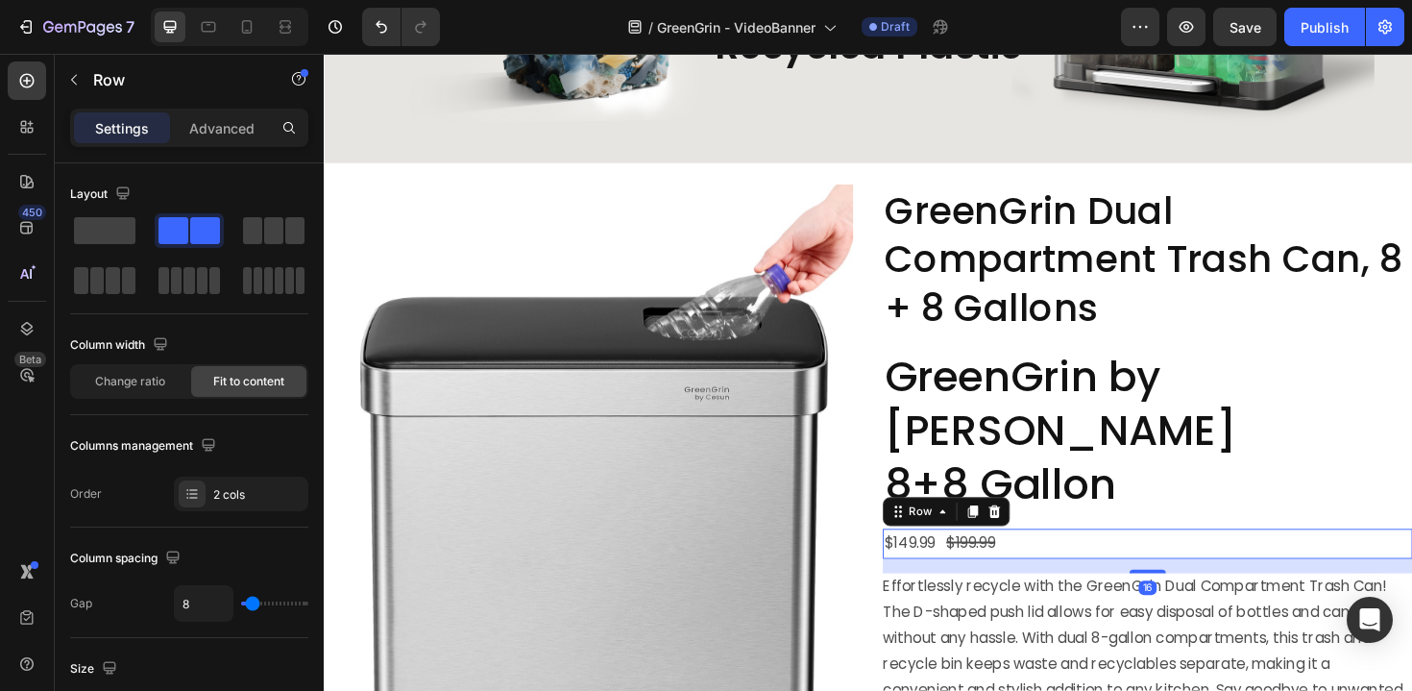
click at [1124, 557] on div "$149.99 Product Price Product Price $199.99 Product Price Product Price Row 16" at bounding box center [1196, 573] width 561 height 32
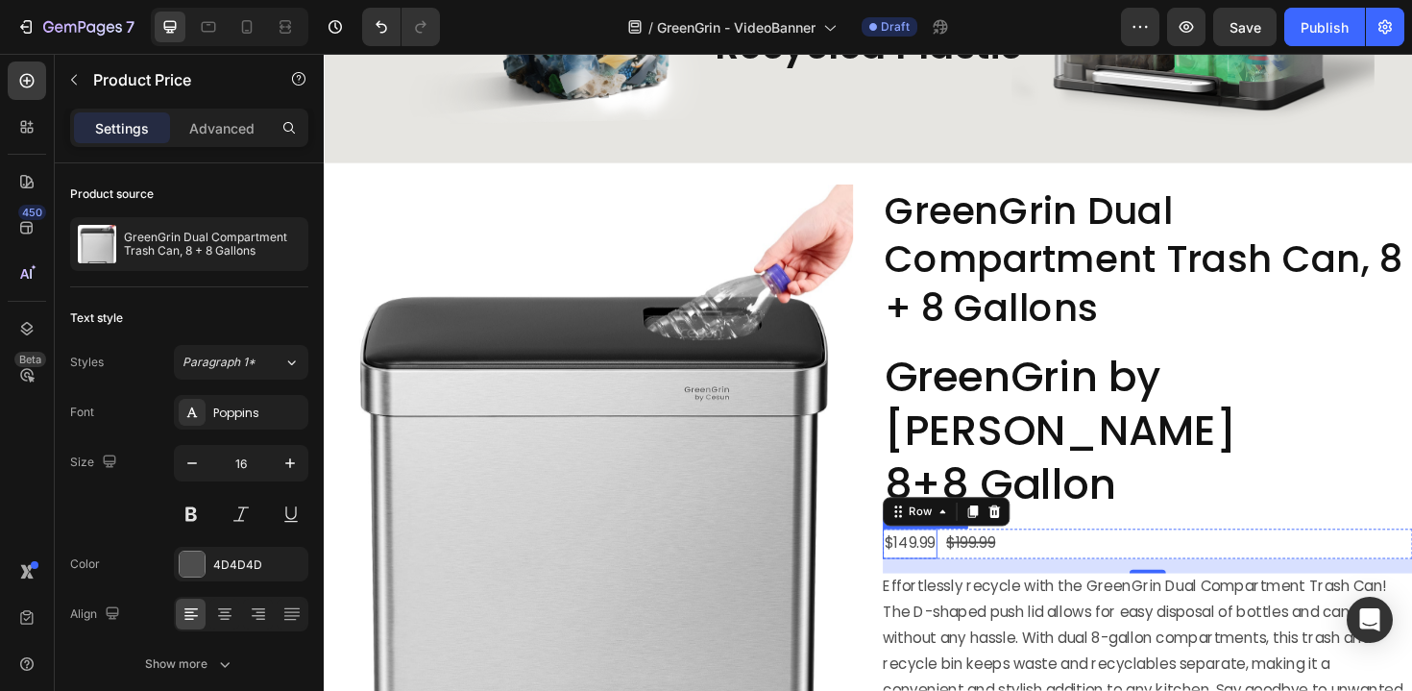
click at [965, 557] on div "$149.99" at bounding box center [945, 573] width 58 height 32
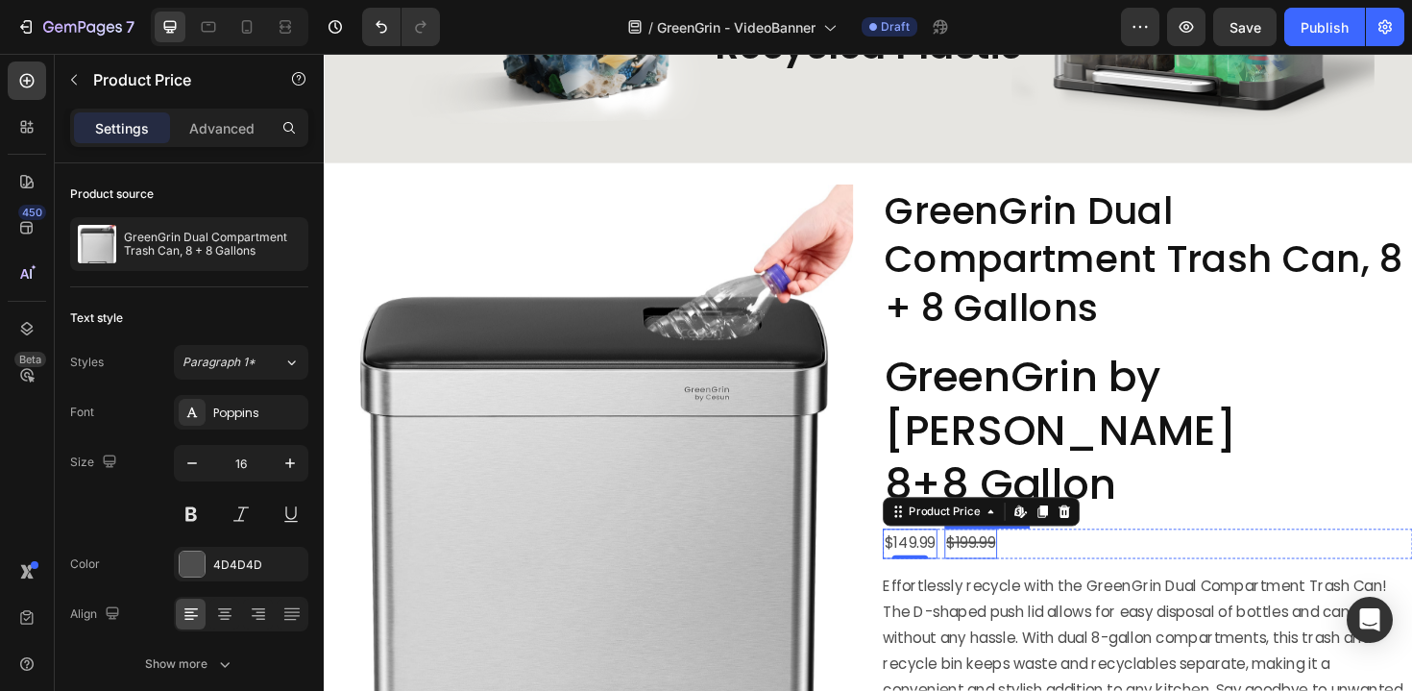
click at [1006, 557] on div "$199.99" at bounding box center [1009, 573] width 56 height 32
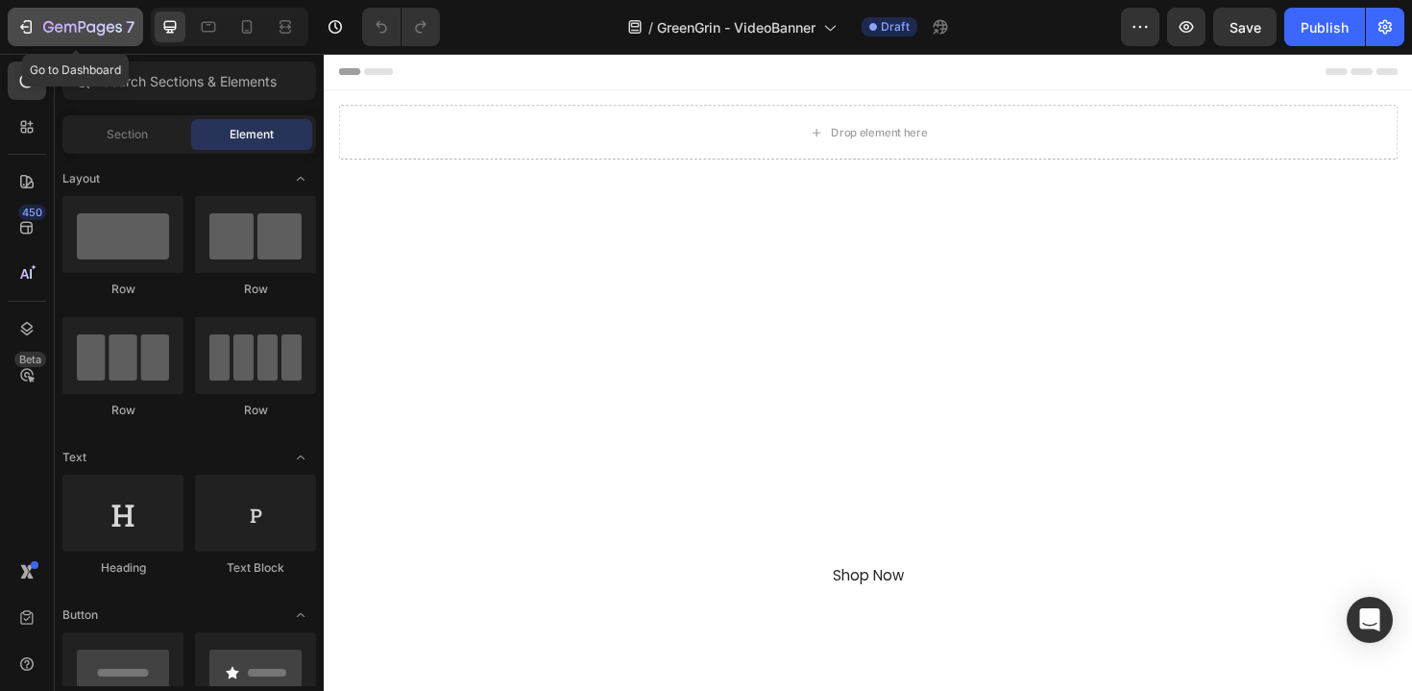
click at [77, 40] on button "7" at bounding box center [75, 27] width 135 height 38
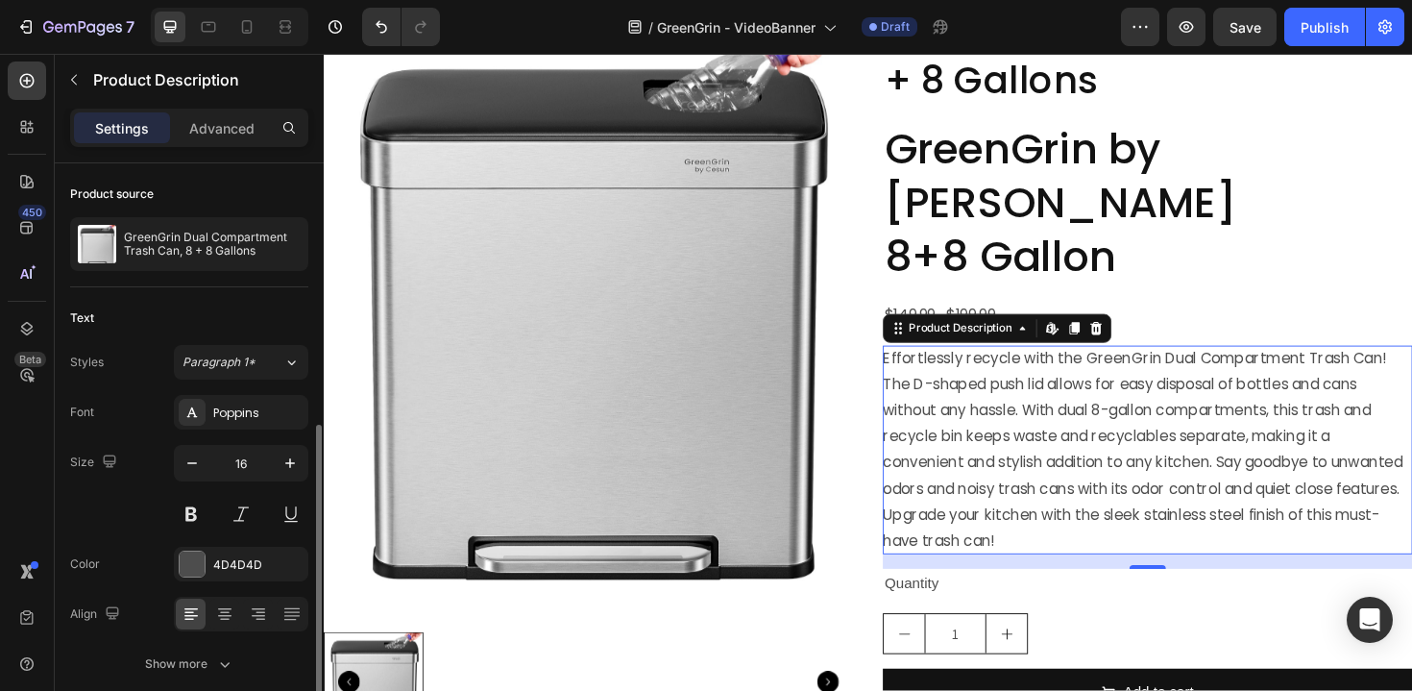
scroll to position [145, 0]
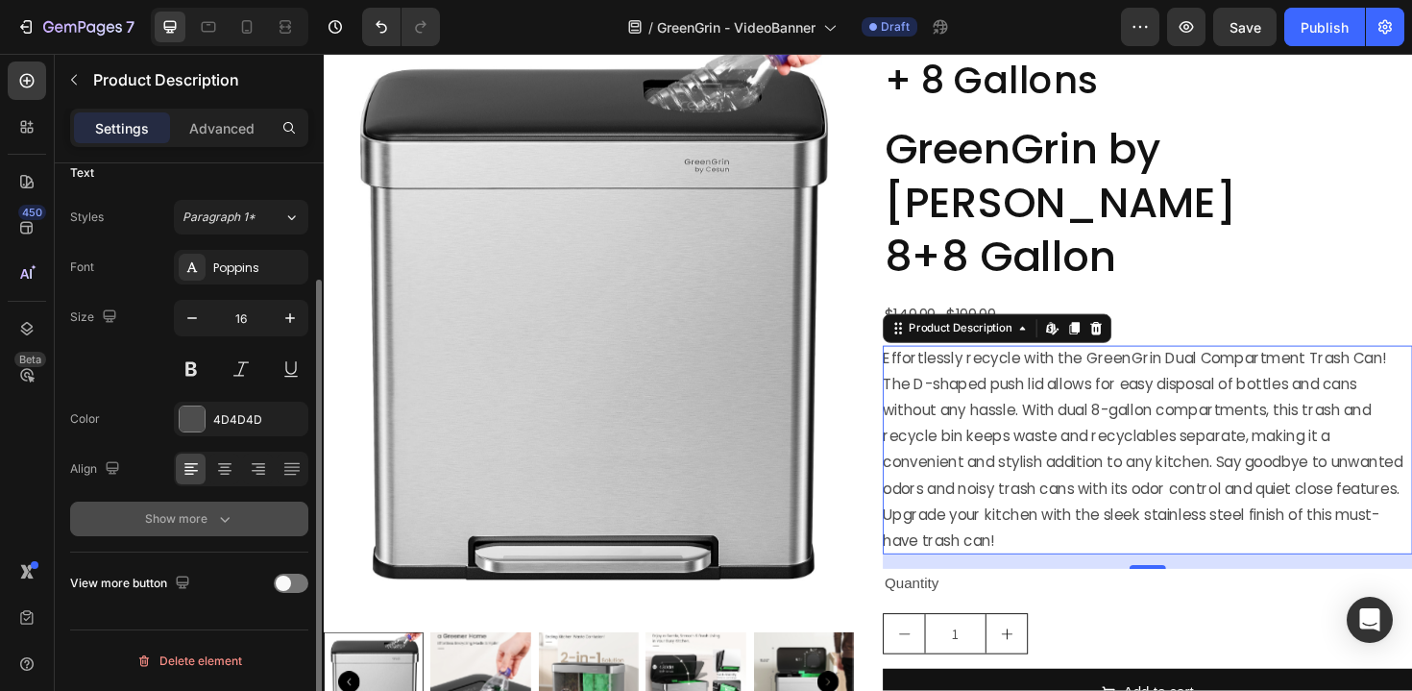
click at [211, 503] on button "Show more" at bounding box center [189, 518] width 238 height 35
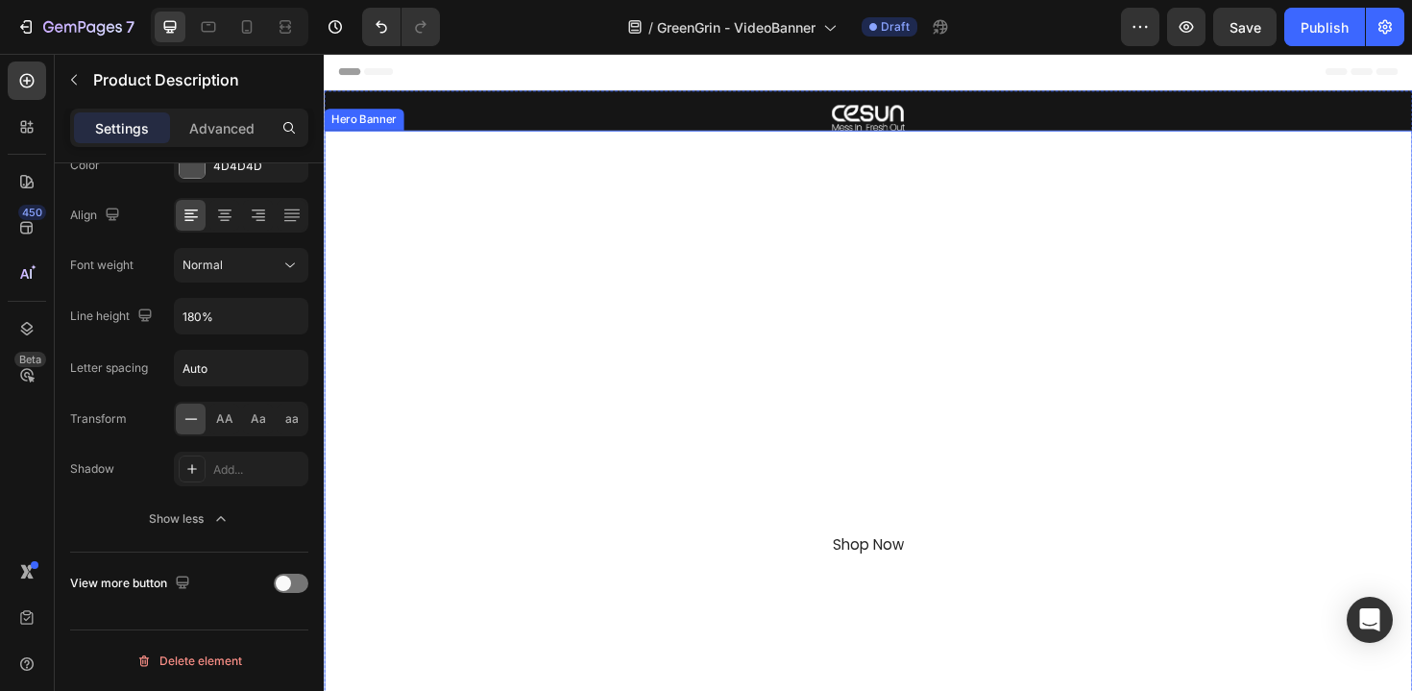
scroll to position [139, 0]
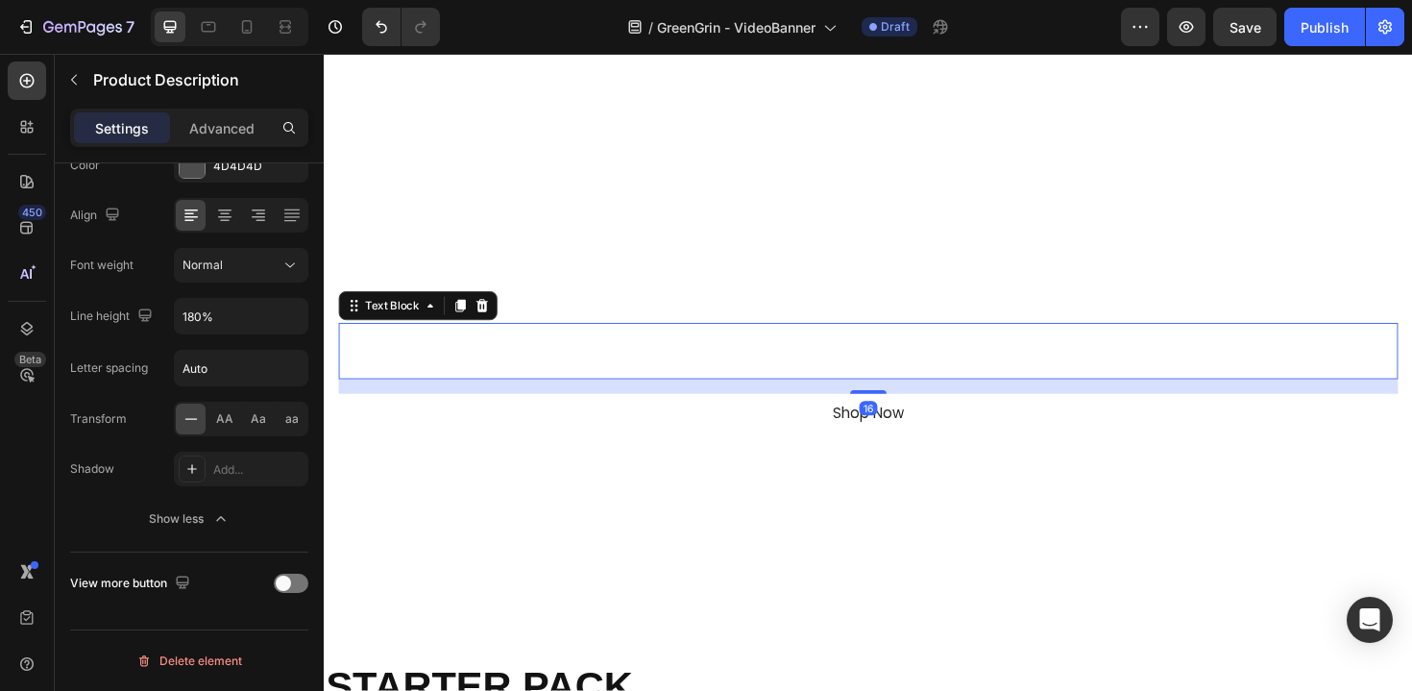
click at [841, 369] on p "Dual Bins. Push Lid. Smart, Simple, Even Fun" at bounding box center [900, 383] width 1118 height 28
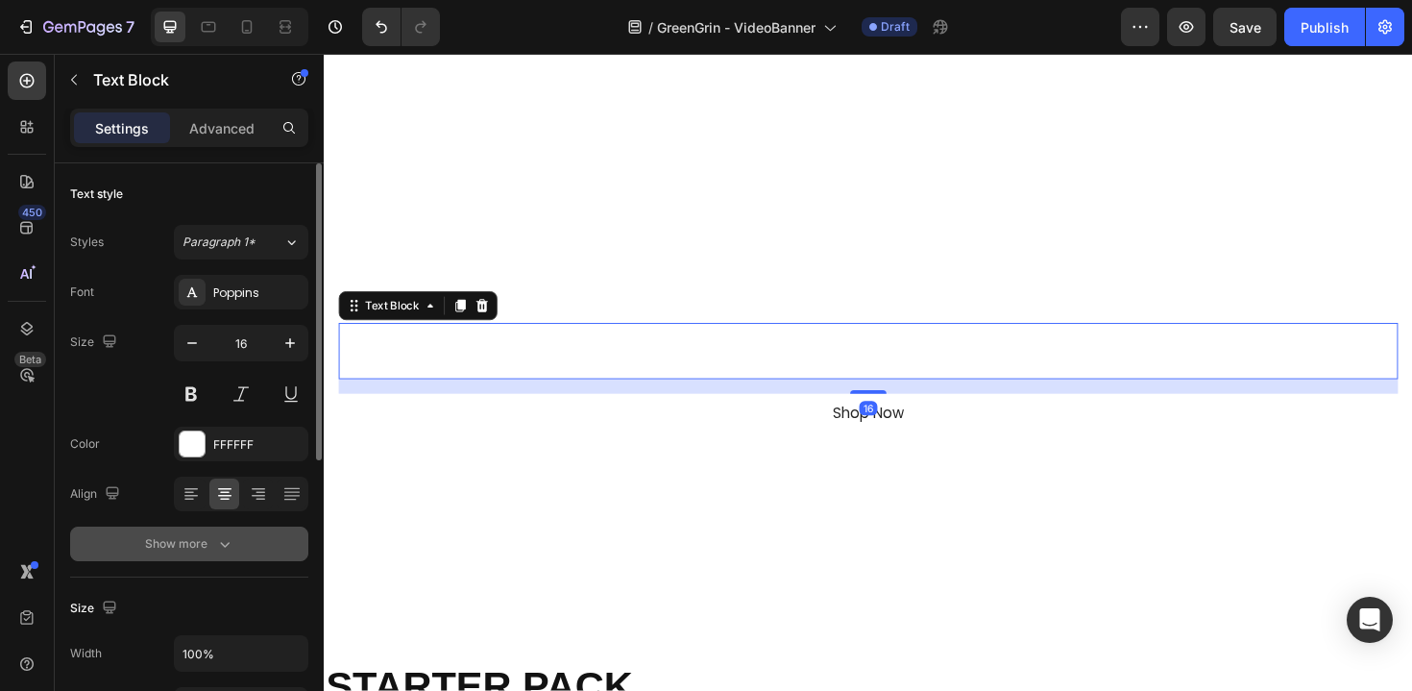
click at [226, 548] on icon "button" at bounding box center [224, 543] width 19 height 19
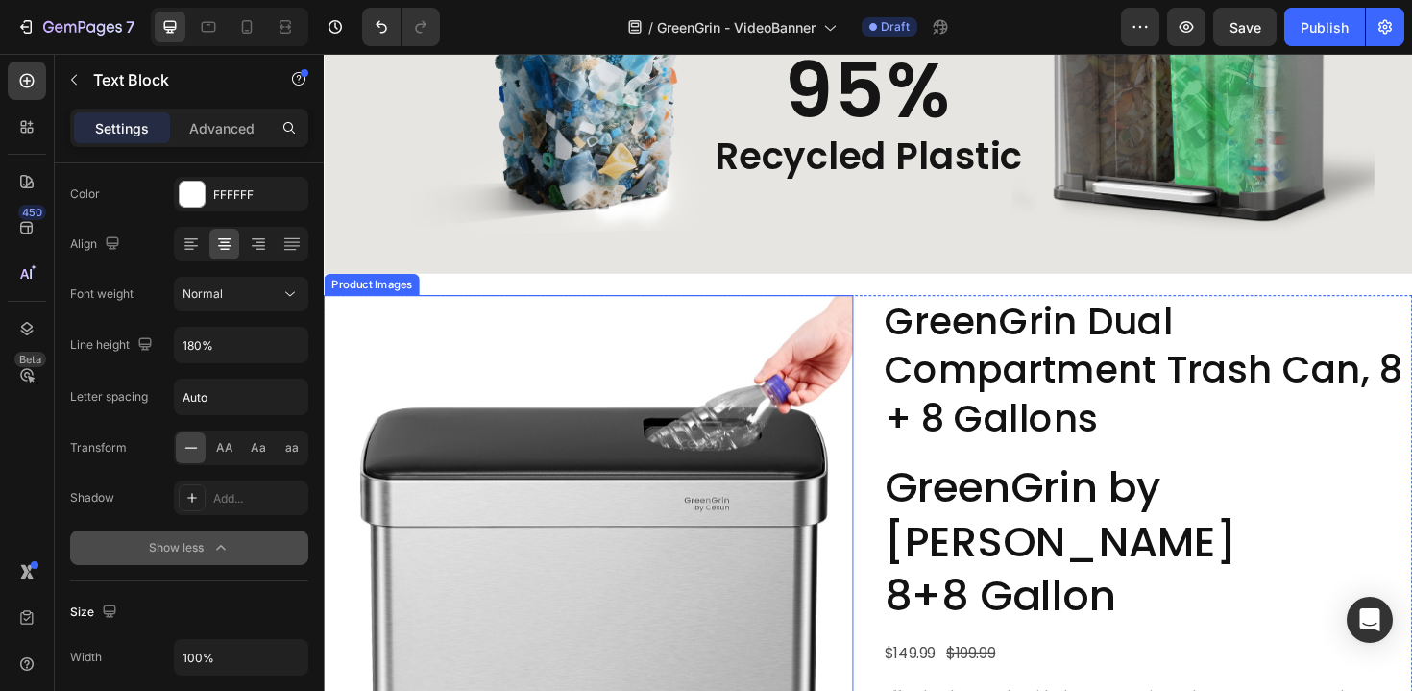
scroll to position [3961, 0]
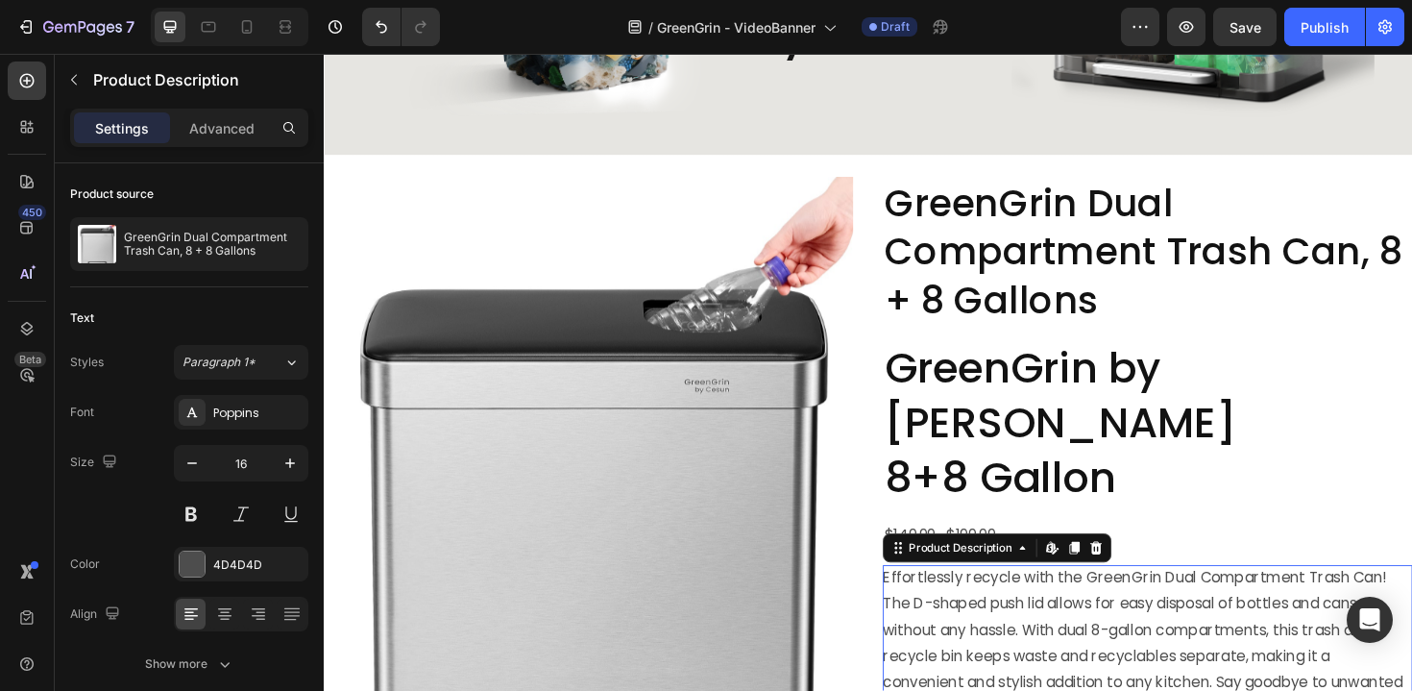
click at [287, 453] on icon "button" at bounding box center [290, 462] width 19 height 19
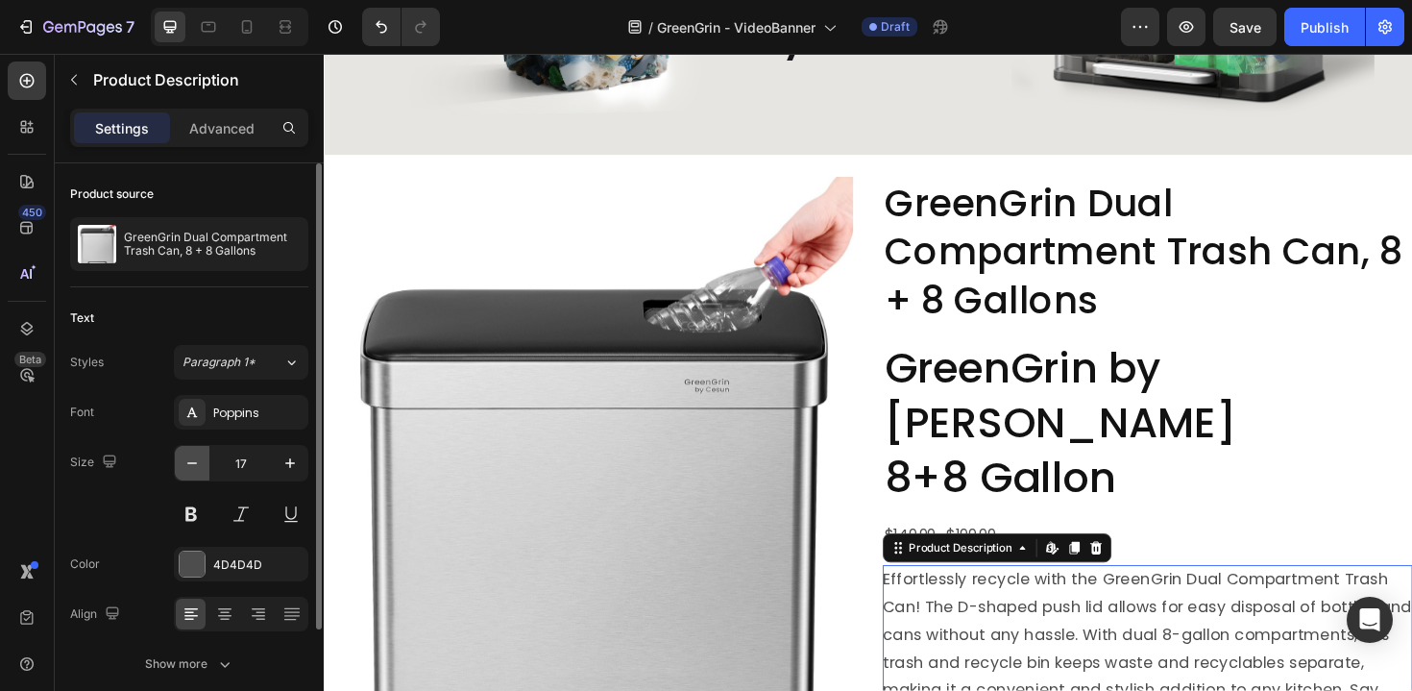
click at [199, 468] on icon "button" at bounding box center [192, 462] width 19 height 19
type input "16"
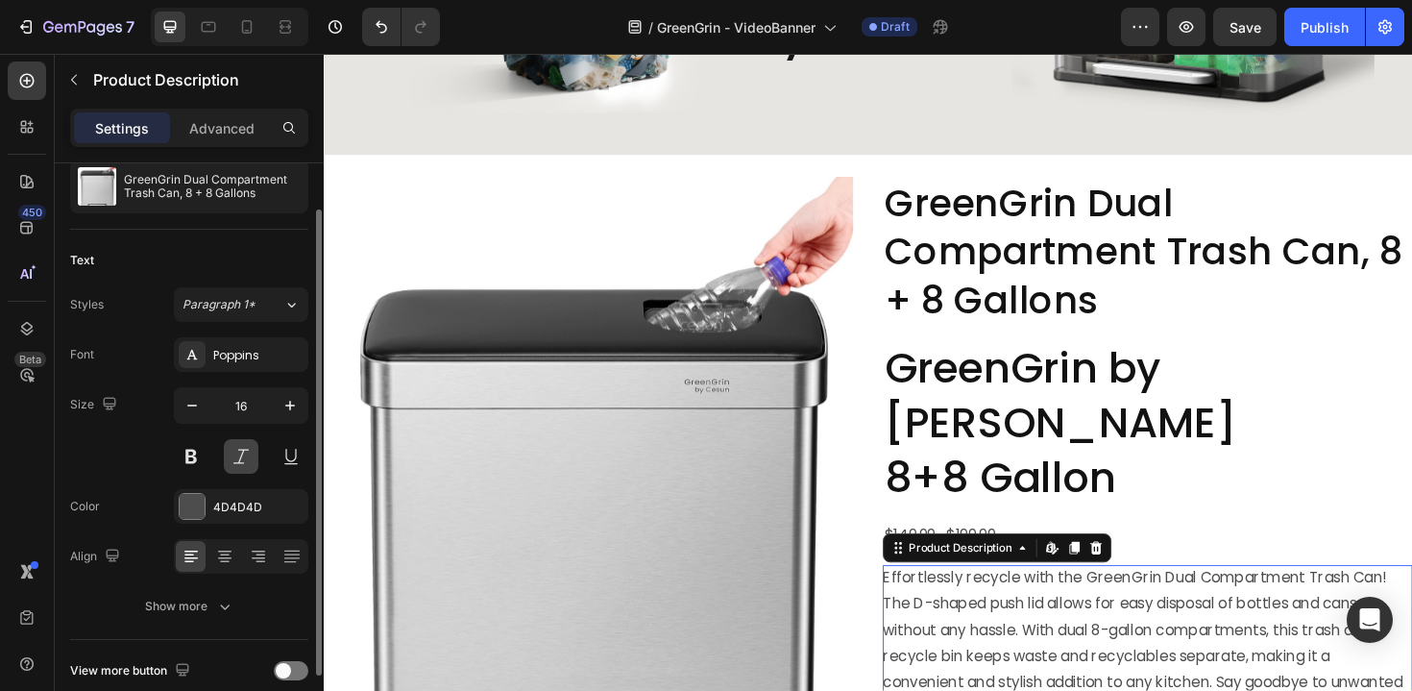
scroll to position [70, 0]
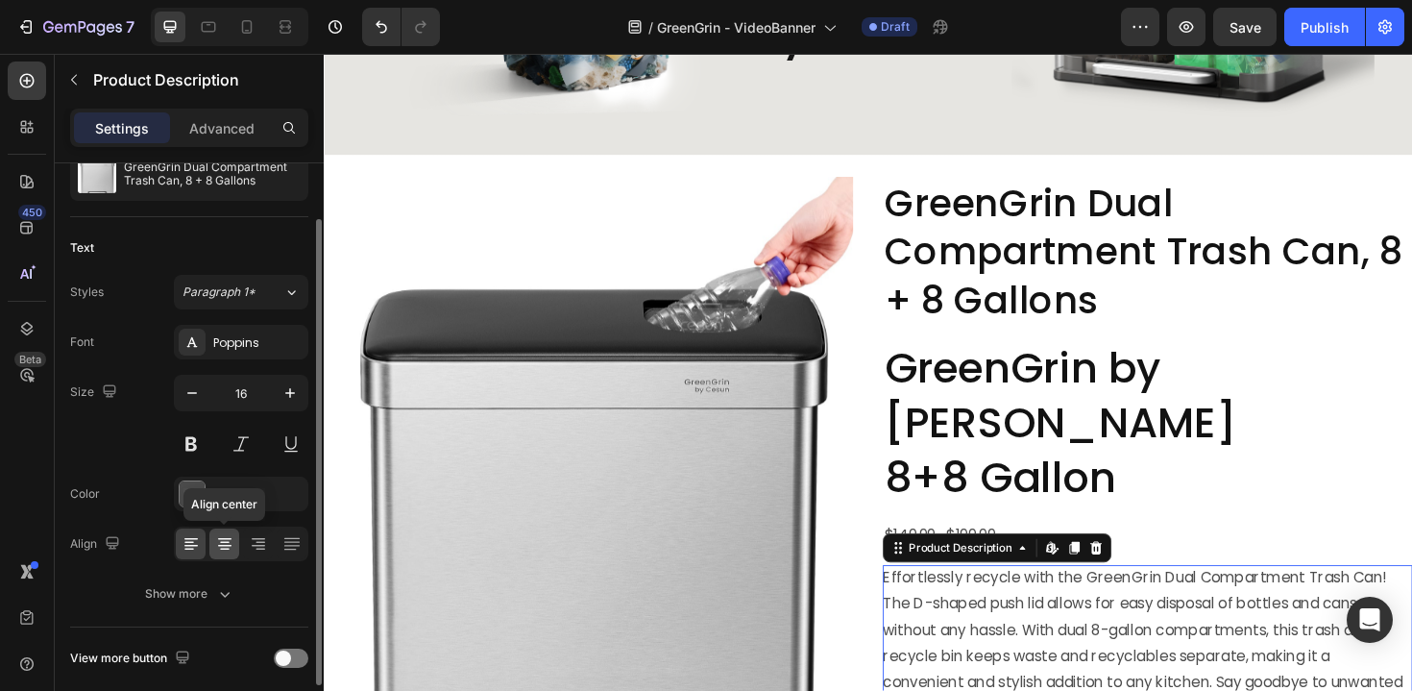
click at [229, 536] on icon at bounding box center [224, 543] width 19 height 19
click at [207, 542] on div at bounding box center [241, 543] width 134 height 35
click at [191, 550] on icon at bounding box center [191, 543] width 19 height 19
click at [225, 309] on div "Styles Paragraph 1* Font Poppins Size 16 Color 4D4D4D Align Show more" at bounding box center [189, 443] width 238 height 336
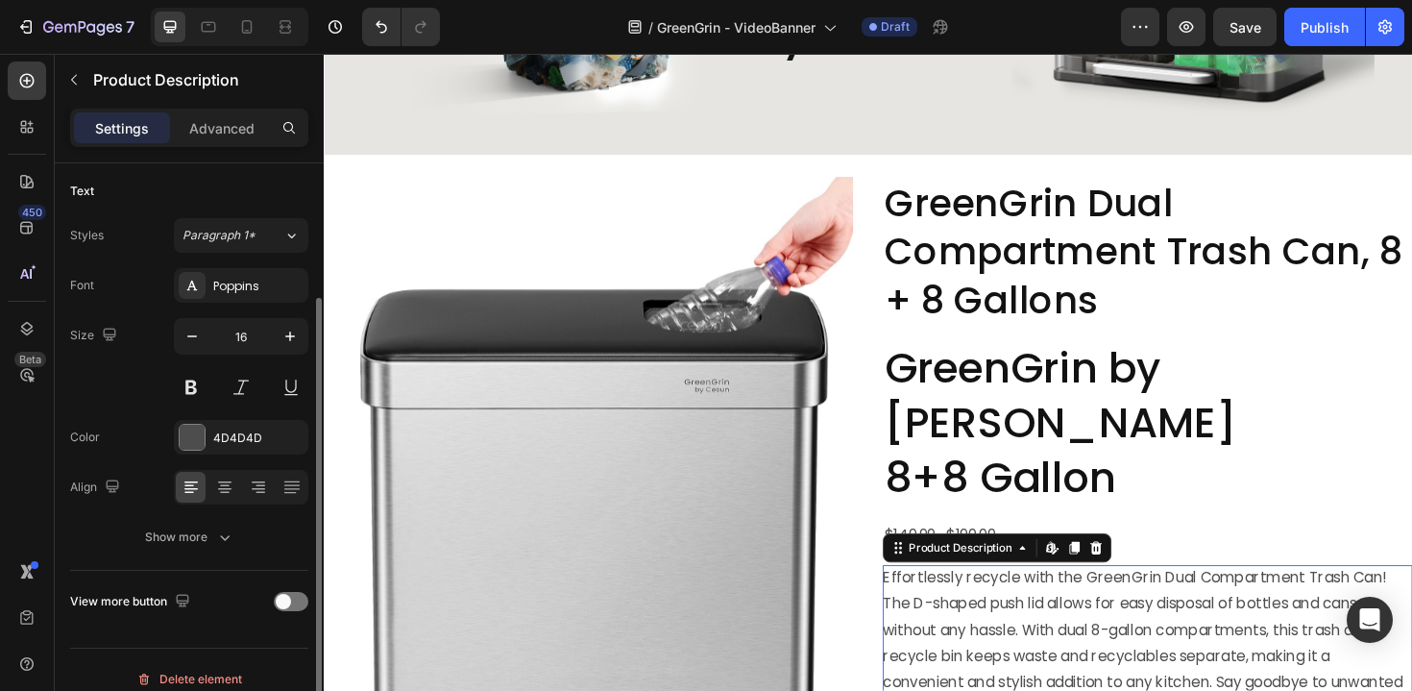
scroll to position [145, 0]
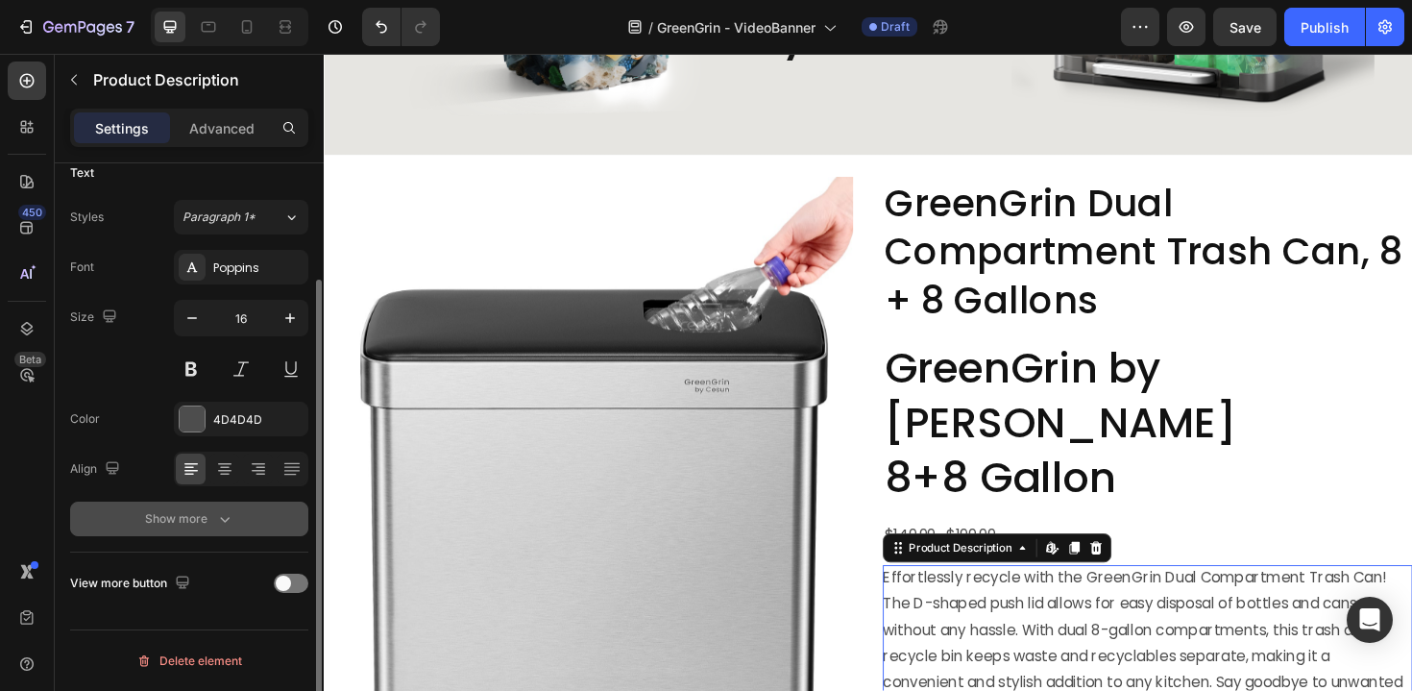
click at [218, 510] on icon "button" at bounding box center [224, 518] width 19 height 19
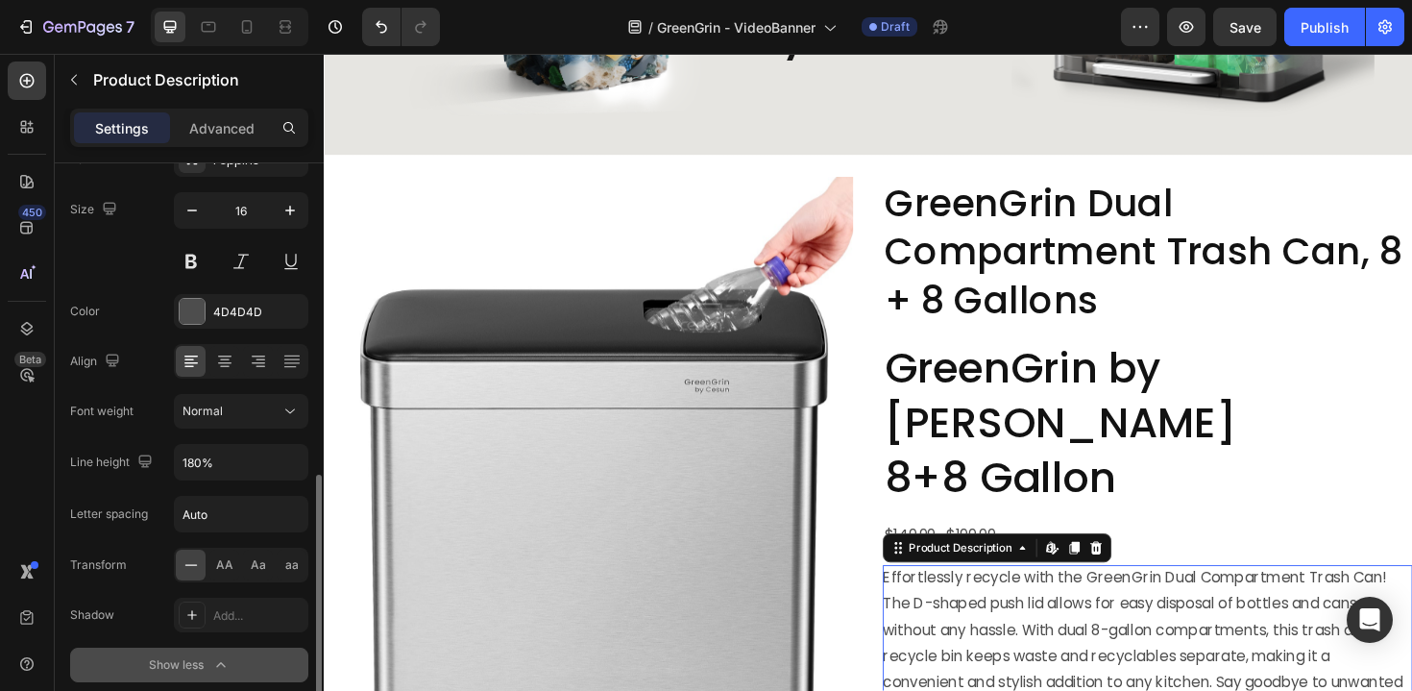
scroll to position [399, 0]
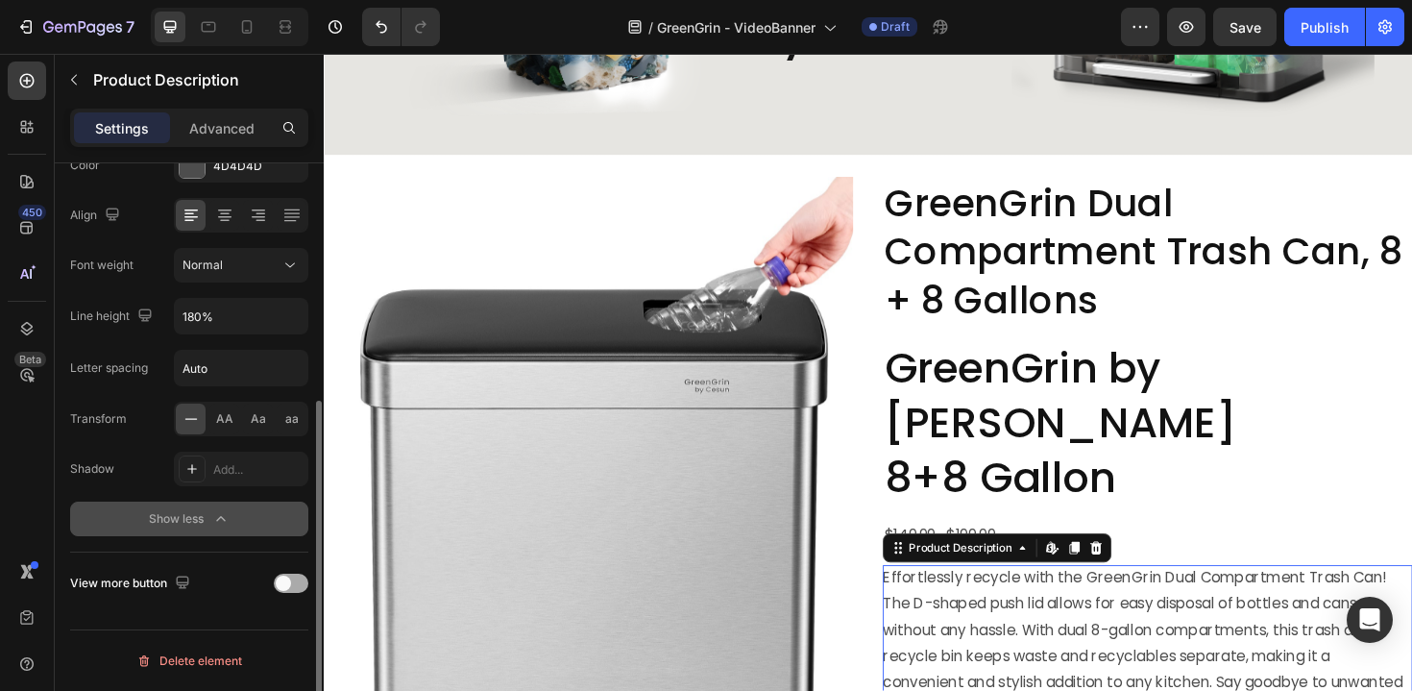
click at [297, 579] on div at bounding box center [291, 583] width 35 height 19
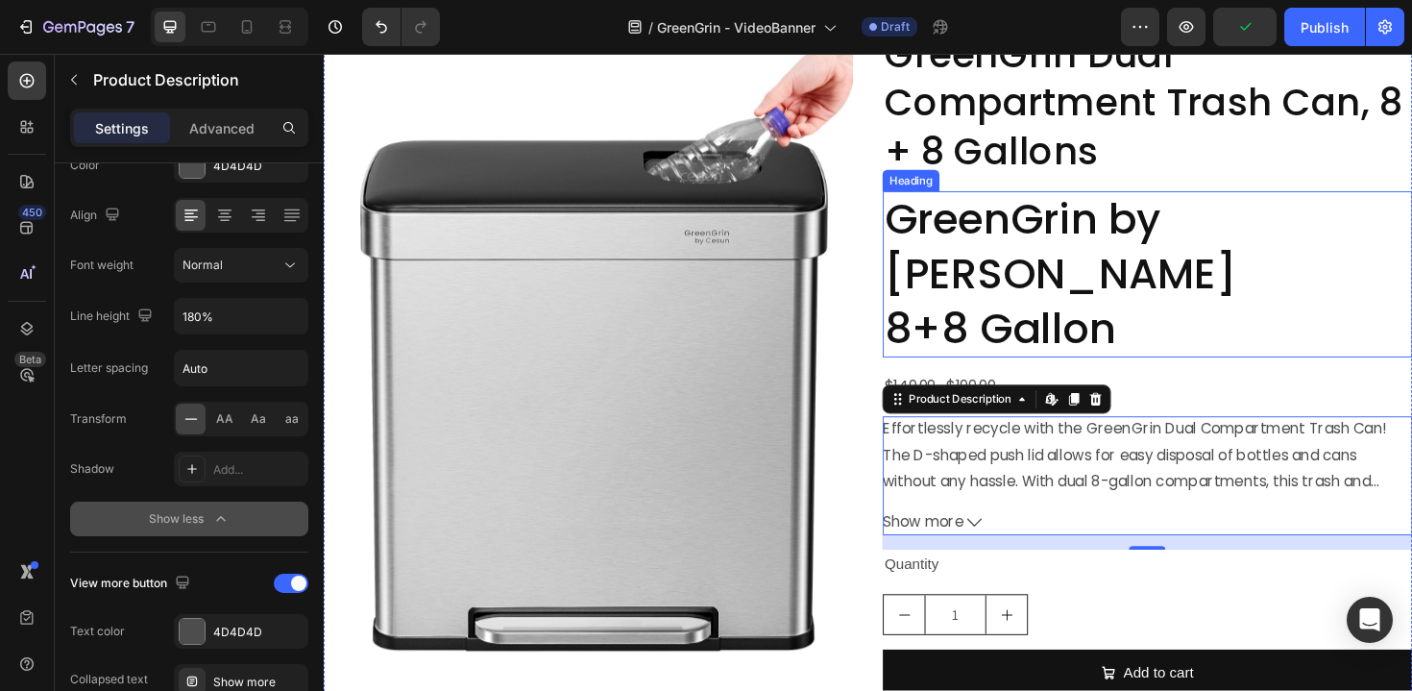
scroll to position [4109, 0]
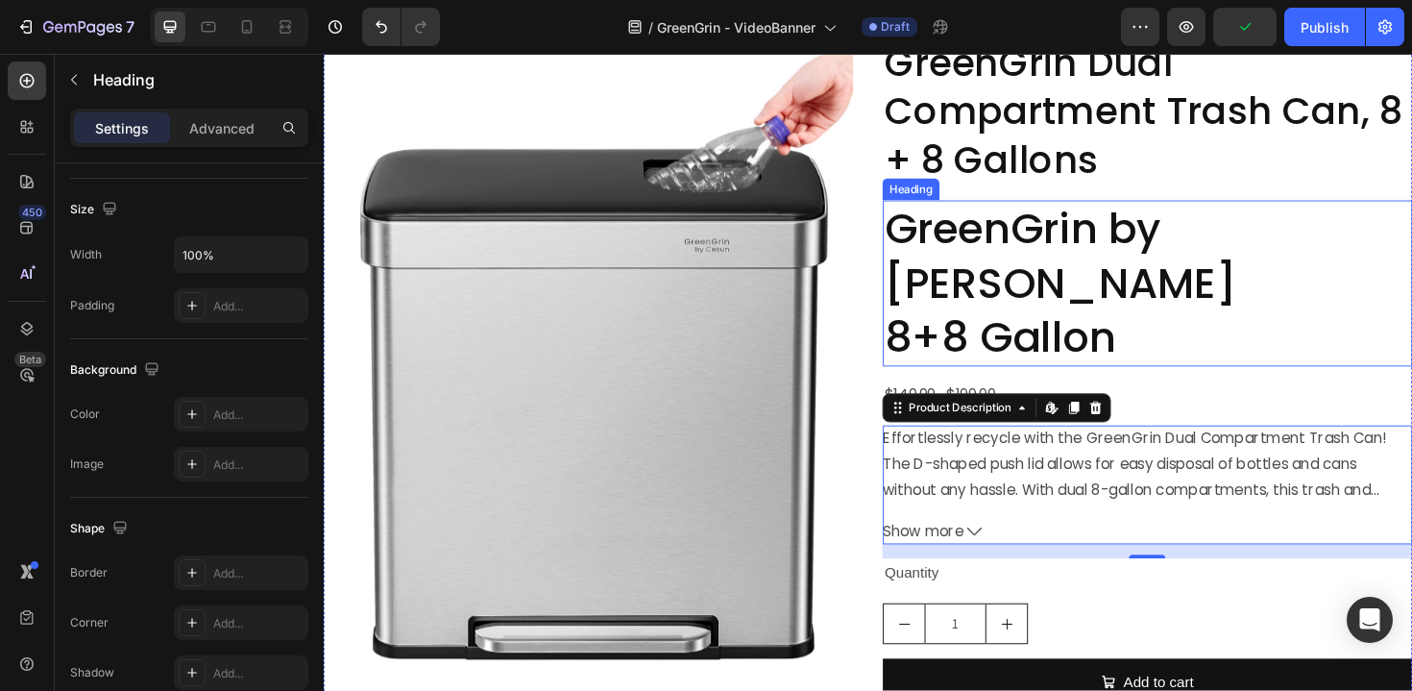
click at [1023, 310] on h2 "GreenGrin by Cesun 8+8 Gallon" at bounding box center [1196, 297] width 561 height 176
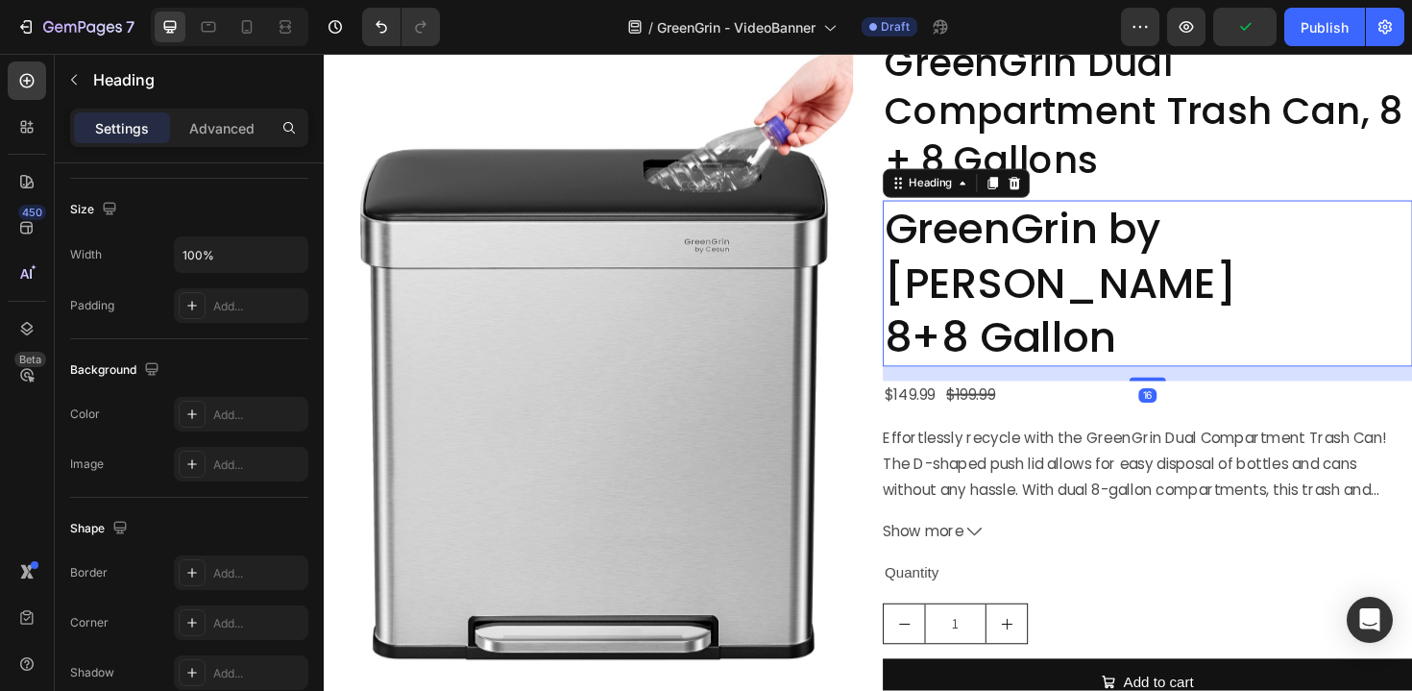
scroll to position [0, 0]
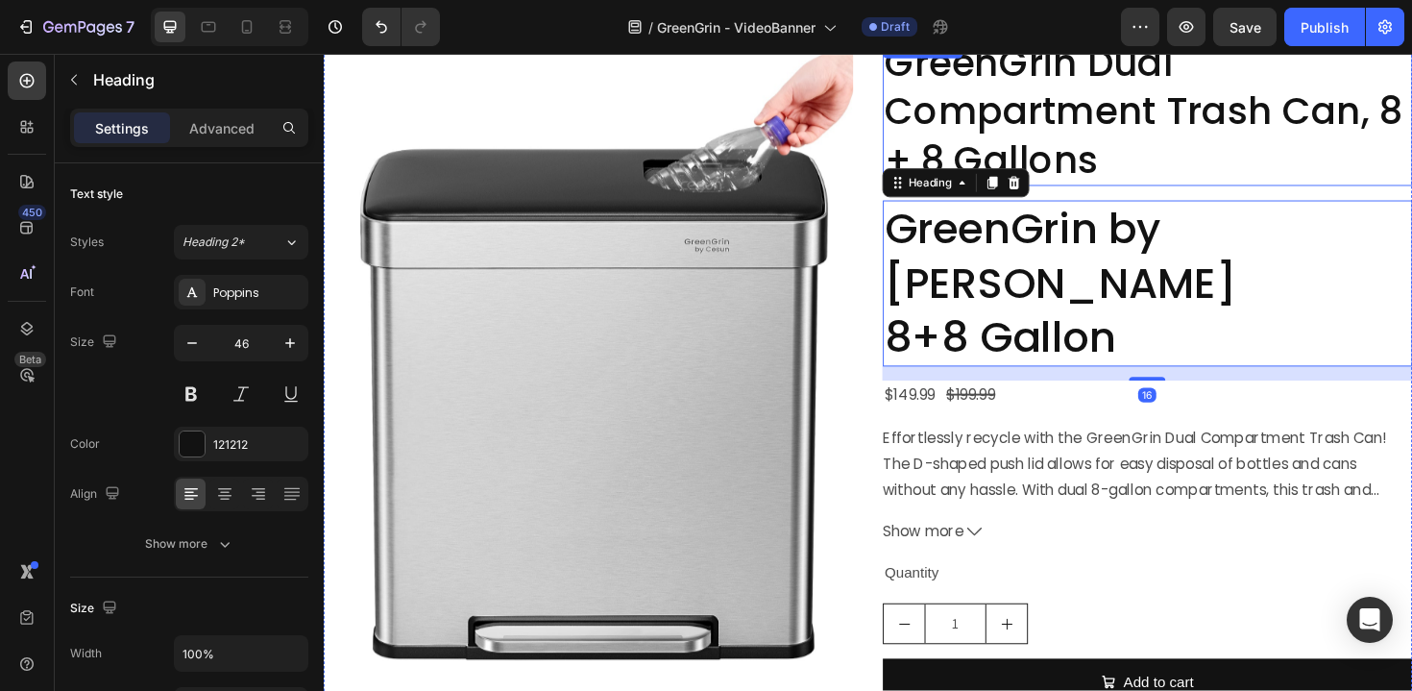
click at [1050, 141] on h2 "GreenGrin Dual Compartment Trash Can, 8 + 8 Gallons" at bounding box center [1196, 116] width 561 height 158
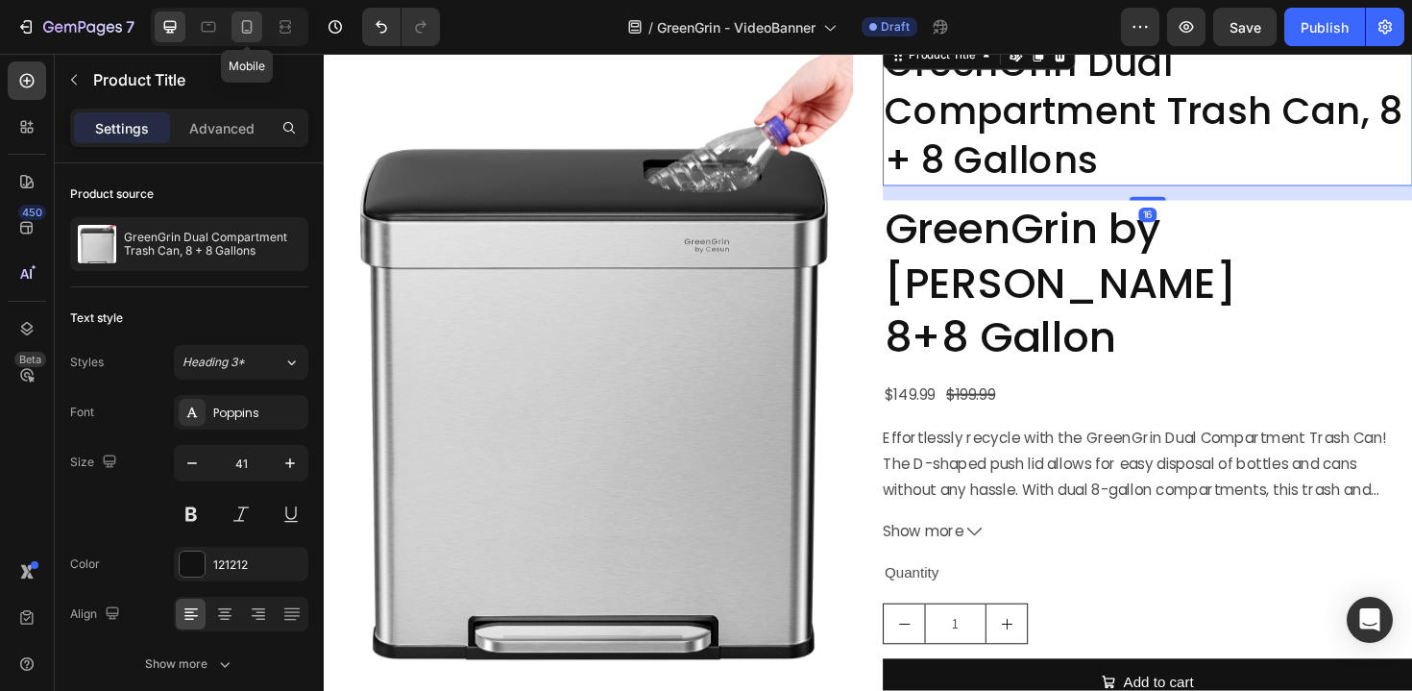
click at [246, 17] on icon at bounding box center [246, 26] width 19 height 19
type input "32"
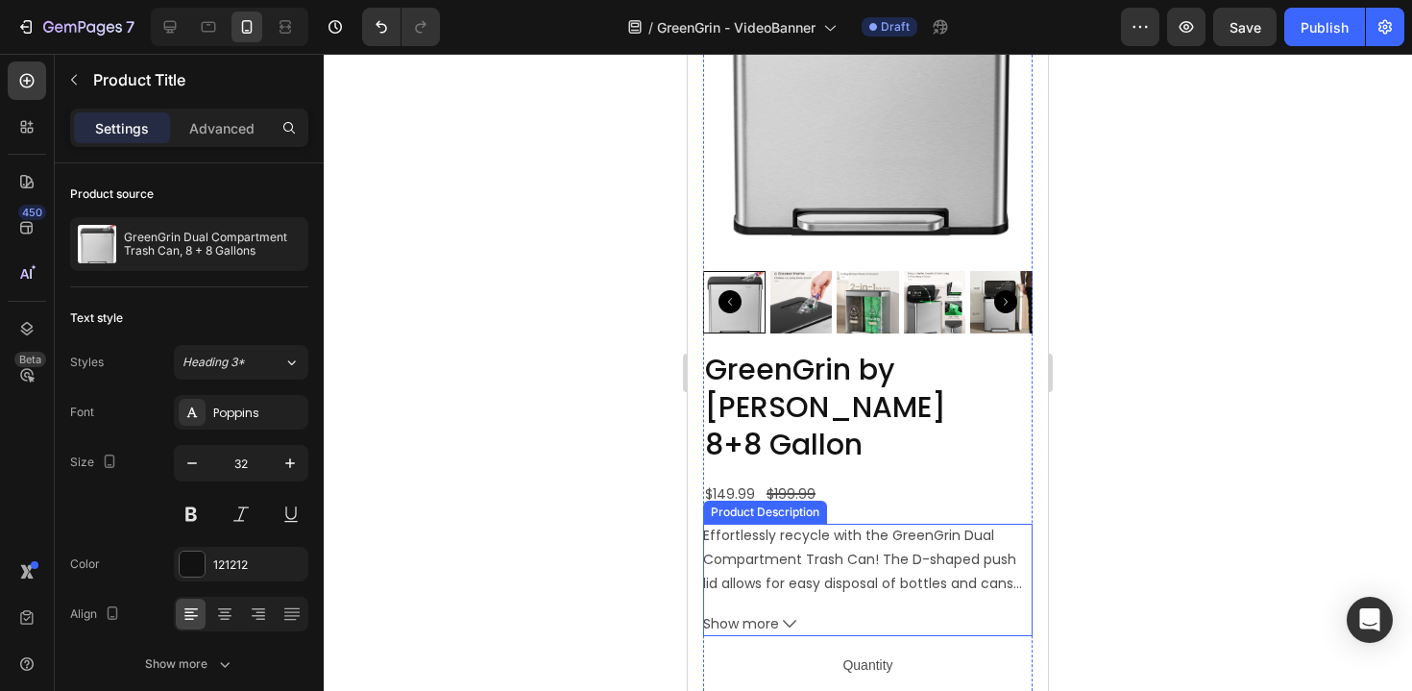
scroll to position [4257, 0]
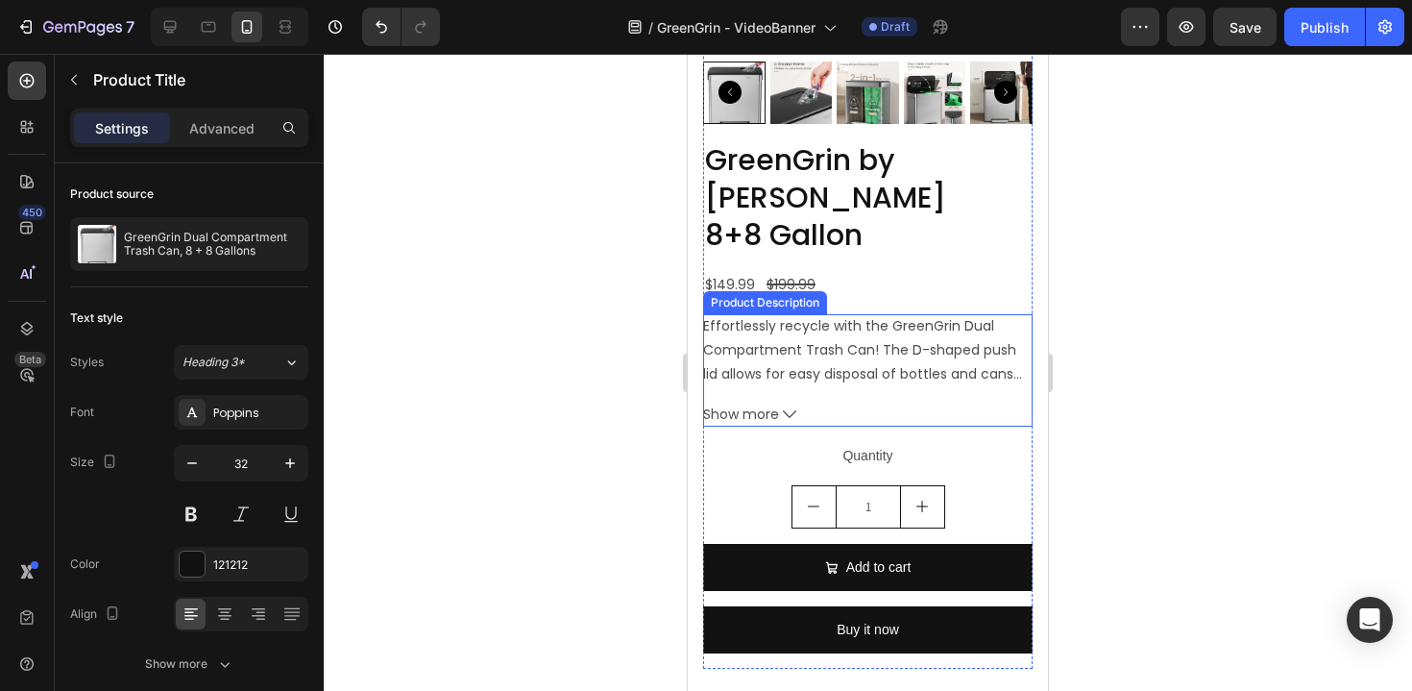
click at [875, 352] on div "Effortlessly recycle with the GreenGrin Dual Compartment Trash Can! The D-shape…" at bounding box center [868, 370] width 330 height 112
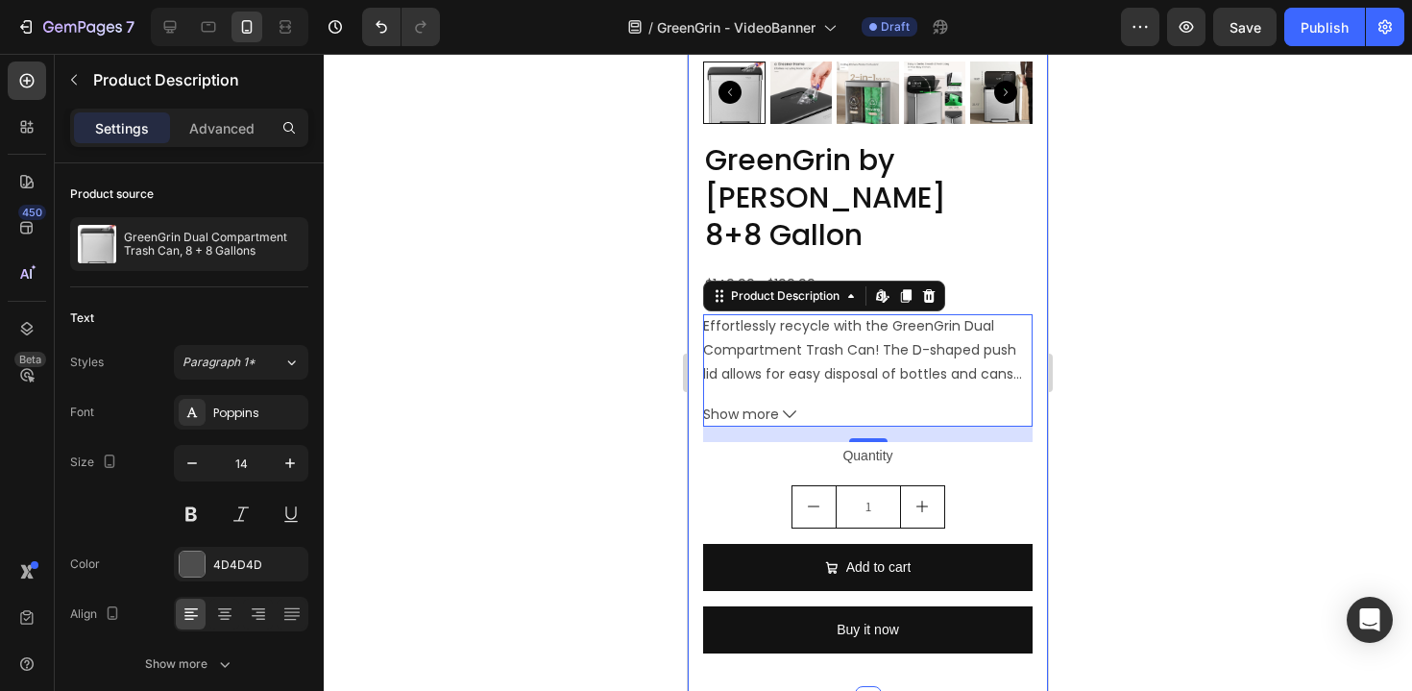
click at [648, 472] on div at bounding box center [868, 372] width 1088 height 637
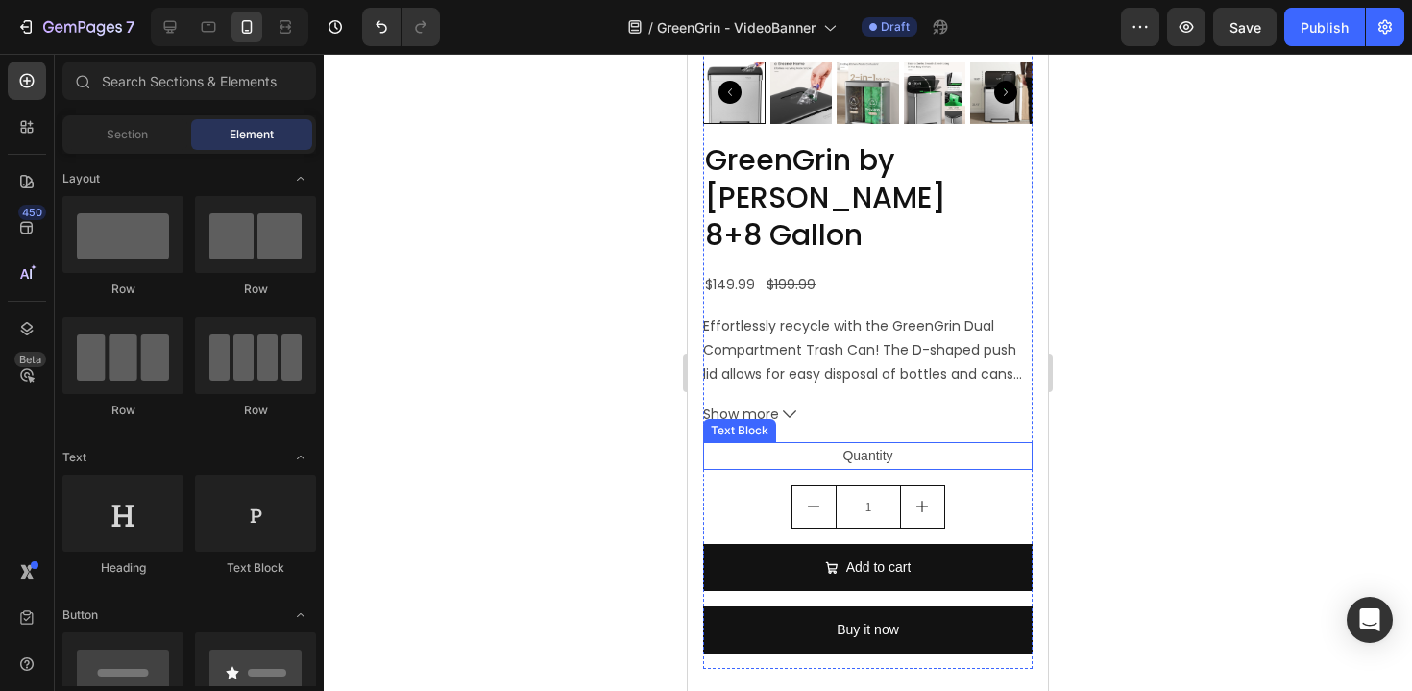
click at [819, 442] on div "Quantity" at bounding box center [868, 456] width 330 height 28
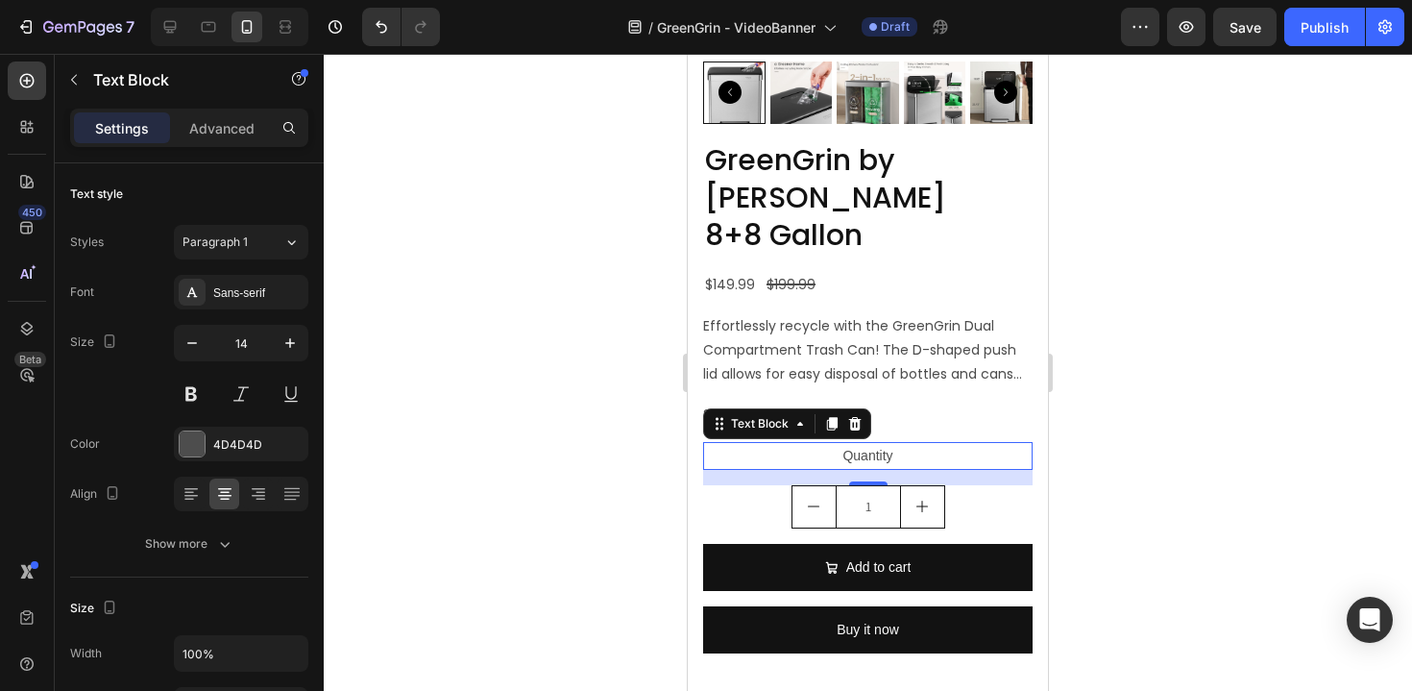
click at [525, 355] on div at bounding box center [868, 372] width 1088 height 637
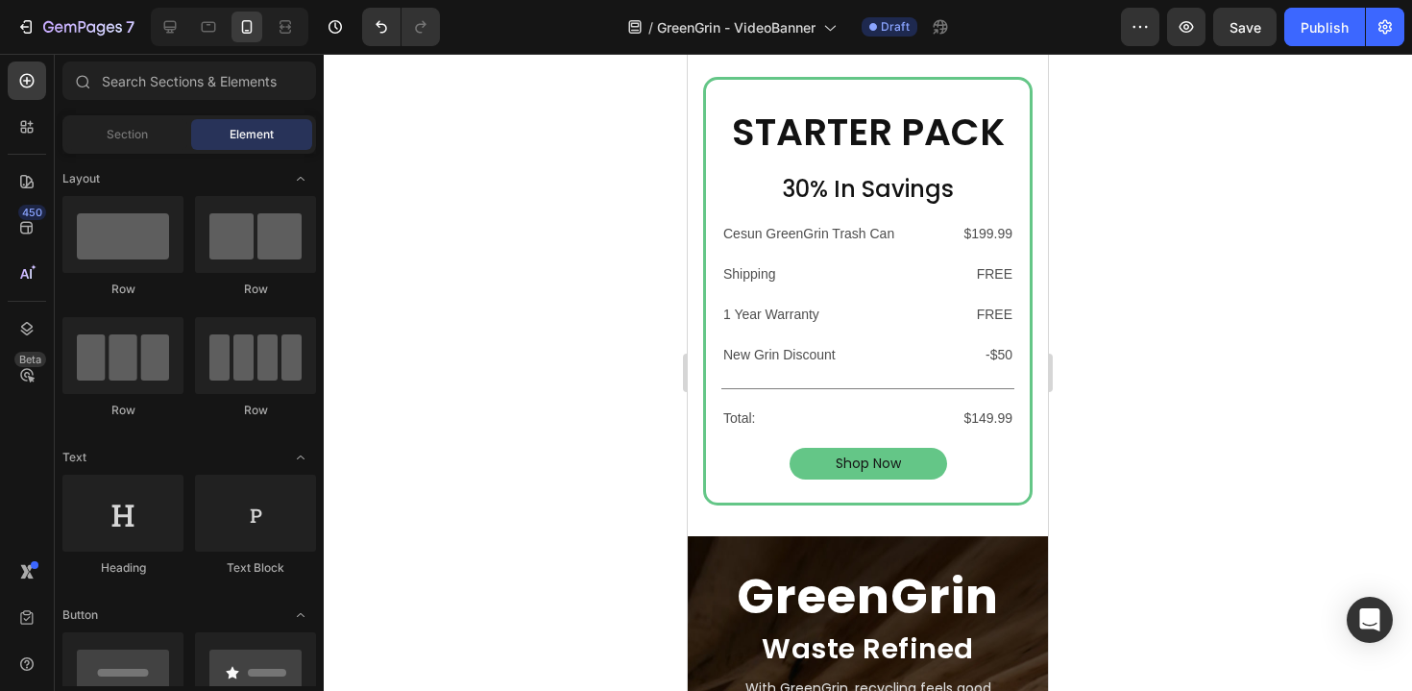
scroll to position [0, 0]
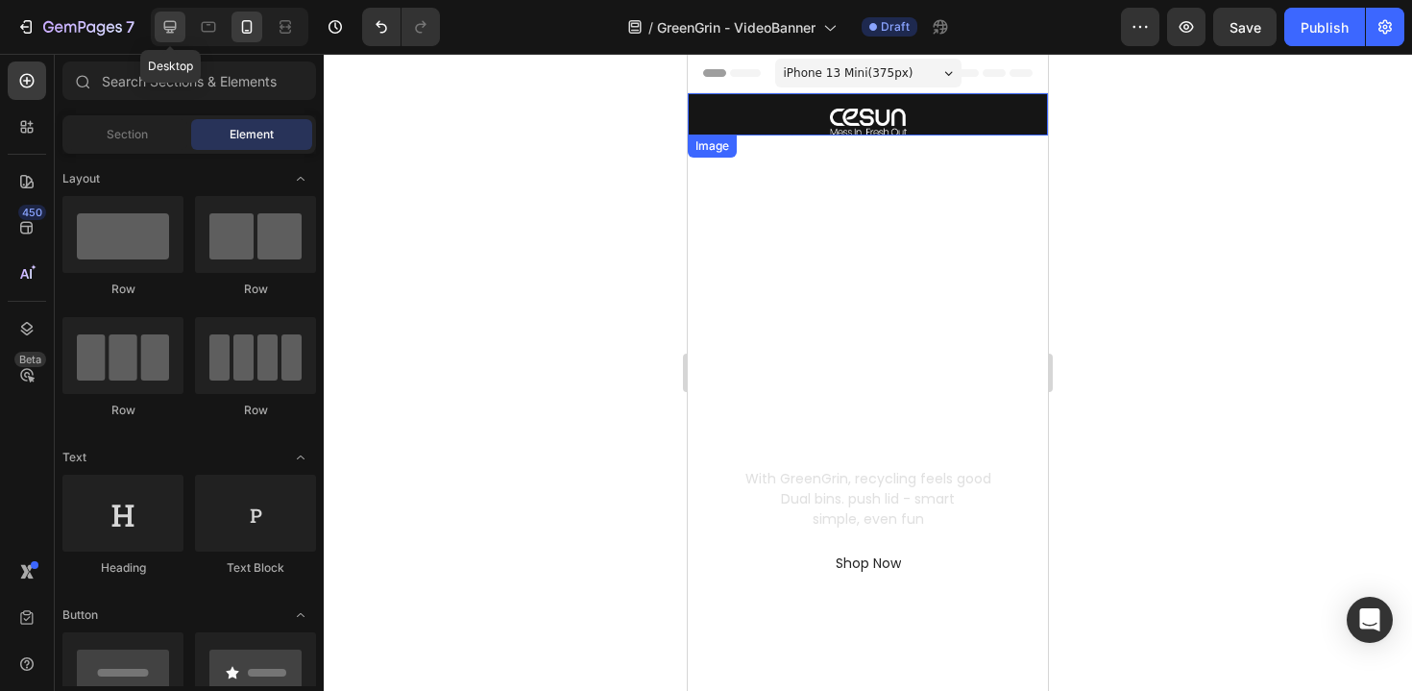
click at [179, 26] on icon at bounding box center [169, 26] width 19 height 19
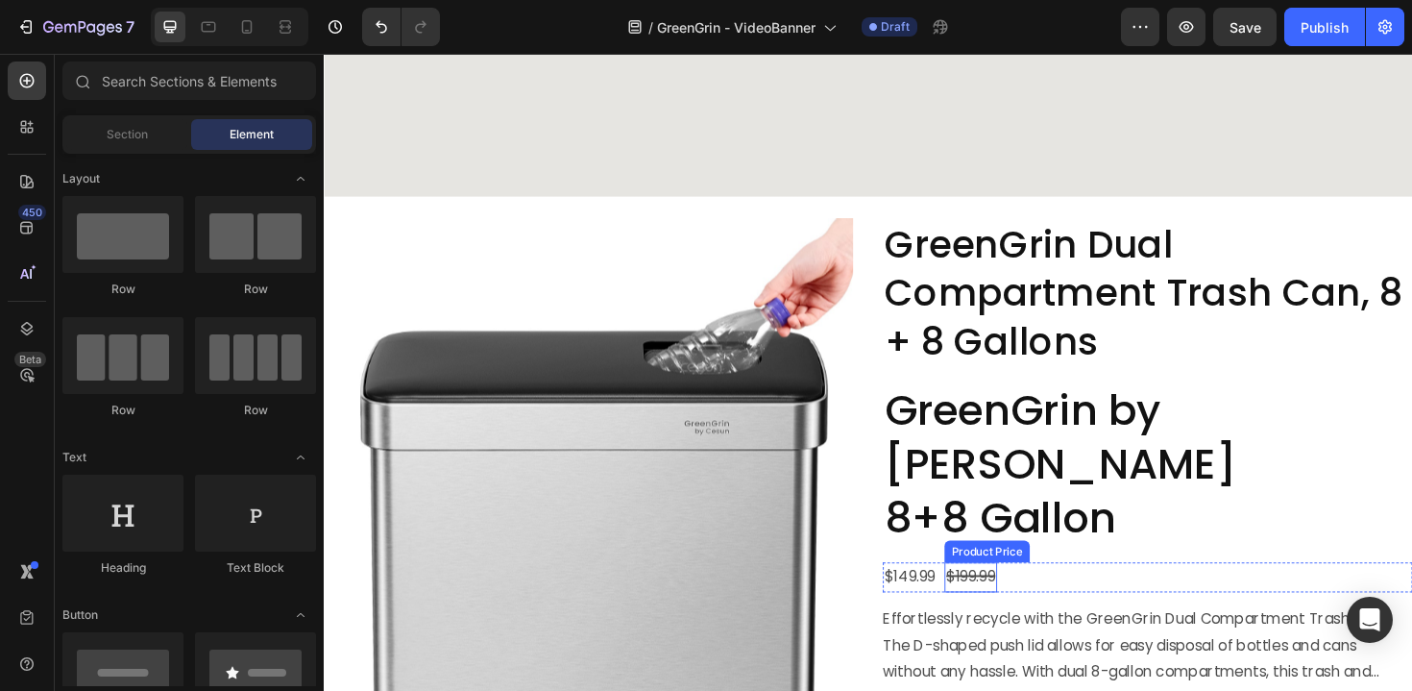
scroll to position [4554, 0]
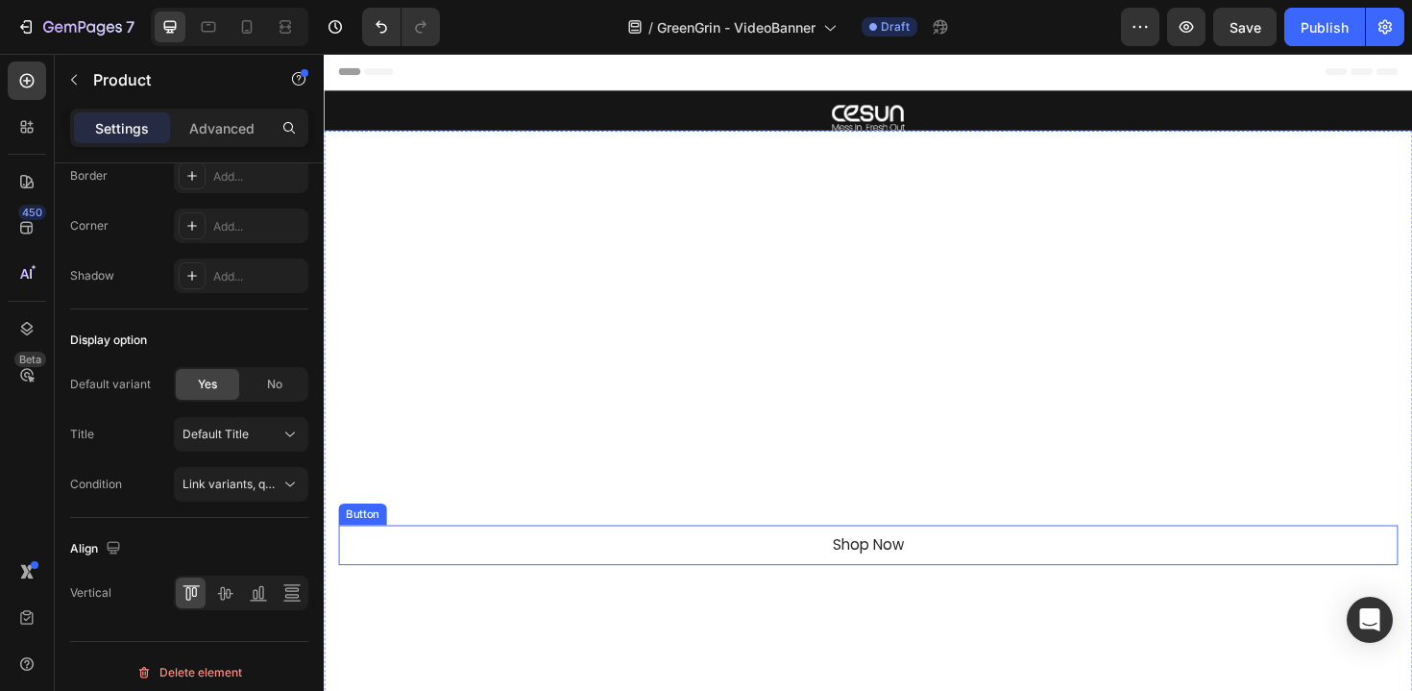
scroll to position [190, 0]
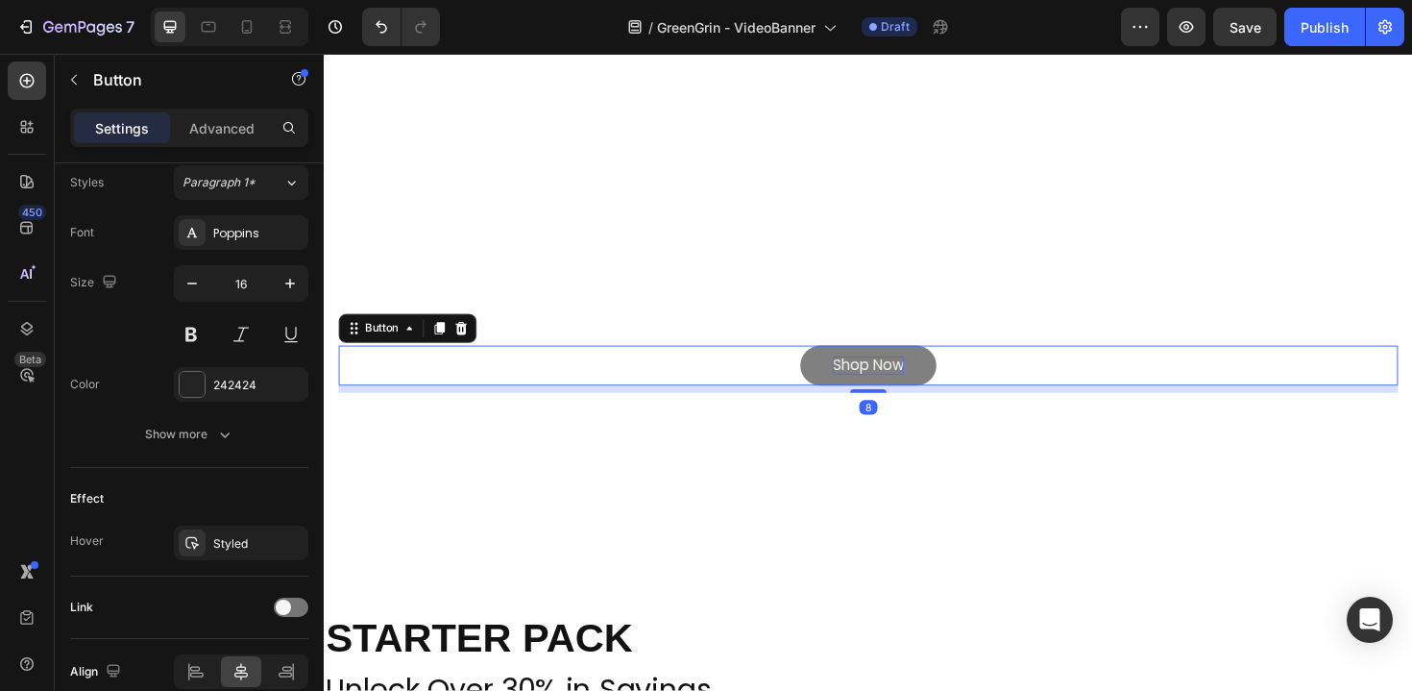
click at [914, 375] on p "Shop Now" at bounding box center [900, 385] width 75 height 20
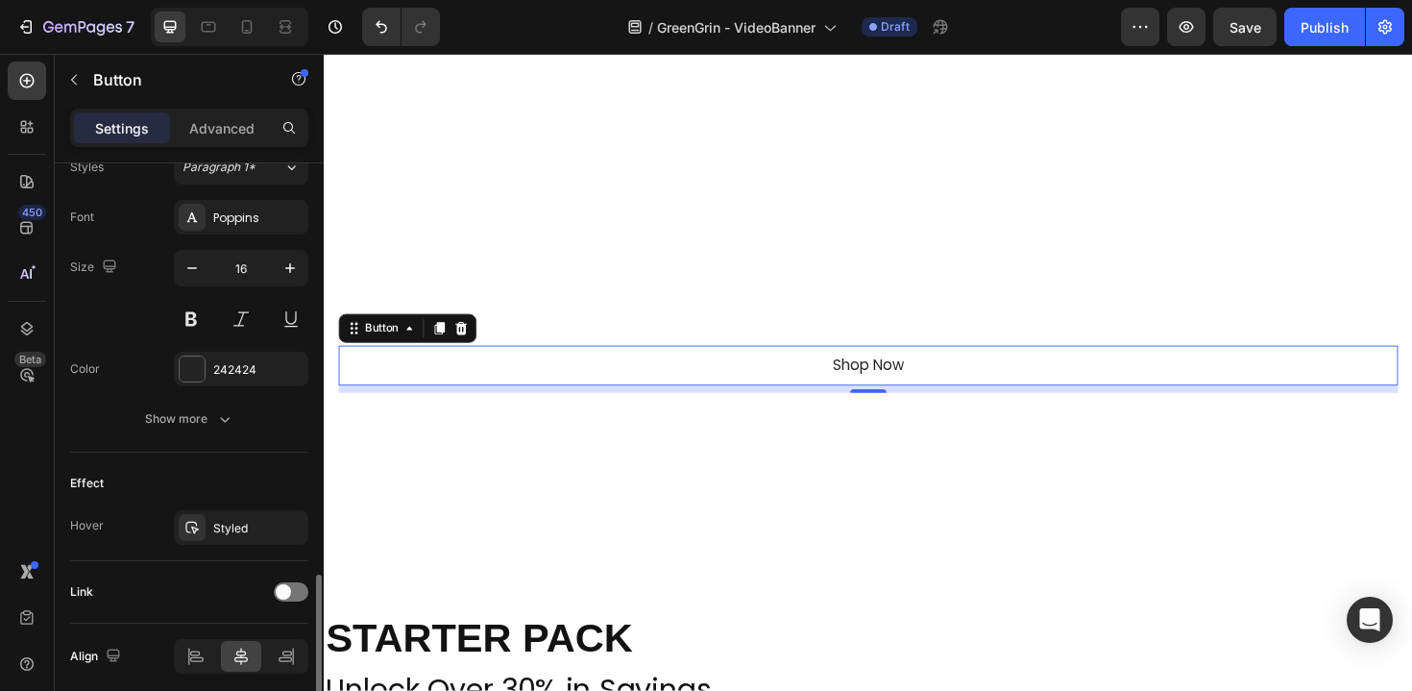
scroll to position [795, 0]
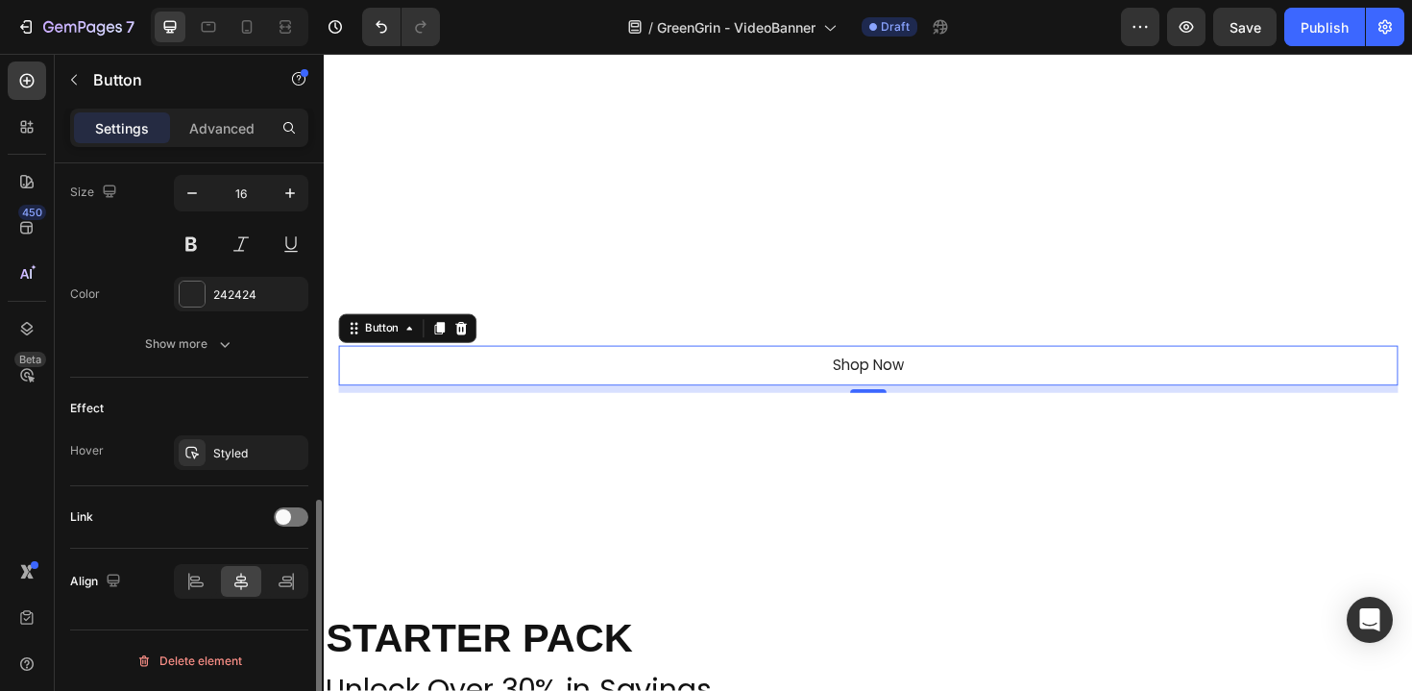
click at [306, 505] on div "Link" at bounding box center [189, 516] width 238 height 31
click at [303, 511] on div at bounding box center [291, 516] width 35 height 19
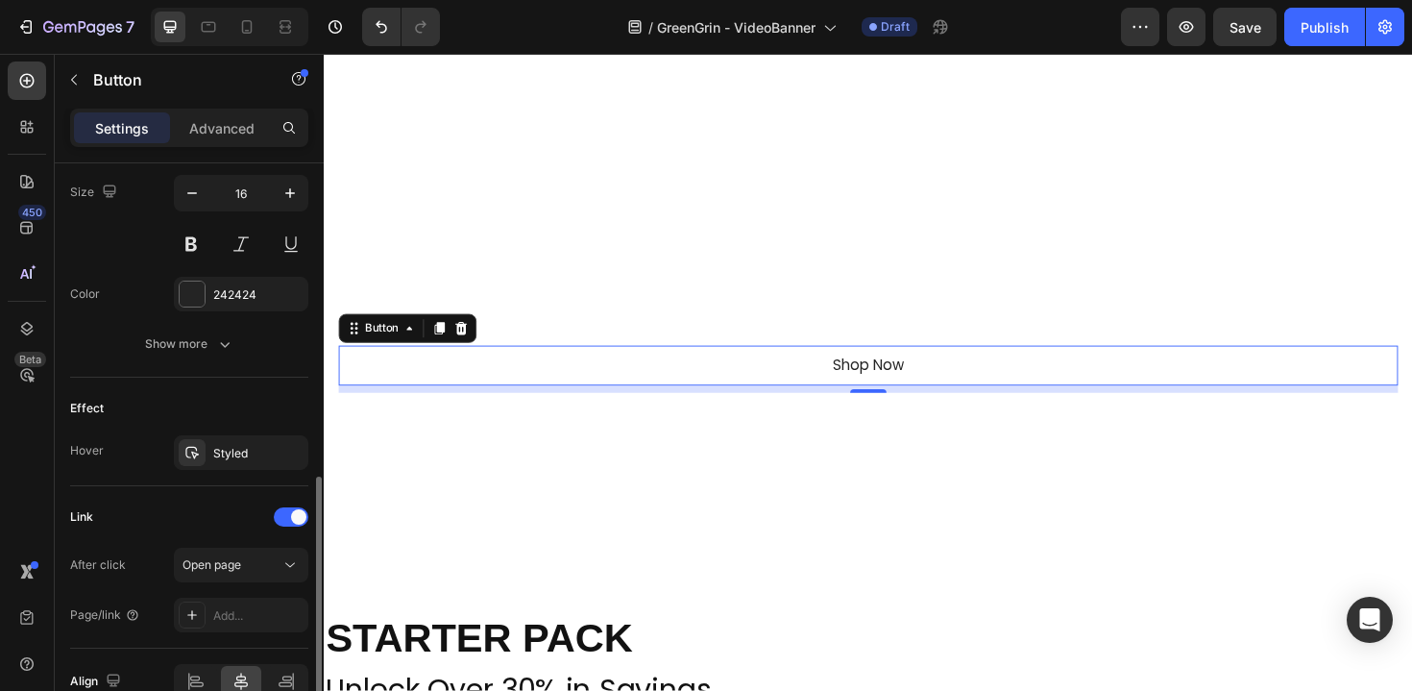
scroll to position [889, 0]
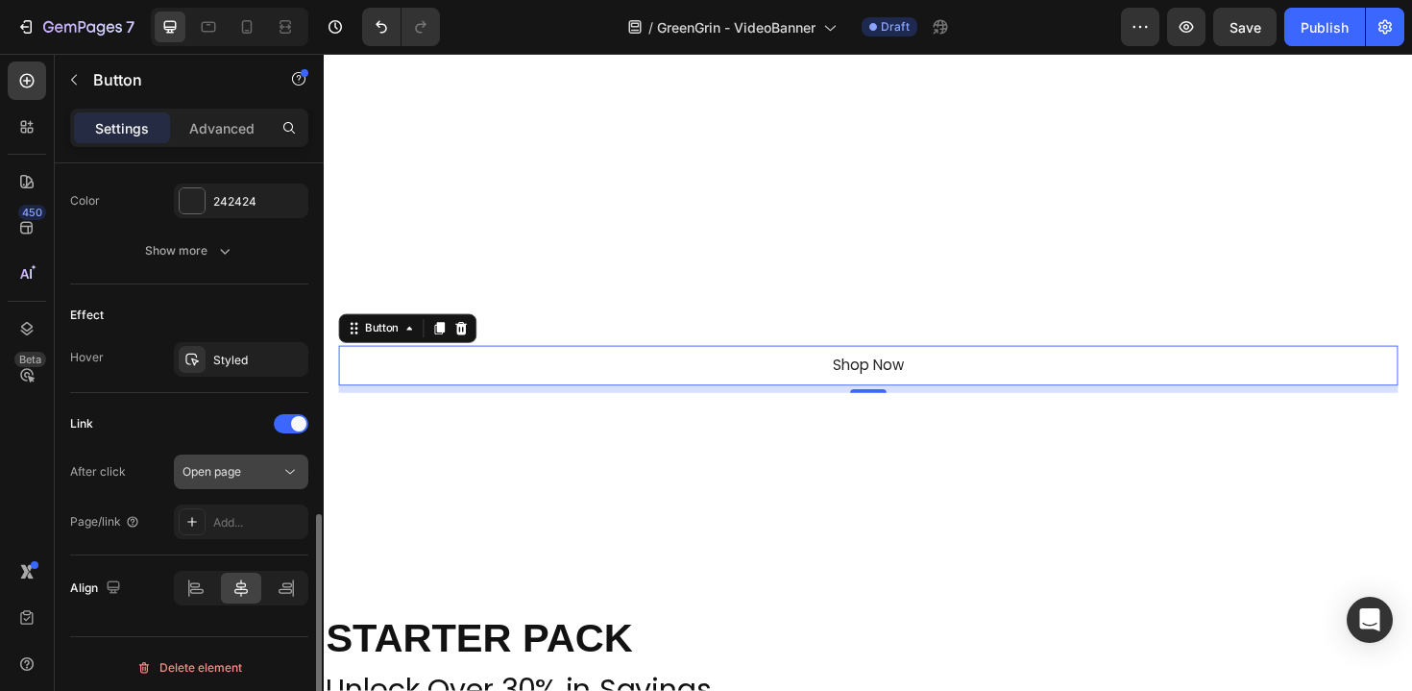
click at [236, 479] on span "Open page" at bounding box center [212, 471] width 59 height 17
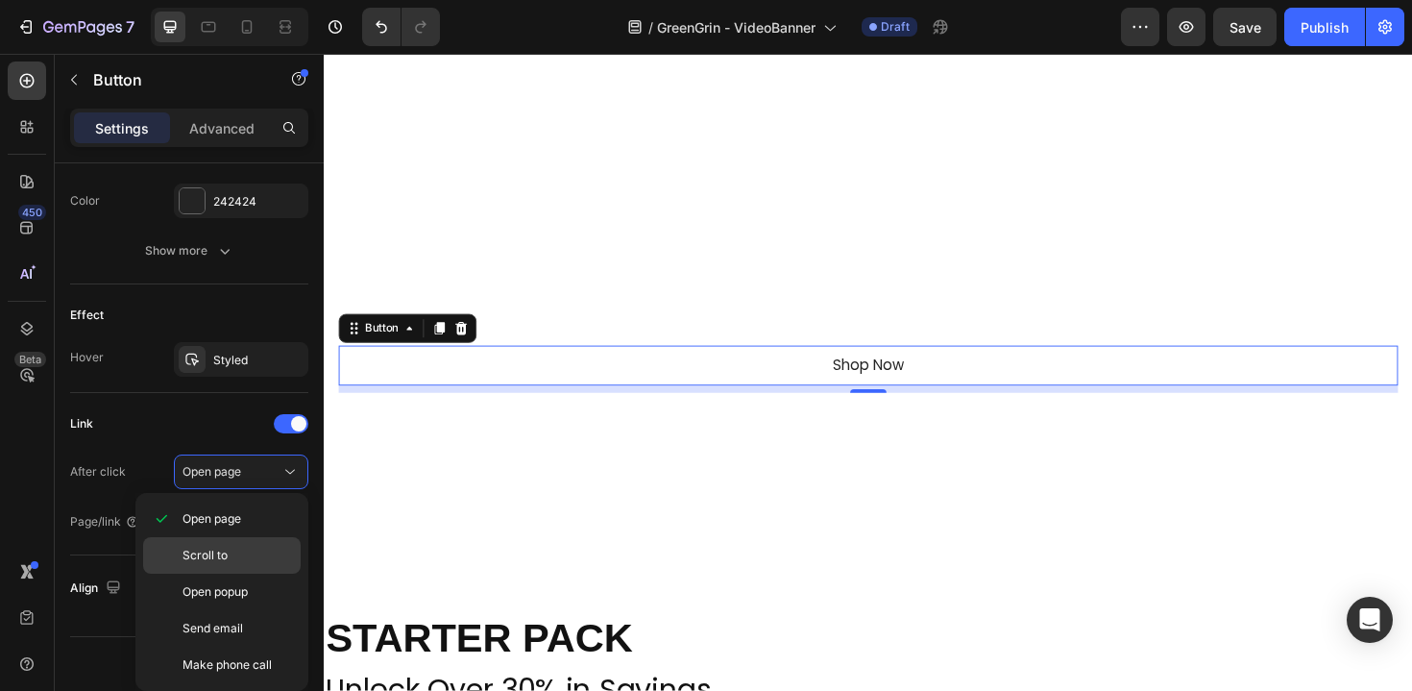
click at [251, 556] on p "Scroll to" at bounding box center [238, 555] width 110 height 17
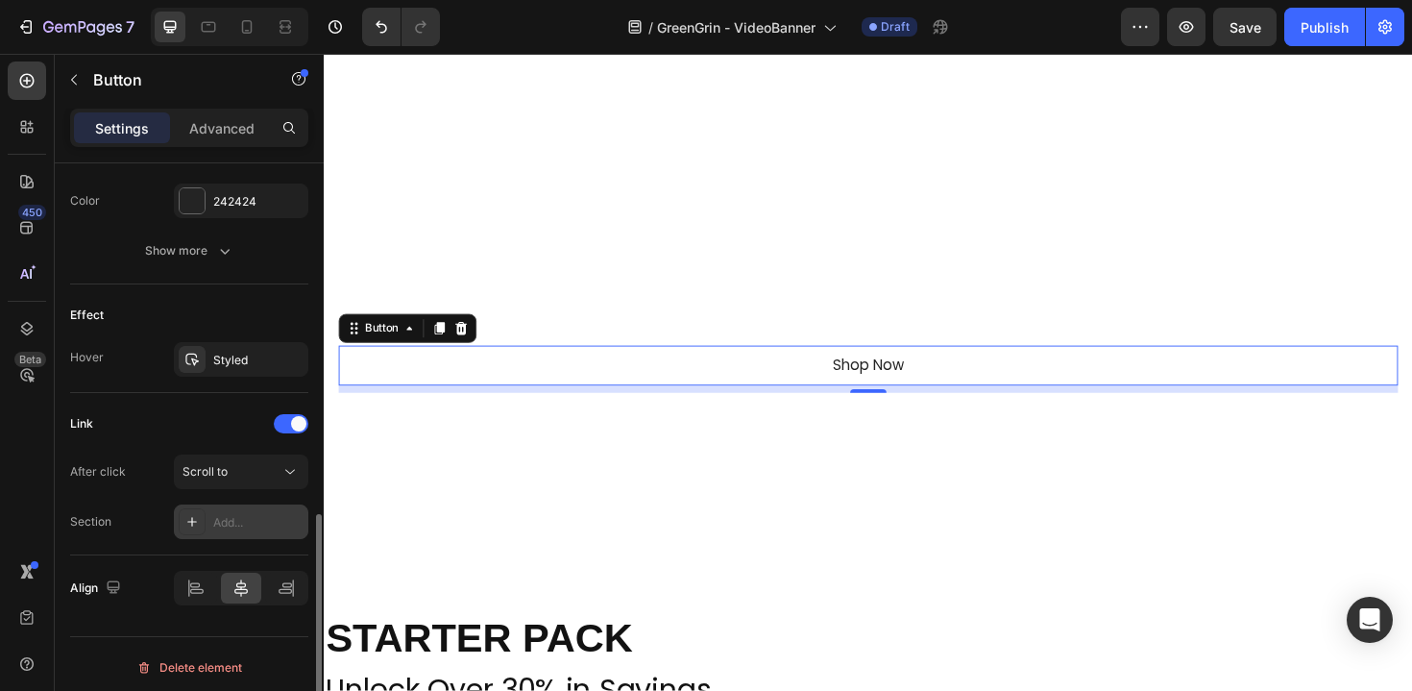
click at [254, 519] on div "Add..." at bounding box center [258, 522] width 90 height 17
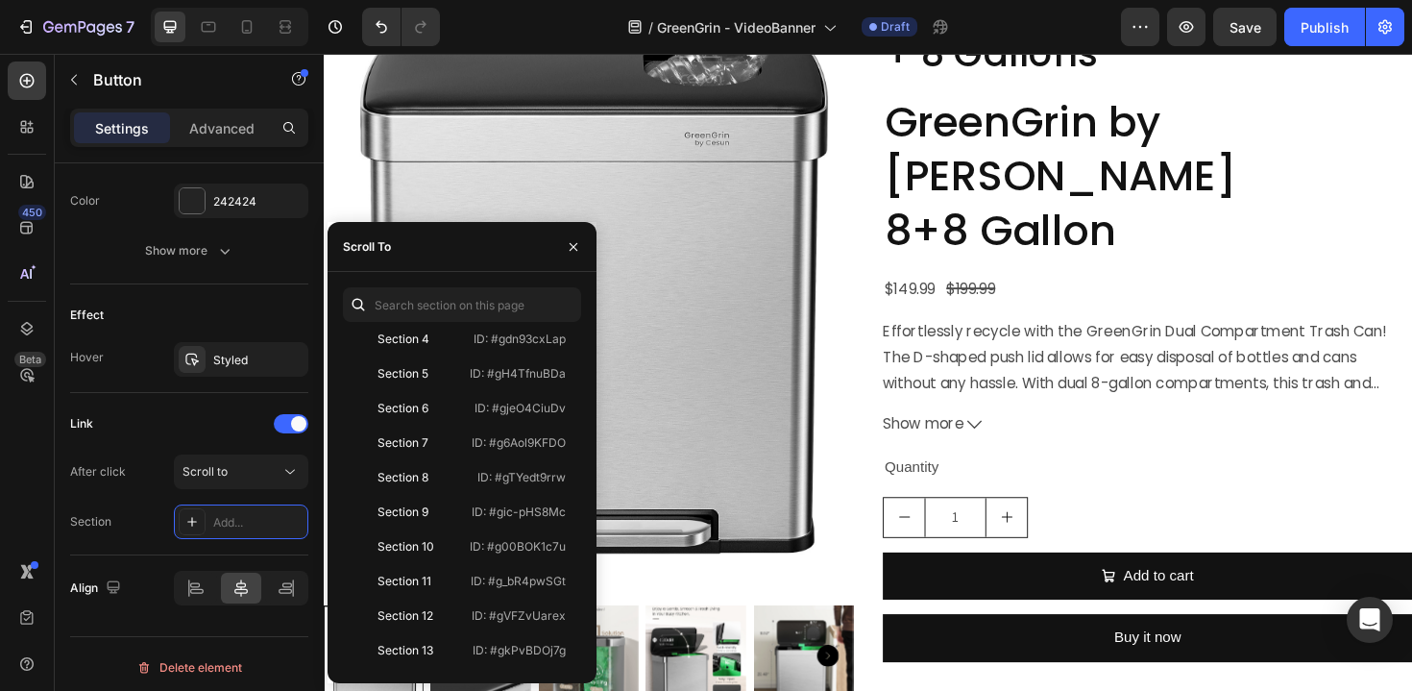
scroll to position [4226, 0]
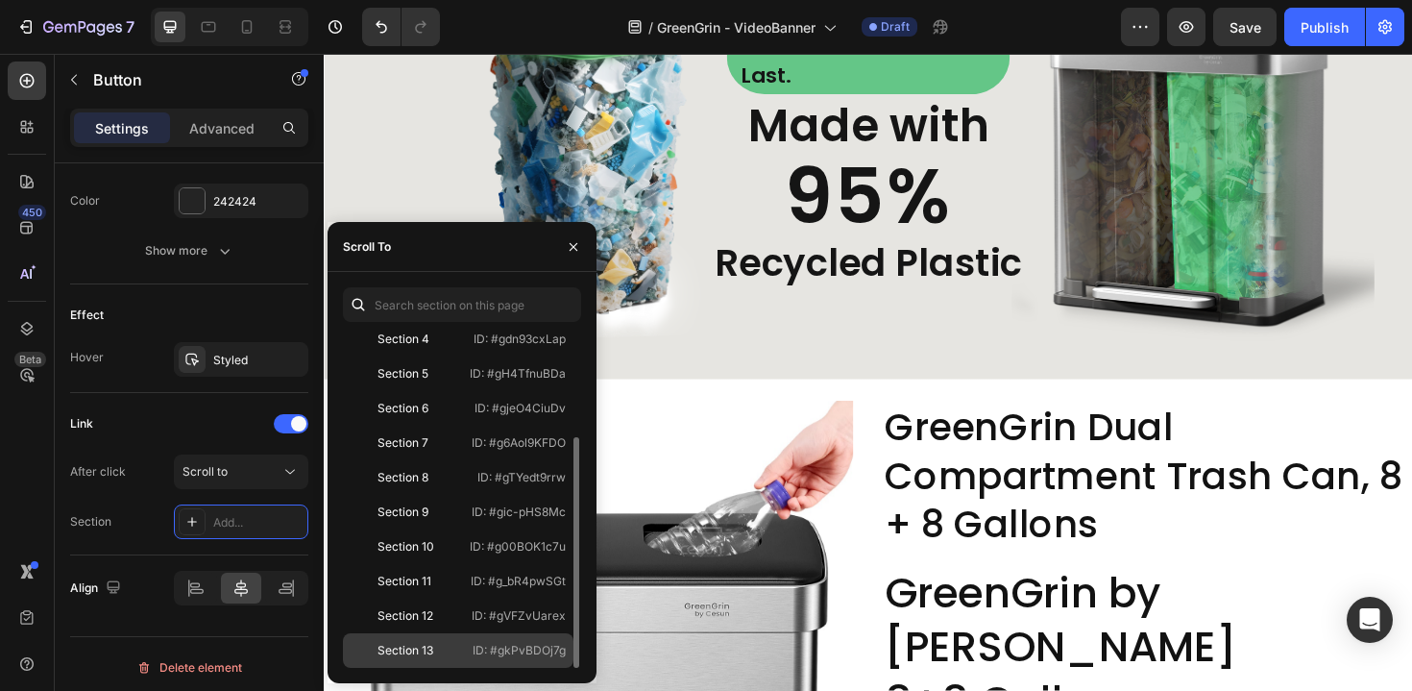
click at [535, 653] on p "ID: #gkPvBDOj7g" at bounding box center [519, 650] width 93 height 17
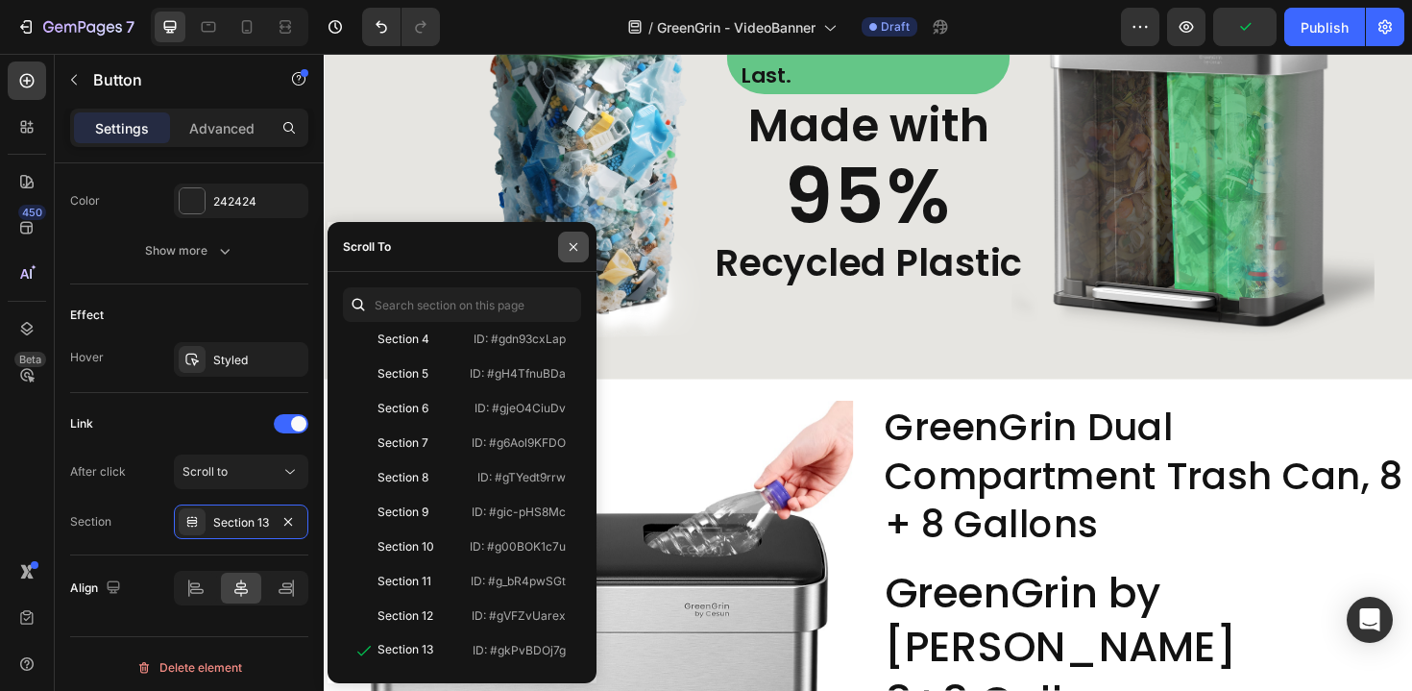
click at [576, 249] on icon "button" at bounding box center [574, 246] width 8 height 8
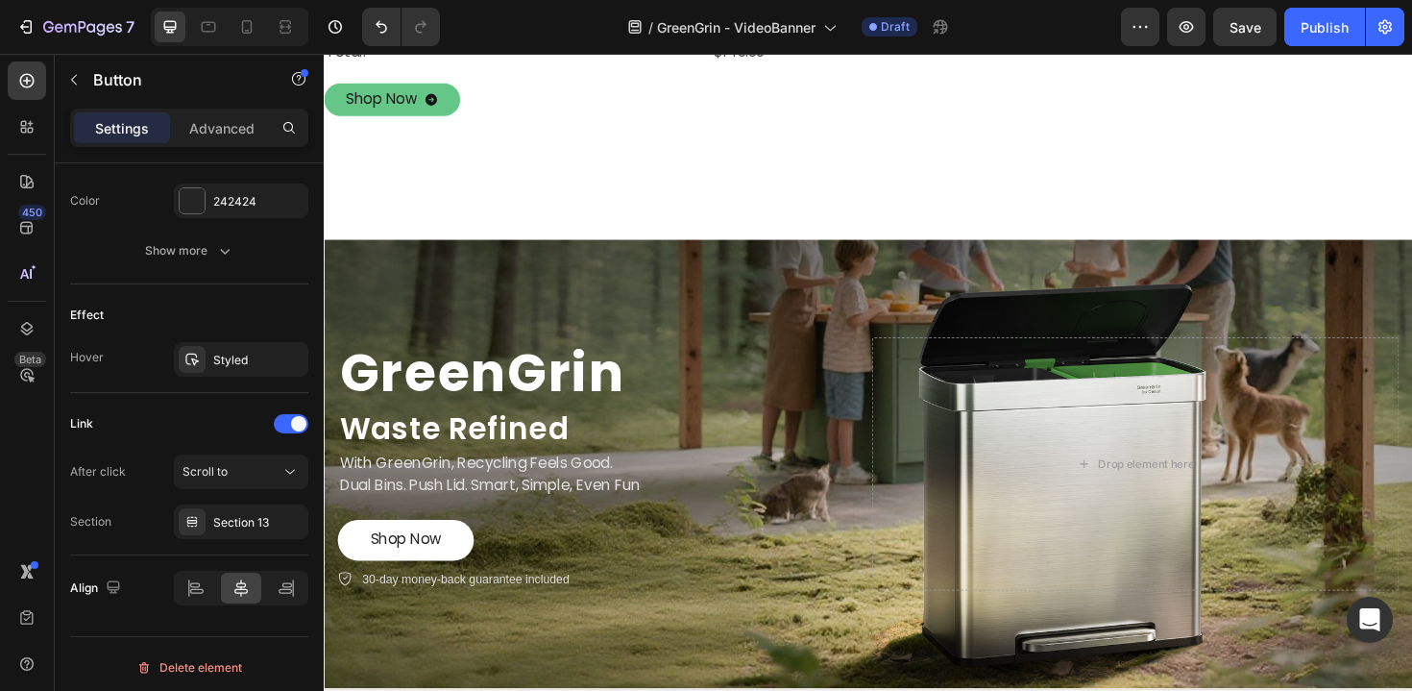
scroll to position [1158, 0]
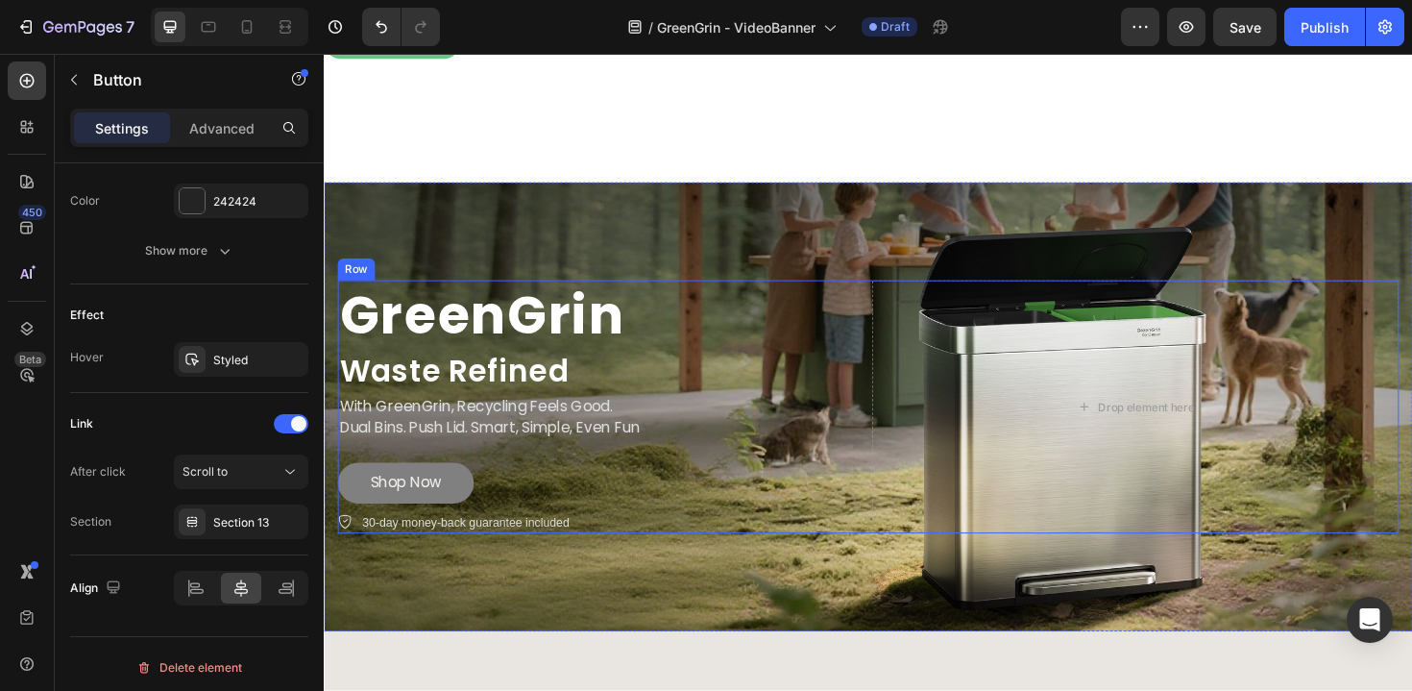
click at [457, 530] on button "Shop Now" at bounding box center [410, 508] width 144 height 43
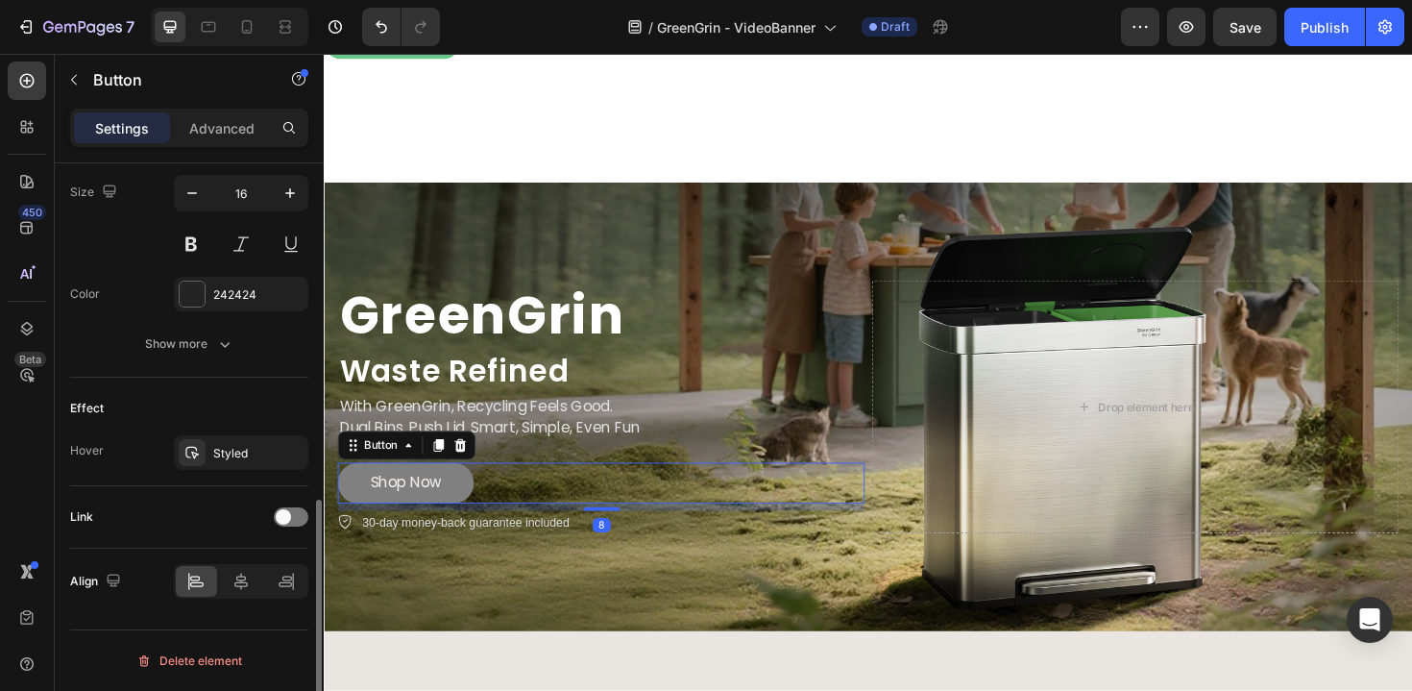
scroll to position [795, 0]
click at [293, 522] on div at bounding box center [291, 516] width 35 height 19
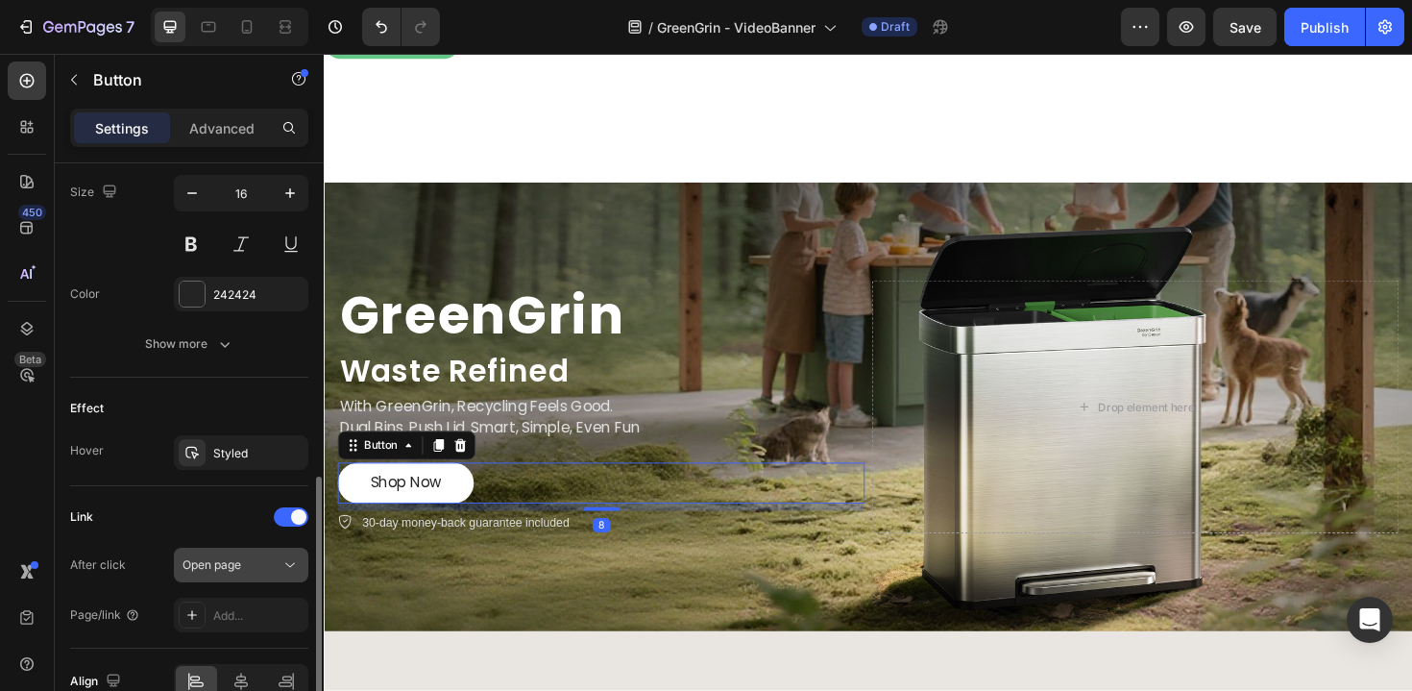
click at [272, 566] on div "Open page" at bounding box center [232, 564] width 98 height 17
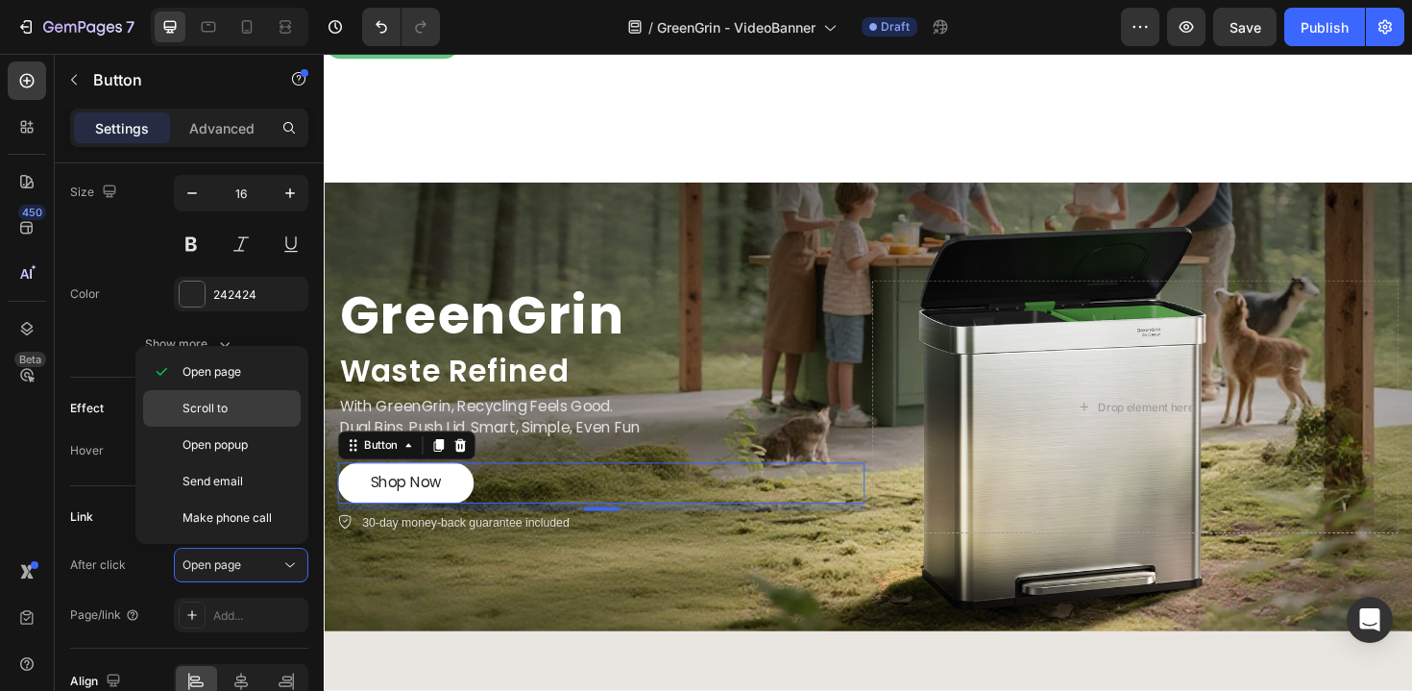
click at [258, 427] on div "Scroll to" at bounding box center [222, 445] width 158 height 37
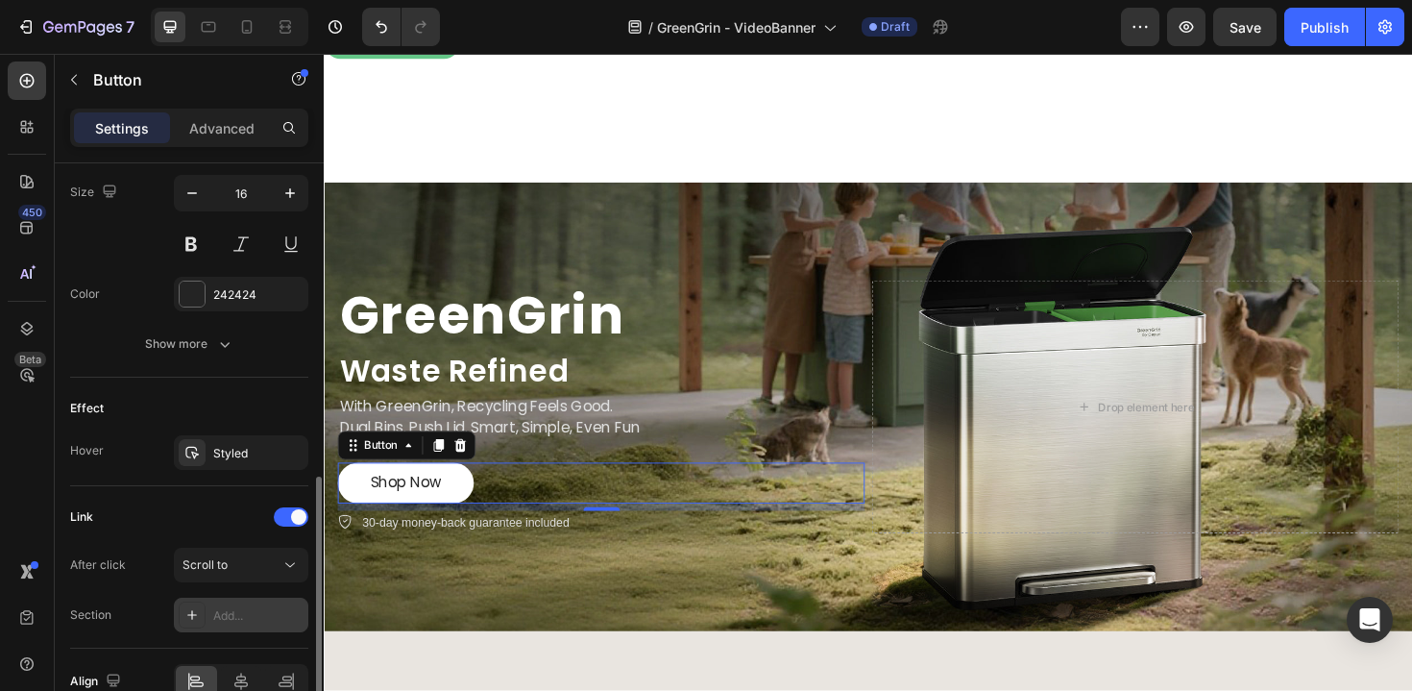
click at [265, 611] on div "Add..." at bounding box center [258, 615] width 90 height 17
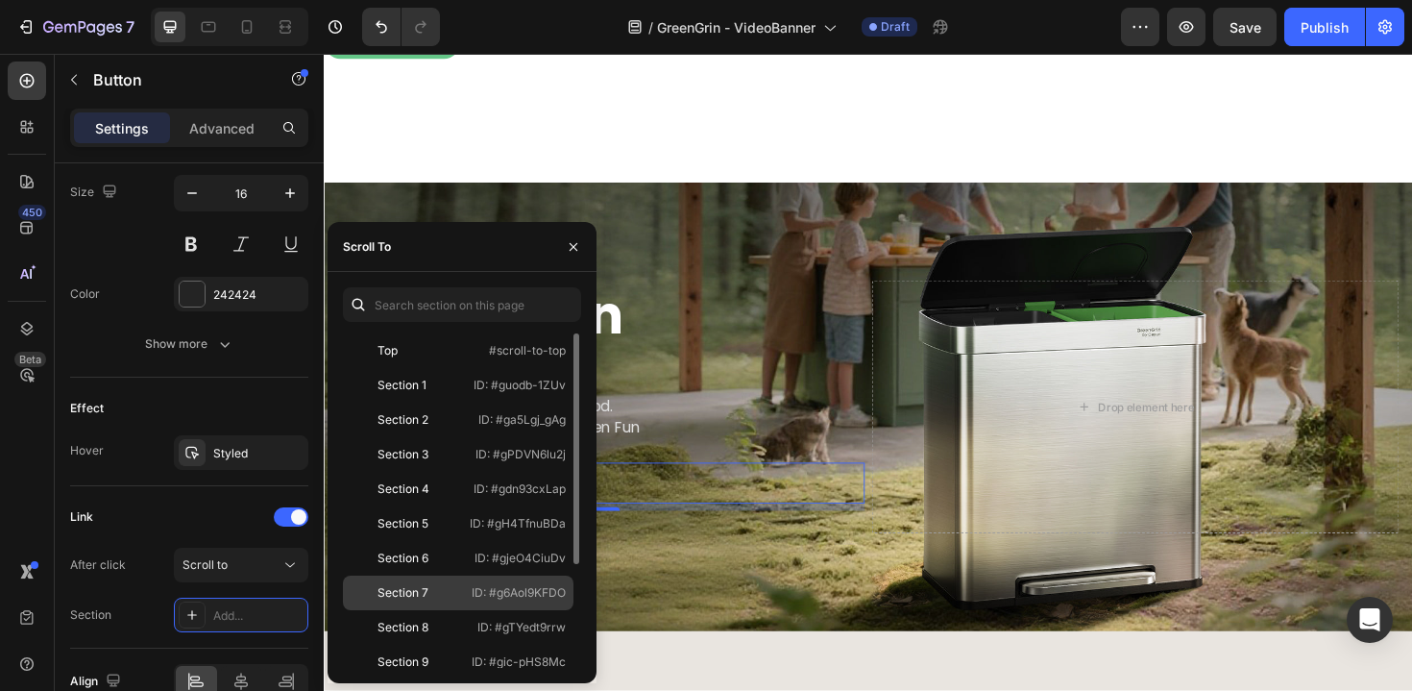
scroll to position [150, 0]
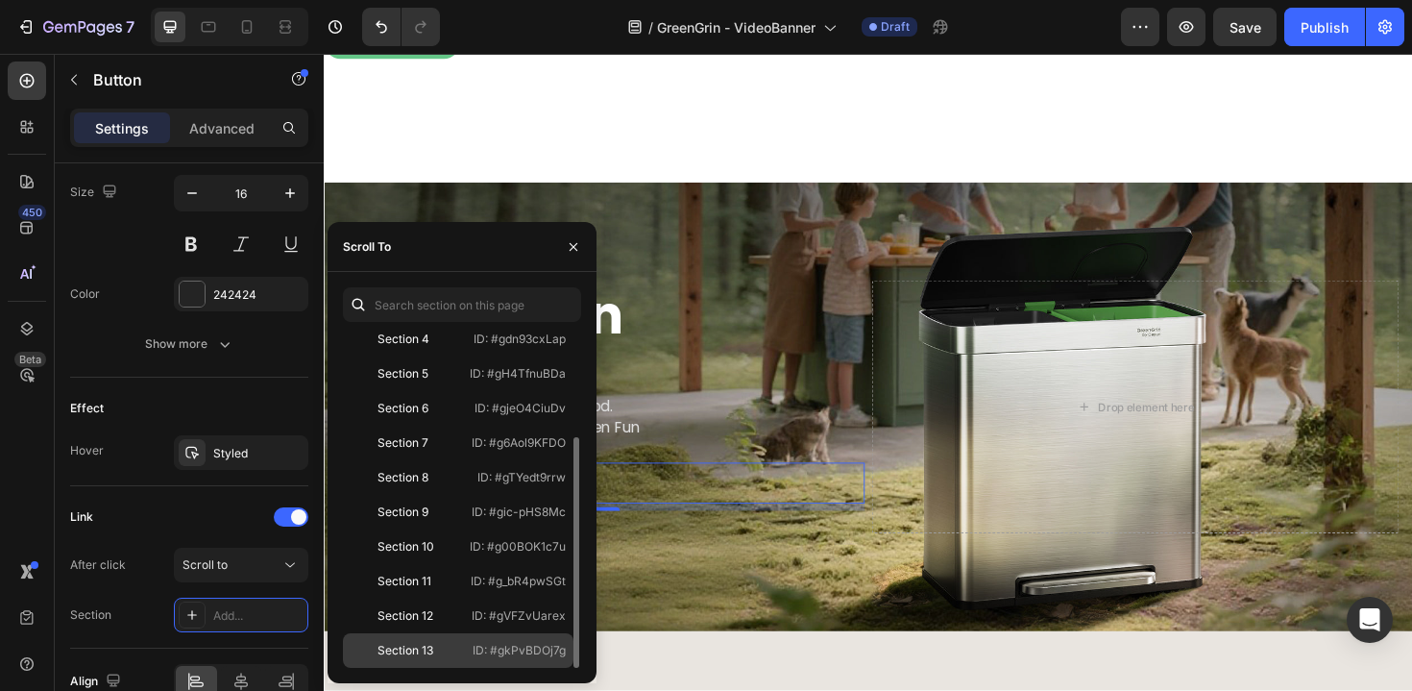
click at [441, 634] on div "Section 13 ID: #gkPvBDOj7g" at bounding box center [458, 650] width 231 height 35
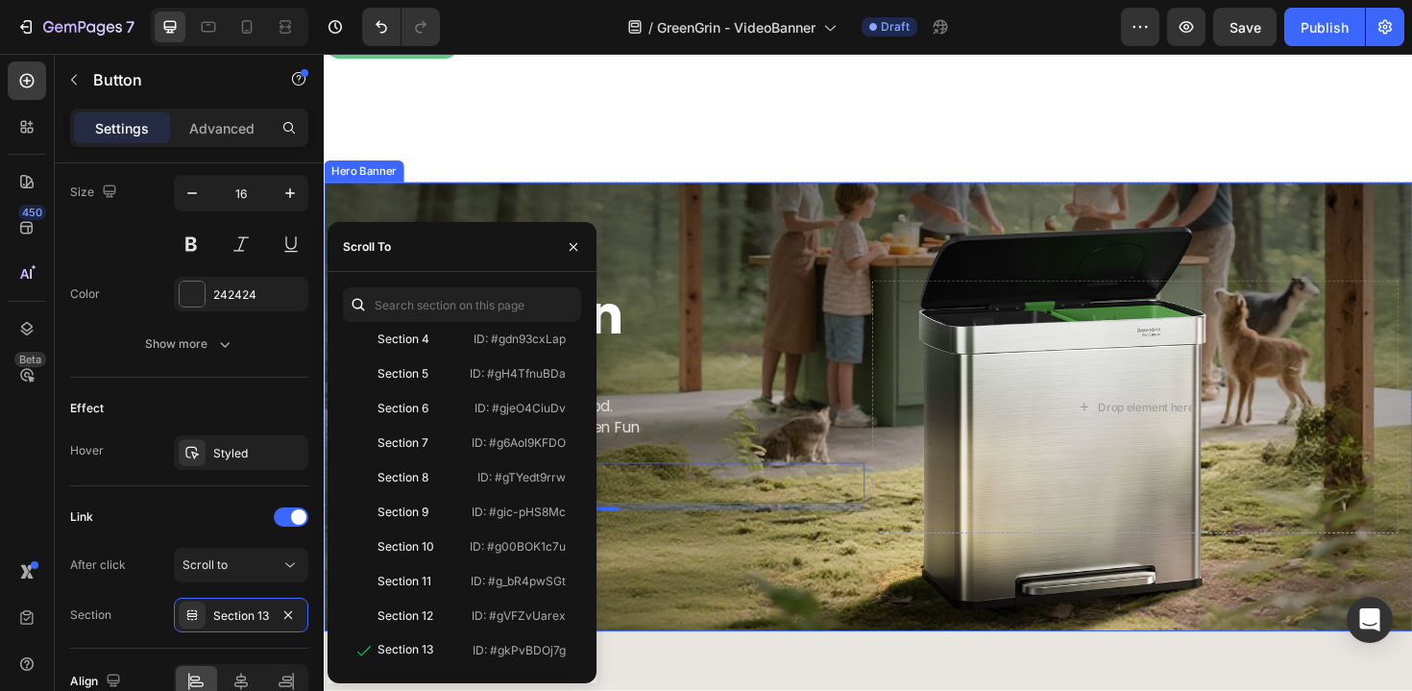
click at [744, 326] on div "Background Image" at bounding box center [900, 427] width 1153 height 475
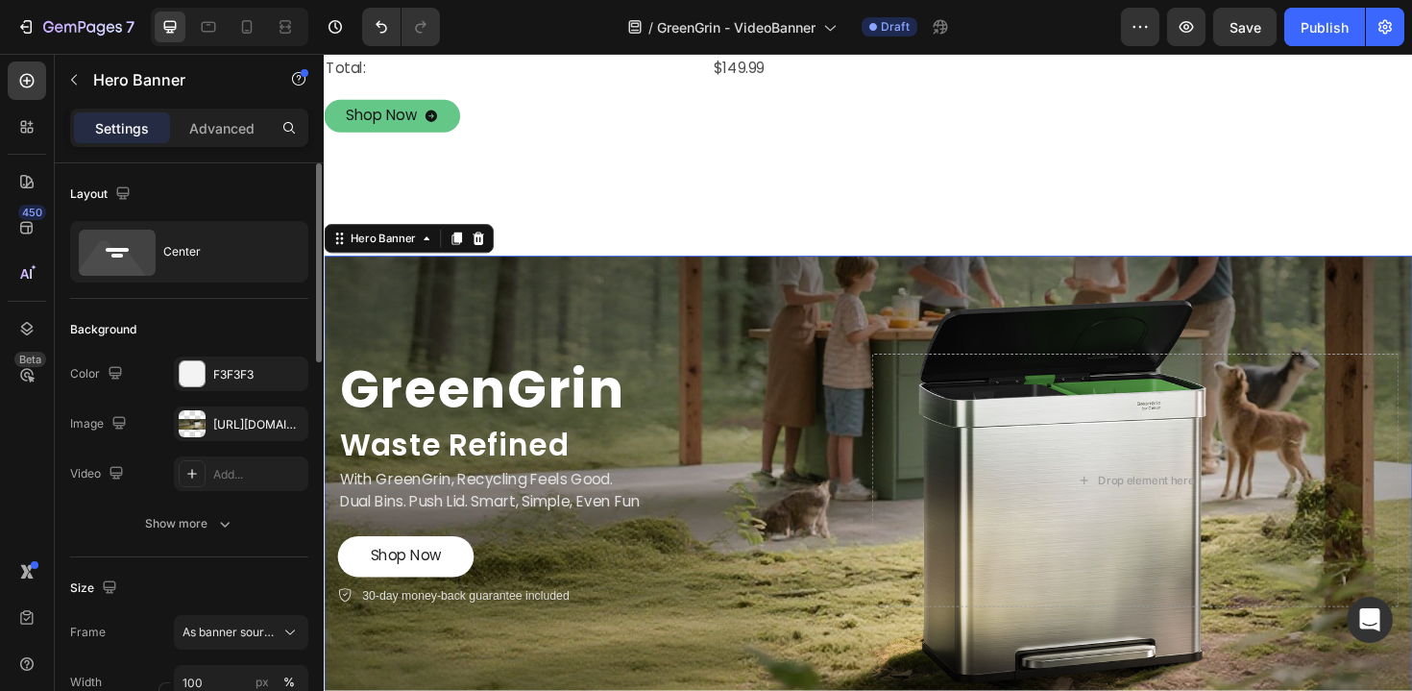
scroll to position [1007, 0]
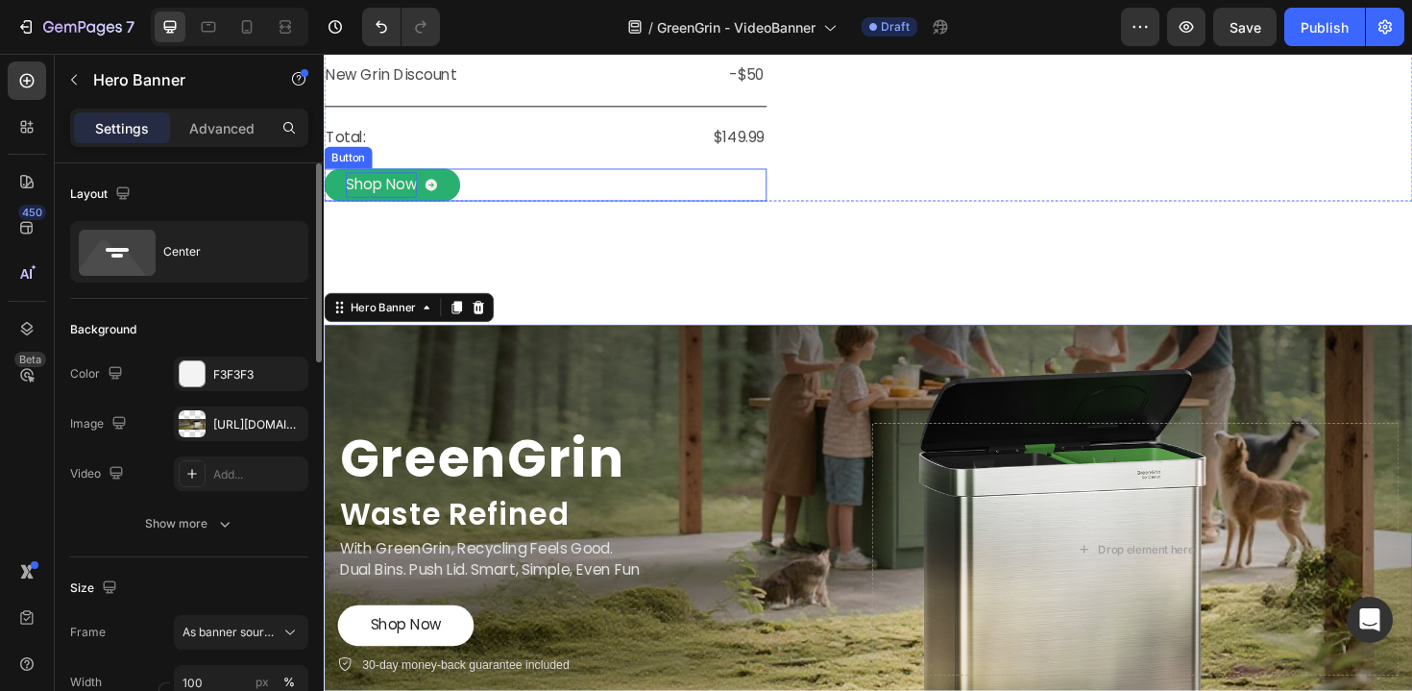
click at [416, 208] on p "Shop Now" at bounding box center [384, 194] width 75 height 28
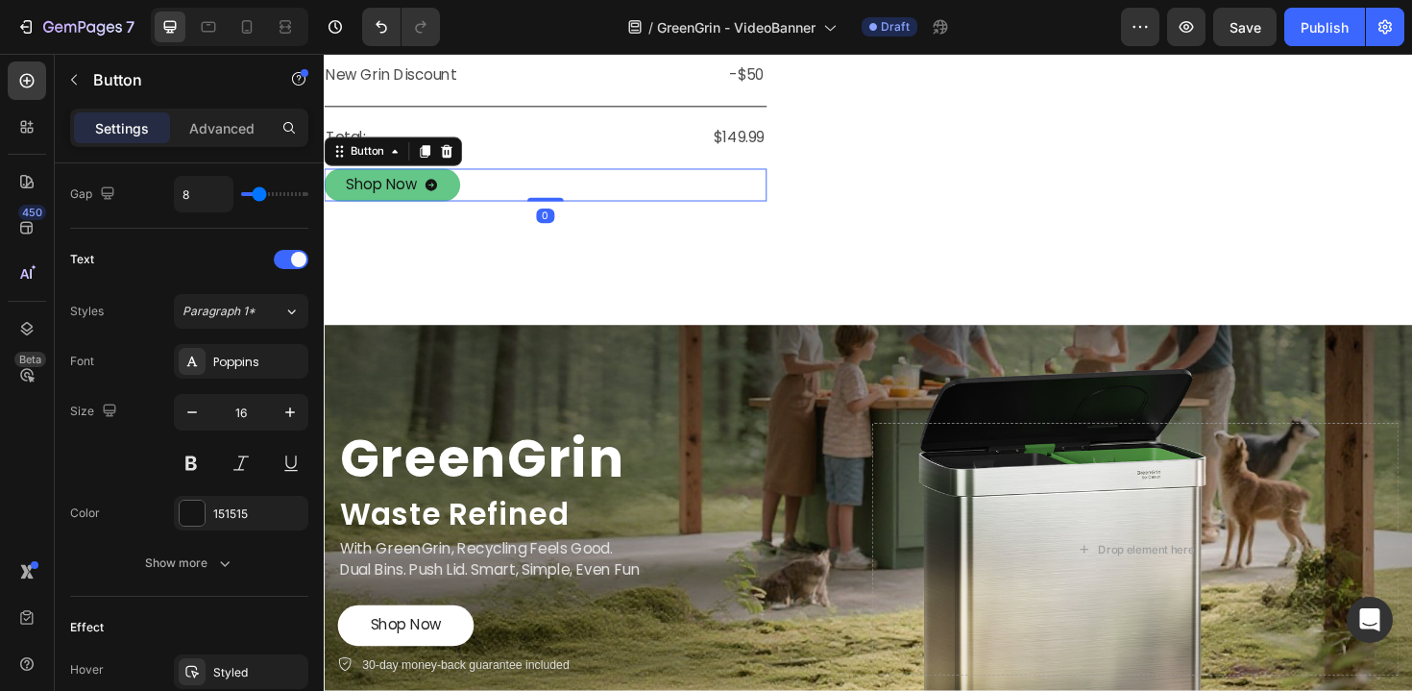
scroll to position [947, 0]
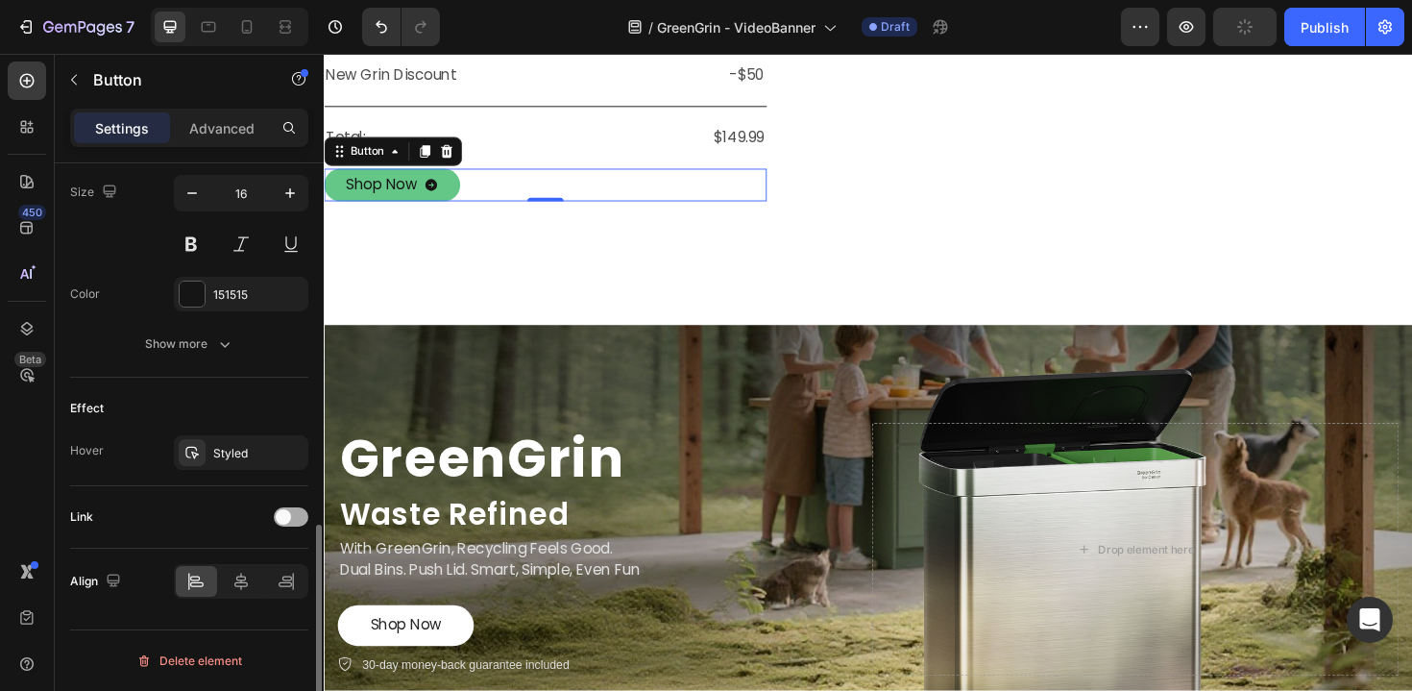
click at [299, 517] on div at bounding box center [291, 516] width 35 height 19
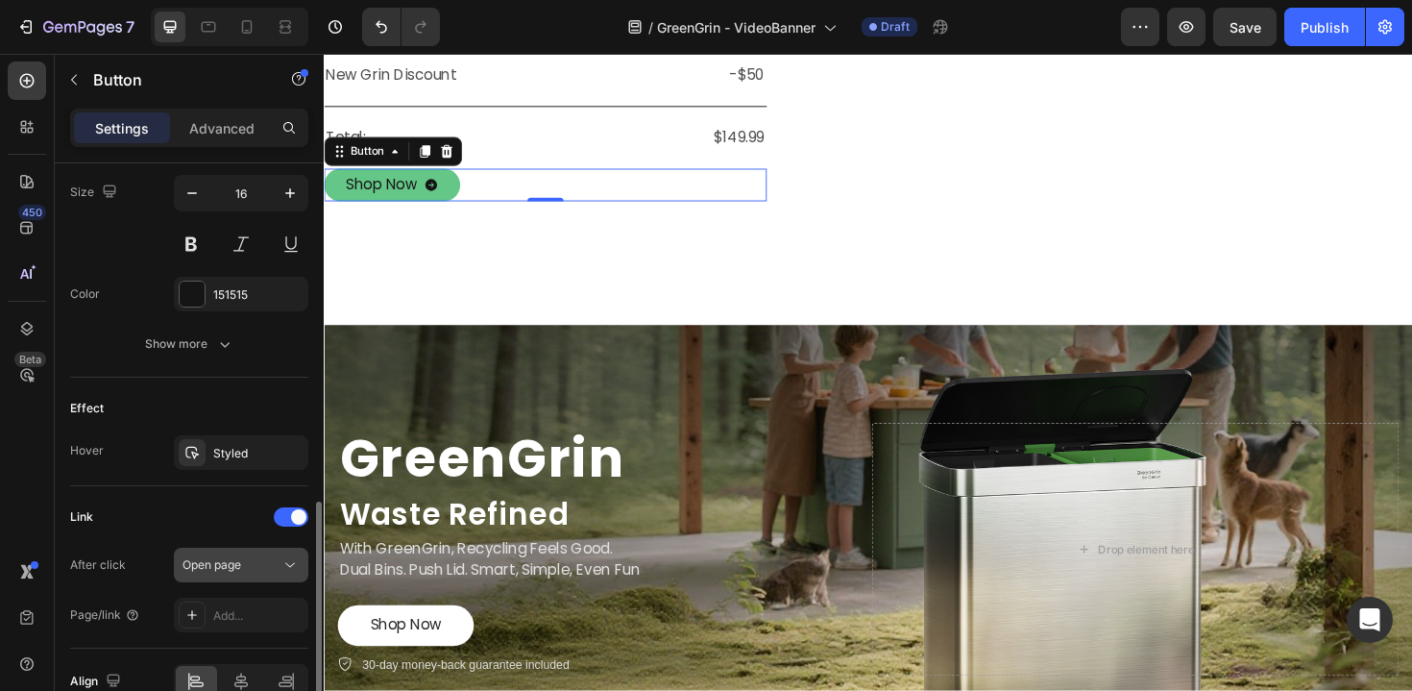
click at [275, 576] on button "Open page" at bounding box center [241, 565] width 134 height 35
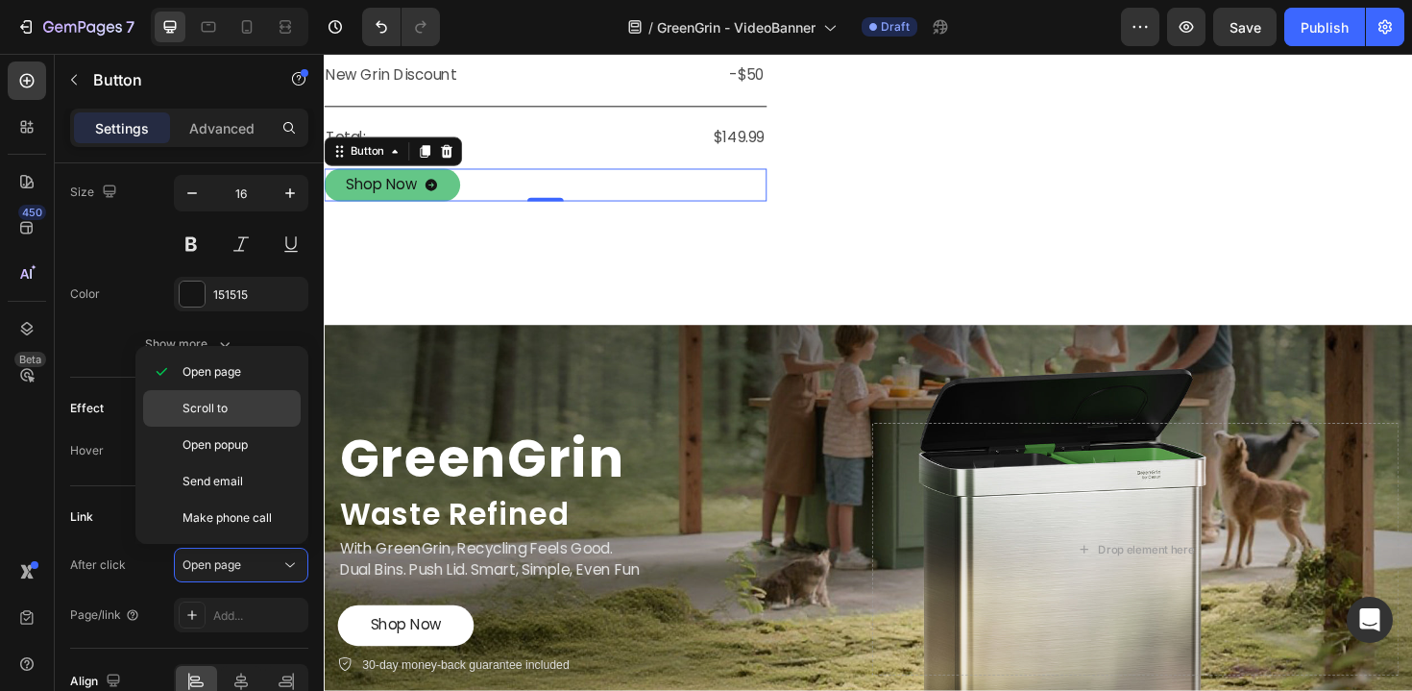
click at [255, 427] on div "Scroll to" at bounding box center [222, 445] width 158 height 37
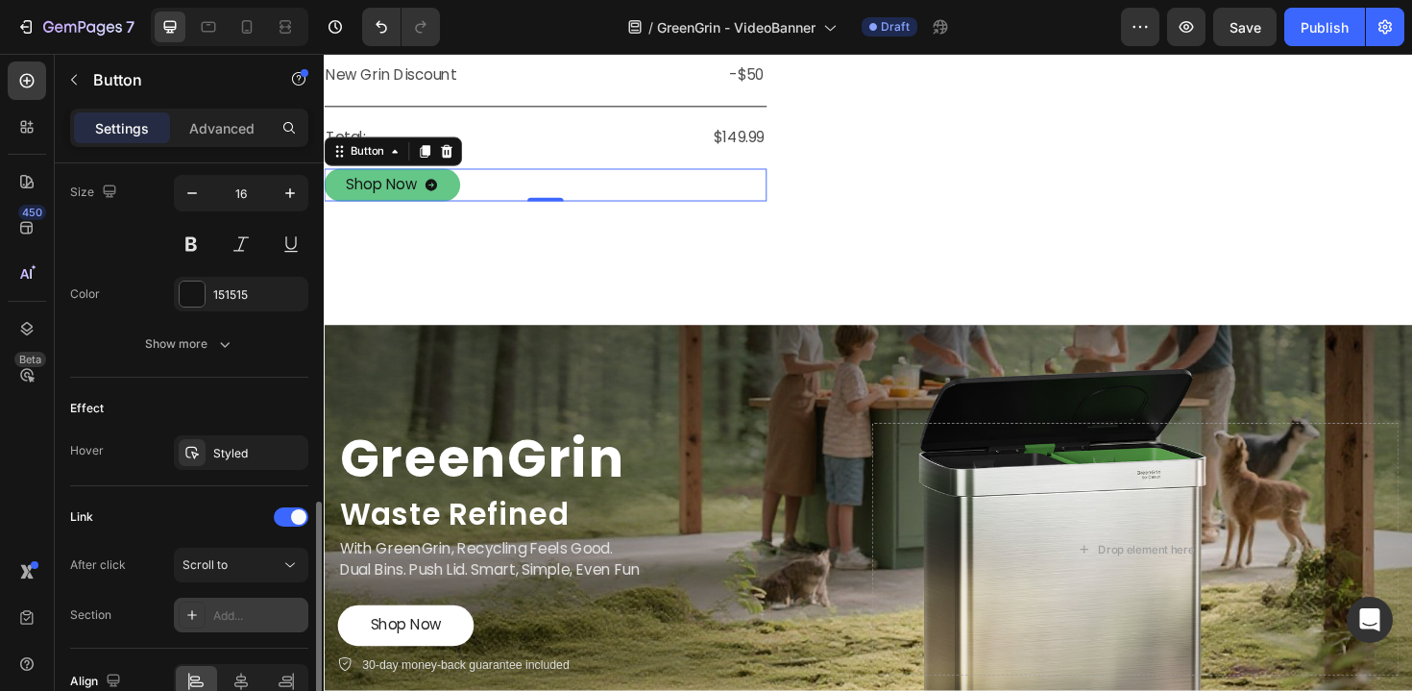
click at [264, 628] on div "Add..." at bounding box center [241, 615] width 134 height 35
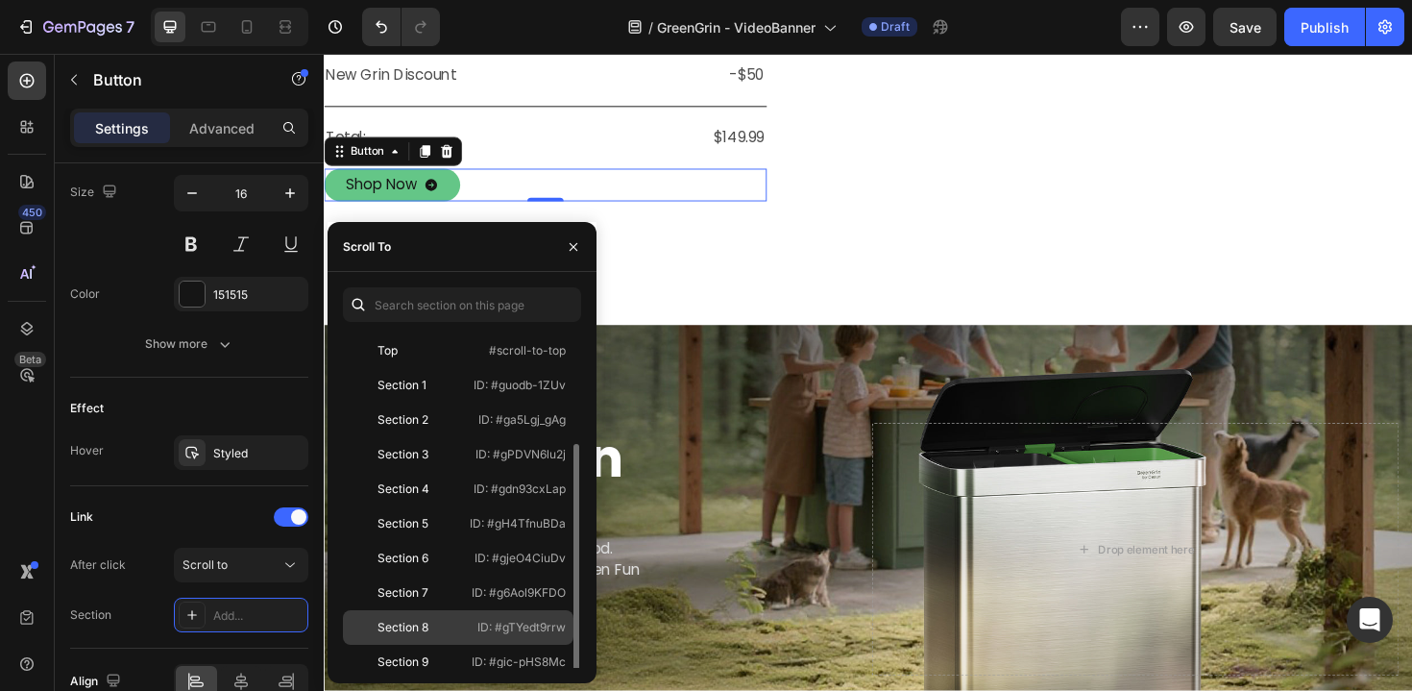
scroll to position [150, 0]
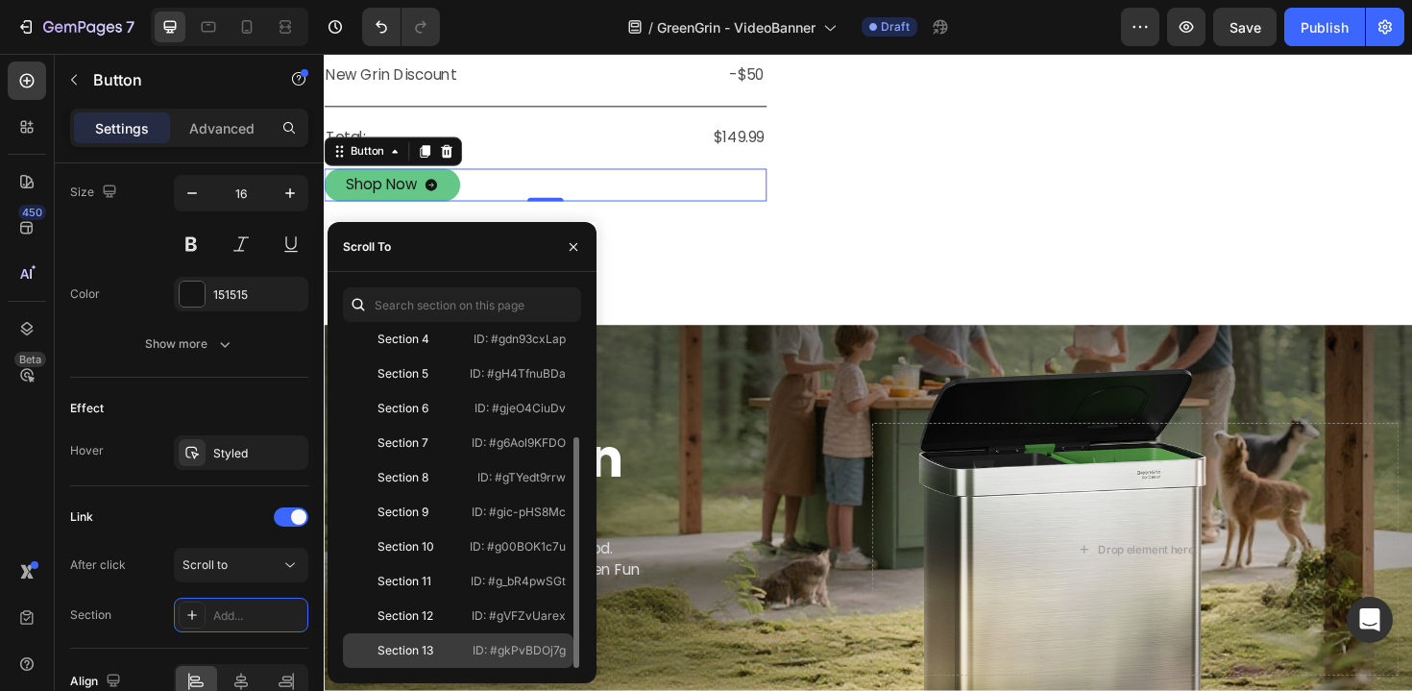
click at [430, 652] on div "Section 13" at bounding box center [406, 650] width 56 height 17
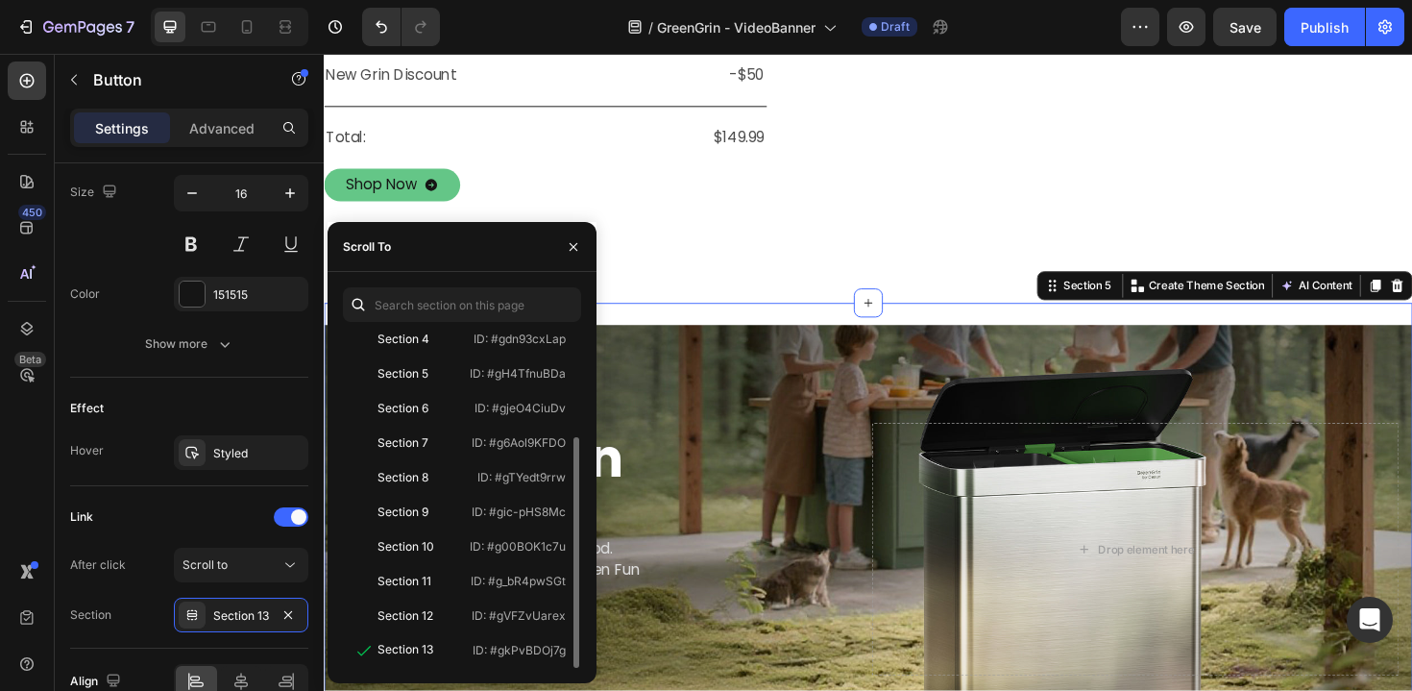
click at [762, 436] on div "GreenGrin Heading Waste Refined Text Block With GreenGrin, Recycling Feels Good…" at bounding box center [900, 567] width 1153 height 498
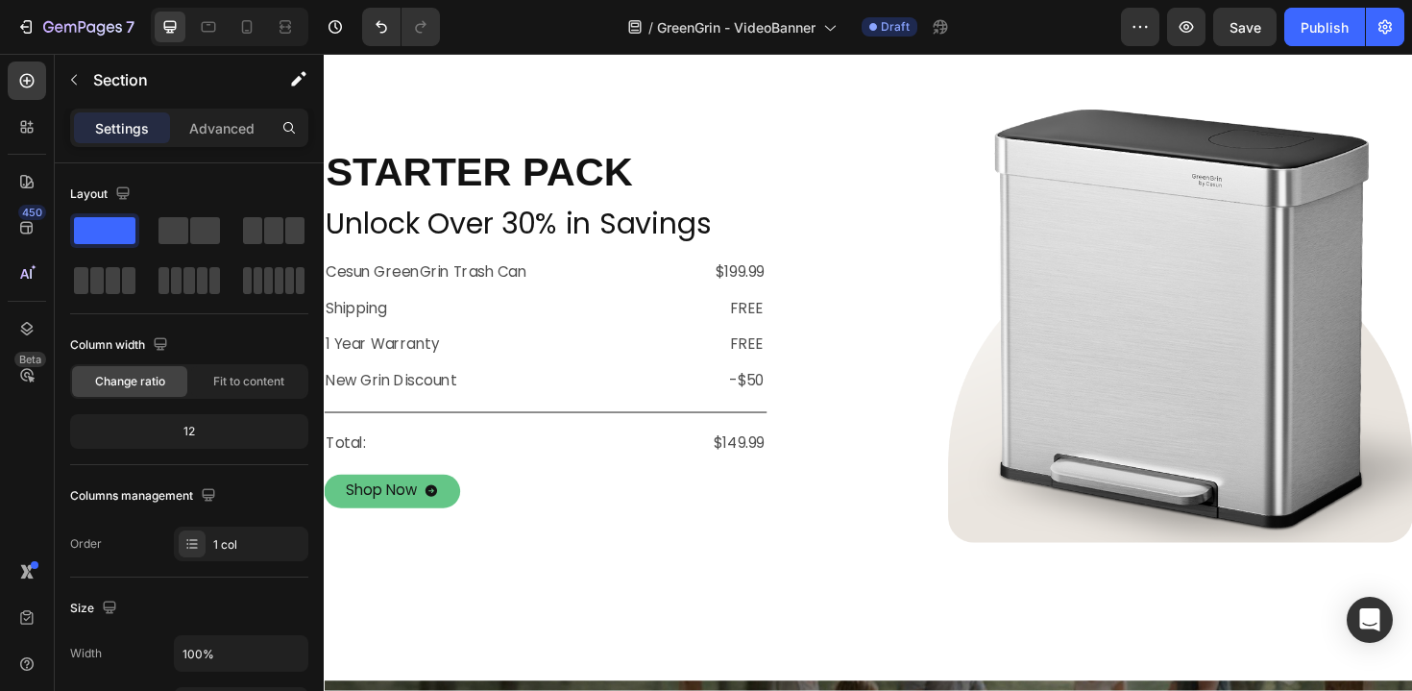
scroll to position [842, 0]
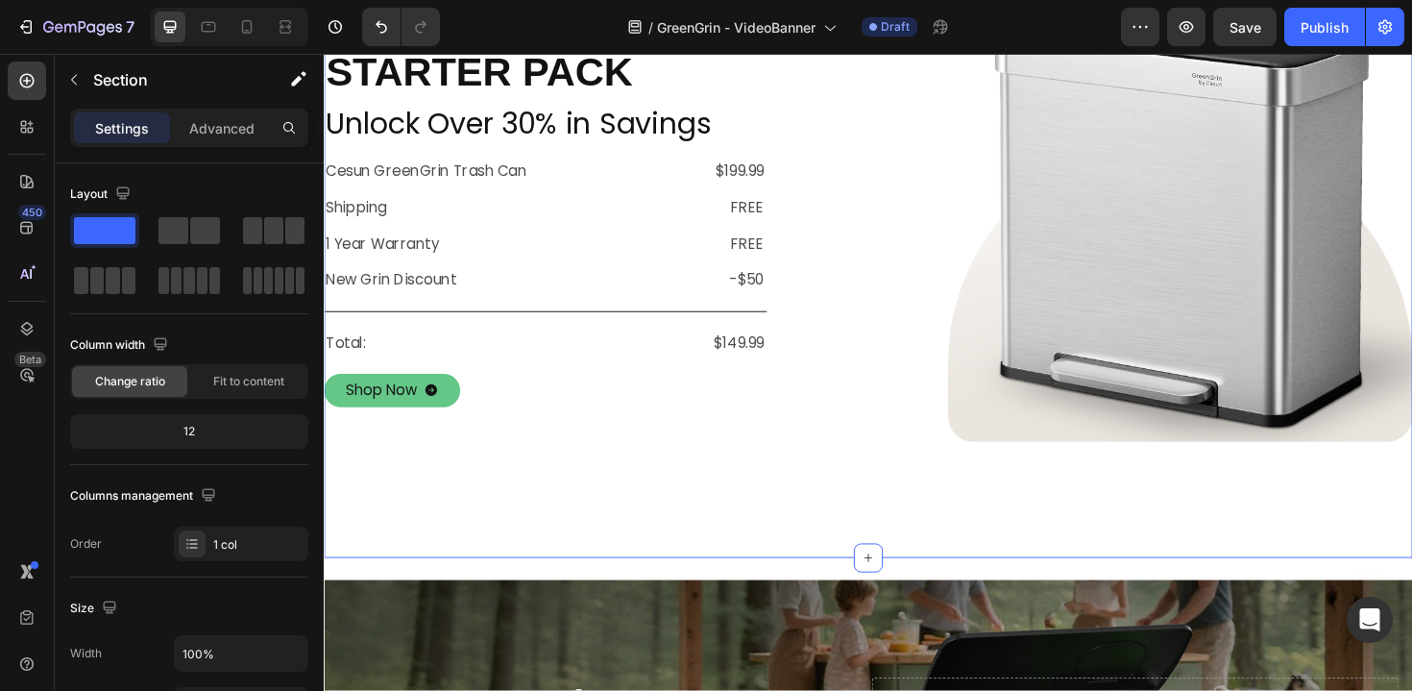
click at [780, 482] on div "starter pack Heading Unlock Over 30% in Savings Text Block Cesun GreenGrin Tras…" at bounding box center [900, 278] width 1153 height 620
click at [741, 508] on div "starter pack Heading Unlock Over 30% in Savings Text Block Cesun GreenGrin Tras…" at bounding box center [900, 278] width 1153 height 620
click at [209, 126] on p "Advanced" at bounding box center [221, 128] width 65 height 20
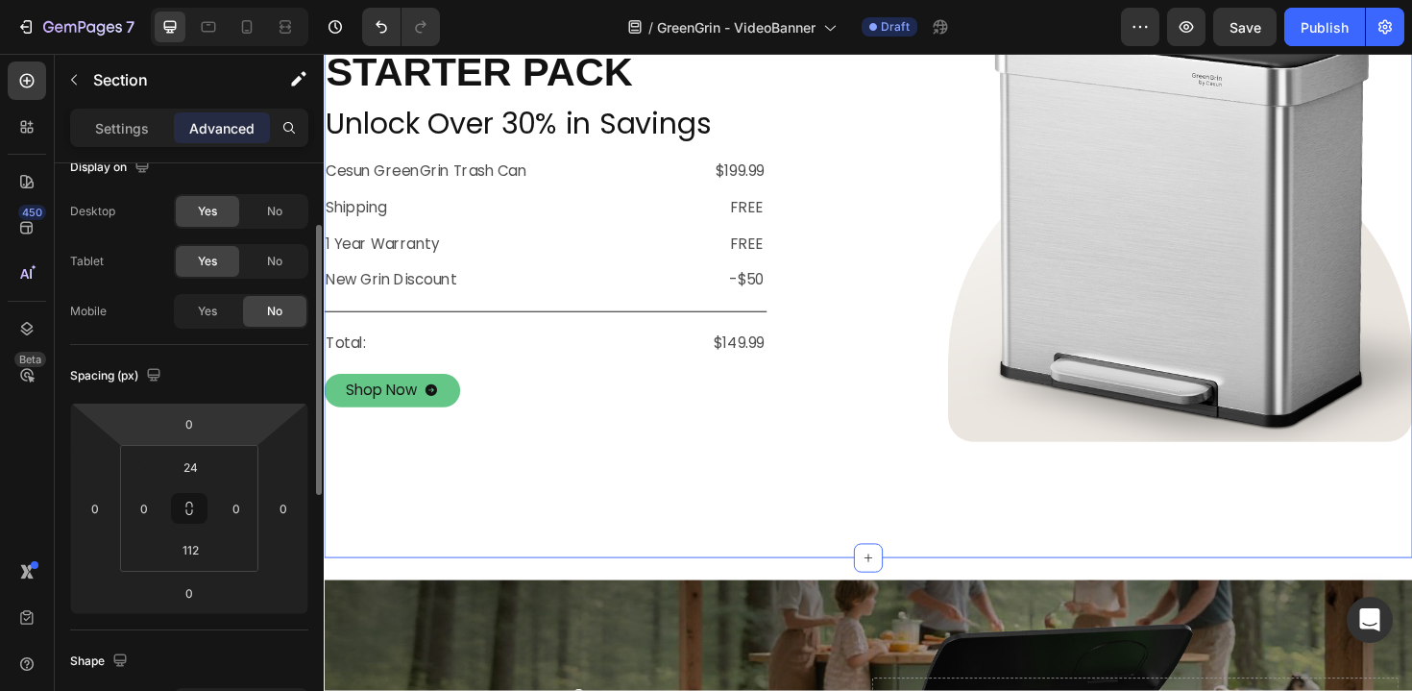
scroll to position [61, 0]
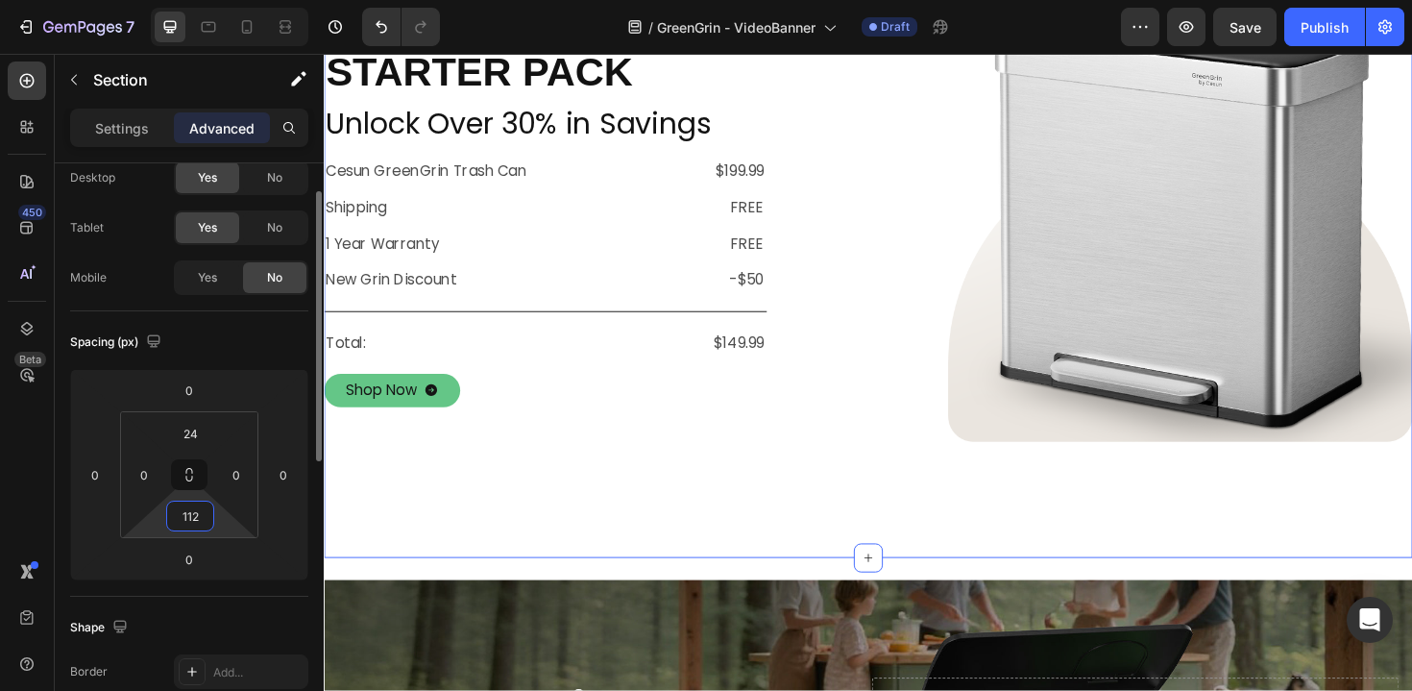
click at [192, 517] on input "112" at bounding box center [190, 515] width 38 height 29
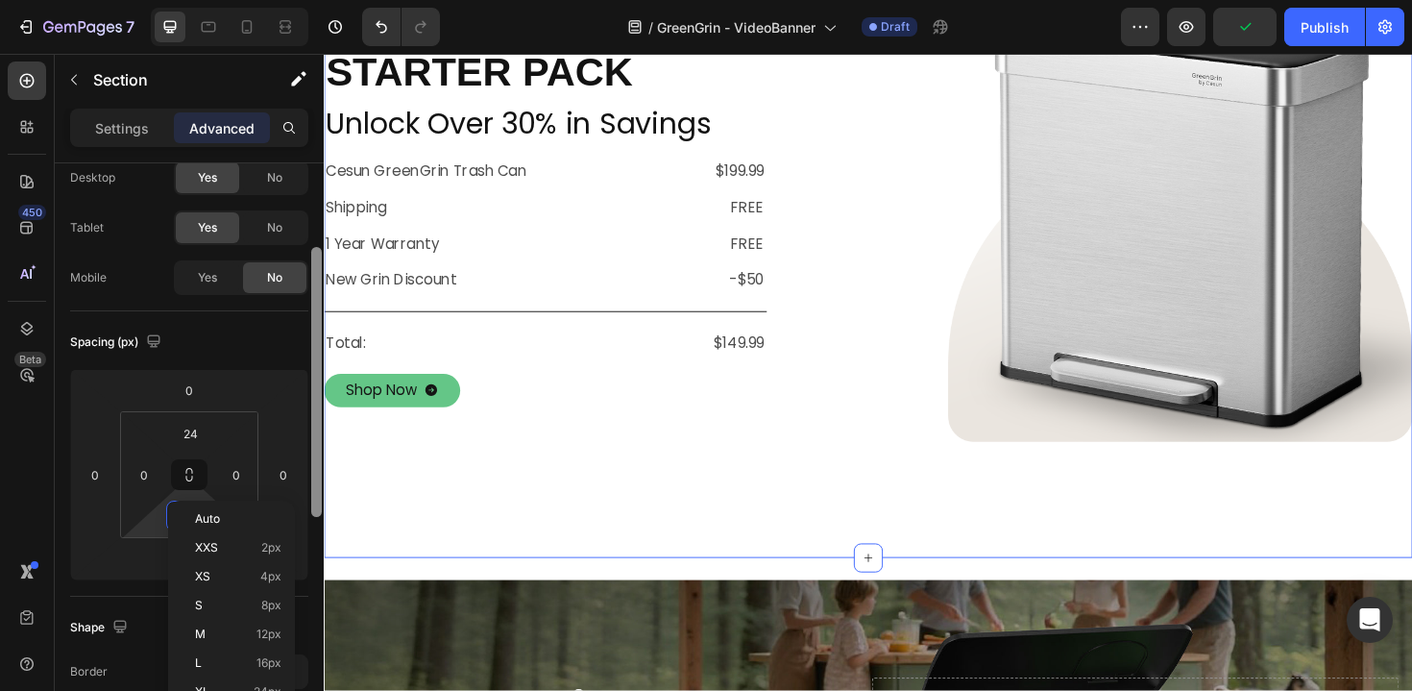
scroll to position [200, 0]
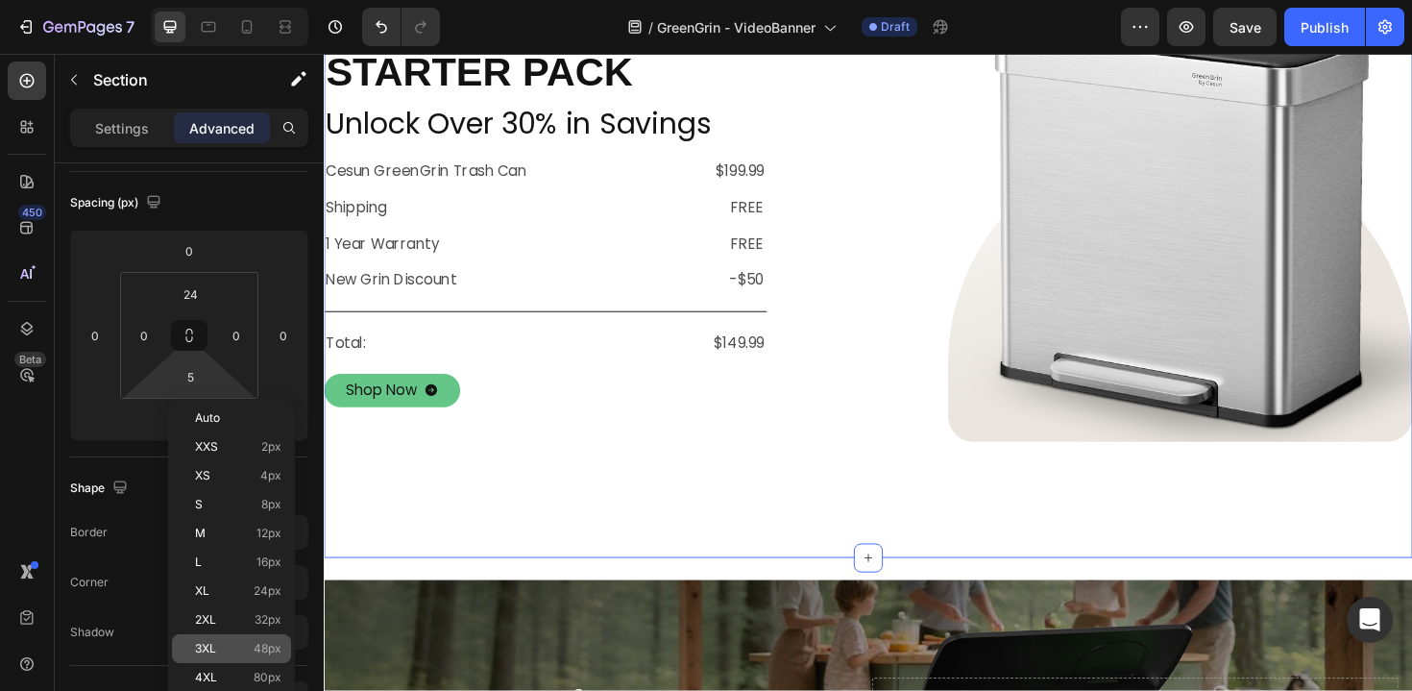
click at [275, 645] on span "48px" at bounding box center [268, 648] width 28 height 13
type input "48"
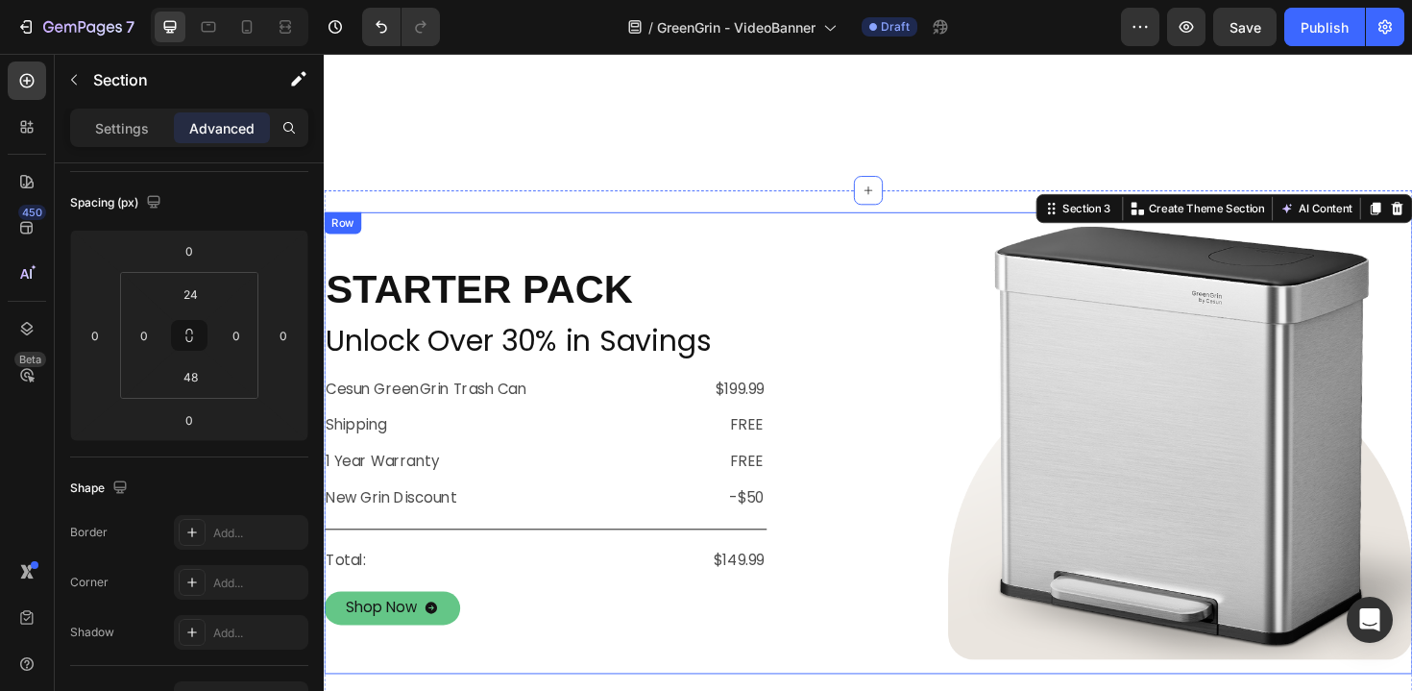
scroll to position [882, 0]
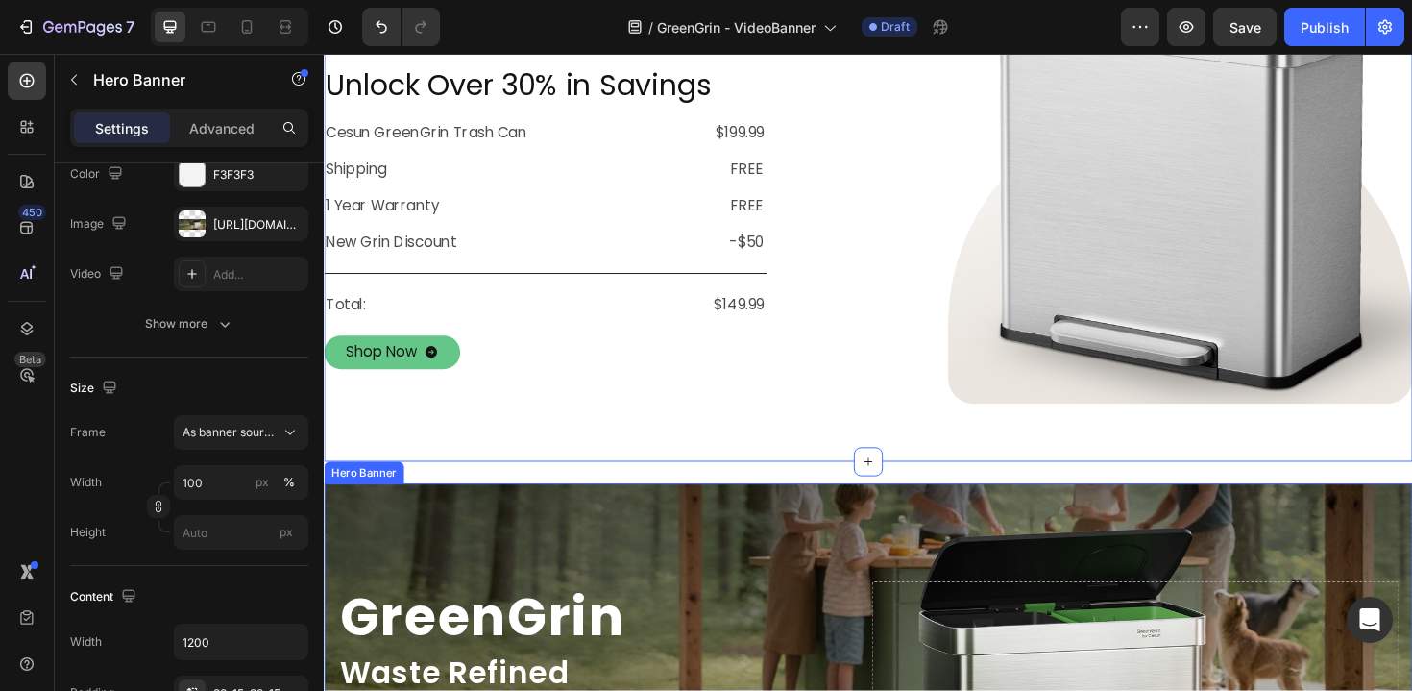
scroll to position [0, 0]
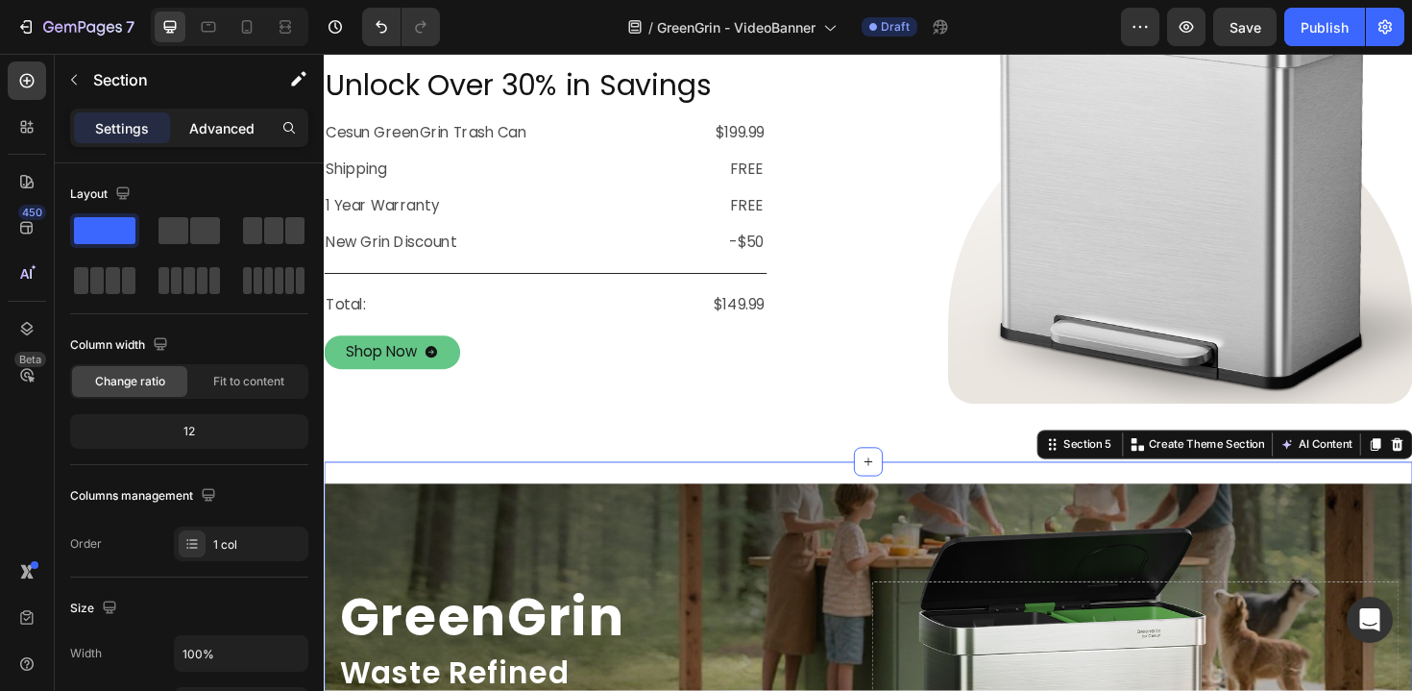
click at [207, 132] on p "Advanced" at bounding box center [221, 128] width 65 height 20
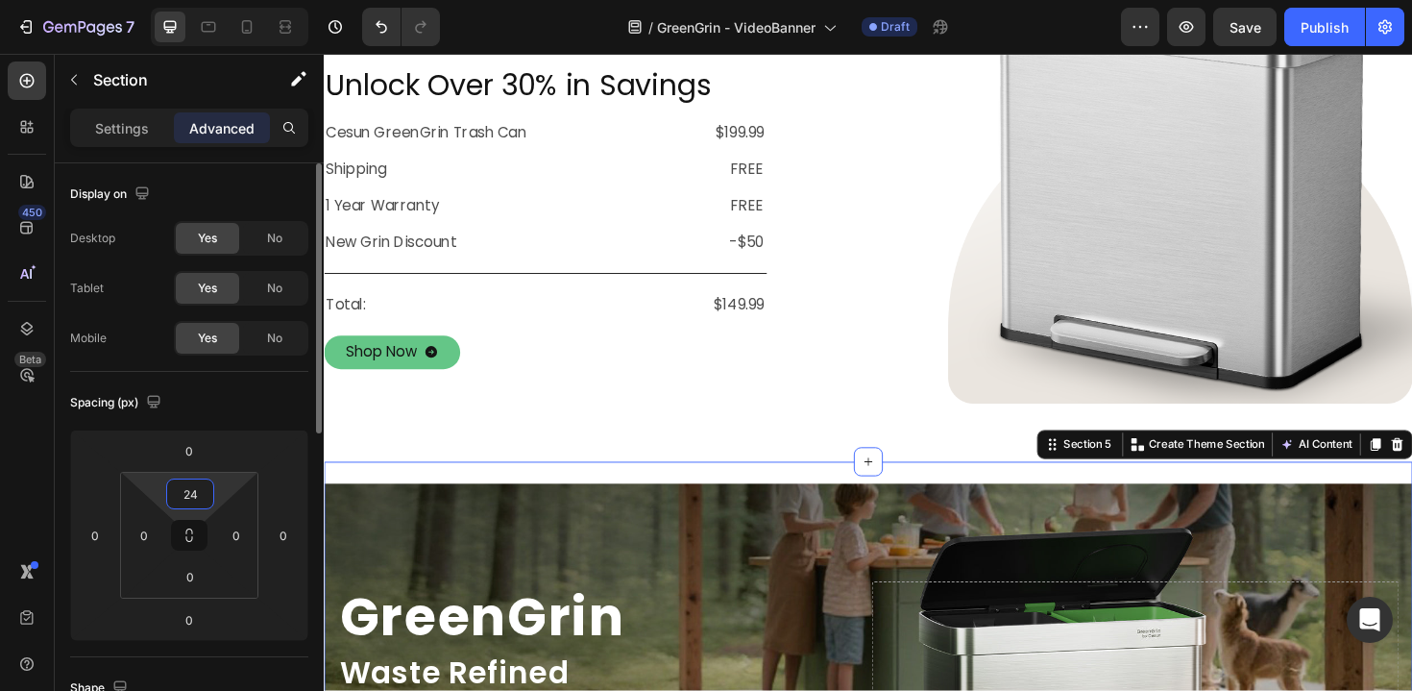
click at [195, 484] on input "24" at bounding box center [190, 493] width 38 height 29
type input "0"
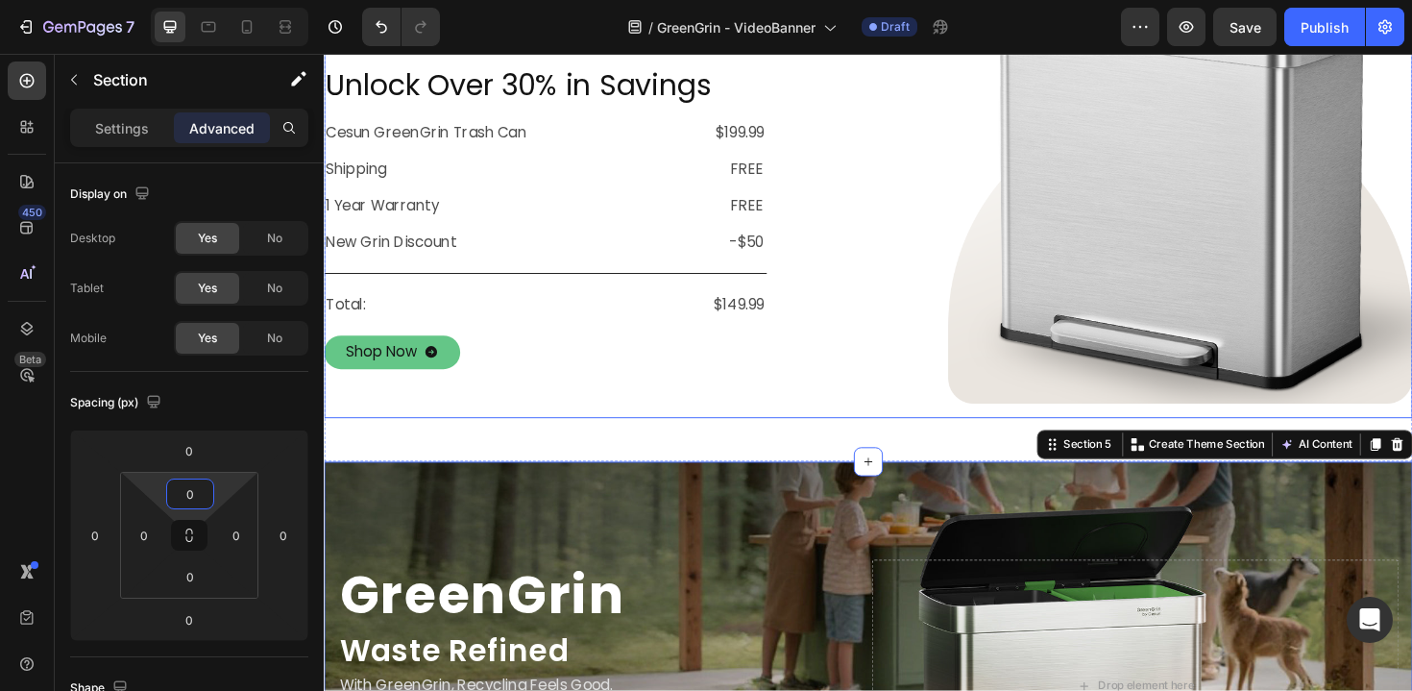
click at [574, 422] on div "starter pack Heading Unlock Over 30% in Savings Text Block Cesun GreenGrin Tras…" at bounding box center [558, 195] width 469 height 489
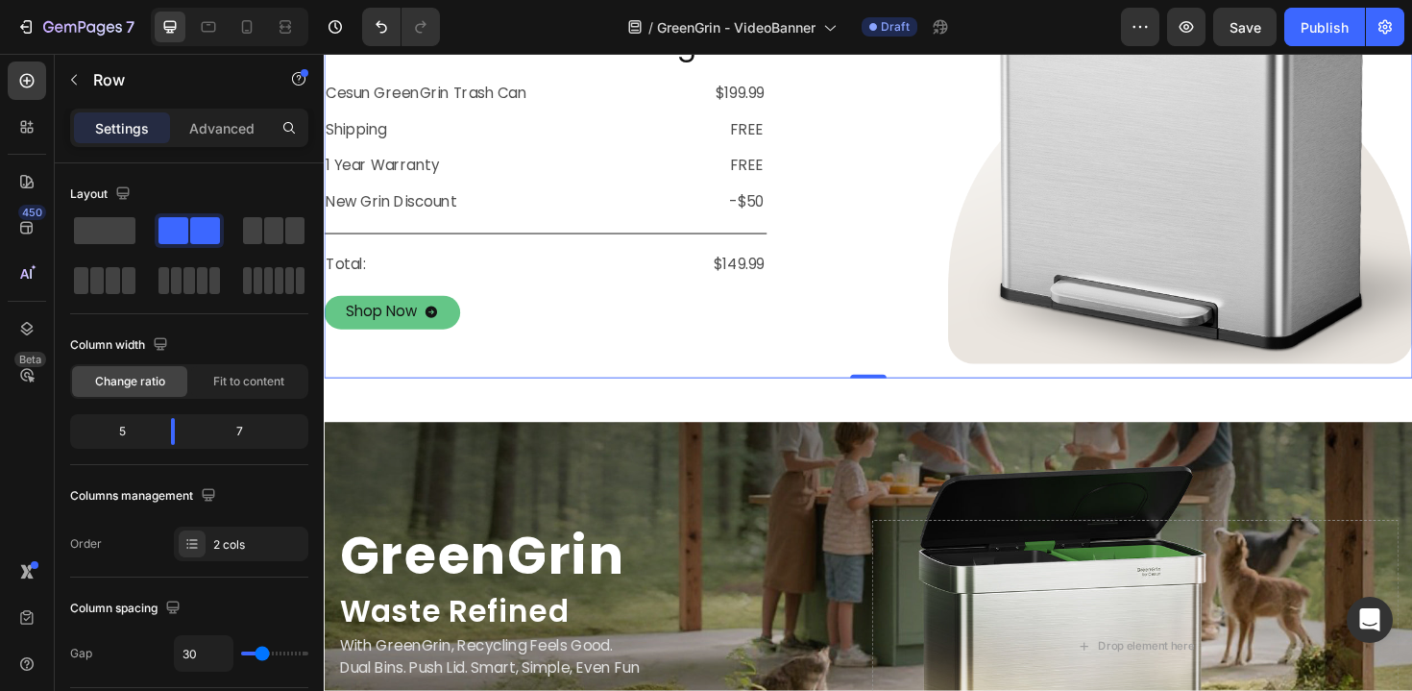
scroll to position [932, 0]
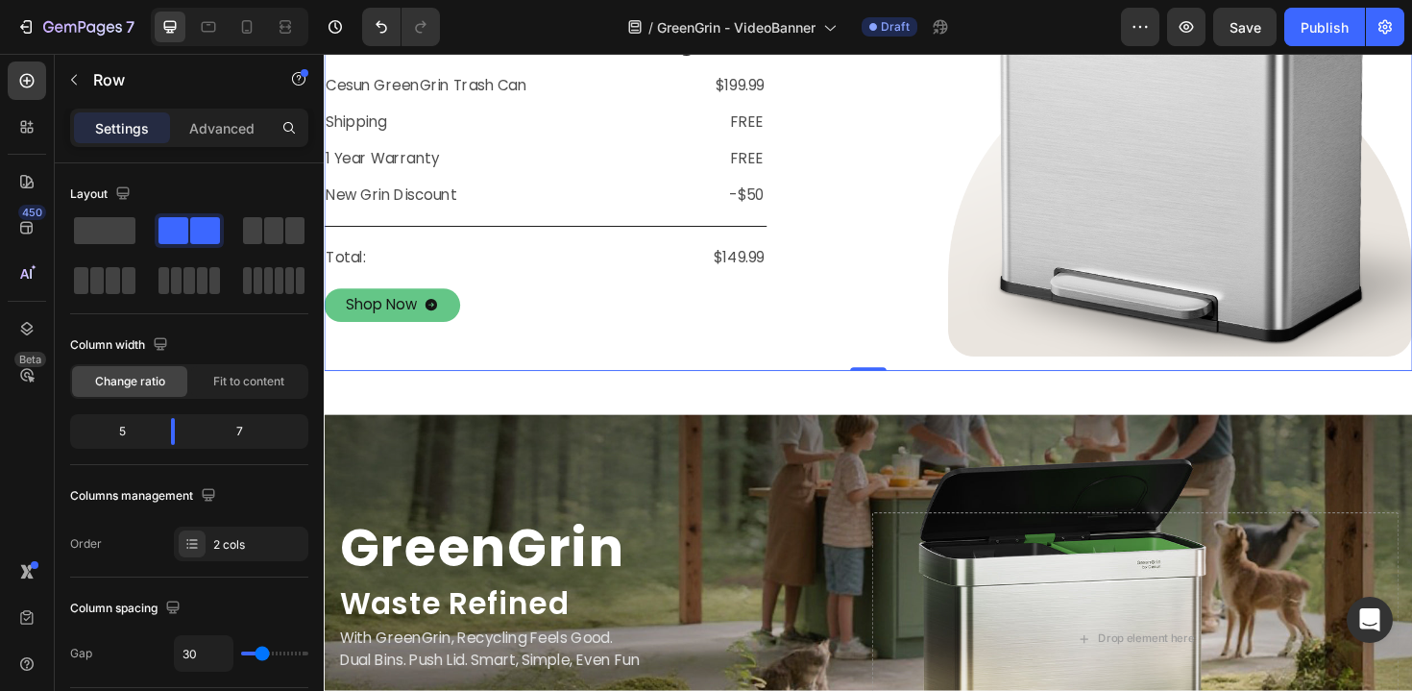
click at [585, 419] on div "starter pack Heading Unlock Over 30% in Savings Text Block Cesun GreenGrin Tras…" at bounding box center [900, 157] width 1153 height 558
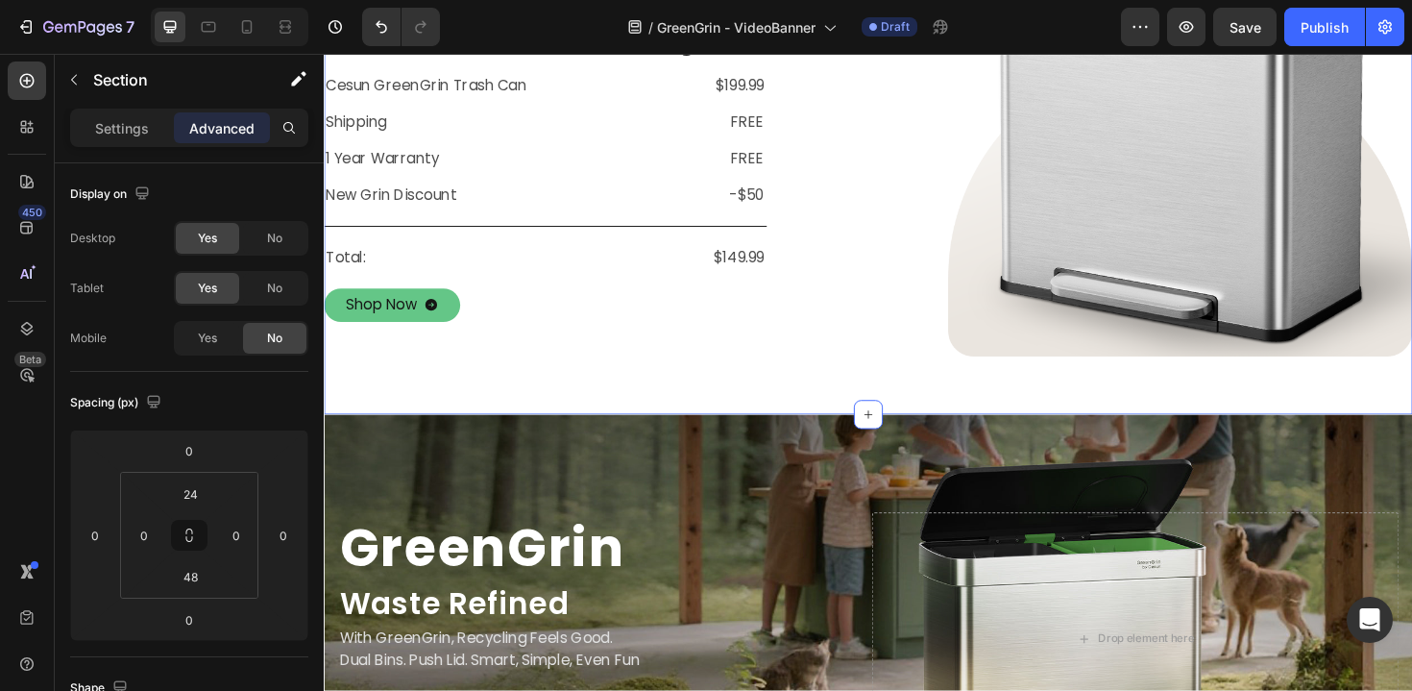
click at [592, 407] on div "starter pack Heading Unlock Over 30% in Savings Text Block Cesun GreenGrin Tras…" at bounding box center [900, 157] width 1153 height 558
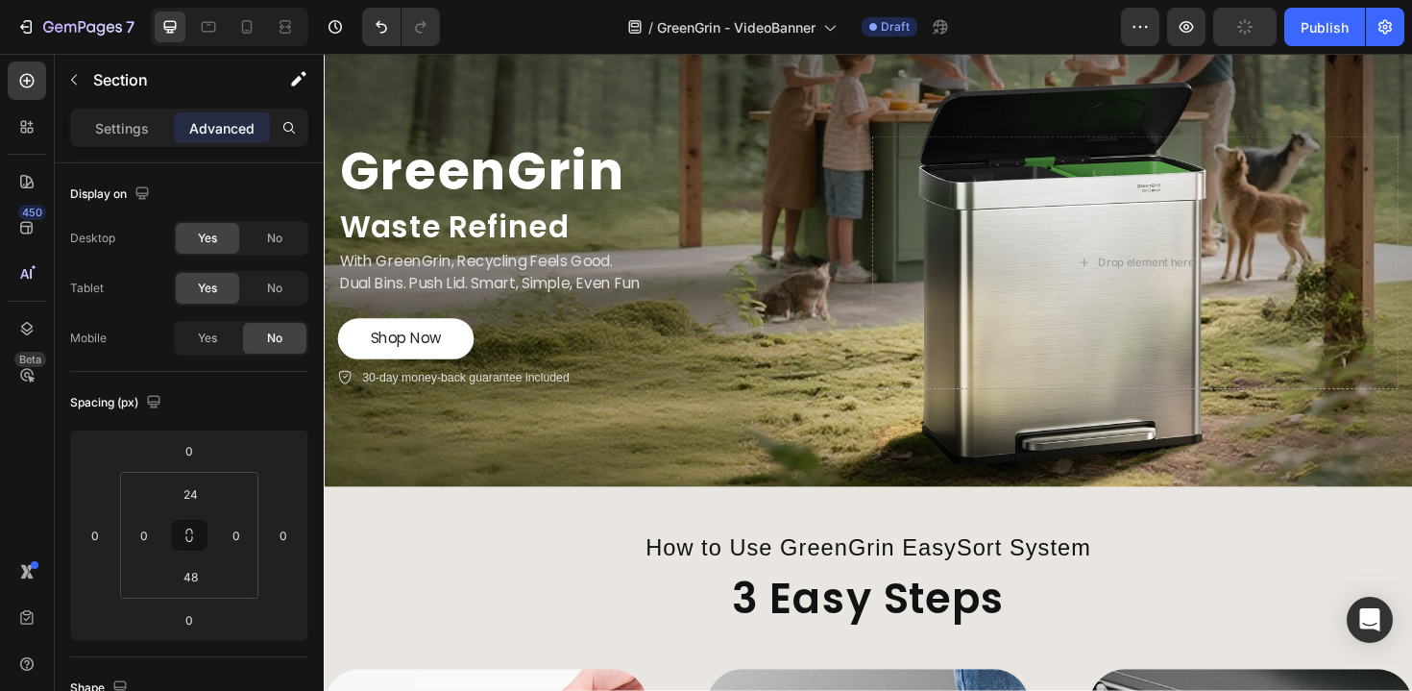
scroll to position [1429, 0]
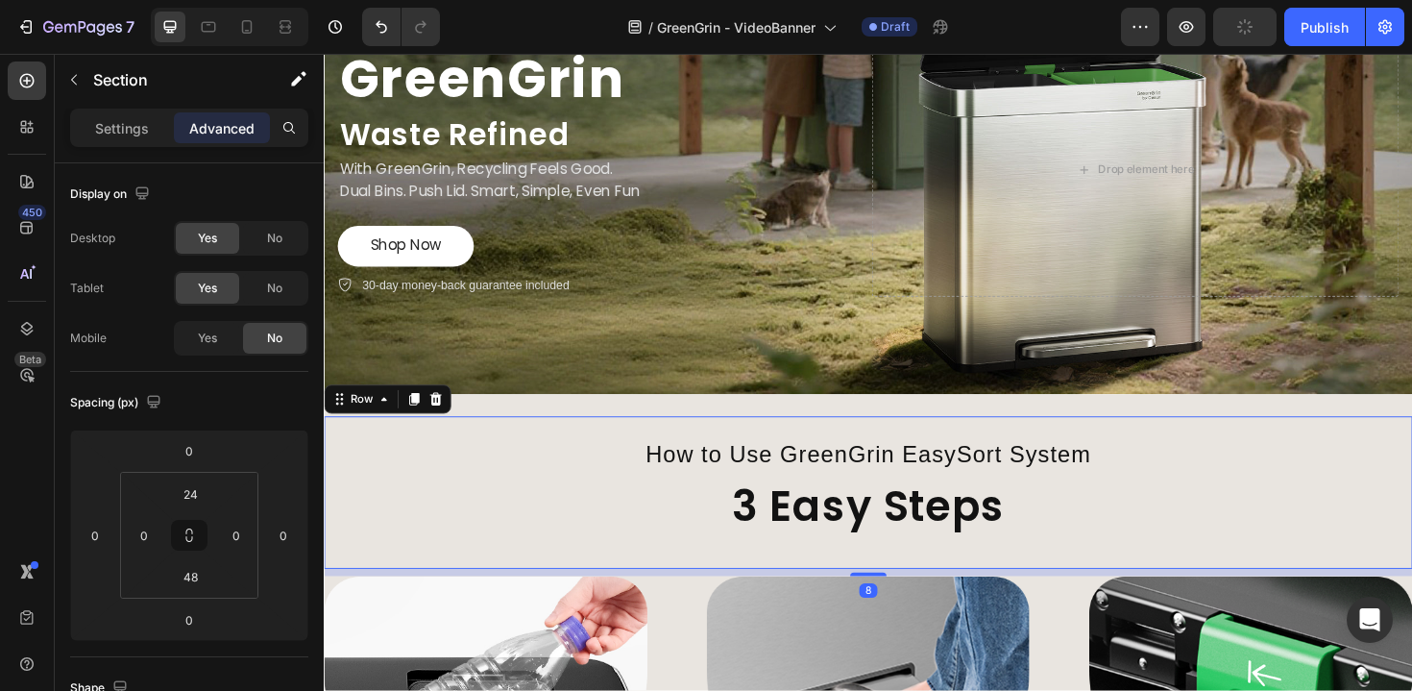
click at [597, 457] on div "How to Use GreenGrin EasySort System Heading How to Use Heading 3 Easy Steps He…" at bounding box center [900, 518] width 1153 height 161
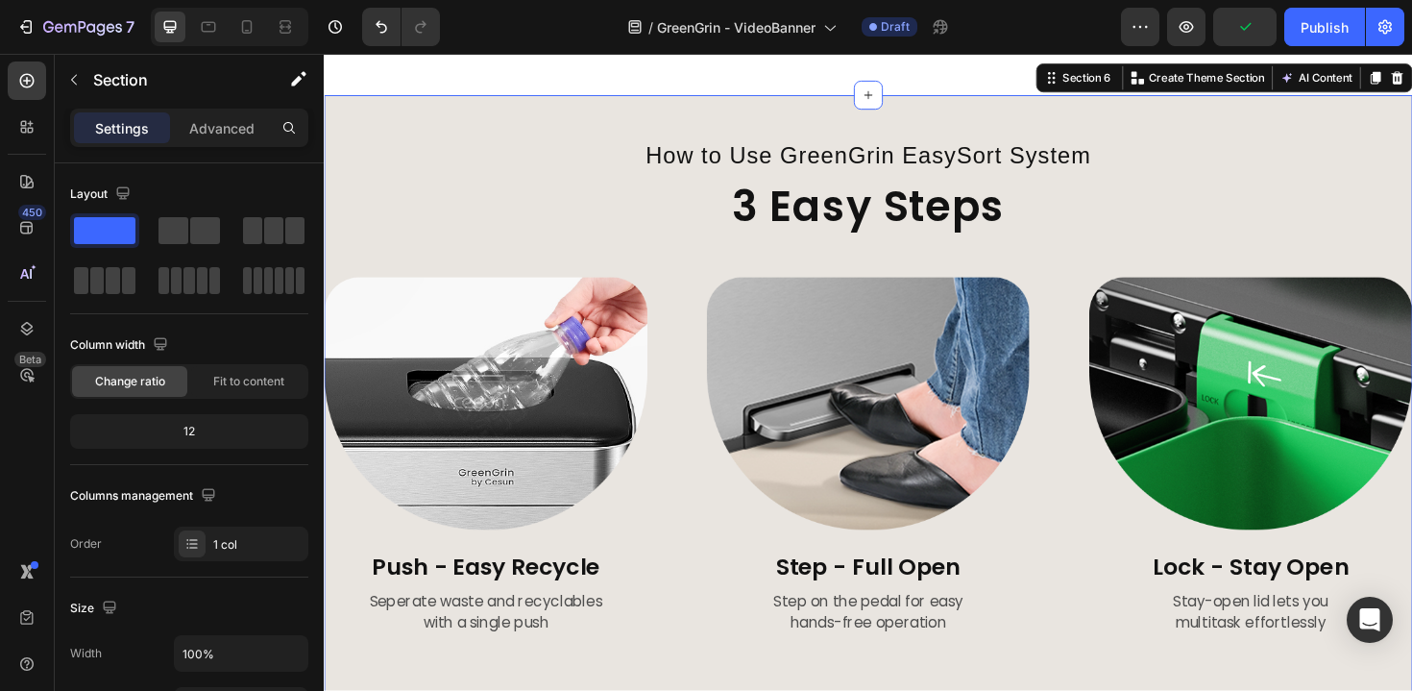
scroll to position [2046, 0]
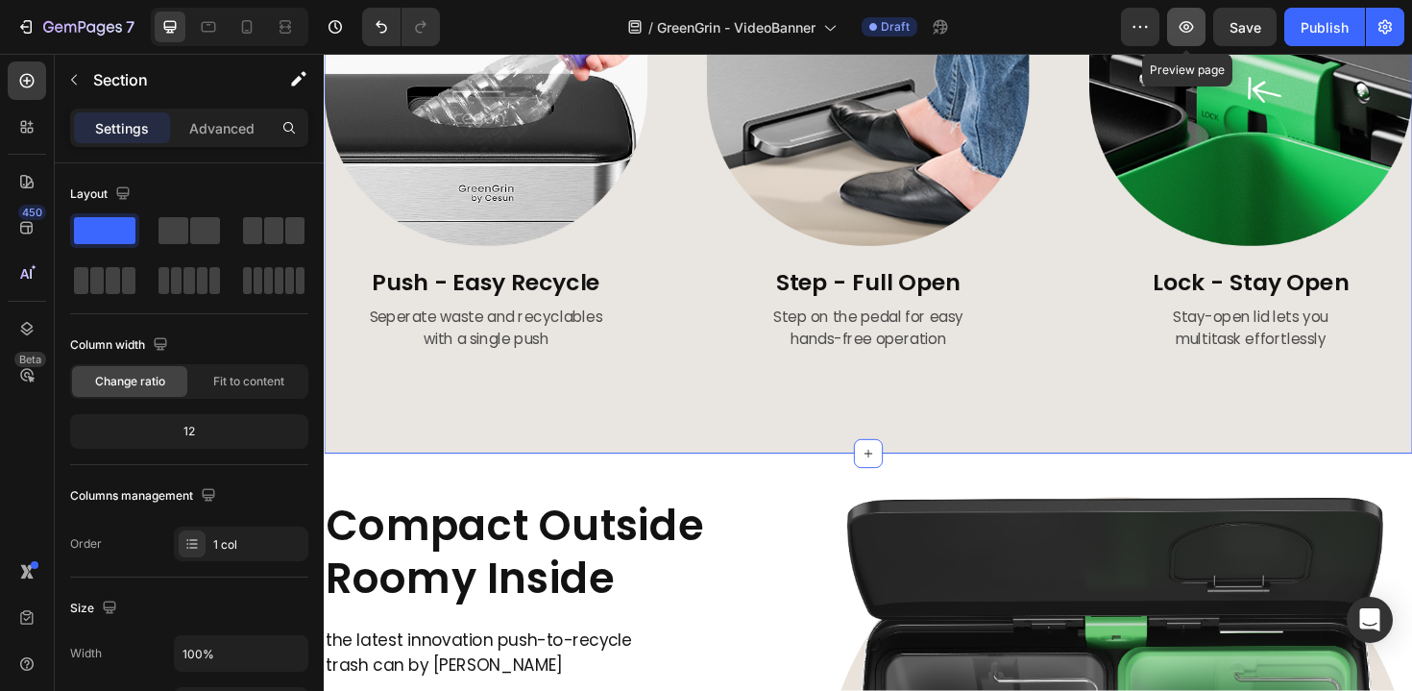
click at [1186, 25] on icon "button" at bounding box center [1187, 27] width 14 height 12
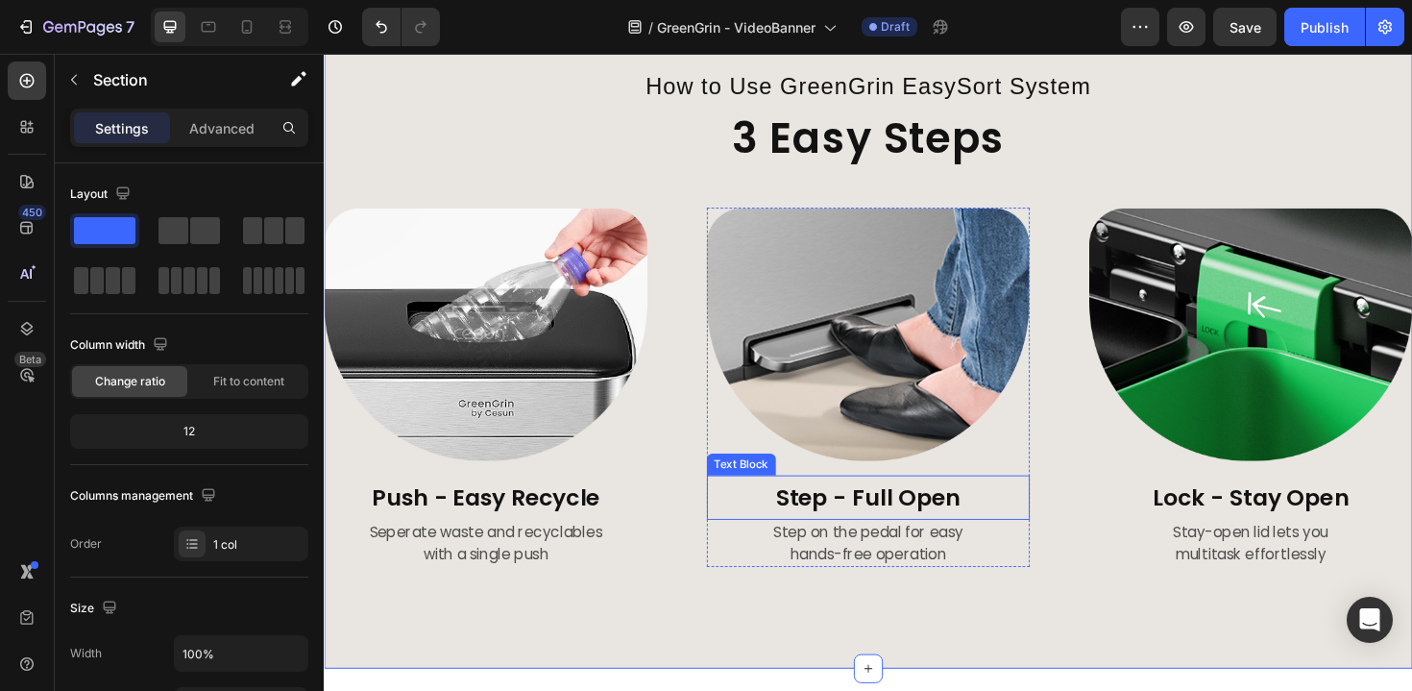
scroll to position [0, 0]
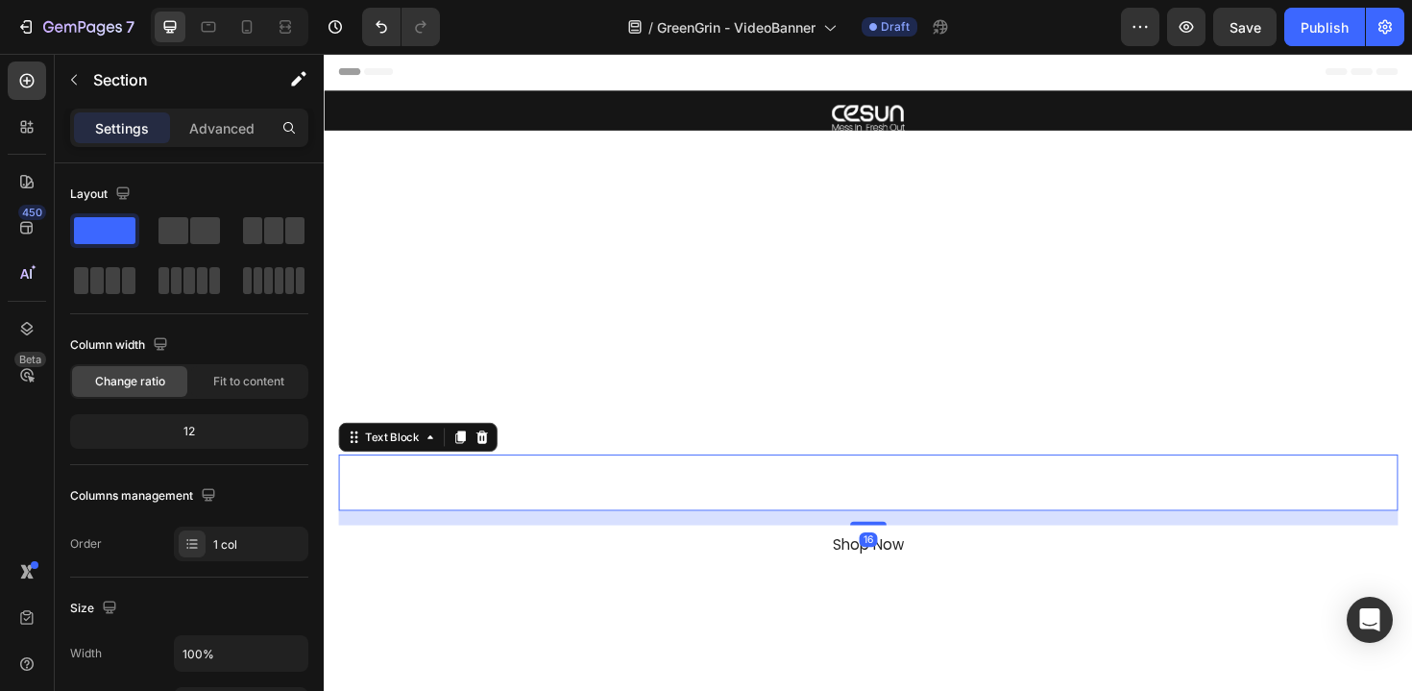
click at [835, 518] on p "Dual Bins. Push Lid. Smart, Simple, Even Fun" at bounding box center [900, 522] width 1118 height 28
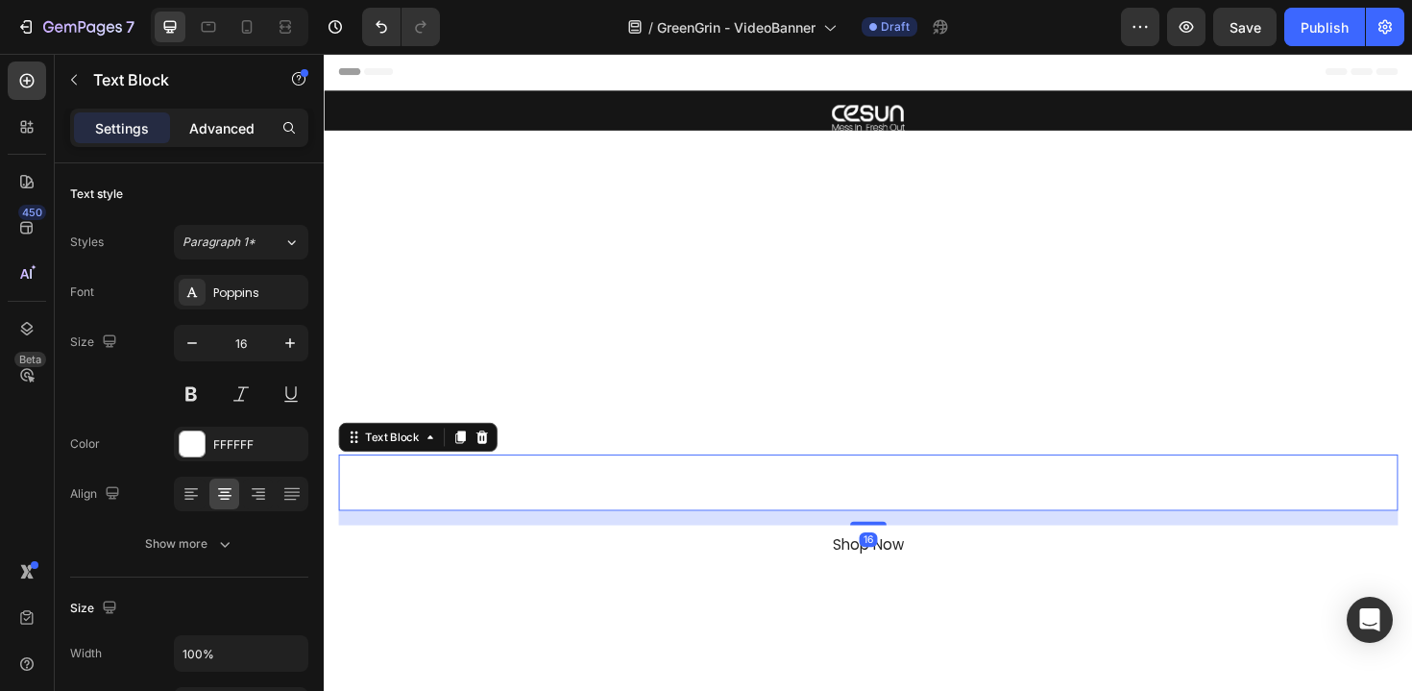
click at [236, 127] on p "Advanced" at bounding box center [221, 128] width 65 height 20
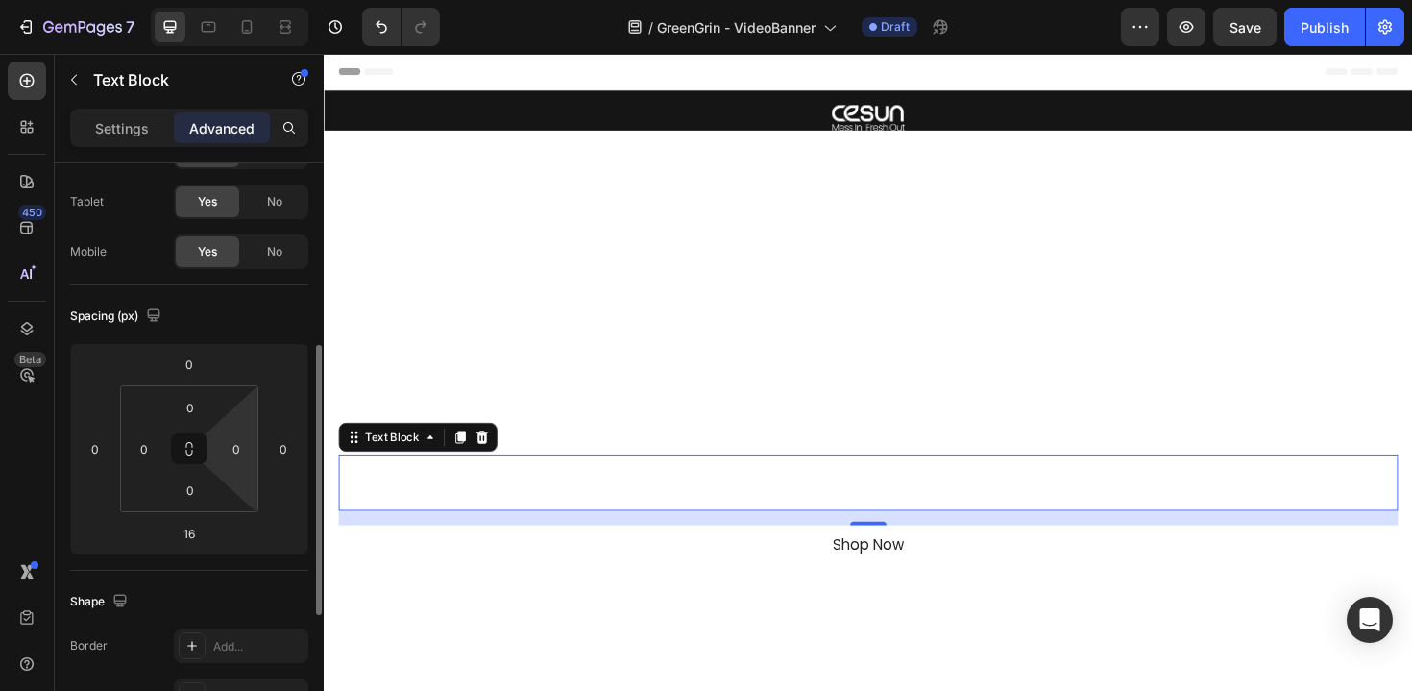
scroll to position [391, 0]
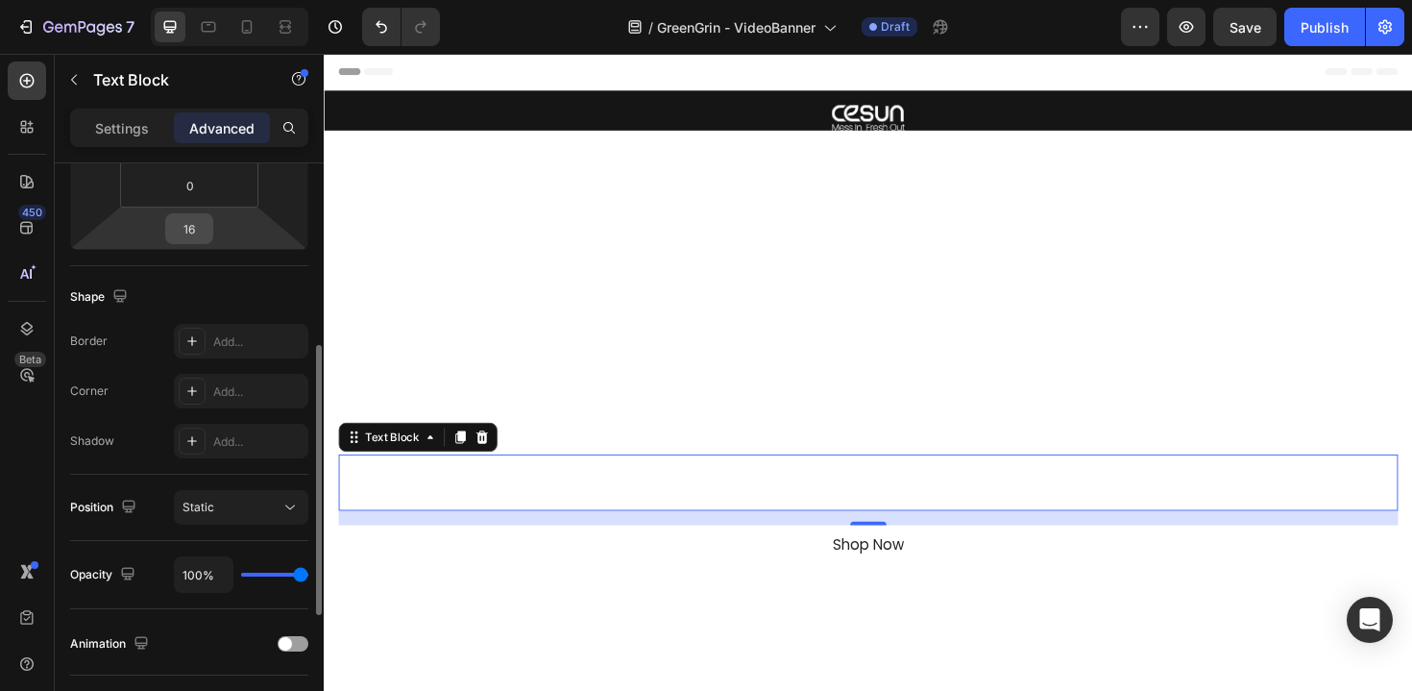
click at [193, 230] on input "16" at bounding box center [189, 228] width 38 height 29
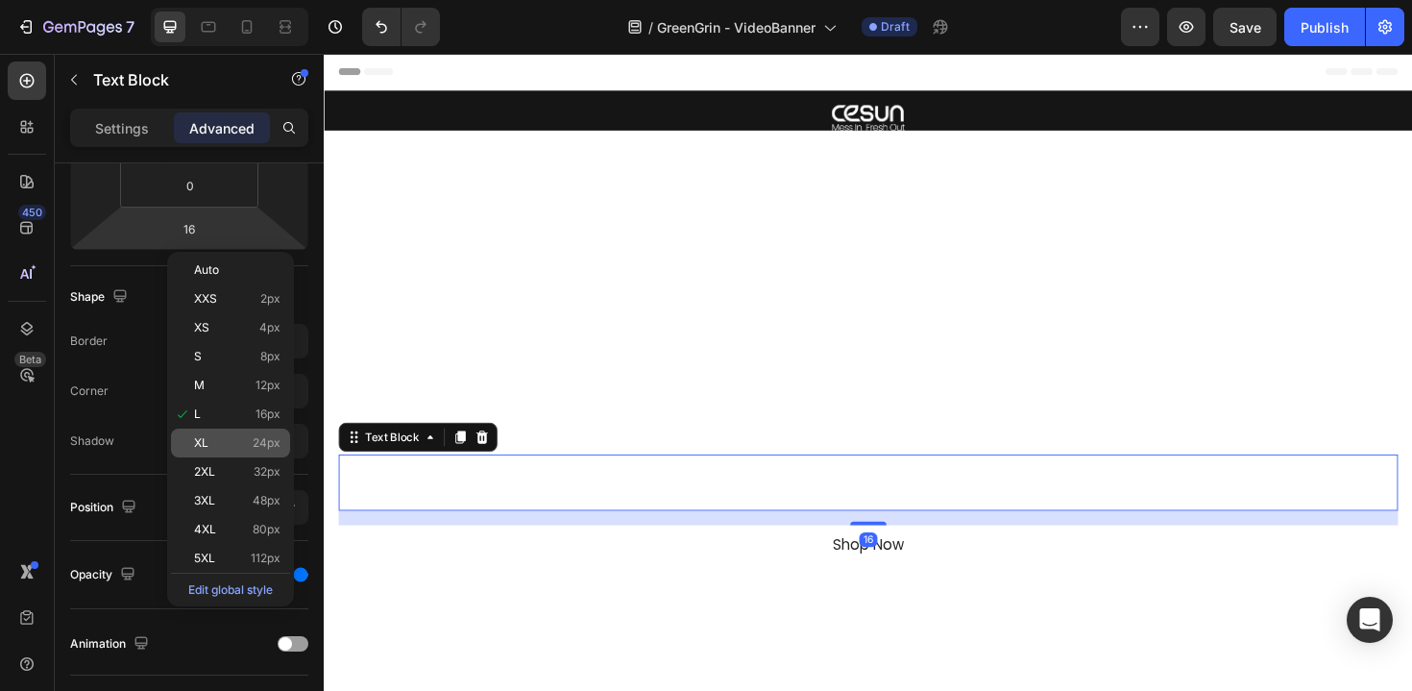
click at [259, 442] on span "24px" at bounding box center [267, 442] width 28 height 13
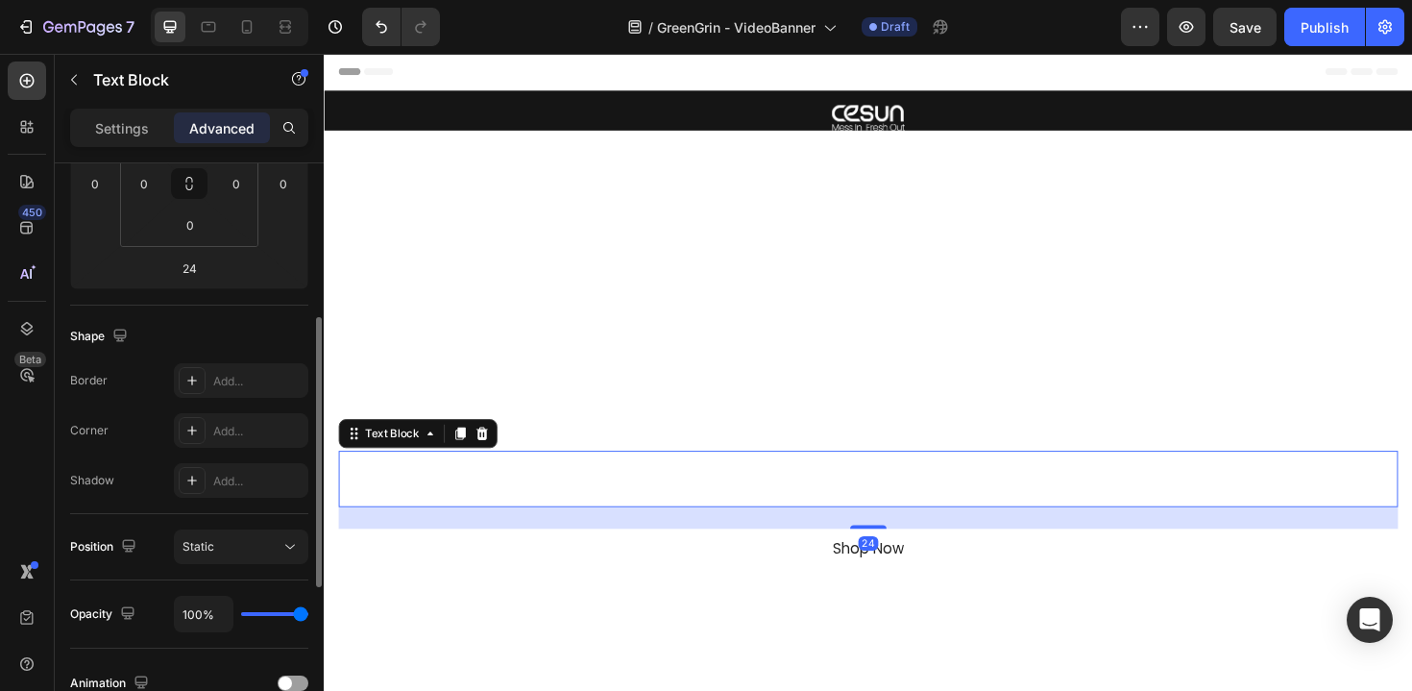
scroll to position [345, 0]
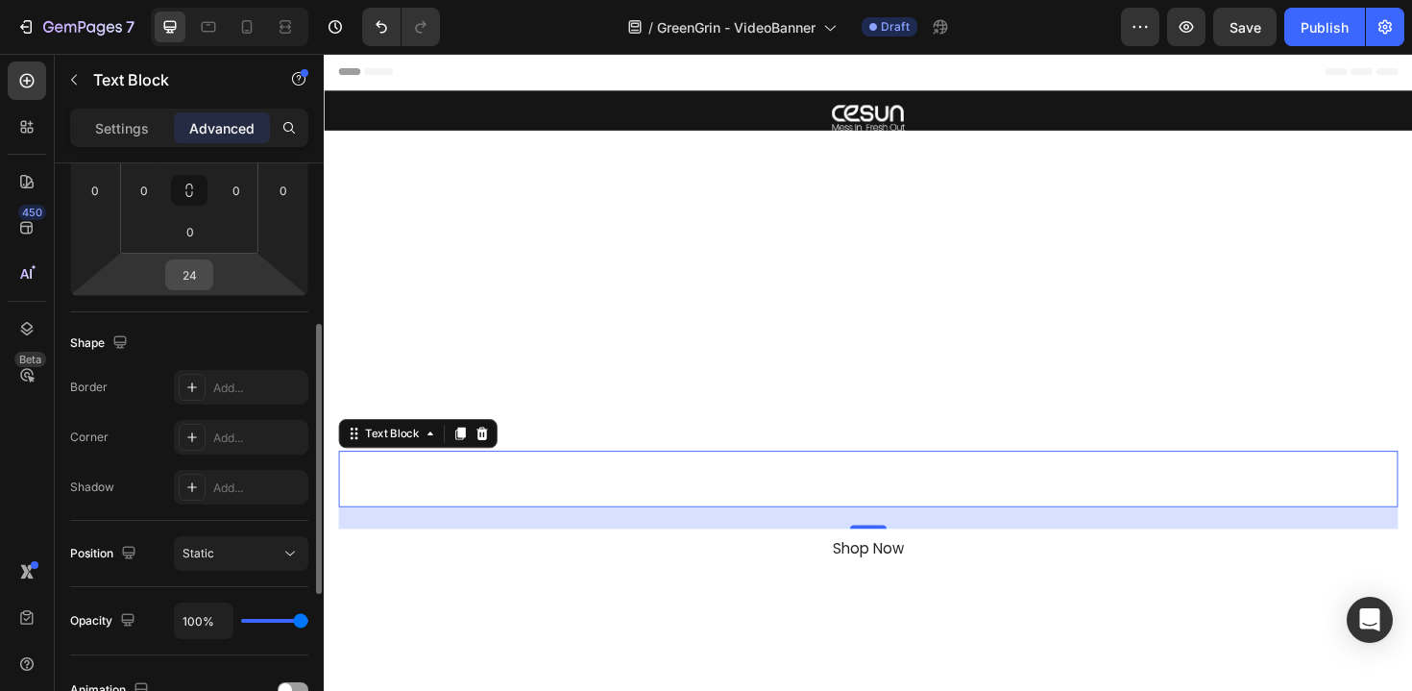
click at [195, 279] on input "24" at bounding box center [189, 274] width 38 height 29
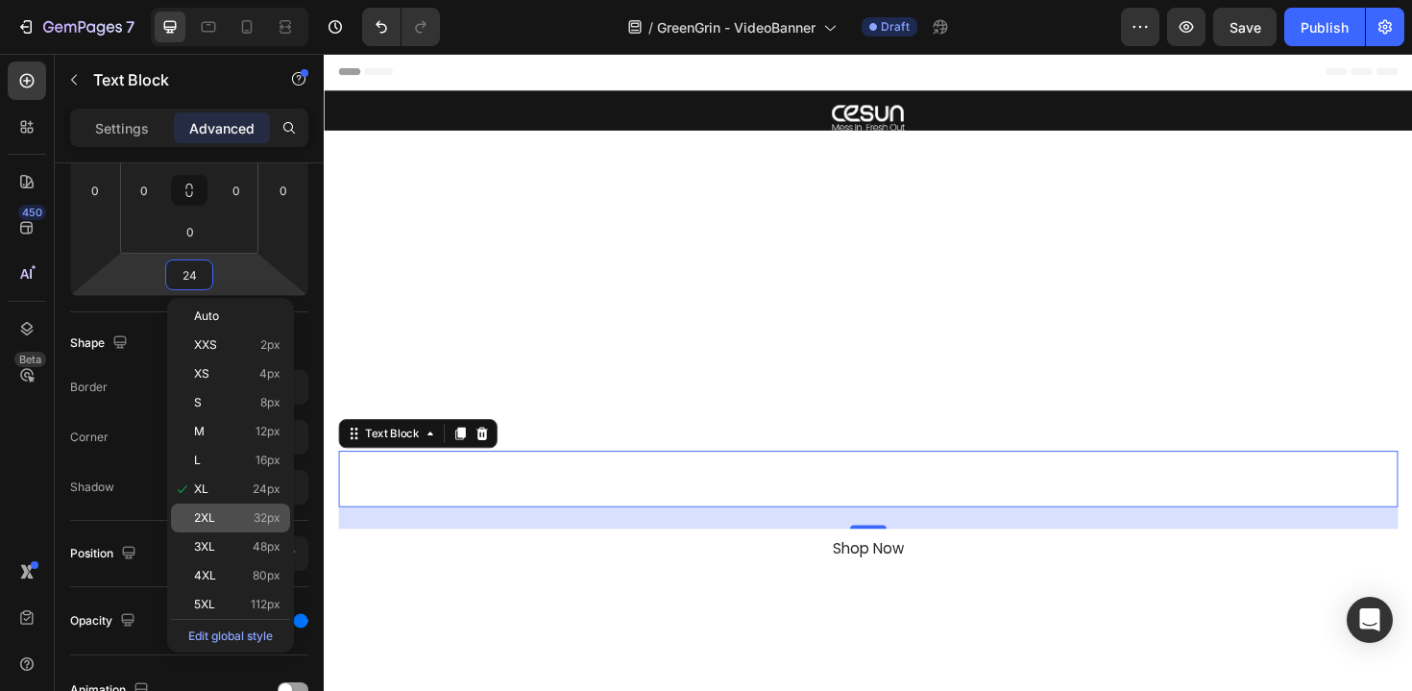
click at [257, 529] on div "2XL 32px" at bounding box center [230, 517] width 119 height 29
type input "32"
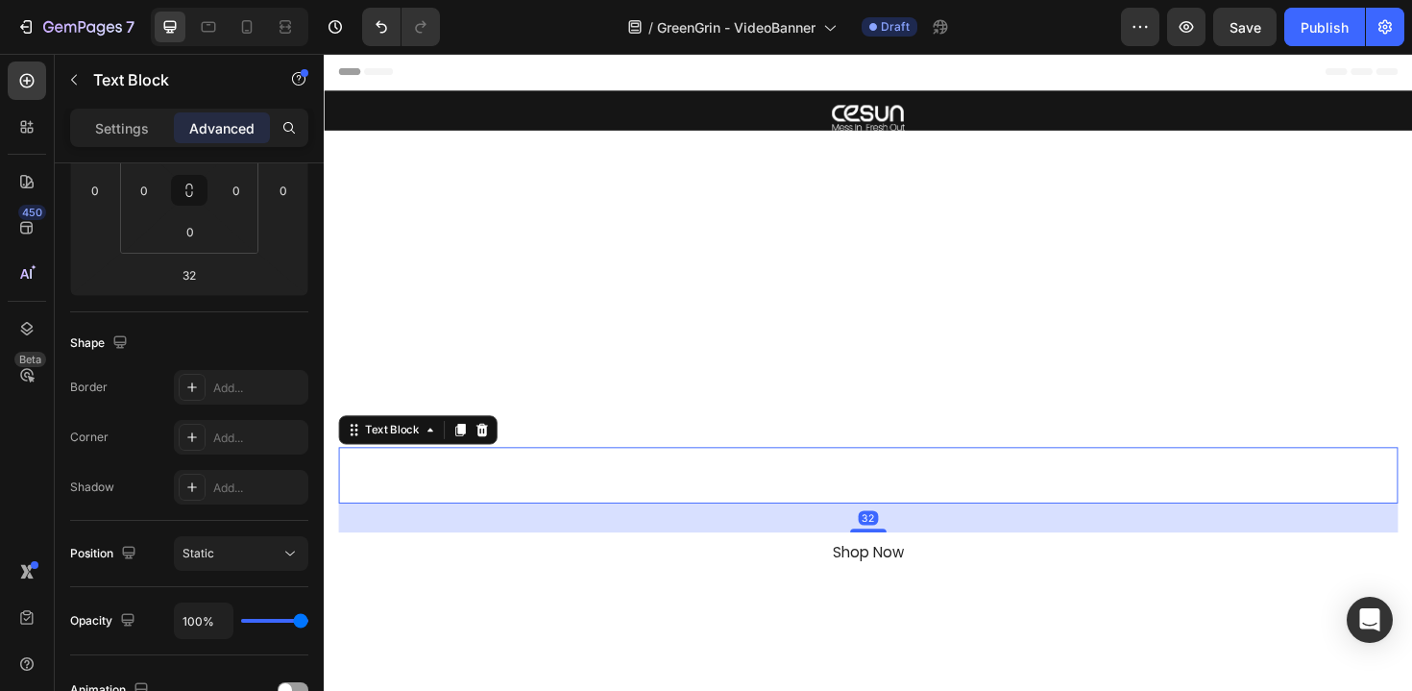
click at [588, 664] on div "Overlay" at bounding box center [900, 472] width 1153 height 674
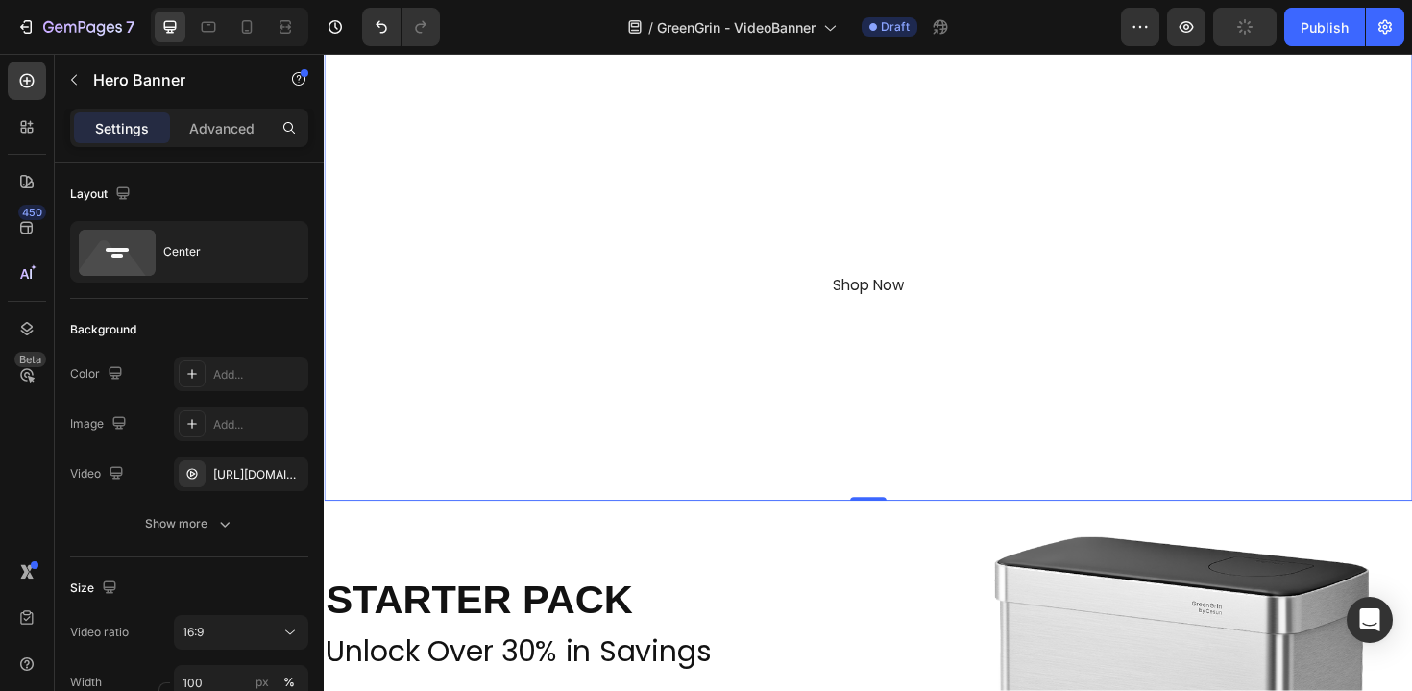
scroll to position [263, 0]
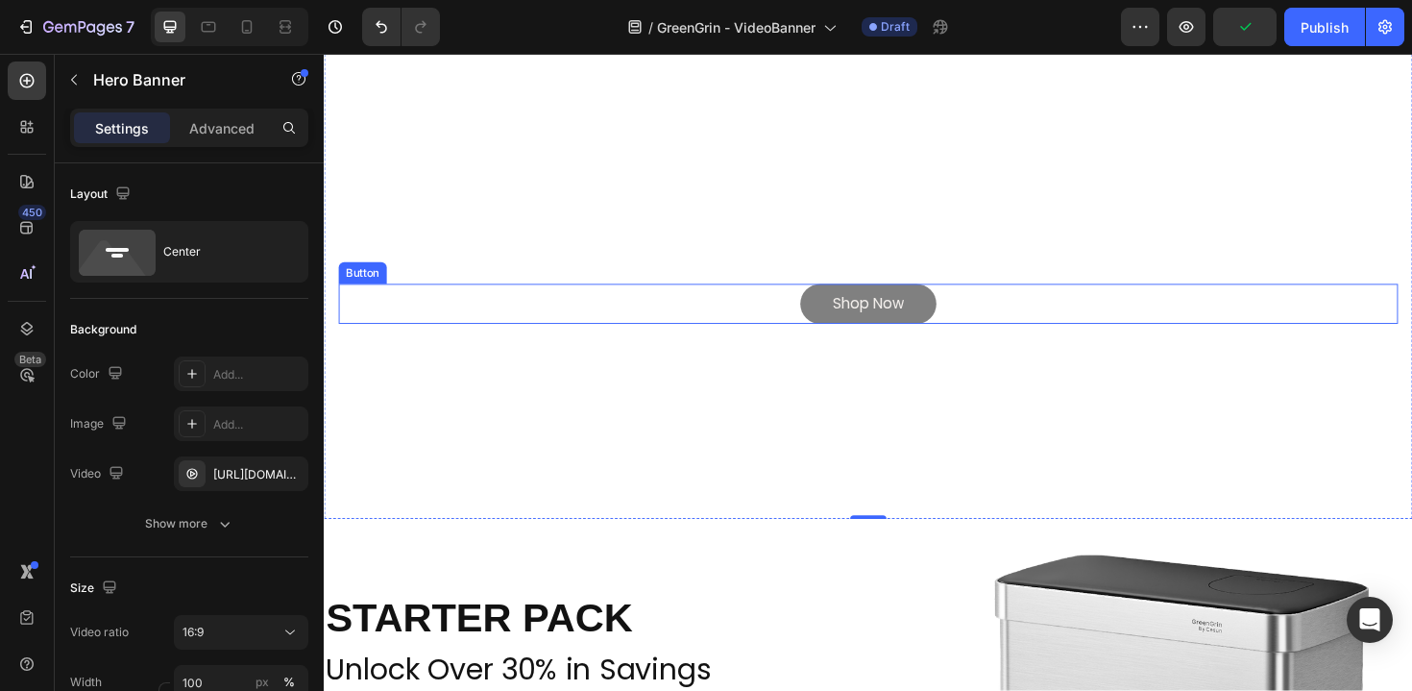
click at [846, 326] on link "Shop Now" at bounding box center [900, 319] width 144 height 43
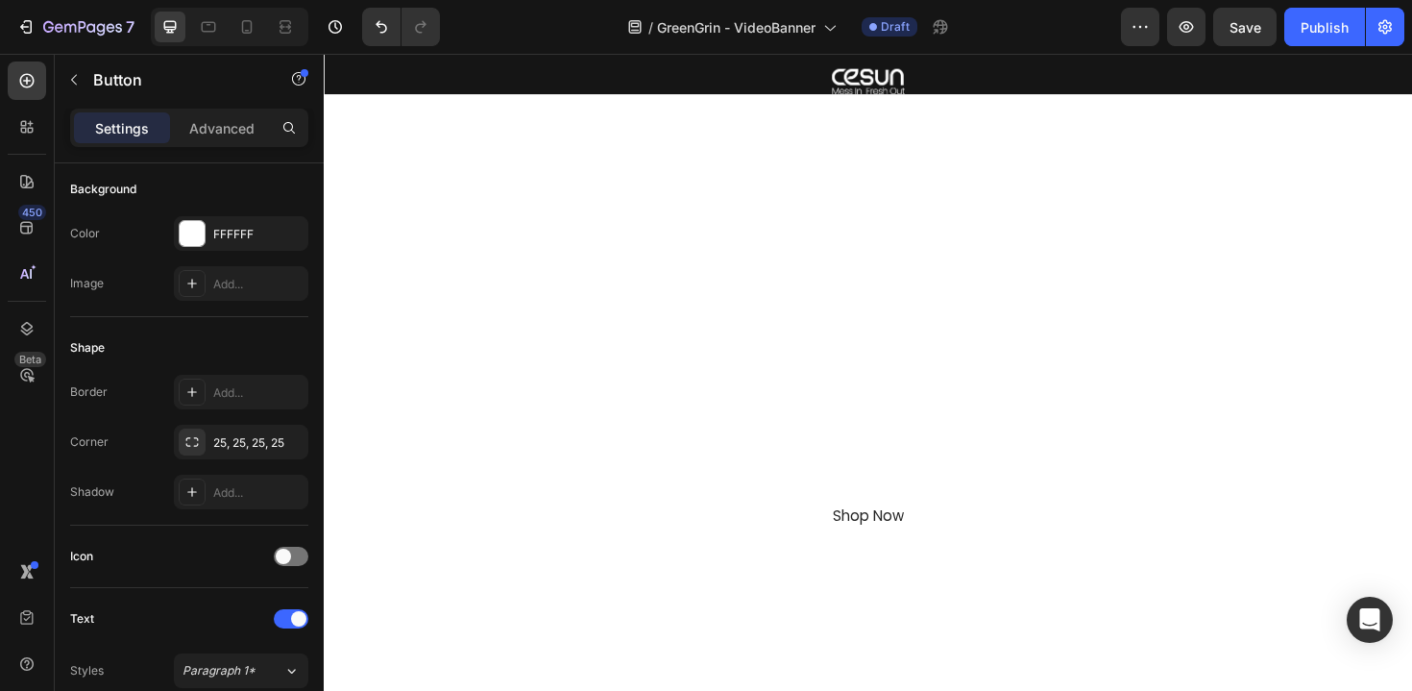
scroll to position [0, 0]
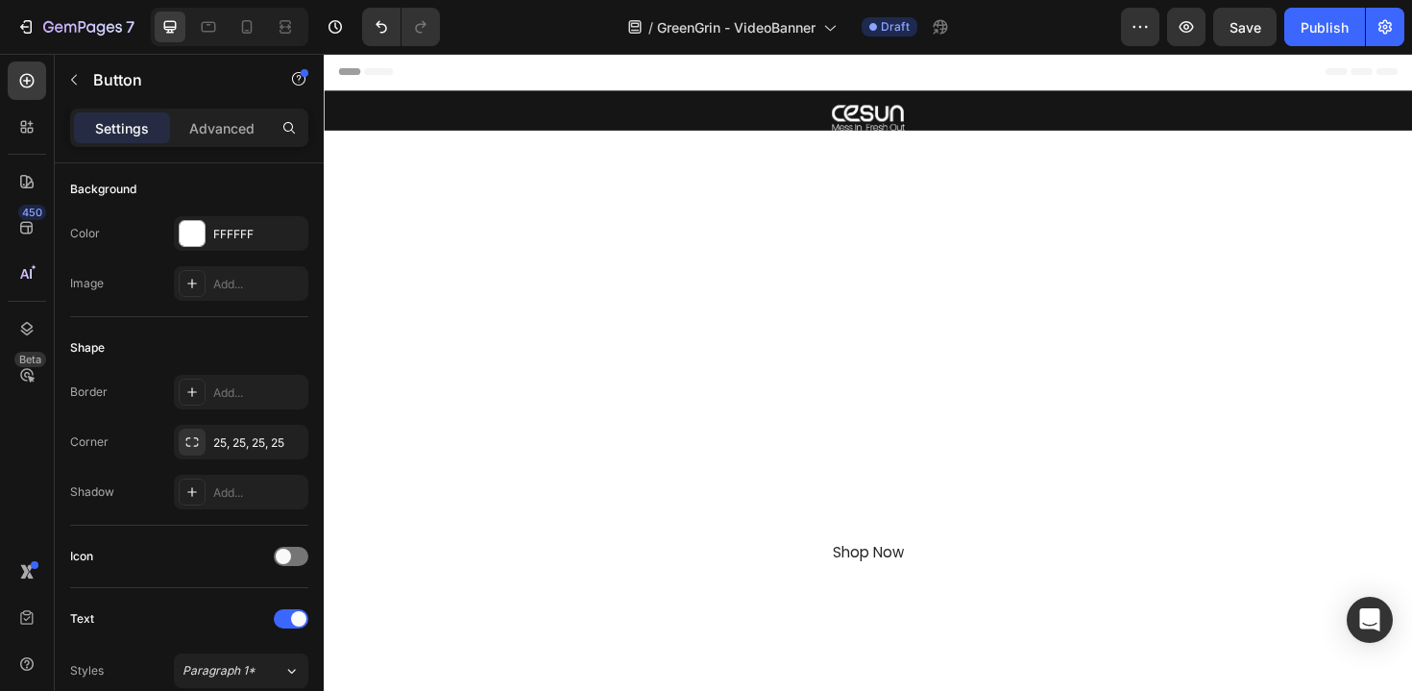
click at [262, 35] on div at bounding box center [230, 27] width 158 height 38
click at [255, 31] on icon at bounding box center [246, 26] width 19 height 19
type input "Auto"
type input "14"
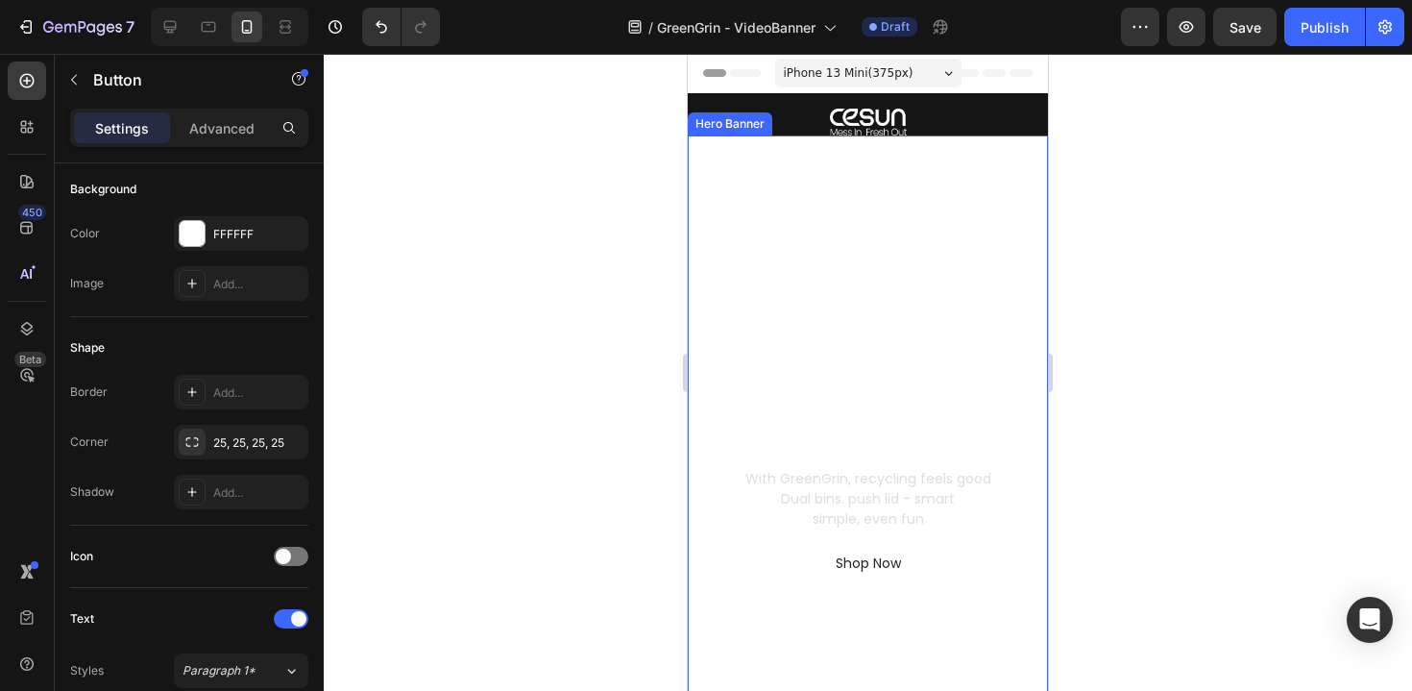
click at [774, 158] on video "Background Image" at bounding box center [868, 455] width 360 height 641
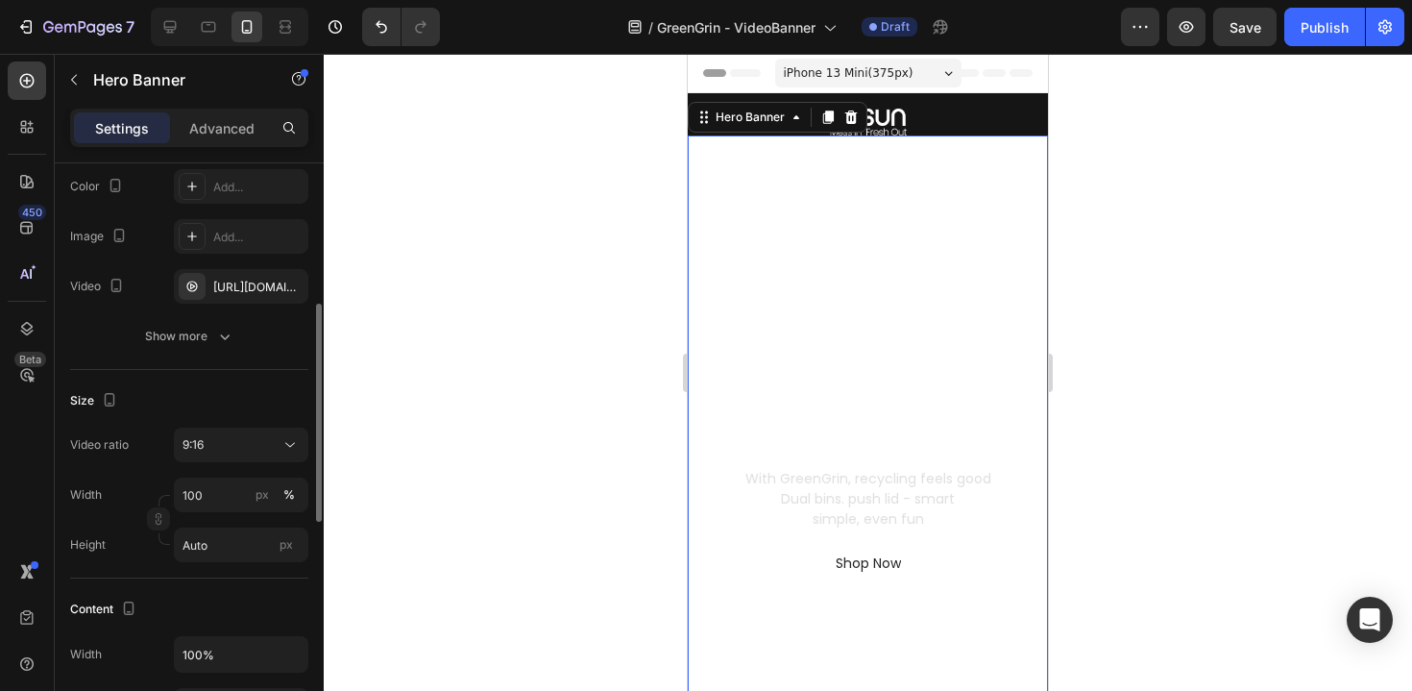
scroll to position [273, 0]
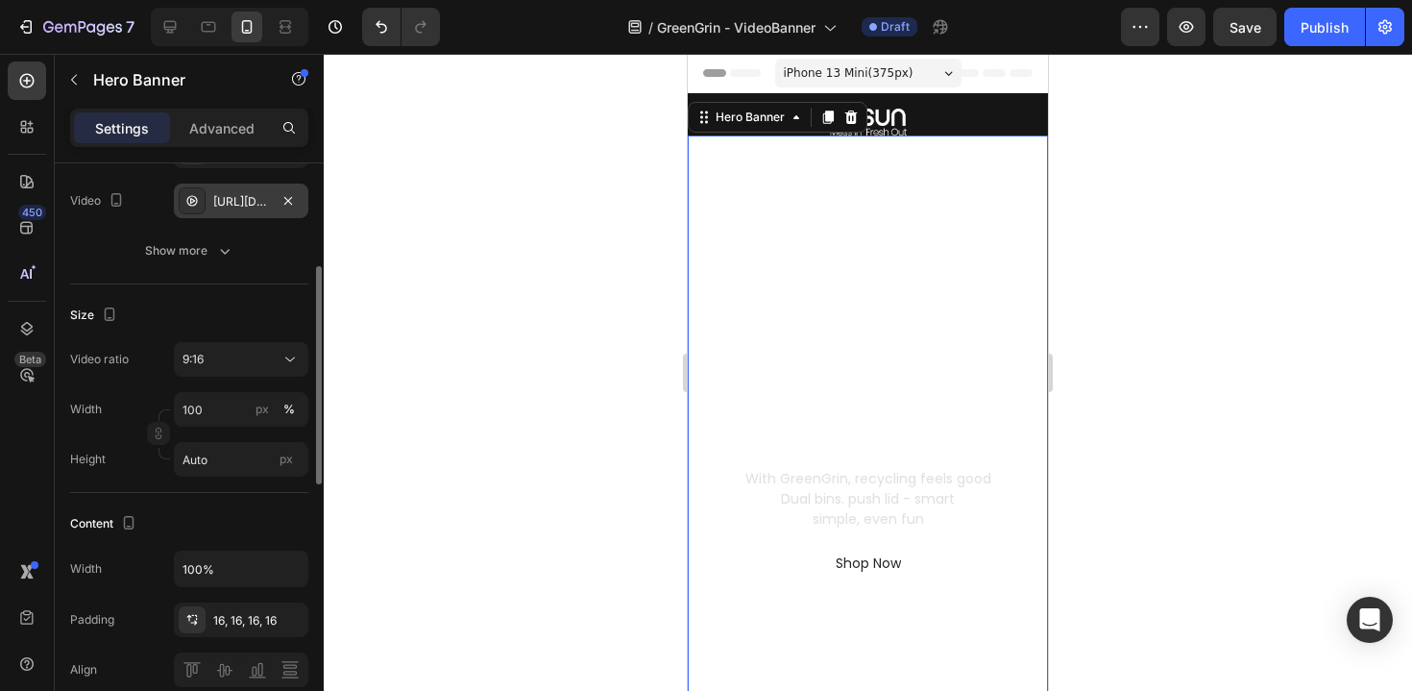
click at [254, 205] on div "[URL][DOMAIN_NAME]" at bounding box center [241, 201] width 56 height 17
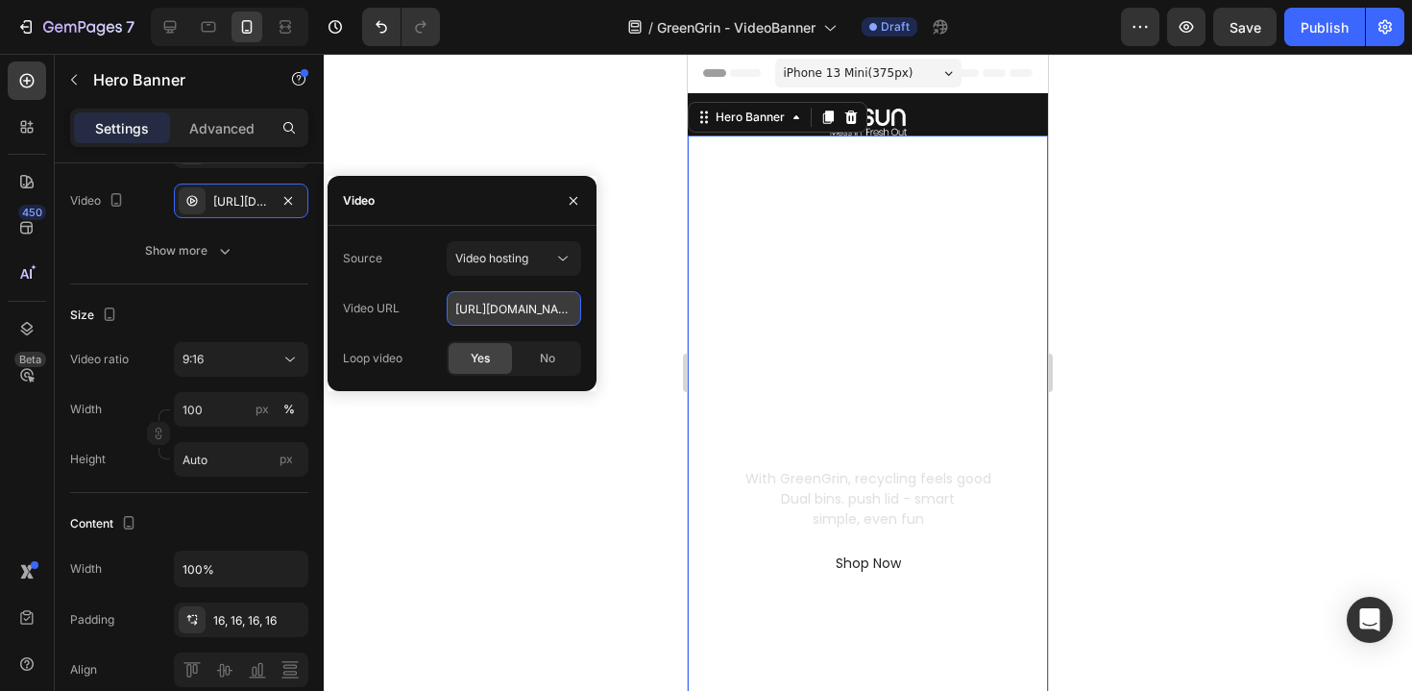
click at [555, 311] on input "[URL][DOMAIN_NAME]" at bounding box center [514, 308] width 134 height 35
drag, startPoint x: 537, startPoint y: 309, endPoint x: 592, endPoint y: 309, distance: 54.8
click at [592, 309] on div "Source Video hosting Video URL [URL][DOMAIN_NAME] Loop video Yes No" at bounding box center [462, 308] width 269 height 134
click at [604, 284] on div at bounding box center [868, 372] width 1088 height 637
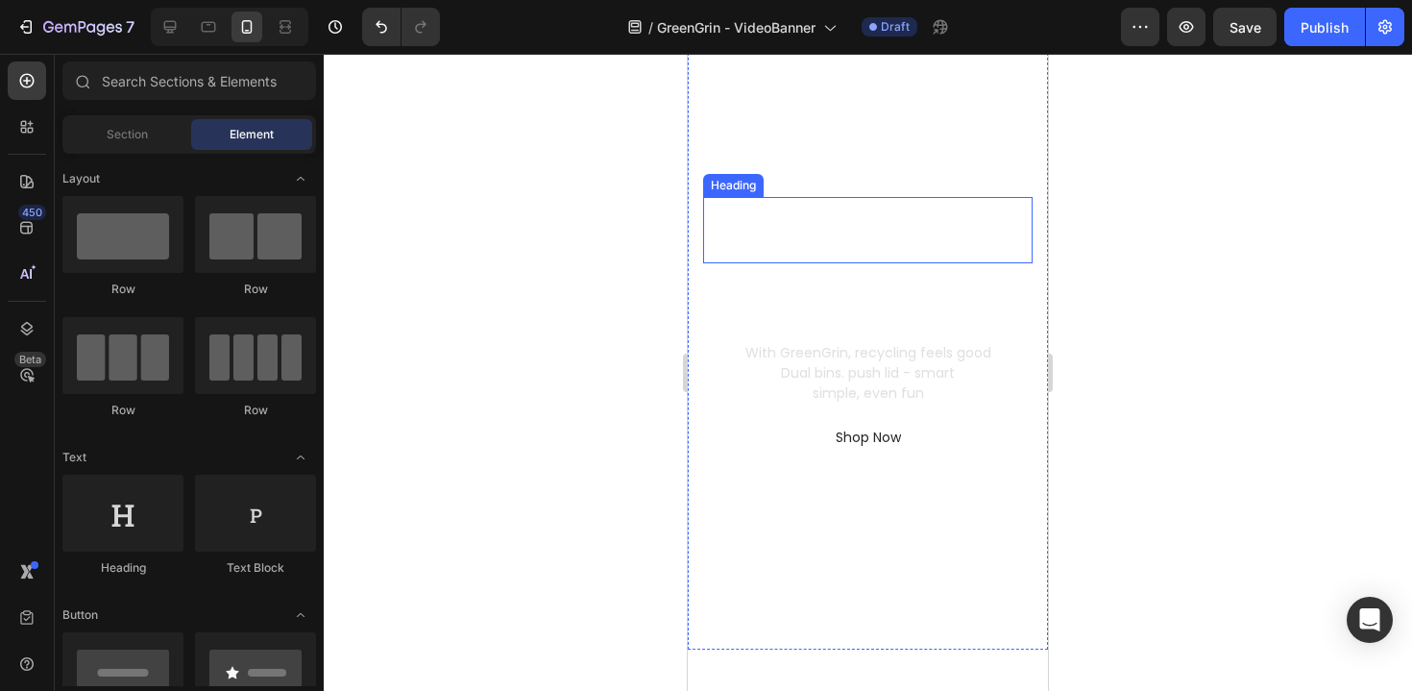
scroll to position [65, 0]
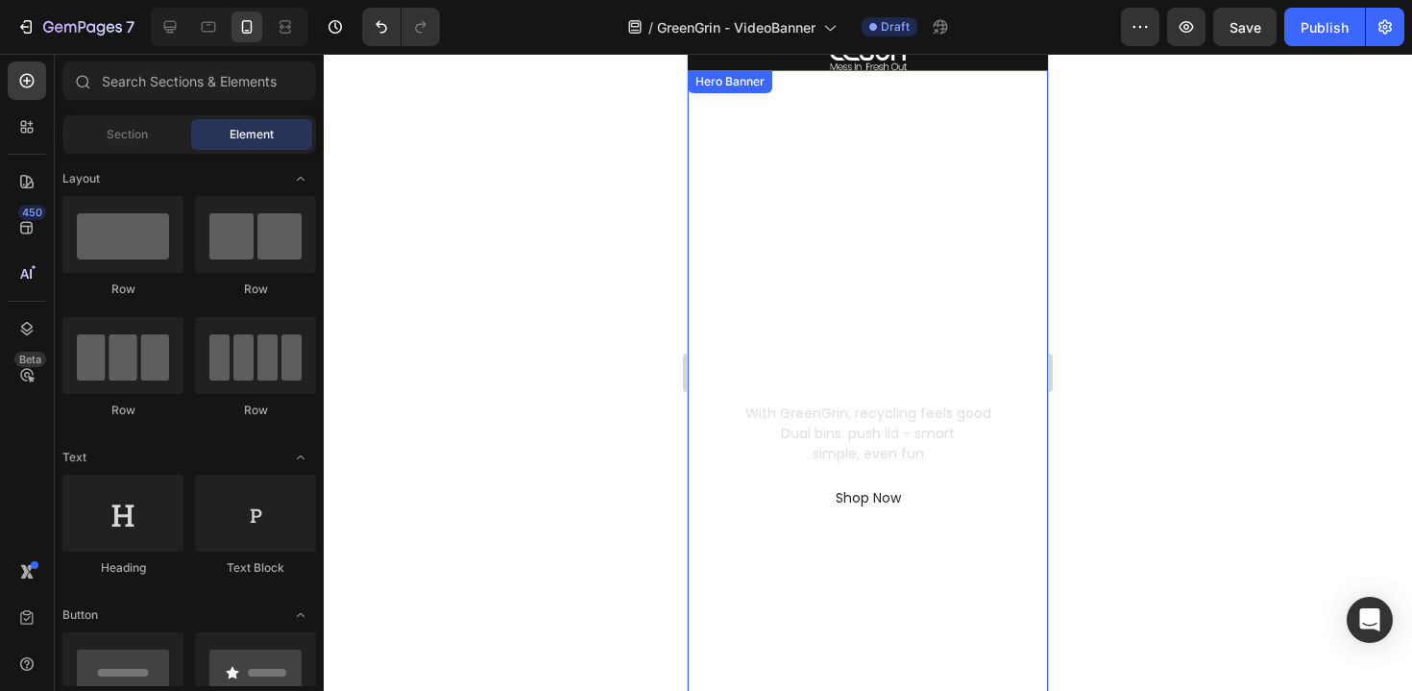
click at [786, 213] on video "Background Image" at bounding box center [868, 390] width 360 height 641
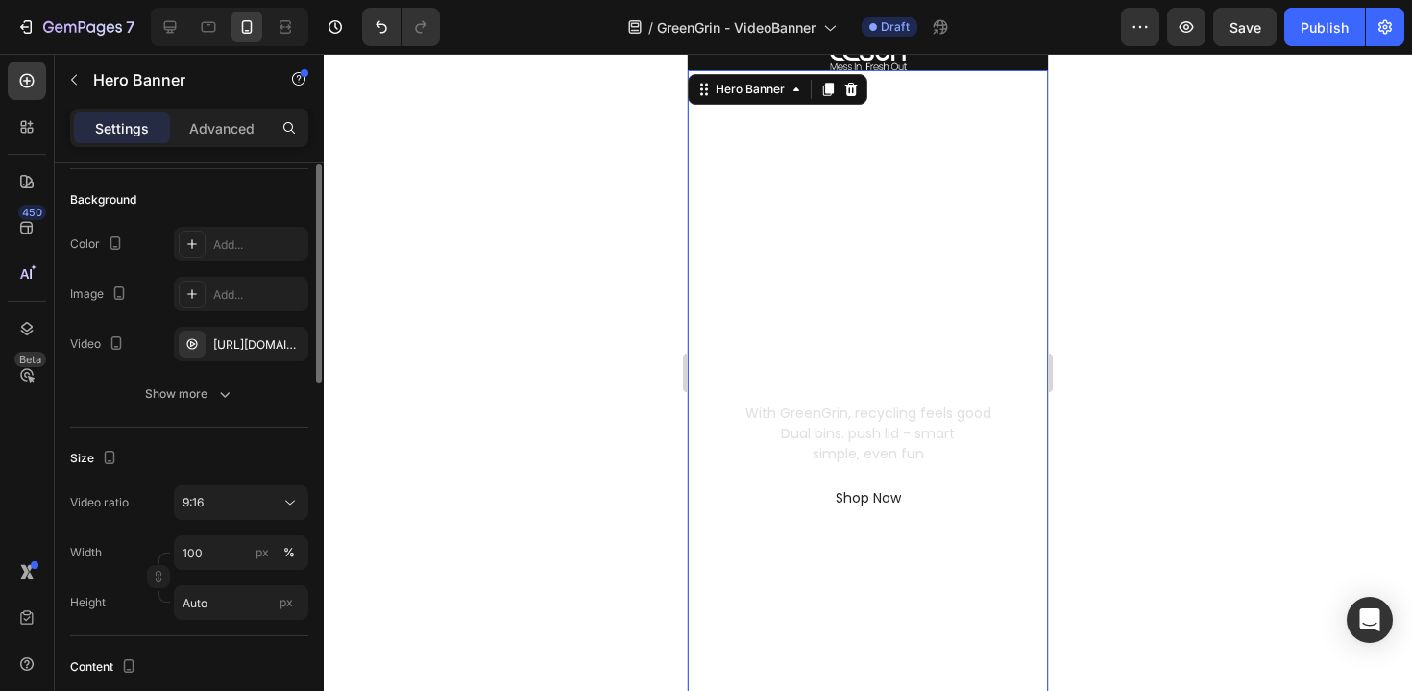
scroll to position [166, 0]
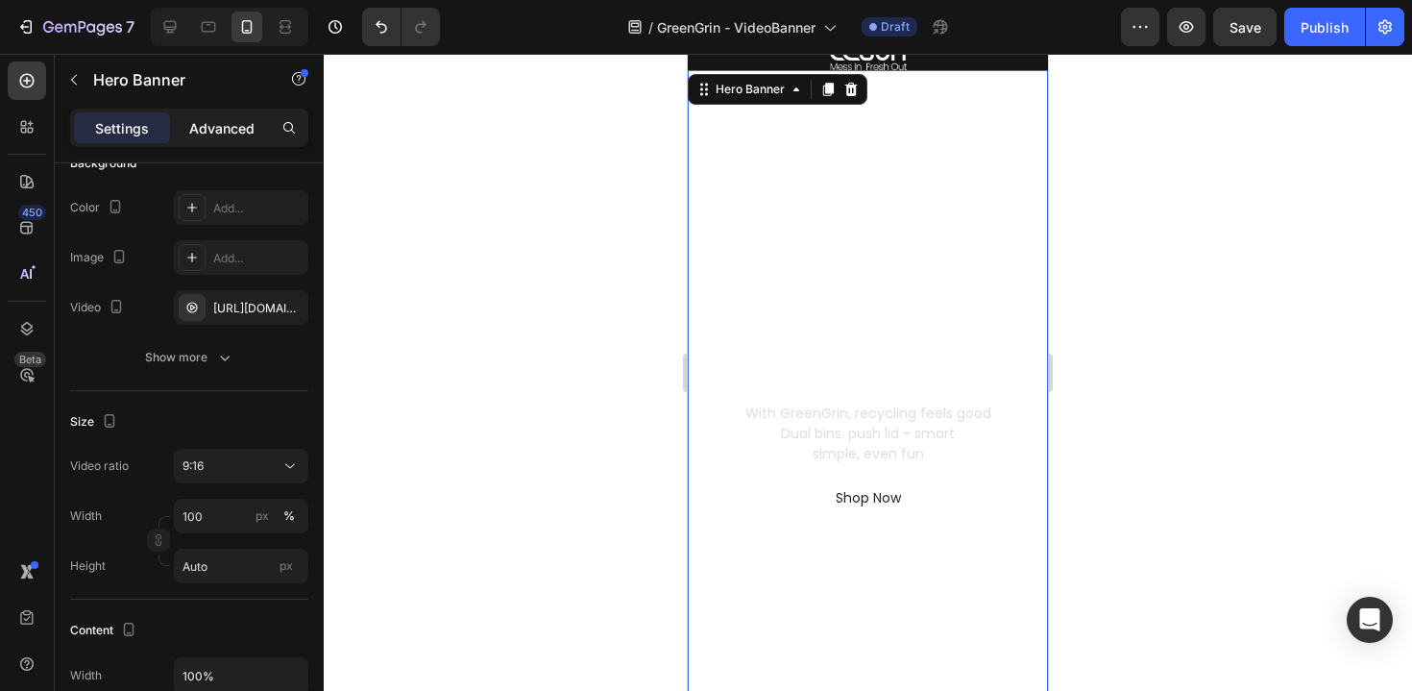
click at [255, 134] on div "Advanced" at bounding box center [222, 127] width 96 height 31
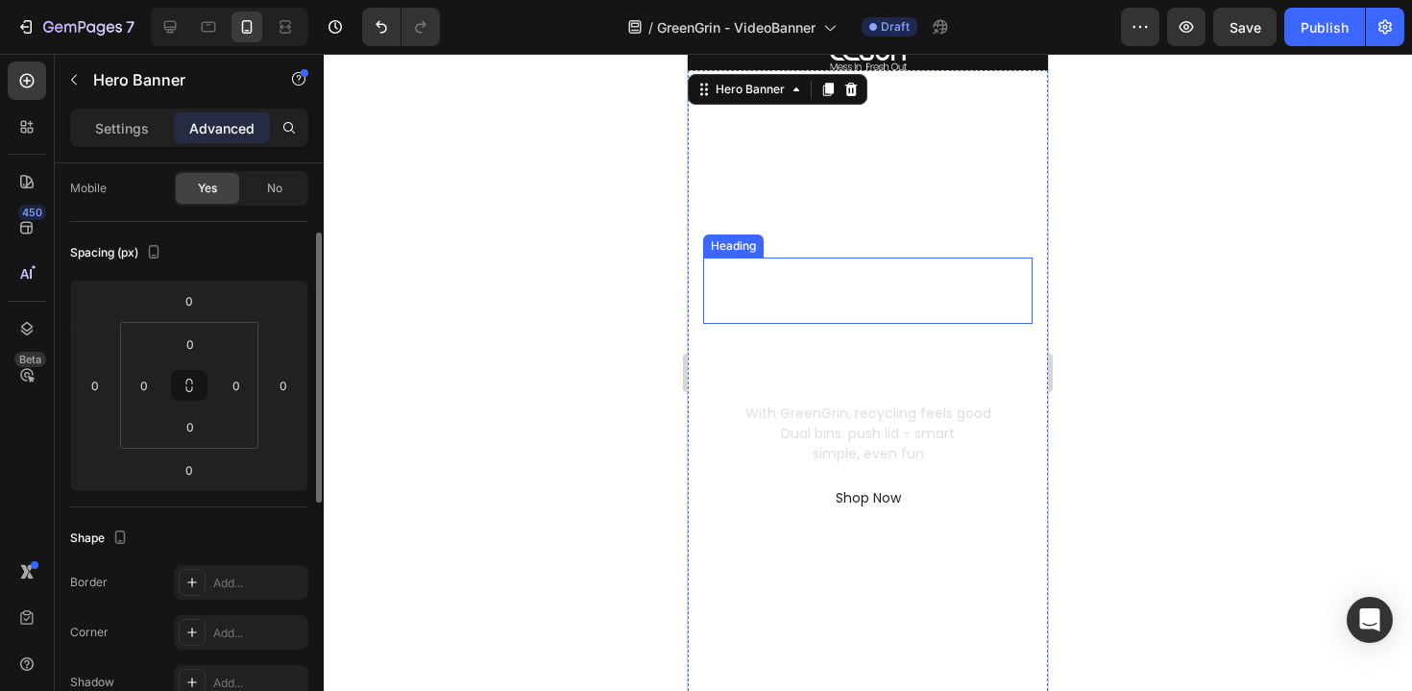
scroll to position [0, 0]
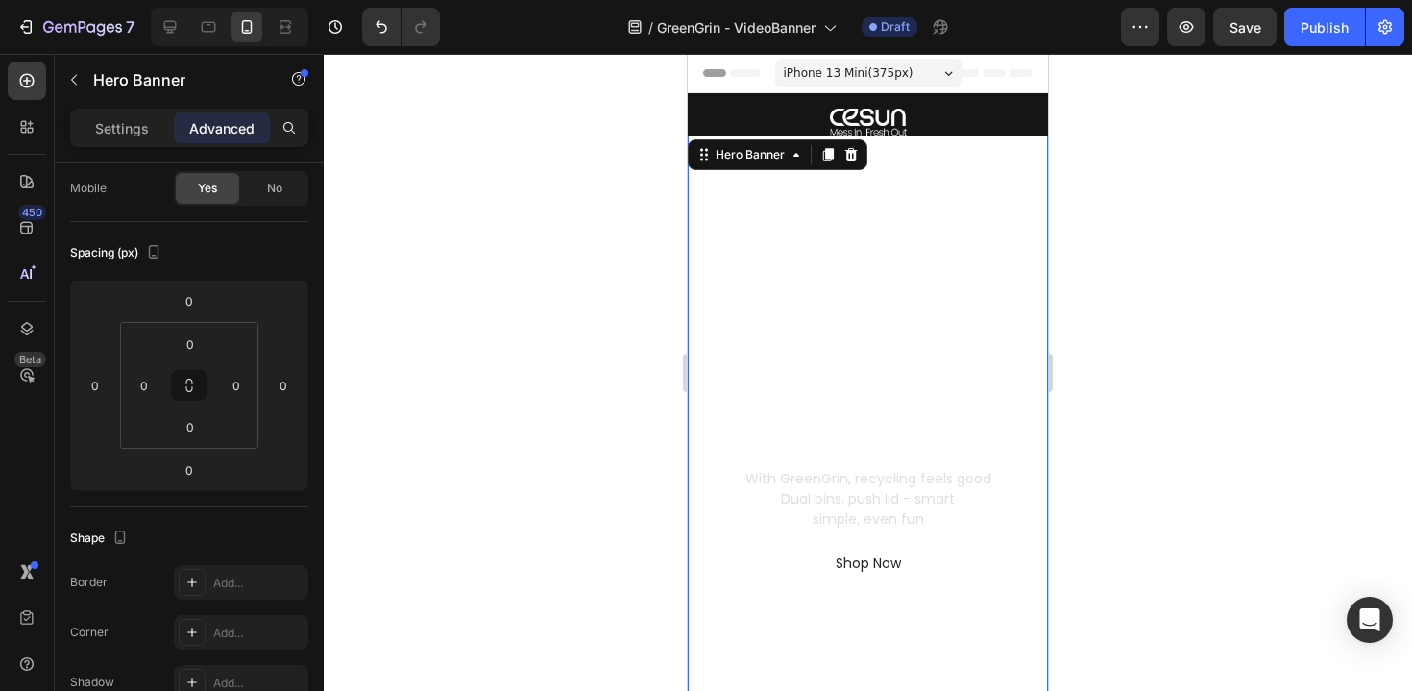
click at [1088, 270] on div at bounding box center [868, 372] width 1088 height 637
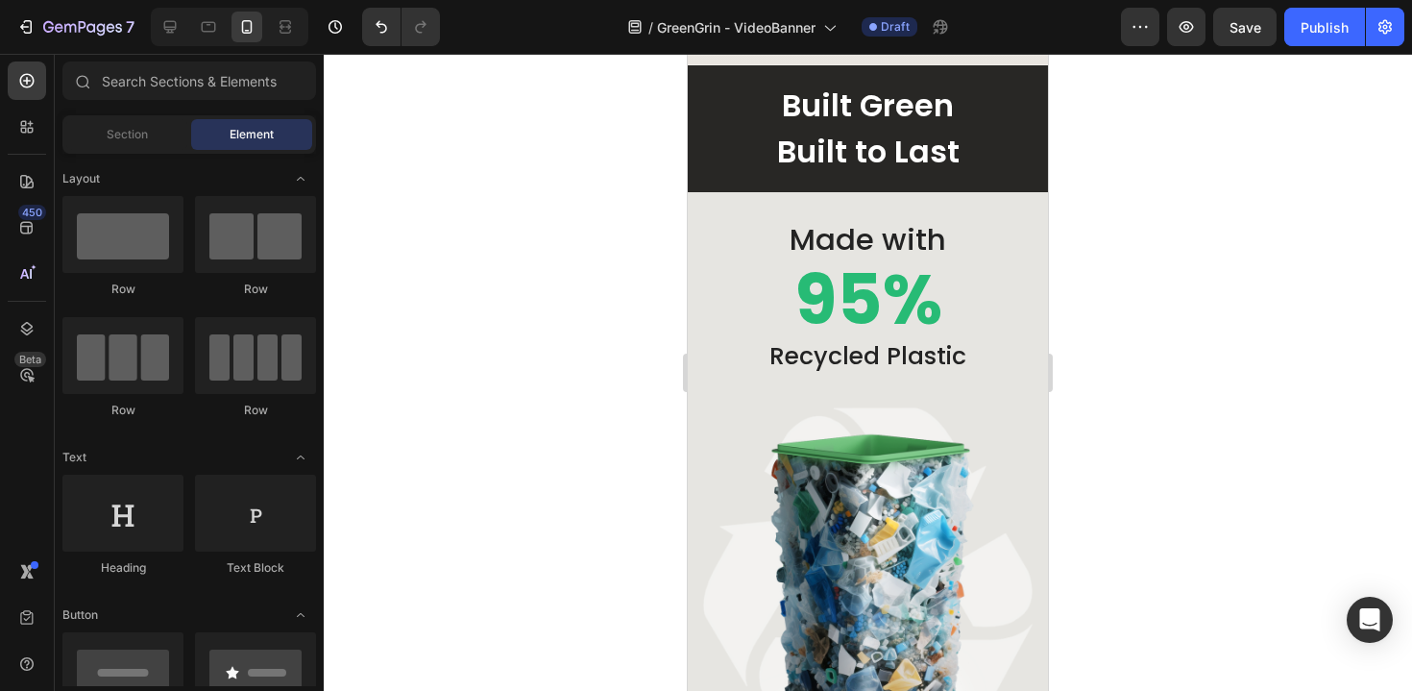
scroll to position [4391, 0]
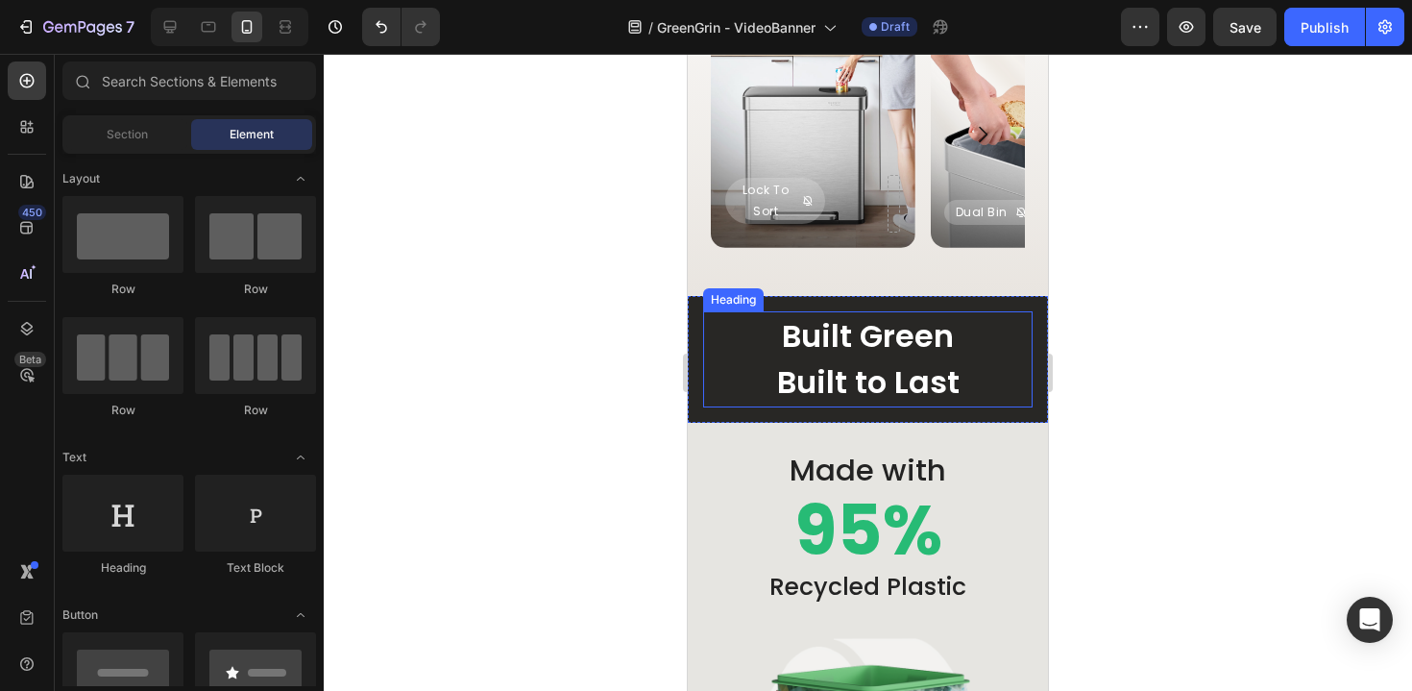
click at [896, 331] on h2 "Built Green Built to Last" at bounding box center [868, 359] width 330 height 96
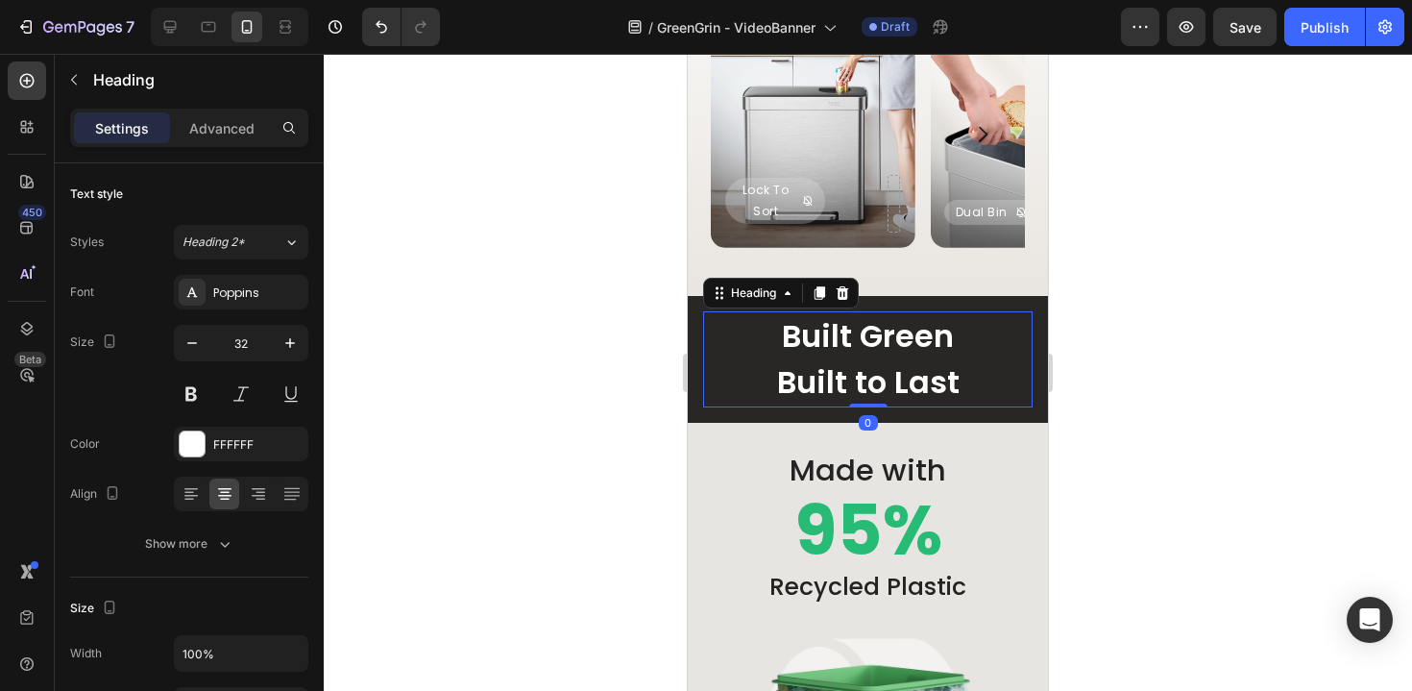
click at [896, 331] on h2 "Built Green Built to Last" at bounding box center [868, 359] width 330 height 96
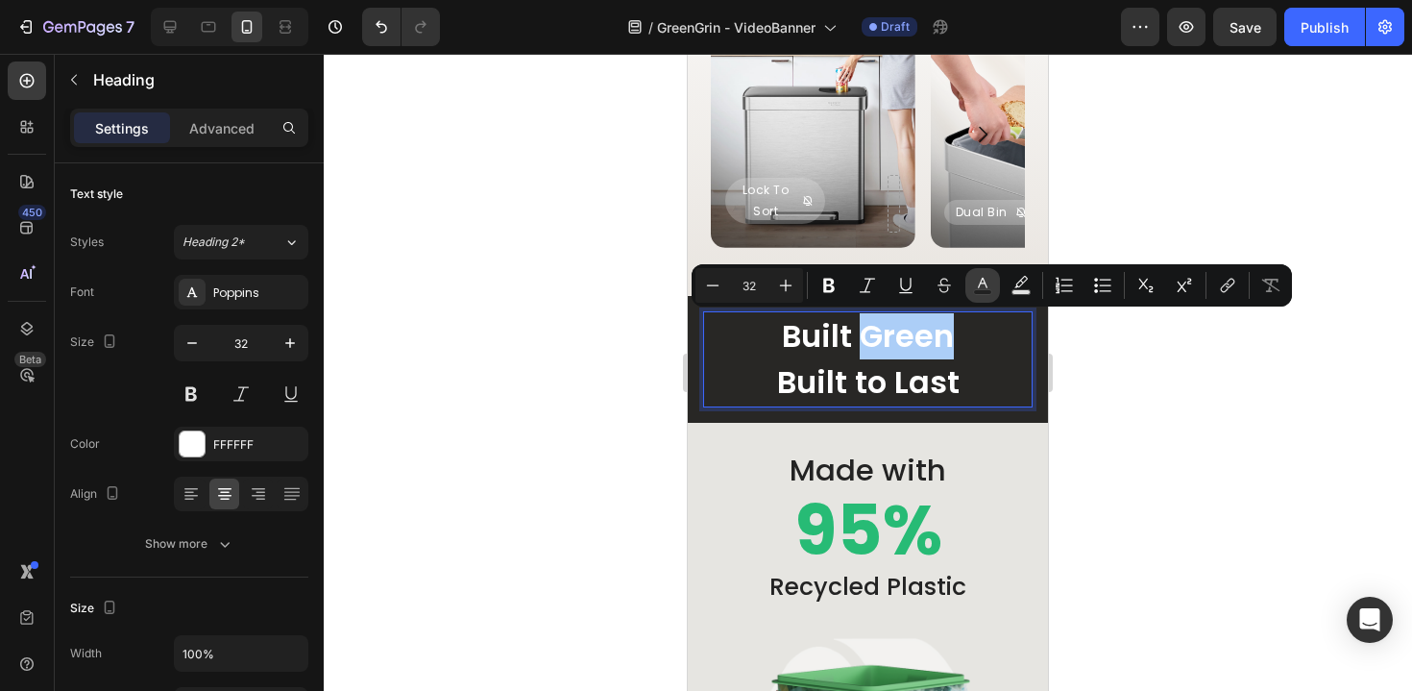
click at [980, 286] on icon "Editor contextual toolbar" at bounding box center [982, 285] width 19 height 19
type input "FFFFFF"
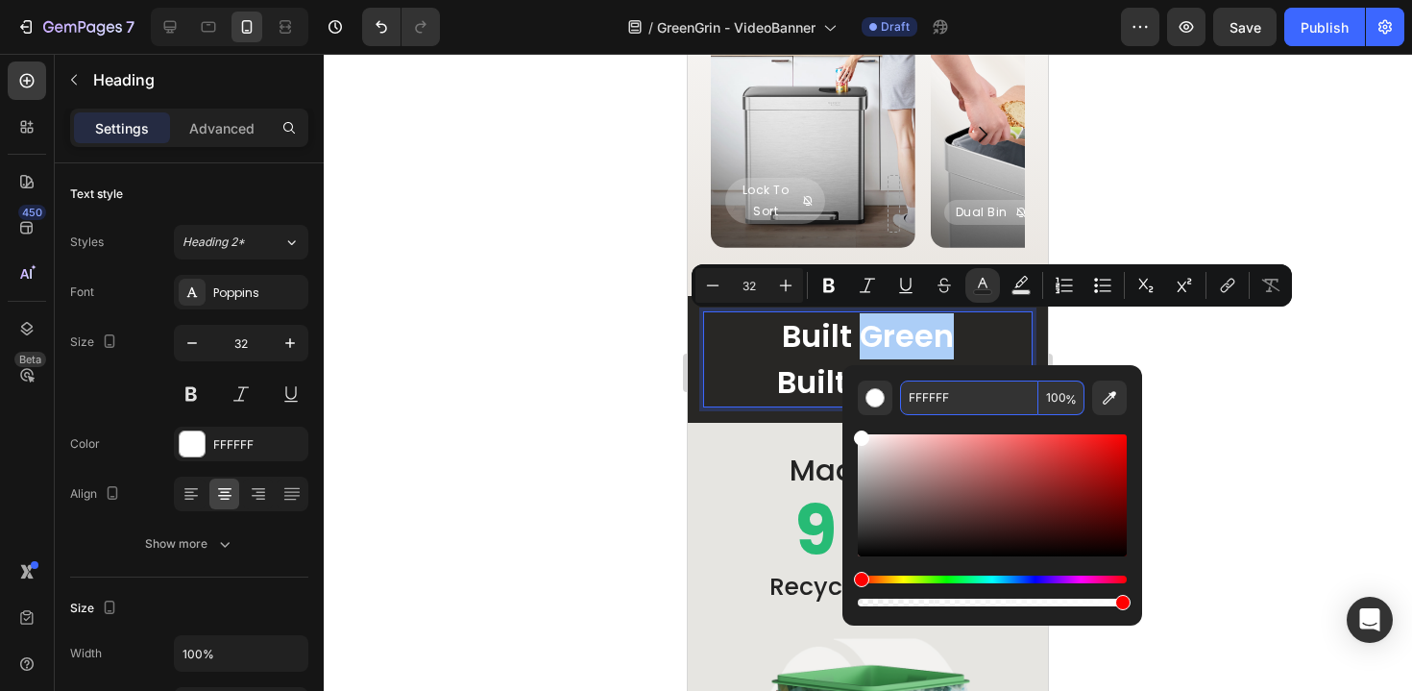
click at [931, 402] on input "FFFFFF" at bounding box center [969, 397] width 138 height 35
click at [257, 442] on div "FFFFFF" at bounding box center [241, 444] width 56 height 17
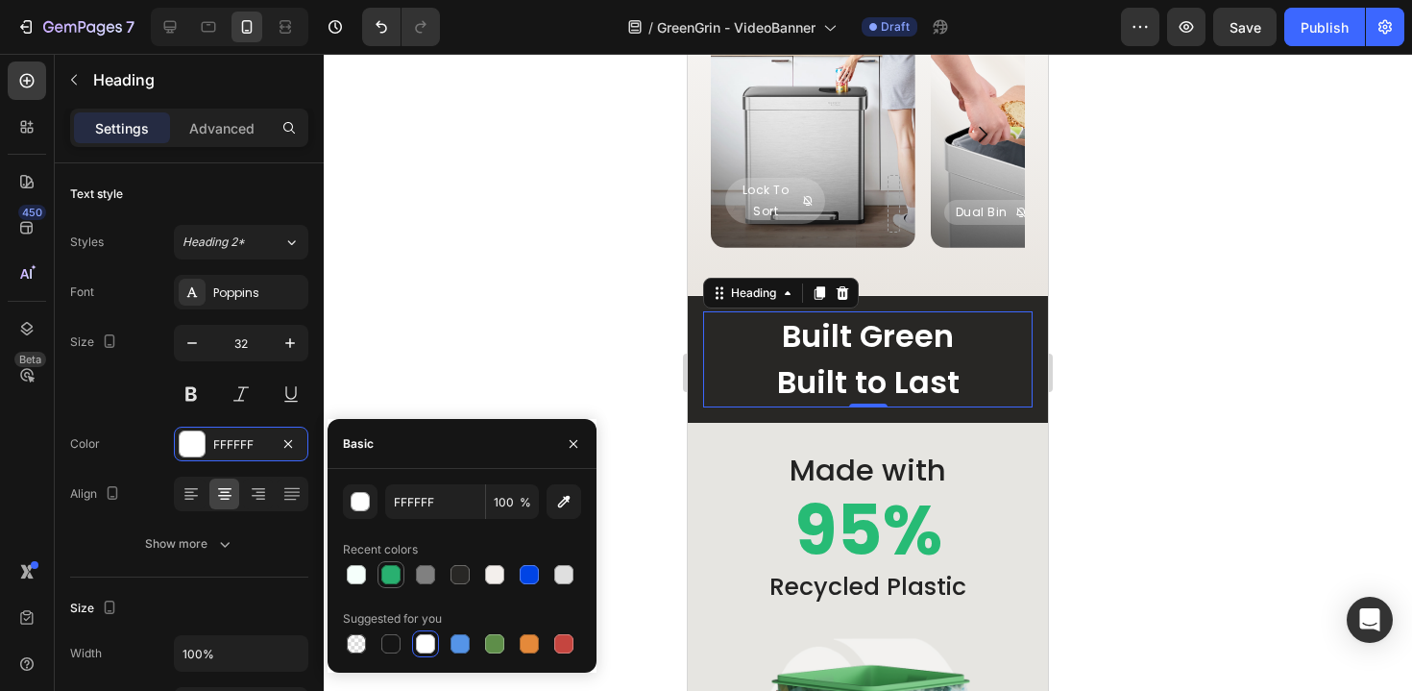
click at [400, 574] on div at bounding box center [390, 574] width 19 height 19
type input "FFFFFF"
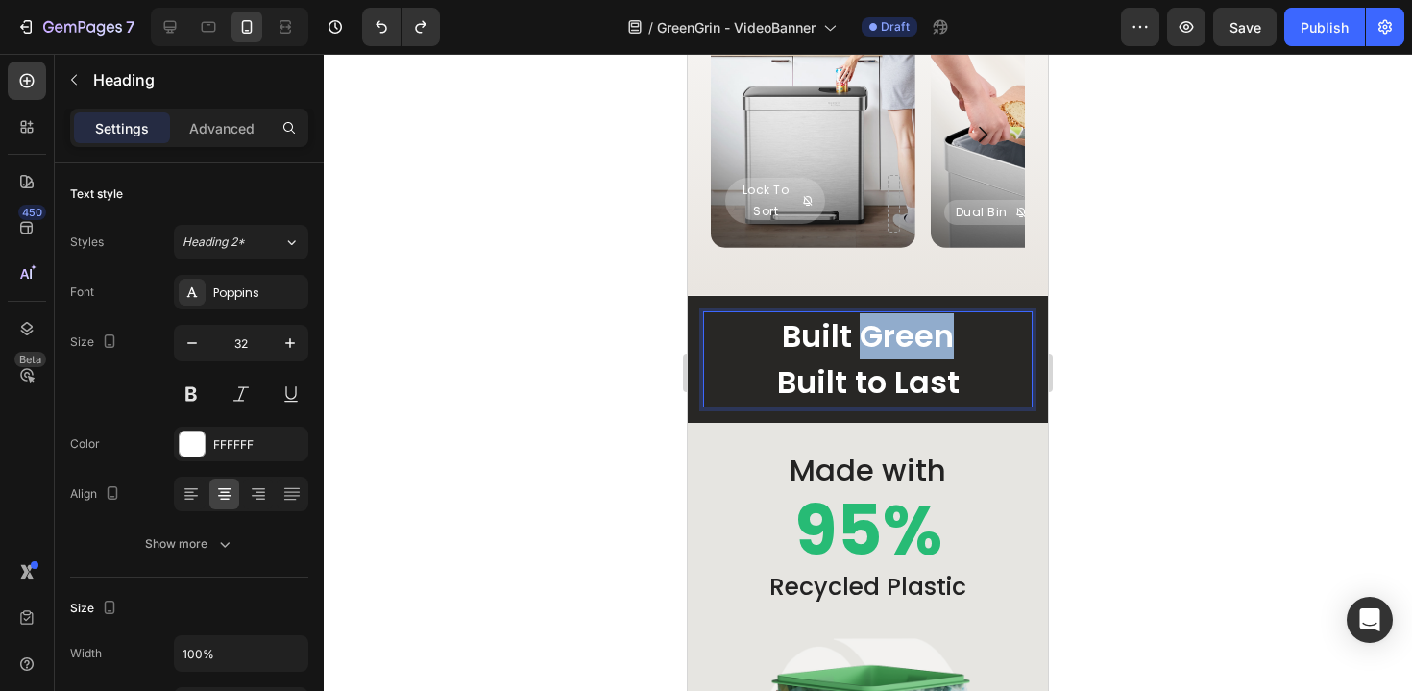
click at [900, 349] on p "Built Green Built to Last" at bounding box center [868, 359] width 326 height 92
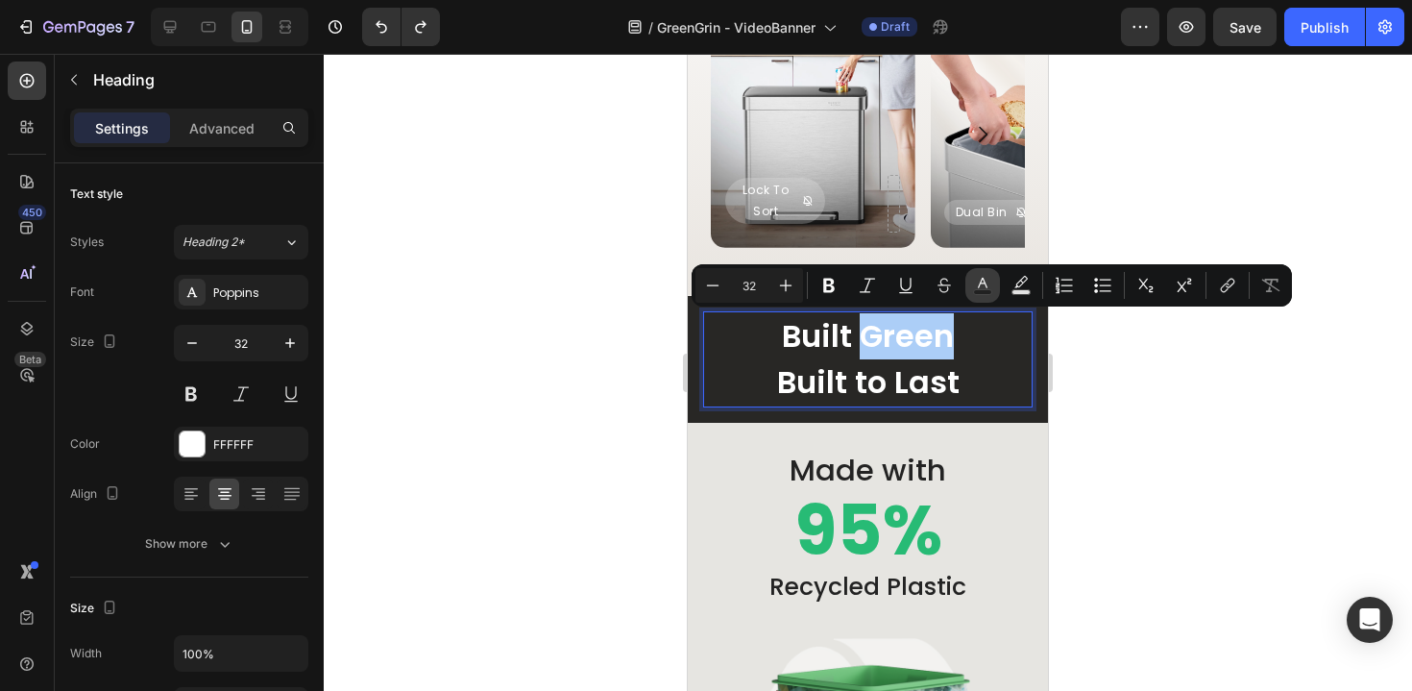
click at [986, 290] on rect "Editor contextual toolbar" at bounding box center [983, 292] width 18 height 5
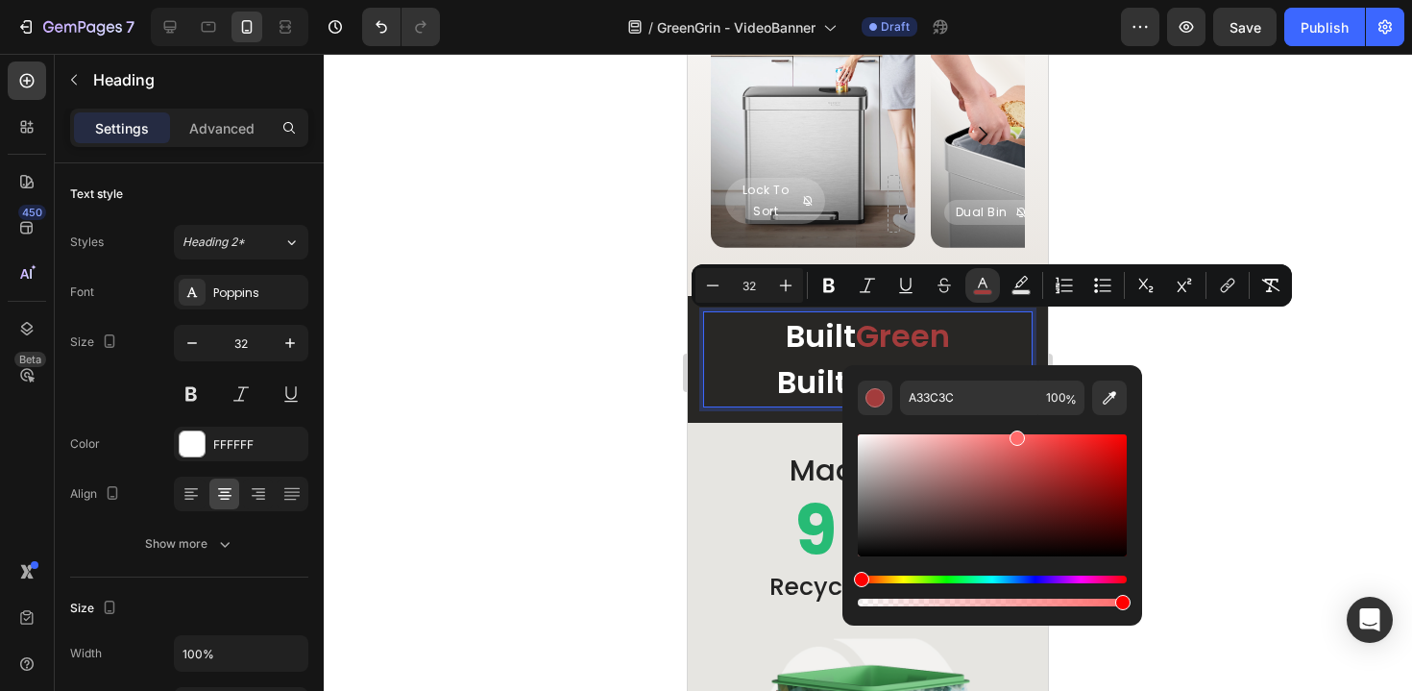
drag, startPoint x: 995, startPoint y: 452, endPoint x: 1013, endPoint y: 429, distance: 28.8
click at [1013, 434] on div "Editor contextual toolbar" at bounding box center [992, 495] width 269 height 122
click at [1008, 444] on div "Editor contextual toolbar" at bounding box center [992, 495] width 269 height 122
drag, startPoint x: 1005, startPoint y: 444, endPoint x: 1027, endPoint y: 428, distance: 27.5
click at [1027, 428] on div "Editor contextual toolbar" at bounding box center [992, 512] width 269 height 195
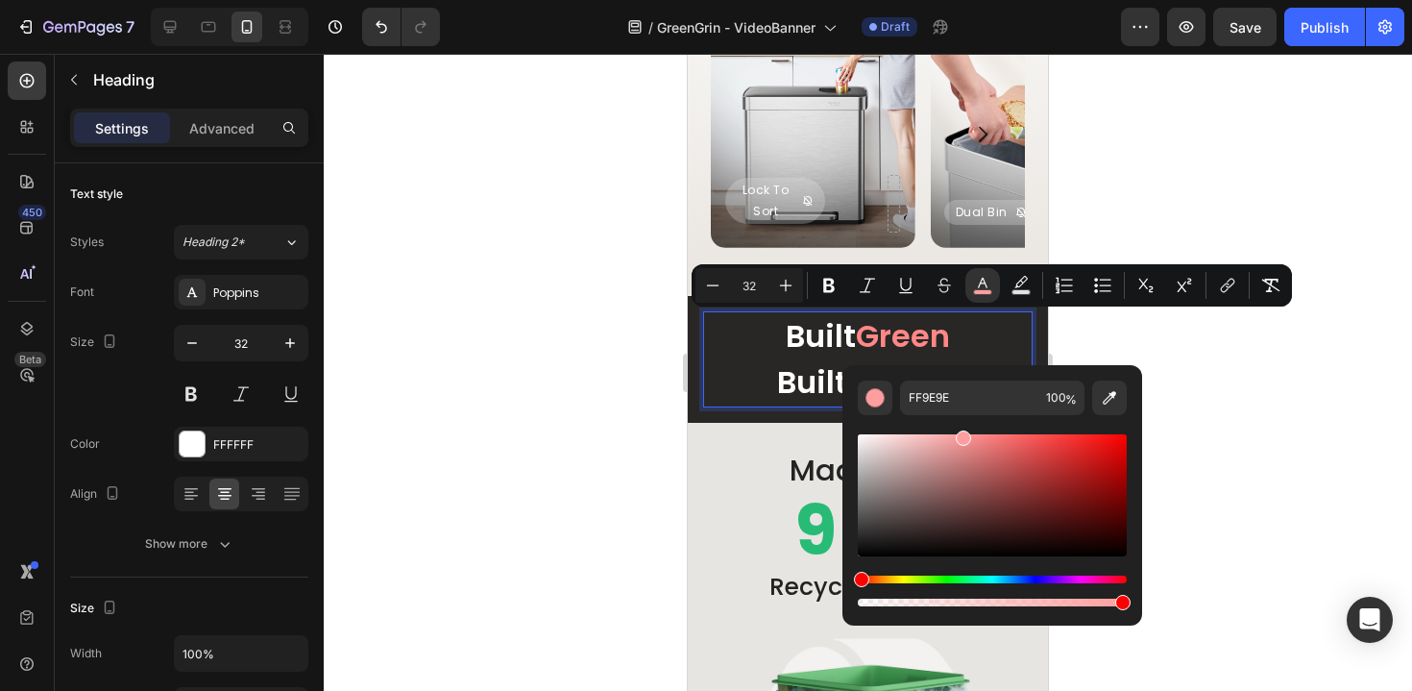
drag, startPoint x: 1048, startPoint y: 442, endPoint x: 961, endPoint y: 428, distance: 88.5
click at [961, 430] on div "Editor contextual toolbar" at bounding box center [992, 520] width 269 height 180
drag, startPoint x: 961, startPoint y: 436, endPoint x: 948, endPoint y: 436, distance: 12.5
click at [948, 436] on div "Editor contextual toolbar" at bounding box center [949, 439] width 15 height 15
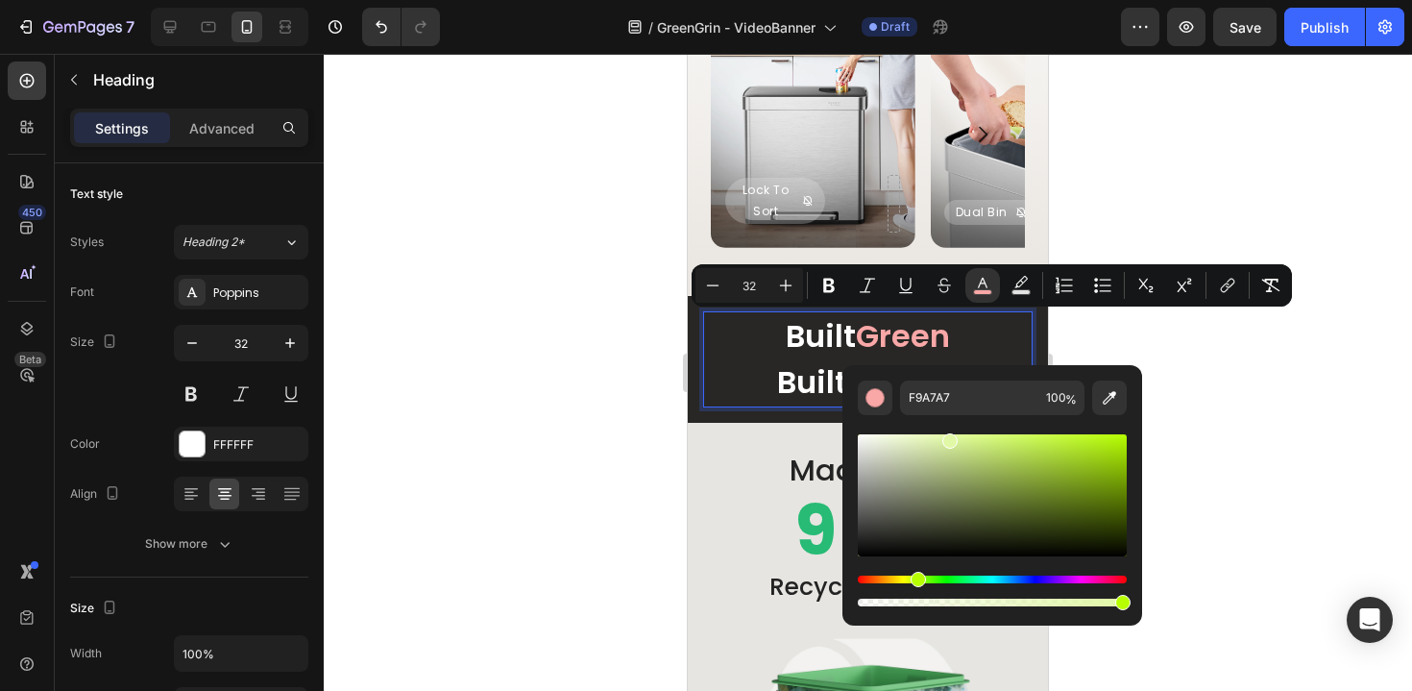
click at [916, 575] on div "Hue" at bounding box center [992, 579] width 269 height 8
click at [961, 437] on div "Editor contextual toolbar" at bounding box center [992, 495] width 269 height 122
type input "DCF799"
click at [1268, 408] on div at bounding box center [868, 372] width 1088 height 637
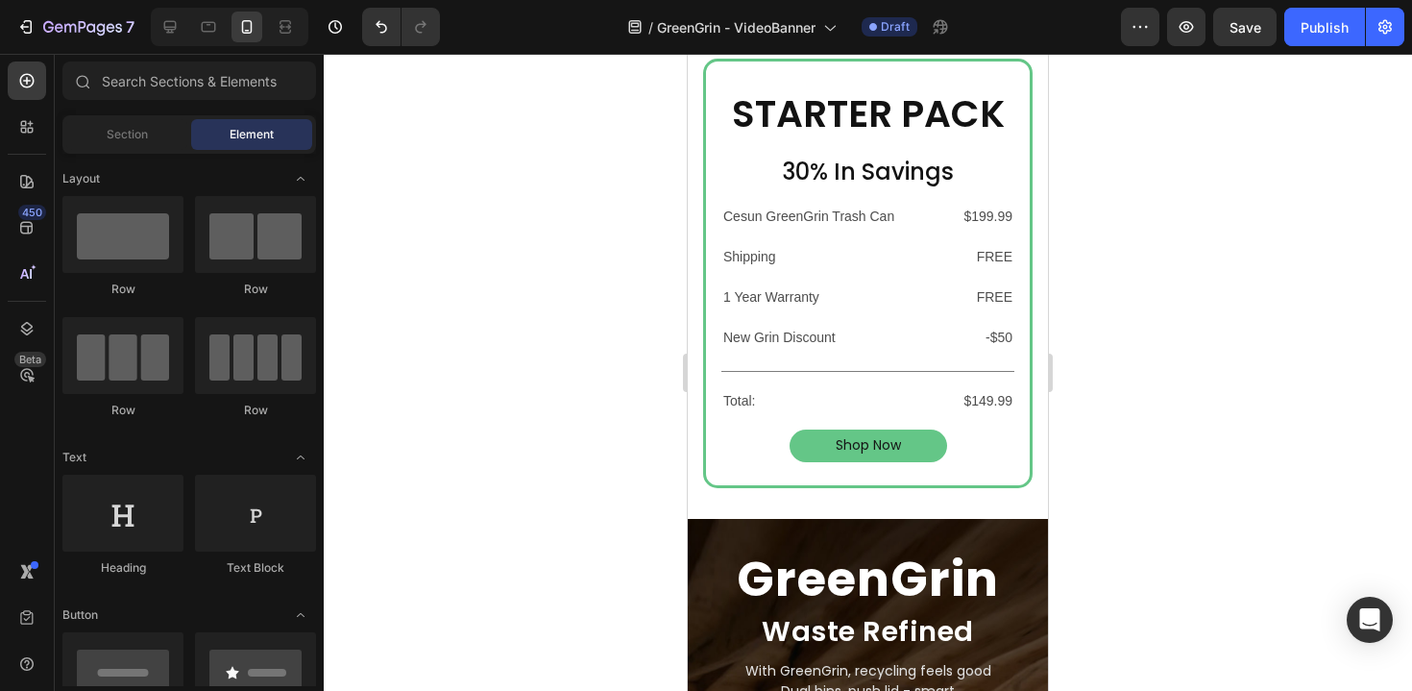
scroll to position [868, 0]
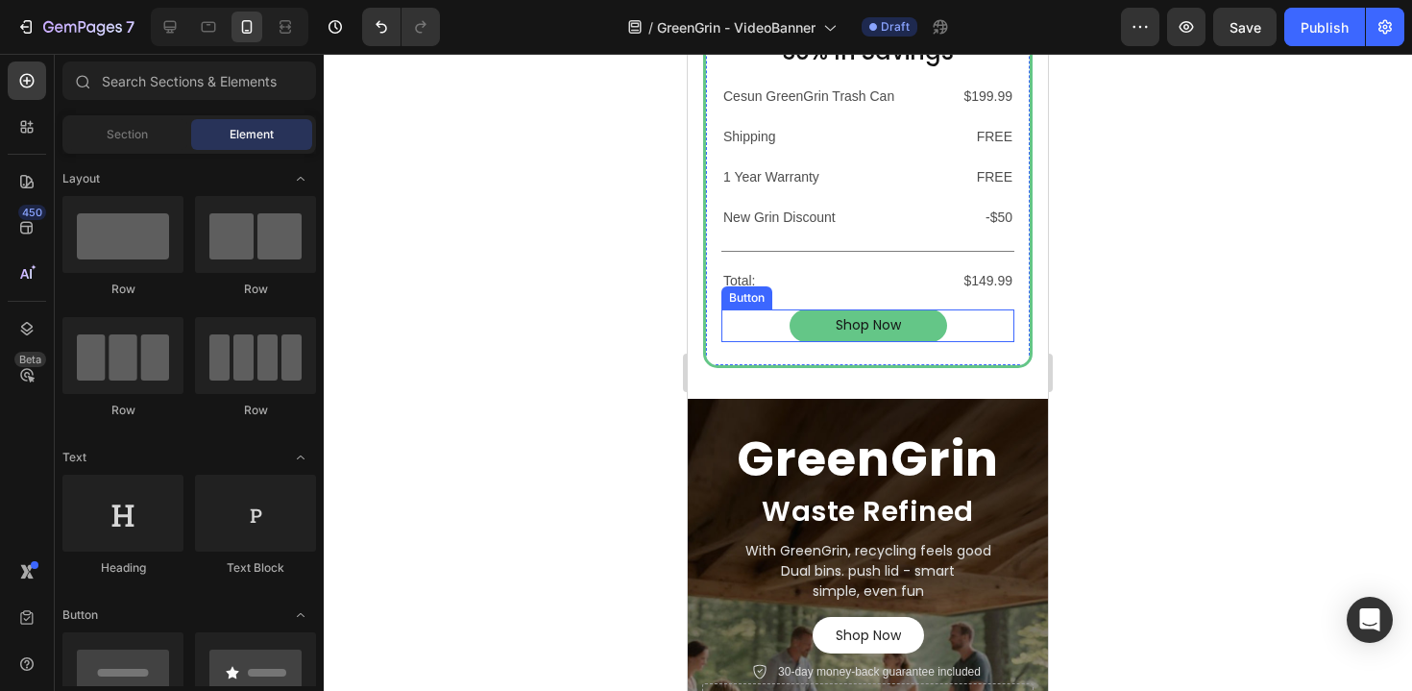
click at [962, 317] on div "Shop Now Button" at bounding box center [867, 325] width 293 height 32
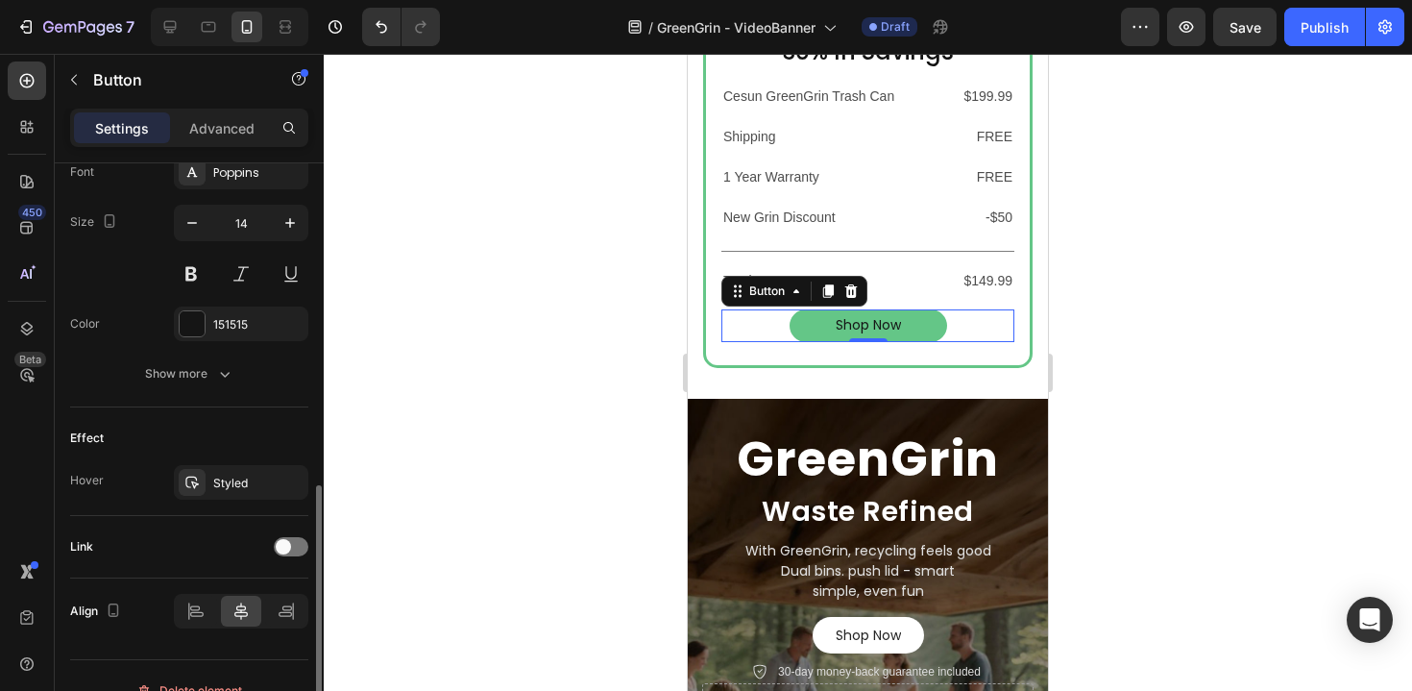
scroll to position [765, 0]
click at [284, 550] on span at bounding box center [283, 547] width 15 height 15
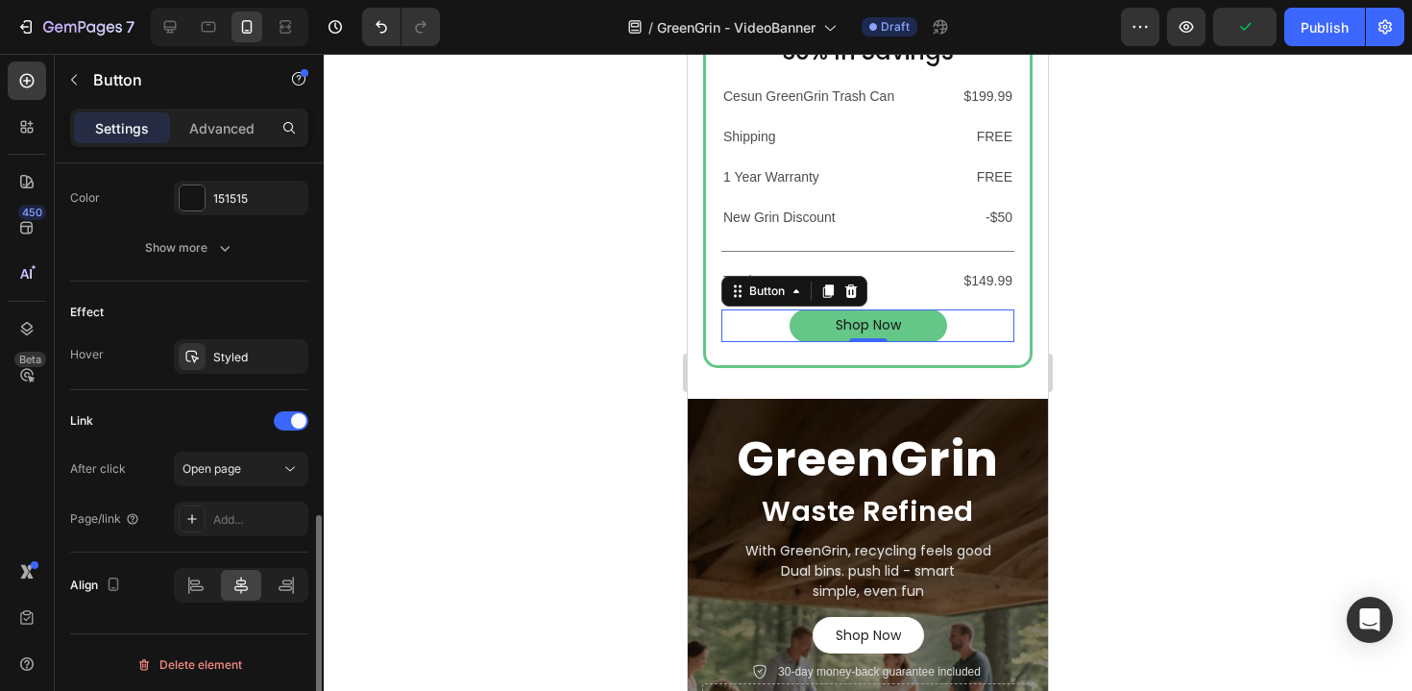
scroll to position [895, 0]
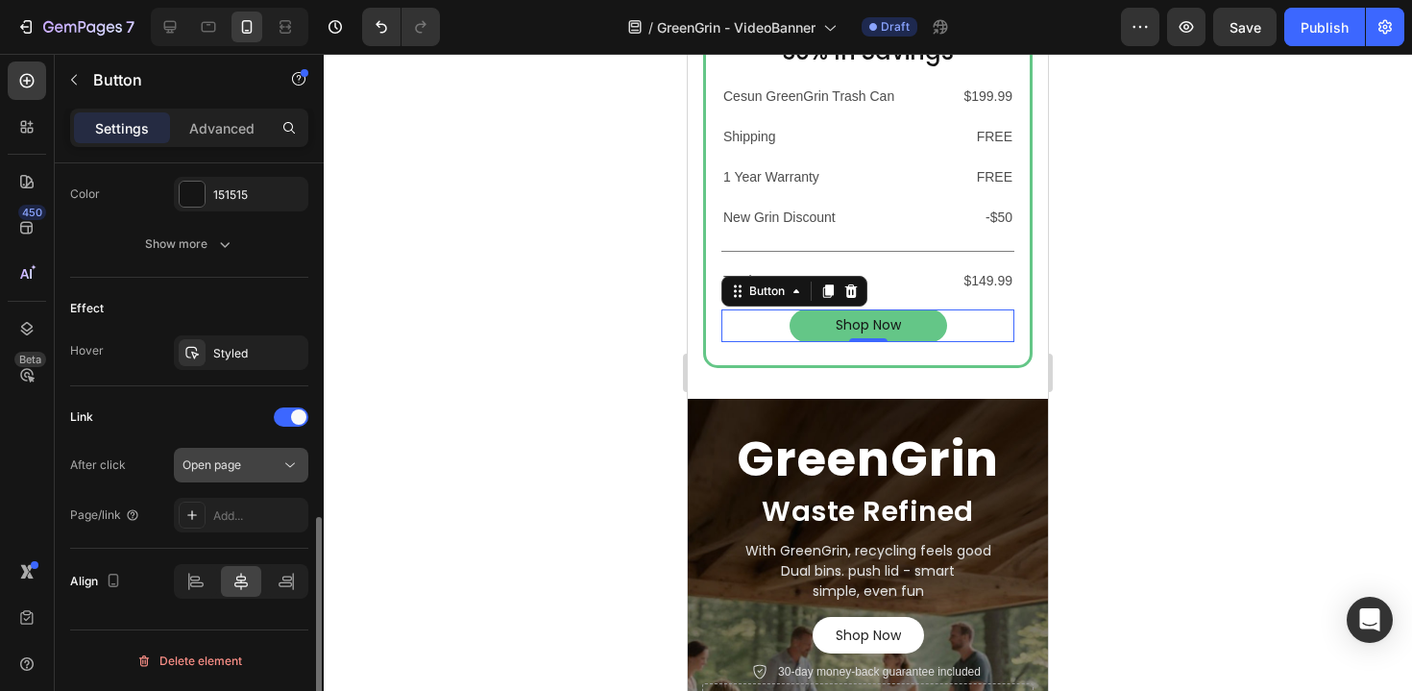
click at [255, 466] on div "Open page" at bounding box center [232, 464] width 98 height 17
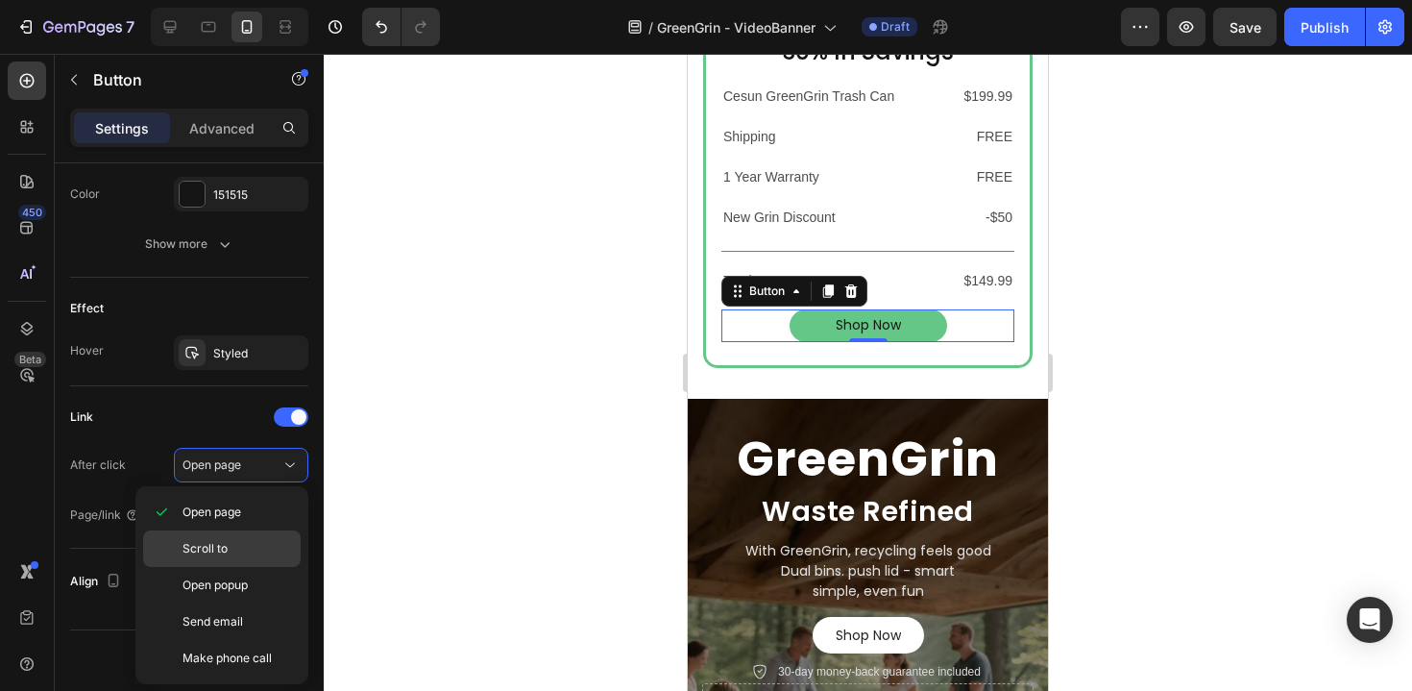
click at [249, 548] on p "Scroll to" at bounding box center [238, 548] width 110 height 17
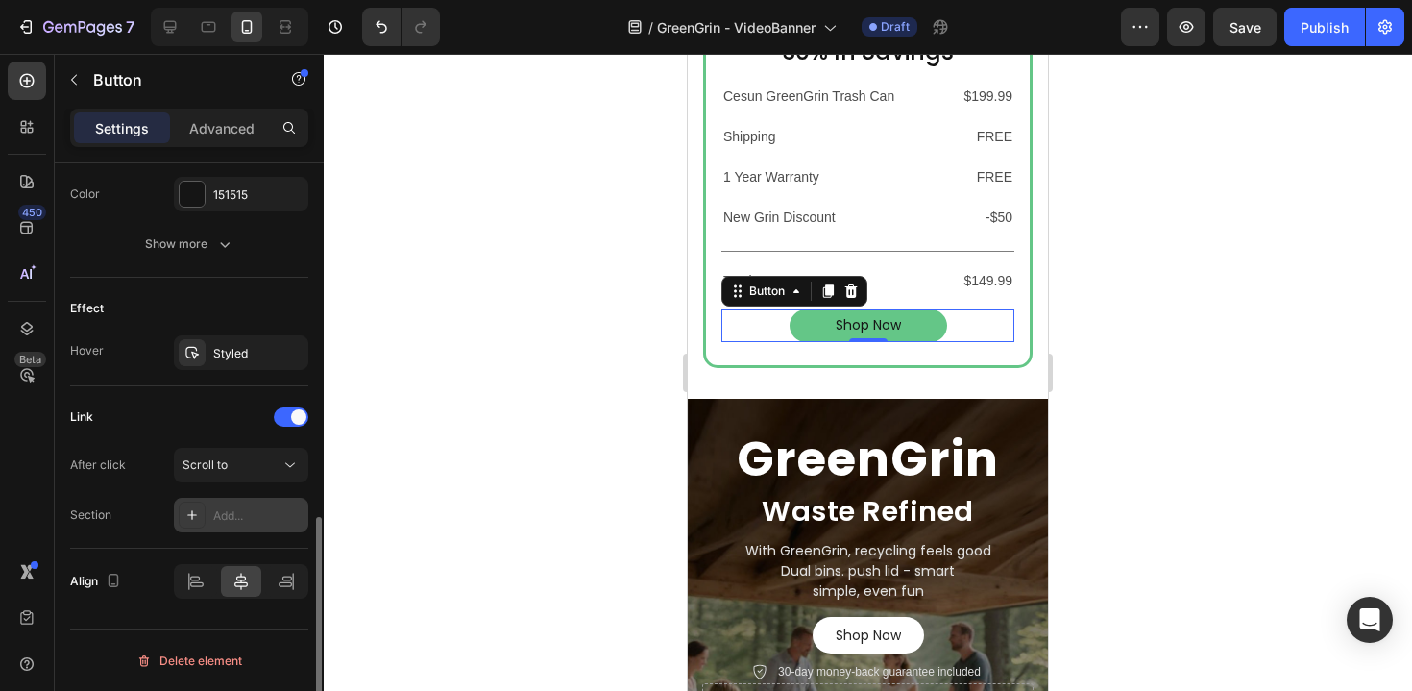
click at [256, 518] on div "Add..." at bounding box center [258, 515] width 90 height 17
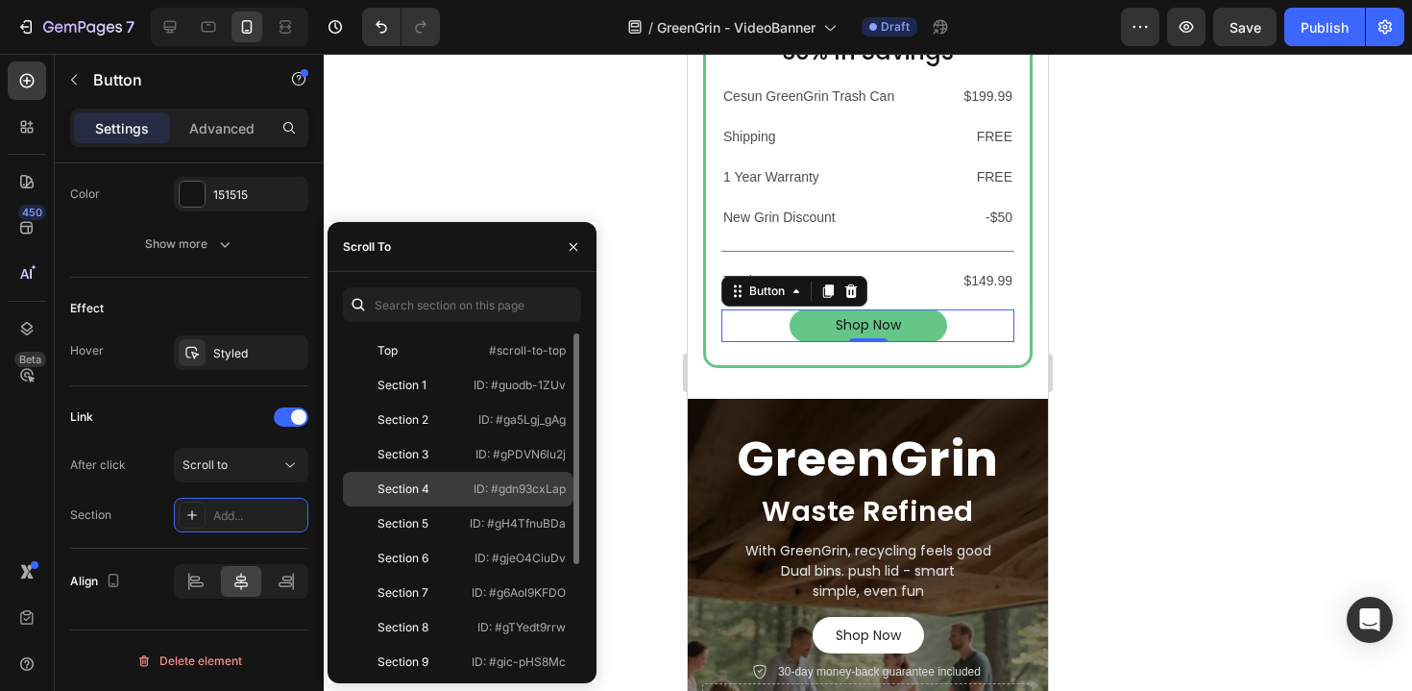
scroll to position [150, 0]
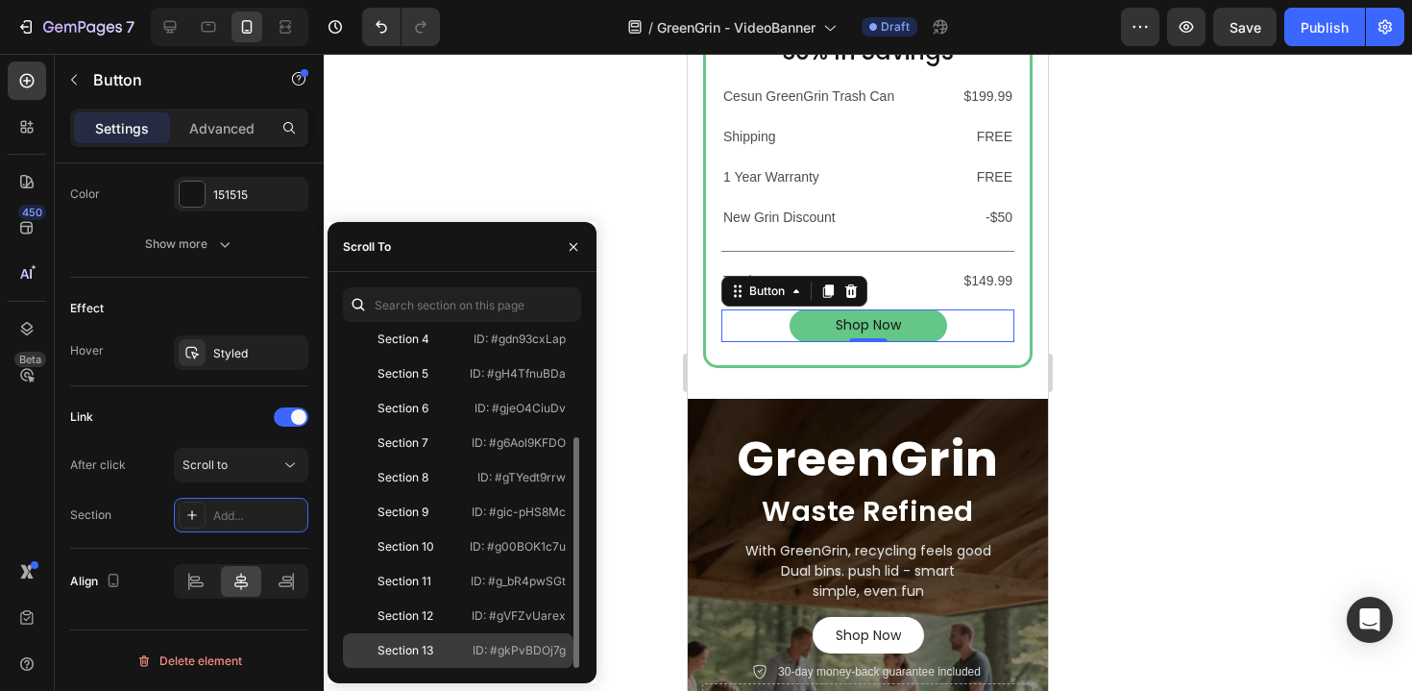
click at [476, 648] on p "ID: #gkPvBDOj7g" at bounding box center [519, 650] width 93 height 17
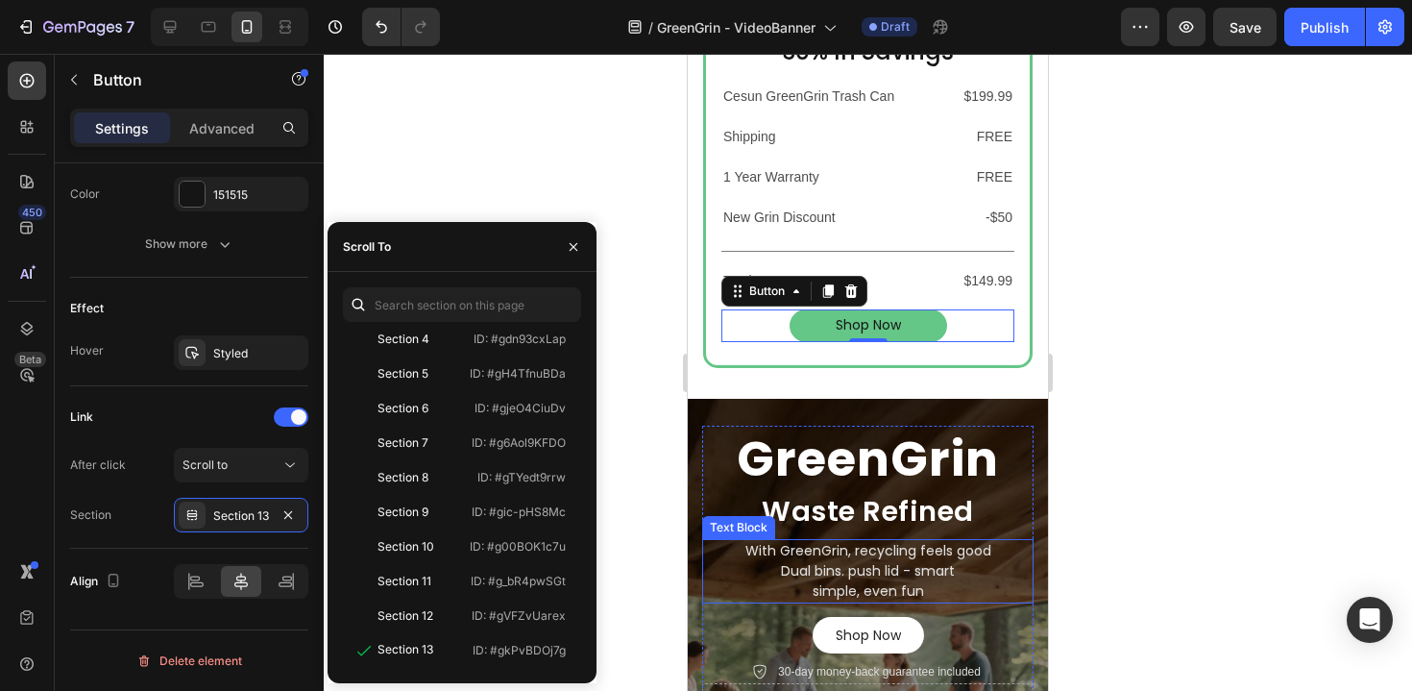
scroll to position [1042, 0]
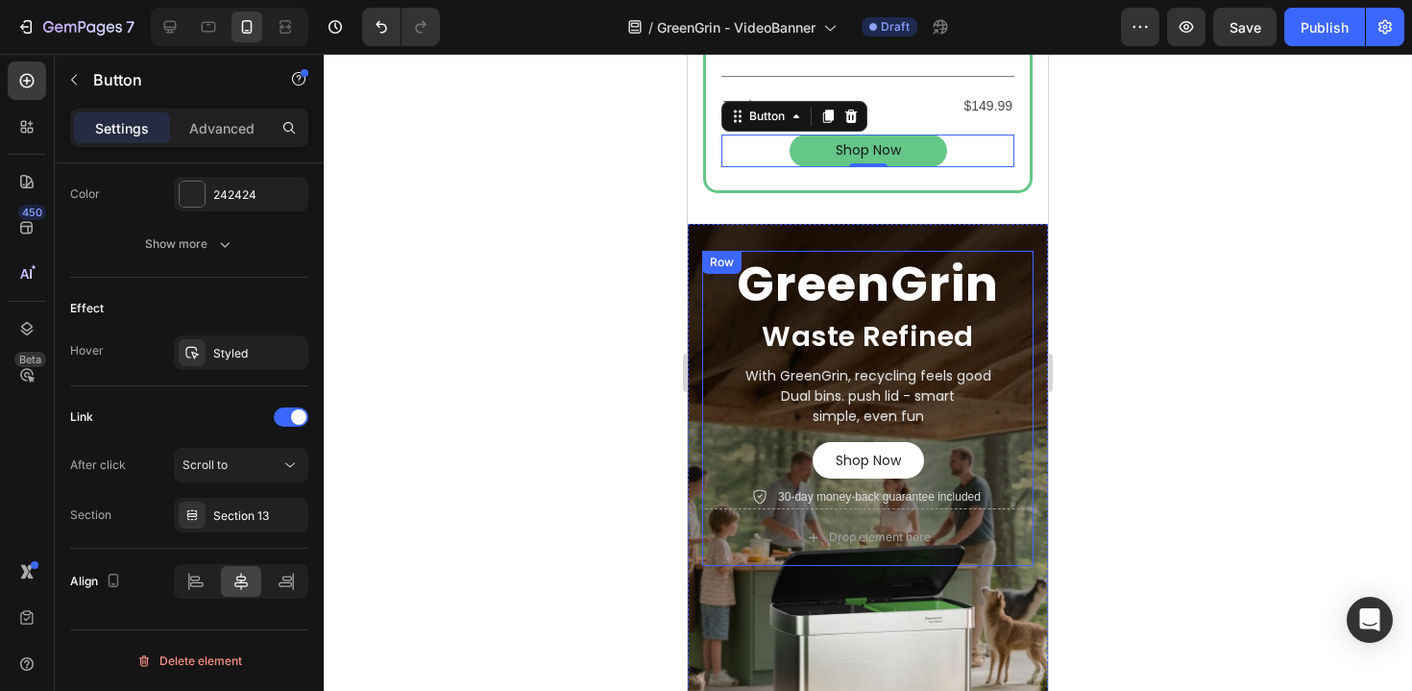
click at [785, 470] on div "Shop Now Button" at bounding box center [867, 460] width 331 height 37
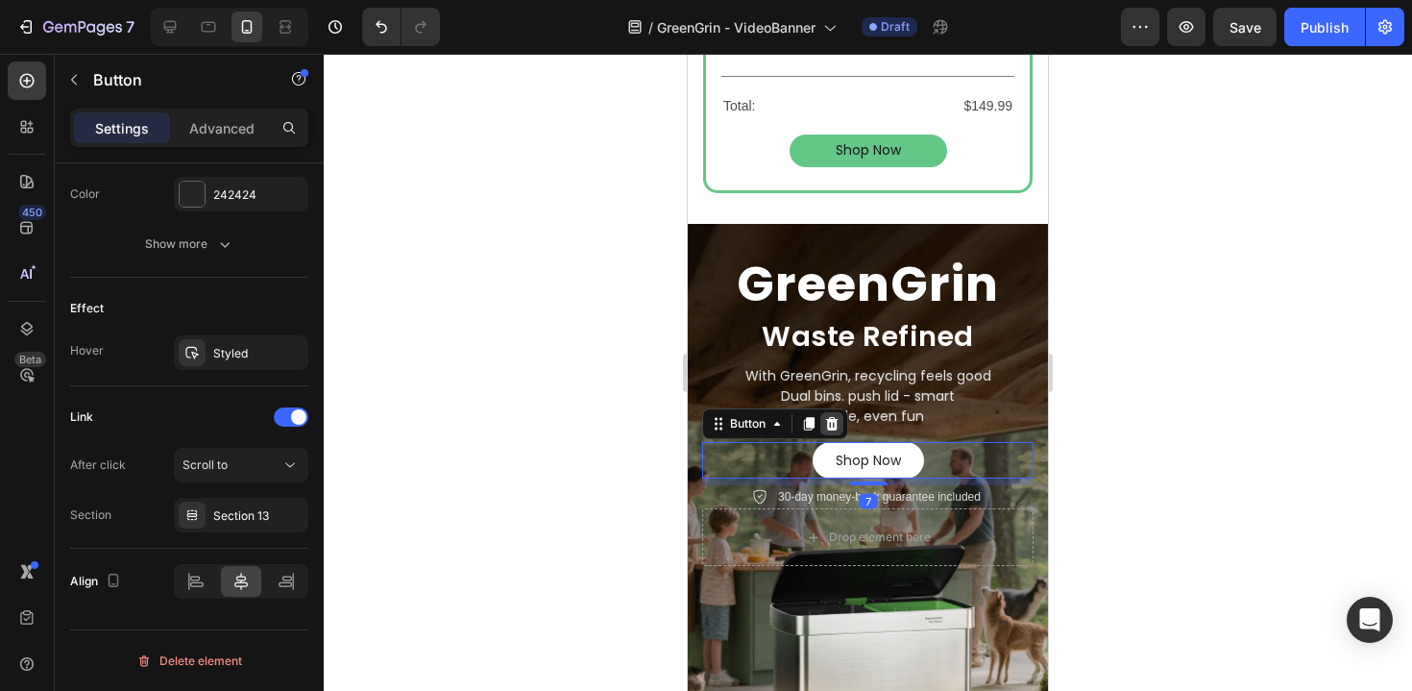
click at [834, 428] on icon at bounding box center [832, 423] width 12 height 13
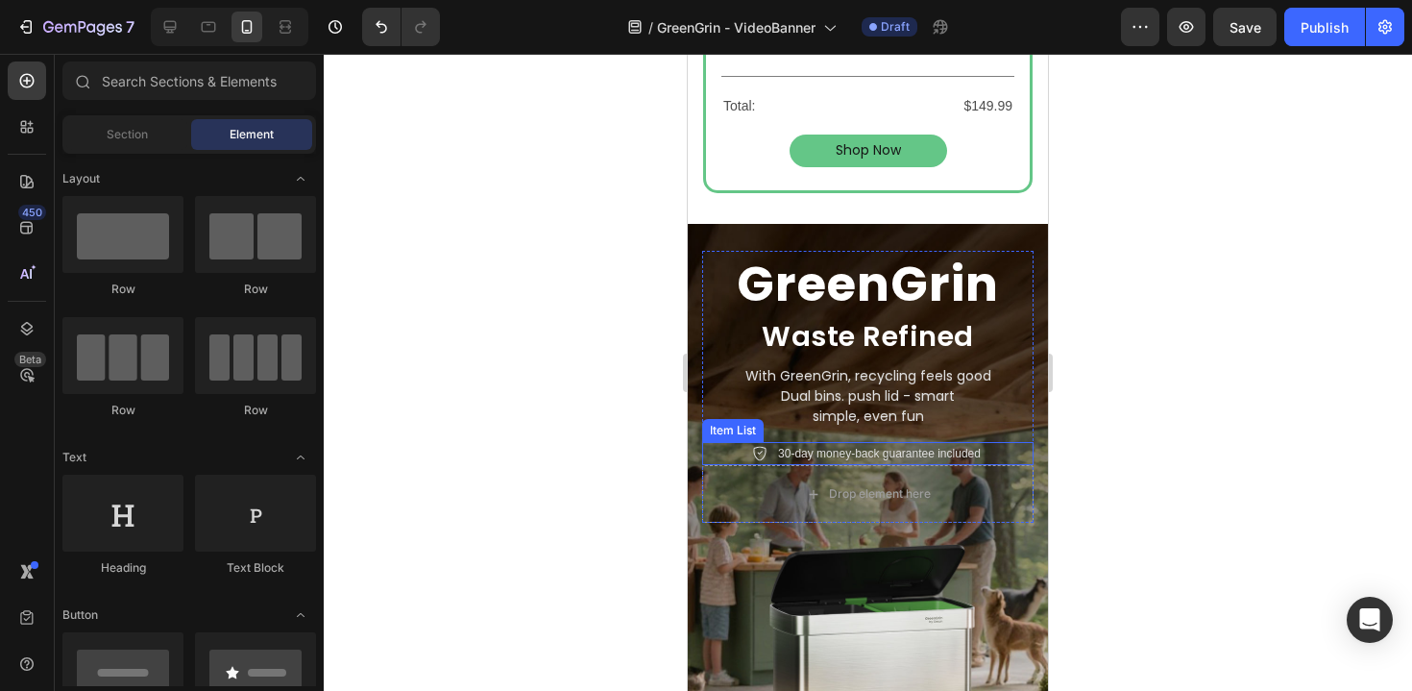
click at [903, 452] on p "30-day money-back guarantee included" at bounding box center [879, 453] width 203 height 17
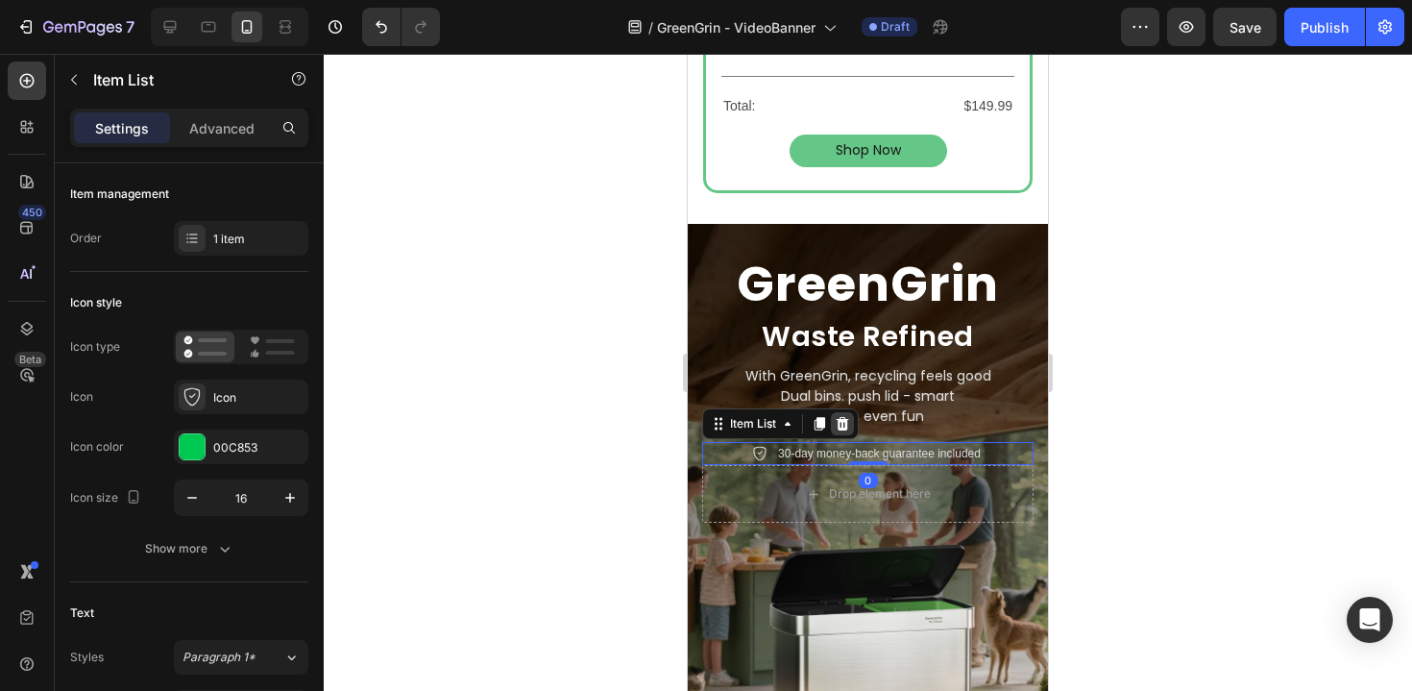
click at [848, 419] on icon at bounding box center [843, 423] width 12 height 13
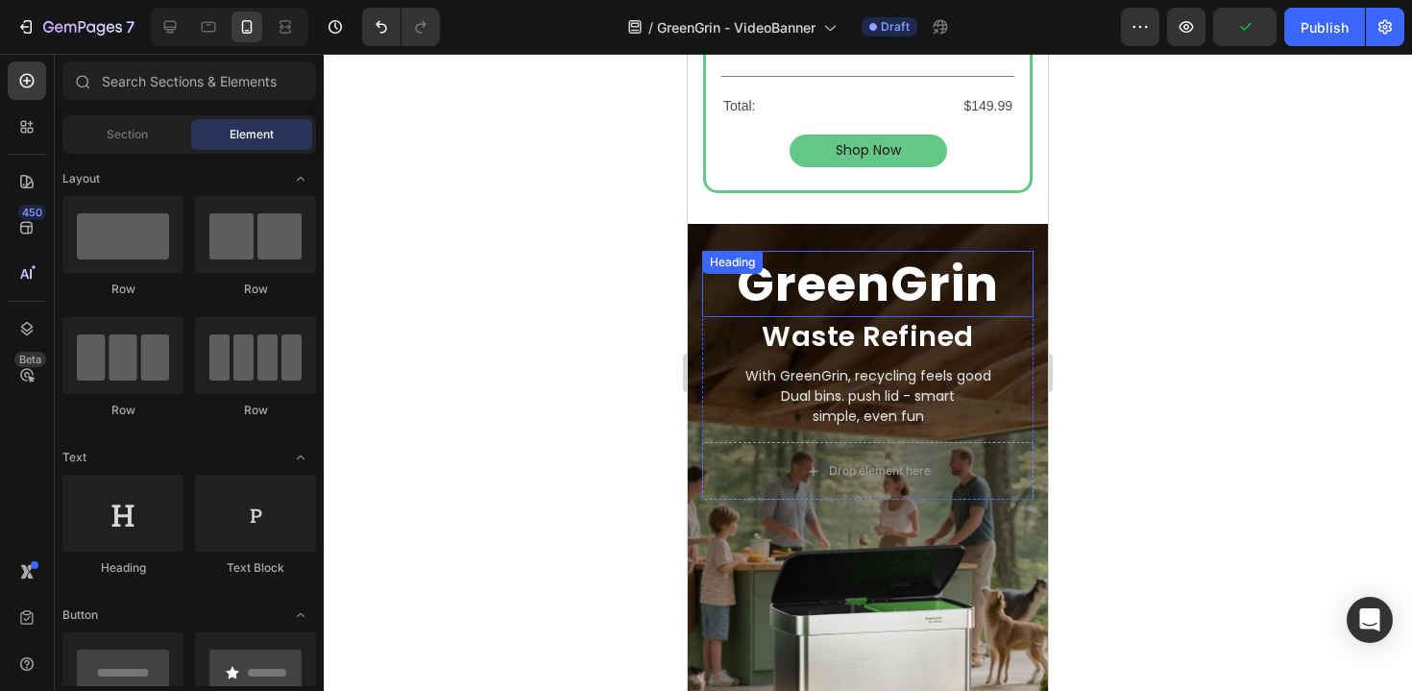
click at [790, 278] on div "GreenGrin Heading" at bounding box center [867, 284] width 331 height 66
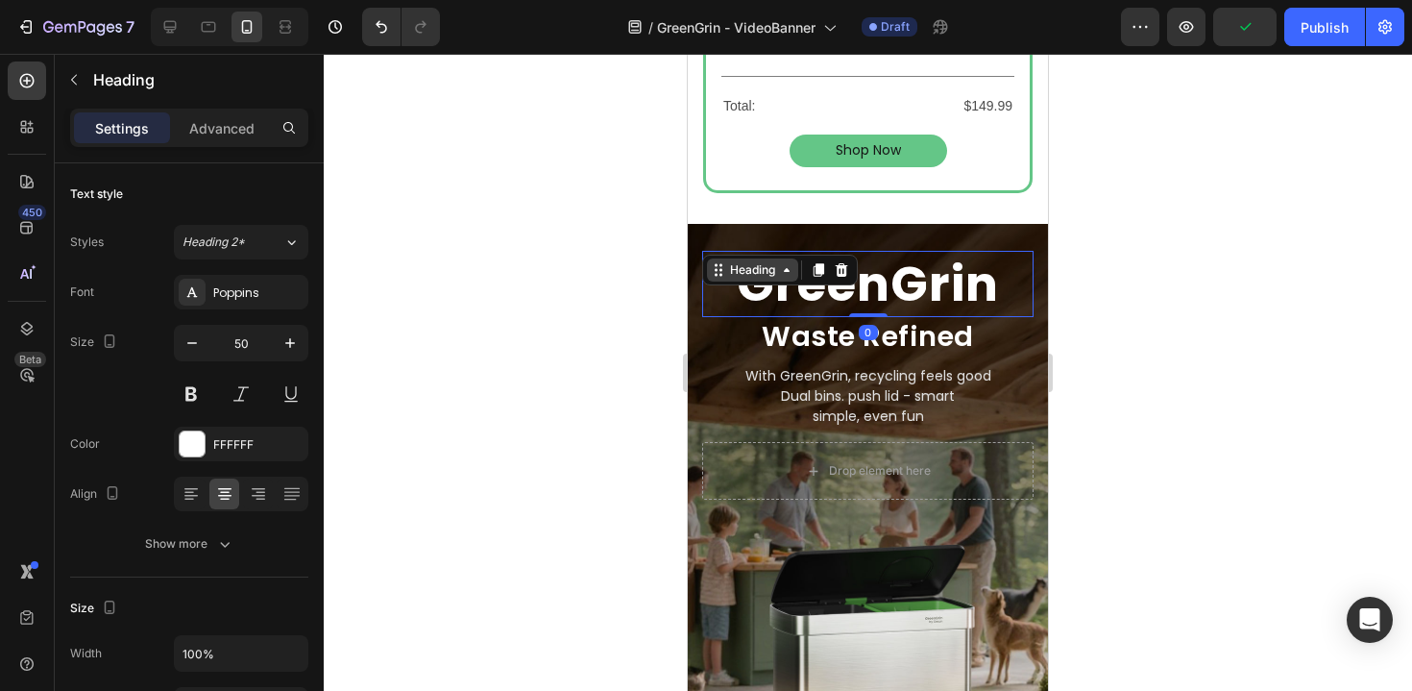
click at [750, 267] on div "Heading" at bounding box center [752, 269] width 53 height 17
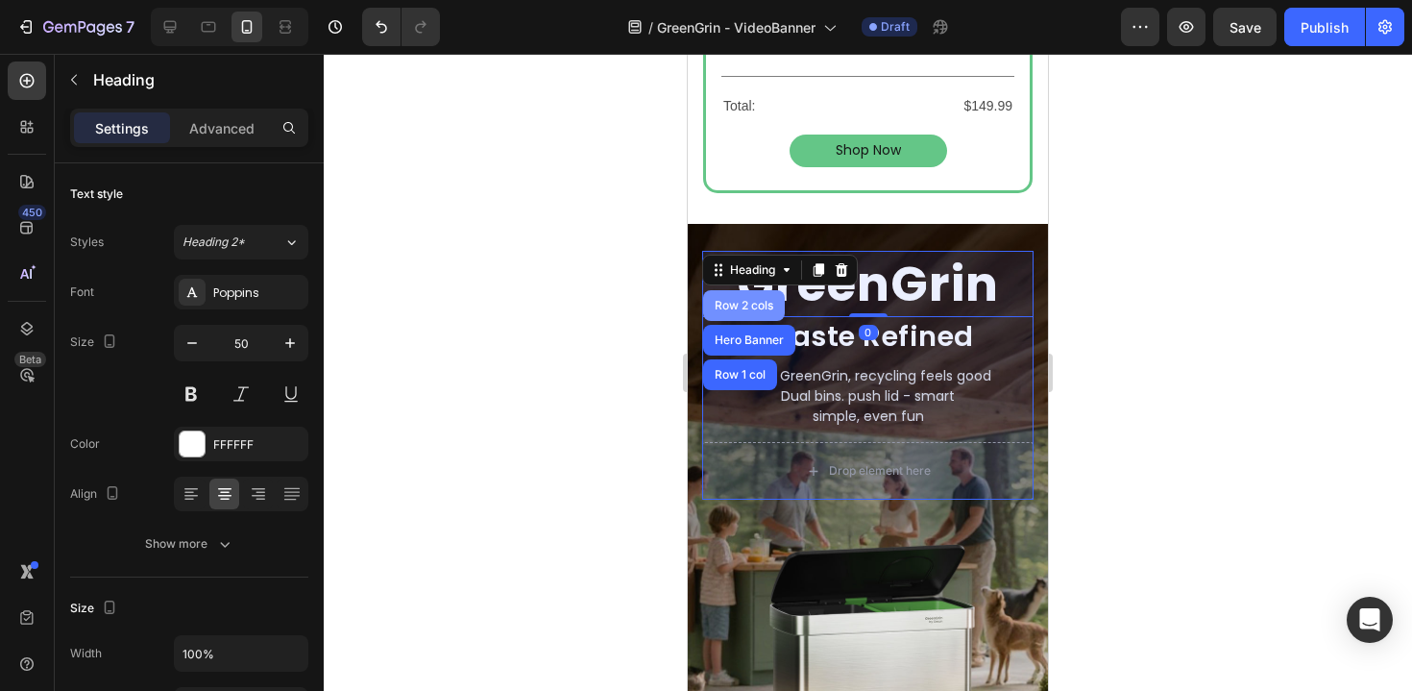
click at [742, 306] on div "Row 2 cols" at bounding box center [744, 306] width 66 height 12
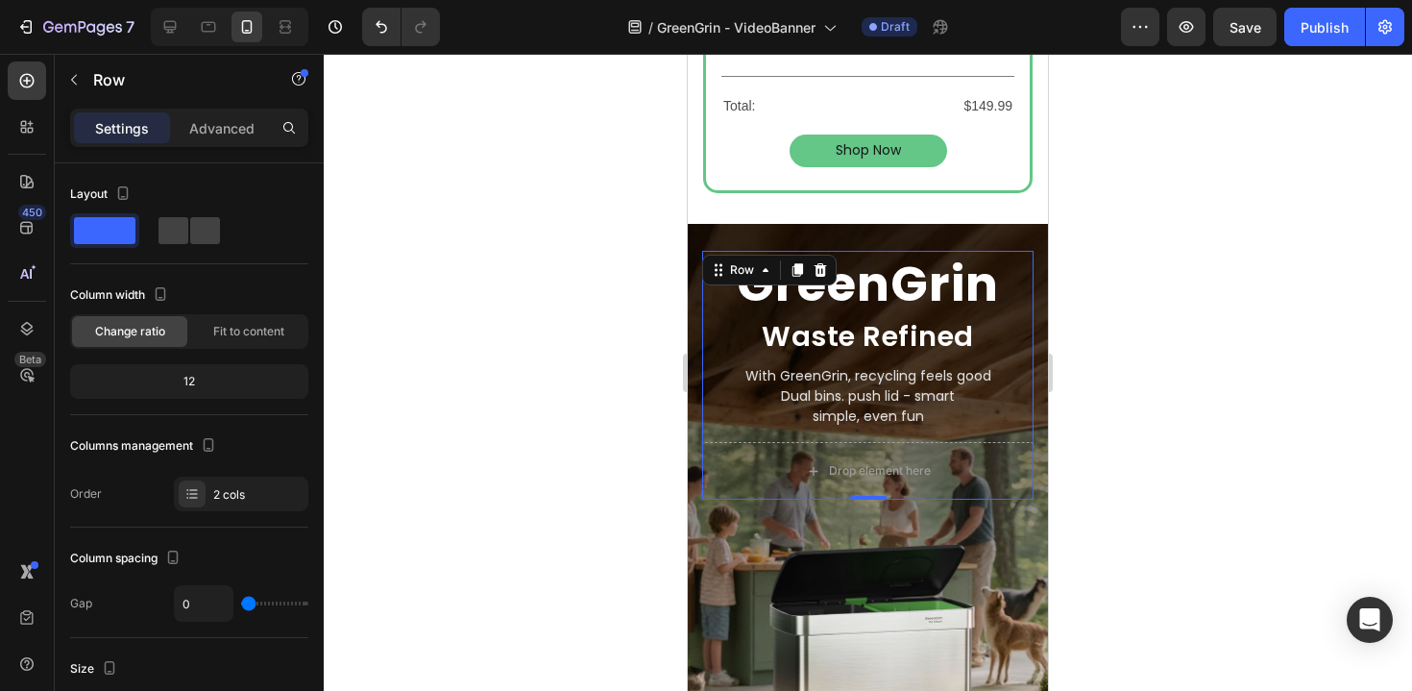
click at [234, 143] on div "Settings Advanced" at bounding box center [189, 128] width 238 height 38
click at [232, 139] on div "Advanced" at bounding box center [222, 127] width 96 height 31
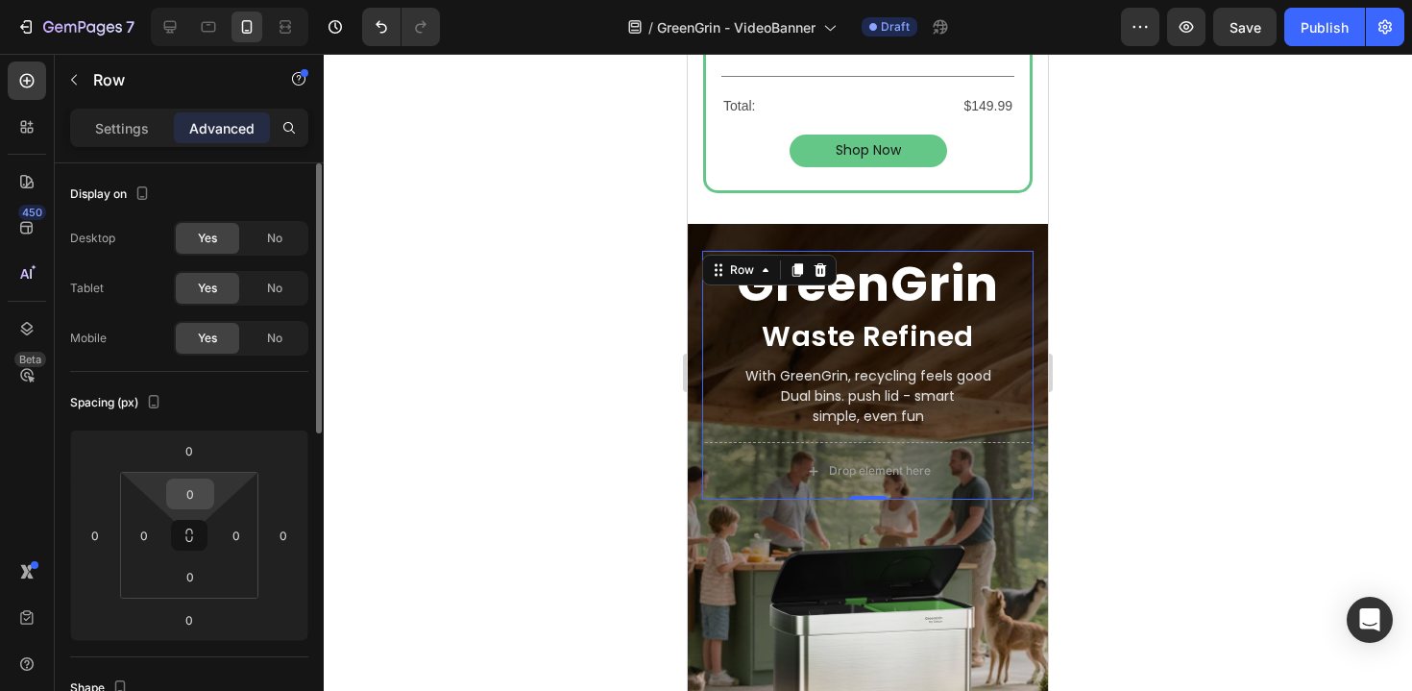
click at [200, 498] on input "0" at bounding box center [190, 493] width 38 height 29
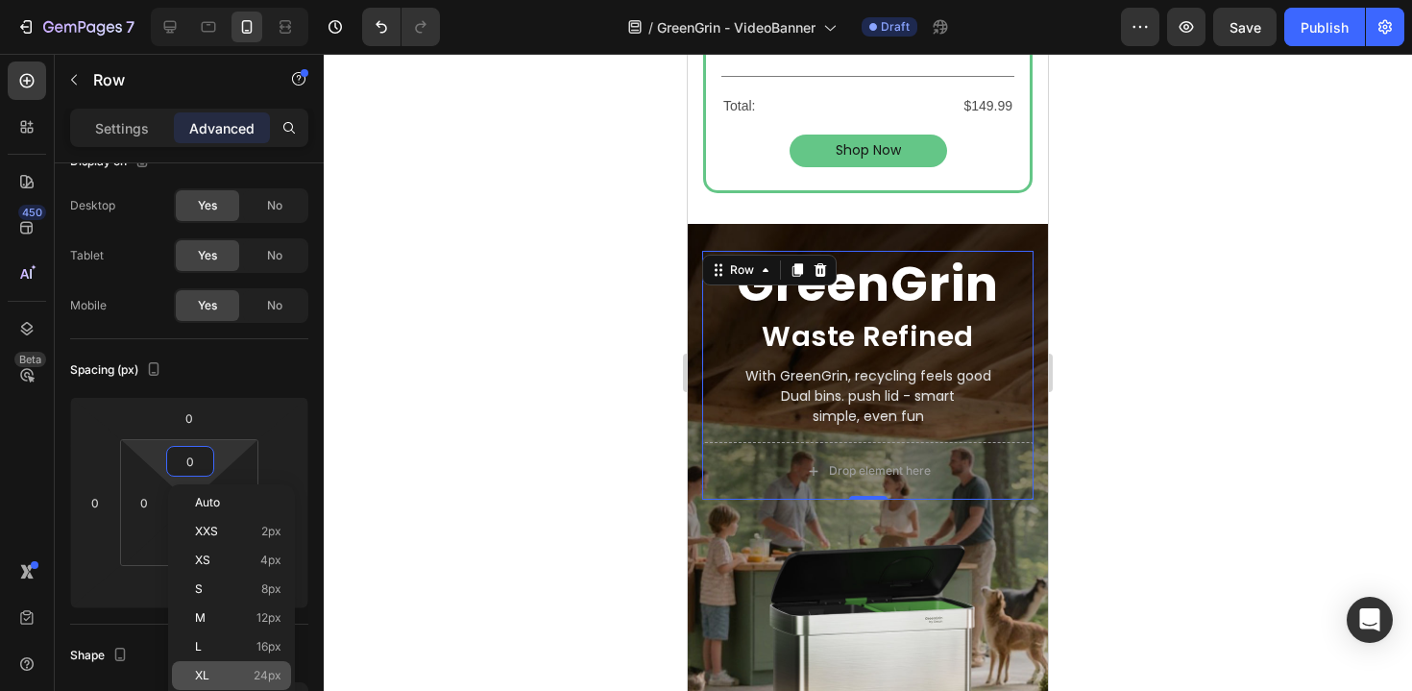
click at [247, 670] on p "XL 24px" at bounding box center [238, 675] width 86 height 13
type input "24"
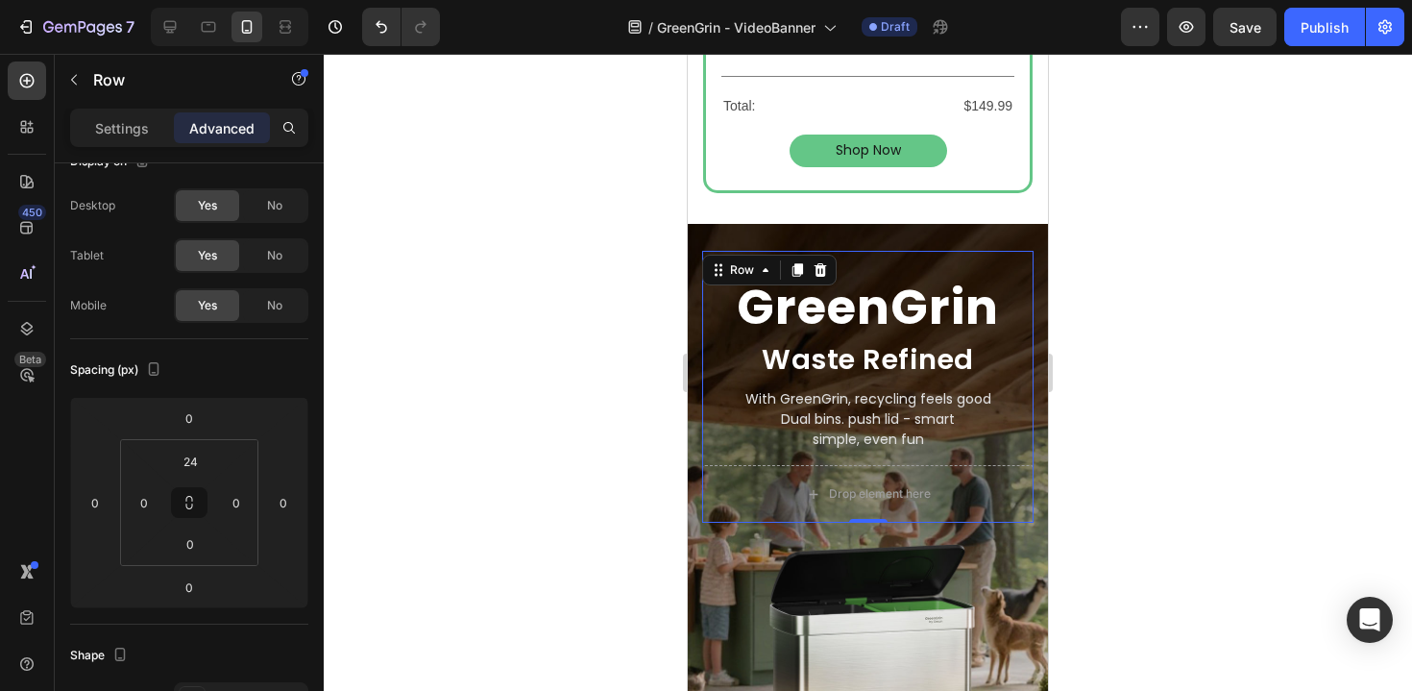
click at [514, 536] on div at bounding box center [868, 372] width 1088 height 637
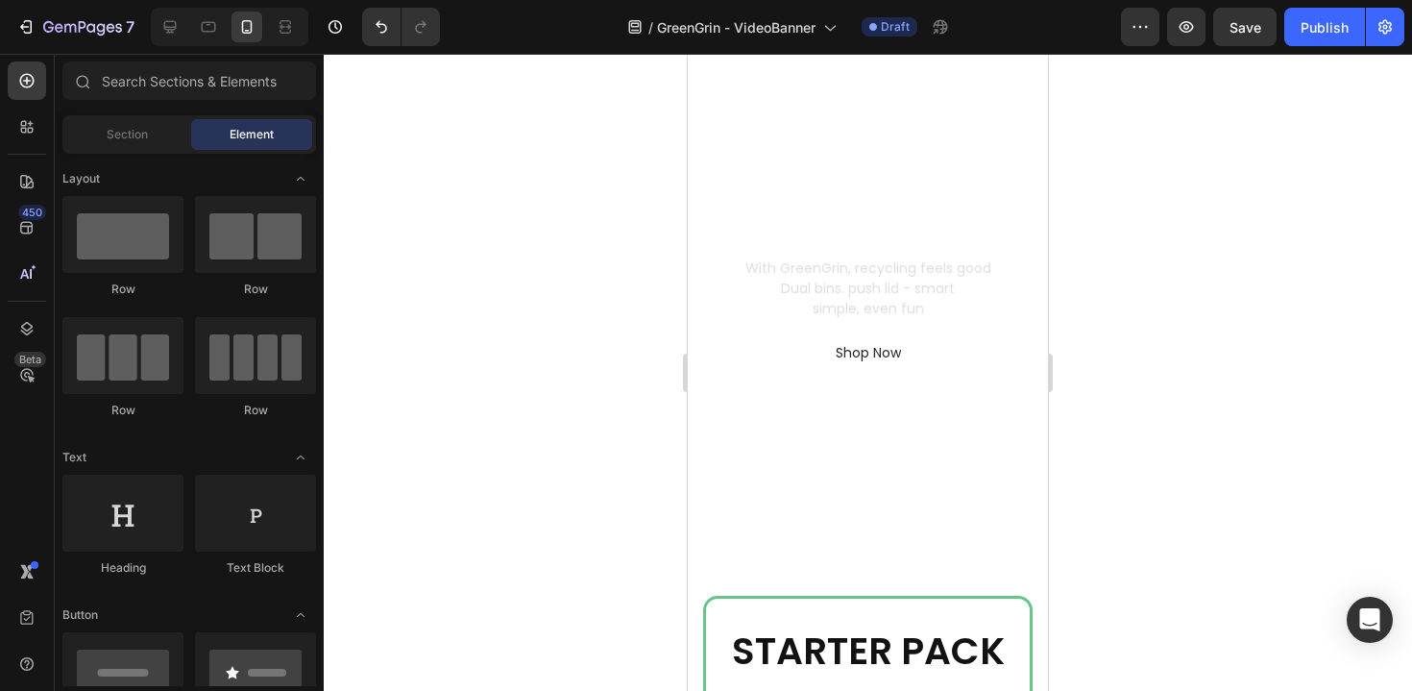
scroll to position [191, 0]
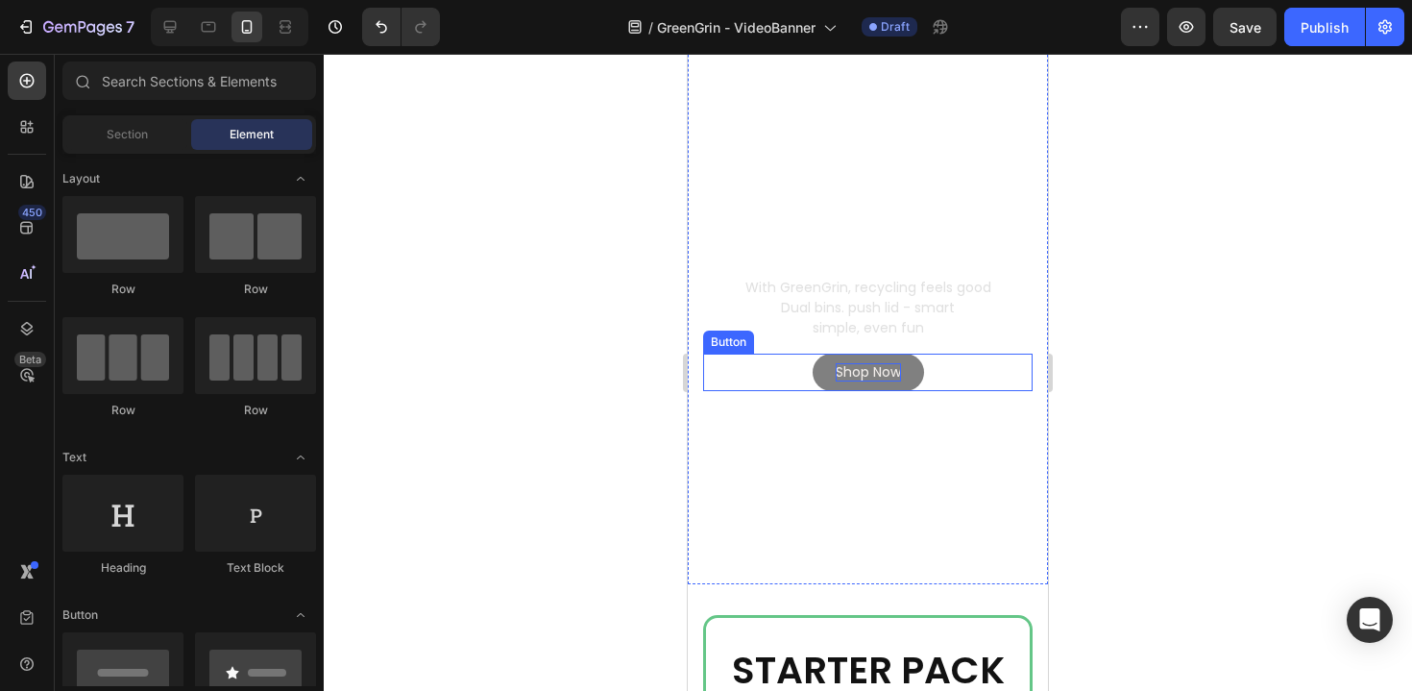
click at [869, 375] on p "Shop Now" at bounding box center [868, 371] width 65 height 17
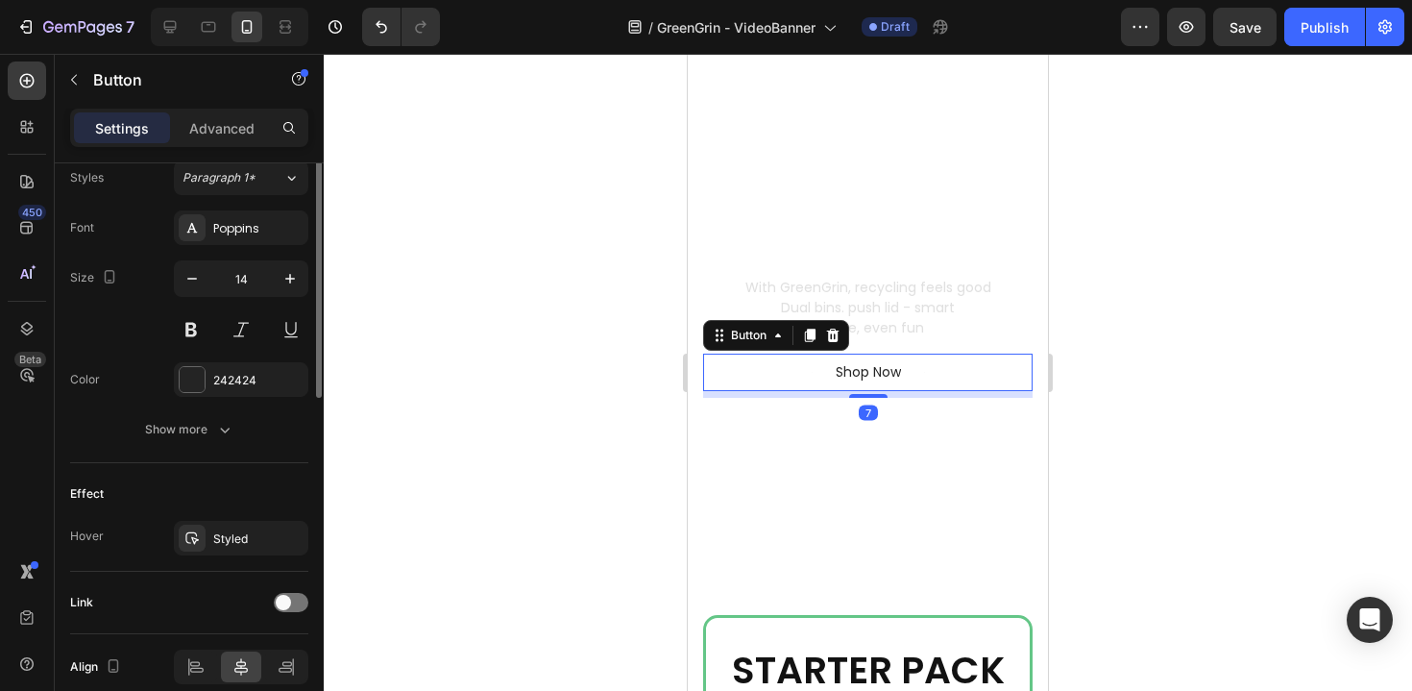
scroll to position [795, 0]
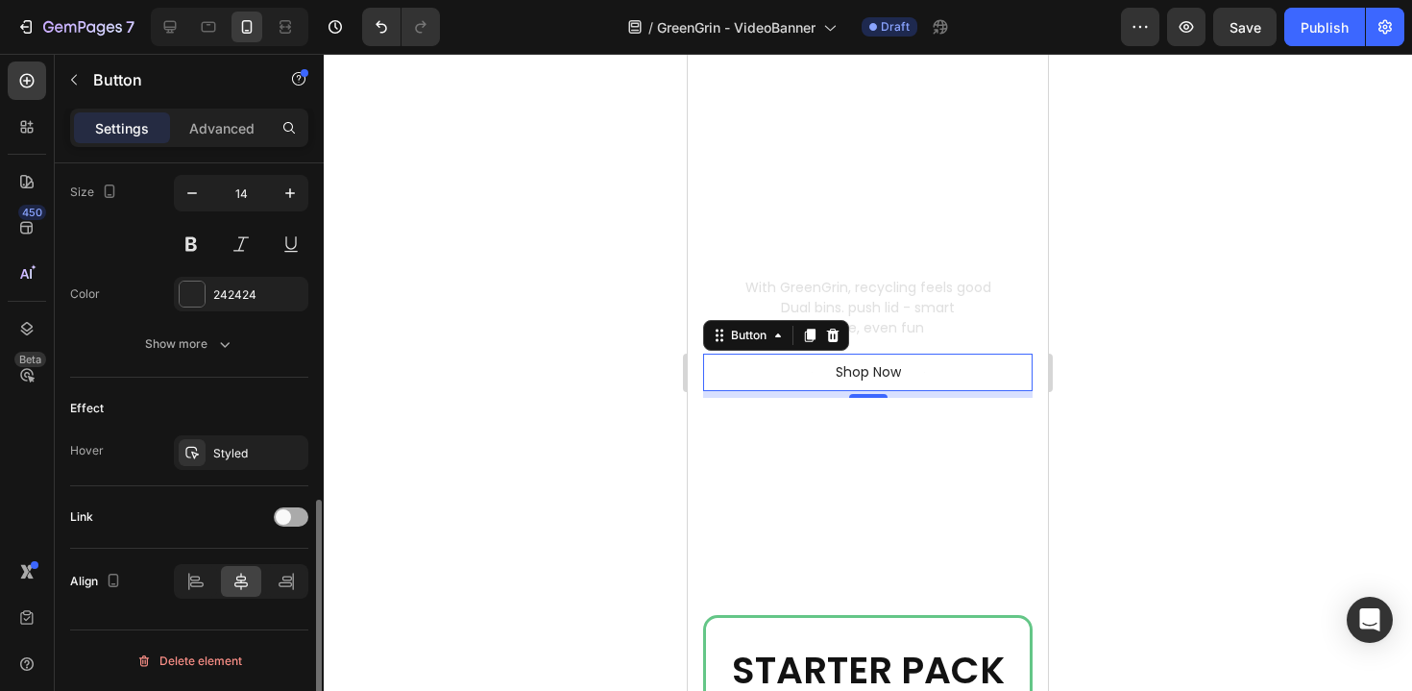
click at [303, 521] on div at bounding box center [291, 516] width 35 height 19
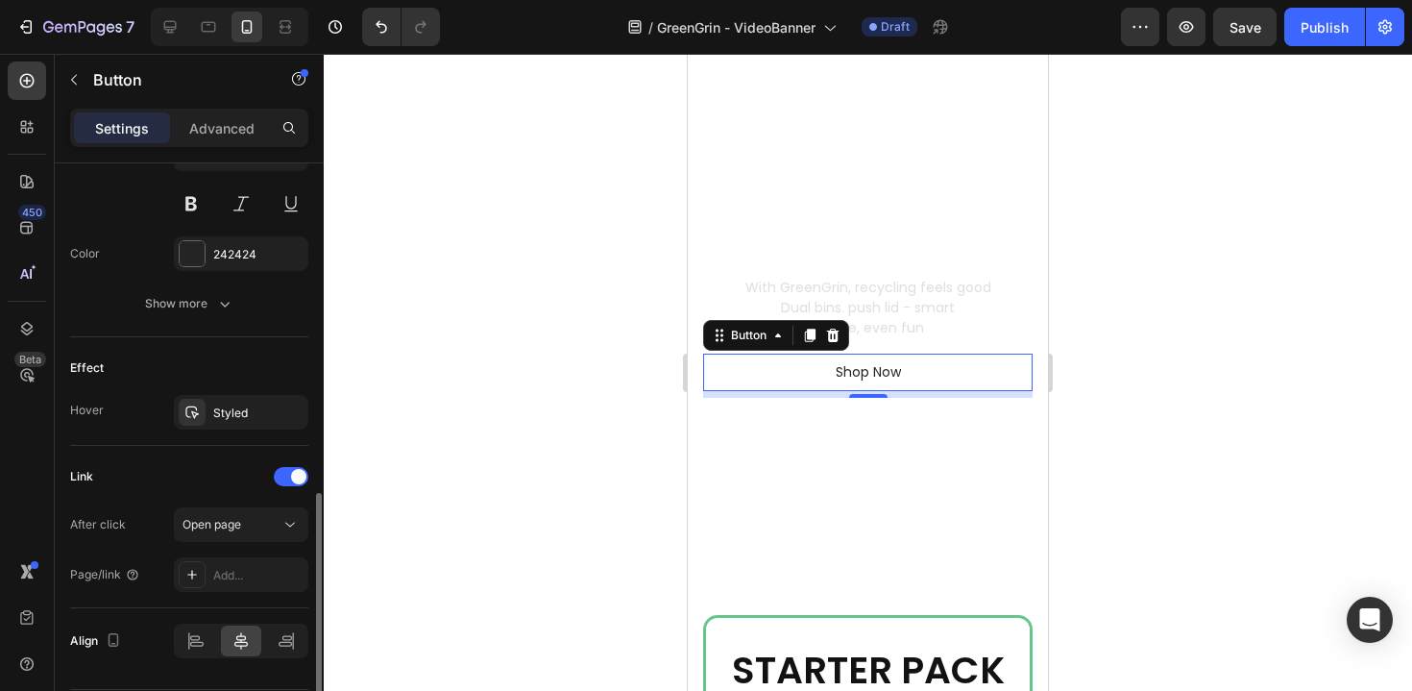
scroll to position [860, 0]
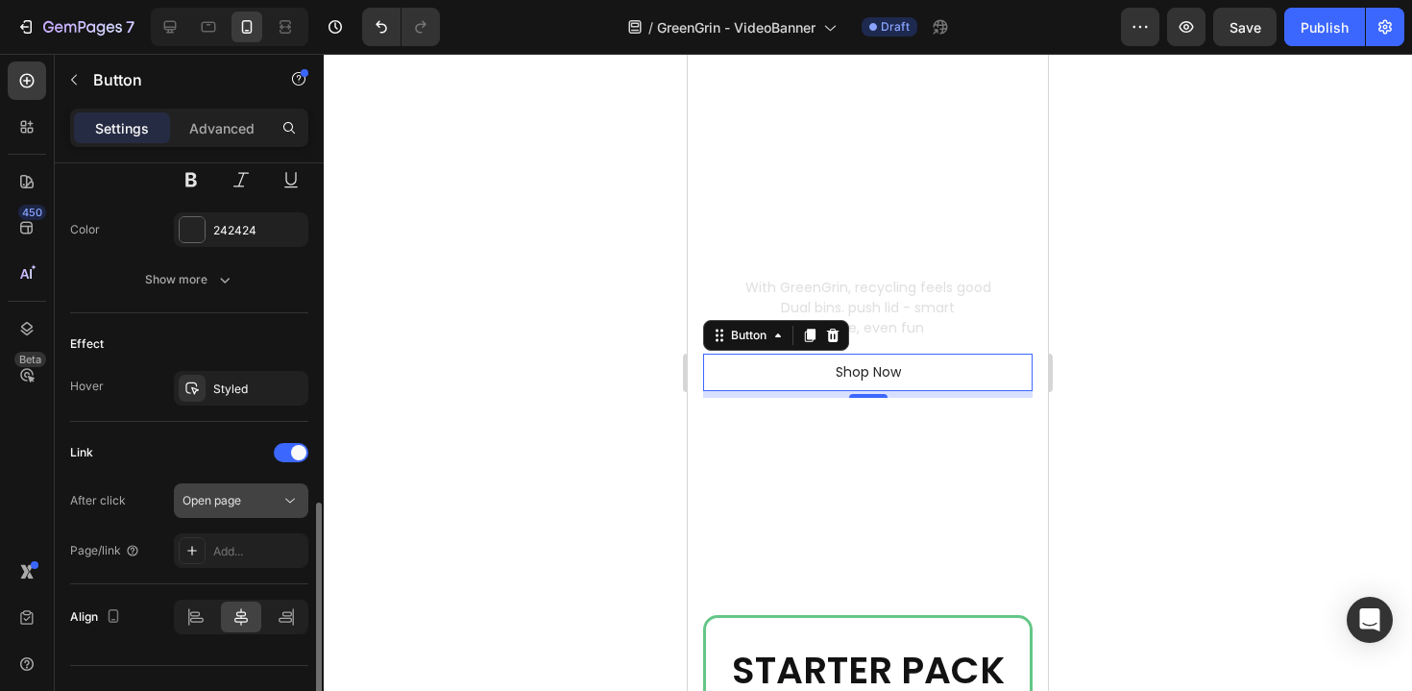
click at [257, 501] on div "Open page" at bounding box center [232, 500] width 98 height 17
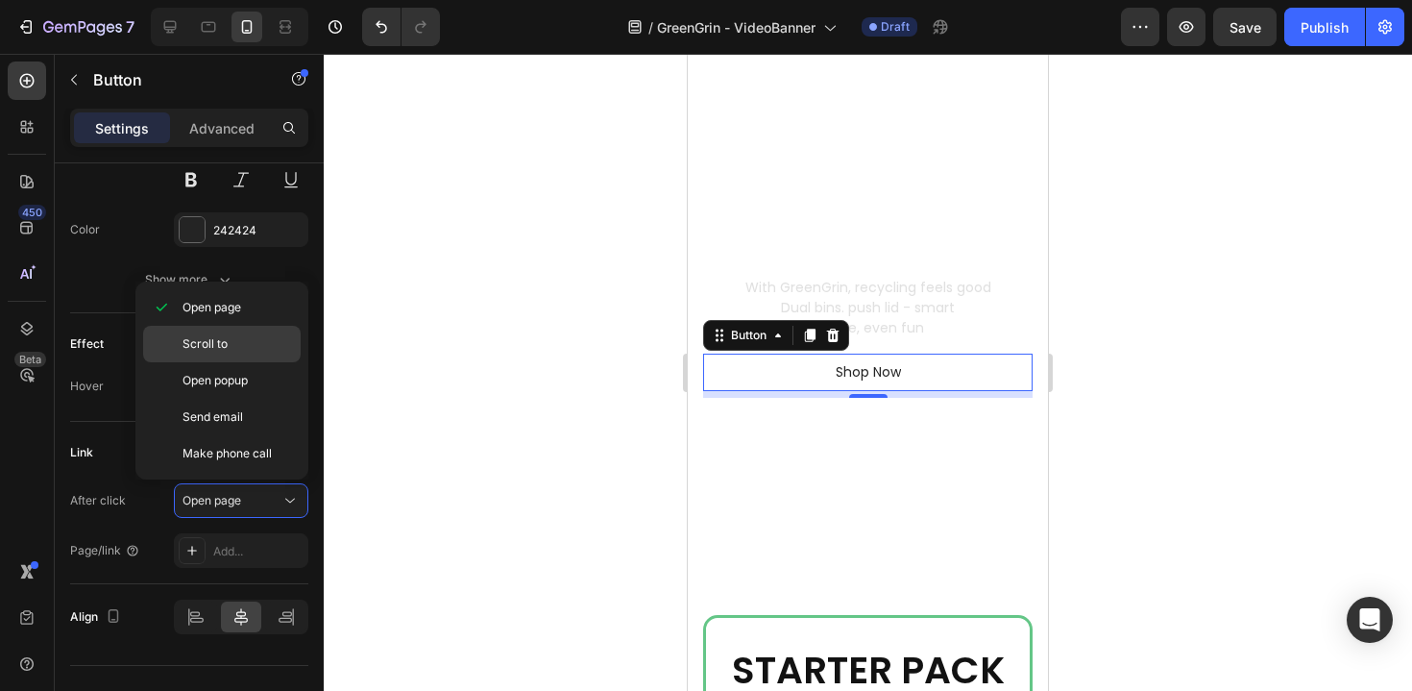
click at [237, 342] on p "Scroll to" at bounding box center [238, 343] width 110 height 17
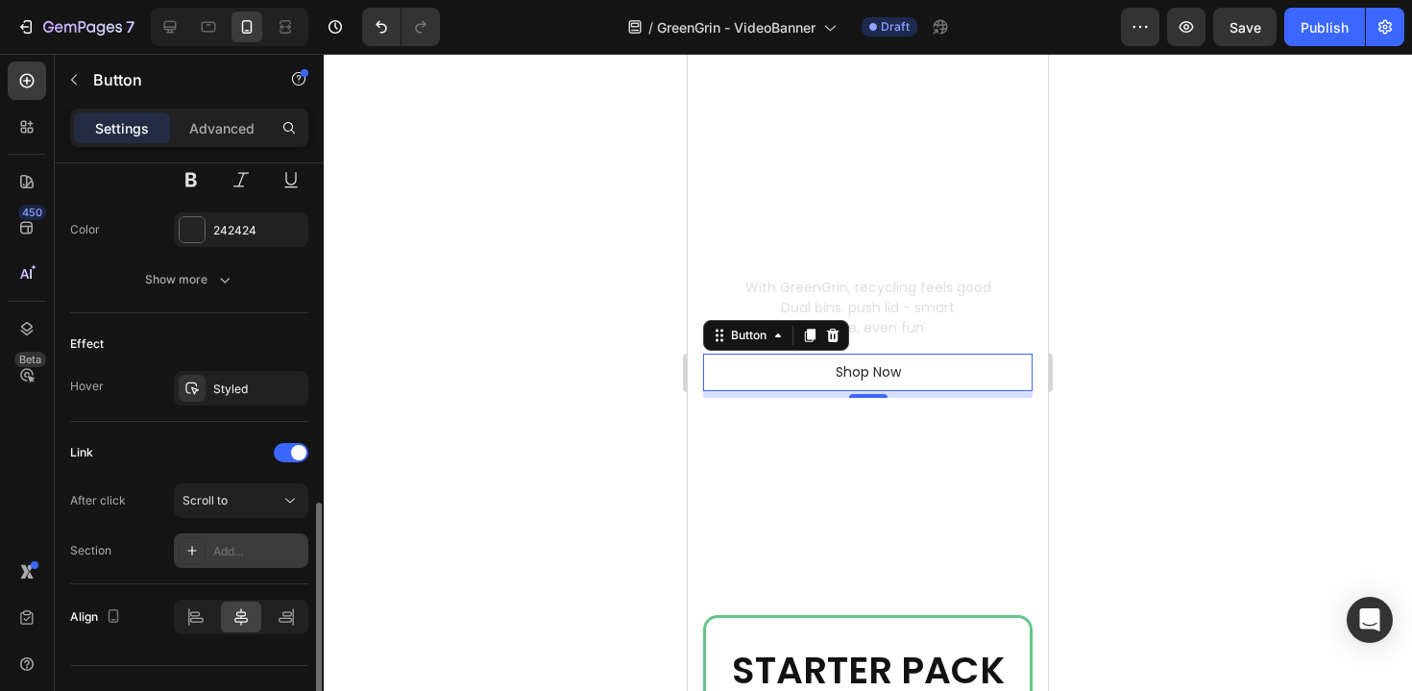
click at [252, 560] on div "Add..." at bounding box center [241, 550] width 134 height 35
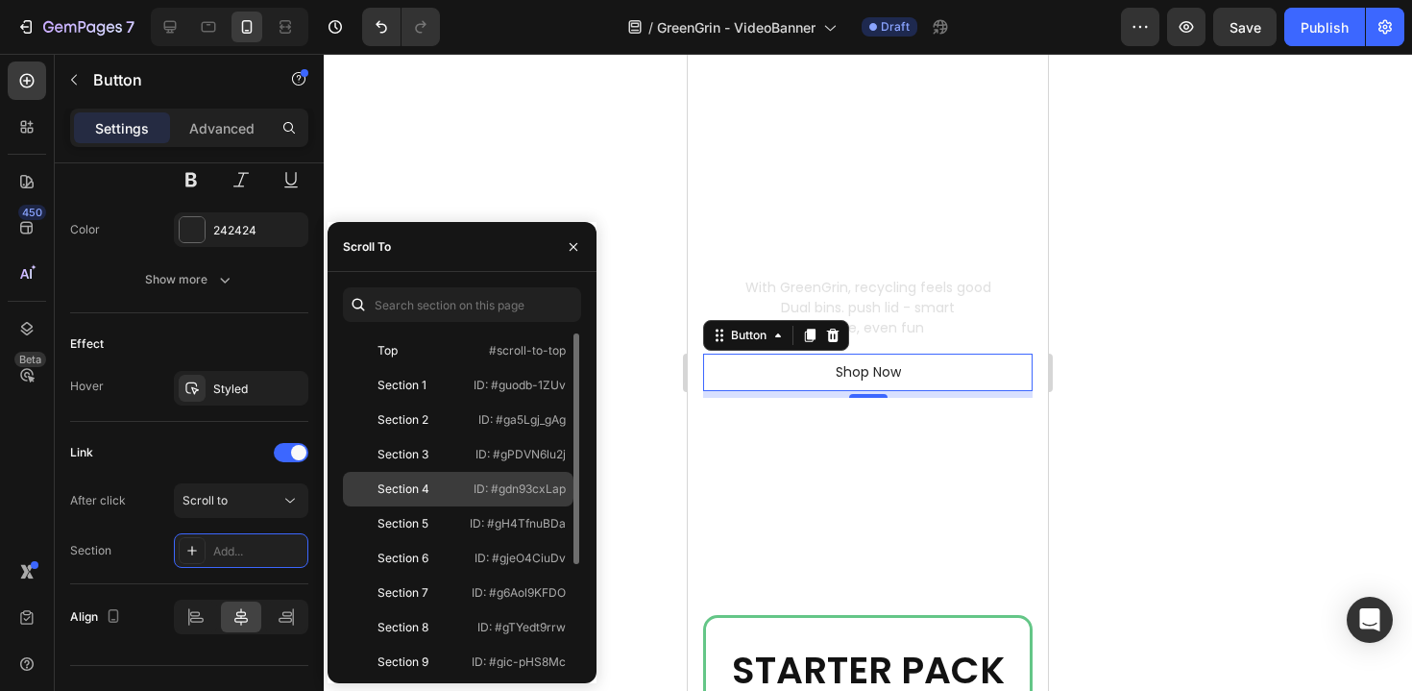
scroll to position [150, 0]
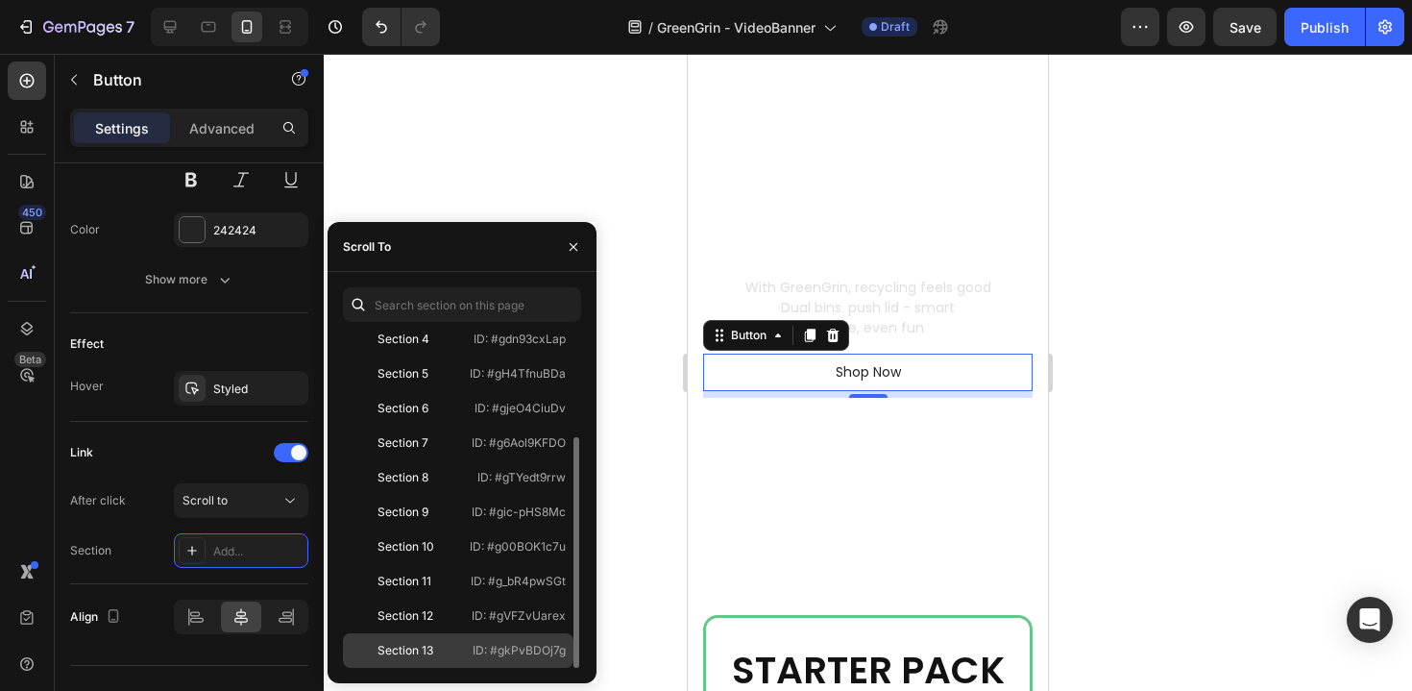
click at [448, 647] on div "Section 13" at bounding box center [406, 650] width 111 height 17
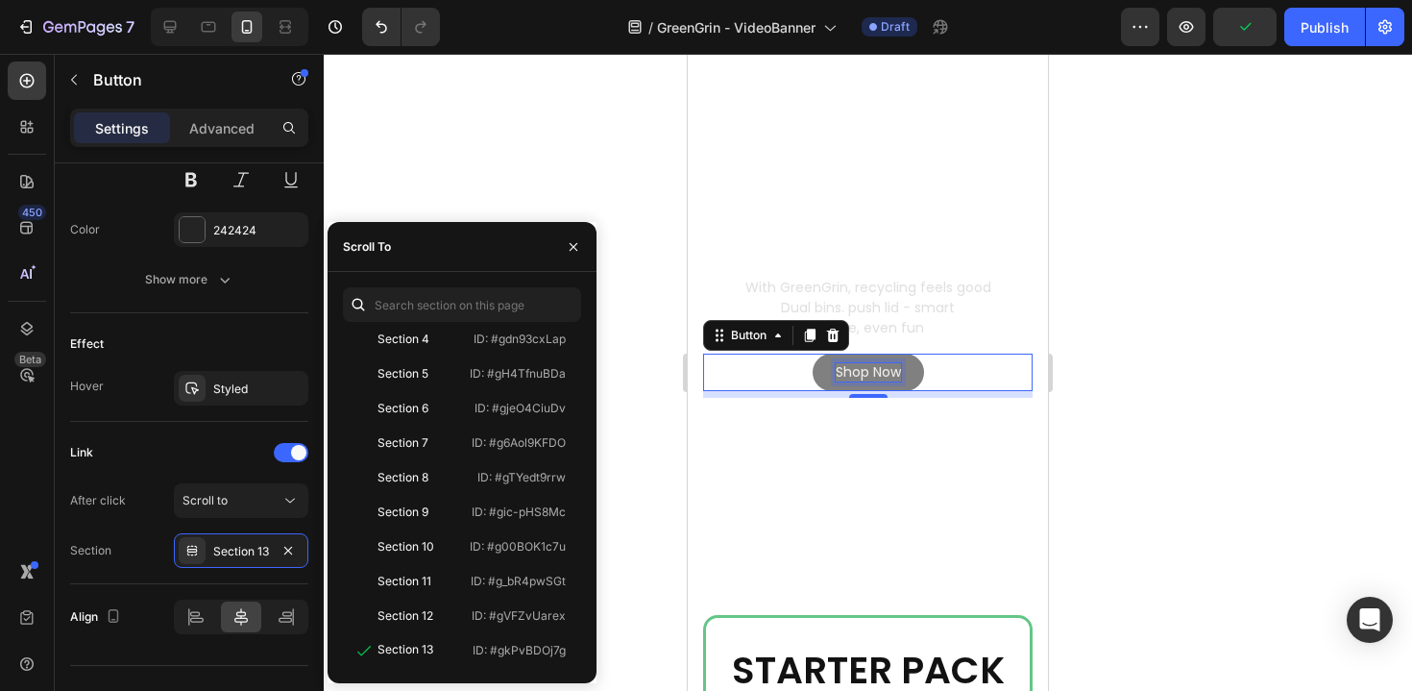
click at [865, 378] on p "Shop Now" at bounding box center [868, 371] width 65 height 17
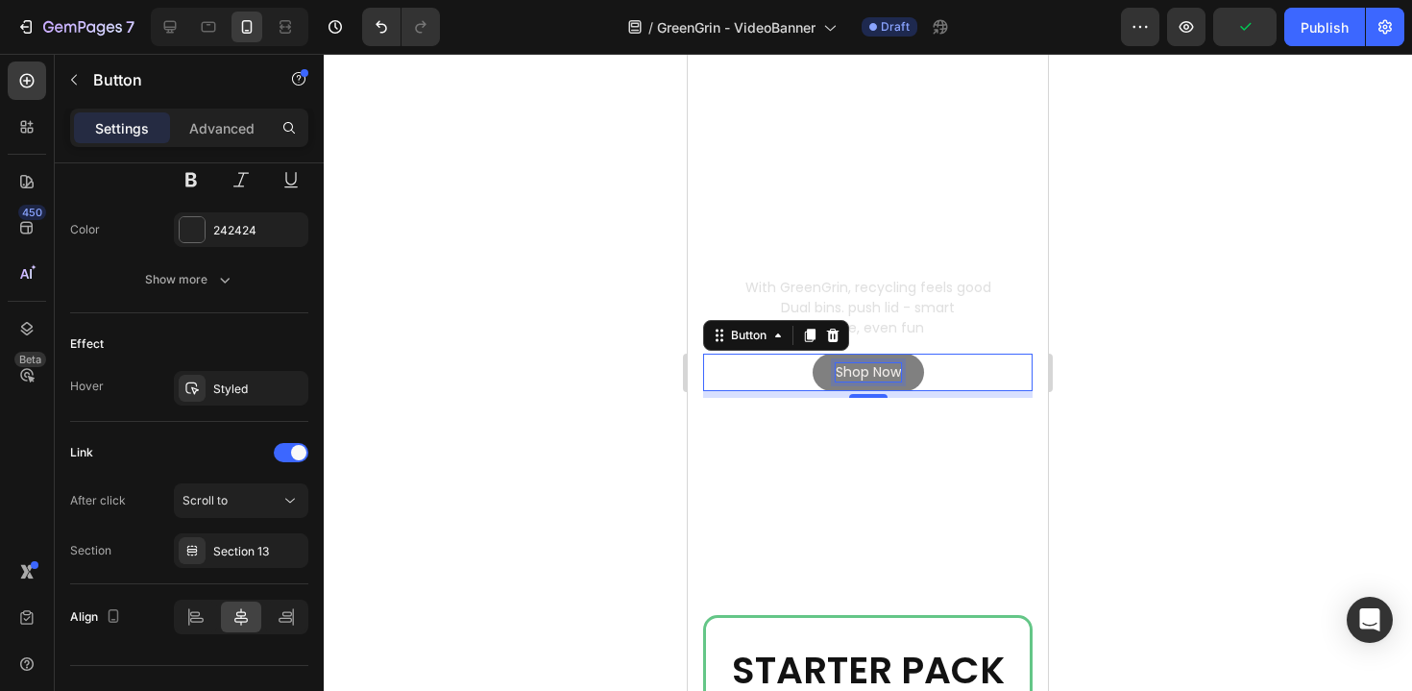
click at [865, 378] on p "Shop Now" at bounding box center [868, 371] width 65 height 17
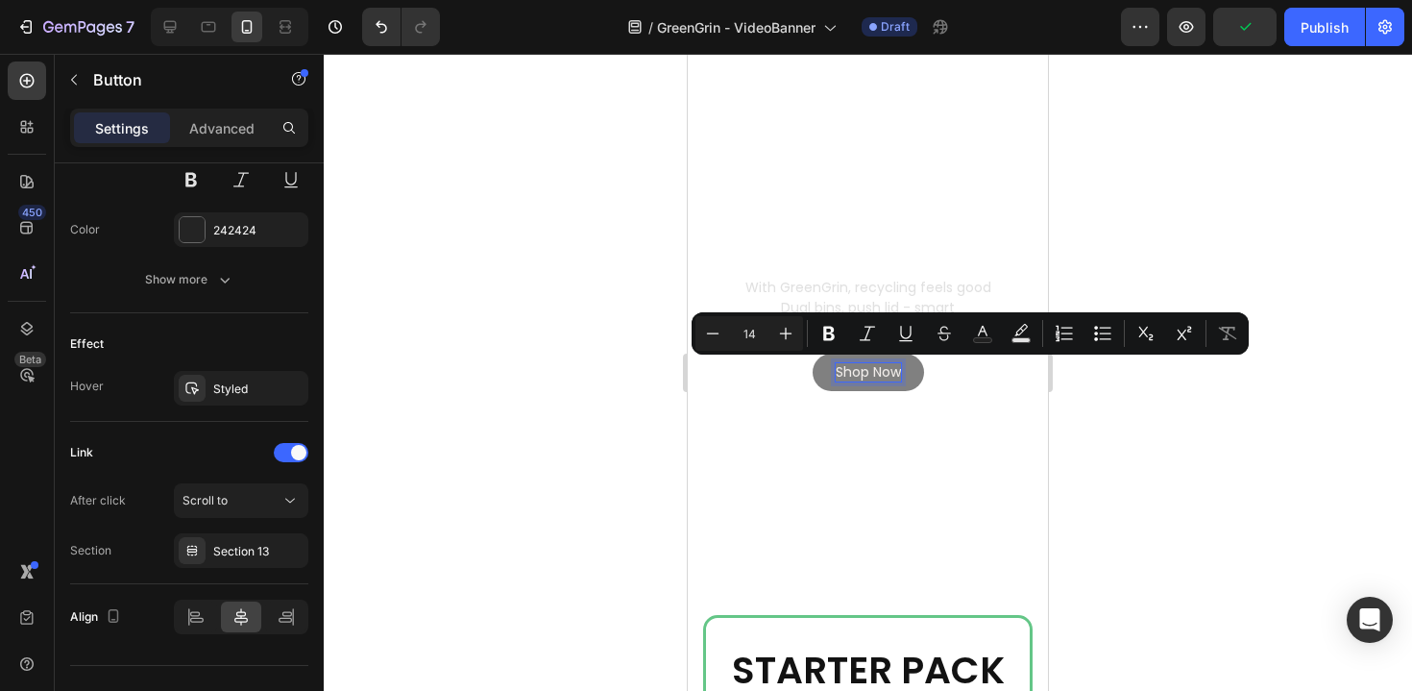
click at [848, 374] on p "Shop Now" at bounding box center [868, 371] width 65 height 17
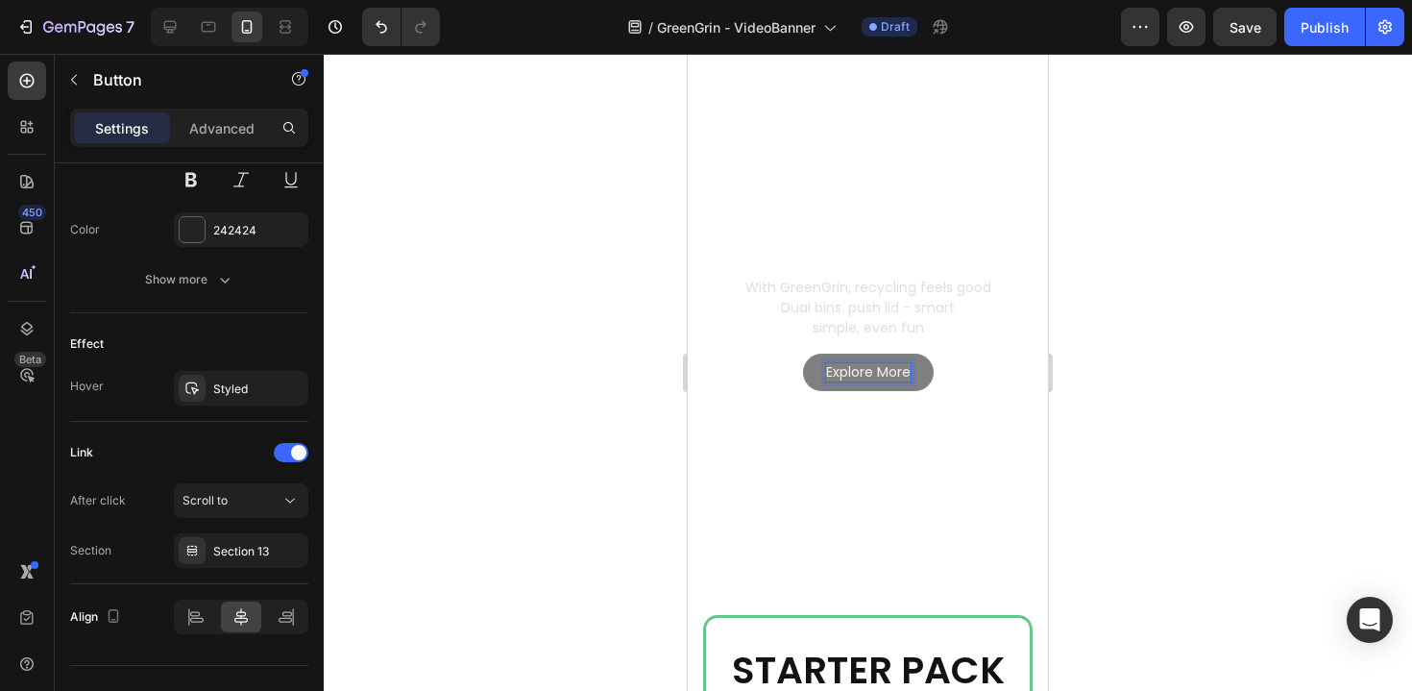
click at [543, 414] on div at bounding box center [868, 372] width 1088 height 637
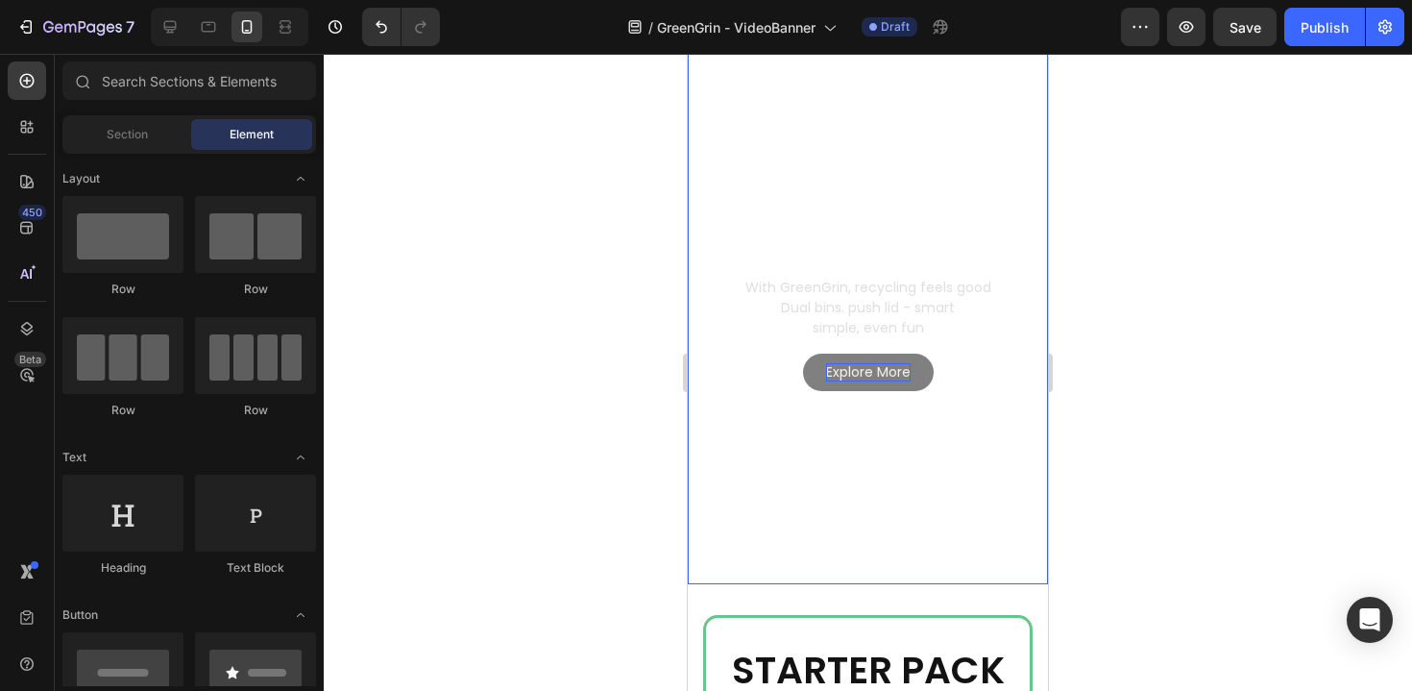
click at [1098, 285] on div at bounding box center [868, 372] width 1088 height 637
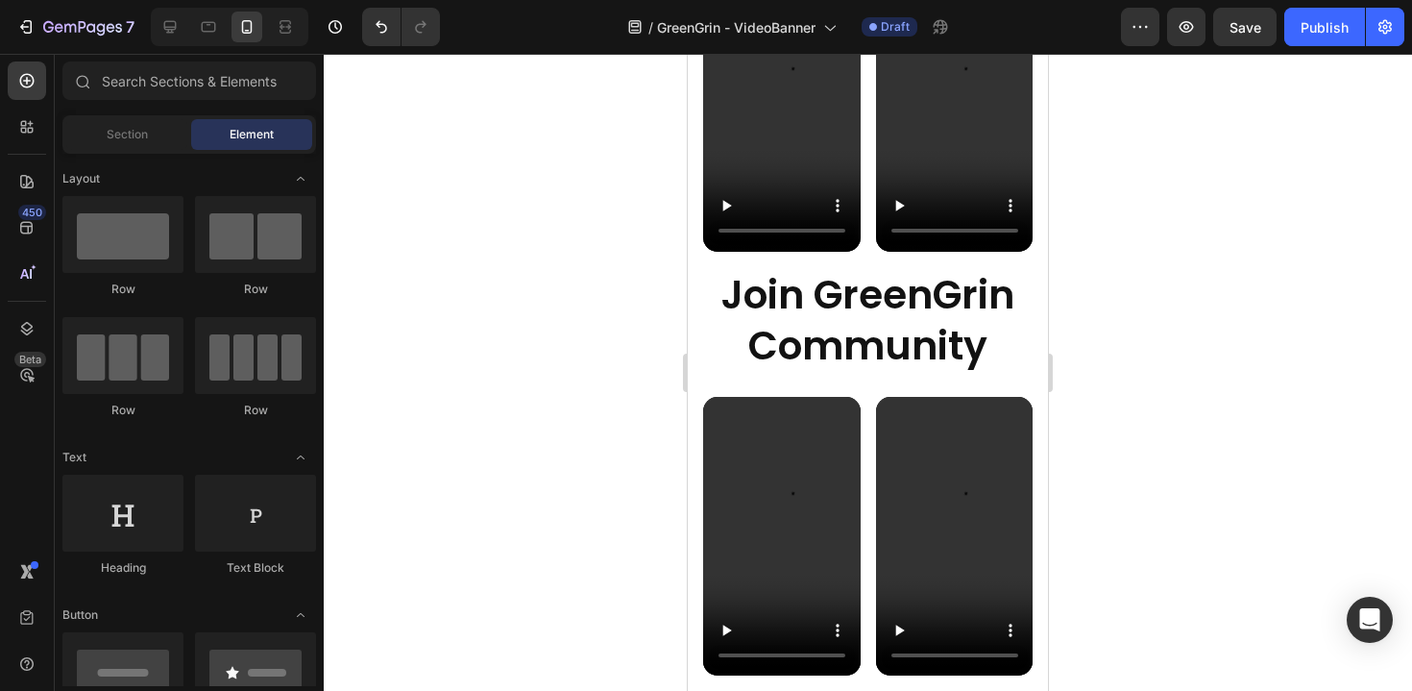
scroll to position [5470, 0]
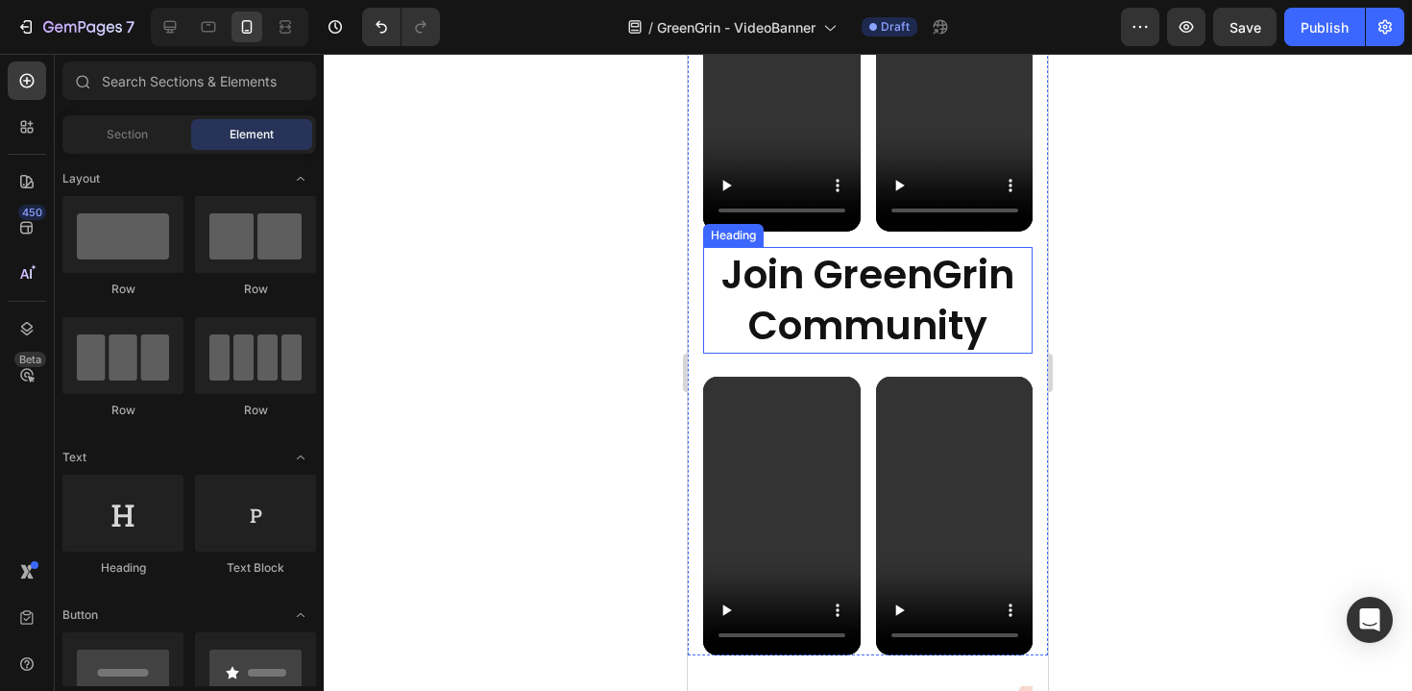
click at [910, 303] on h2 "Join GreenGrin Community" at bounding box center [868, 300] width 330 height 107
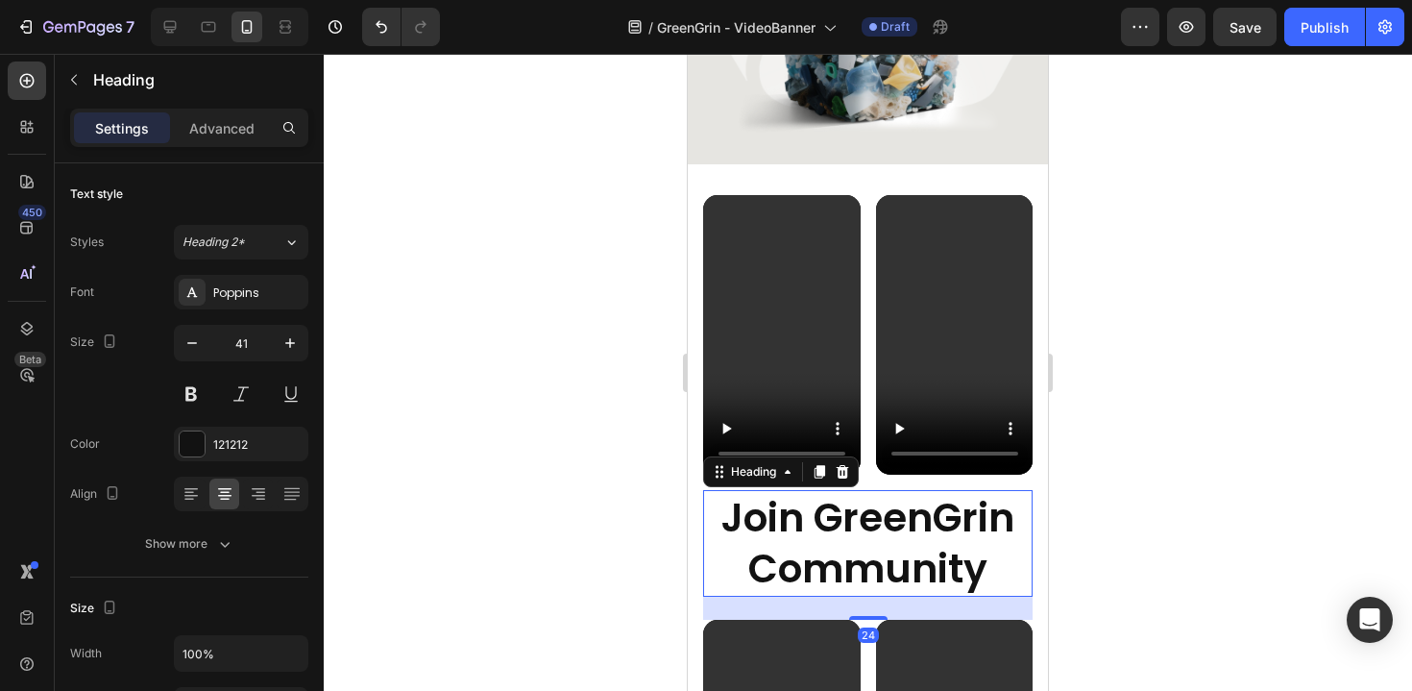
scroll to position [5194, 0]
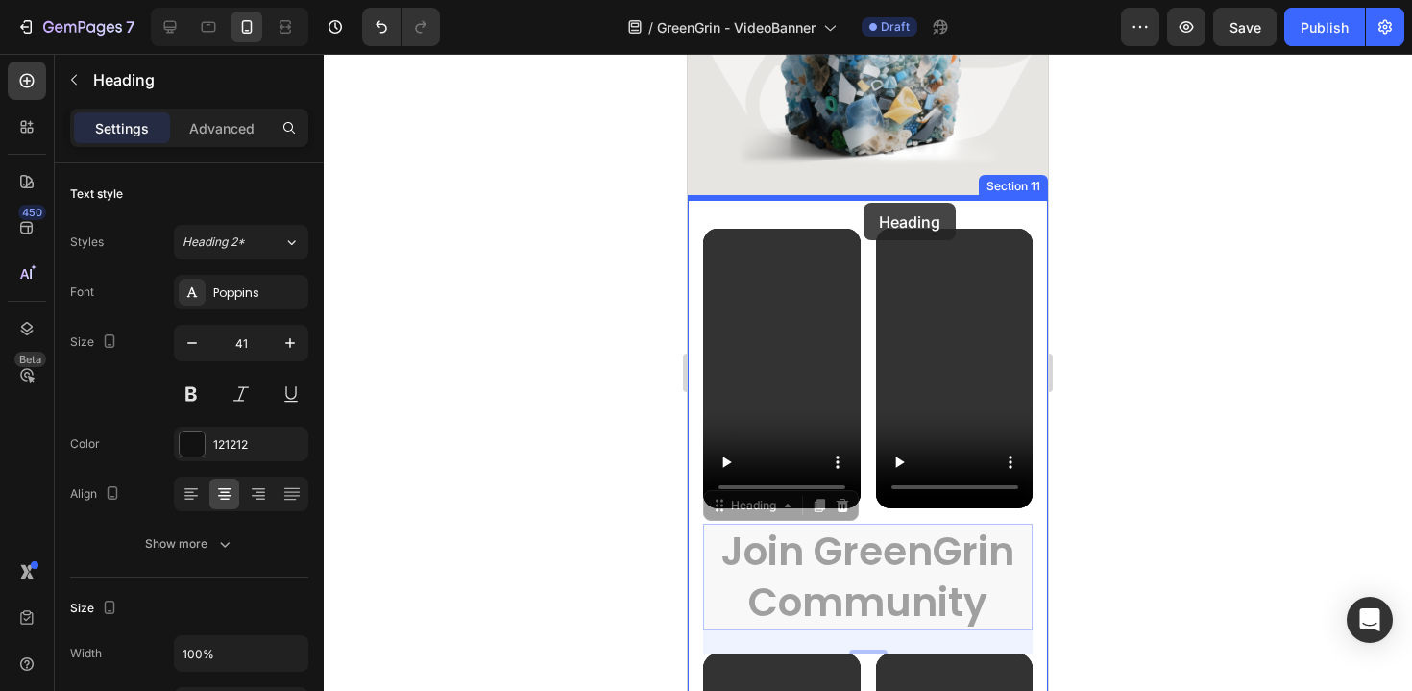
drag, startPoint x: 727, startPoint y: 504, endPoint x: 864, endPoint y: 203, distance: 331.1
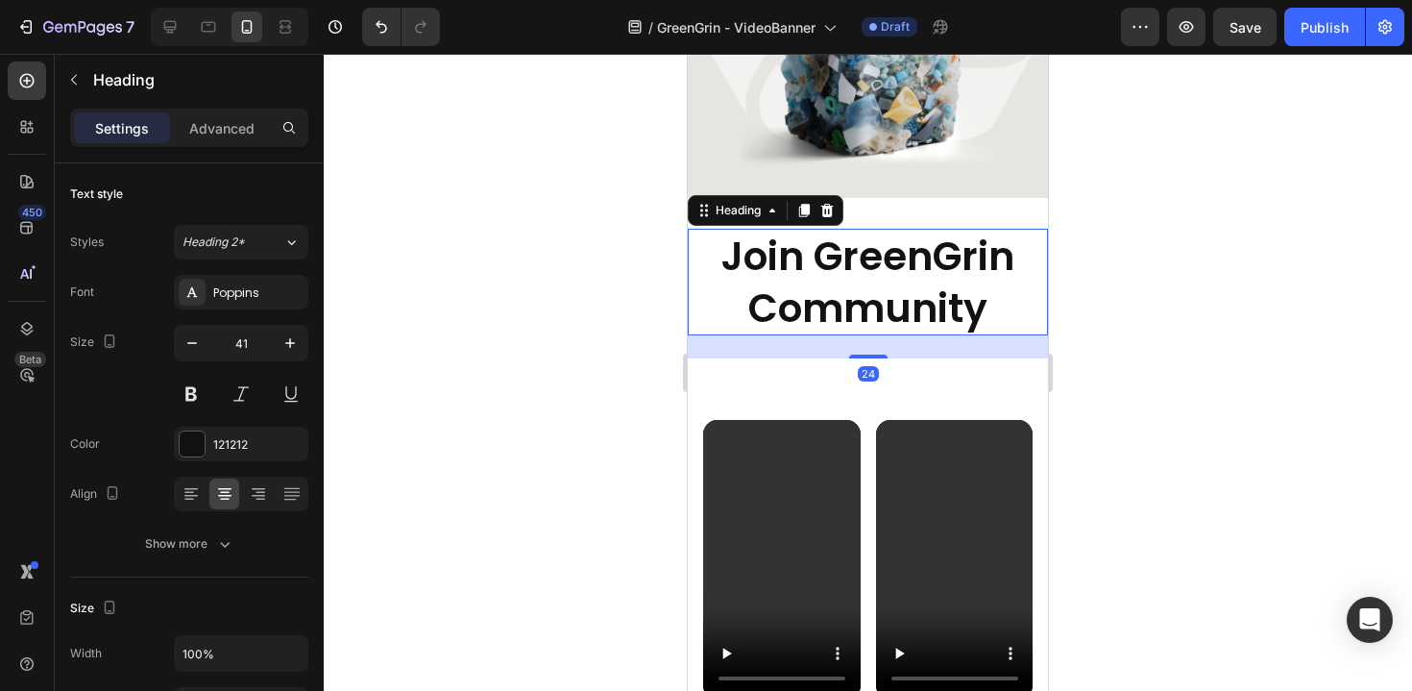
click at [470, 204] on div at bounding box center [868, 372] width 1088 height 637
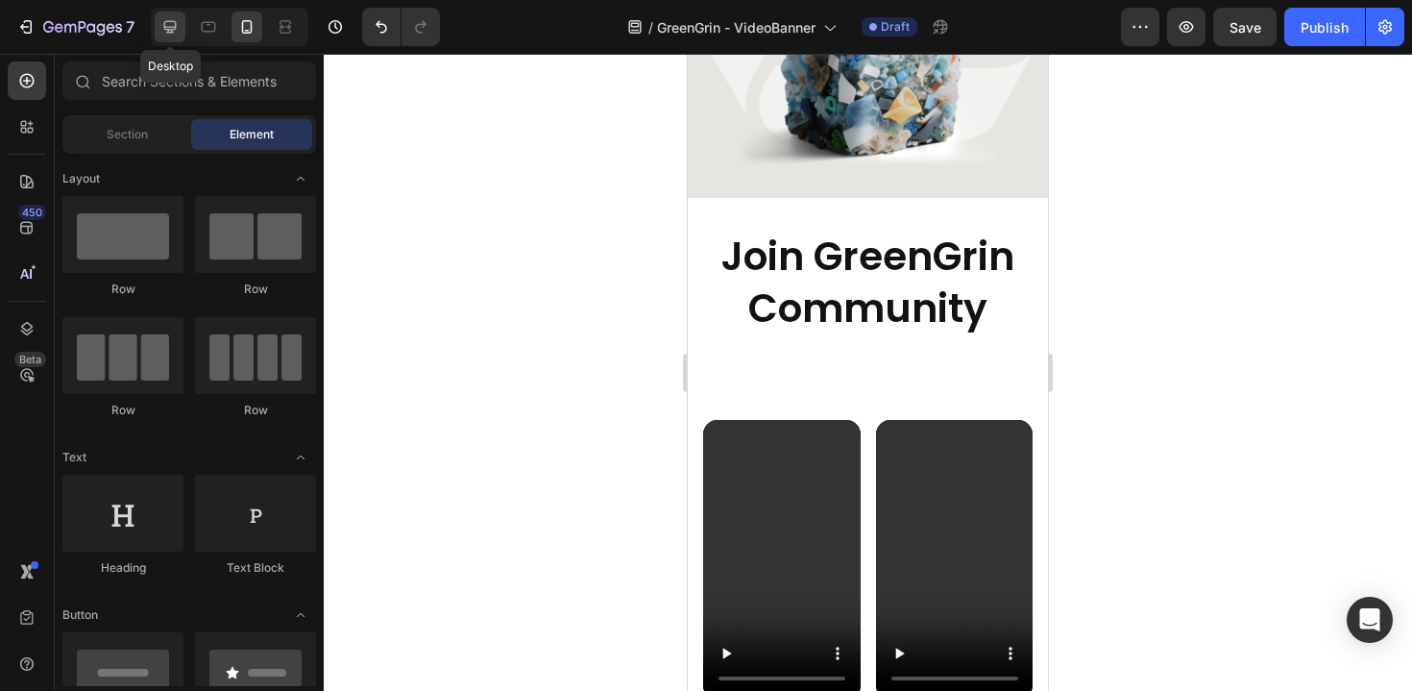
click at [174, 27] on icon at bounding box center [170, 27] width 12 height 12
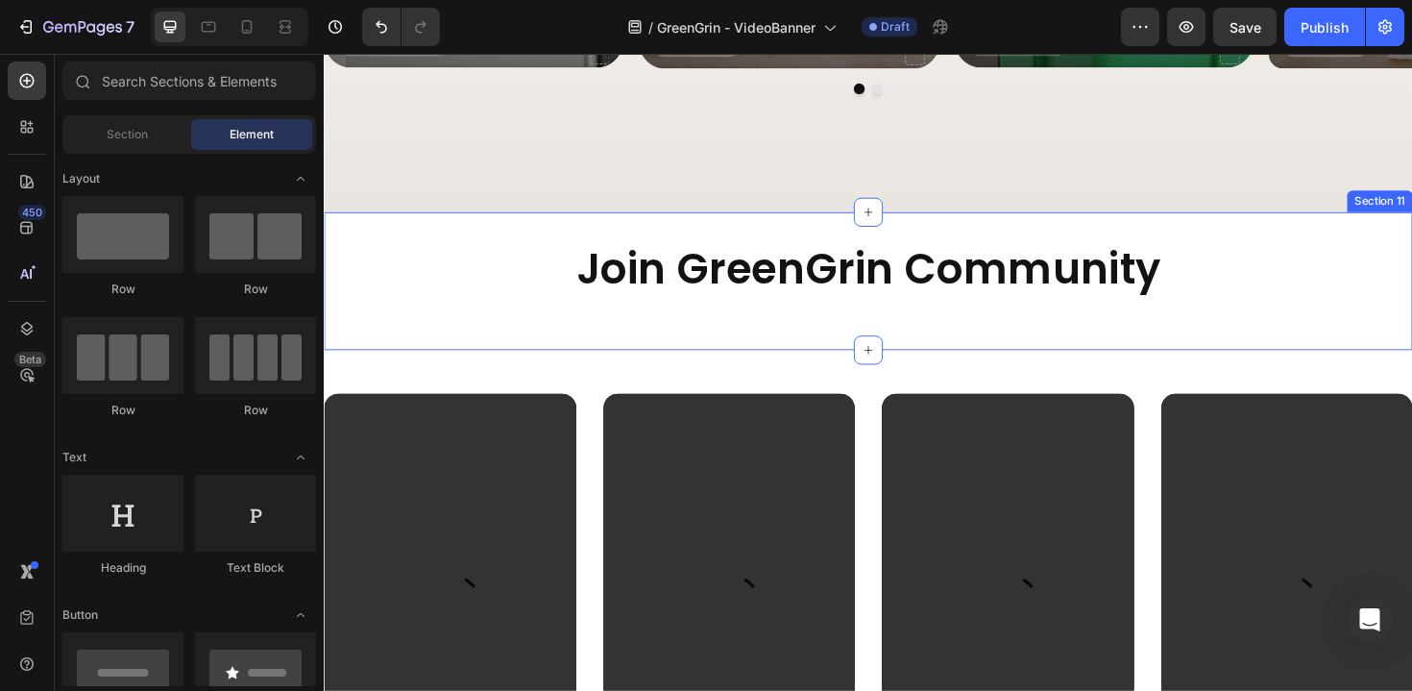
scroll to position [4503, 0]
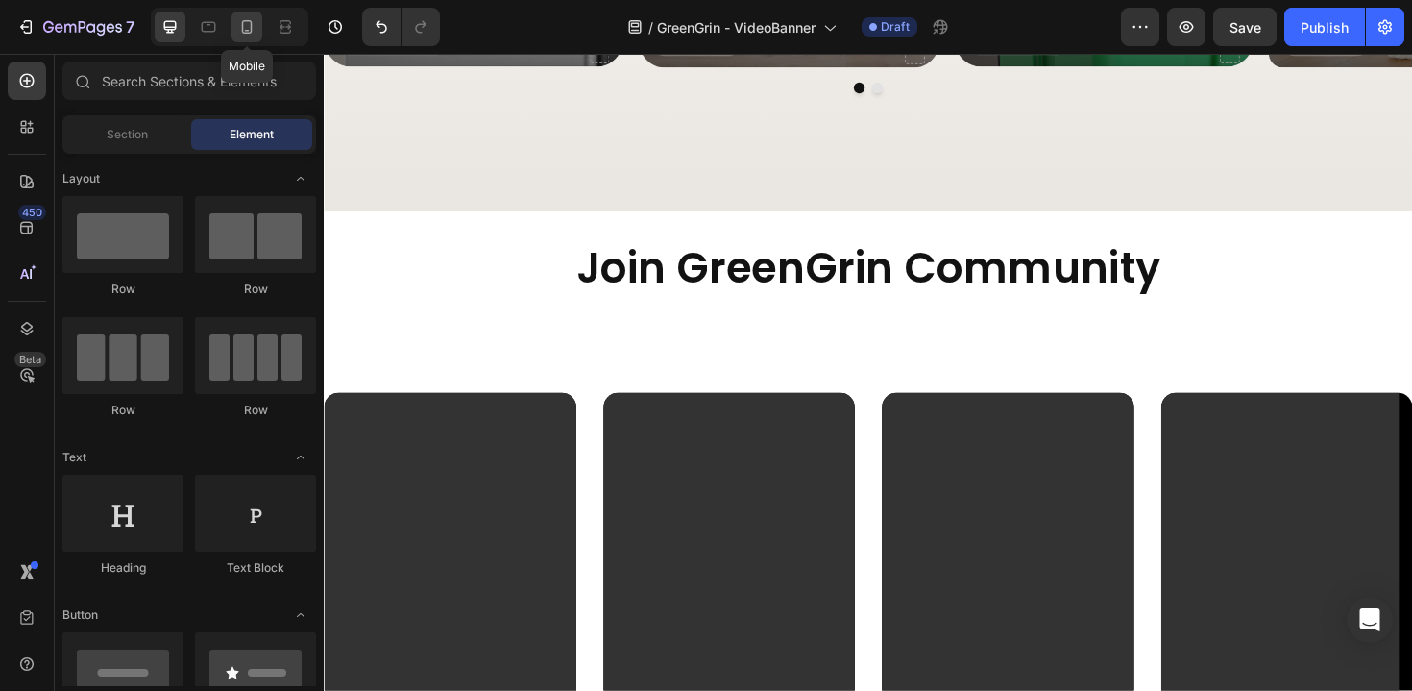
click at [237, 29] on icon at bounding box center [246, 26] width 19 height 19
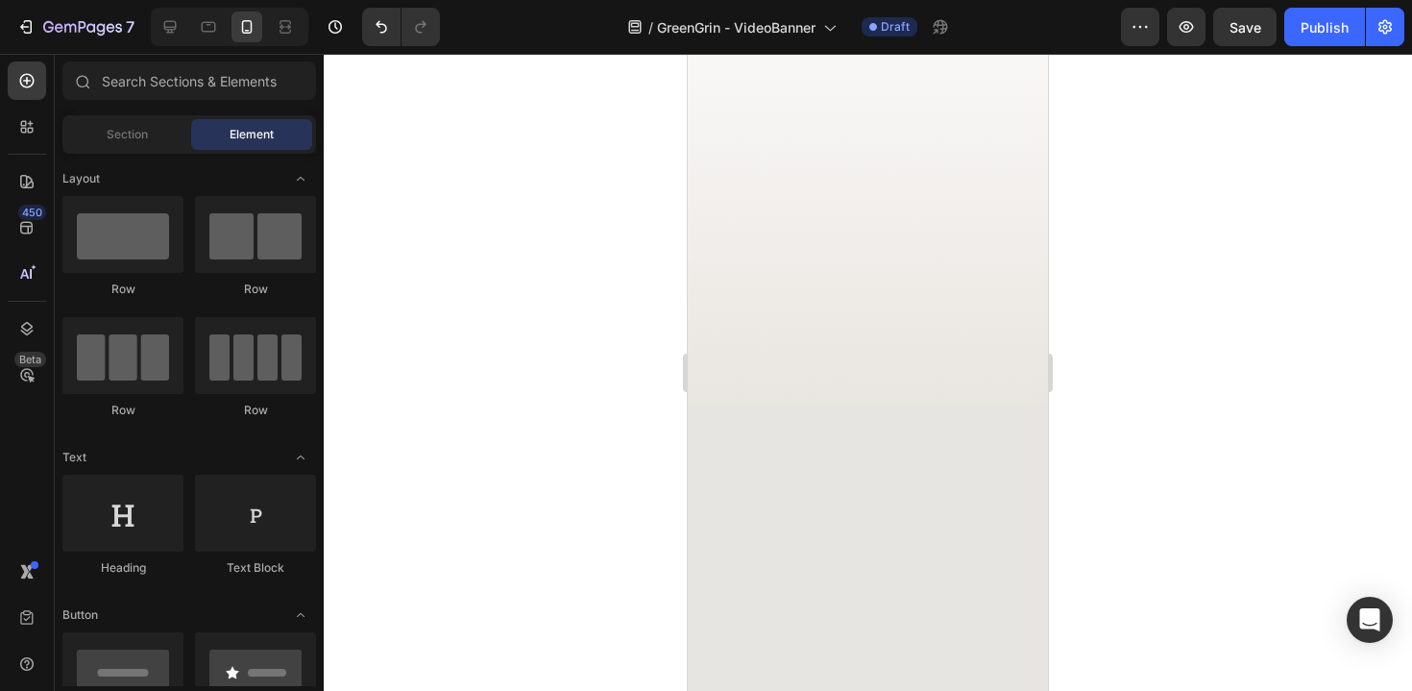
scroll to position [5699, 0]
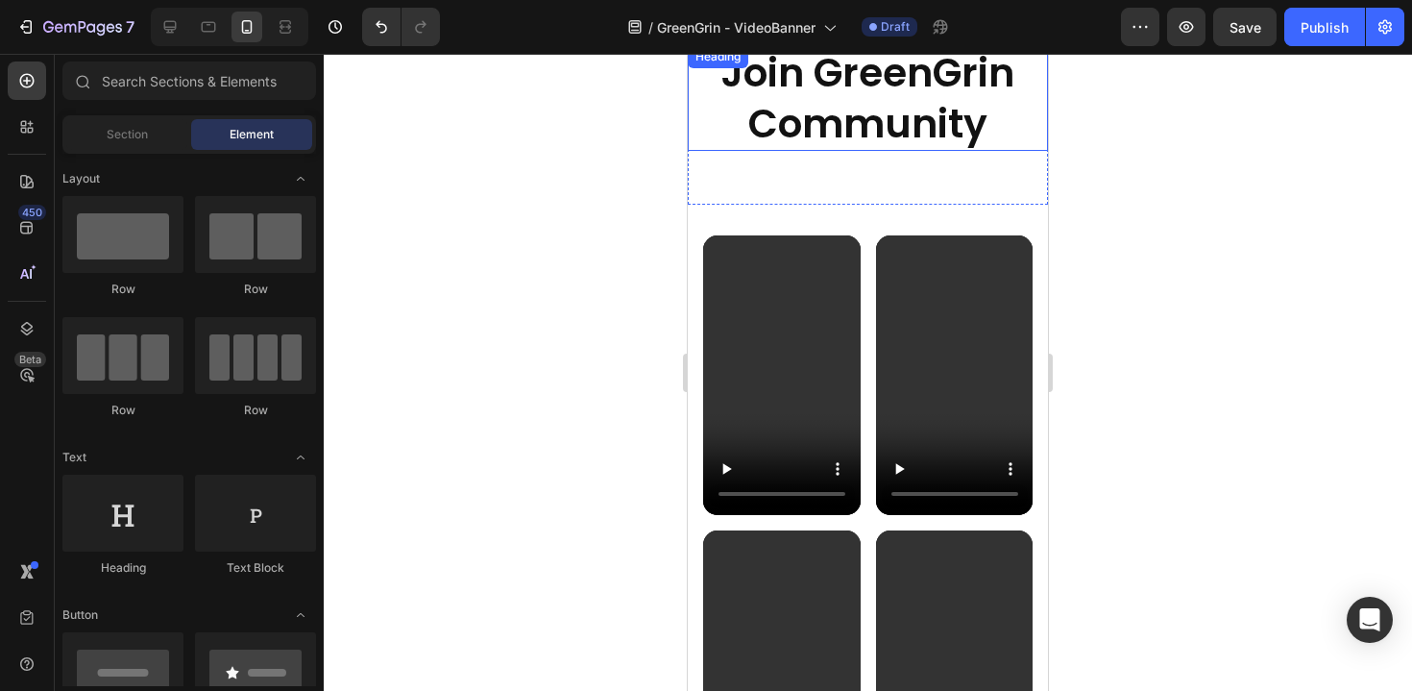
click at [823, 136] on h2 "Join GreenGrin Community" at bounding box center [868, 98] width 360 height 107
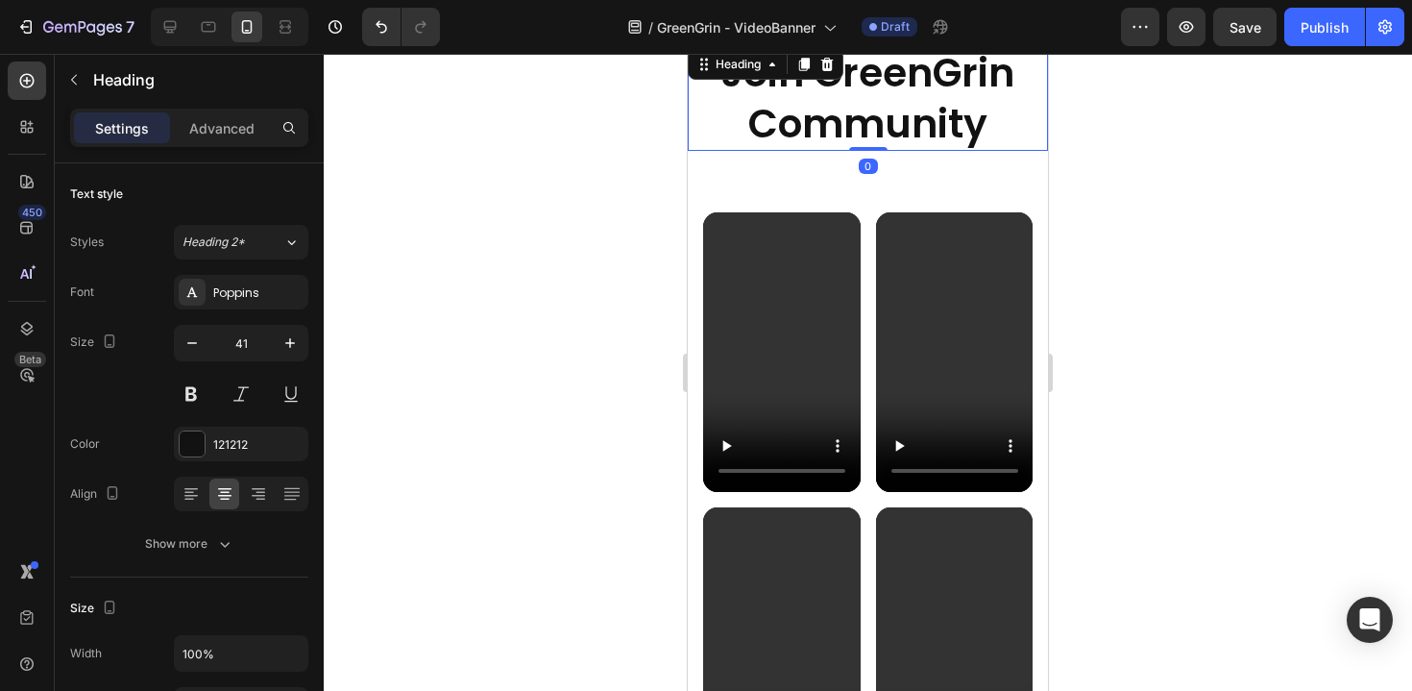
drag, startPoint x: 866, startPoint y: 173, endPoint x: 866, endPoint y: 112, distance: 60.5
click at [866, 112] on div "Join GreenGrin Community Heading 0" at bounding box center [868, 98] width 360 height 107
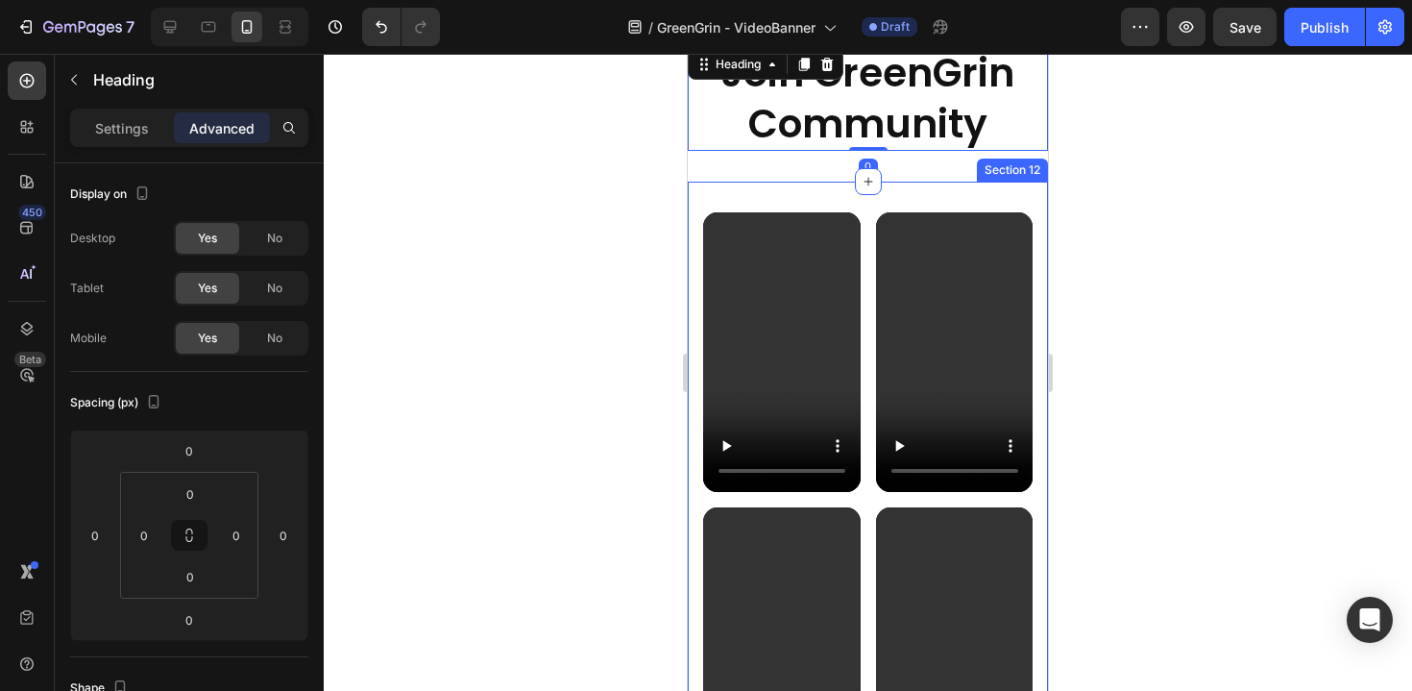
click at [844, 191] on div "Video Video Row Video Video Video Video Row Video Video Row Section 12" at bounding box center [868, 484] width 360 height 604
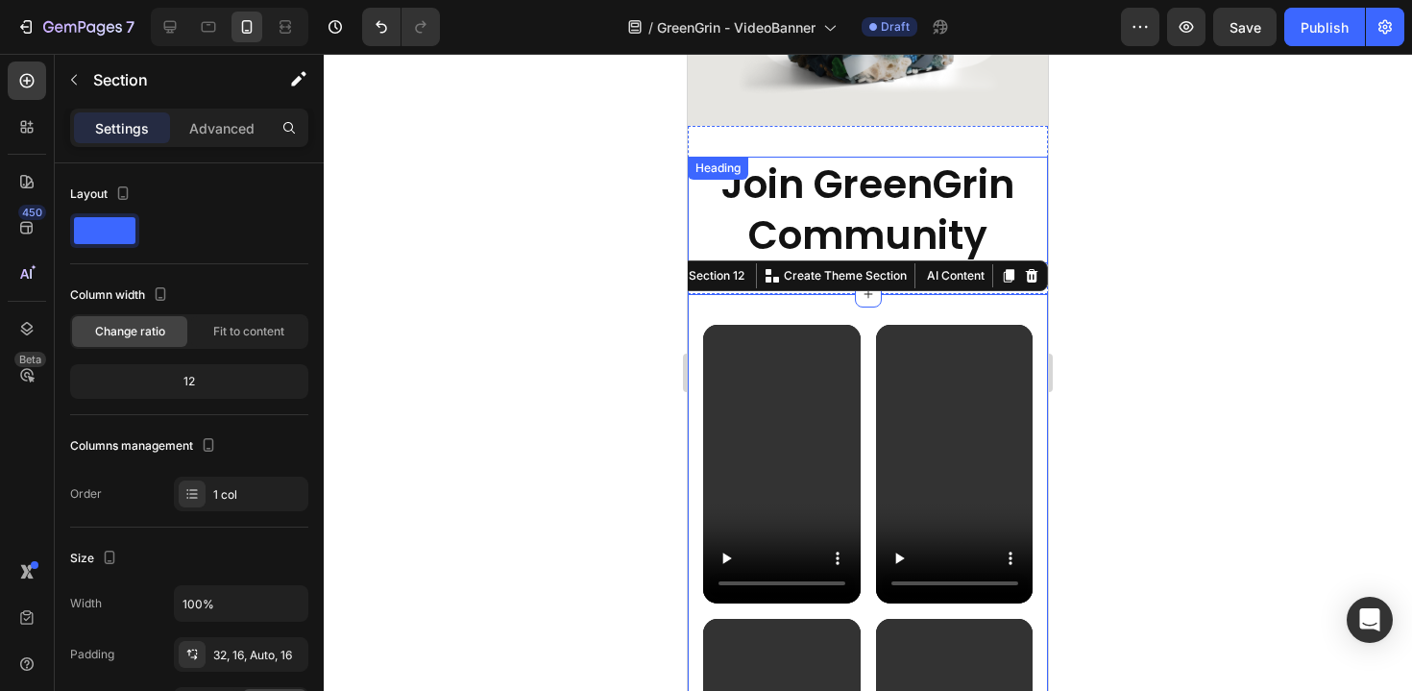
scroll to position [5473, 0]
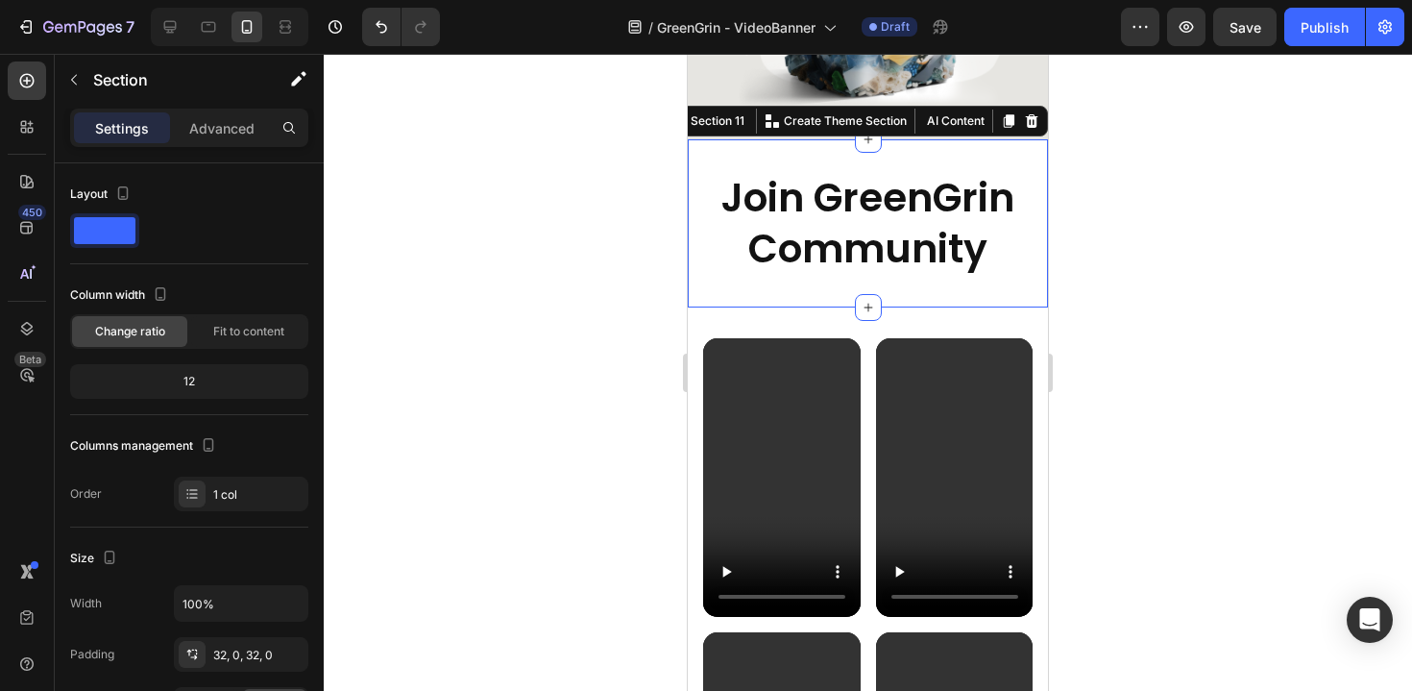
click at [878, 151] on div "Join GreenGrin Community Heading Section 11 You can create reusable sections Cr…" at bounding box center [868, 223] width 360 height 168
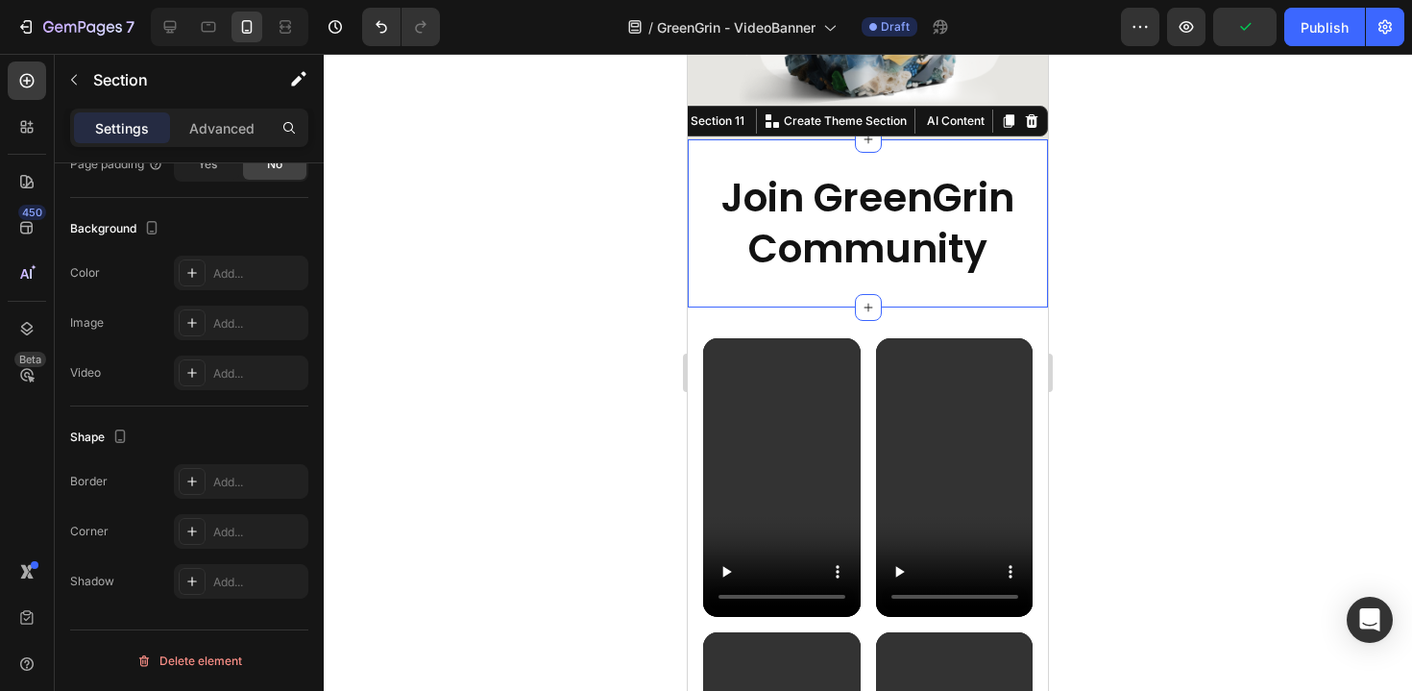
click at [788, 187] on h2 "Join GreenGrin Community" at bounding box center [868, 223] width 360 height 107
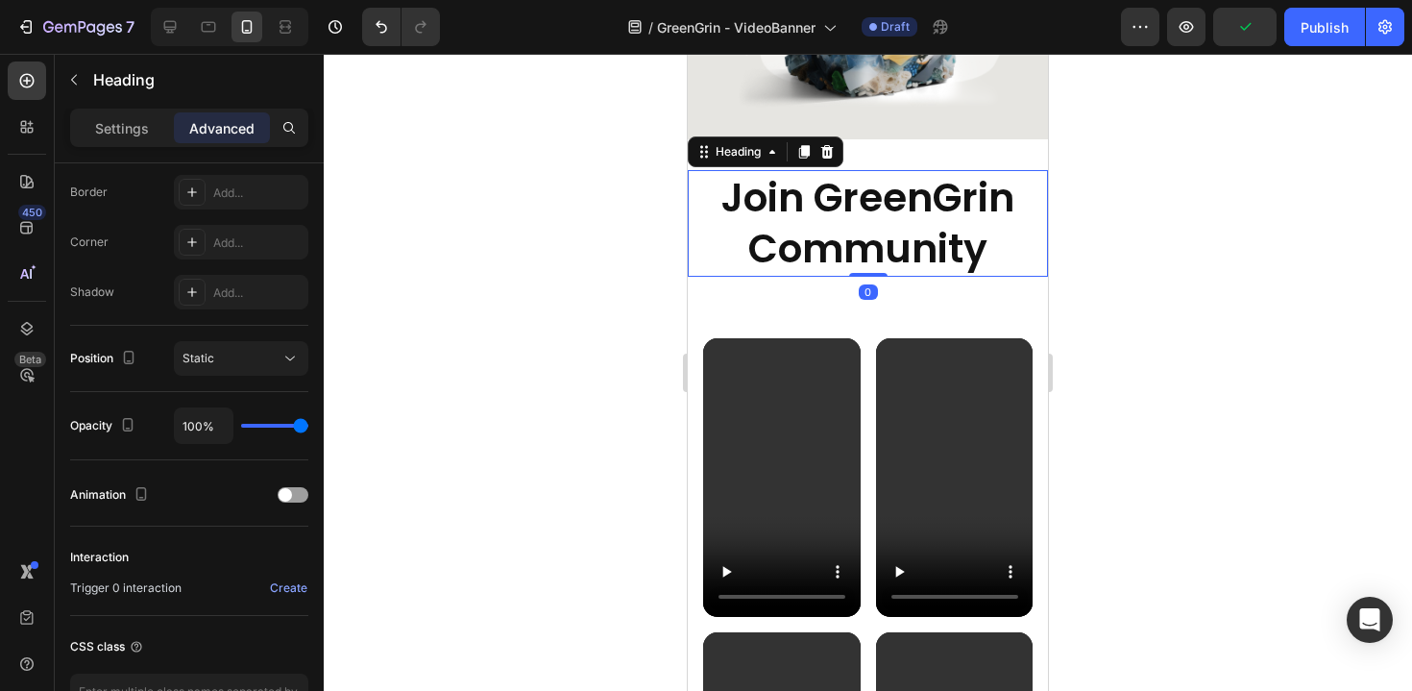
scroll to position [0, 0]
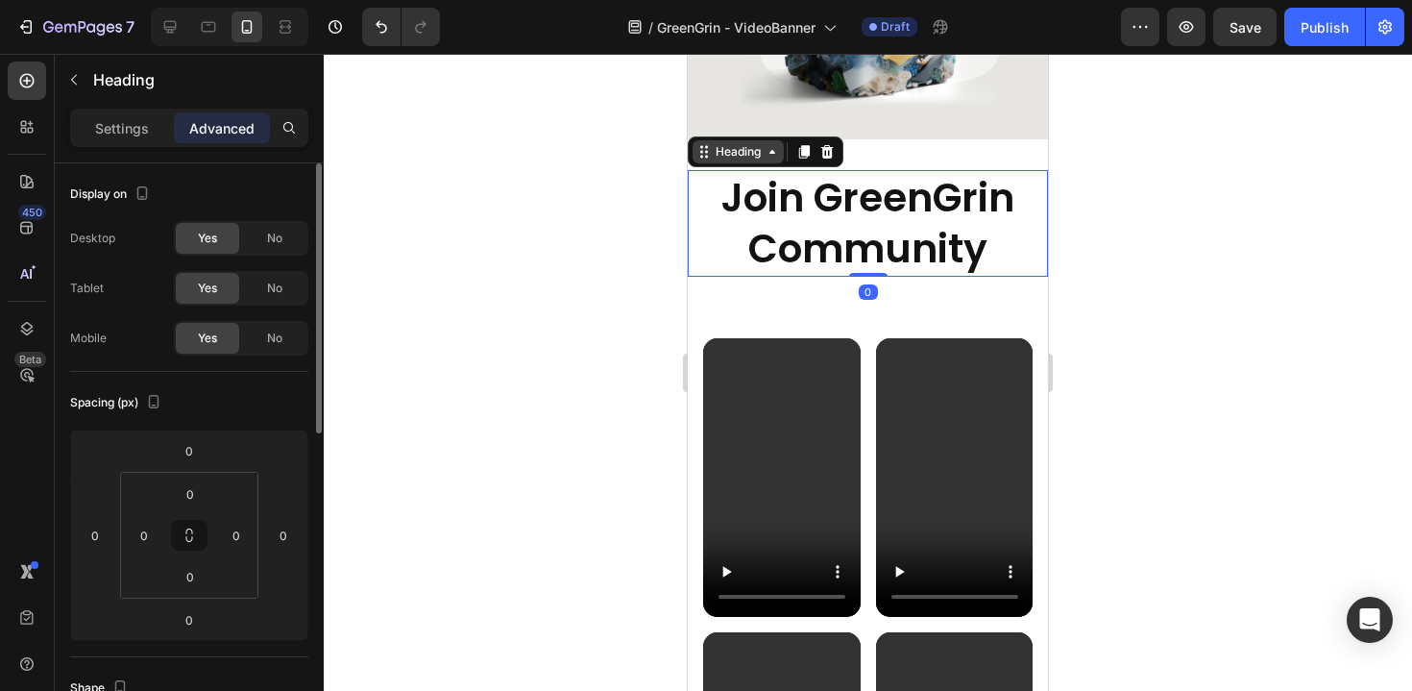
type input "24"
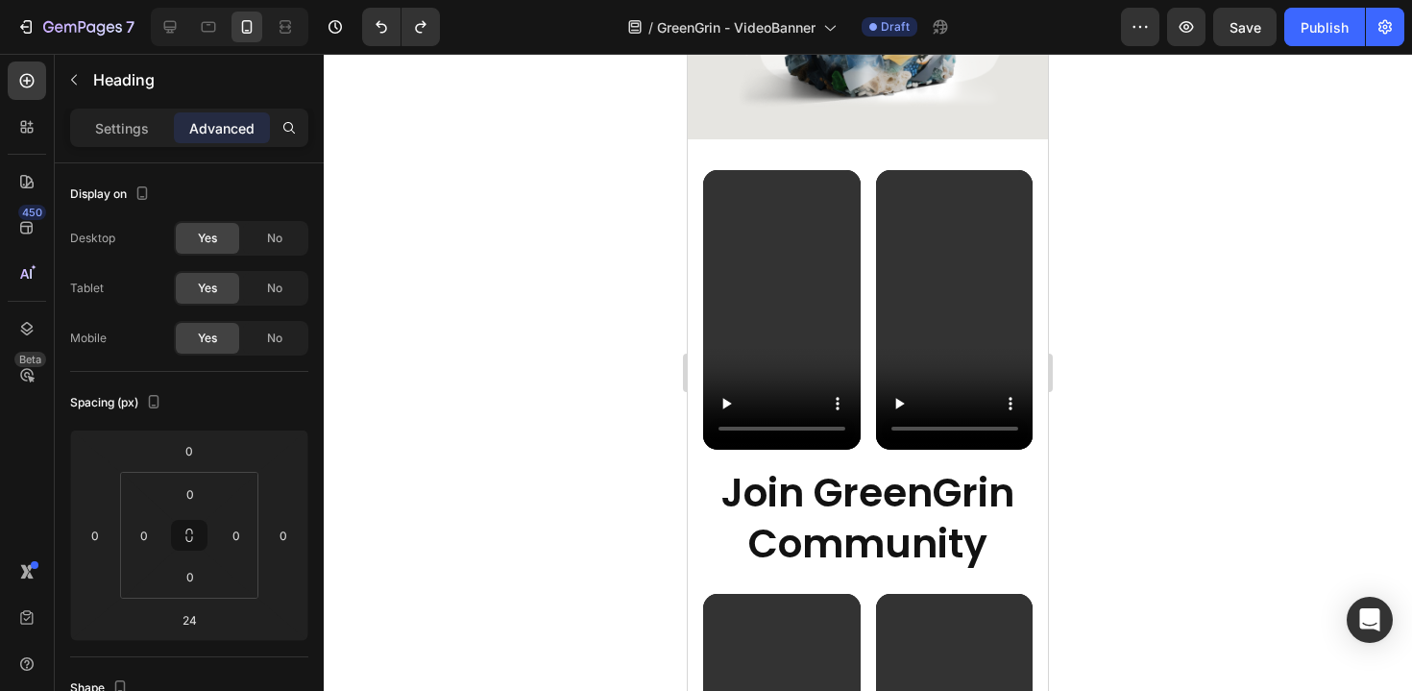
click at [844, 508] on h2 "Join GreenGrin Community" at bounding box center [868, 518] width 330 height 107
click at [641, 492] on div at bounding box center [868, 372] width 1088 height 637
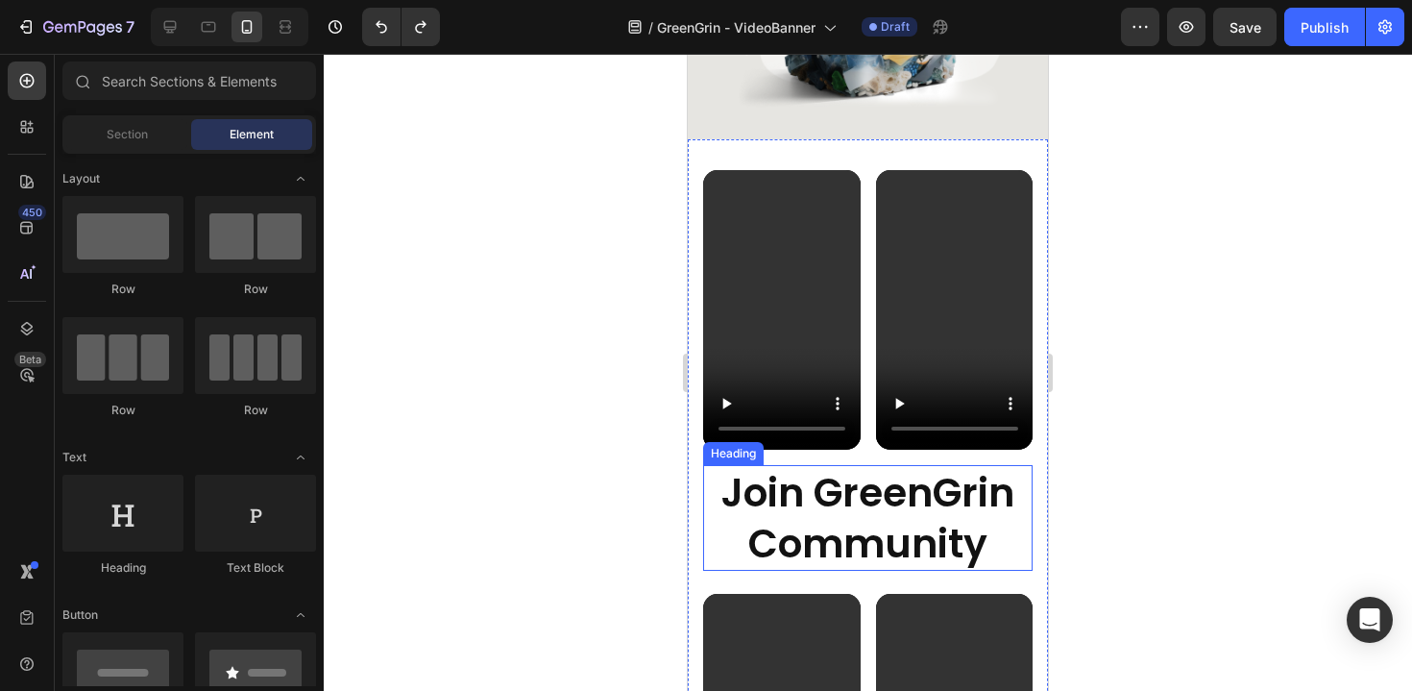
click at [788, 495] on p "Join GreenGrin Community" at bounding box center [868, 518] width 326 height 103
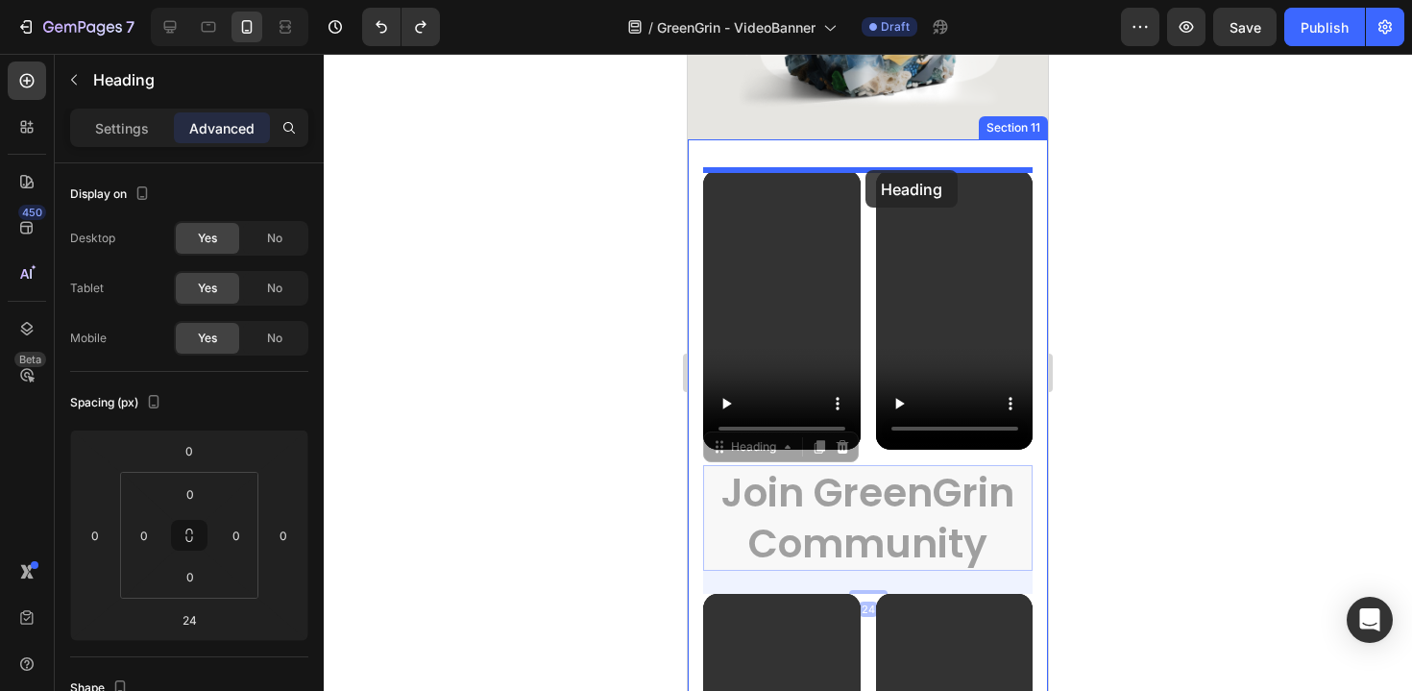
drag, startPoint x: 720, startPoint y: 452, endPoint x: 866, endPoint y: 170, distance: 317.1
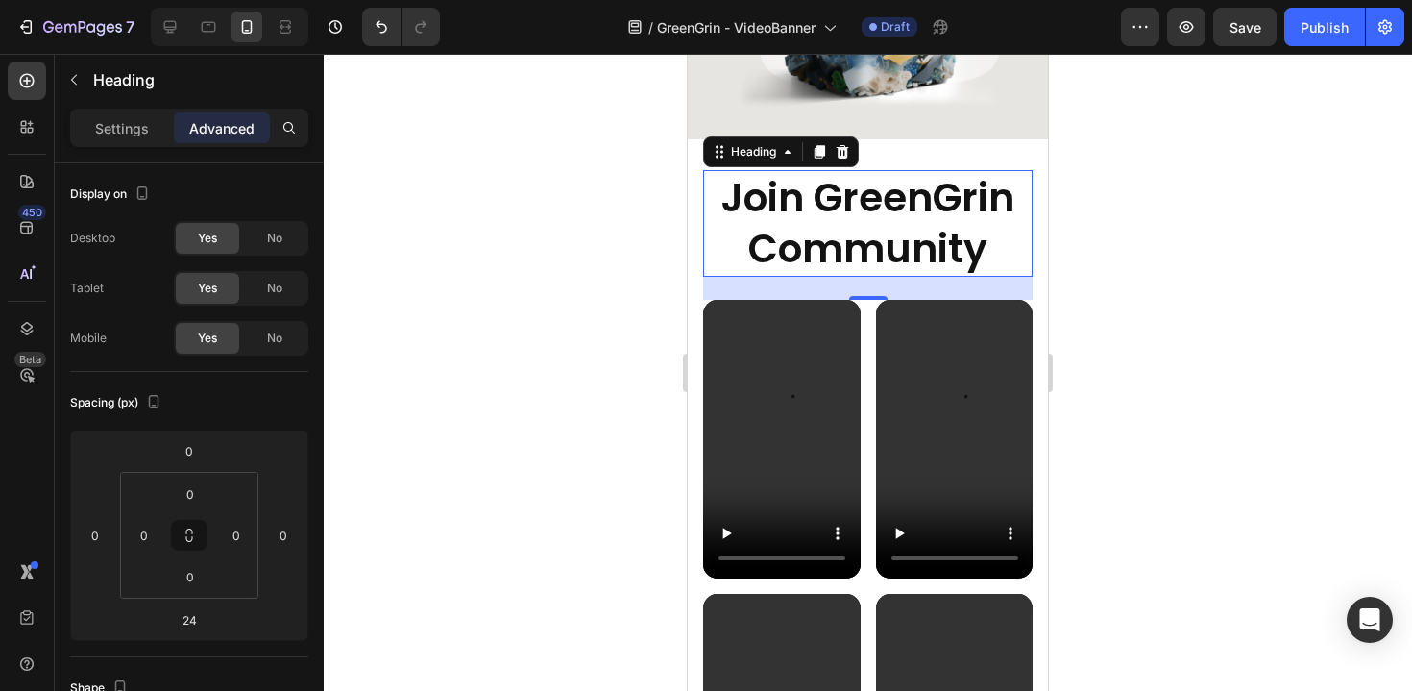
click at [1091, 227] on div at bounding box center [868, 372] width 1088 height 637
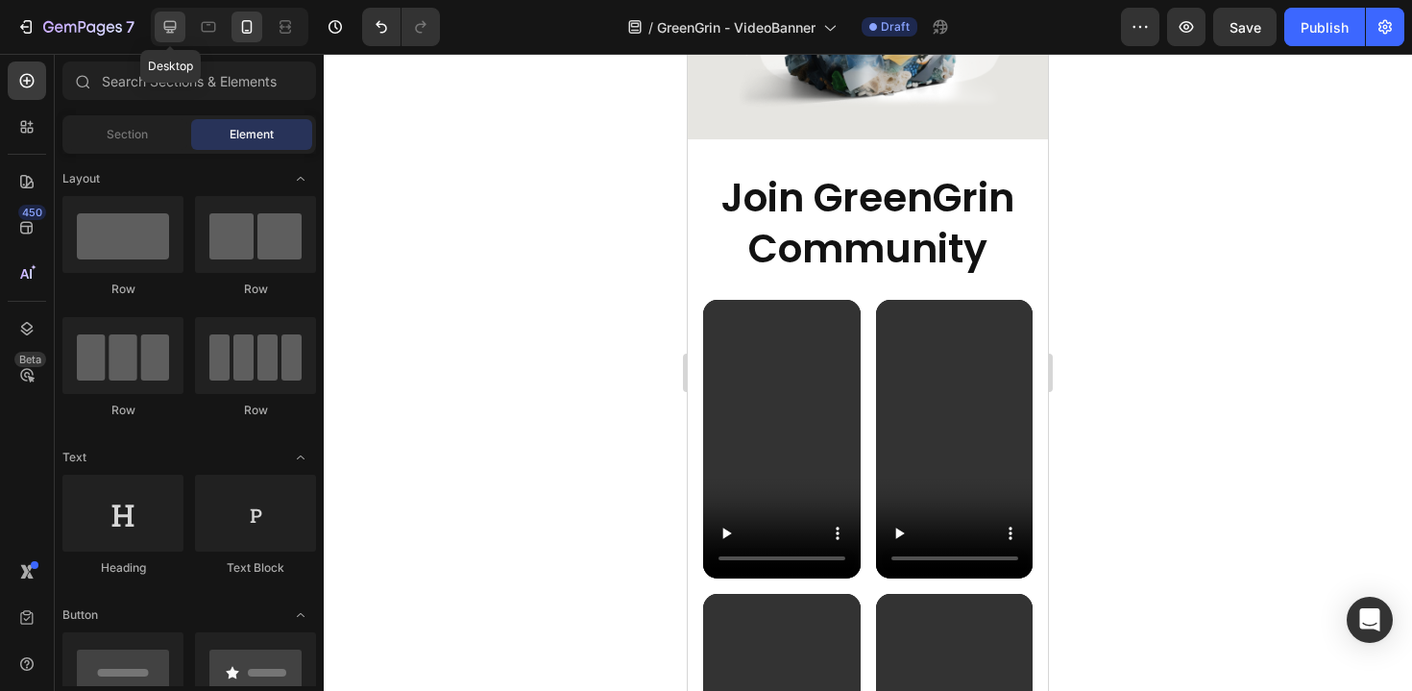
click at [168, 33] on icon at bounding box center [170, 27] width 12 height 12
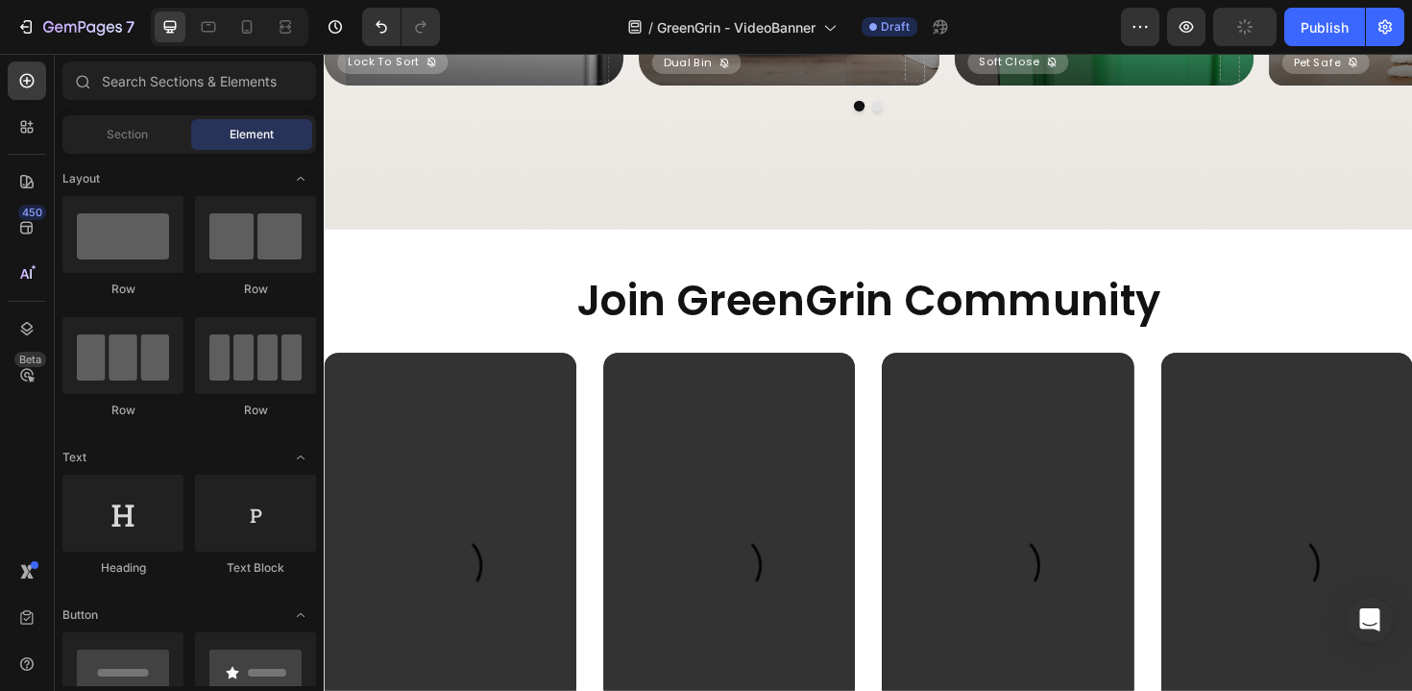
scroll to position [3504, 0]
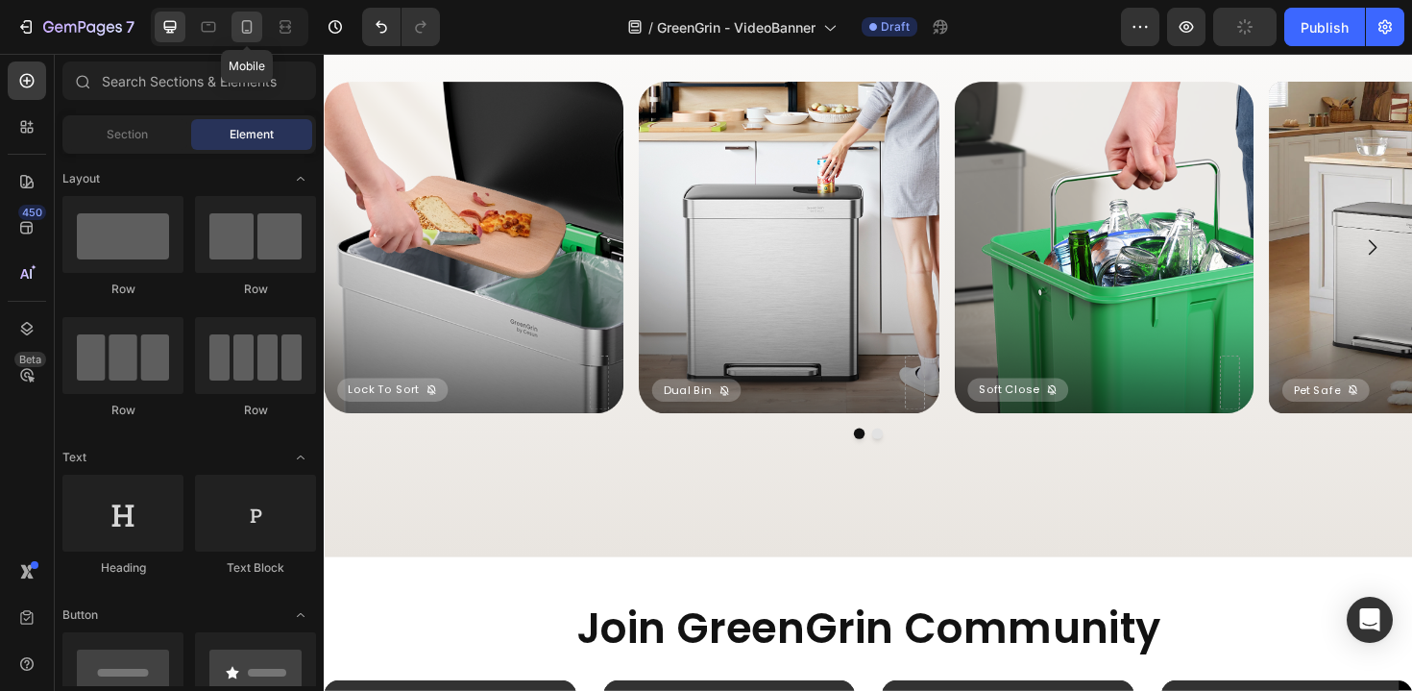
click at [242, 22] on icon at bounding box center [247, 26] width 11 height 13
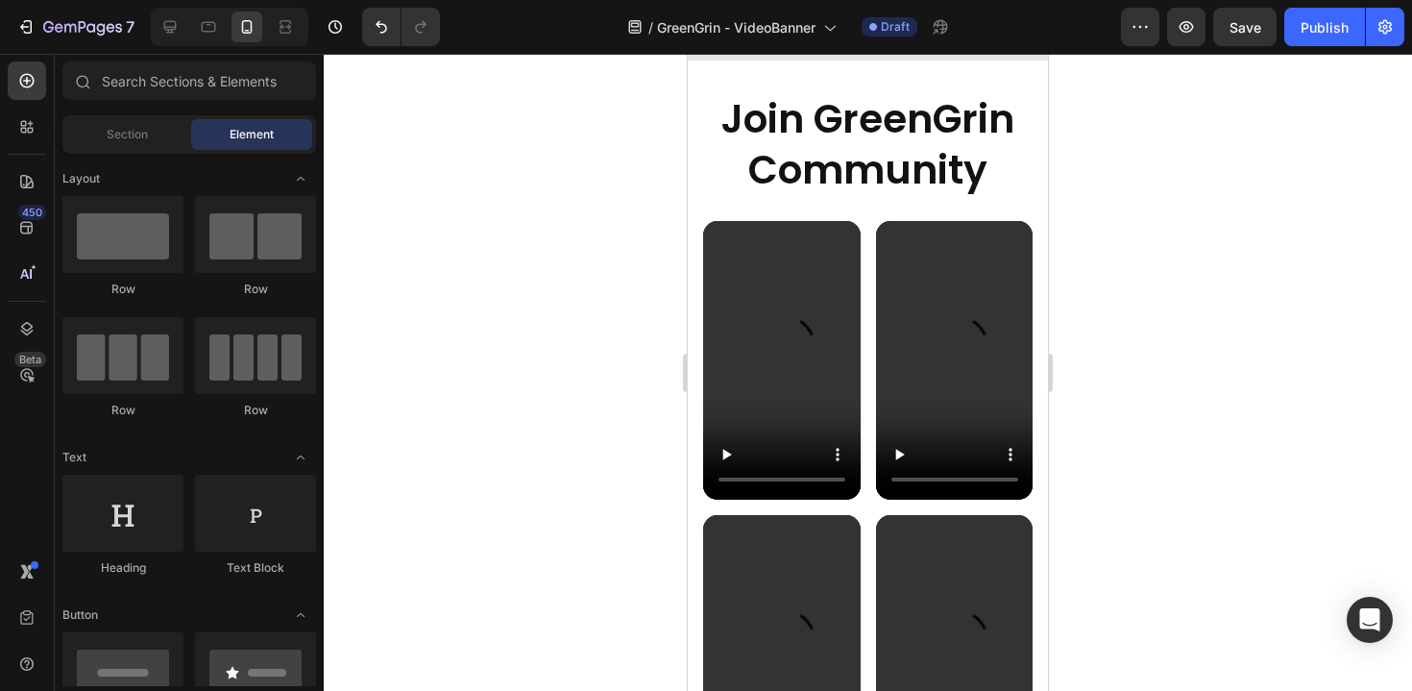
scroll to position [4612, 0]
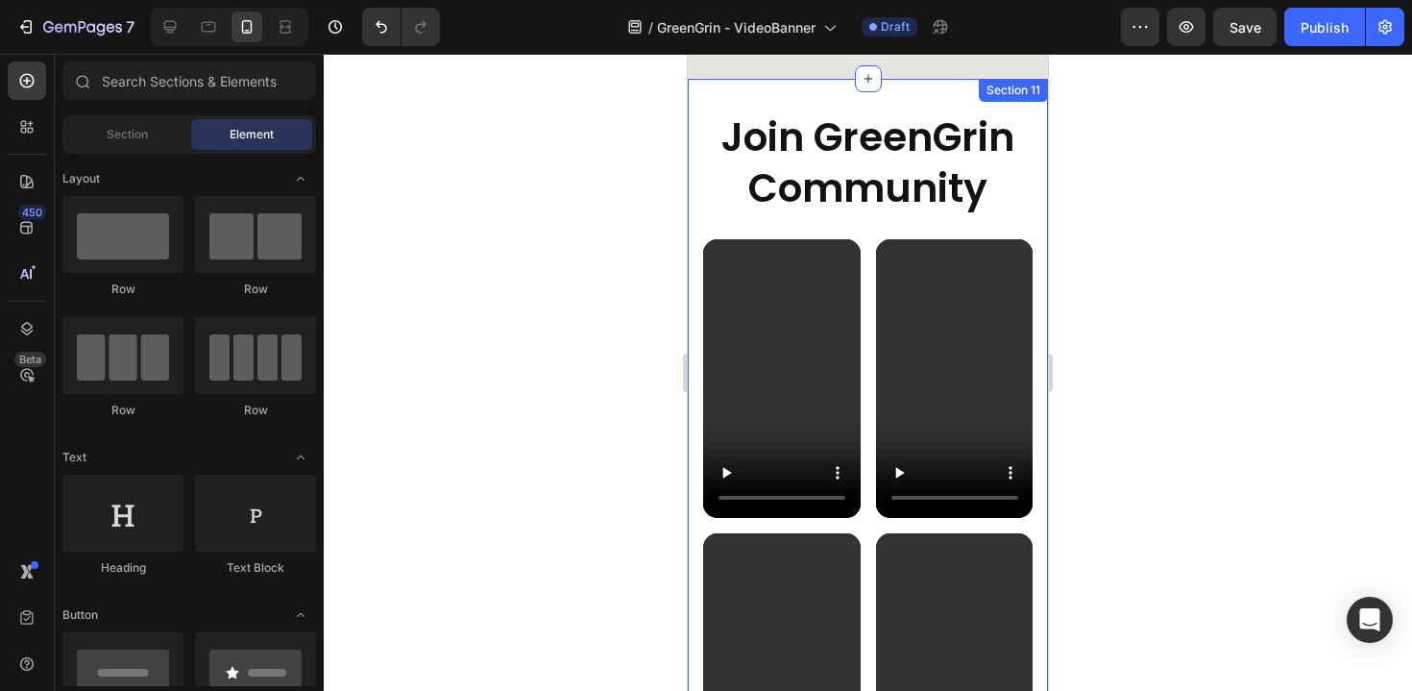
click at [867, 182] on h2 "Join GreenGrin Community" at bounding box center [868, 163] width 330 height 107
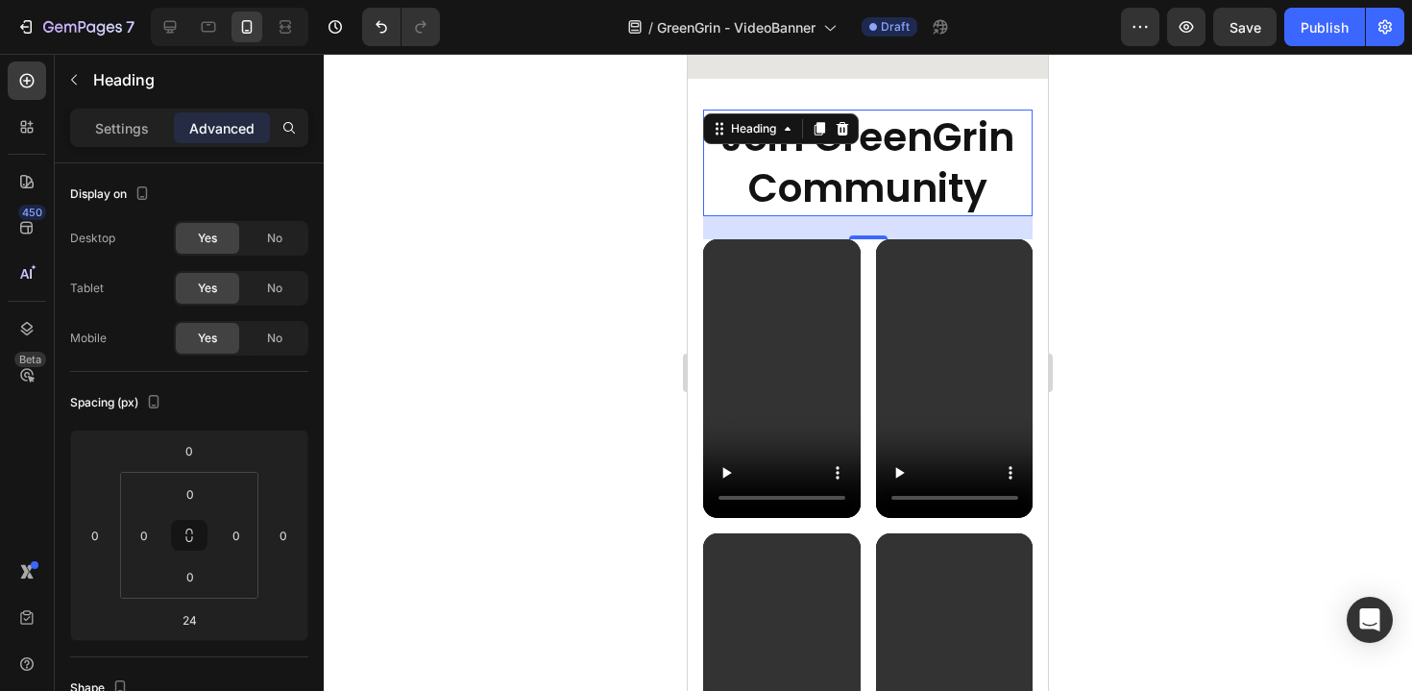
click at [1158, 186] on div at bounding box center [868, 372] width 1088 height 637
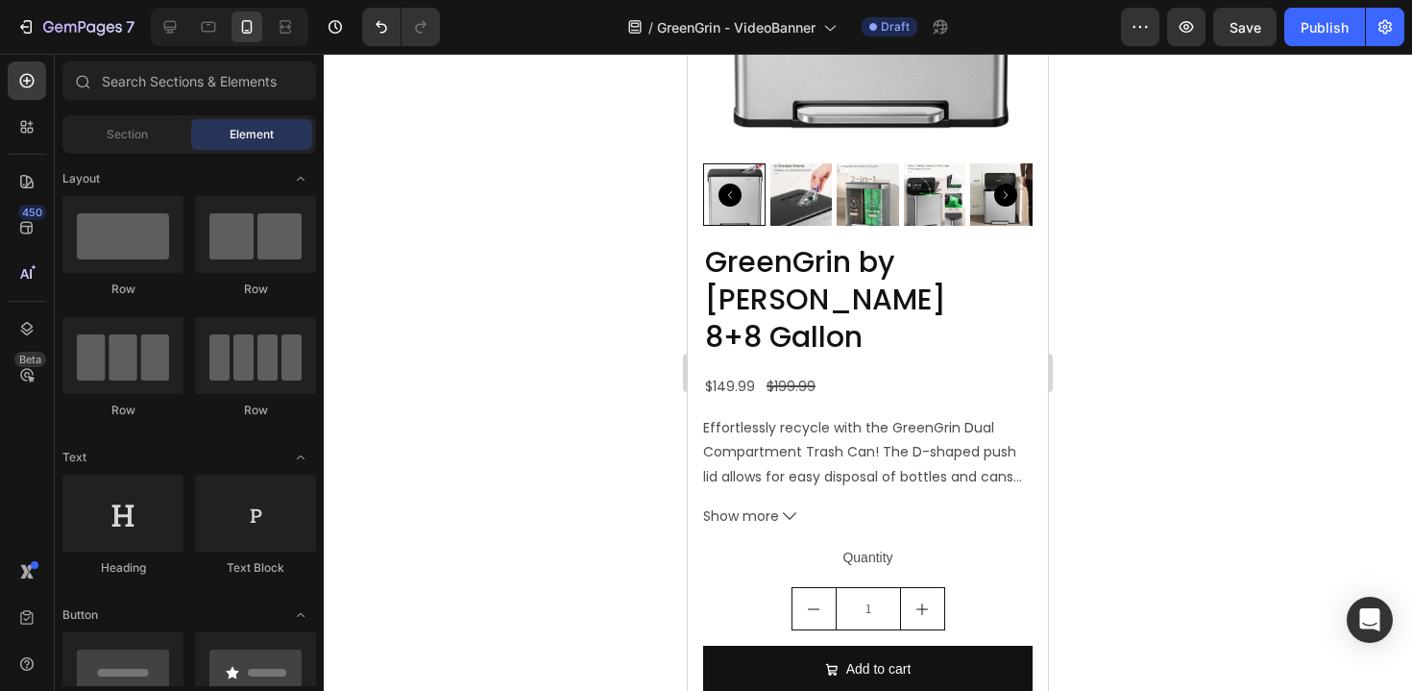
scroll to position [5719, 0]
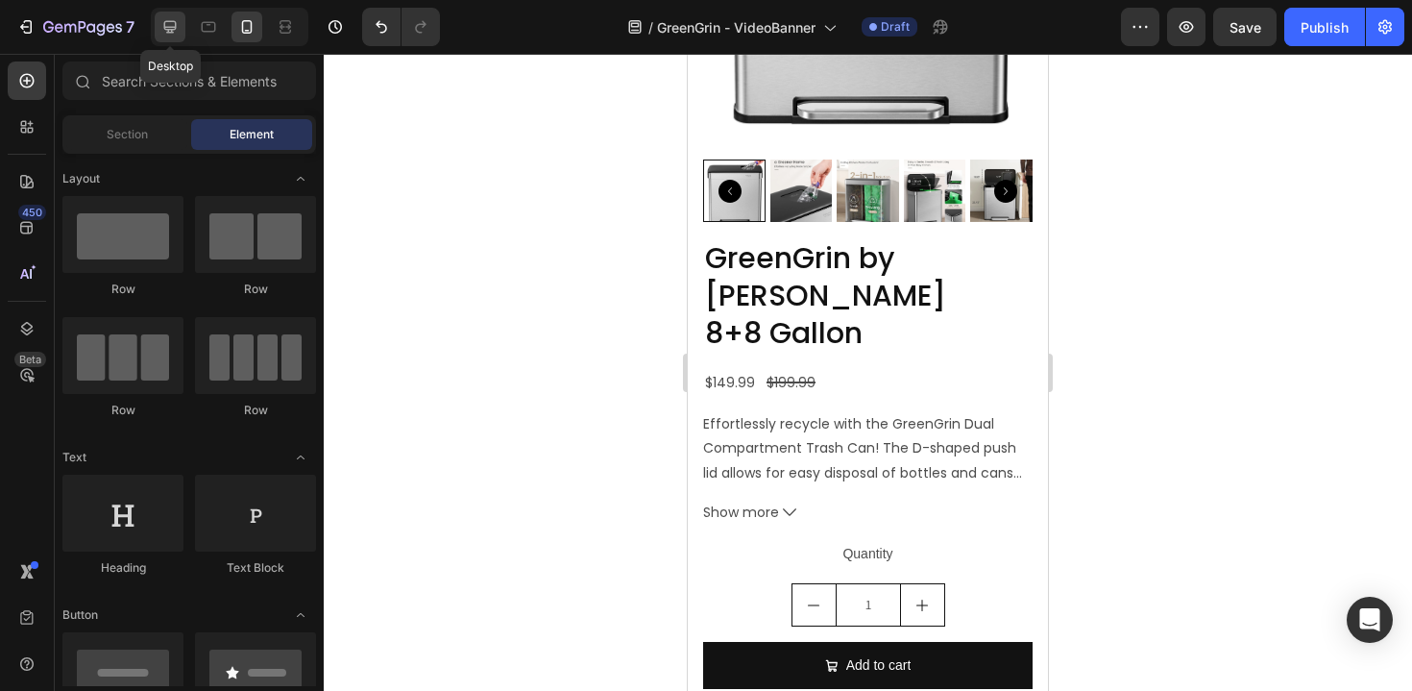
click at [169, 17] on icon at bounding box center [169, 26] width 19 height 19
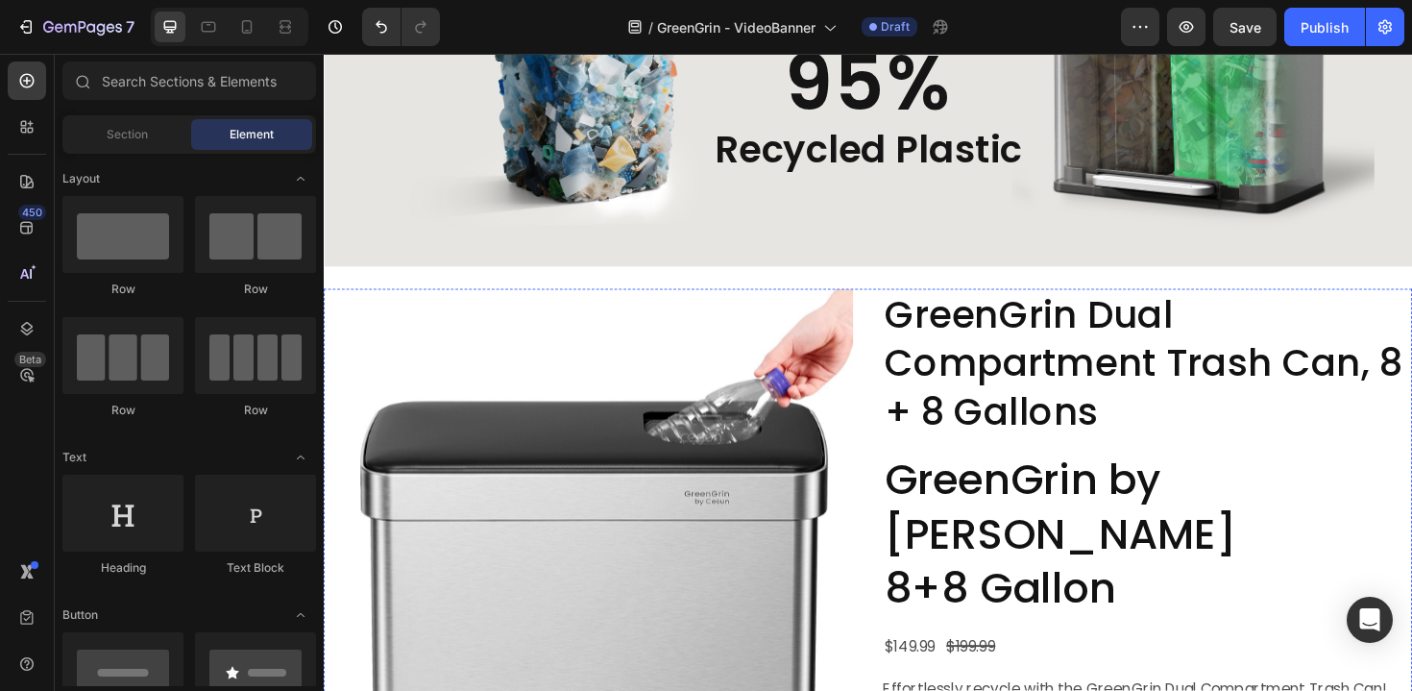
scroll to position [4241, 0]
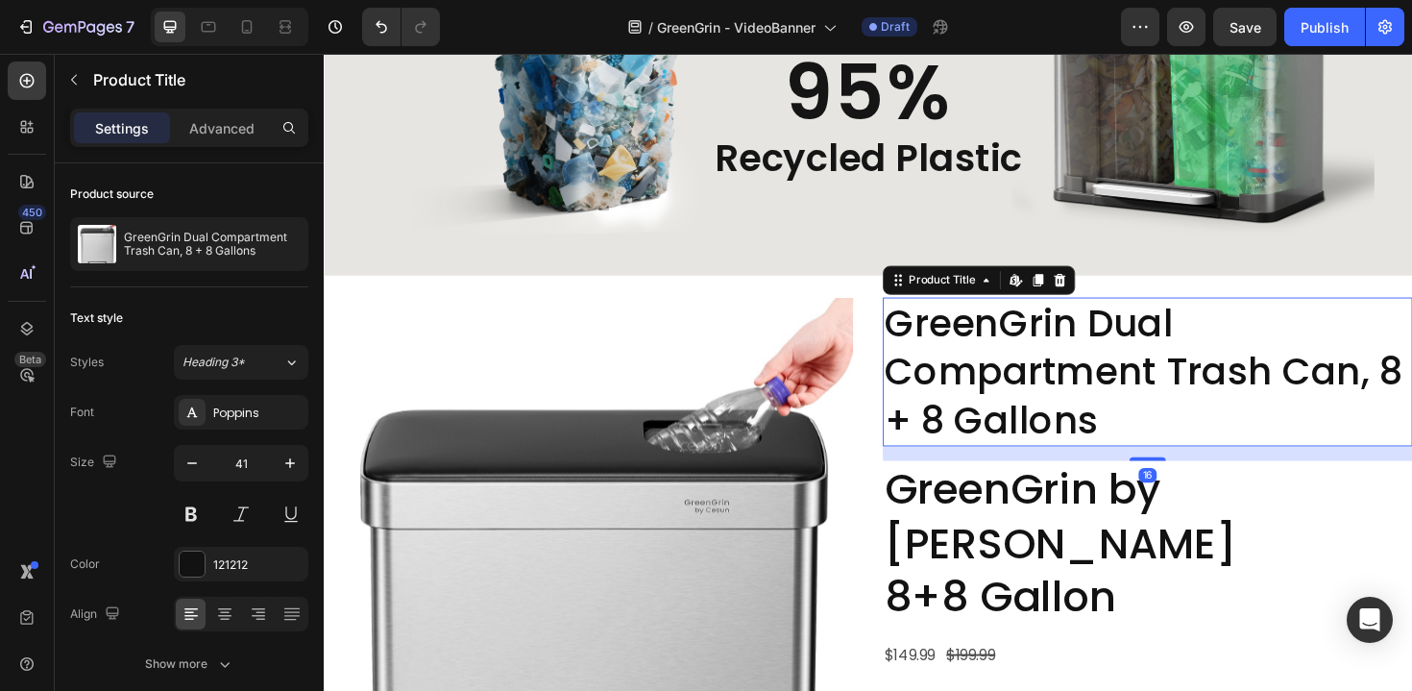
click at [1047, 383] on h2 "GreenGrin Dual Compartment Trash Can, 8 + 8 Gallons" at bounding box center [1196, 391] width 561 height 158
click at [1109, 289] on icon at bounding box center [1102, 293] width 15 height 15
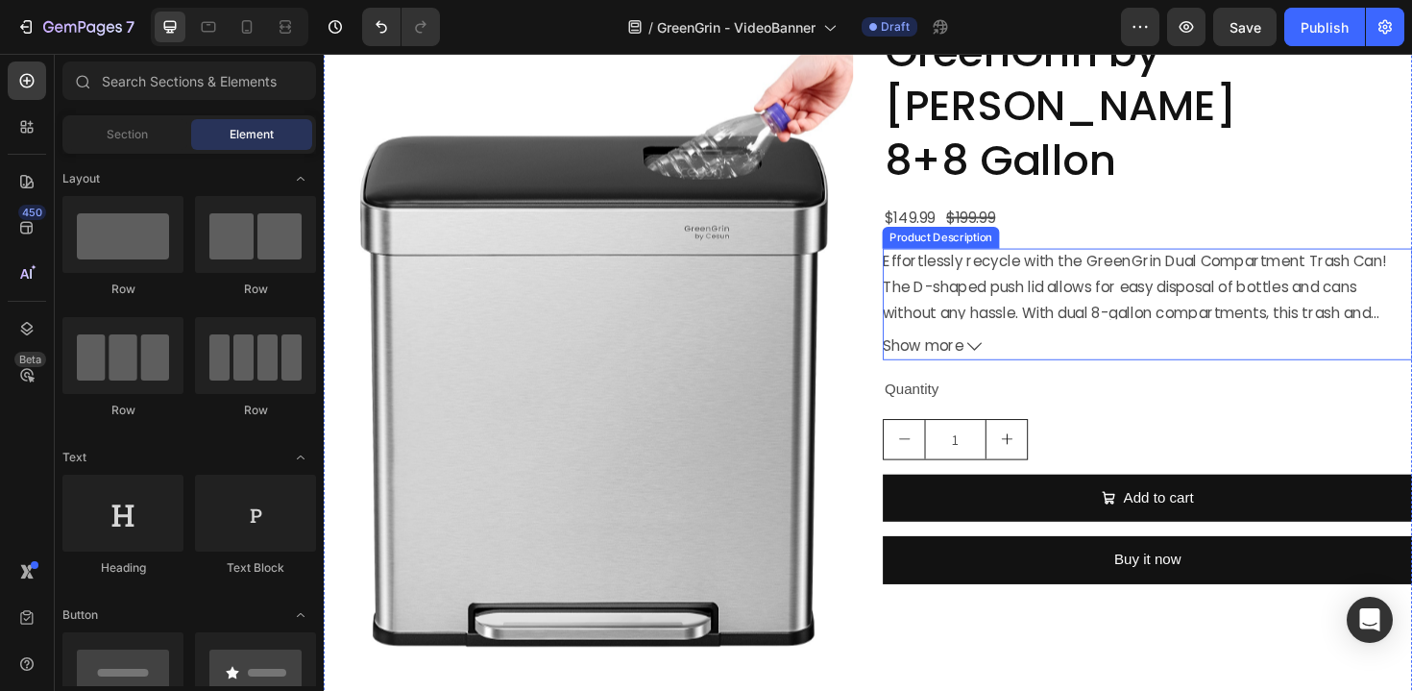
scroll to position [4576, 0]
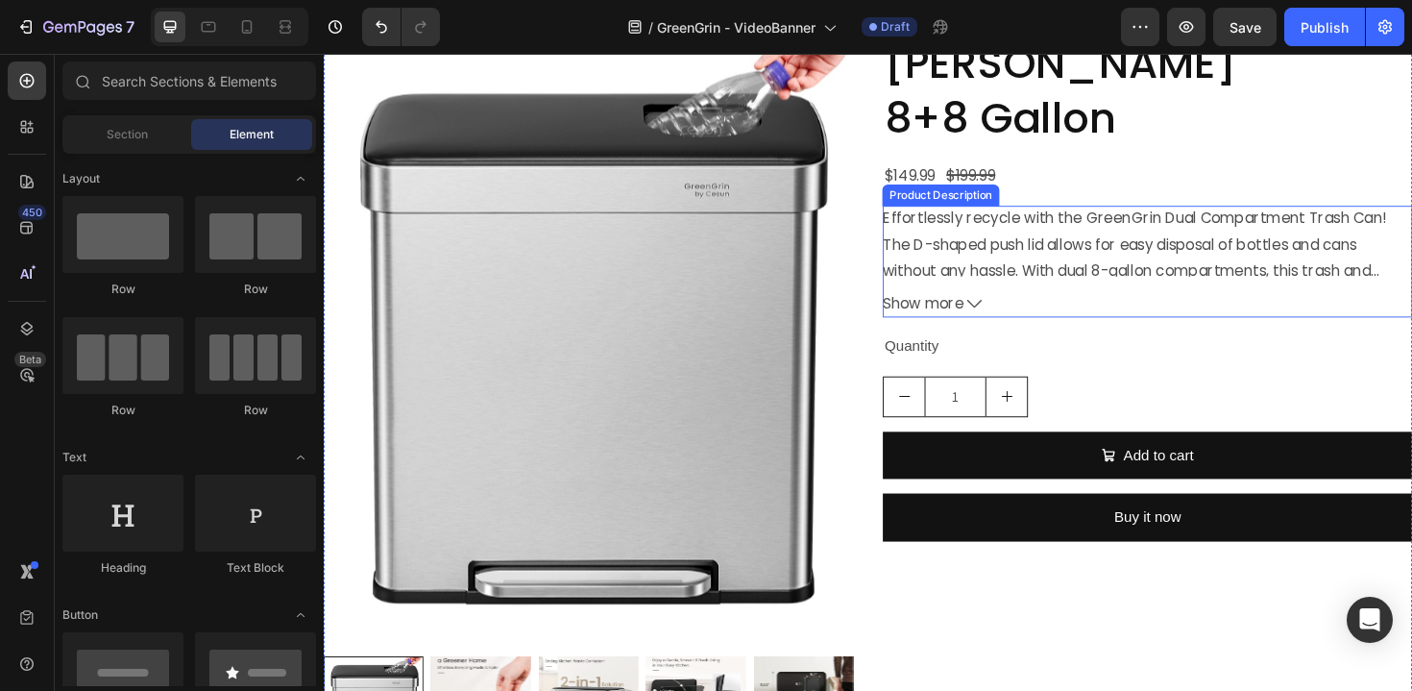
click at [1005, 311] on icon at bounding box center [1012, 318] width 15 height 15
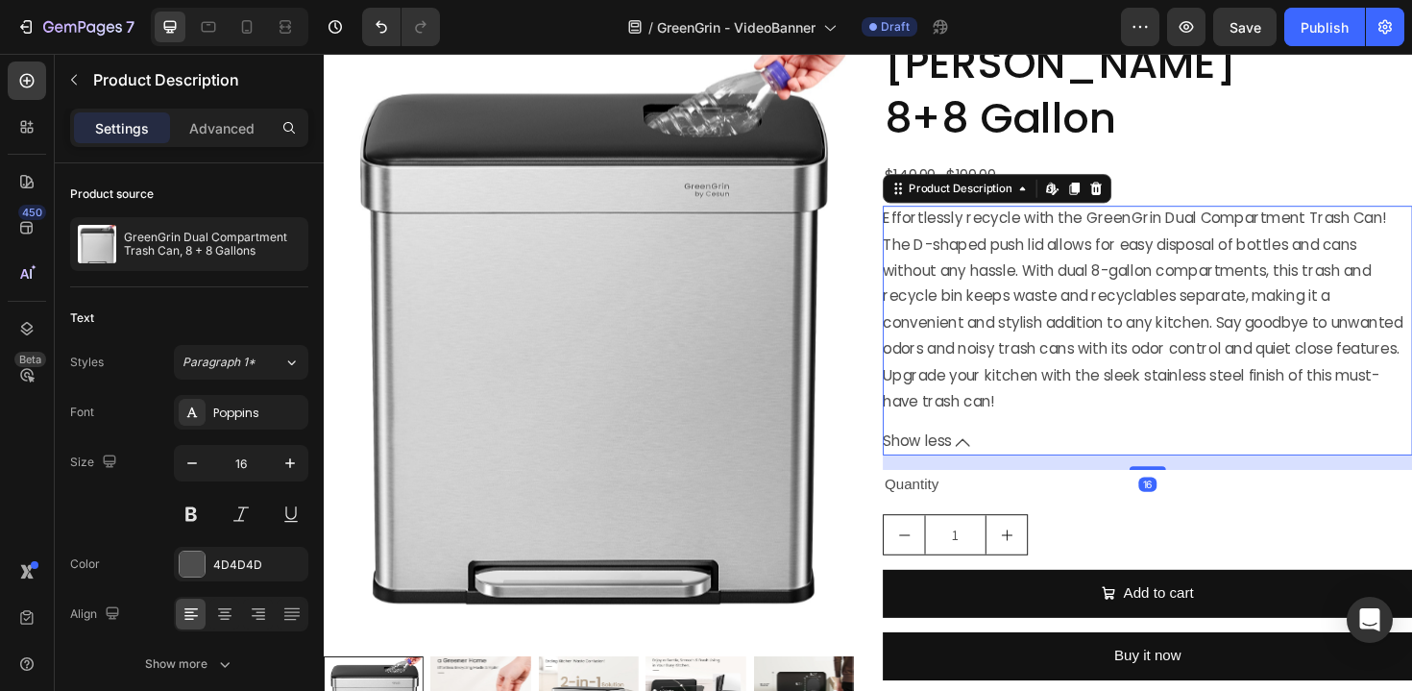
click at [1081, 251] on p "Effortlessly recycle with the GreenGrin Dual Compartment Trash Can! The D-shape…" at bounding box center [1191, 325] width 550 height 216
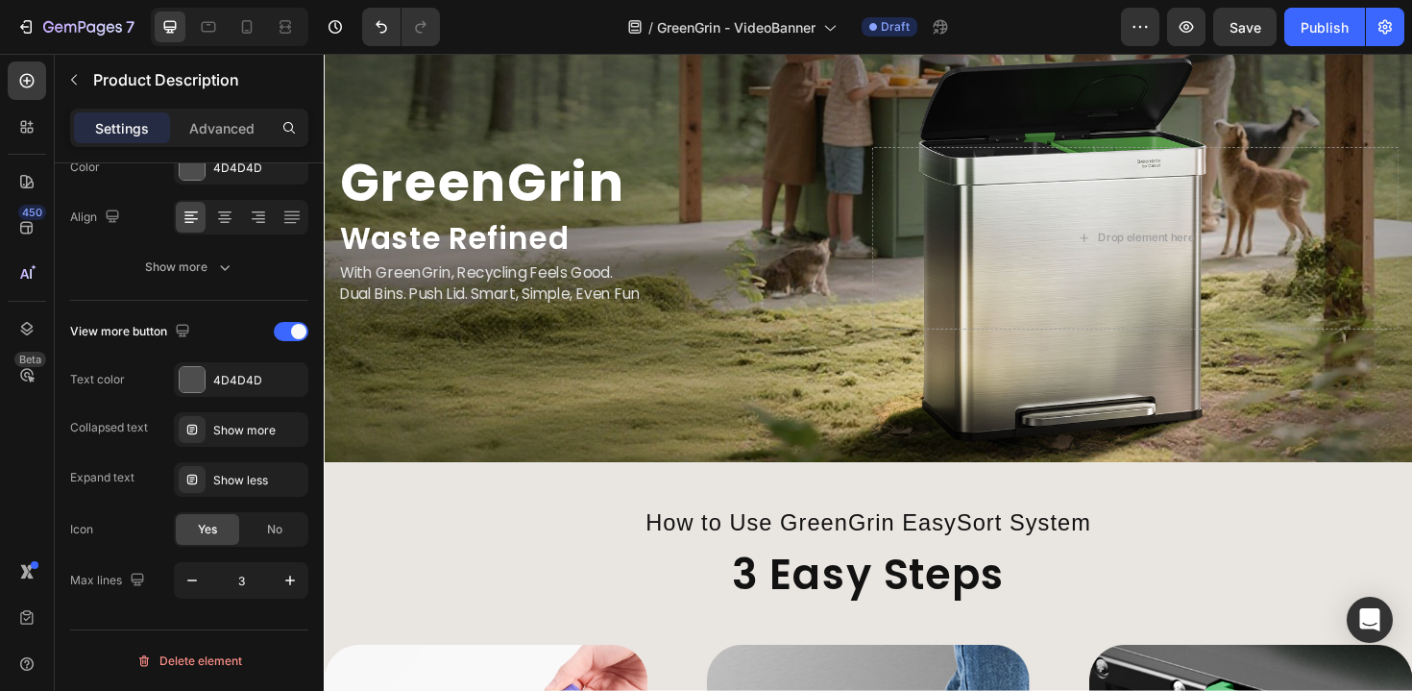
scroll to position [1356, 0]
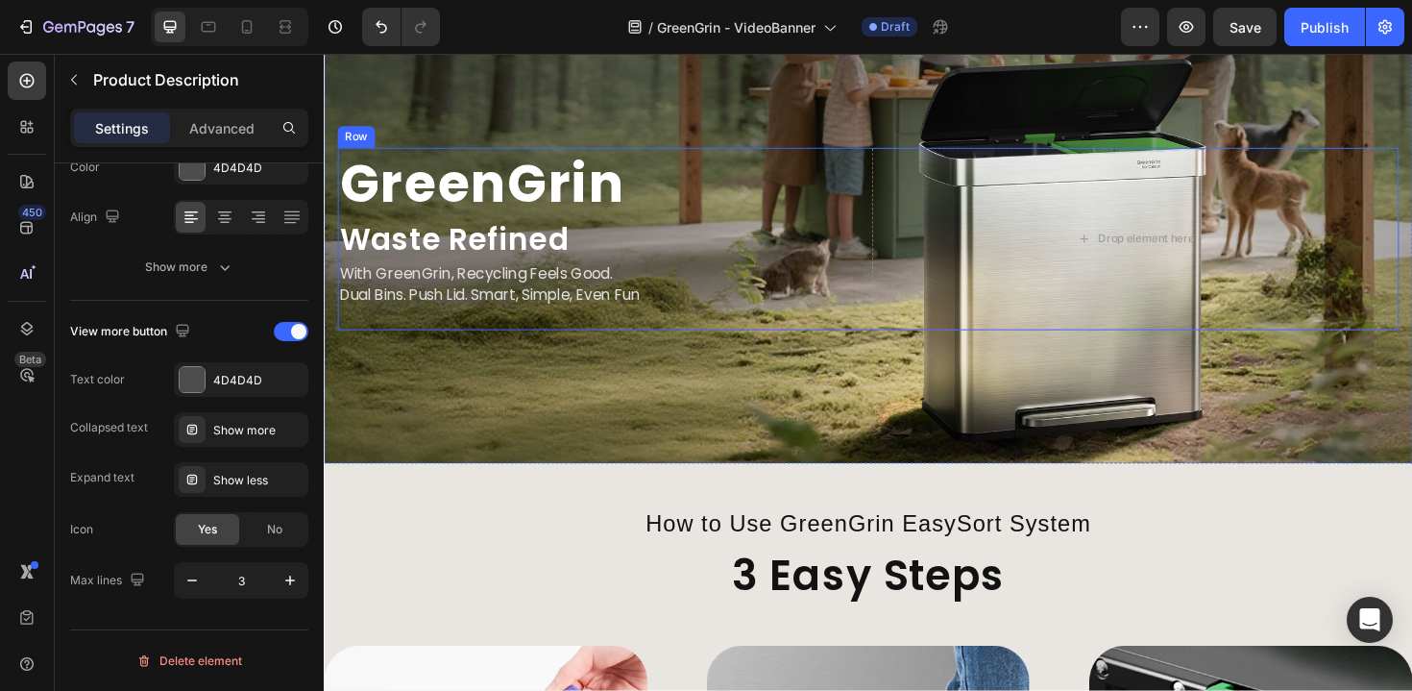
click at [597, 317] on p "Dual Bins. Push Lid. Smart, Simple, Even Fun" at bounding box center [617, 310] width 554 height 23
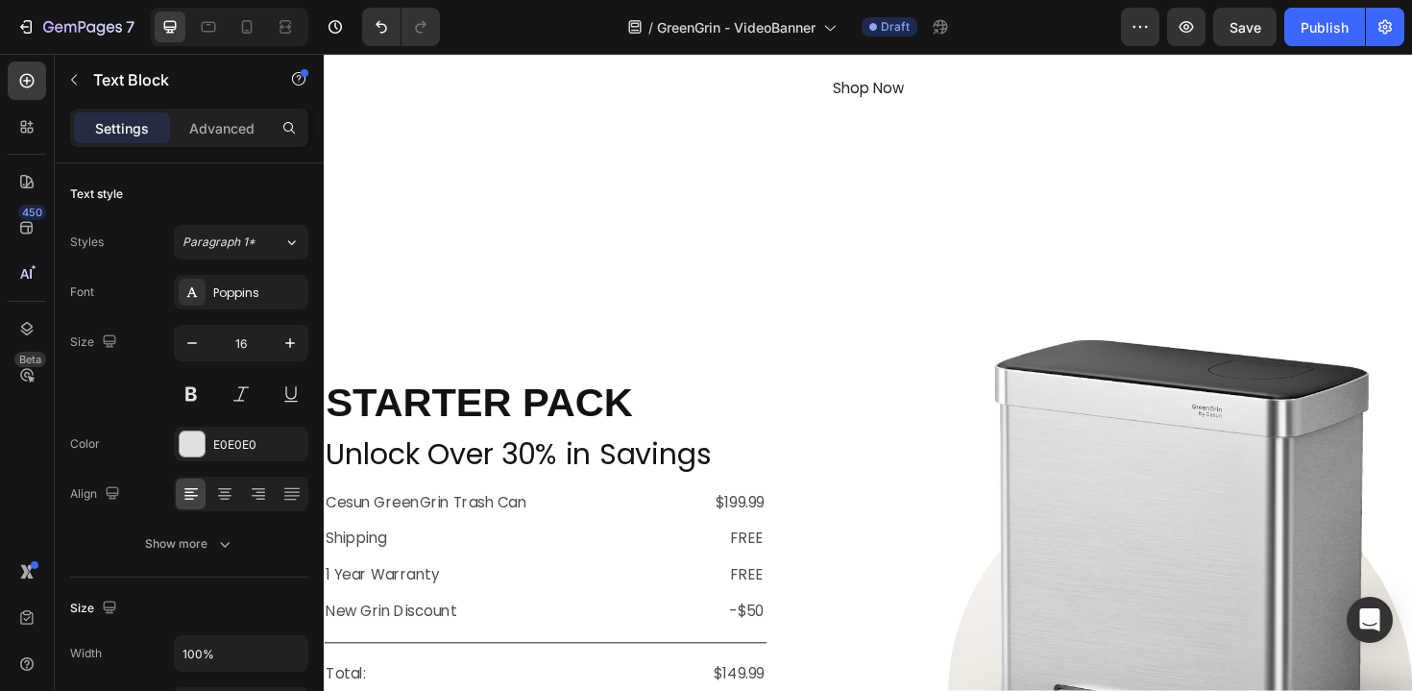
scroll to position [490, 0]
click at [1182, 29] on icon "button" at bounding box center [1187, 27] width 14 height 12
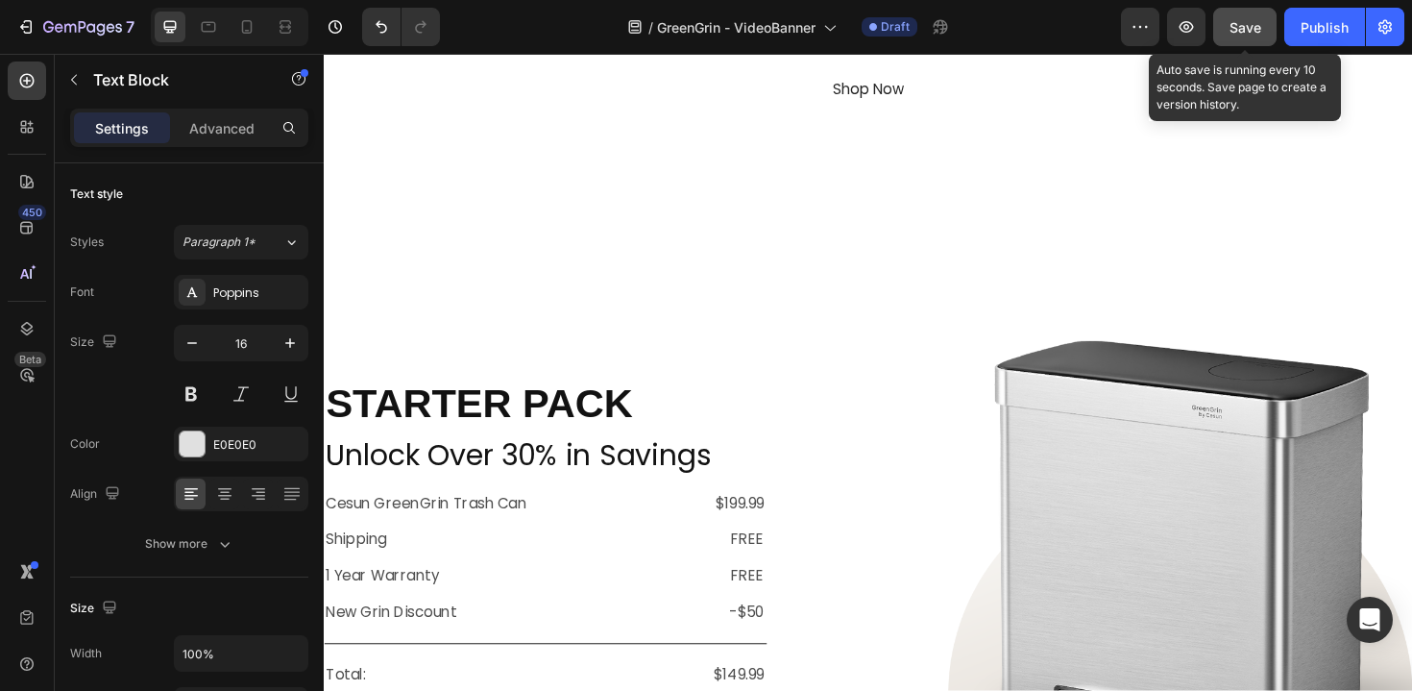
click at [1236, 31] on span "Save" at bounding box center [1246, 27] width 32 height 16
